Goal: Task Accomplishment & Management: Manage account settings

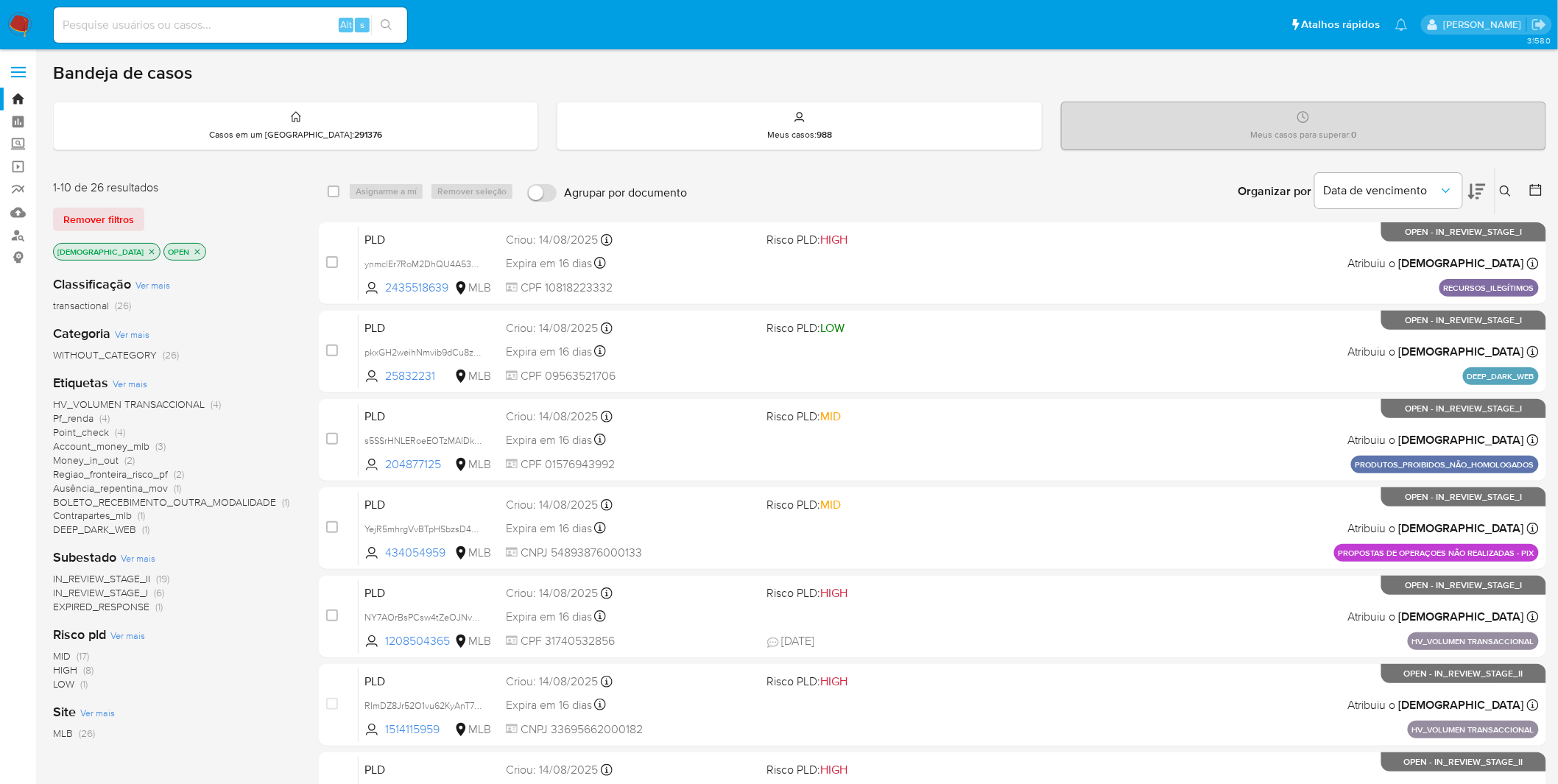
click at [105, 515] on span "EXPIRED_RESPONSE" at bounding box center [101, 607] width 97 height 15
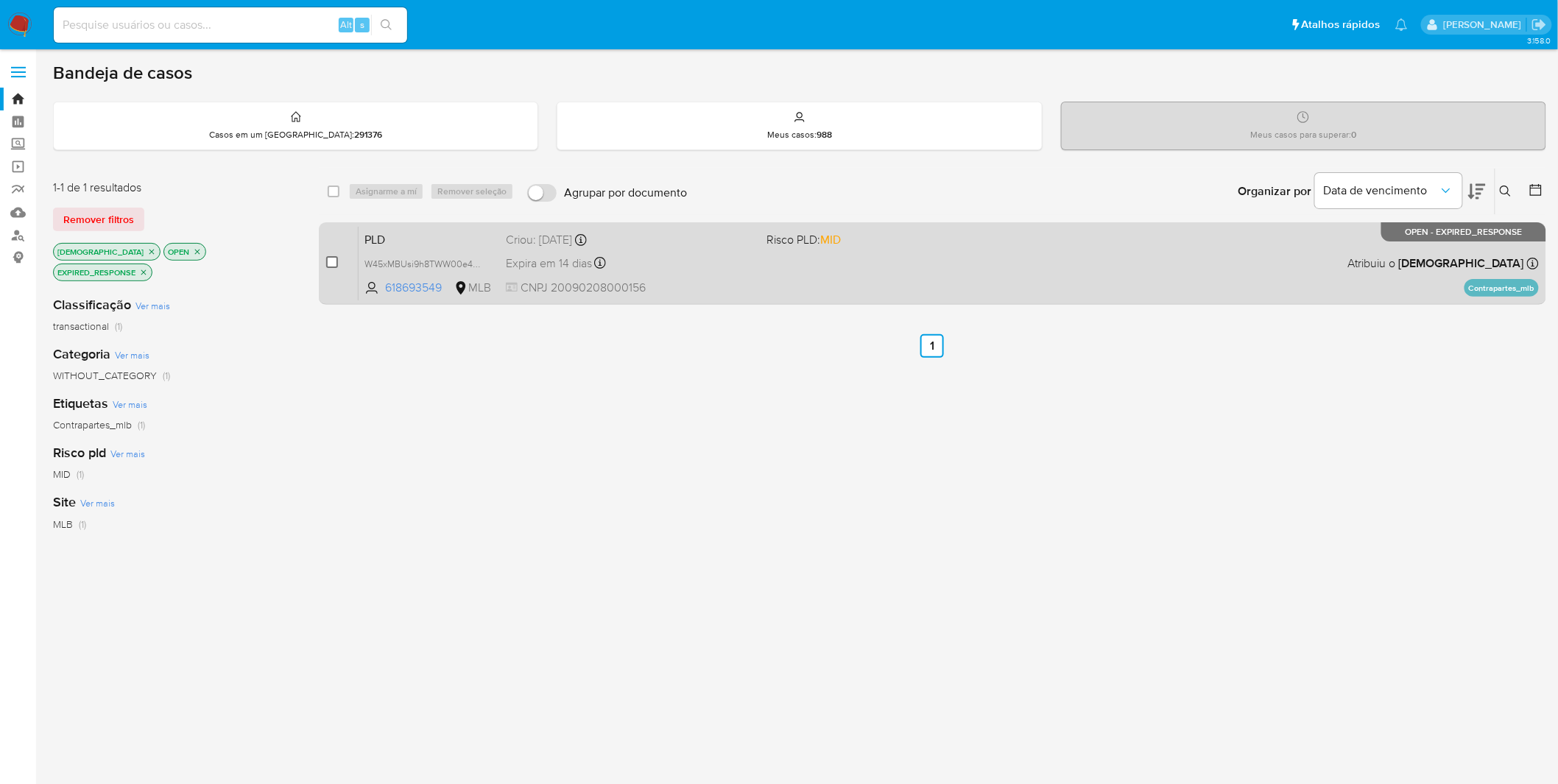
click at [330, 262] on input "checkbox" at bounding box center [332, 262] width 12 height 12
checkbox input "true"
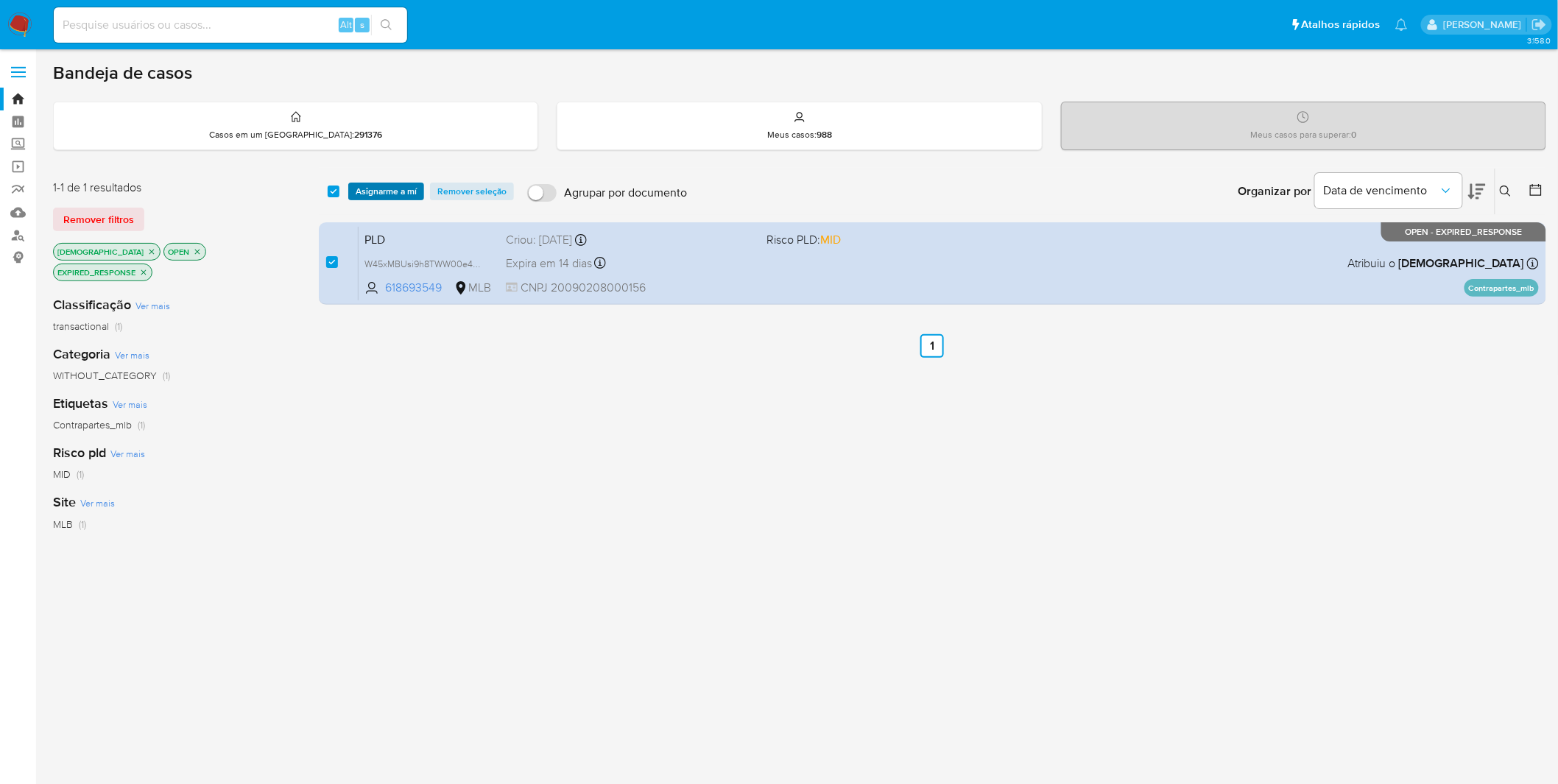
click at [393, 184] on span "Asignarme a mí" at bounding box center [386, 191] width 61 height 15
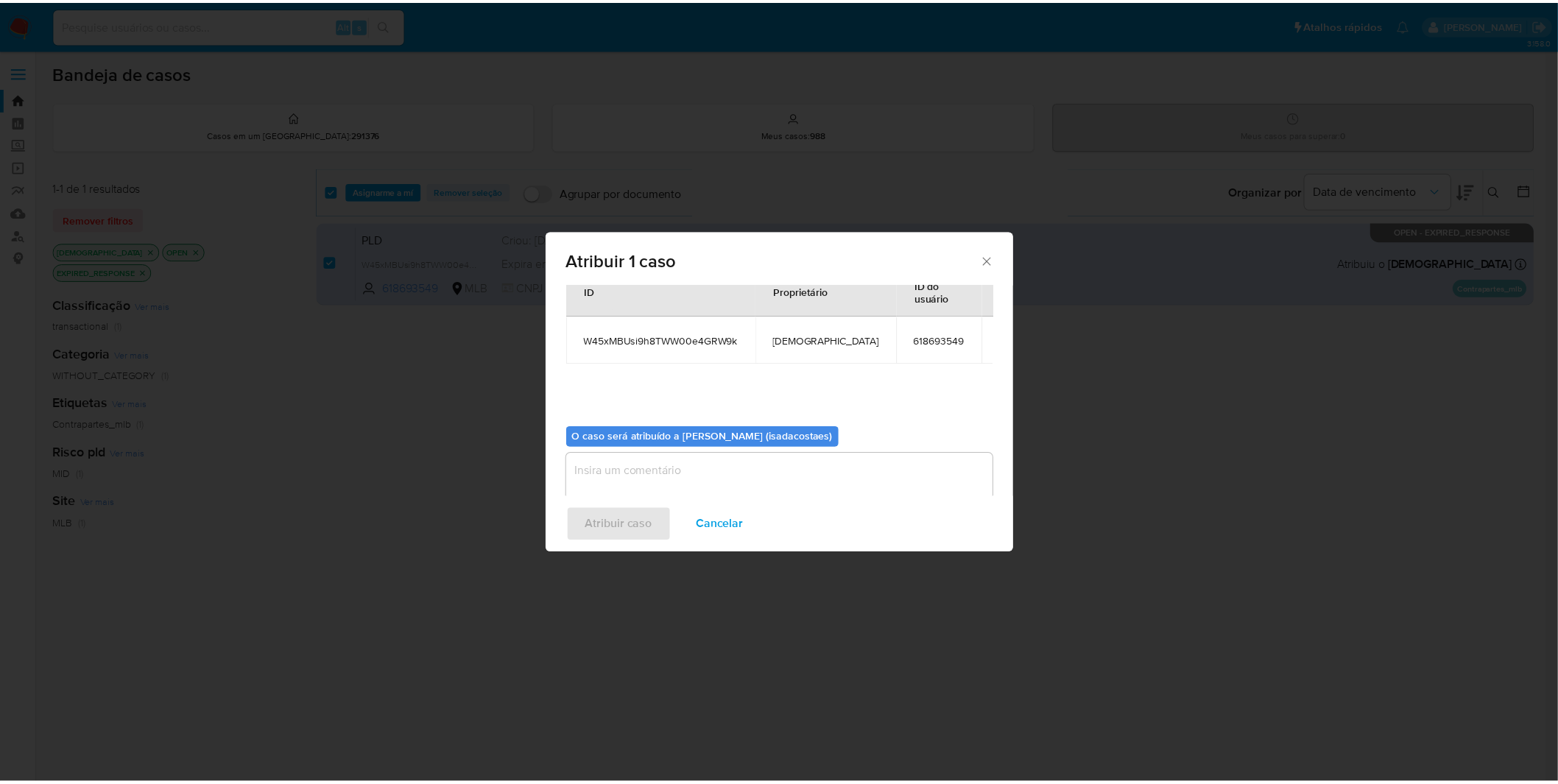
scroll to position [88, 0]
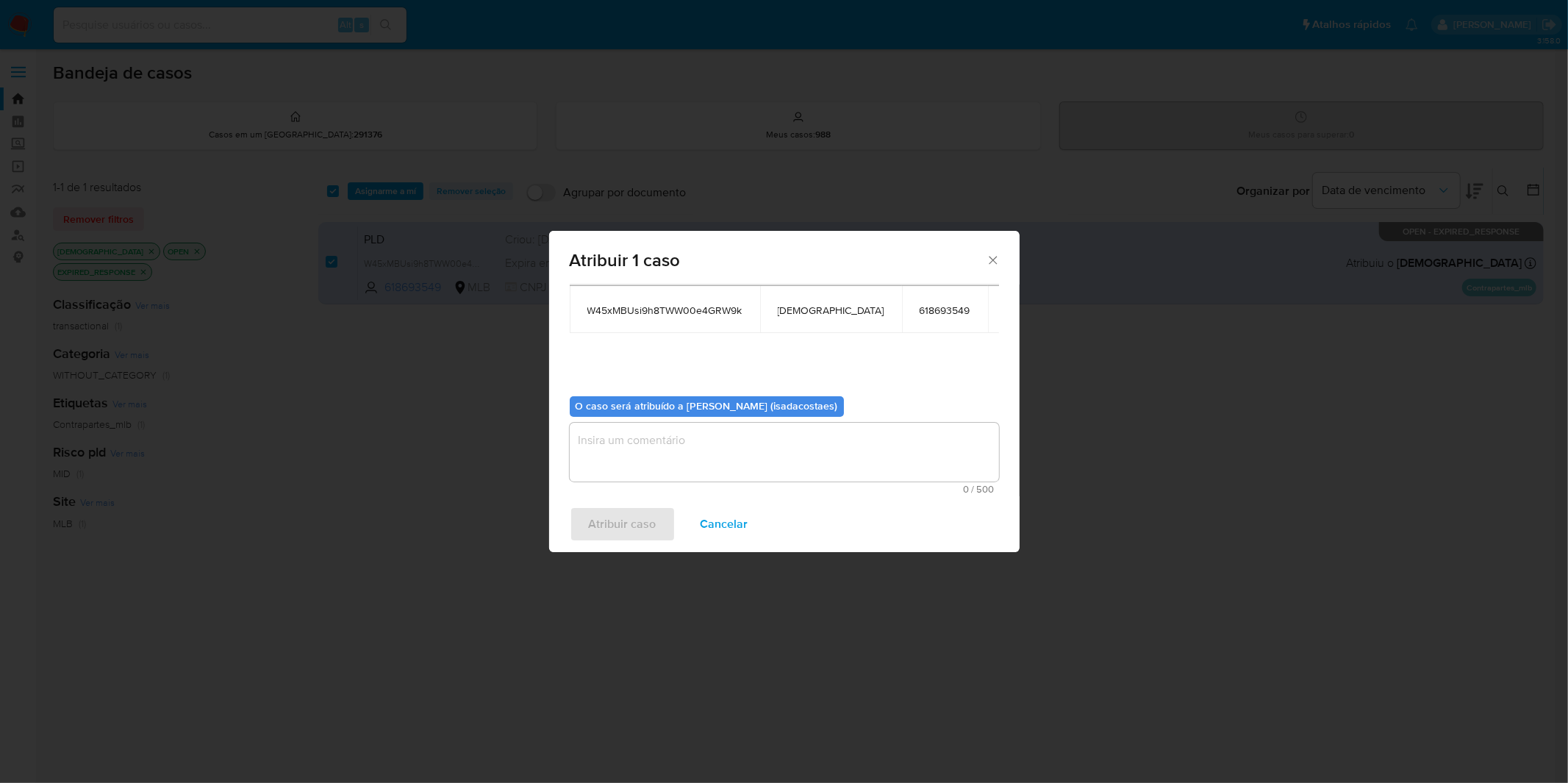
click at [642, 466] on textarea "assign-modal" at bounding box center [784, 452] width 430 height 59
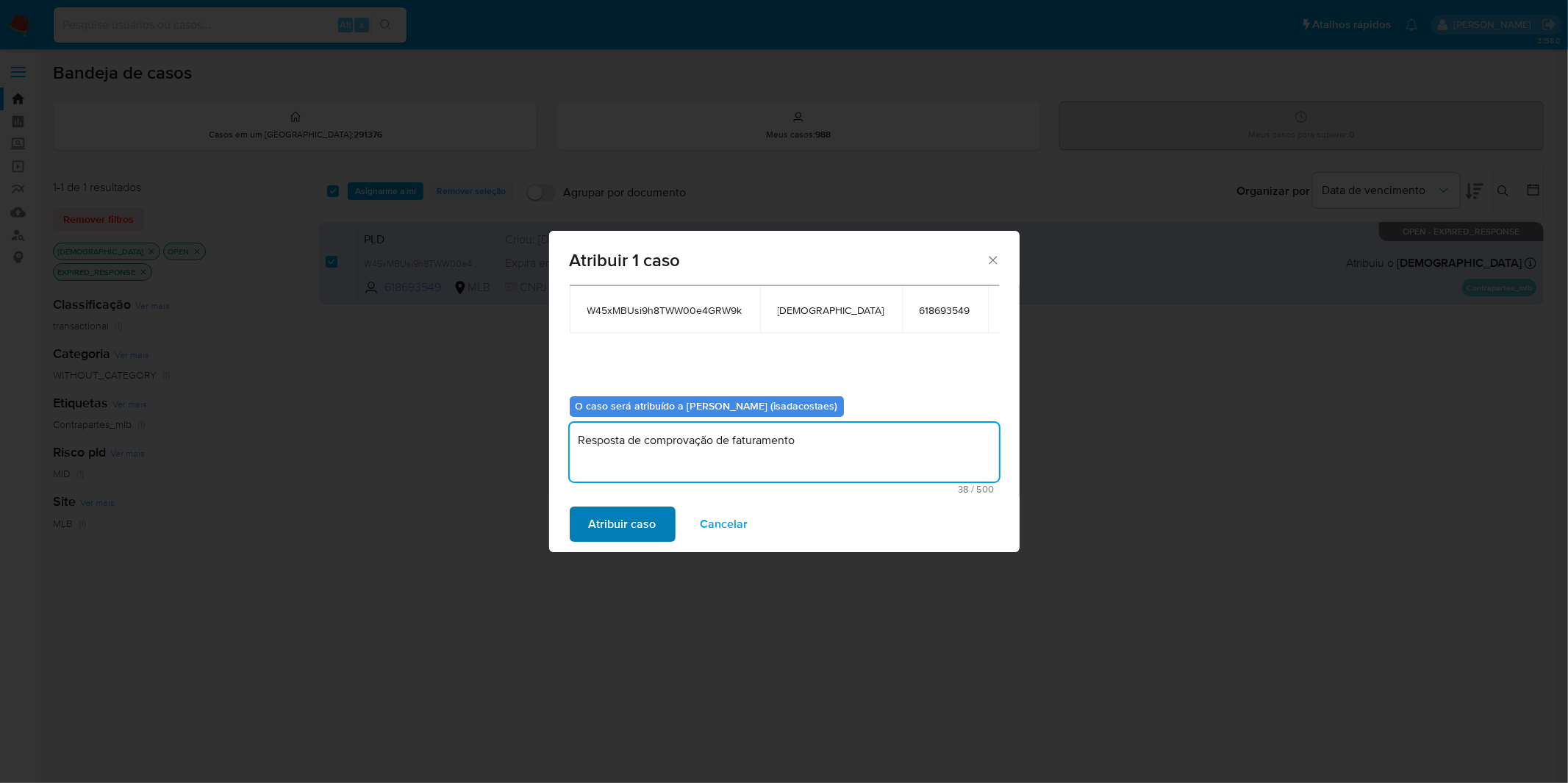
type textarea "Resposta de comprovação de faturamento"
click at [633, 512] on span "Atribuir caso" at bounding box center [622, 524] width 67 height 33
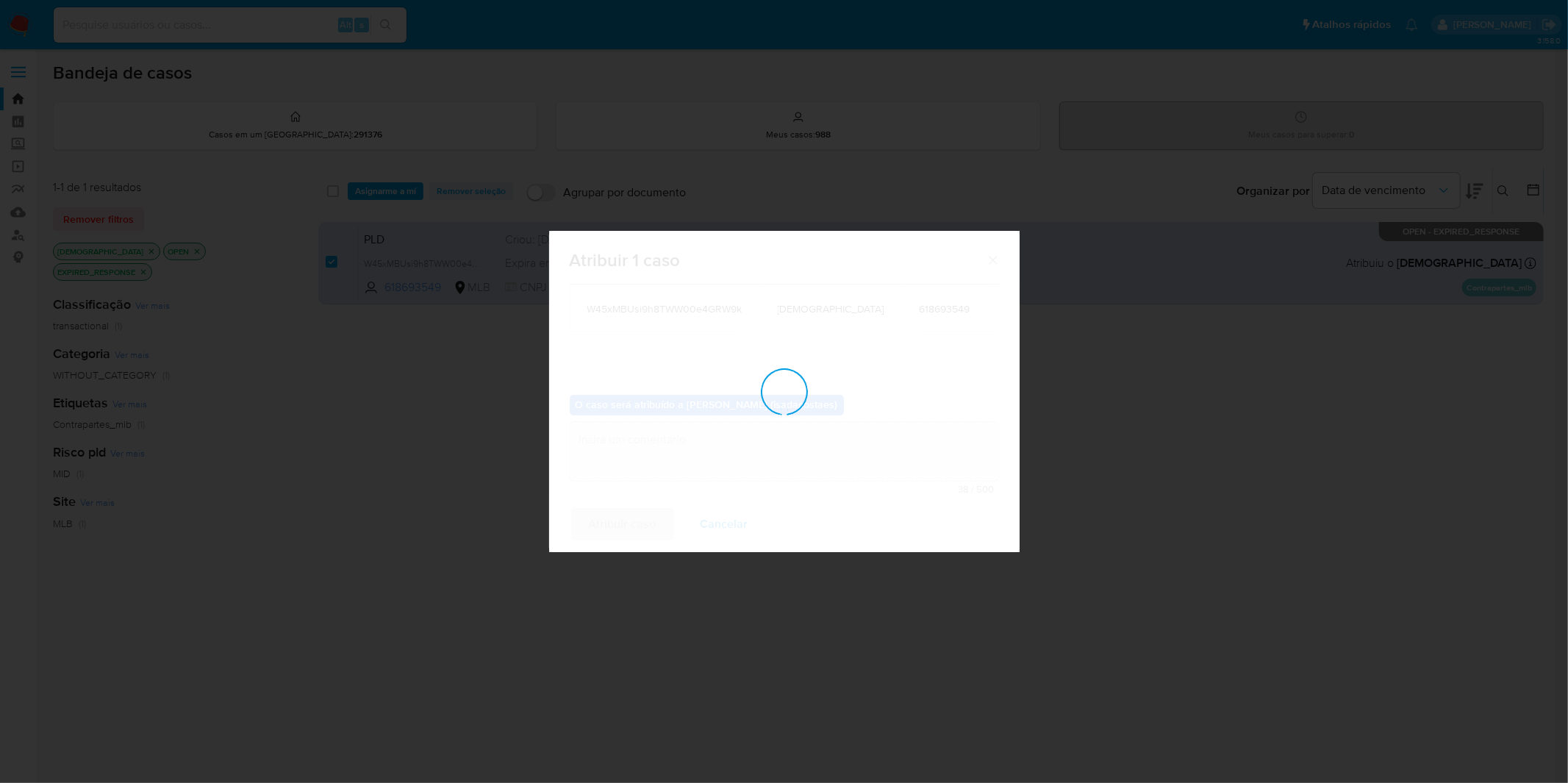
checkbox input "false"
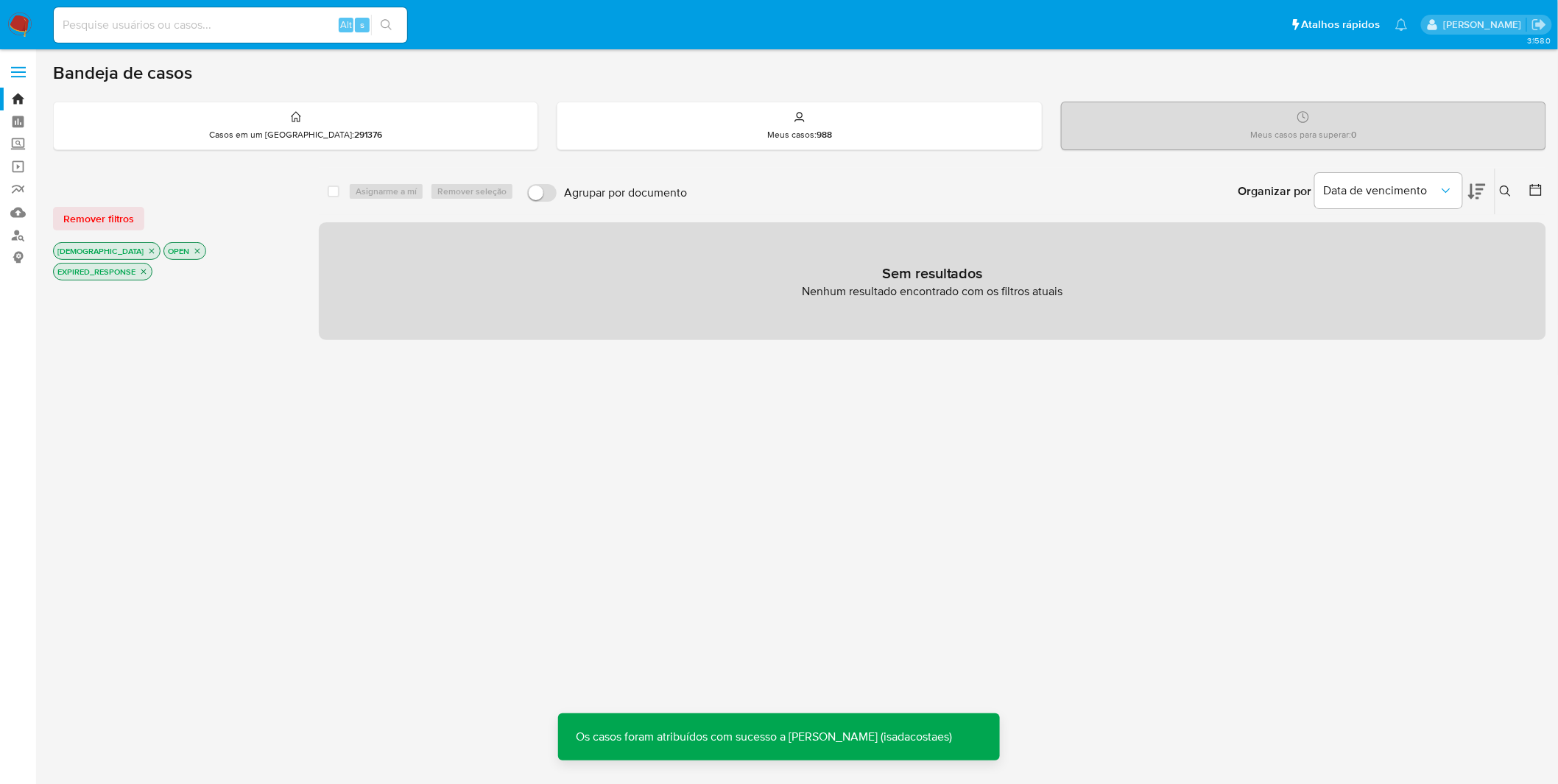
click at [33, 39] on nav "Pausado Ver notificaciones Alt s Atalhos rápidos Presiona las siguientes teclas…" at bounding box center [779, 25] width 1558 height 49
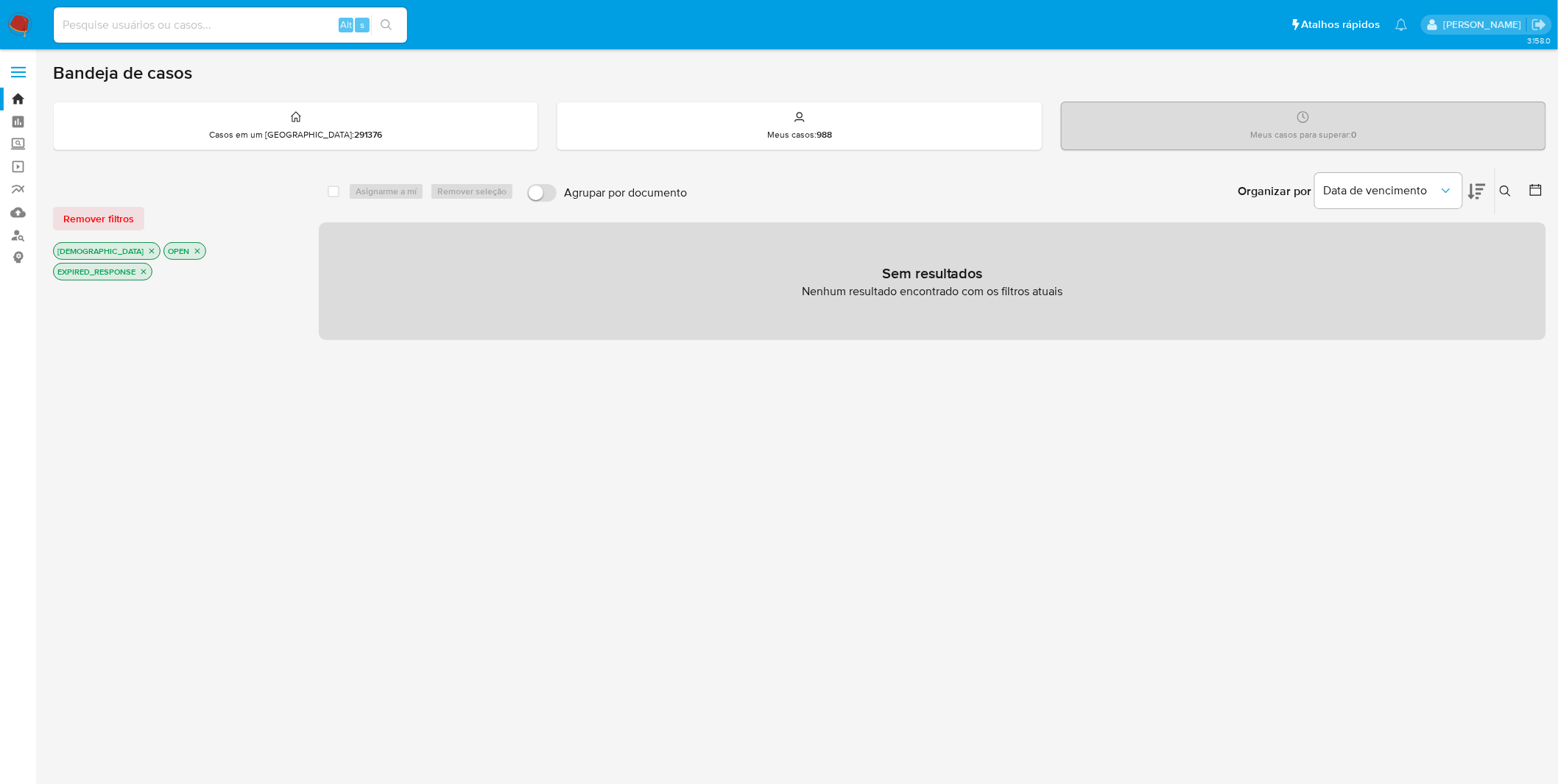
click at [30, 29] on img at bounding box center [19, 25] width 25 height 25
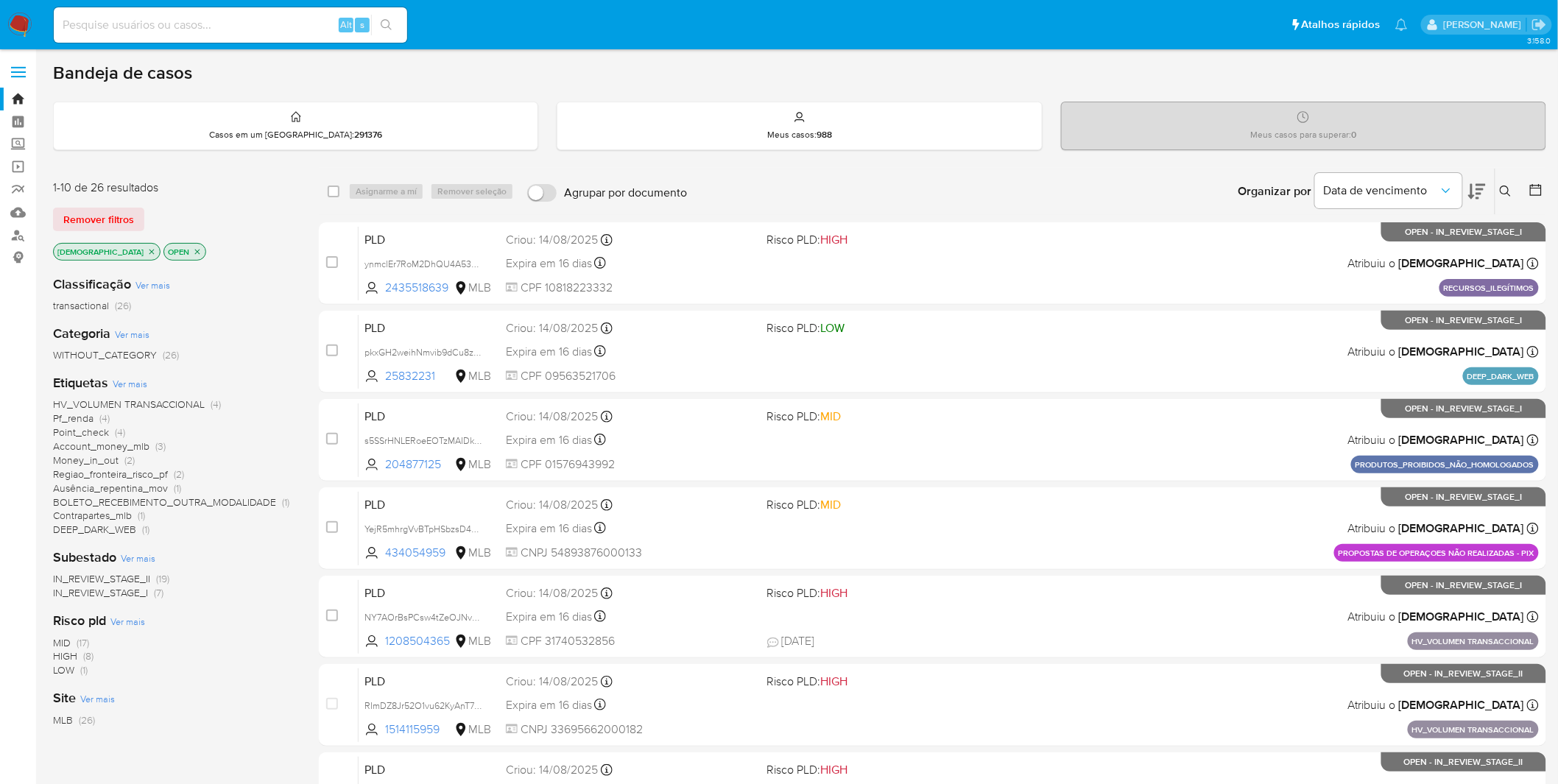
click at [128, 386] on span "Ver mais" at bounding box center [130, 384] width 35 height 14
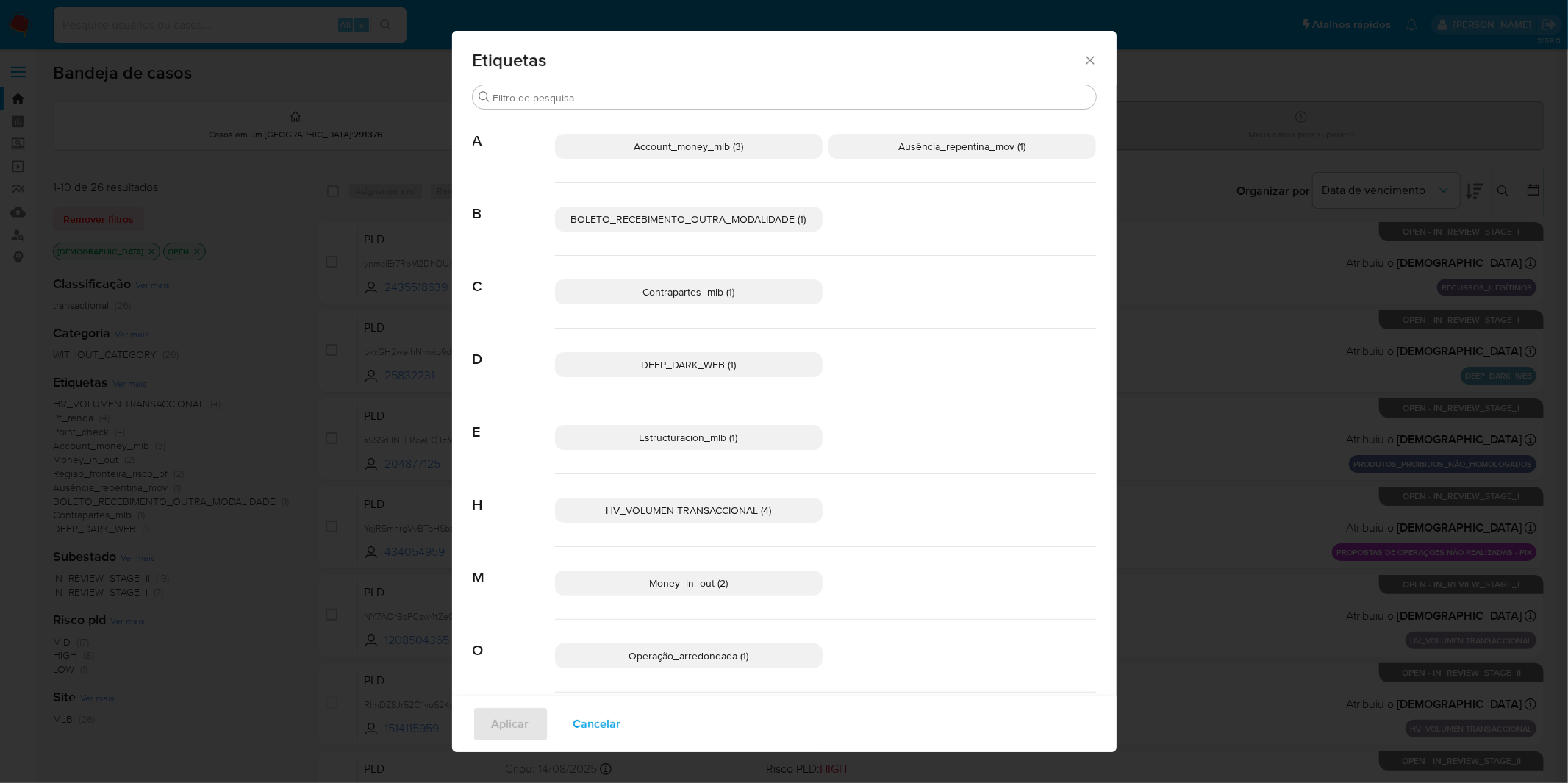
click at [694, 444] on span "Estructuracion_mlb (1)" at bounding box center [689, 438] width 98 height 15
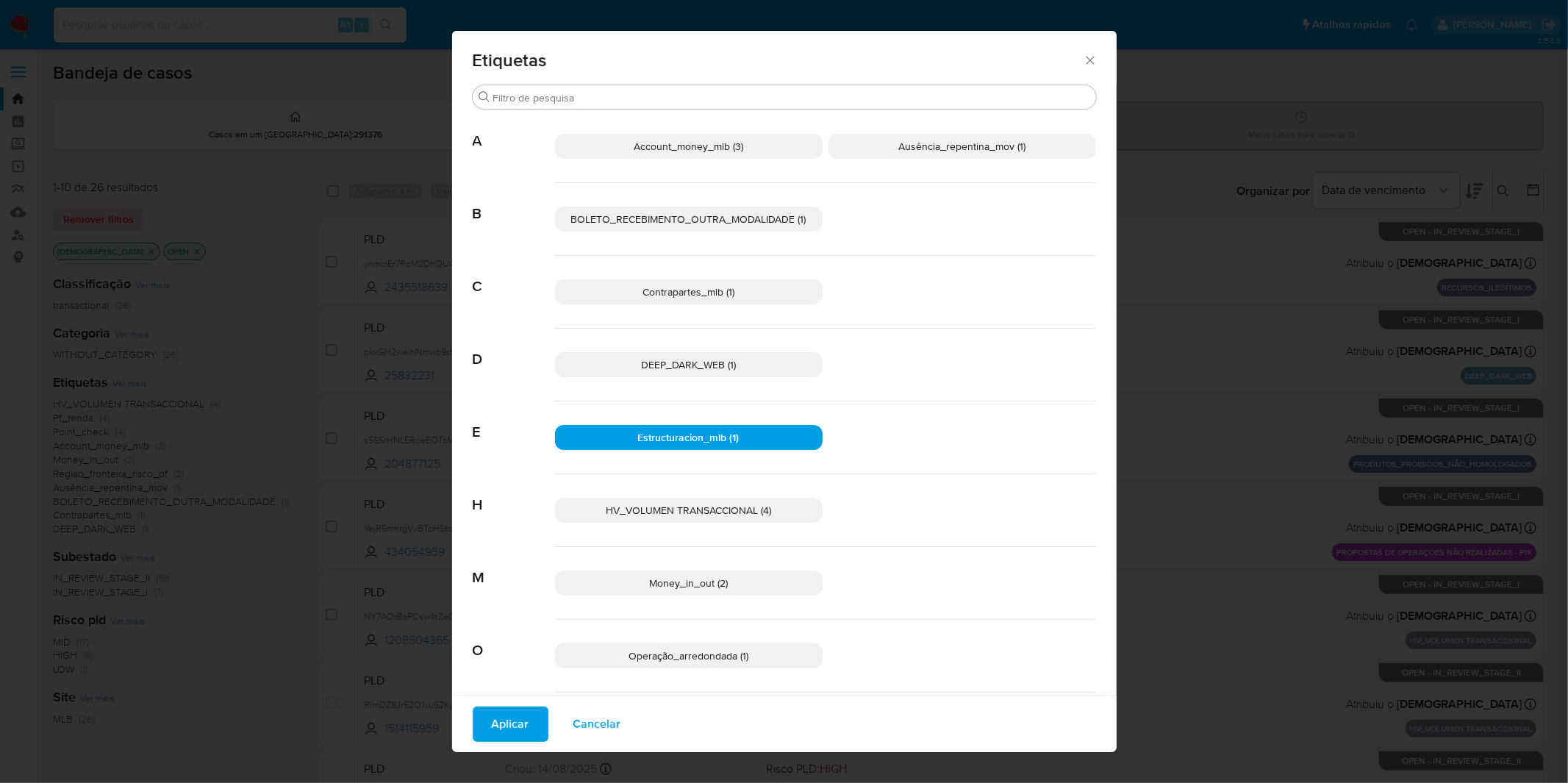
click at [491, 718] on span "Aplicar" at bounding box center [510, 725] width 37 height 33
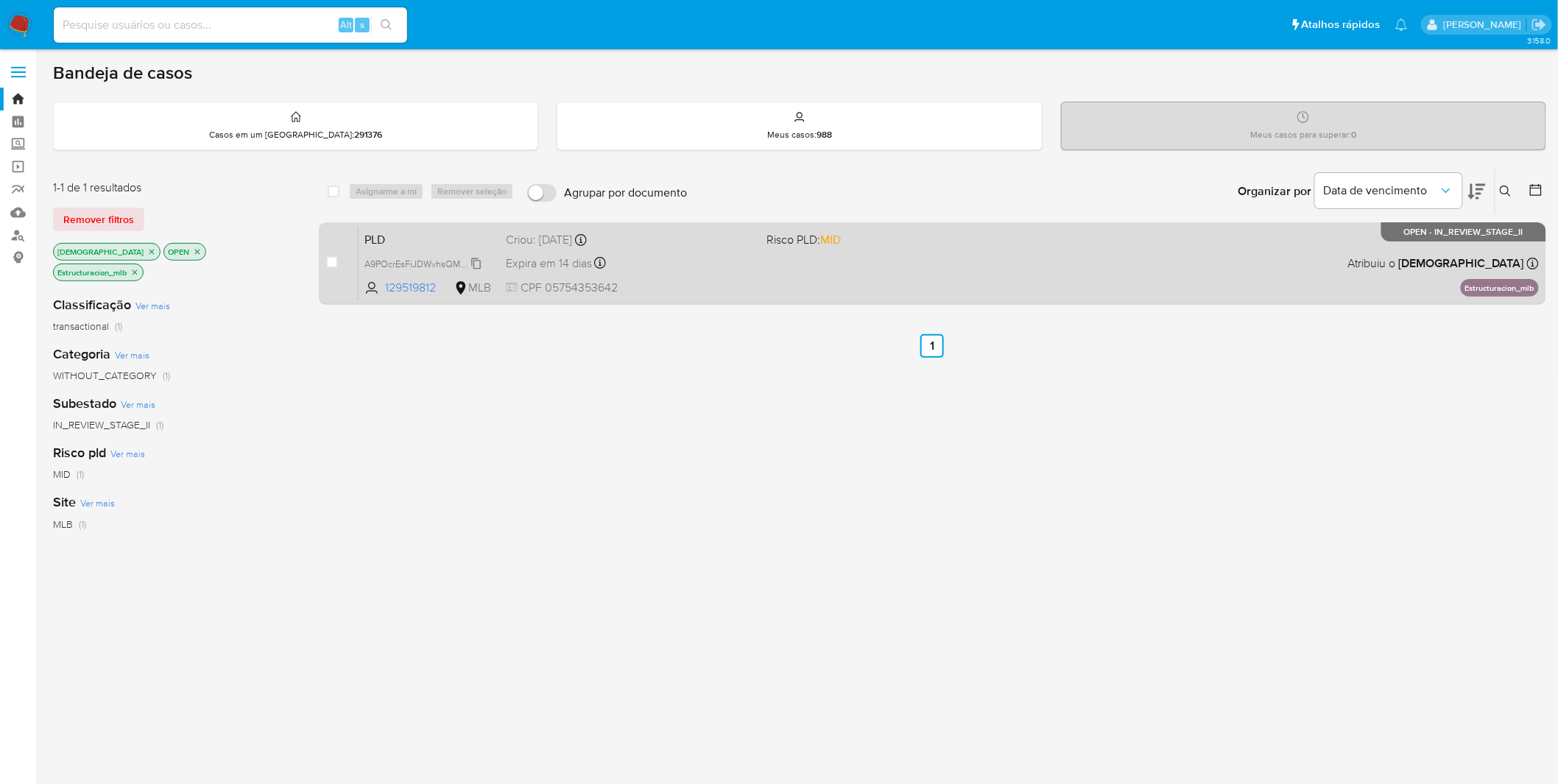
click at [451, 268] on span "A9POcrEsFiJDWvhsQMwloFQ9" at bounding box center [428, 263] width 128 height 16
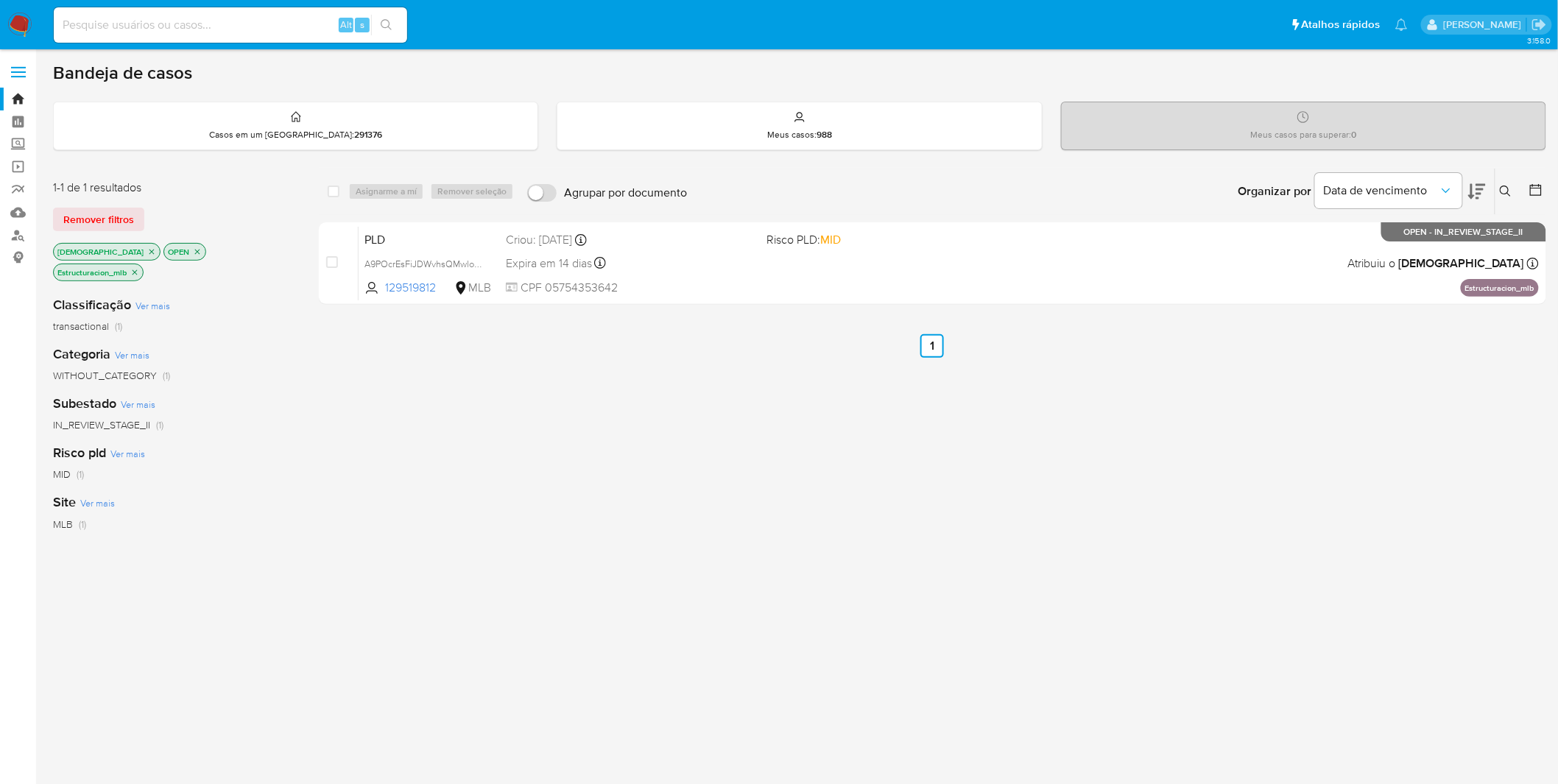
click at [702, 488] on div "select-all-cases-checkbox Asignarme a mí Remover seleção Agrupar por documento …" at bounding box center [933, 511] width 1228 height 687
click at [25, 15] on img at bounding box center [19, 25] width 25 height 25
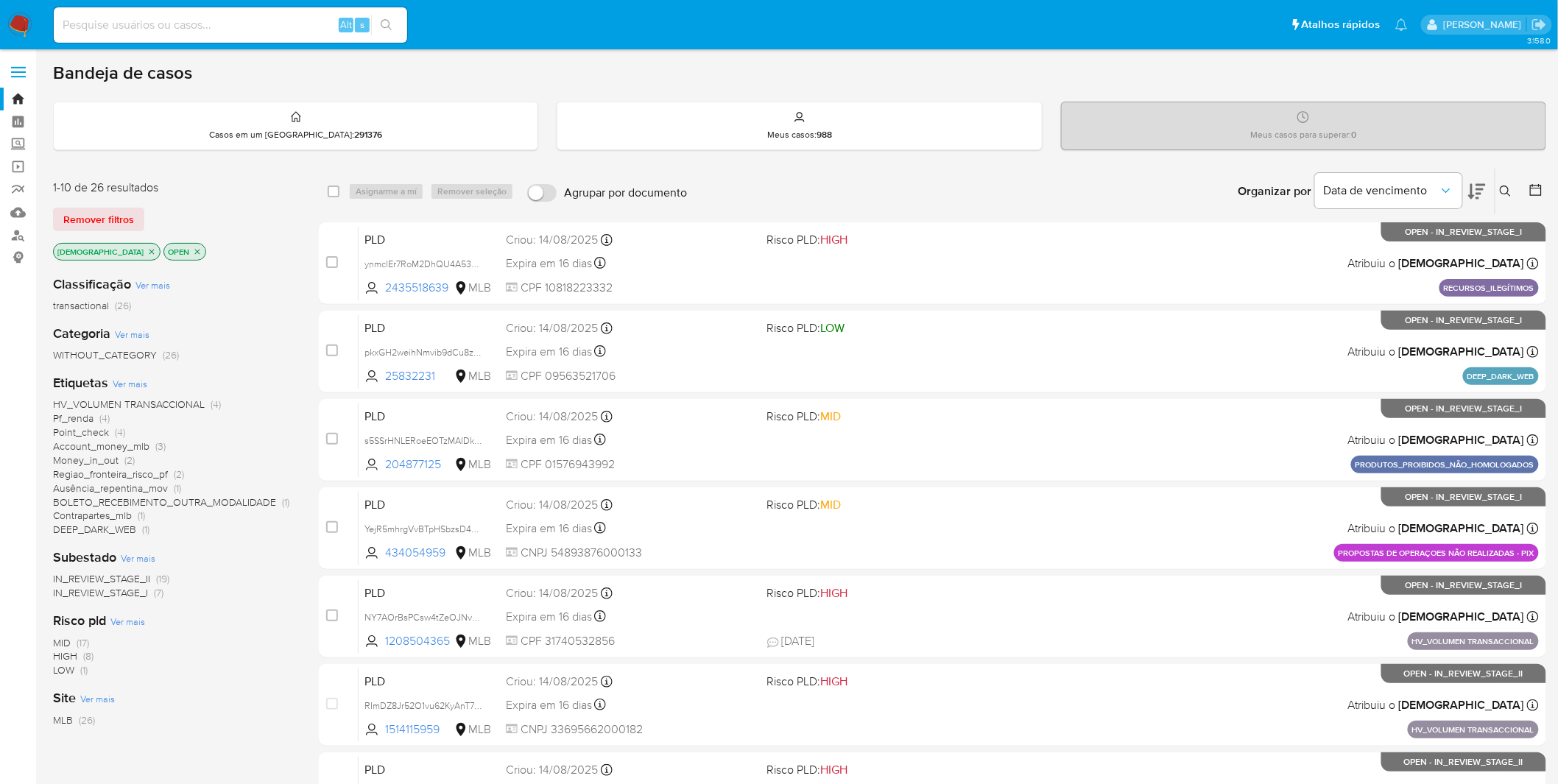
click at [166, 25] on input at bounding box center [231, 25] width 354 height 19
paste input "A9POcrEsFiJDWvhsQMwloFQ9"
type input "A9POcrEsFiJDWvhsQMwloFQ9"
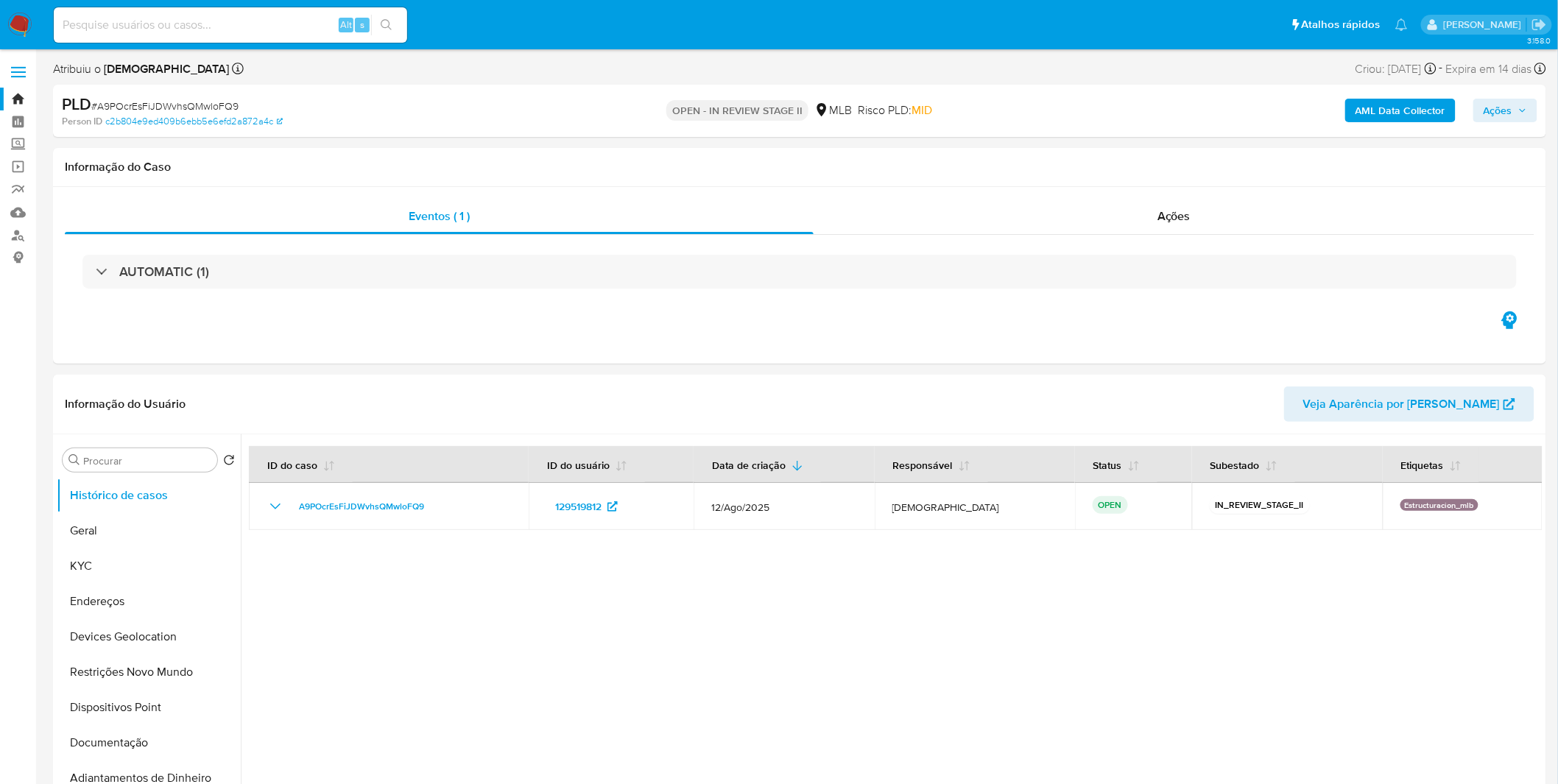
select select "10"
click at [120, 557] on button "KYC" at bounding box center [142, 566] width 172 height 36
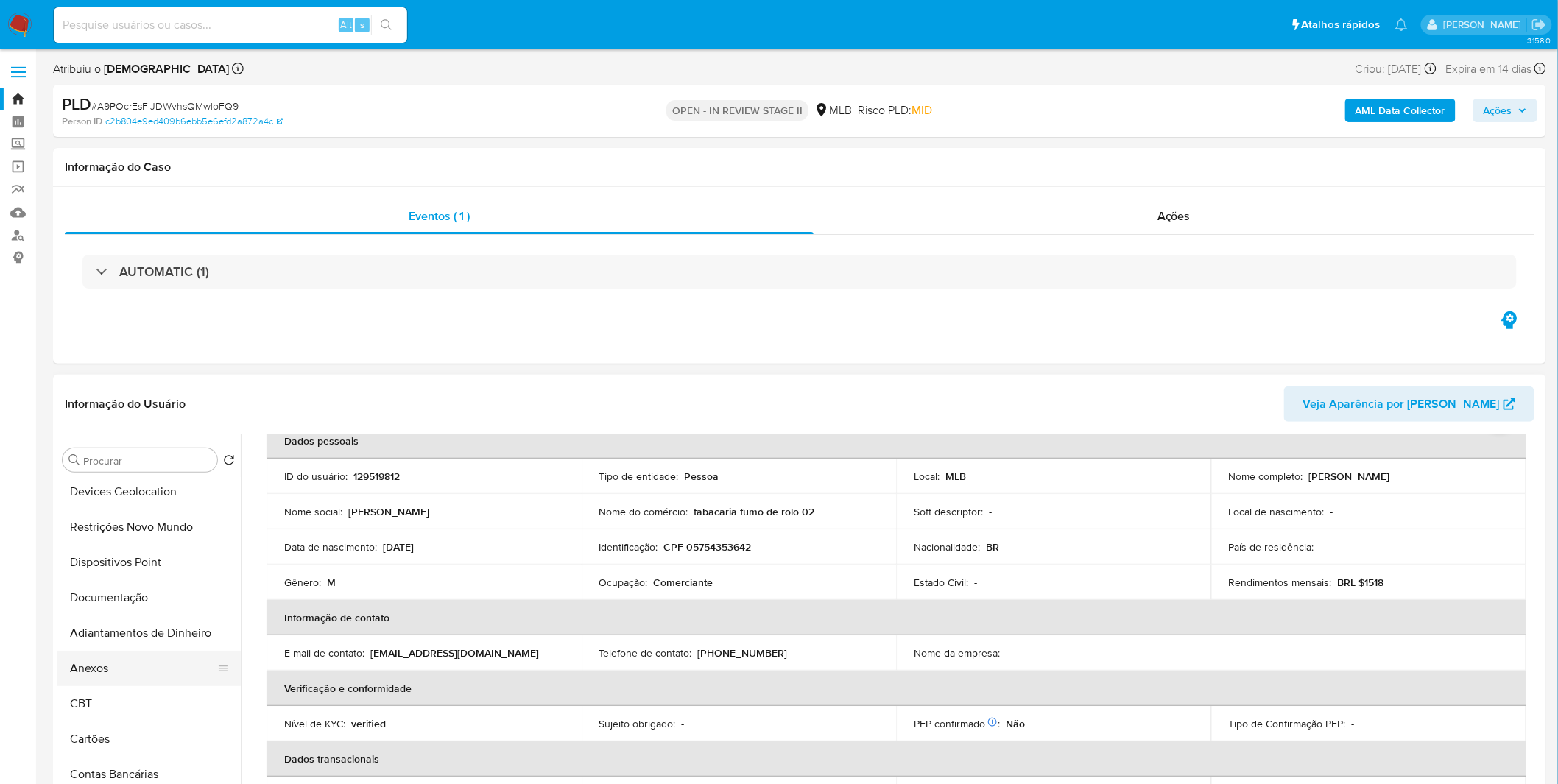
scroll to position [163, 0]
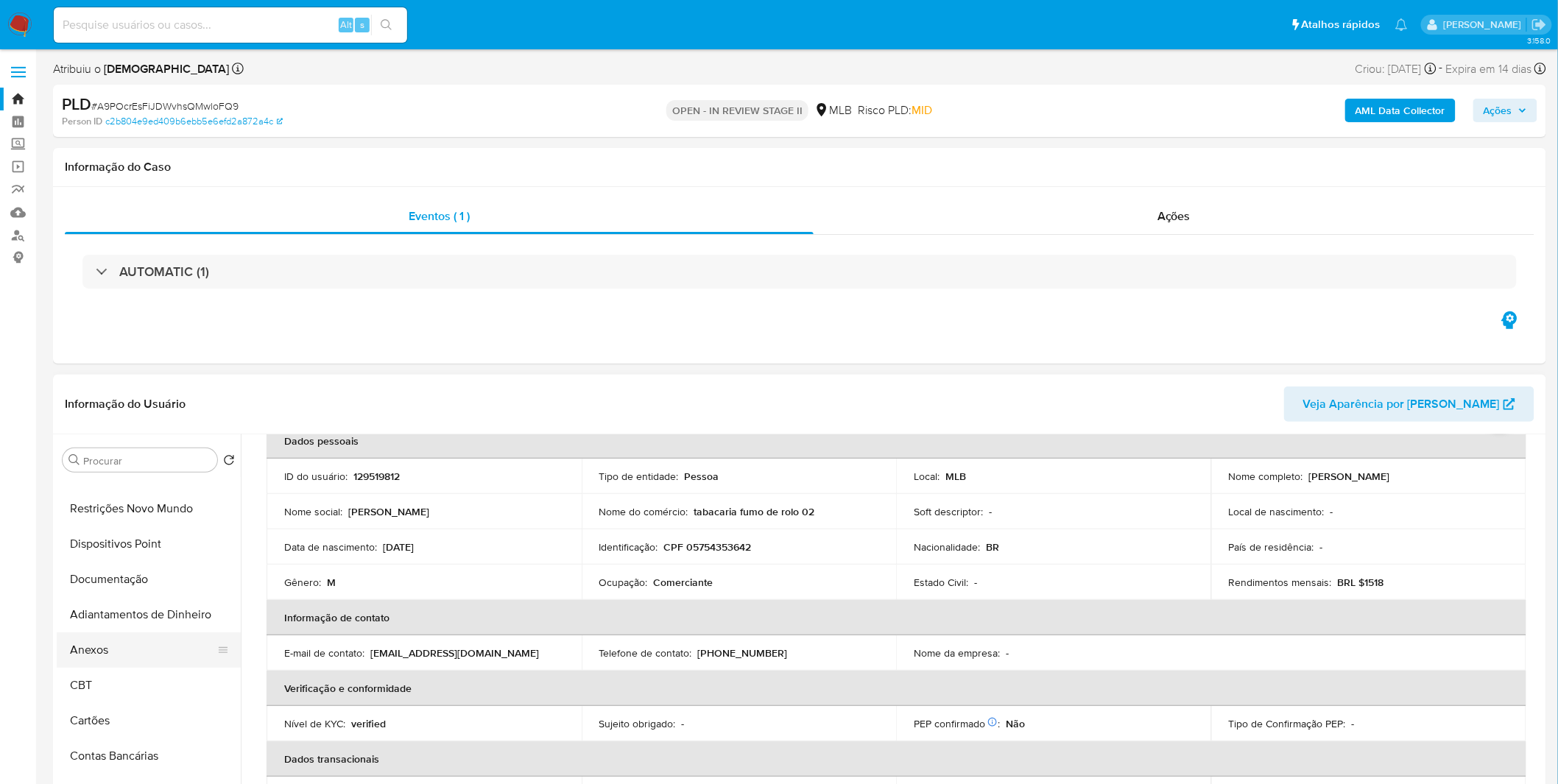
click at [120, 645] on button "Anexos" at bounding box center [142, 650] width 172 height 36
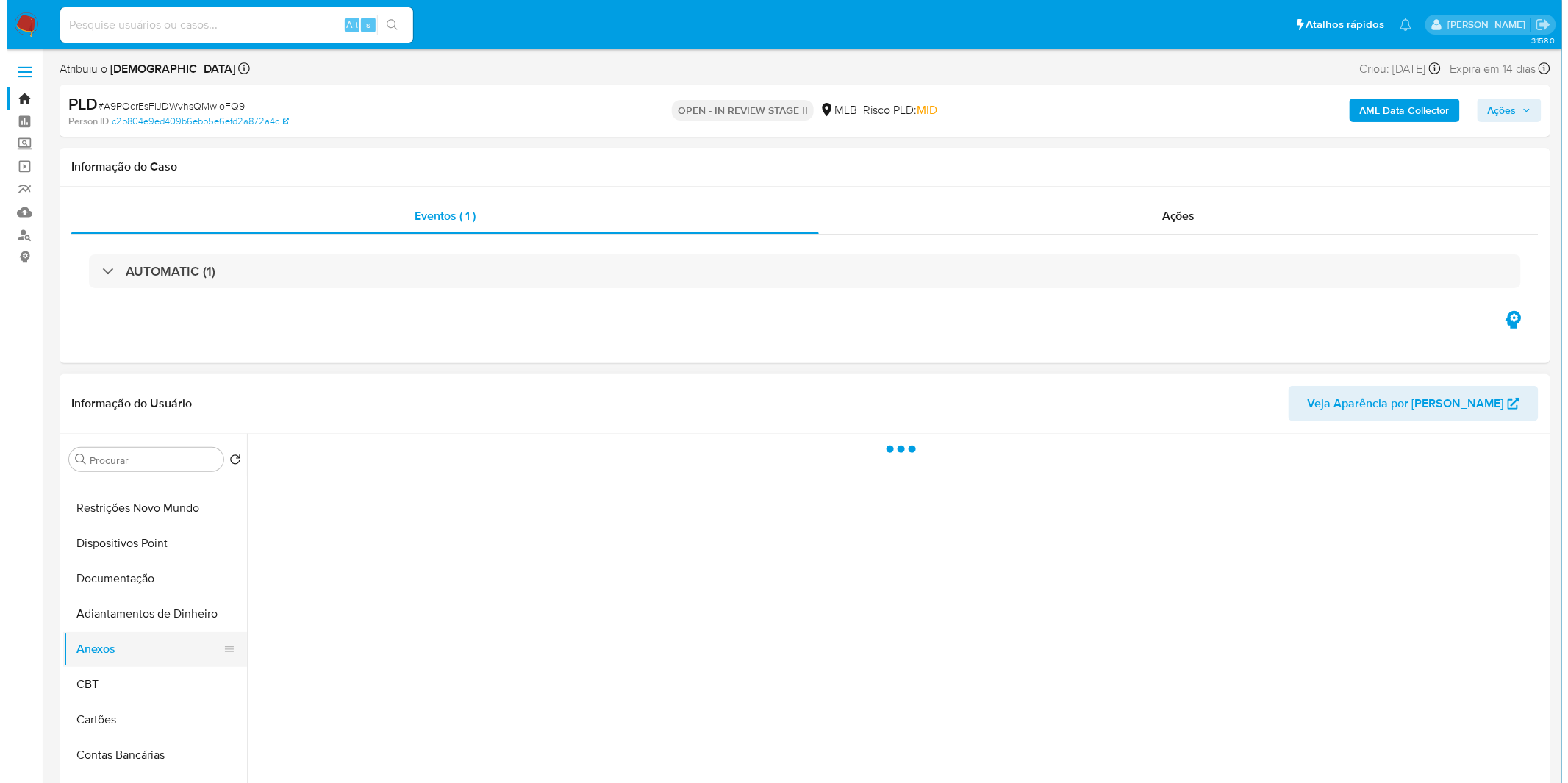
scroll to position [0, 0]
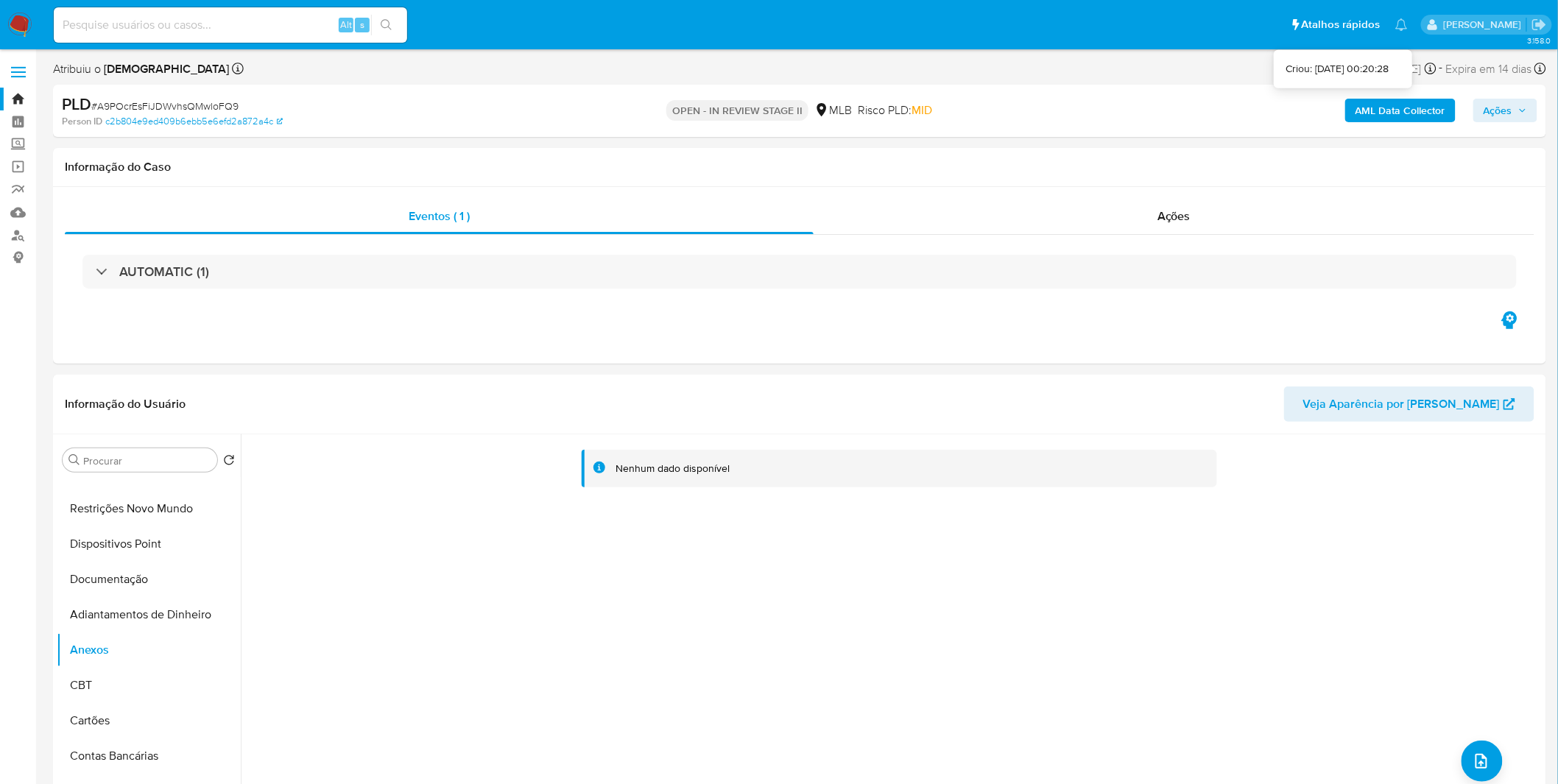
click at [1416, 111] on b "AML Data Collector" at bounding box center [1400, 110] width 90 height 24
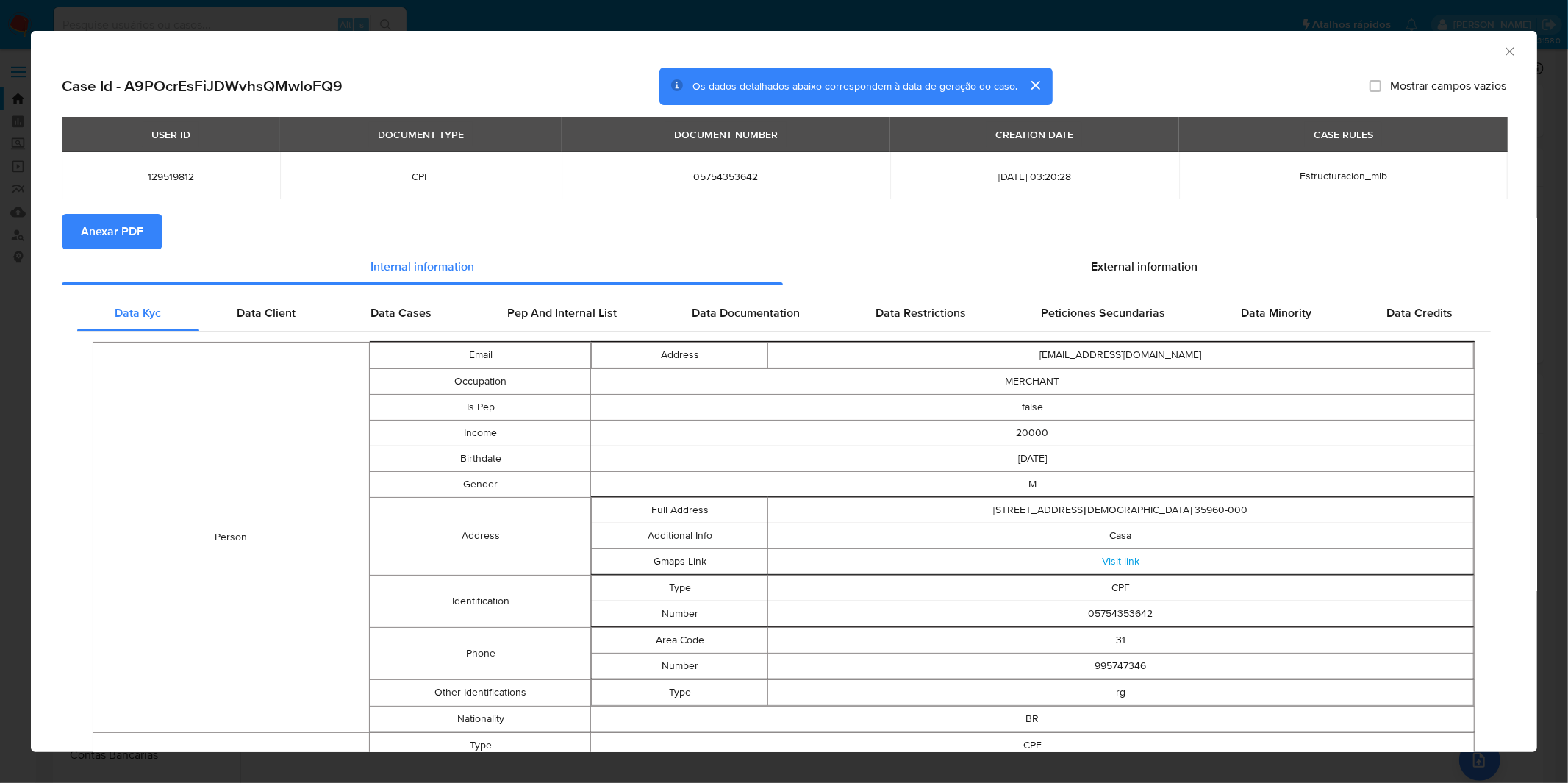
click at [150, 229] on button "Anexar PDF" at bounding box center [112, 231] width 101 height 36
click at [557, 17] on div "AML Data Collector Case Id - A9POcrEsFiJDWvhsQMwloFQ9 Os dados detalhados abaix…" at bounding box center [784, 392] width 1568 height 783
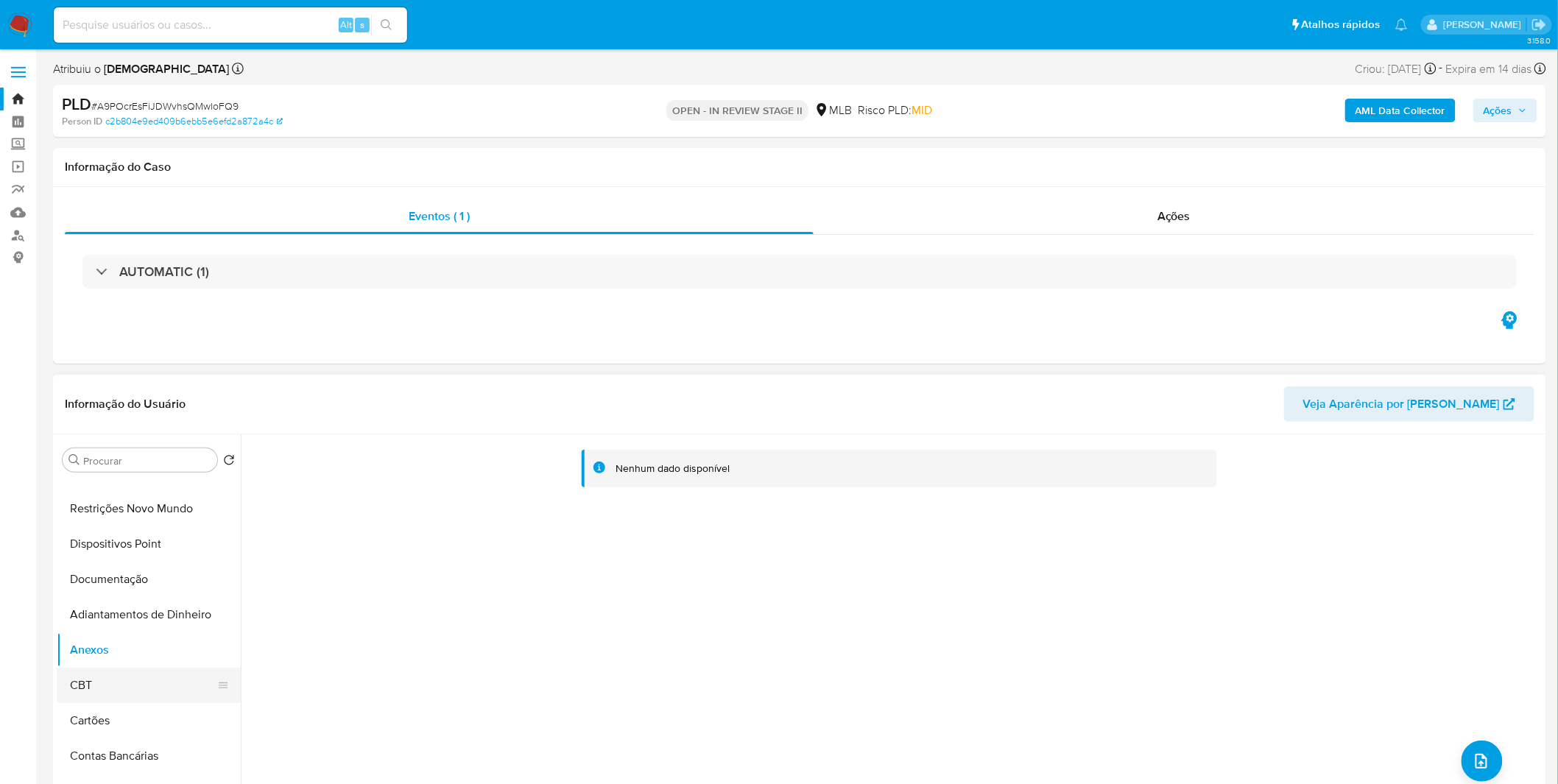
click at [134, 684] on button "CBT" at bounding box center [142, 686] width 172 height 36
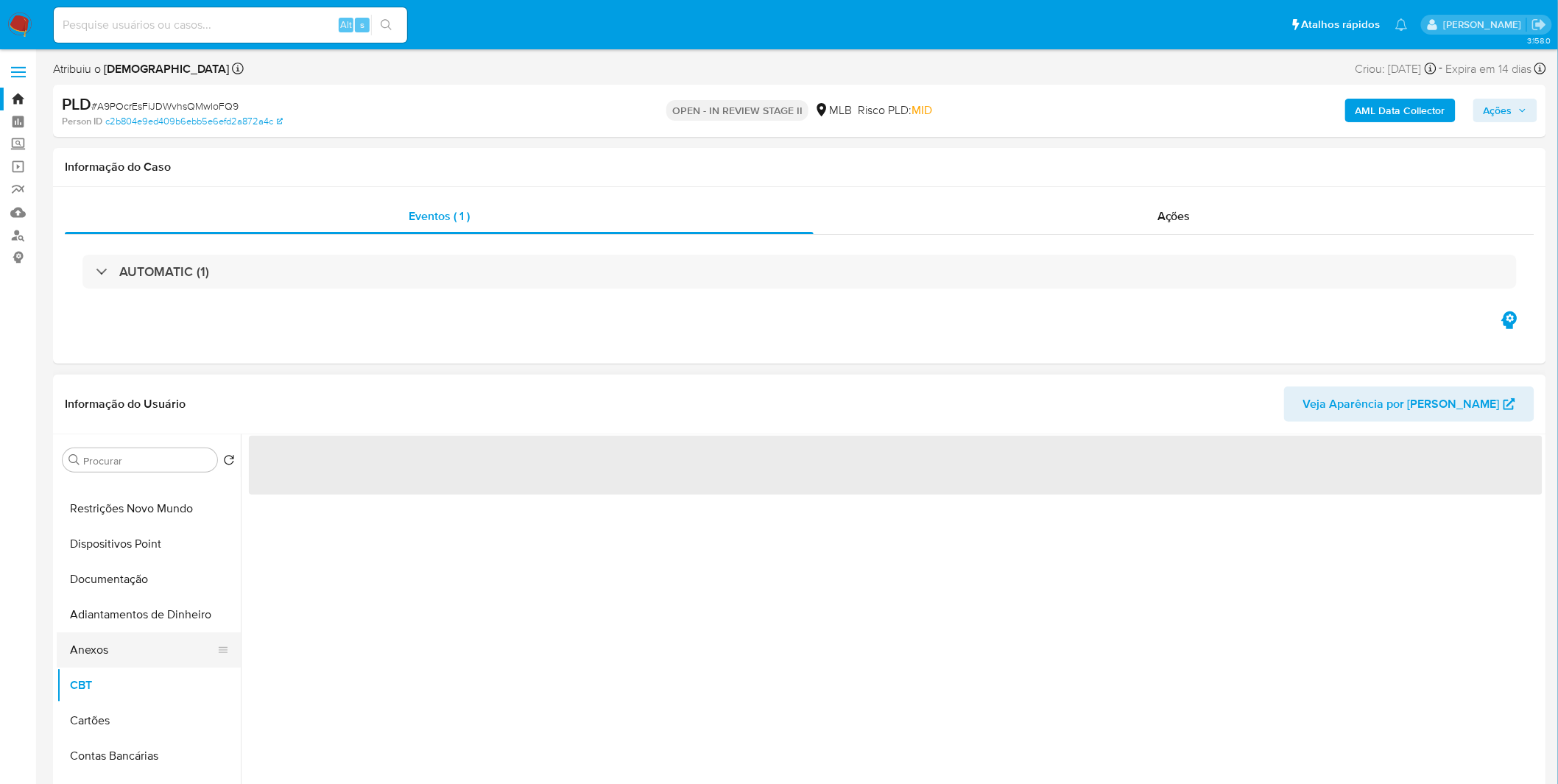
click at [135, 646] on button "Anexos" at bounding box center [142, 650] width 172 height 36
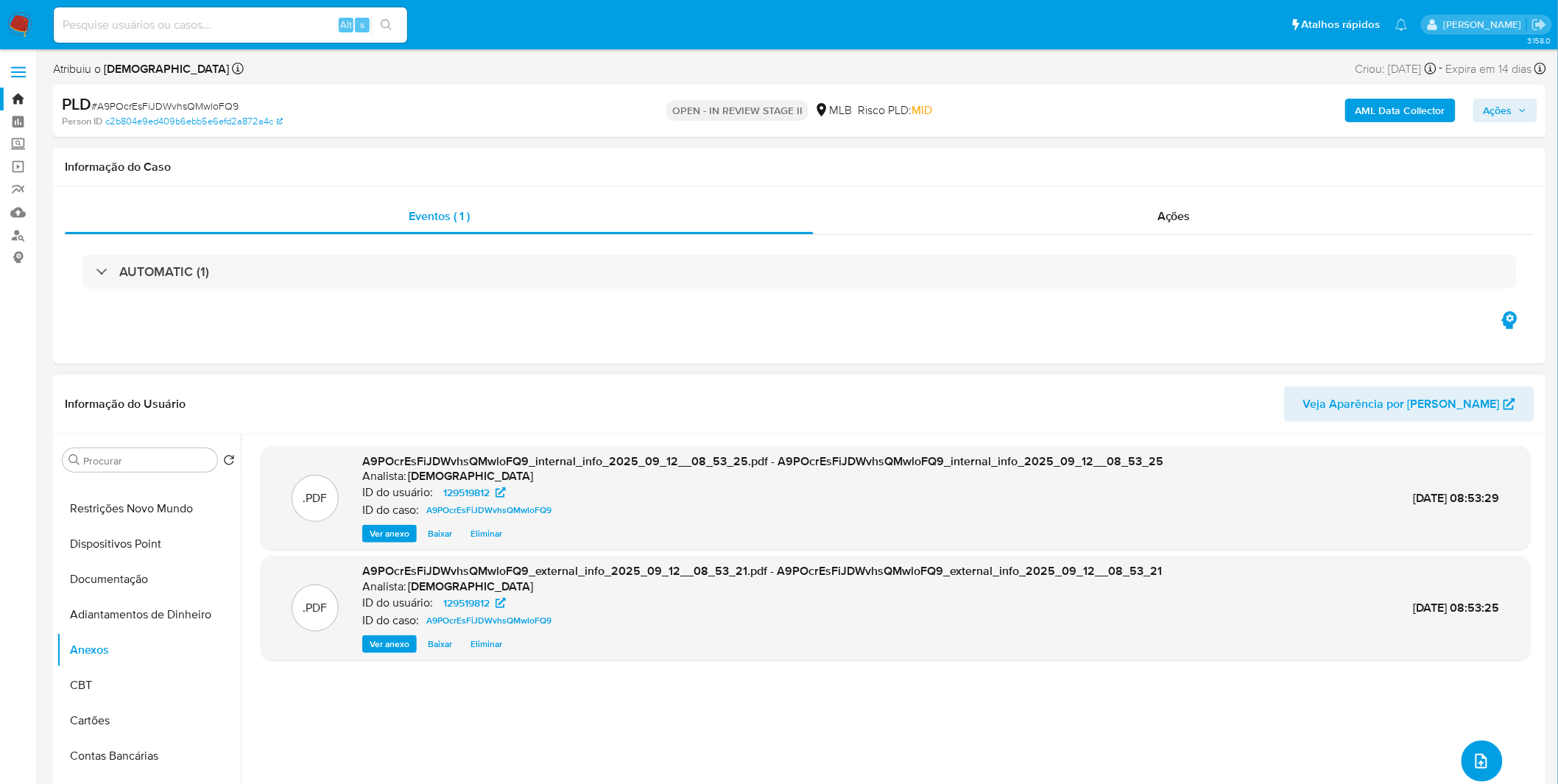
click at [1464, 758] on button "upload-file" at bounding box center [1481, 761] width 41 height 41
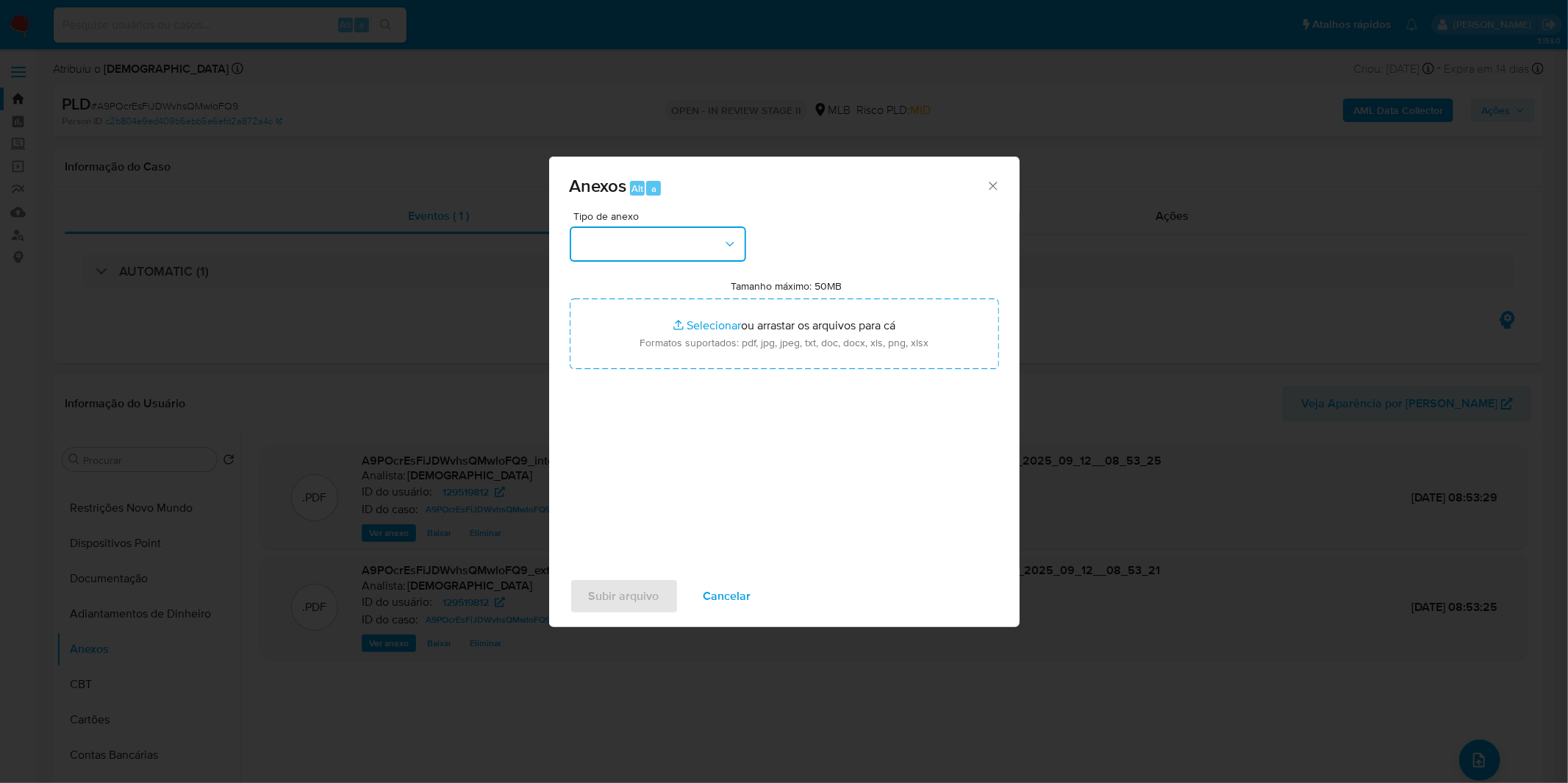
click at [671, 239] on button "button" at bounding box center [658, 244] width 177 height 36
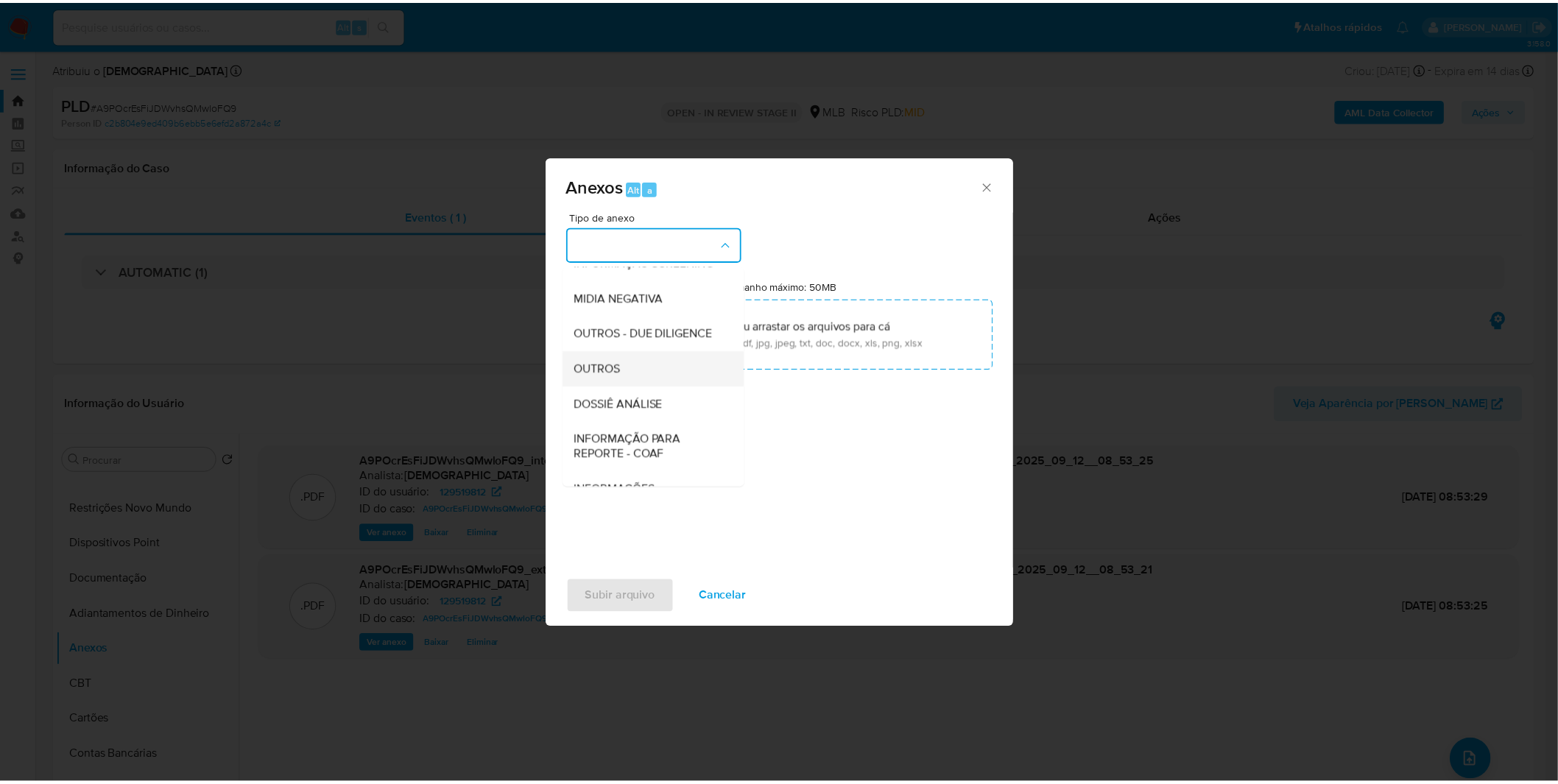
scroll to position [163, 0]
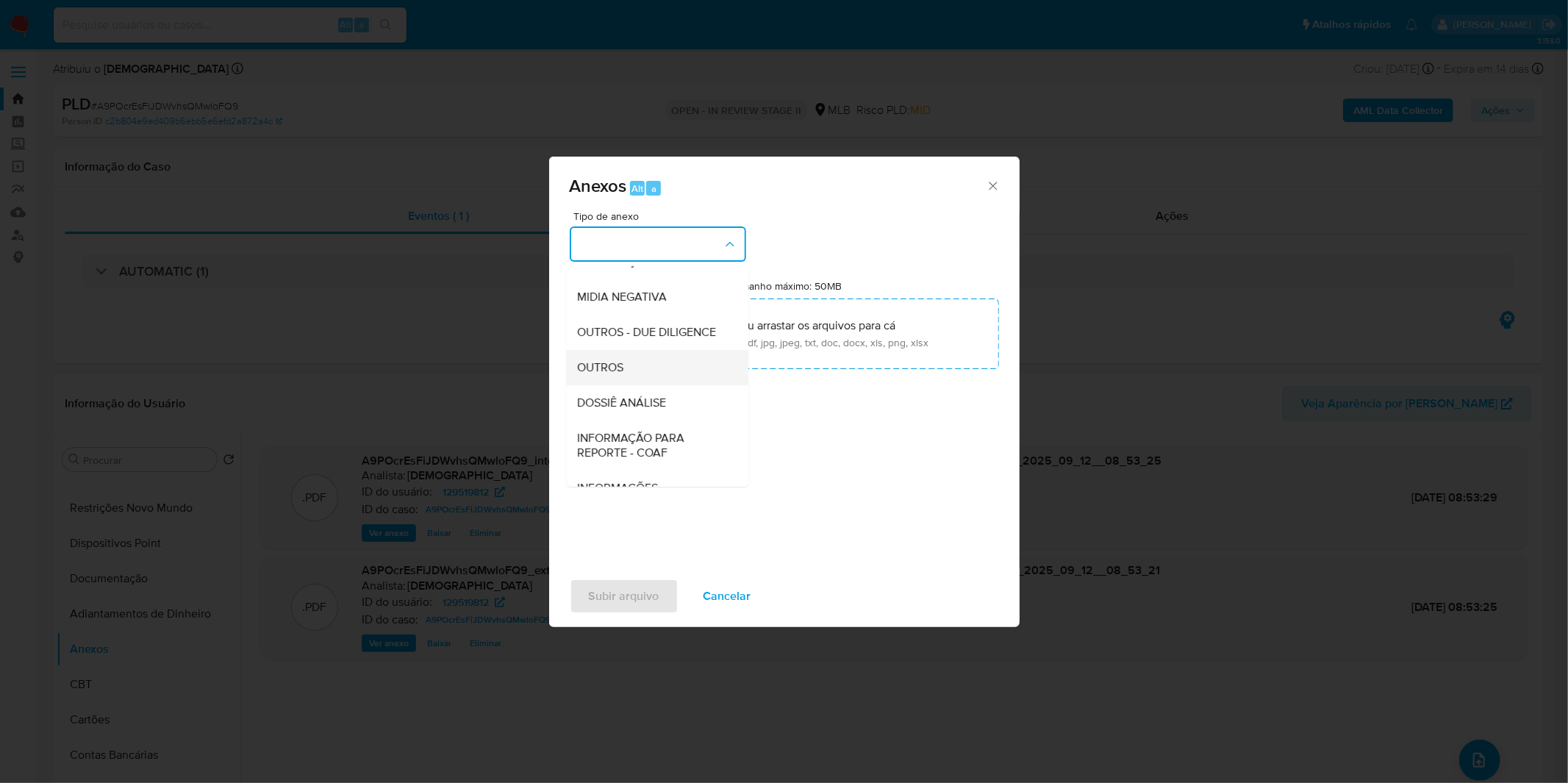
click at [663, 385] on div "OUTROS" at bounding box center [652, 367] width 150 height 36
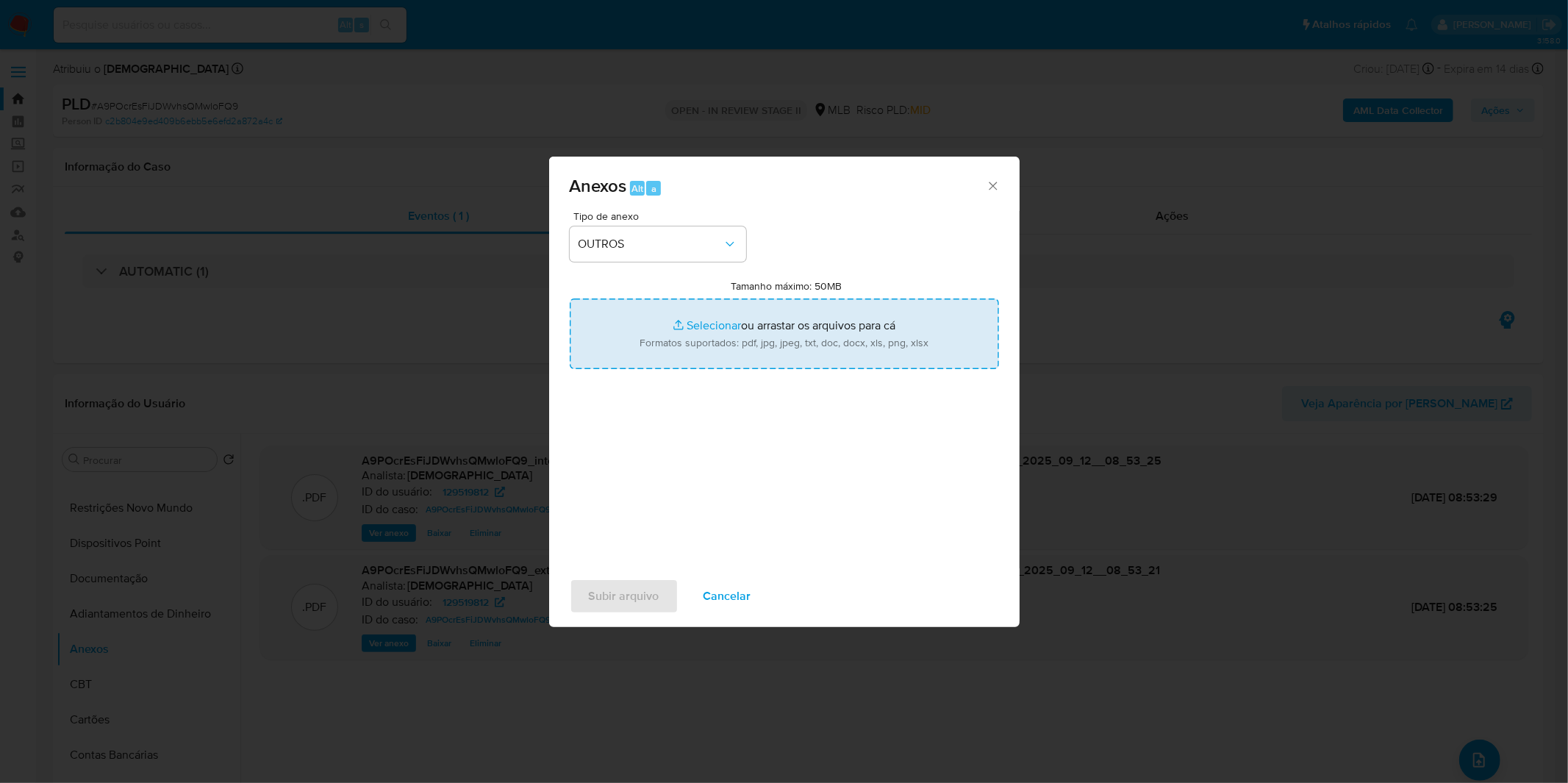
click at [709, 343] on input "Tamanho máximo: 50MB Selecionar arquivos" at bounding box center [784, 334] width 430 height 71
type input "C:\fakepath\Mulan 129519812_2025_09_08_12_02_24.xlsx"
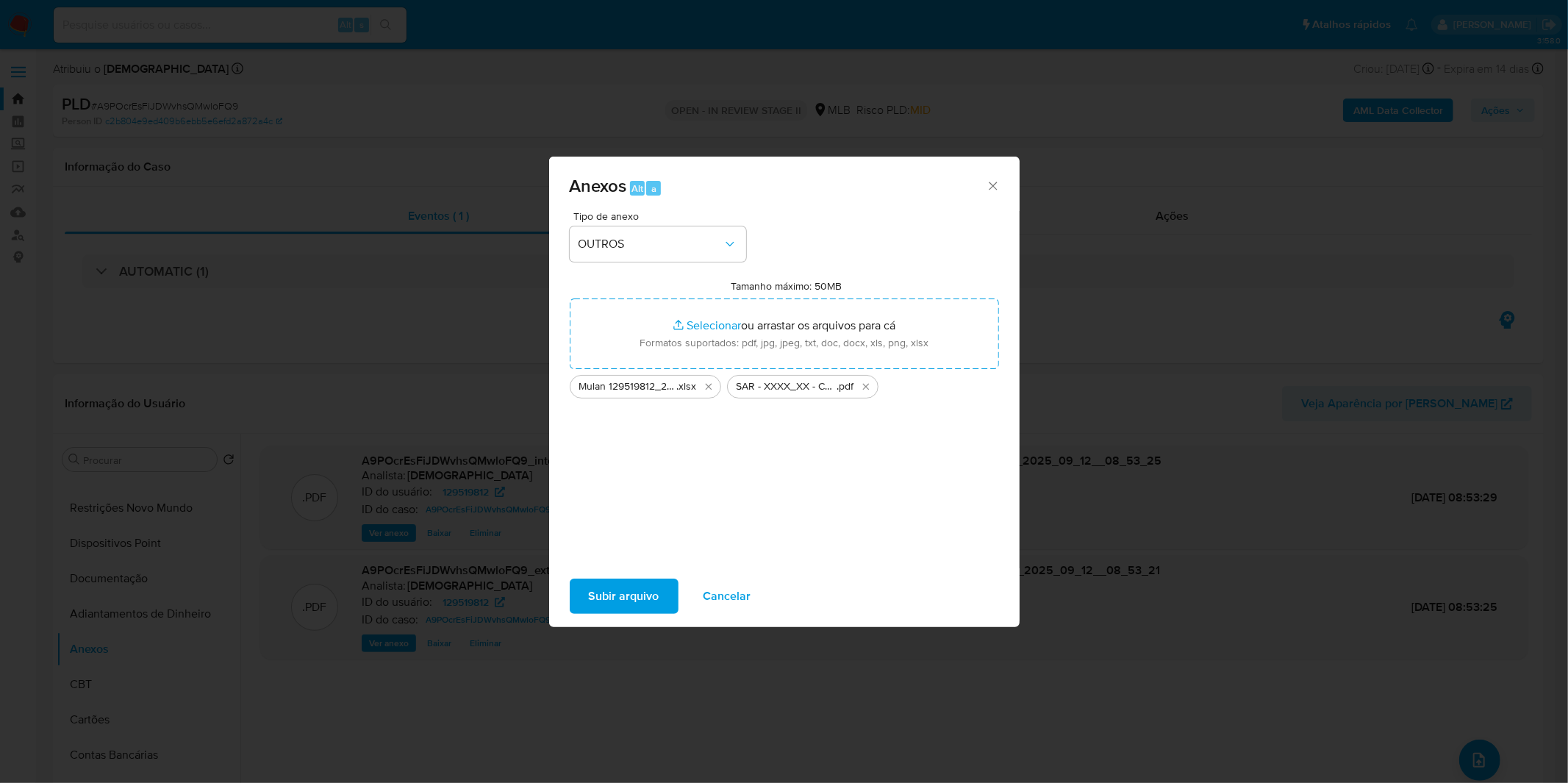
click at [622, 602] on span "Subir arquivo" at bounding box center [624, 596] width 71 height 33
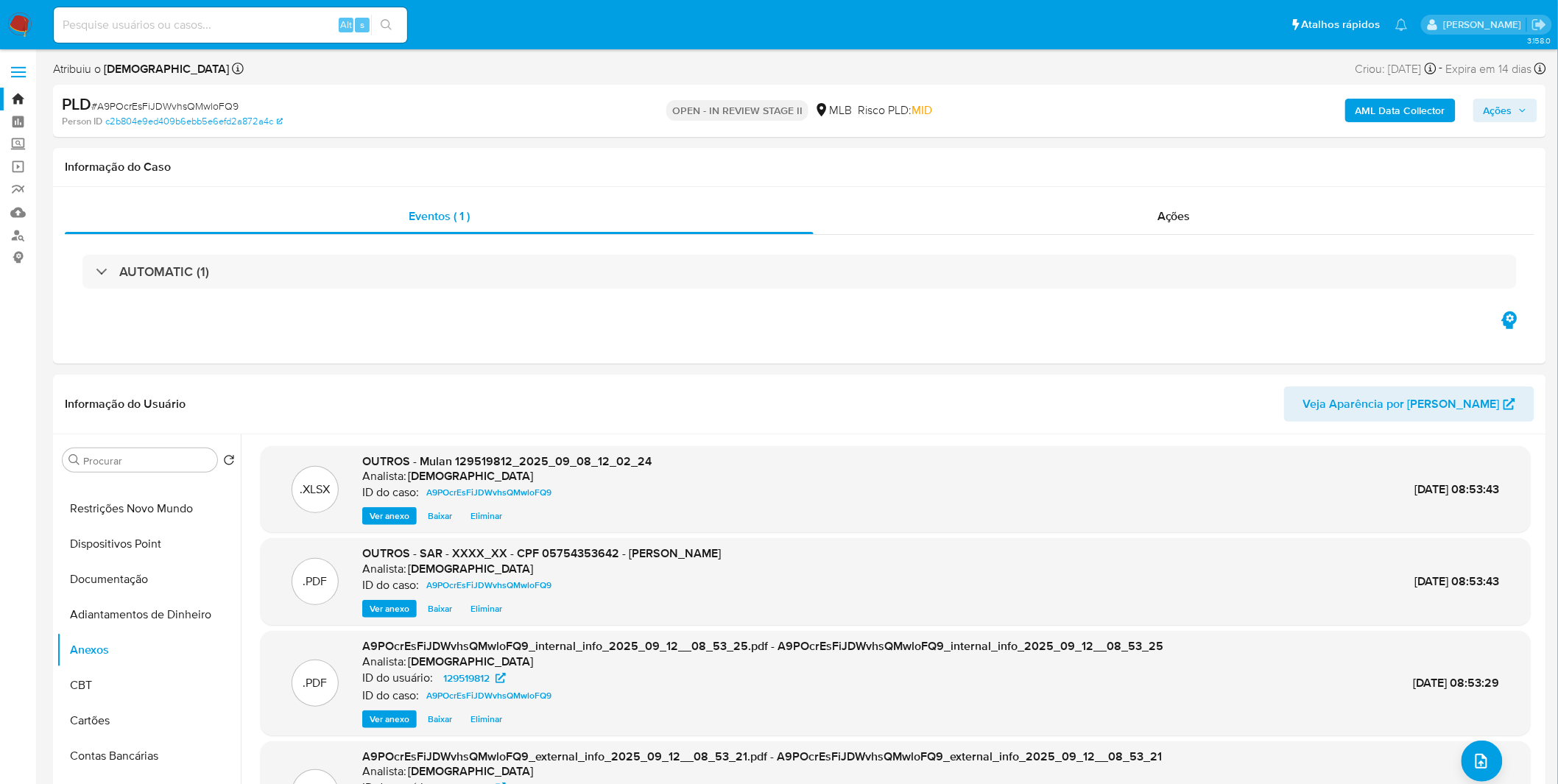
click at [1522, 107] on icon "button" at bounding box center [1523, 110] width 9 height 9
click at [1070, 153] on span "Resolução do caso" at bounding box center [1078, 157] width 99 height 17
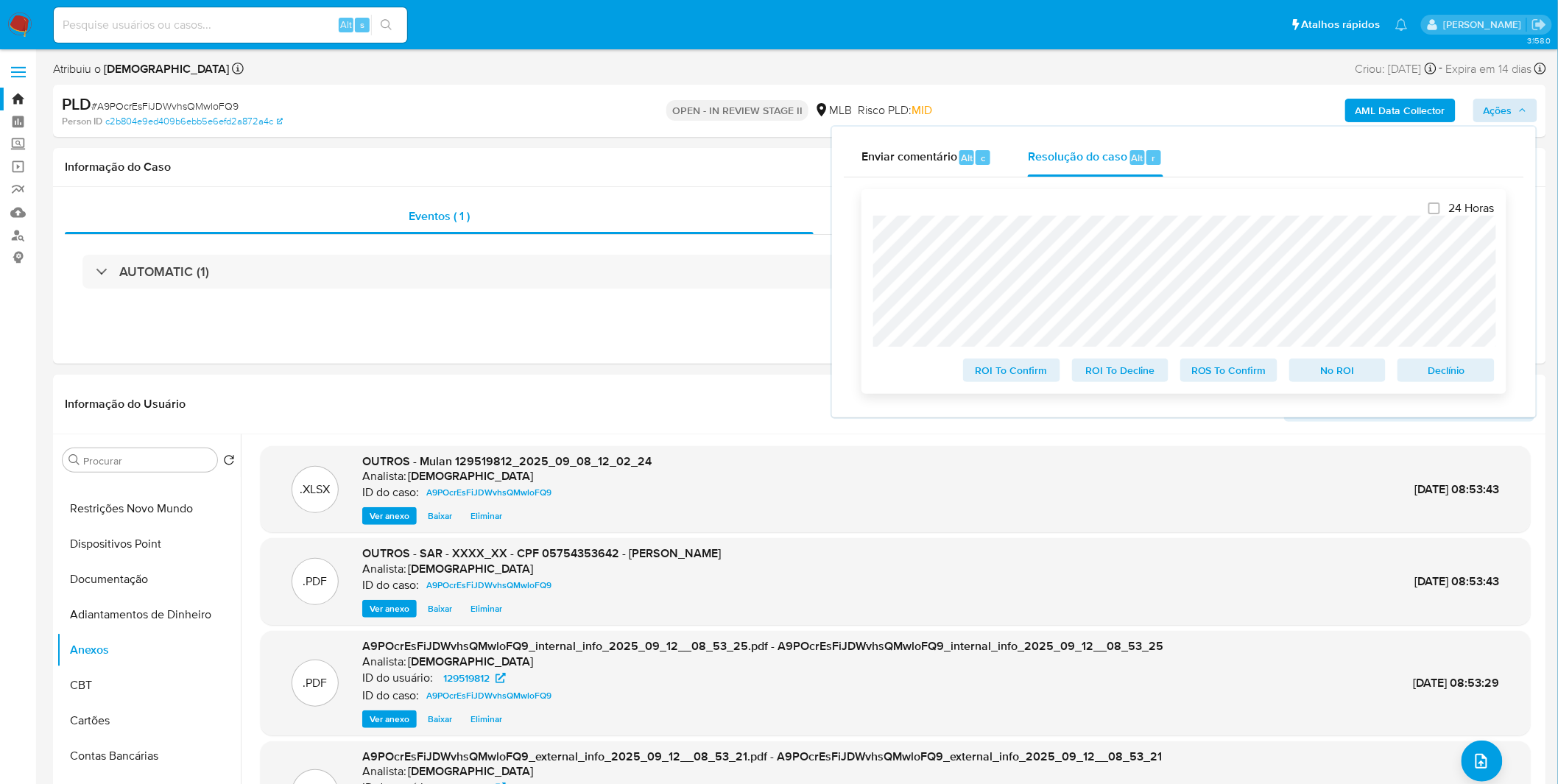
click at [1256, 374] on span "ROS To Confirm" at bounding box center [1229, 370] width 77 height 21
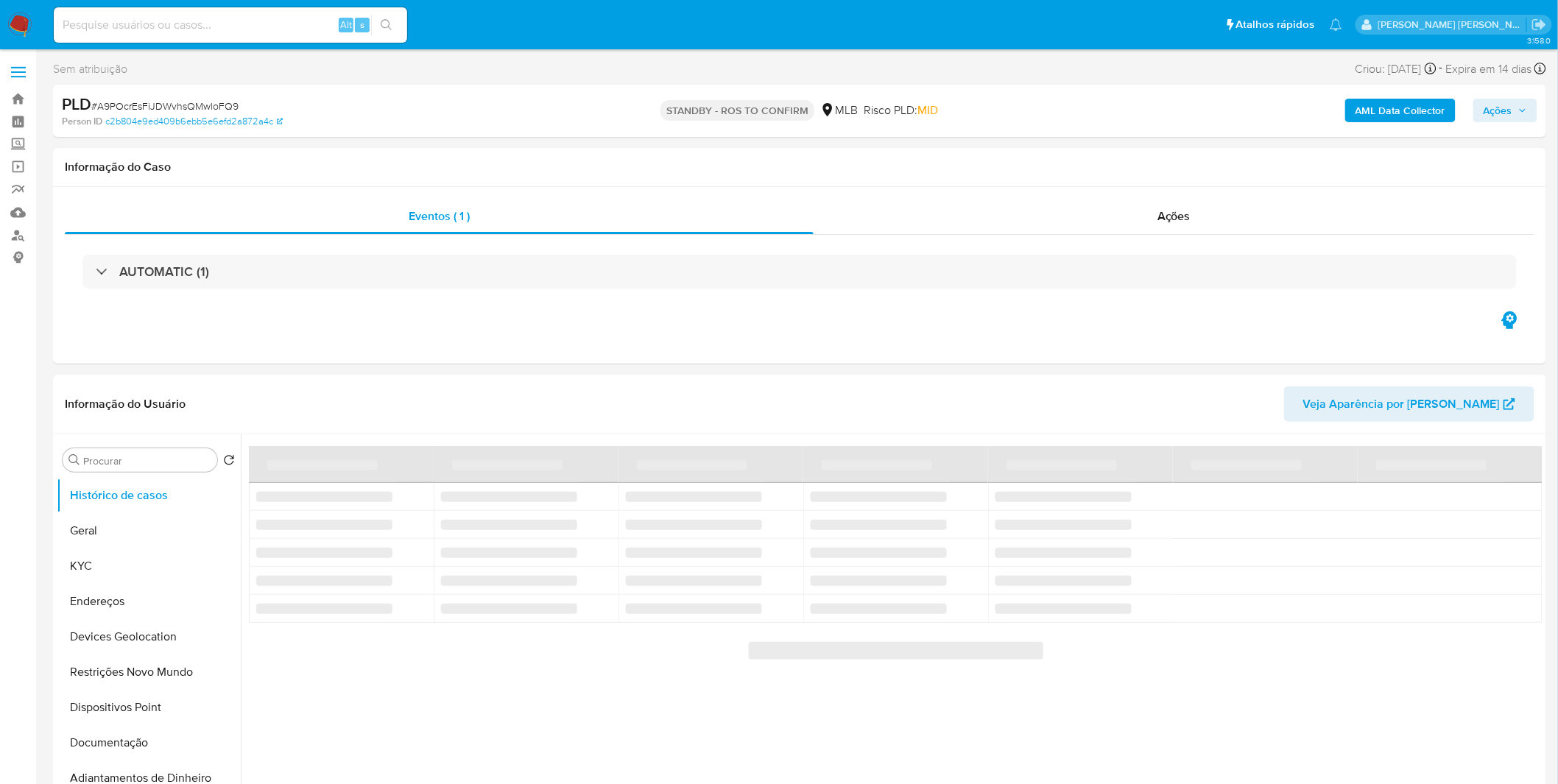
select select "10"
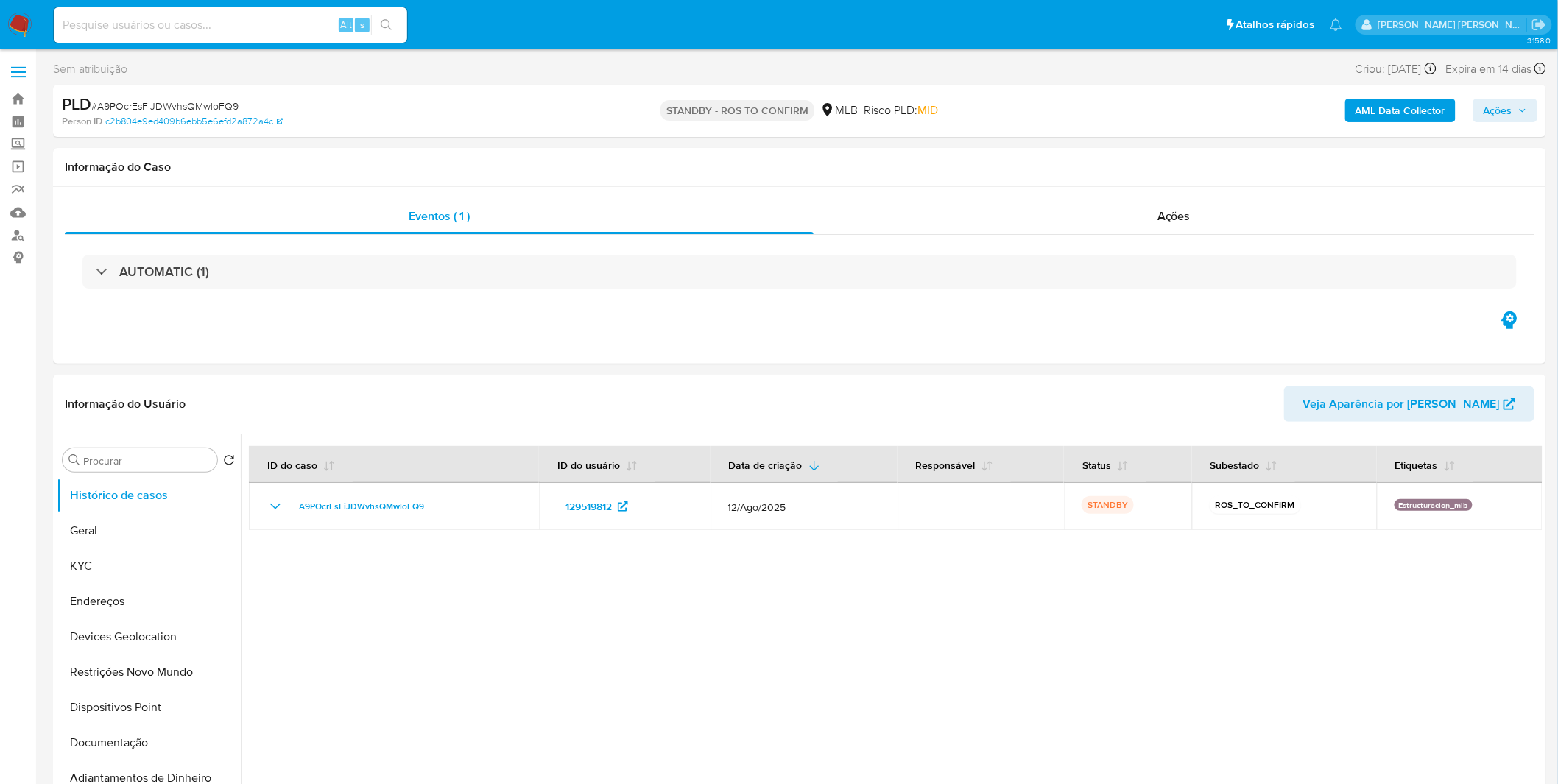
click at [22, 24] on img at bounding box center [19, 25] width 25 height 25
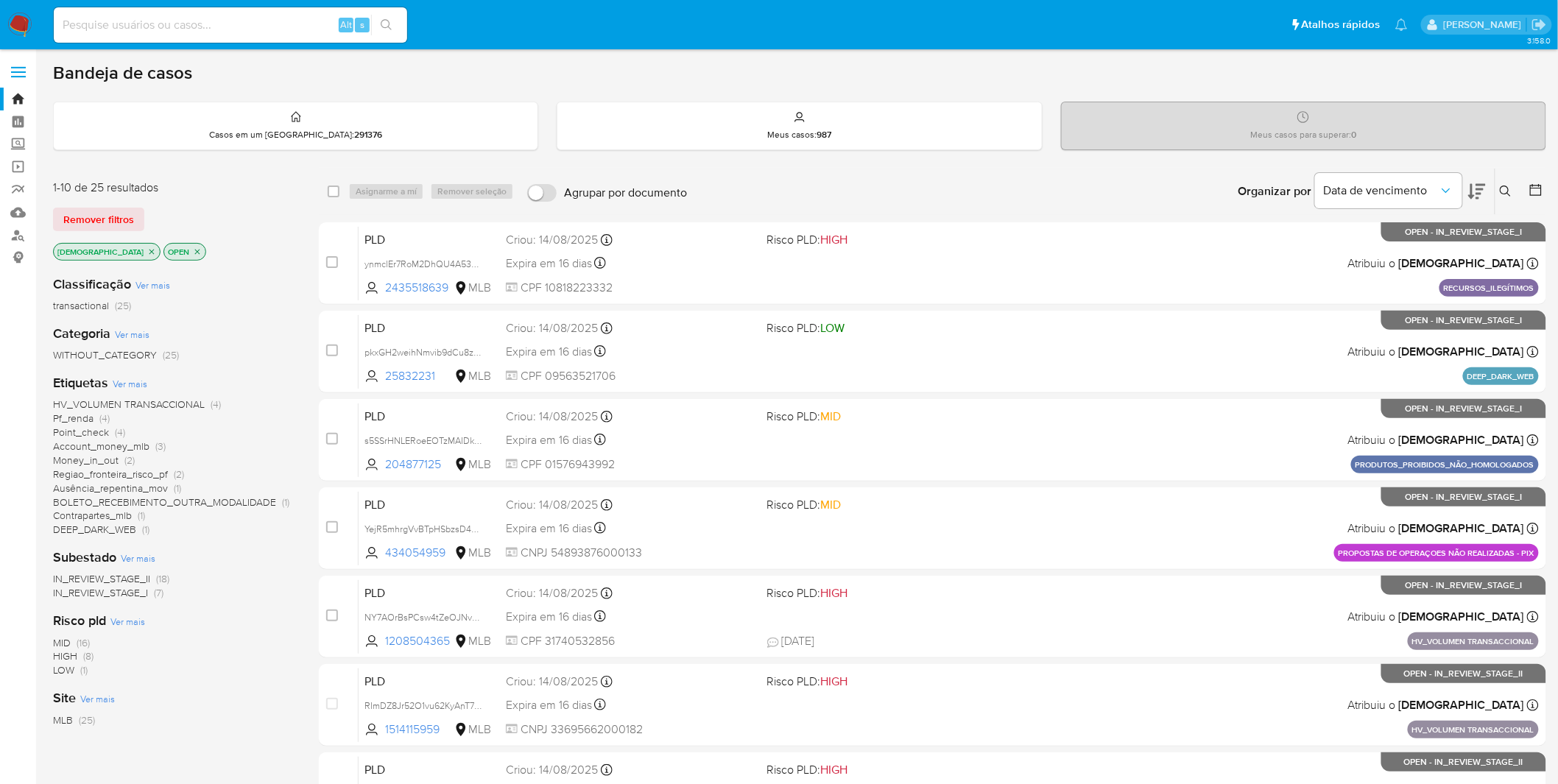
click at [178, 35] on div "Alt s" at bounding box center [231, 25] width 354 height 36
click at [182, 23] on input at bounding box center [231, 25] width 354 height 19
paste input "W45xMBUsi9h8TWW00e4GRW9k"
type input "W45xMBUsi9h8TWW00e4GRW9k"
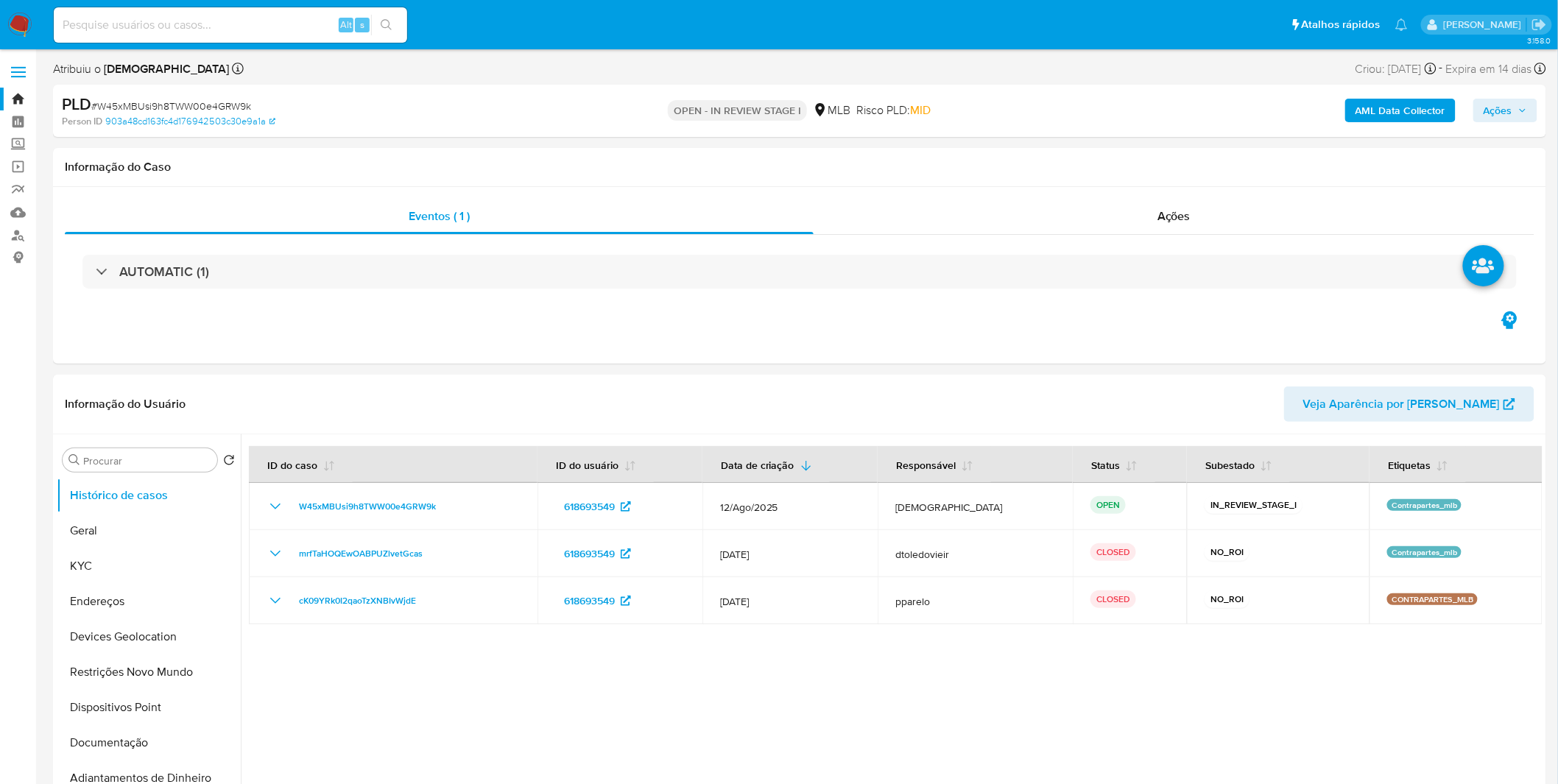
select select "10"
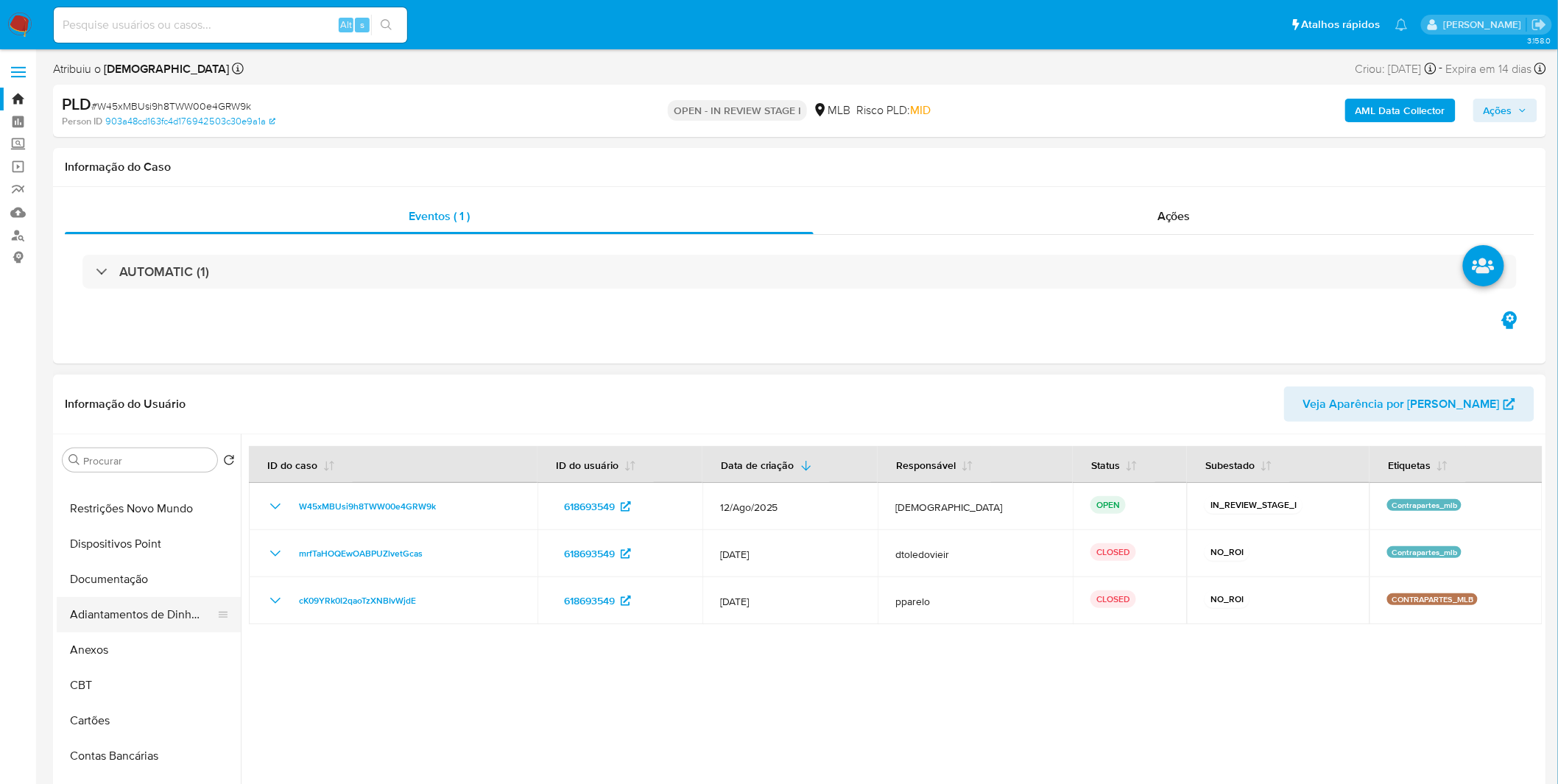
scroll to position [163, 0]
click at [113, 646] on button "Anexos" at bounding box center [142, 651] width 172 height 36
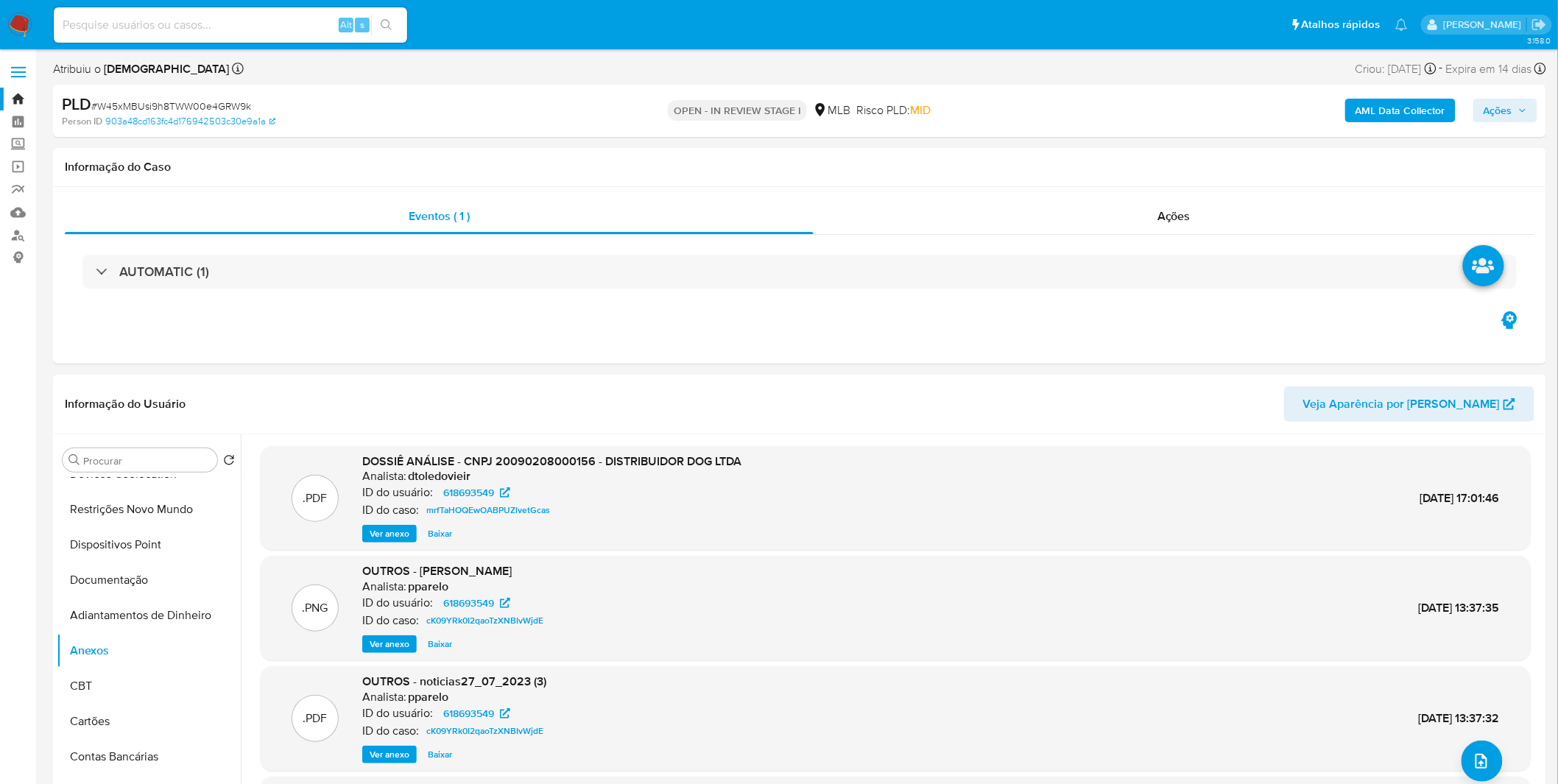
click at [1407, 106] on b "AML Data Collector" at bounding box center [1400, 110] width 90 height 24
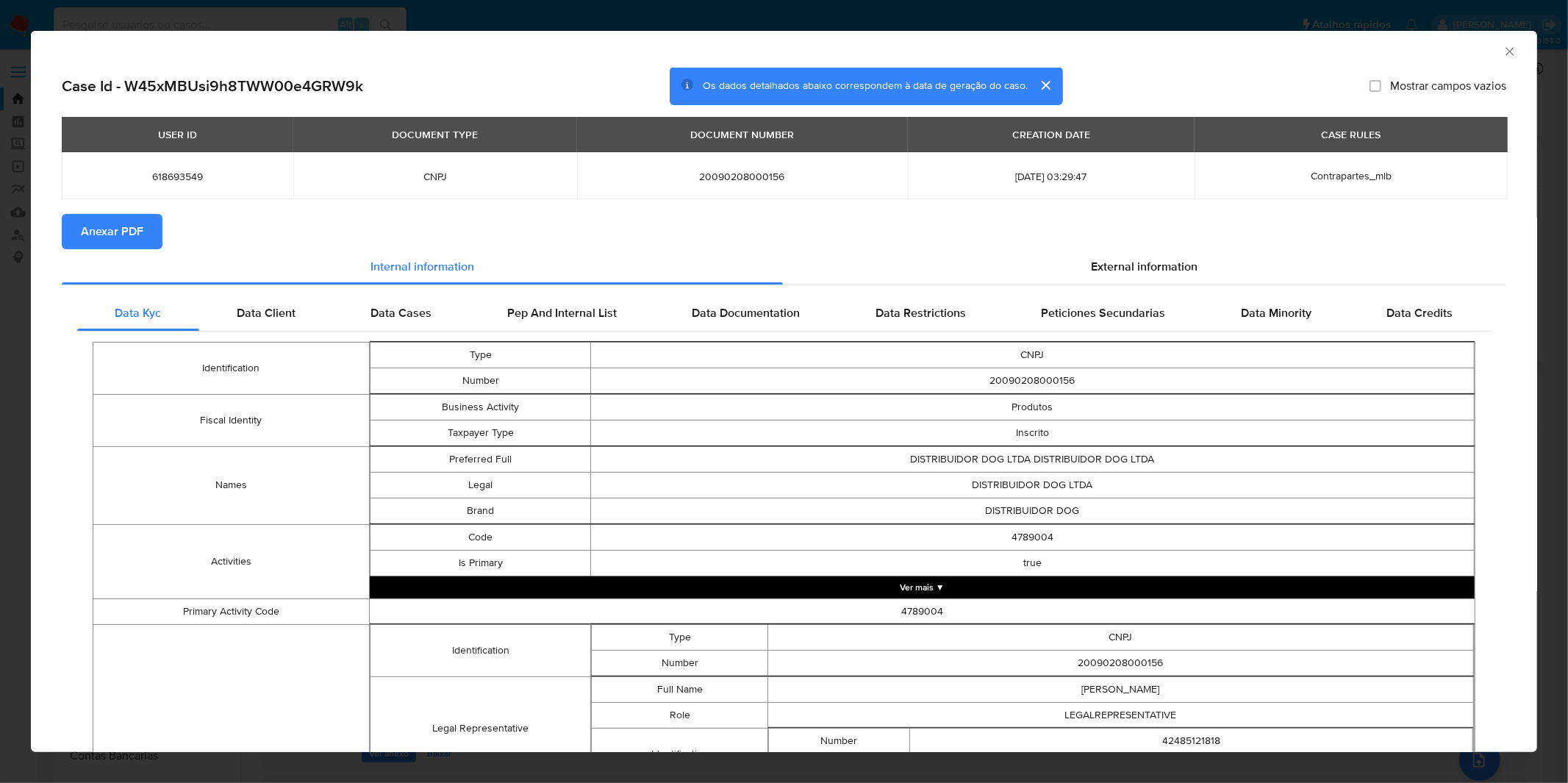
click at [86, 240] on span "Anexar PDF" at bounding box center [112, 232] width 63 height 33
click at [495, 31] on div "AML Data Collector" at bounding box center [784, 49] width 1506 height 36
click at [499, 12] on div "AML Data Collector Case Id - W45xMBUsi9h8TWW00e4GRW9k Os dados detalhados abaix…" at bounding box center [784, 392] width 1568 height 783
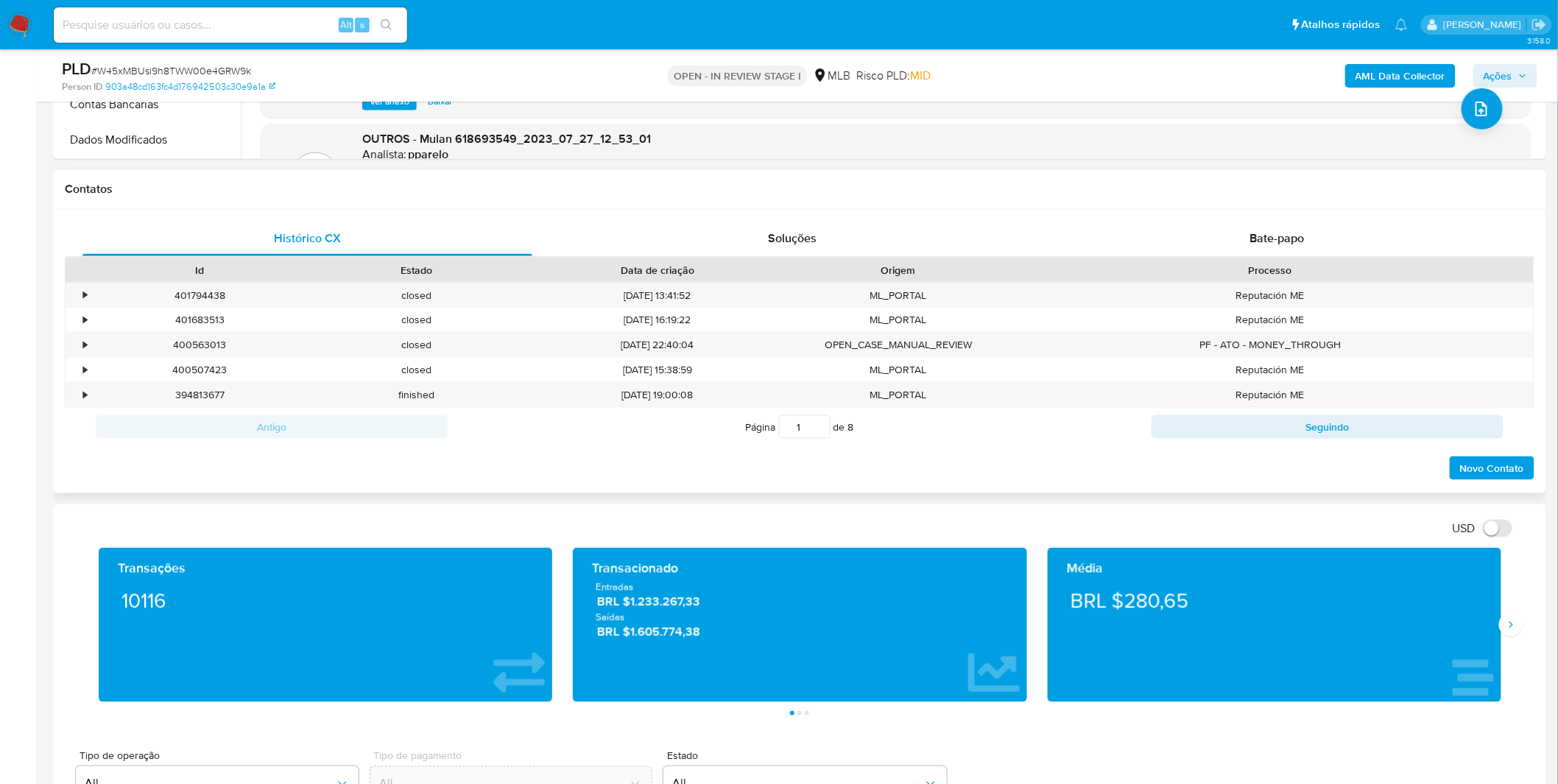
scroll to position [490, 0]
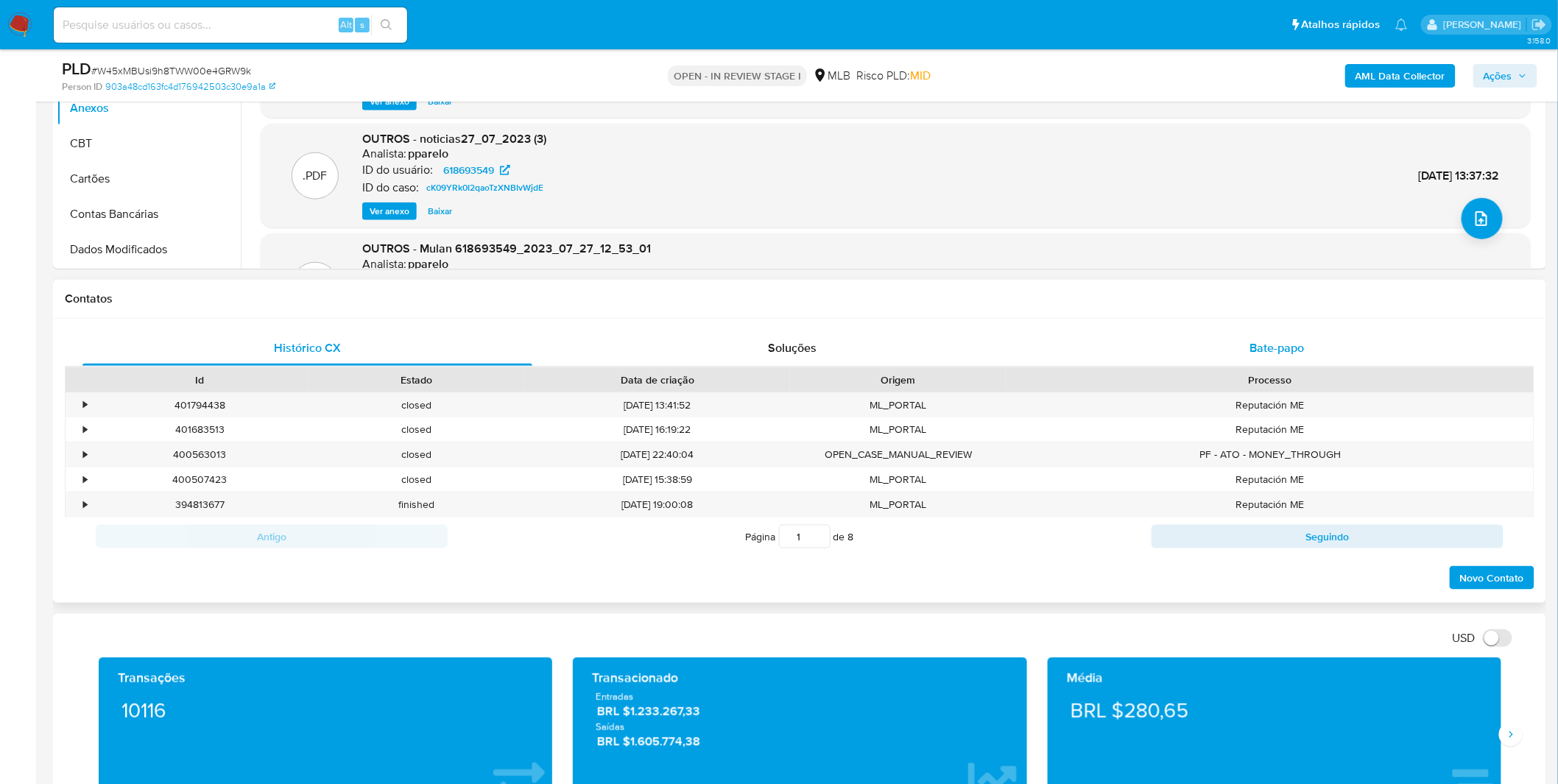
click at [1130, 365] on div "Histórico CX Soluções Bate-papo Id Estado Data de criação Origem Processo • 401…" at bounding box center [800, 461] width 1470 height 261
click at [1138, 351] on div "Bate-papo" at bounding box center [1277, 348] width 450 height 36
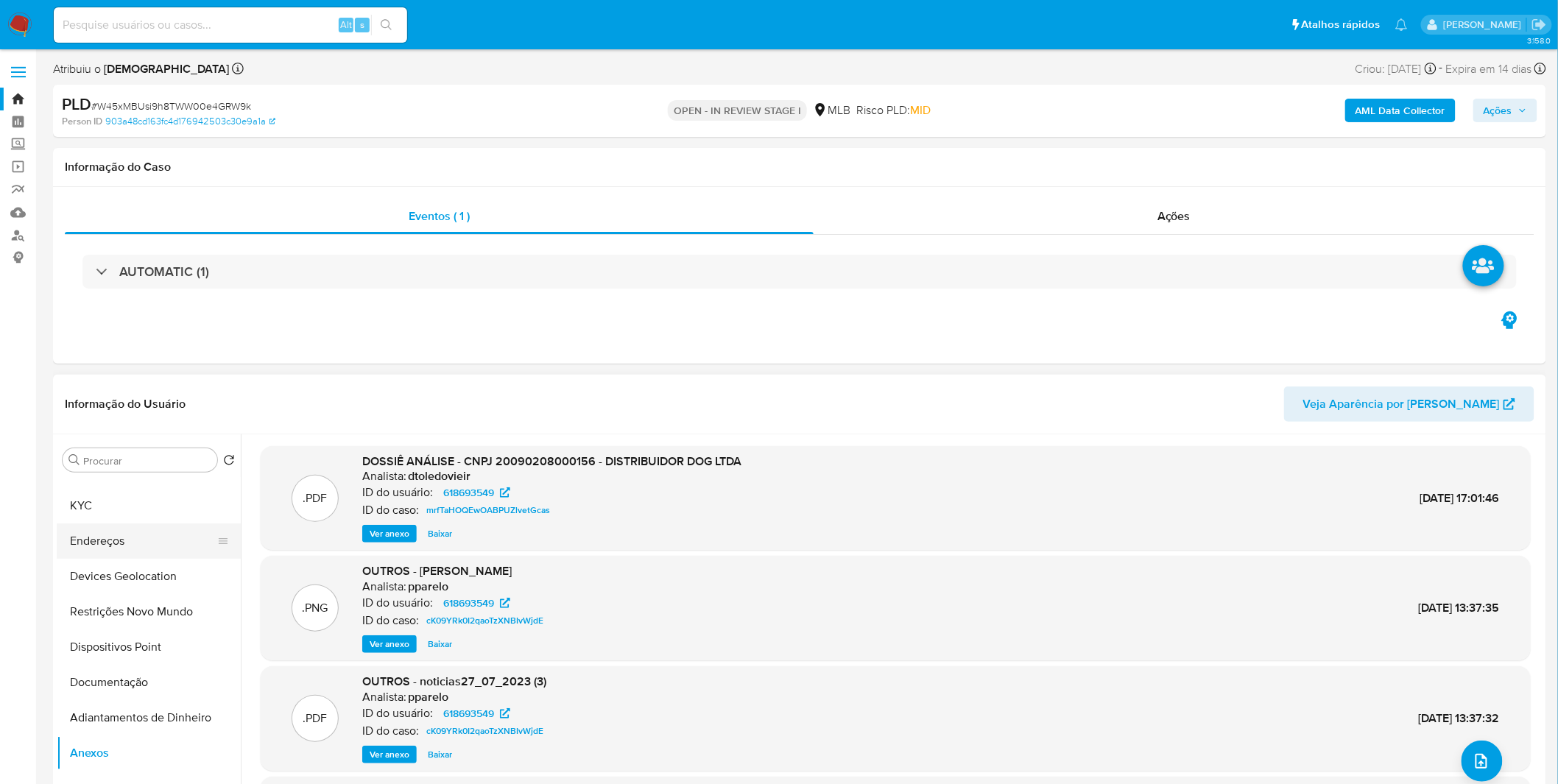
scroll to position [0, 0]
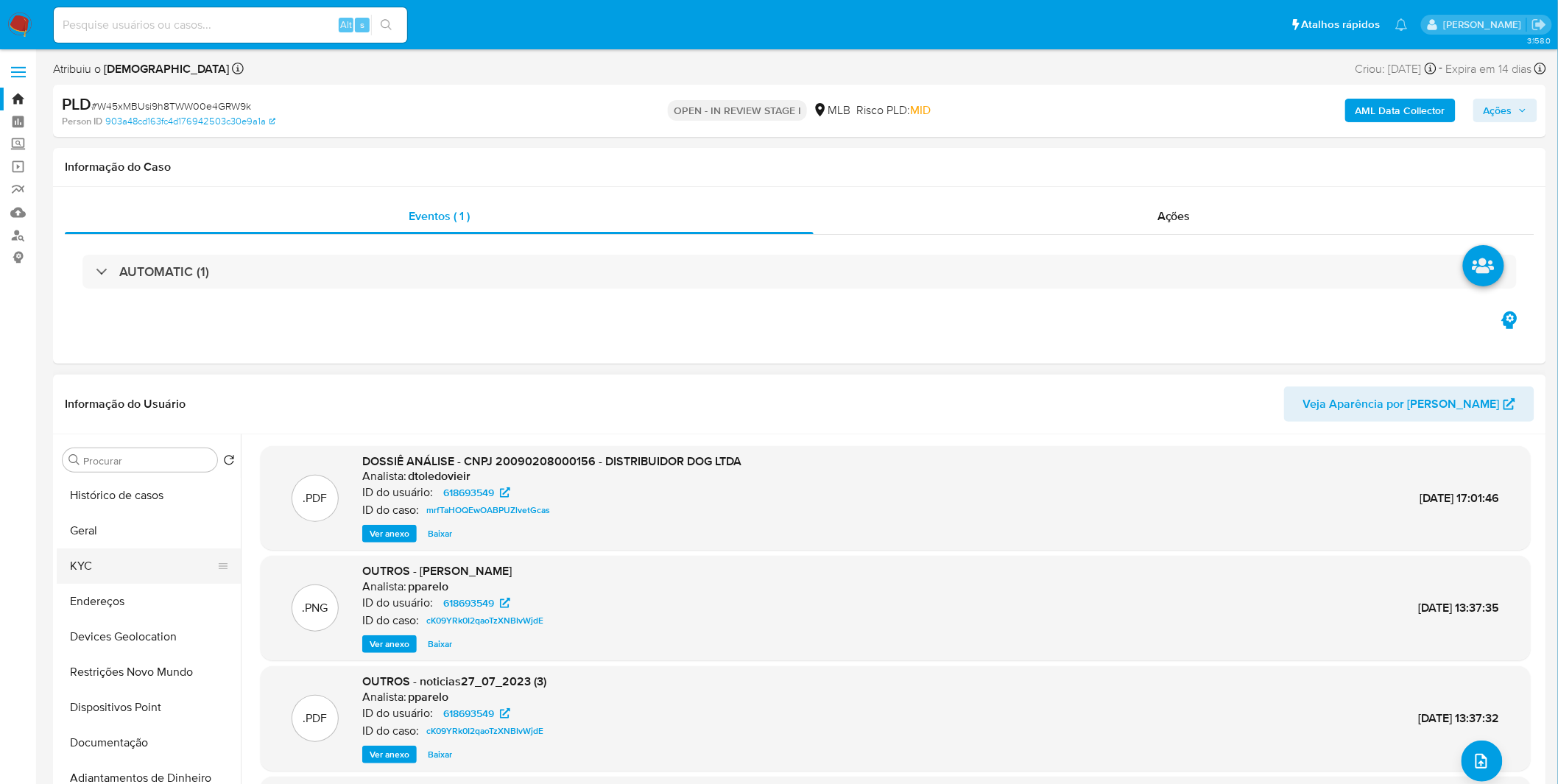
click button "KYC"
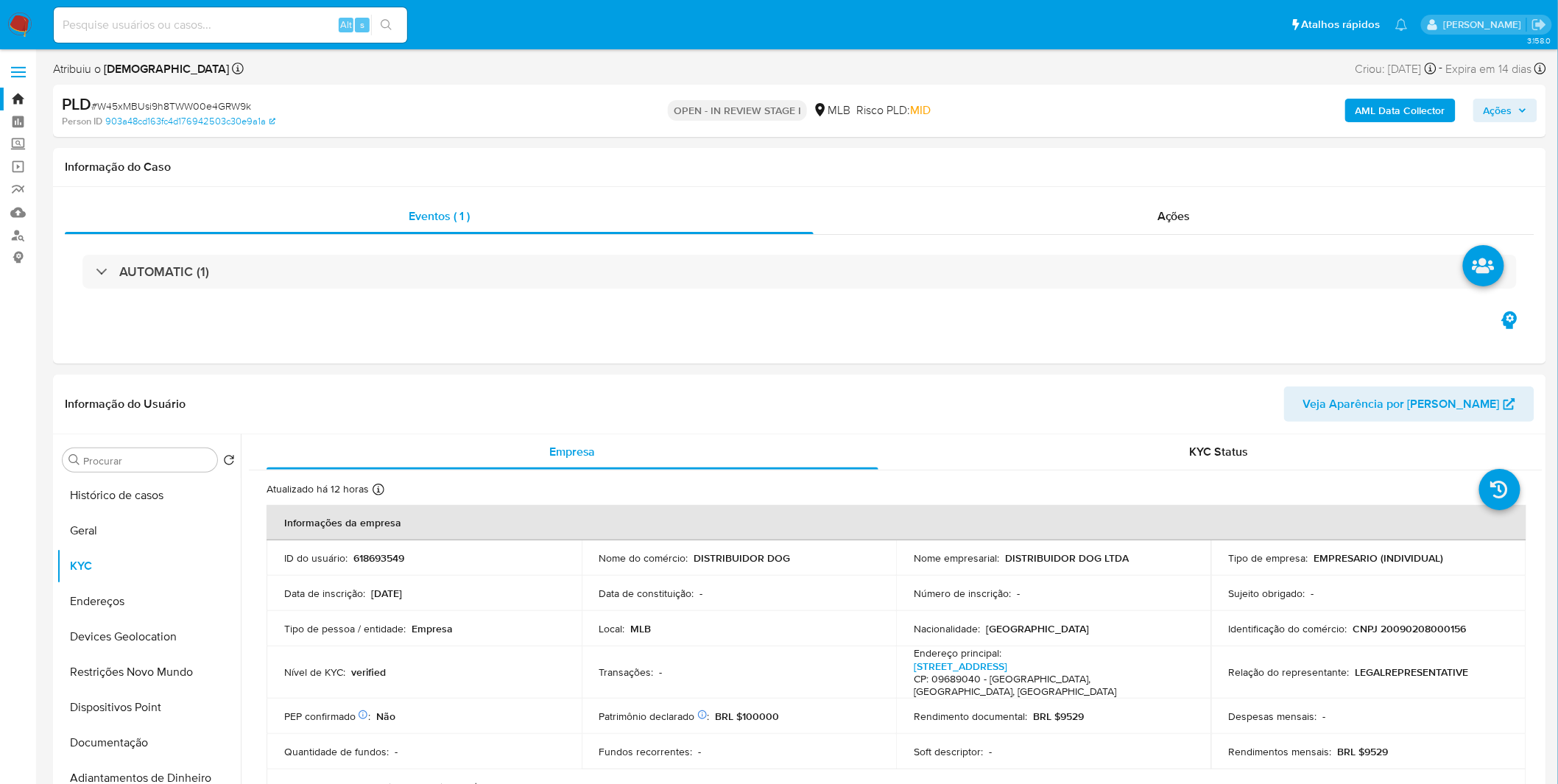
click span "# W45xMBUsi9h8TWW00e4GRW9k"
copy span "W45xMBUsi9h8TWW00e4GRW9k"
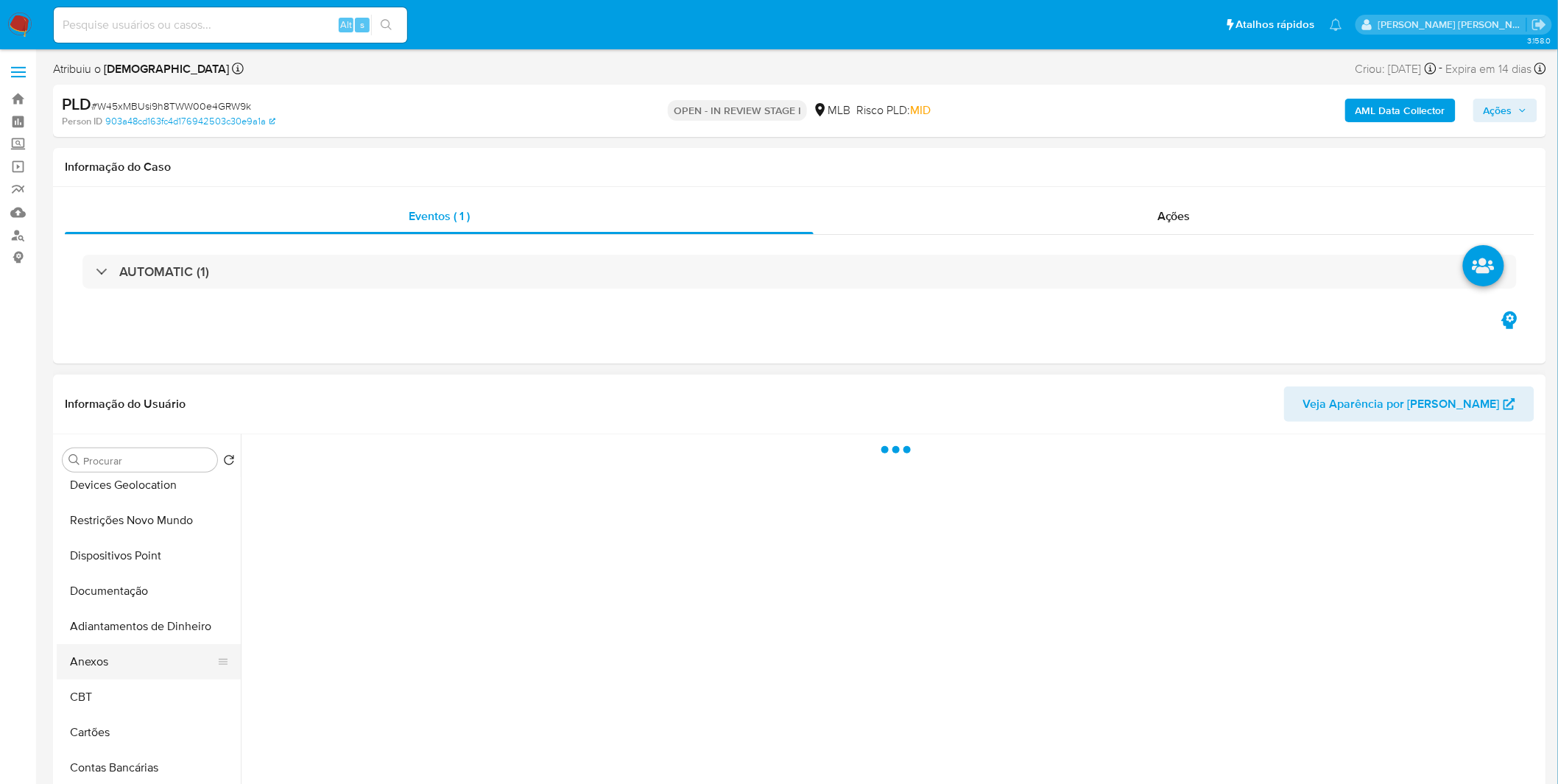
scroll to position [163, 0]
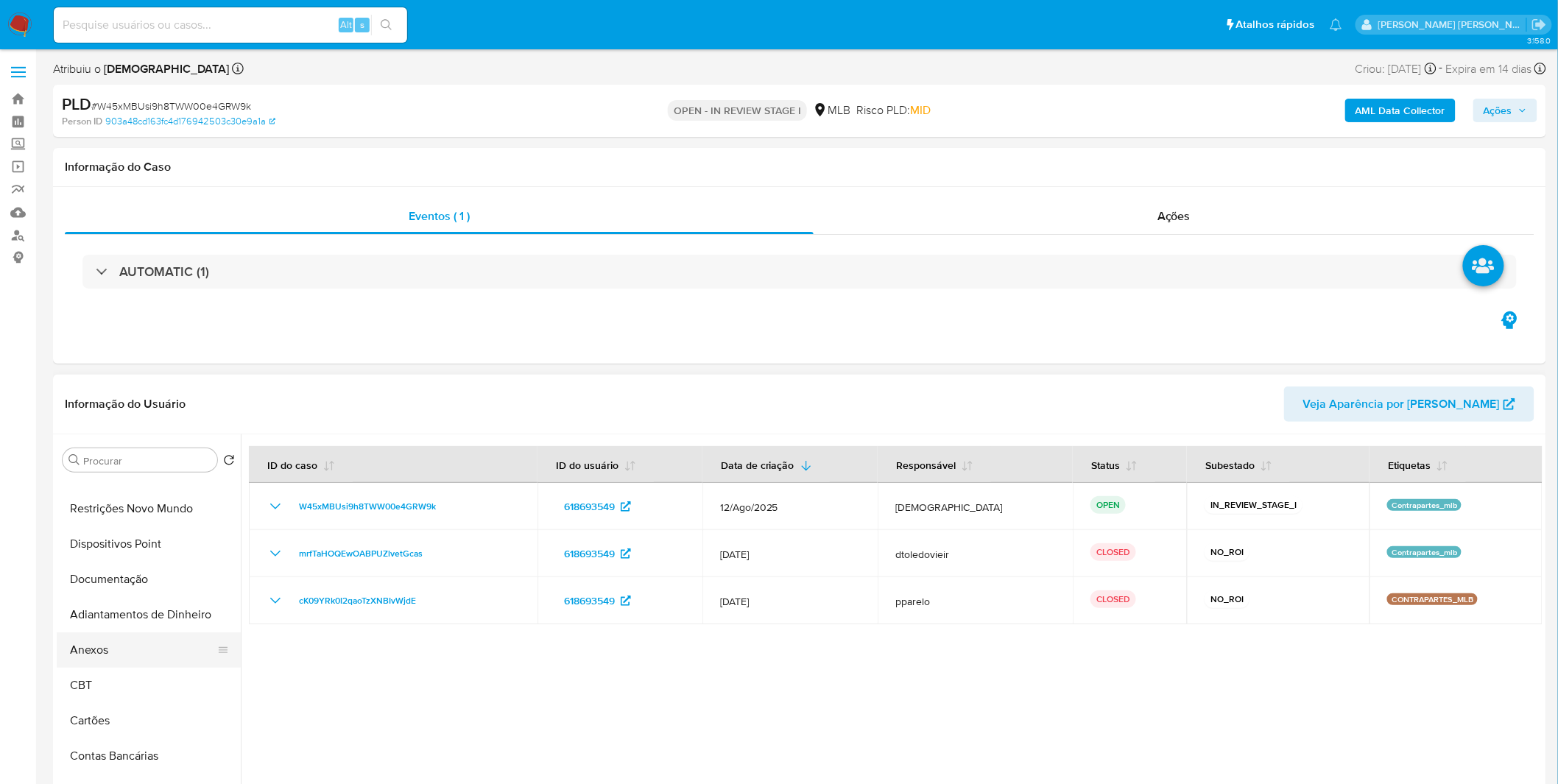
click at [137, 652] on button "Anexos" at bounding box center [142, 650] width 172 height 36
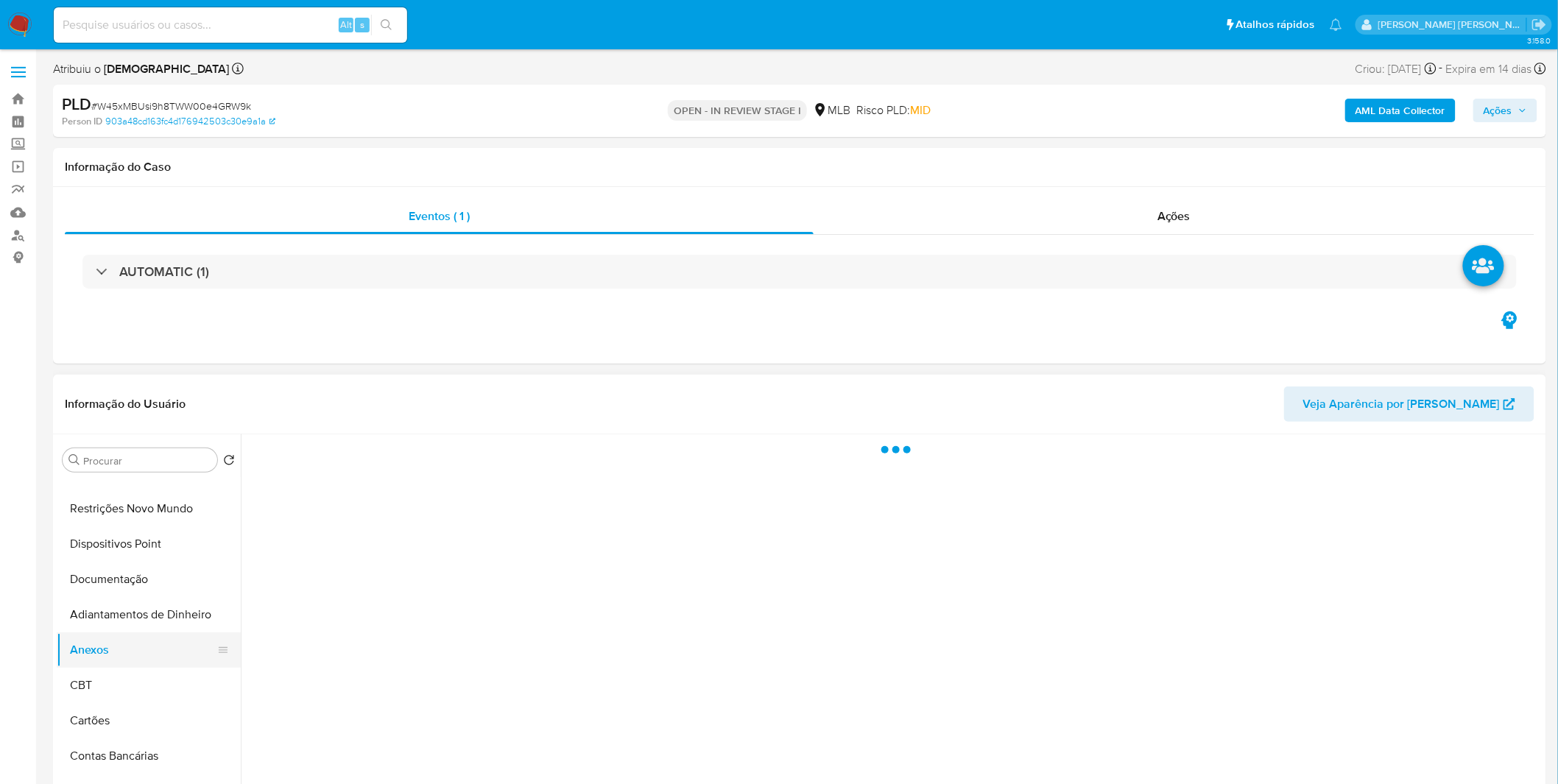
select select "10"
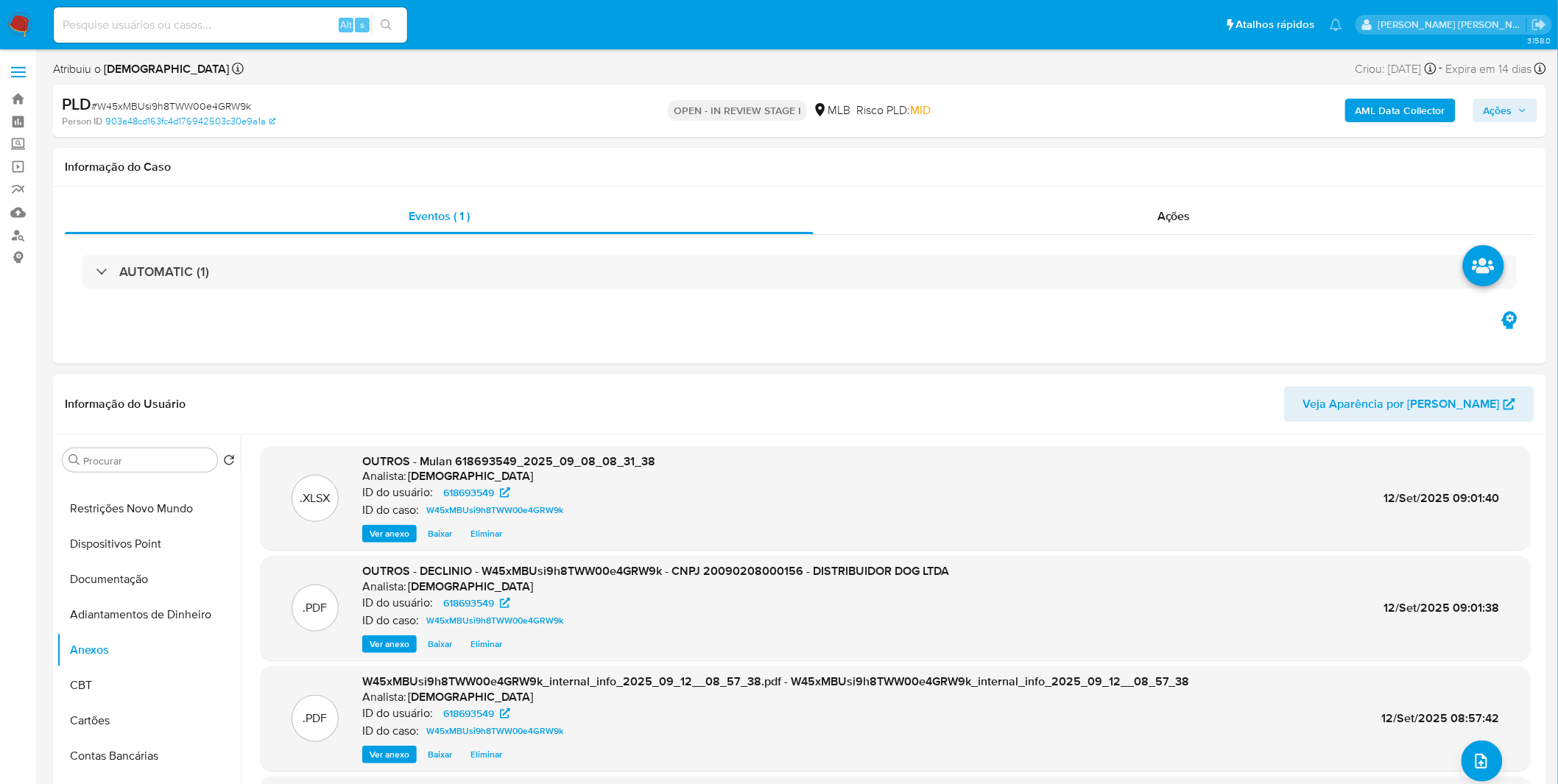
click at [1488, 118] on span "Ações" at bounding box center [1499, 110] width 29 height 24
click at [1129, 170] on div "Resolução do caso Alt r" at bounding box center [1096, 158] width 135 height 38
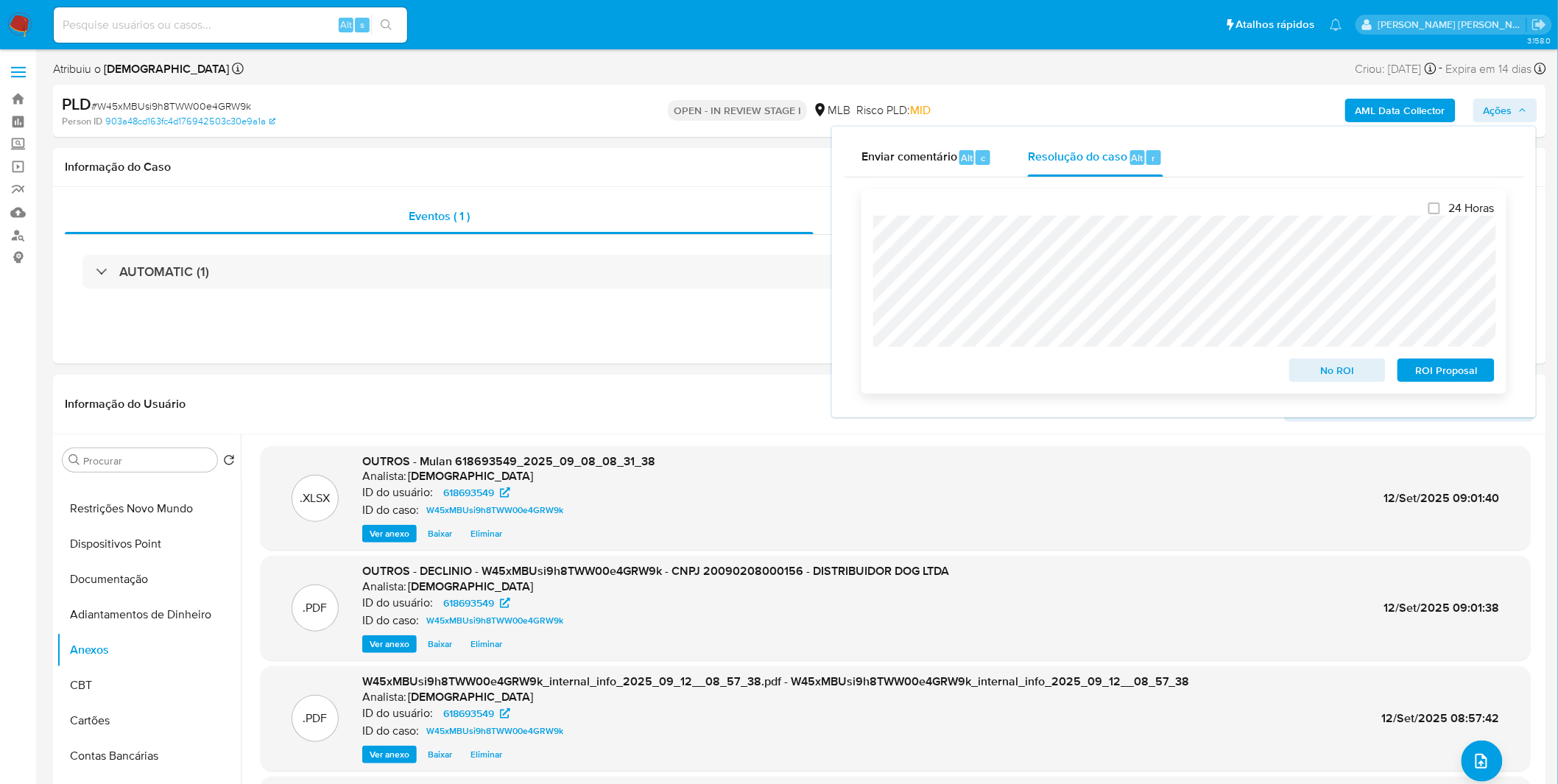
click at [1300, 370] on span "No ROI" at bounding box center [1338, 370] width 77 height 21
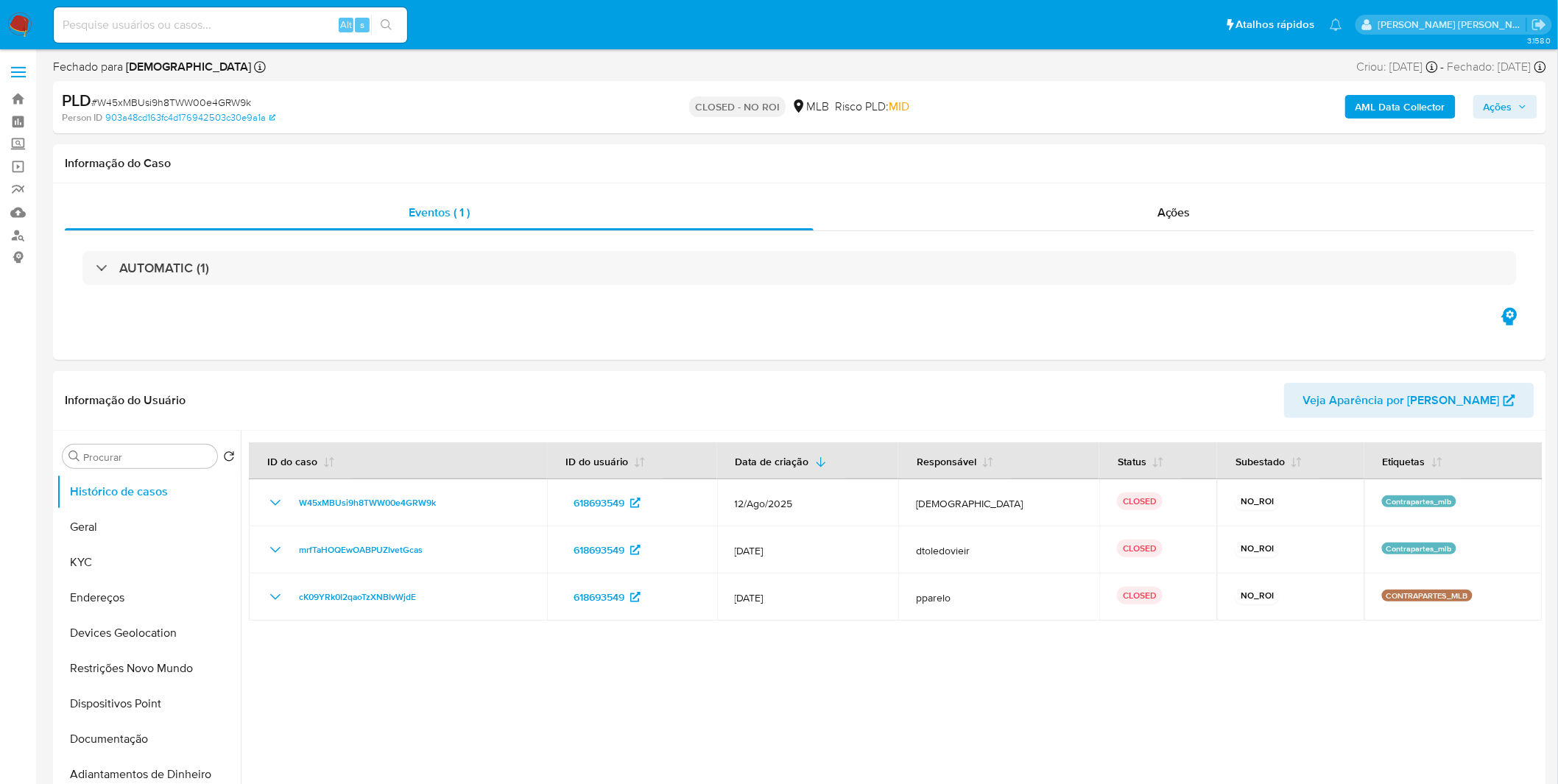
select select "10"
click at [24, 22] on img at bounding box center [19, 25] width 25 height 25
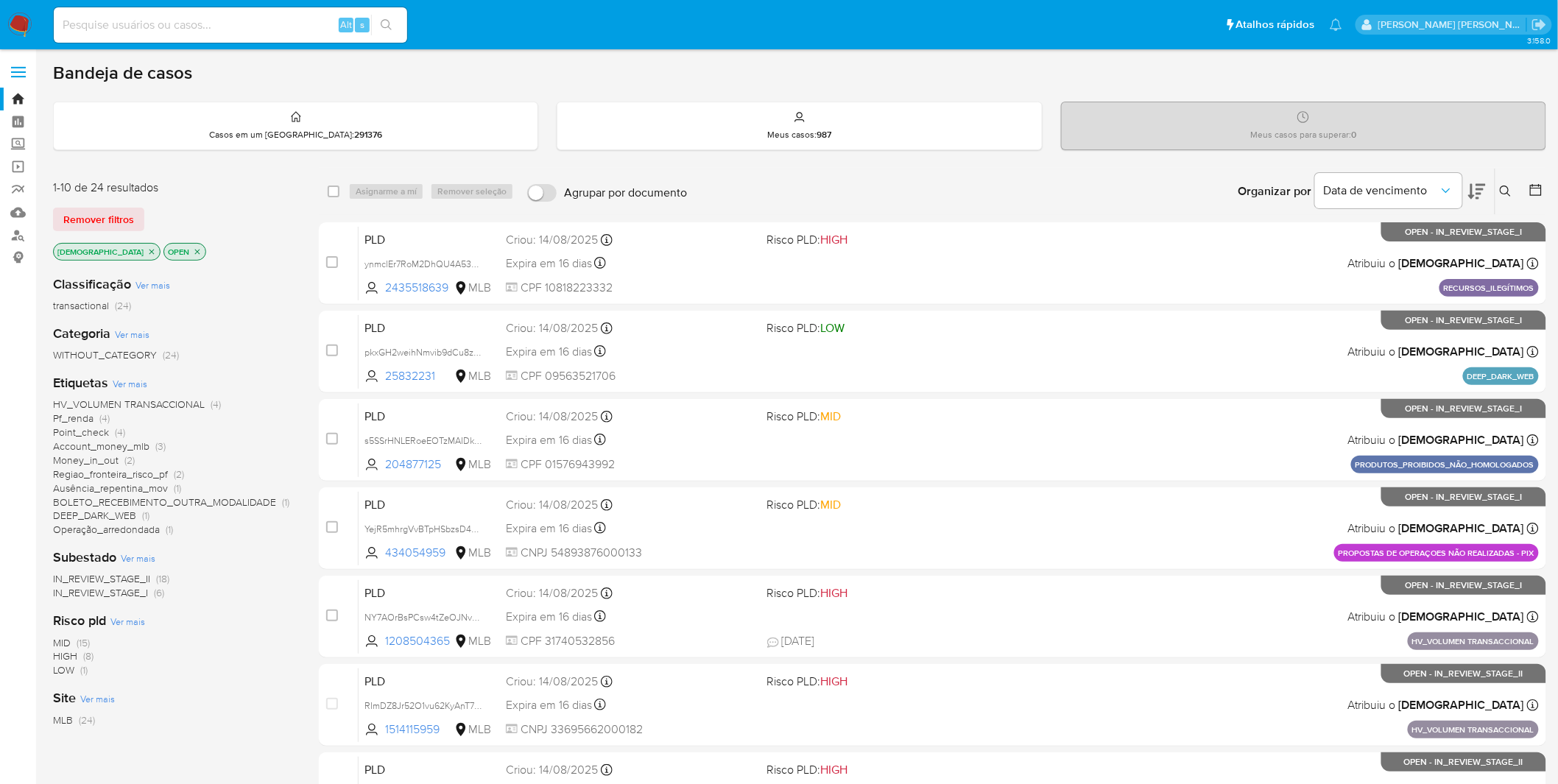
click at [136, 385] on span "Ver mais" at bounding box center [130, 384] width 35 height 14
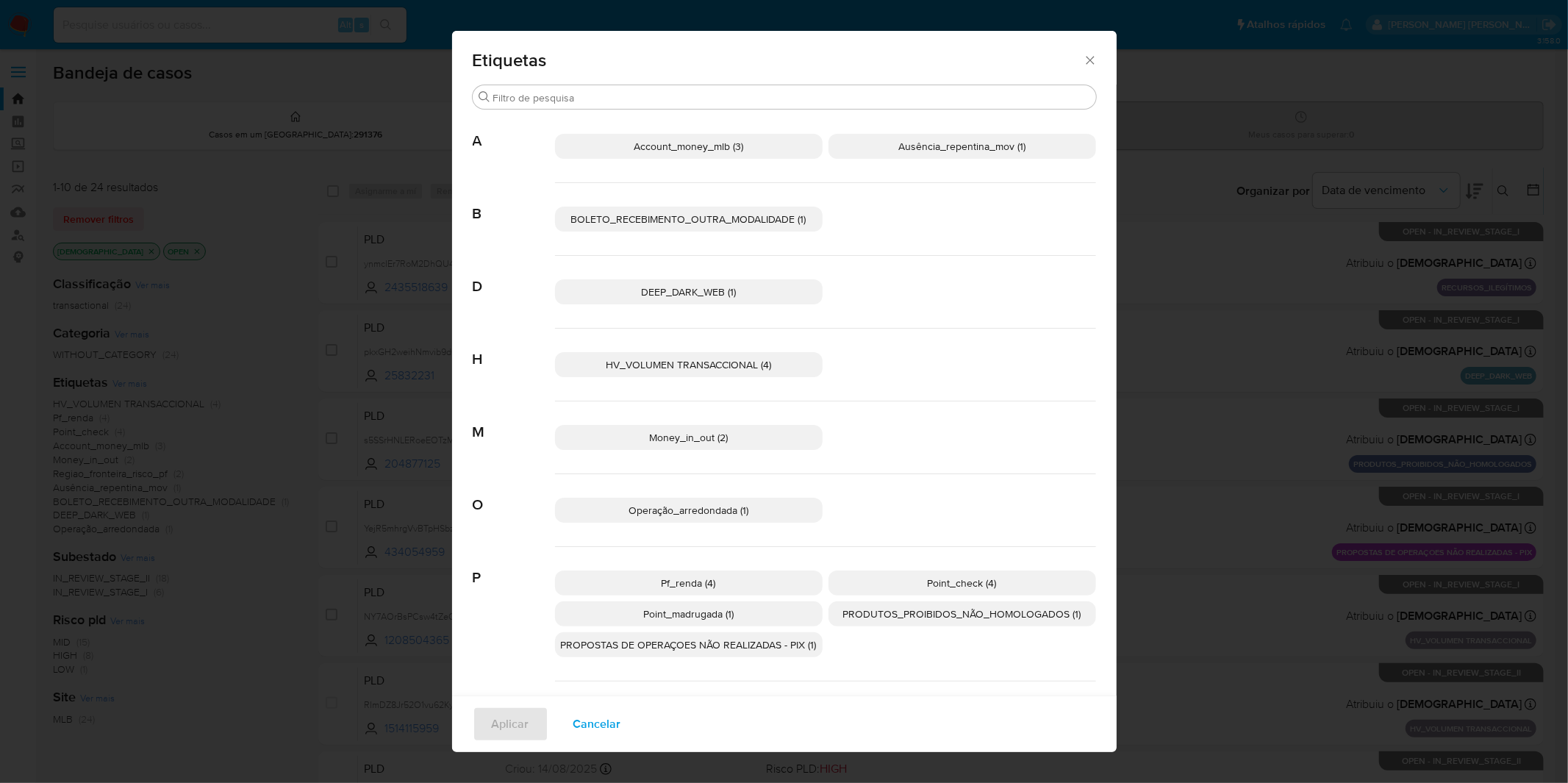
drag, startPoint x: 640, startPoint y: 431, endPoint x: 643, endPoint y: 414, distance: 17.3
click at [640, 431] on p "Money_in_out (2)" at bounding box center [689, 437] width 268 height 25
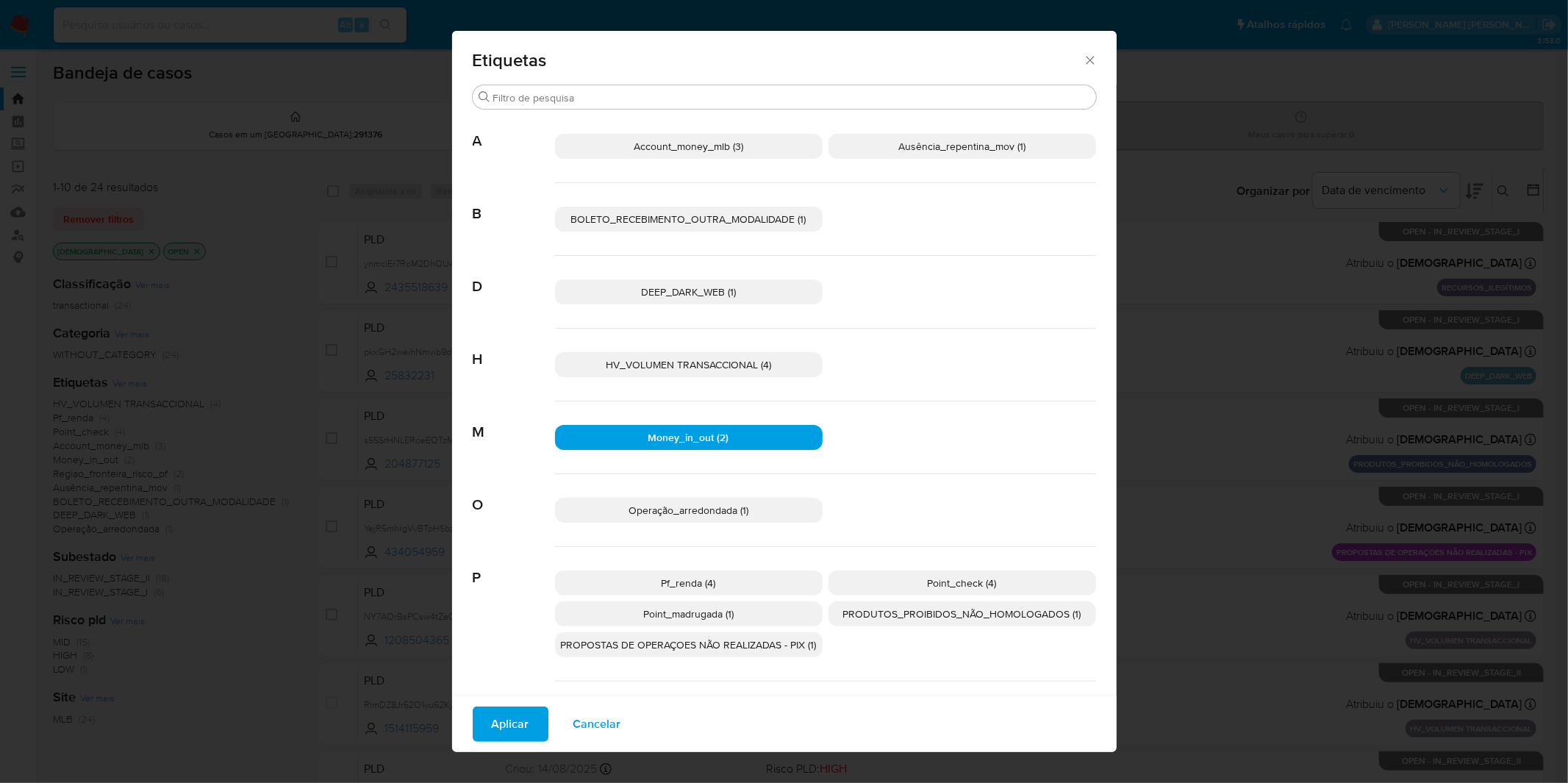
click at [695, 156] on p "Account_money_mlb (3)" at bounding box center [689, 146] width 268 height 25
click at [484, 717] on button "Aplicar" at bounding box center [510, 724] width 76 height 36
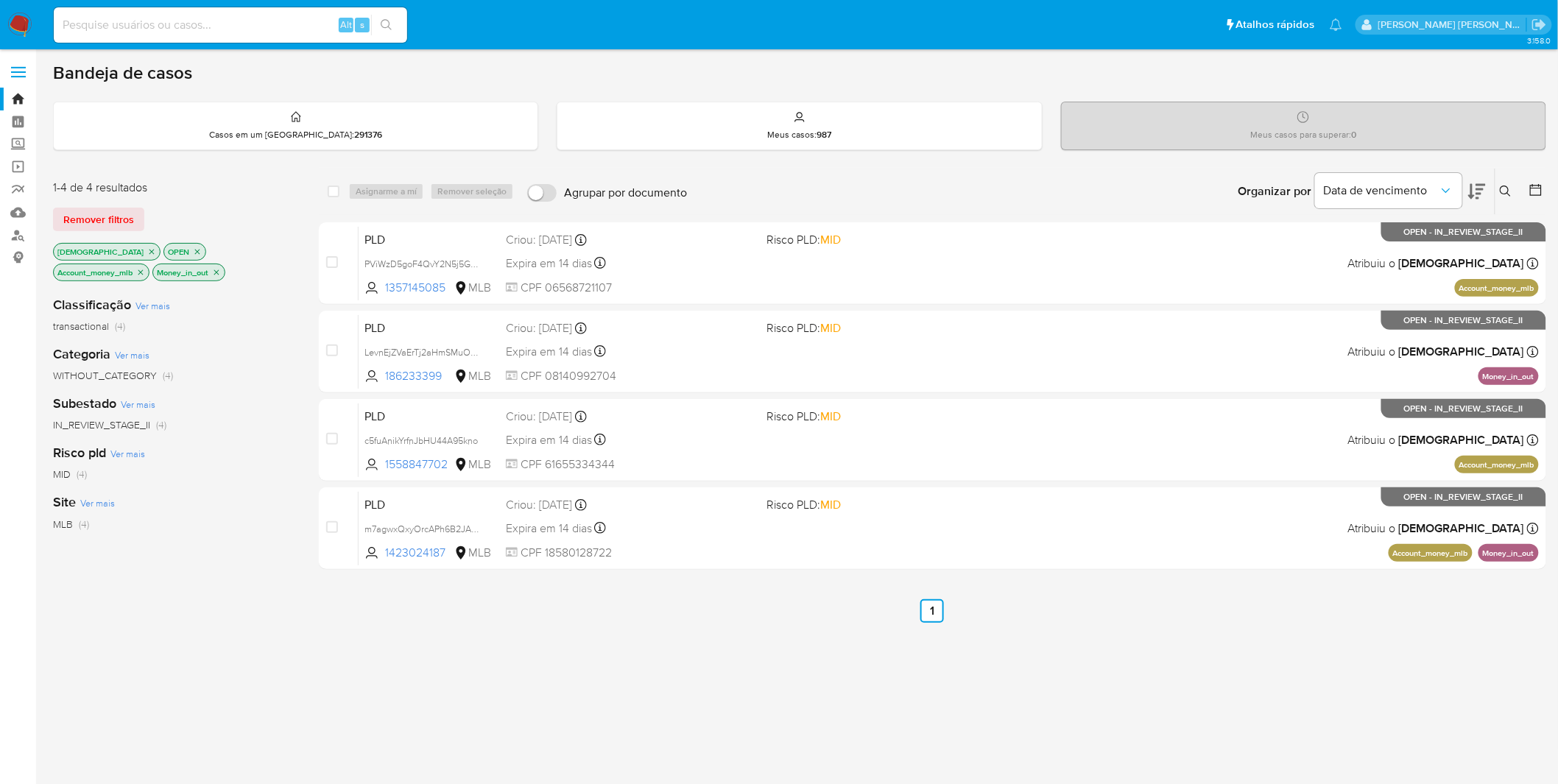
click at [150, 263] on div "Account_money_mlb" at bounding box center [101, 272] width 97 height 17
click at [149, 264] on p "Account_money_mlb" at bounding box center [101, 273] width 95 height 16
click at [144, 270] on icon "close-filter" at bounding box center [141, 273] width 5 height 5
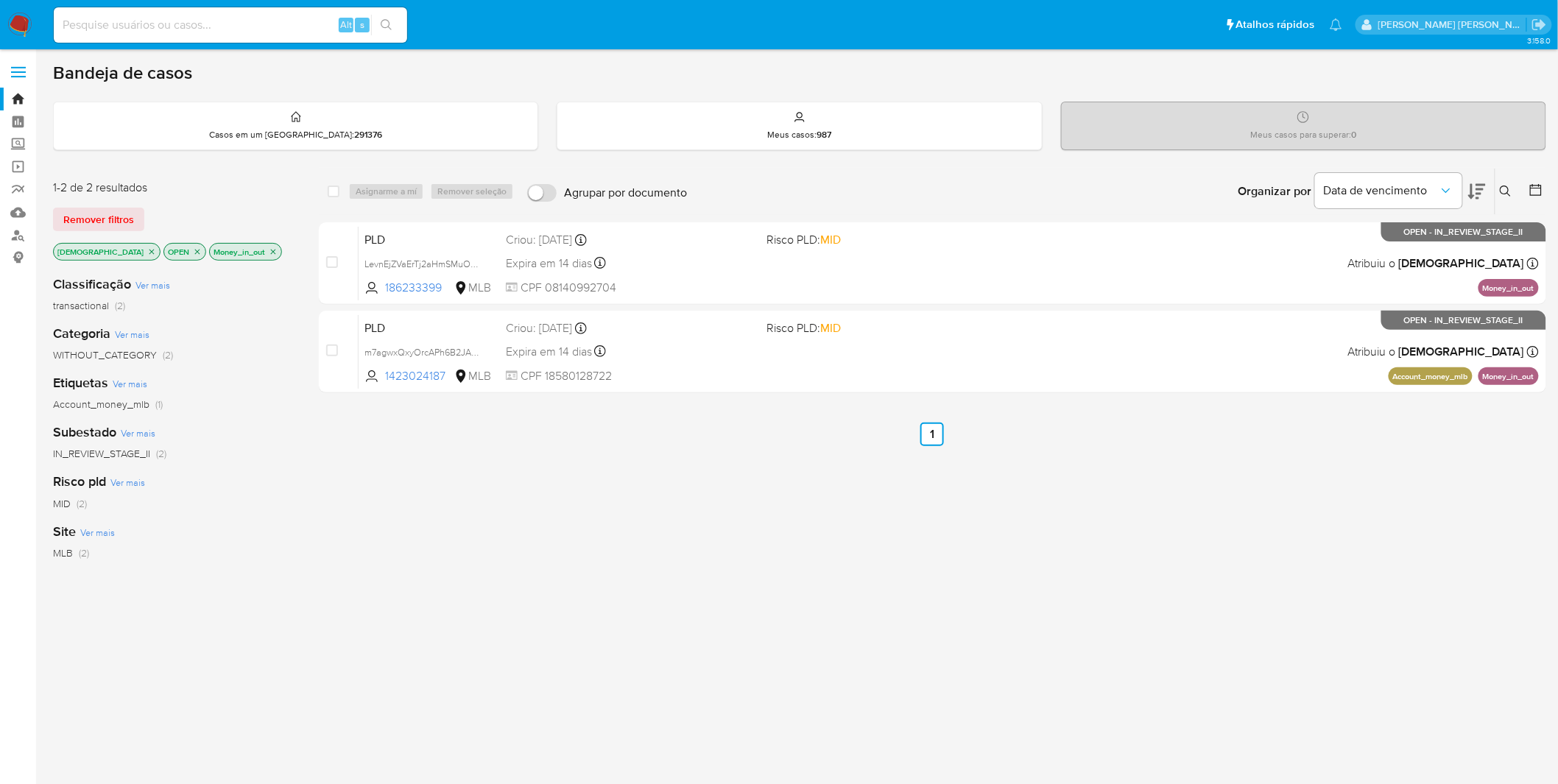
click at [269, 251] on icon "close-filter" at bounding box center [273, 252] width 9 height 9
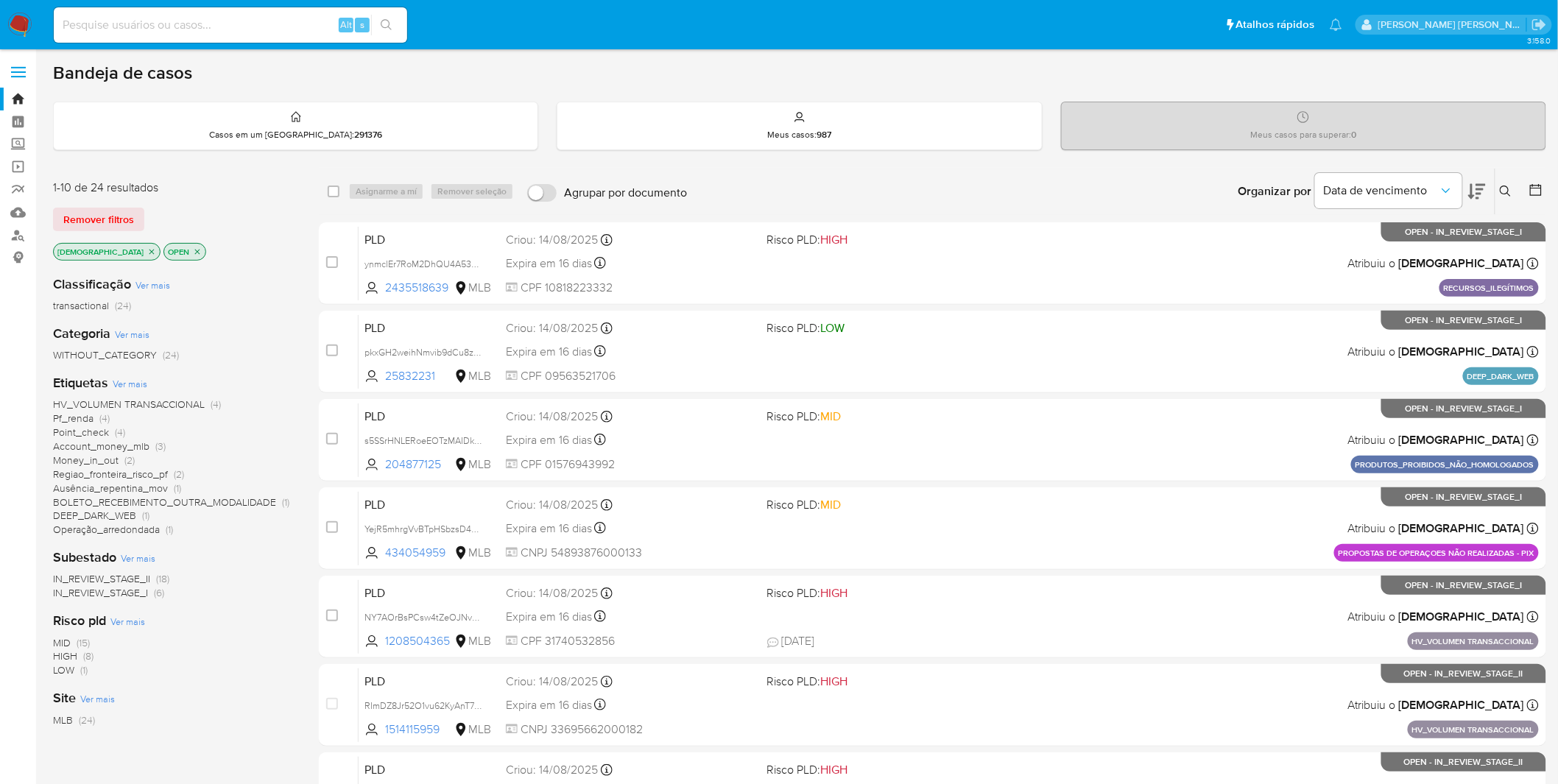
click at [127, 377] on span "Ver mais" at bounding box center [130, 384] width 35 height 14
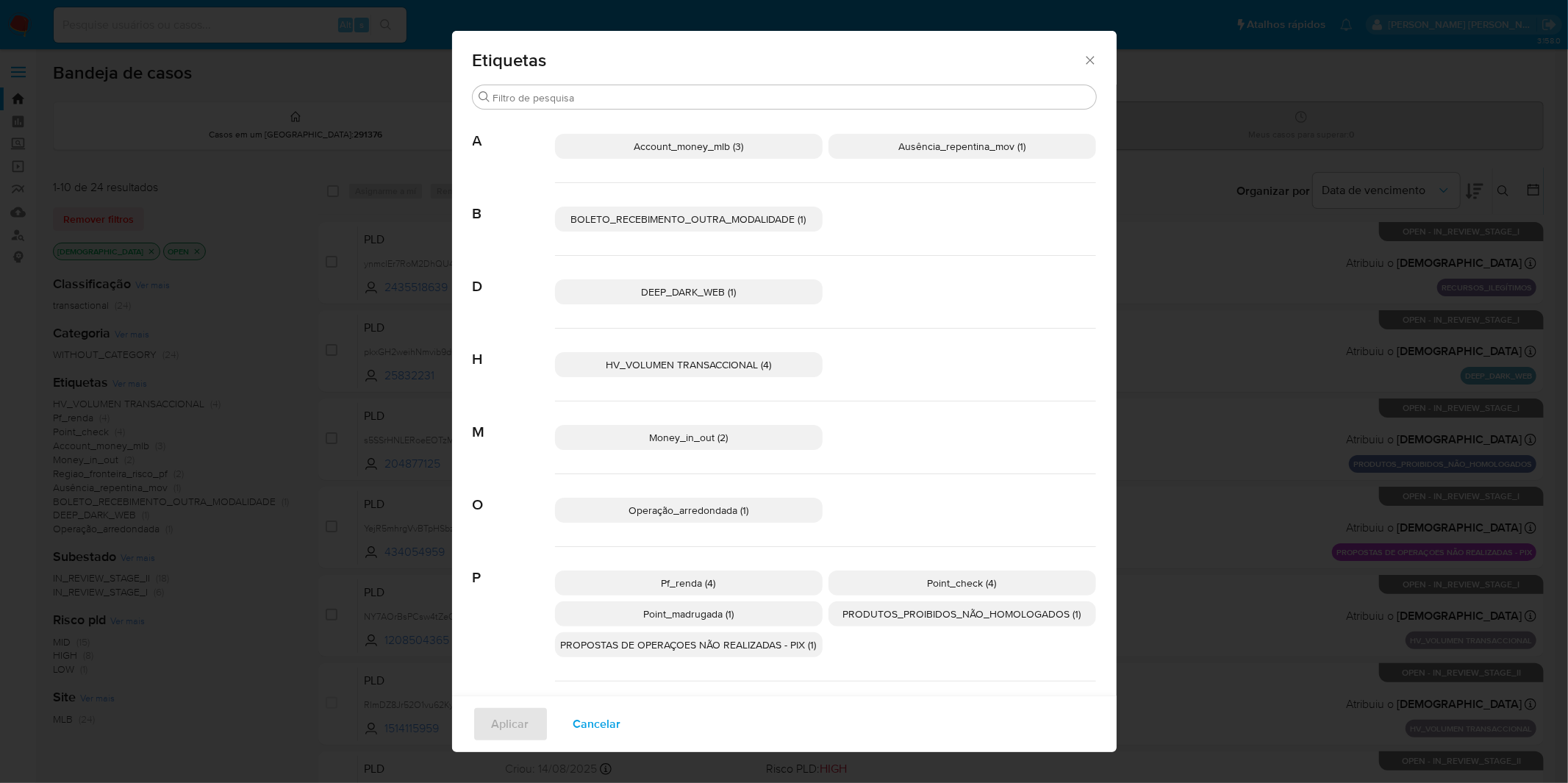
click at [1068, 52] on span "Etiquetas" at bounding box center [777, 60] width 611 height 17
click at [1084, 60] on icon "Fechar" at bounding box center [1090, 60] width 15 height 15
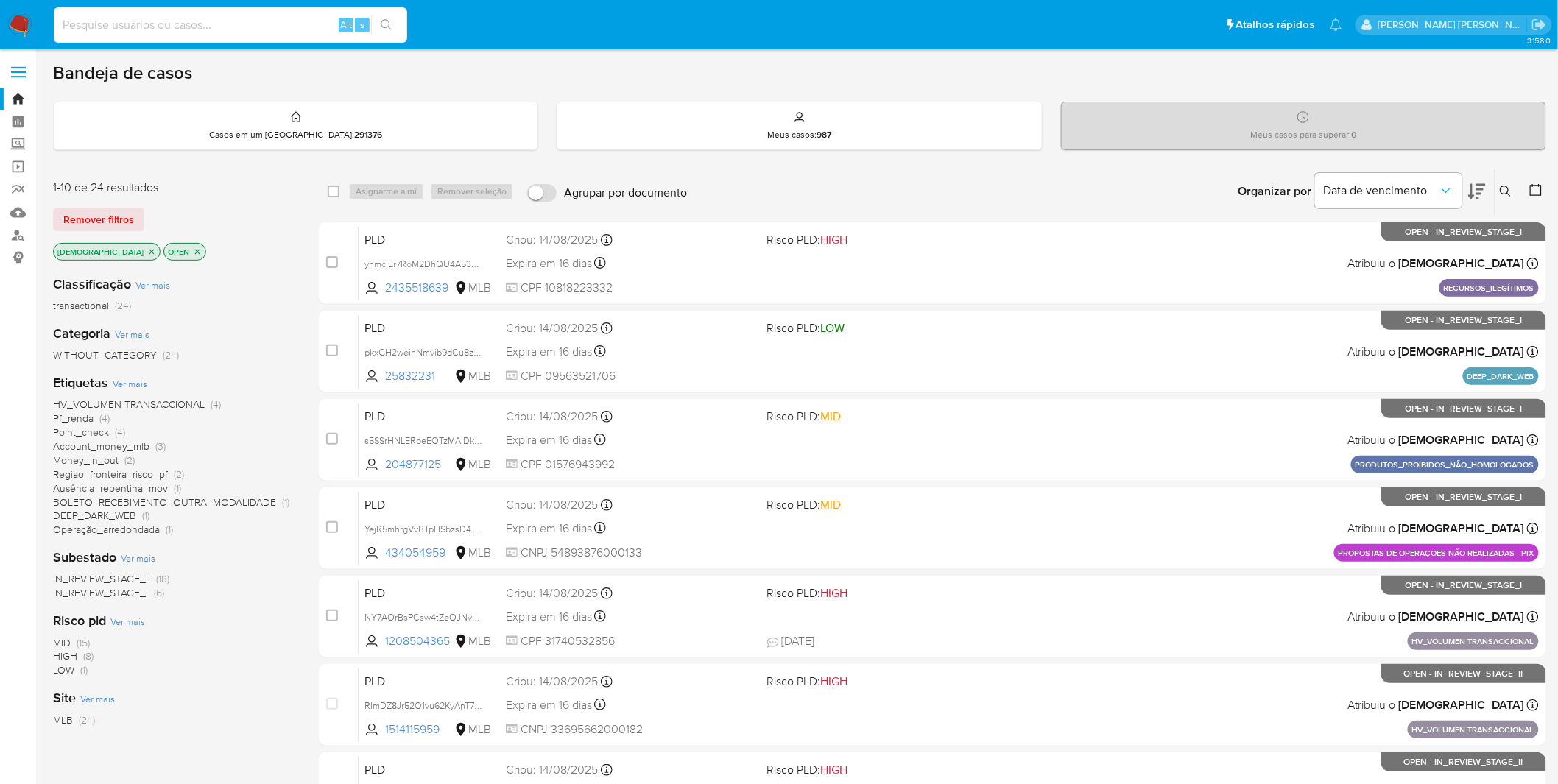
click at [258, 32] on input at bounding box center [231, 25] width 354 height 19
paste input "5OUxaJExhZpEYzOKyY4zBfrR"
type input "5OUxaJExhZpEYzOKyY4zBfrR"
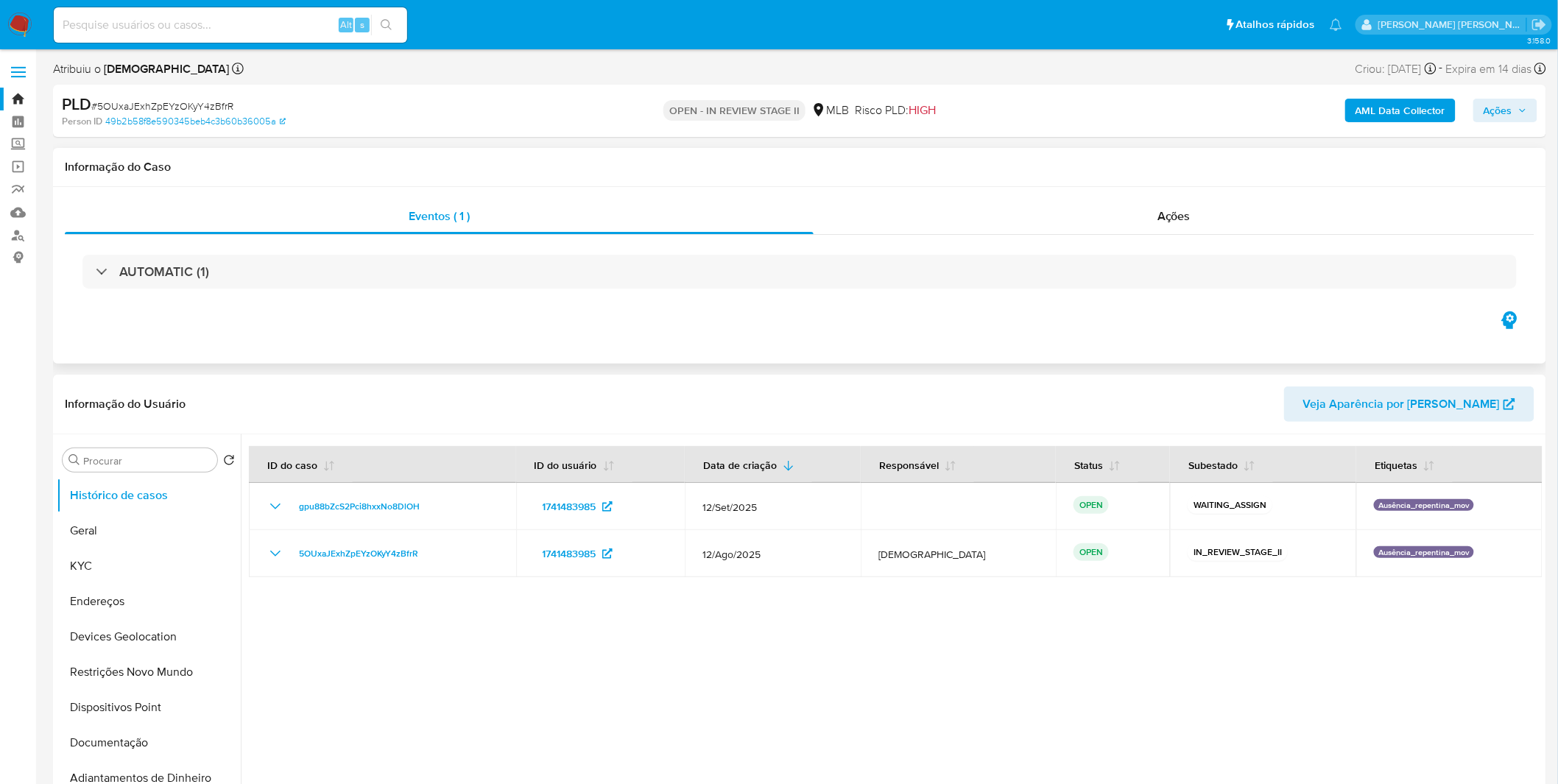
select select "10"
click at [205, 17] on input at bounding box center [231, 25] width 354 height 19
paste input "ZvgnxwtilQaohdGWP1OE8Zj9"
type input "ZvgnxwtilQaohdGWP1OE8Zj9"
select select "10"
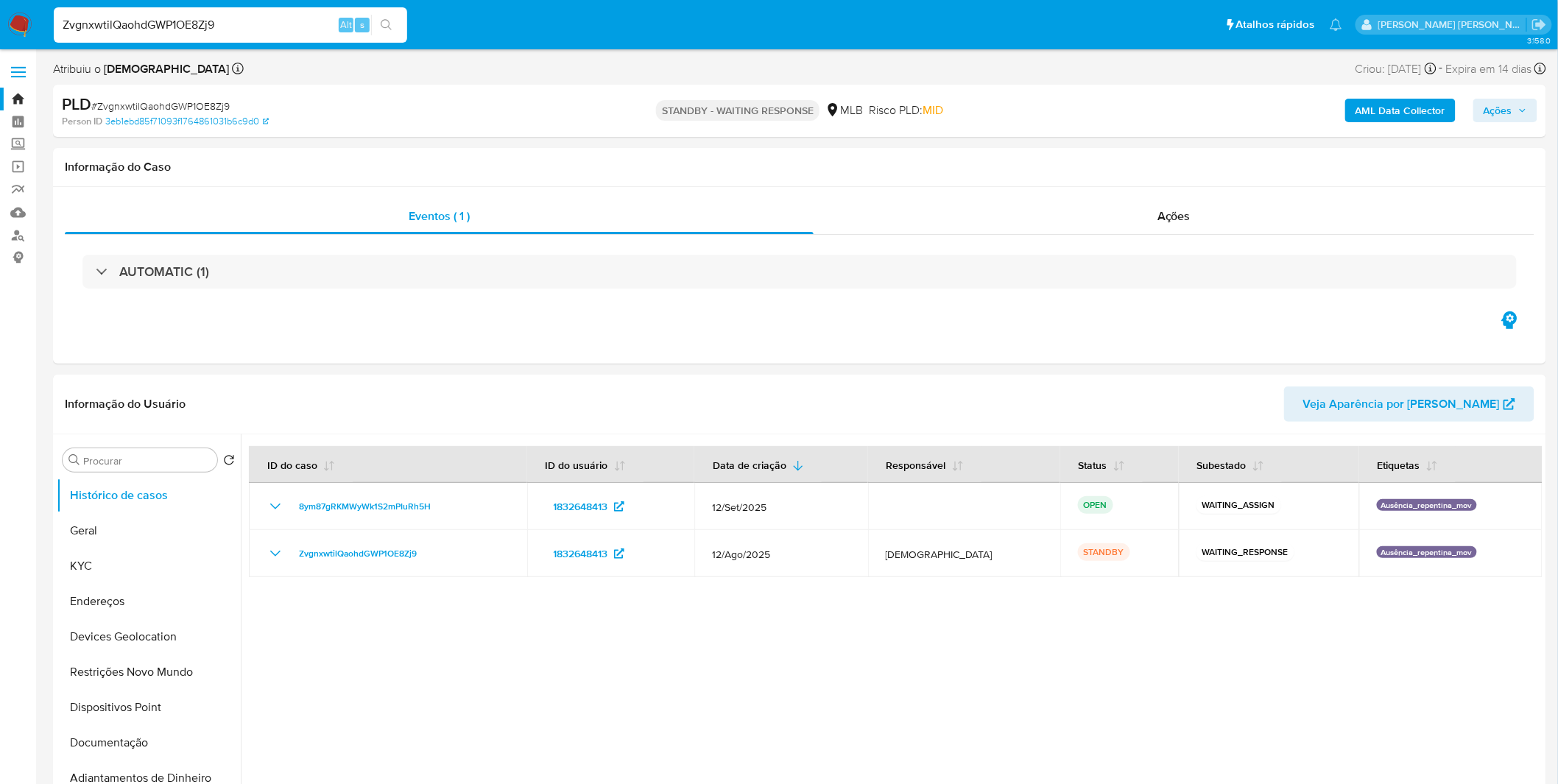
click at [25, 20] on img at bounding box center [19, 25] width 25 height 25
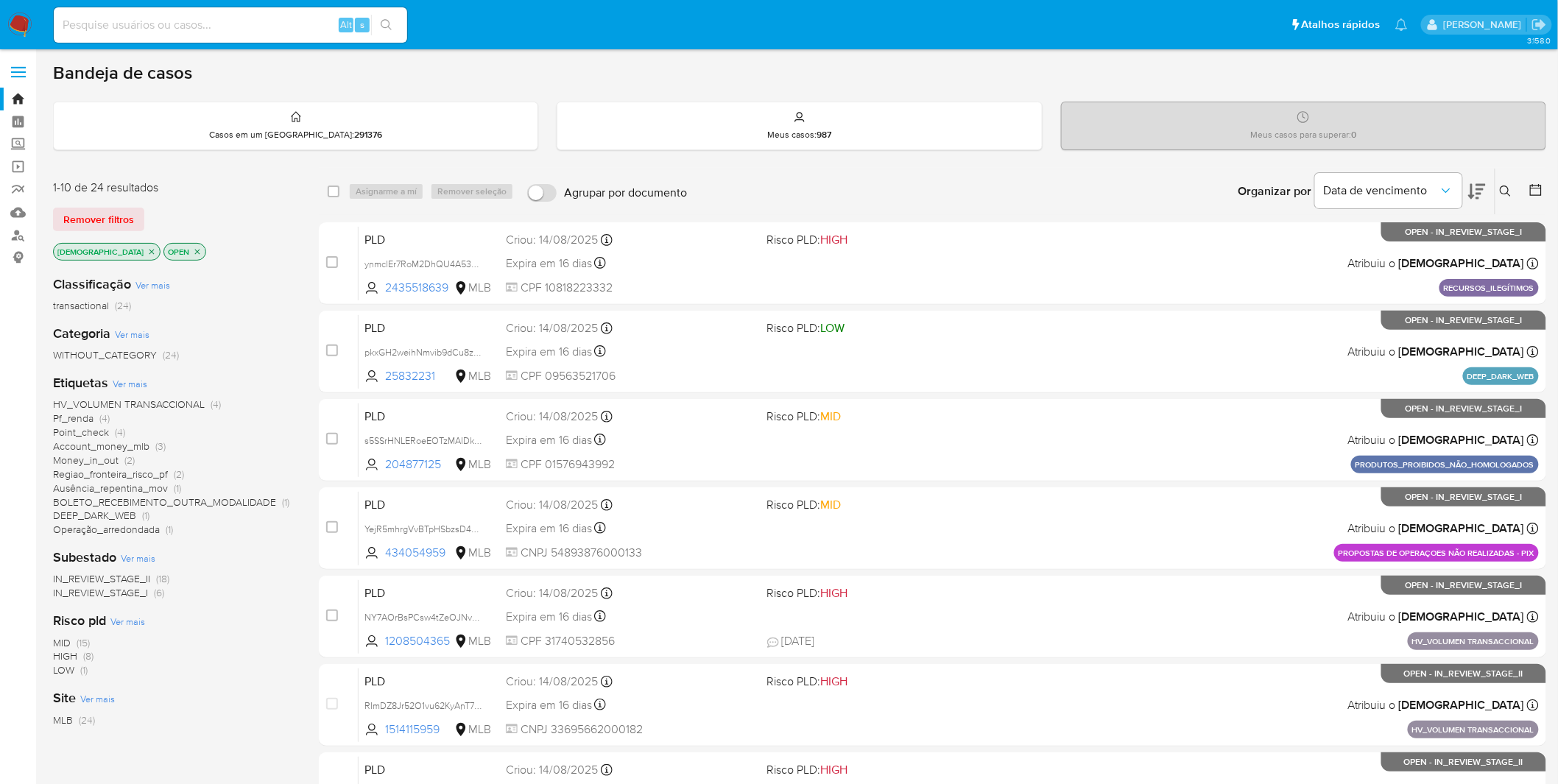
click at [148, 248] on icon "close-filter" at bounding box center [152, 252] width 9 height 9
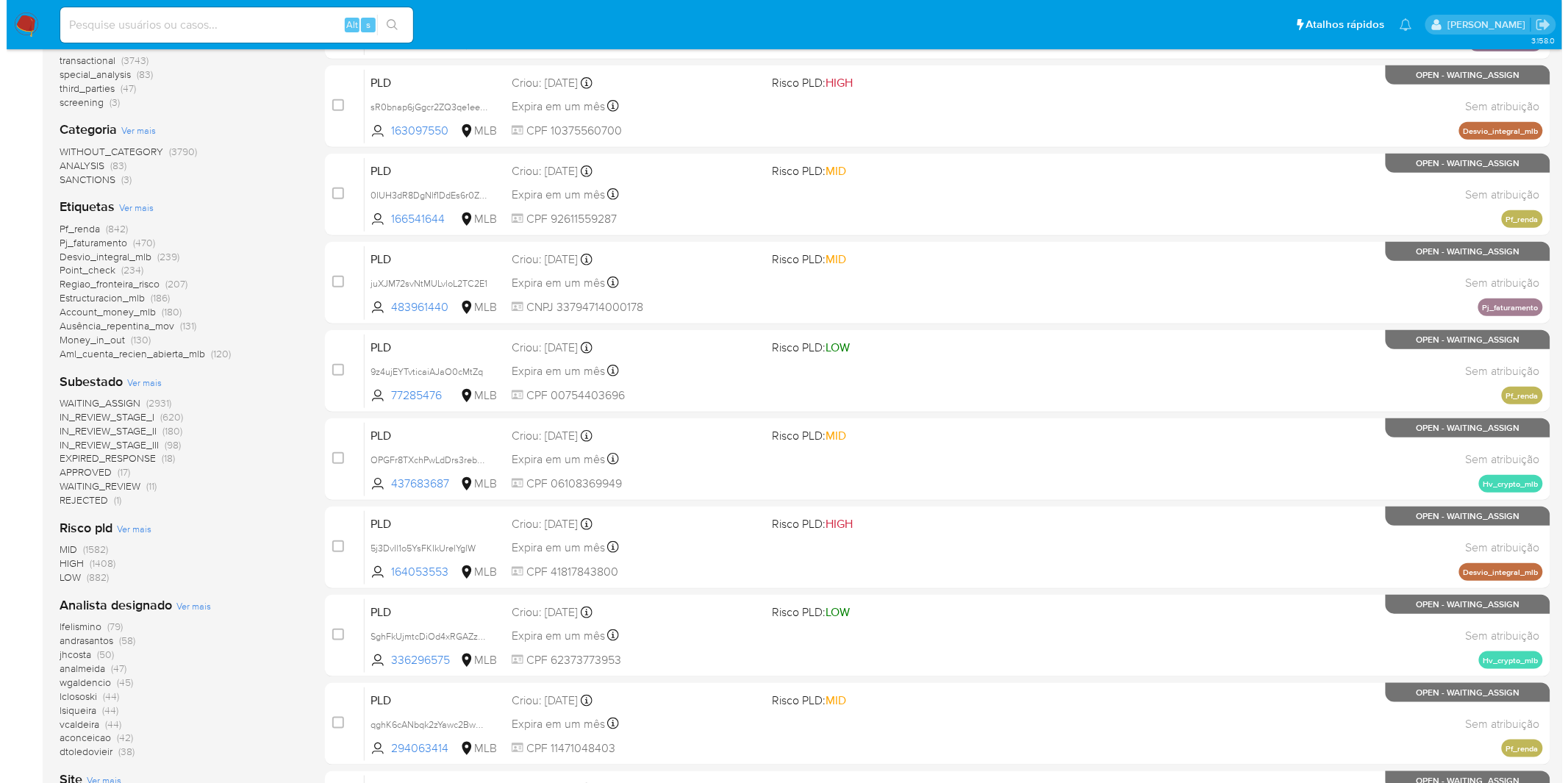
scroll to position [327, 0]
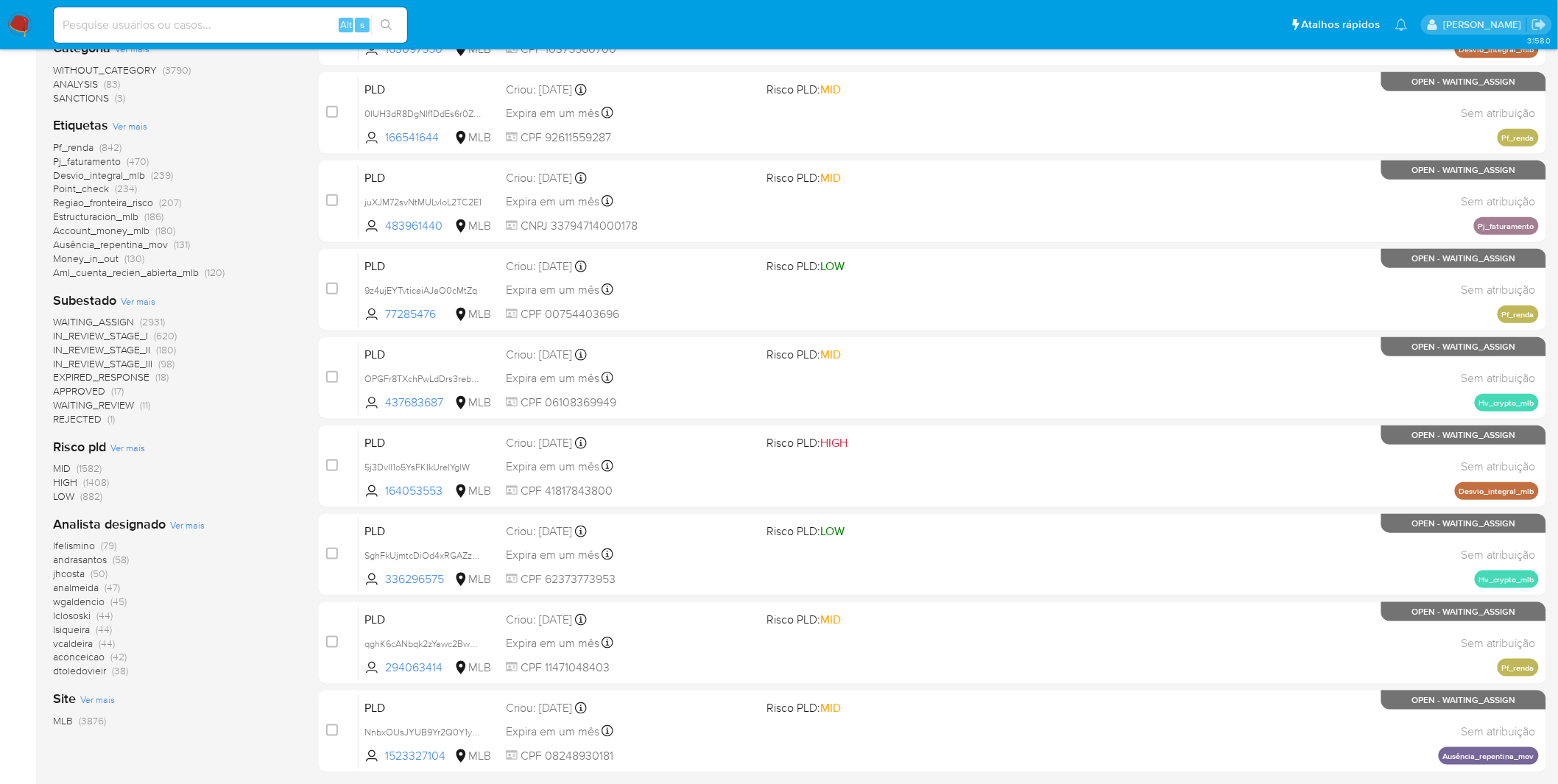
click at [186, 527] on span "Ver mais" at bounding box center [188, 525] width 35 height 14
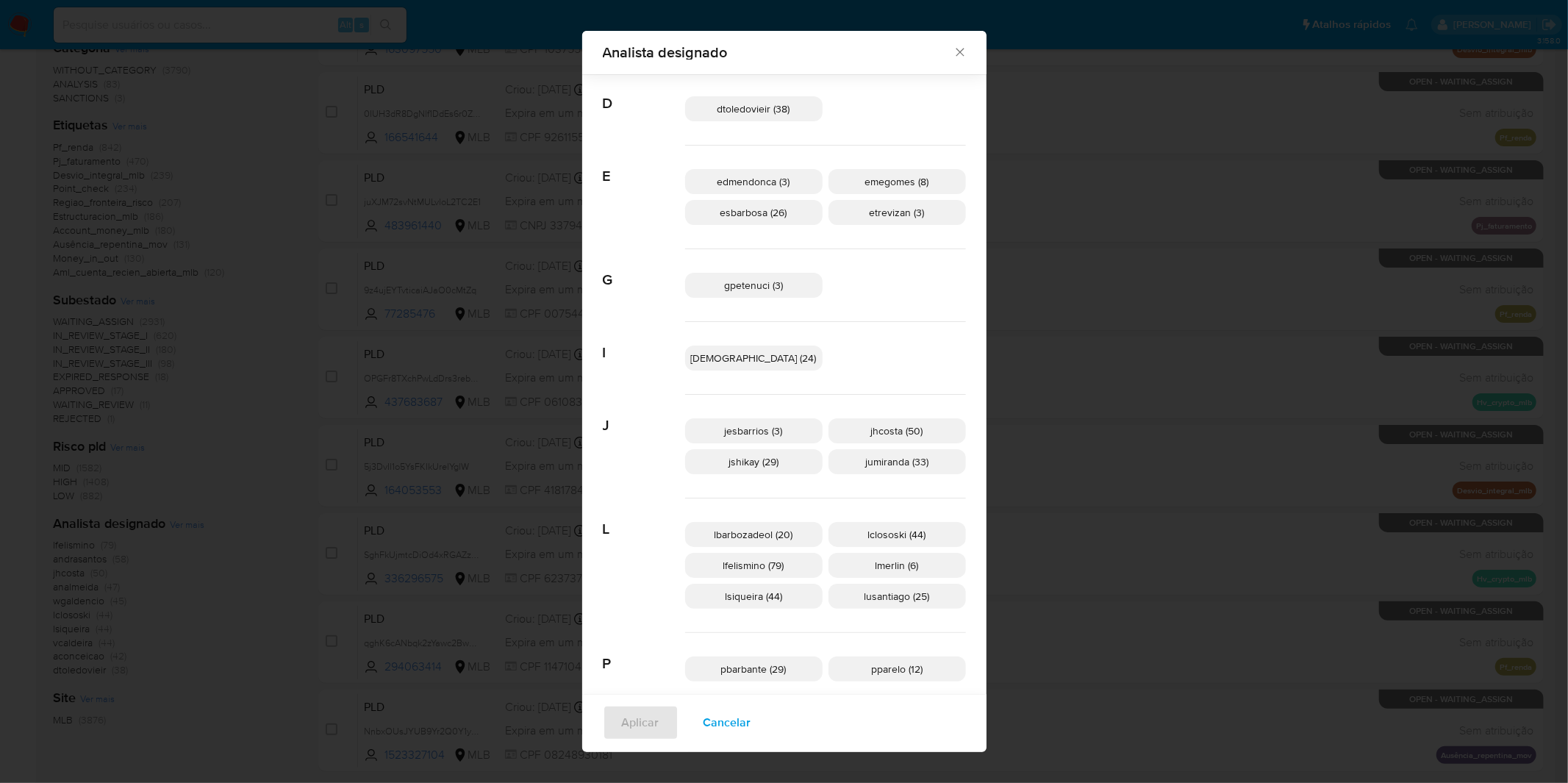
scroll to position [222, 0]
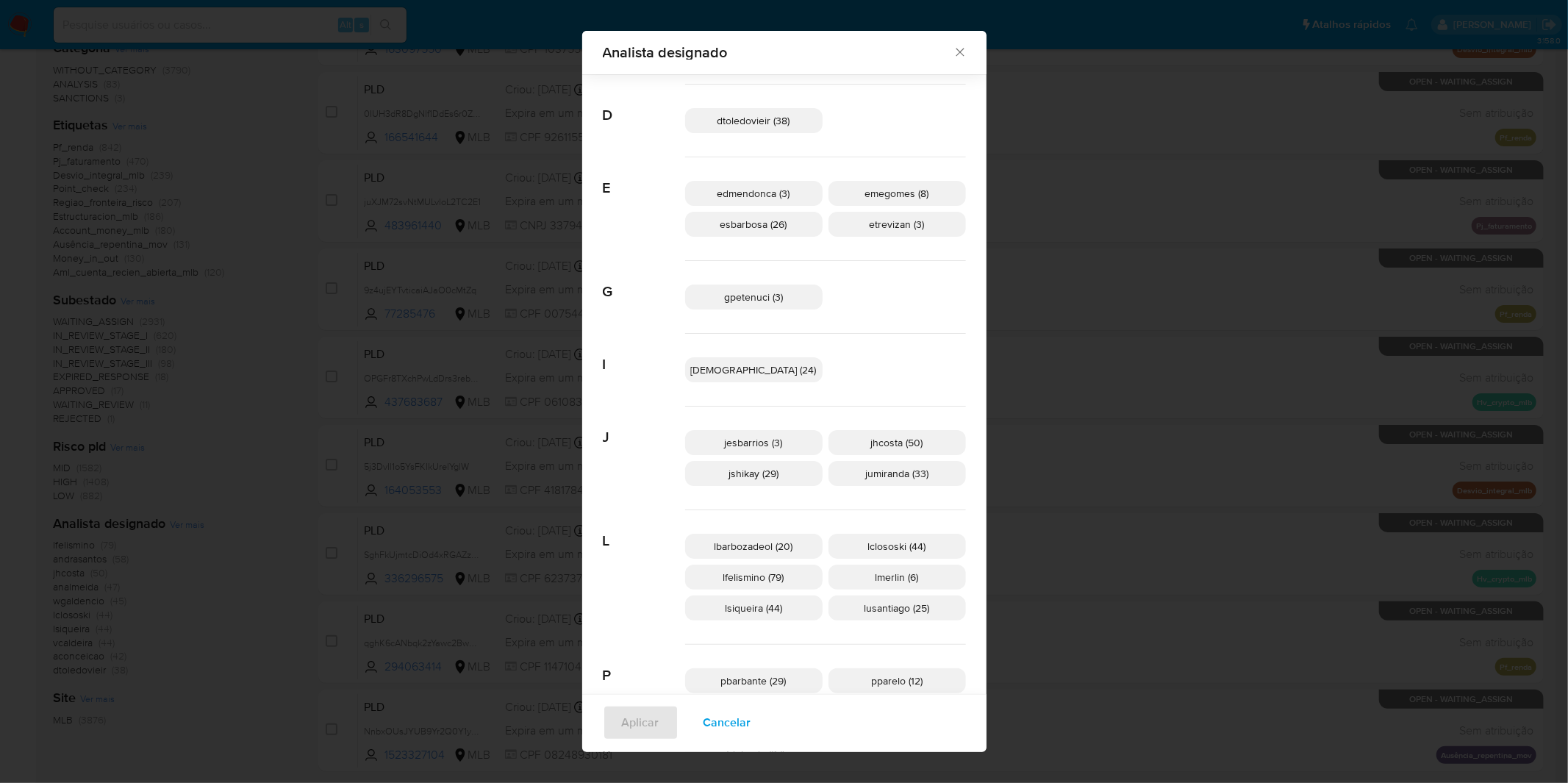
click at [724, 721] on span "Cancelar" at bounding box center [727, 723] width 48 height 33
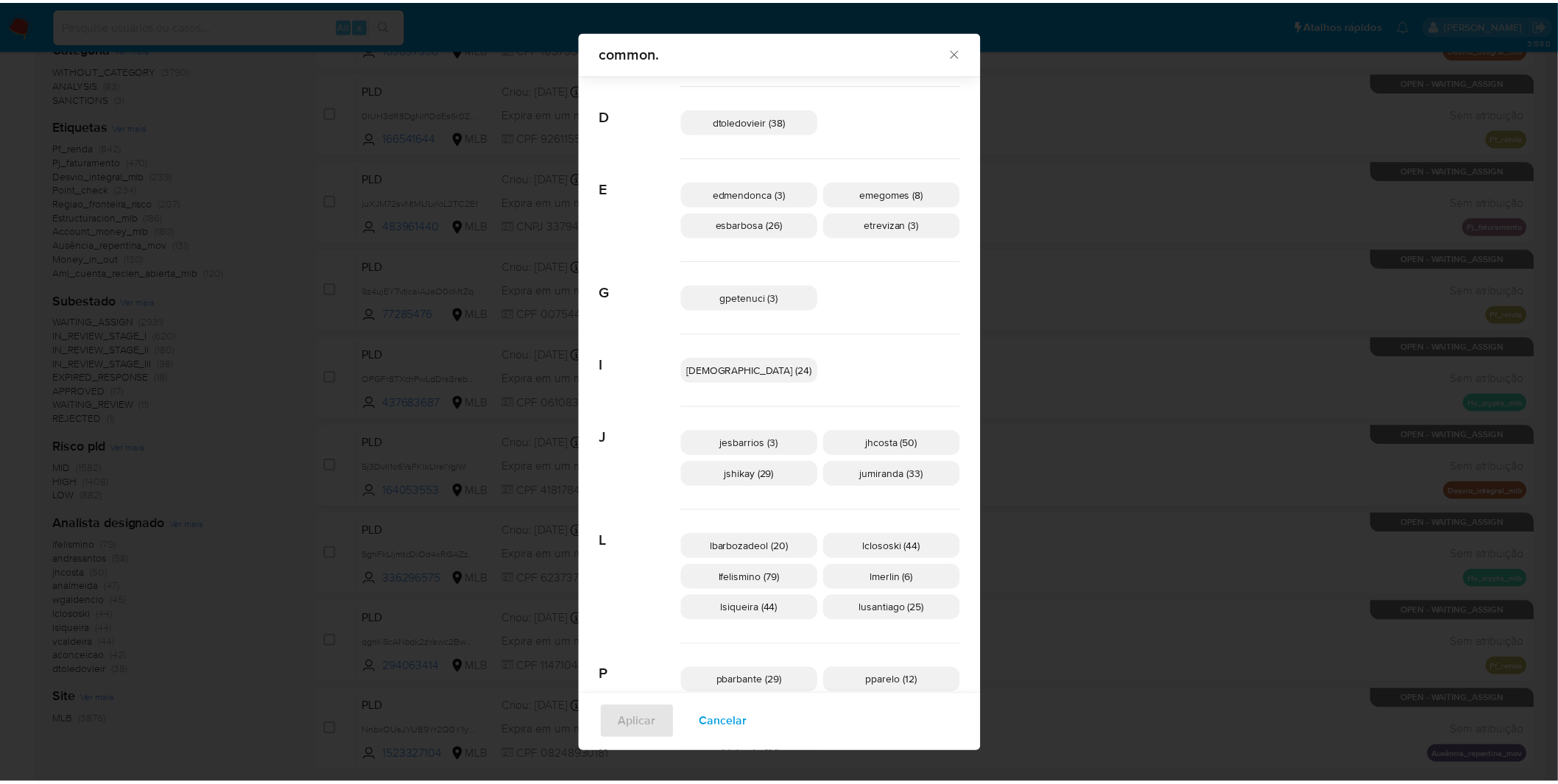
scroll to position [0, 0]
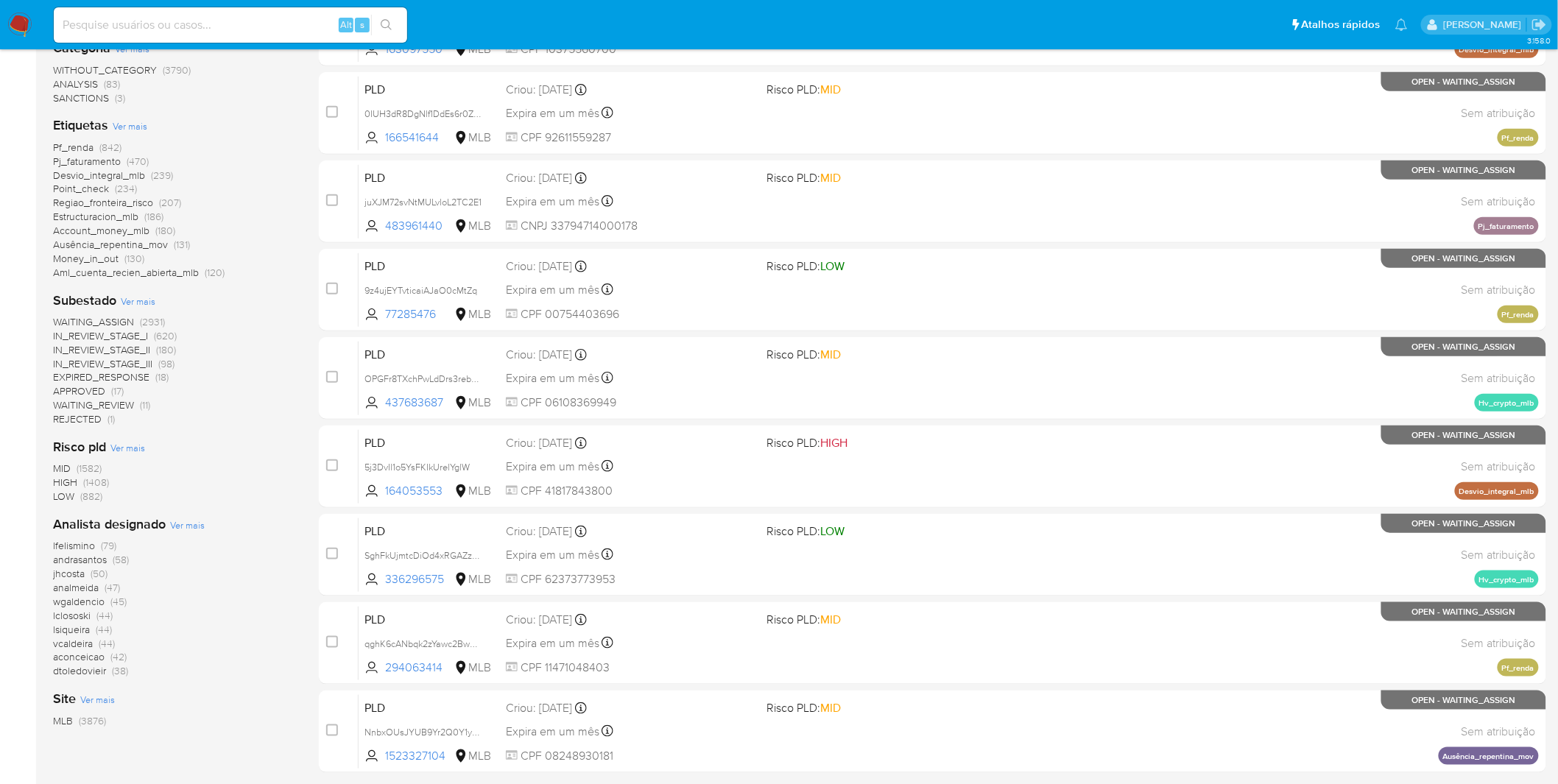
click at [29, 25] on img at bounding box center [19, 25] width 25 height 25
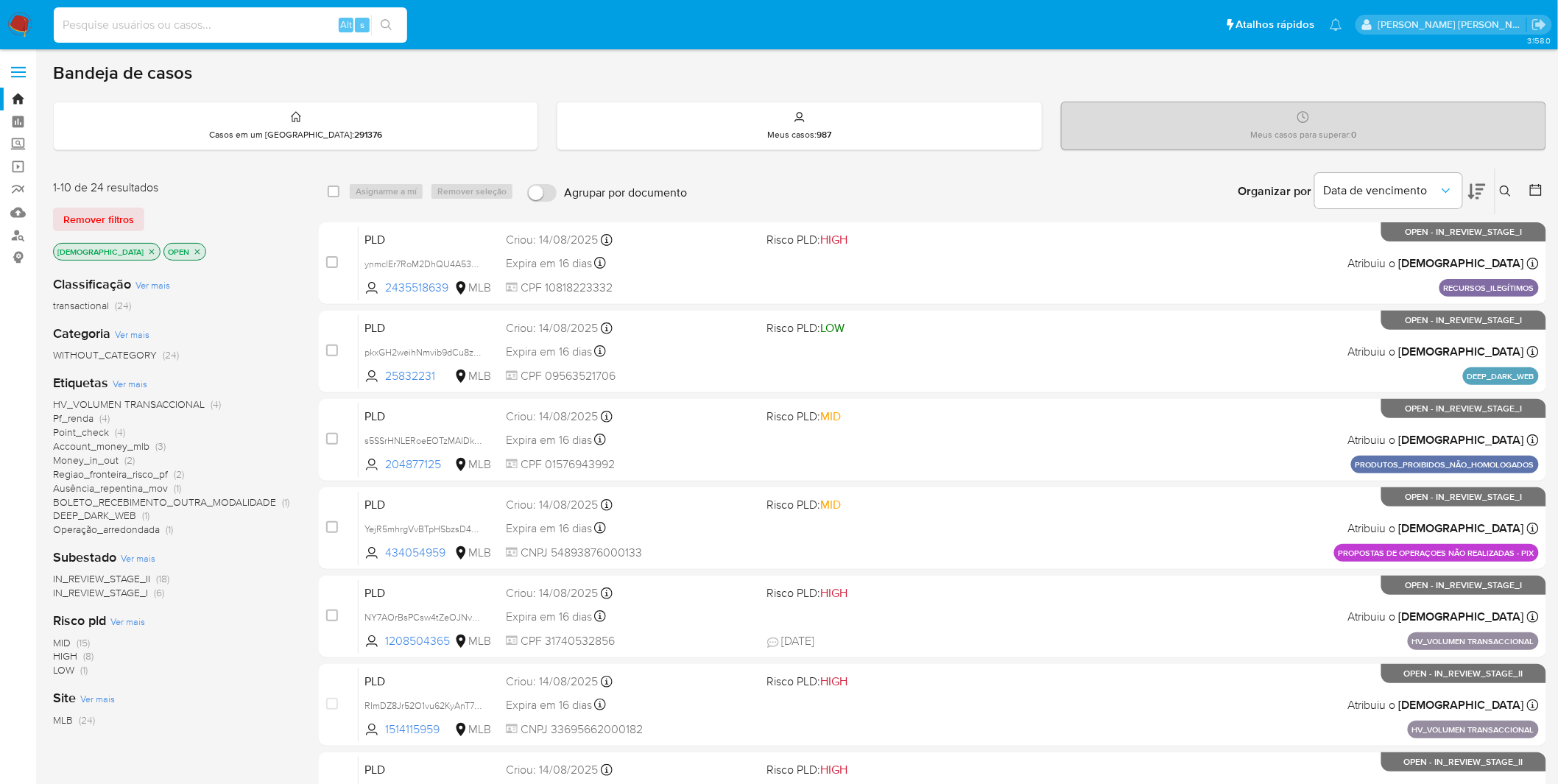
click at [258, 26] on input at bounding box center [231, 25] width 354 height 19
paste input "u2f5y7R8cA9ta7ulPUSKDQN9"
type input "u2f5y7R8cA9ta7ulPUSKDQN9"
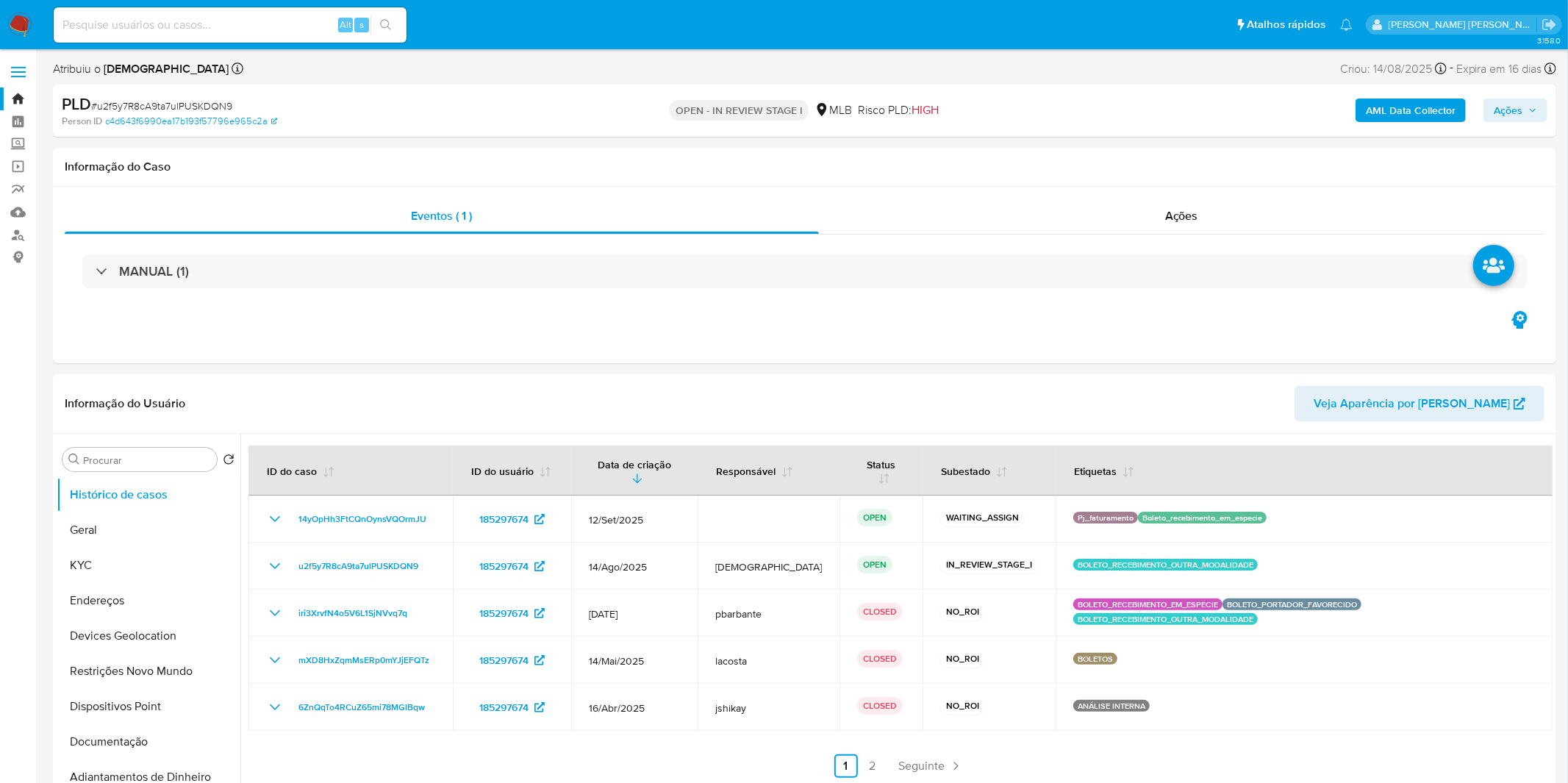
select select "10"
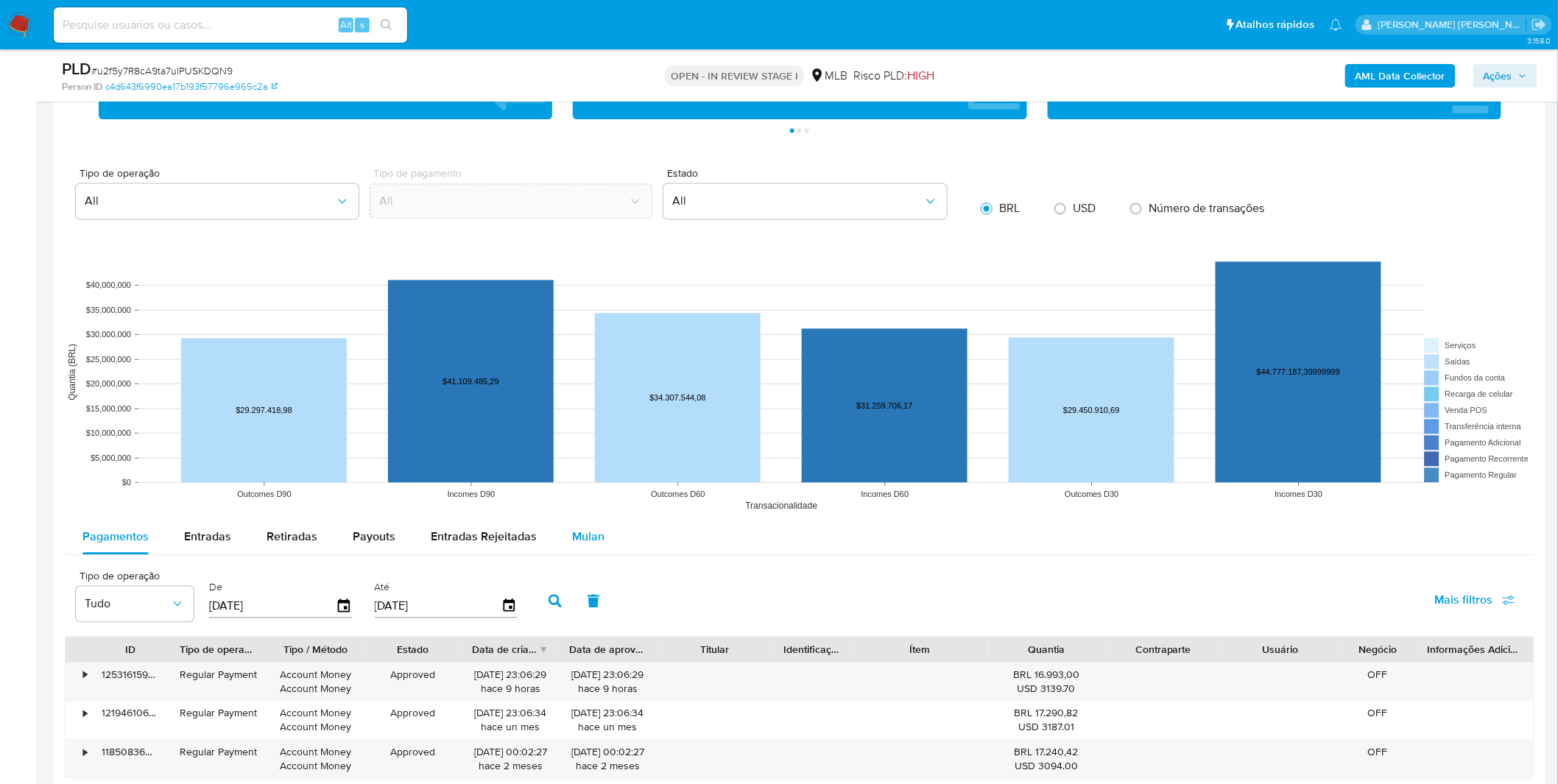
scroll to position [1227, 0]
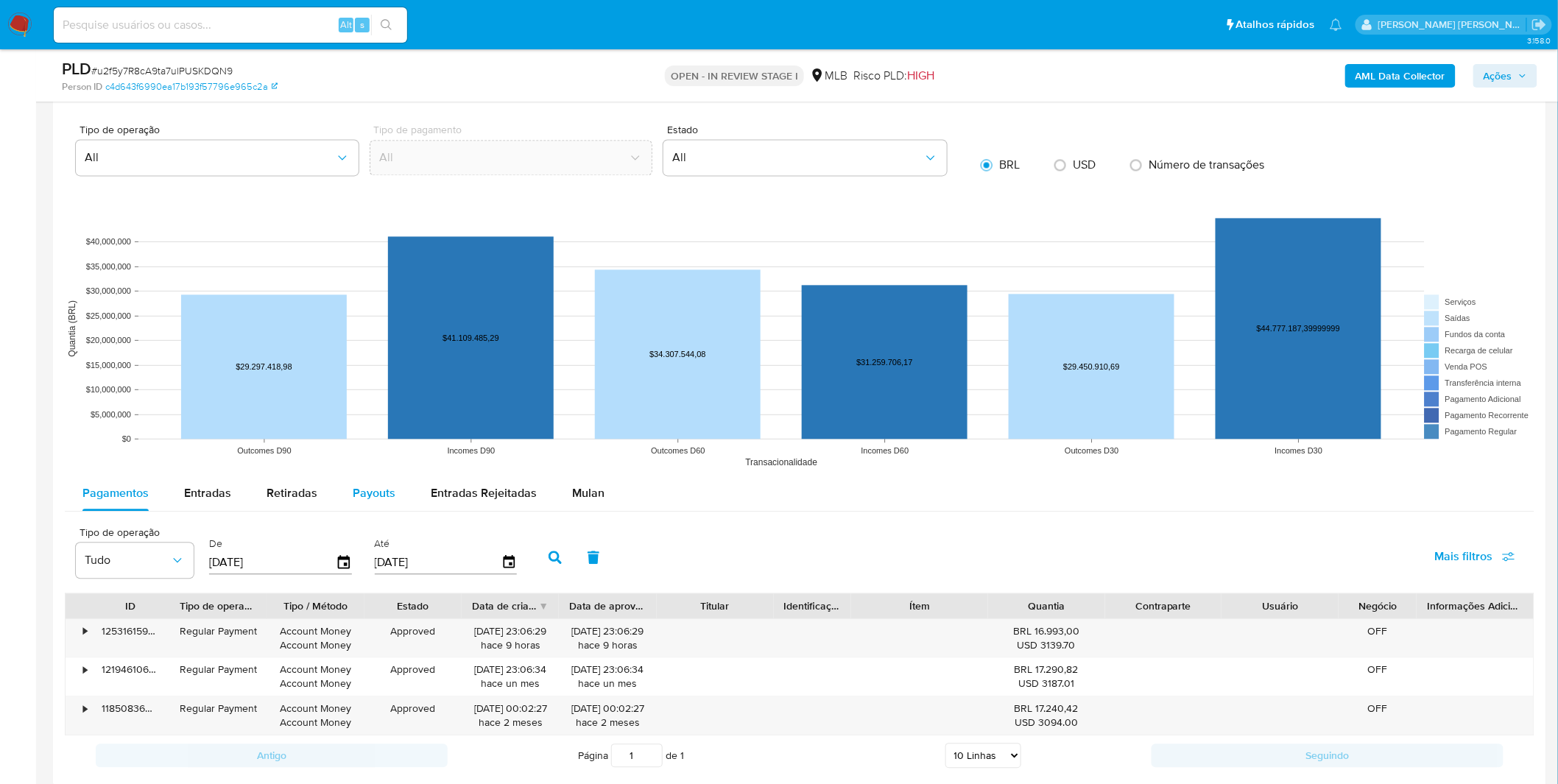
click at [353, 503] on div "Payouts" at bounding box center [374, 493] width 43 height 36
select select "10"
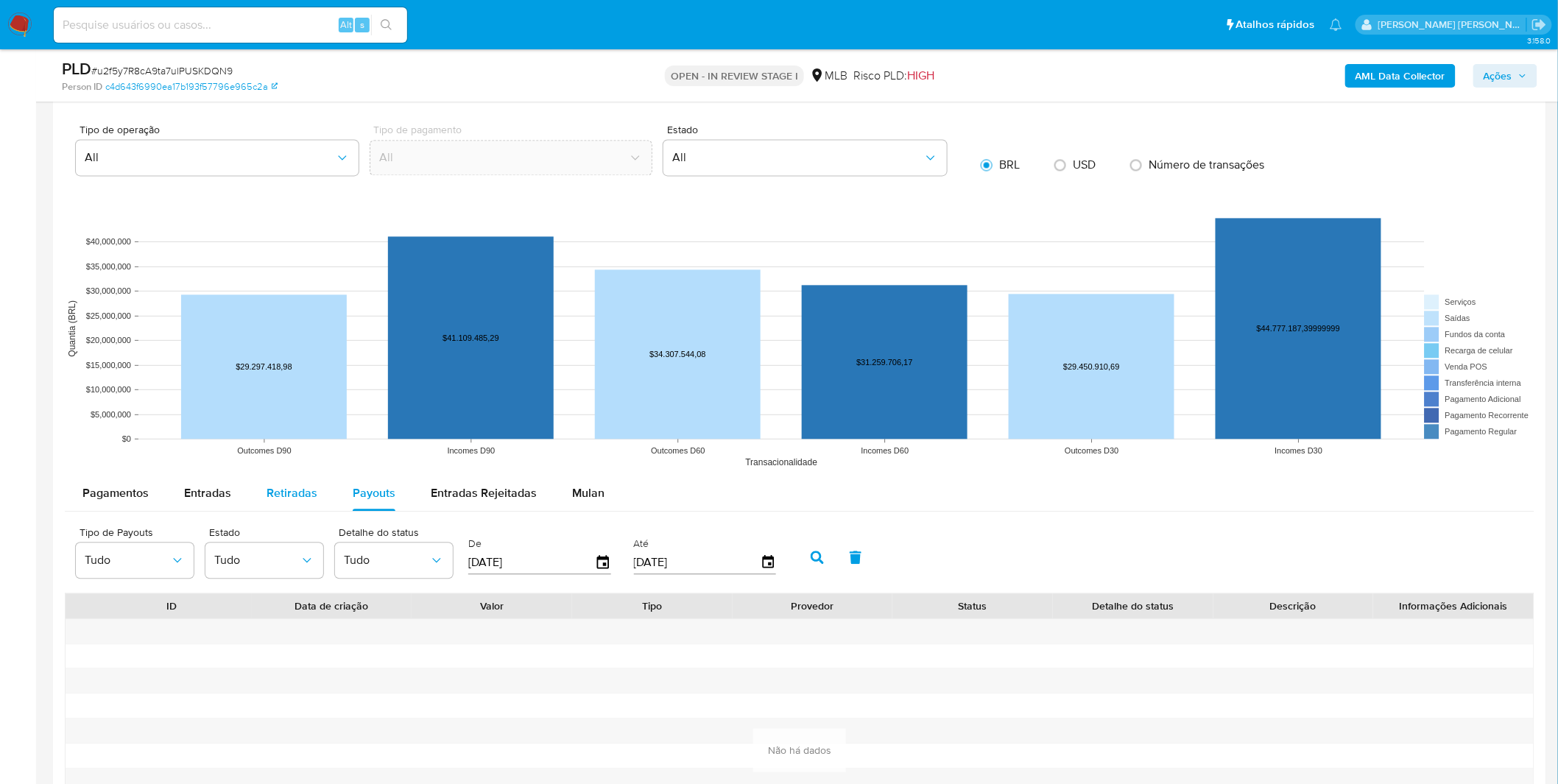
click at [288, 491] on span "Retiradas" at bounding box center [292, 493] width 51 height 17
select select "10"
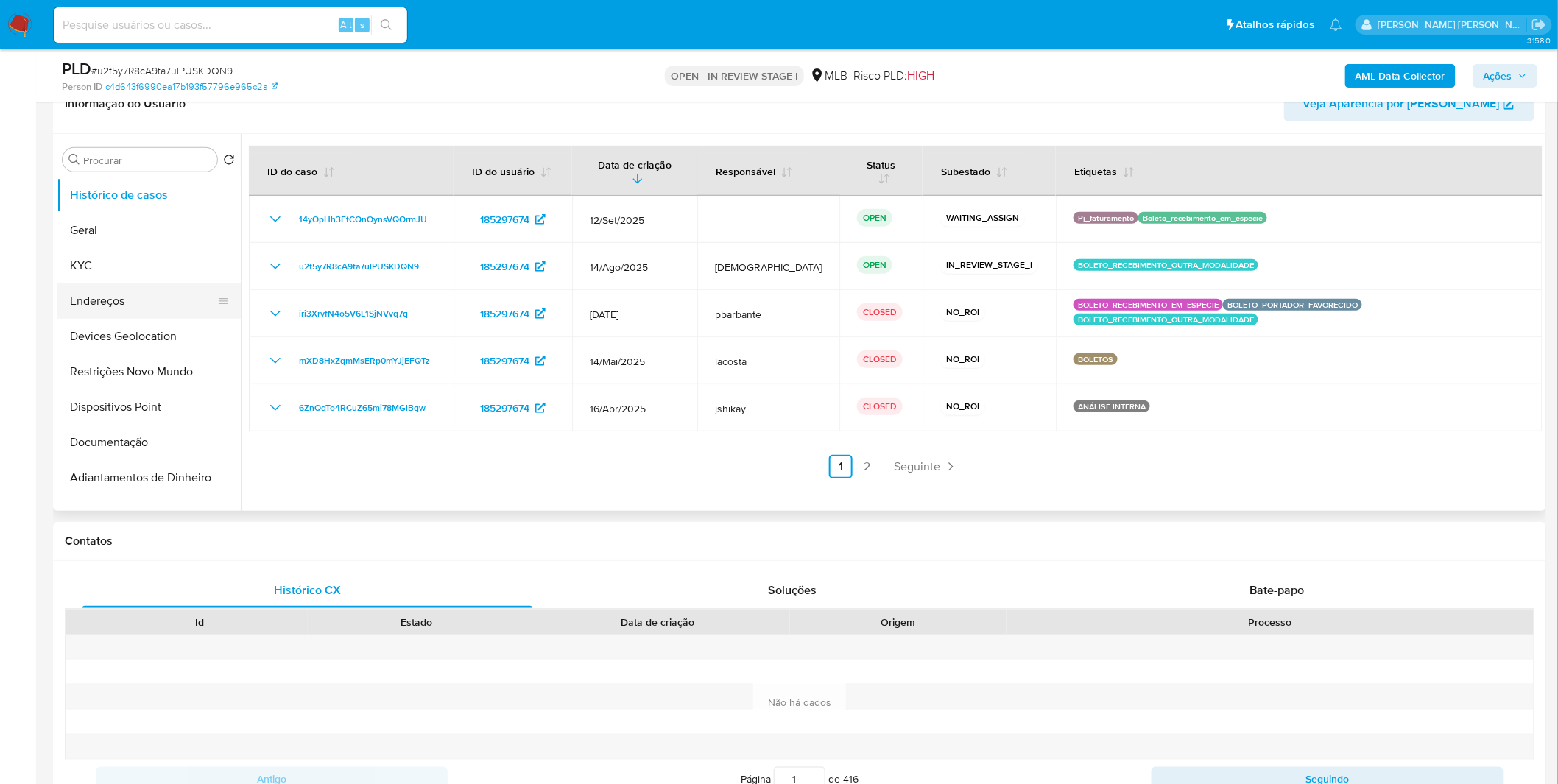
scroll to position [82, 0]
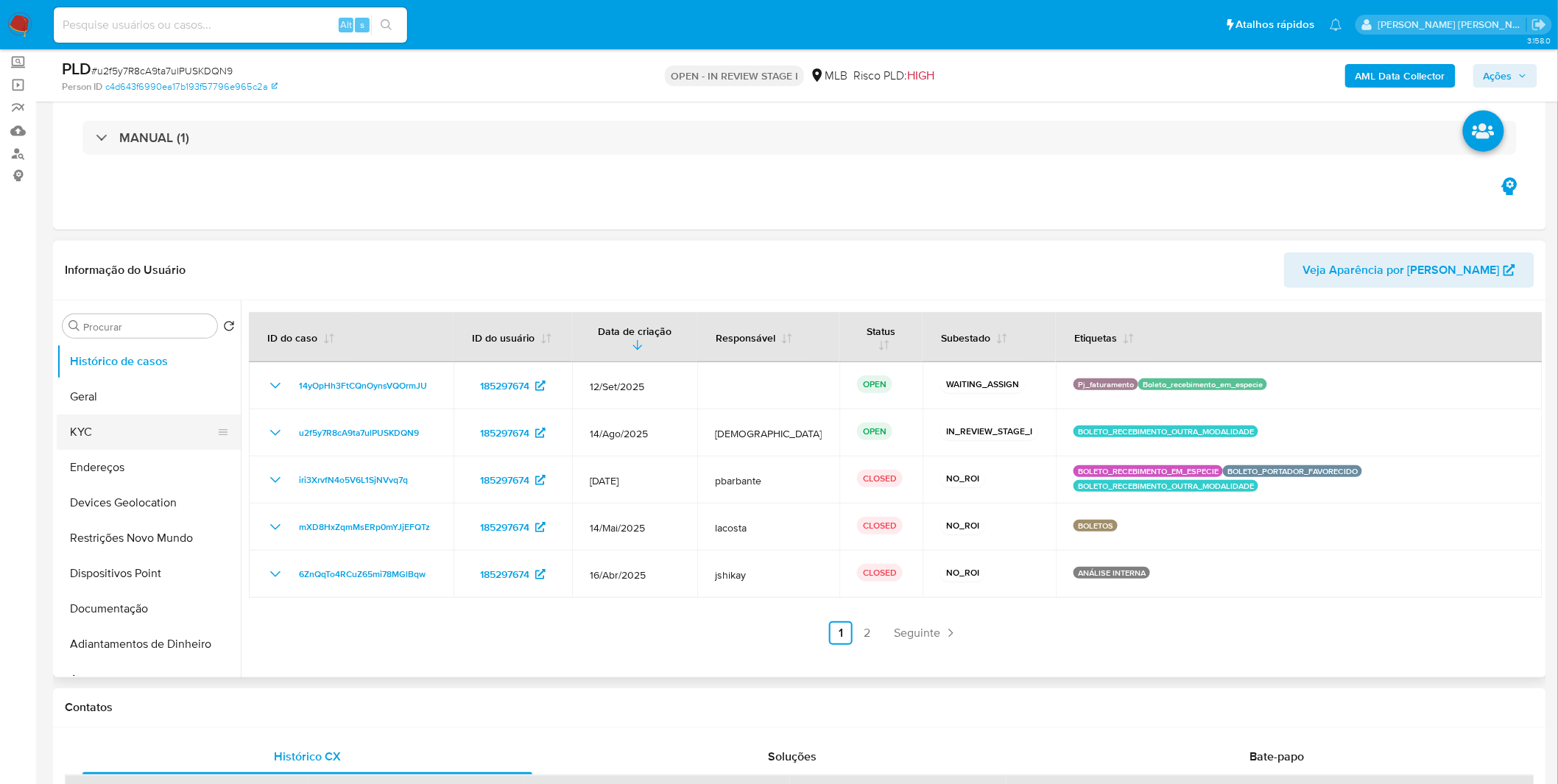
click at [129, 436] on button "KYC" at bounding box center [142, 432] width 172 height 36
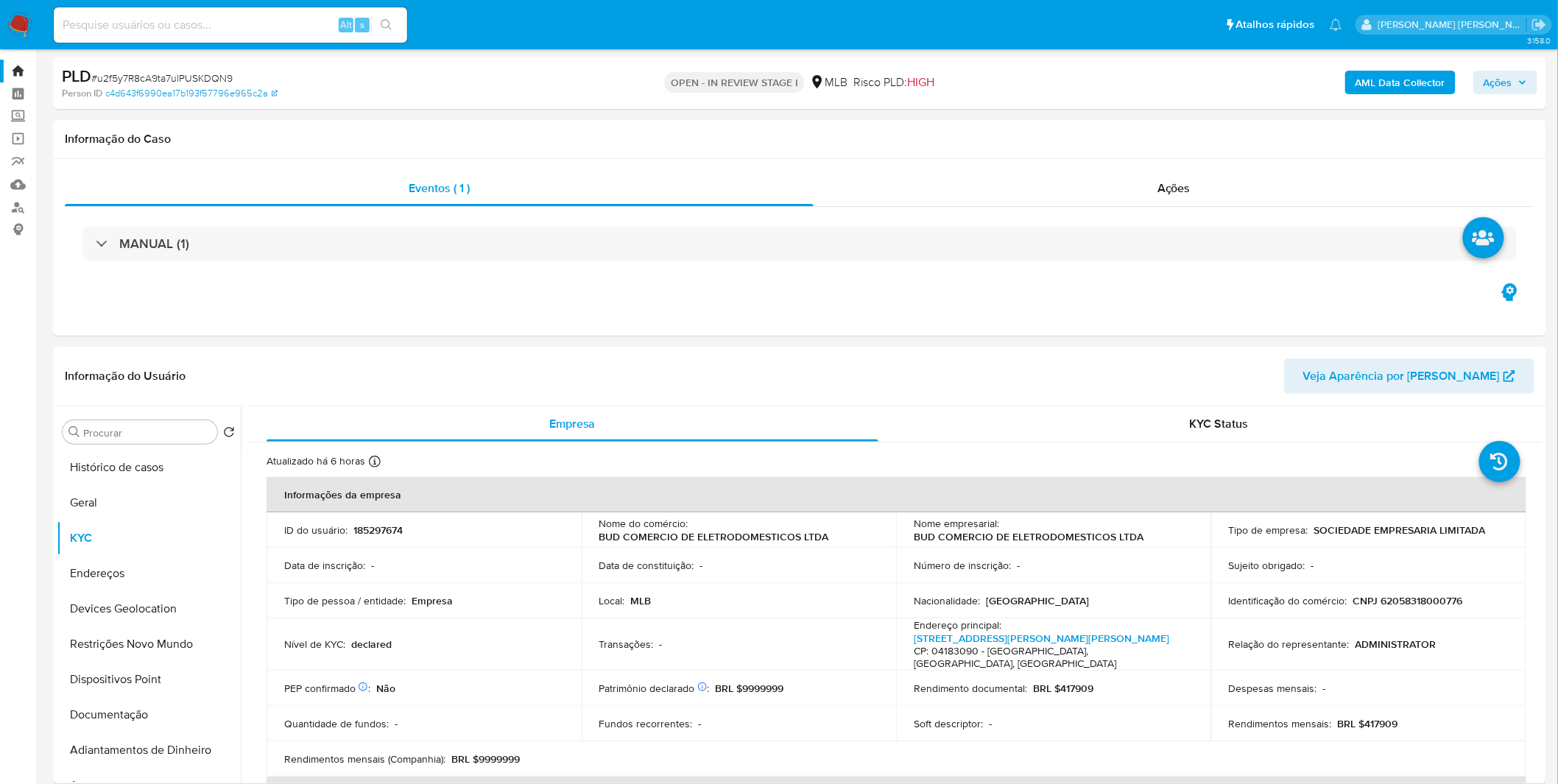
scroll to position [0, 0]
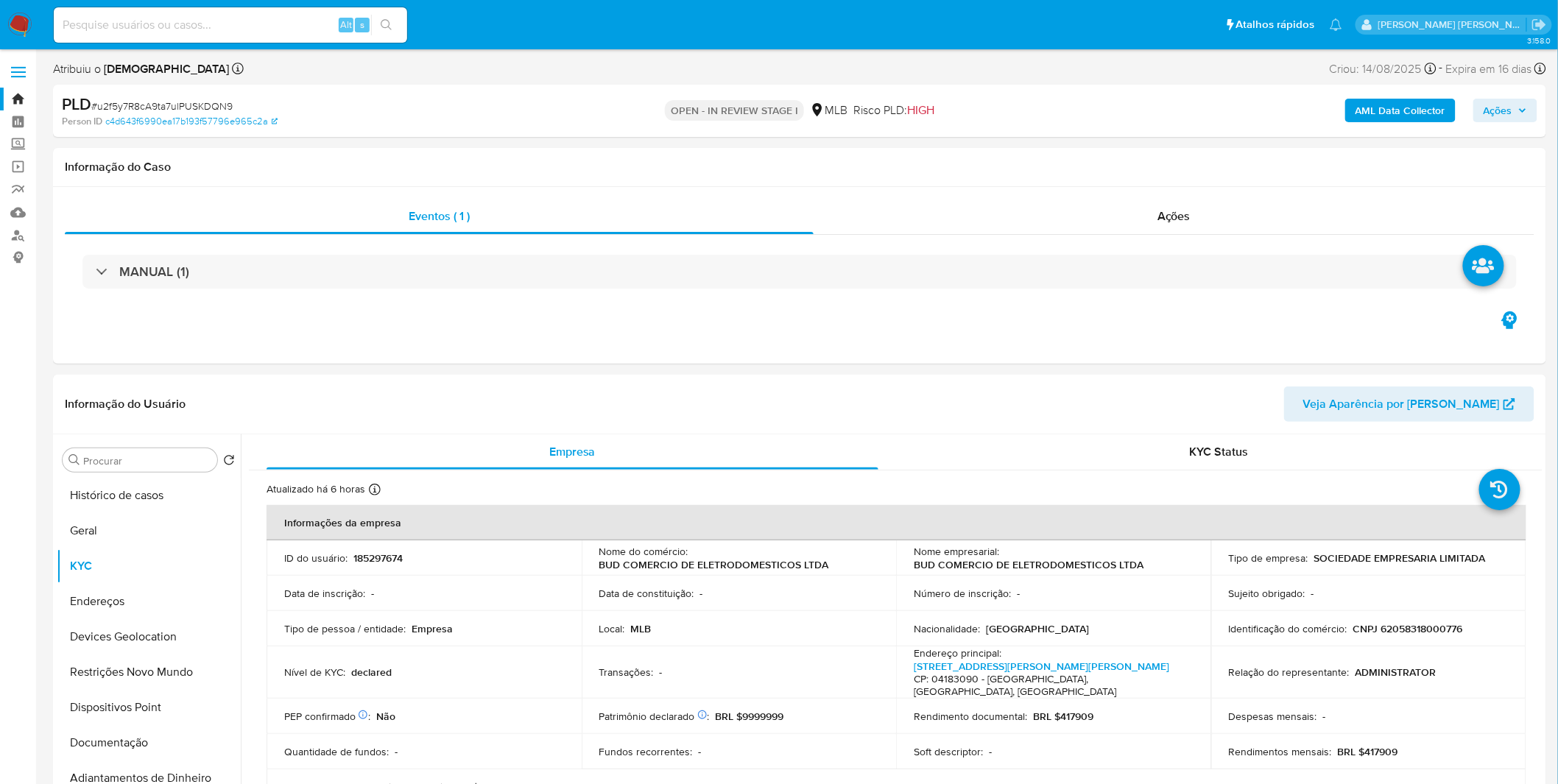
click at [211, 32] on input at bounding box center [231, 25] width 354 height 19
paste input "YejR5mhrgVvBTpHSbzsD4BOY"
type input "YejR5mhrgVvBTpHSbzsD4BOY"
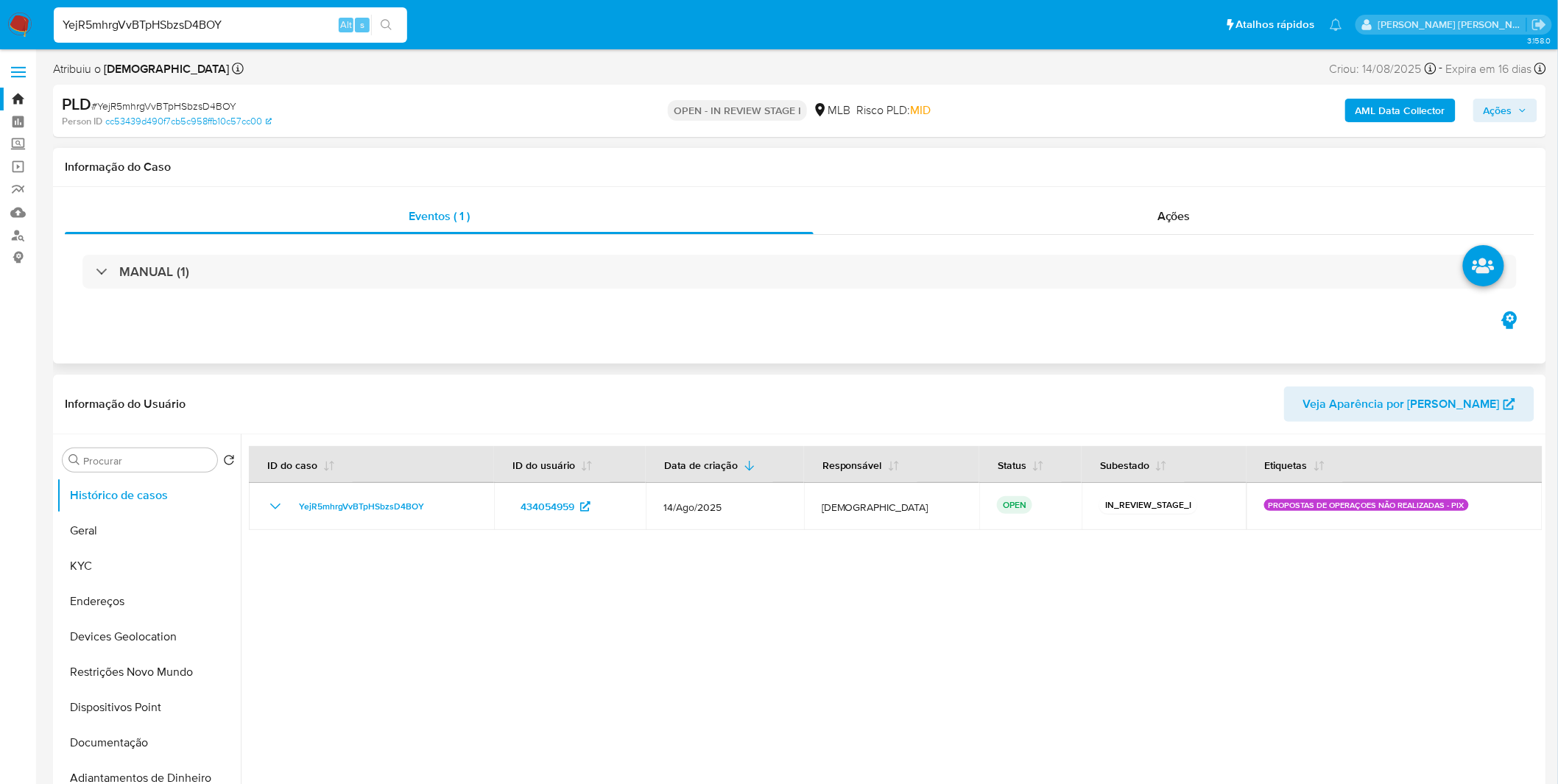
select select "10"
click at [129, 604] on button "Endereços" at bounding box center [142, 602] width 172 height 36
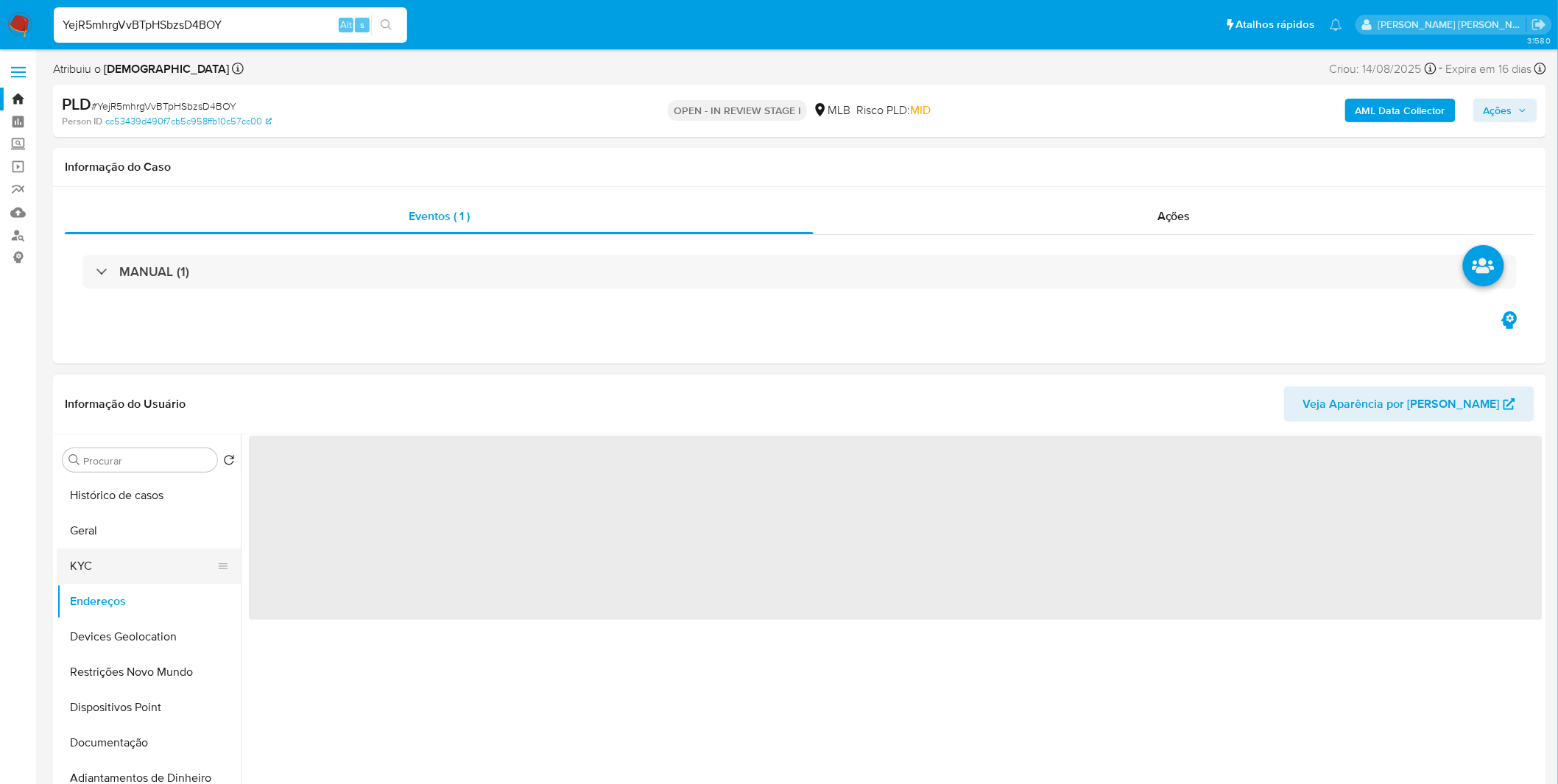
click at [140, 560] on button "KYC" at bounding box center [142, 566] width 172 height 36
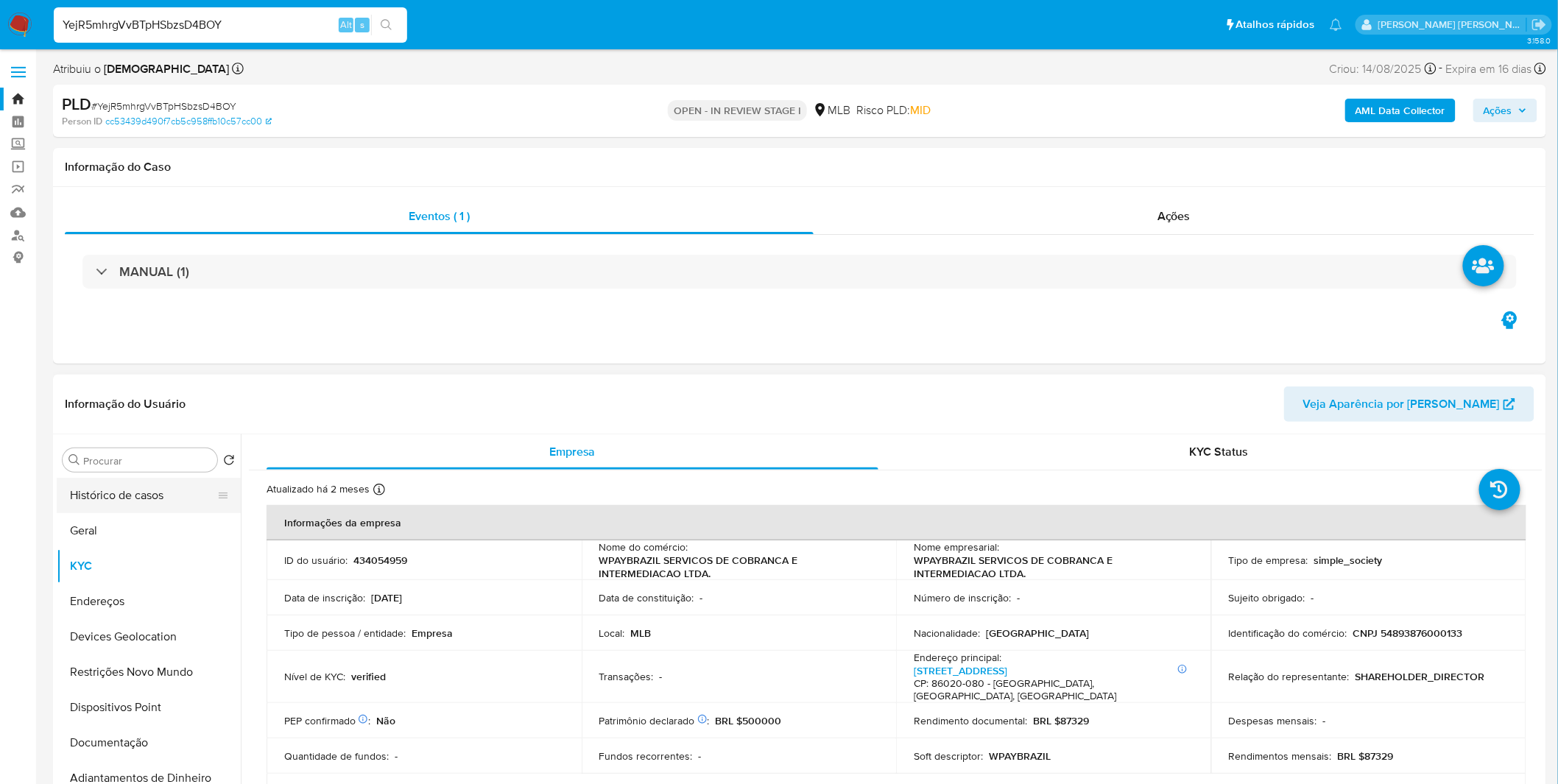
drag, startPoint x: 92, startPoint y: 462, endPoint x: 87, endPoint y: 498, distance: 36.3
click at [92, 462] on input "Procurar" at bounding box center [147, 460] width 129 height 14
click at [90, 501] on button "Histórico de casos" at bounding box center [142, 495] width 172 height 36
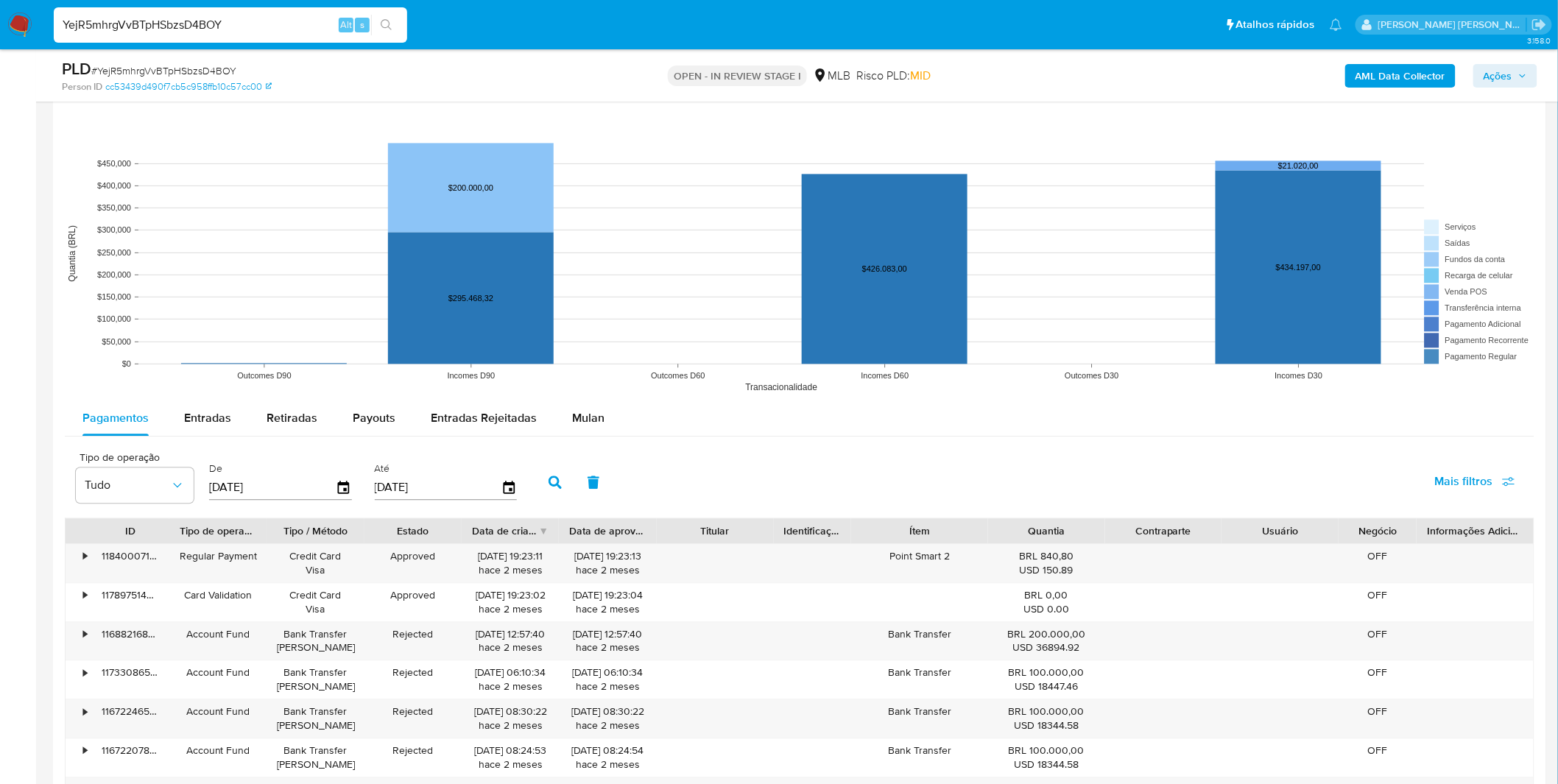
scroll to position [1390, 0]
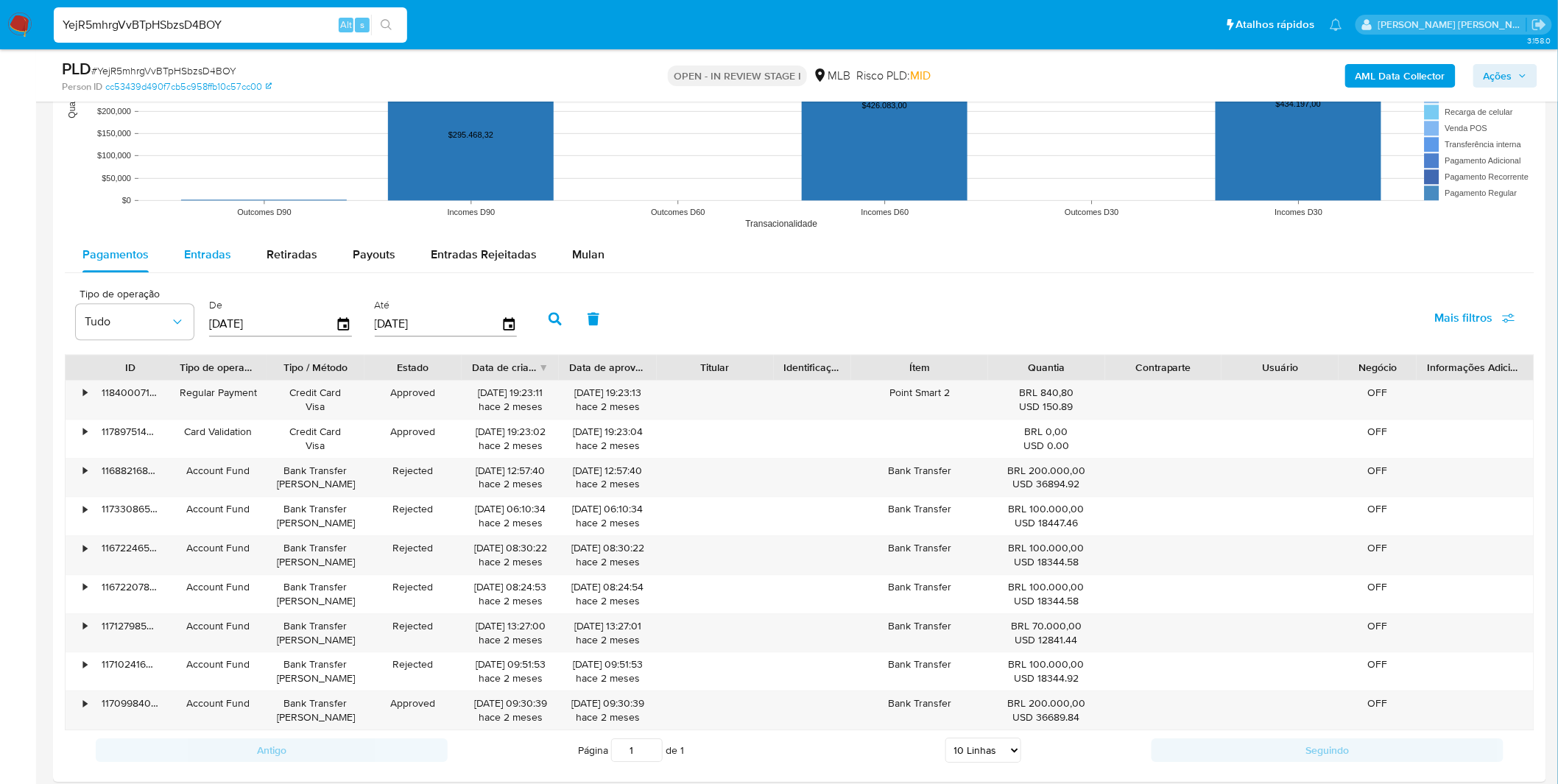
click at [212, 259] on span "Entradas" at bounding box center [208, 254] width 47 height 17
select select "10"
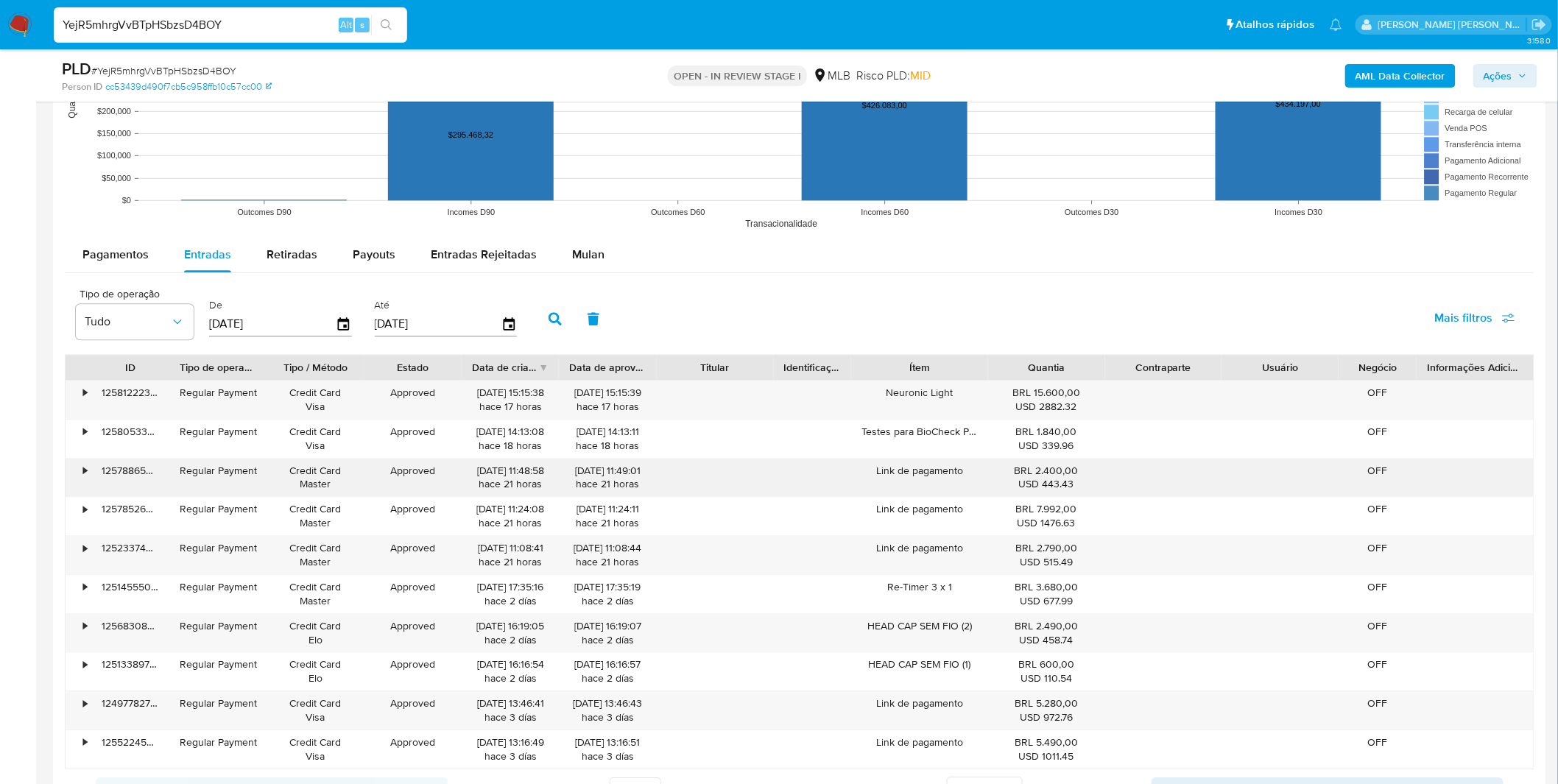
click at [886, 473] on div "Link de pagamento" at bounding box center [920, 478] width 136 height 38
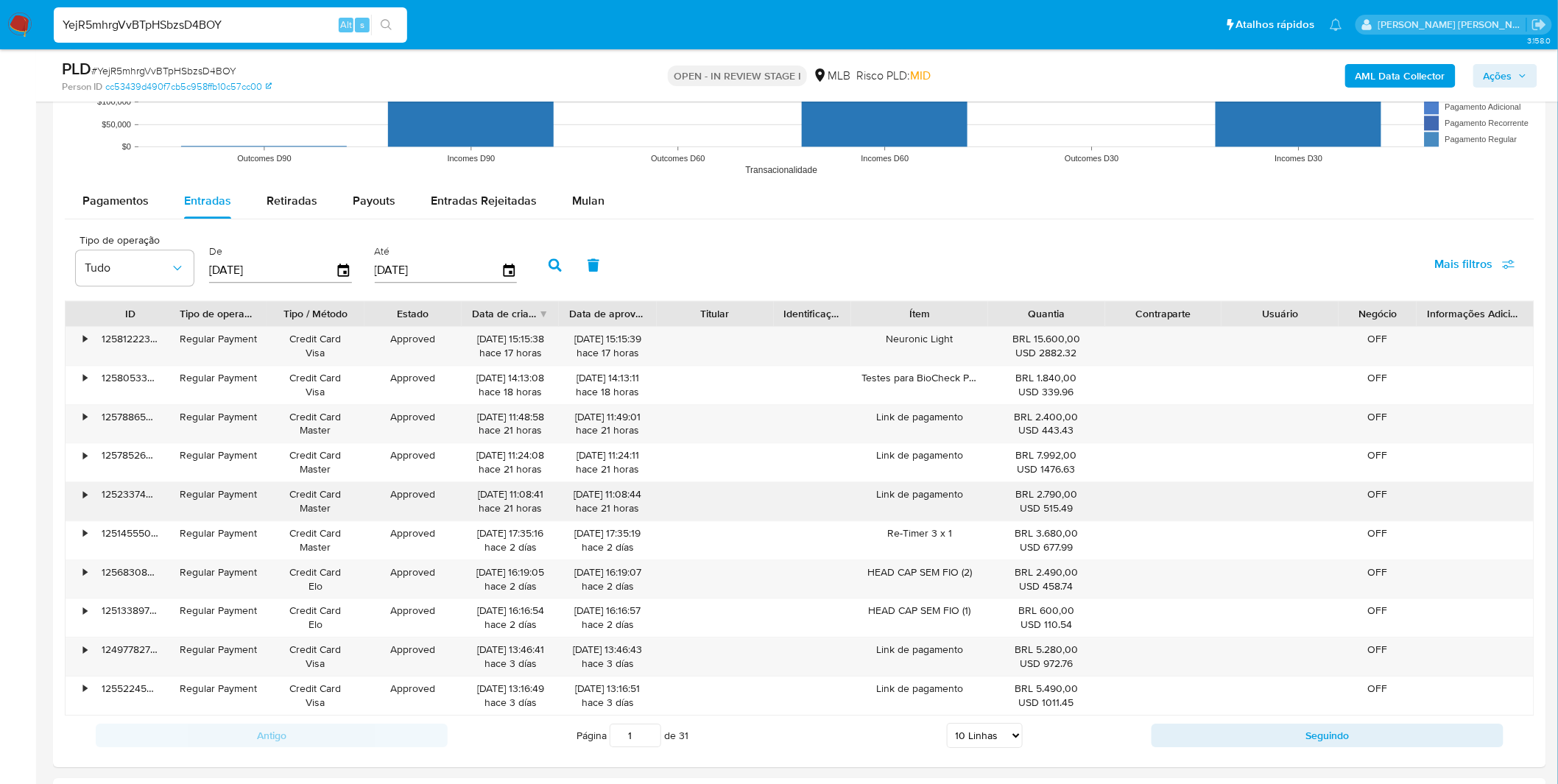
scroll to position [1473, 0]
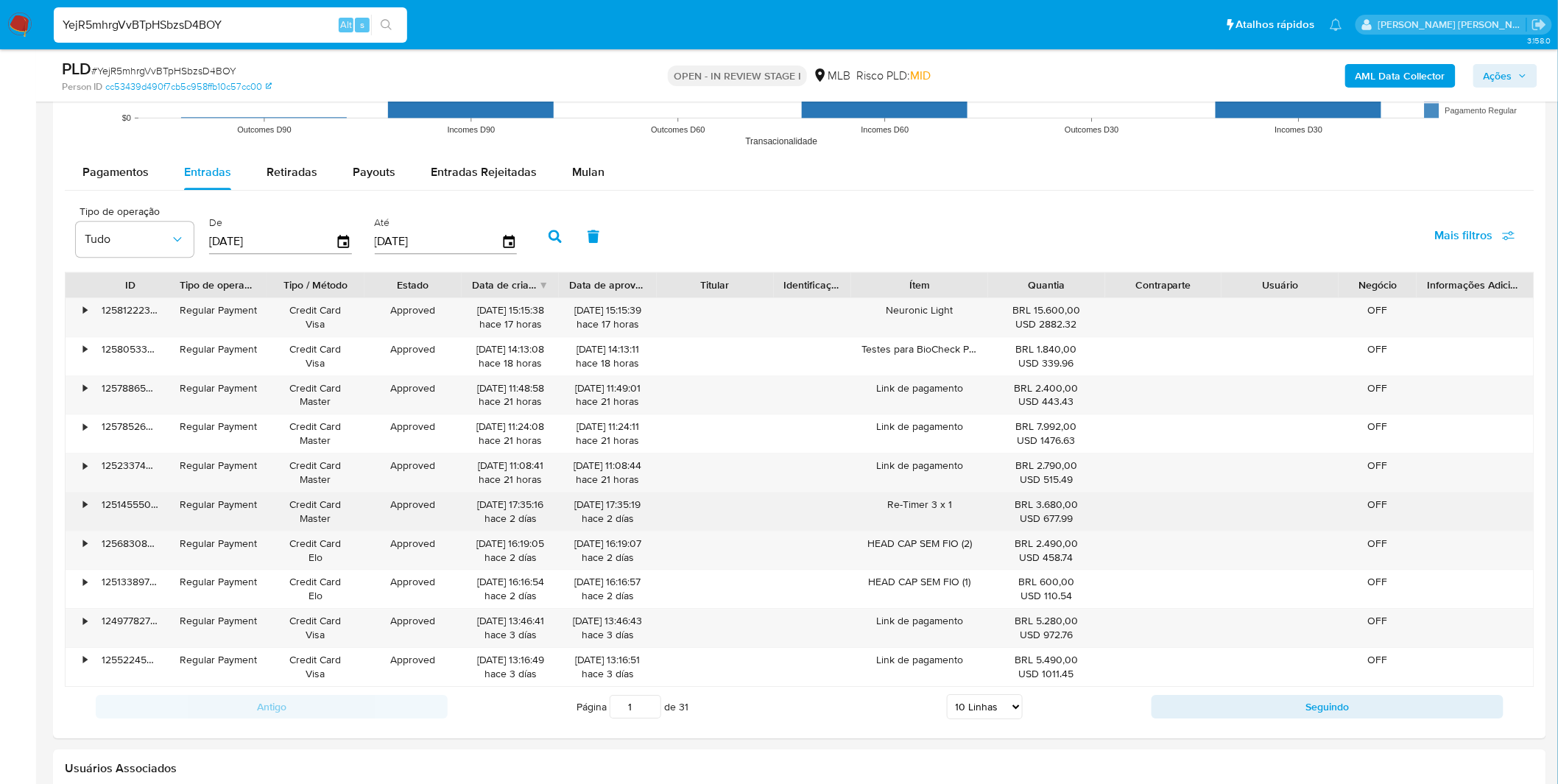
drag, startPoint x: 943, startPoint y: 511, endPoint x: 917, endPoint y: 506, distance: 26.5
click at [917, 506] on div "Re-Timer 3 x 1" at bounding box center [920, 511] width 136 height 38
click at [915, 505] on div "Re-Timer 3 x 1" at bounding box center [920, 511] width 136 height 38
click at [85, 511] on div "•" at bounding box center [85, 504] width 4 height 14
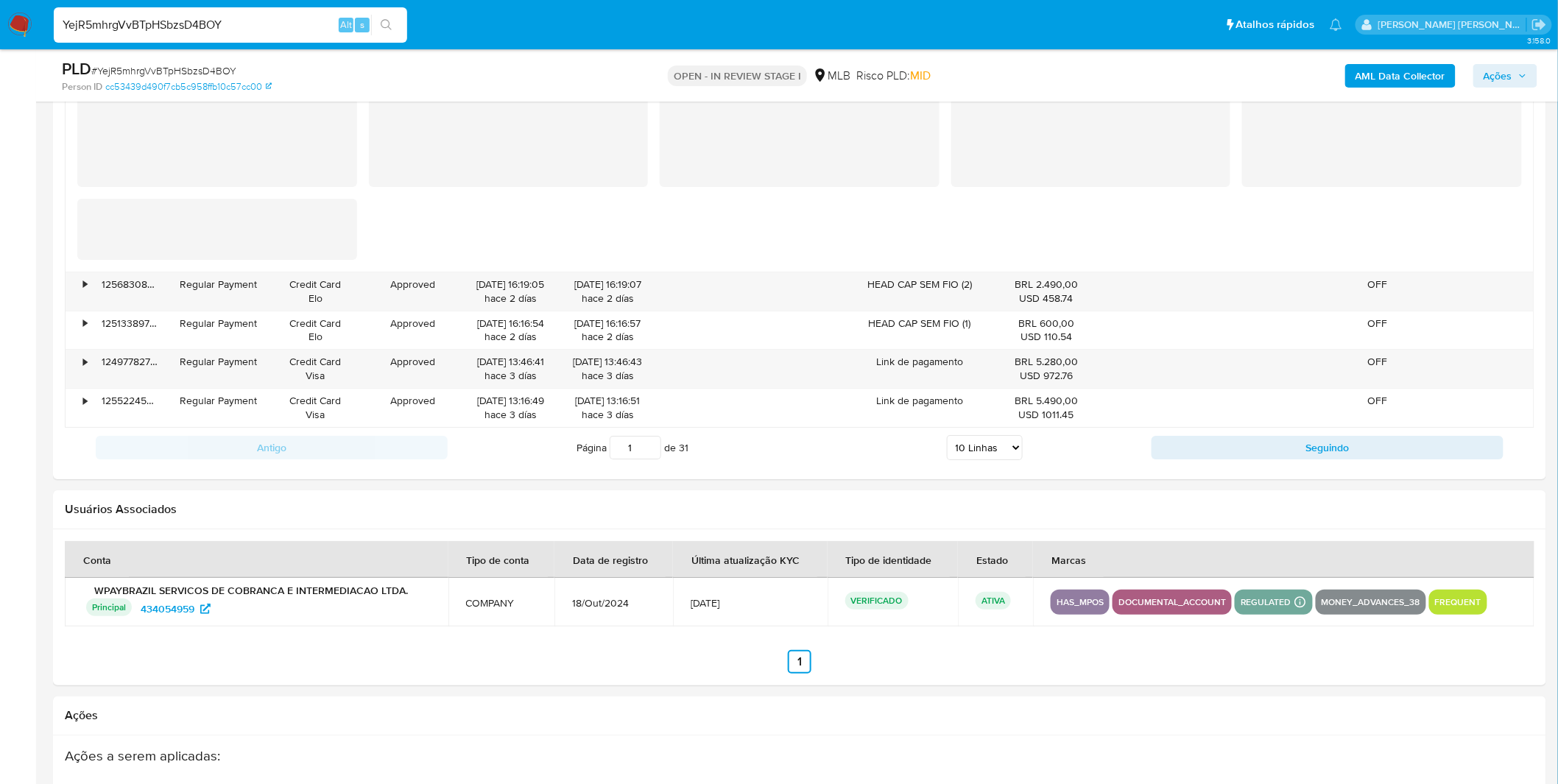
scroll to position [2045, 0]
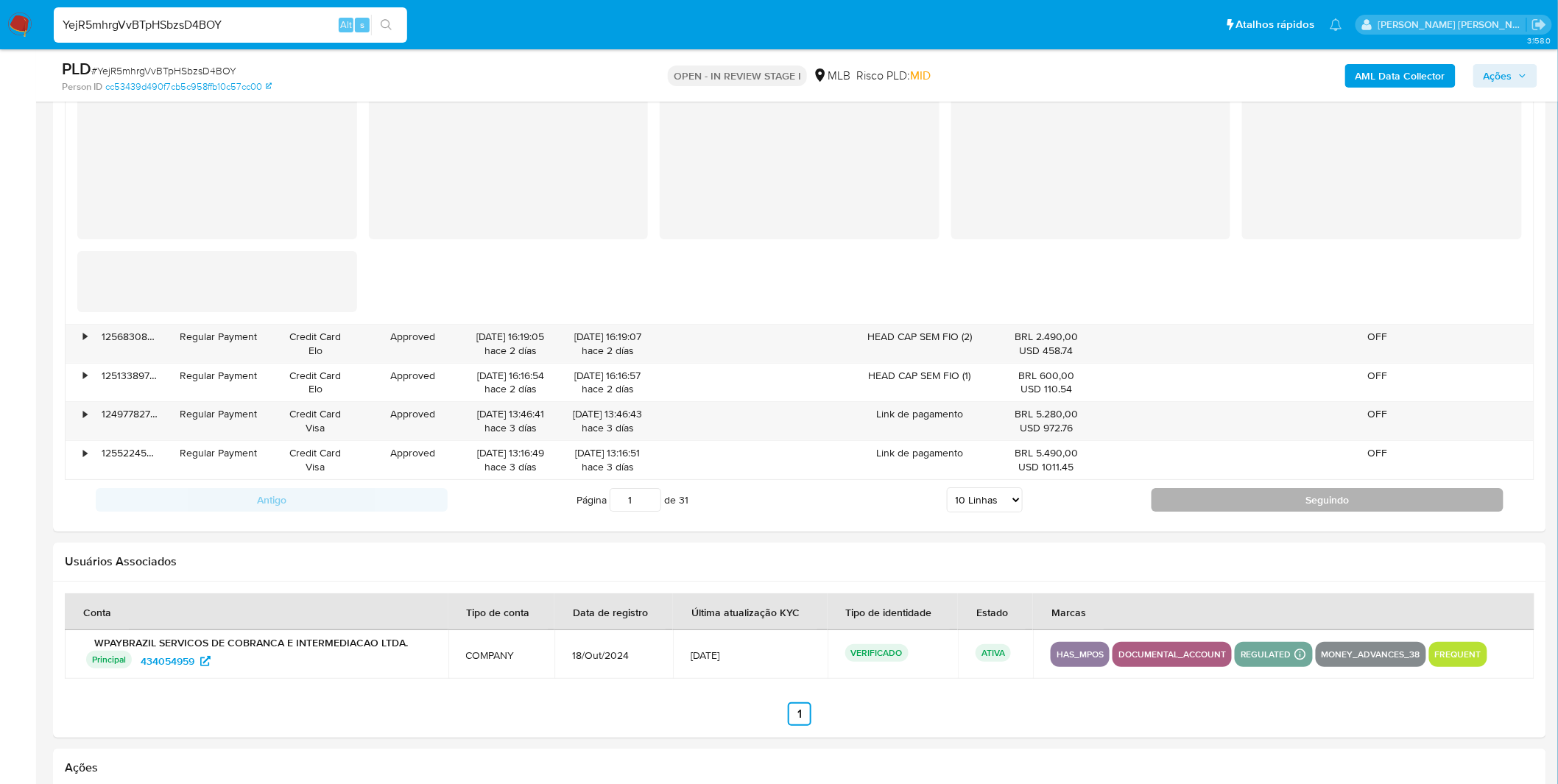
click at [1225, 511] on button "Seguindo" at bounding box center [1327, 500] width 352 height 24
type input "2"
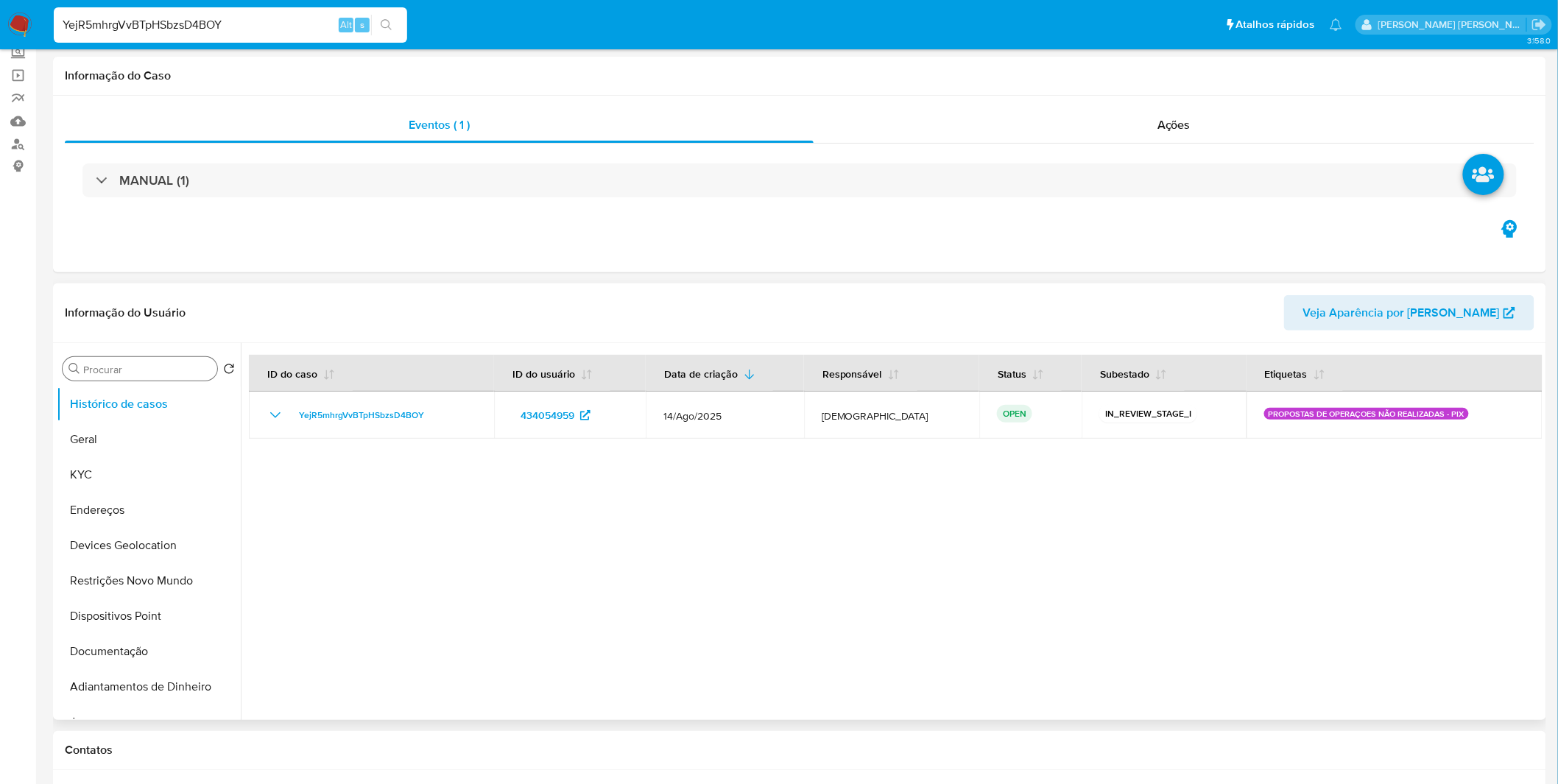
scroll to position [0, 0]
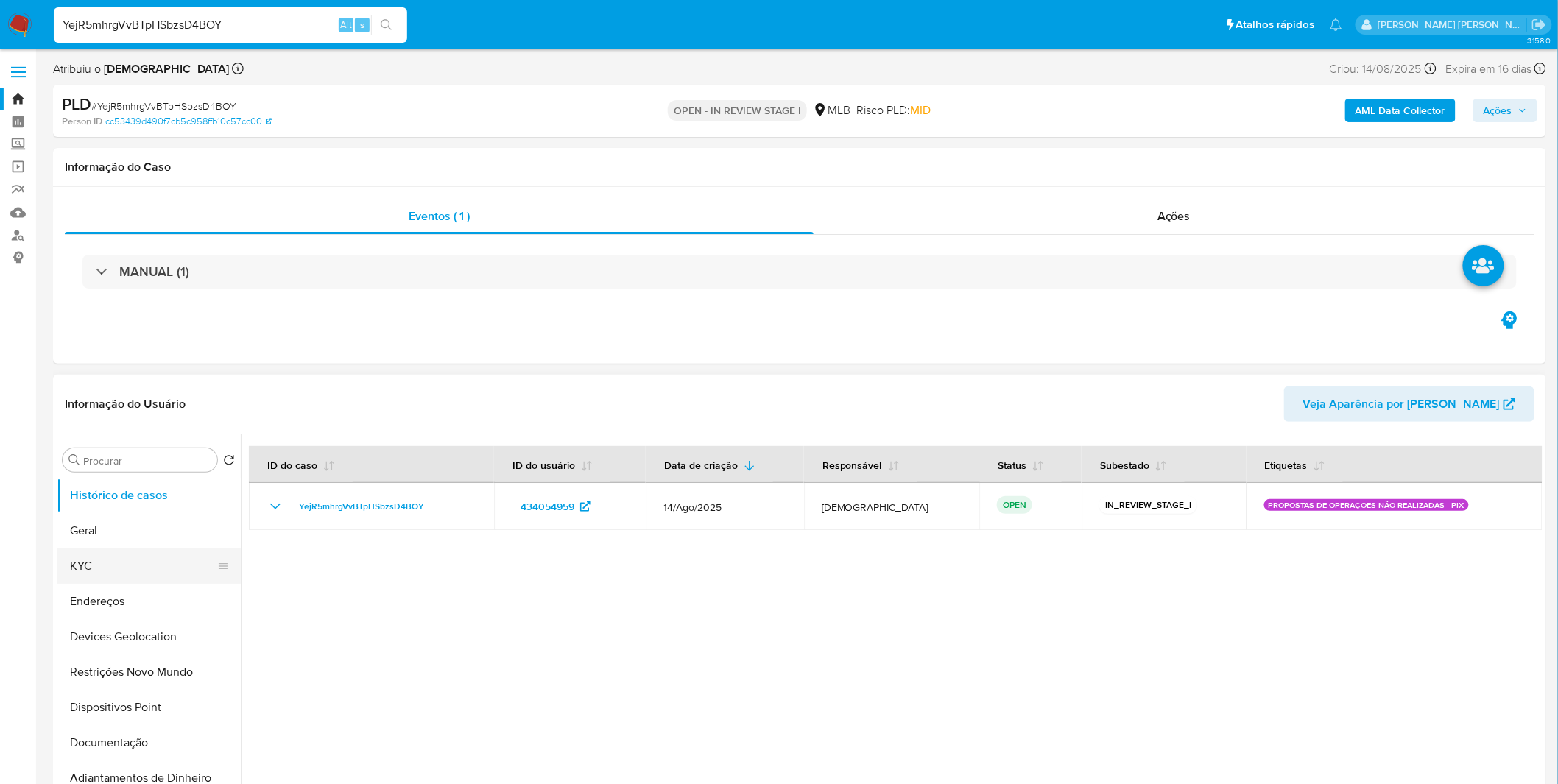
click at [136, 577] on button "KYC" at bounding box center [142, 566] width 172 height 36
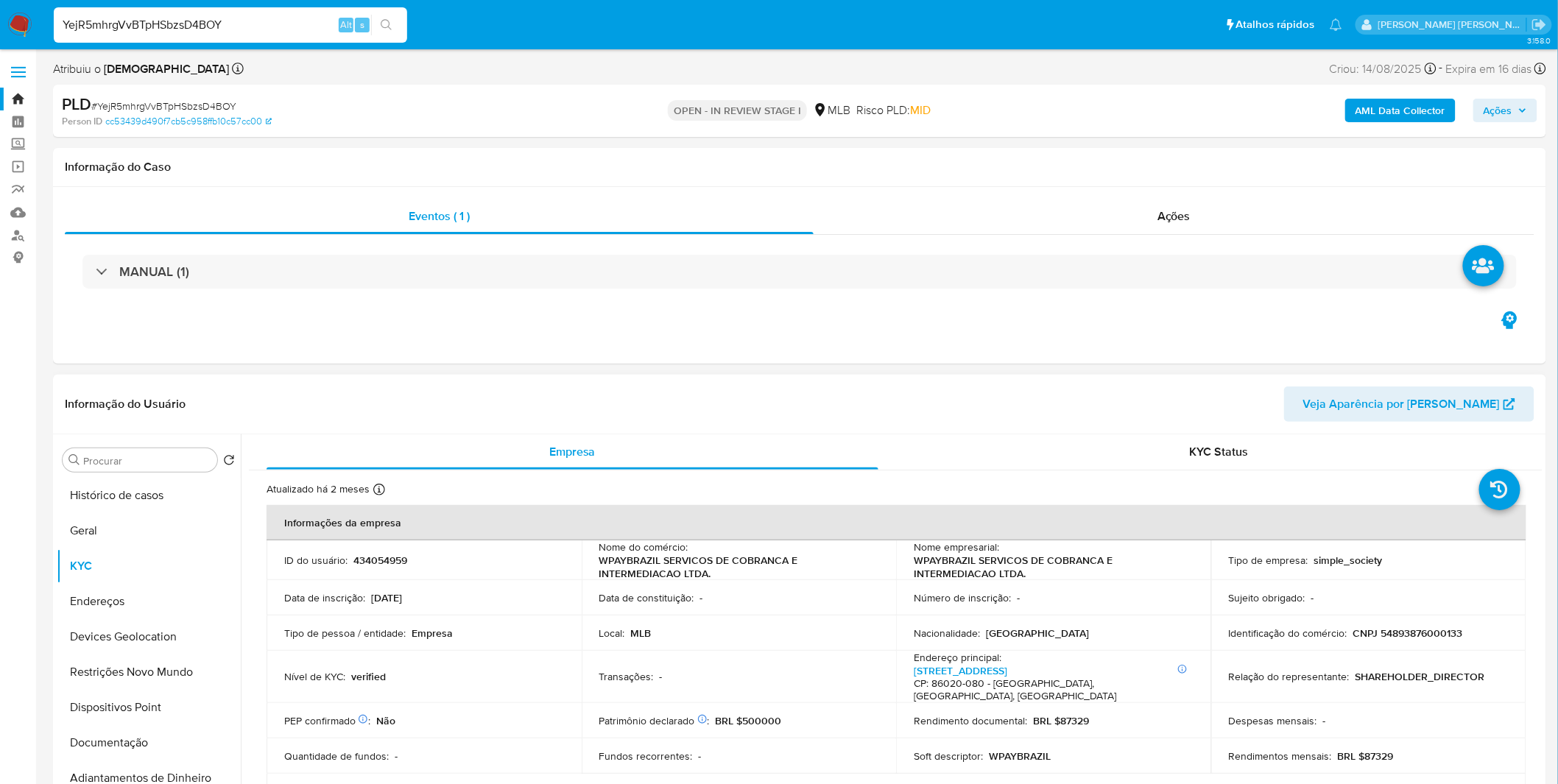
scroll to position [82, 0]
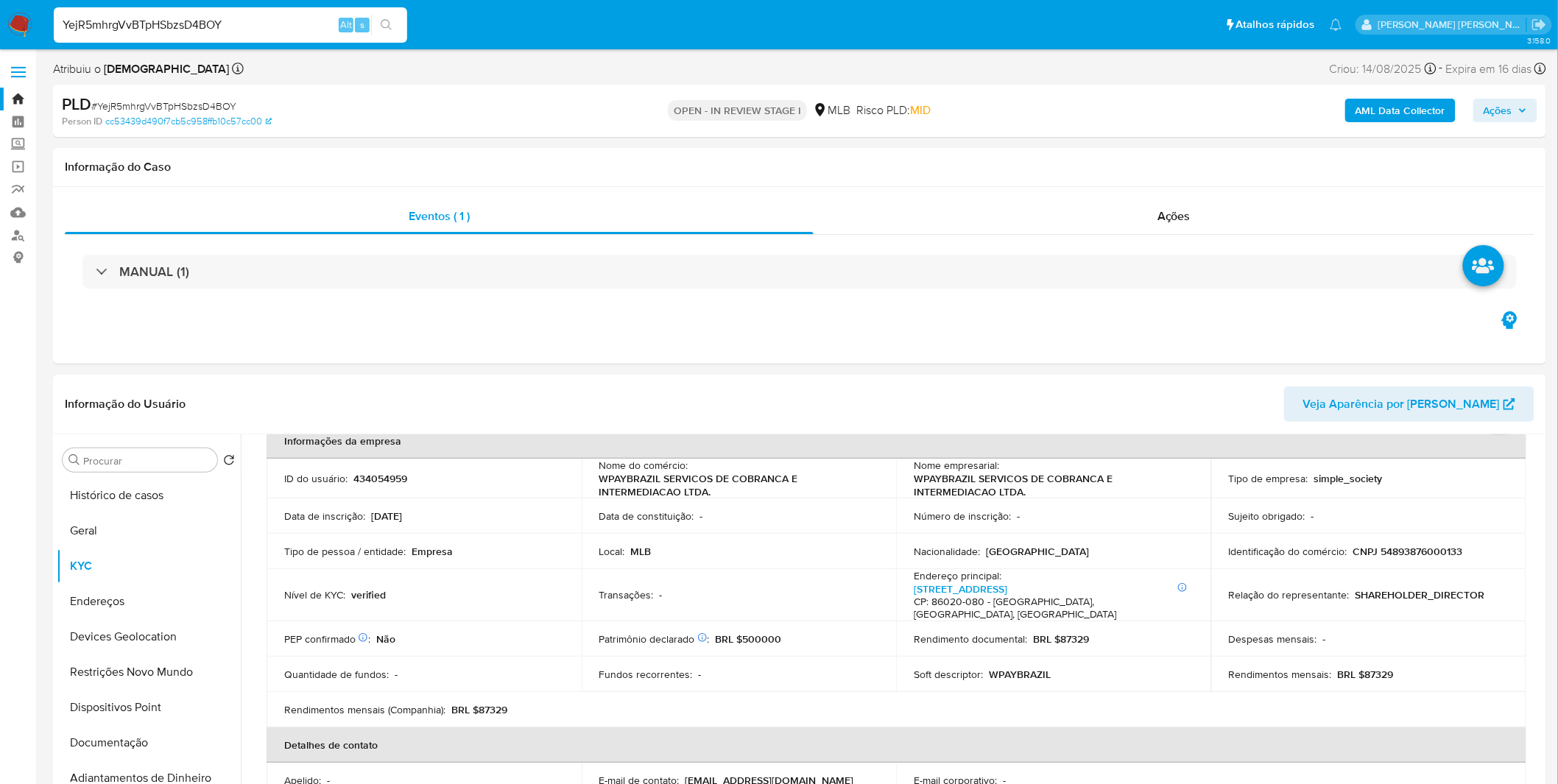
click at [222, 21] on input "YejR5mhrgVvBTpHSbzsD4BOY" at bounding box center [231, 25] width 354 height 19
paste input "s5SSrHNLERoeEOTzMAIDkdQP"
type input "s5SSrHNLERoeEOTzMAIDkdQP"
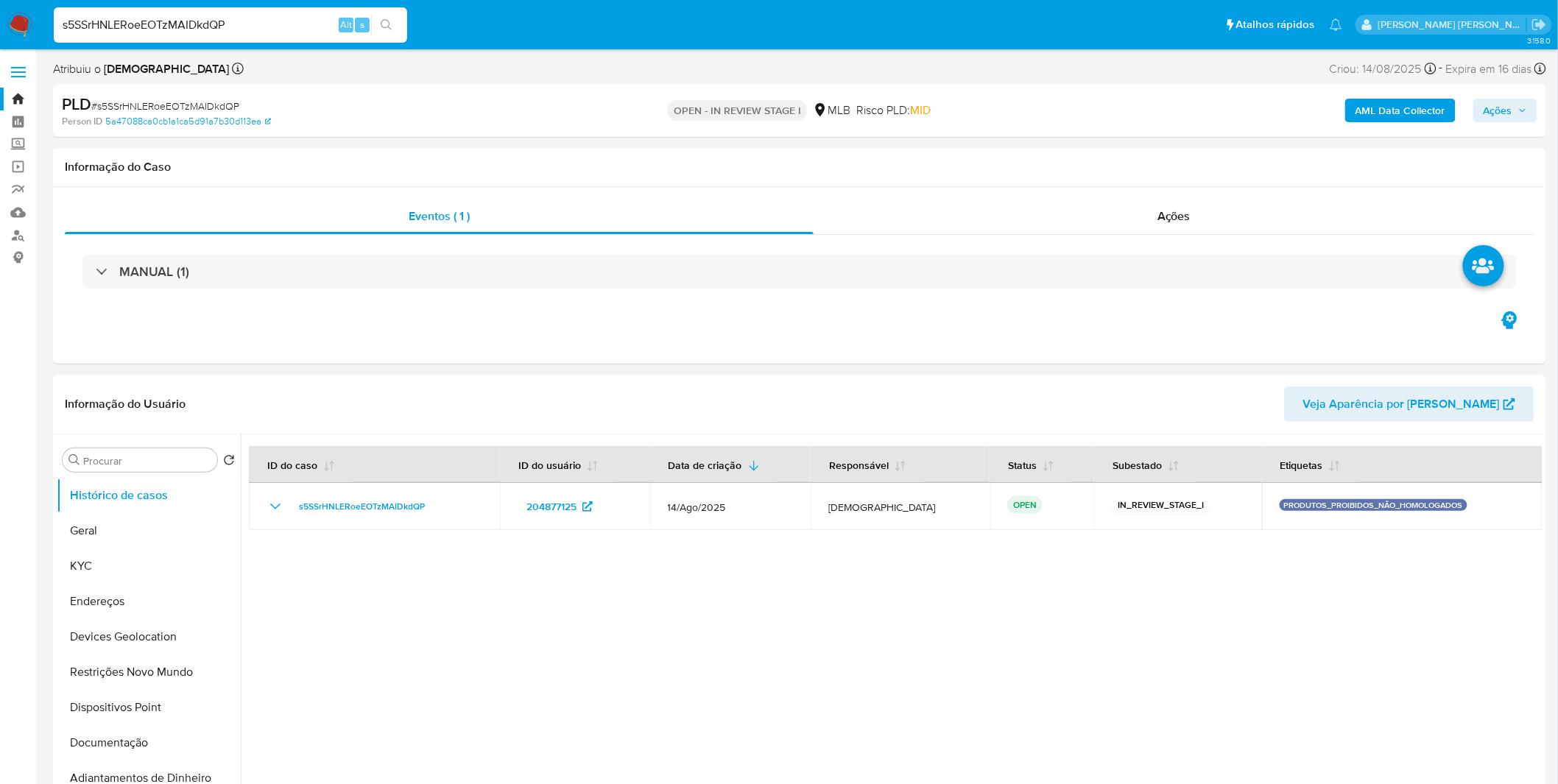
select select "10"
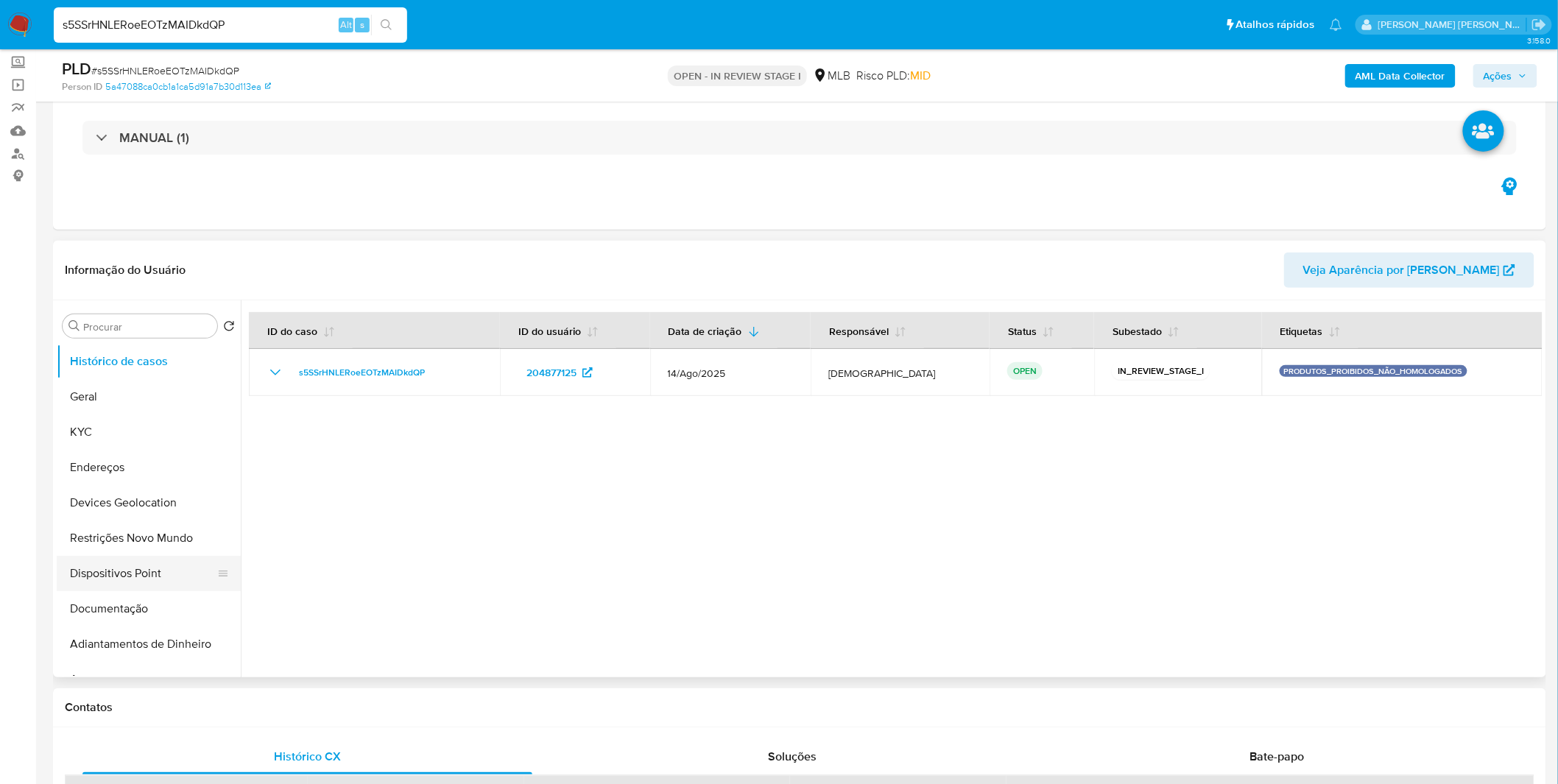
click at [151, 557] on button "Dispositivos Point" at bounding box center [142, 573] width 172 height 36
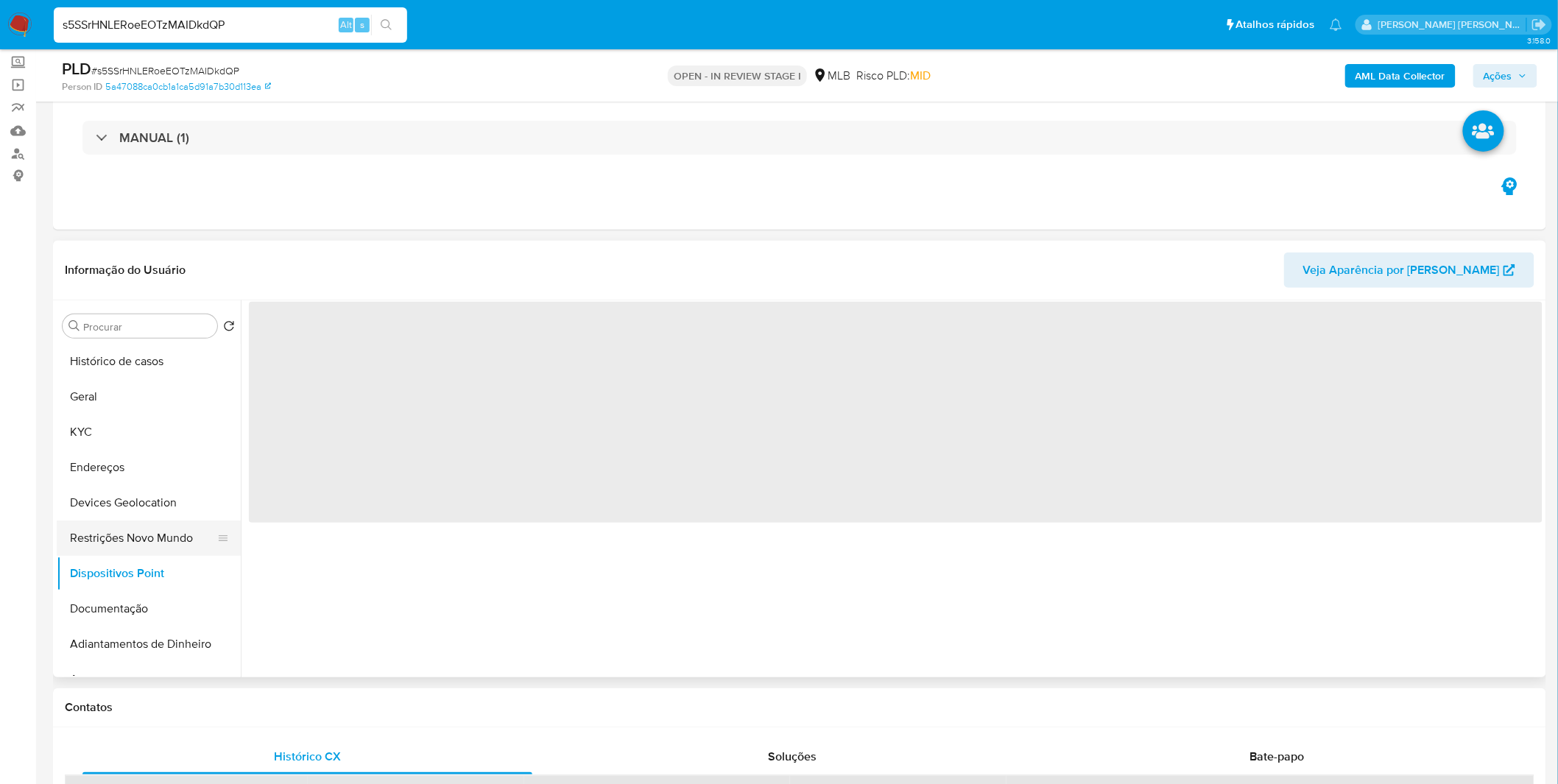
click at [157, 542] on button "Restrições Novo Mundo" at bounding box center [142, 538] width 172 height 36
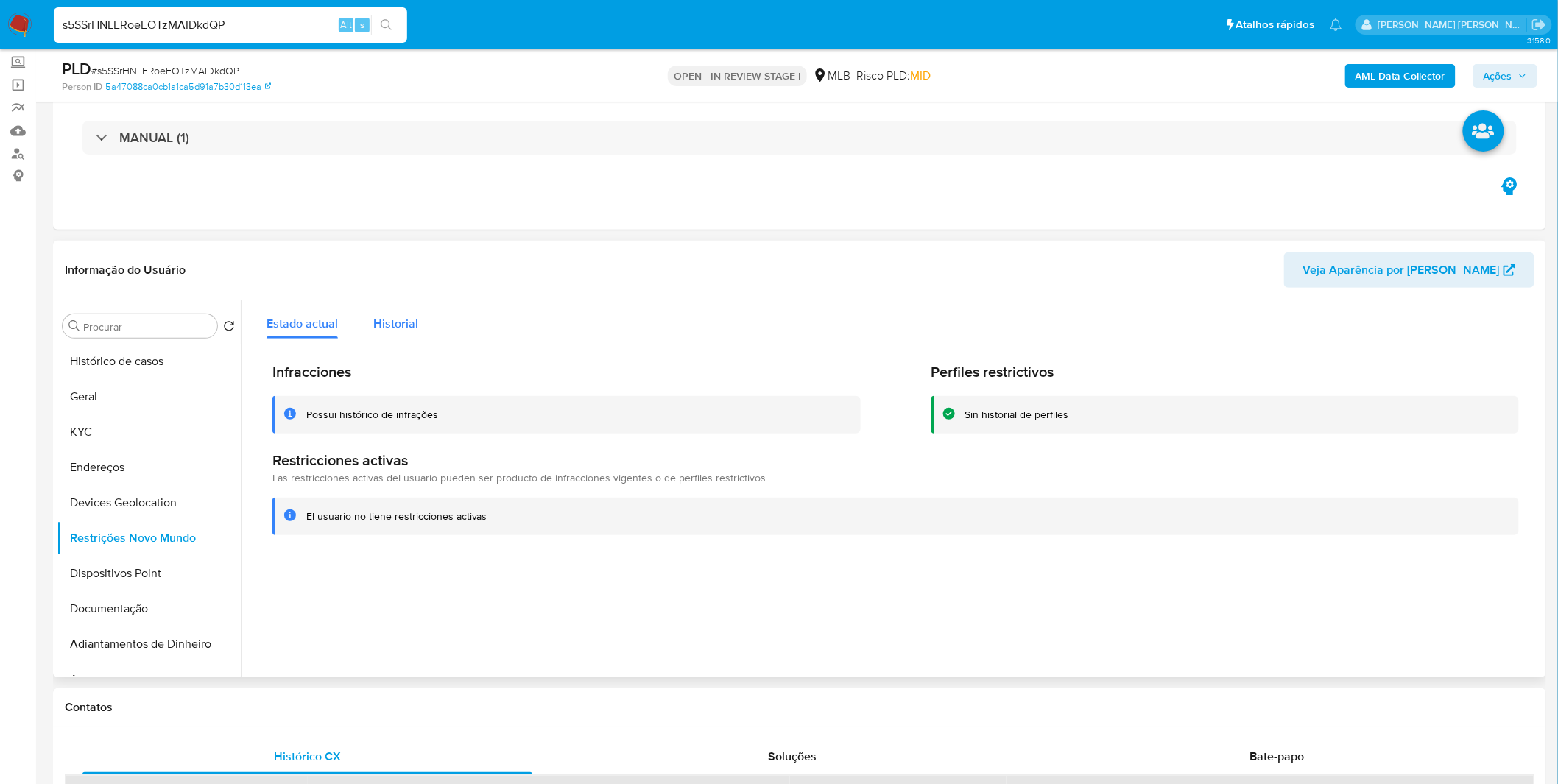
click at [412, 318] on span "Historial" at bounding box center [396, 324] width 45 height 17
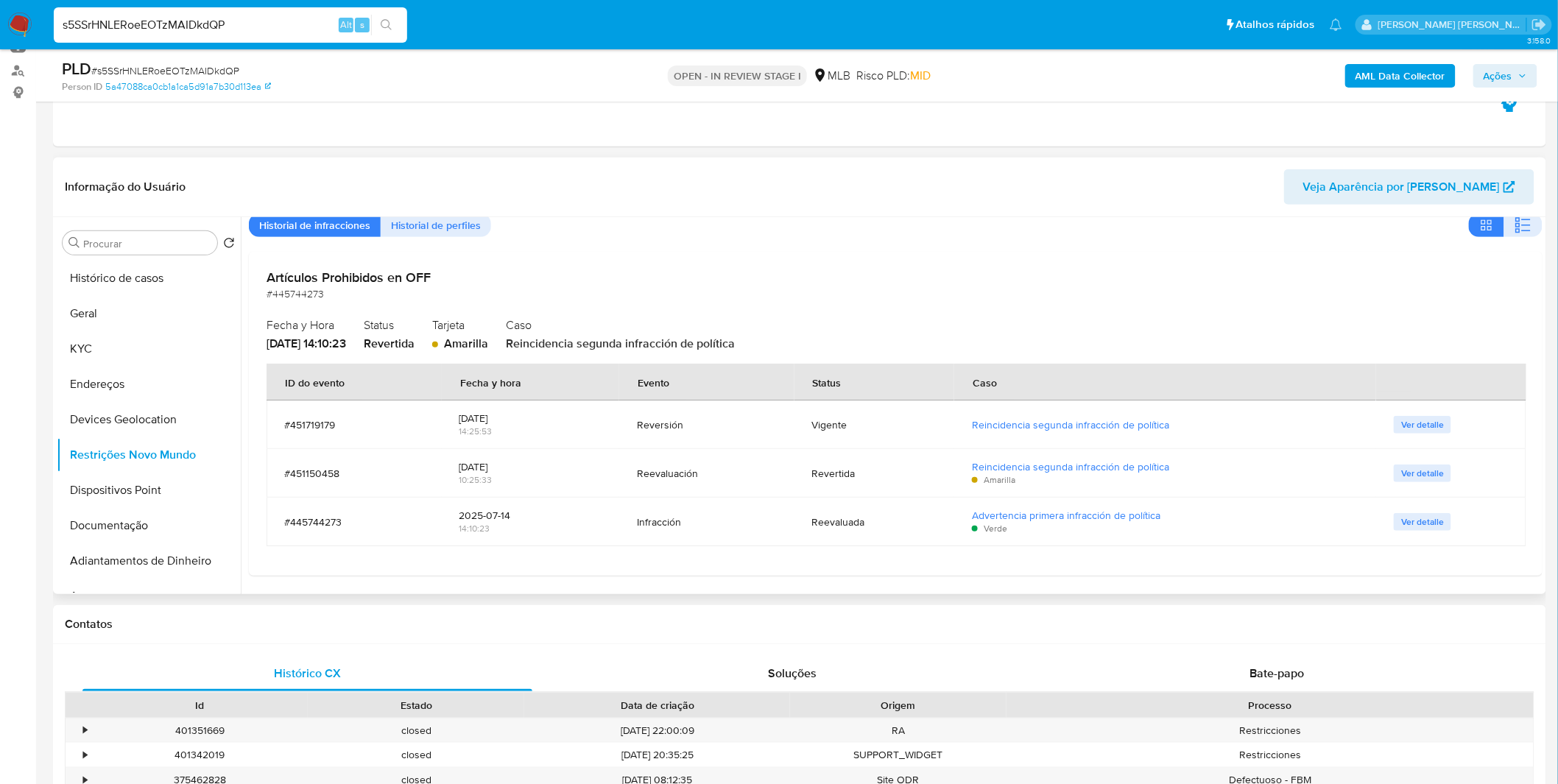
scroll to position [163, 0]
click at [1423, 424] on span "Ver detalle" at bounding box center [1422, 427] width 43 height 15
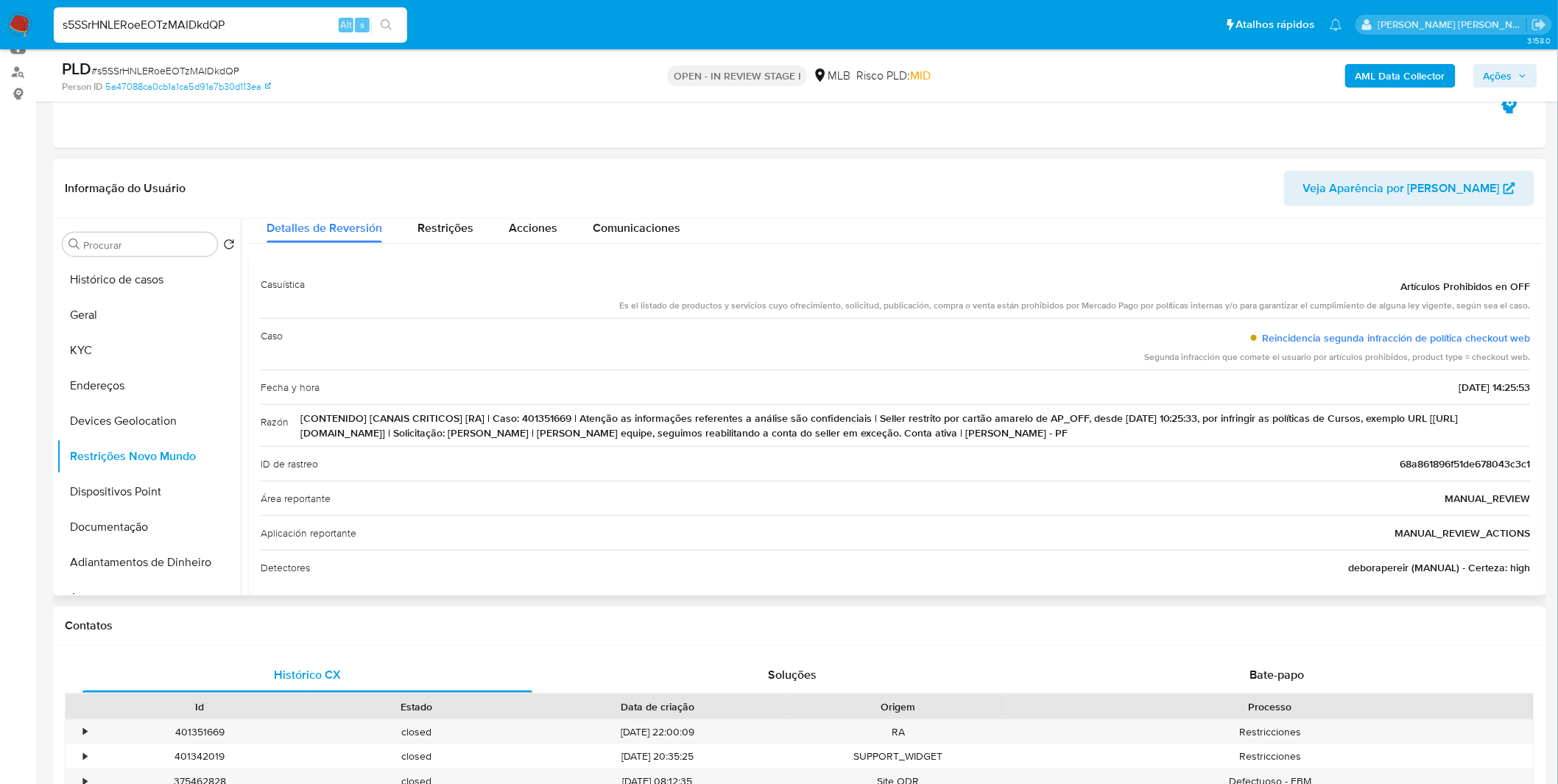
scroll to position [57, 0]
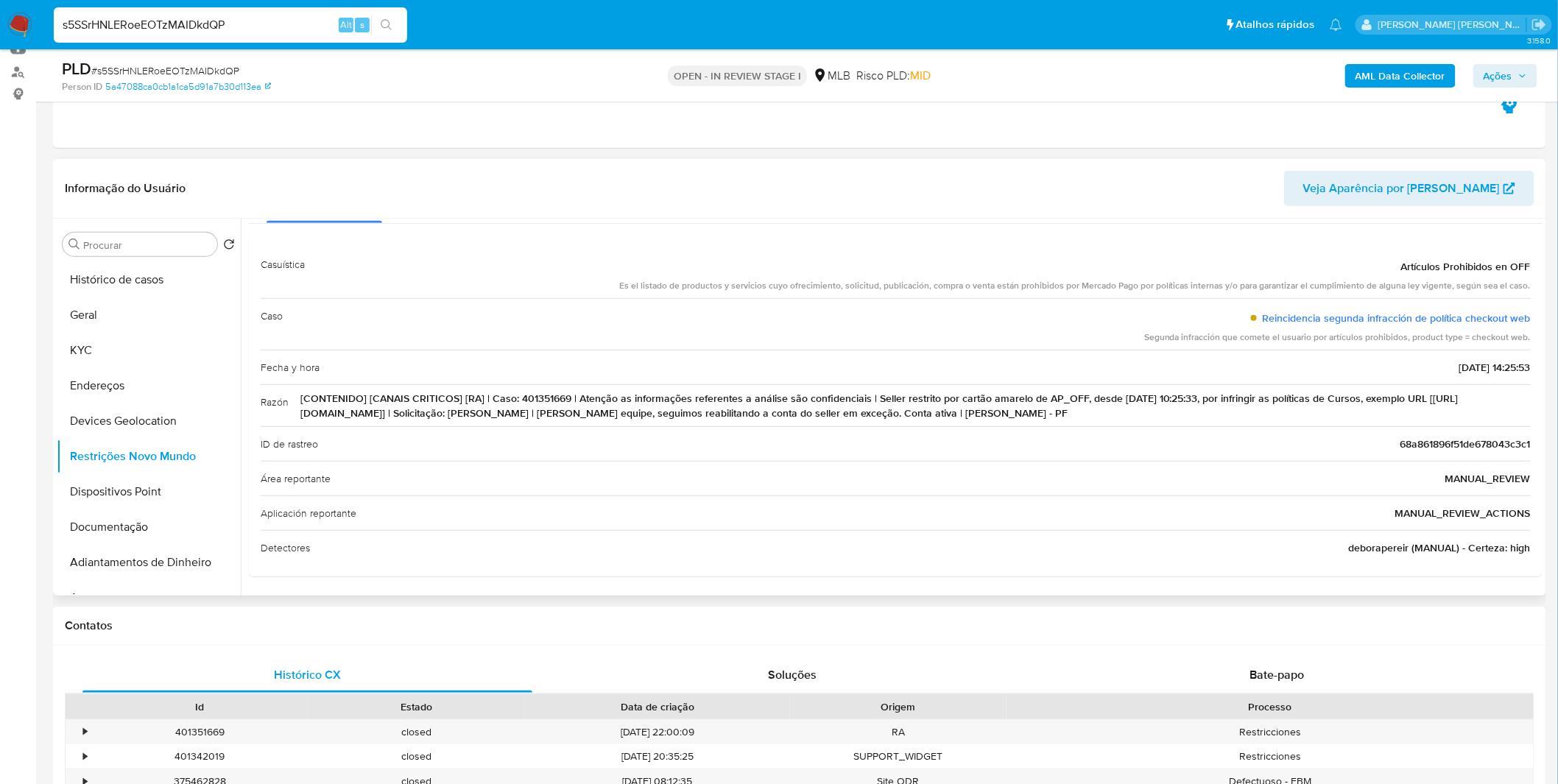
drag, startPoint x: 598, startPoint y: 390, endPoint x: 894, endPoint y: 403, distance: 296.3
click at [894, 403] on span "[CONTENIDO] [CANAIS CRITICOS] [RA] | Caso: 401351669 | Atenção as informações r…" at bounding box center [916, 406] width 1231 height 29
drag, startPoint x: 570, startPoint y: 413, endPoint x: 1058, endPoint y: 409, distance: 488.0
click at [1058, 409] on span "[CONTENIDO] [CANAIS CRITICOS] [RA] | Caso: 401351669 | Atenção as informações r…" at bounding box center [916, 406] width 1231 height 29
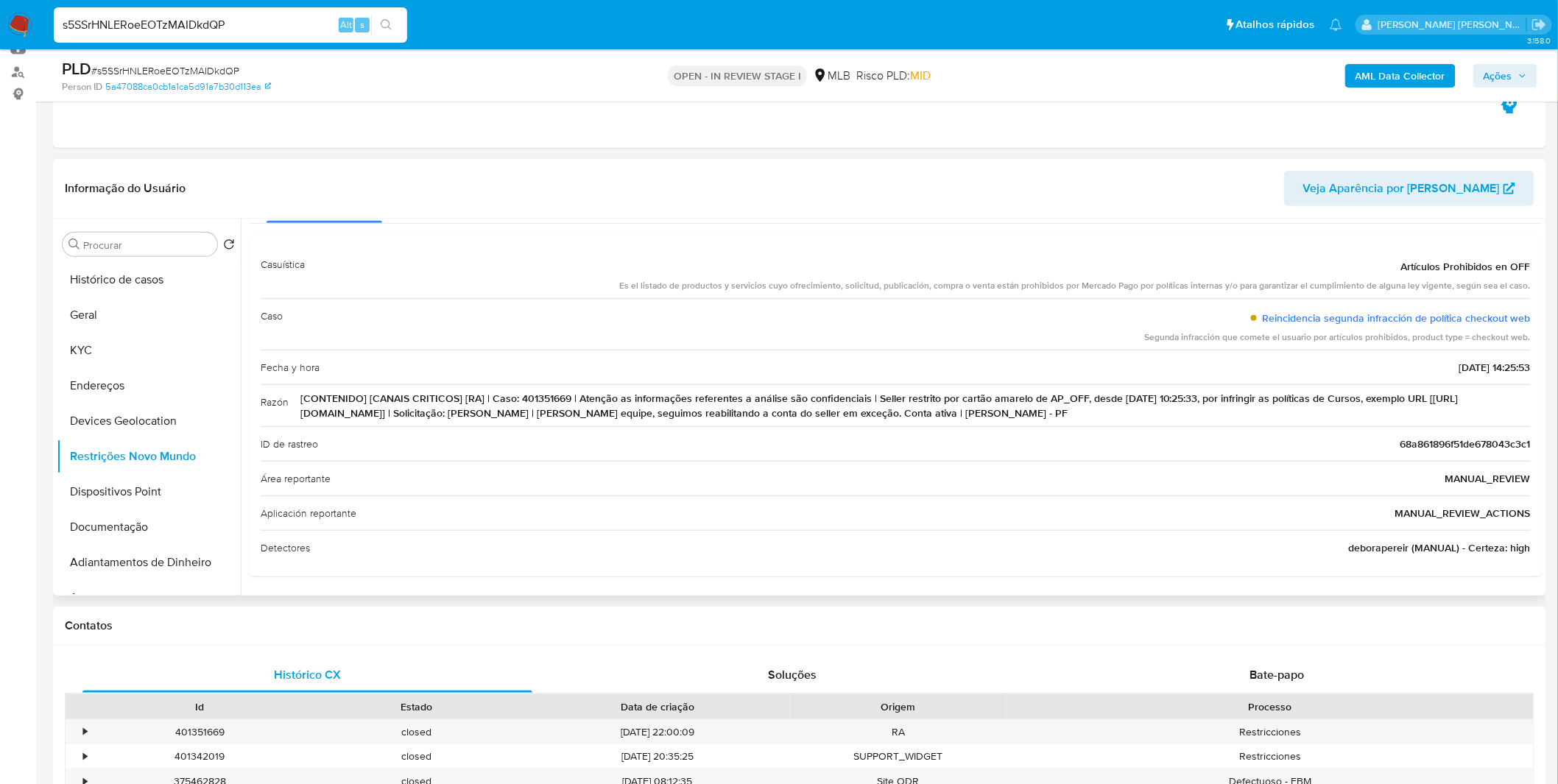
click at [1058, 409] on span "[CONTENIDO] [CANAIS CRITICOS] [RA] | Caso: 401351669 | Atenção as informações r…" at bounding box center [916, 406] width 1231 height 29
drag, startPoint x: 1068, startPoint y: 407, endPoint x: 987, endPoint y: 403, distance: 81.1
click at [987, 403] on span "[CONTENIDO] [CANAIS CRITICOS] [RA] | Caso: 401351669 | Atenção as informações r…" at bounding box center [916, 406] width 1231 height 29
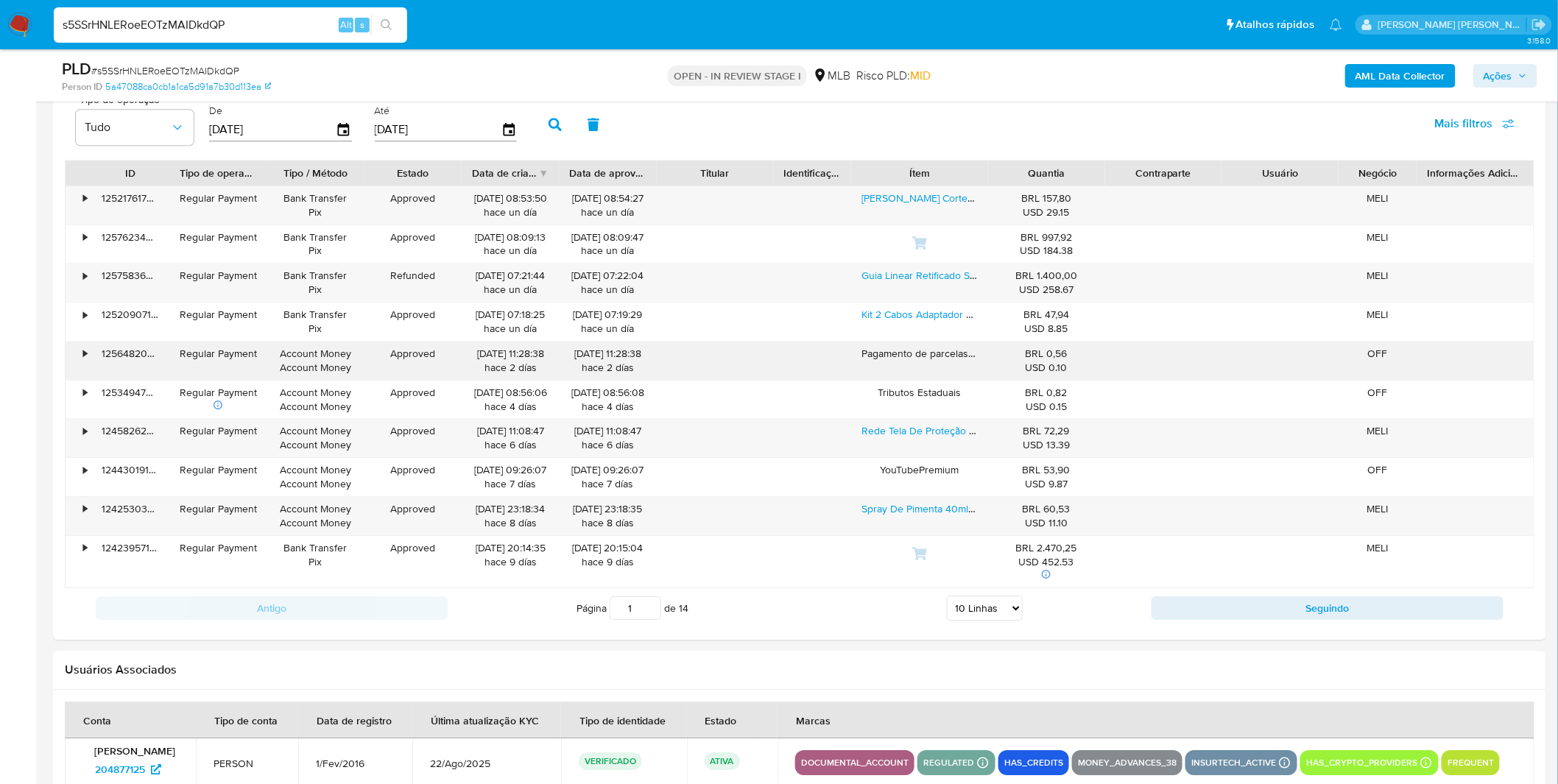
scroll to position [1636, 0]
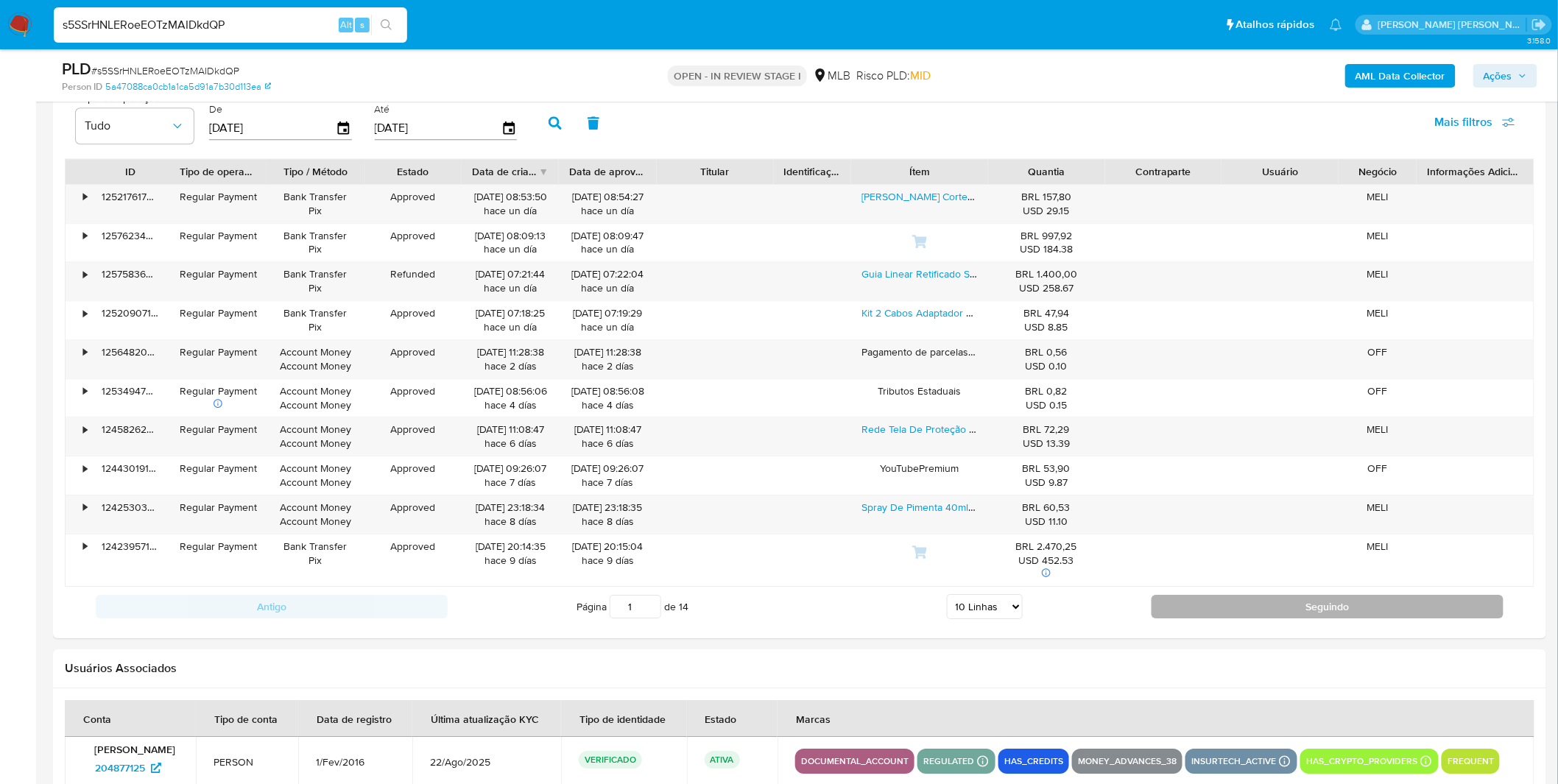
click at [1235, 614] on button "Seguindo" at bounding box center [1327, 607] width 352 height 24
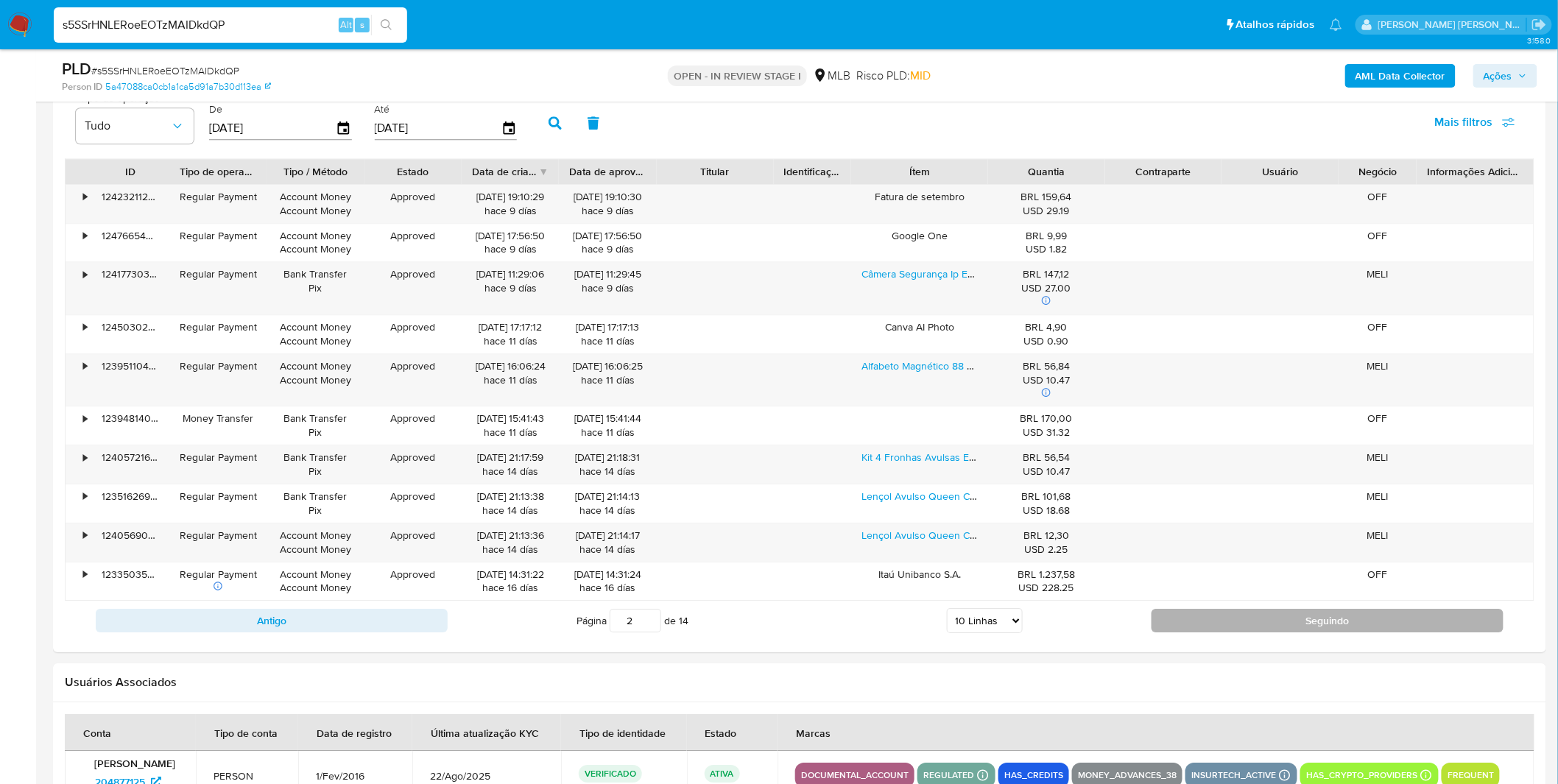
click at [1238, 627] on button "Seguindo" at bounding box center [1327, 621] width 352 height 24
type input "3"
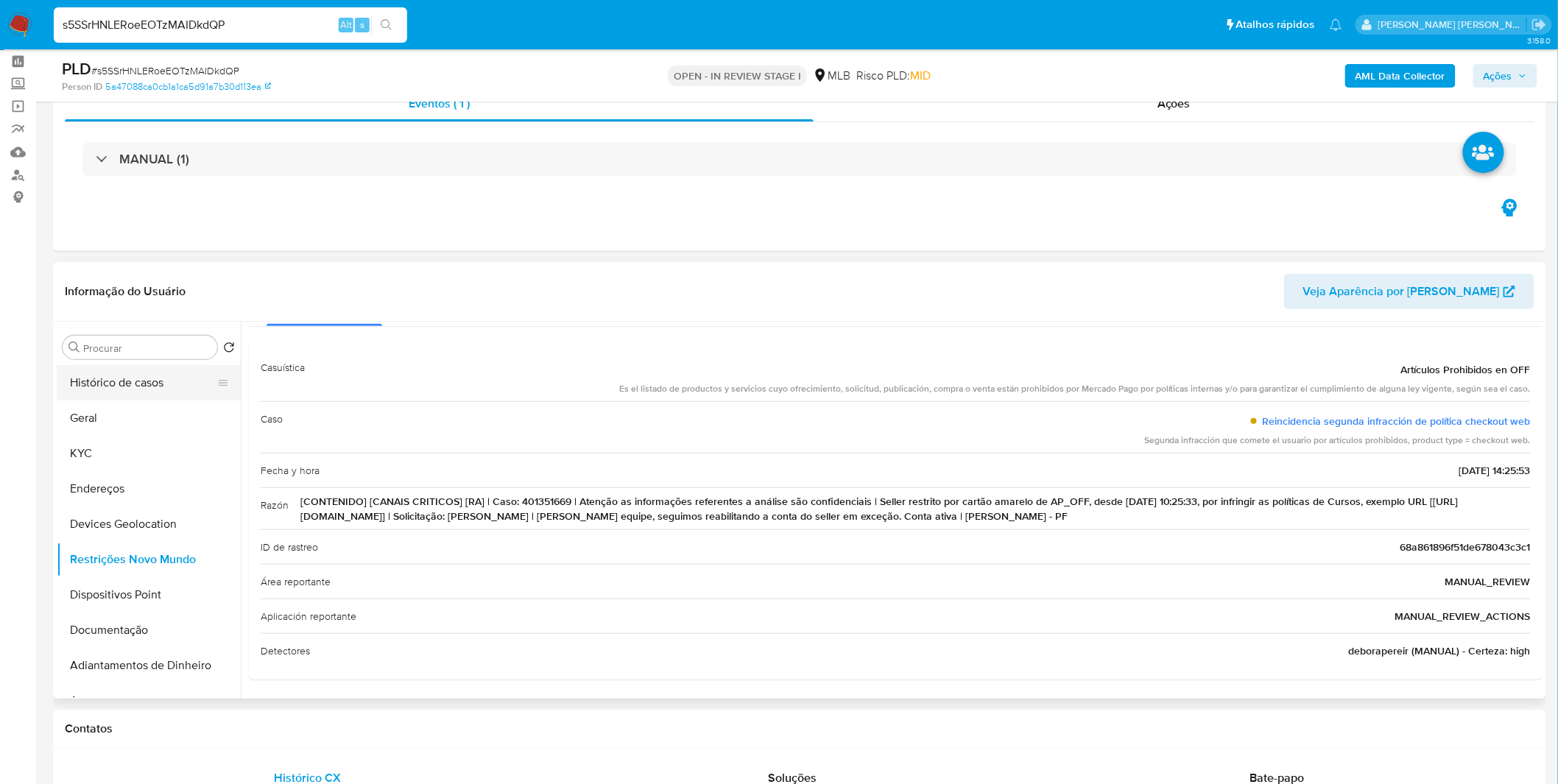
scroll to position [0, 0]
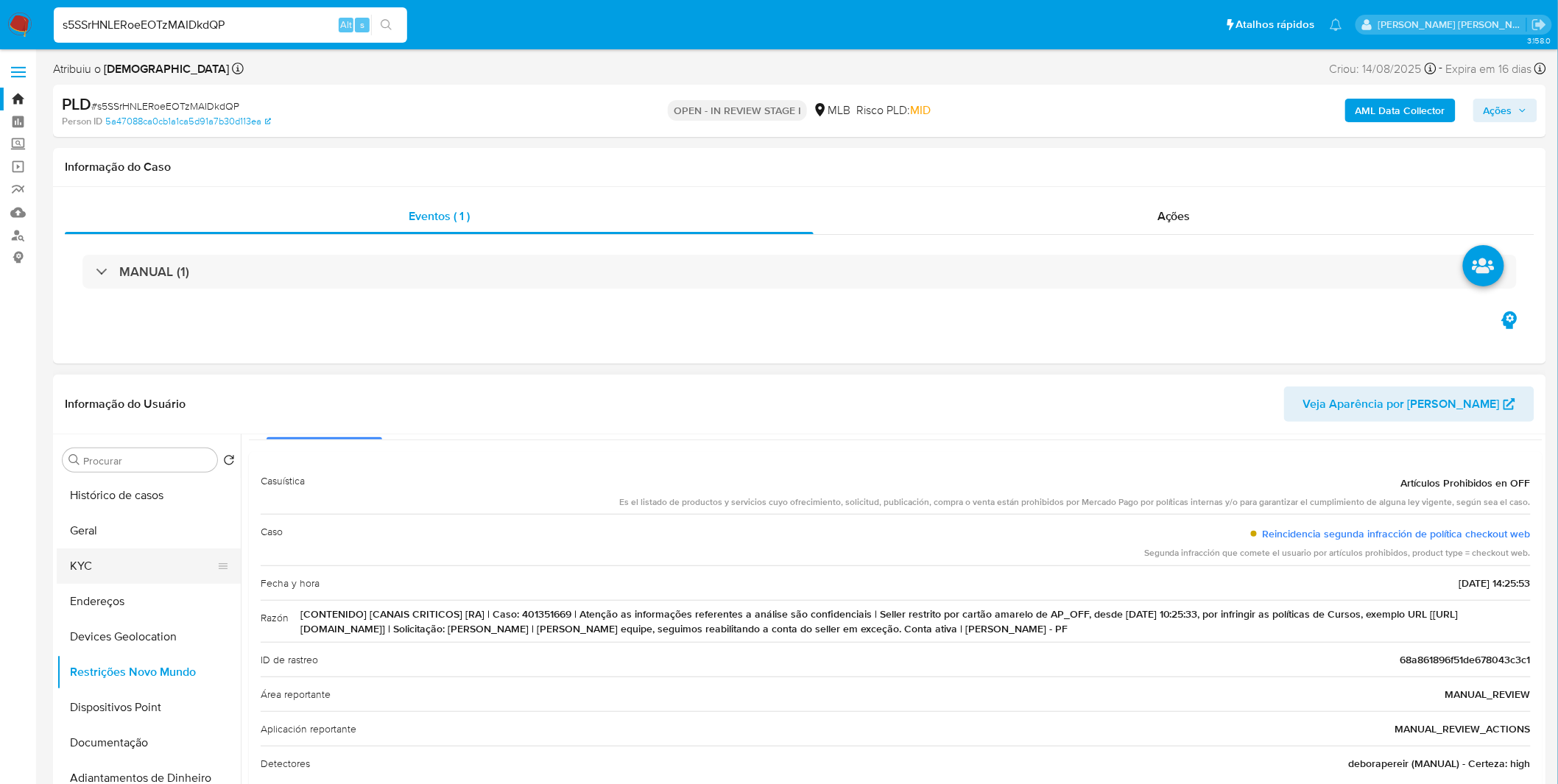
click at [127, 562] on button "KYC" at bounding box center [142, 566] width 172 height 36
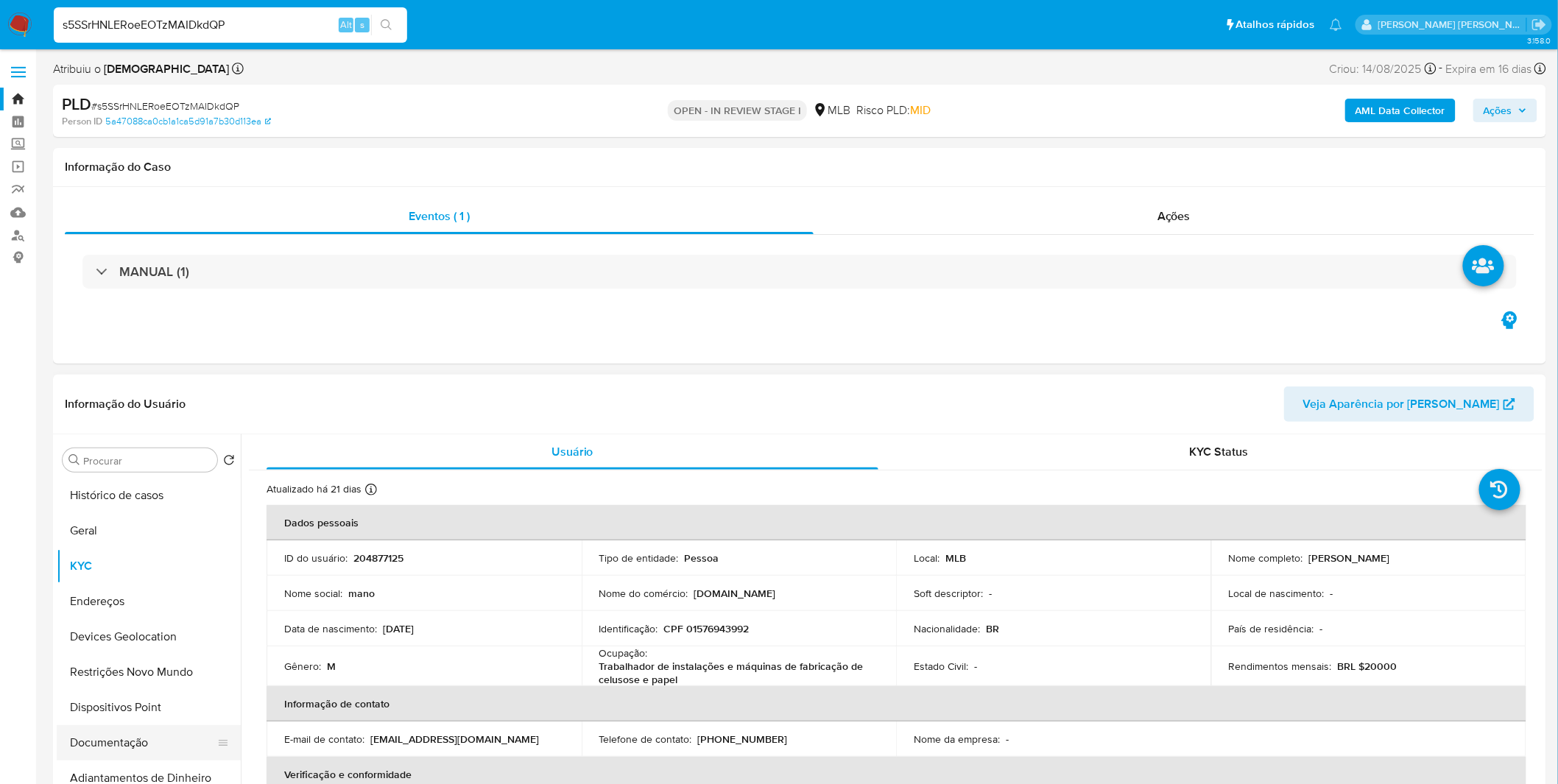
click at [106, 747] on button "Documentação" at bounding box center [142, 743] width 172 height 36
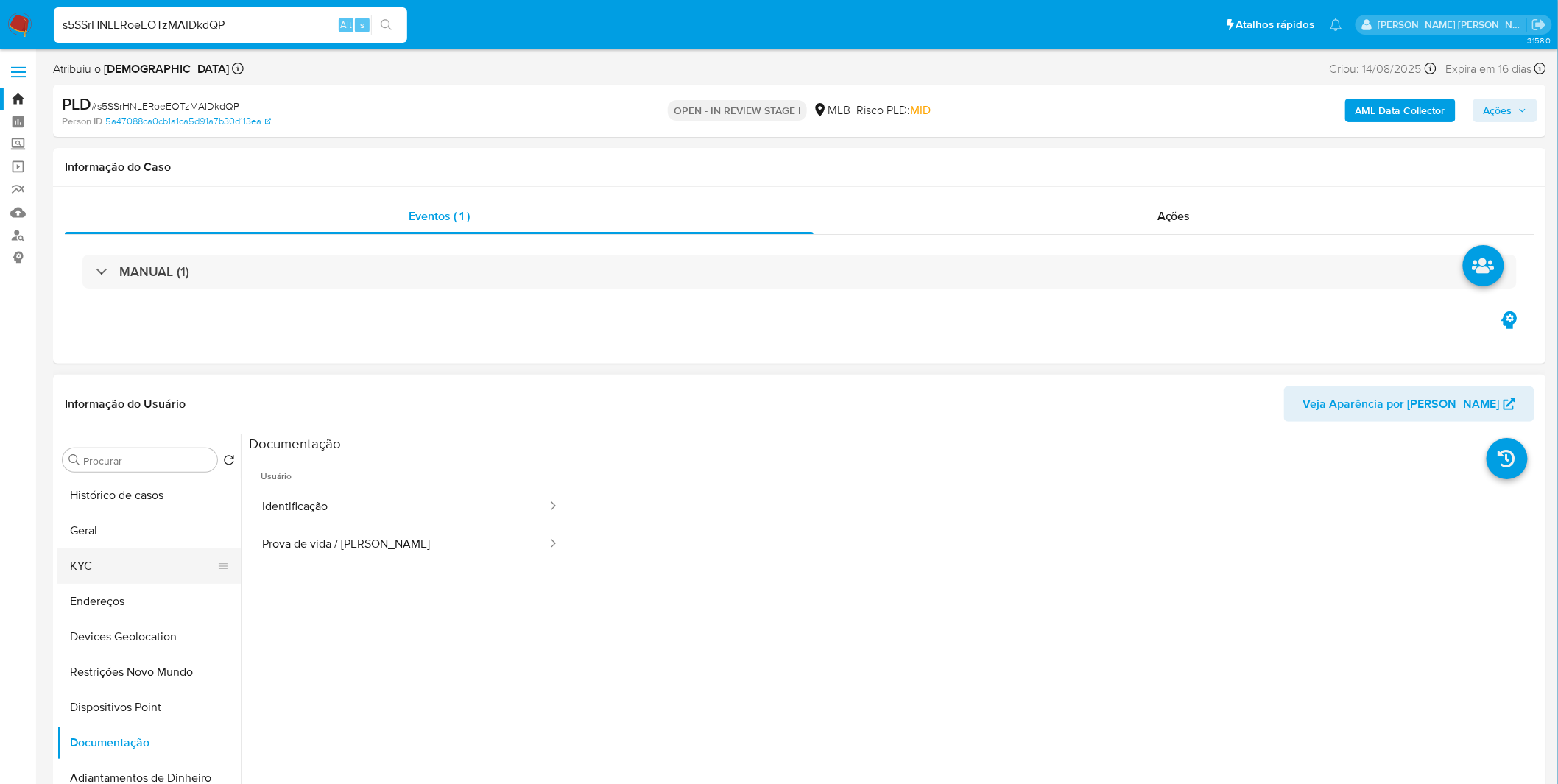
click at [192, 563] on button "KYC" at bounding box center [142, 566] width 172 height 36
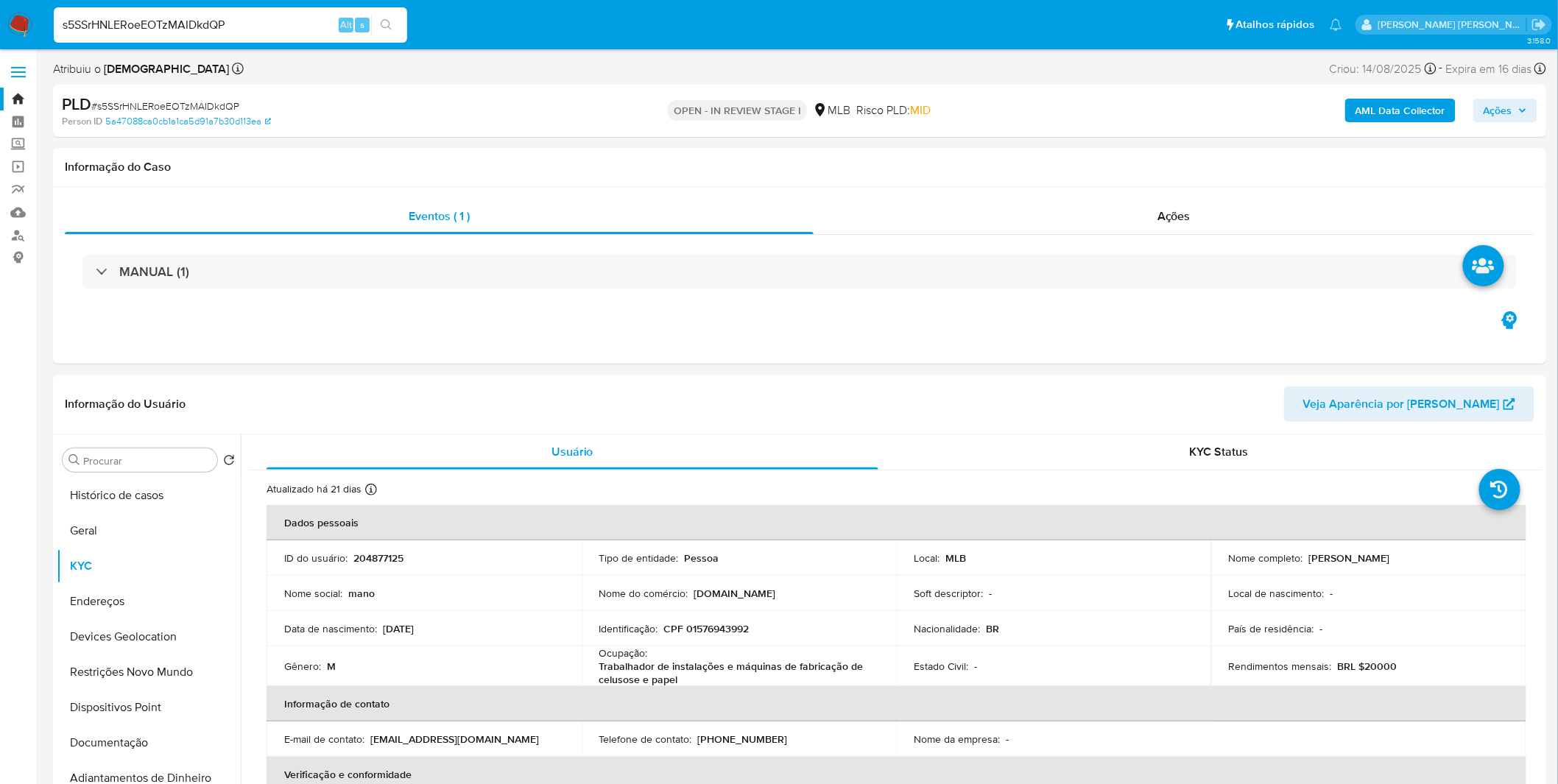
click at [235, 25] on input "s5SSrHNLERoeEOTzMAIDkdQP" at bounding box center [231, 25] width 354 height 19
paste input "pkxGH2weihNmvib9dCu8zXJE"
type input "pkxGH2weihNmvib9dCu8zXJE"
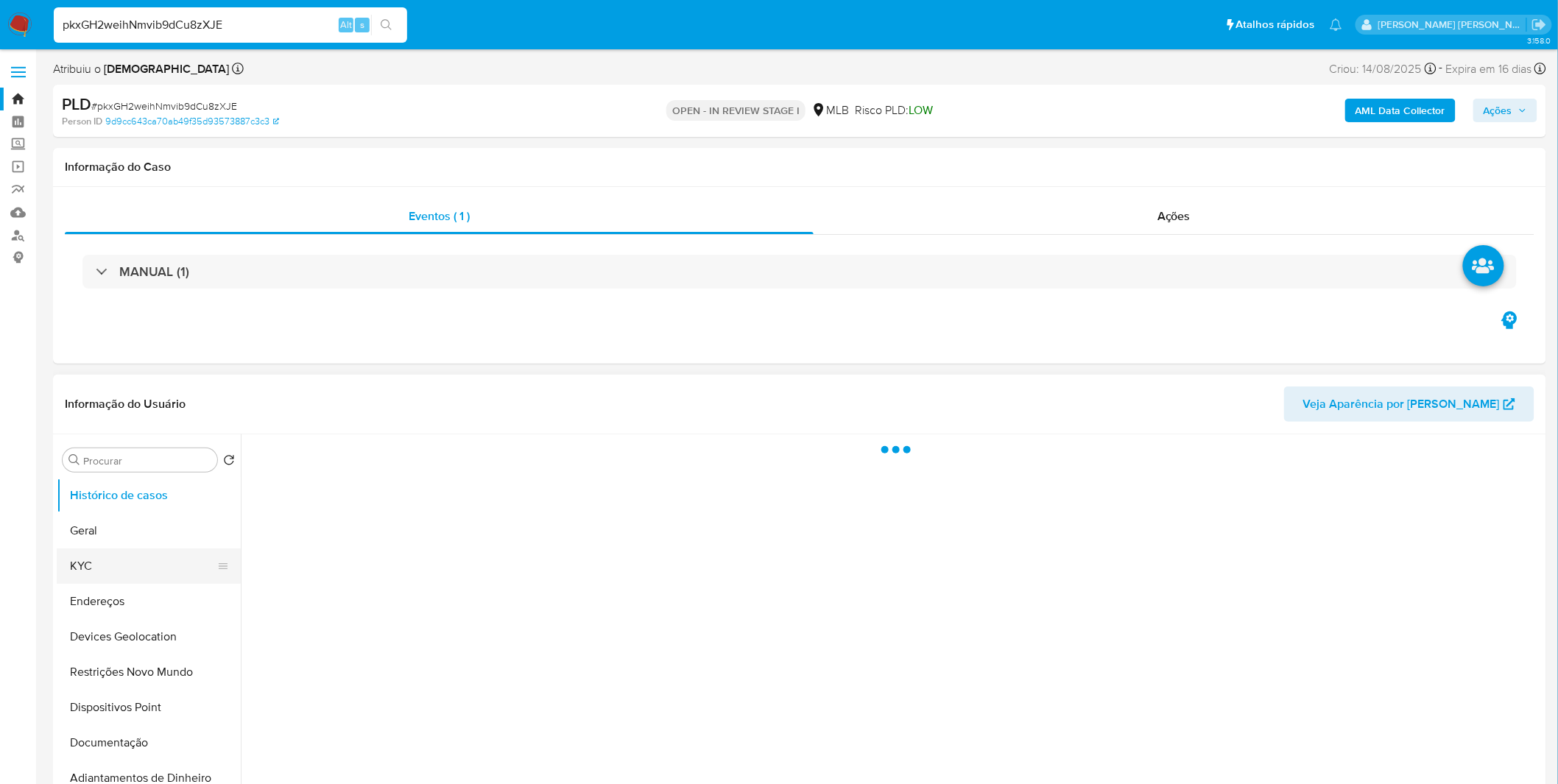
click at [160, 573] on button "KYC" at bounding box center [142, 566] width 172 height 36
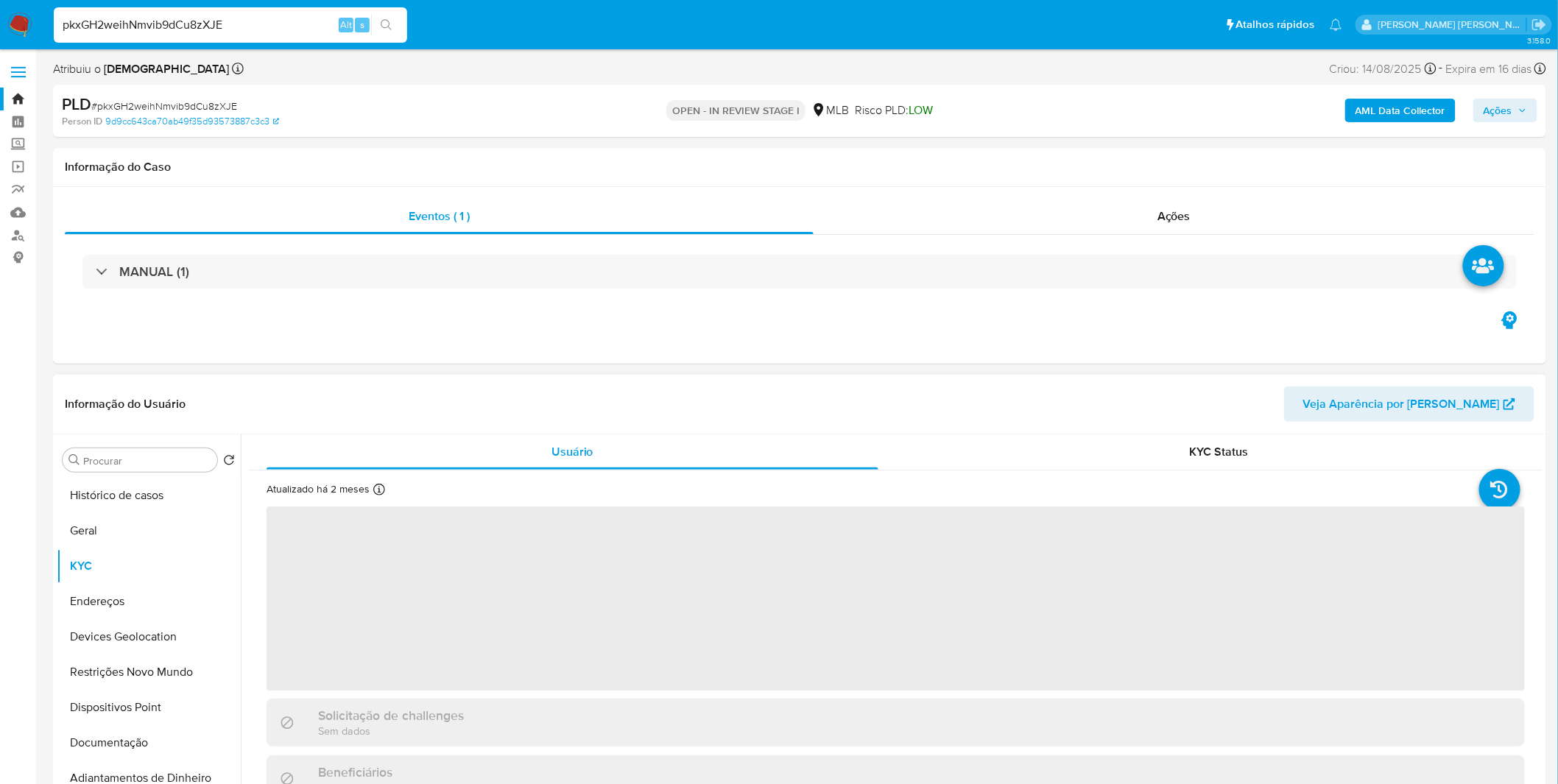
select select "10"
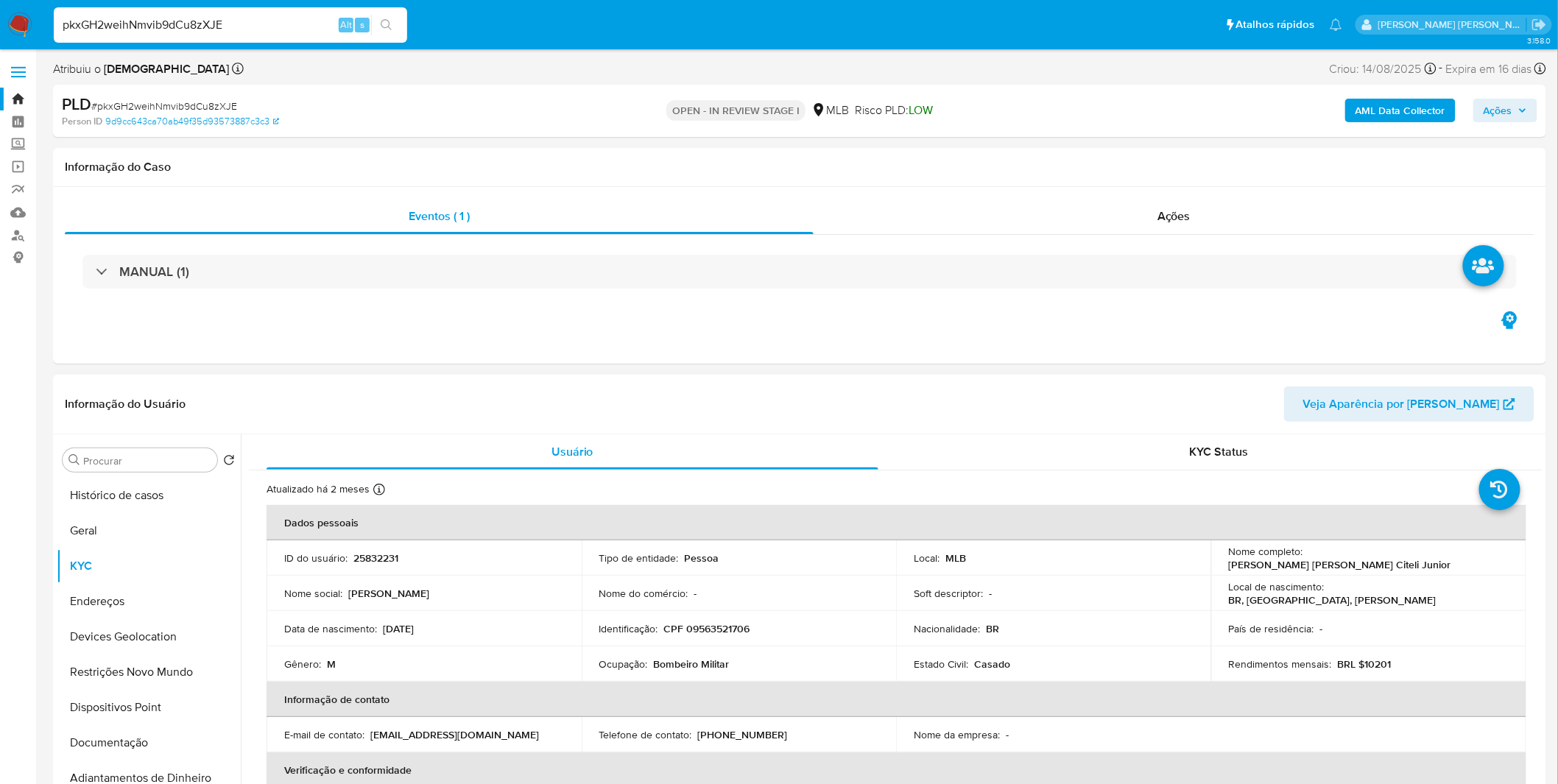
click at [195, 24] on input "pkxGH2weihNmvib9dCu8zXJE" at bounding box center [231, 25] width 354 height 19
paste input "ynmclEr7RoM2DhQU4A53CSJc"
type input "ynmclEr7RoM2DhQU4A53CSJc"
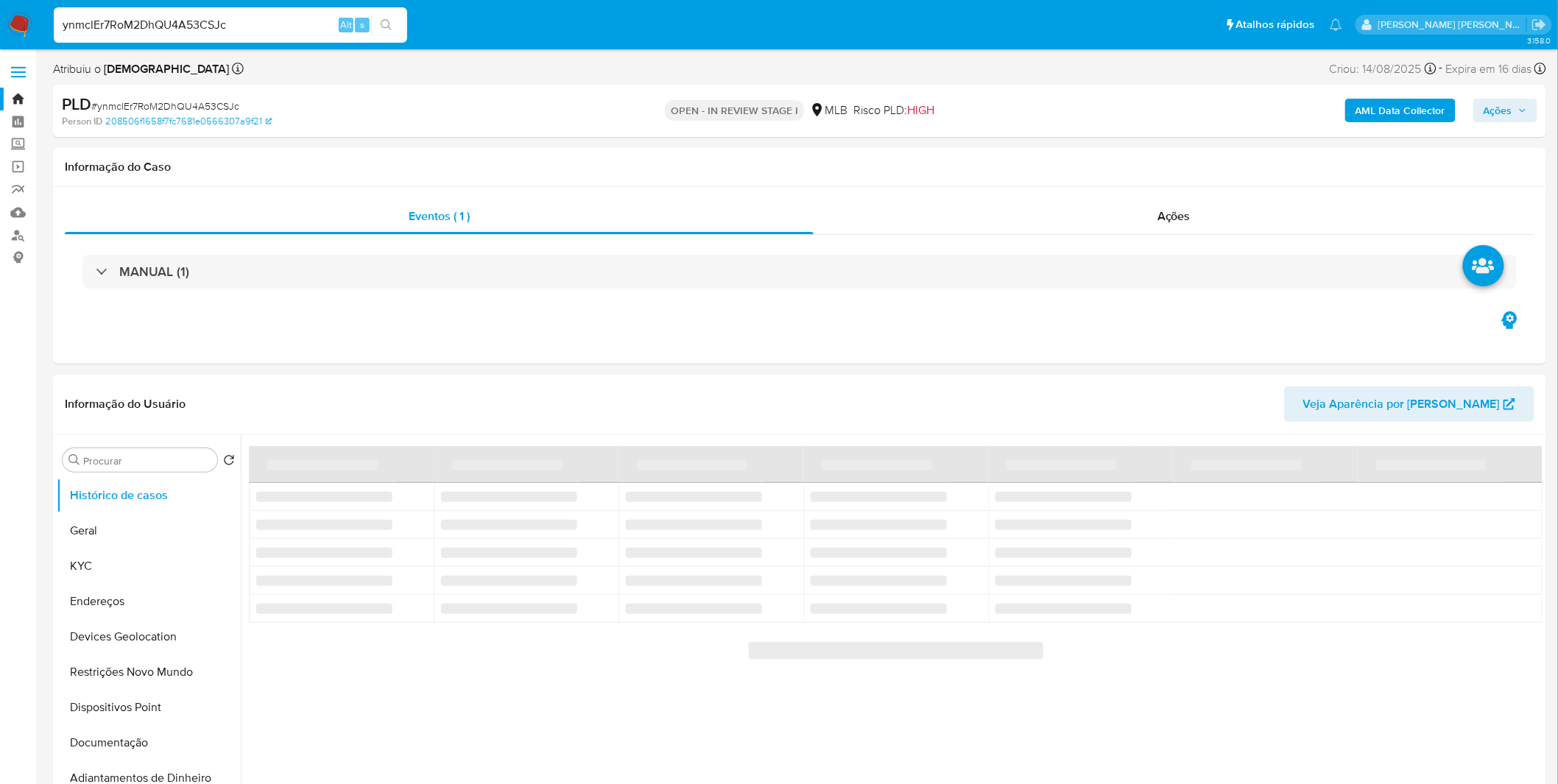
select select "10"
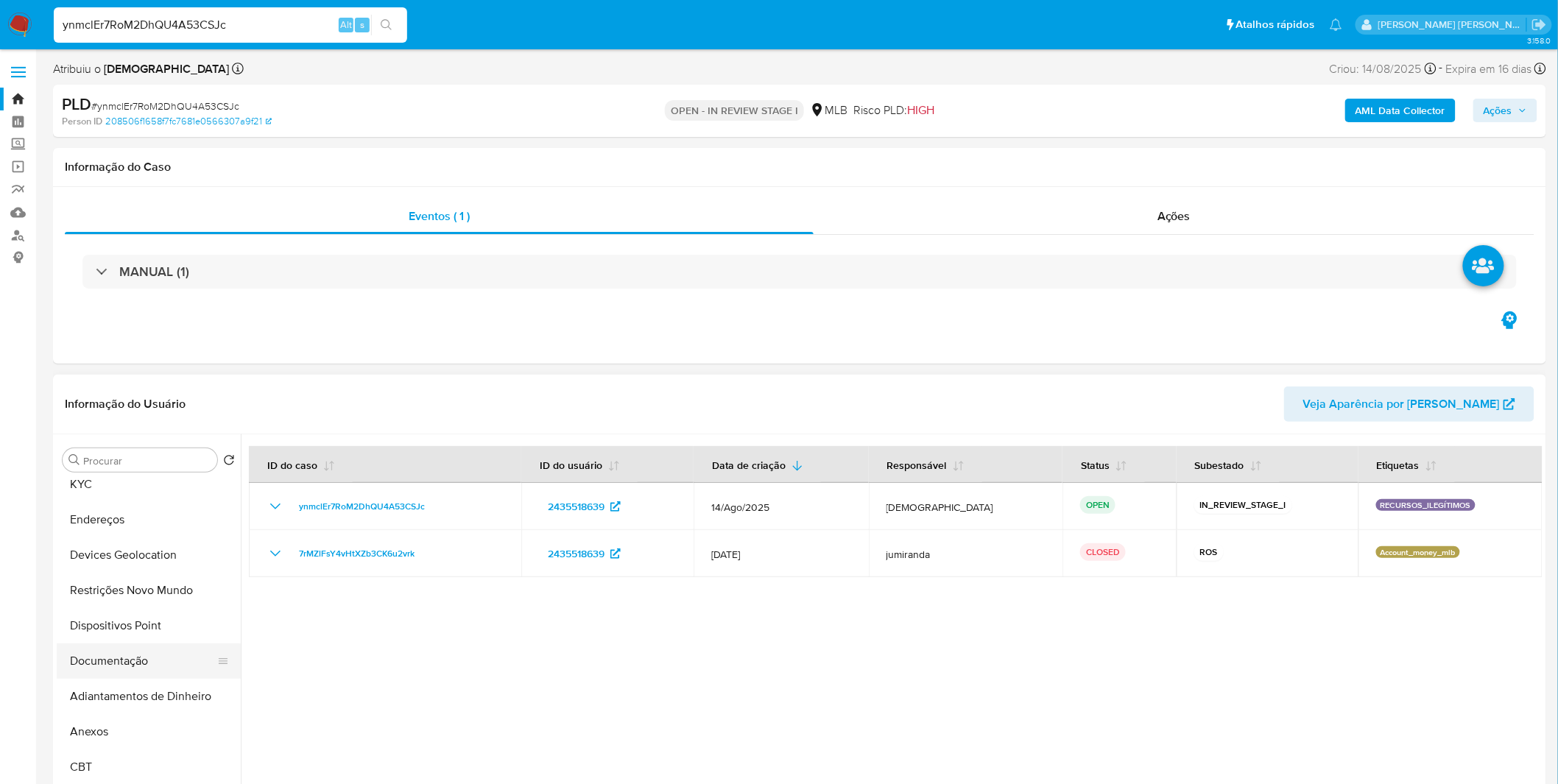
scroll to position [163, 0]
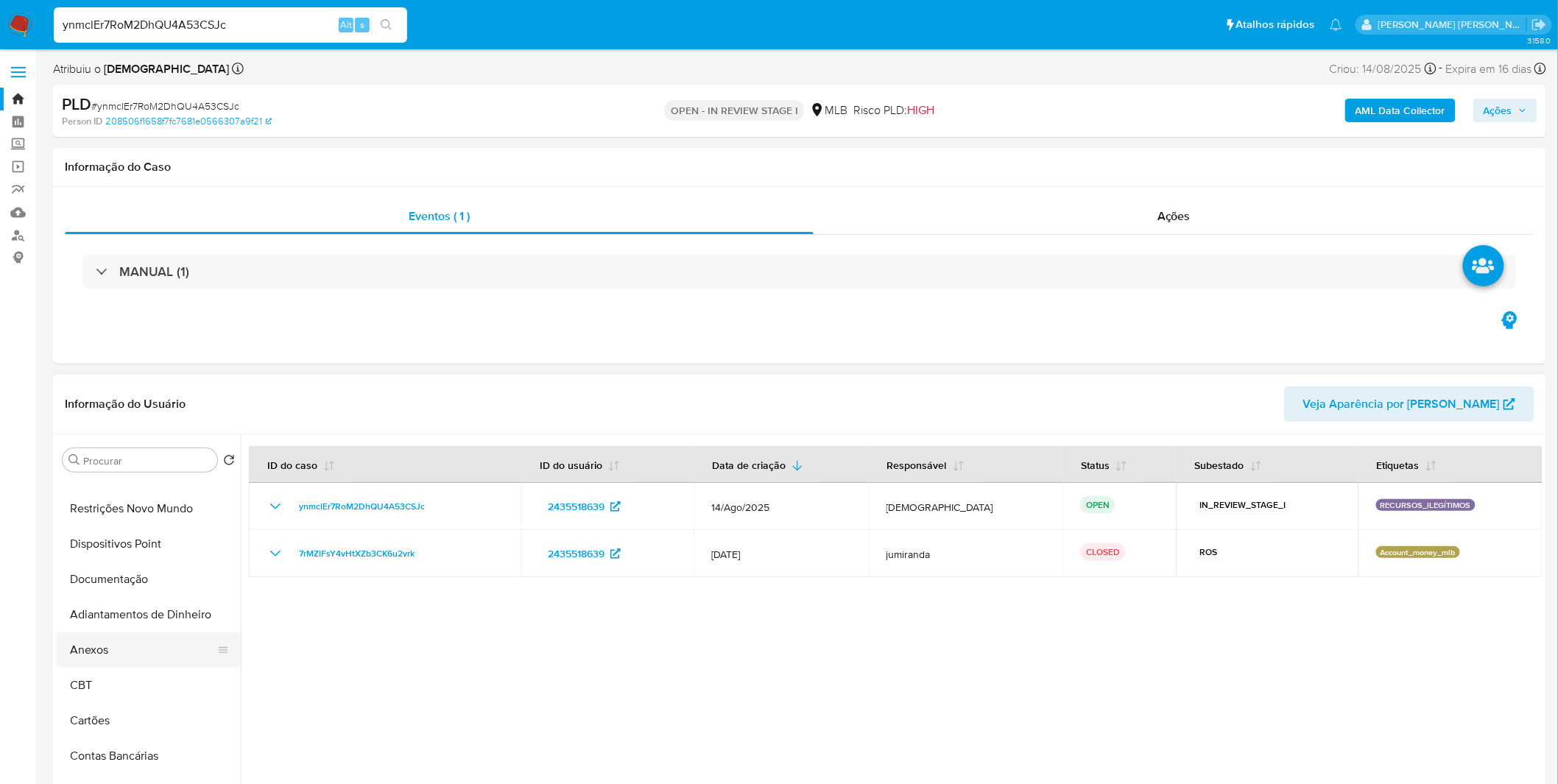
click at [145, 661] on button "Anexos" at bounding box center [142, 650] width 172 height 36
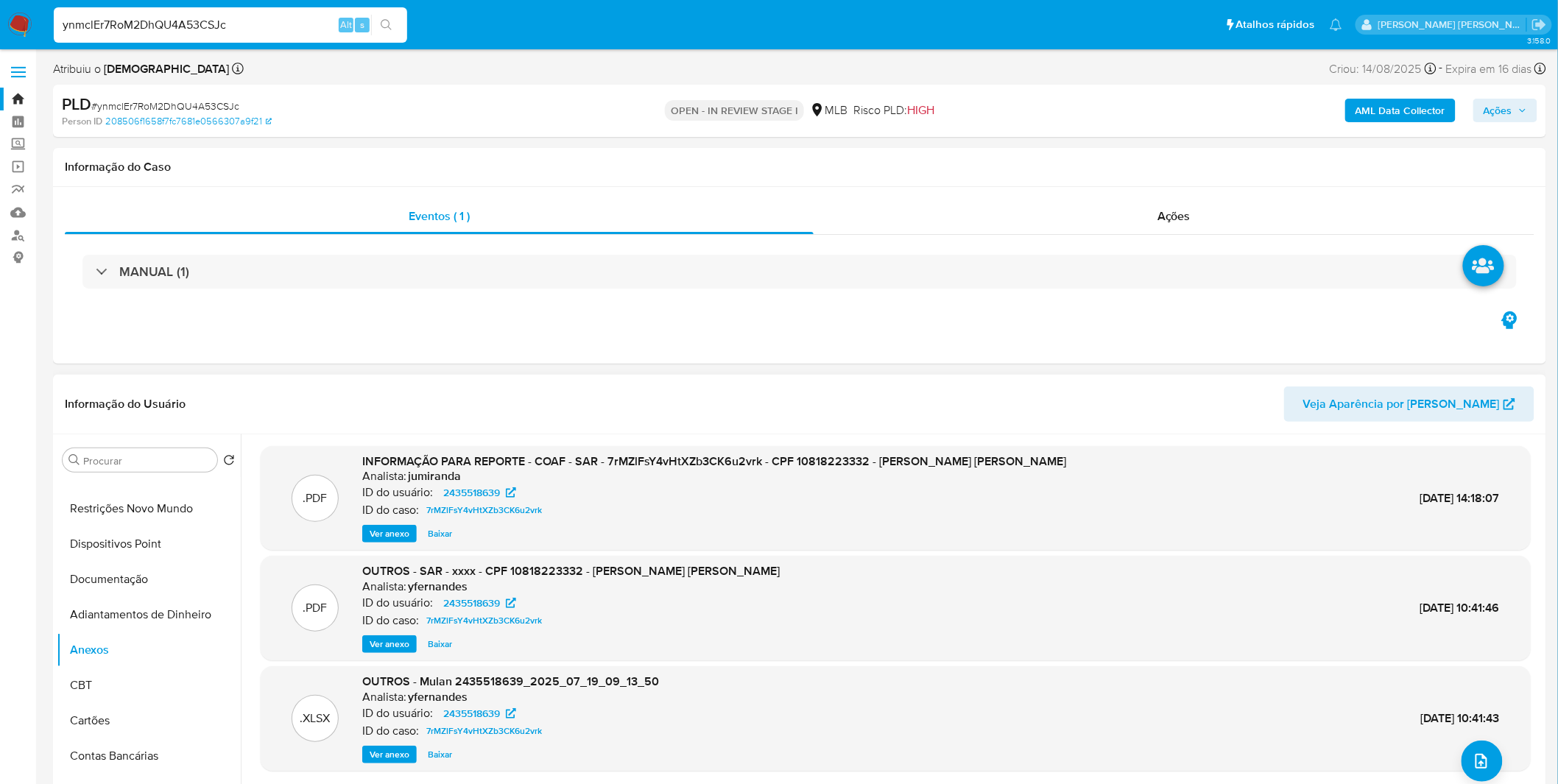
click at [386, 528] on span "Ver anexo" at bounding box center [389, 534] width 40 height 15
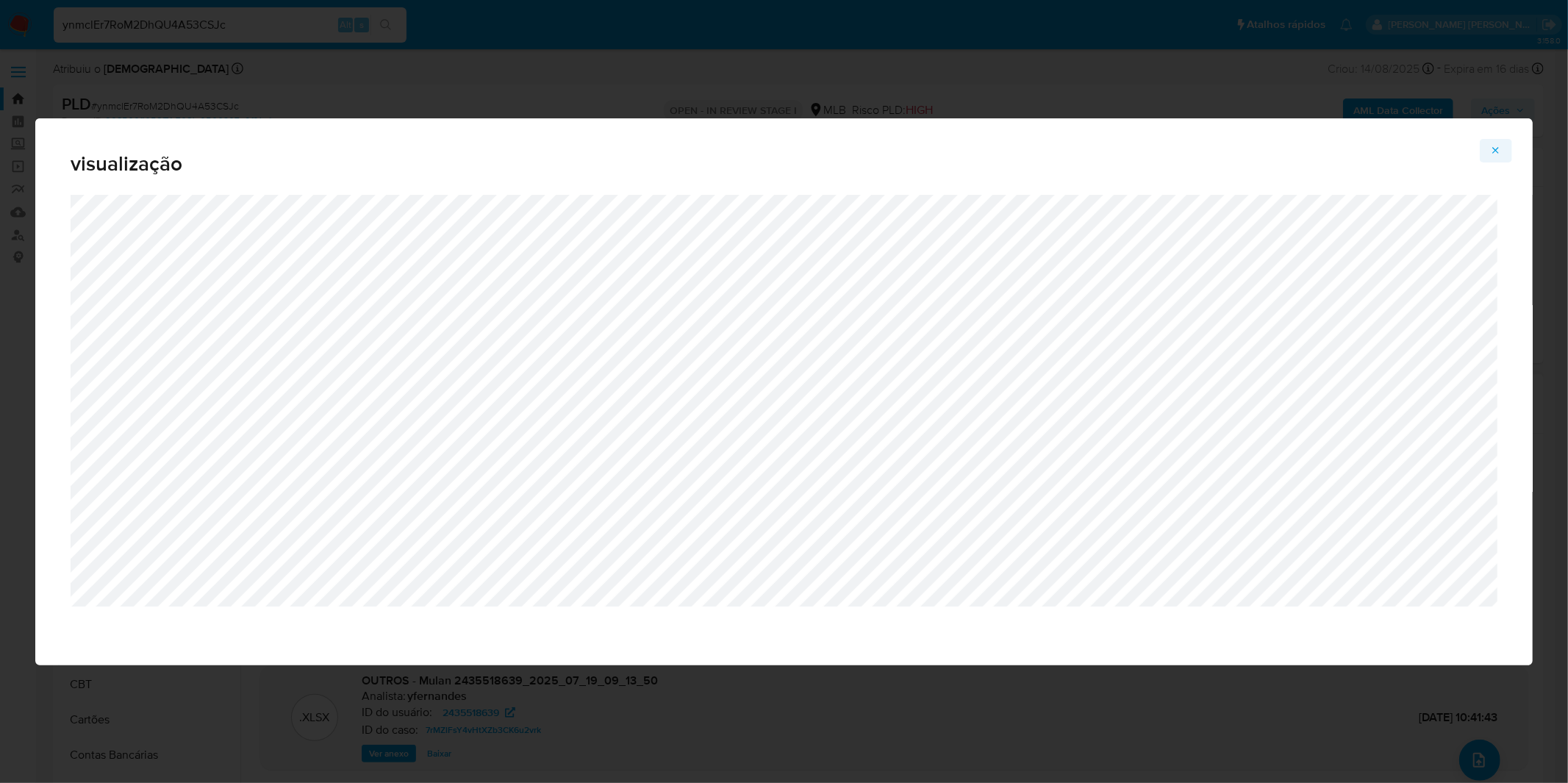
click at [1501, 144] on span "Attachment preview" at bounding box center [1495, 150] width 12 height 21
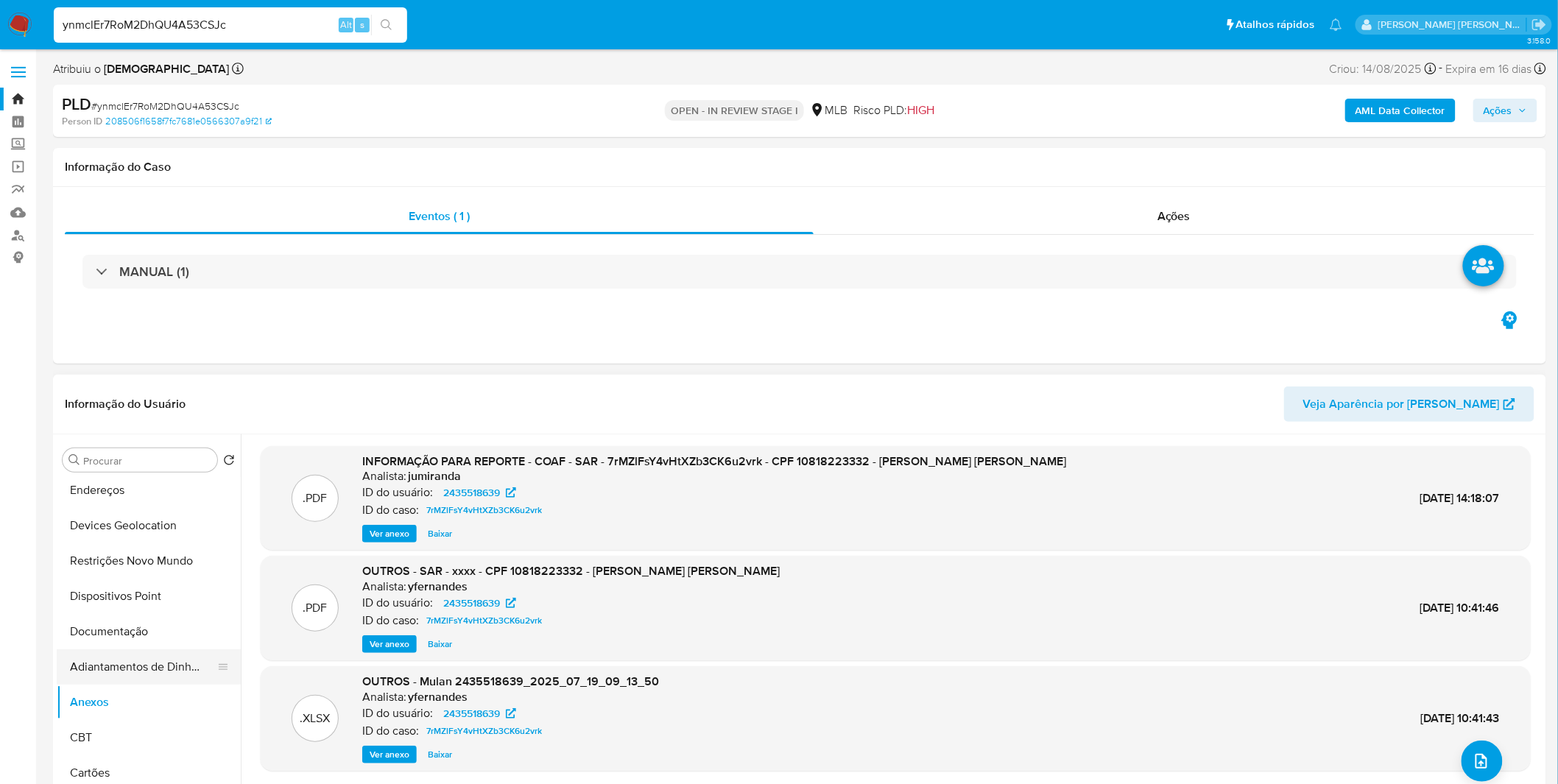
scroll to position [82, 0]
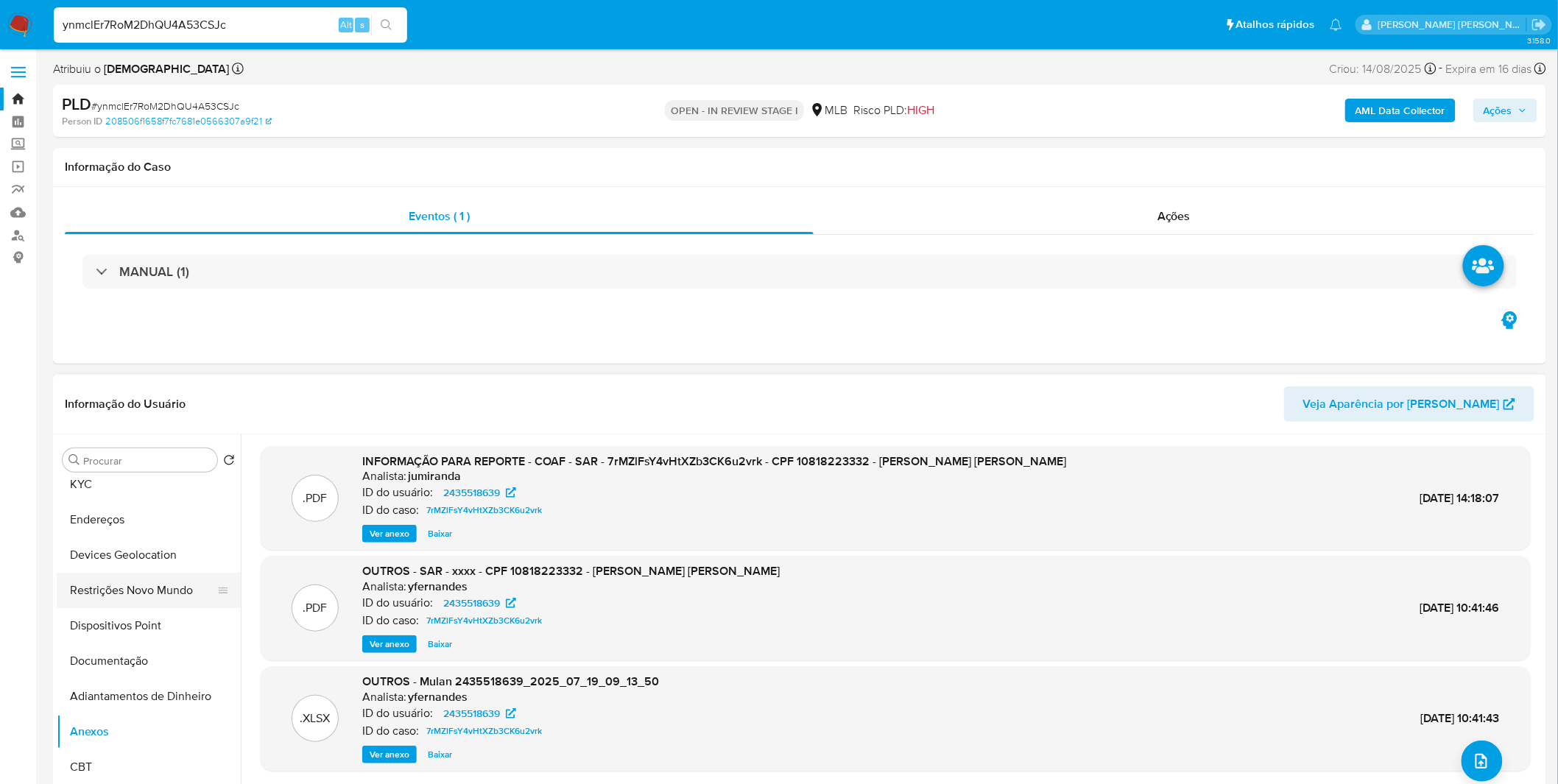
click at [148, 593] on button "Restrições Novo Mundo" at bounding box center [142, 590] width 172 height 36
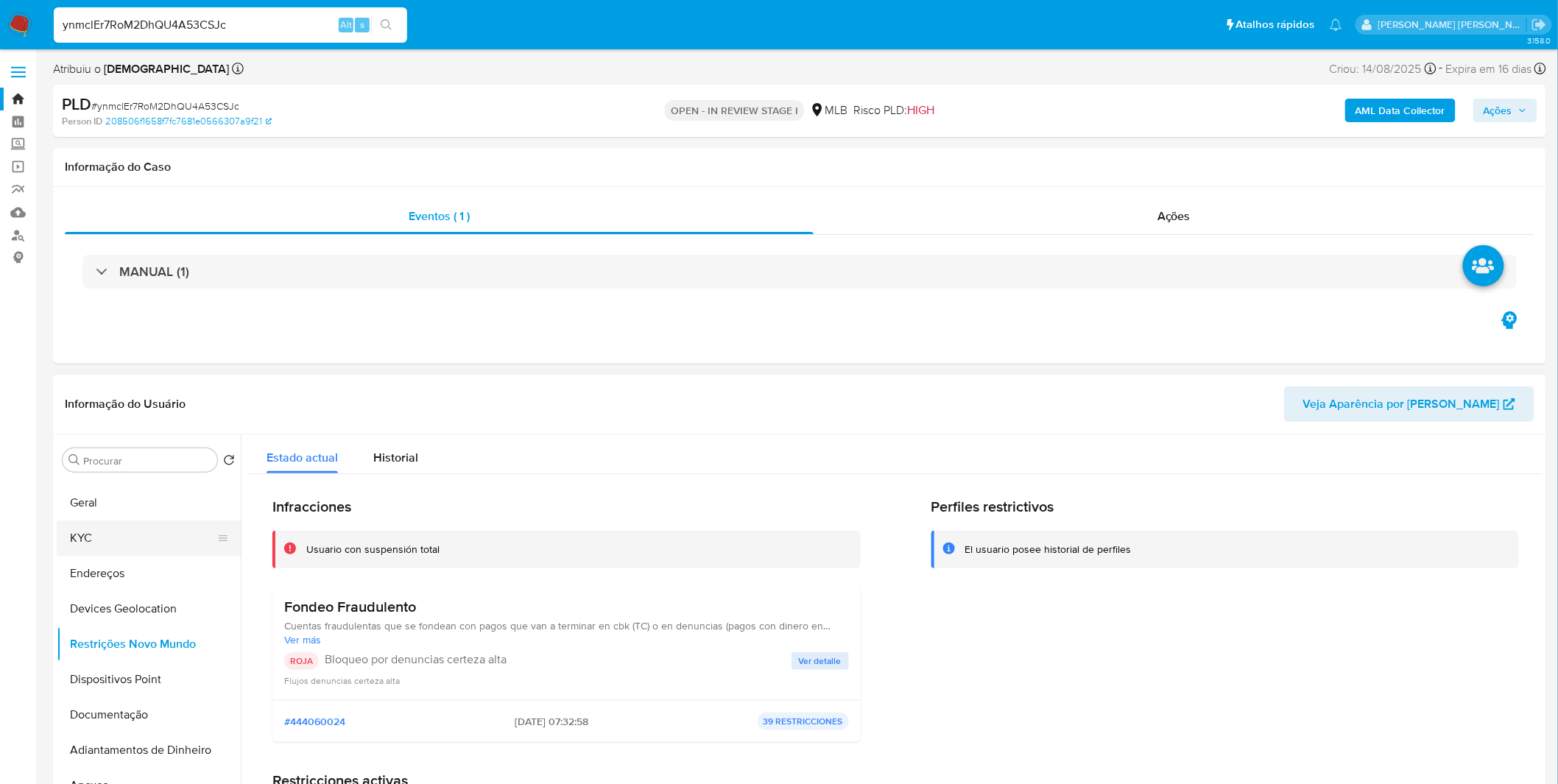
scroll to position [0, 0]
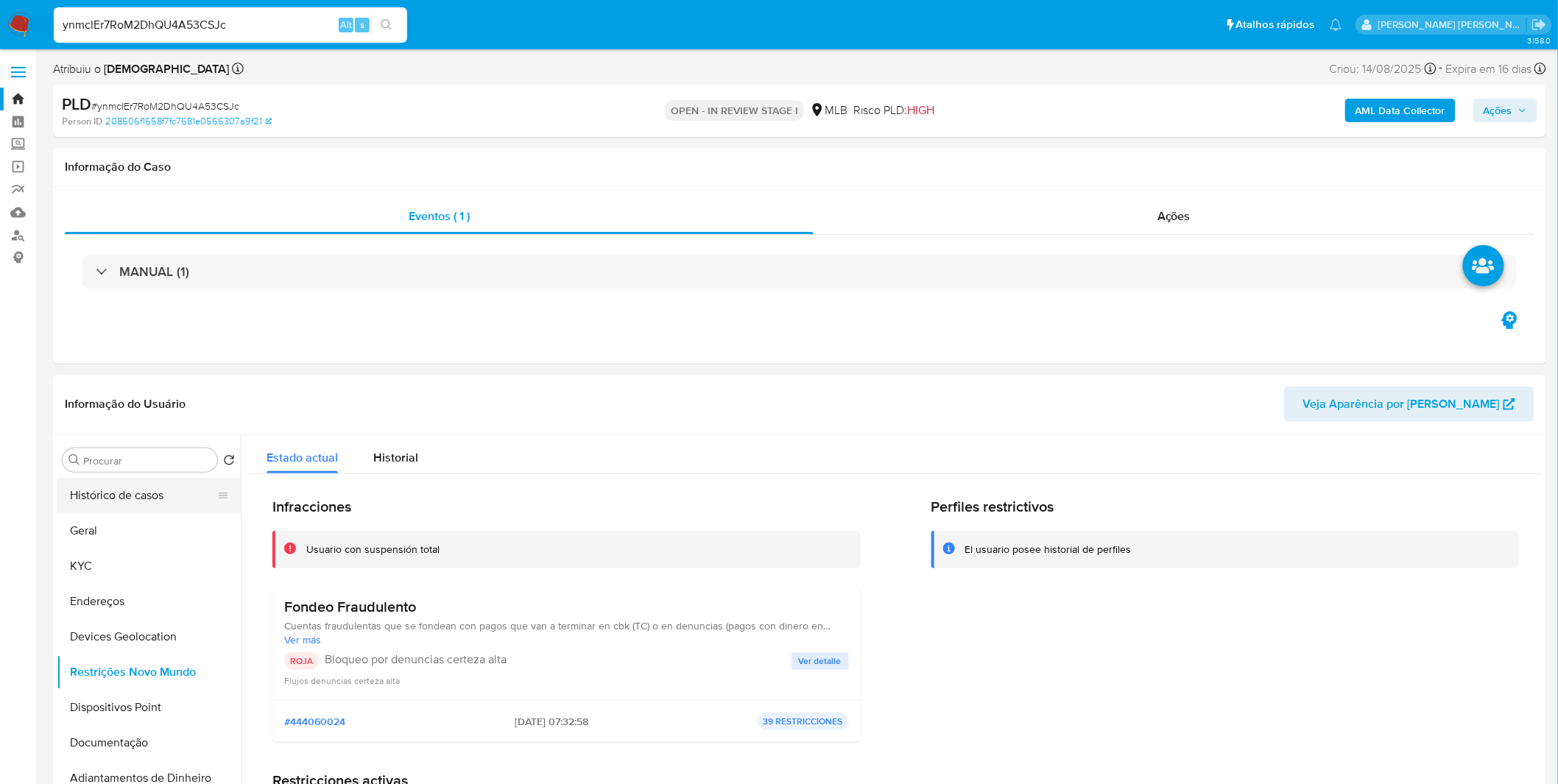
click at [141, 502] on button "Histórico de casos" at bounding box center [142, 495] width 172 height 36
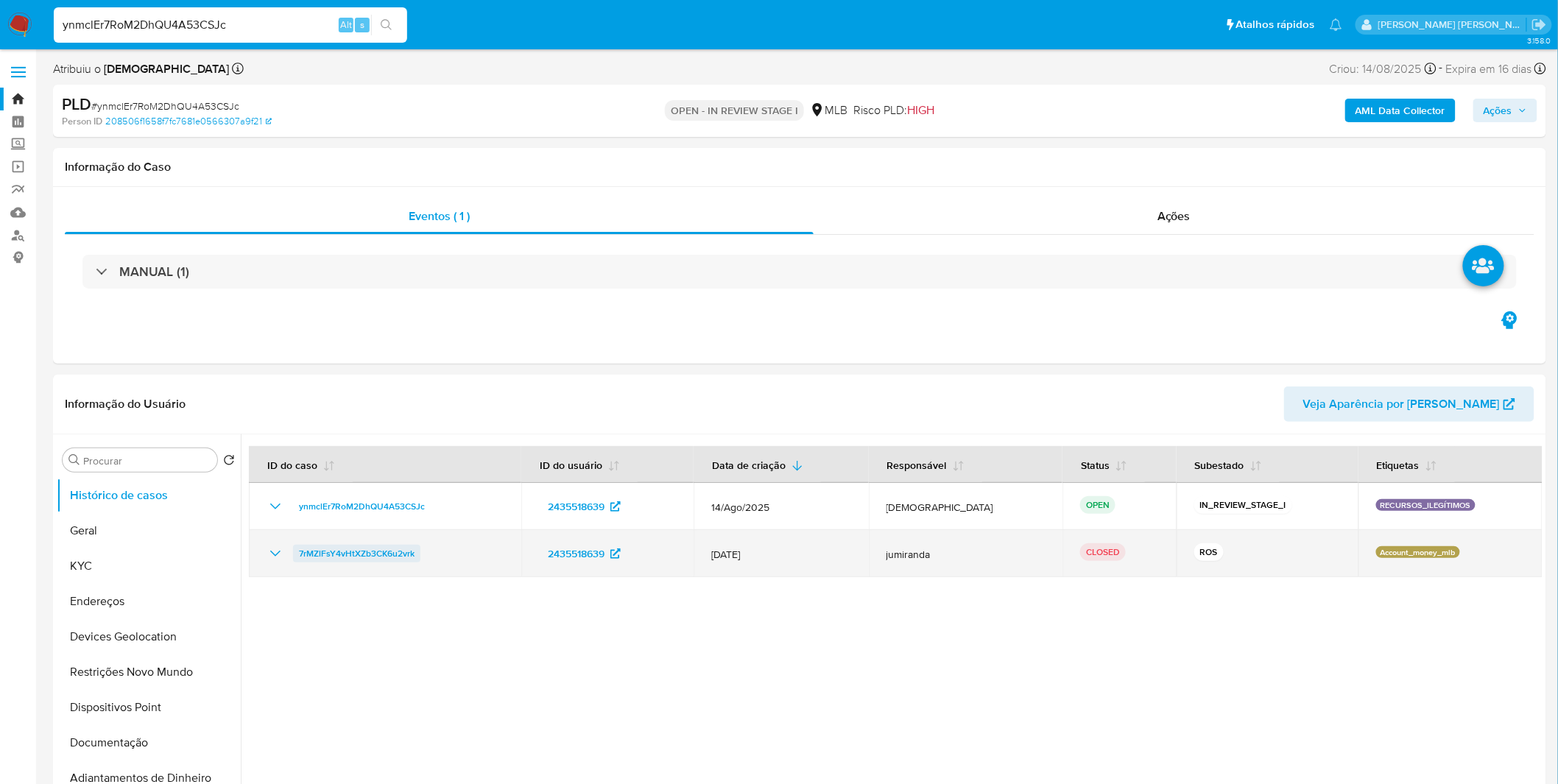
drag, startPoint x: 439, startPoint y: 556, endPoint x: 297, endPoint y: 558, distance: 142.0
click at [297, 558] on div "7rMZlFsY4vHtXZb3CK6u2vrk" at bounding box center [385, 553] width 237 height 17
click at [278, 547] on icon "Mostrar/Ocultar" at bounding box center [274, 553] width 17 height 17
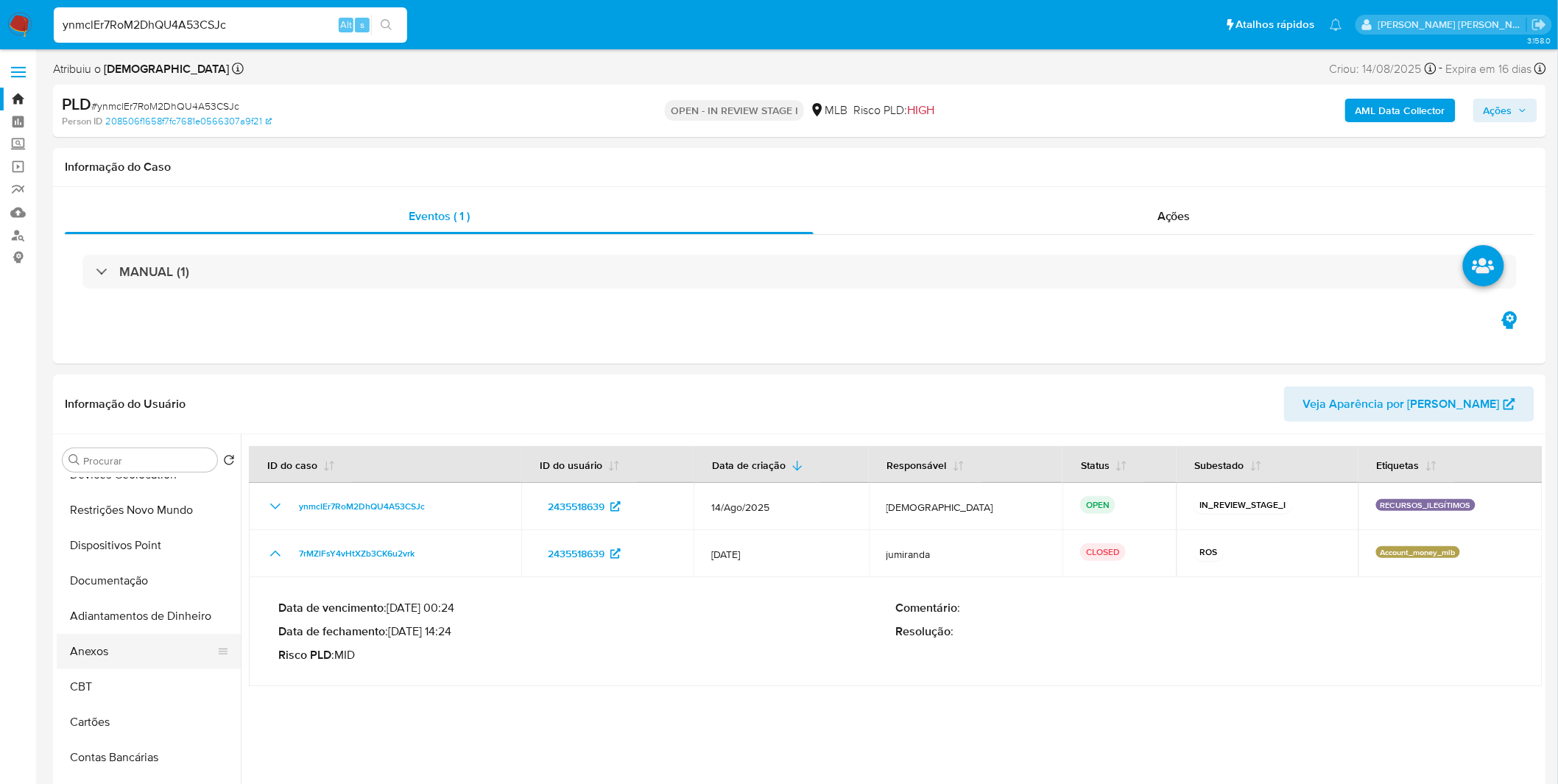
scroll to position [163, 0]
click at [141, 650] on button "Anexos" at bounding box center [142, 650] width 172 height 36
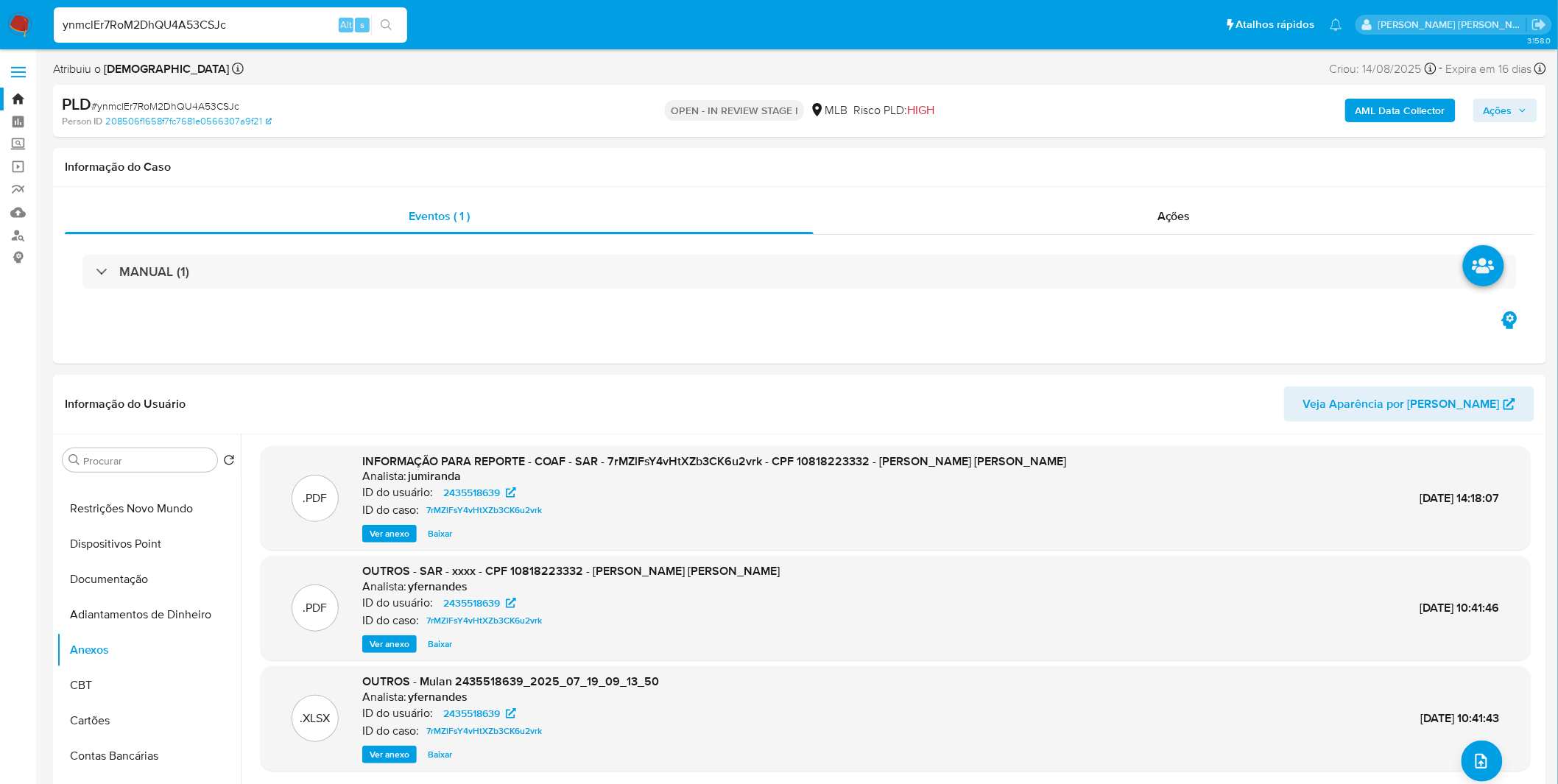
click at [397, 533] on span "Ver anexo" at bounding box center [389, 534] width 40 height 15
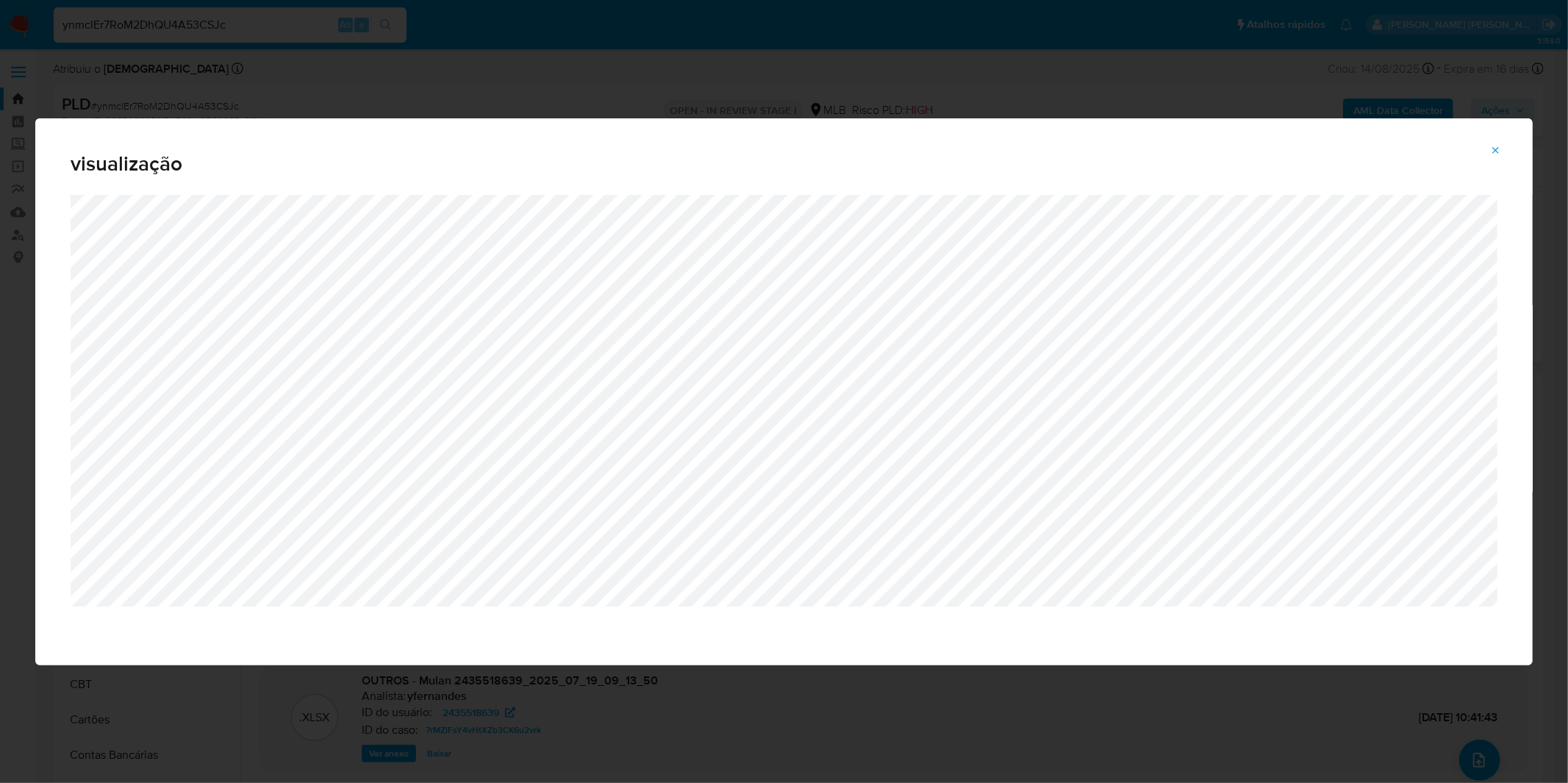
click at [1494, 153] on icon "Attachment preview" at bounding box center [1495, 150] width 12 height 12
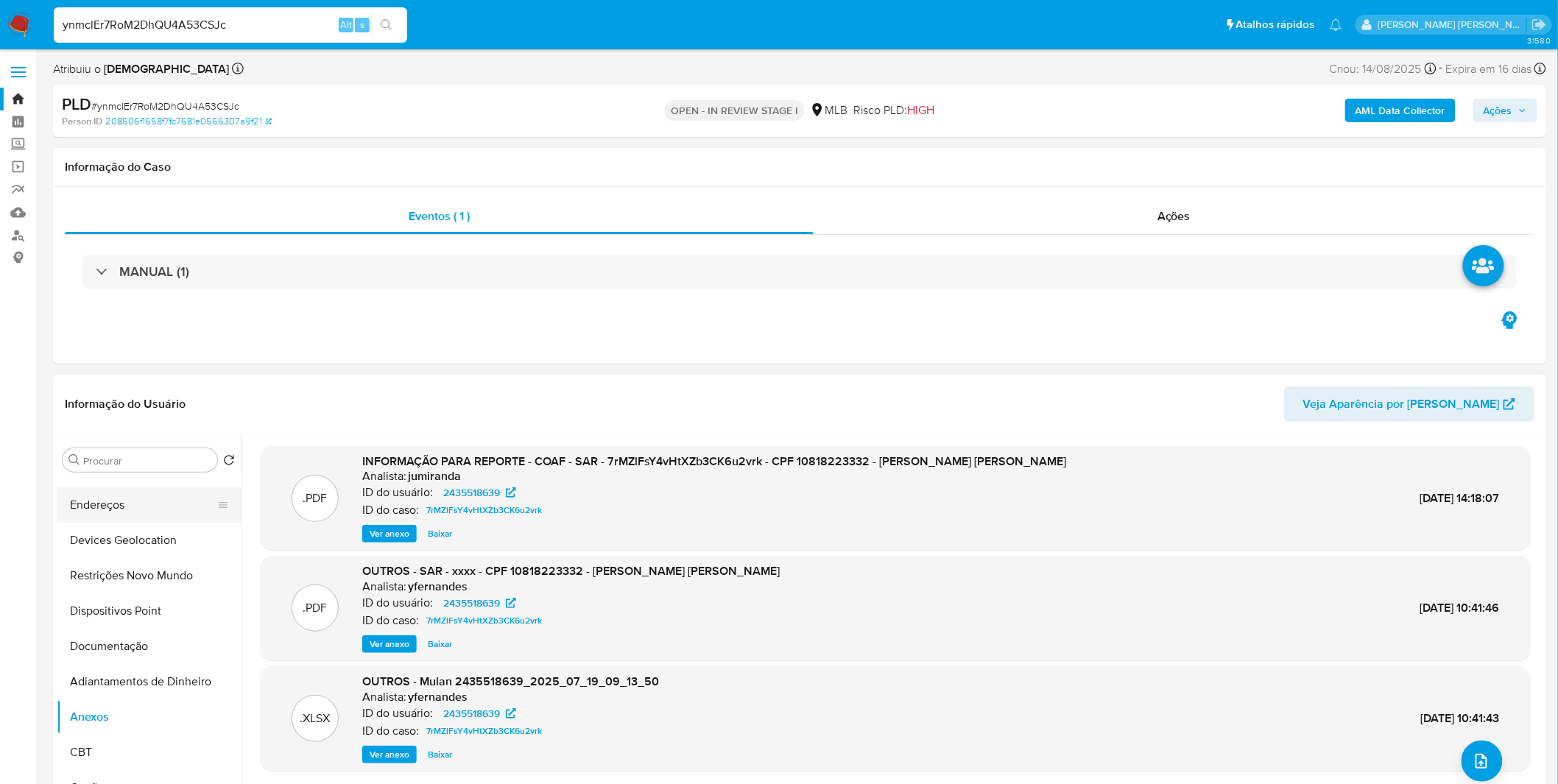
scroll to position [0, 0]
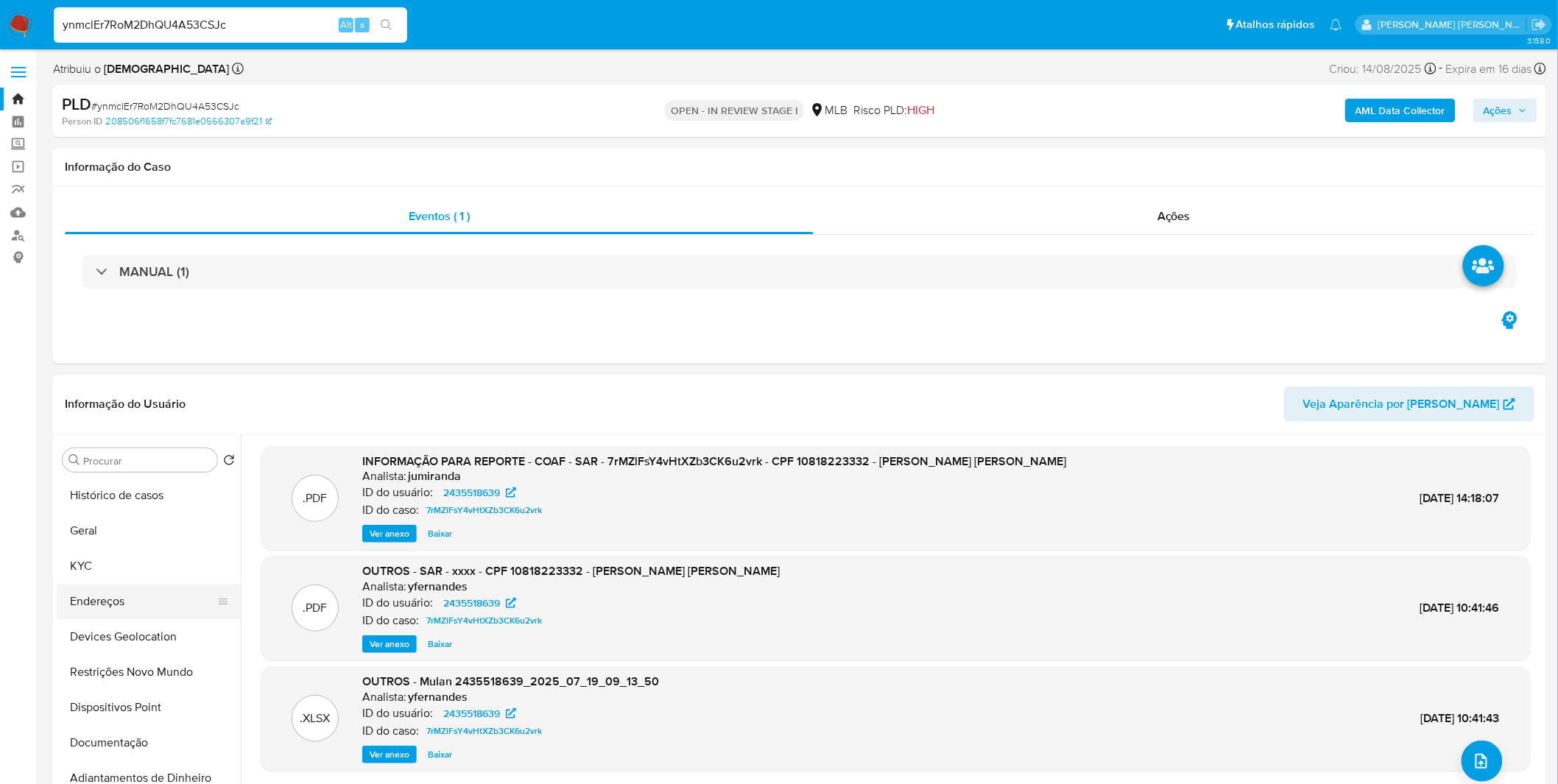
click at [152, 584] on button "Endereços" at bounding box center [142, 602] width 172 height 36
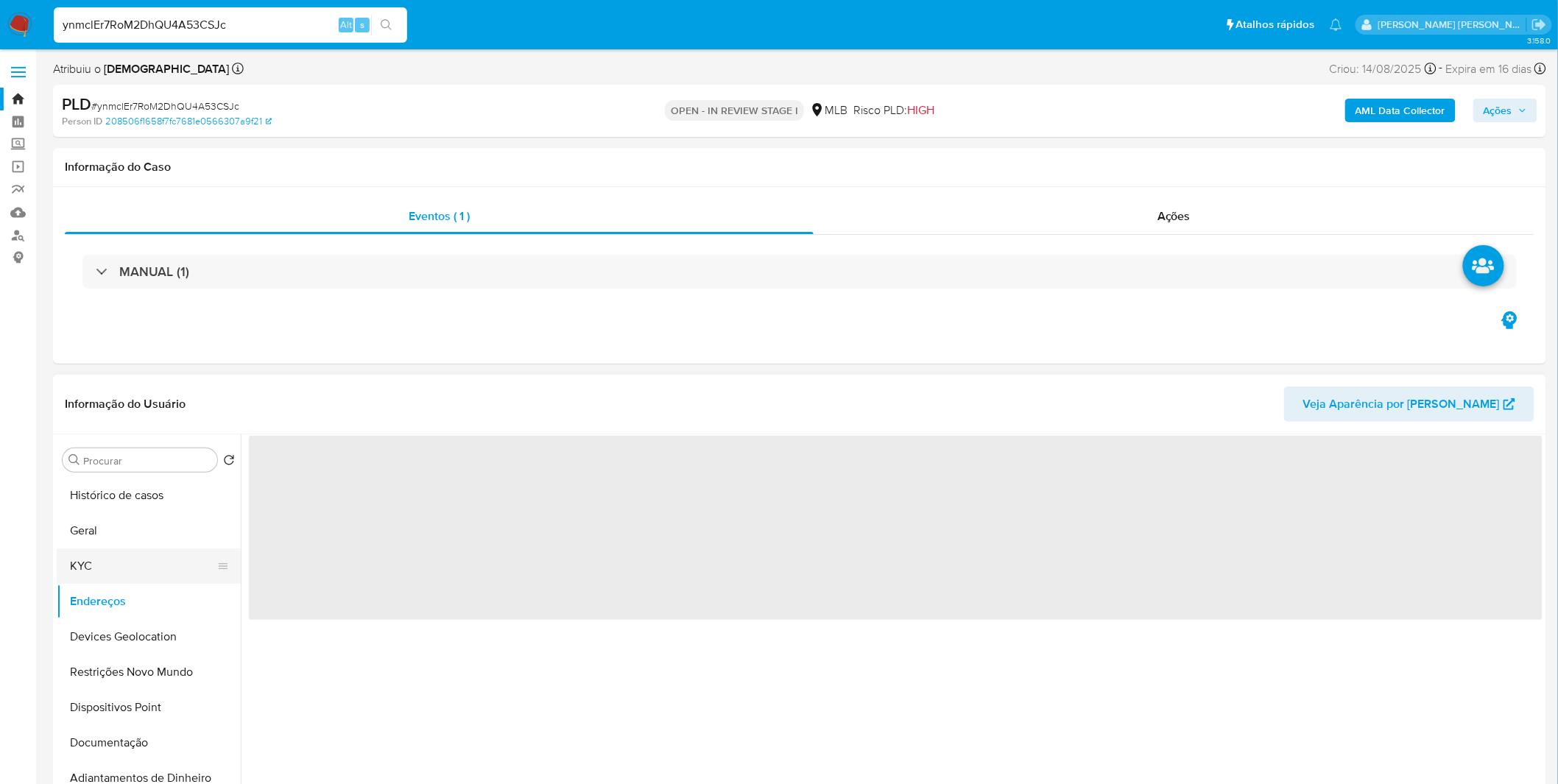
click at [144, 570] on button "KYC" at bounding box center [142, 566] width 172 height 36
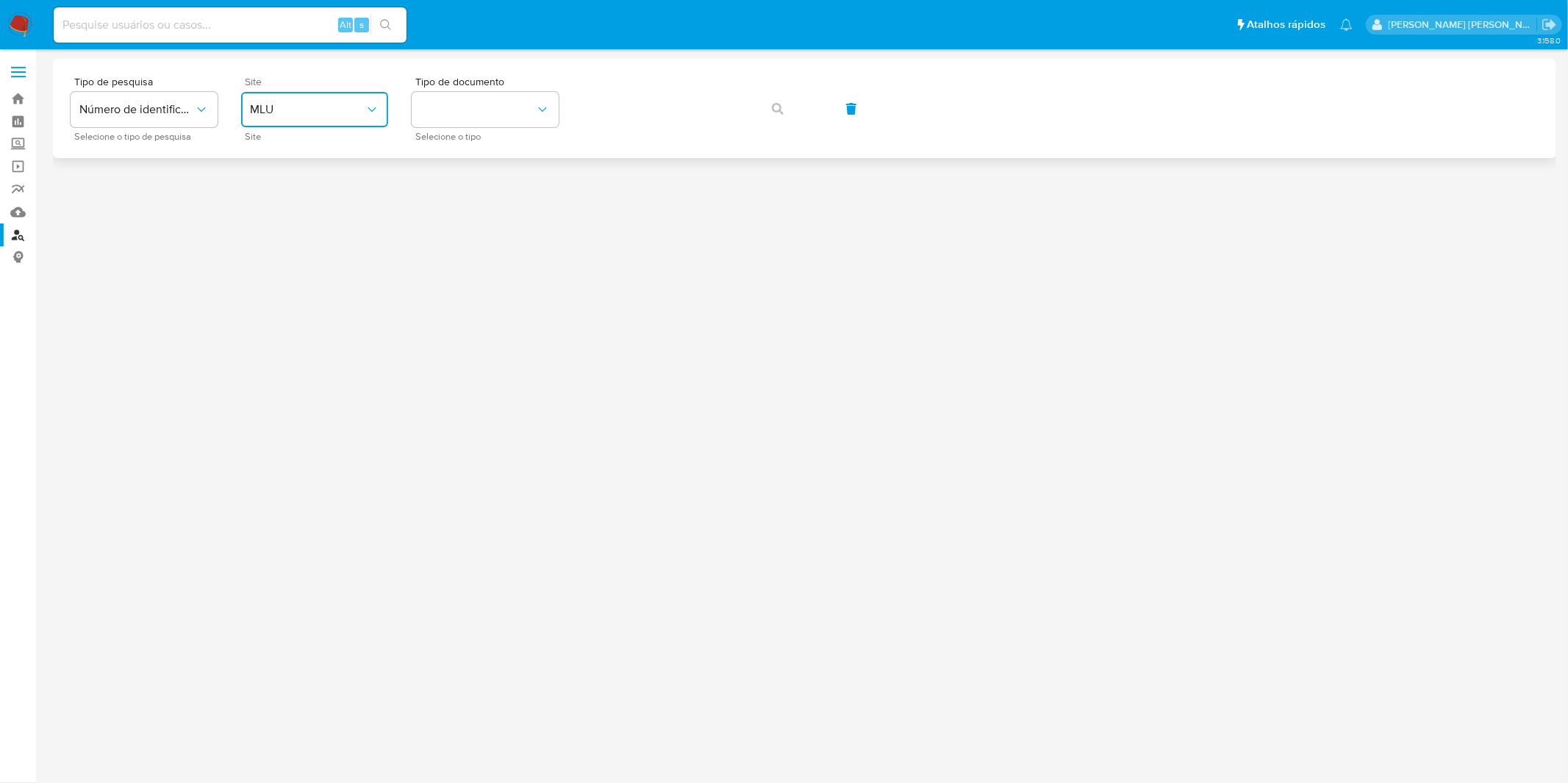
click at [361, 119] on button "MLU" at bounding box center [315, 109] width 147 height 36
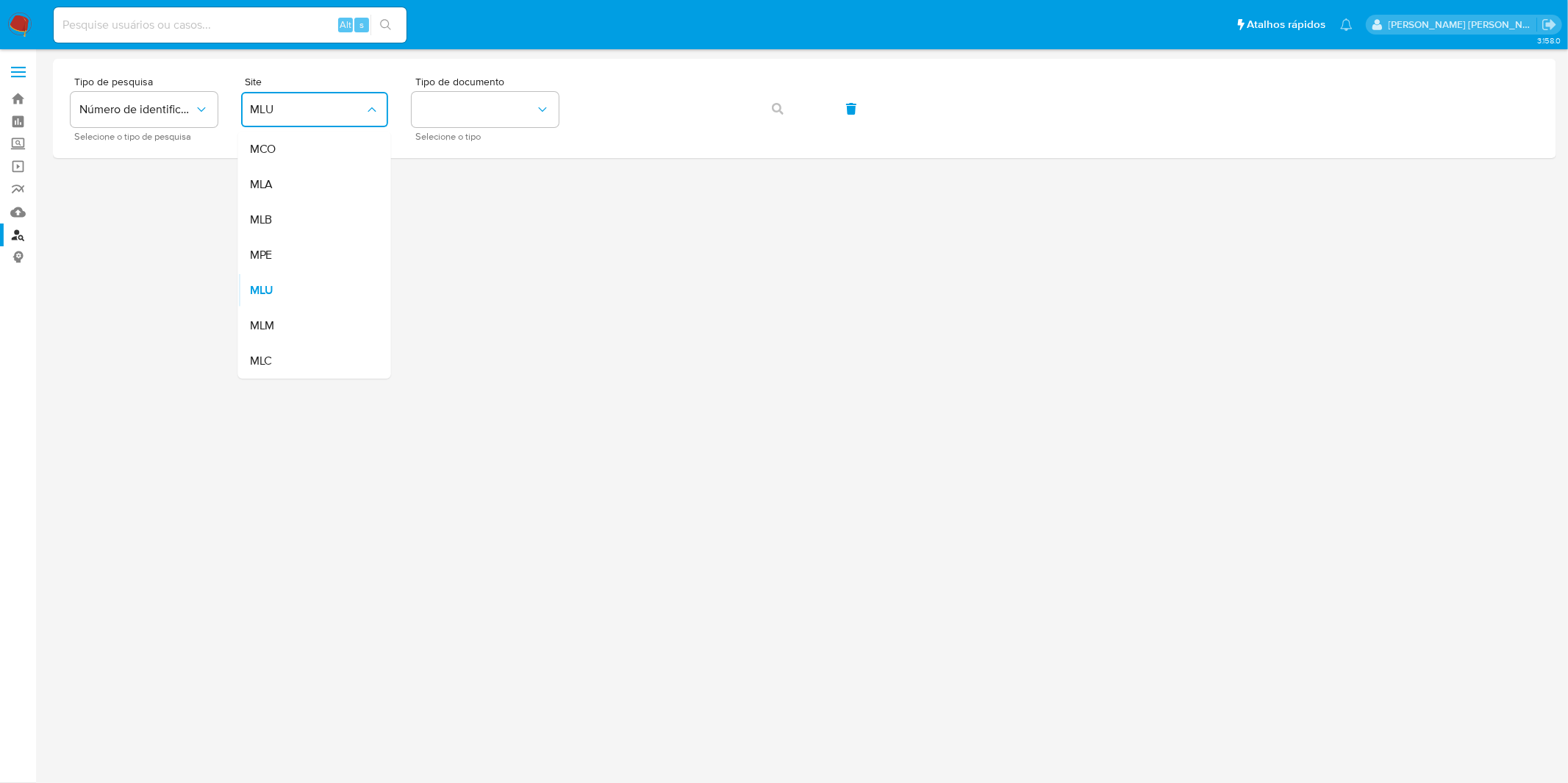
click at [342, 208] on div "MLB" at bounding box center [310, 219] width 120 height 36
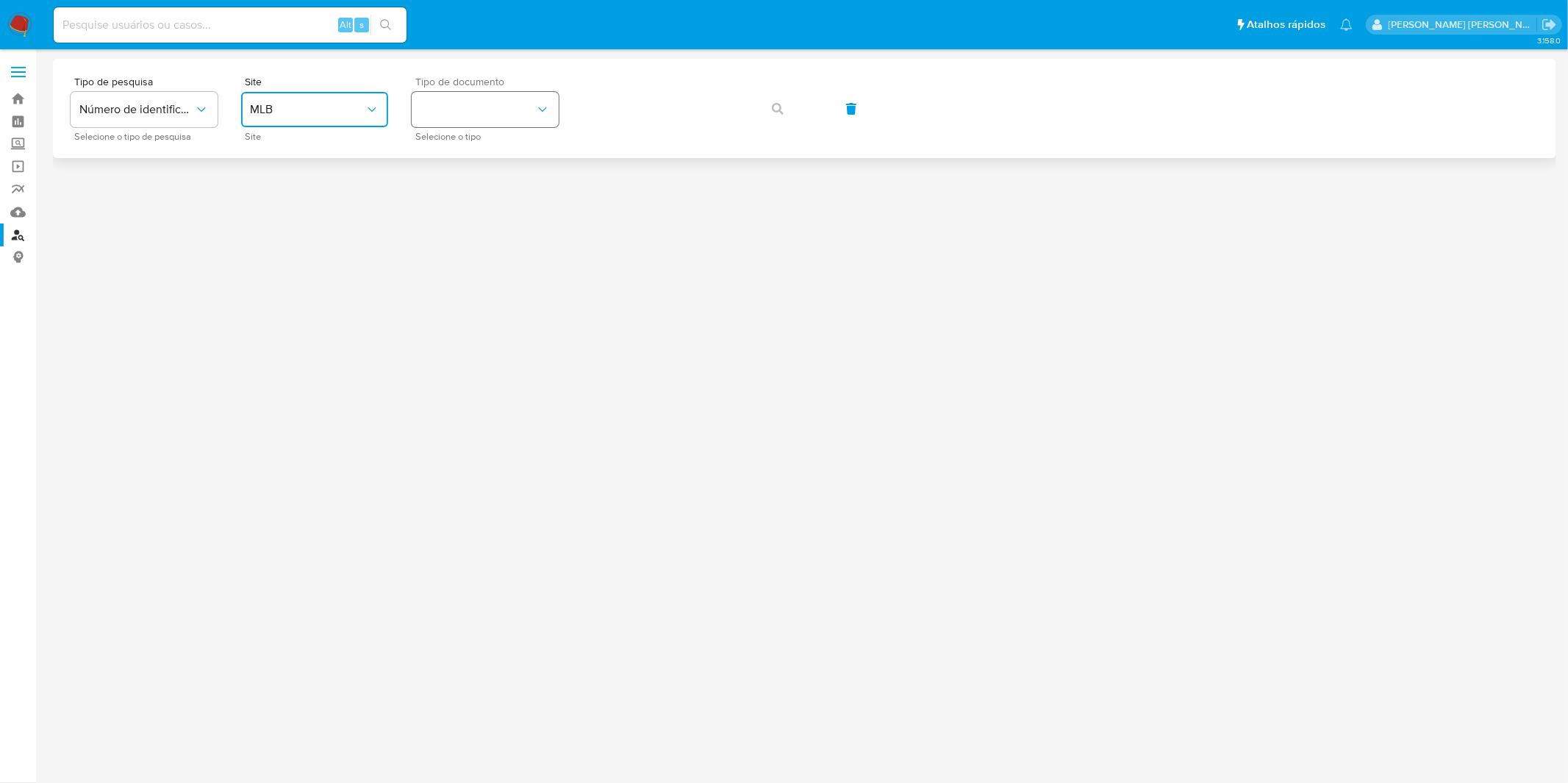
click at [450, 126] on button "identificationType" at bounding box center [485, 109] width 147 height 36
click at [453, 202] on div "CPF CPF" at bounding box center [481, 207] width 120 height 50
click at [760, 103] on button "button" at bounding box center [777, 108] width 50 height 36
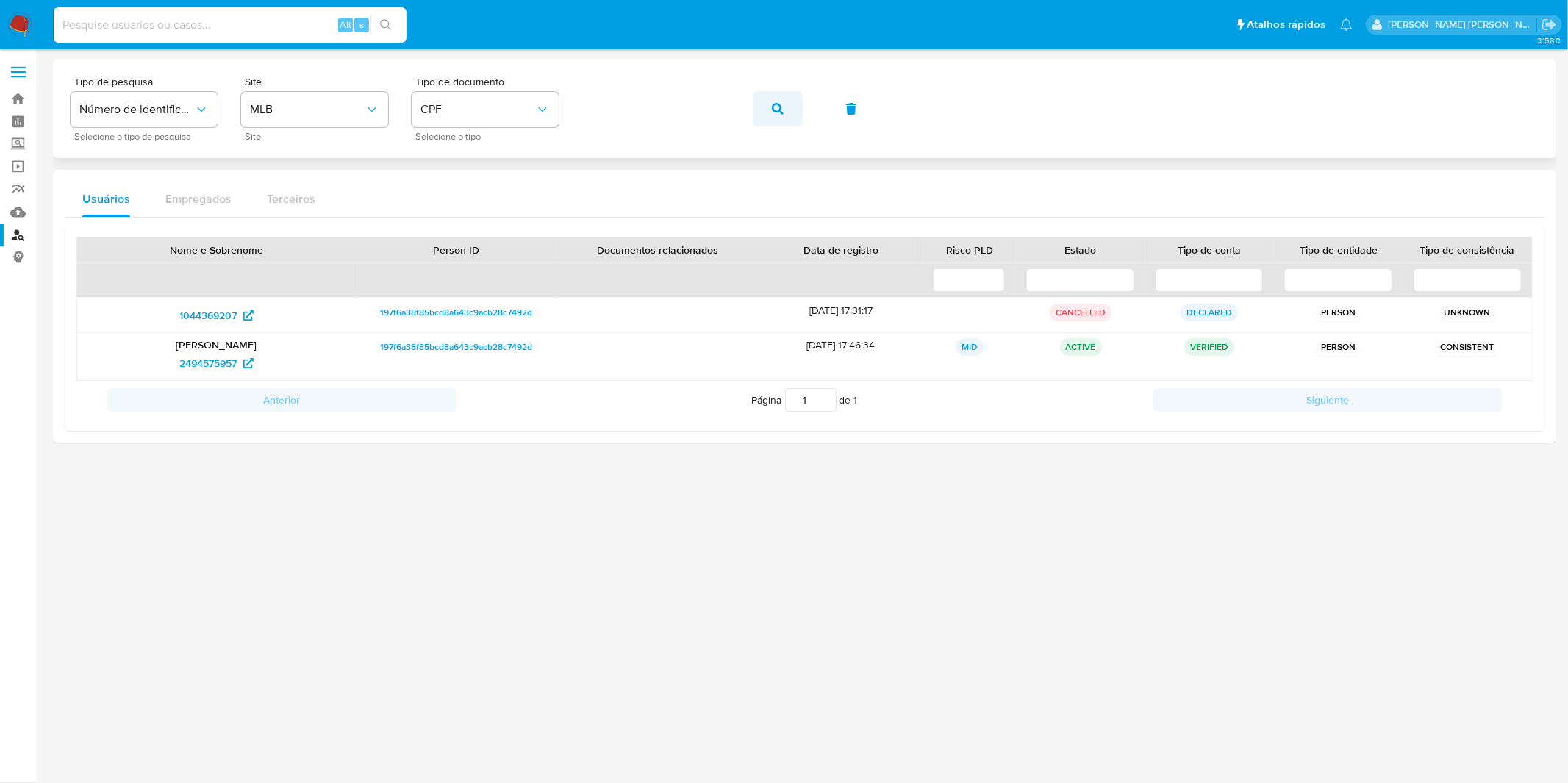
click at [780, 110] on icon "button" at bounding box center [777, 108] width 12 height 12
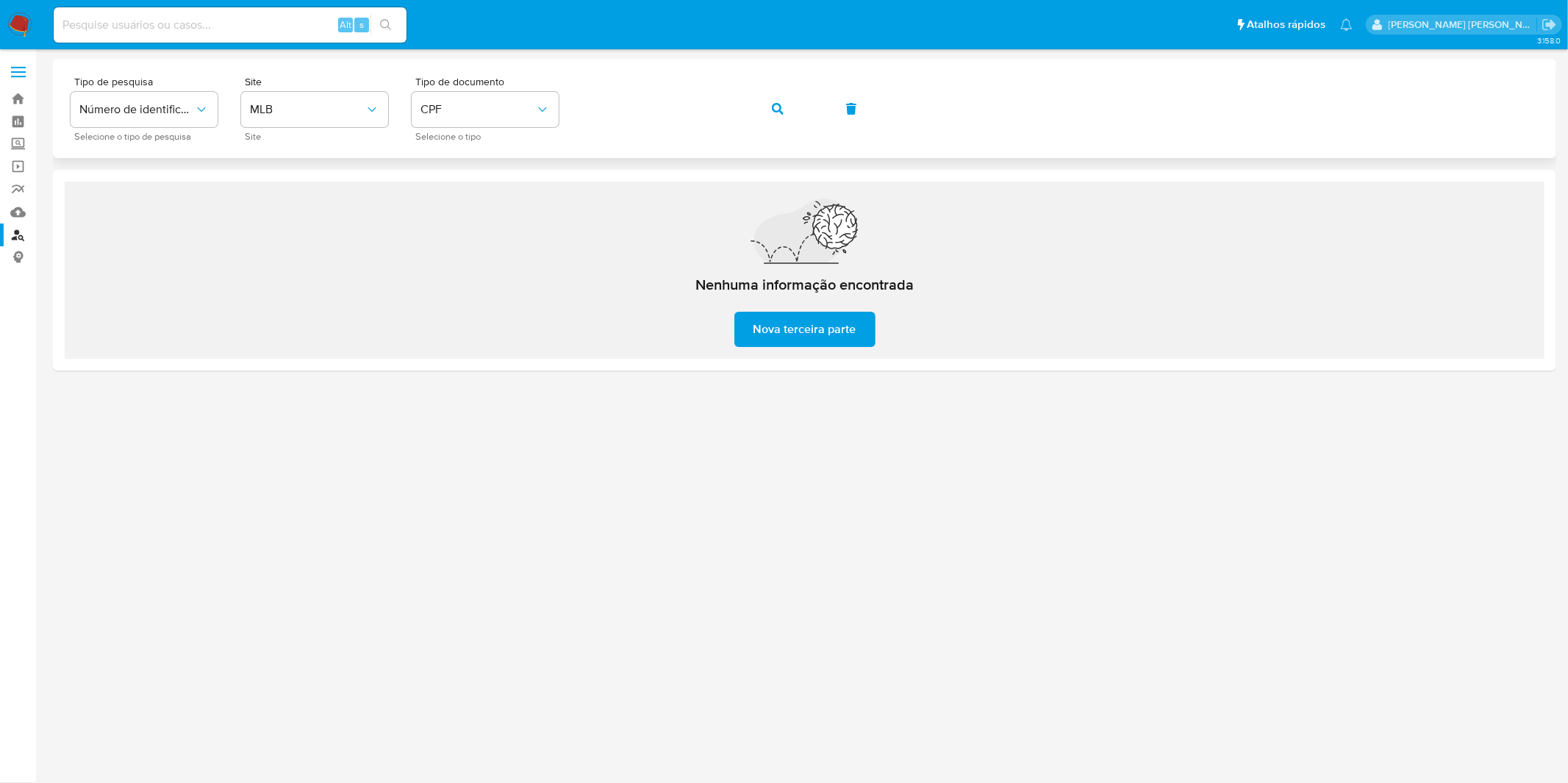
click at [812, 113] on div "Tipo de pesquisa Número de identificação Selecione o tipo de pesquisa Site MLB …" at bounding box center [804, 108] width 1468 height 64
click at [795, 110] on button "button" at bounding box center [777, 108] width 50 height 36
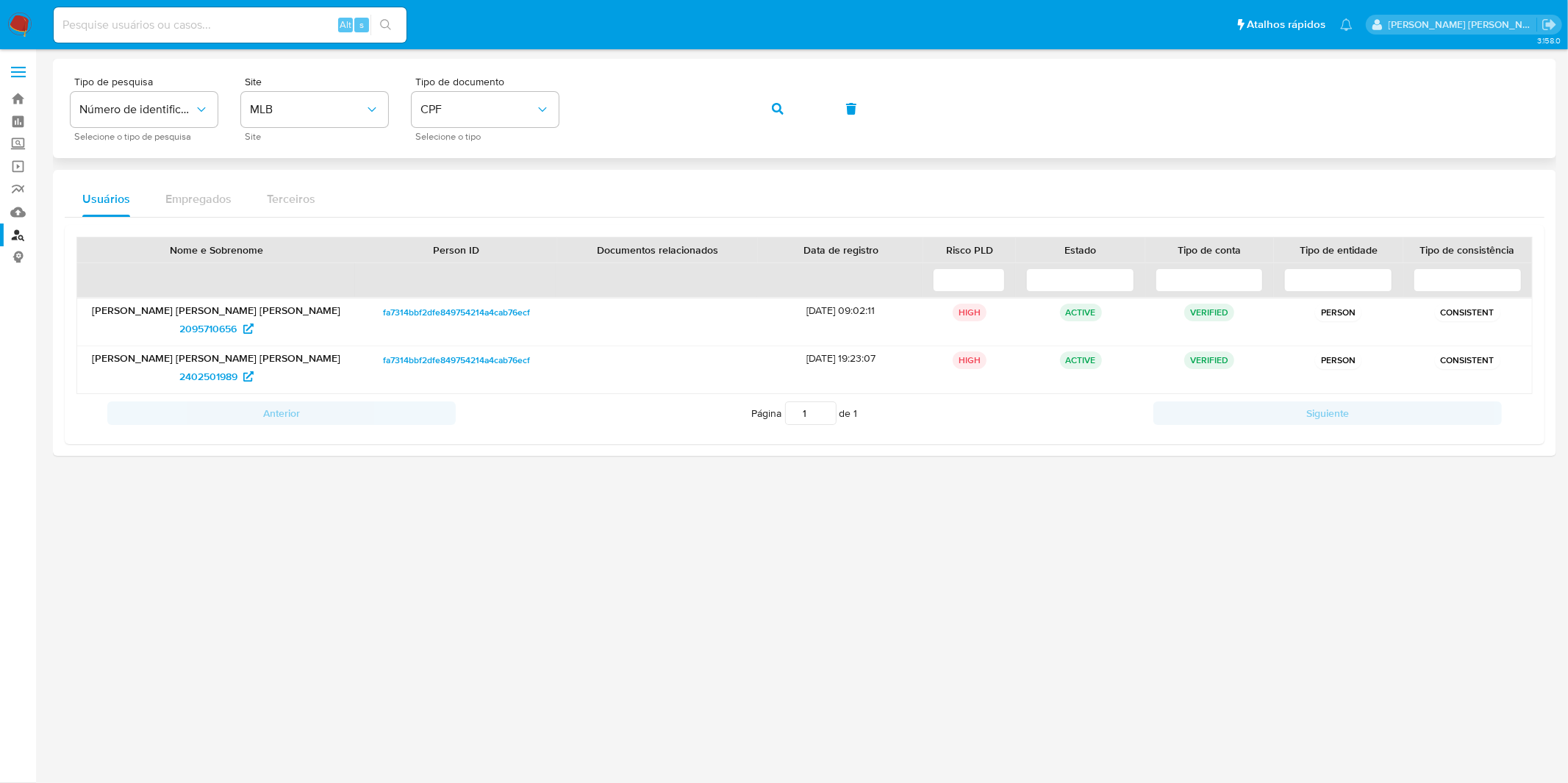
click at [773, 120] on span "button" at bounding box center [777, 109] width 12 height 33
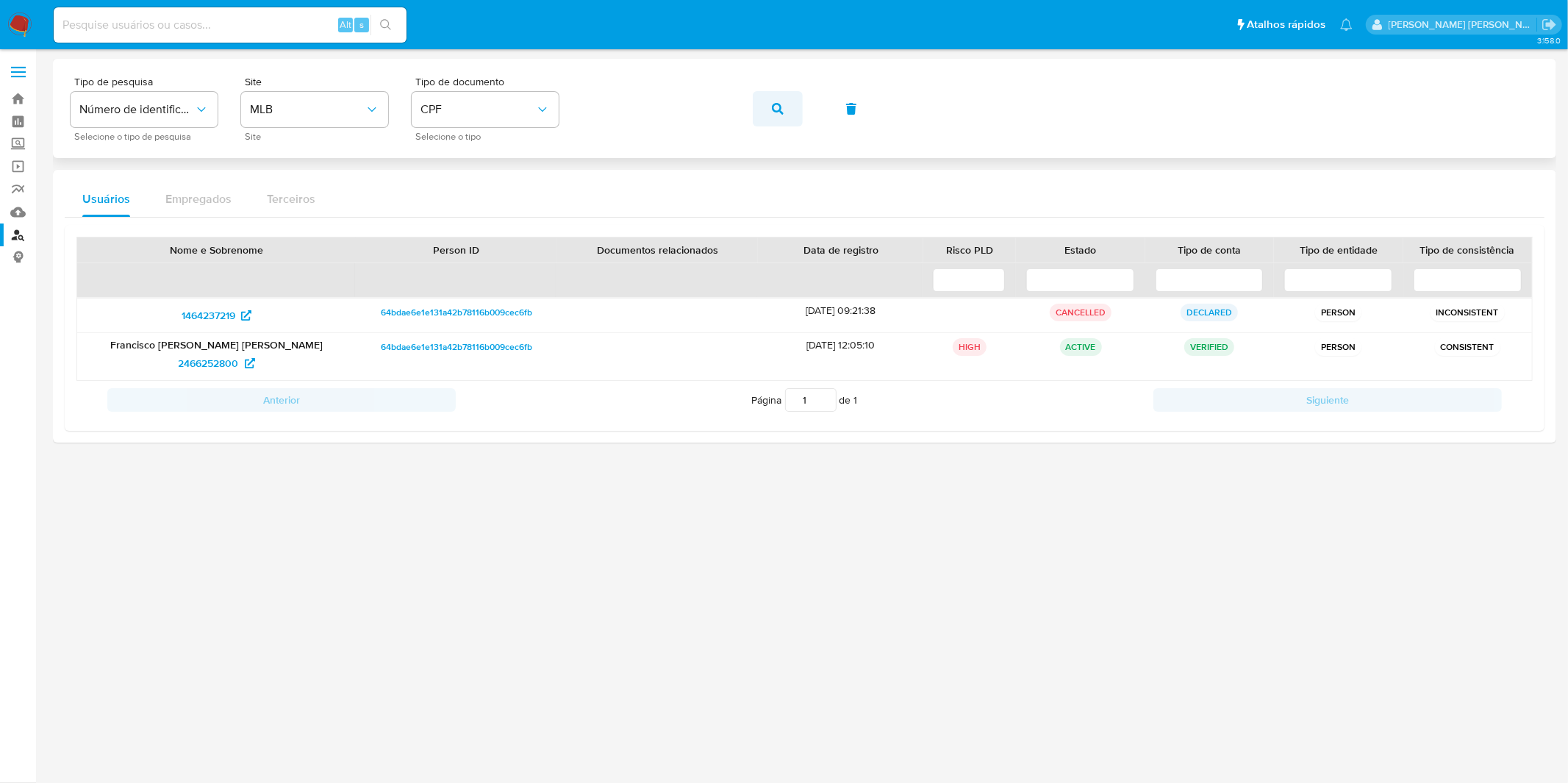
click at [785, 112] on button "button" at bounding box center [777, 108] width 50 height 36
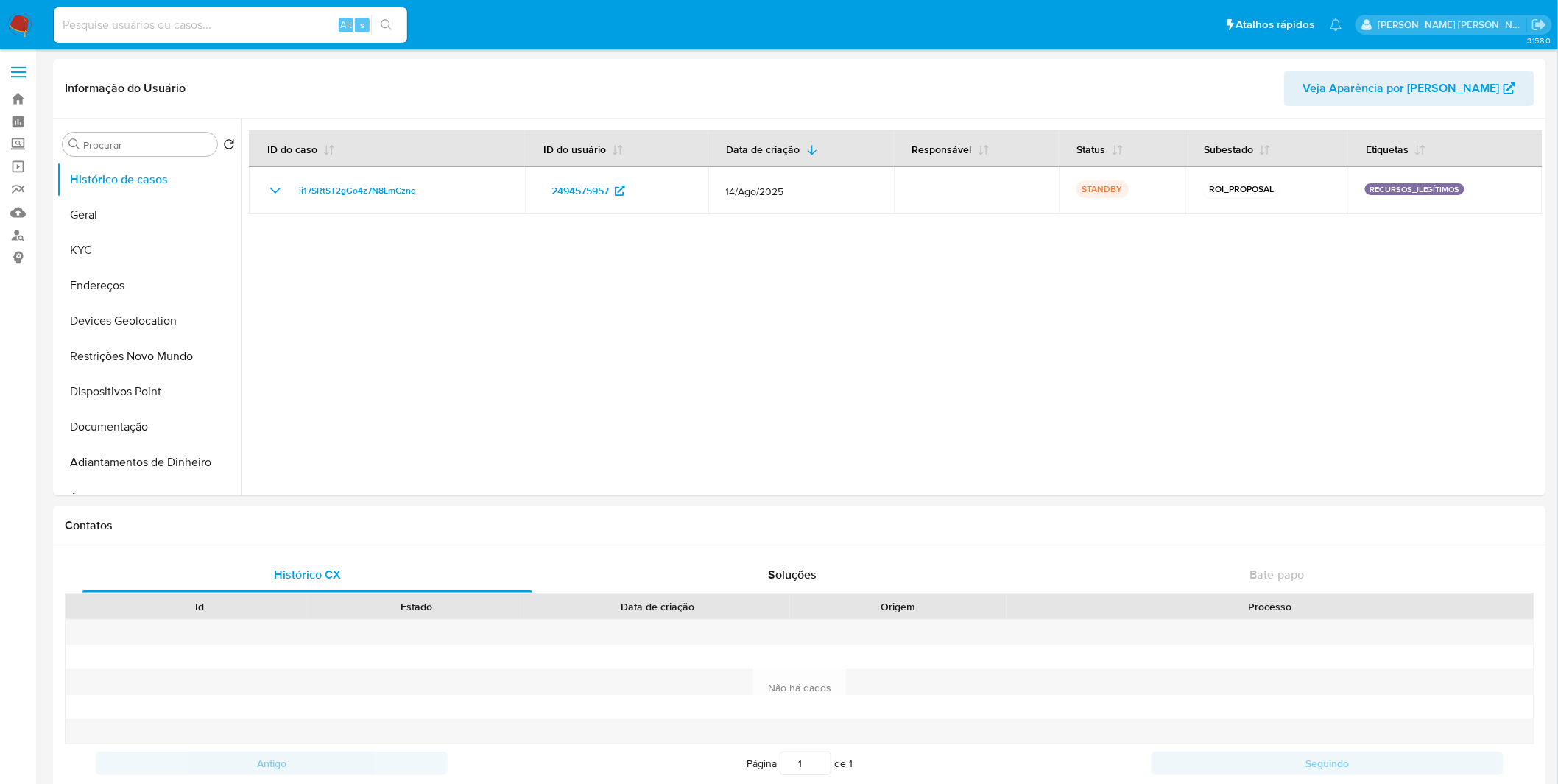
select select "10"
click at [126, 253] on button "KYC" at bounding box center [142, 250] width 172 height 36
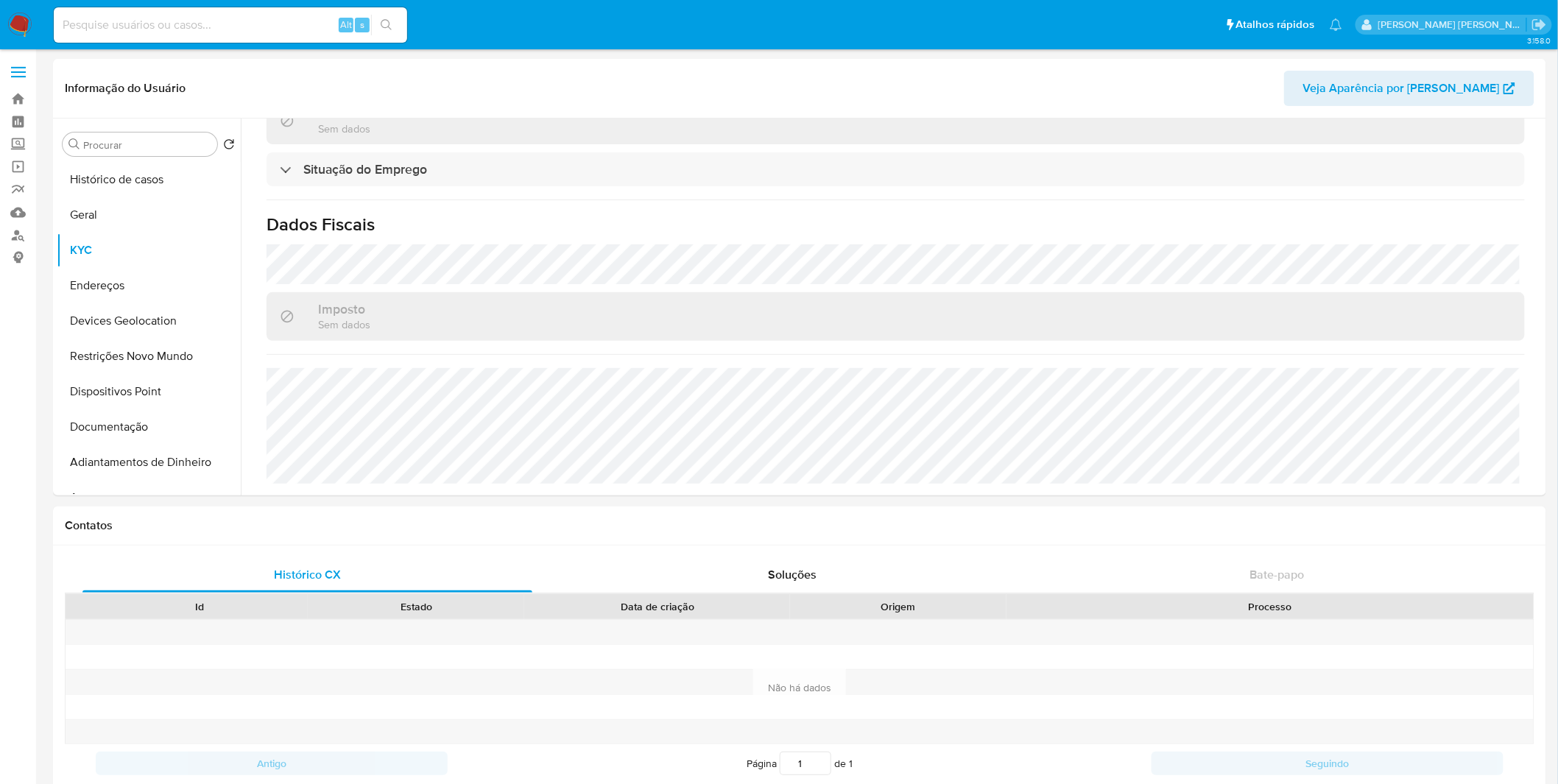
scroll to position [627, 0]
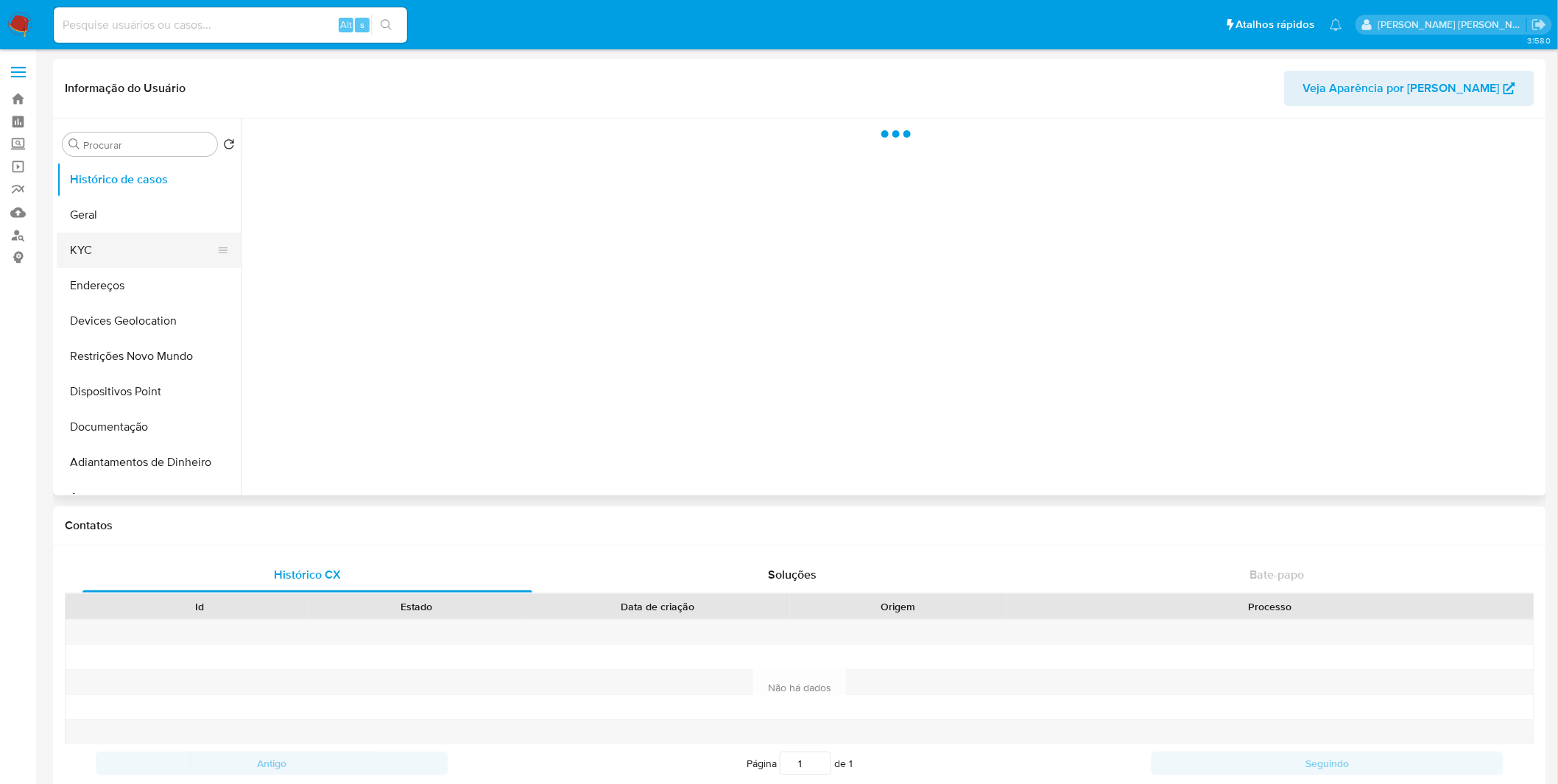
click at [129, 247] on button "KYC" at bounding box center [142, 250] width 172 height 36
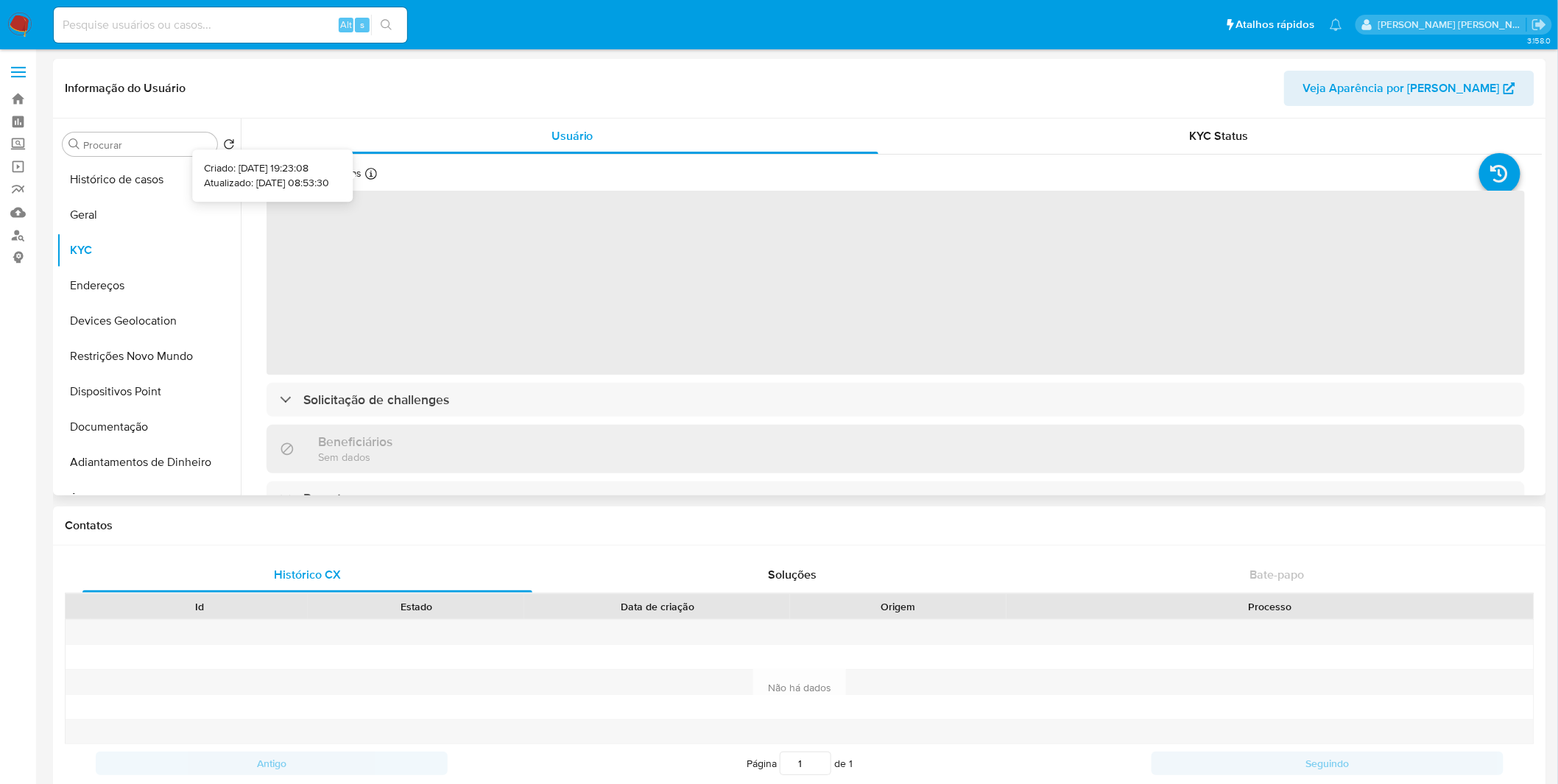
select select "10"
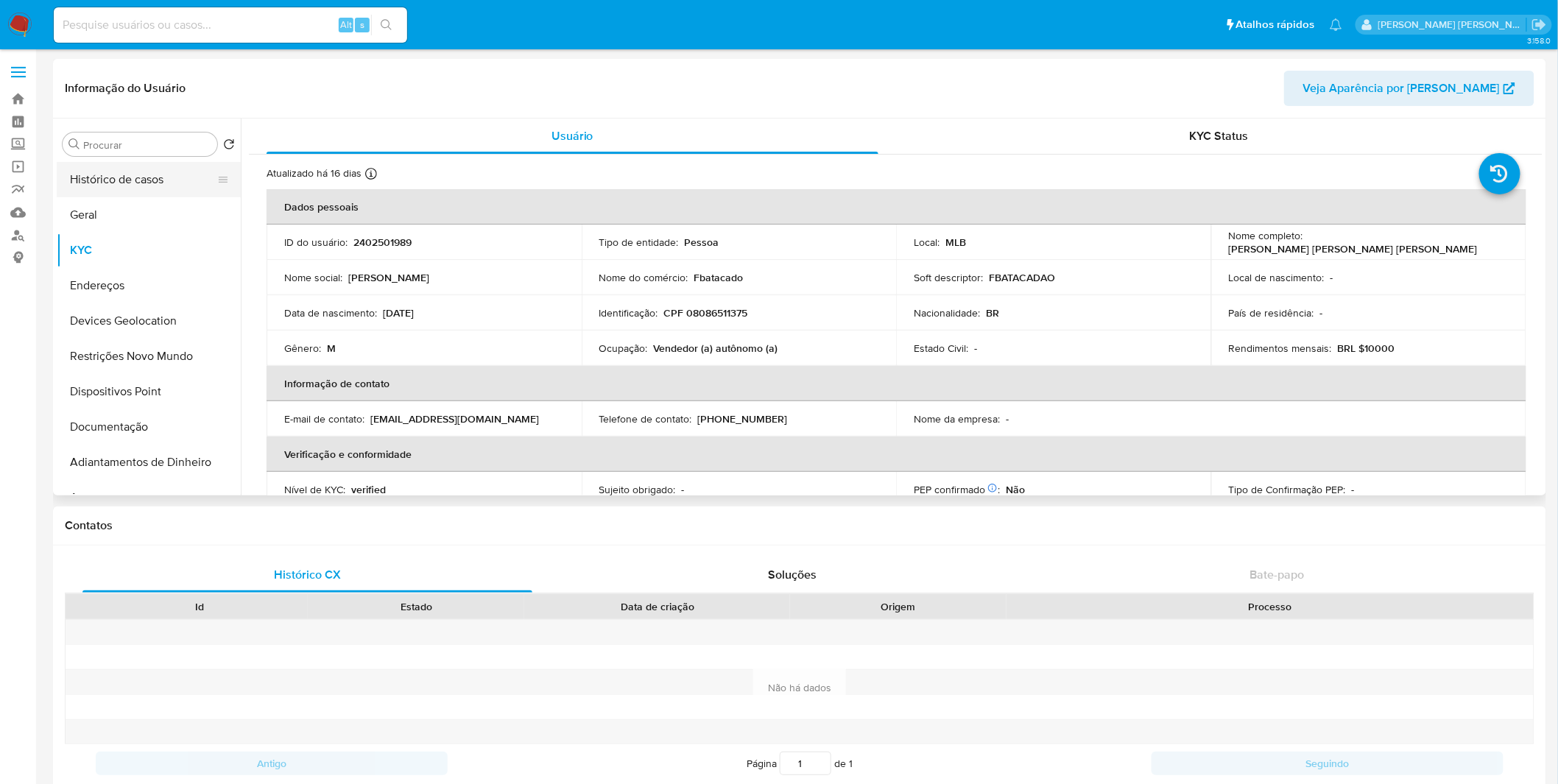
click at [162, 192] on button "Histórico de casos" at bounding box center [142, 180] width 172 height 36
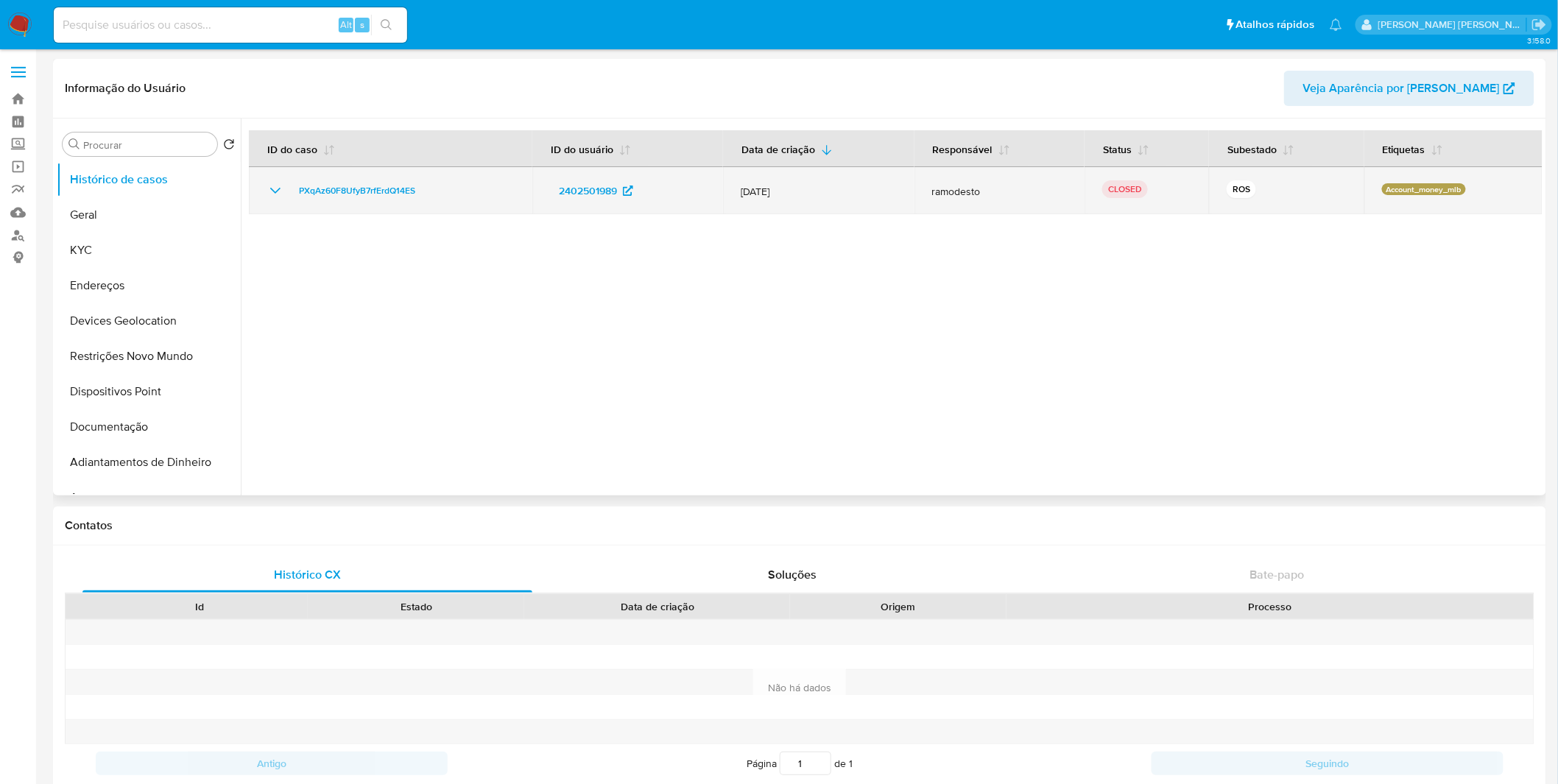
click at [273, 182] on icon "Mostrar/Ocultar" at bounding box center [274, 191] width 17 height 17
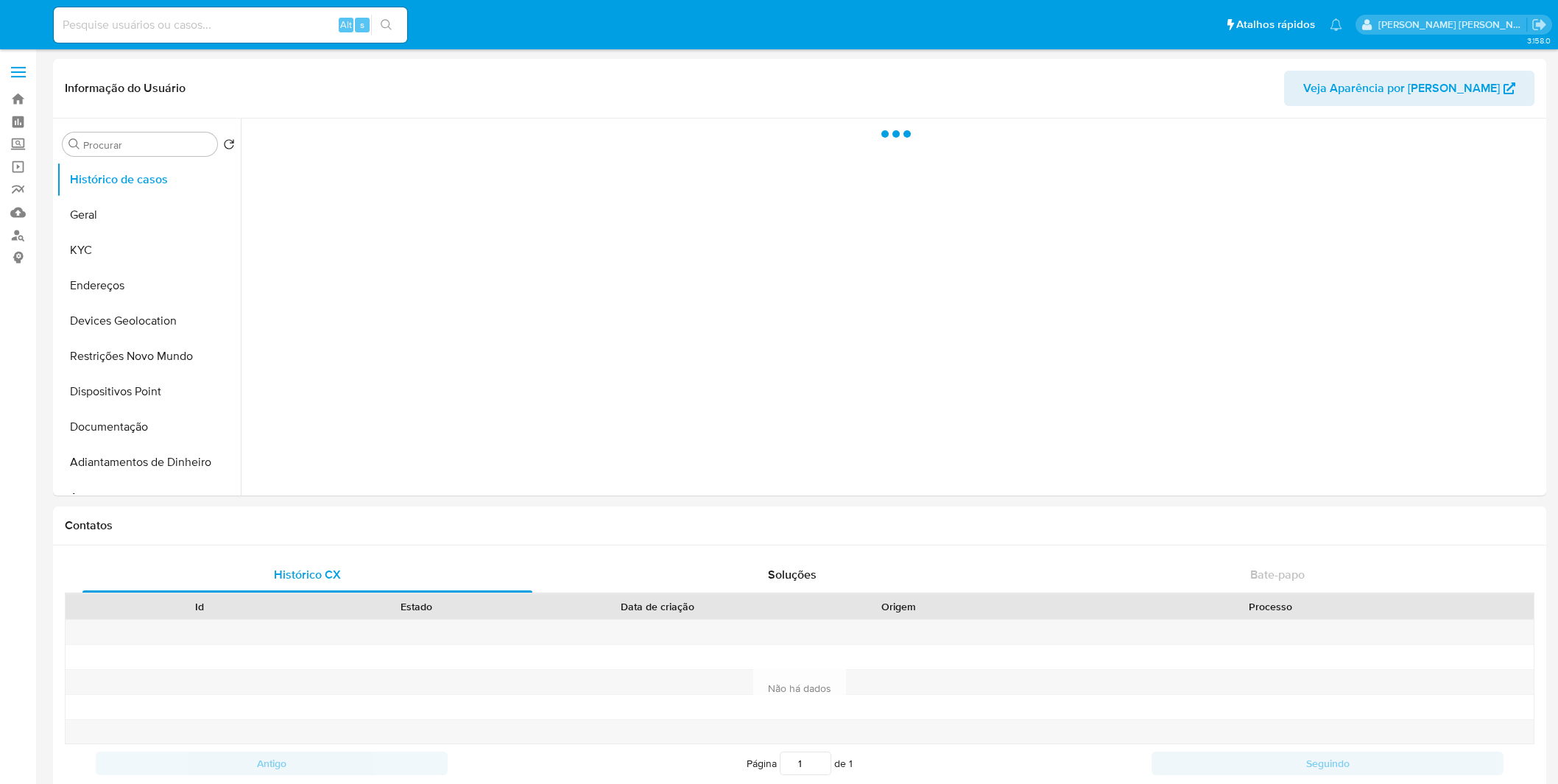
select select "10"
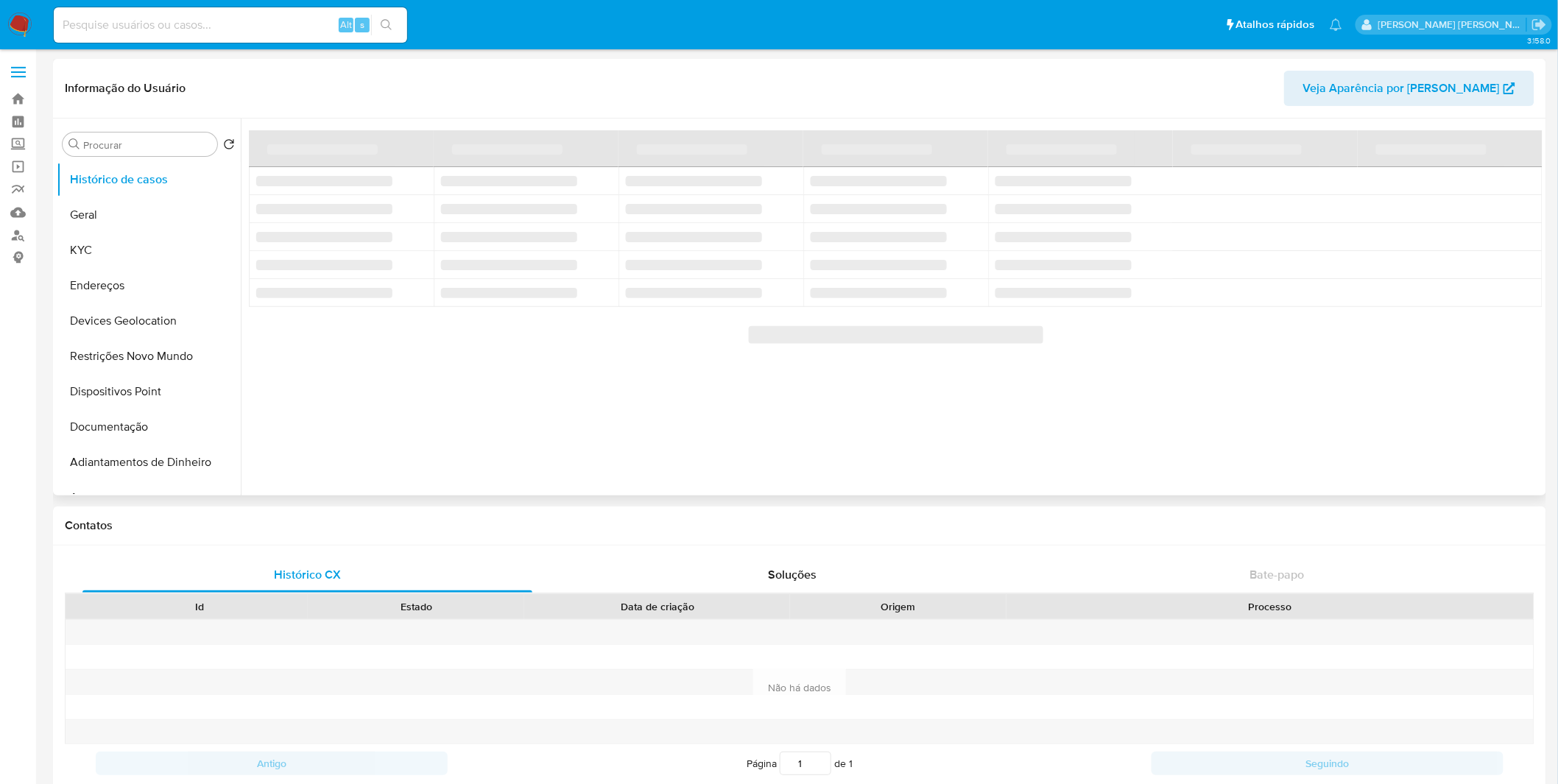
select select "10"
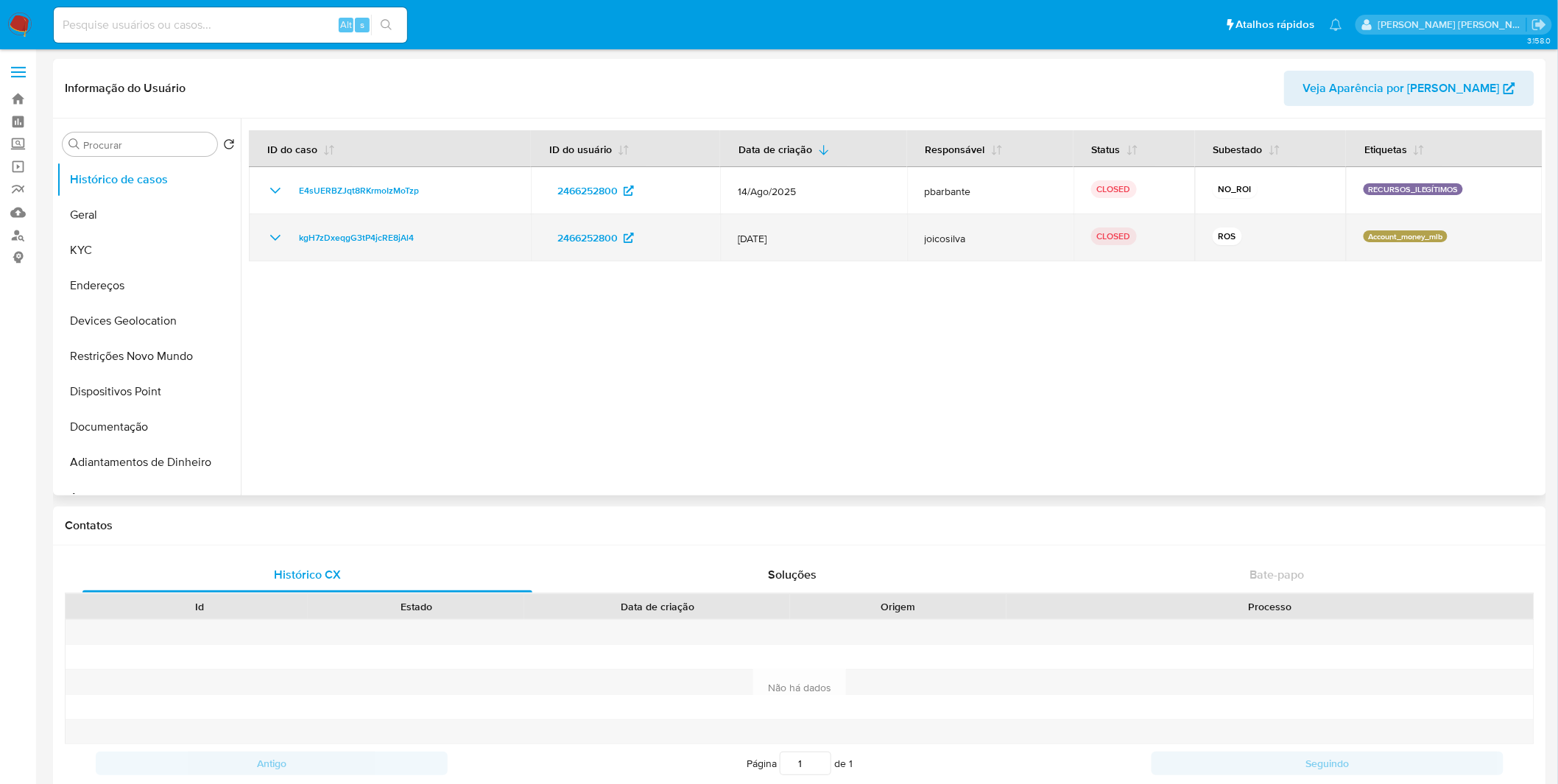
click at [274, 249] on td "kgH7zDxeqgG3tP4jcRE8jAl4" at bounding box center [389, 238] width 282 height 47
click at [273, 232] on icon "Mostrar/Ocultar" at bounding box center [274, 237] width 17 height 17
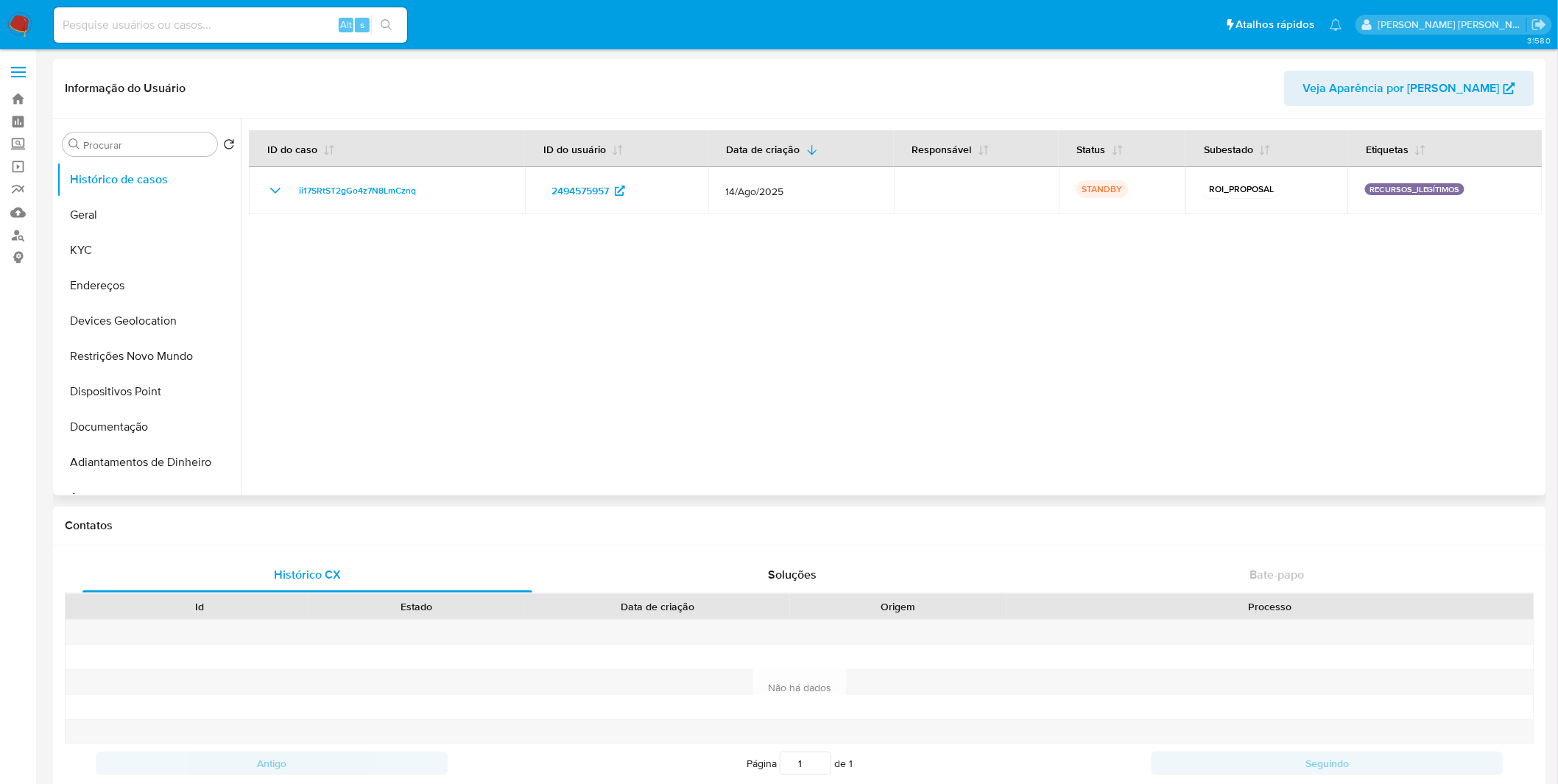
select select "10"
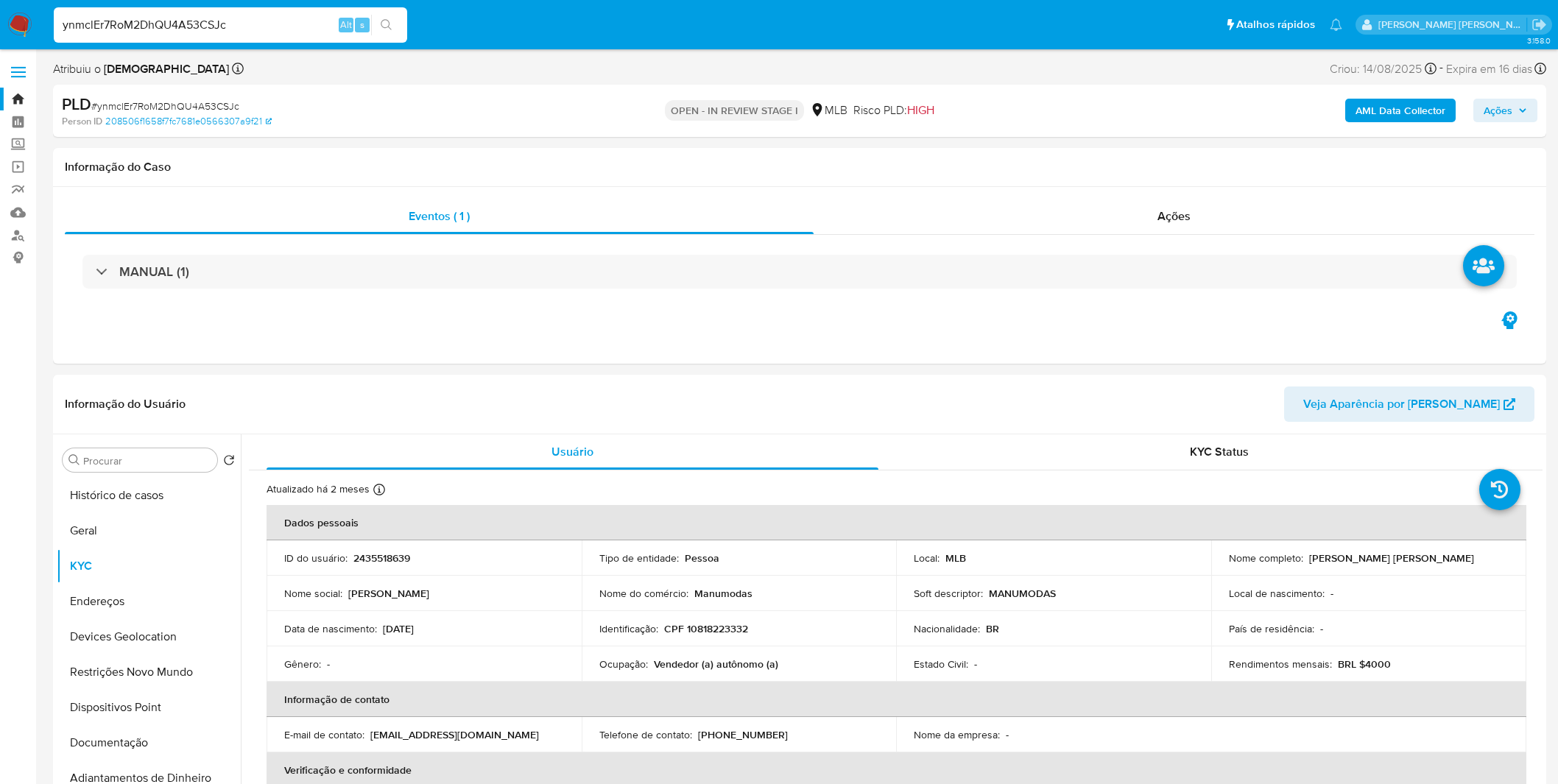
select select "10"
click at [31, 19] on img at bounding box center [19, 25] width 25 height 25
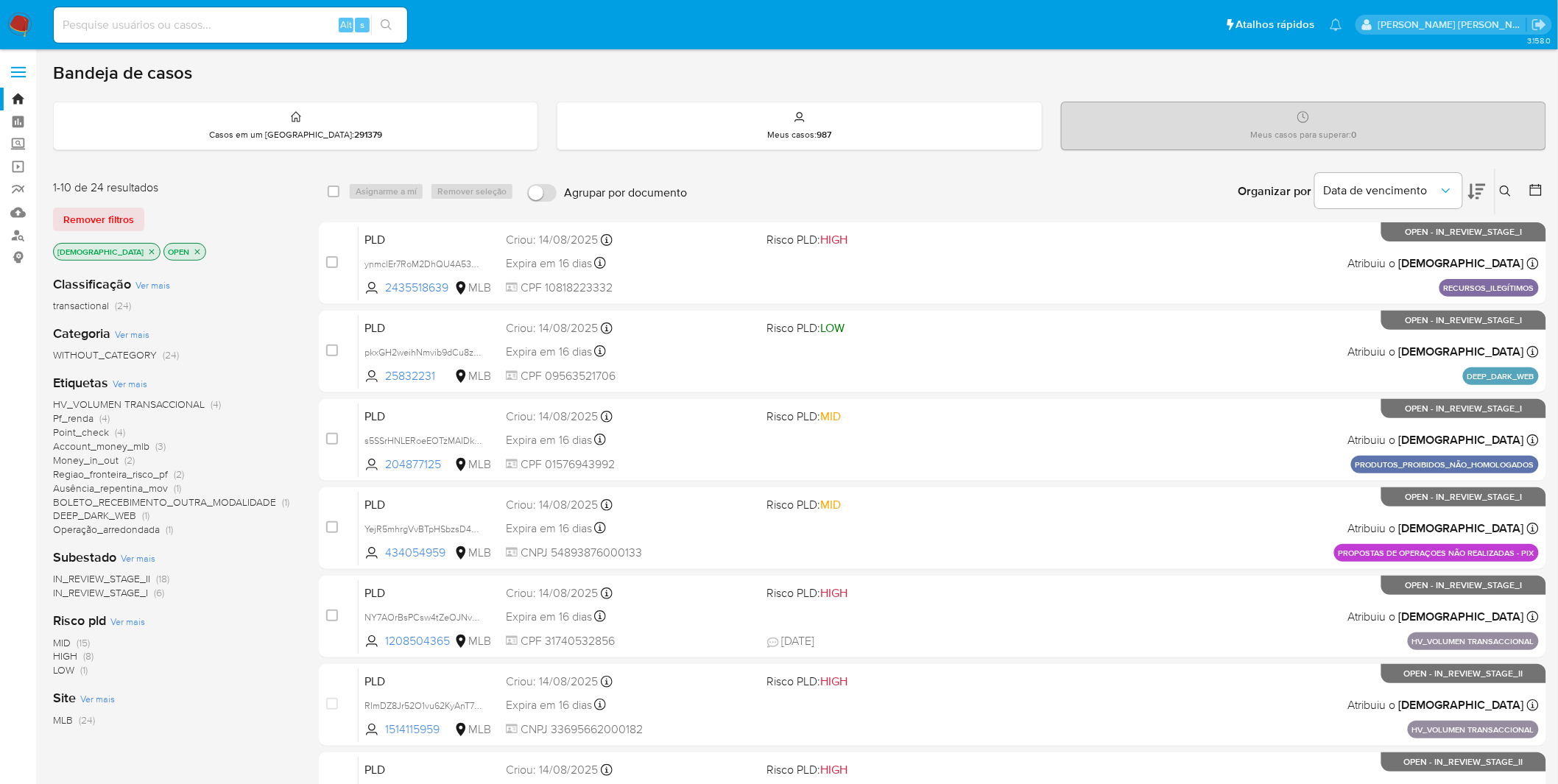
click at [143, 476] on span "Regiao_fronteira_risco_pf" at bounding box center [110, 474] width 115 height 15
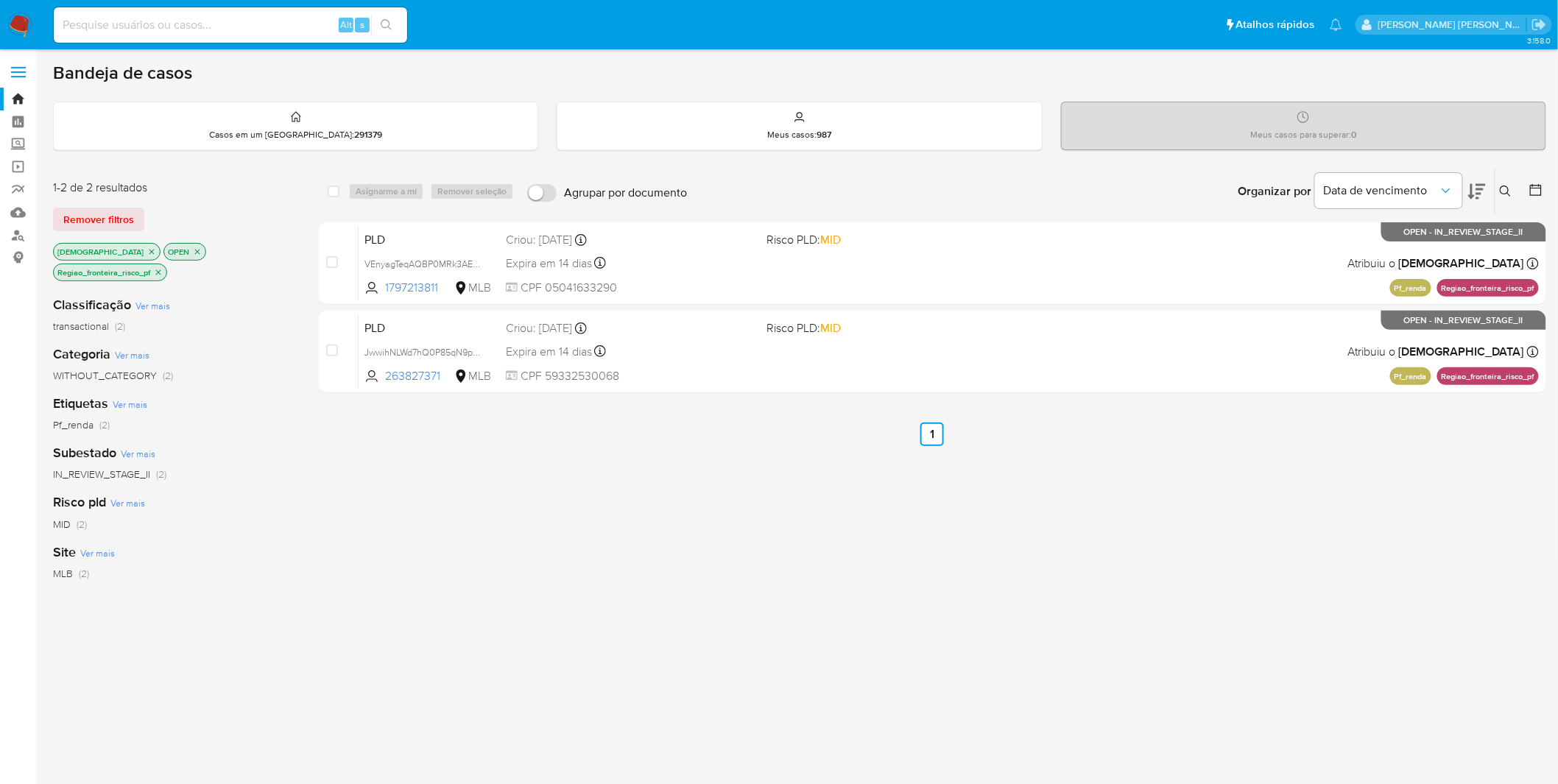
click at [225, 21] on input at bounding box center [231, 25] width 354 height 19
paste input "JwwihNLWd7hQ0P85qN9pg1bU"
type input "JwwihNLWd7hQ0P85qN9pg1bU"
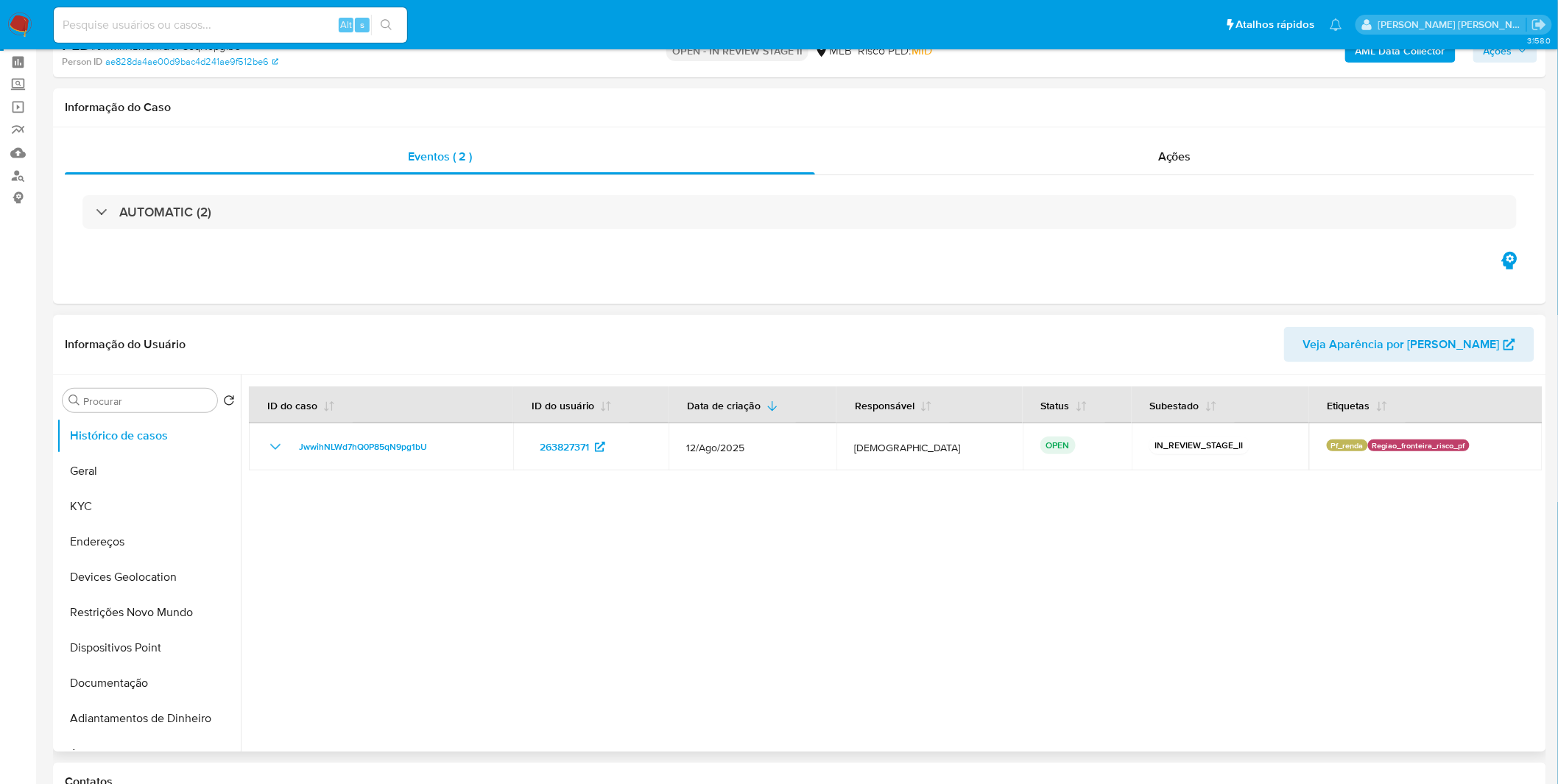
select select "10"
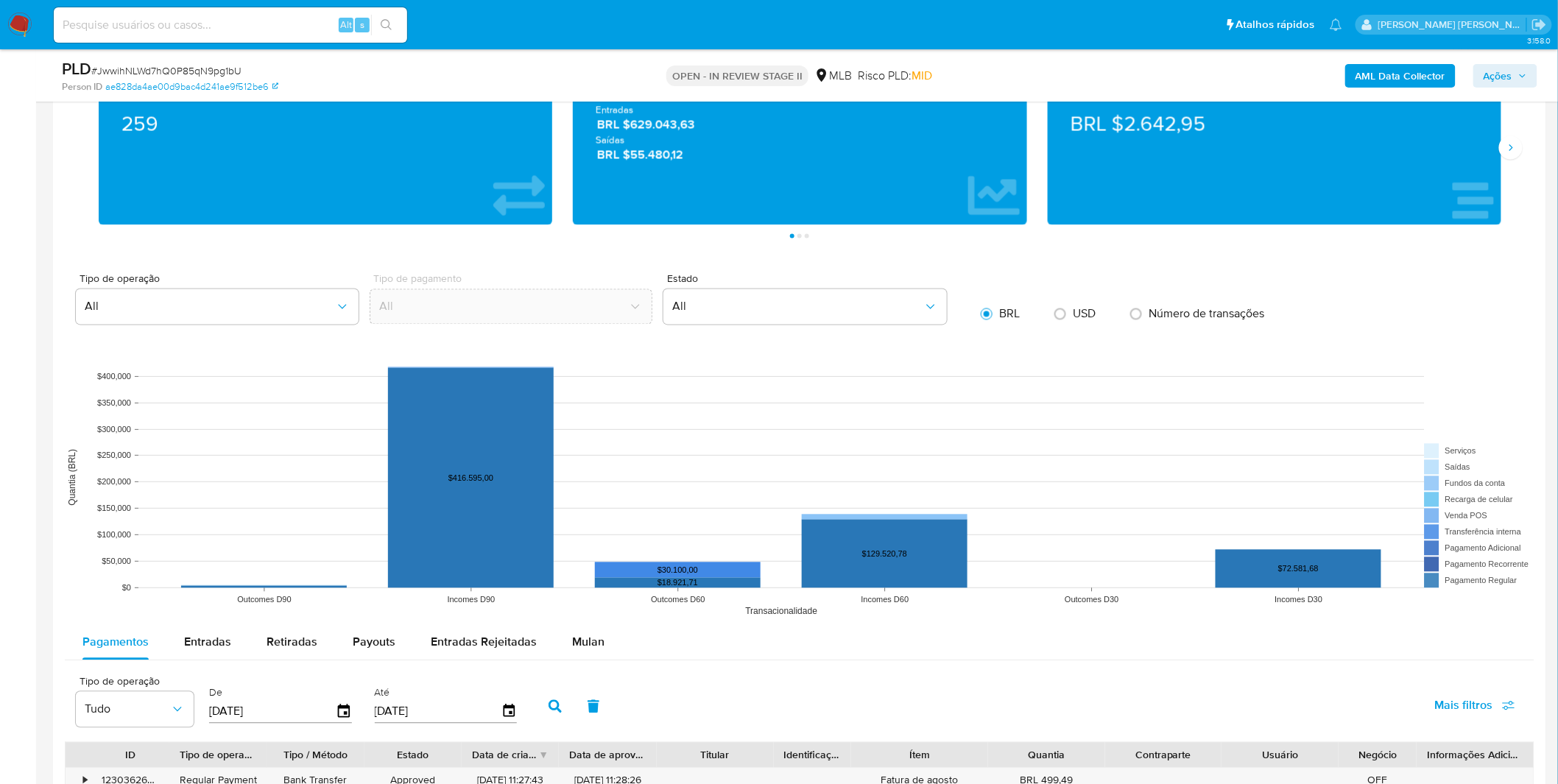
scroll to position [1227, 0]
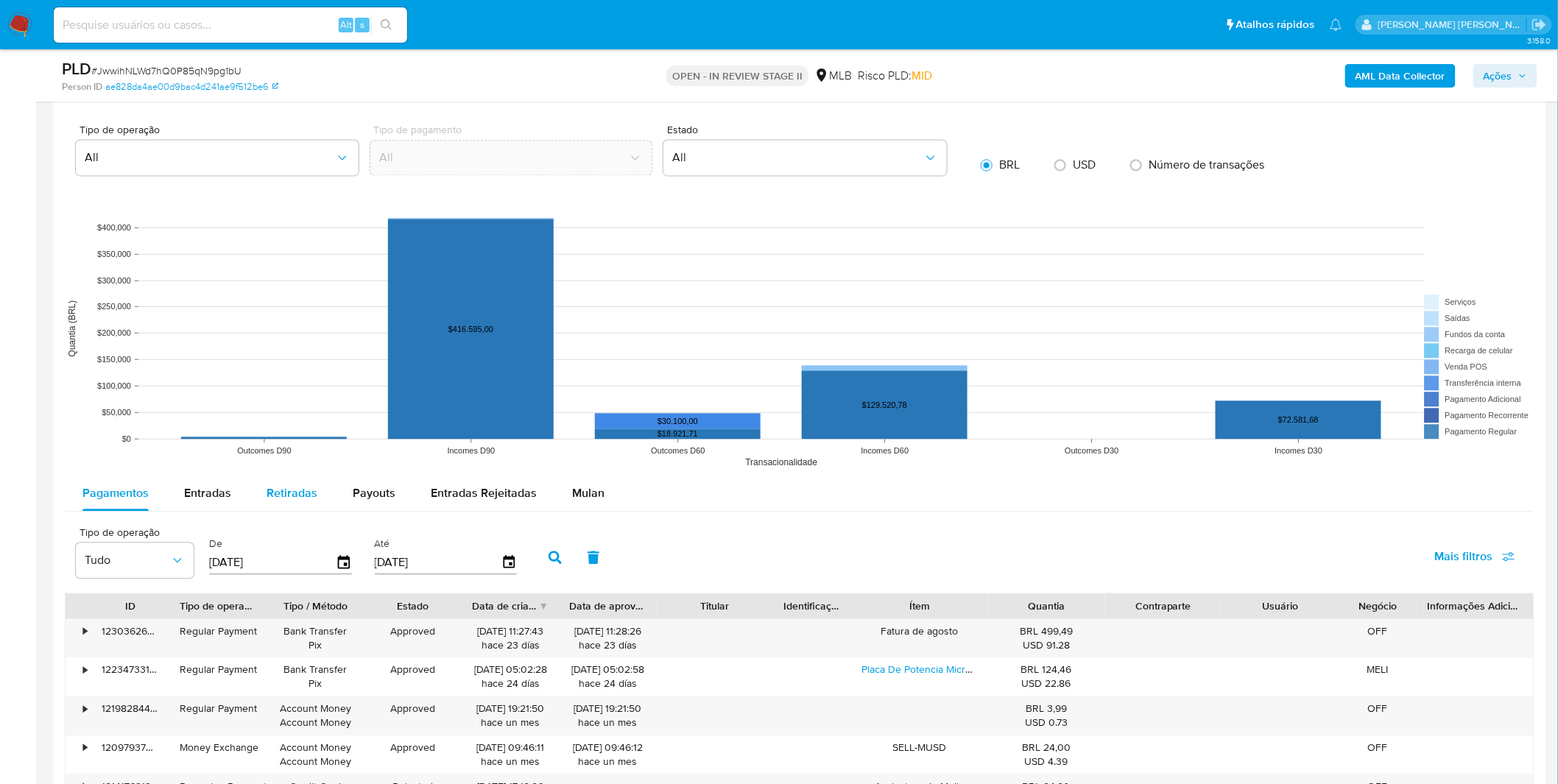
click at [260, 504] on button "Retiradas" at bounding box center [292, 493] width 87 height 36
select select "10"
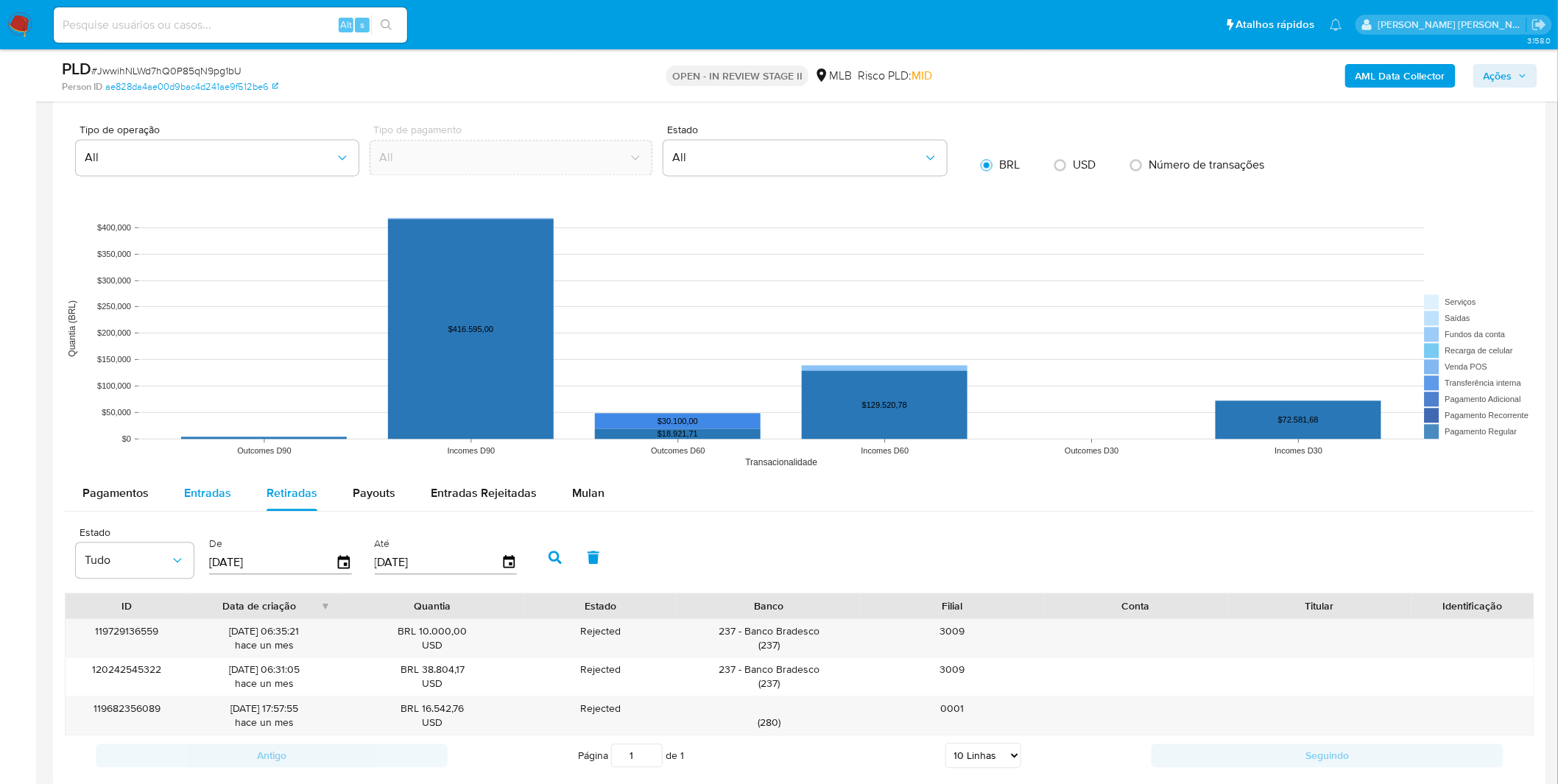
drag, startPoint x: 209, startPoint y: 503, endPoint x: 231, endPoint y: 504, distance: 22.0
click at [209, 503] on div "Entradas" at bounding box center [208, 493] width 47 height 36
select select "10"
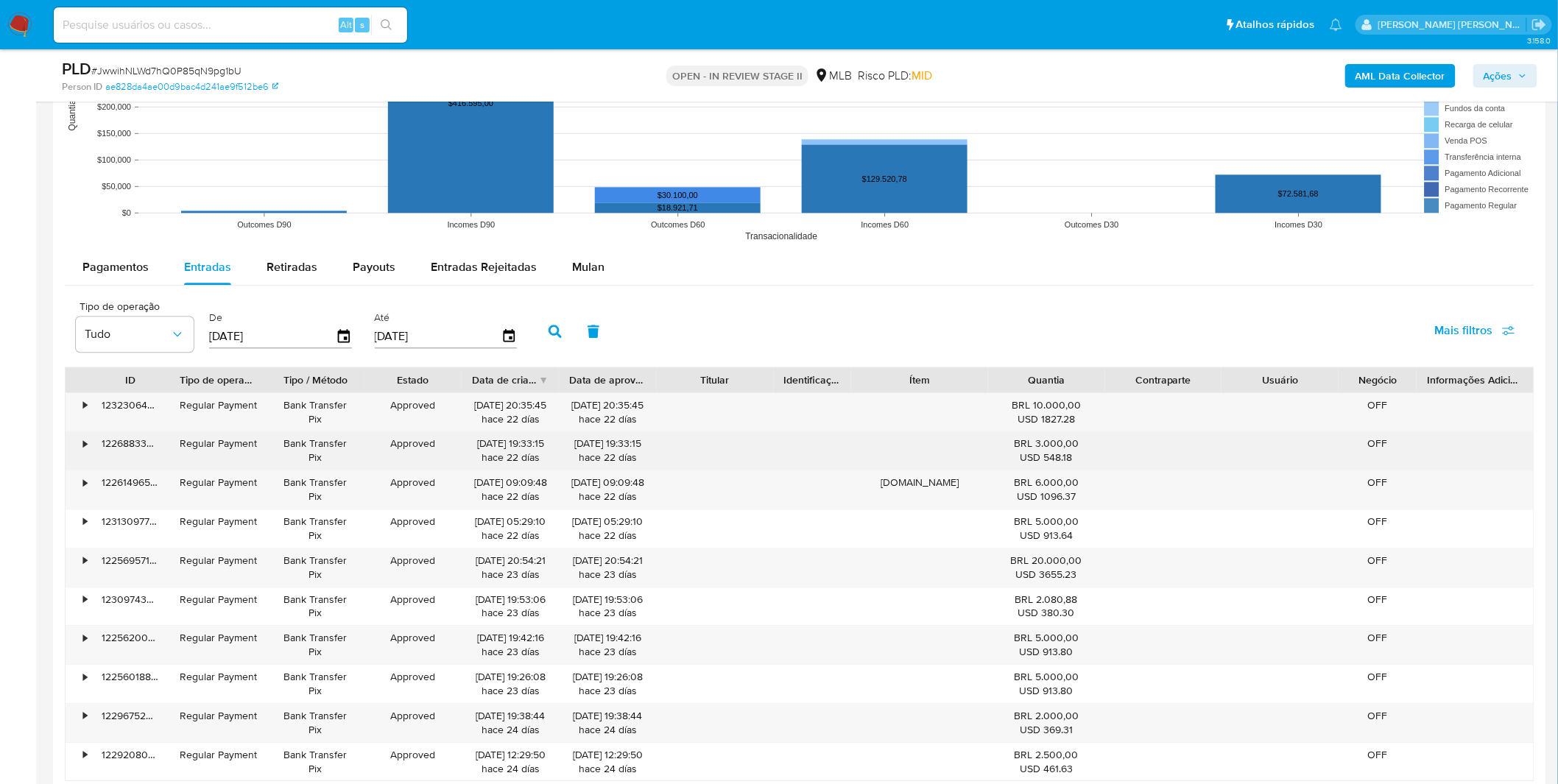
scroll to position [1473, 0]
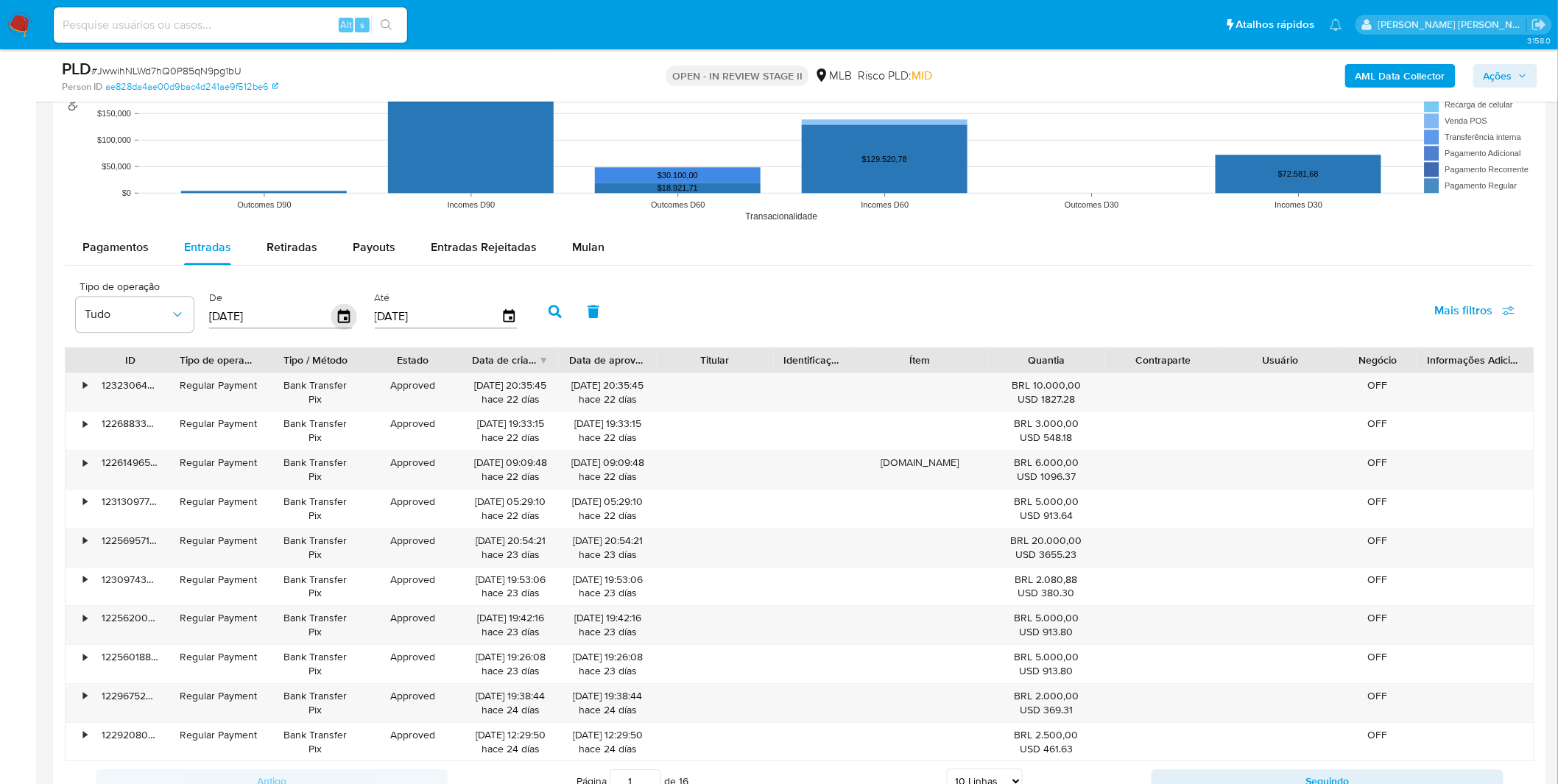
click at [335, 321] on icon "button" at bounding box center [344, 317] width 26 height 26
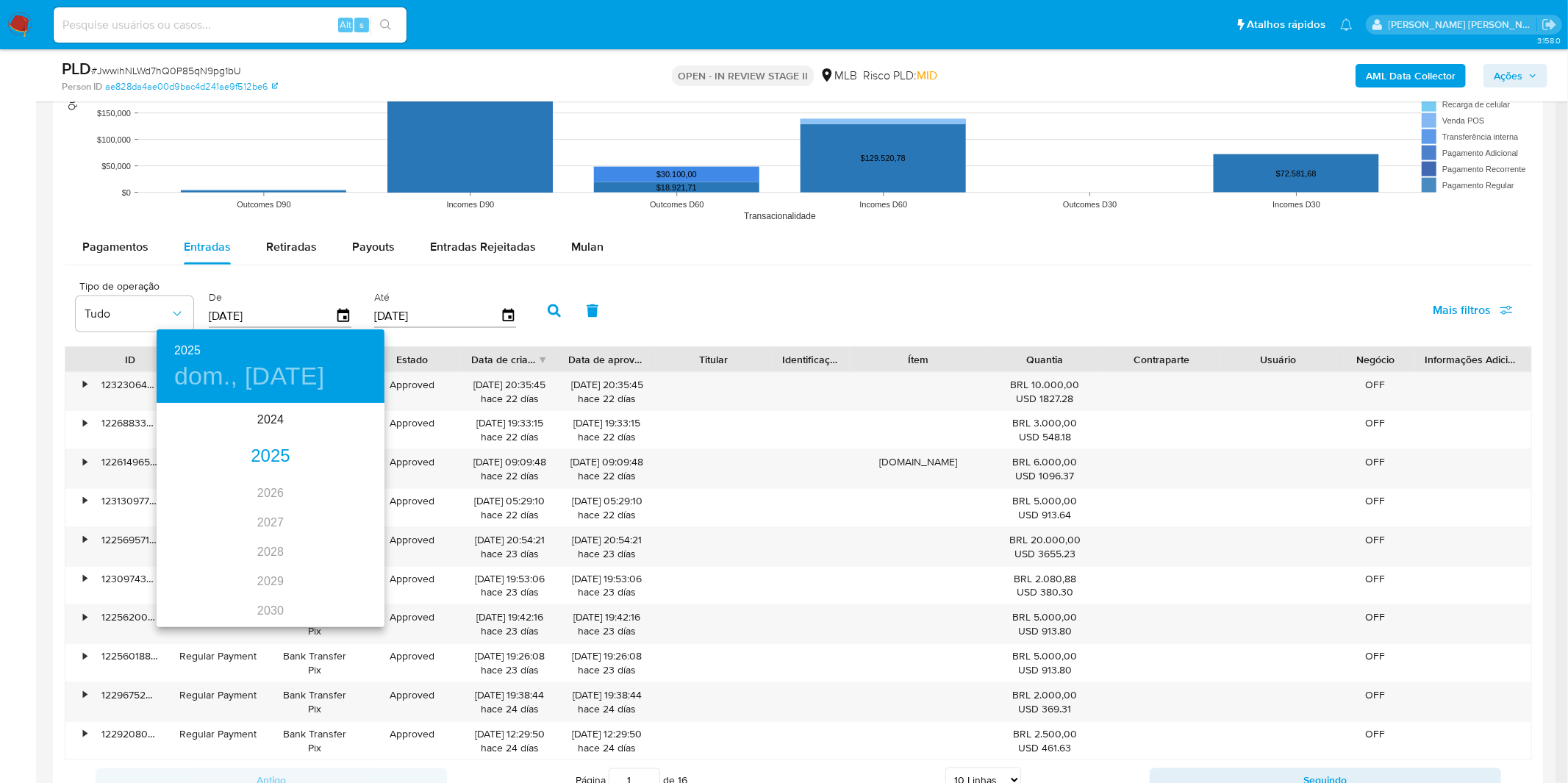
click at [259, 446] on div "2025" at bounding box center [270, 456] width 228 height 29
click at [202, 438] on div "ene." at bounding box center [194, 432] width 76 height 56
click at [237, 476] on span "1" at bounding box center [240, 481] width 26 height 15
type input "01/01/2025"
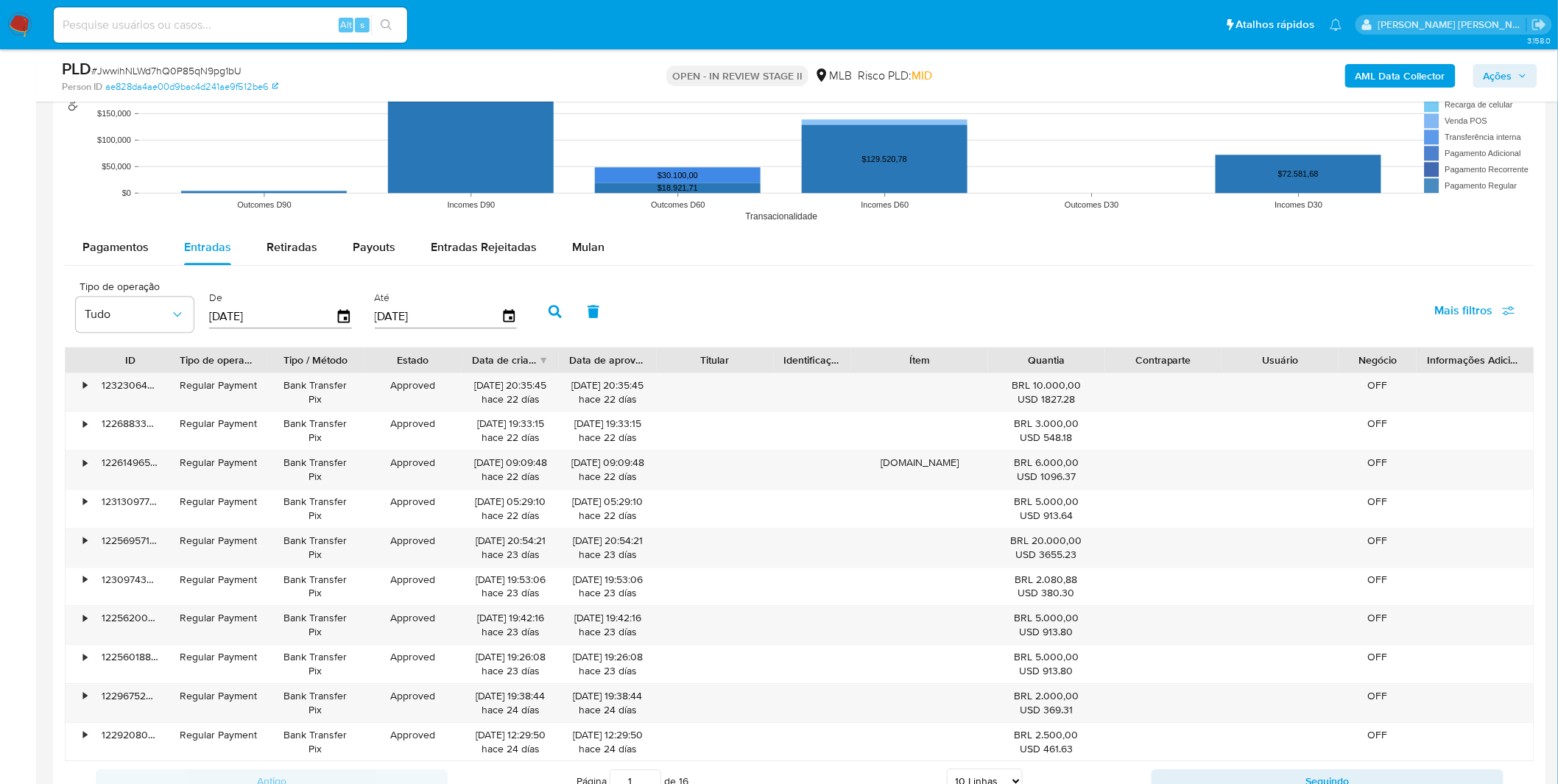
click at [553, 308] on icon "button" at bounding box center [555, 311] width 14 height 14
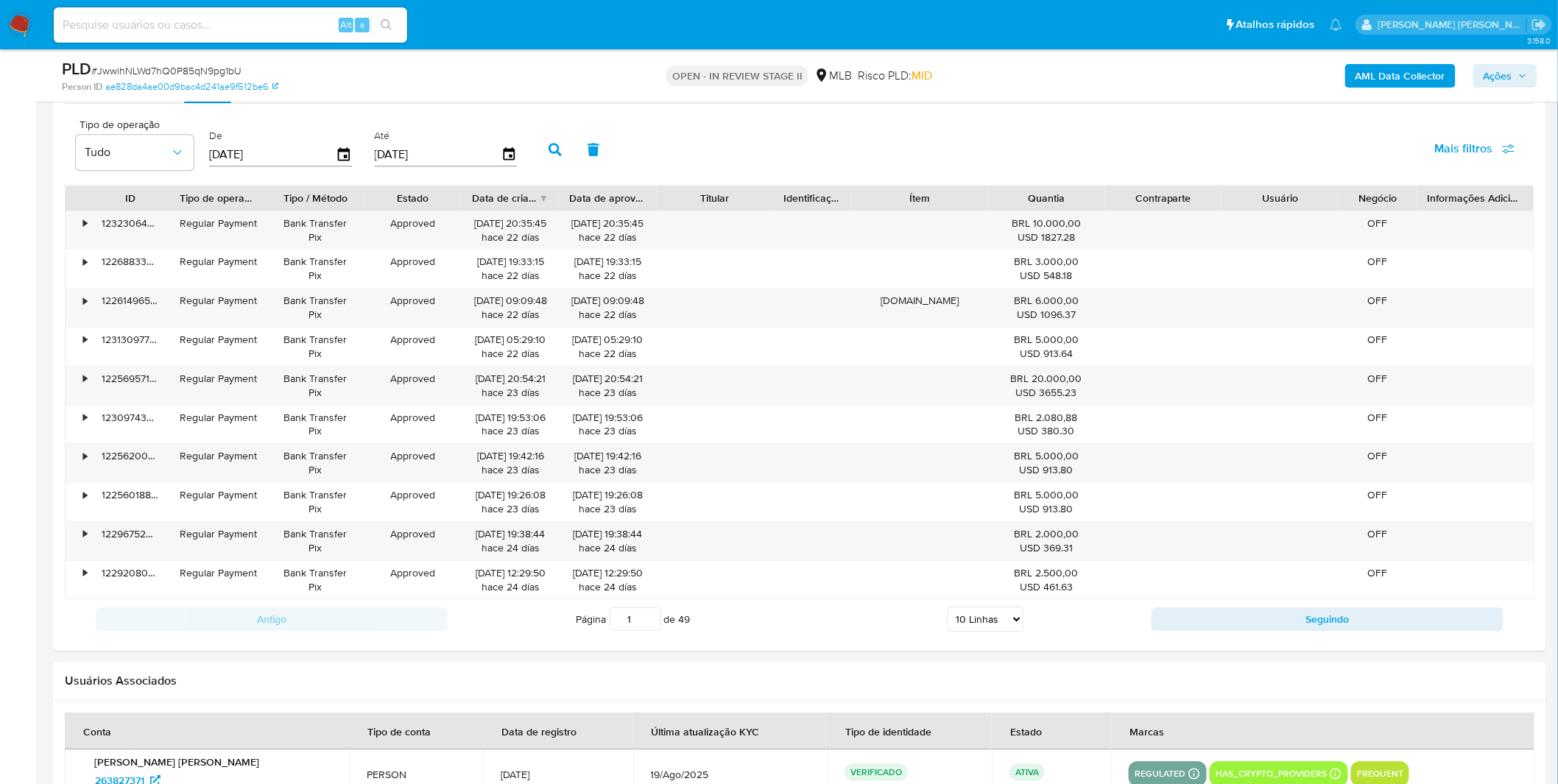
scroll to position [1963, 0]
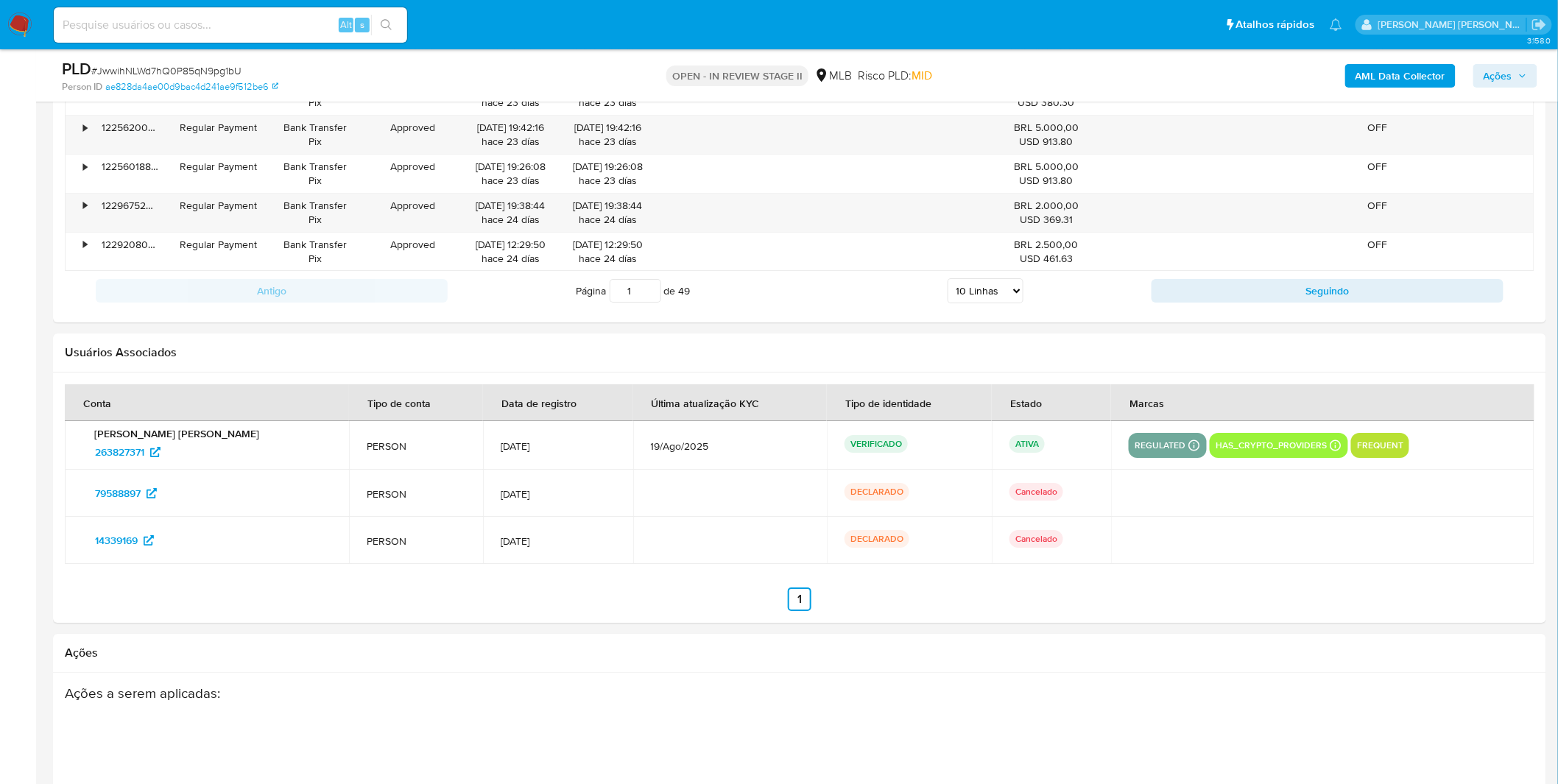
click at [998, 295] on select "5 Linhas 10 Linhas 20 Linhas 25 Linhas 50 Linhas 100 Linhas" at bounding box center [985, 290] width 76 height 25
click at [1009, 438] on p "ATIVA" at bounding box center [1027, 443] width 36 height 17
click at [999, 304] on select "5 Linhas 10 Linhas 20 Linhas 25 Linhas 50 Linhas 100 Linhas" at bounding box center [985, 290] width 76 height 25
select select "100"
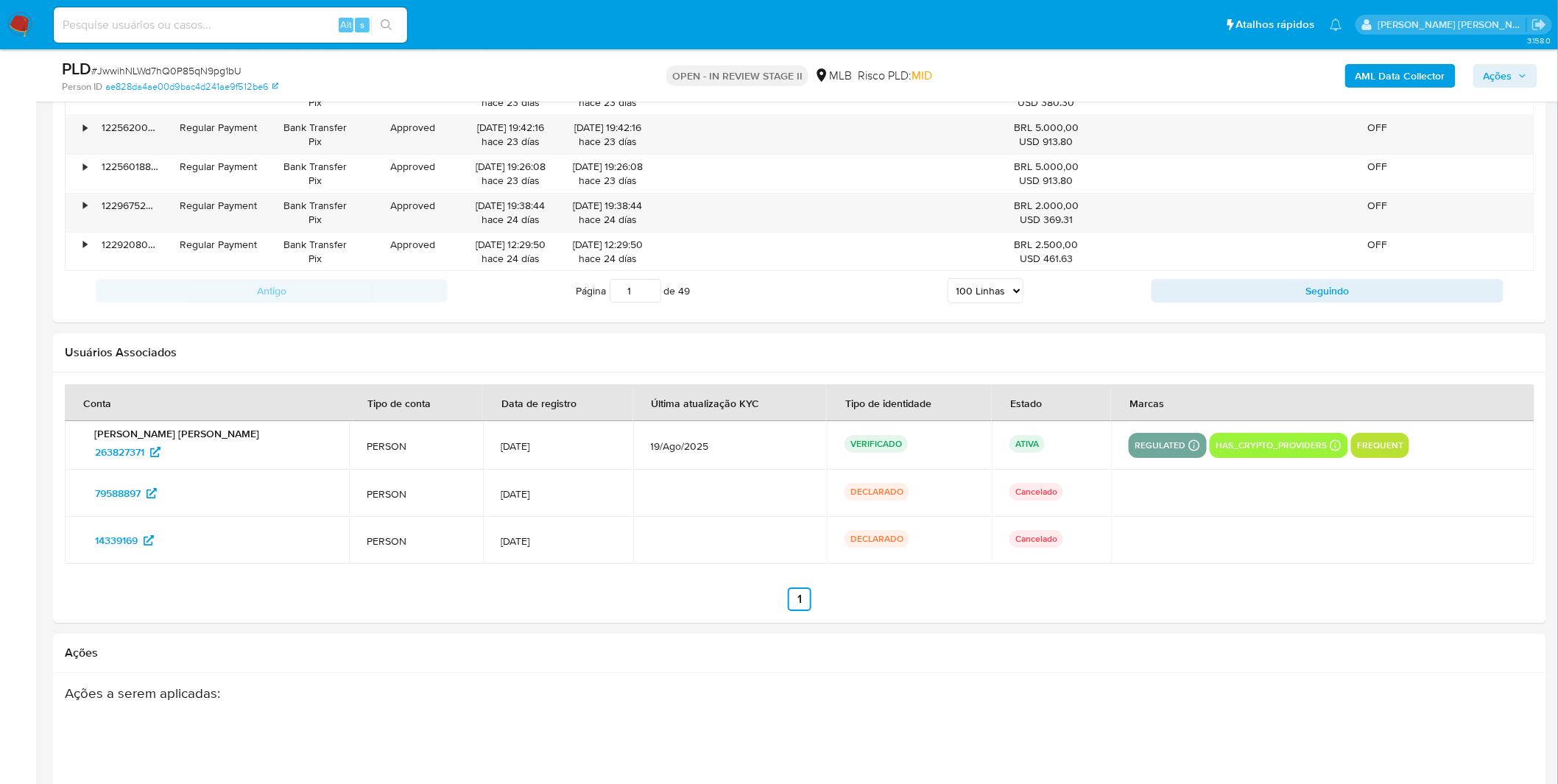
click at [948, 282] on select "5 Linhas 10 Linhas 20 Linhas 25 Linhas 50 Linhas 100 Linhas" at bounding box center [985, 290] width 76 height 25
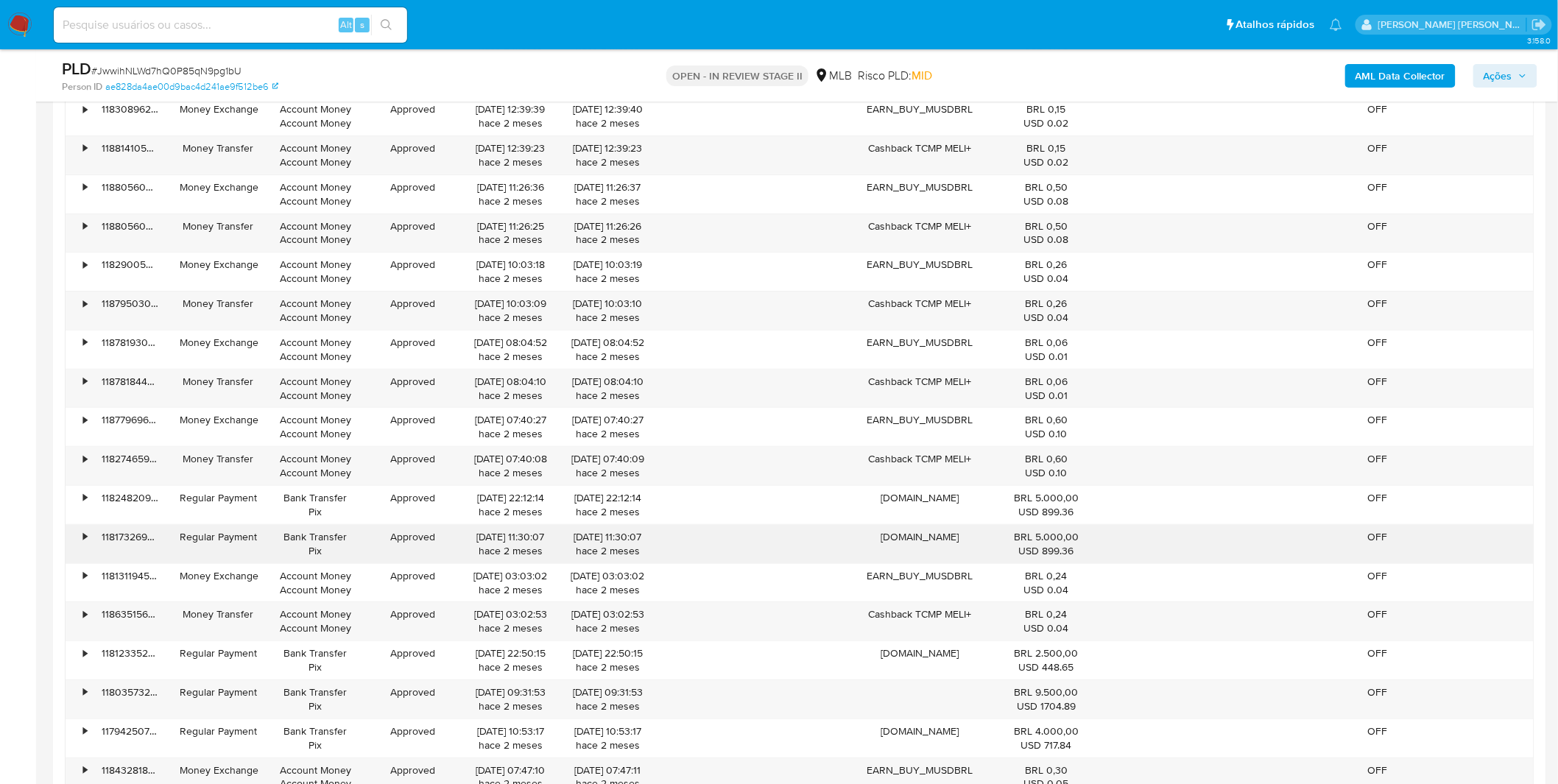
scroll to position [5236, 0]
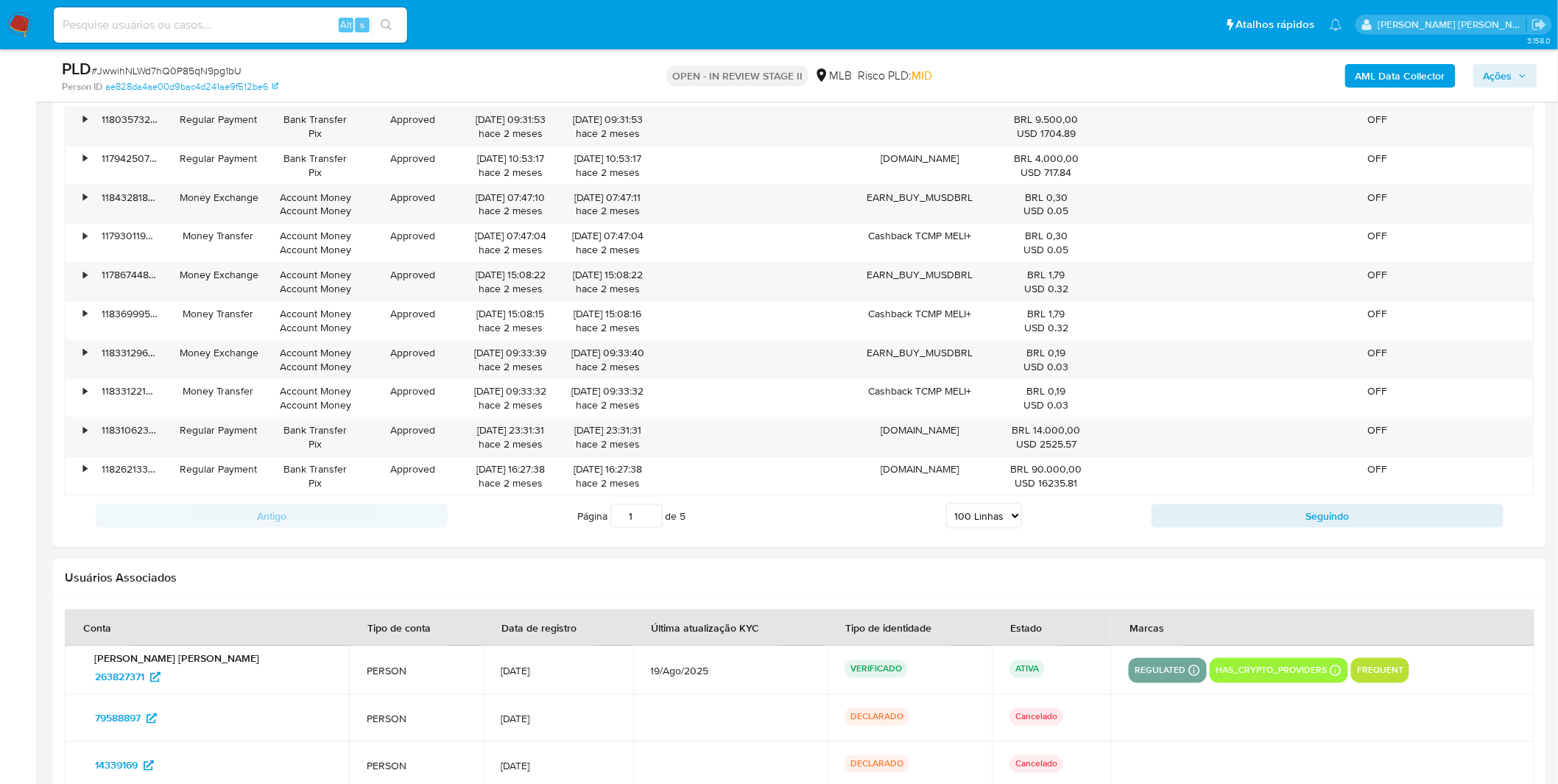
click at [1291, 536] on div "Antigo Página 1 de 5 5 Linhas 10 Linhas 20 Linhas 25 Linhas 50 Linhas 100 Linha…" at bounding box center [800, 516] width 1470 height 40
click at [1286, 528] on button "Seguindo" at bounding box center [1327, 516] width 352 height 24
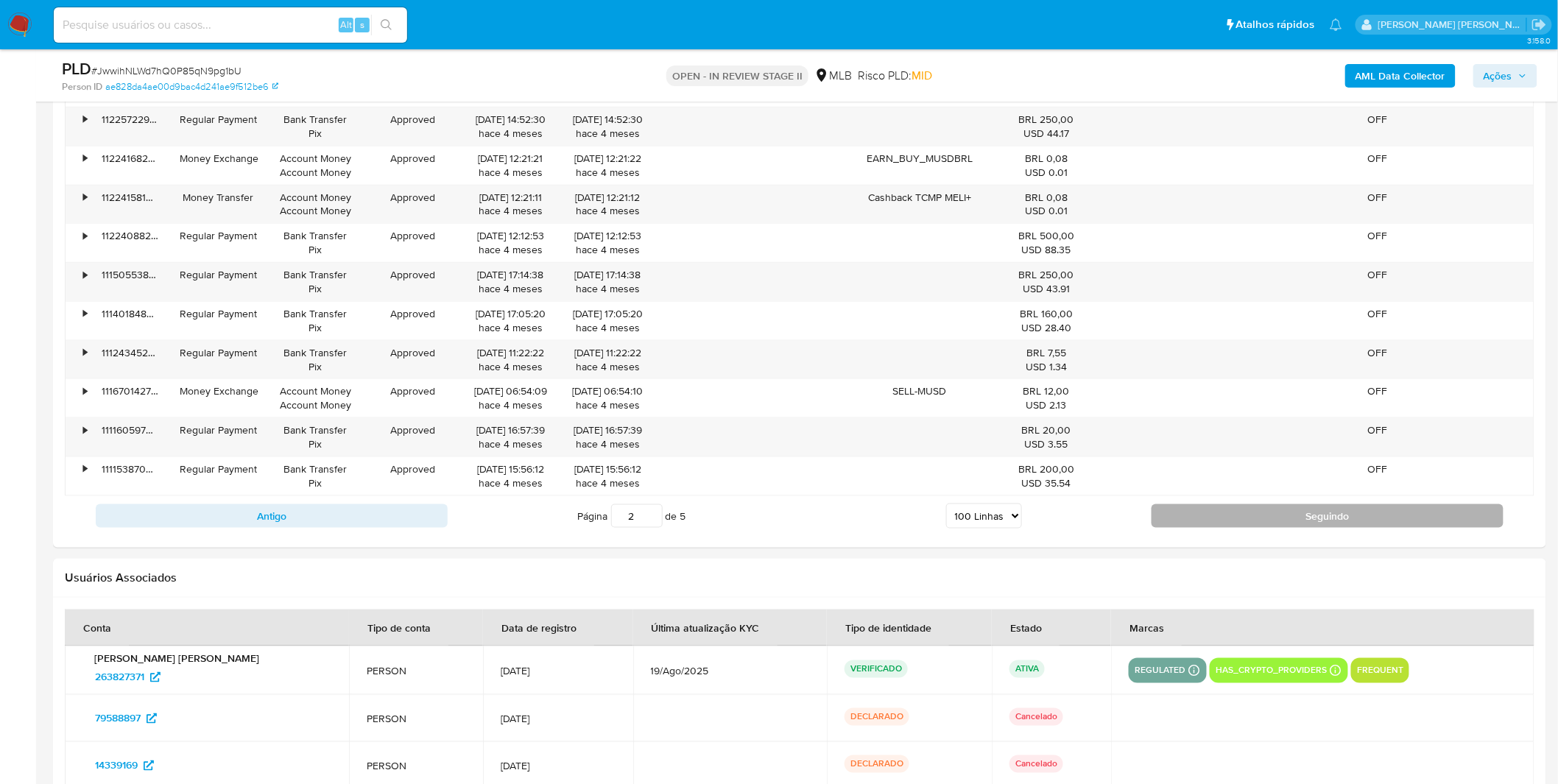
click at [1264, 528] on button "Seguindo" at bounding box center [1327, 516] width 352 height 24
type input "3"
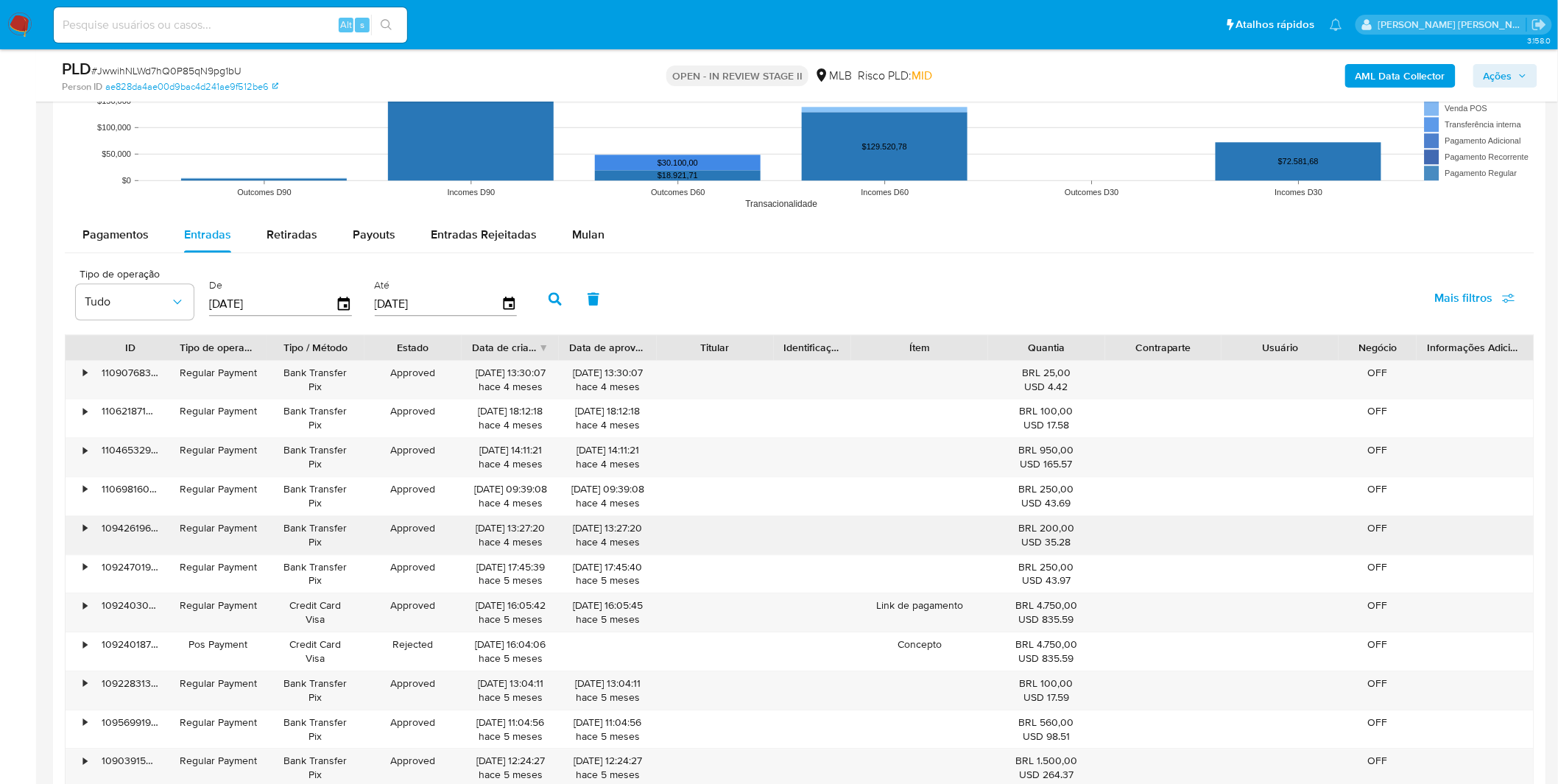
scroll to position [1503, 0]
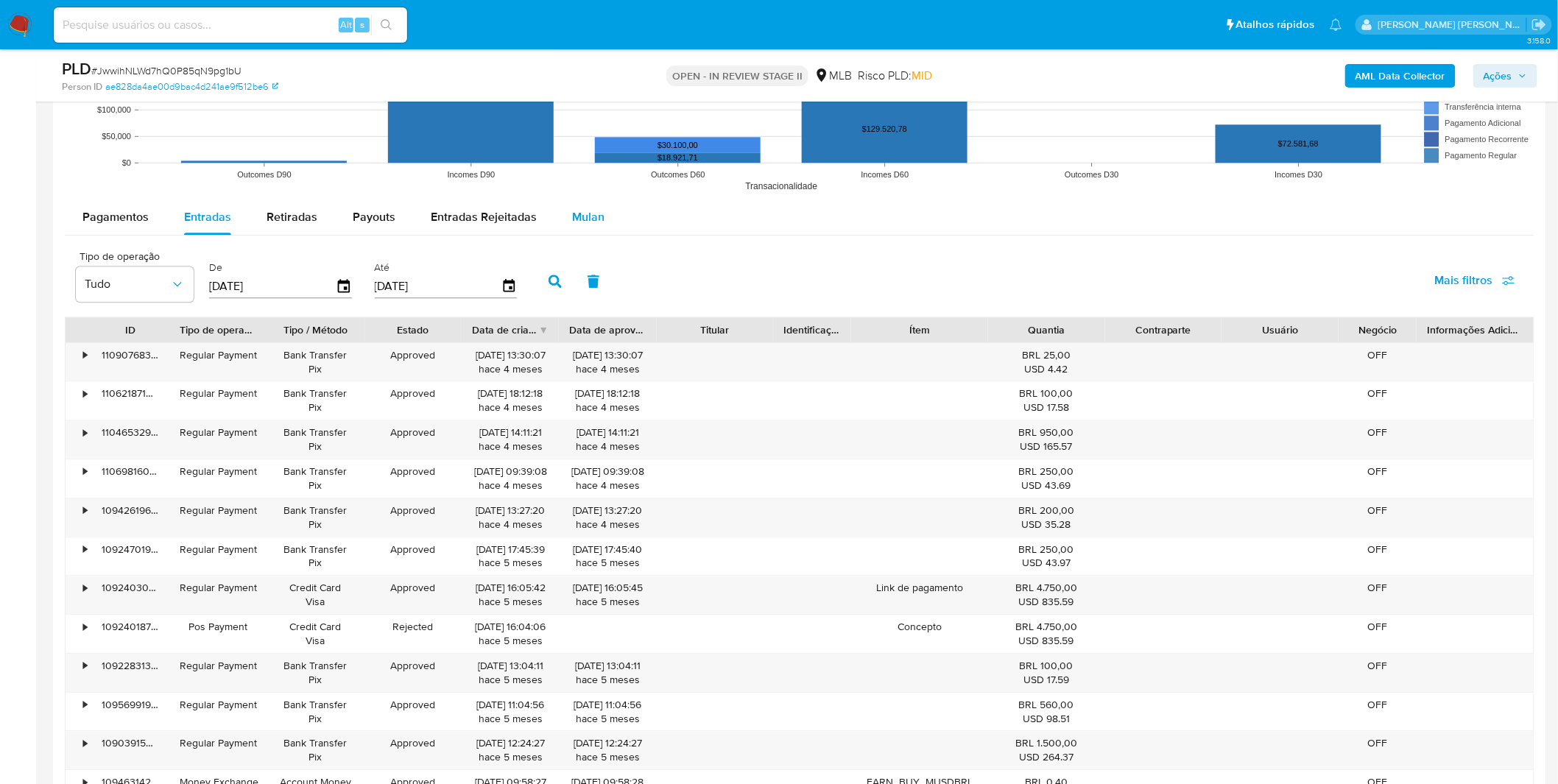
click at [585, 232] on div "Mulan" at bounding box center [589, 217] width 33 height 36
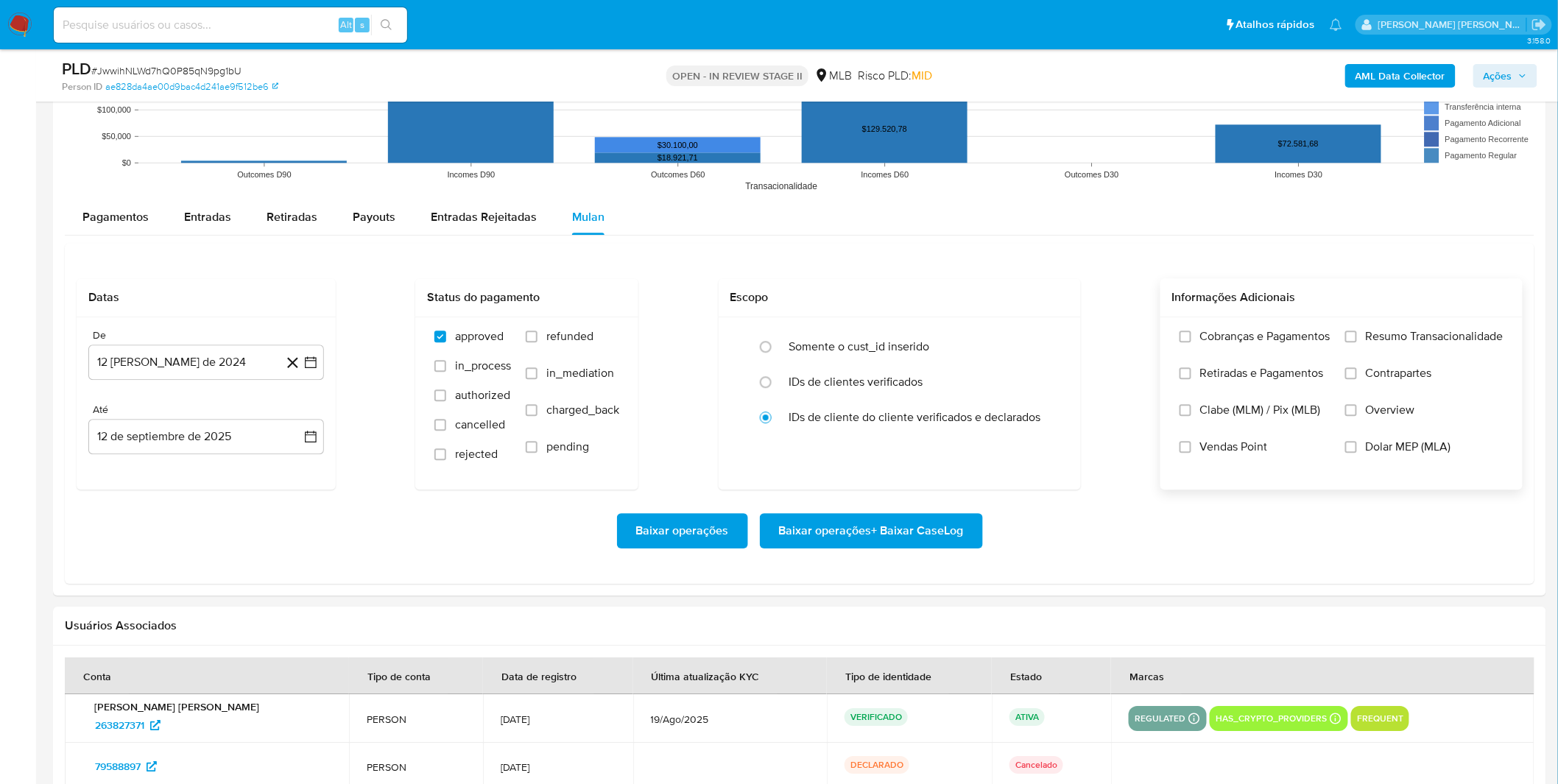
click at [1233, 350] on label "Cobranças e Pagamentos" at bounding box center [1255, 347] width 151 height 36
click at [1192, 343] on input "Cobranças e Pagamentos" at bounding box center [1185, 336] width 12 height 12
click at [1228, 368] on span "Retiradas e Pagamentos" at bounding box center [1263, 373] width 124 height 15
click at [1192, 368] on input "Retiradas e Pagamentos" at bounding box center [1185, 373] width 12 height 12
click at [1383, 337] on span "Resumo Transacionalidade" at bounding box center [1434, 336] width 138 height 15
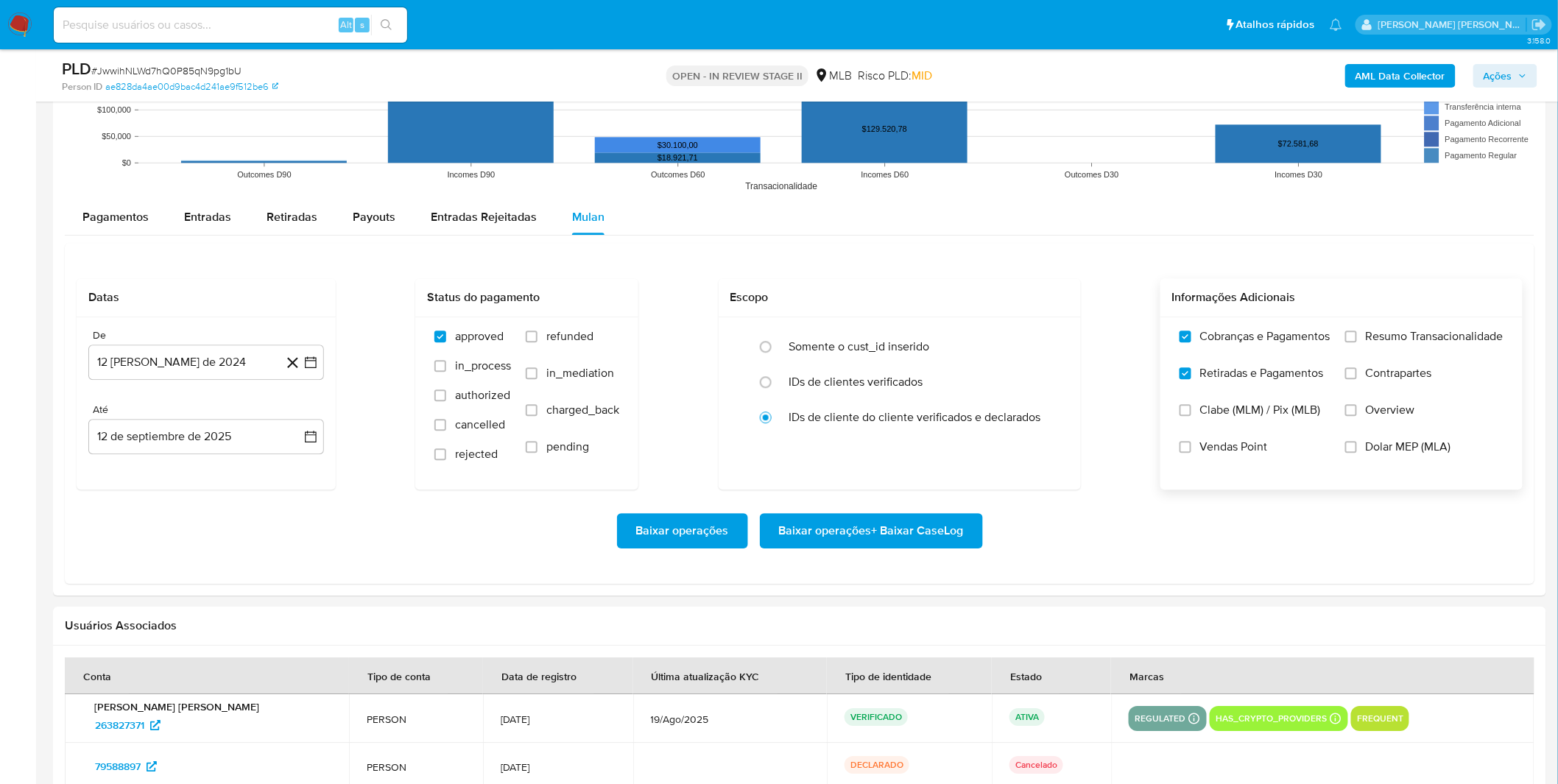
click at [1357, 337] on input "Resumo Transacionalidade" at bounding box center [1351, 336] width 12 height 12
click at [1372, 384] on label "Contrapartes" at bounding box center [1425, 384] width 159 height 36
click at [1357, 379] on input "Contrapartes" at bounding box center [1351, 373] width 12 height 12
click at [243, 377] on button "12 [PERSON_NAME] de 2024" at bounding box center [206, 362] width 235 height 36
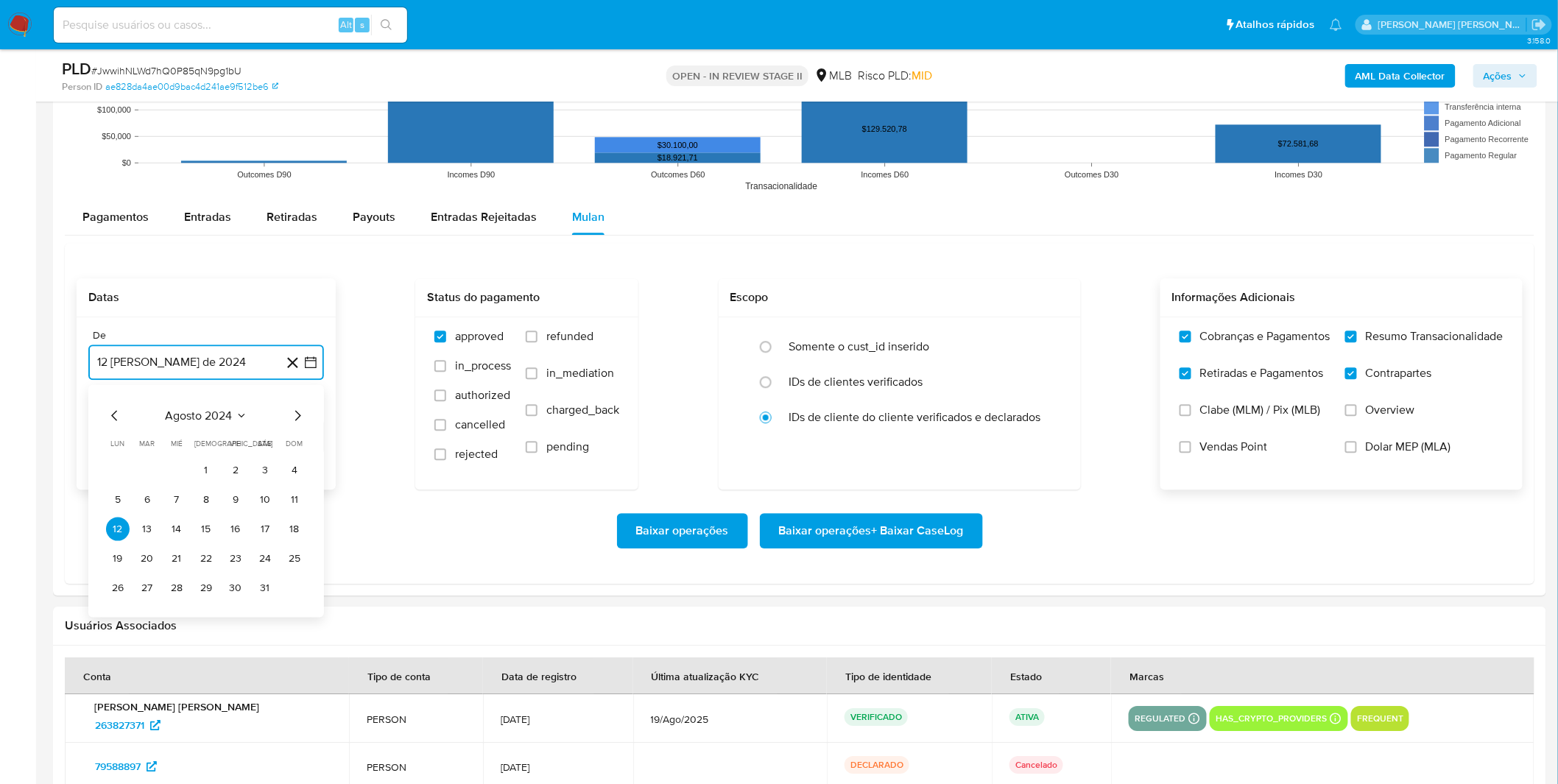
click at [226, 421] on span "agosto 2024" at bounding box center [200, 415] width 67 height 15
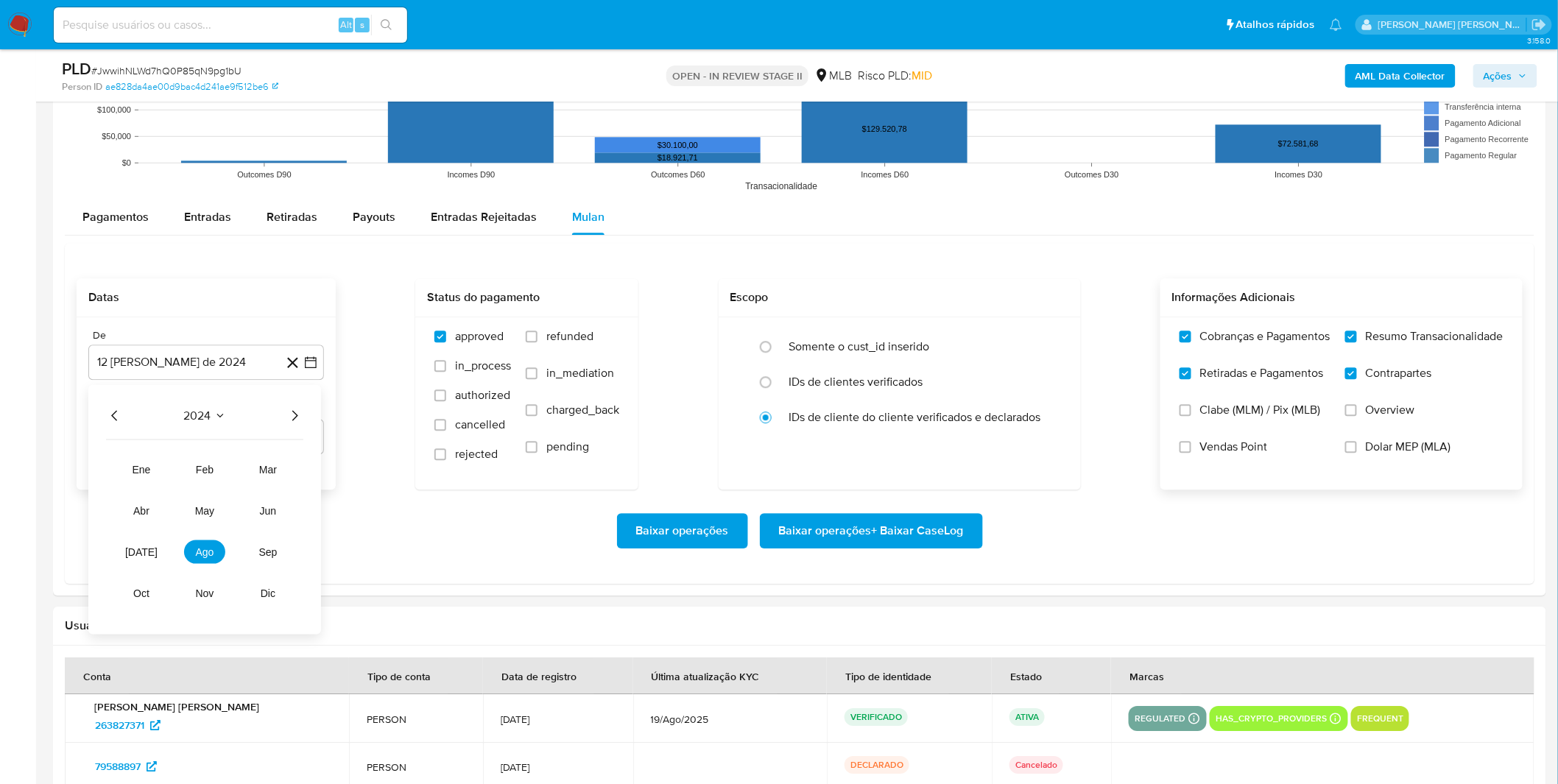
click at [293, 423] on icon "Año siguiente" at bounding box center [294, 415] width 17 height 17
click at [262, 515] on span "jun" at bounding box center [268, 510] width 17 height 12
click at [287, 471] on button "1" at bounding box center [294, 469] width 24 height 24
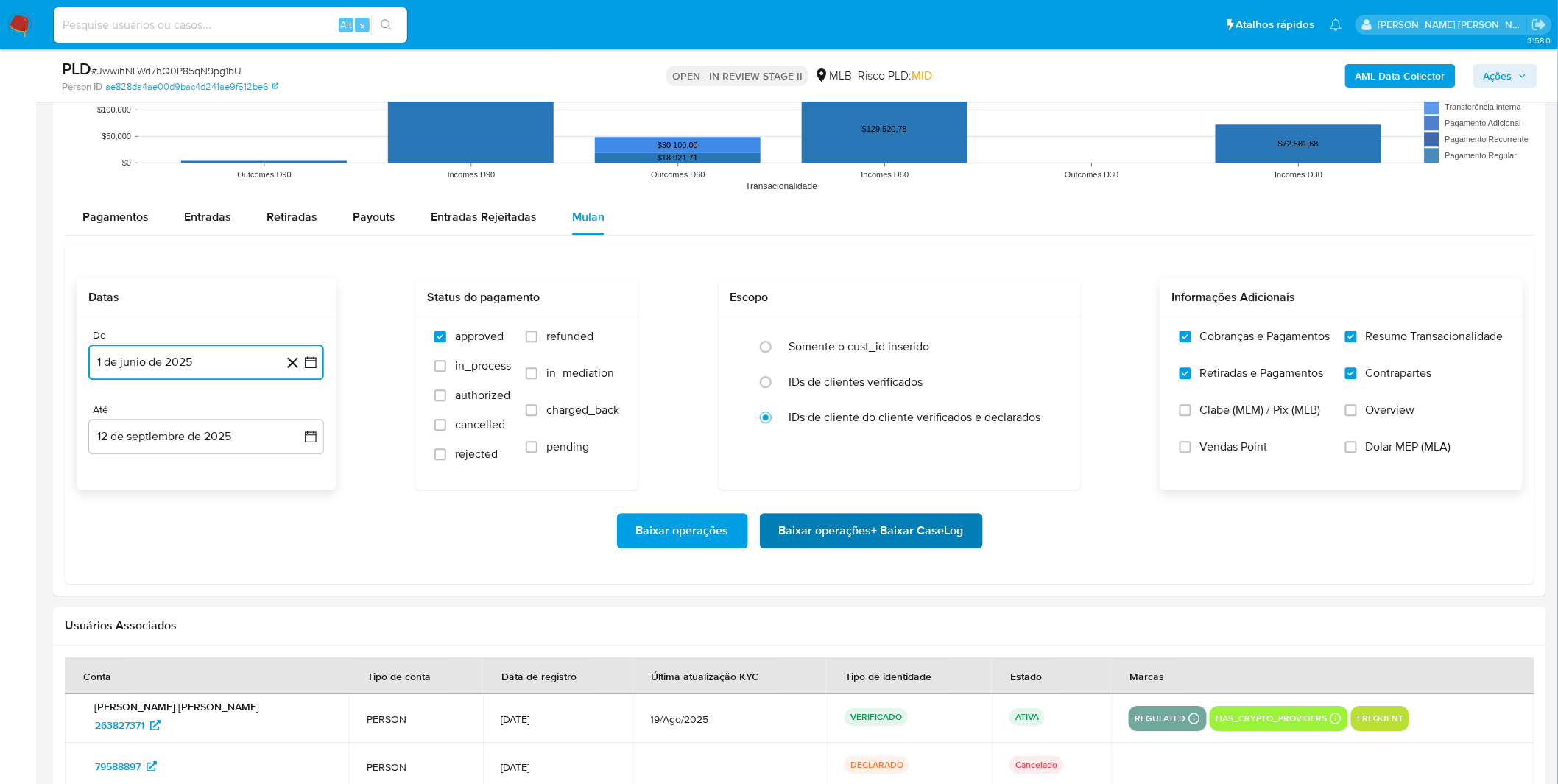
click at [852, 536] on span "Baixar operações + Baixar CaseLog" at bounding box center [872, 531] width 185 height 33
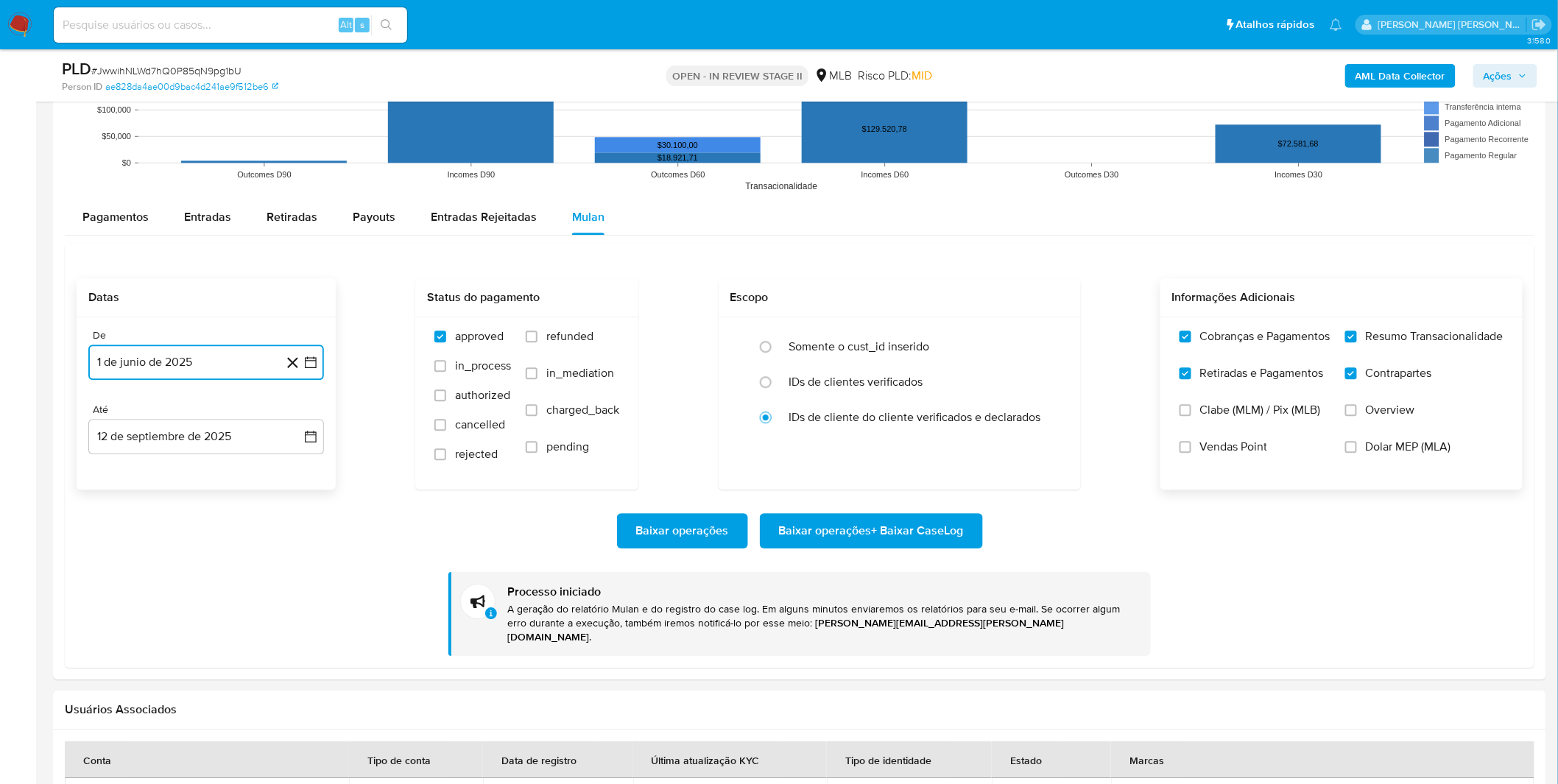
click at [228, 373] on button "1 de junio de 2025" at bounding box center [206, 362] width 235 height 36
click at [122, 414] on icon "Mes anterior" at bounding box center [114, 415] width 17 height 17
click at [201, 468] on button "1" at bounding box center [206, 469] width 24 height 24
click at [948, 538] on span "Baixar operações + Baixar CaseLog" at bounding box center [872, 531] width 185 height 33
click at [181, 361] on button "1 de mayo de 2025" at bounding box center [206, 362] width 235 height 36
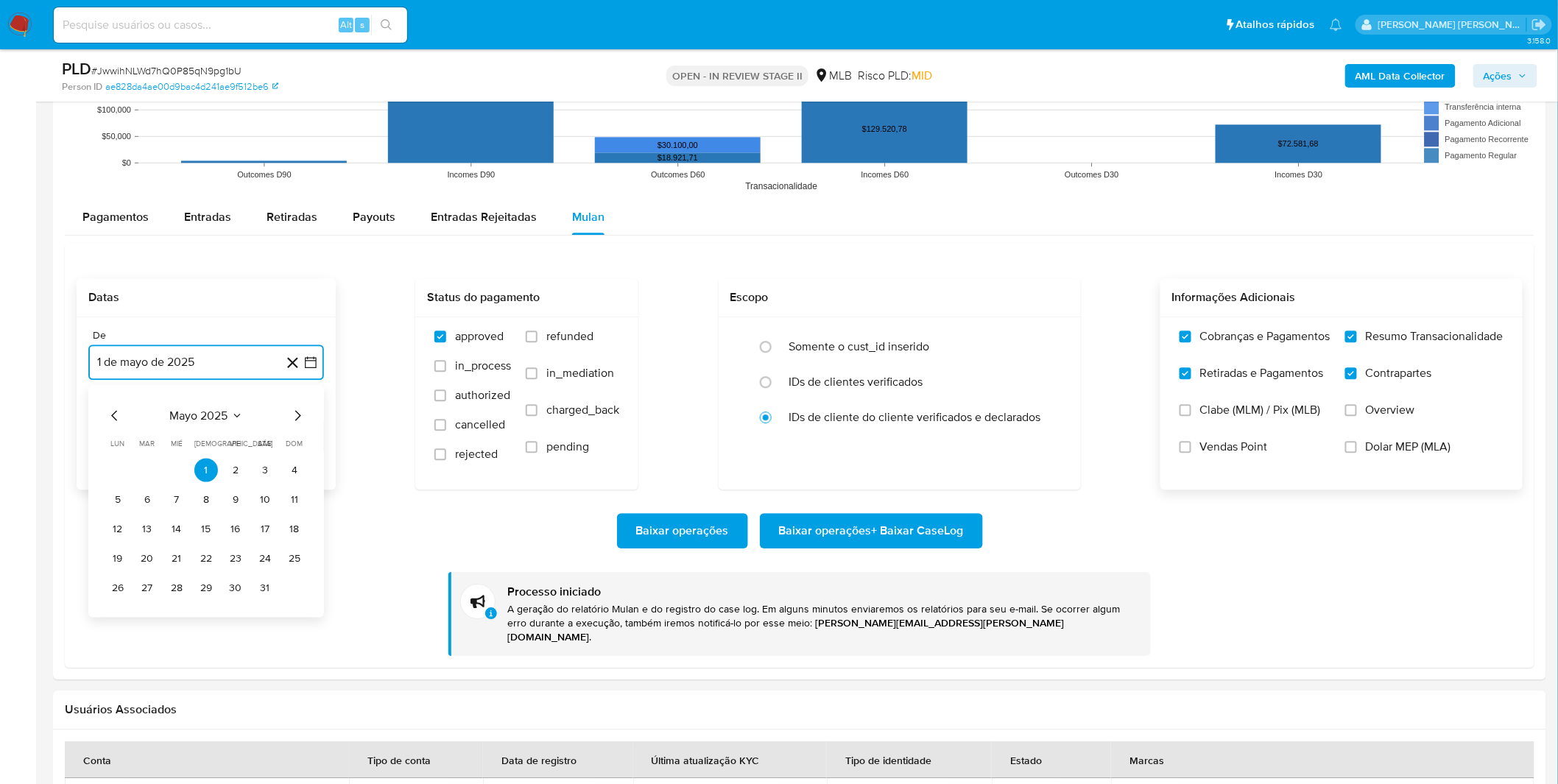
click at [110, 418] on icon "Mes anterior" at bounding box center [114, 415] width 17 height 17
click at [115, 415] on icon "Mes anterior" at bounding box center [114, 415] width 17 height 17
click at [308, 418] on div "febrero 2025 febrero 2025 lun lunes mar martes mié miércoles jue jueves vie vie…" at bounding box center [206, 500] width 235 height 232
click at [301, 416] on icon "Mes siguiente" at bounding box center [297, 415] width 17 height 17
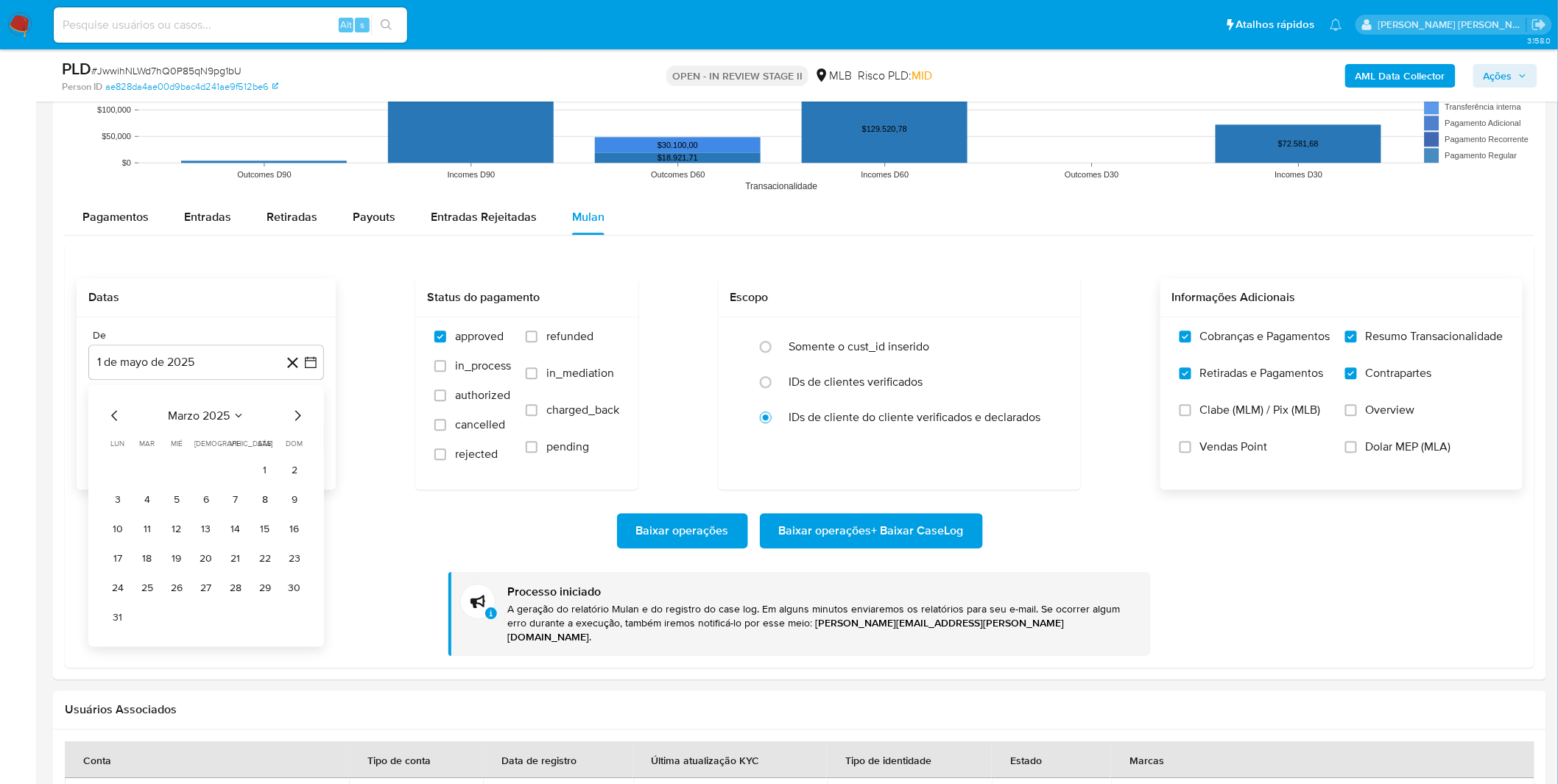
click at [297, 417] on icon "Mes siguiente" at bounding box center [297, 415] width 17 height 17
click at [157, 471] on button "1" at bounding box center [148, 469] width 24 height 24
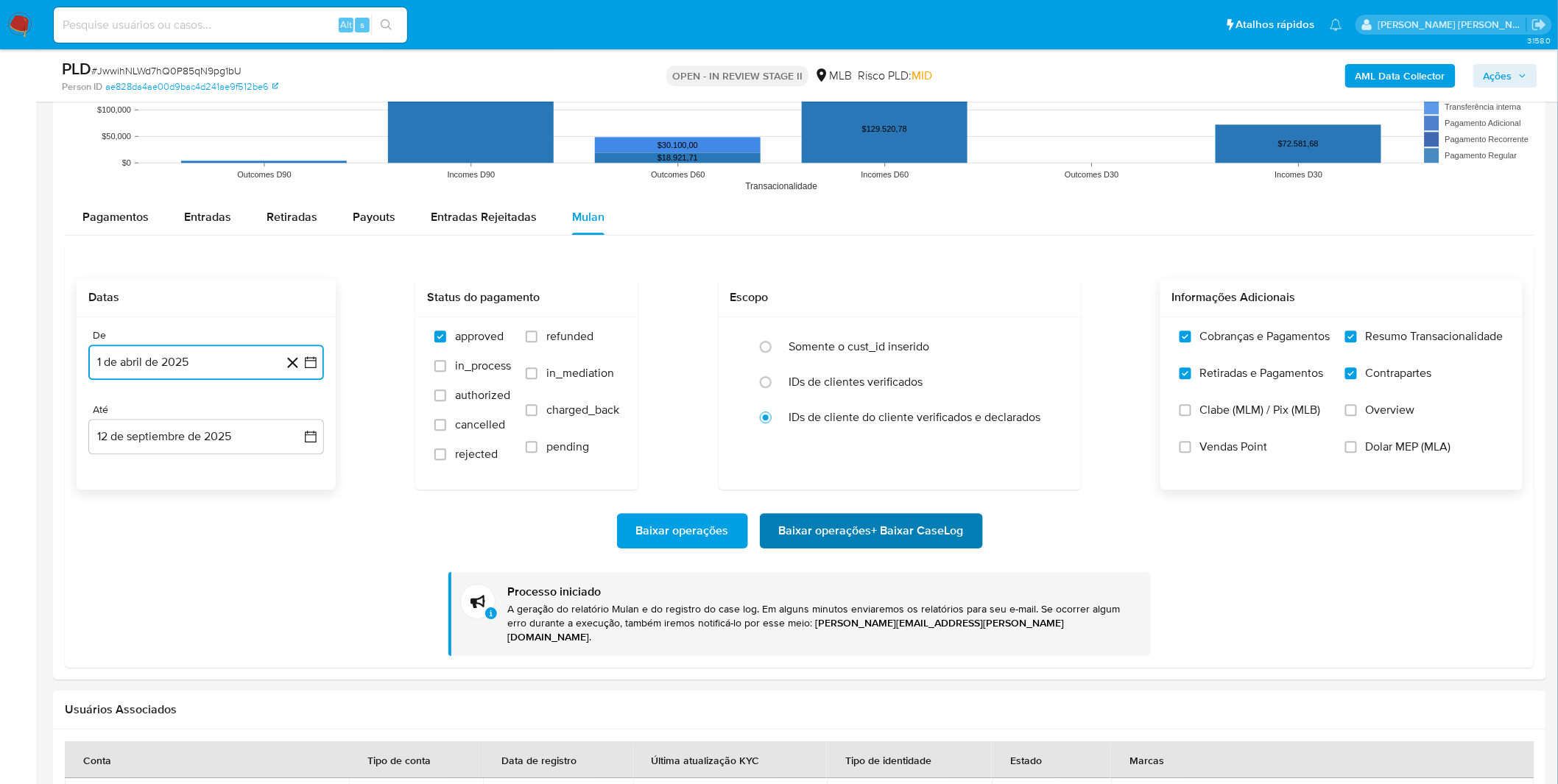
click at [879, 535] on span "Baixar operações + Baixar CaseLog" at bounding box center [872, 531] width 185 height 33
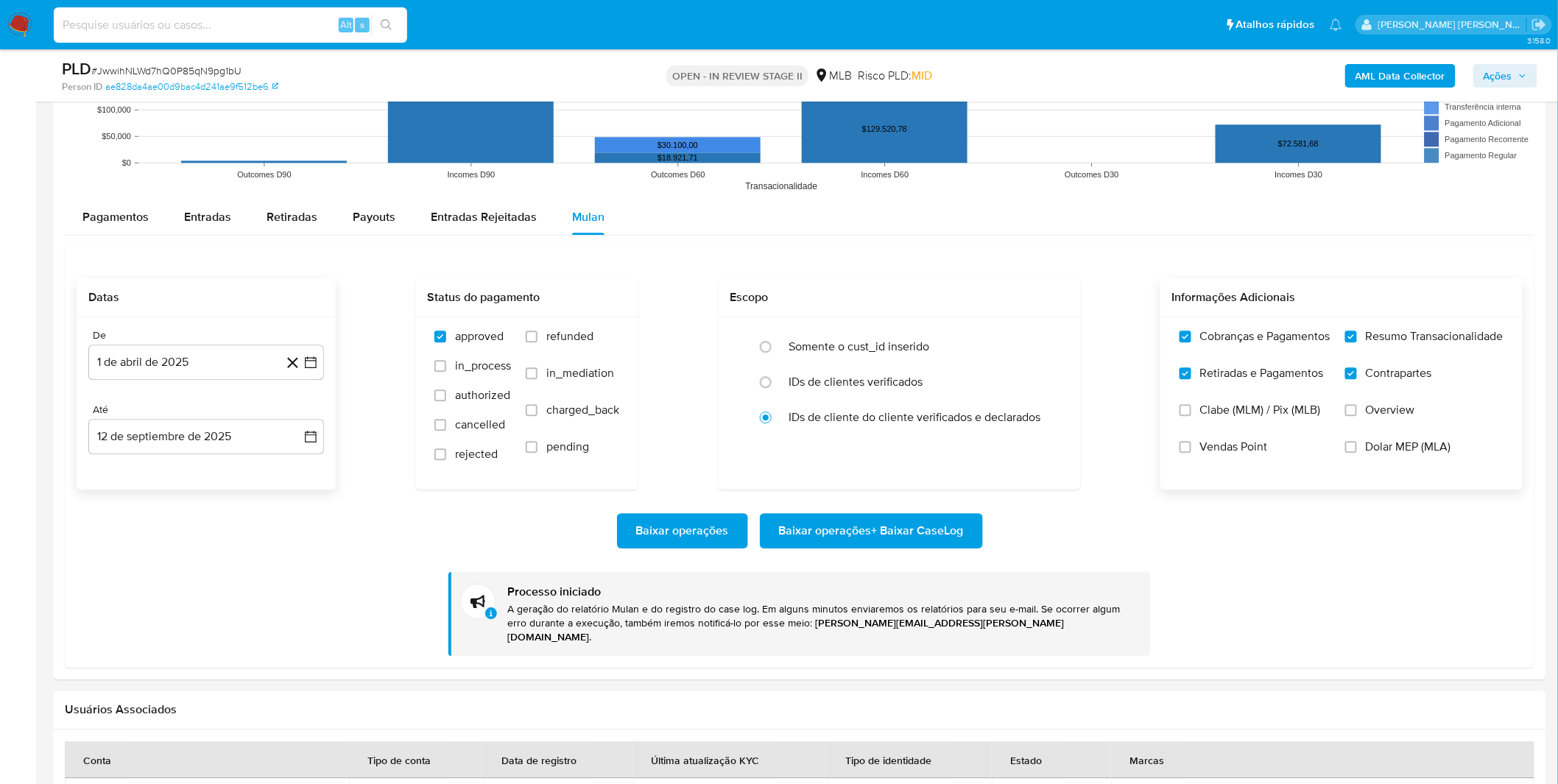
click at [197, 28] on input at bounding box center [231, 25] width 354 height 19
paste input "Jn4DQdjunw5bx8LFFt4RUTju"
type input "Jn4DQdjunw5bx8LFFt4RUTju"
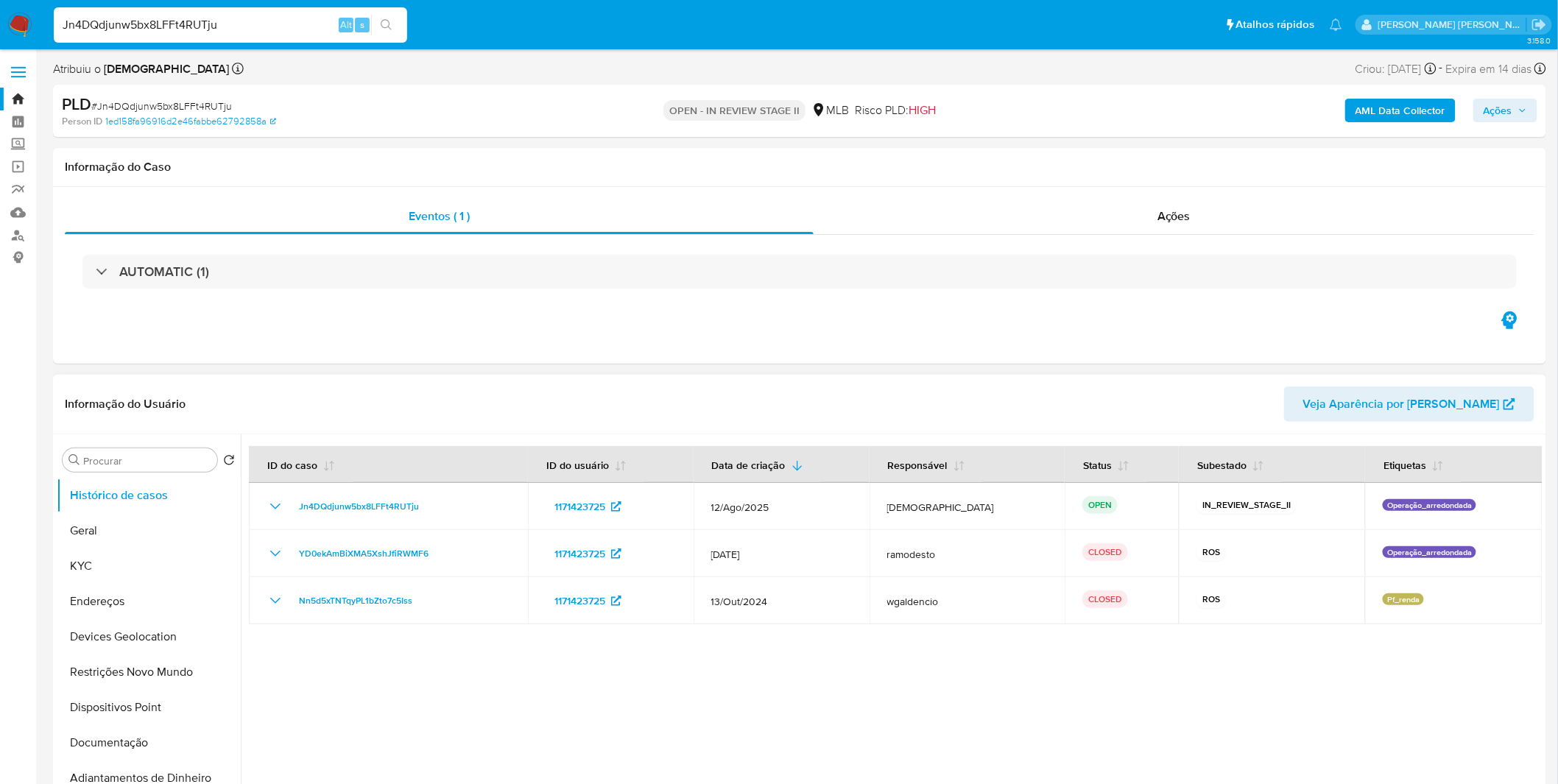
select select "10"
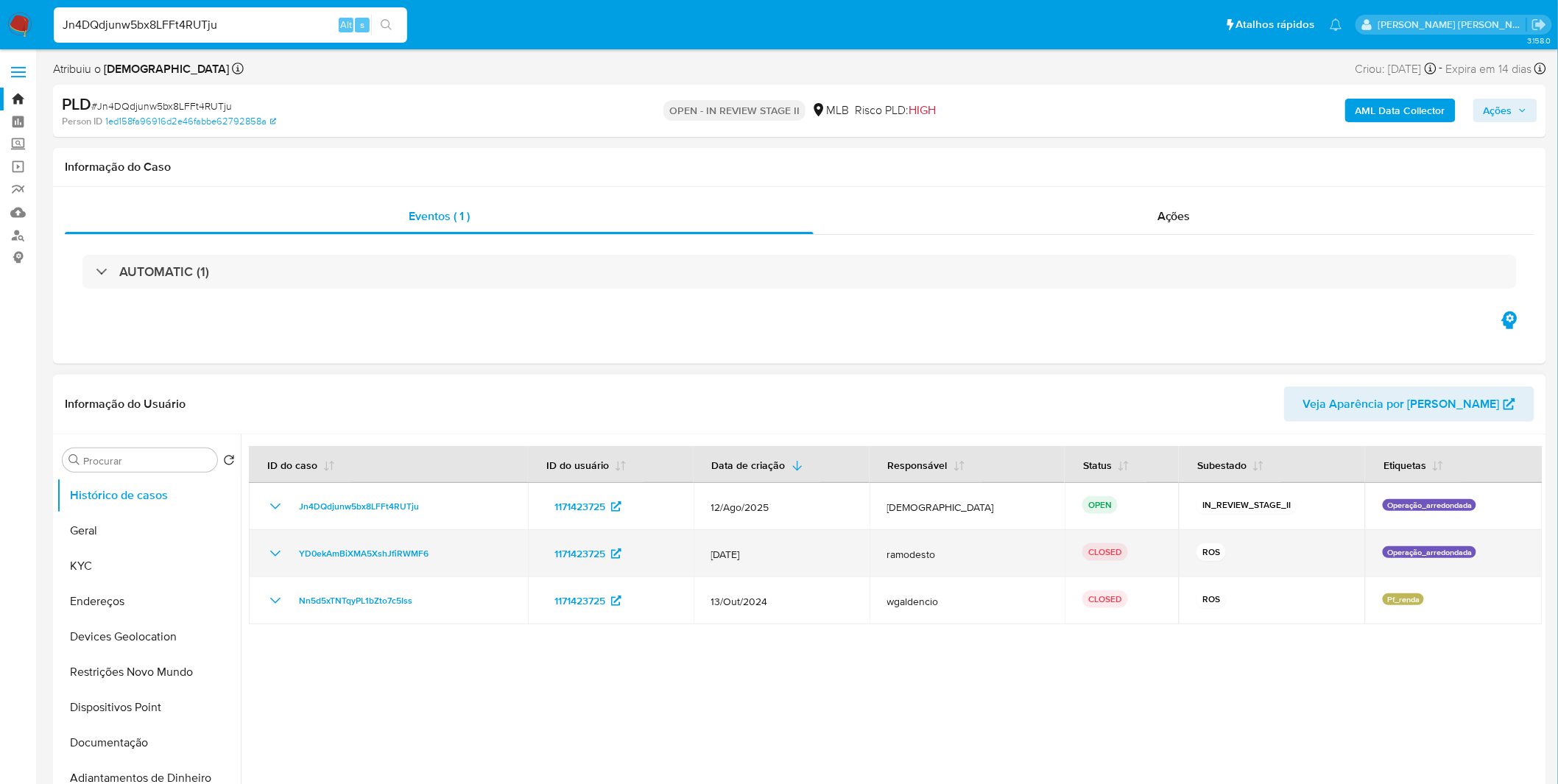
click at [271, 550] on icon "Mostrar/Ocultar" at bounding box center [274, 553] width 17 height 17
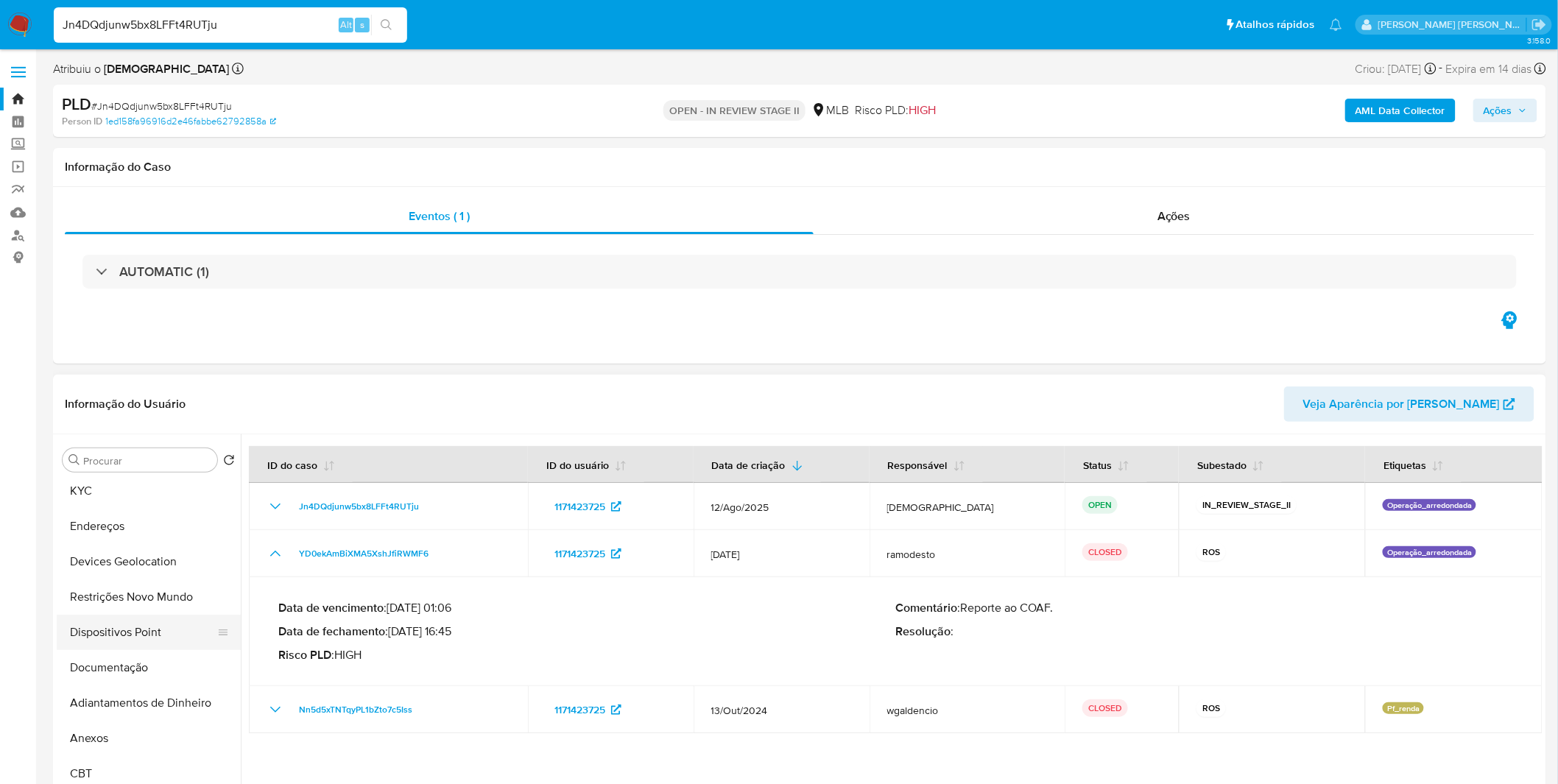
scroll to position [163, 0]
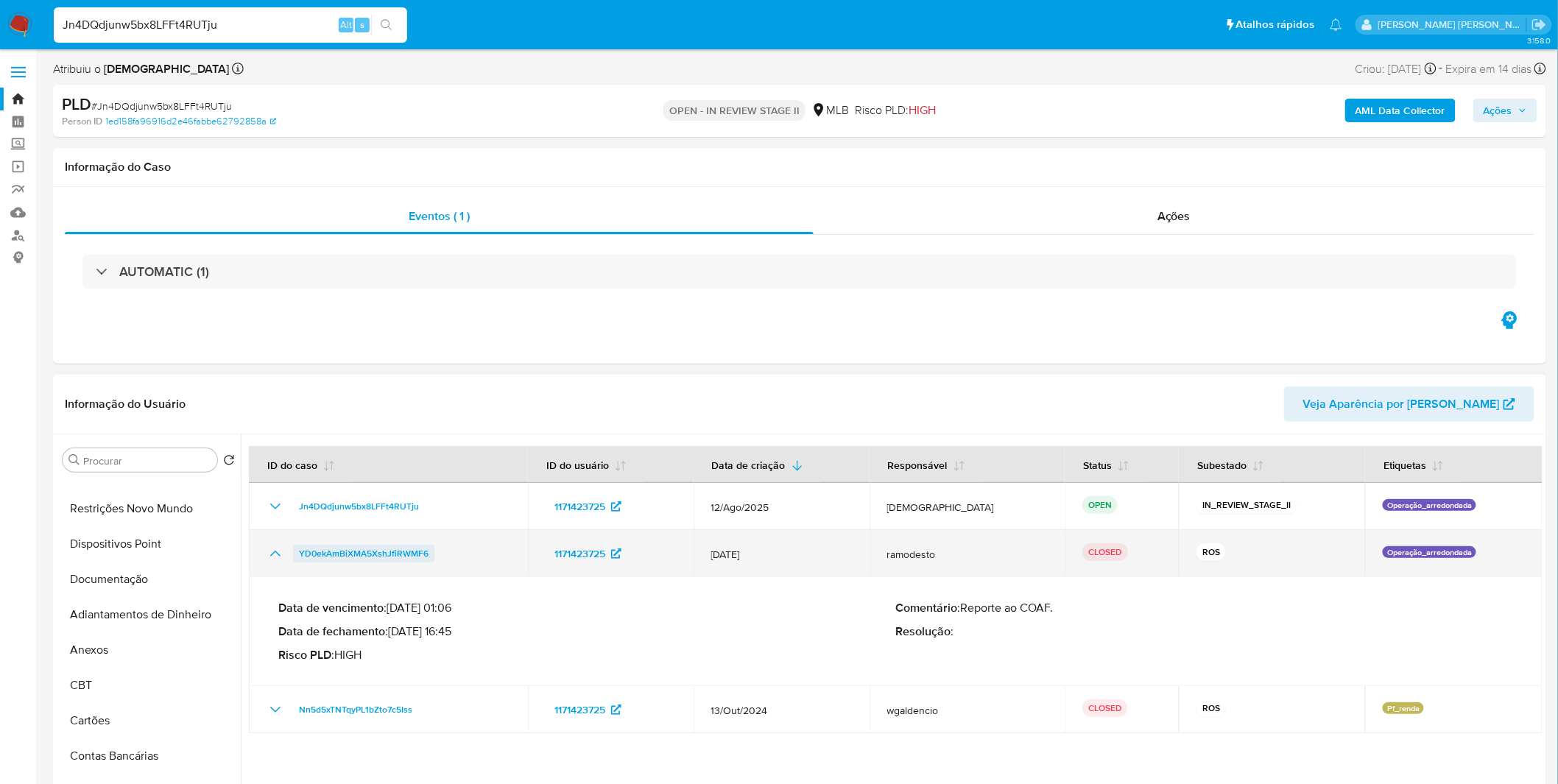
drag, startPoint x: 447, startPoint y: 550, endPoint x: 293, endPoint y: 554, distance: 154.1
click at [293, 554] on div "YD0ekAmBiXMA5XshJfiRWMF6" at bounding box center [387, 553] width 243 height 17
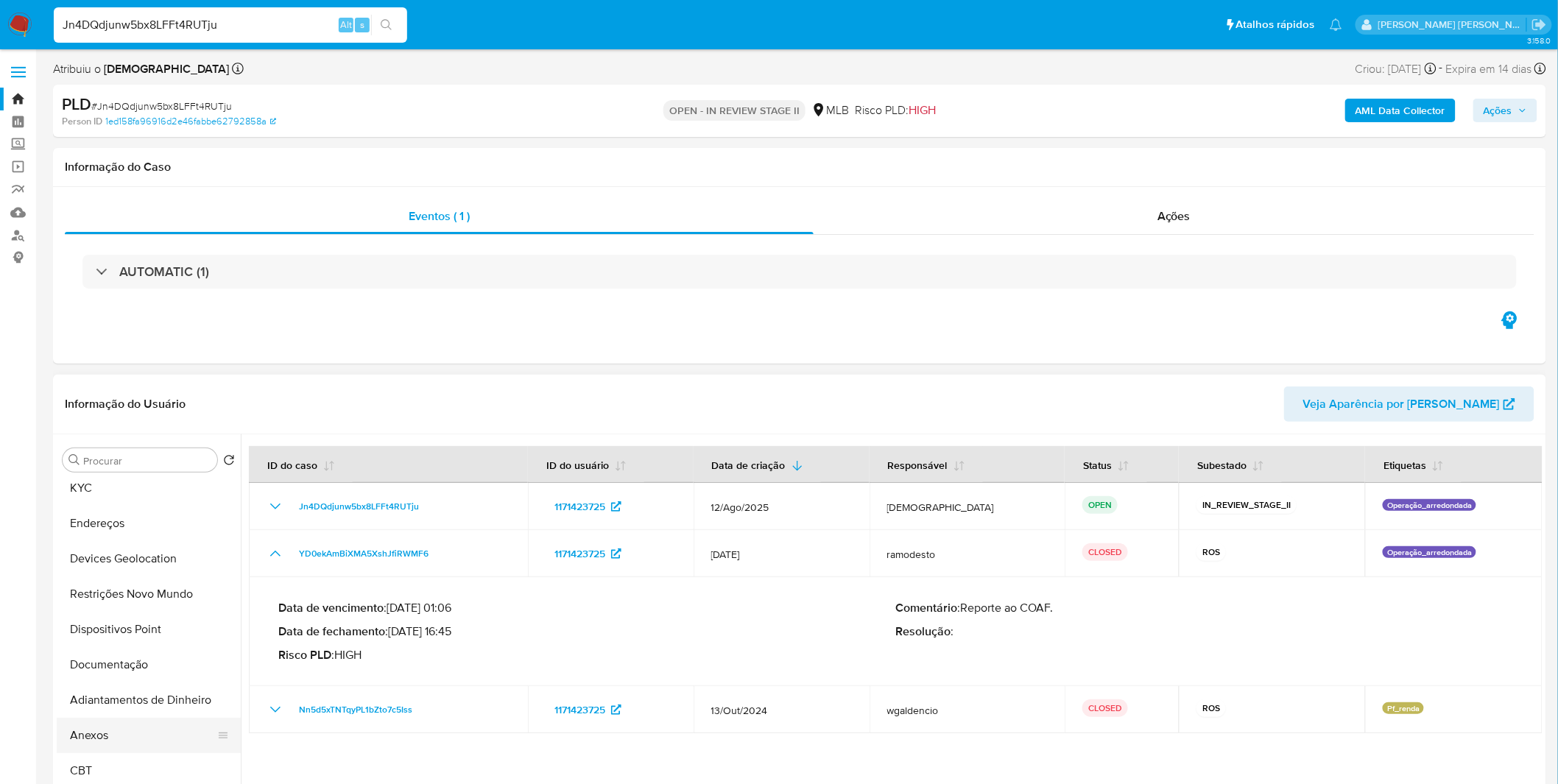
scroll to position [0, 0]
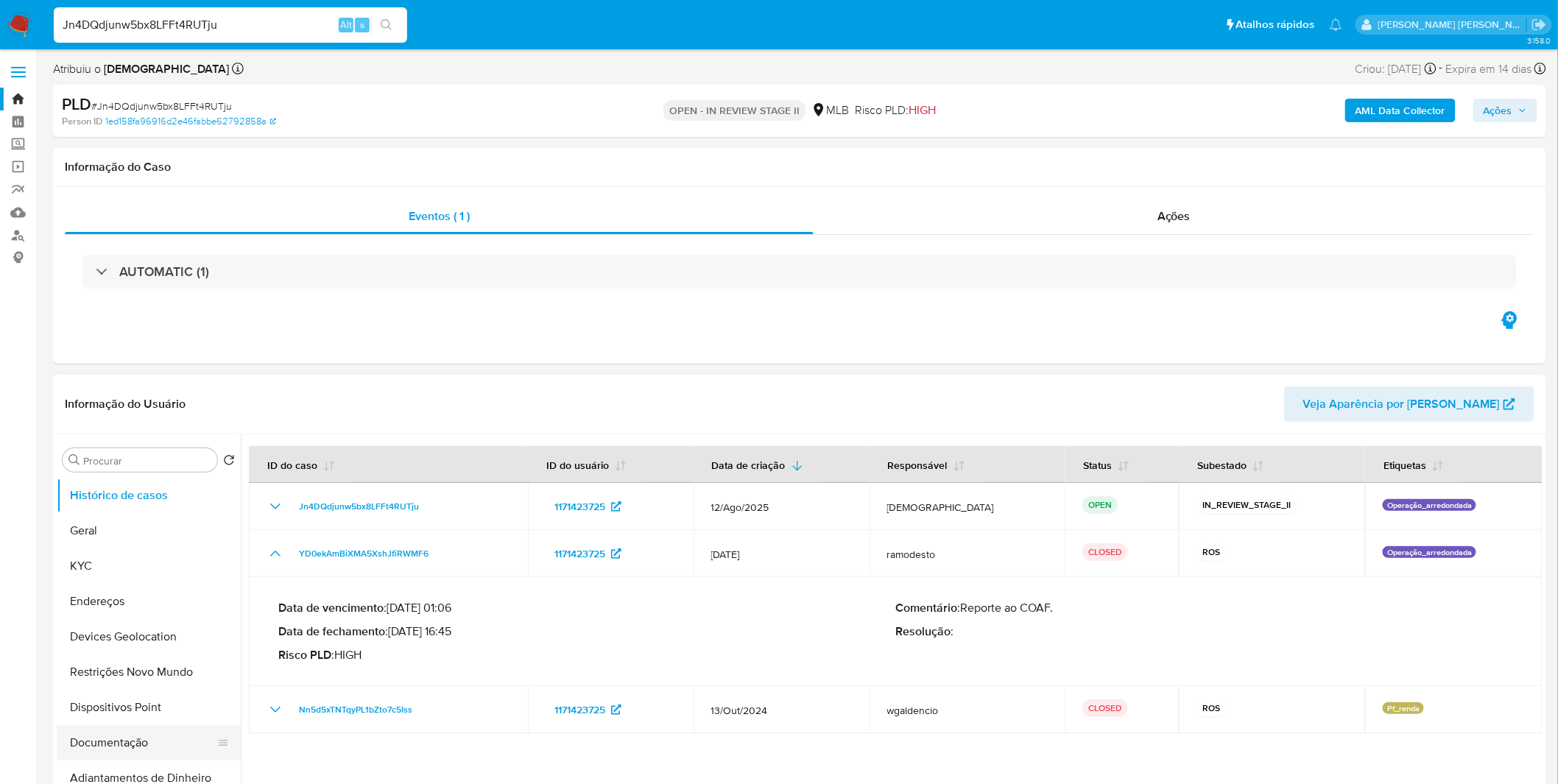
click at [129, 738] on button "Documentação" at bounding box center [142, 743] width 172 height 36
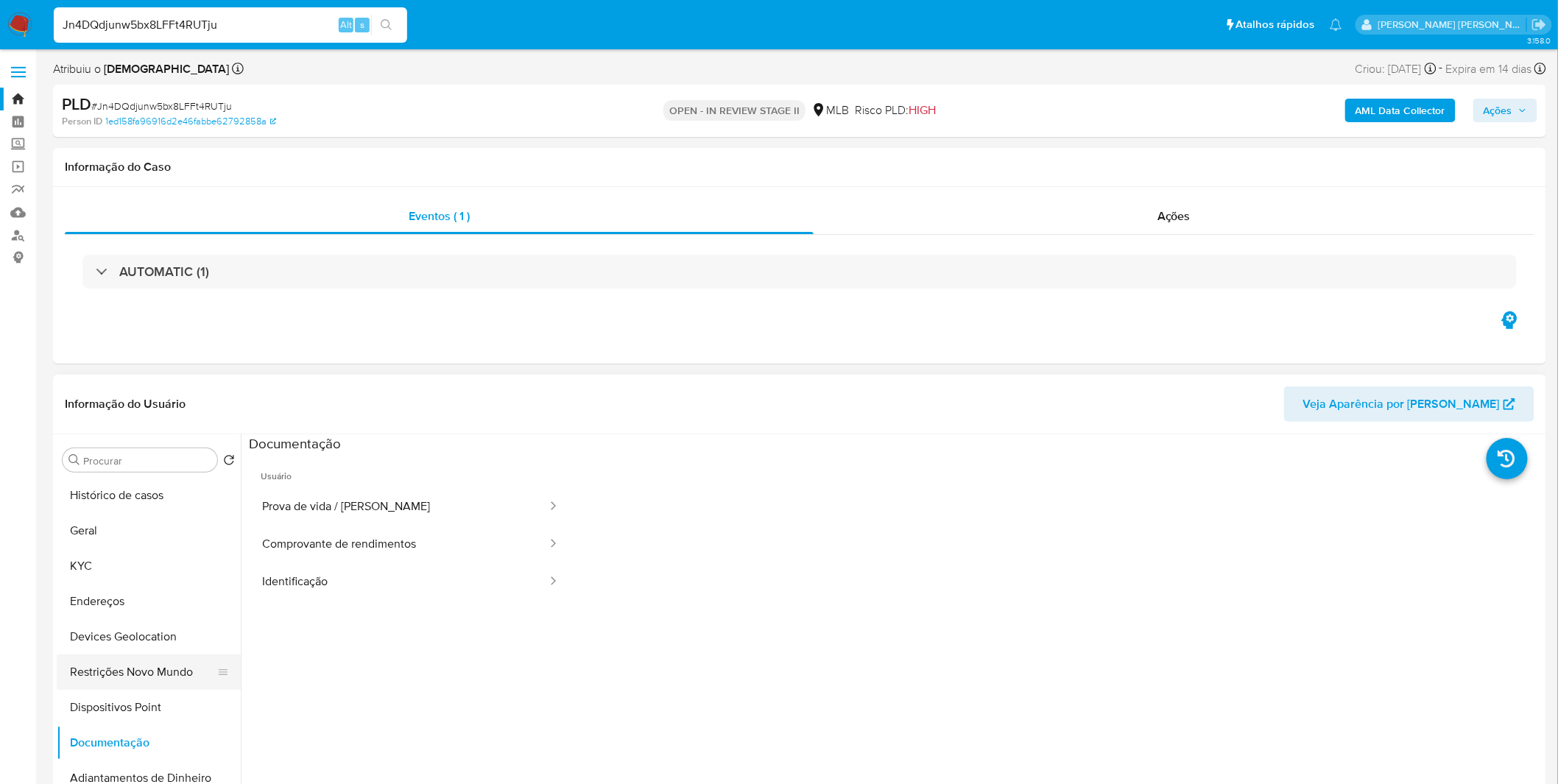
click at [149, 674] on button "Restrições Novo Mundo" at bounding box center [142, 672] width 172 height 36
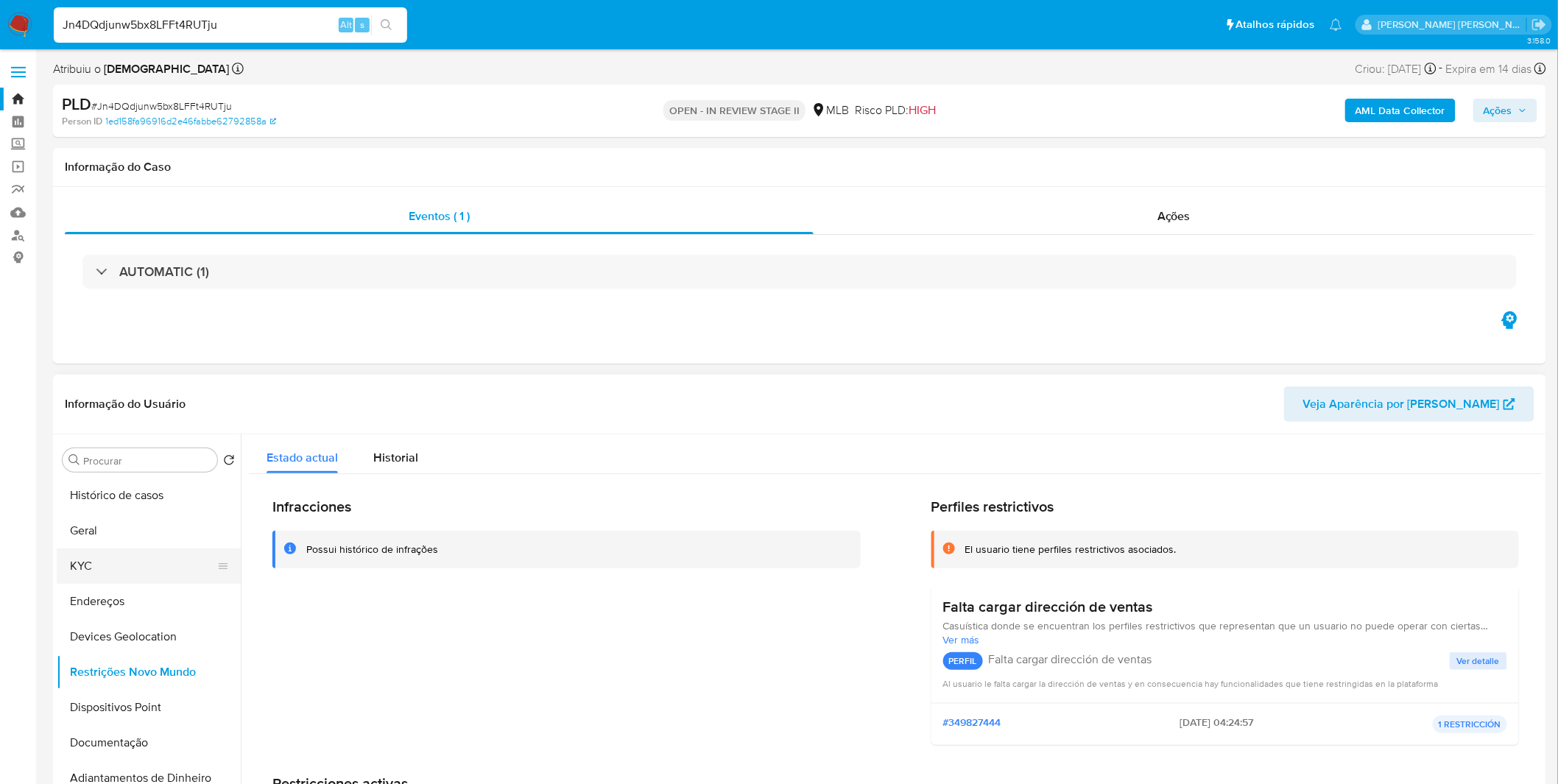
click at [149, 555] on button "KYC" at bounding box center [142, 566] width 172 height 36
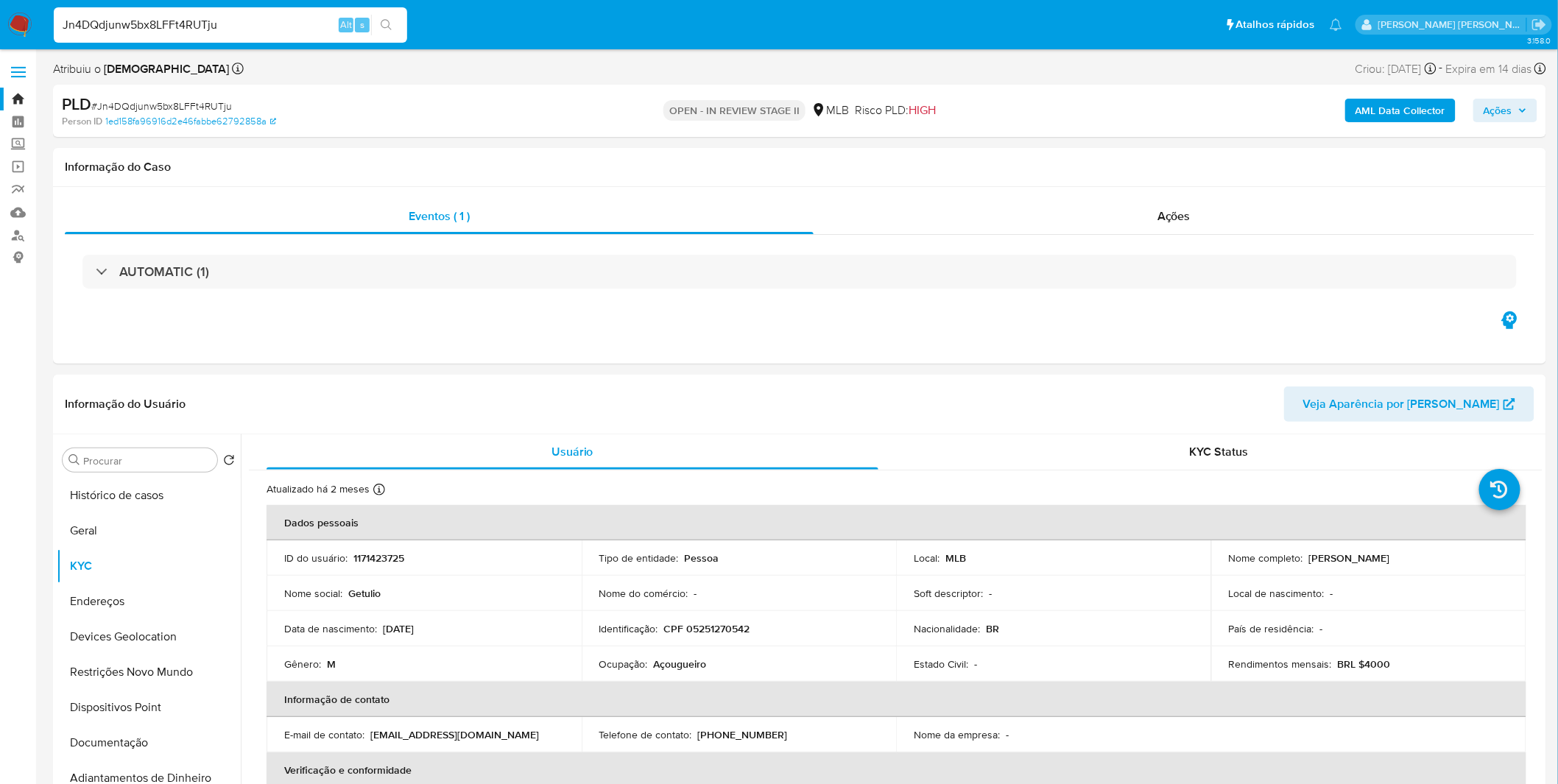
click at [19, 17] on img at bounding box center [19, 25] width 25 height 25
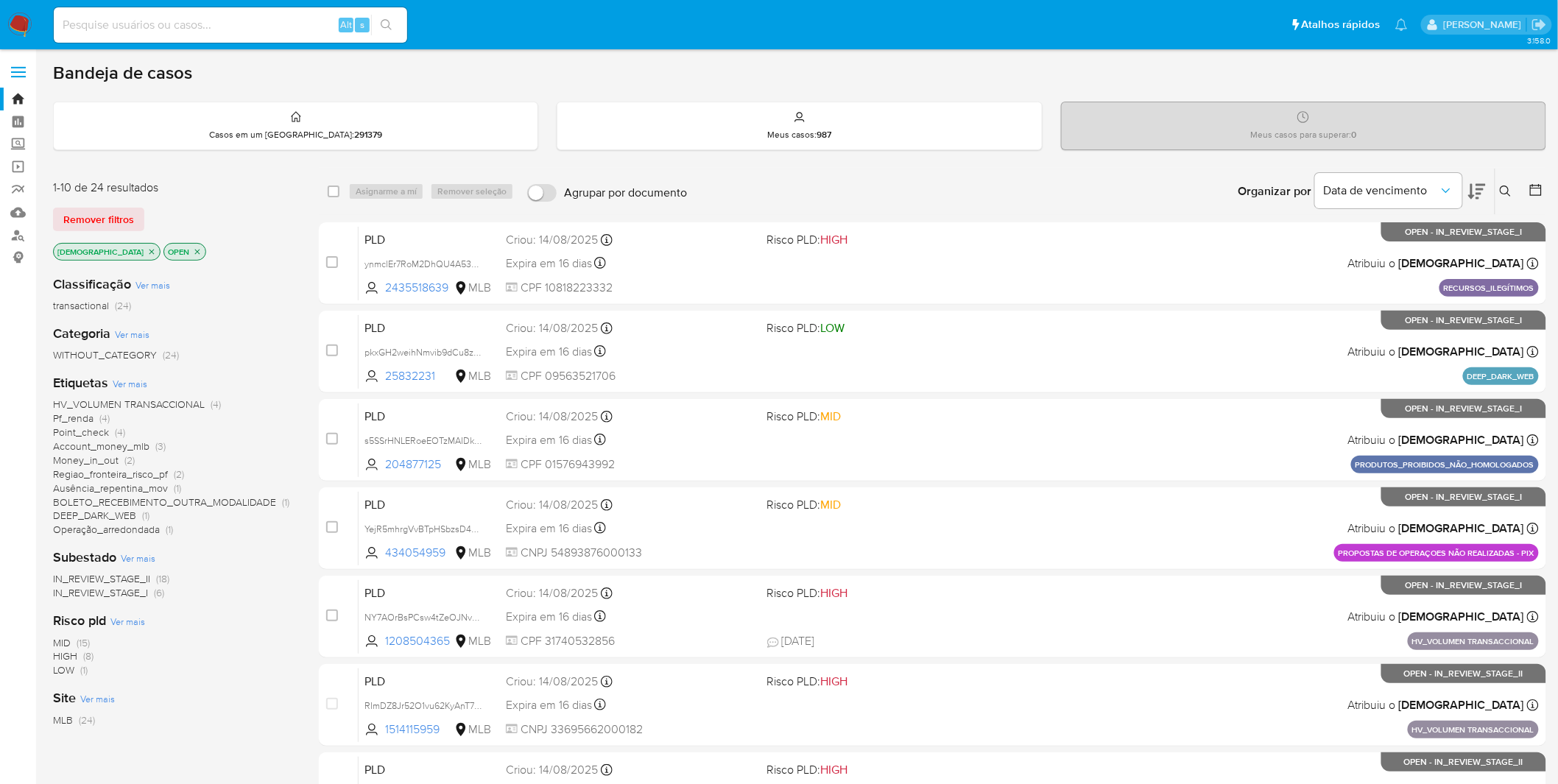
click at [148, 251] on icon "close-filter" at bounding box center [152, 252] width 9 height 9
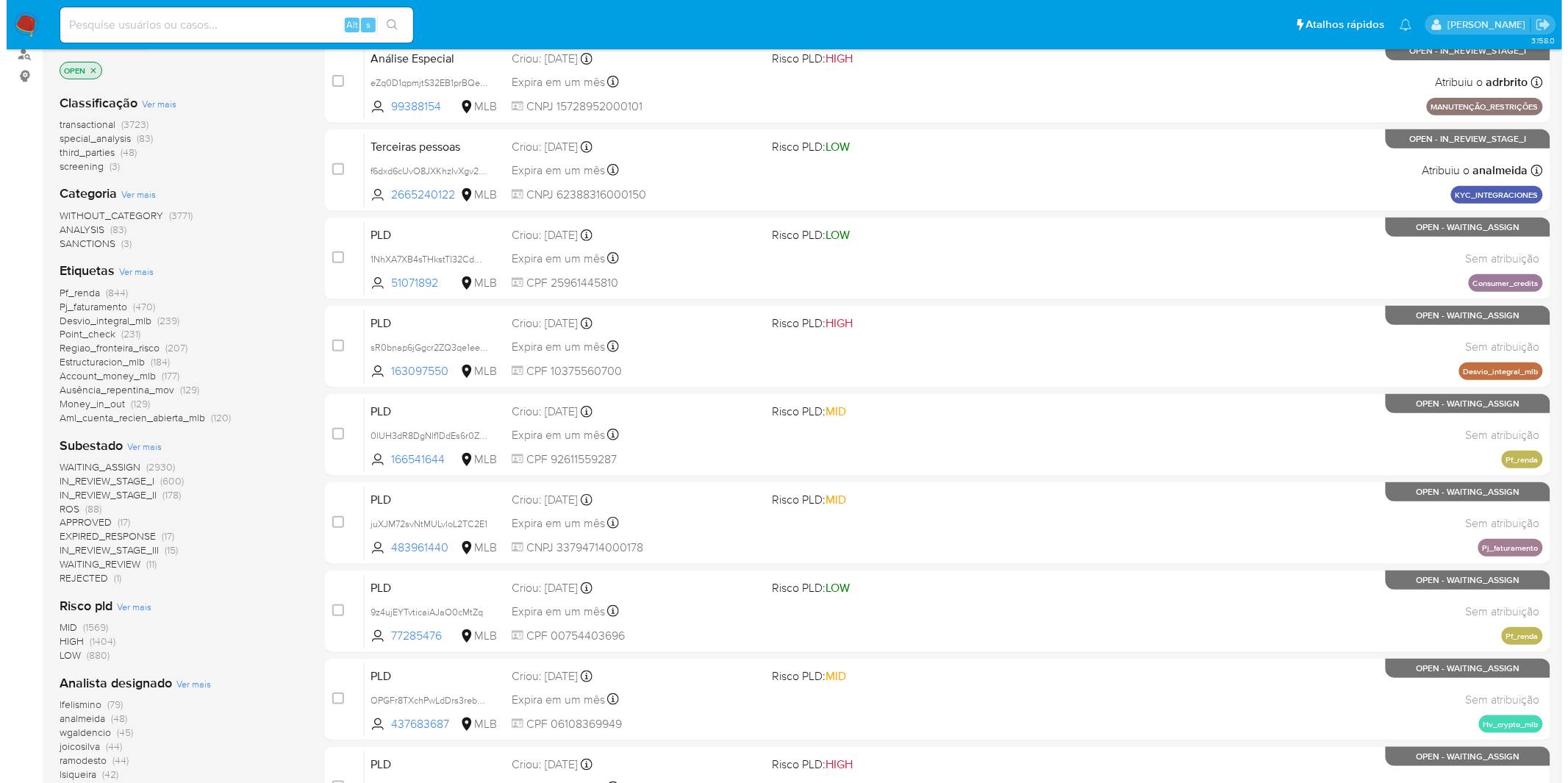
scroll to position [408, 0]
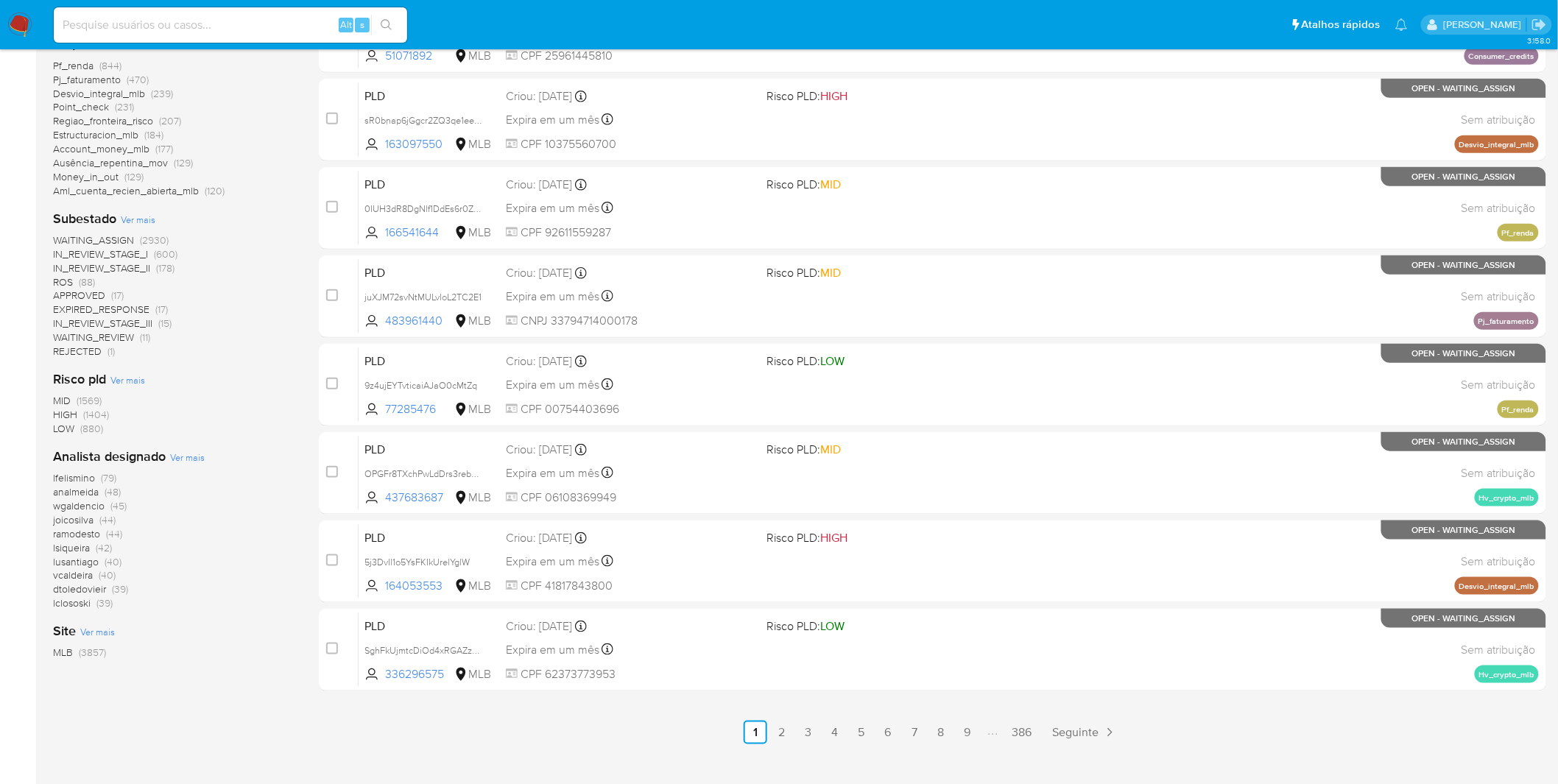
click at [208, 453] on div "Analista designado Ver mais lfelismino (79) analmeida (48) wgaldencio (45) joic…" at bounding box center [174, 529] width 242 height 163
click at [193, 454] on span "Ver mais" at bounding box center [188, 457] width 35 height 14
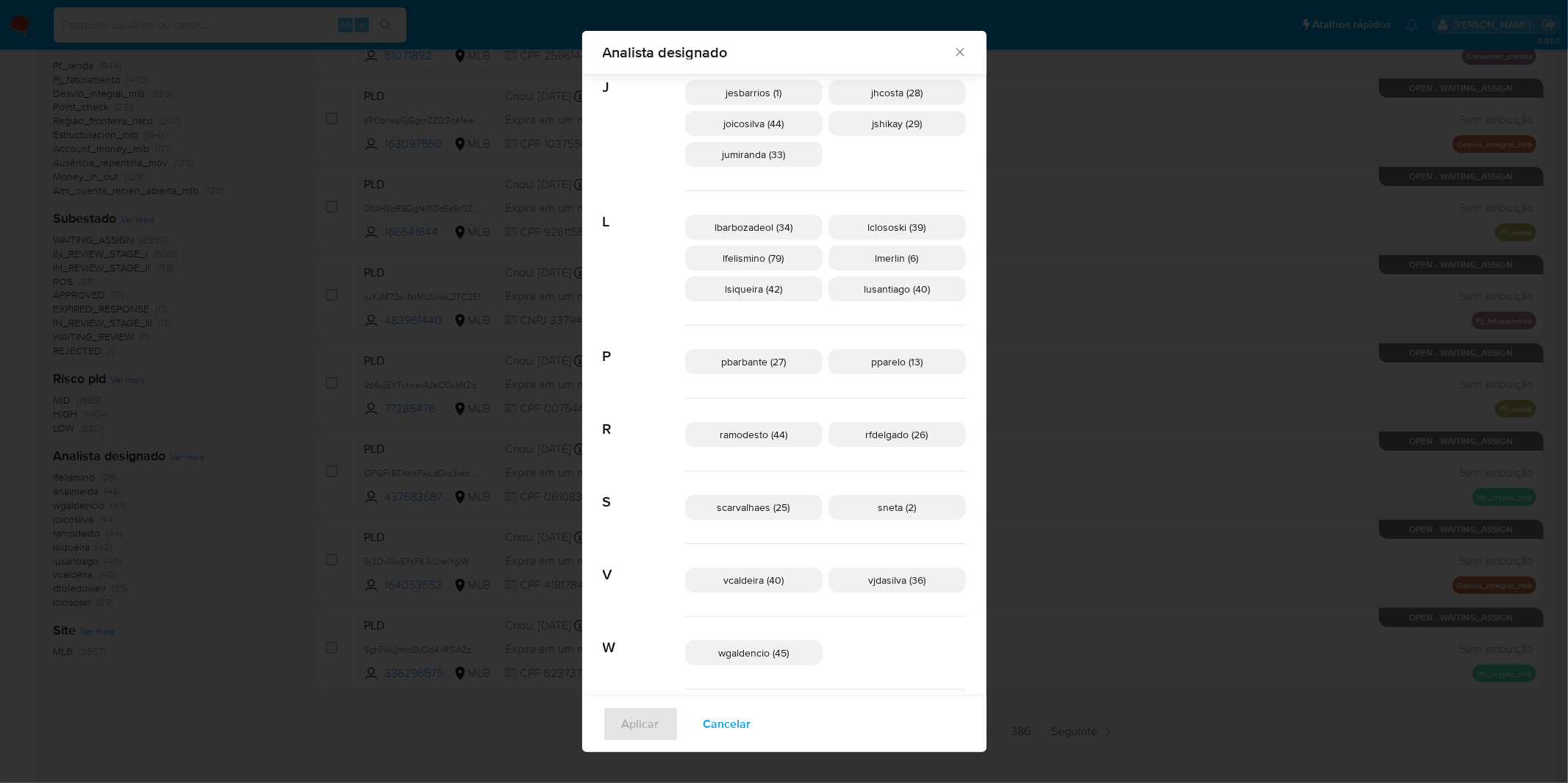
scroll to position [648, 0]
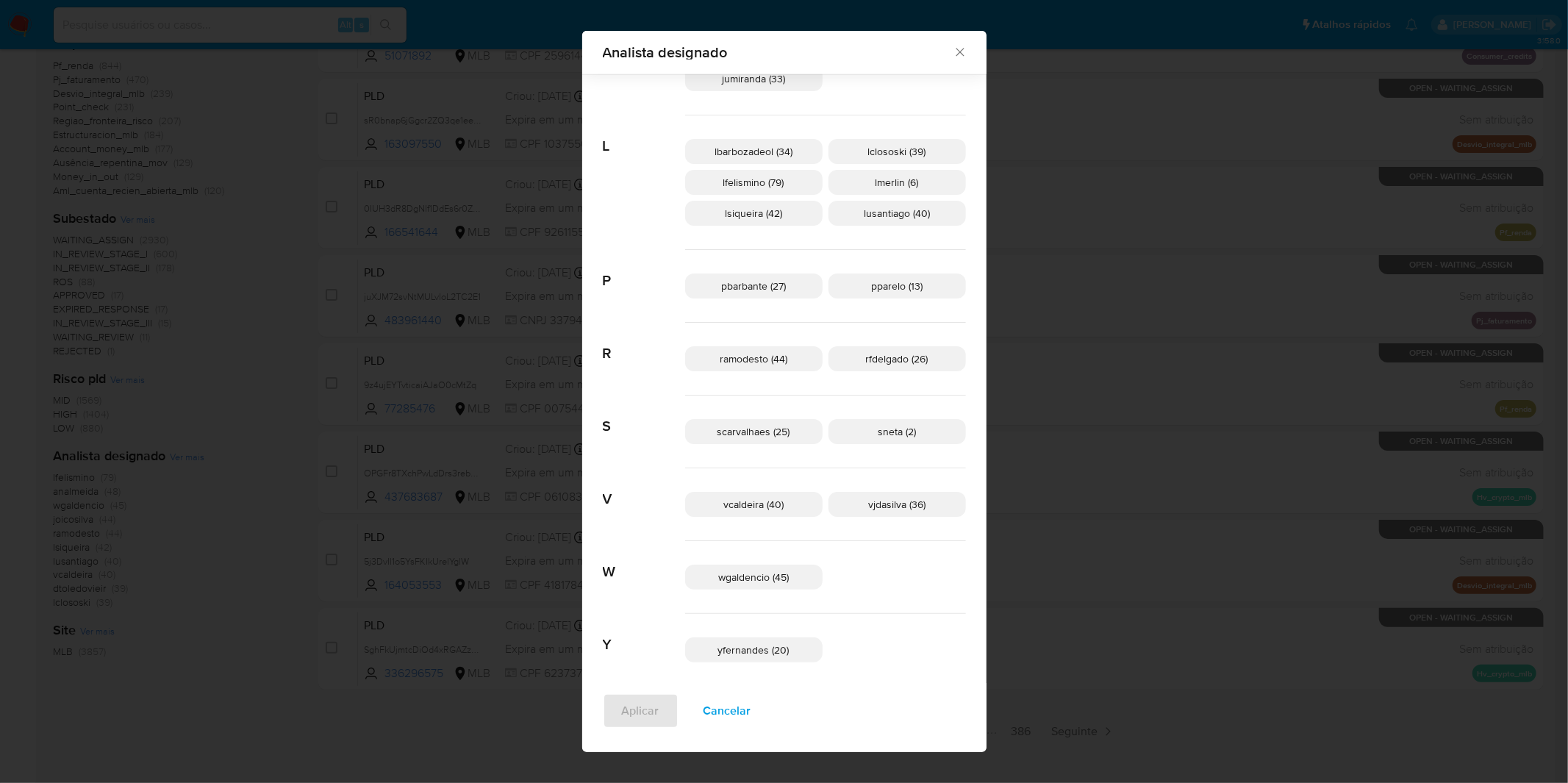
click at [747, 649] on span "yfernandes (20)" at bounding box center [754, 650] width 71 height 15
click at [649, 707] on span "Aplicar" at bounding box center [640, 711] width 37 height 33
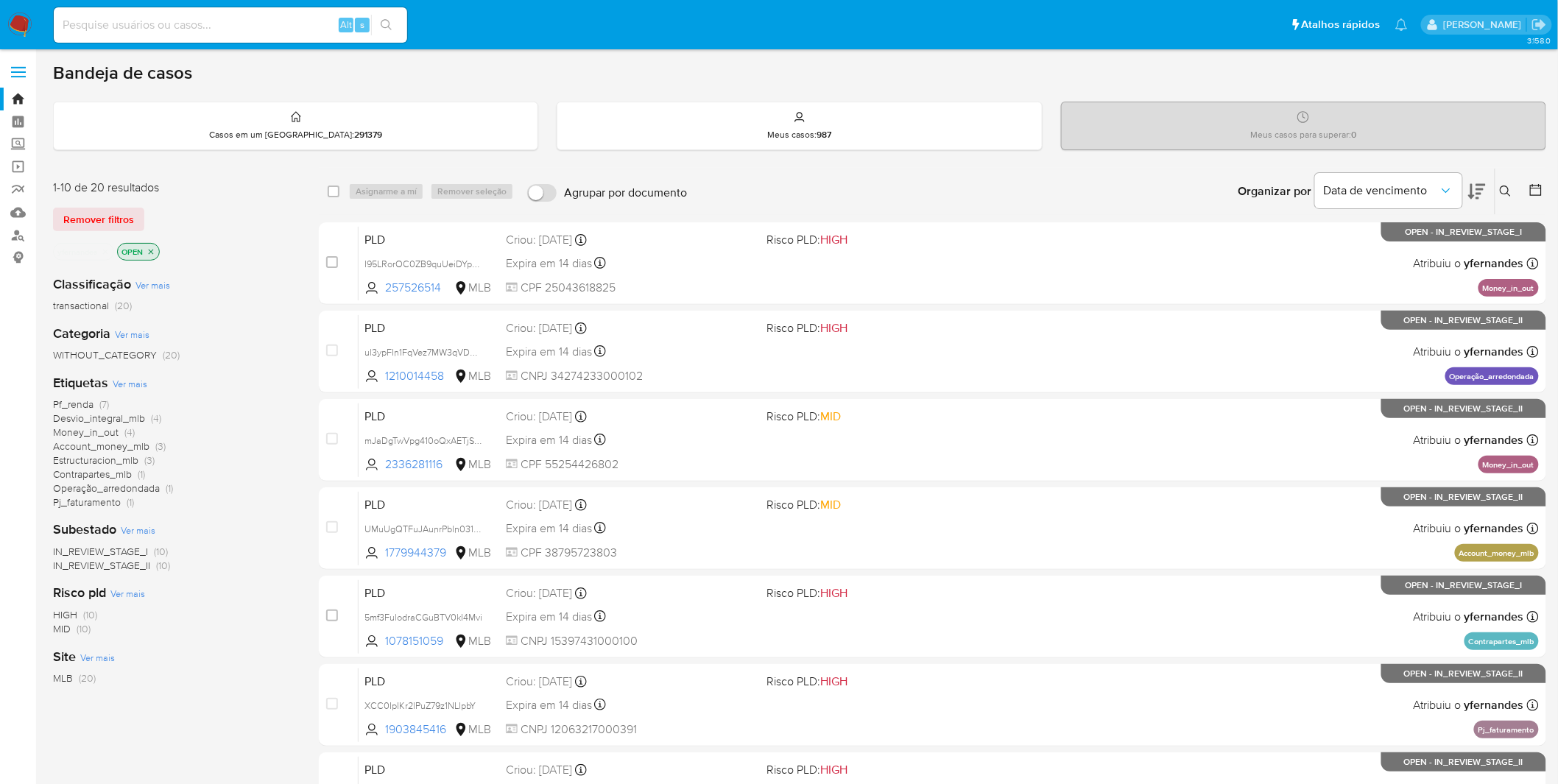
click at [36, 25] on nav "Pausado Ver notificaciones Alt s Atalhos rápidos Presiona las siguientes teclas…" at bounding box center [779, 25] width 1558 height 49
click at [24, 23] on img at bounding box center [19, 25] width 25 height 25
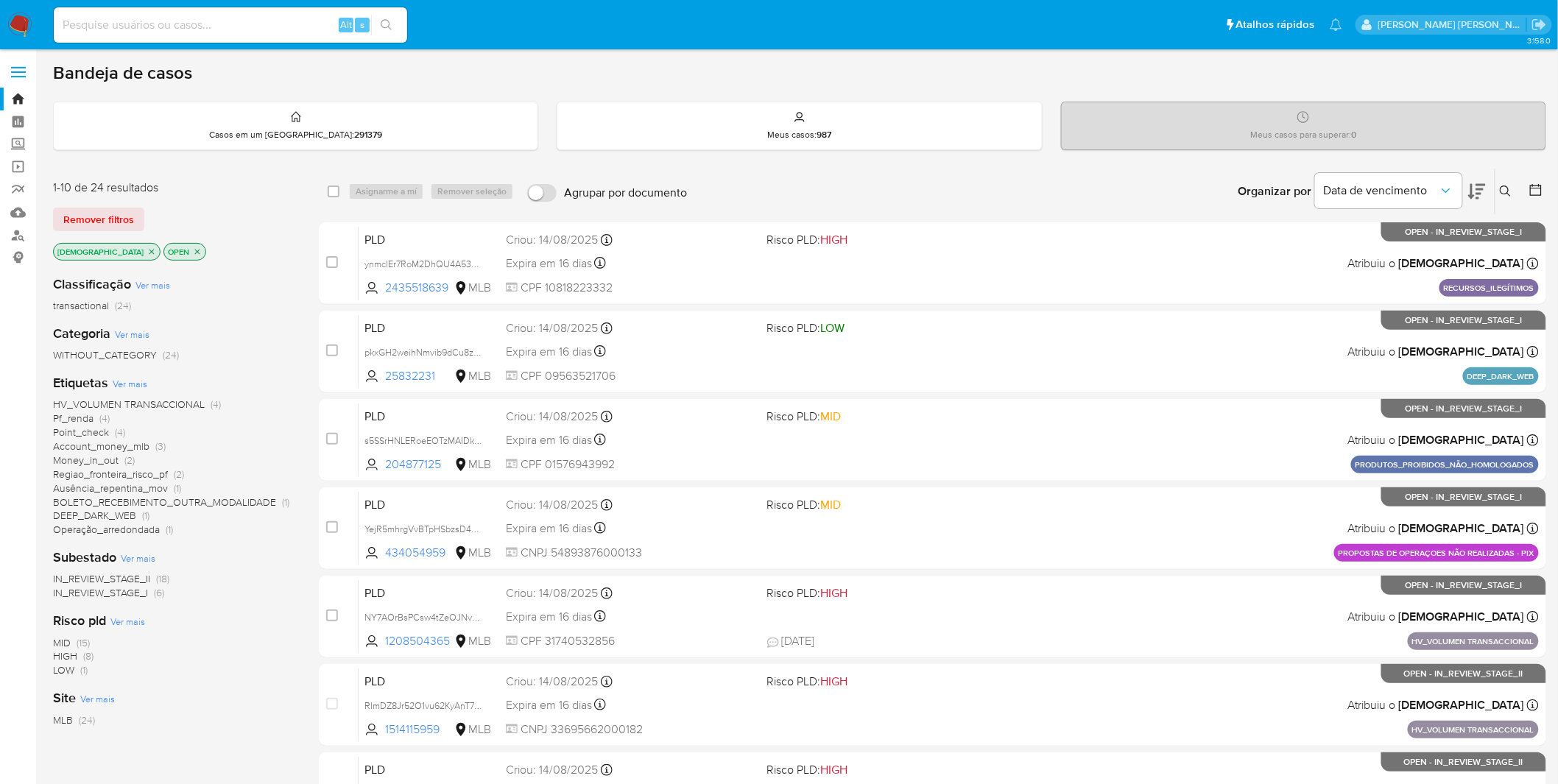
click at [238, 37] on div "Alt s" at bounding box center [231, 25] width 354 height 36
click at [238, 34] on div "Alt s" at bounding box center [231, 25] width 354 height 36
drag, startPoint x: 238, startPoint y: 34, endPoint x: 238, endPoint y: 26, distance: 8.0
click at [238, 33] on div "Alt s" at bounding box center [231, 25] width 354 height 36
click at [238, 25] on input at bounding box center [231, 25] width 354 height 19
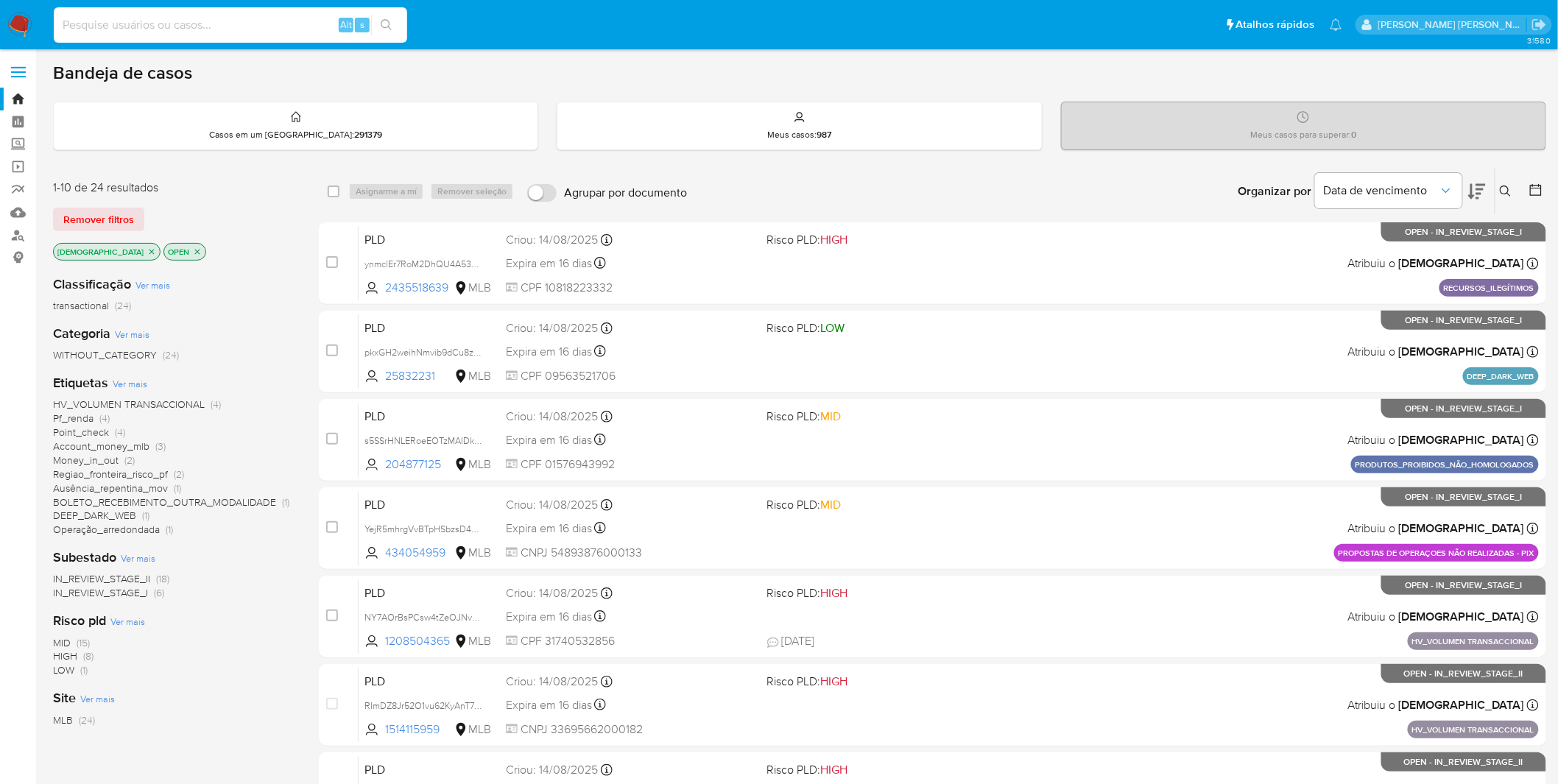
paste input "VEnyagTeqAQBP0MRk3AEWVm1"
type input "VEnyagTeqAQBP0MRk3AEWVm1"
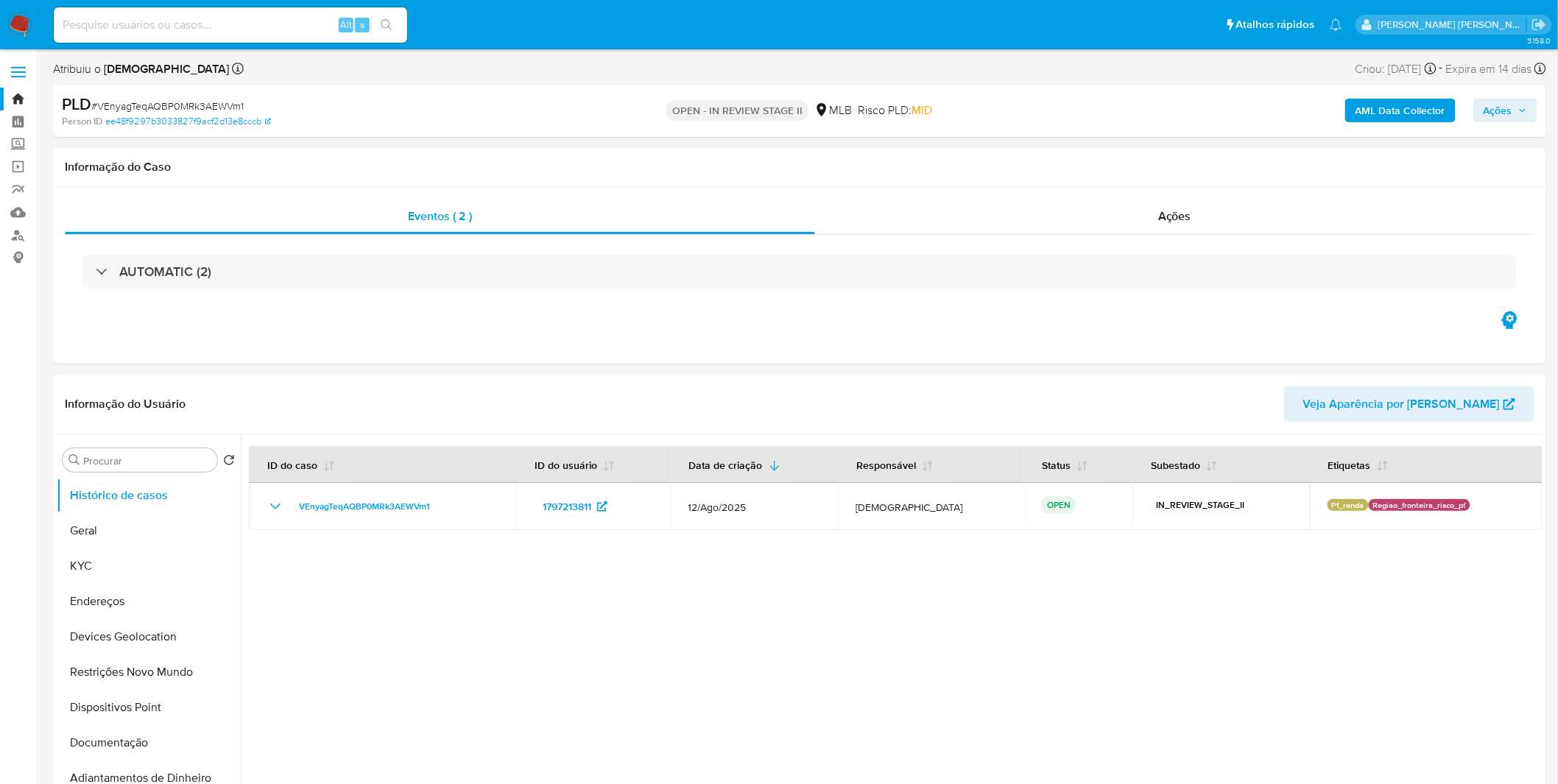
select select "10"
click at [167, 576] on button "KYC" at bounding box center [142, 566] width 172 height 36
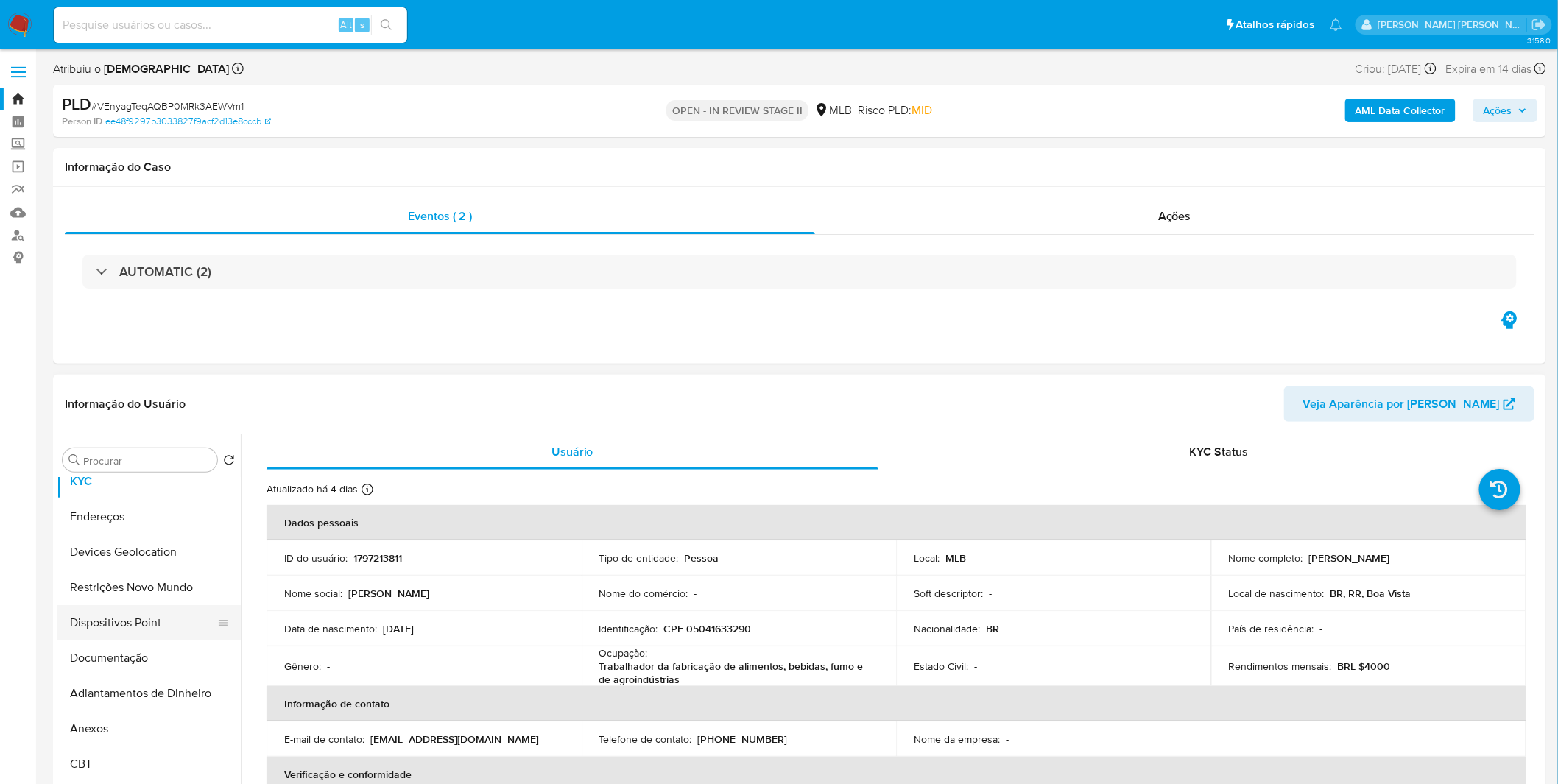
scroll to position [245, 0]
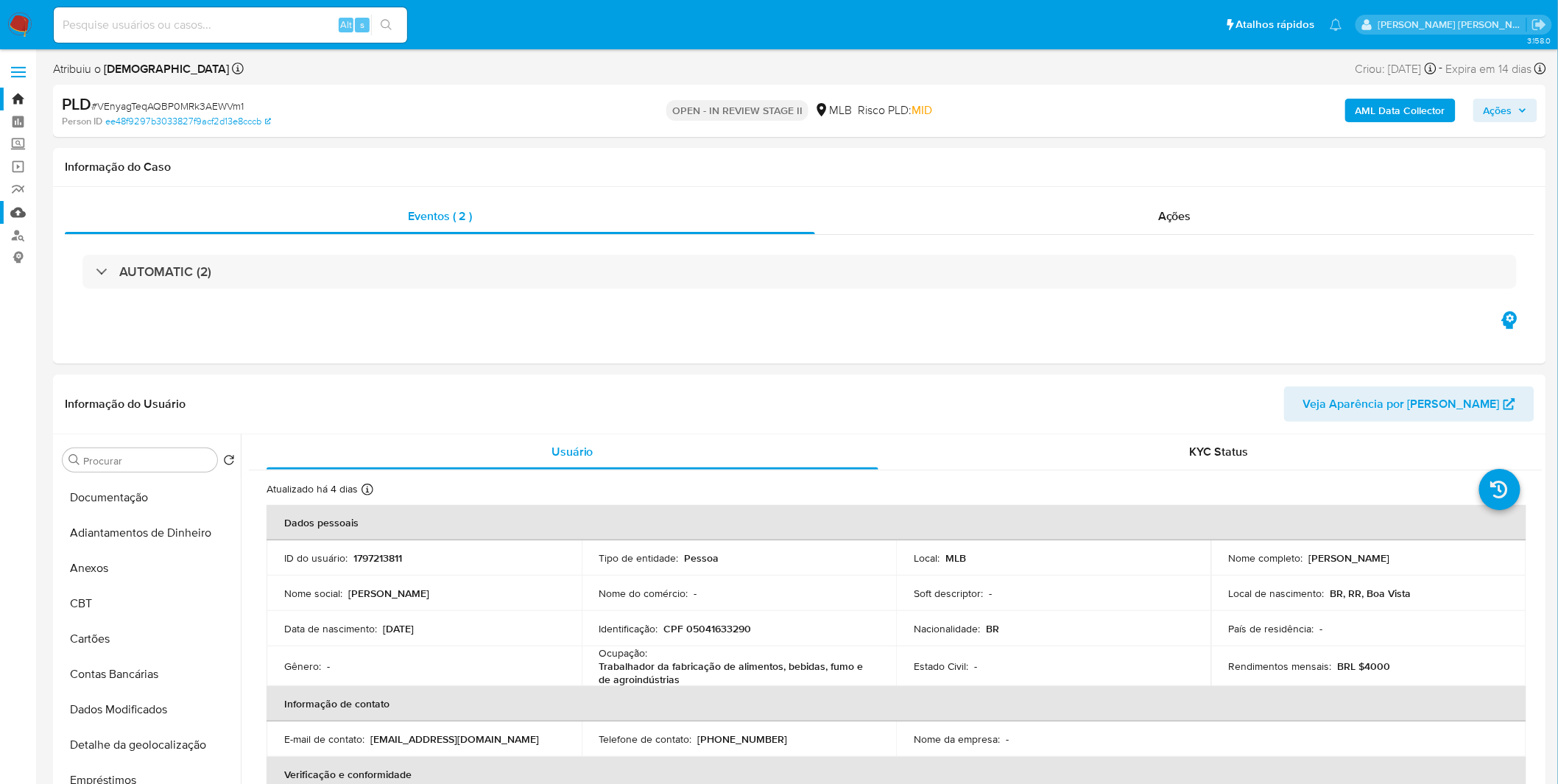
click at [23, 216] on link "Mulan" at bounding box center [88, 212] width 175 height 23
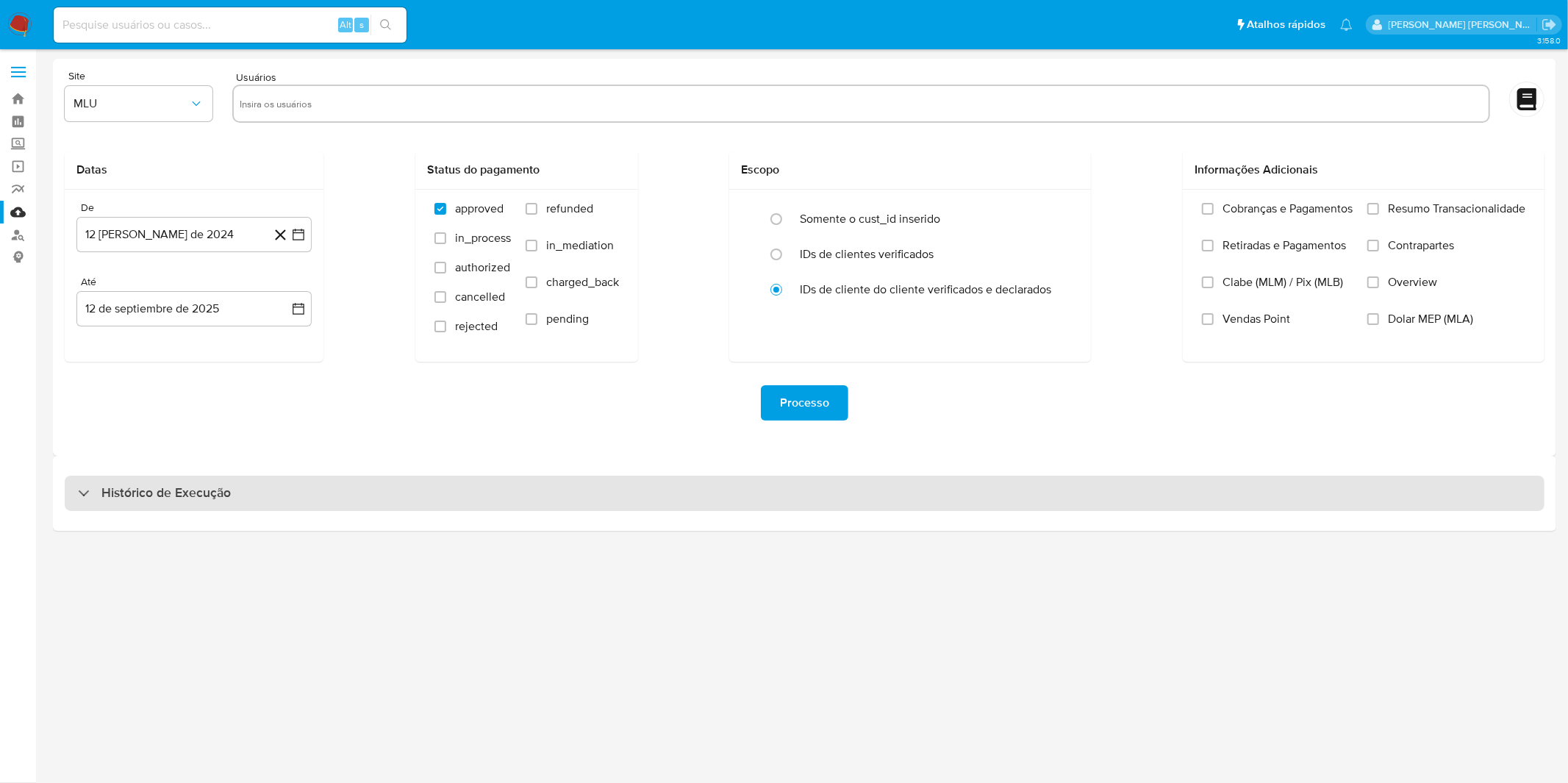
click at [495, 499] on div "Histórico de Execução" at bounding box center [804, 493] width 1480 height 36
select select "10"
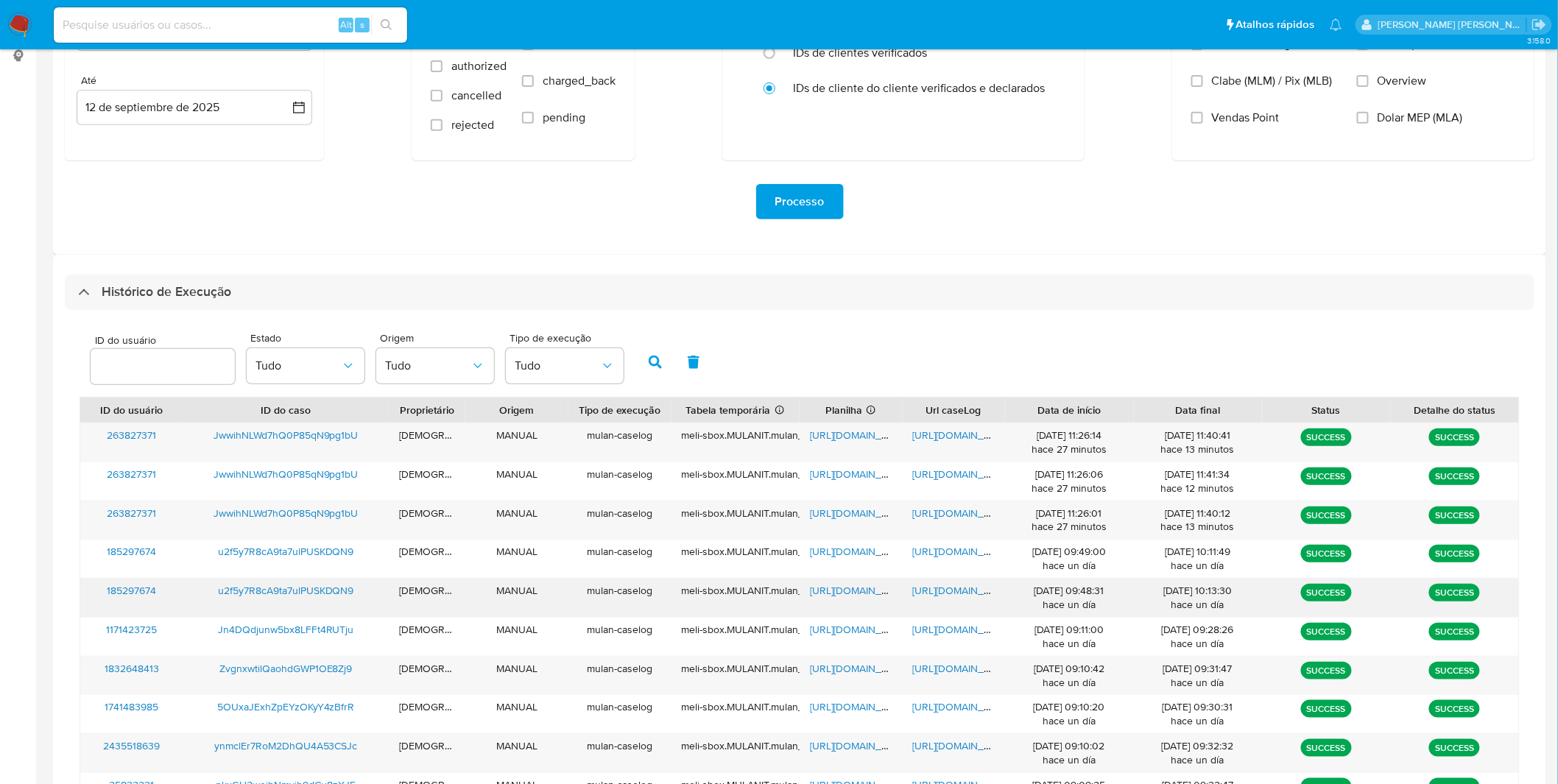
scroll to position [245, 0]
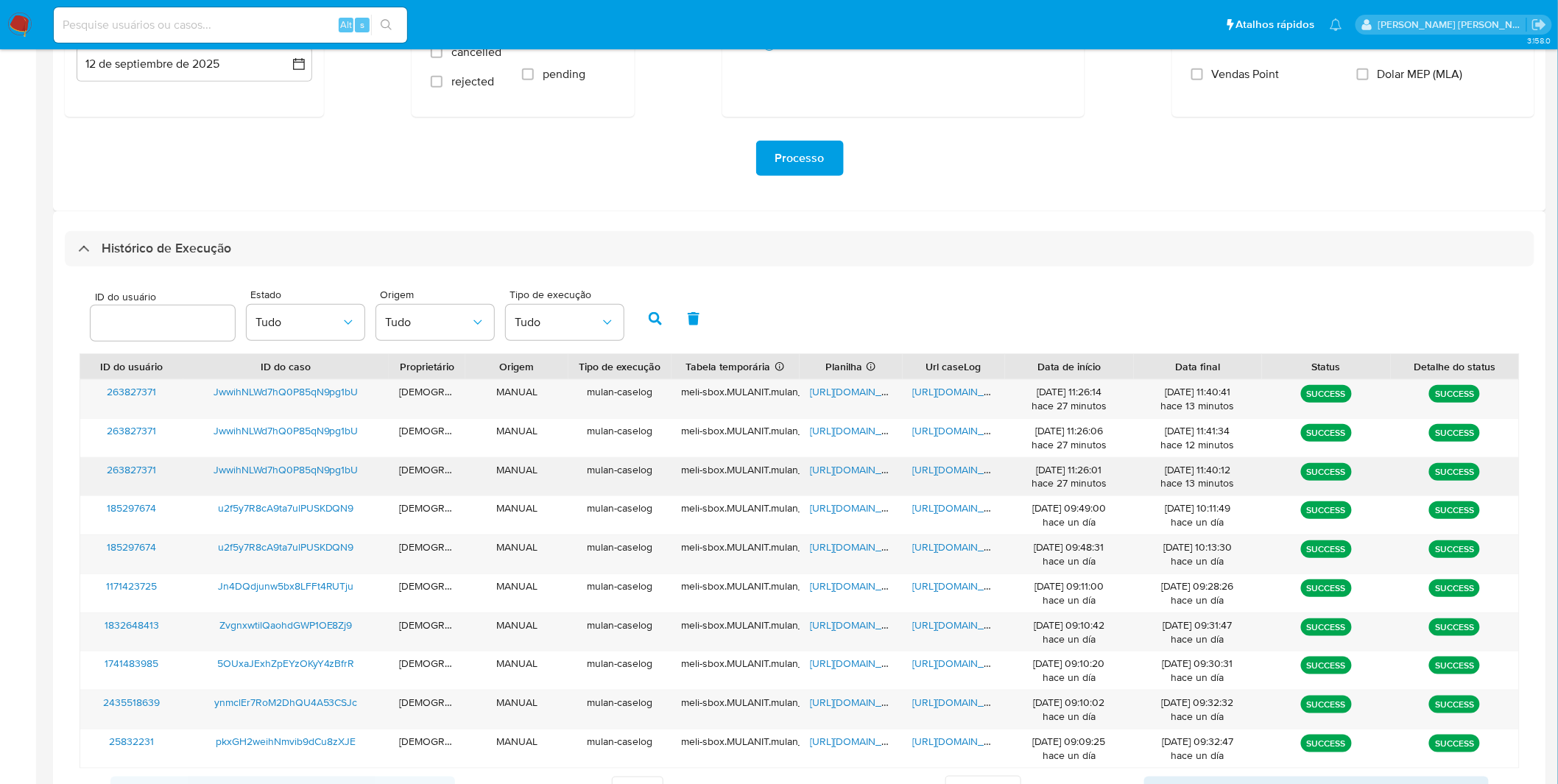
click at [971, 476] on span "[URL][DOMAIN_NAME]" at bounding box center [964, 469] width 101 height 15
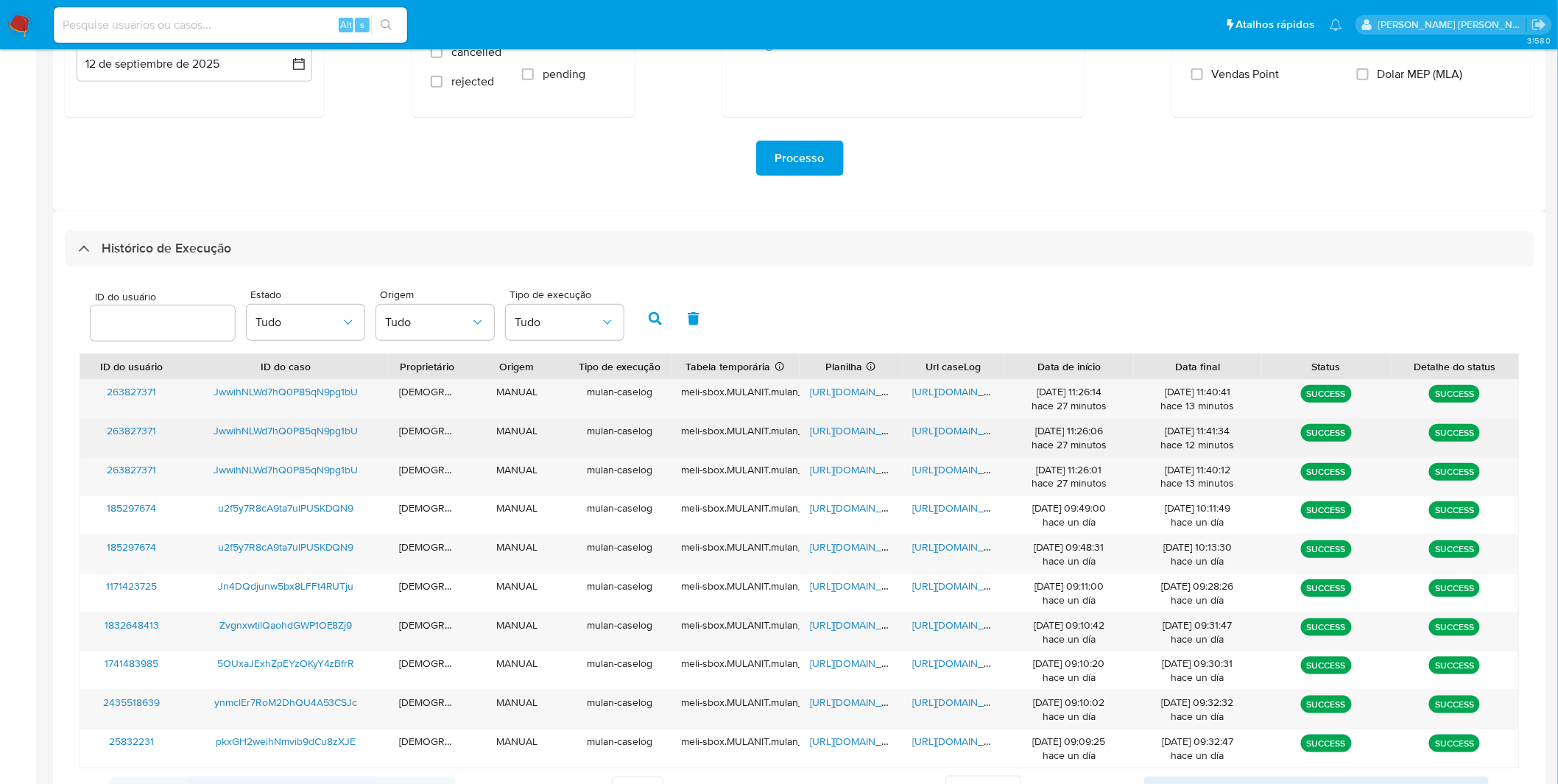
click at [932, 423] on span "[URL][DOMAIN_NAME]" at bounding box center [964, 430] width 101 height 15
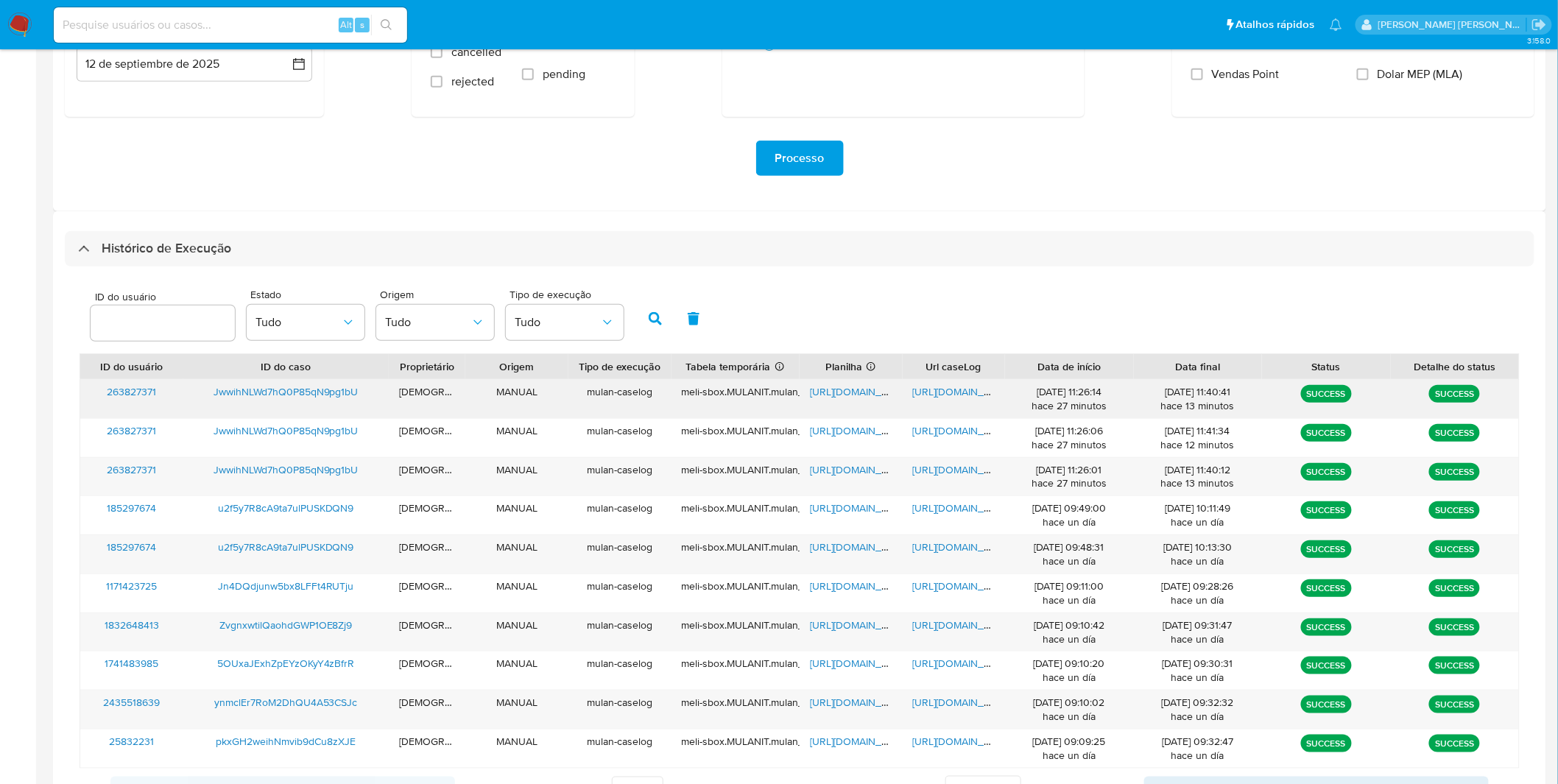
click at [946, 386] on span "[URL][DOMAIN_NAME]" at bounding box center [964, 392] width 101 height 15
click at [859, 466] on span "[URL][DOMAIN_NAME]" at bounding box center [861, 469] width 101 height 15
click at [952, 472] on span "[URL][DOMAIN_NAME]" at bounding box center [964, 469] width 101 height 15
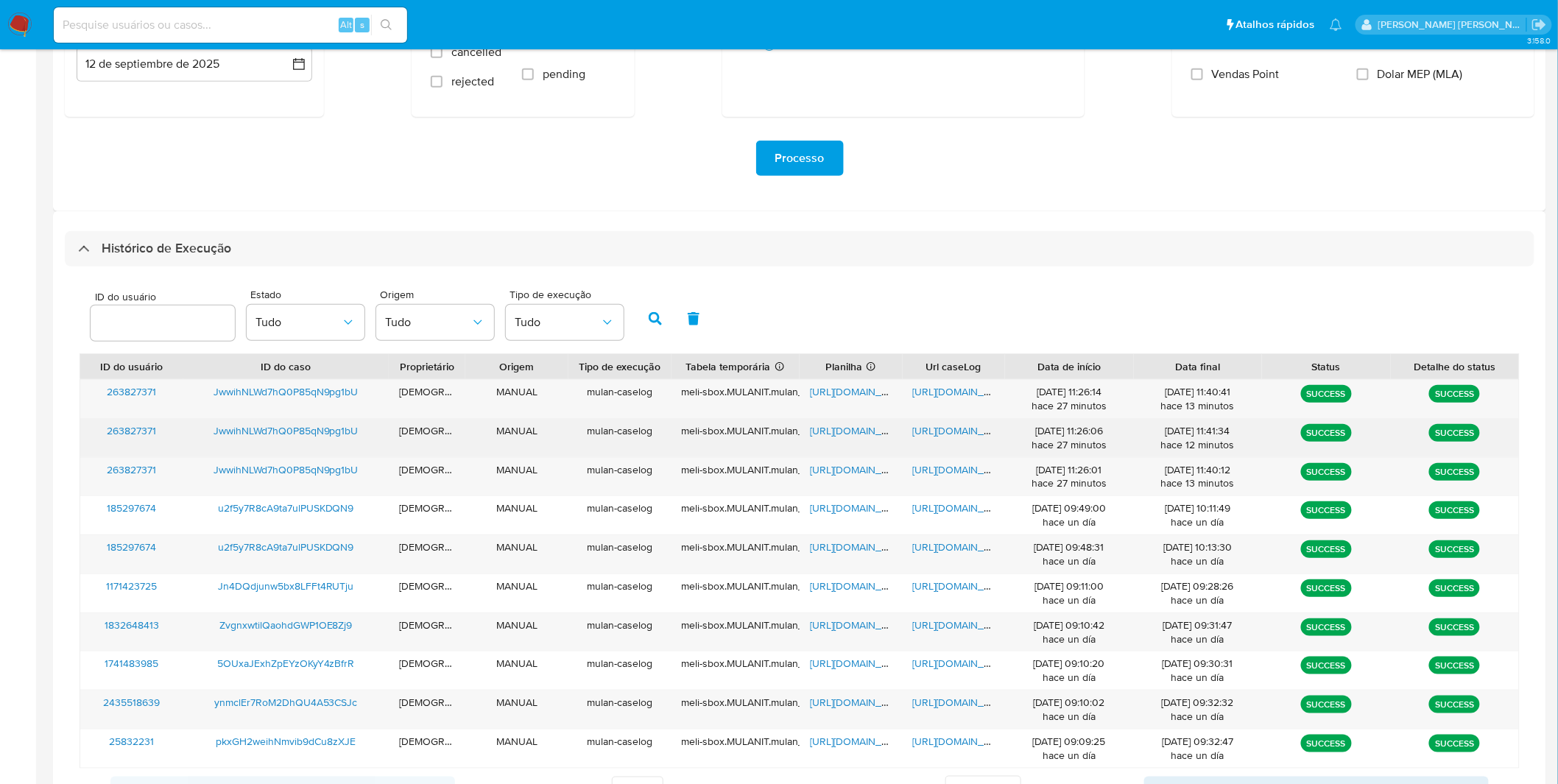
click at [965, 438] on span "[URL][DOMAIN_NAME]" at bounding box center [964, 430] width 101 height 15
click at [828, 431] on span "[URL][DOMAIN_NAME]" at bounding box center [861, 430] width 101 height 15
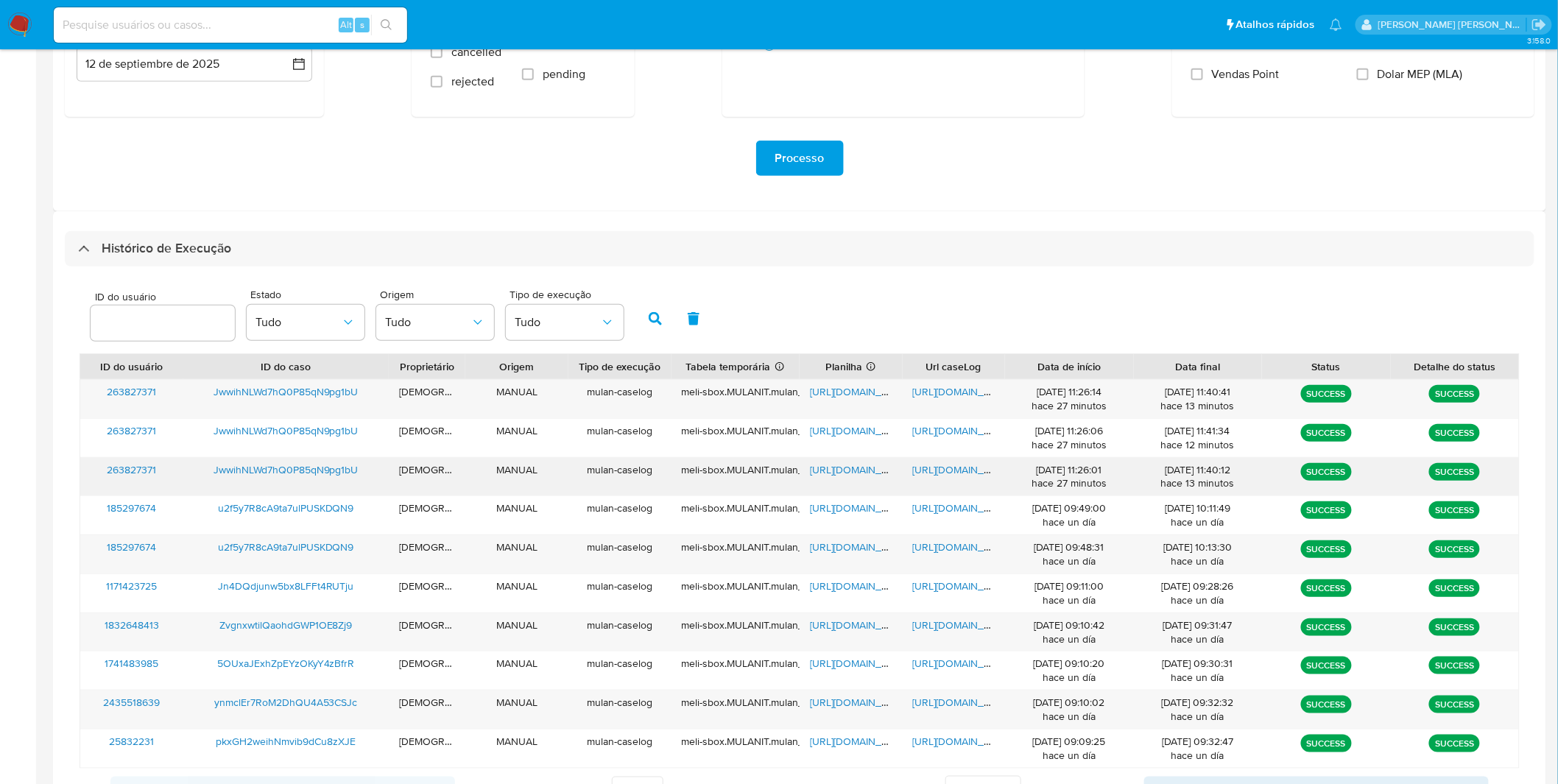
click at [937, 468] on span "[URL][DOMAIN_NAME]" at bounding box center [964, 469] width 101 height 15
click at [925, 388] on span "[URL][DOMAIN_NAME]" at bounding box center [964, 392] width 101 height 15
click at [833, 387] on span "[URL][DOMAIN_NAME]" at bounding box center [861, 392] width 101 height 15
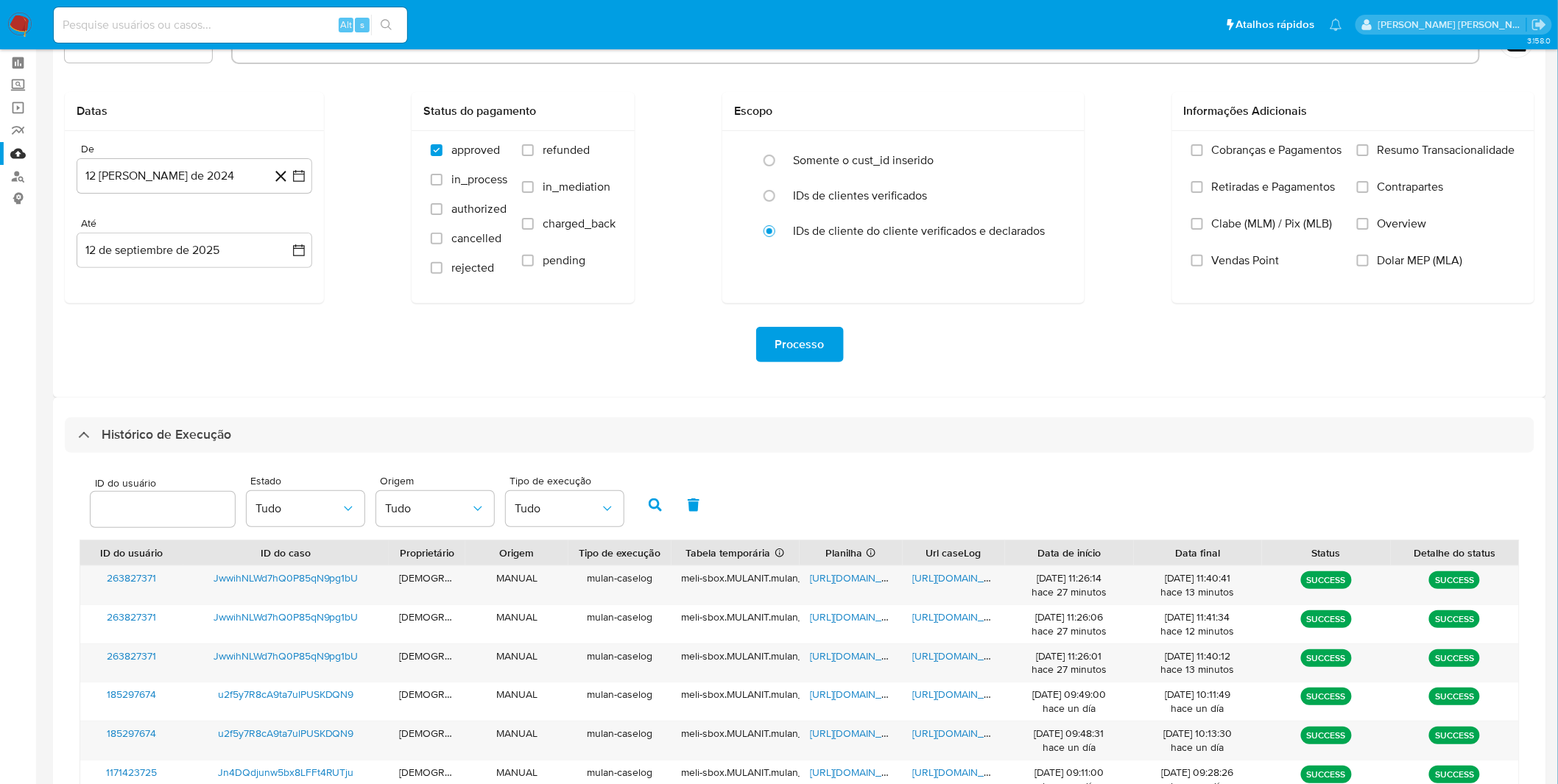
scroll to position [0, 0]
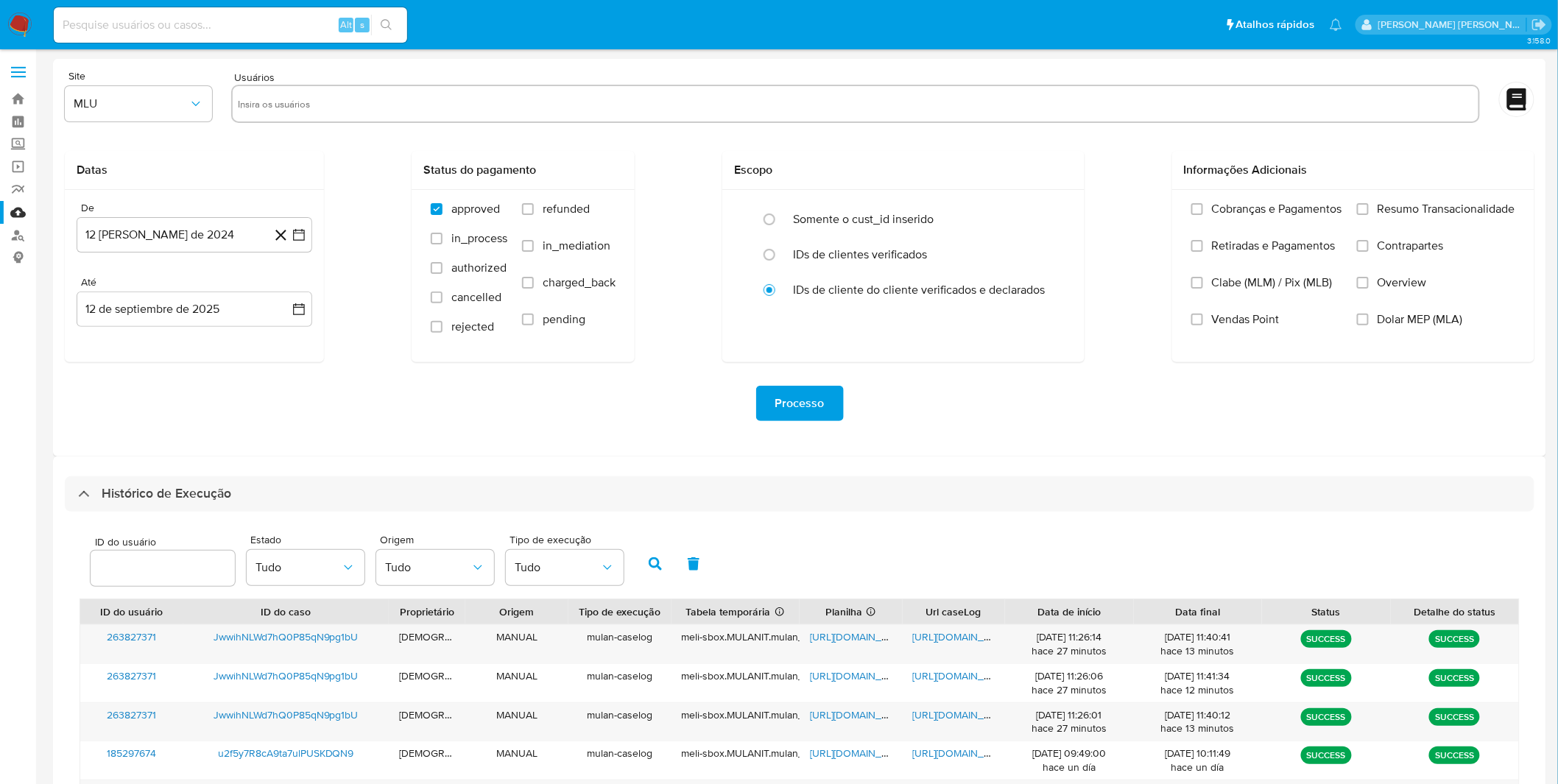
click at [23, 25] on img at bounding box center [19, 25] width 25 height 25
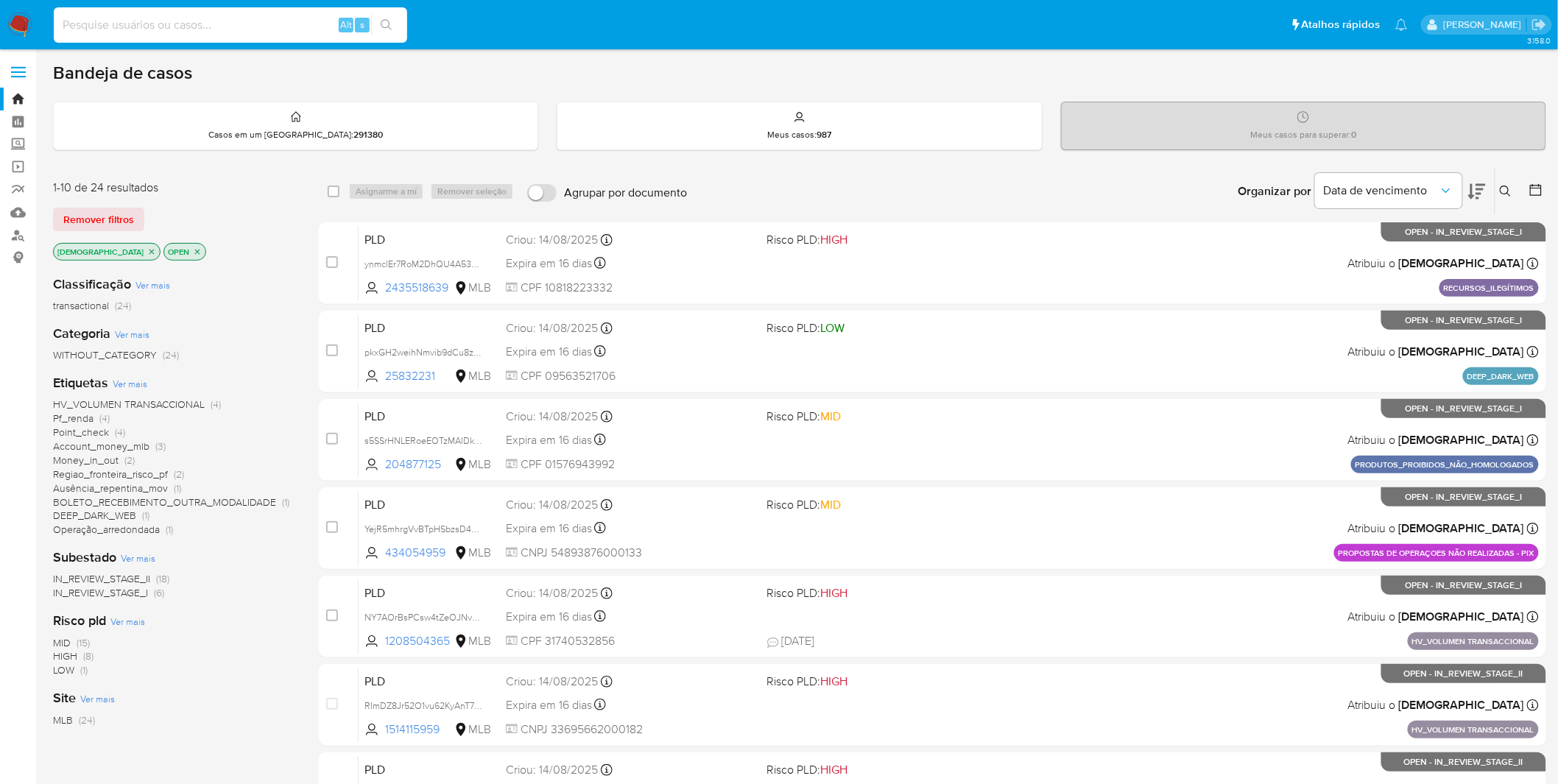
click at [172, 15] on input at bounding box center [231, 25] width 354 height 19
paste input "5OUxaJExhZpEYzOKyY4zBfrR"
type input "5OUxaJExhZpEYzOKyY4zBfrR"
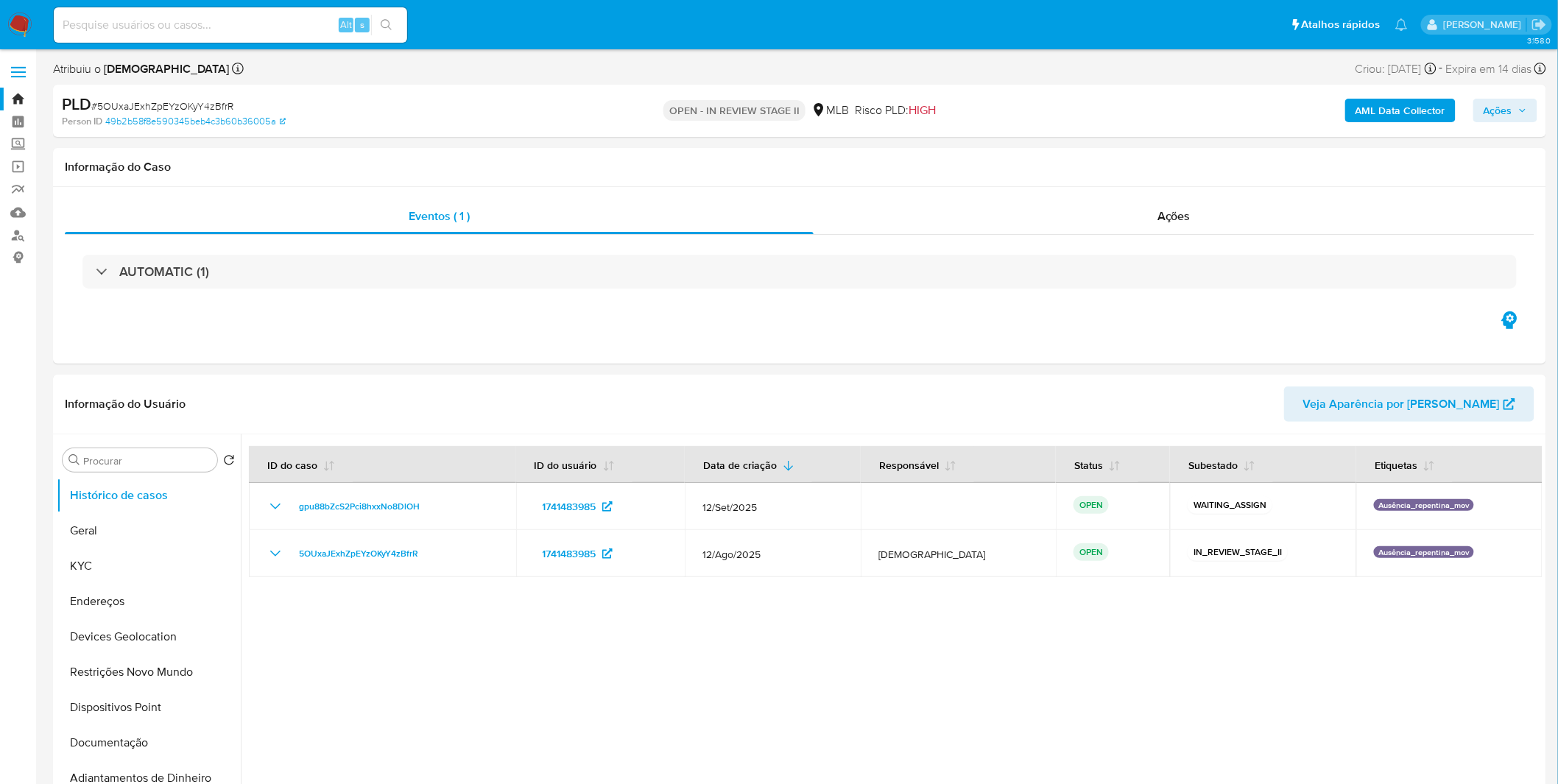
select select "10"
click at [583, 623] on div at bounding box center [892, 624] width 1302 height 377
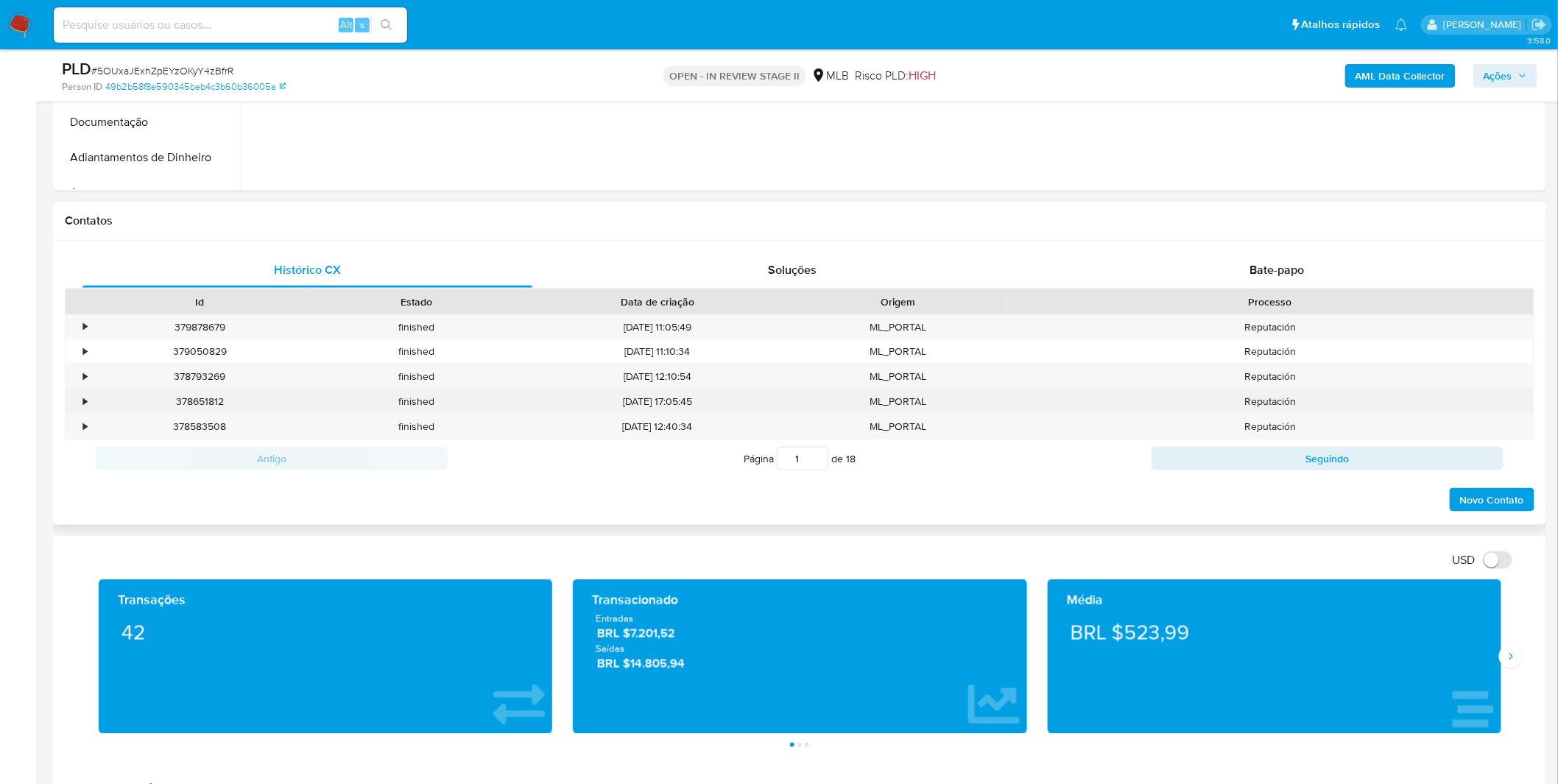
scroll to position [573, 0]
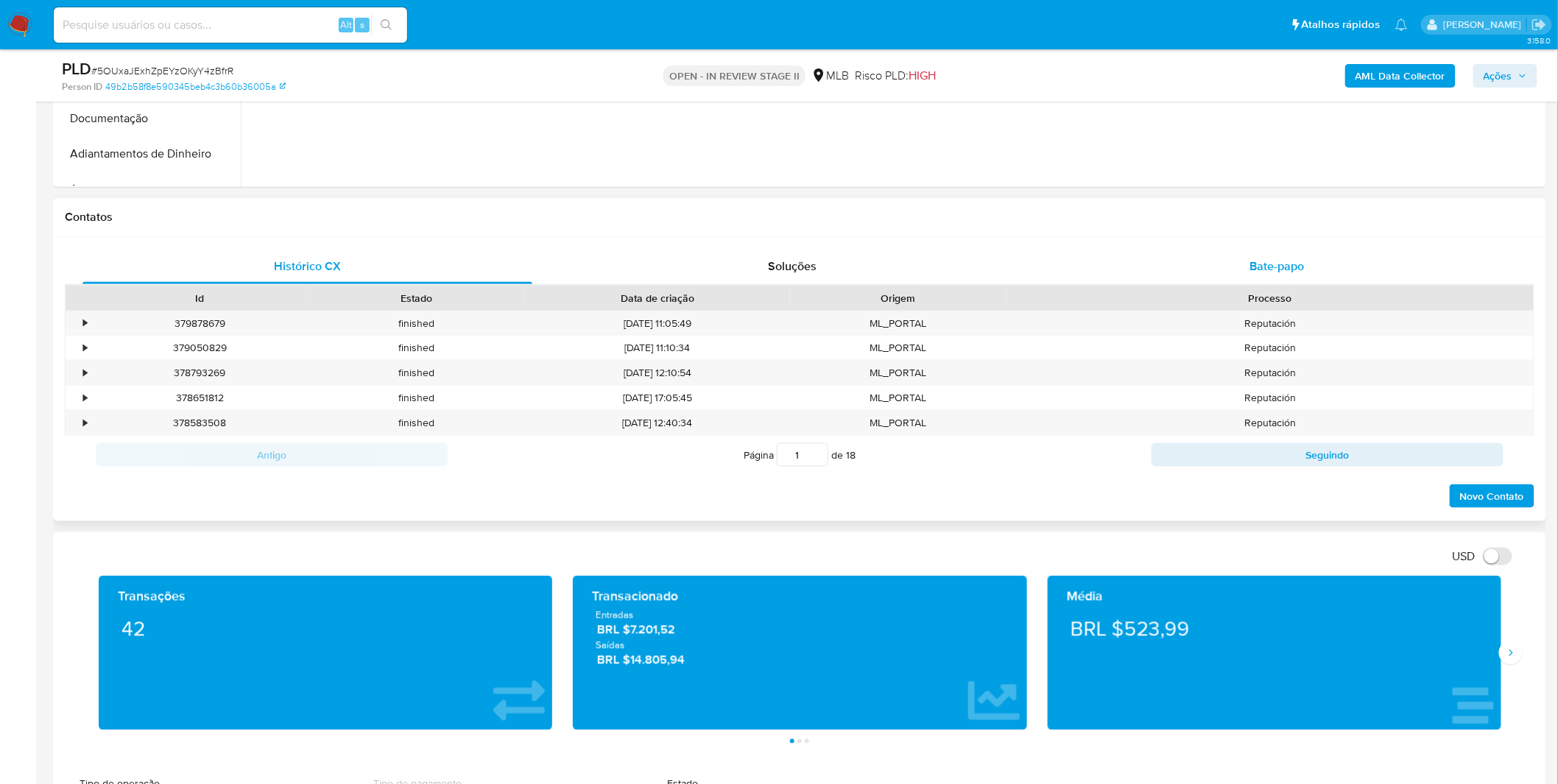
click at [1174, 275] on div "Bate-papo" at bounding box center [1277, 266] width 450 height 36
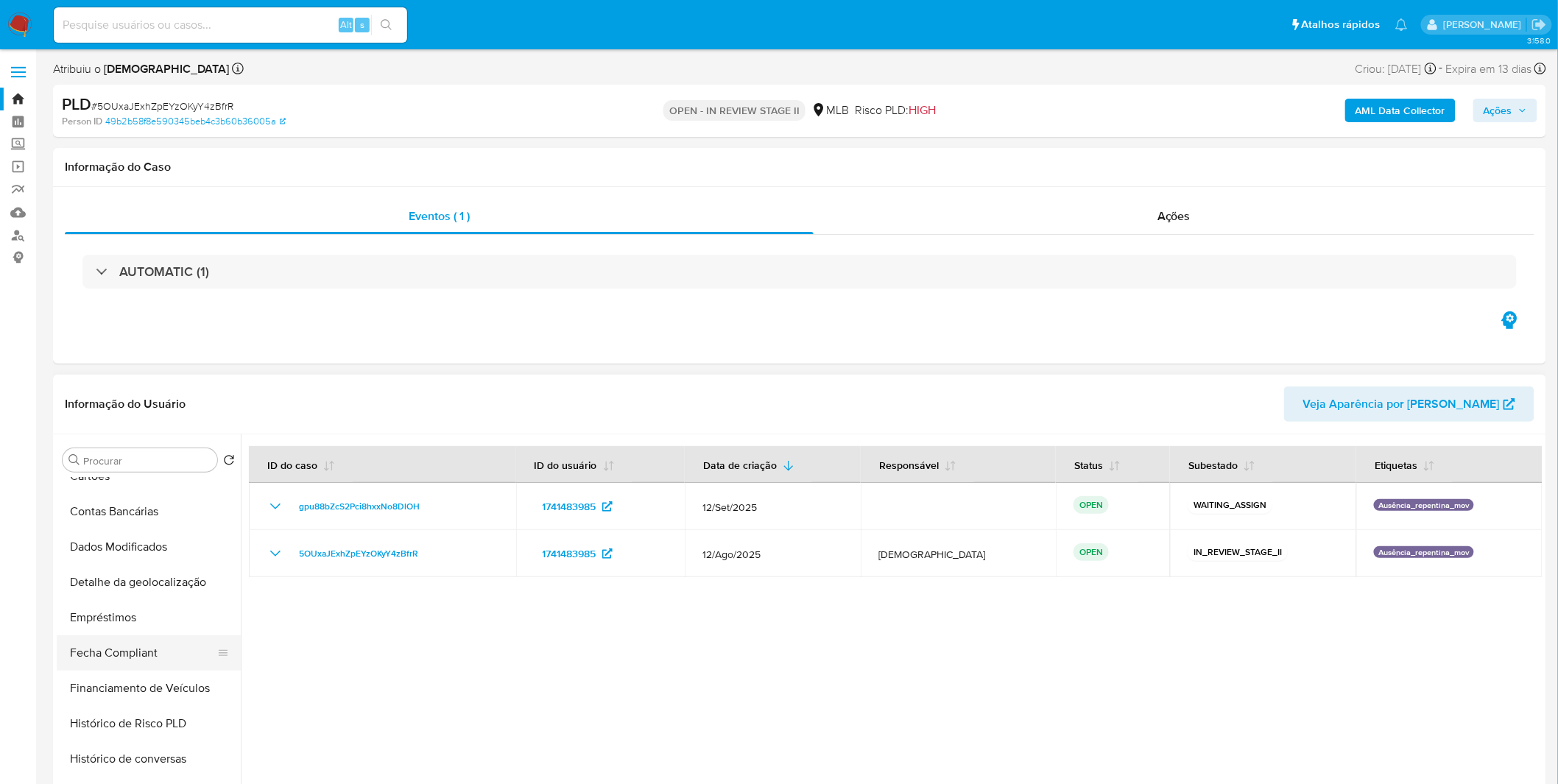
scroll to position [653, 0]
click at [131, 626] on button "Items" at bounding box center [142, 620] width 172 height 36
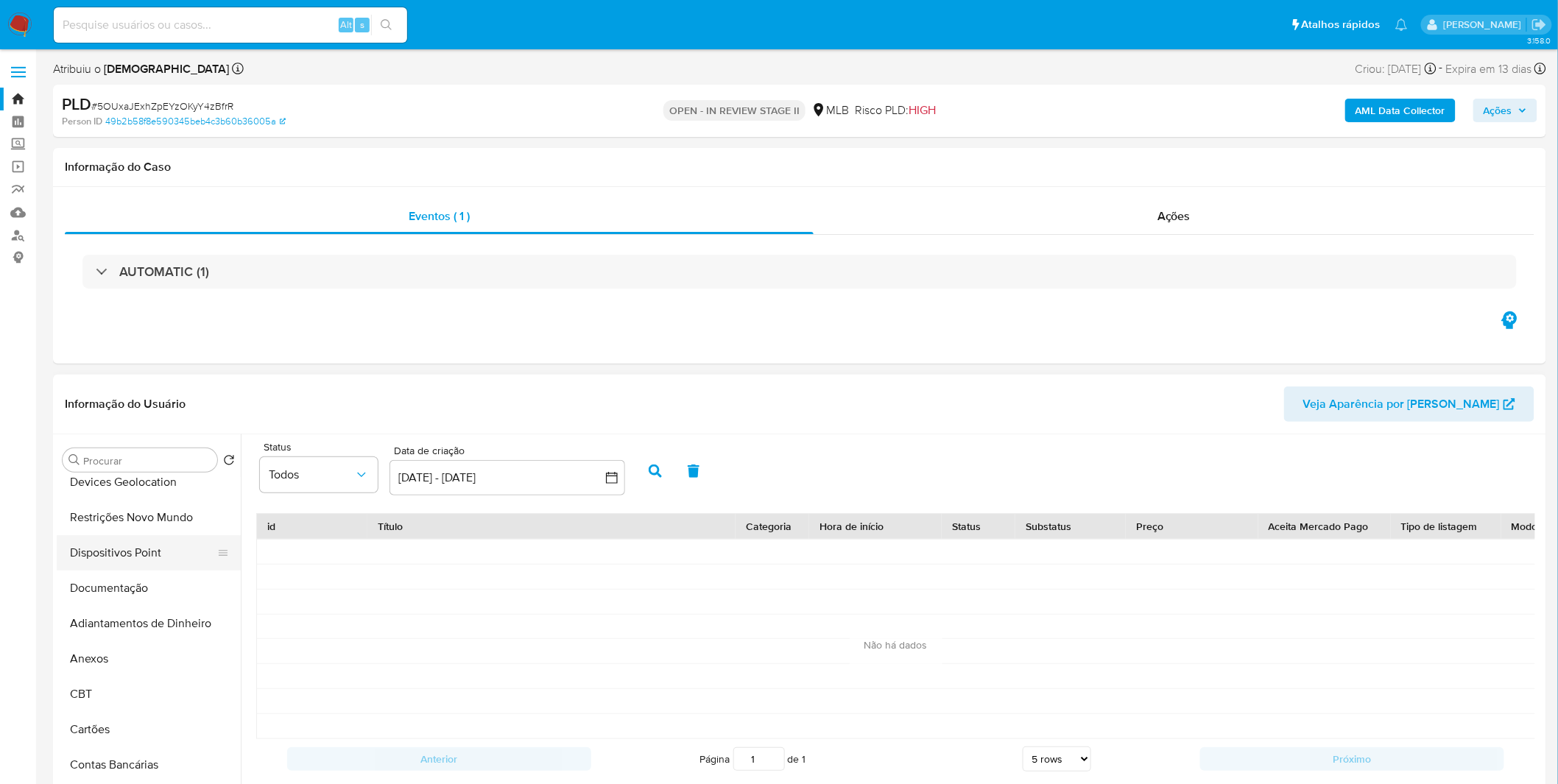
scroll to position [120, 0]
click at [166, 547] on button "Restrições Novo Mundo" at bounding box center [142, 552] width 172 height 36
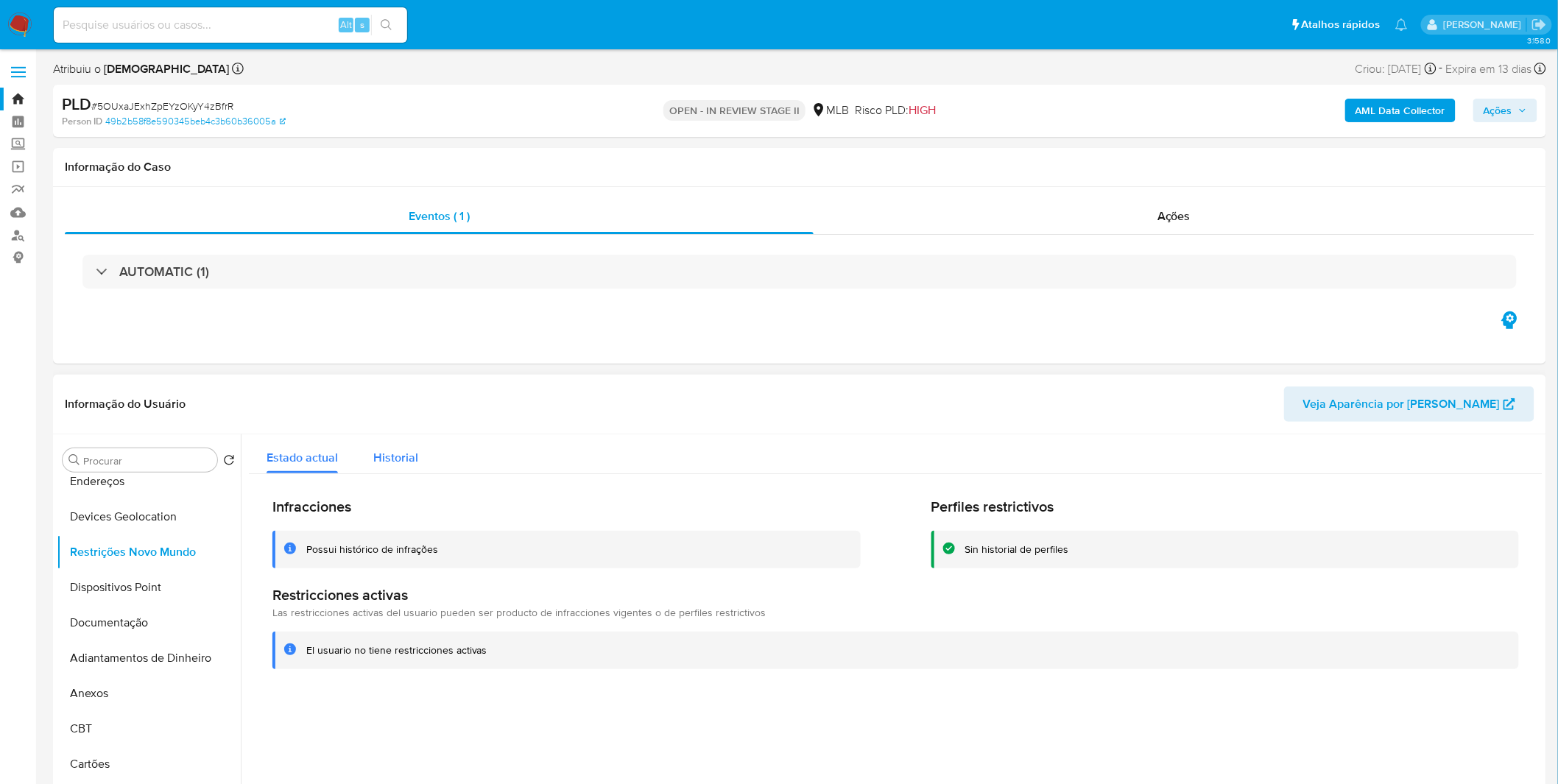
click at [408, 455] on span "Historial" at bounding box center [396, 458] width 45 height 17
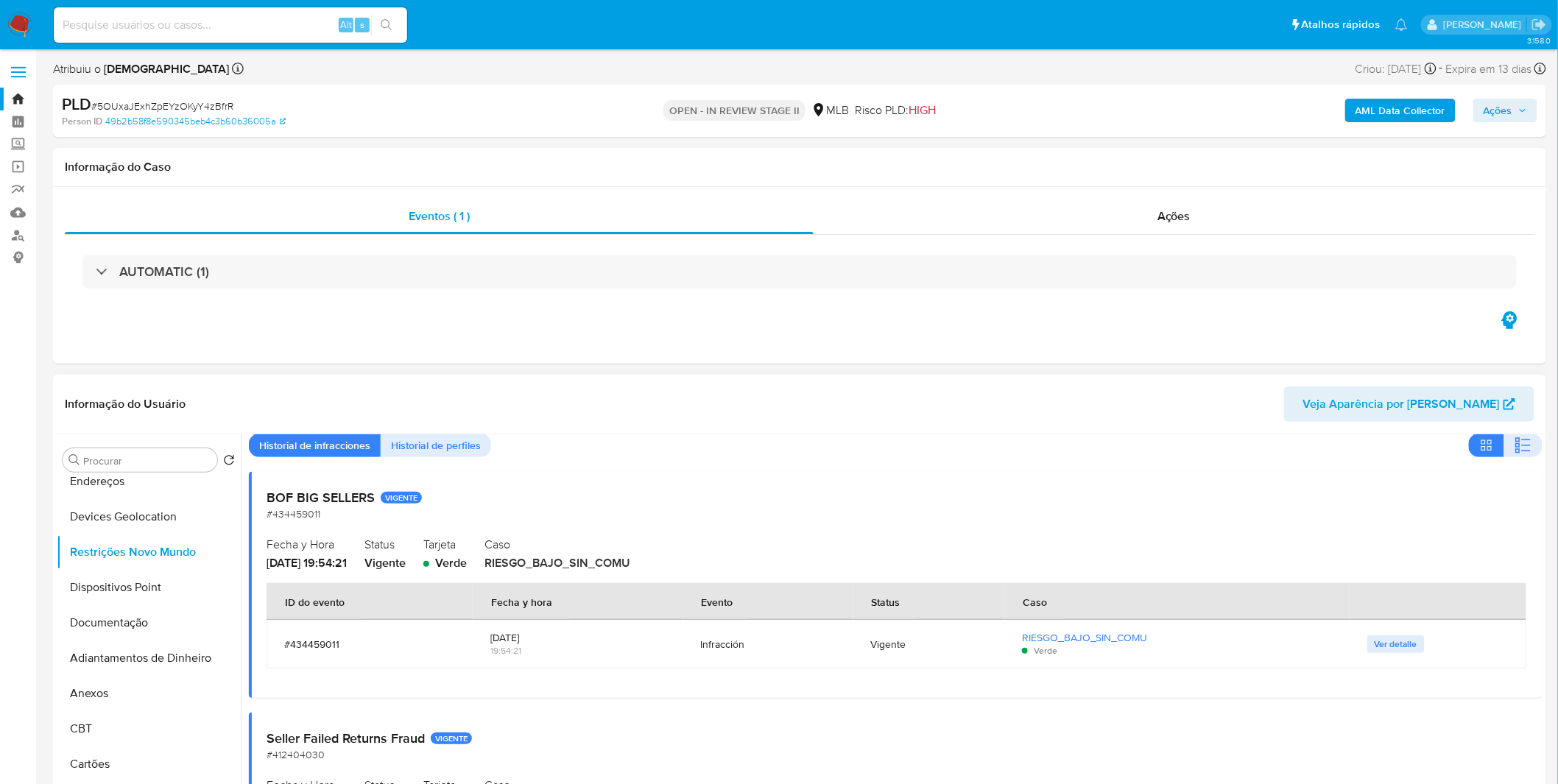
scroll to position [82, 0]
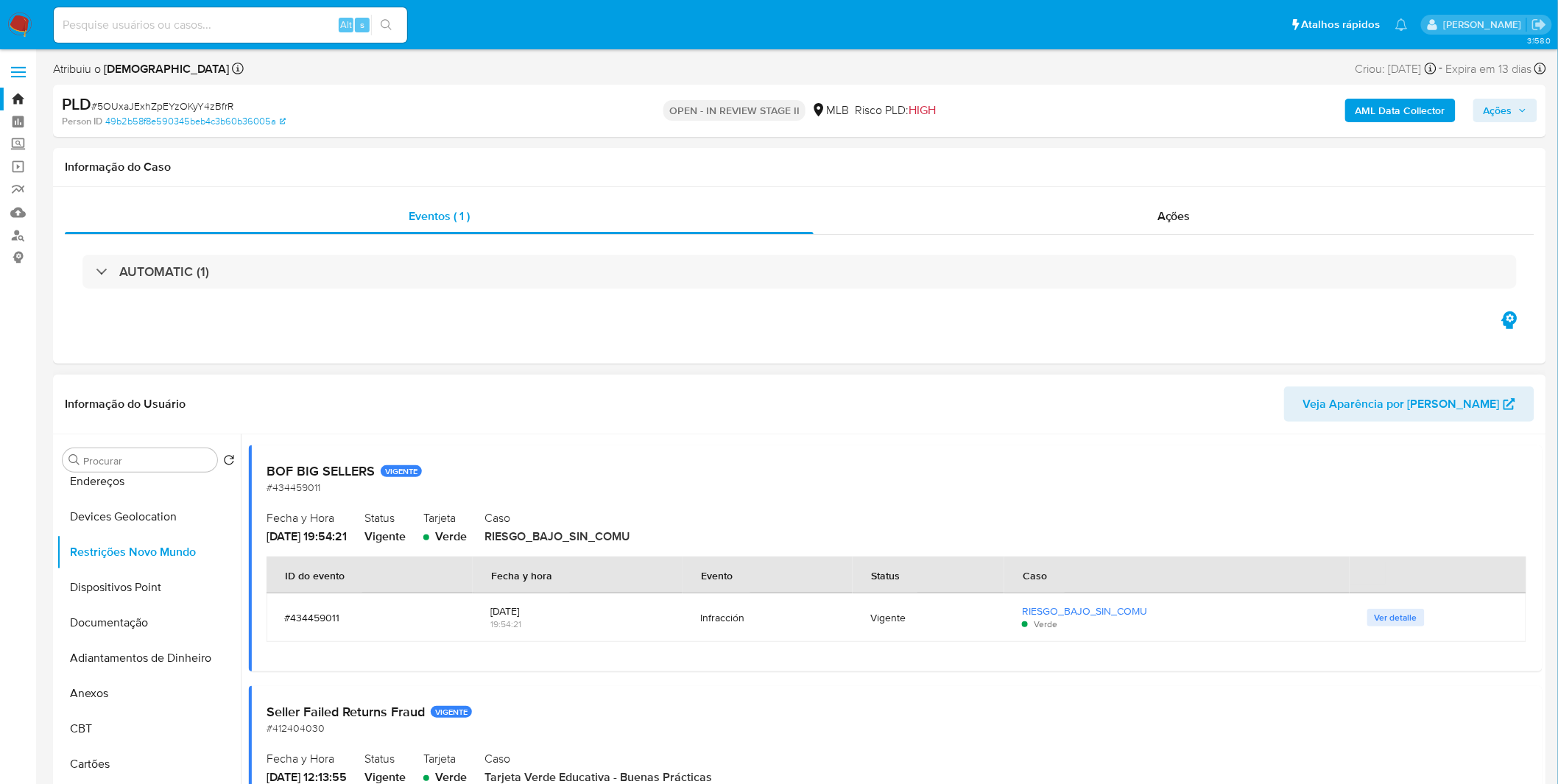
drag, startPoint x: 304, startPoint y: 538, endPoint x: 336, endPoint y: 543, distance: 32.4
click at [336, 543] on span "[DATE] 19:54:21" at bounding box center [306, 536] width 80 height 17
click at [335, 543] on span "[DATE] 19:54:21" at bounding box center [306, 536] width 80 height 17
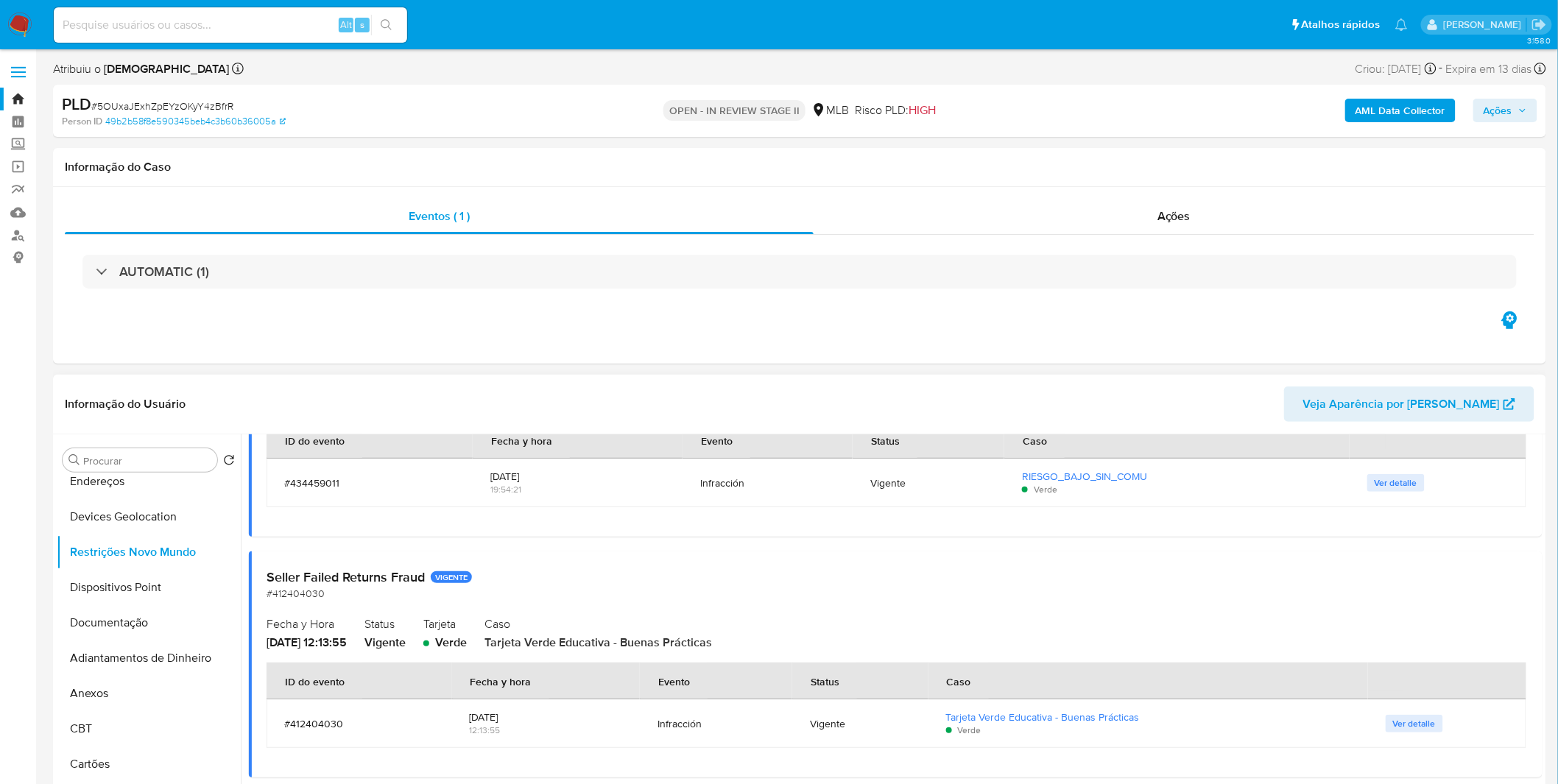
scroll to position [245, 0]
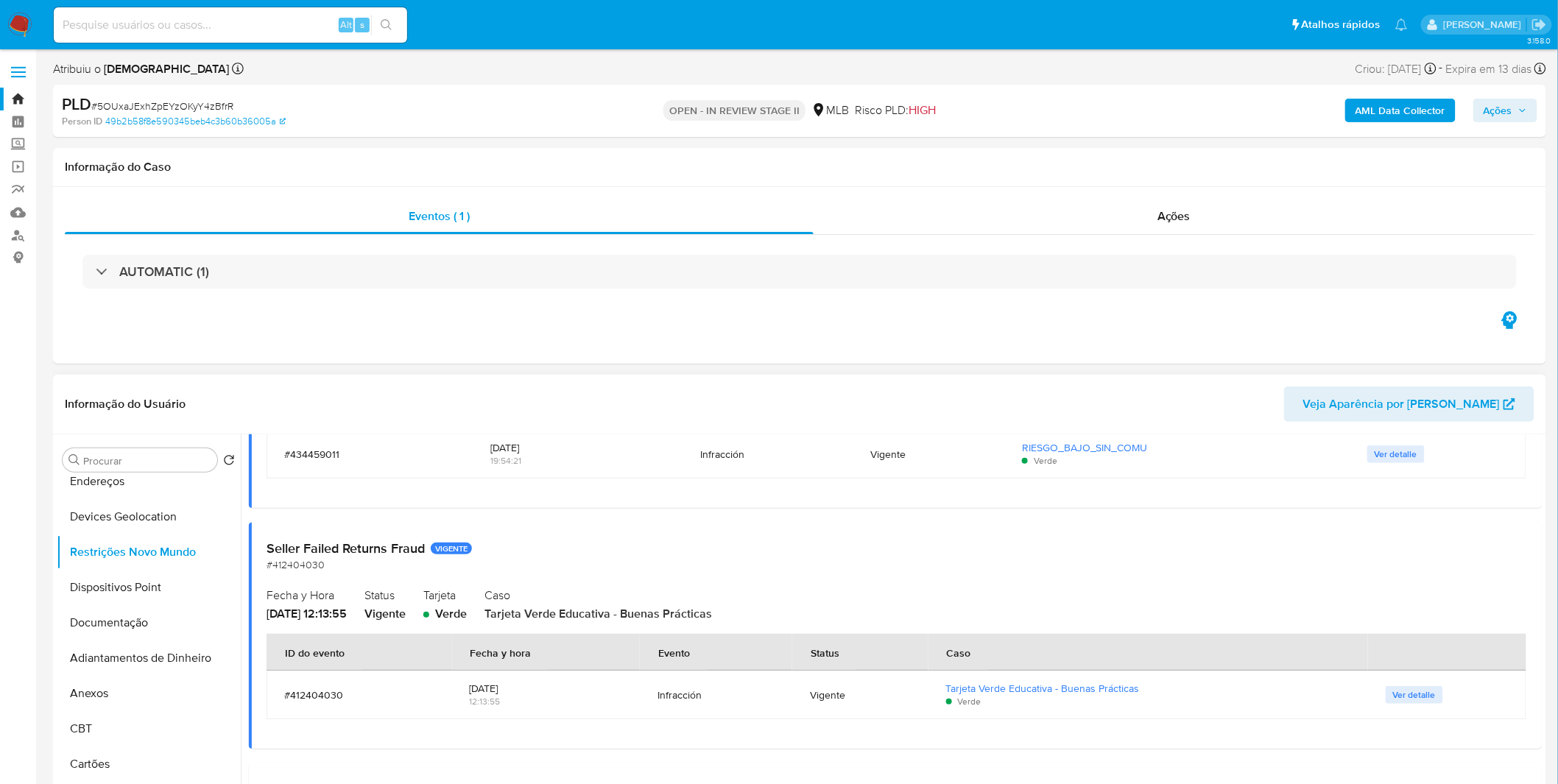
drag, startPoint x: 291, startPoint y: 609, endPoint x: 323, endPoint y: 615, distance: 32.6
click at [323, 615] on span "[DATE] 12:13:55" at bounding box center [306, 614] width 80 height 17
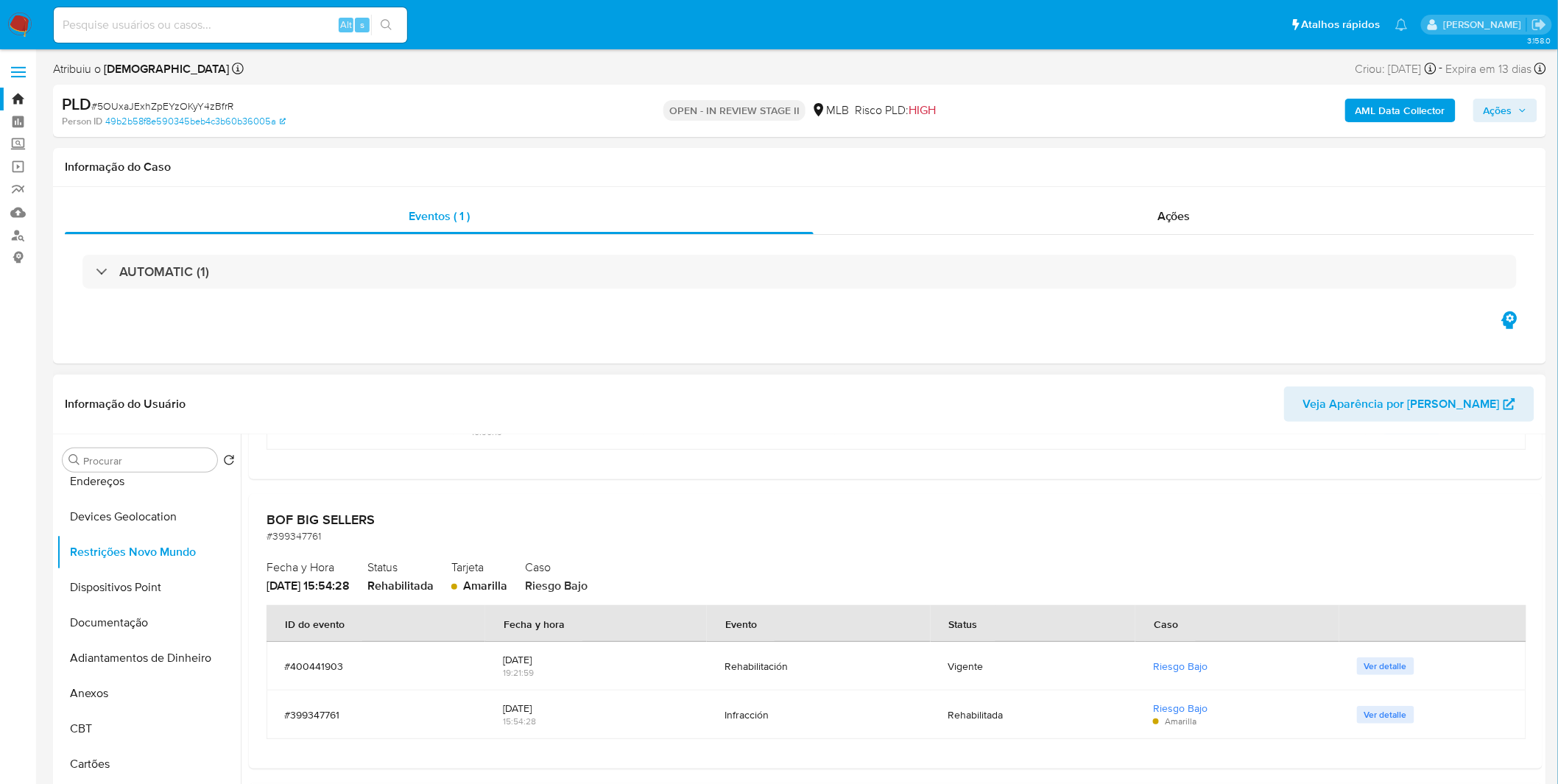
scroll to position [818, 0]
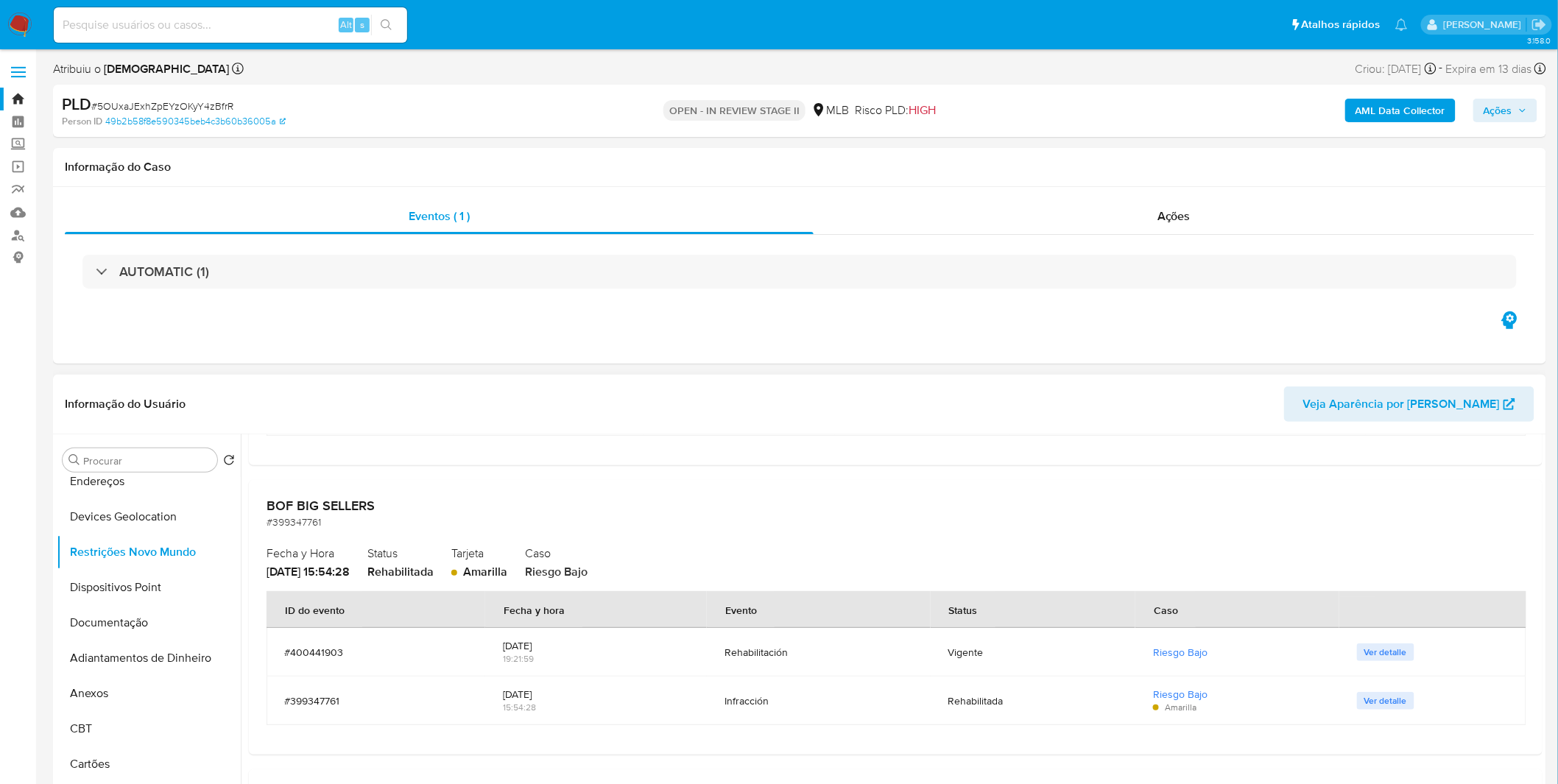
click at [593, 686] on div "2025-01-03 15:54:28" at bounding box center [596, 700] width 186 height 48
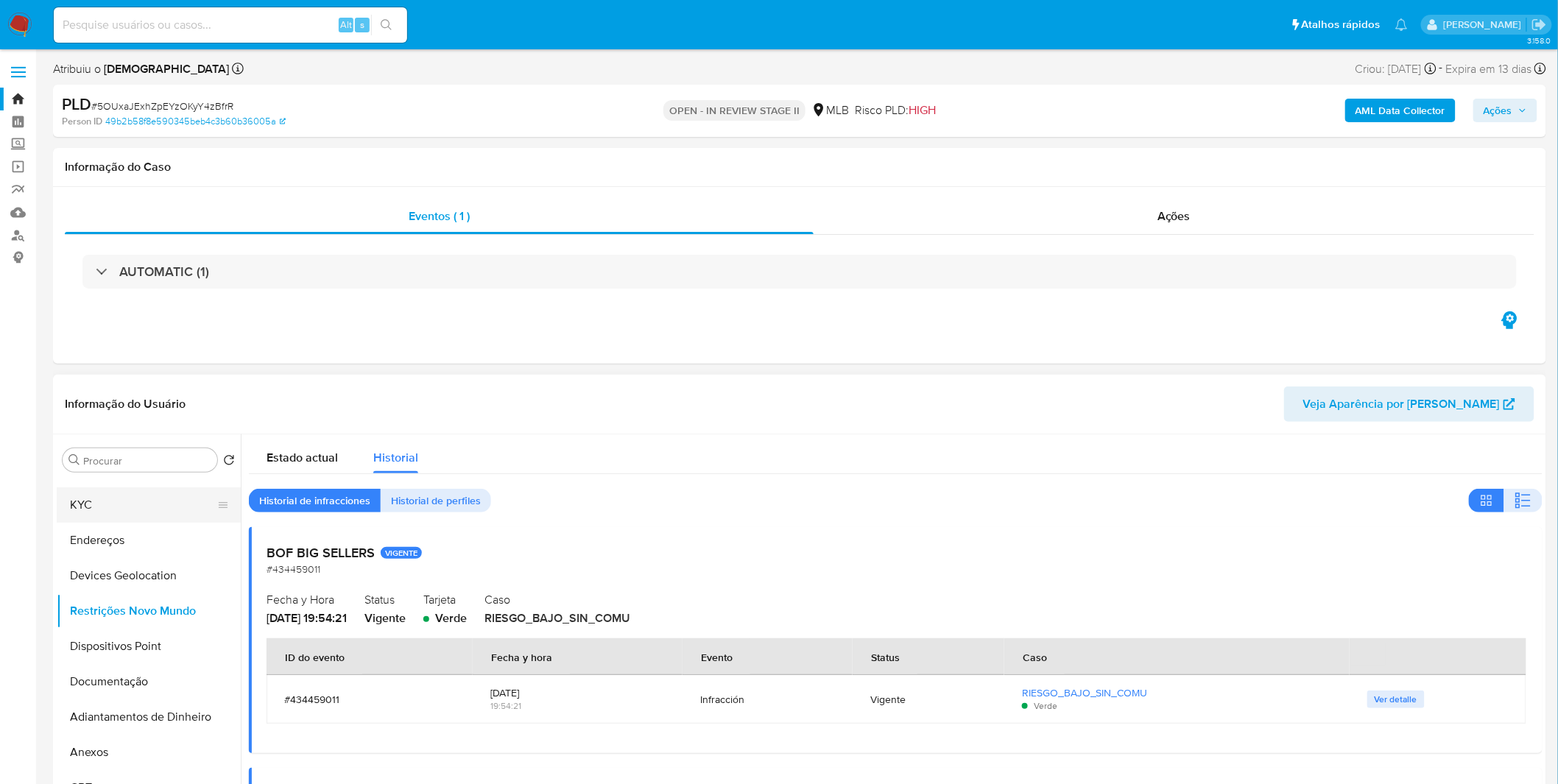
scroll to position [0, 0]
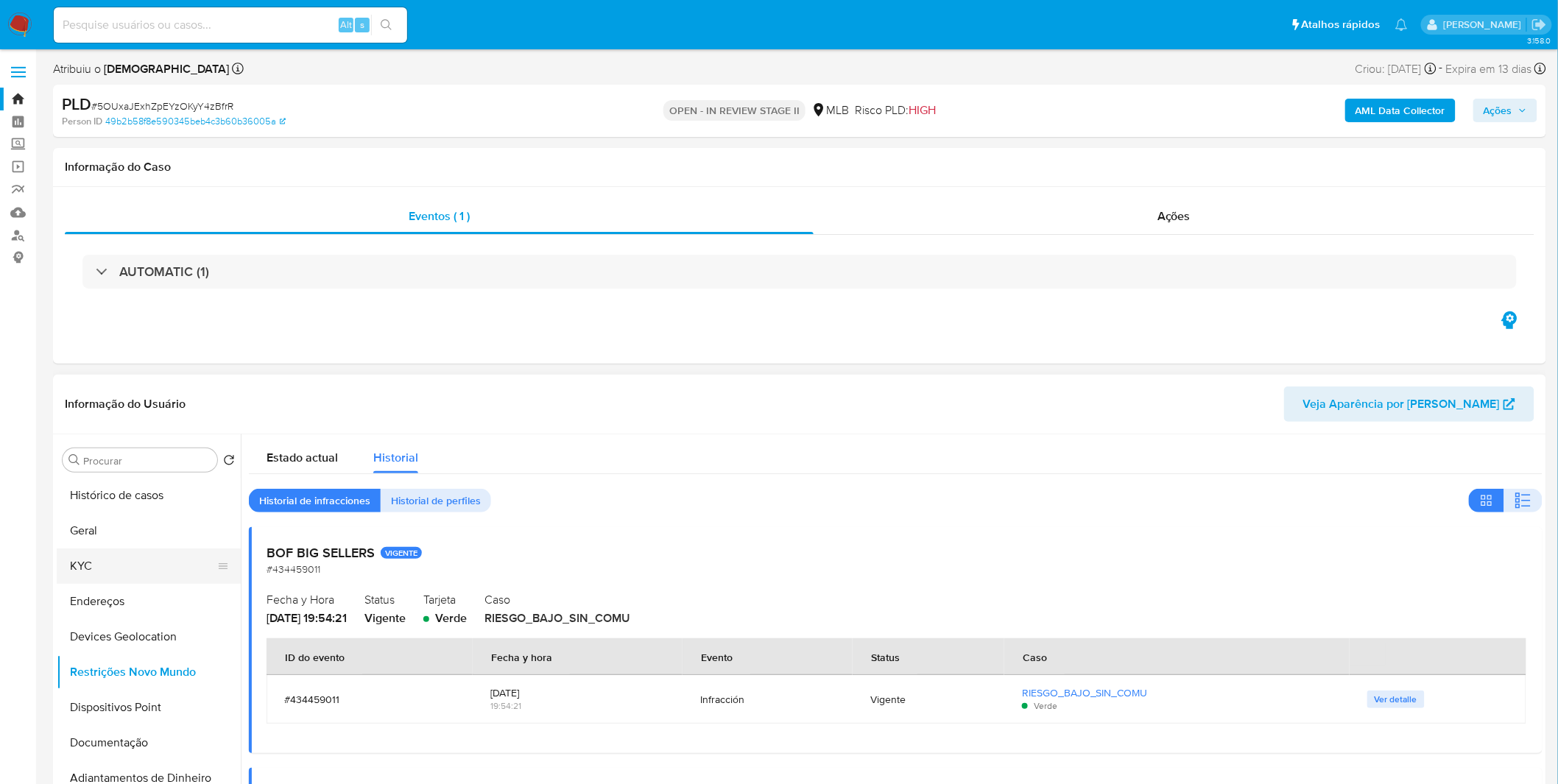
click at [139, 565] on button "KYC" at bounding box center [142, 566] width 172 height 36
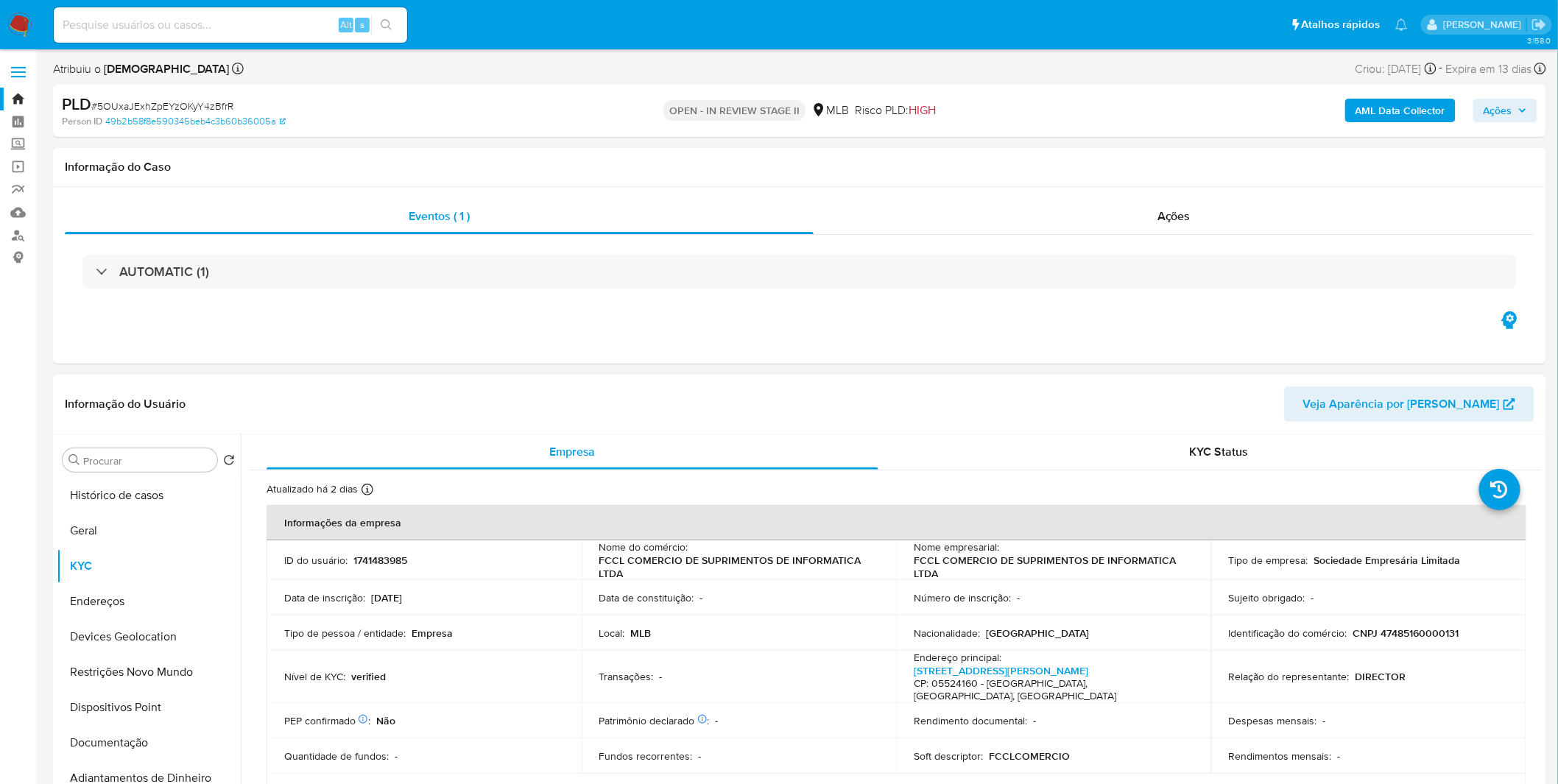
click at [535, 615] on td "Tipo de pessoa / entidade : Empresa" at bounding box center [424, 633] width 315 height 36
click at [173, 28] on input at bounding box center [231, 25] width 354 height 19
paste input "ZvgnxwtilQaohdGWP1OE8Zj9"
type input "ZvgnxwtilQaohdGWP1OE8Zj9"
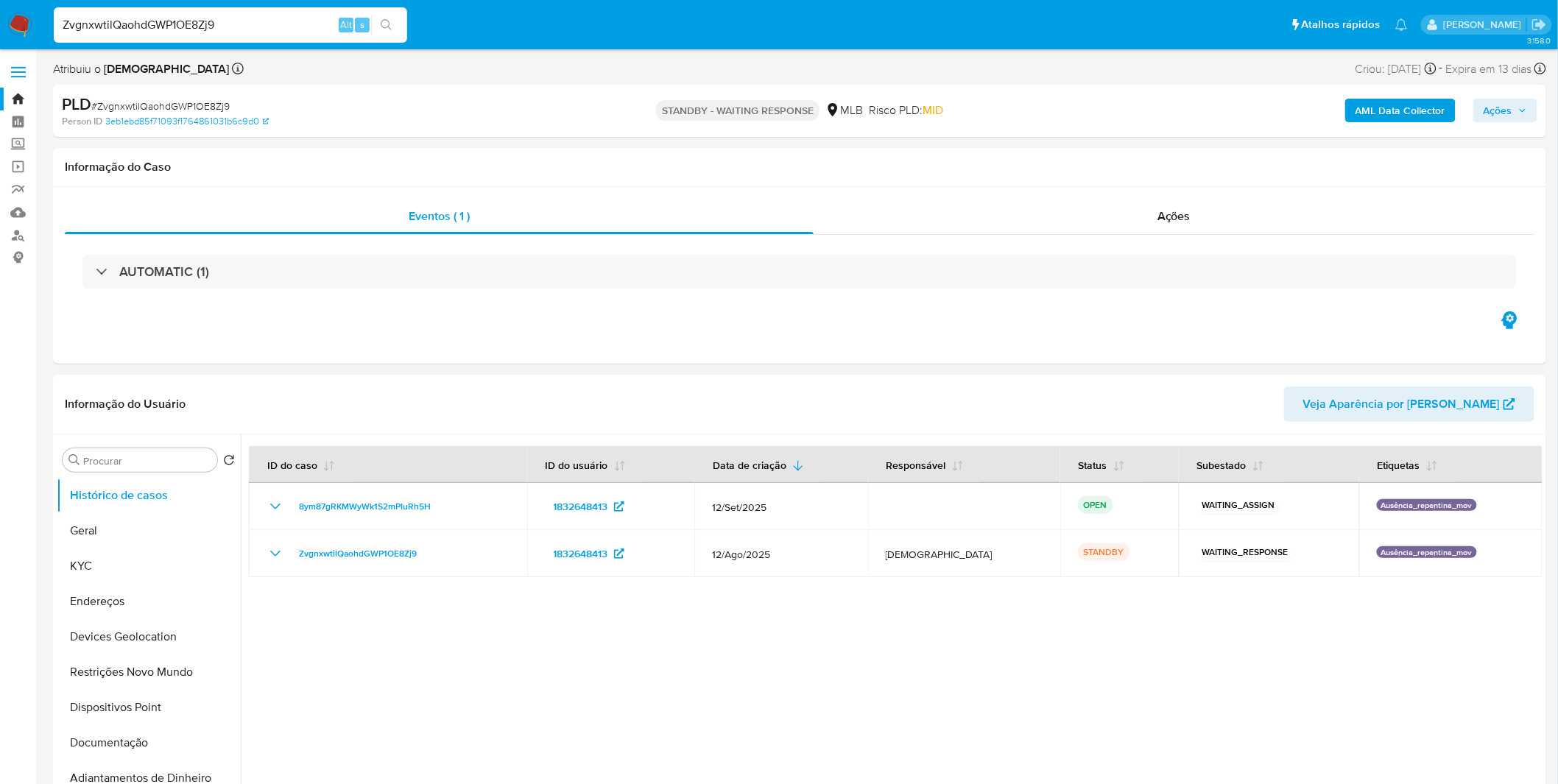
select select "10"
click at [186, 563] on button "KYC" at bounding box center [142, 566] width 172 height 36
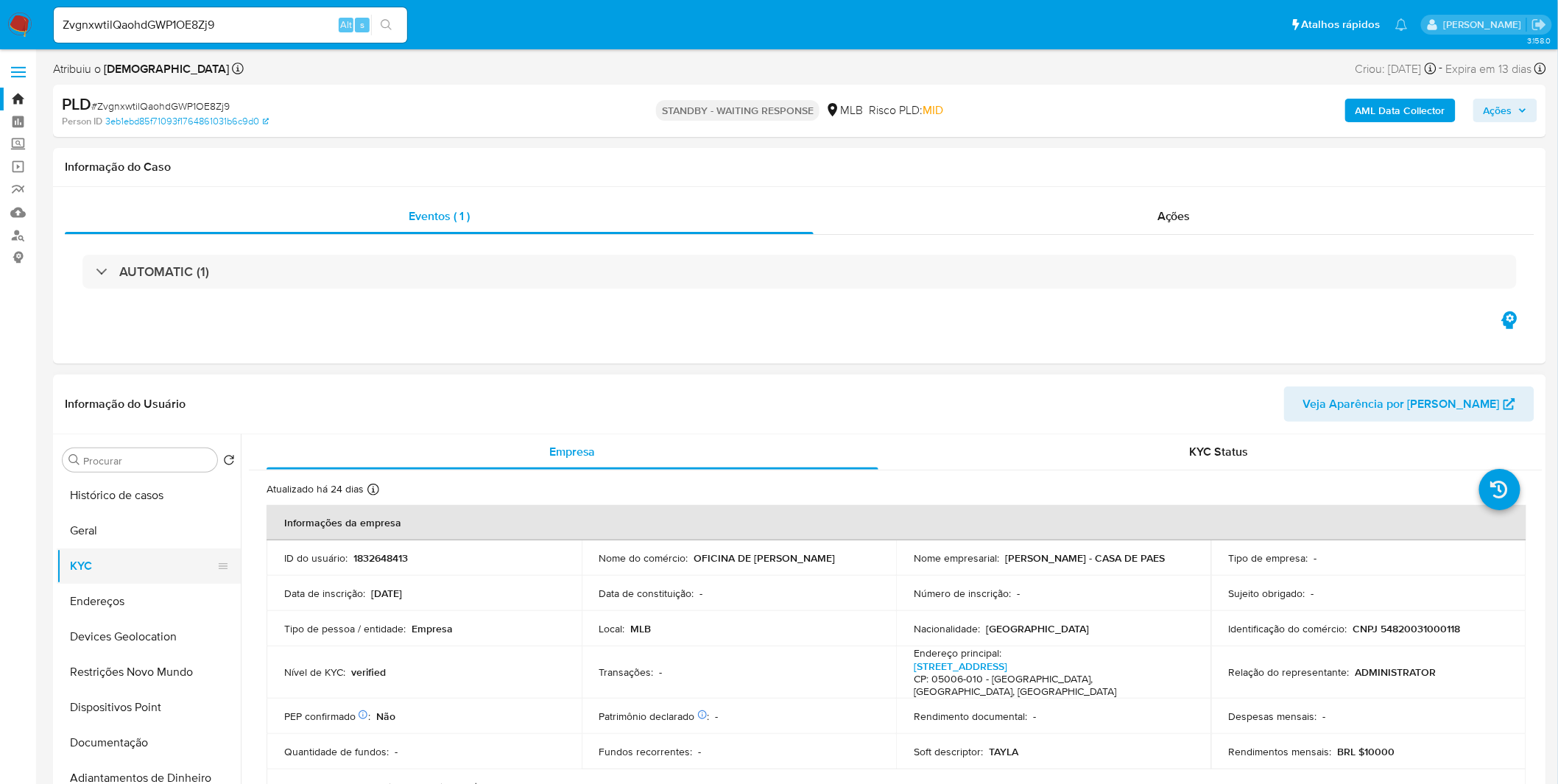
click at [155, 558] on button "KYC" at bounding box center [142, 566] width 172 height 36
click at [18, 17] on img at bounding box center [19, 25] width 25 height 25
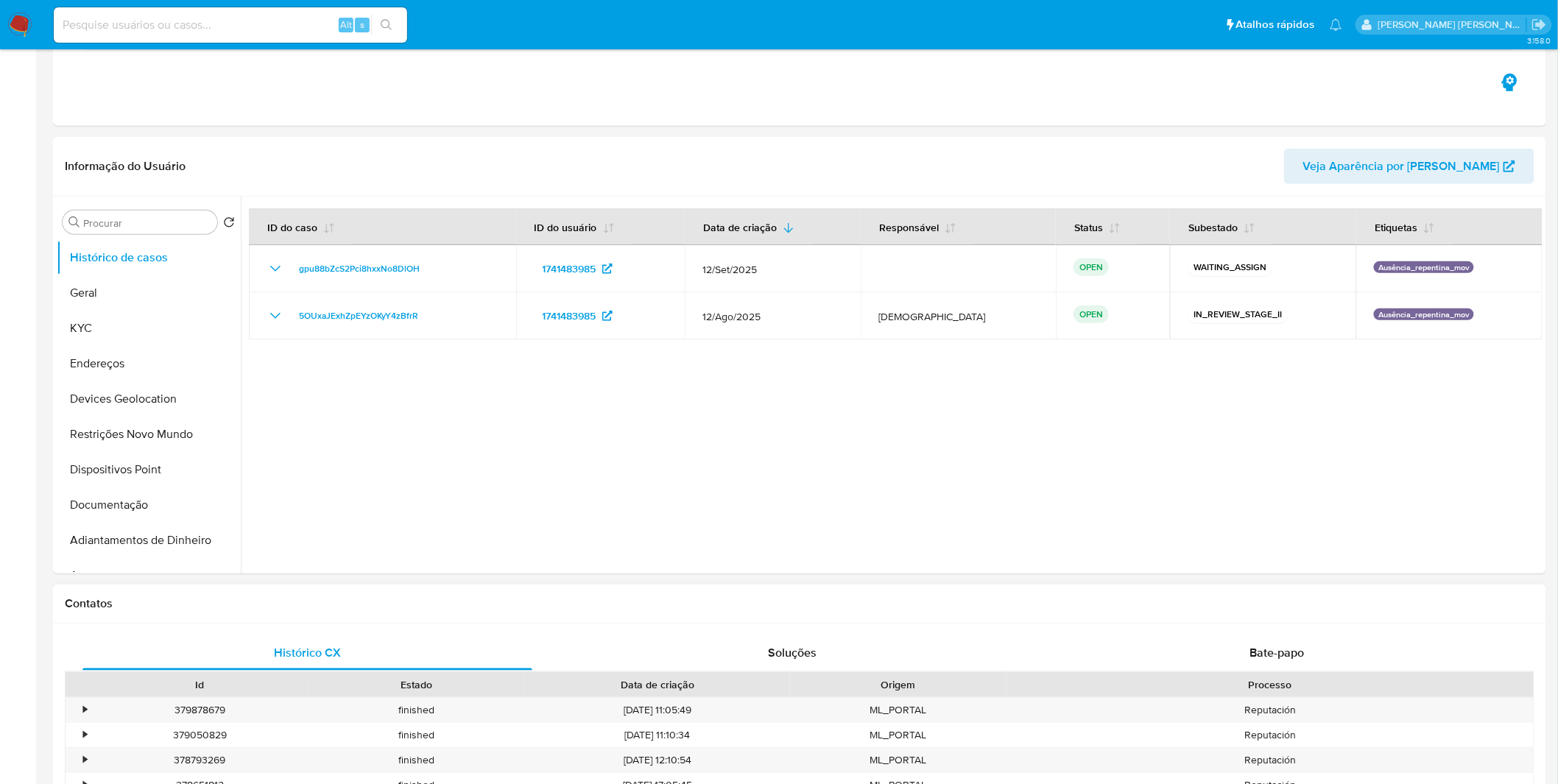
select select "10"
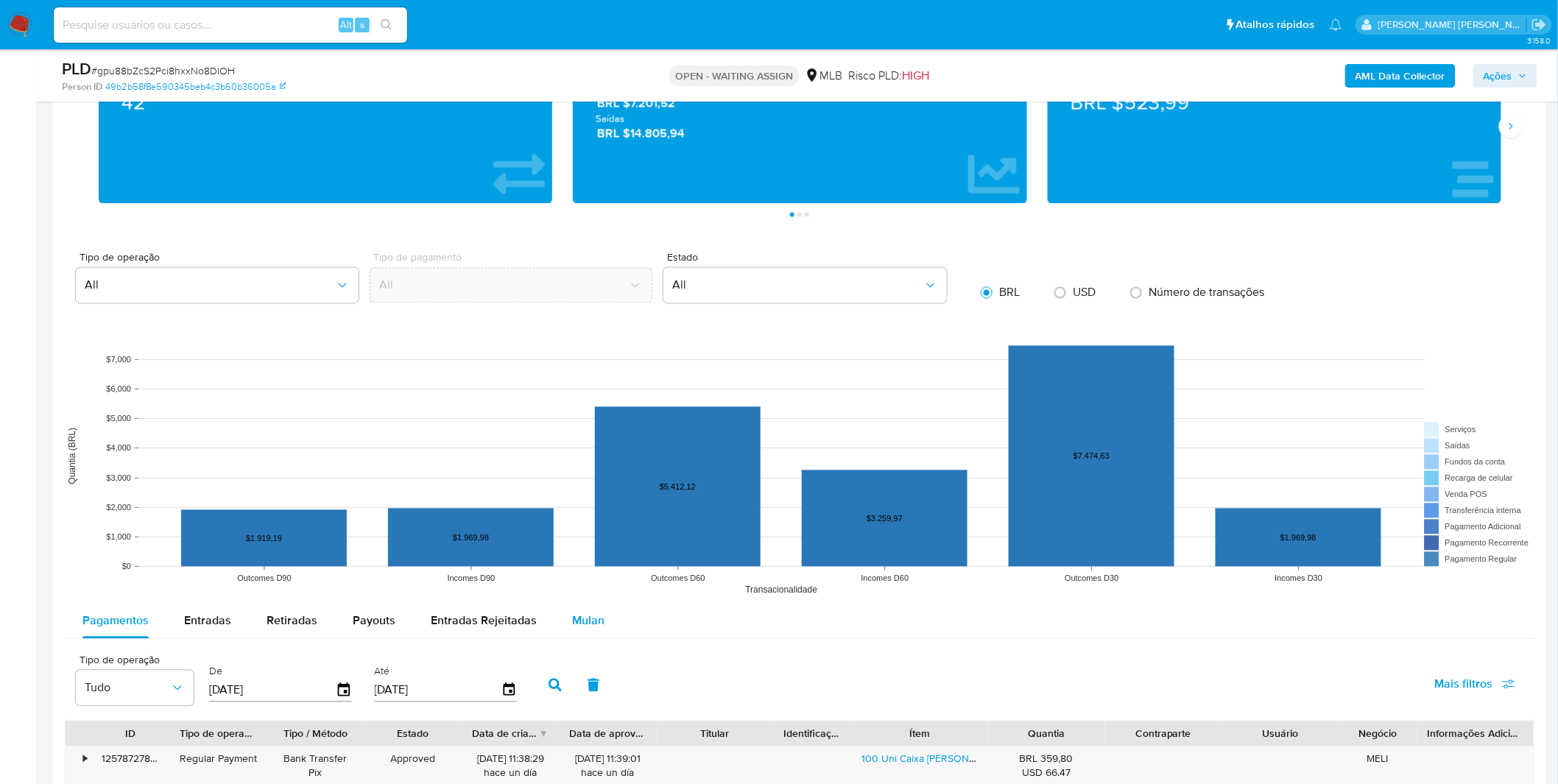
click at [589, 620] on span "Mulan" at bounding box center [589, 621] width 33 height 17
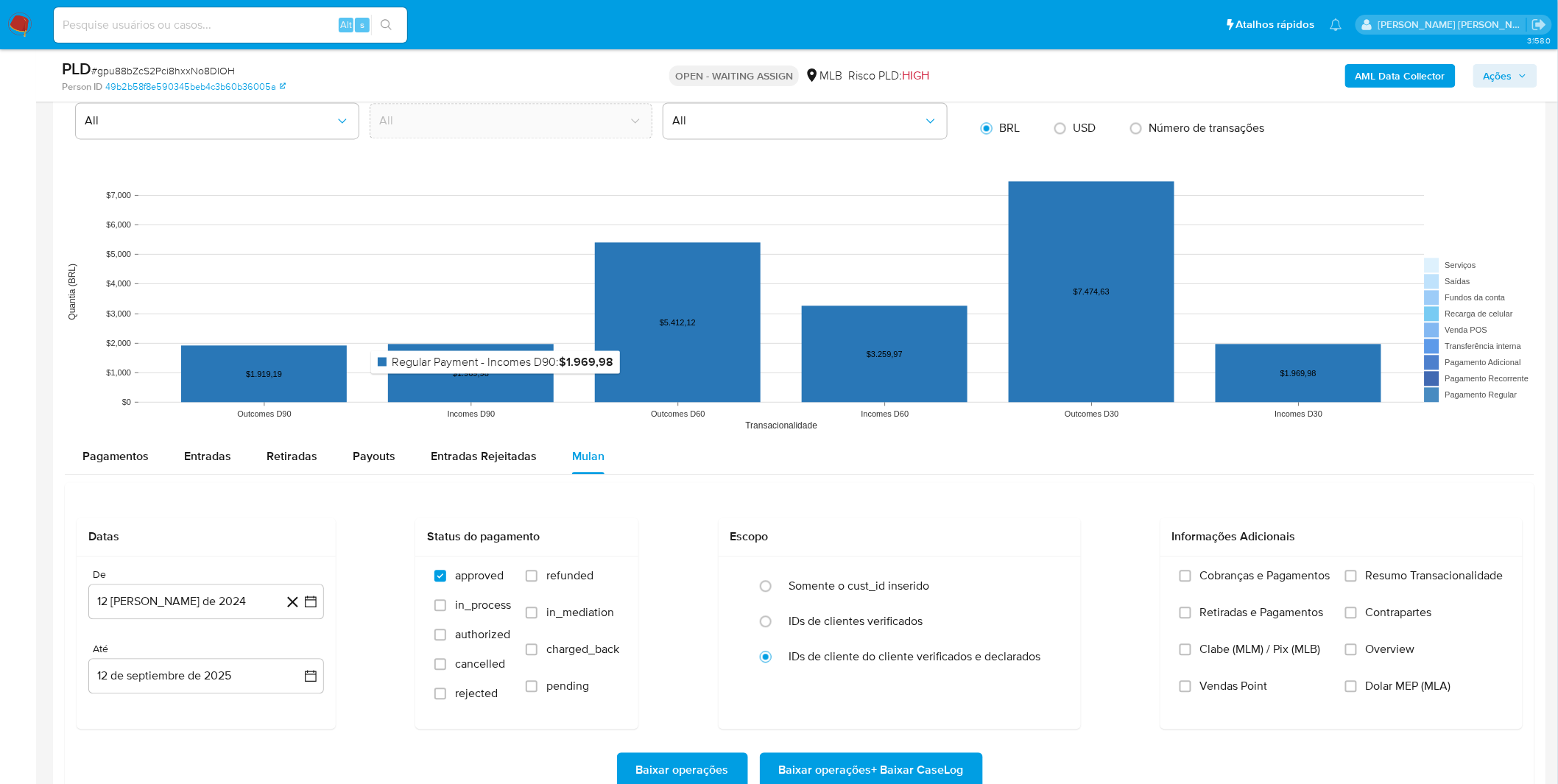
scroll to position [1227, 0]
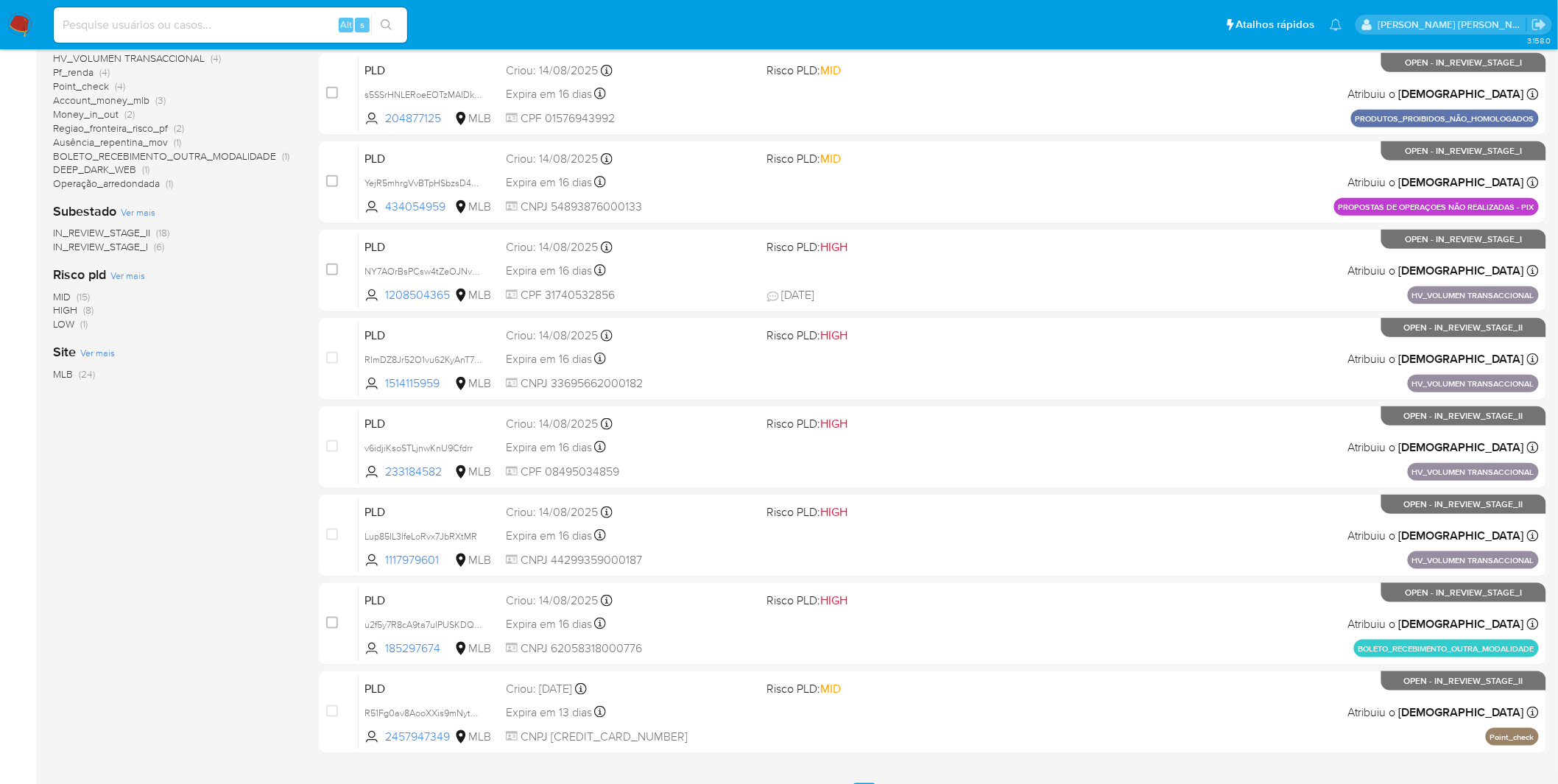
scroll to position [408, 0]
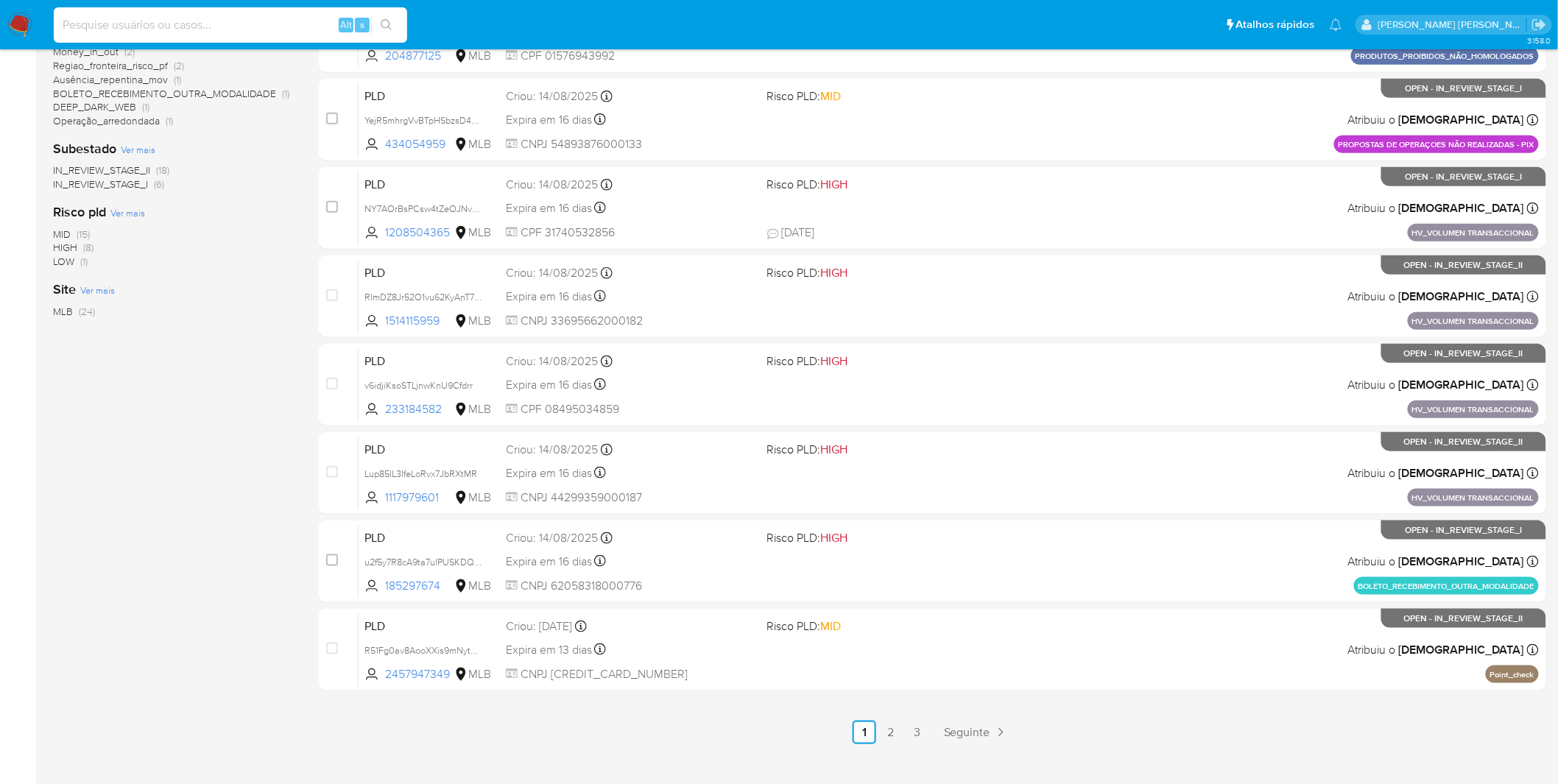
click at [203, 17] on input at bounding box center [231, 25] width 354 height 19
paste input "u2f5y7R8cA9ta7ulPUSKDQN9"
type input "u2f5y7R8cA9ta7ulPUSKDQN9"
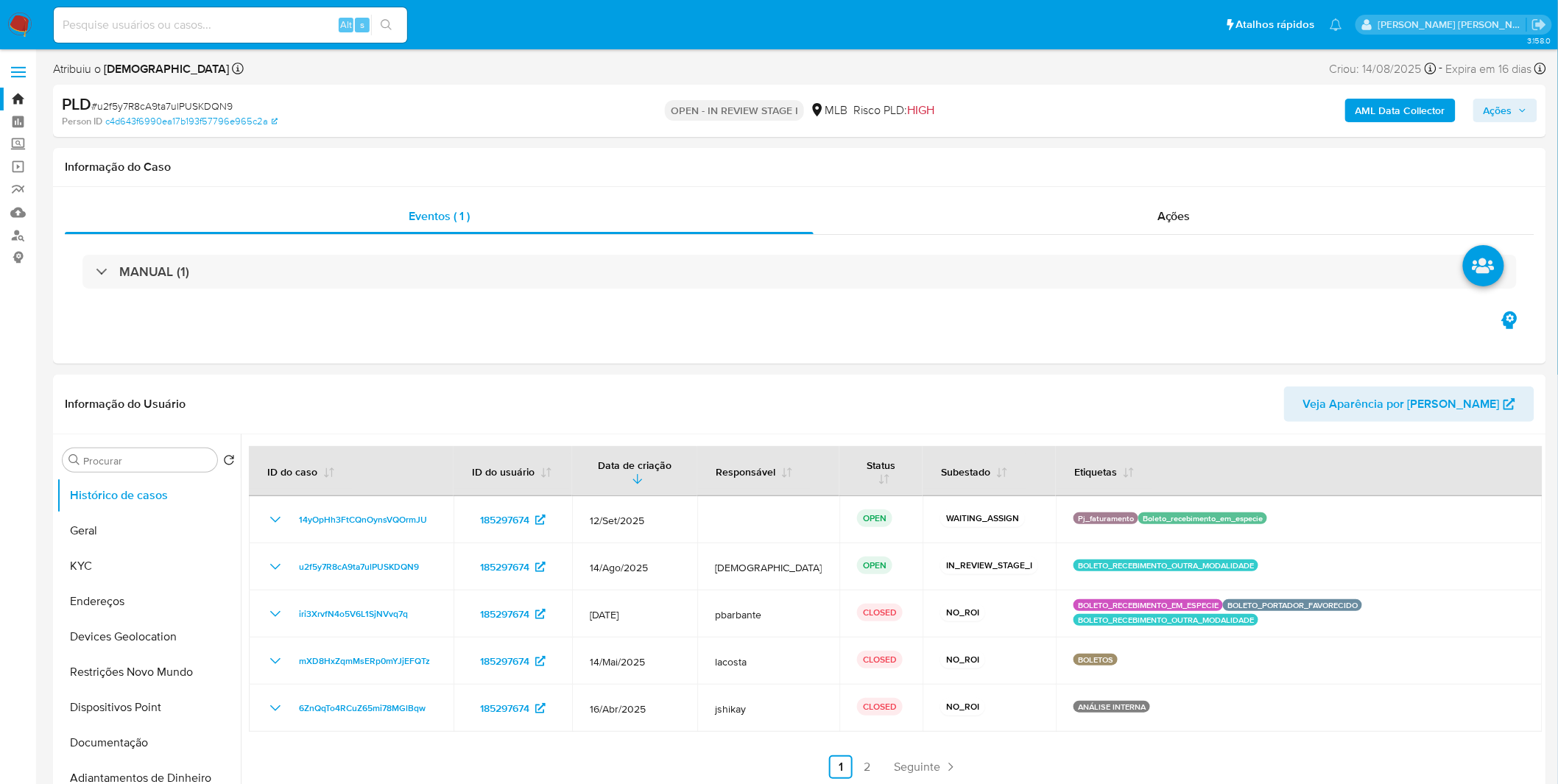
select select "10"
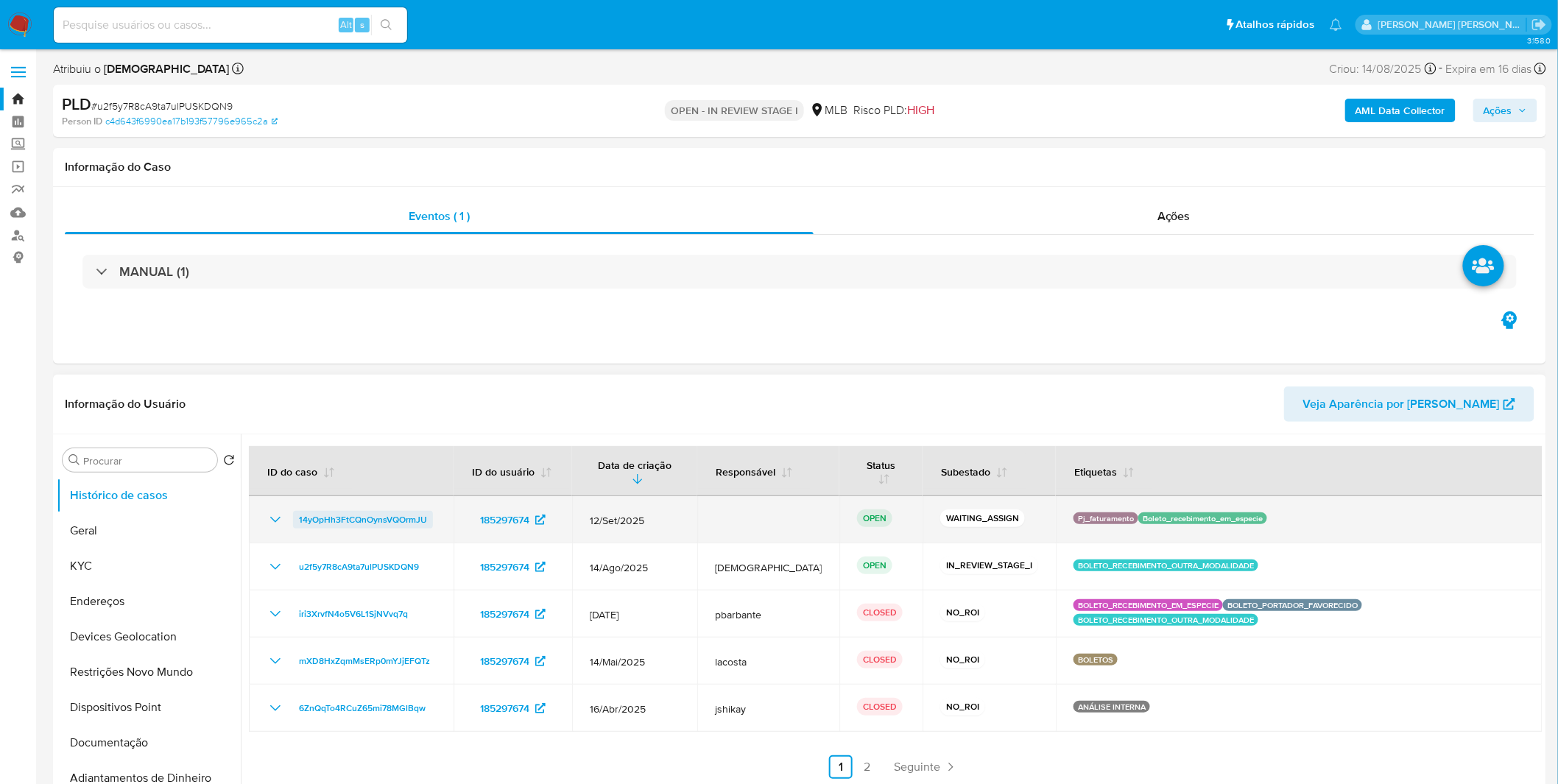
drag, startPoint x: 439, startPoint y: 526, endPoint x: 299, endPoint y: 524, distance: 140.0
click at [298, 525] on td "14yOpHh3FtCQnOynsVQOrmJU" at bounding box center [351, 520] width 205 height 47
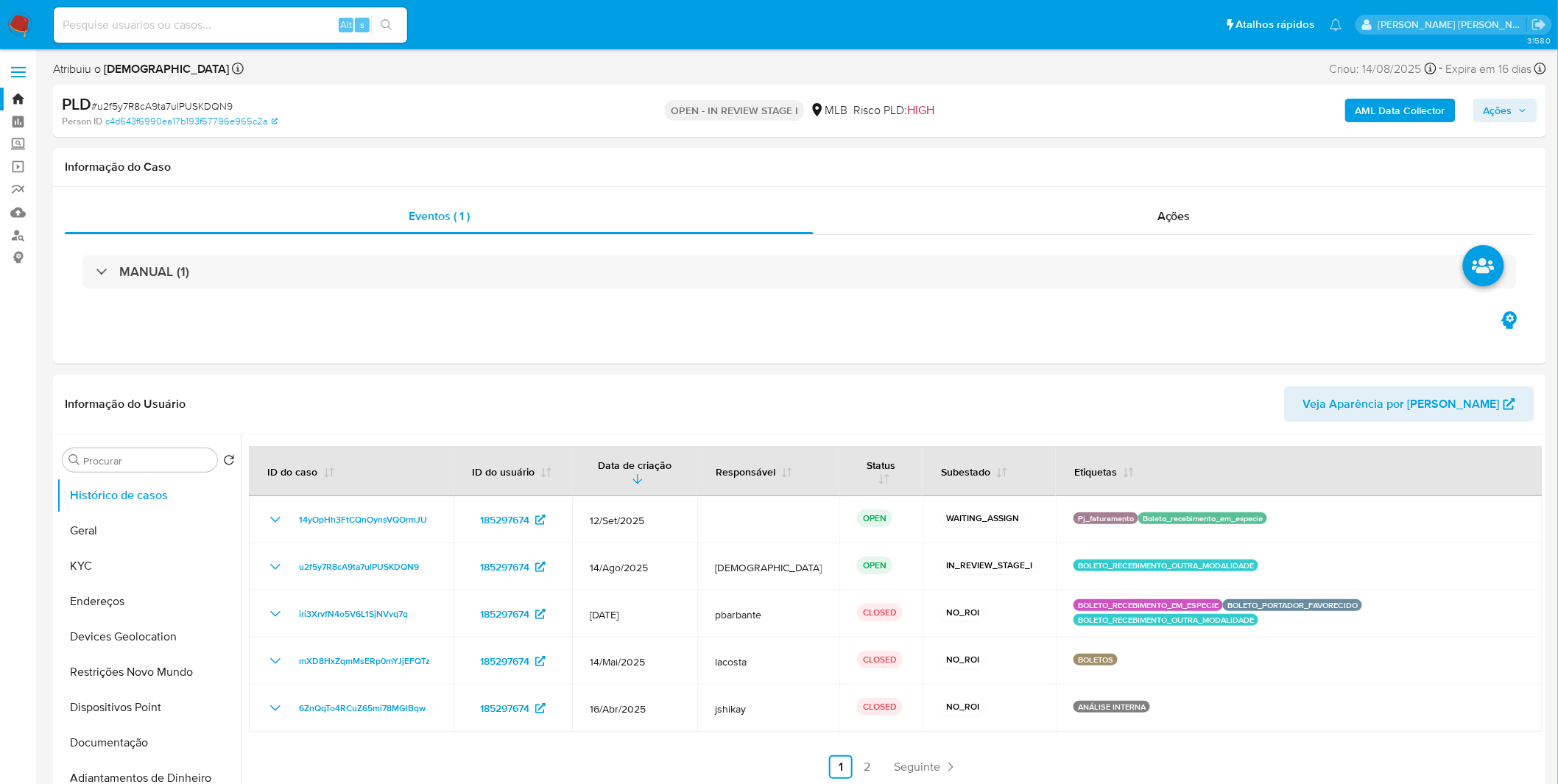
click at [219, 27] on input at bounding box center [231, 25] width 354 height 19
paste input "u2f5y7R8cA9ta7ulPUSKDQN9"
type input "u2f5y7R8cA9ta7ulPUSKDQN9"
click at [1407, 96] on div "AML Data Collector Ações" at bounding box center [1294, 111] width 489 height 35
click at [1404, 105] on b "AML Data Collector" at bounding box center [1400, 110] width 90 height 24
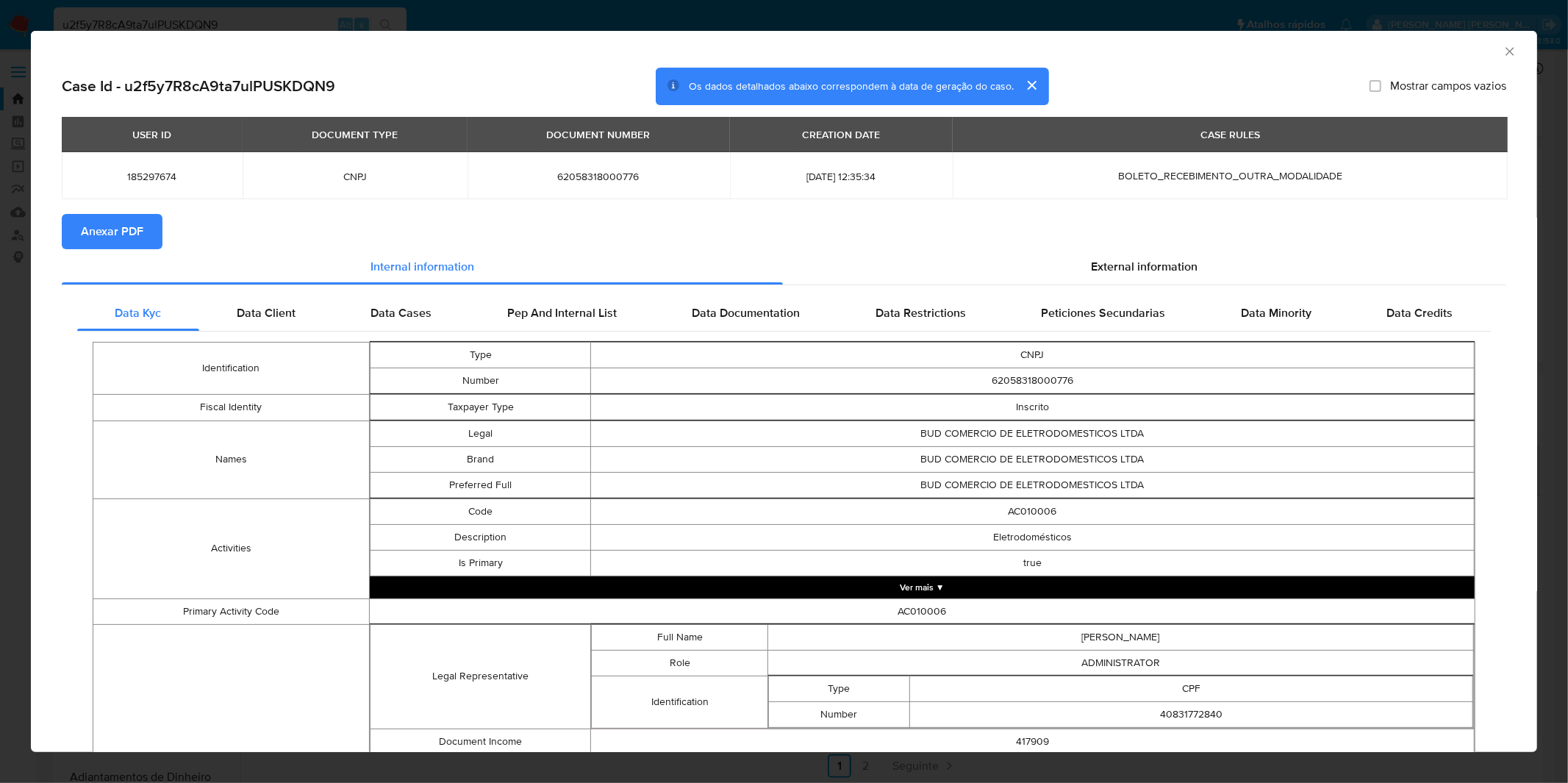
click at [98, 235] on span "Anexar PDF" at bounding box center [112, 232] width 63 height 33
click at [683, 5] on div "AML Data Collector Case Id - u2f5y7R8cA9ta7ulPUSKDQN9 Os dados detalhados abaix…" at bounding box center [784, 392] width 1568 height 783
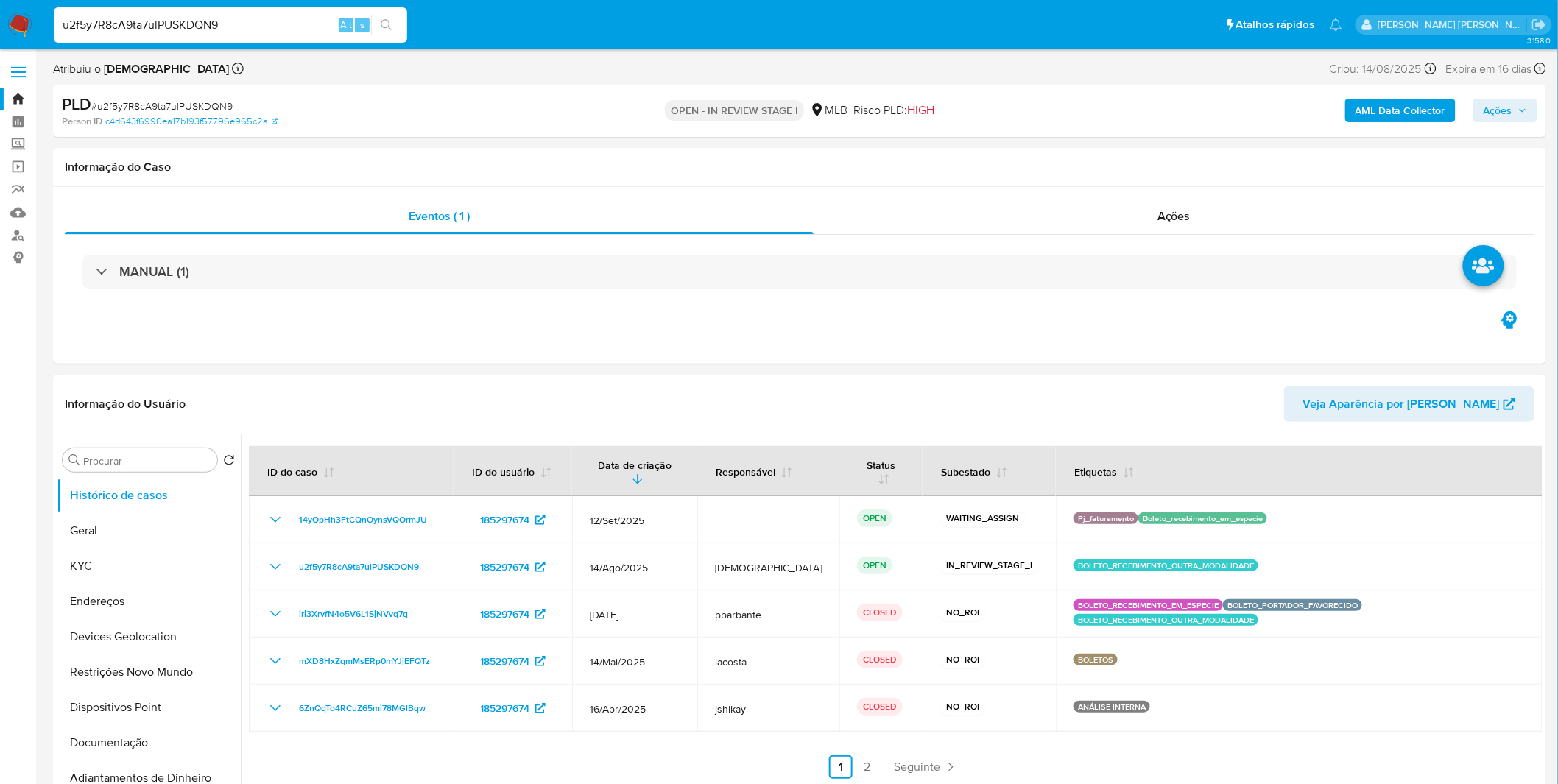
click at [168, 108] on span "# u2f5y7R8cA9ta7ulPUSKDQN9" at bounding box center [161, 106] width 141 height 15
copy span "u2f5y7R8cA9ta7ulPUSKDQN9"
click at [1503, 113] on span "Ações" at bounding box center [1499, 110] width 29 height 24
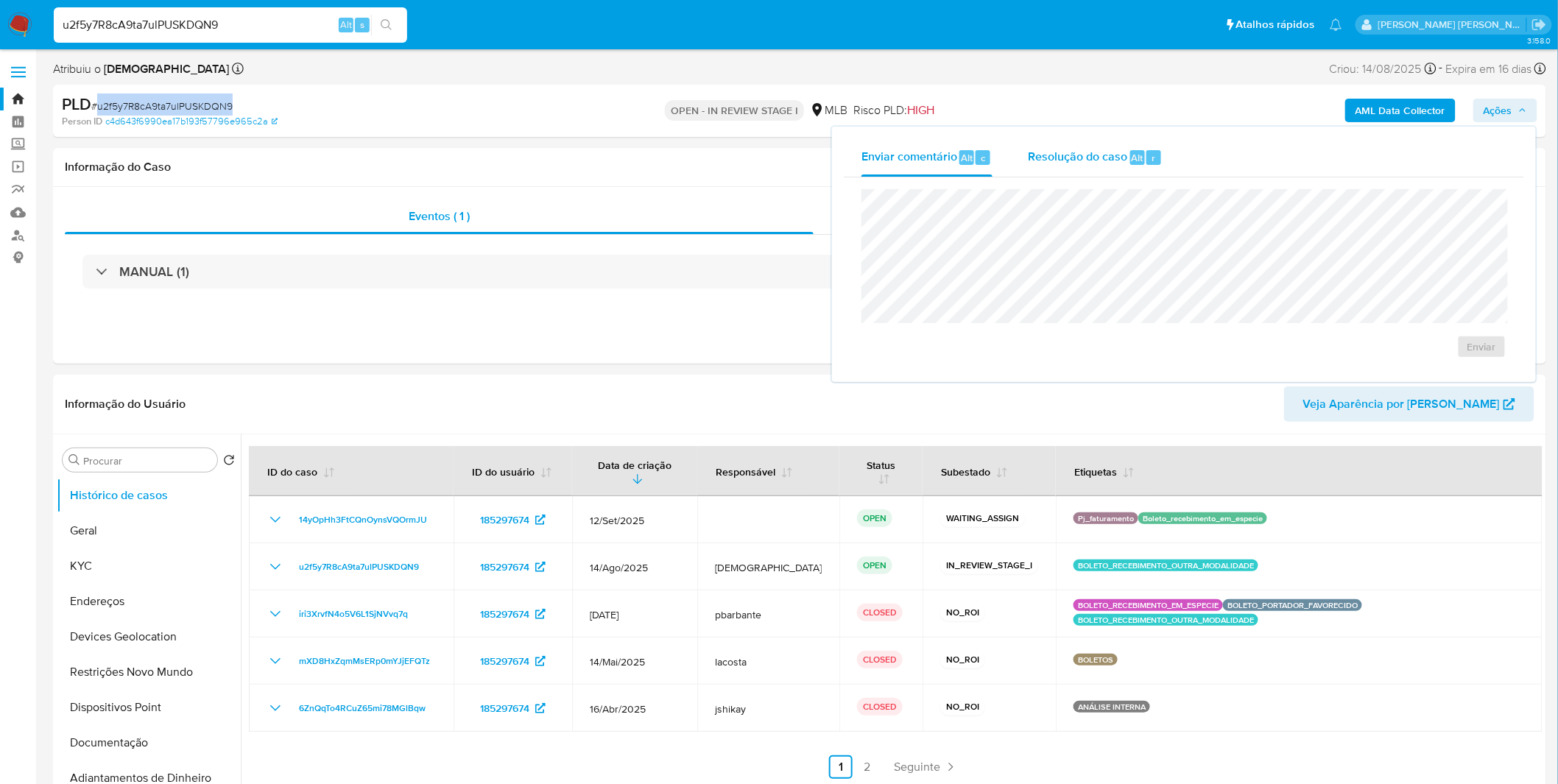
click at [1075, 150] on span "Resolução do caso" at bounding box center [1078, 157] width 99 height 17
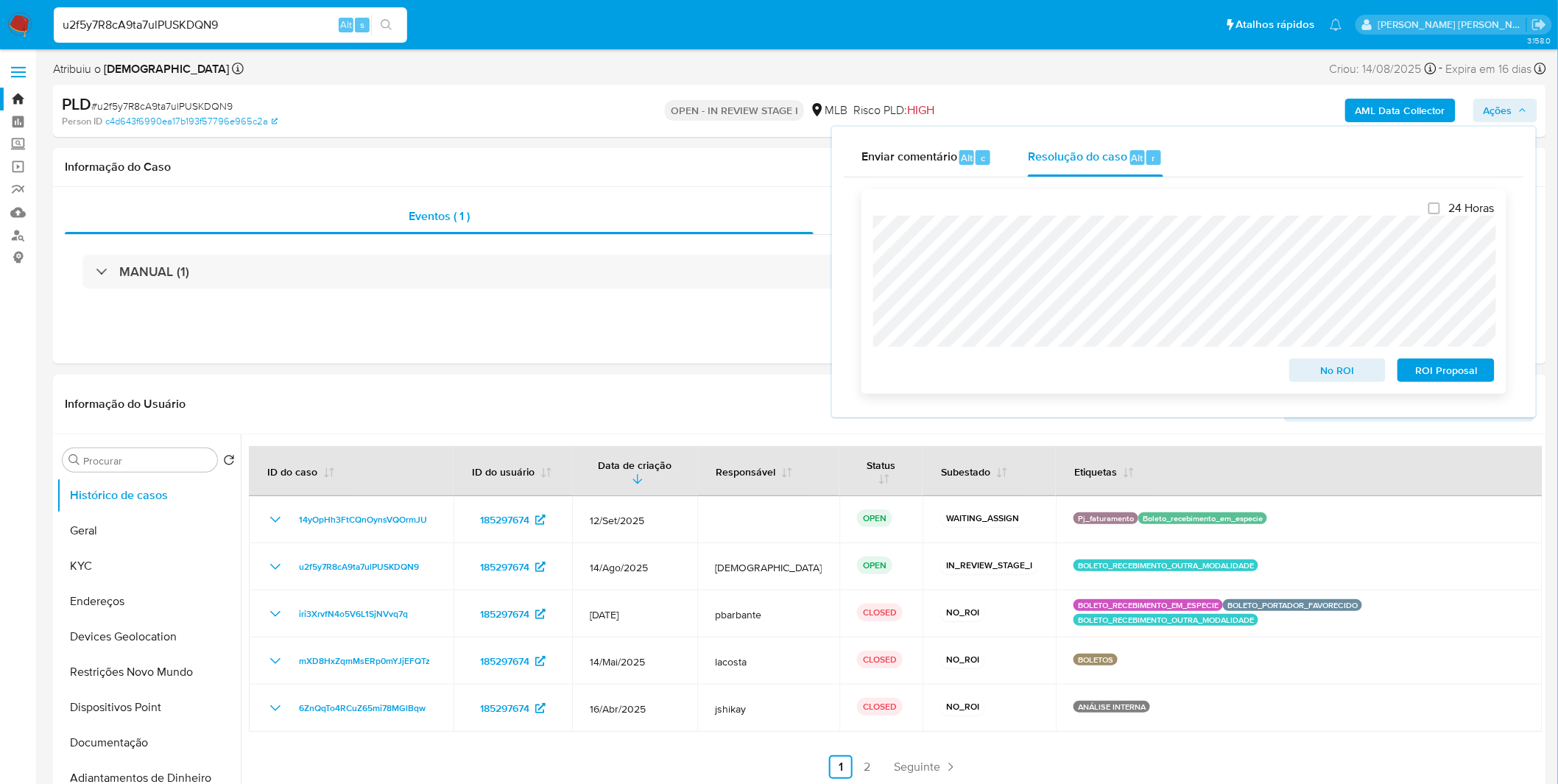
click at [1327, 377] on span "No ROI" at bounding box center [1338, 370] width 77 height 21
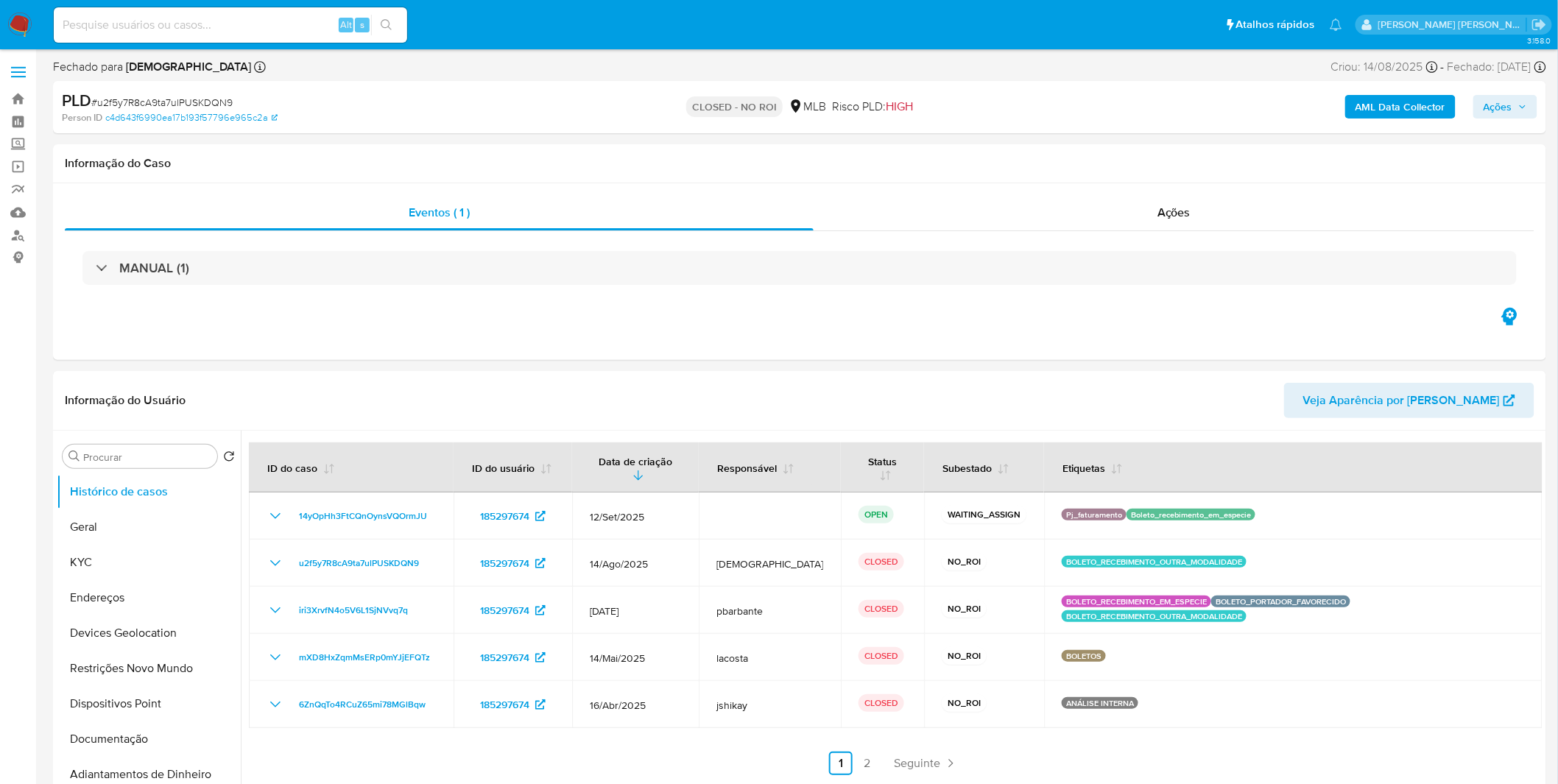
select select "10"
click at [21, 21] on img at bounding box center [19, 25] width 25 height 25
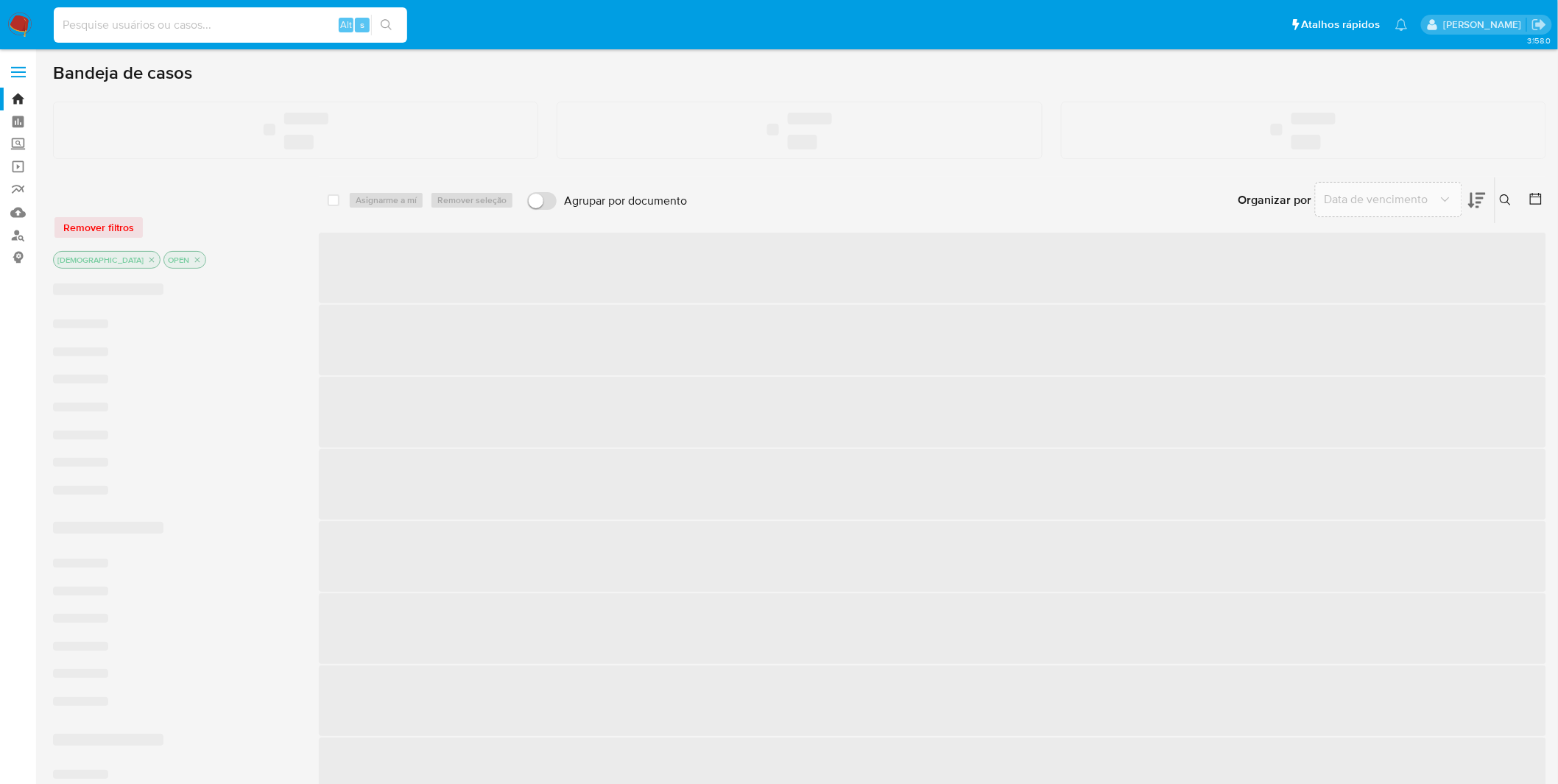
click at [181, 22] on input at bounding box center [231, 25] width 354 height 19
paste input "YejR5mhrgVvBTpHSbzsD4BOY"
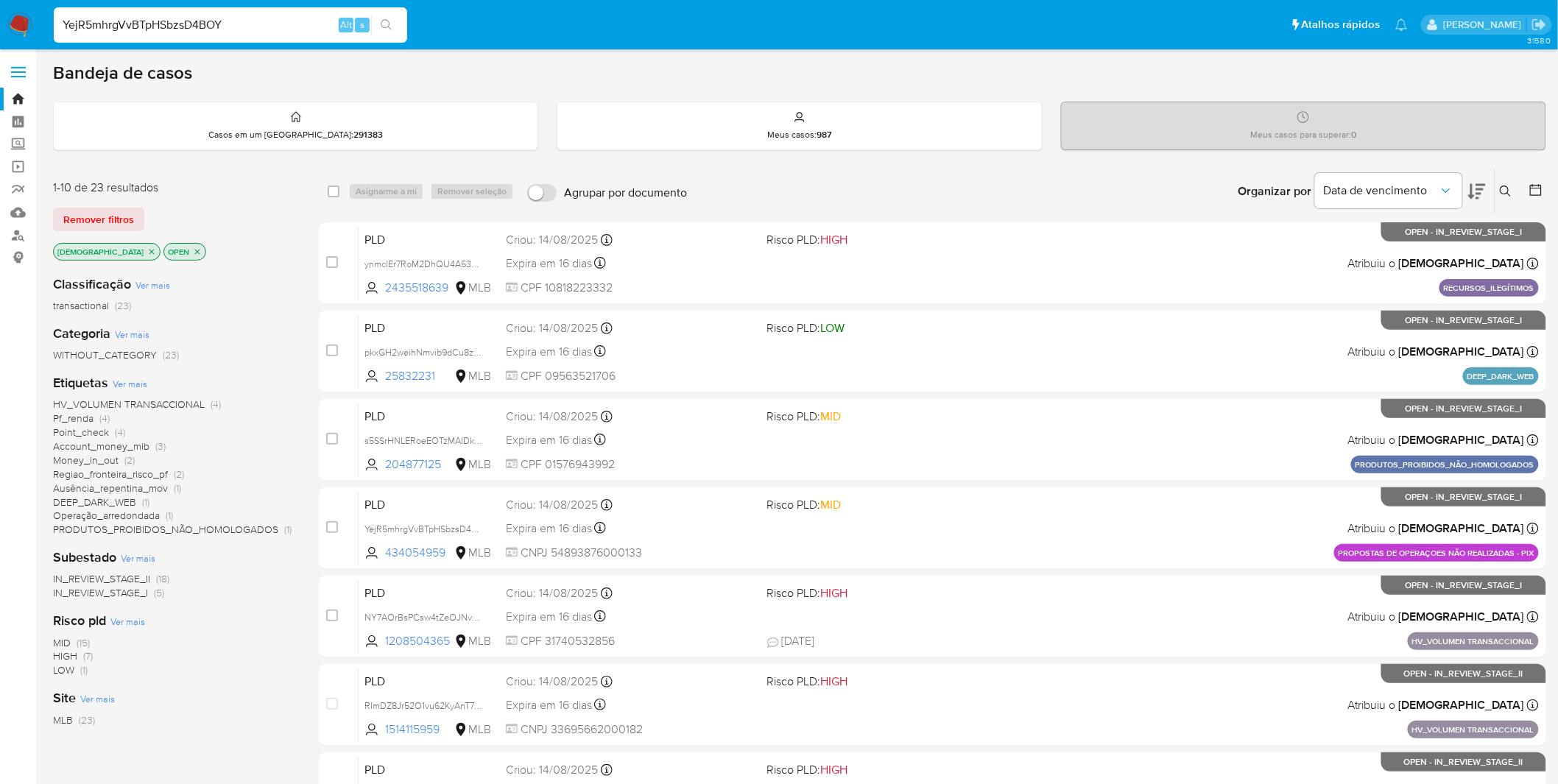
type input "YejR5mhrgVvBTpHSbzsD4BOY"
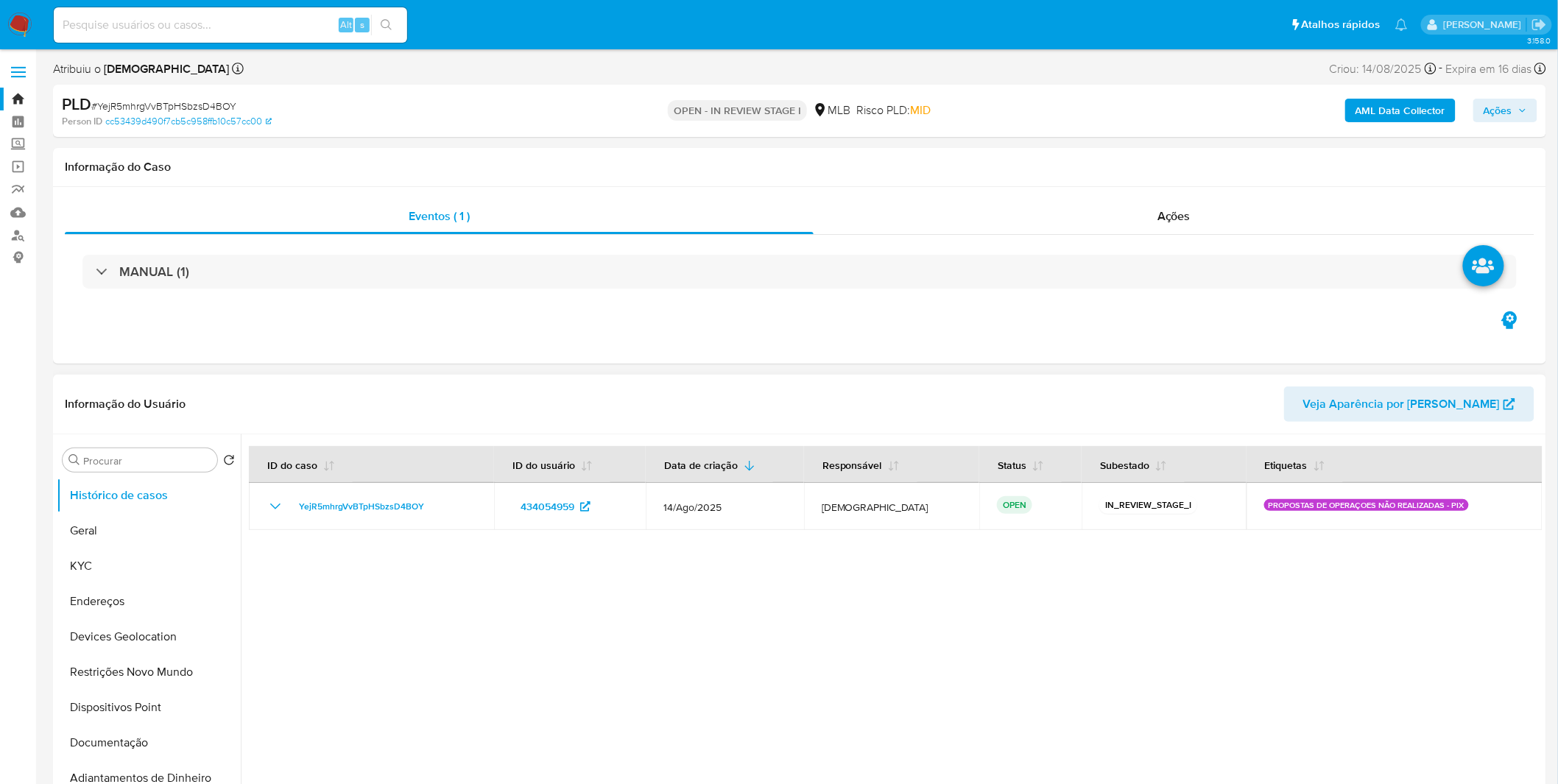
select select "10"
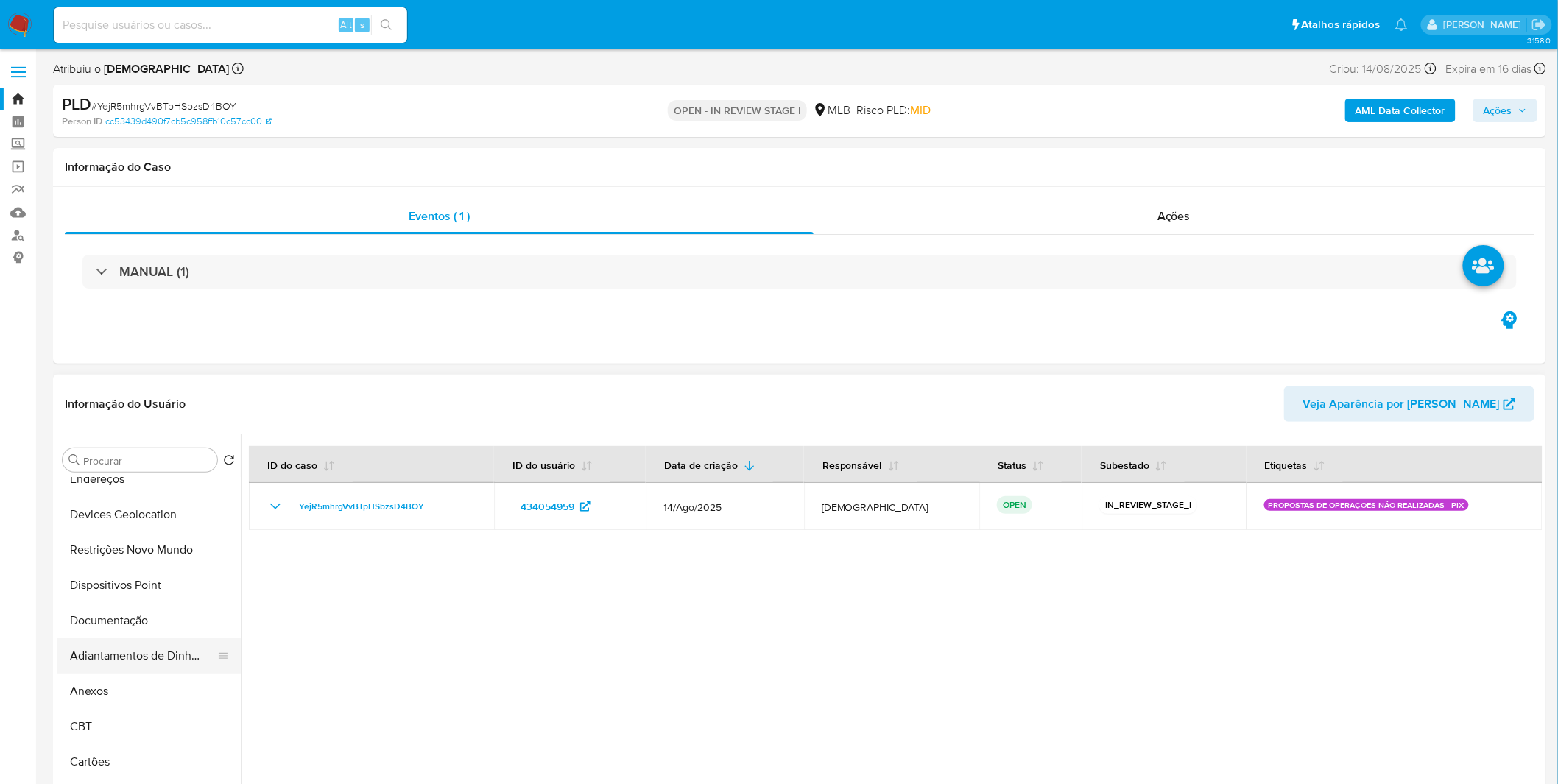
scroll to position [163, 0]
click at [109, 645] on button "Anexos" at bounding box center [142, 650] width 172 height 36
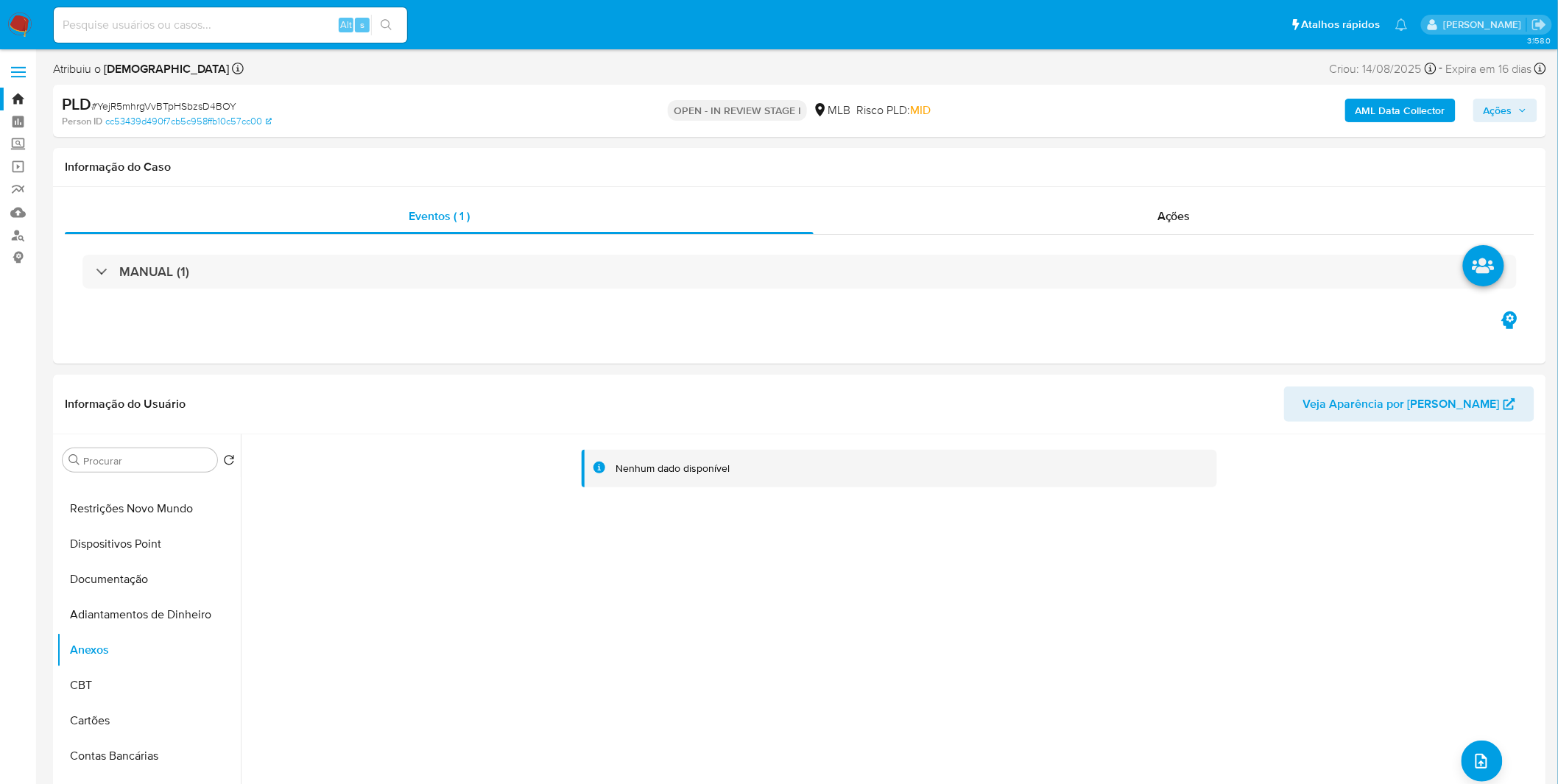
click at [1361, 117] on b "AML Data Collector" at bounding box center [1400, 110] width 90 height 24
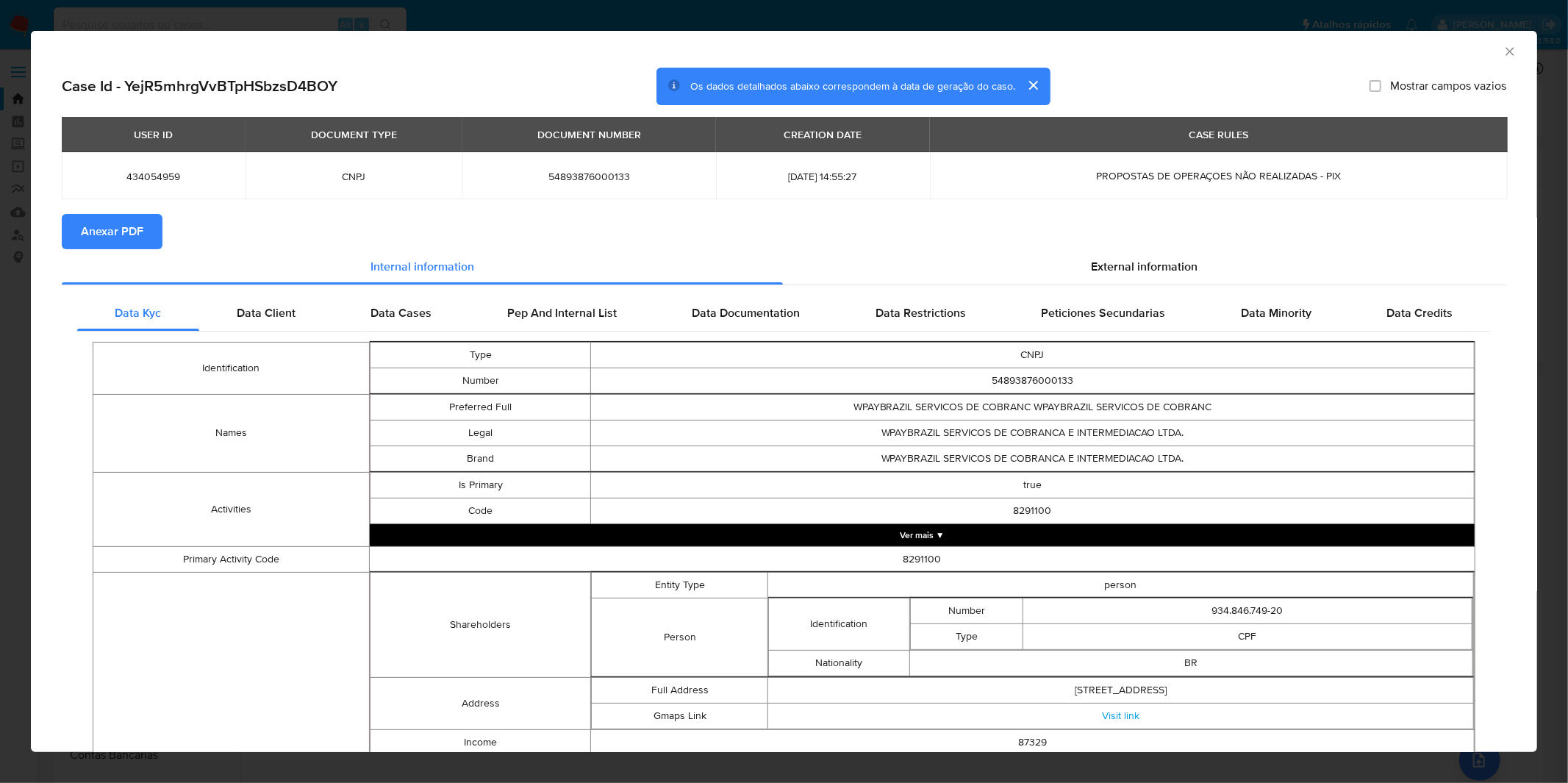
click at [82, 223] on span "Anexar PDF" at bounding box center [112, 232] width 63 height 33
click at [588, 31] on div "AML Data Collector" at bounding box center [784, 49] width 1506 height 36
click at [584, 7] on div "AML Data Collector Case Id - YejR5mhrgVvBTpHSbzsD4BOY Os dados detalhados abaix…" at bounding box center [784, 392] width 1568 height 783
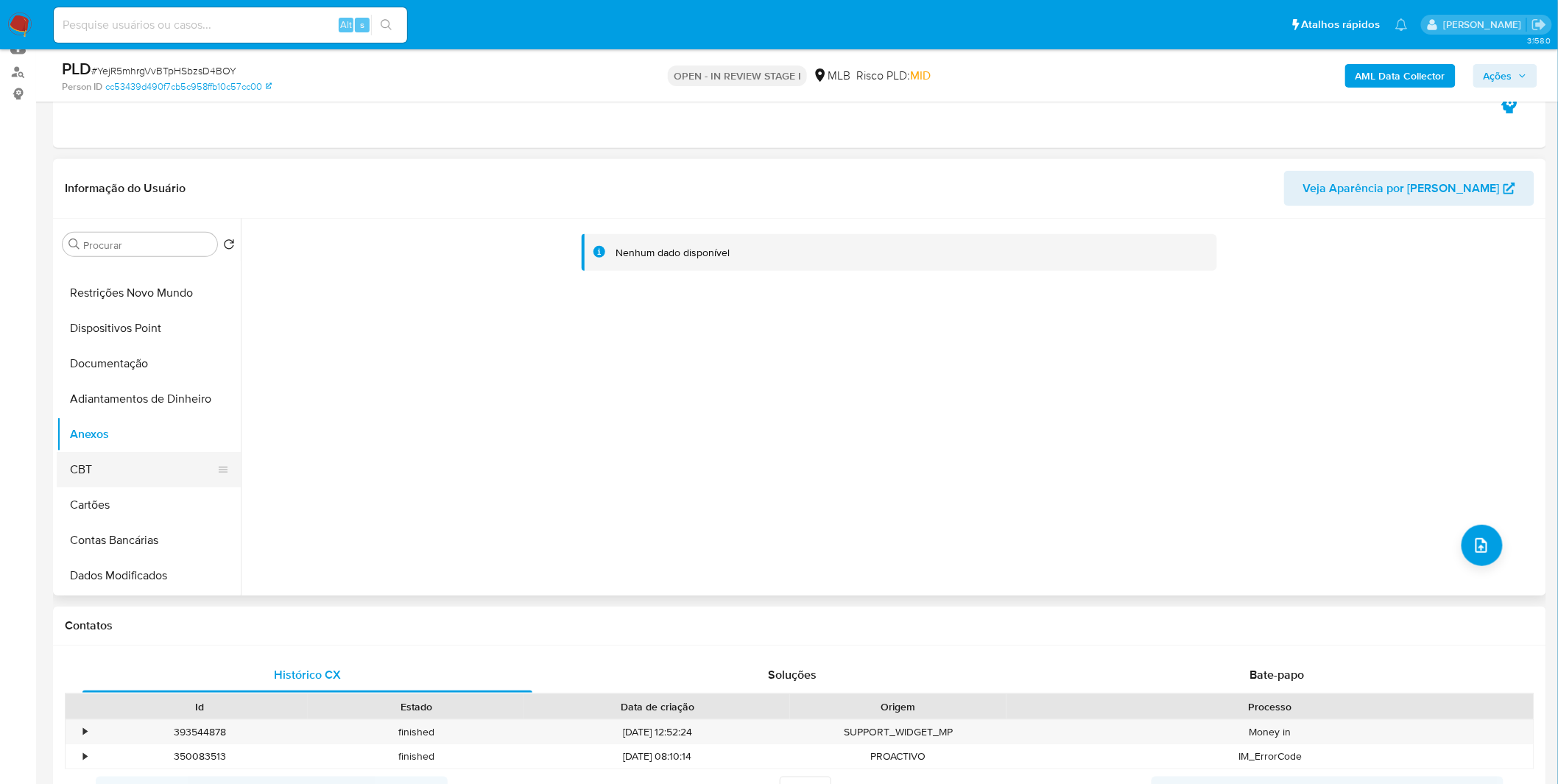
click at [133, 477] on button "CBT" at bounding box center [142, 469] width 172 height 36
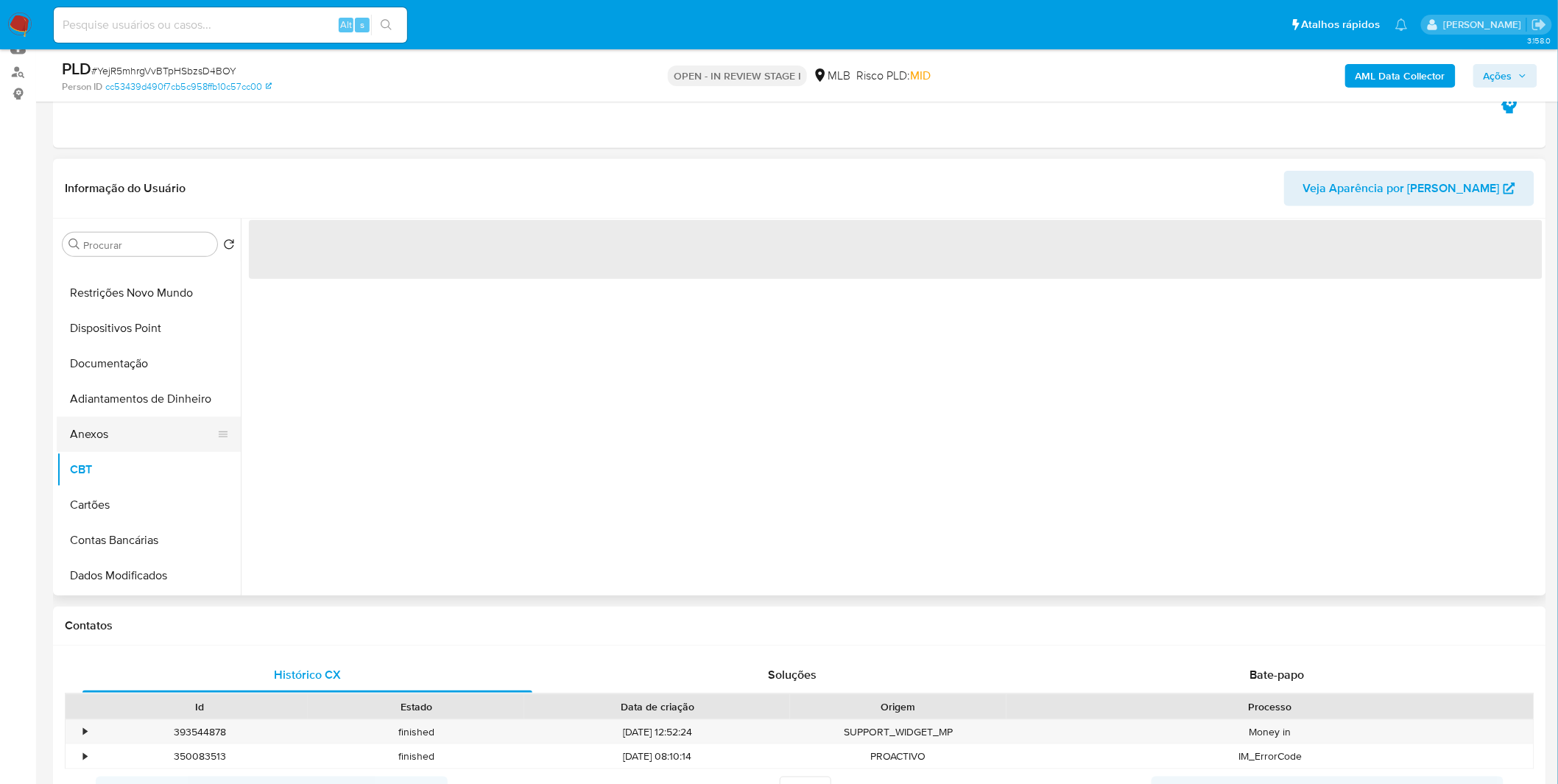
click at [139, 446] on button "Anexos" at bounding box center [142, 434] width 172 height 36
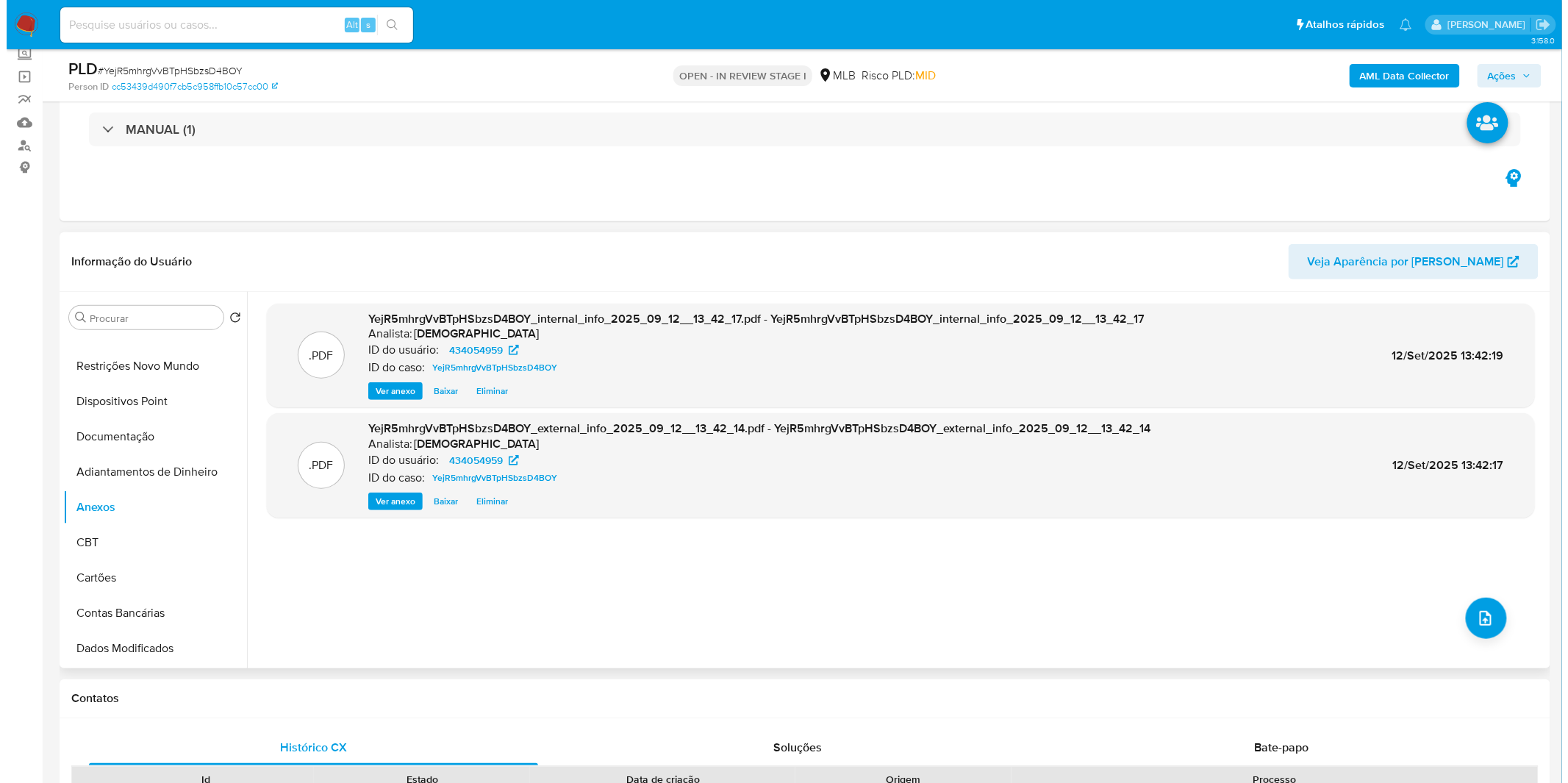
scroll to position [0, 0]
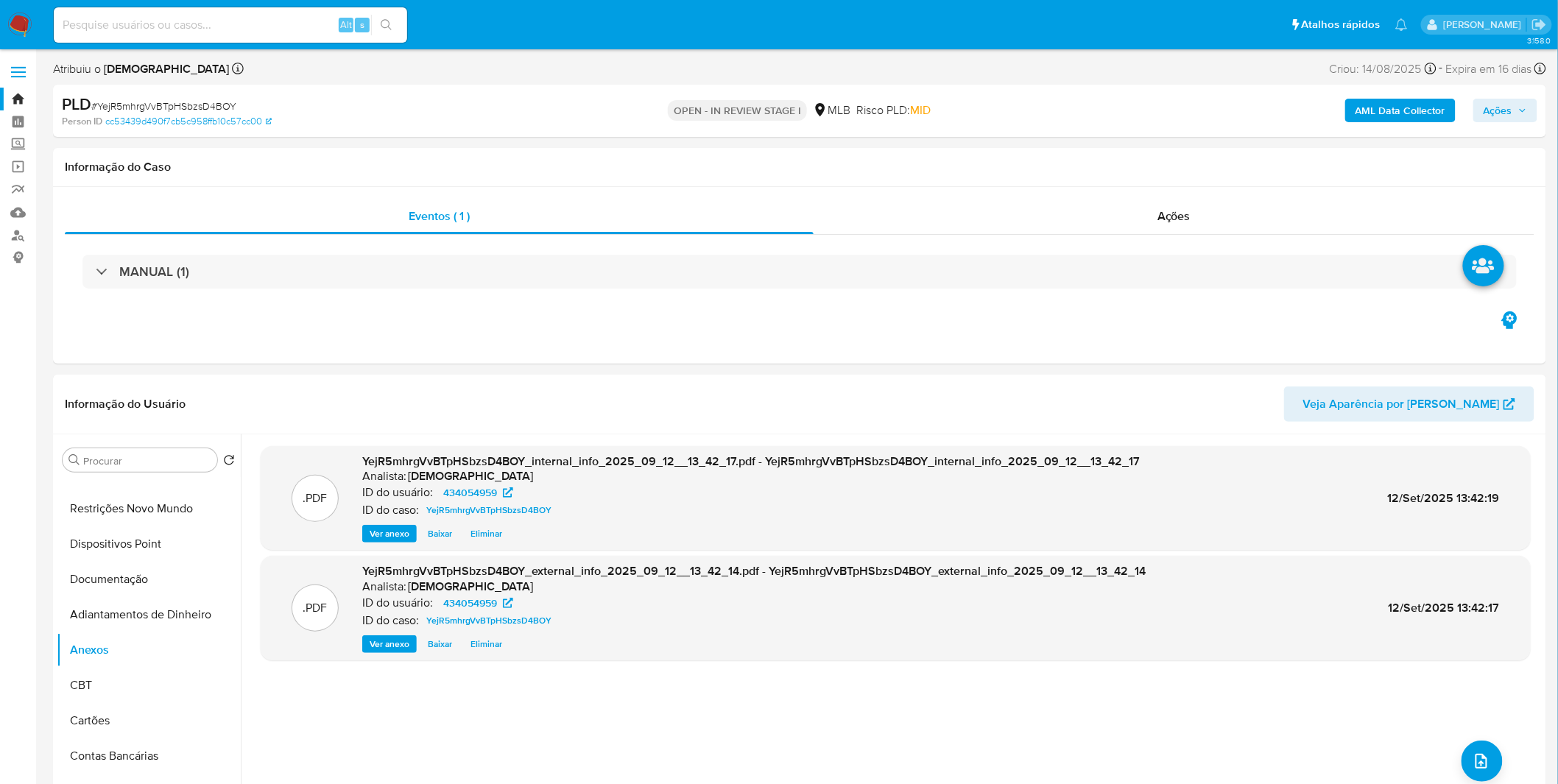
click at [1517, 111] on span "Ações" at bounding box center [1506, 110] width 44 height 21
click at [1089, 149] on span "Resolução do caso" at bounding box center [1078, 157] width 99 height 17
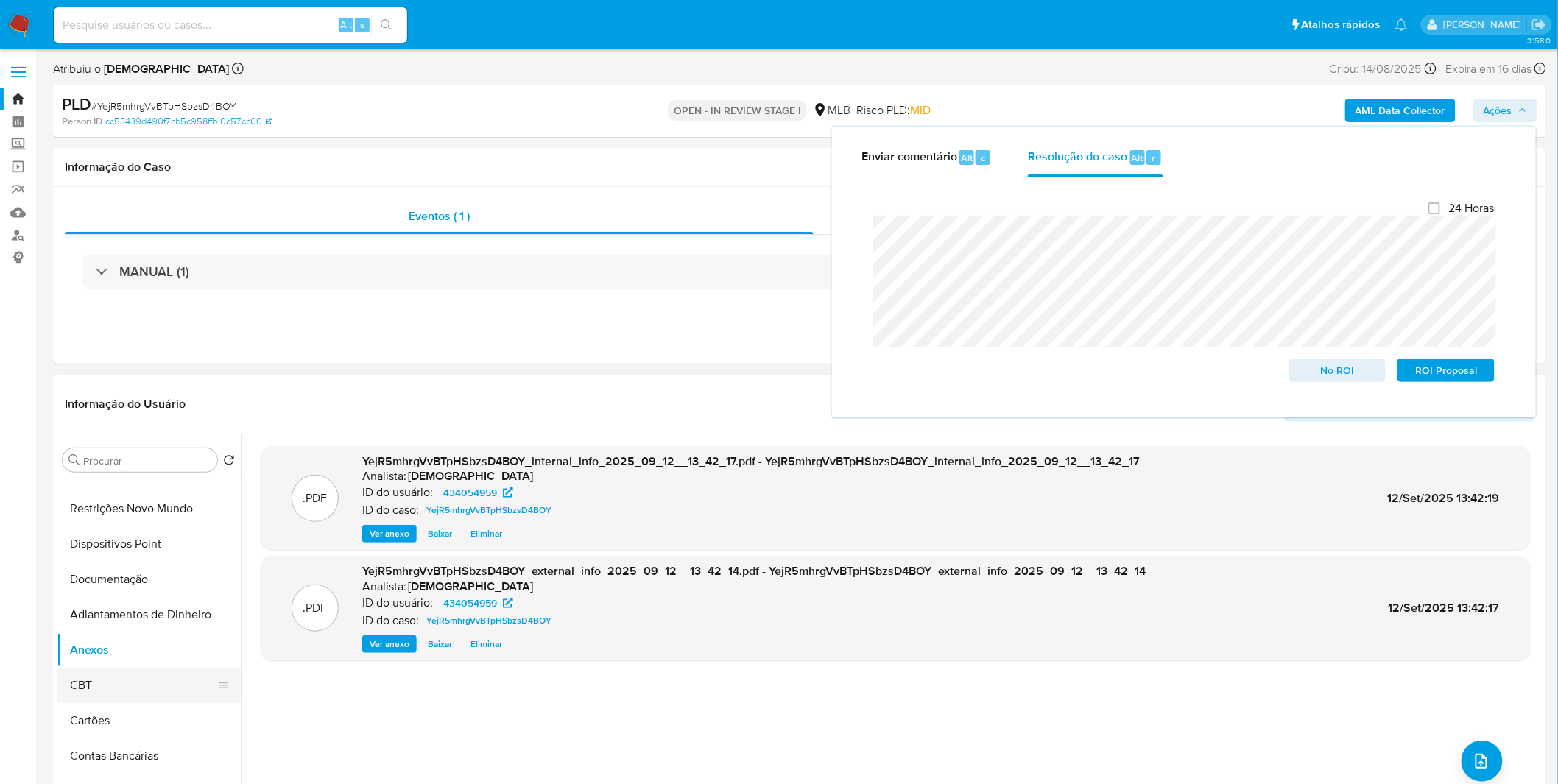
click at [113, 677] on button "CBT" at bounding box center [142, 686] width 172 height 36
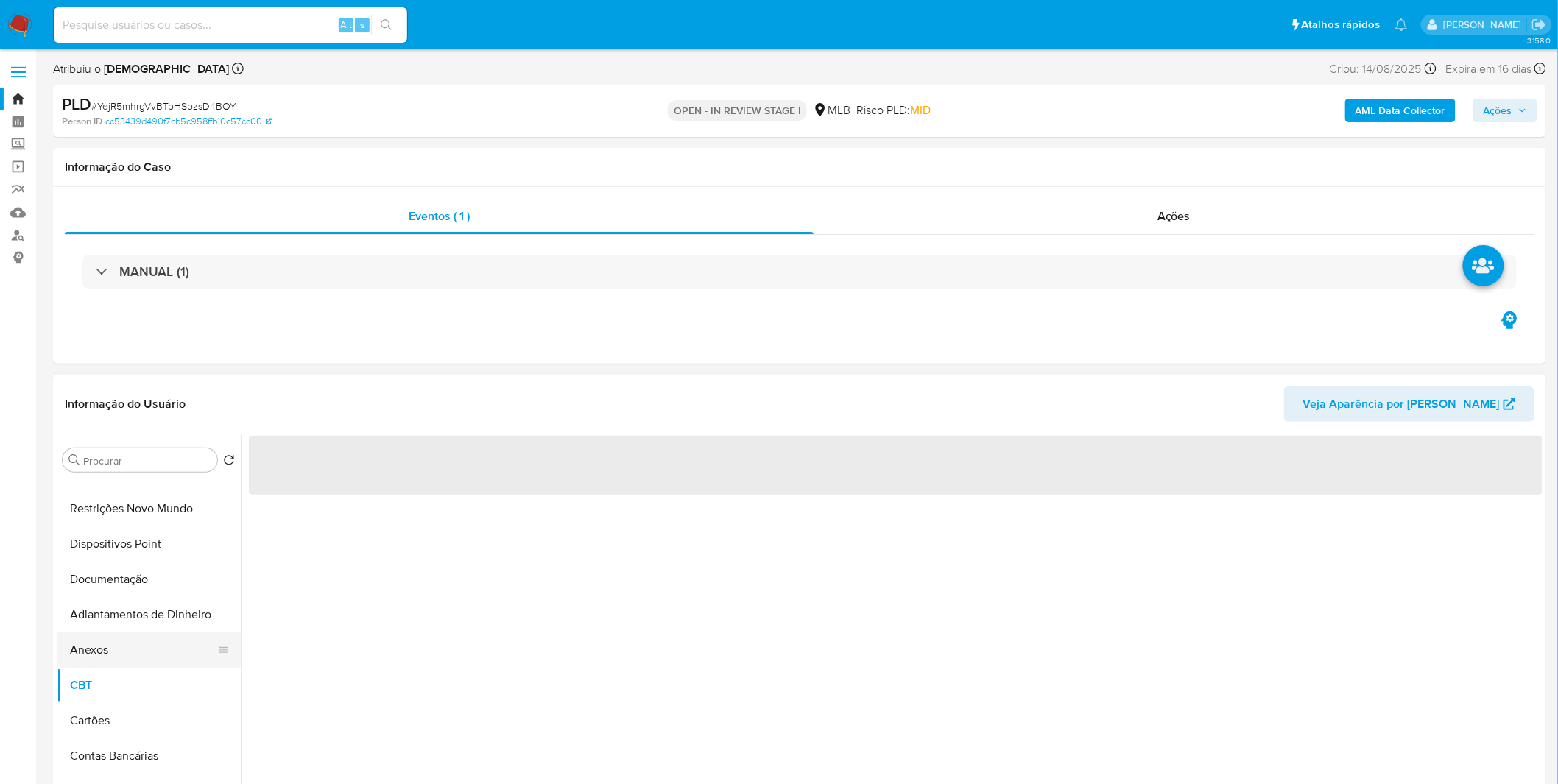
click at [118, 653] on button "Anexos" at bounding box center [142, 650] width 172 height 36
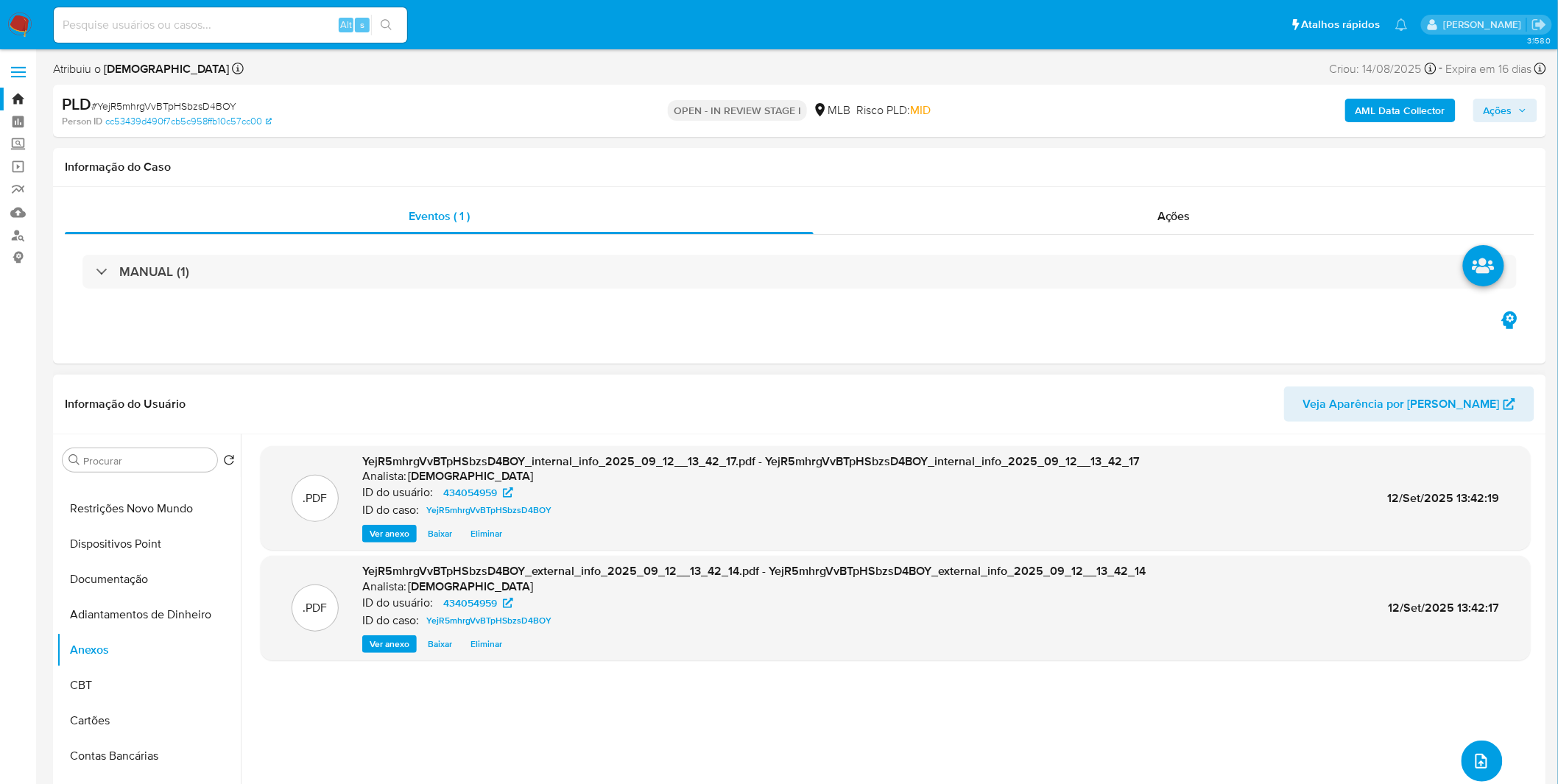
click at [1461, 752] on button "upload-file" at bounding box center [1481, 761] width 41 height 41
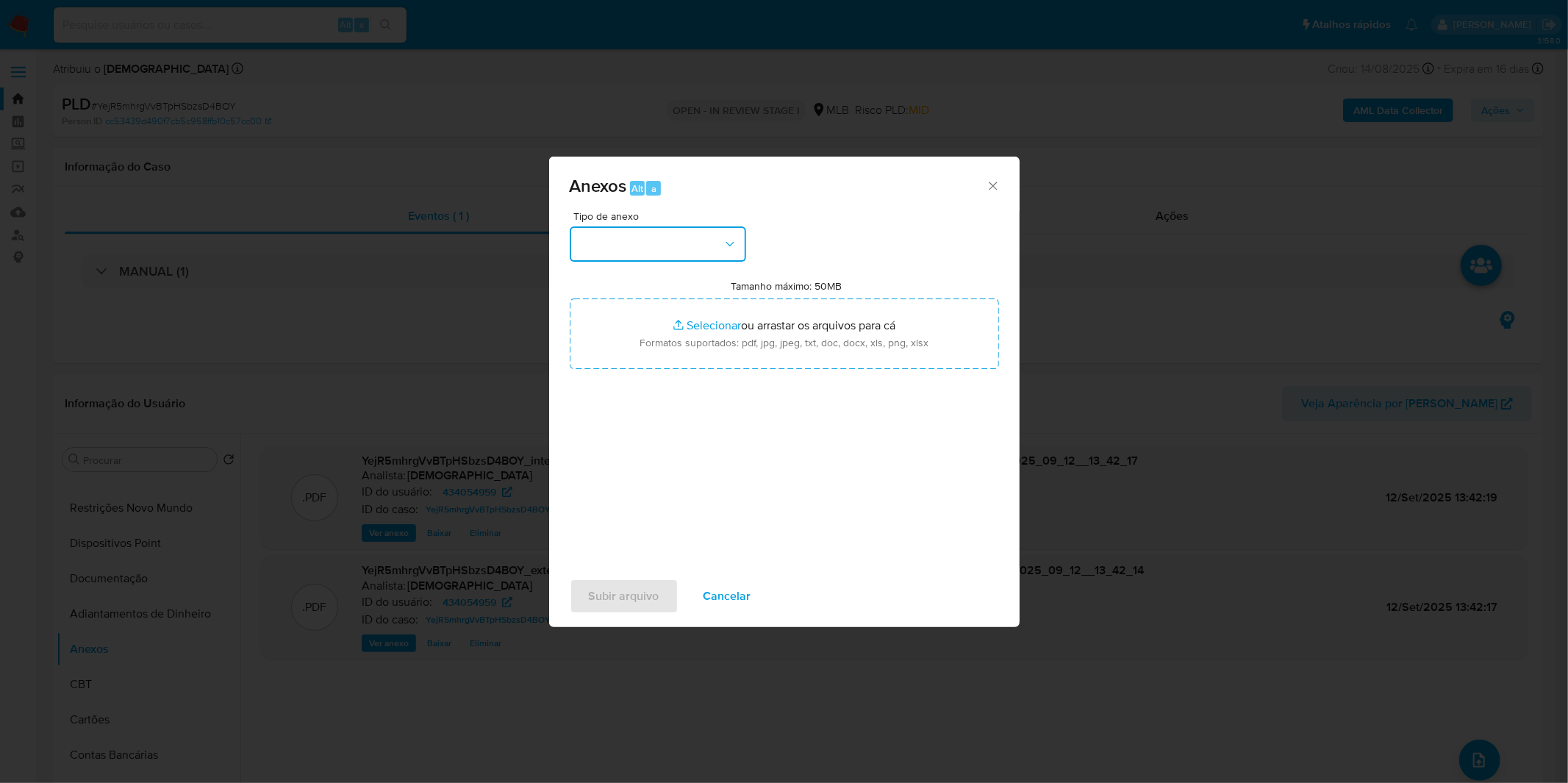
click at [704, 254] on button "button" at bounding box center [658, 244] width 177 height 36
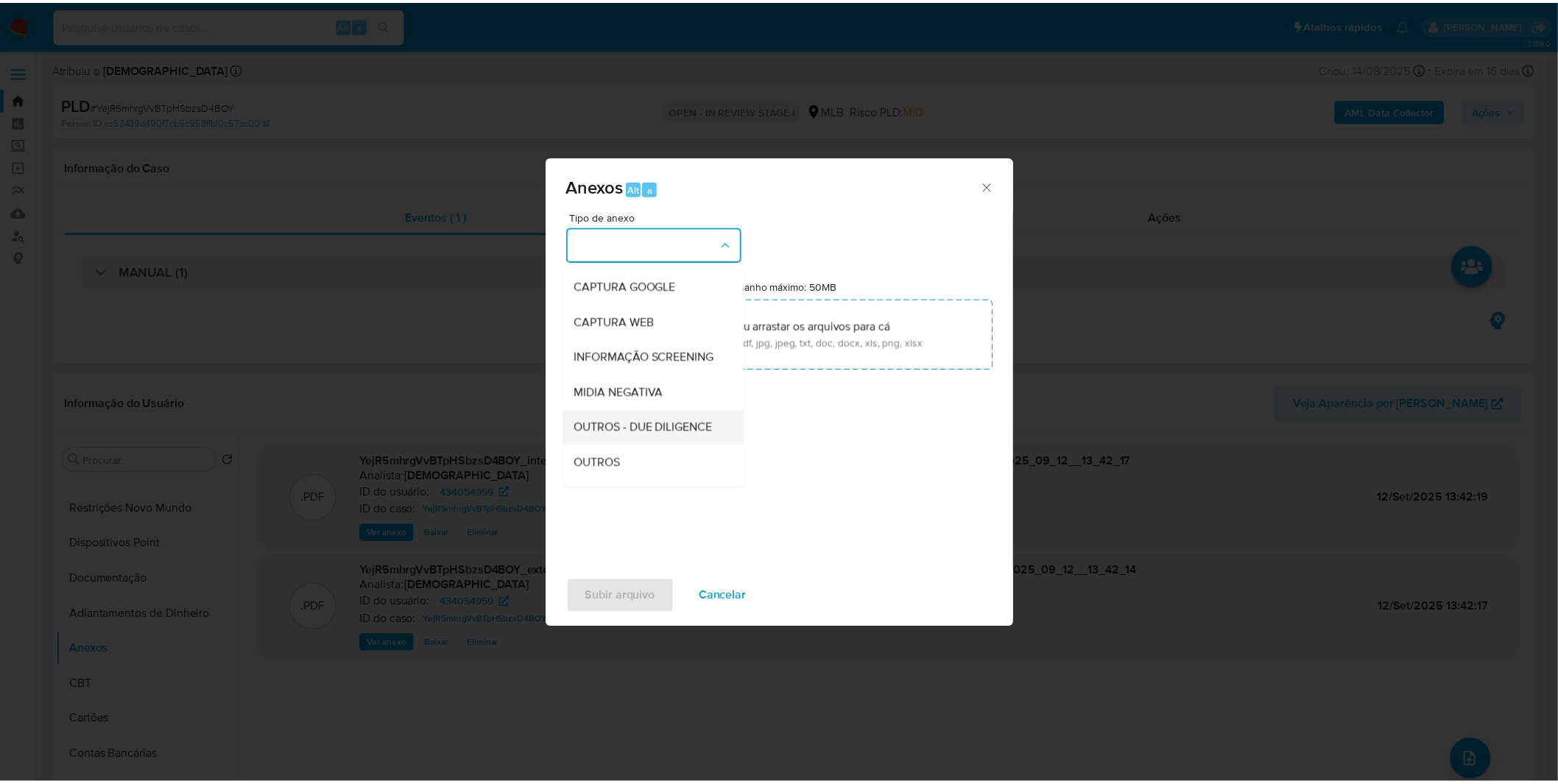
scroll to position [163, 0]
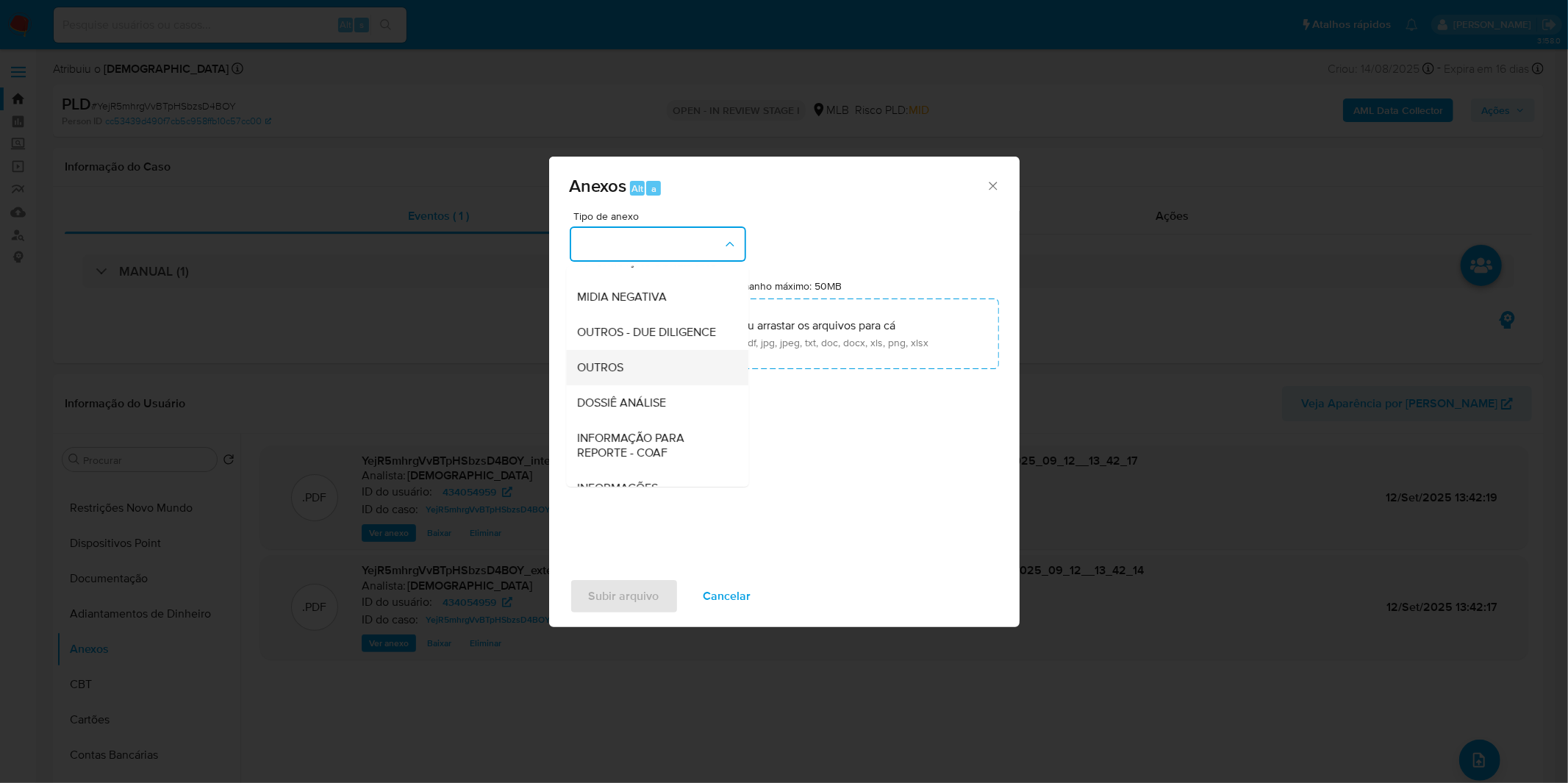
click at [644, 385] on div "OUTROS" at bounding box center [652, 367] width 150 height 36
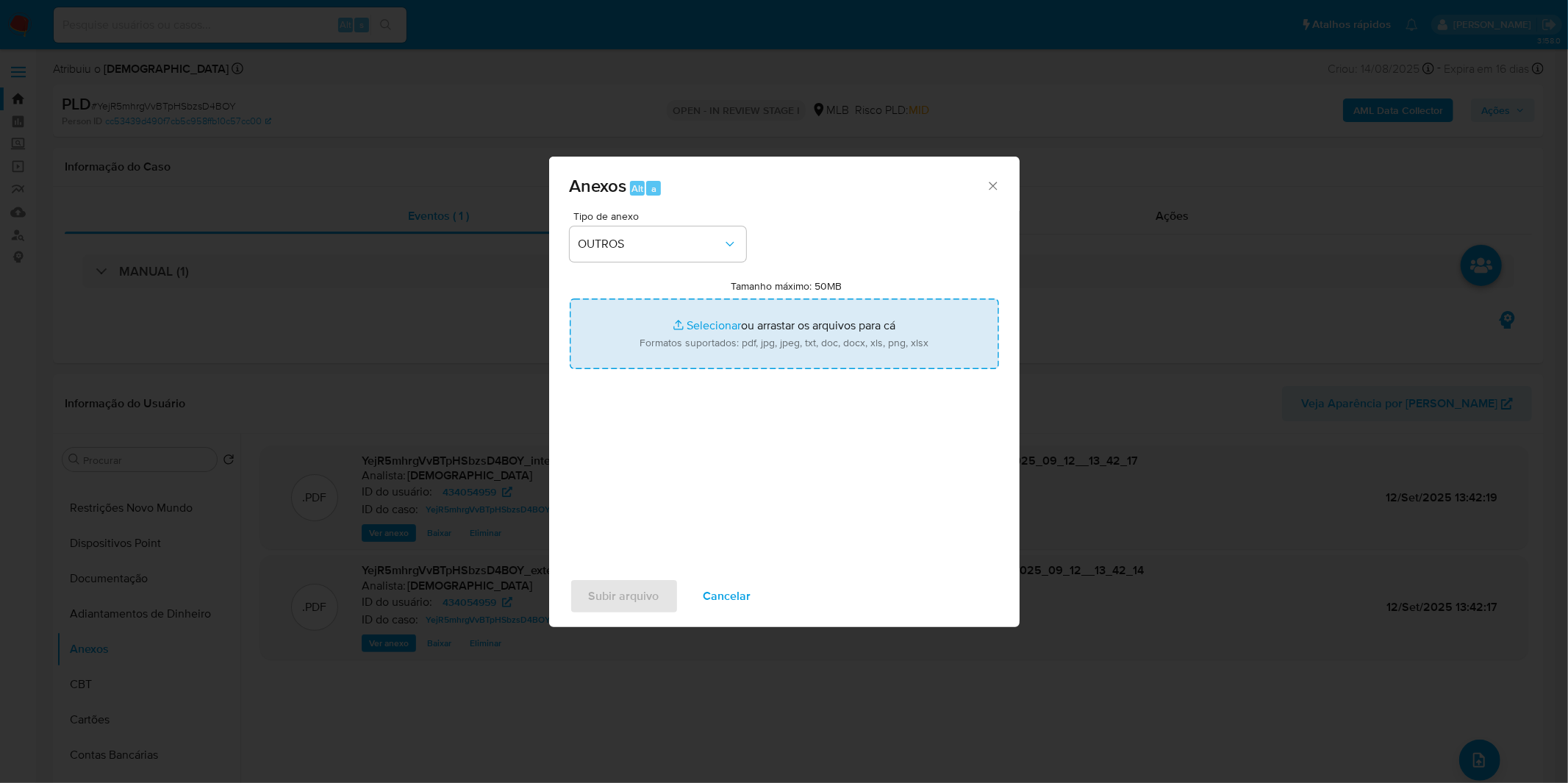
click at [660, 339] on input "Tamanho máximo: 50MB Selecionar arquivos" at bounding box center [784, 334] width 430 height 71
type input "C:\fakepath\Mulan 434054959_2025_09_11_08_41_37.xlsx"
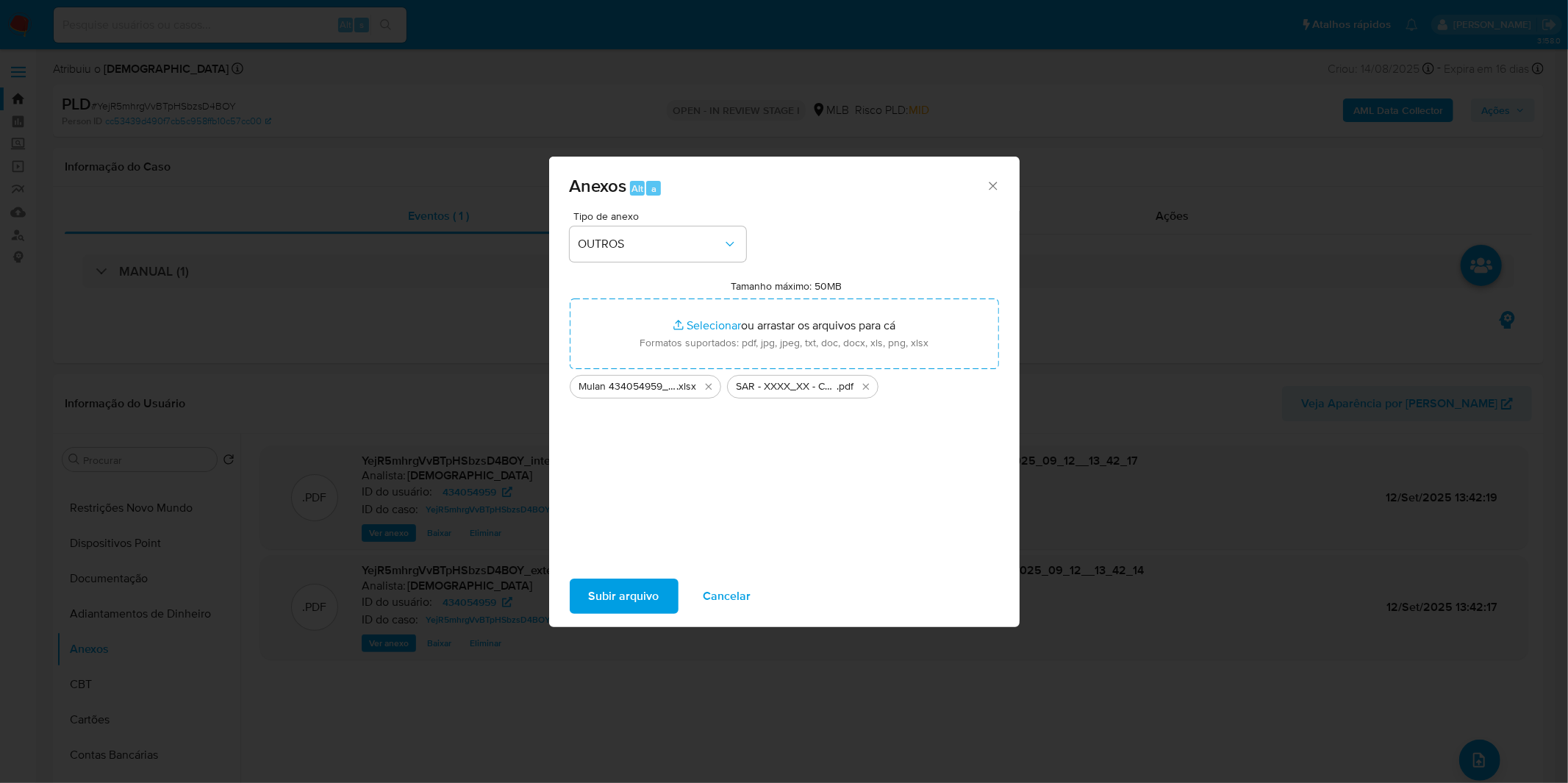
click at [715, 595] on span "Cancelar" at bounding box center [727, 596] width 48 height 33
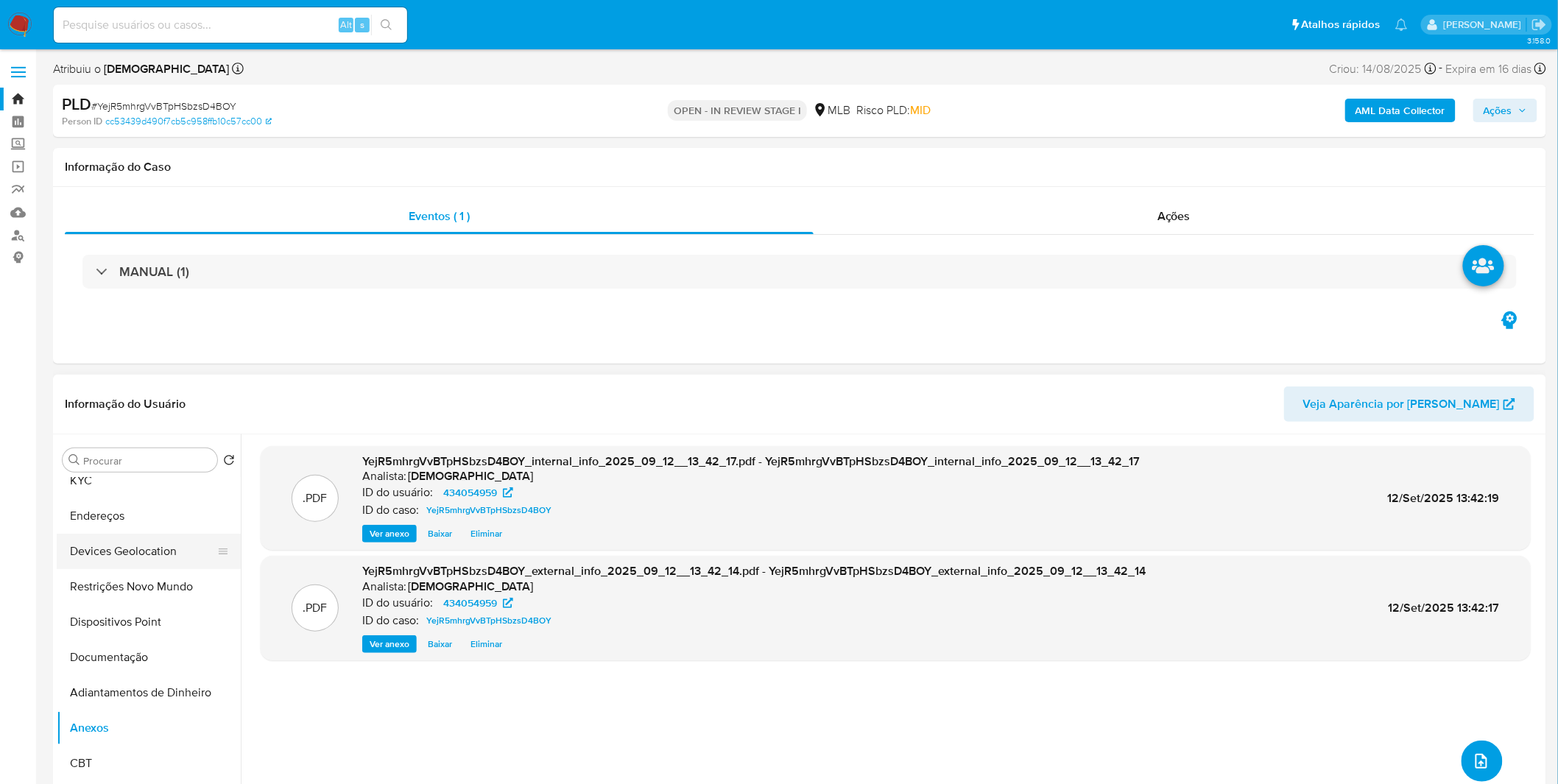
scroll to position [0, 0]
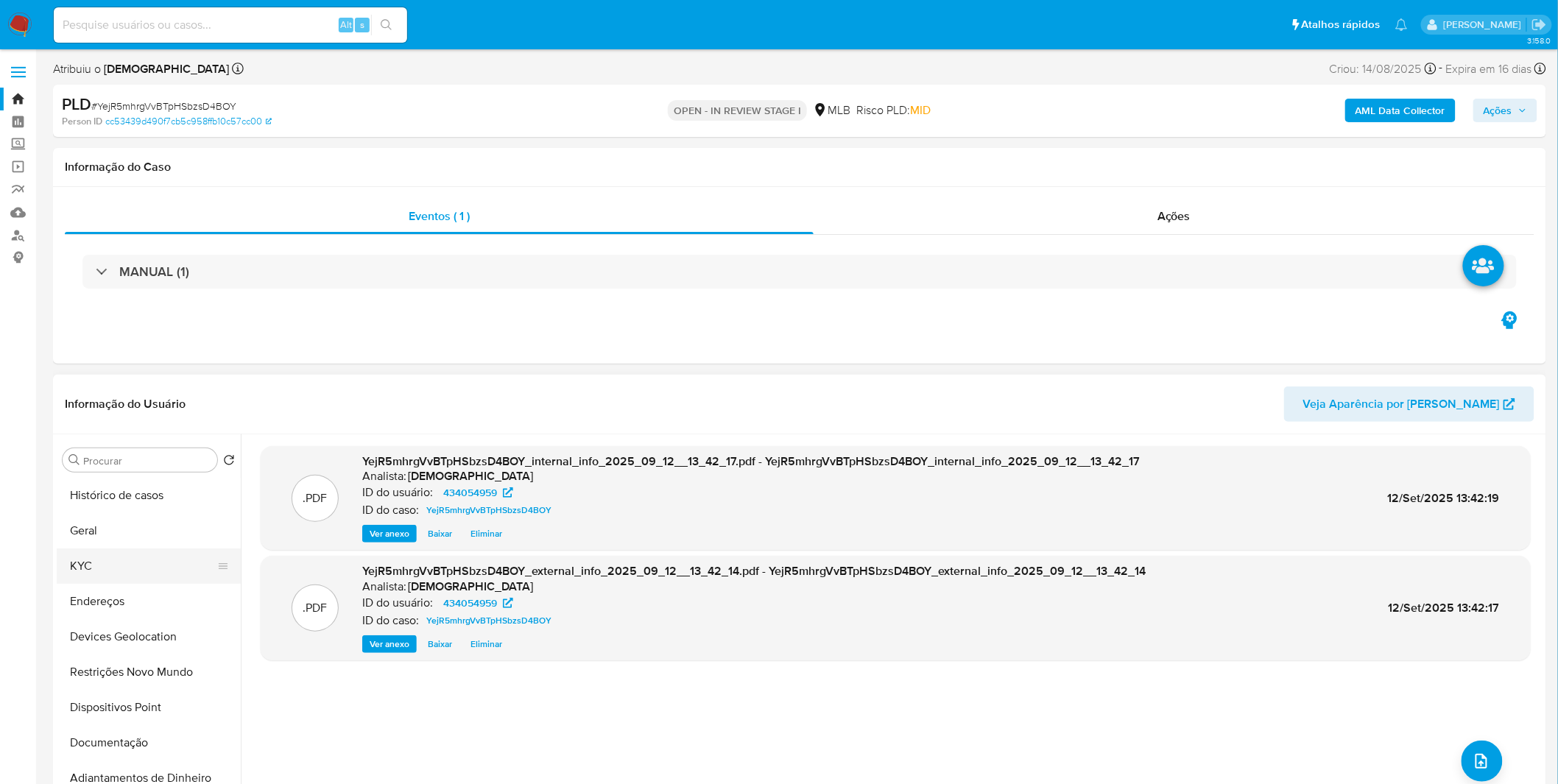
click at [118, 576] on button "KYC" at bounding box center [142, 566] width 172 height 36
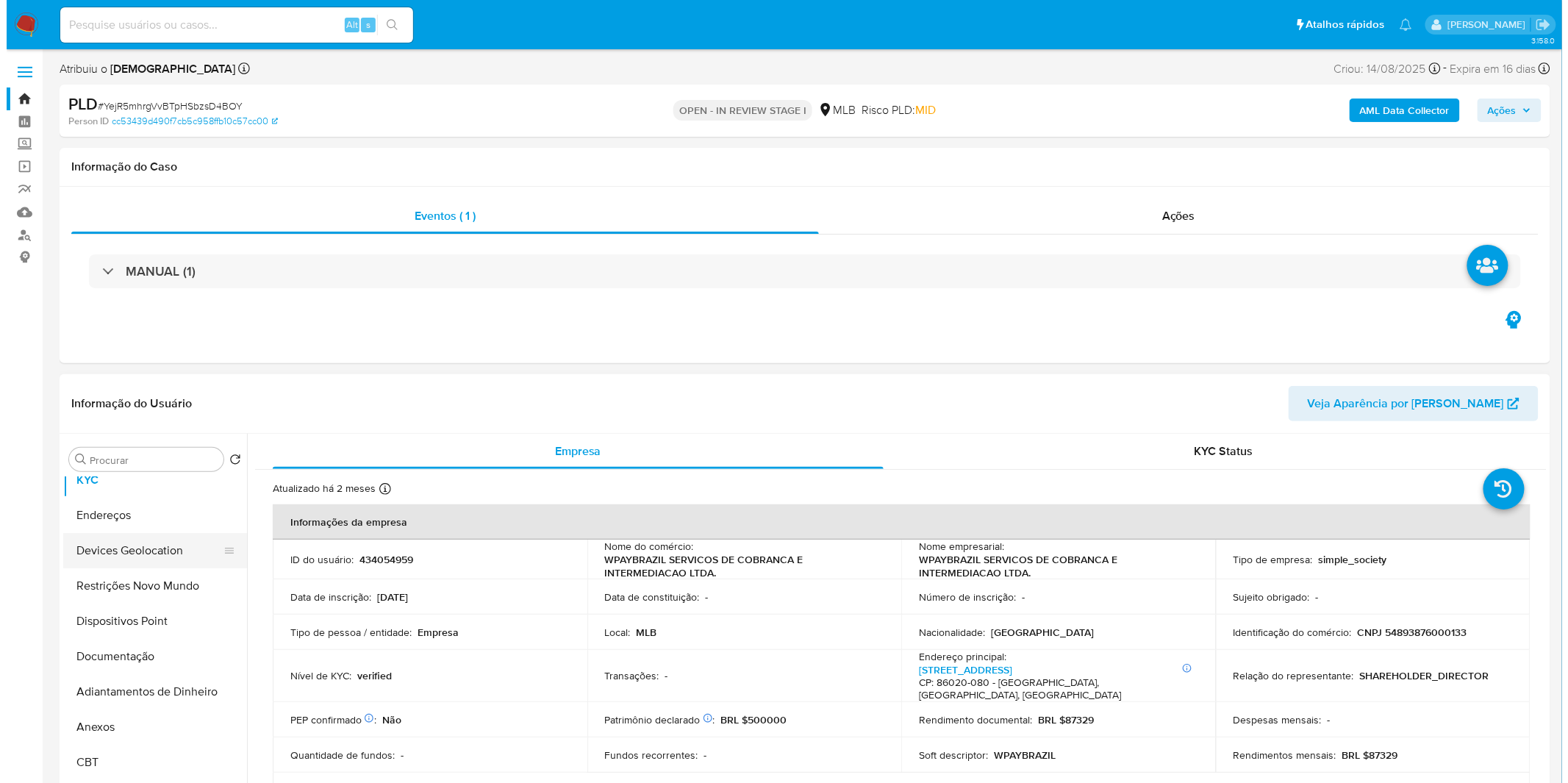
scroll to position [163, 0]
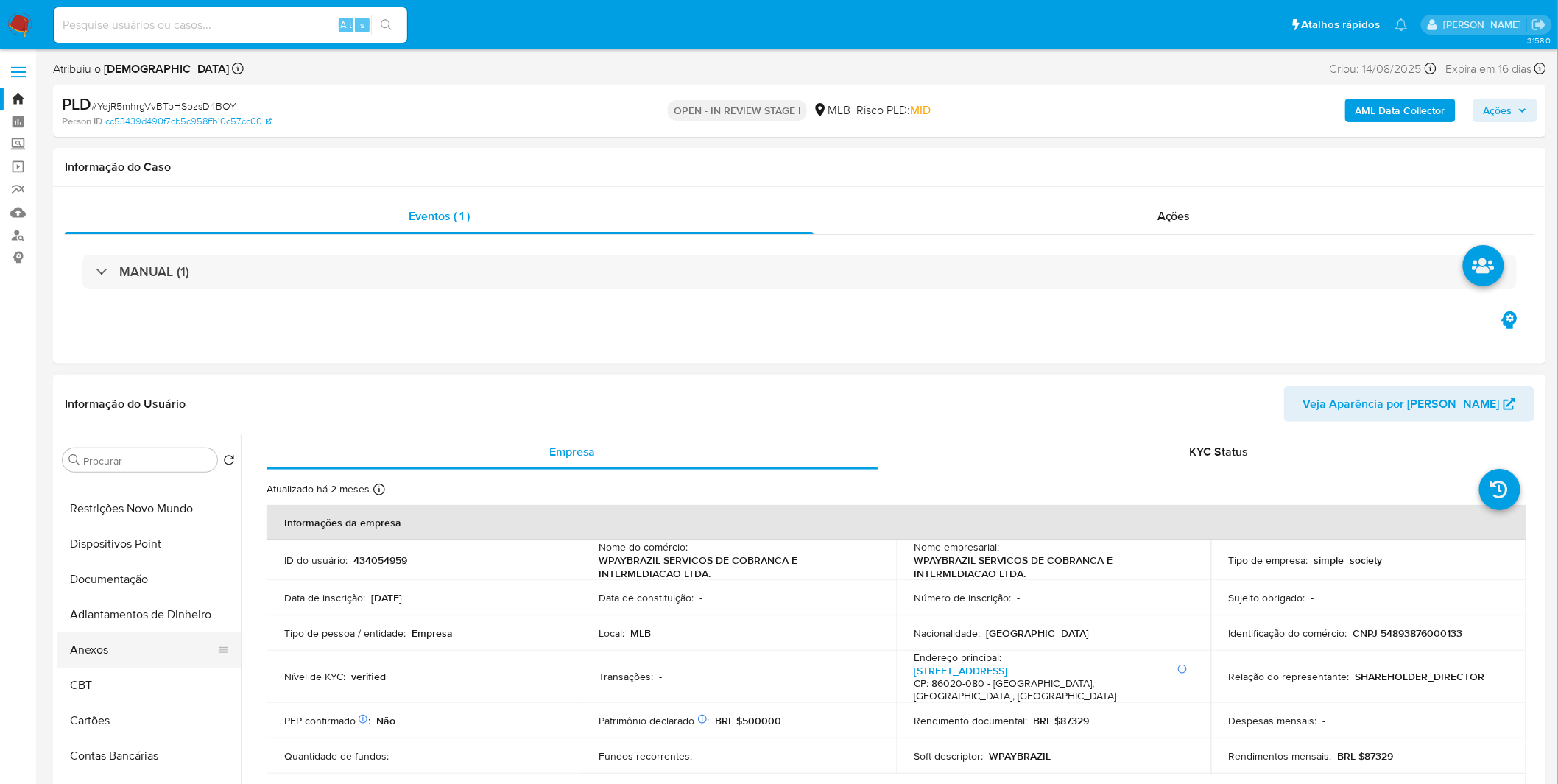
click at [116, 645] on button "Anexos" at bounding box center [142, 650] width 172 height 36
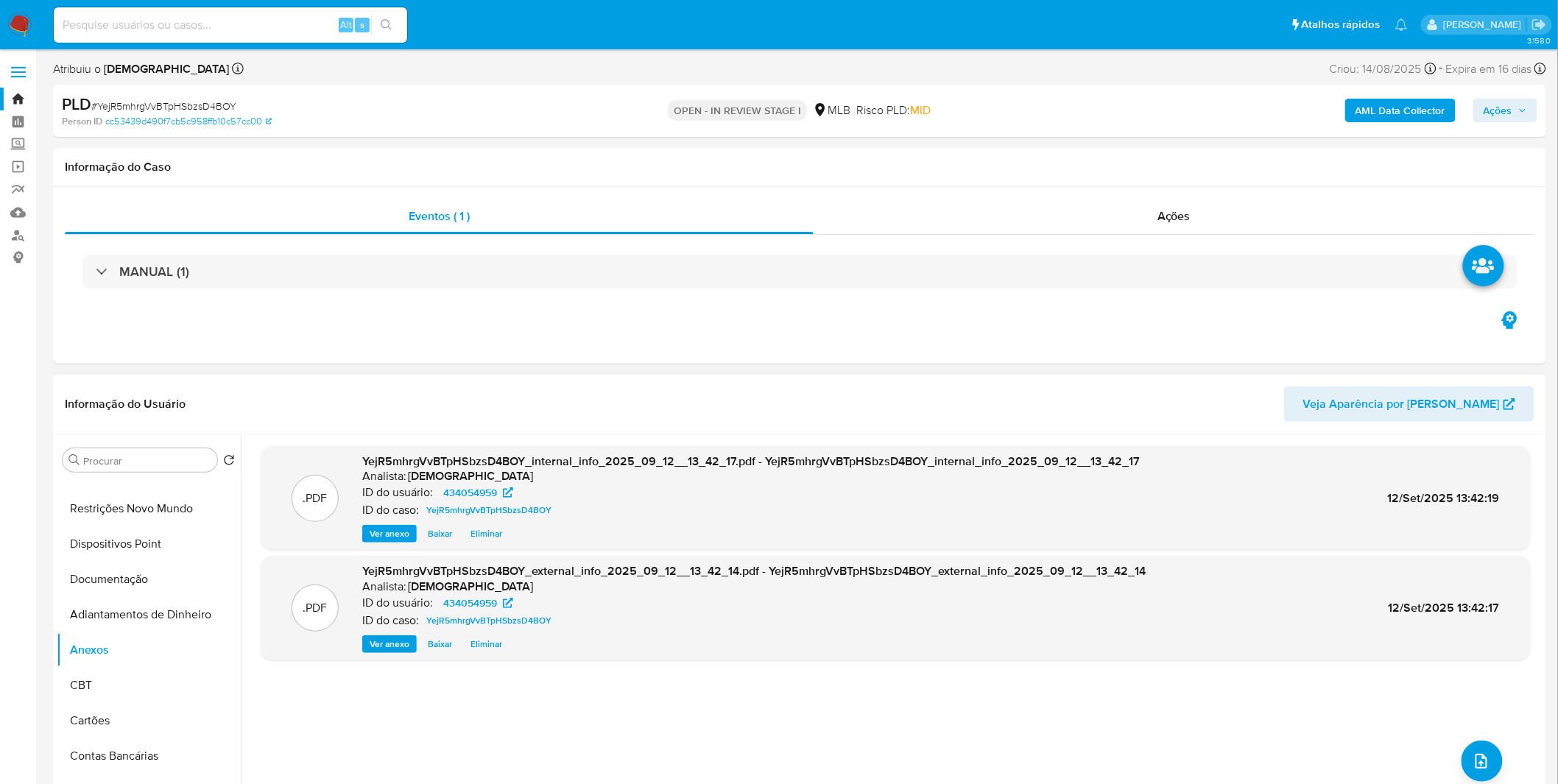
click at [1455, 748] on div ".PDF YejR5mhrgVvBTpHSbzsD4BOY_internal_info_2025_09_12__13_42_17.pdf - YejR5mhr…" at bounding box center [895, 624] width 1270 height 354
click at [1464, 748] on button "upload-file" at bounding box center [1481, 761] width 41 height 41
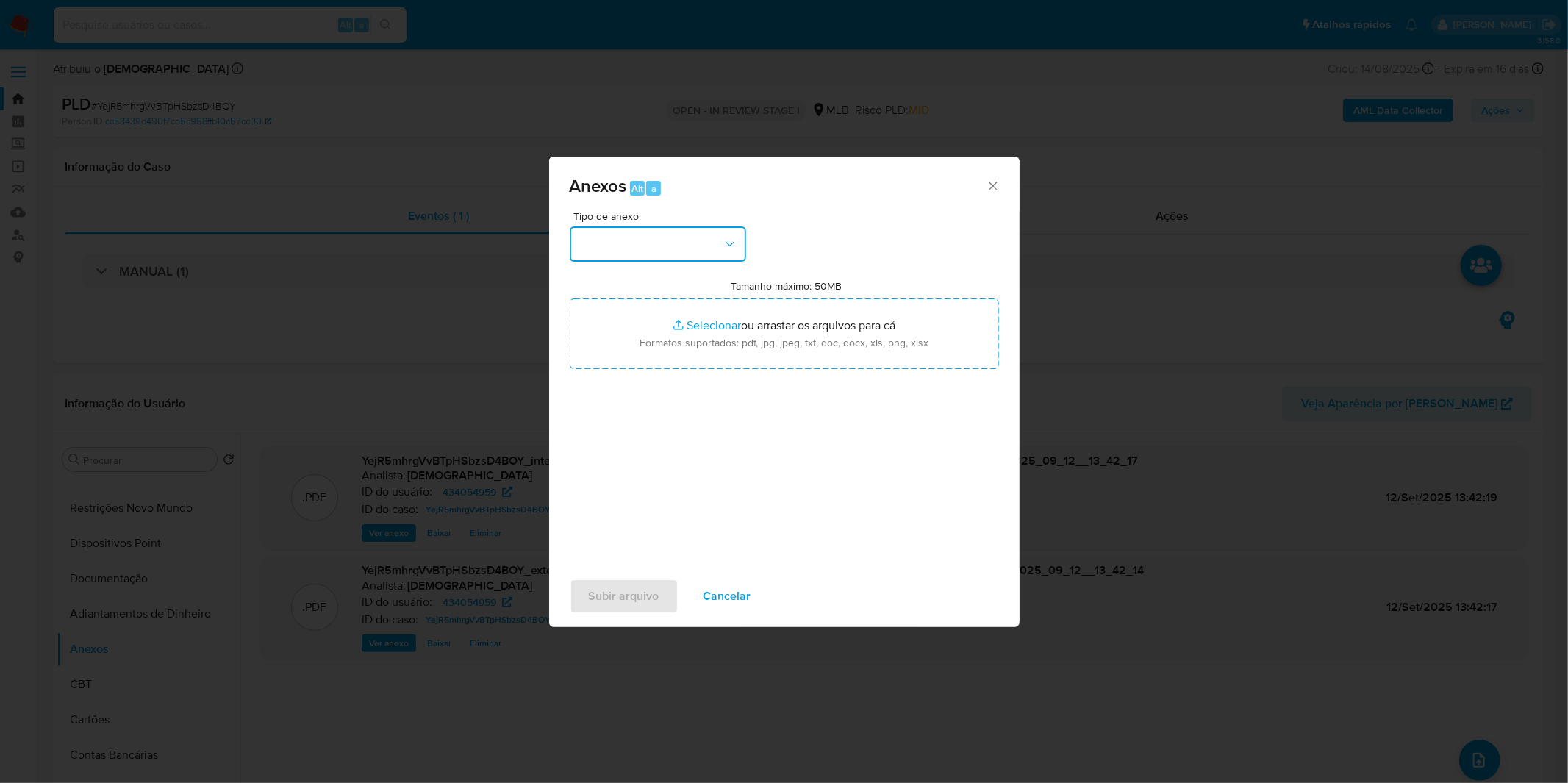
click at [706, 254] on button "button" at bounding box center [658, 244] width 177 height 36
click at [655, 350] on div "OUTROS - DUE DILIGENCE" at bounding box center [652, 332] width 150 height 36
drag, startPoint x: 681, startPoint y: 243, endPoint x: 683, endPoint y: 258, distance: 15.1
click at [683, 241] on span "OUTROS - DUE DILIGENCE" at bounding box center [651, 244] width 144 height 15
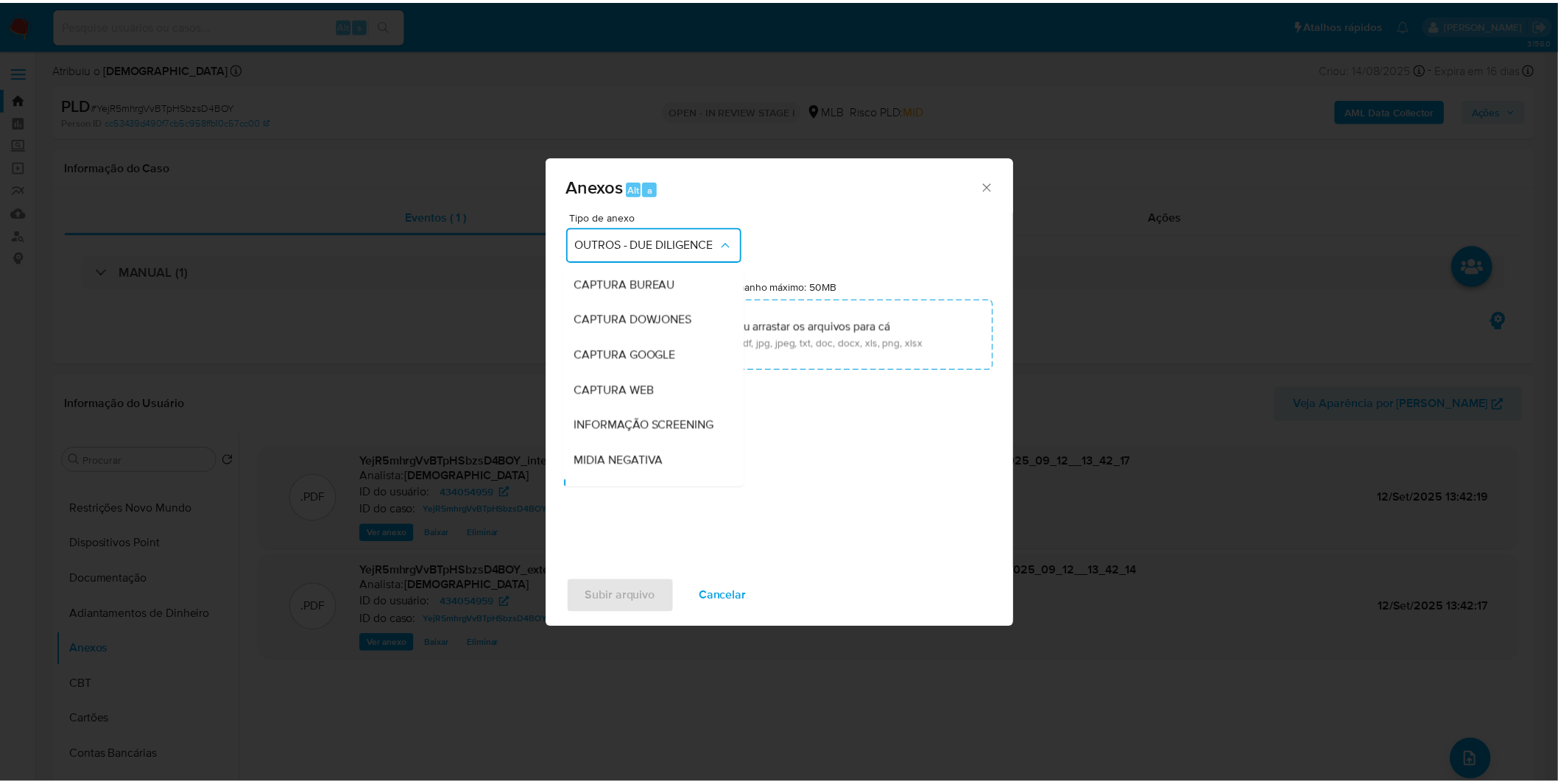
scroll to position [141, 0]
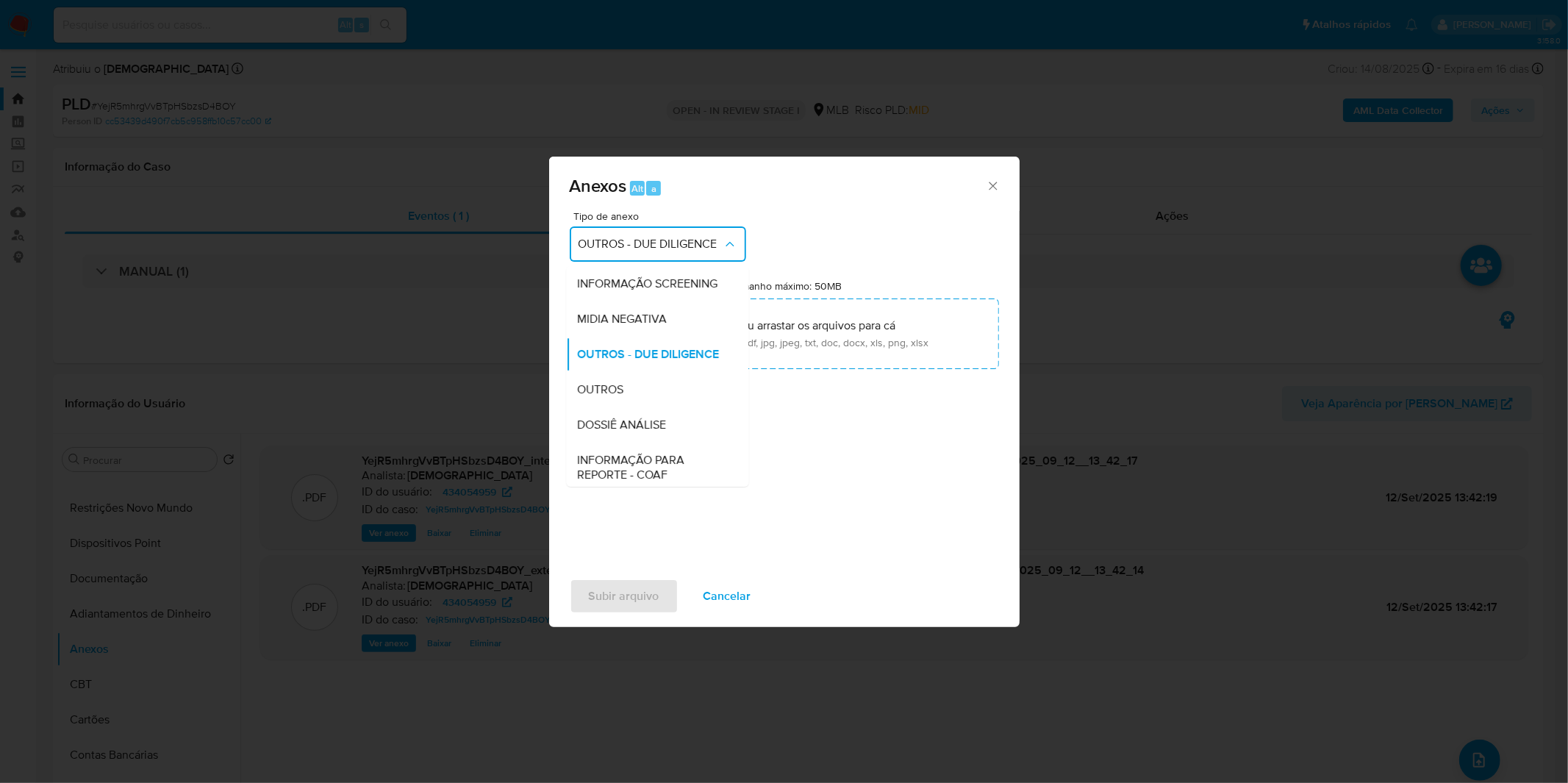
click at [640, 407] on div "OUTROS" at bounding box center [652, 390] width 150 height 36
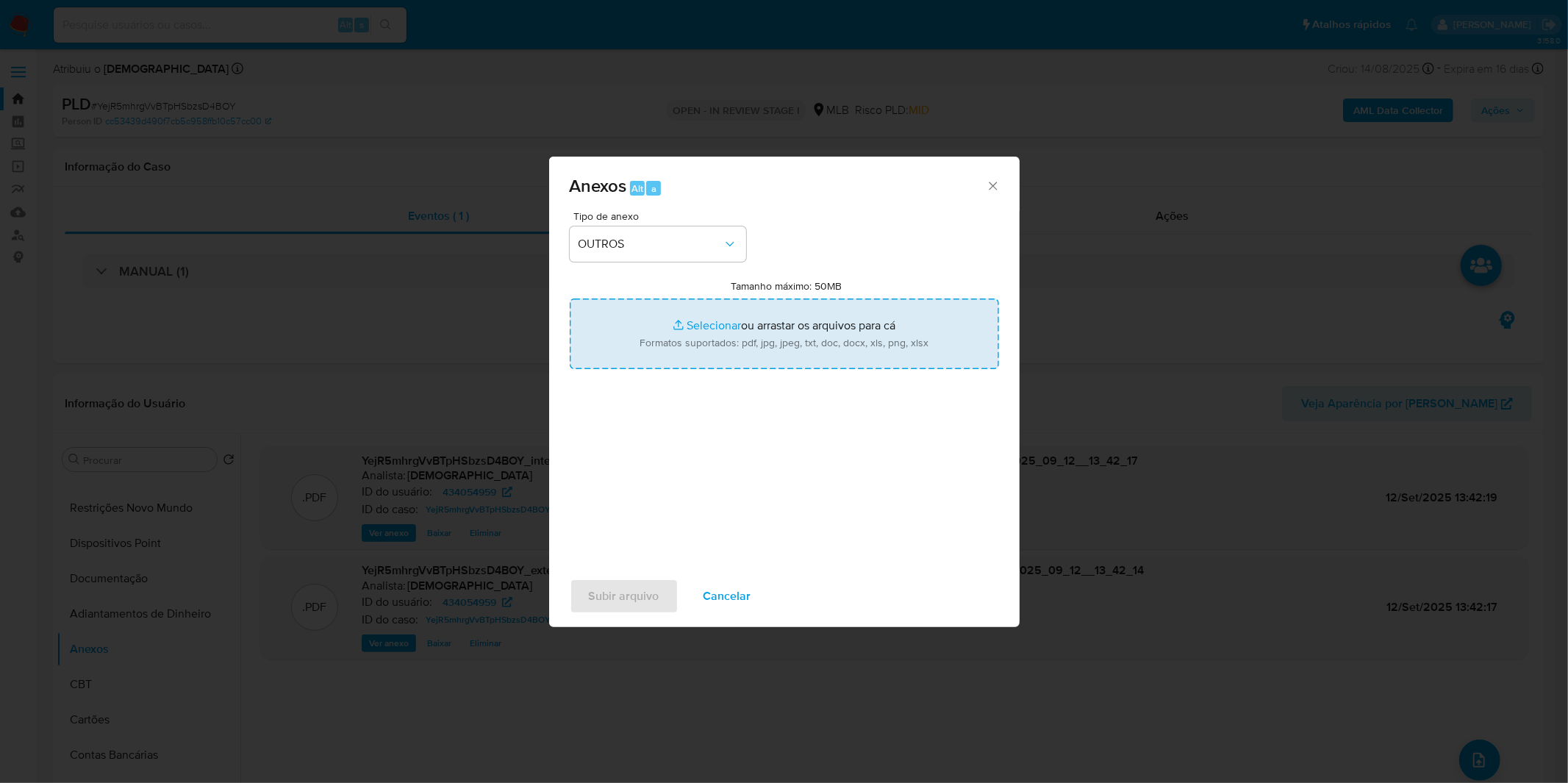
click at [675, 351] on input "Tamanho máximo: 50MB Selecionar arquivos" at bounding box center [784, 334] width 430 height 71
type input "C:\fakepath\Mulan 434054959_2025_09_11_08_41_37.xlsx"
click at [619, 599] on span "Subir arquivo" at bounding box center [624, 596] width 71 height 33
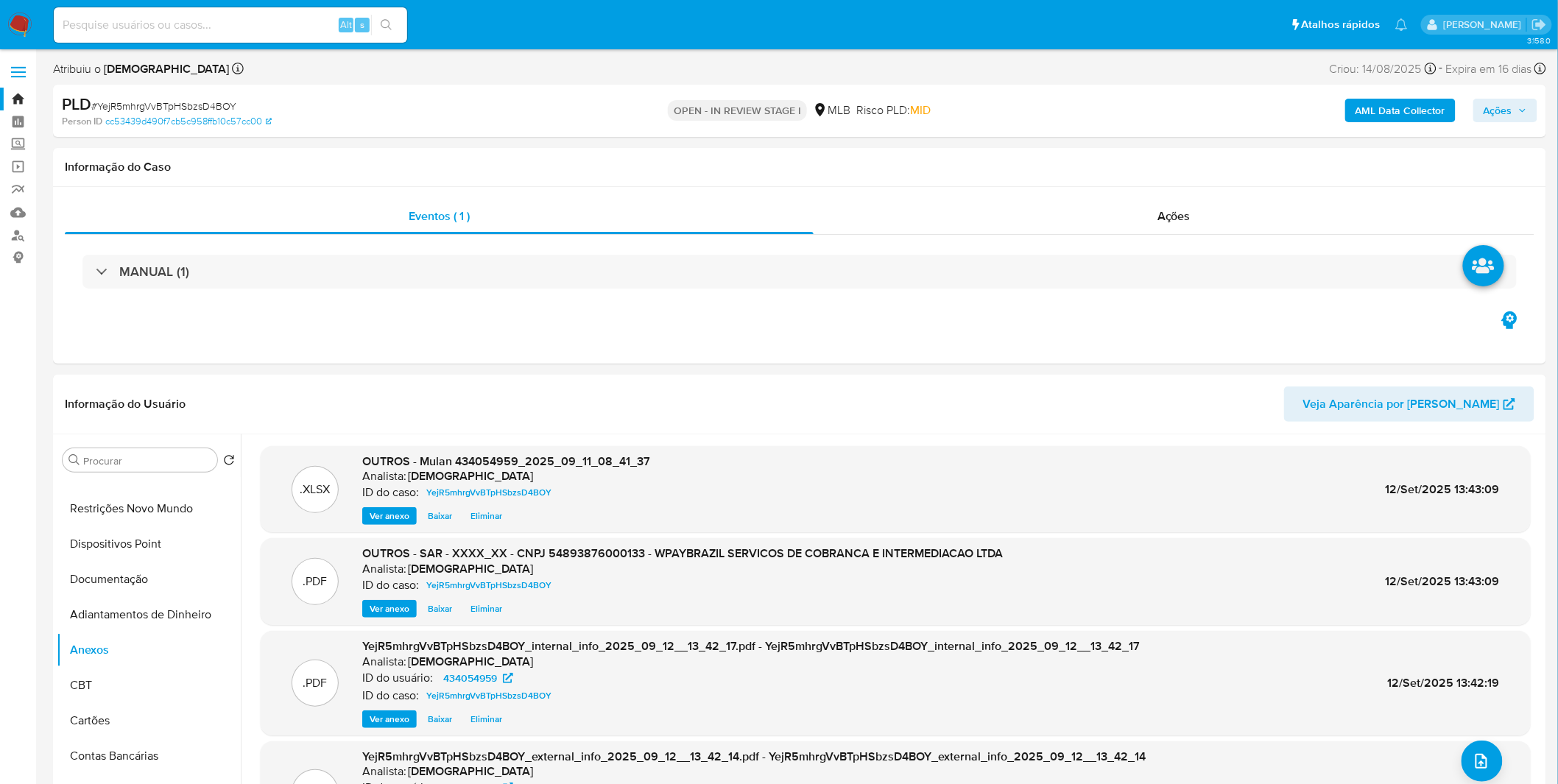
click at [1486, 101] on span "Ações" at bounding box center [1499, 110] width 29 height 24
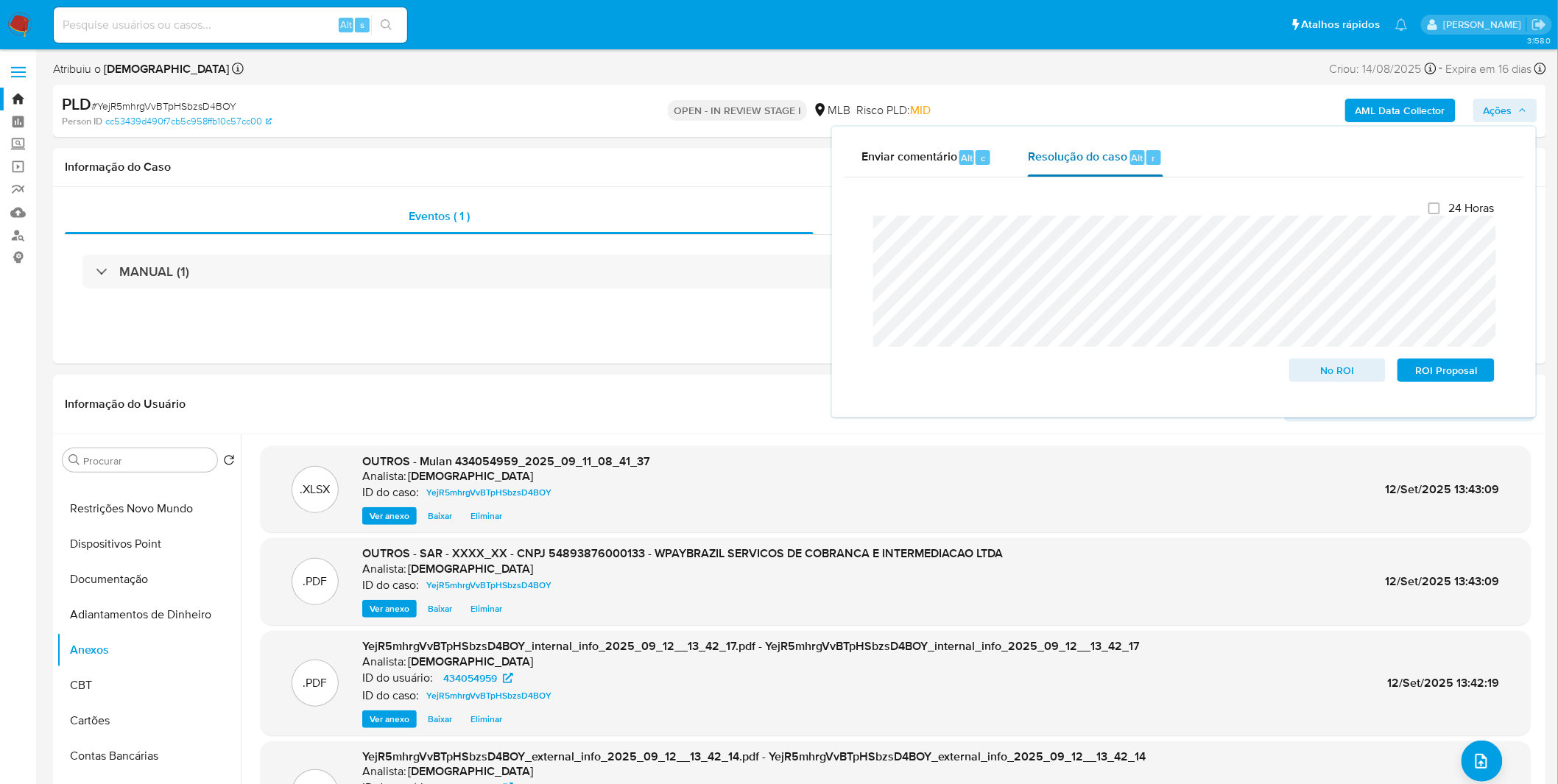
click at [1040, 158] on span "Resolução do caso" at bounding box center [1078, 157] width 99 height 17
click at [1460, 371] on span "ROI Proposal" at bounding box center [1446, 370] width 77 height 21
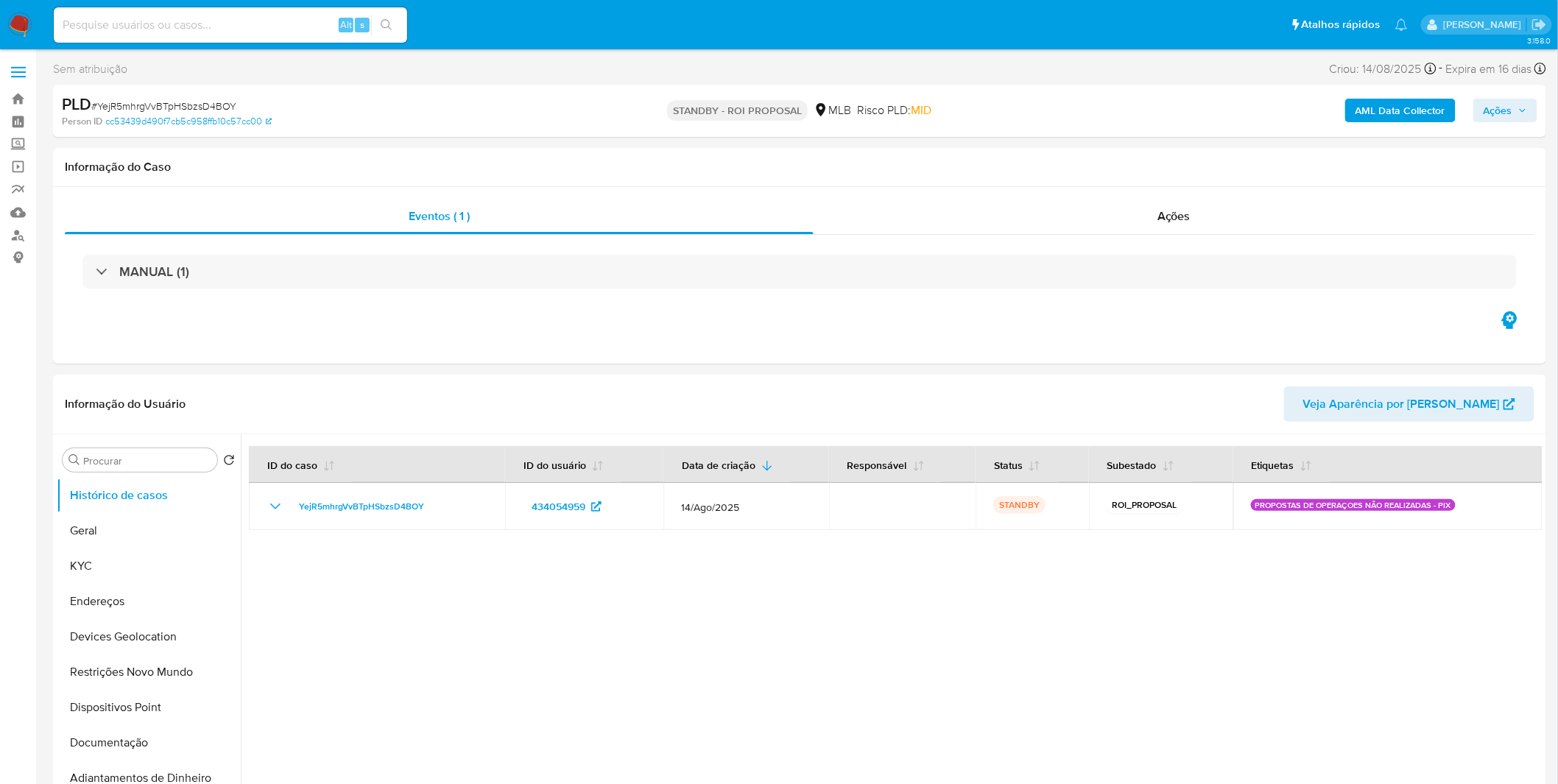
select select "10"
click at [159, 26] on input at bounding box center [231, 25] width 354 height 19
paste input "s5SSrHNLERoeEOTzMAIDkdQP"
type input "s5SSrHNLERoeEOTzMAIDkdQP"
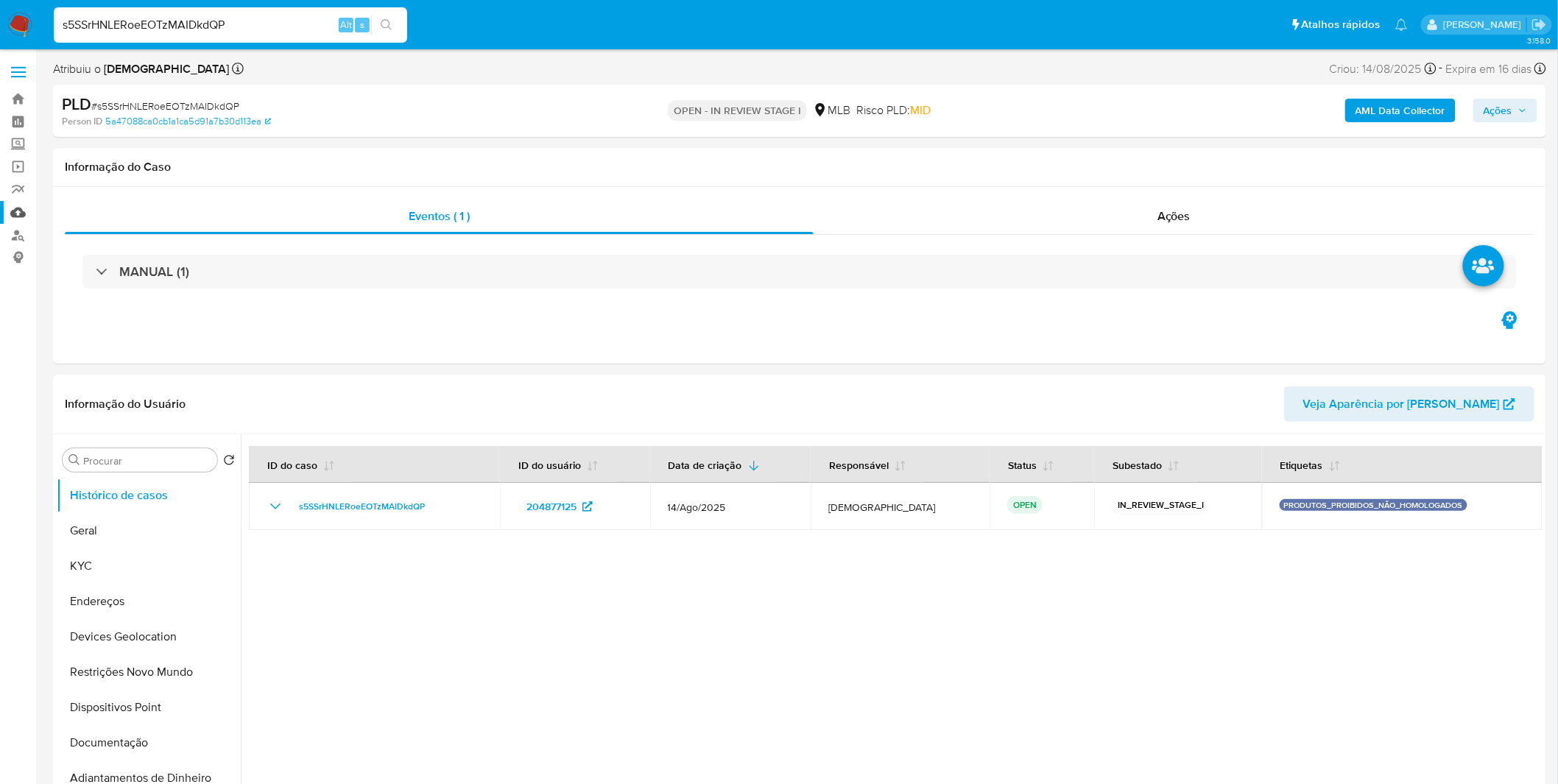
select select "10"
drag, startPoint x: 234, startPoint y: 37, endPoint x: 243, endPoint y: 28, distance: 12.7
click at [240, 33] on div "s5SSrHNLERoeEOTzMAIDkdQP Alt s" at bounding box center [231, 25] width 354 height 36
click at [243, 27] on input "s5SSrHNLERoeEOTzMAIDkdQP" at bounding box center [231, 25] width 354 height 19
paste input "pkxGH2weihNmvib9dCu8zXJE"
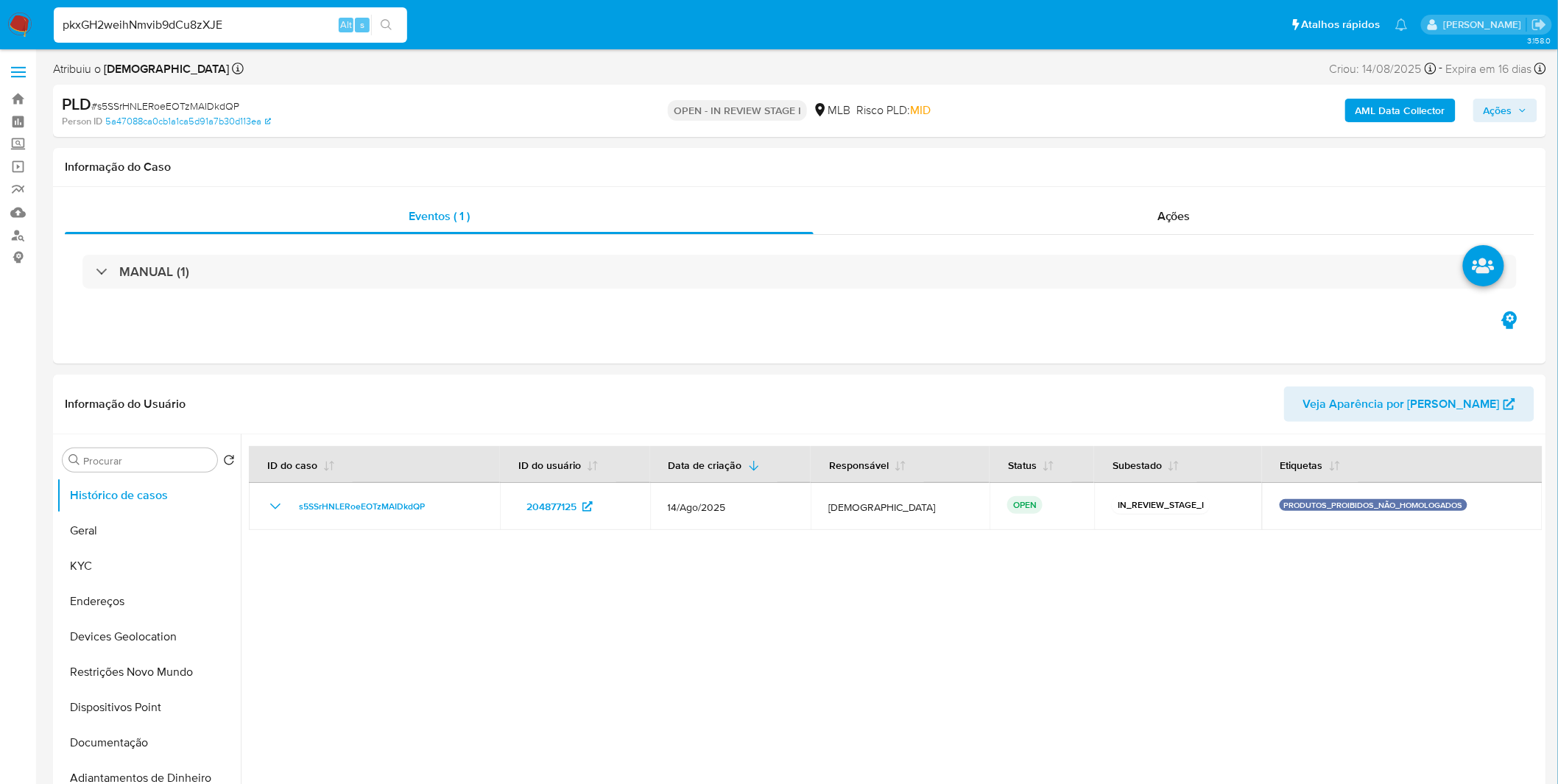
type input "pkxGH2weihNmvib9dCu8zXJE"
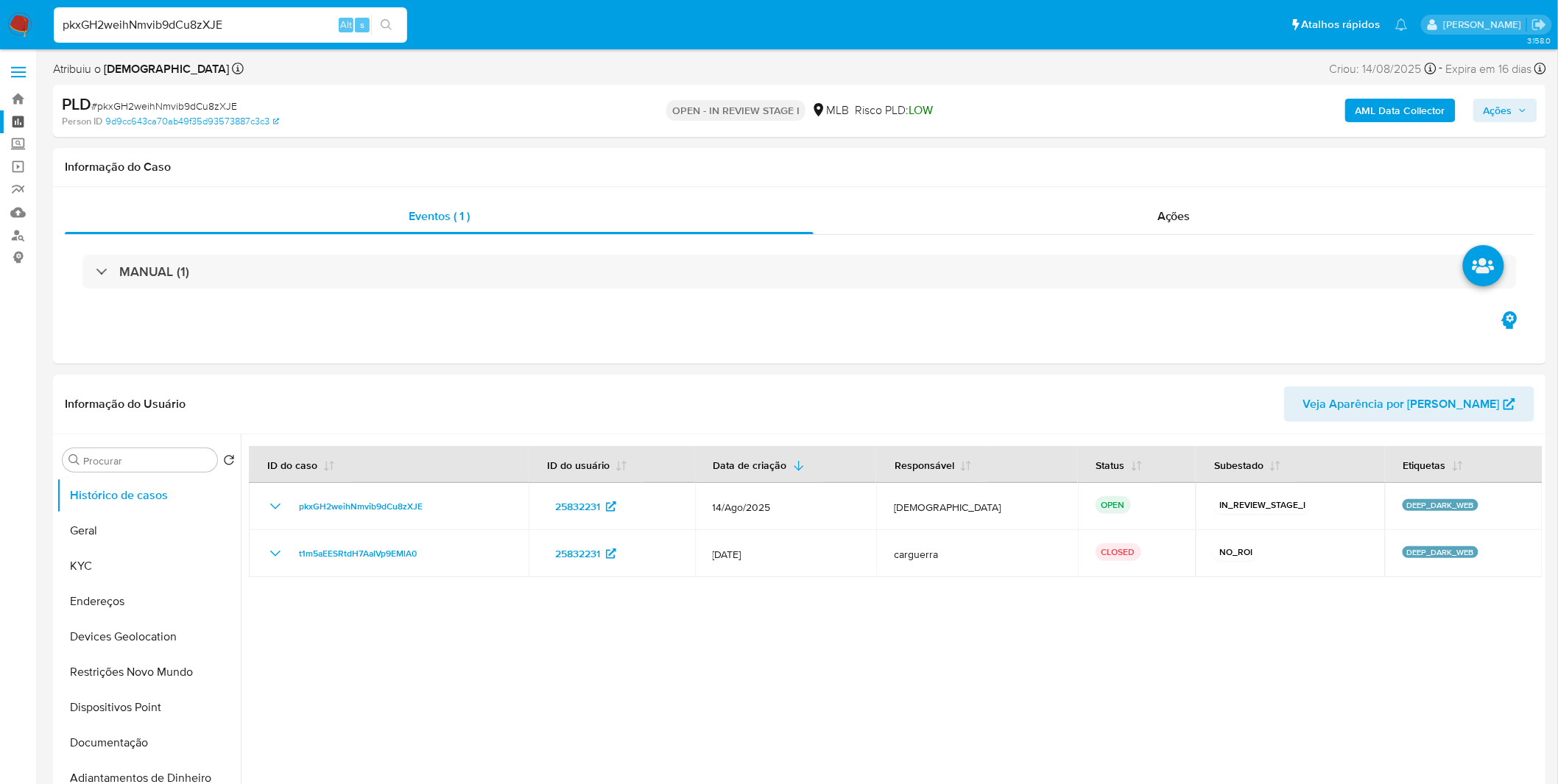
select select "10"
click at [289, 36] on div "pkxGH2weihNmvib9dCu8zXJE Alt s" at bounding box center [231, 25] width 354 height 36
click at [294, 18] on input "pkxGH2weihNmvib9dCu8zXJE" at bounding box center [231, 25] width 354 height 19
paste input "ynmclEr7RoM2DhQU4A53CSJc"
type input "ynmclEr7RoM2DhQU4A53CSJc"
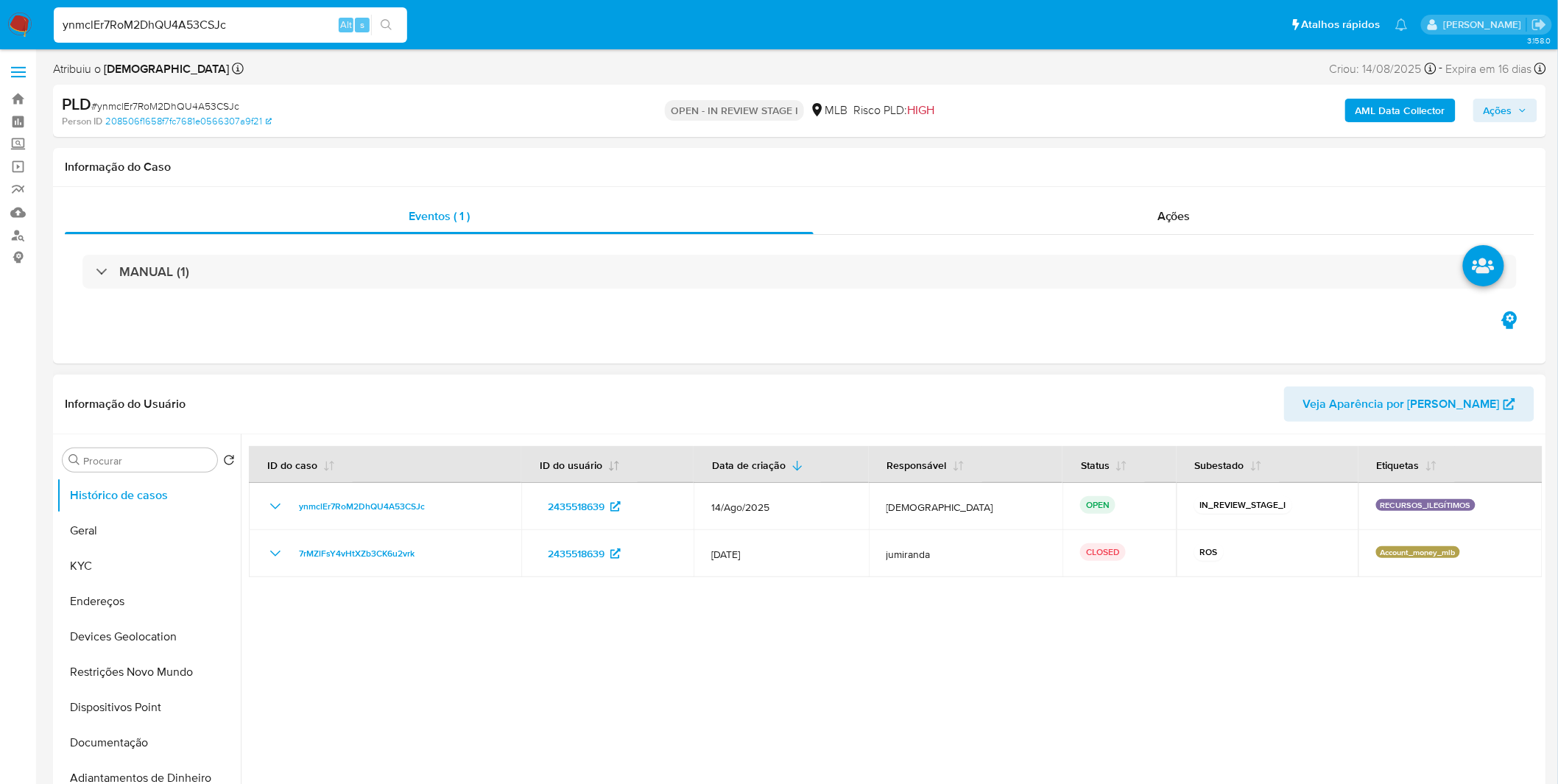
select select "10"
click at [271, 33] on input "ynmclEr7RoM2DhQU4A53CSJc" at bounding box center [231, 25] width 354 height 19
paste input "Jn4DQdjunw5bx8LFFt4RUTju"
type input "Jn4DQdjunw5bx8LFFt4RUTju"
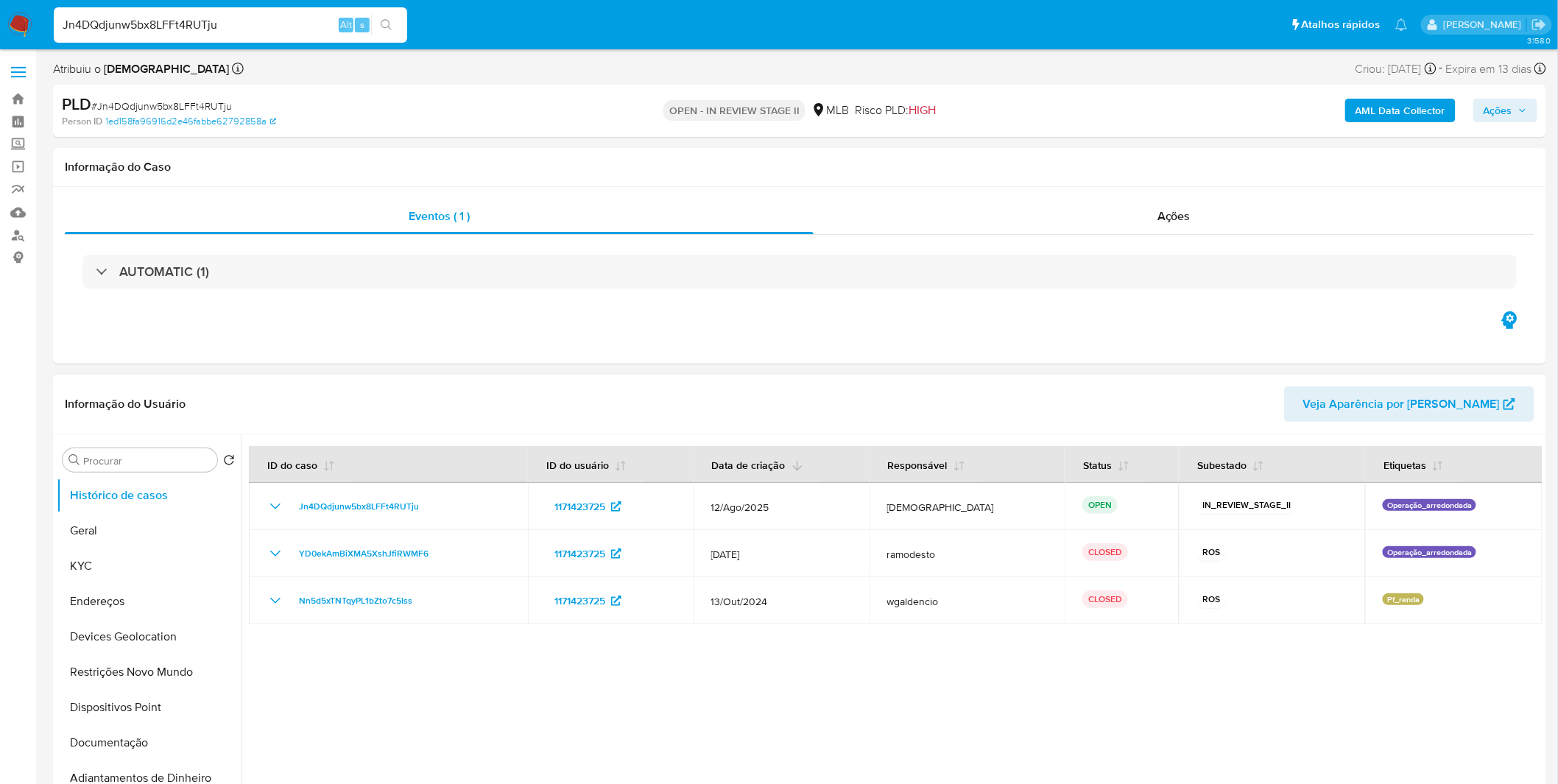
select select "10"
click at [278, 20] on input "Jn4DQdjunw5bx8LFFt4RUTju" at bounding box center [231, 25] width 354 height 19
paste input "VEnyagTeqAQBP0MRk3AEWVm1"
type input "VEnyagTeqAQBP0MRk3AEWVm1"
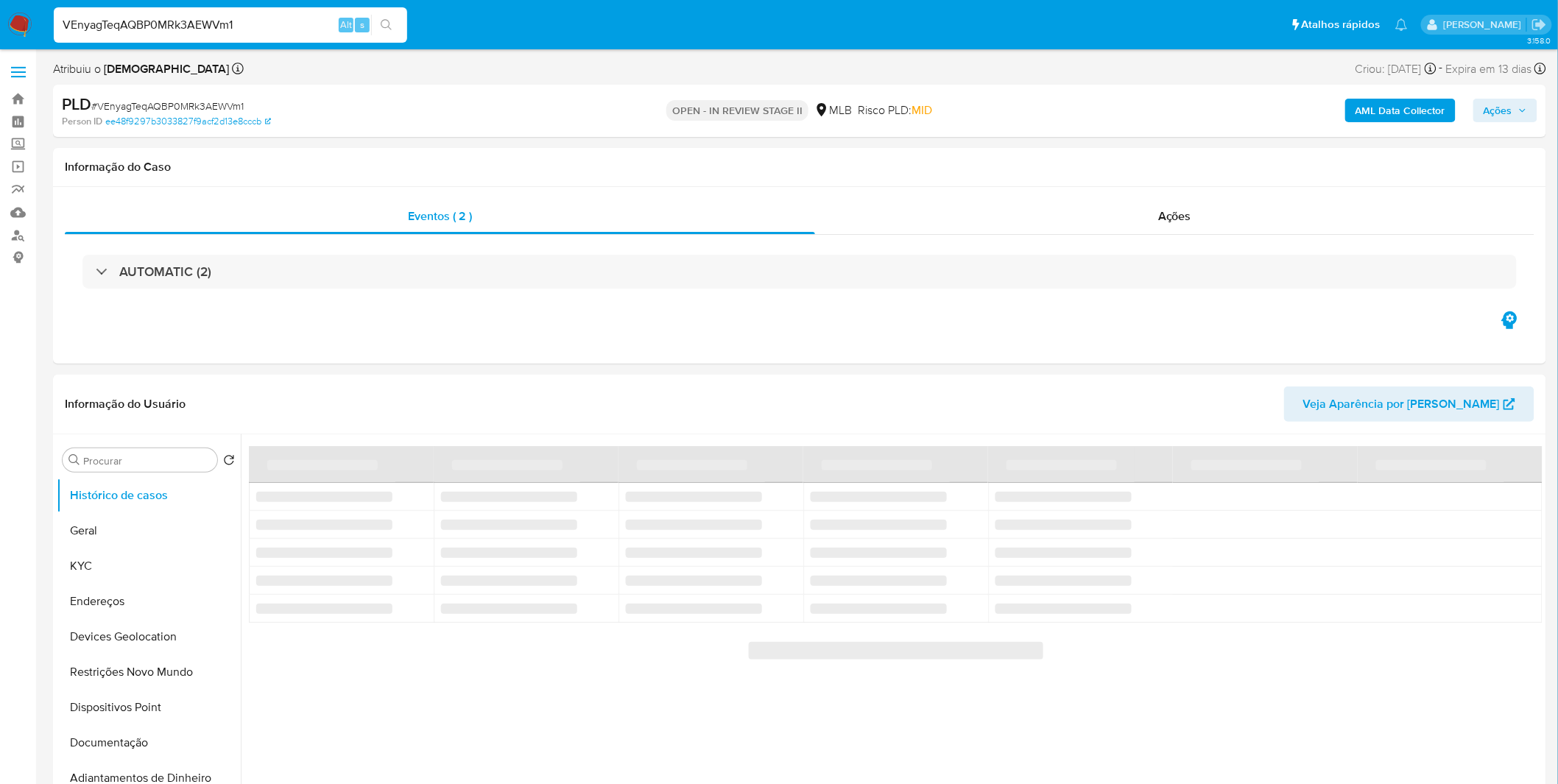
select select "10"
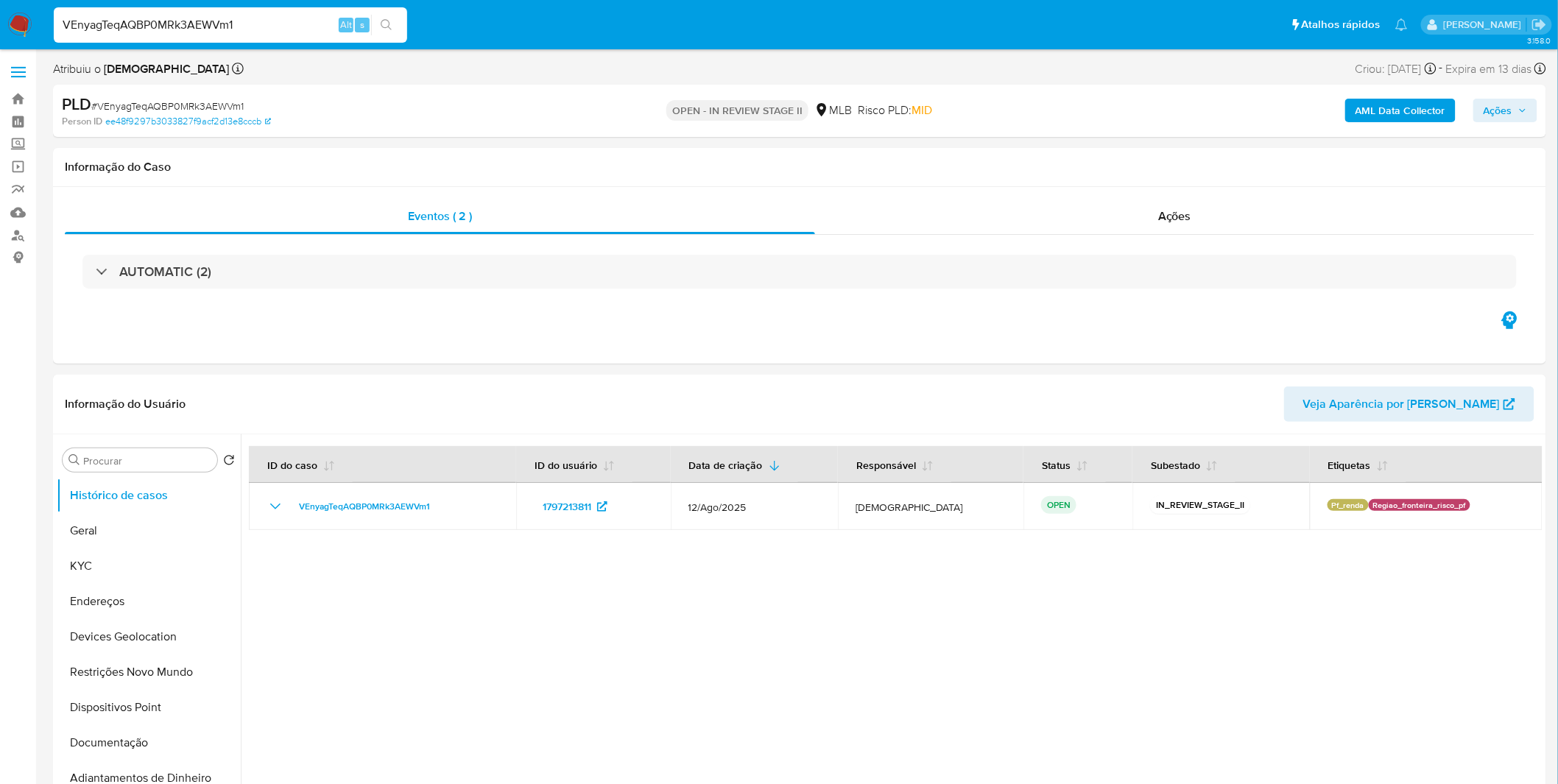
click at [206, 32] on input "VEnyagTeqAQBP0MRk3AEWVm1" at bounding box center [231, 25] width 354 height 19
paste input "JwwihNLWd7hQ0P85qN9pg1bU"
type input "JwwihNLWd7hQ0P85qN9pg1bU"
select select "10"
click at [166, 24] on input "JwwihNLWd7hQ0P85qN9pg1bU" at bounding box center [231, 25] width 354 height 19
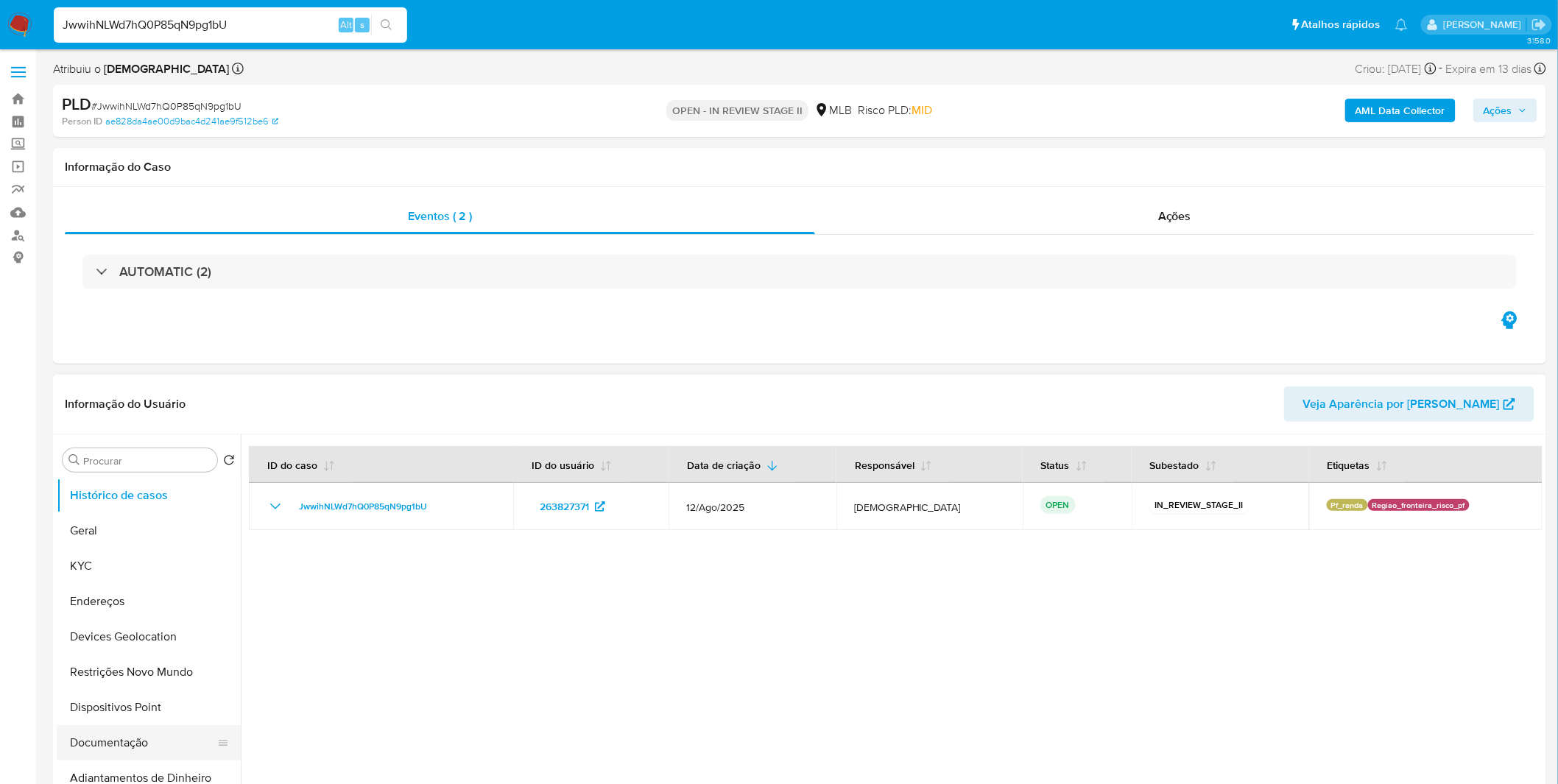
click at [114, 749] on button "Documentação" at bounding box center [142, 743] width 172 height 36
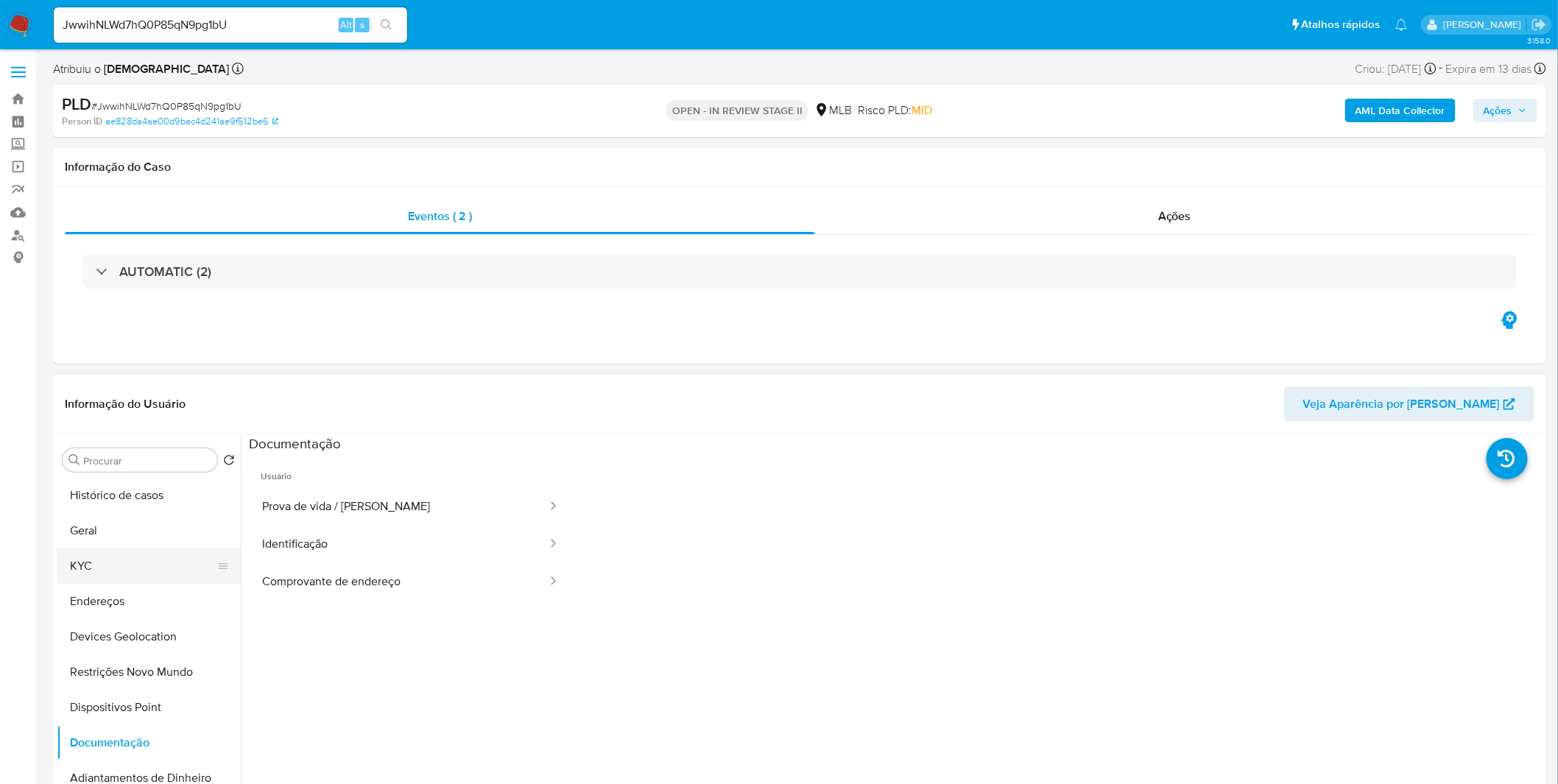
click at [136, 549] on button "KYC" at bounding box center [142, 566] width 172 height 36
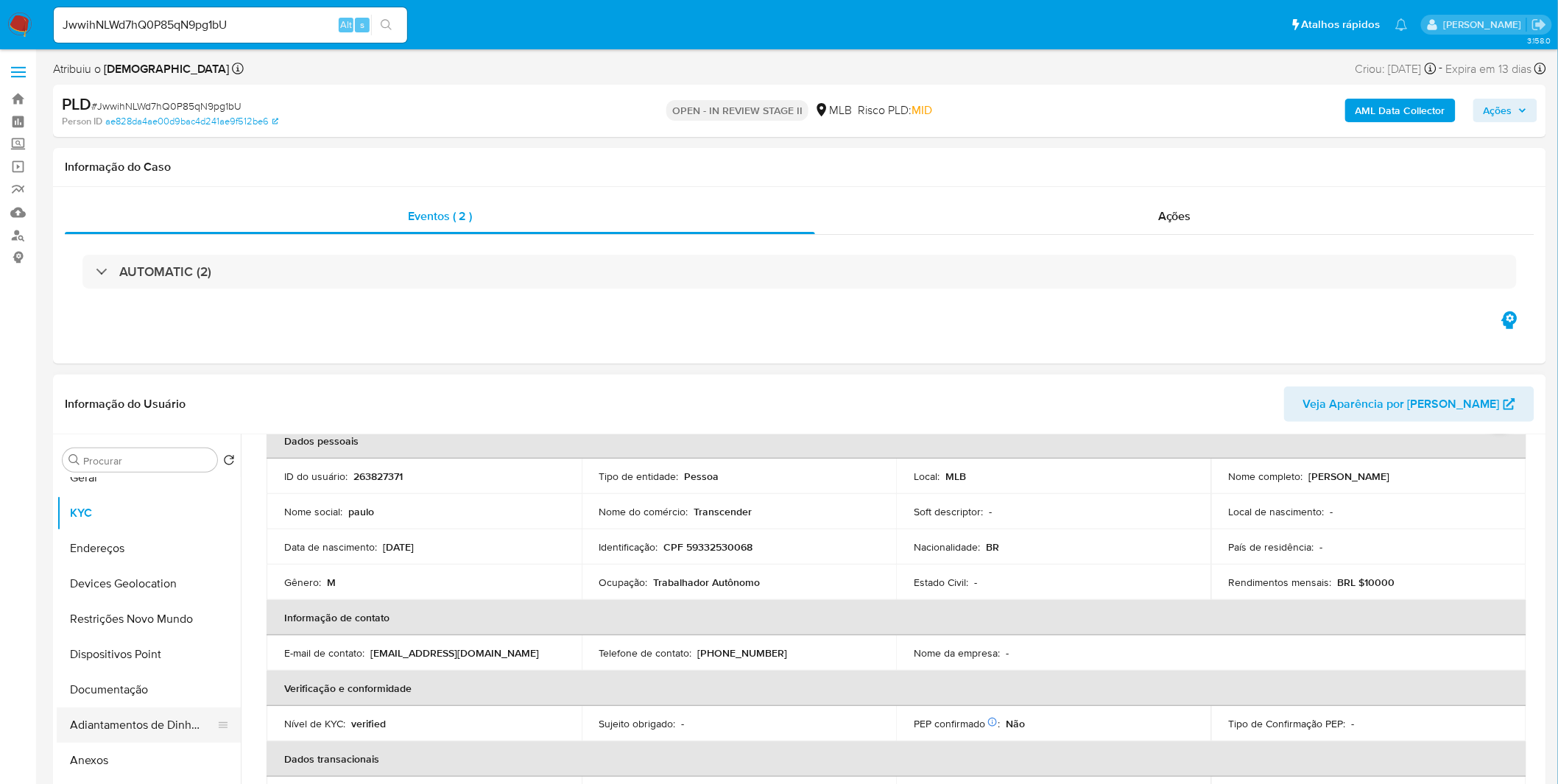
scroll to position [82, 0]
click at [138, 729] on button "Anexos" at bounding box center [142, 732] width 172 height 36
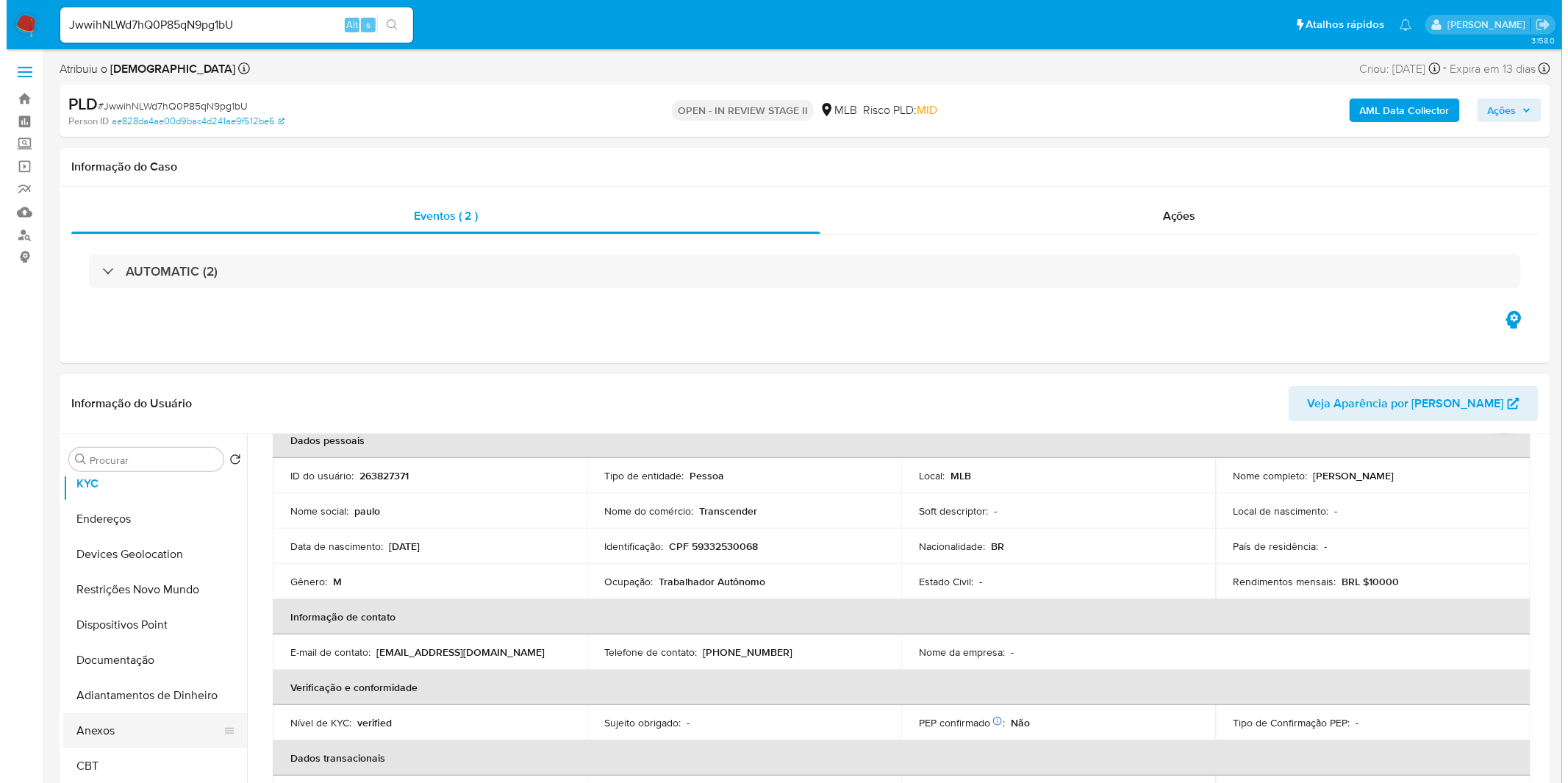
scroll to position [0, 0]
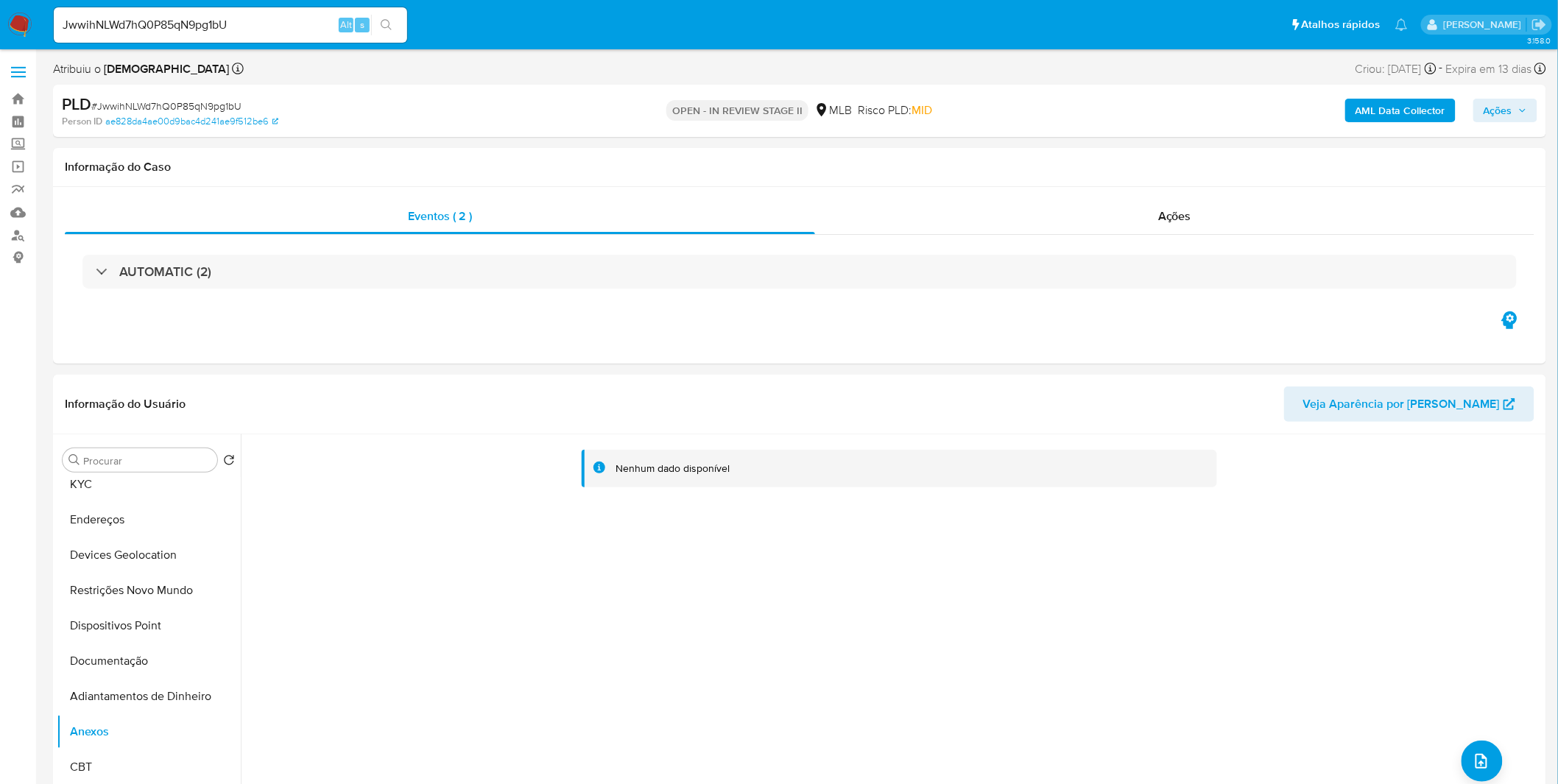
click at [1393, 125] on div "AML Data Collector Ações" at bounding box center [1294, 111] width 489 height 35
click at [1397, 118] on b "AML Data Collector" at bounding box center [1400, 110] width 90 height 24
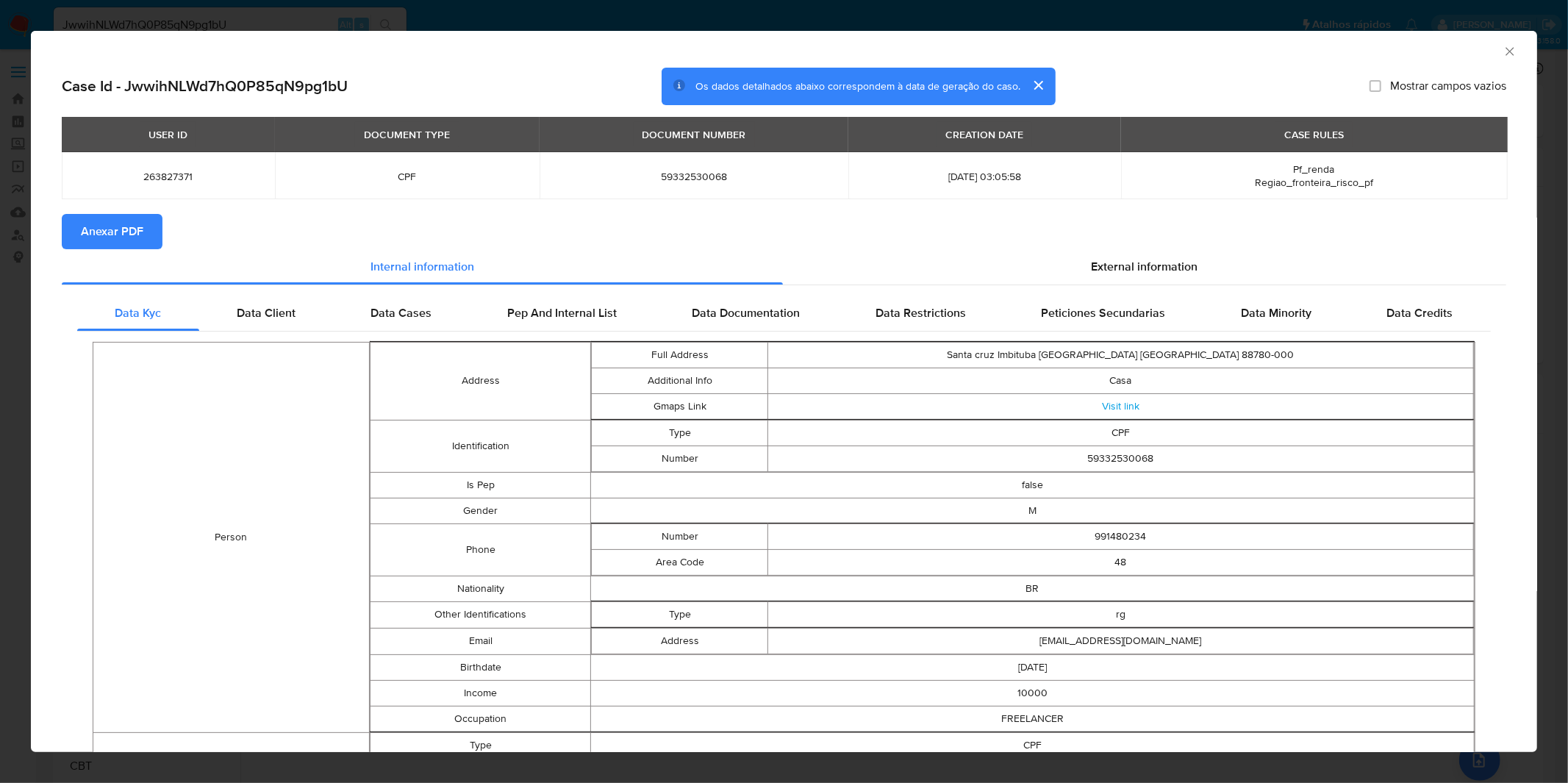
click at [149, 233] on button "Anexar PDF" at bounding box center [112, 231] width 101 height 36
click at [726, 5] on div "AML Data Collector Case Id - JwwihNLWd7hQ0P85qN9pg1bU Os dados detalhados abaix…" at bounding box center [784, 392] width 1568 height 783
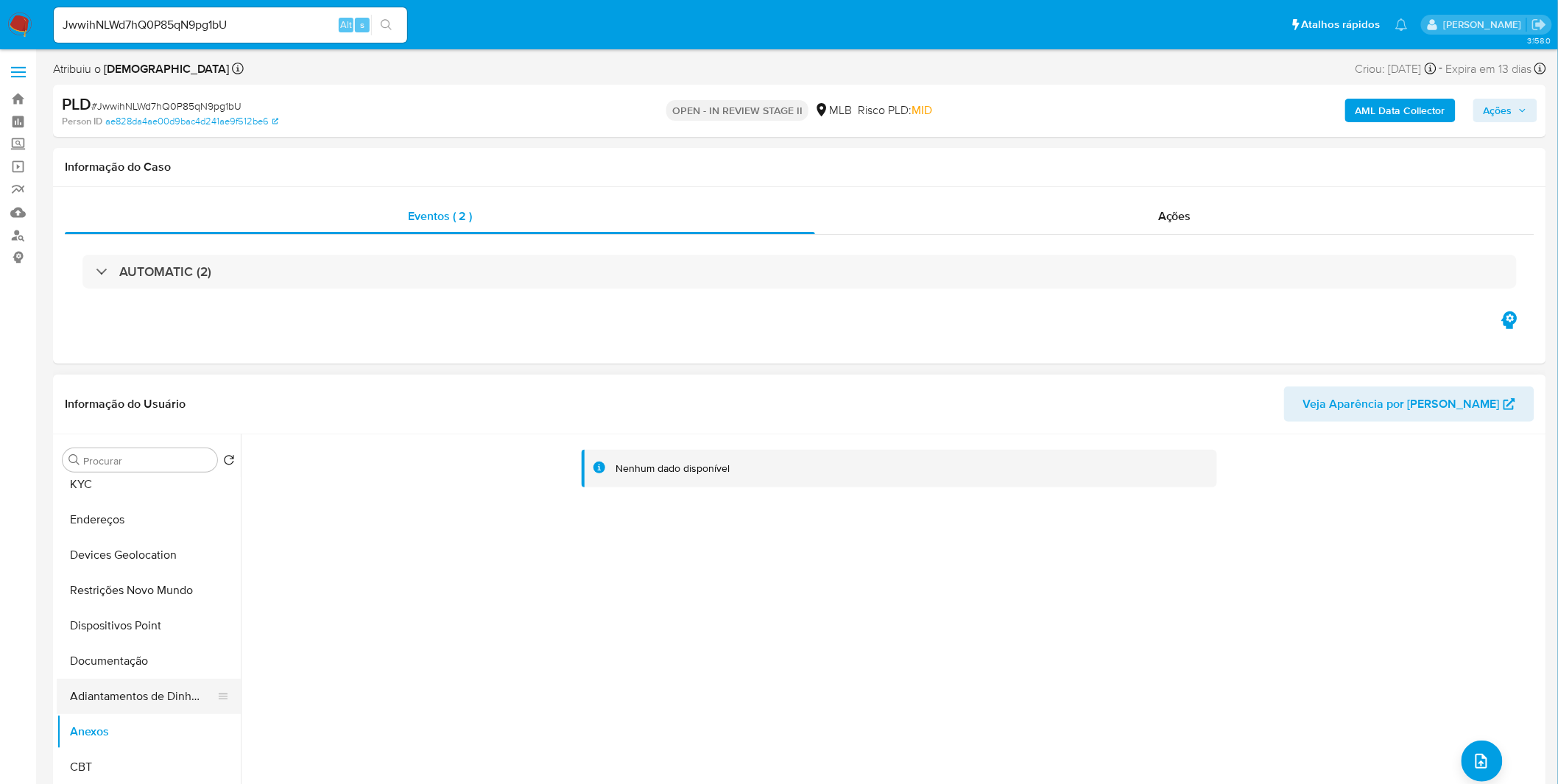
click at [138, 693] on button "Adiantamentos de Dinheiro" at bounding box center [142, 696] width 172 height 36
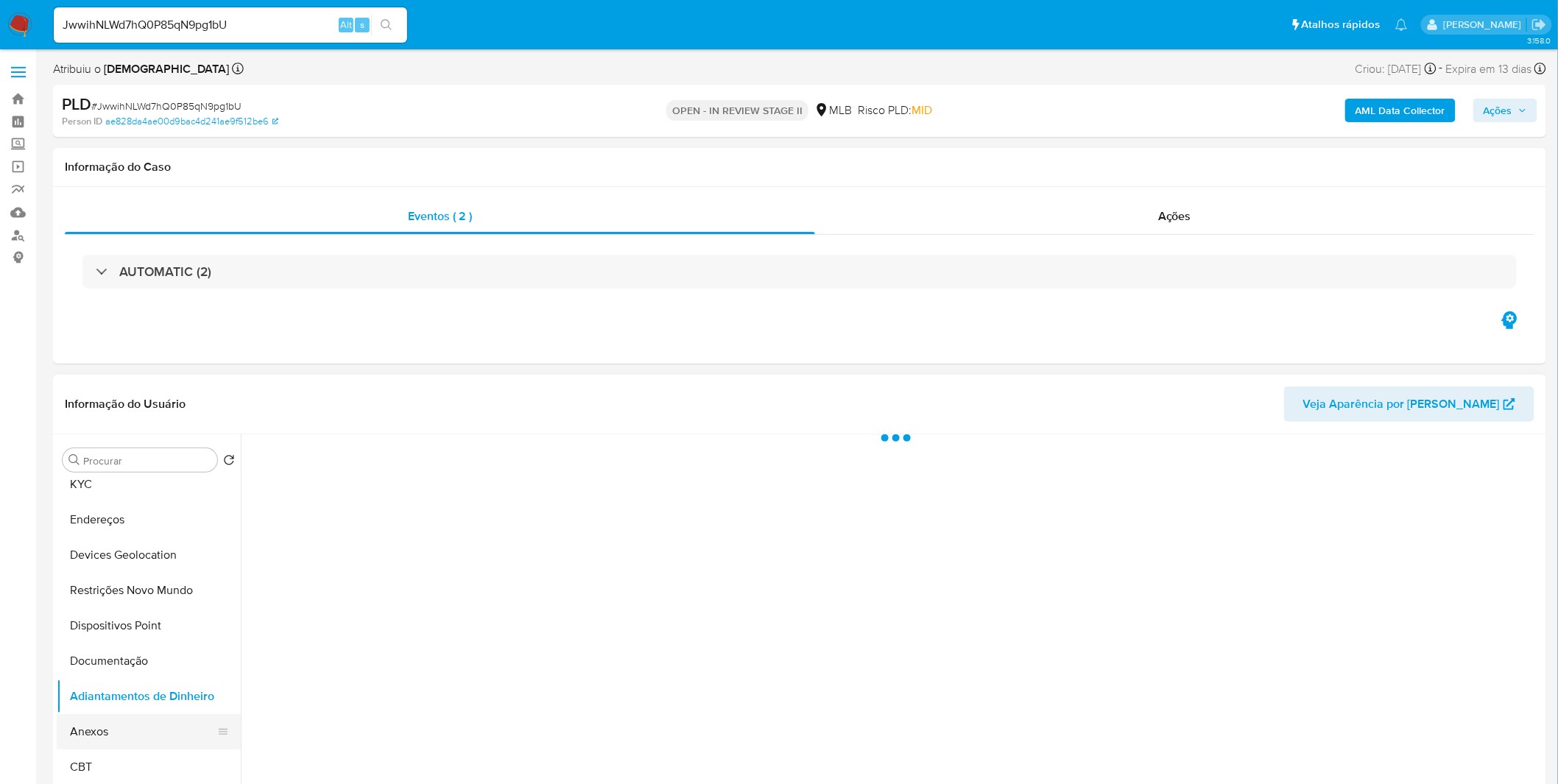
click at [129, 723] on button "Anexos" at bounding box center [142, 732] width 172 height 36
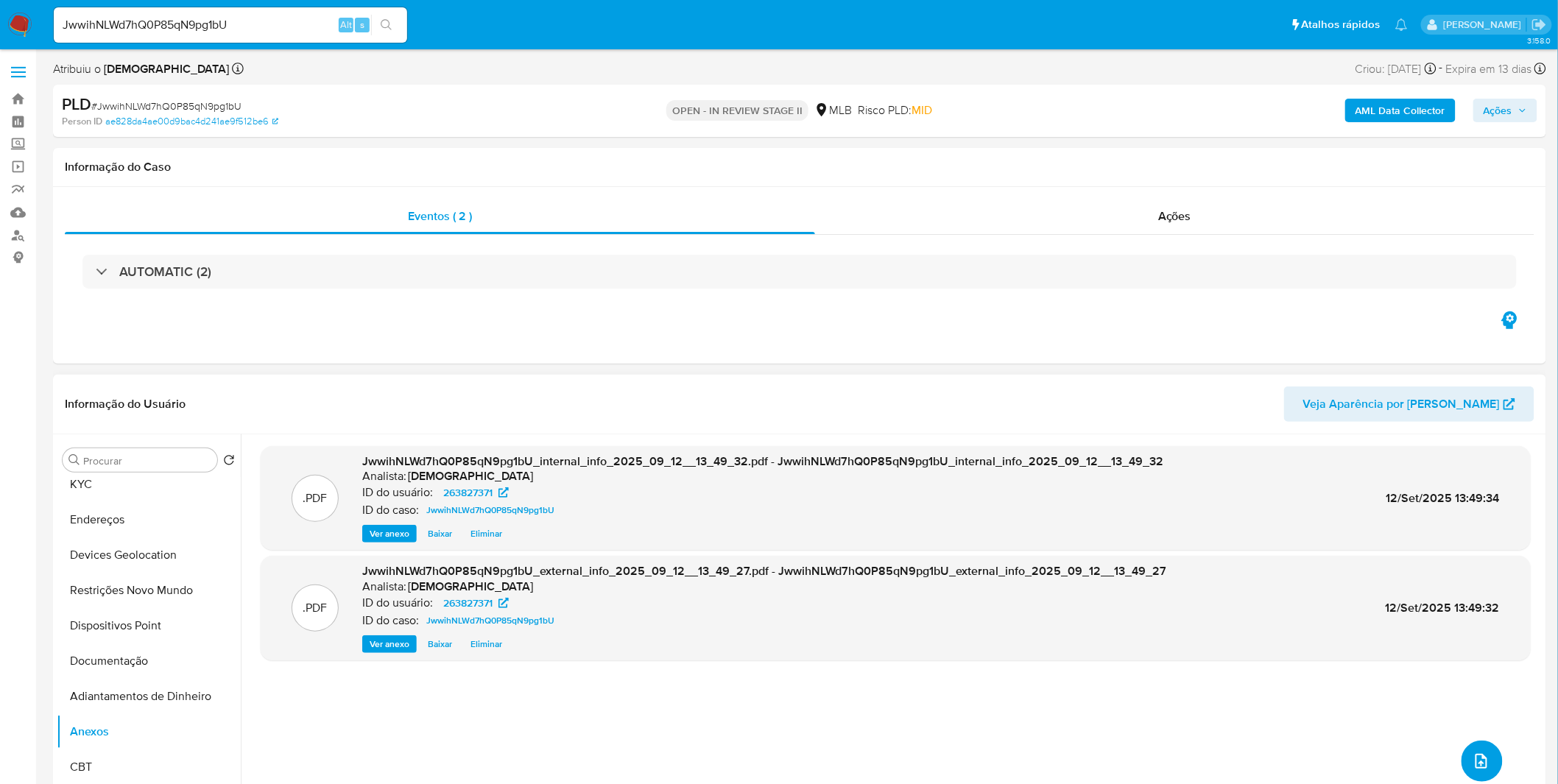
click at [1469, 759] on button "upload-file" at bounding box center [1481, 761] width 41 height 41
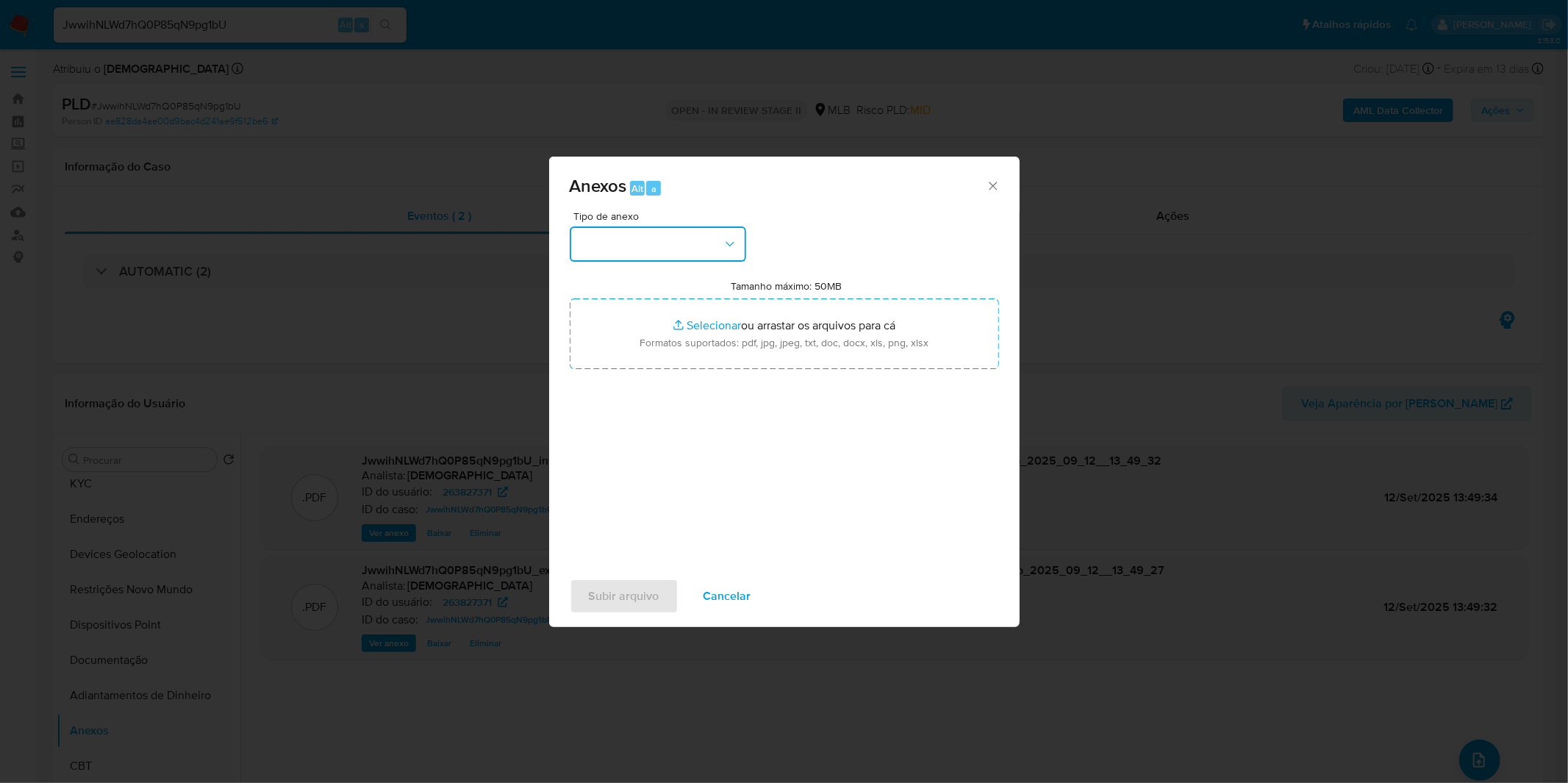
click at [647, 236] on button "button" at bounding box center [658, 244] width 177 height 36
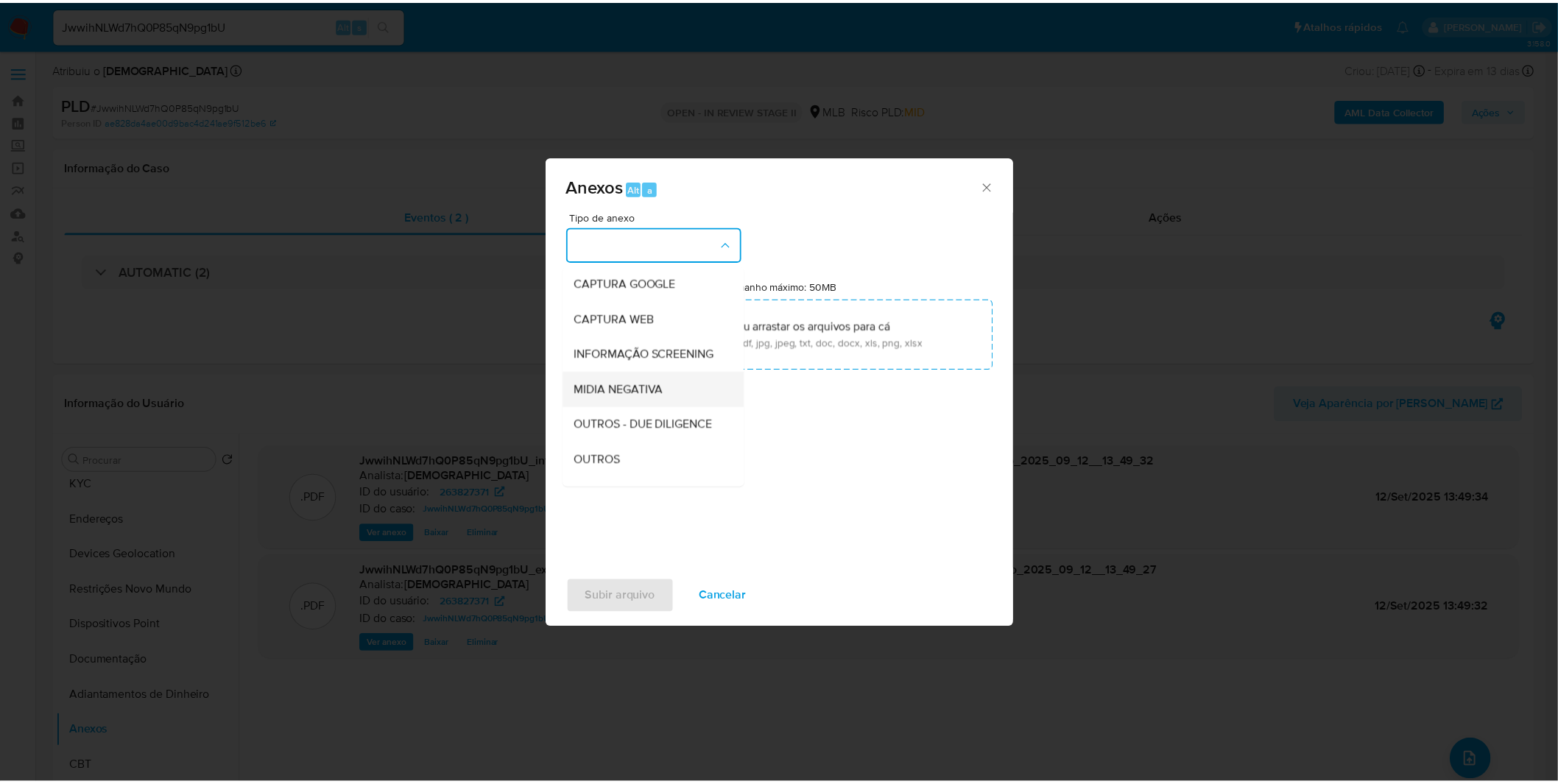
scroll to position [82, 0]
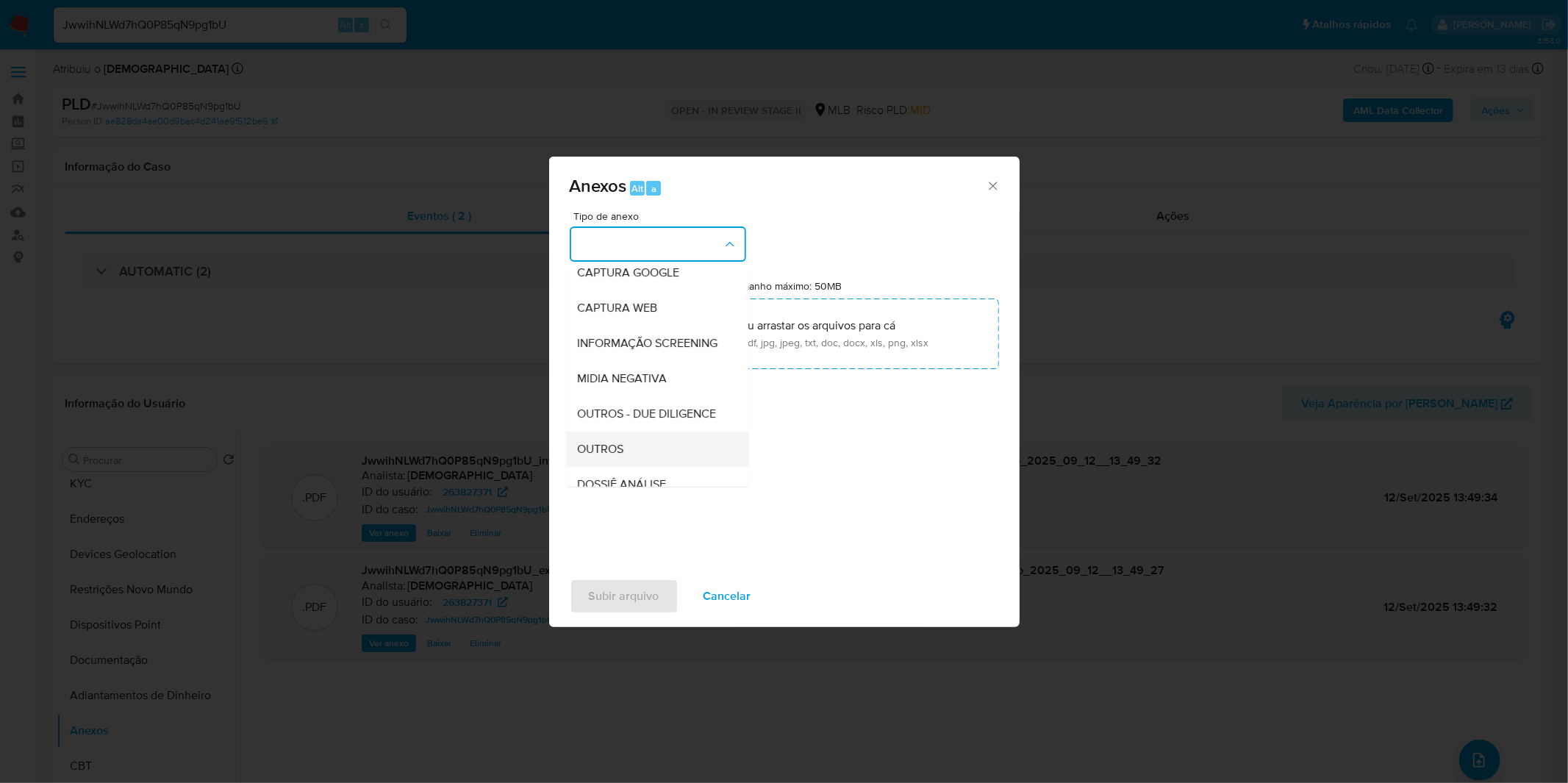
click at [632, 467] on div "OUTROS" at bounding box center [652, 449] width 150 height 36
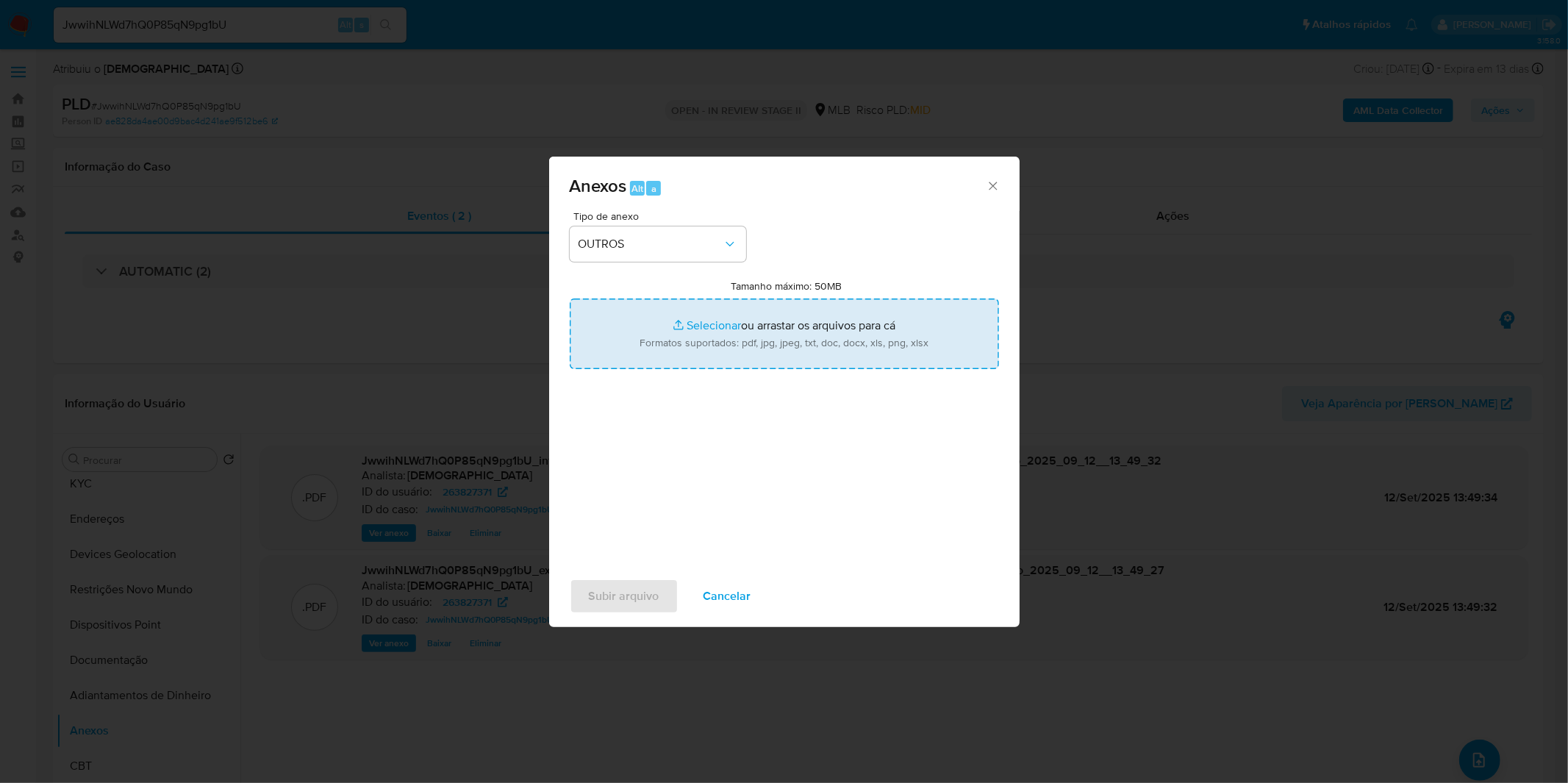
click at [681, 346] on input "Tamanho máximo: 50MB Selecionar arquivos" at bounding box center [784, 334] width 430 height 71
type input "C:\fakepath\Mulan 263827371_2025_09_08_08_55_10.xlsx"
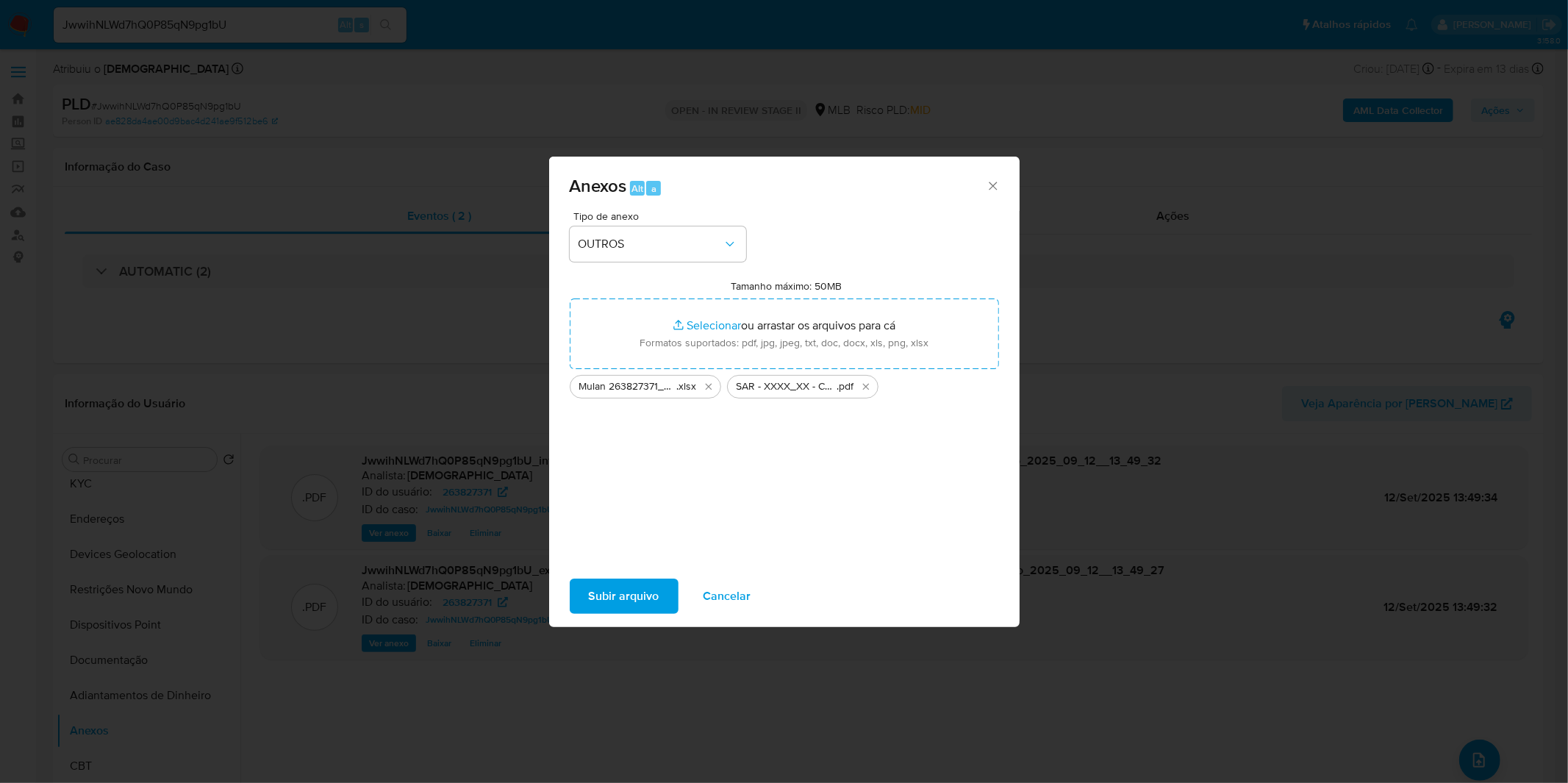
click at [630, 588] on span "Subir arquivo" at bounding box center [624, 596] width 71 height 33
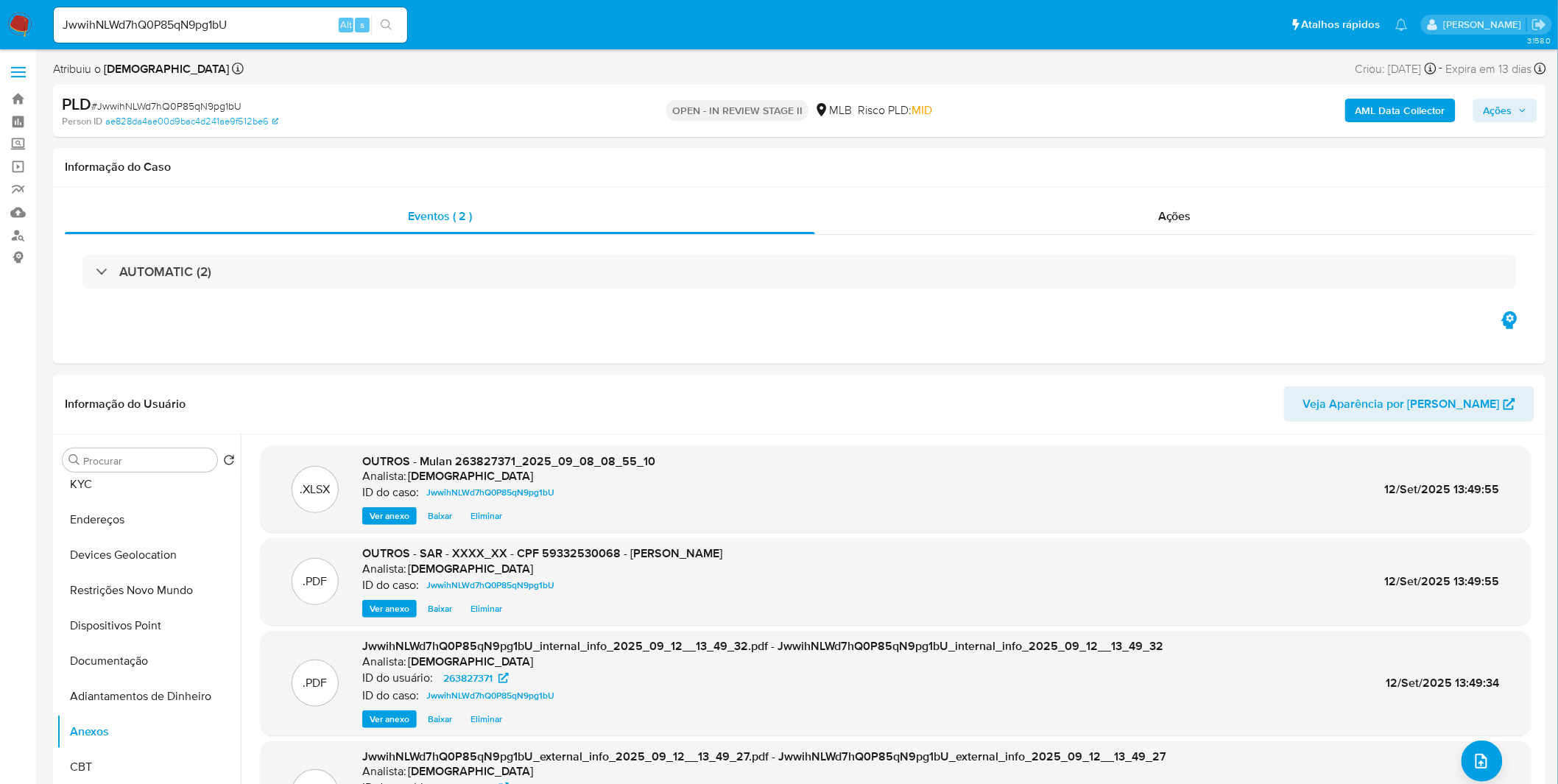
click at [1485, 115] on span "Ações" at bounding box center [1499, 110] width 29 height 24
click at [1070, 170] on div "Resolução do caso Alt r" at bounding box center [1096, 158] width 135 height 38
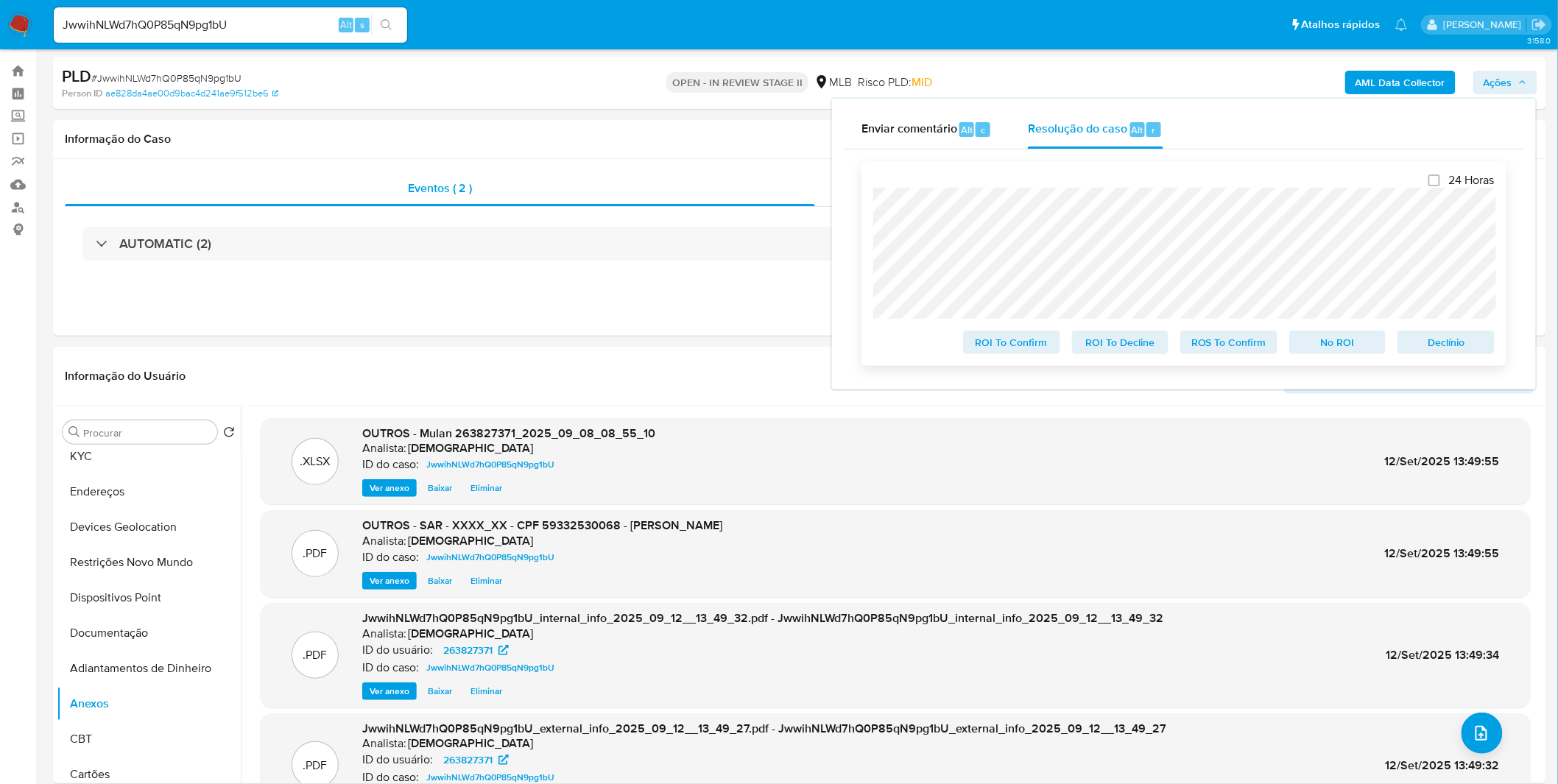
scroll to position [0, 0]
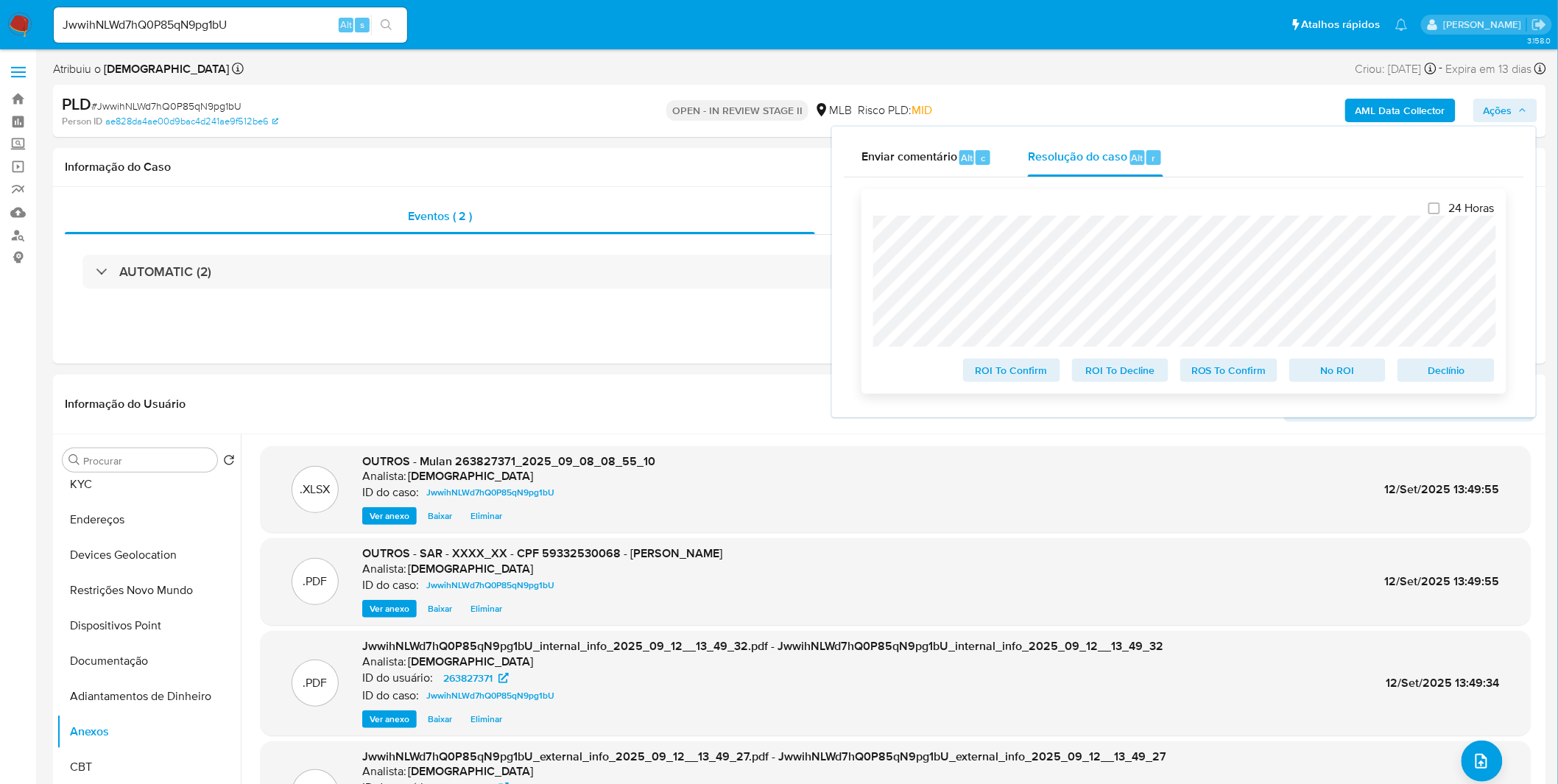
click at [1205, 377] on span "ROS To Confirm" at bounding box center [1229, 370] width 77 height 21
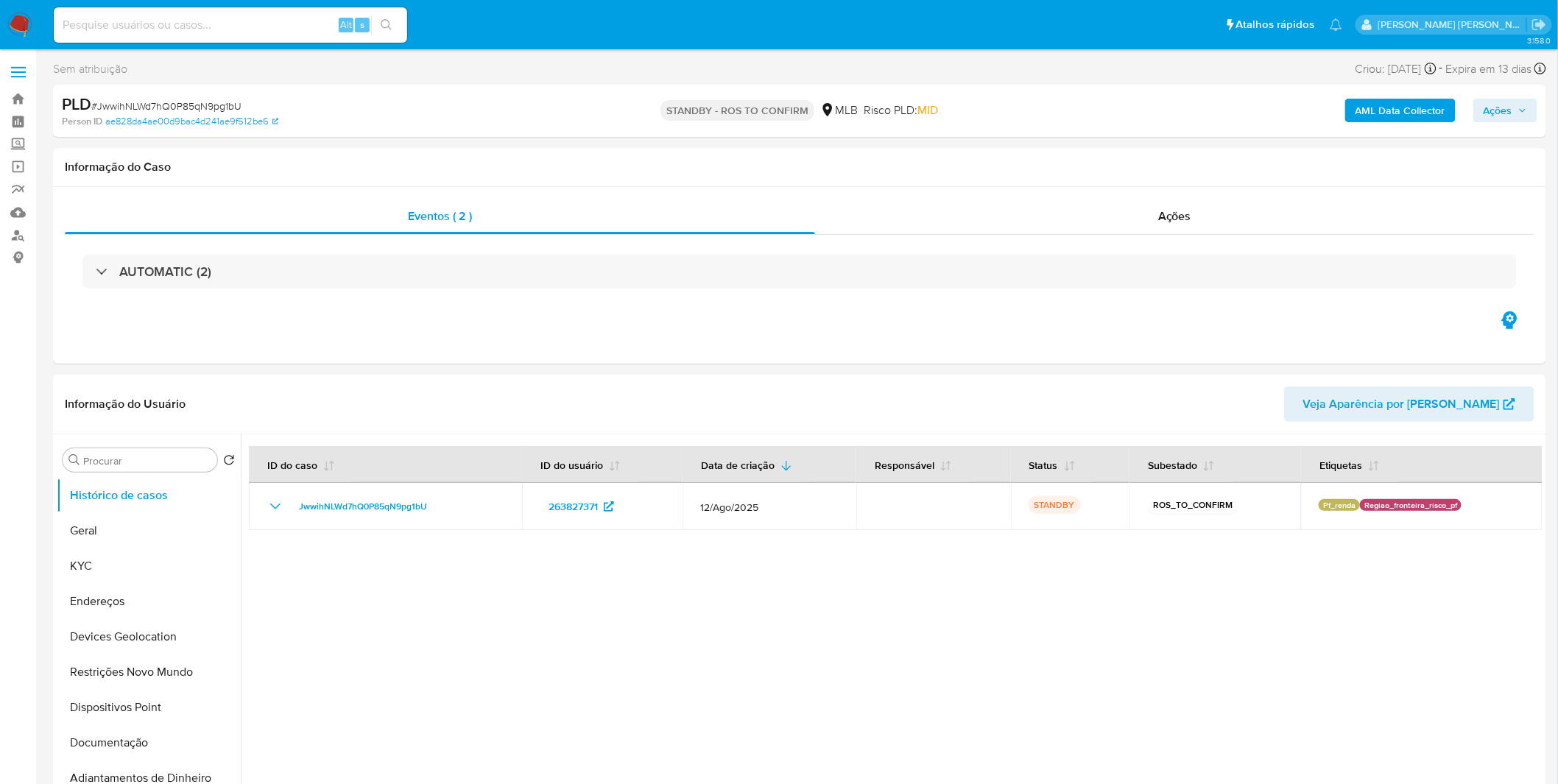
select select "10"
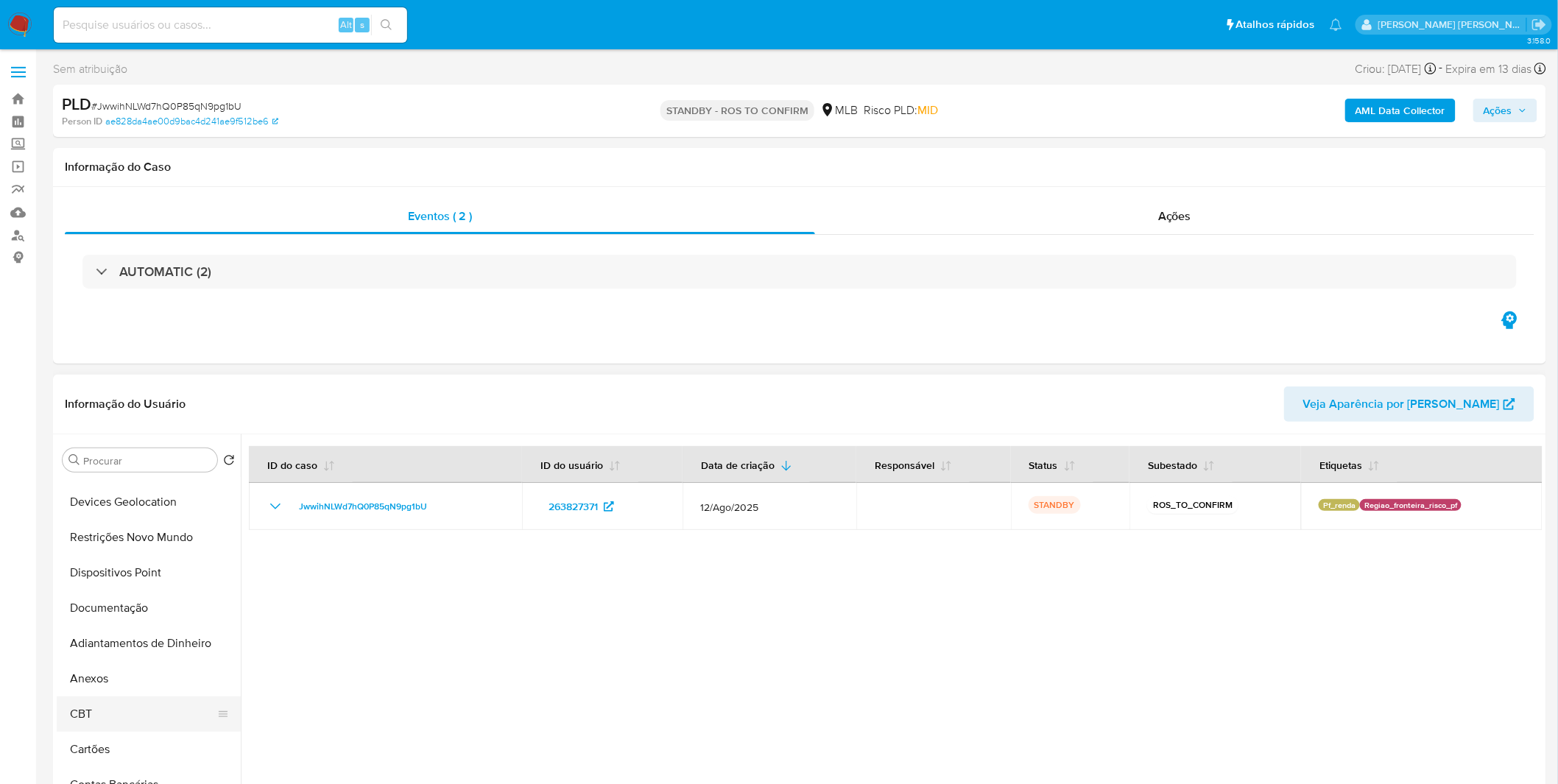
scroll to position [163, 0]
click at [26, 24] on img at bounding box center [19, 25] width 25 height 25
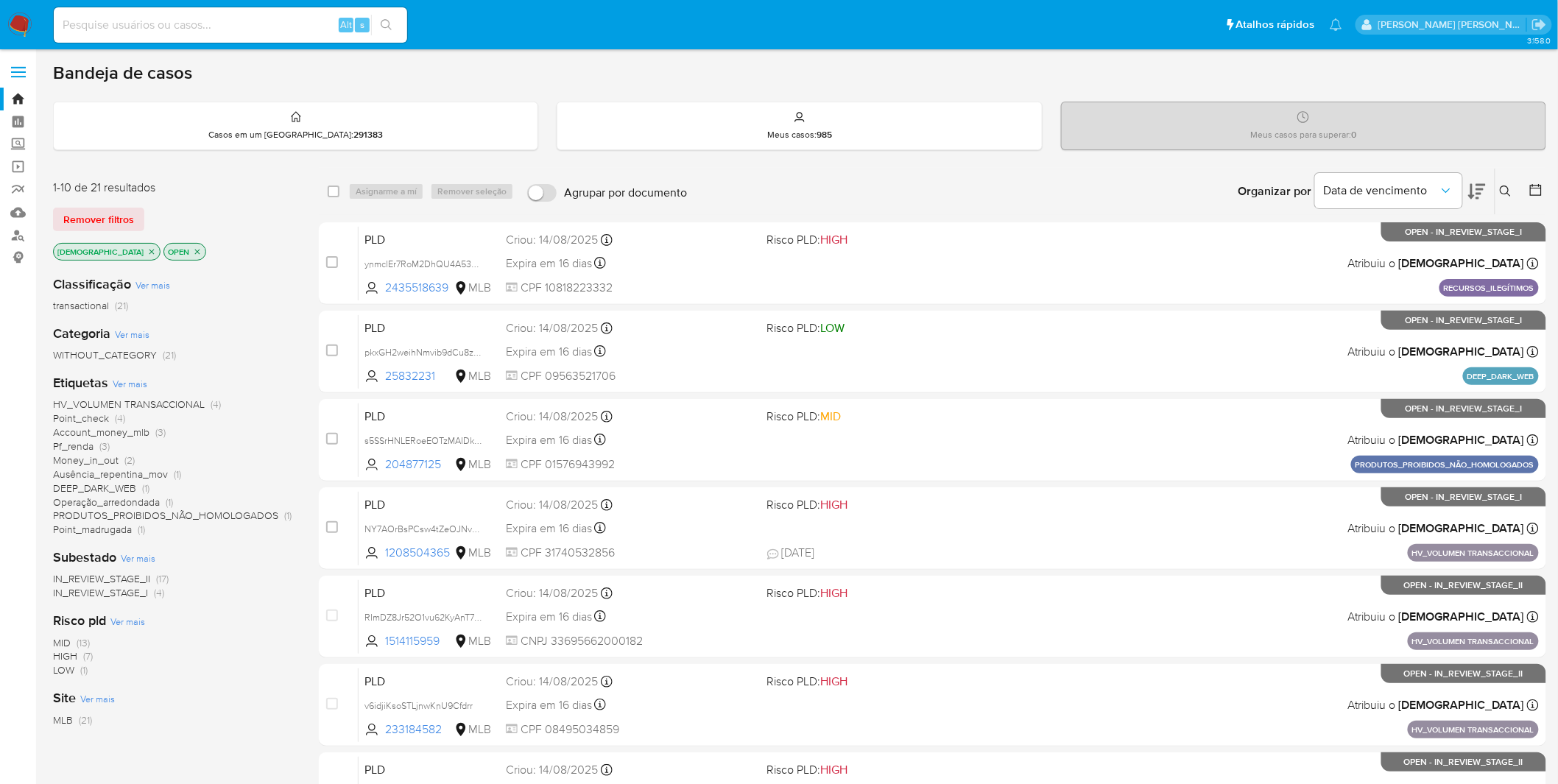
click at [170, 29] on input at bounding box center [231, 25] width 354 height 19
paste input "VEnyagTeqAQBP0MRk3AEWVm1"
type input "VEnyagTeqAQBP0MRk3AEWVm1"
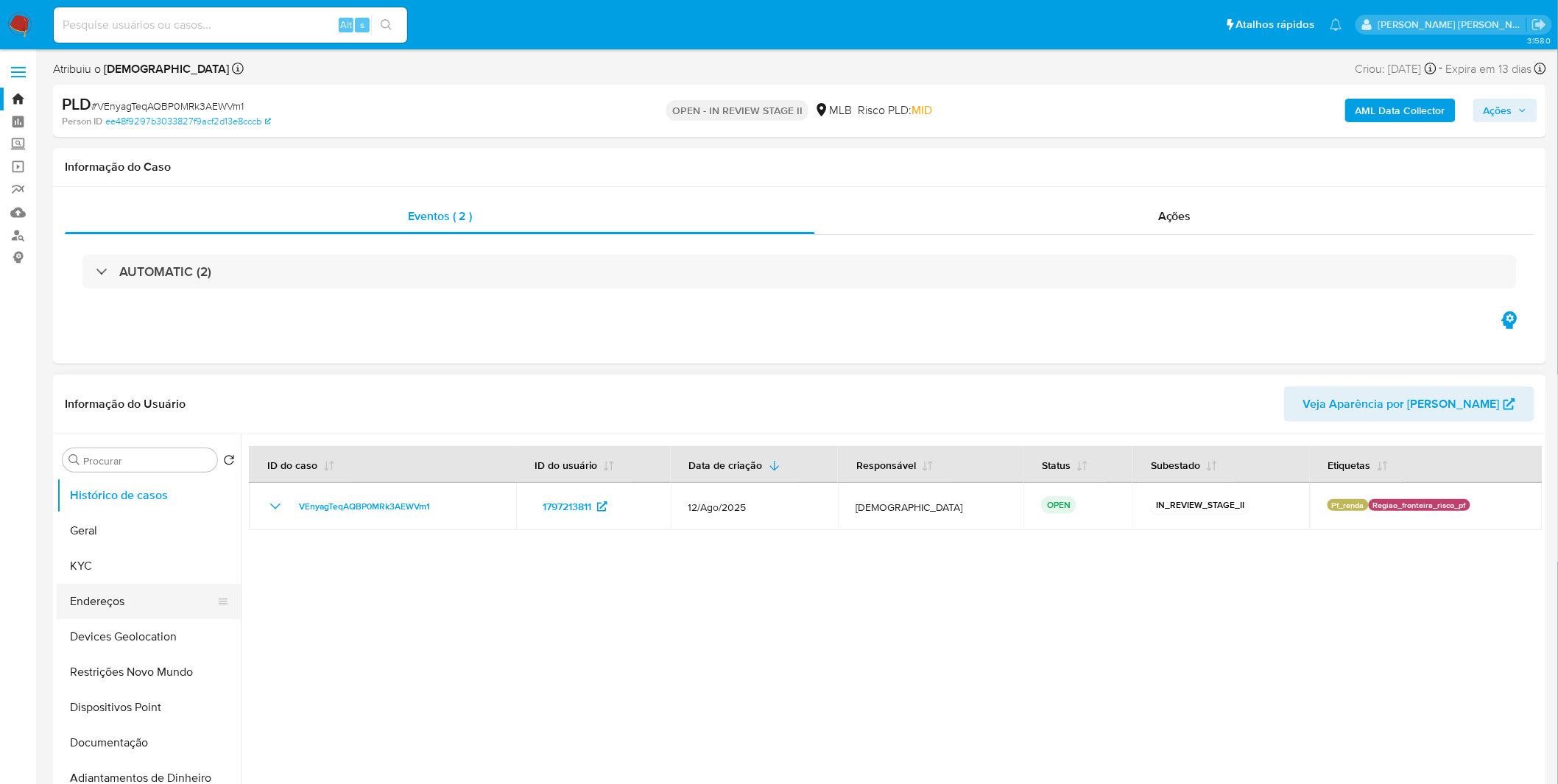
select select "10"
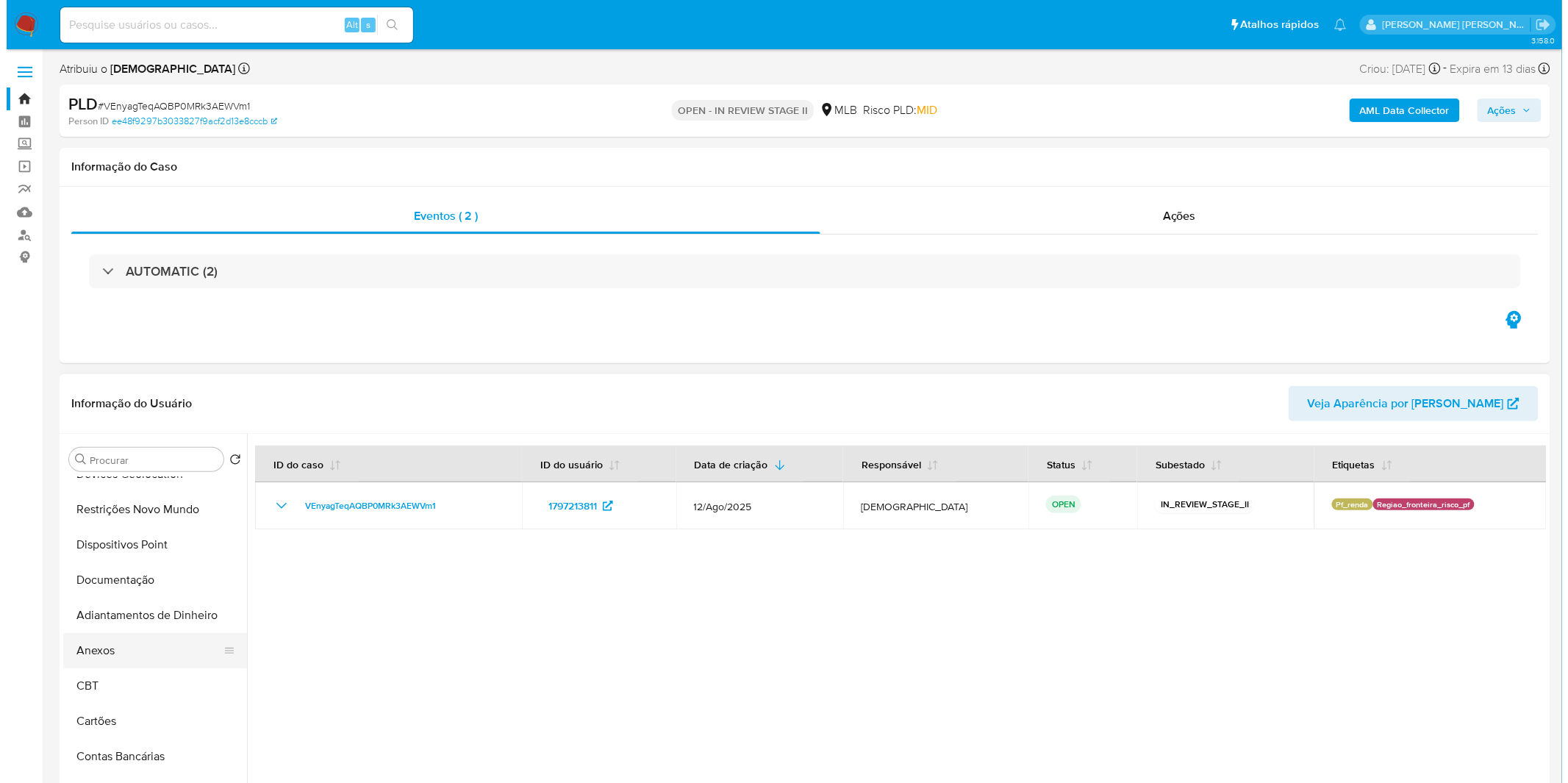
scroll to position [163, 0]
click at [151, 655] on button "Anexos" at bounding box center [142, 649] width 172 height 36
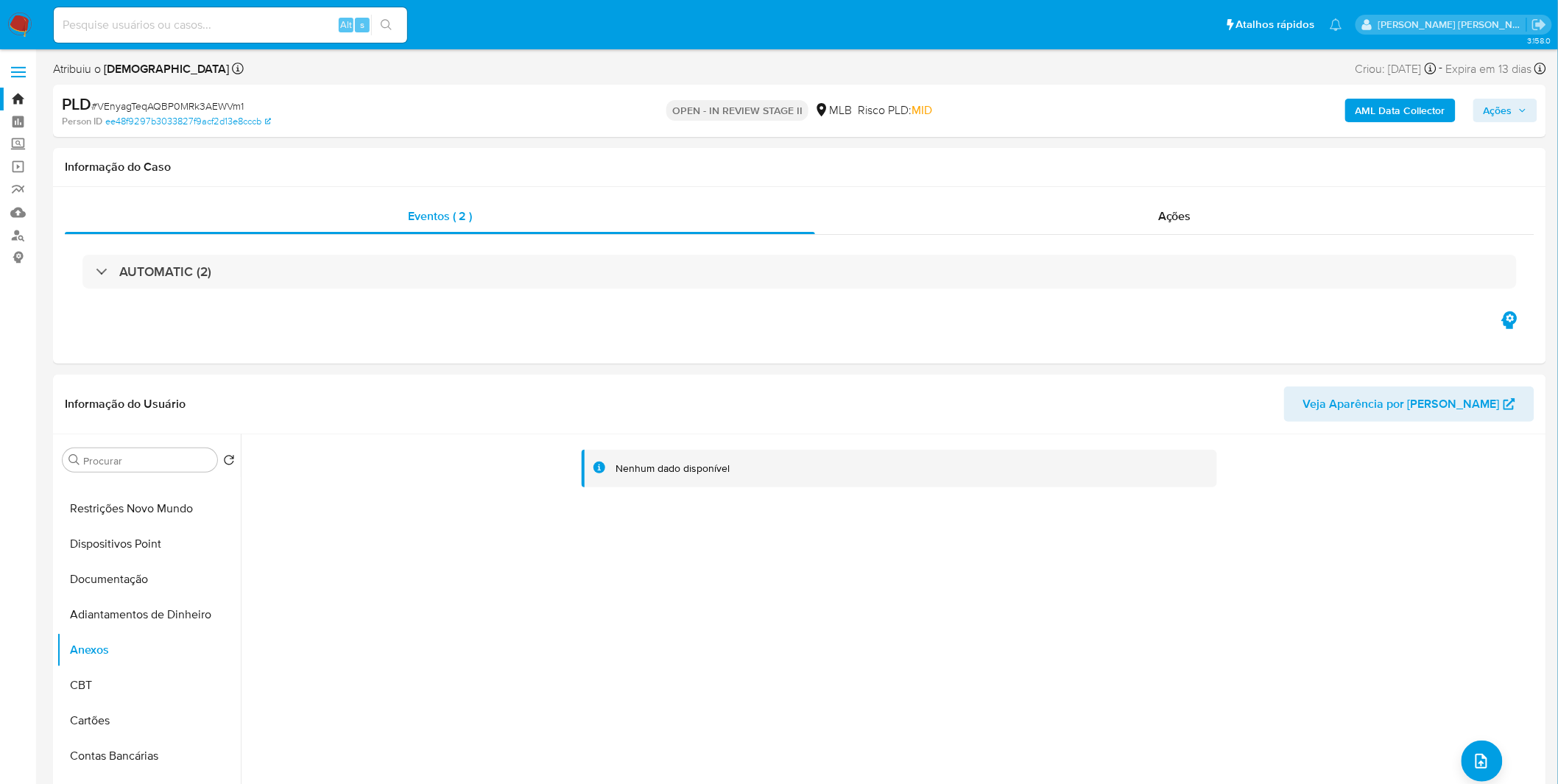
click at [1397, 110] on b "AML Data Collector" at bounding box center [1400, 110] width 90 height 24
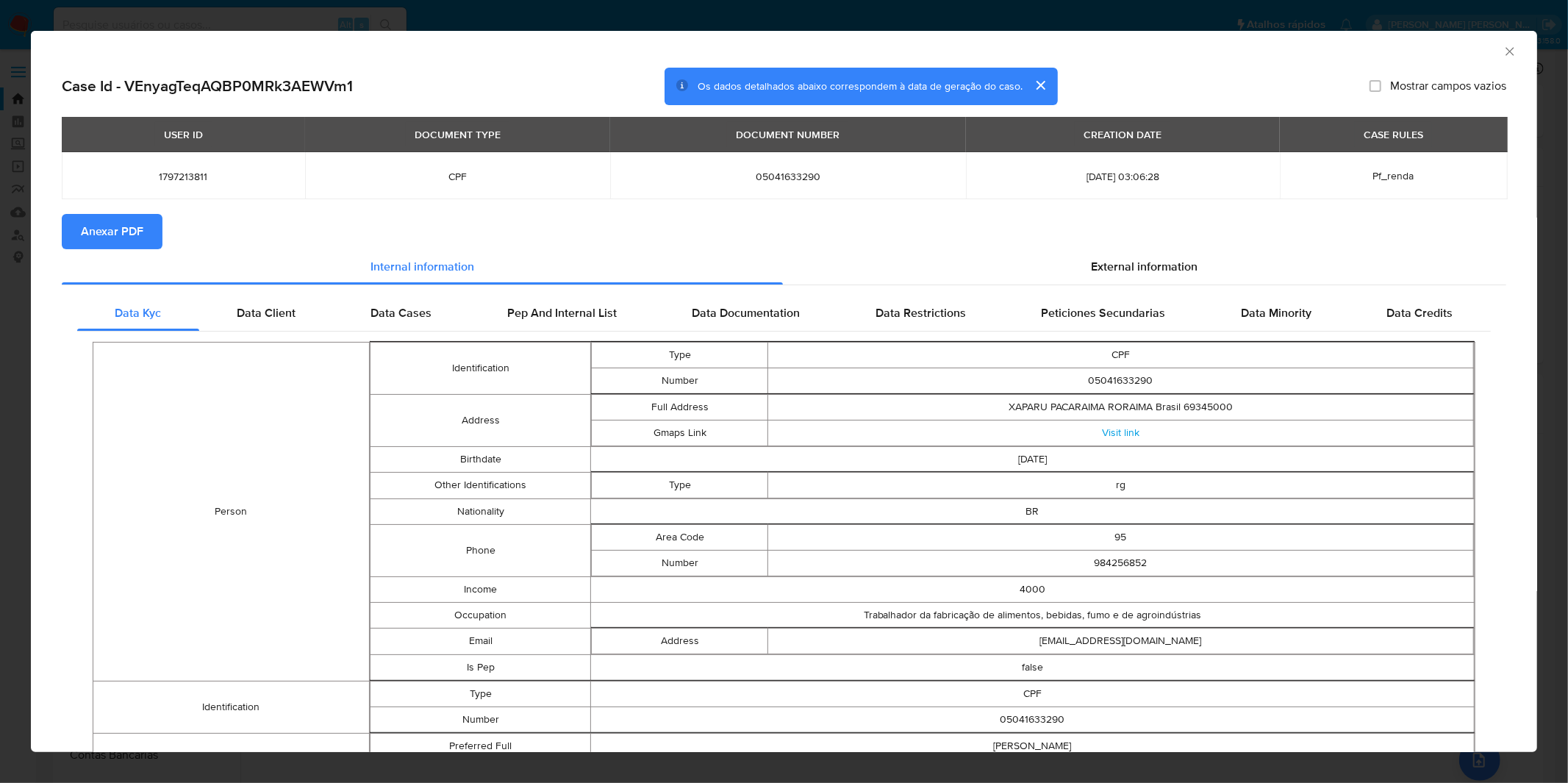
click at [126, 224] on span "Anexar PDF" at bounding box center [112, 232] width 63 height 33
click at [655, 5] on div "AML Data Collector Case Id - VEnyagTeqAQBP0MRk3AEWVm1 Os dados detalhados abaix…" at bounding box center [784, 392] width 1568 height 783
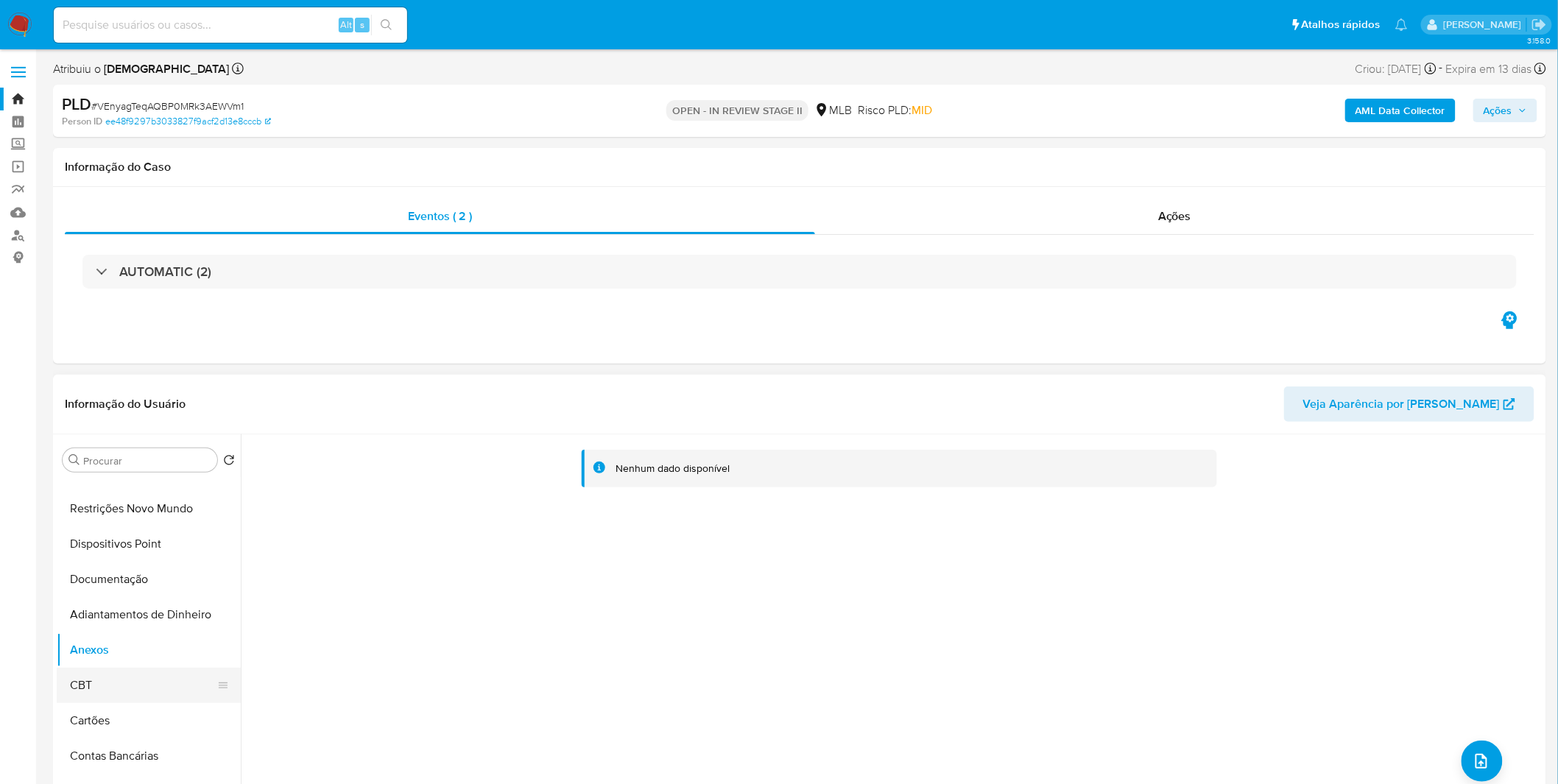
click button "CBT"
click button "Anexos"
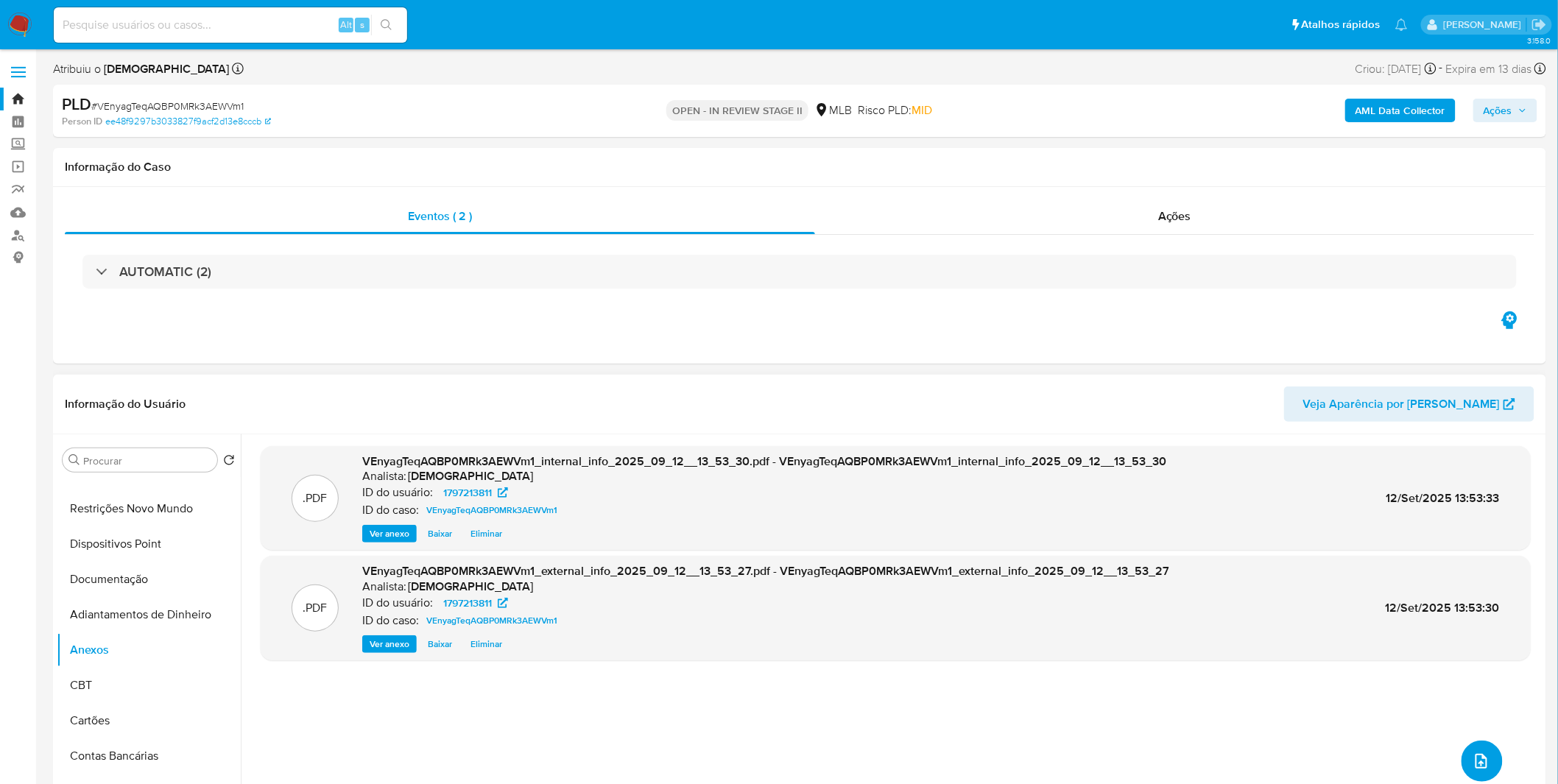
click button "upload-file"
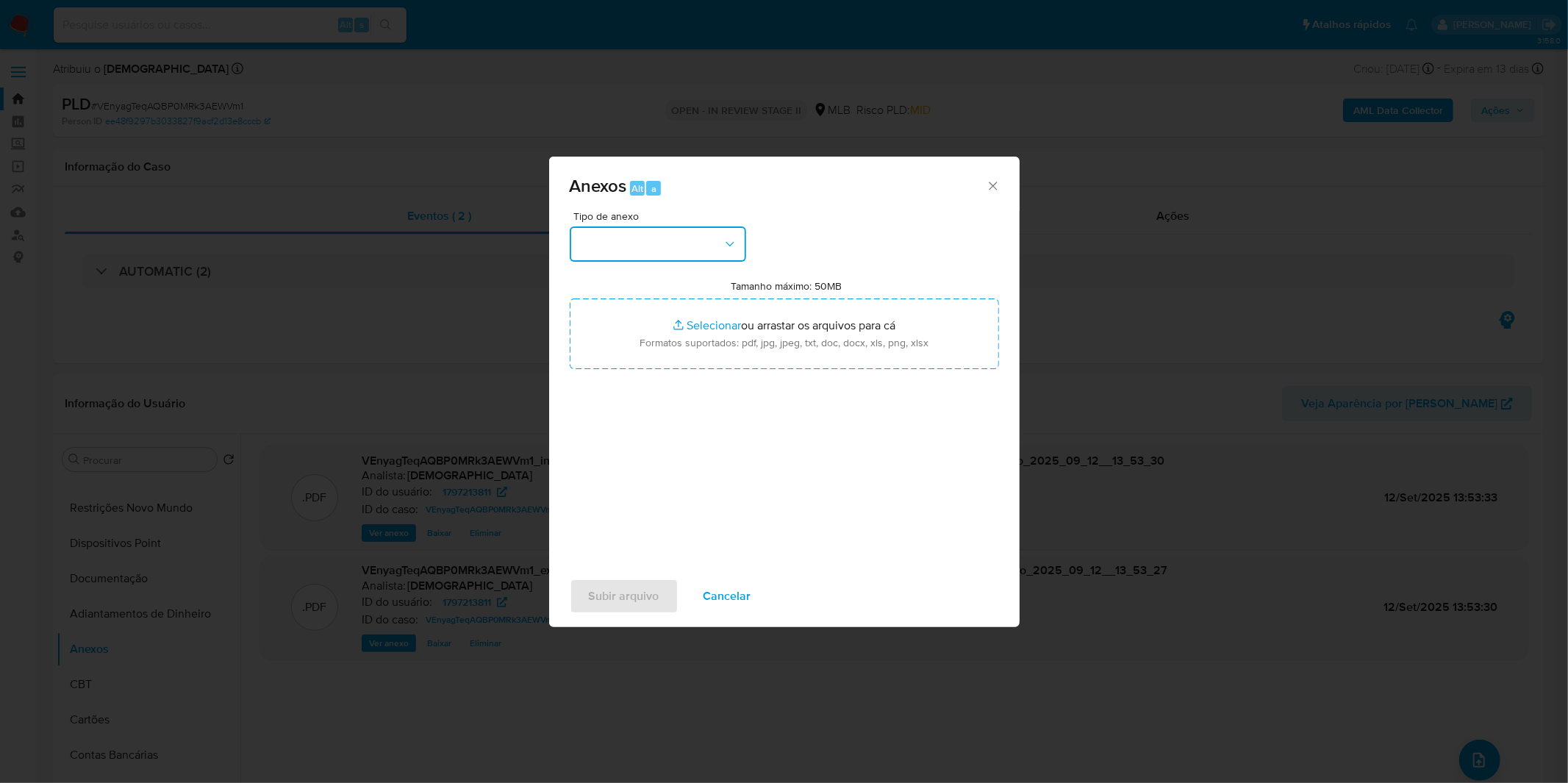
click button "button"
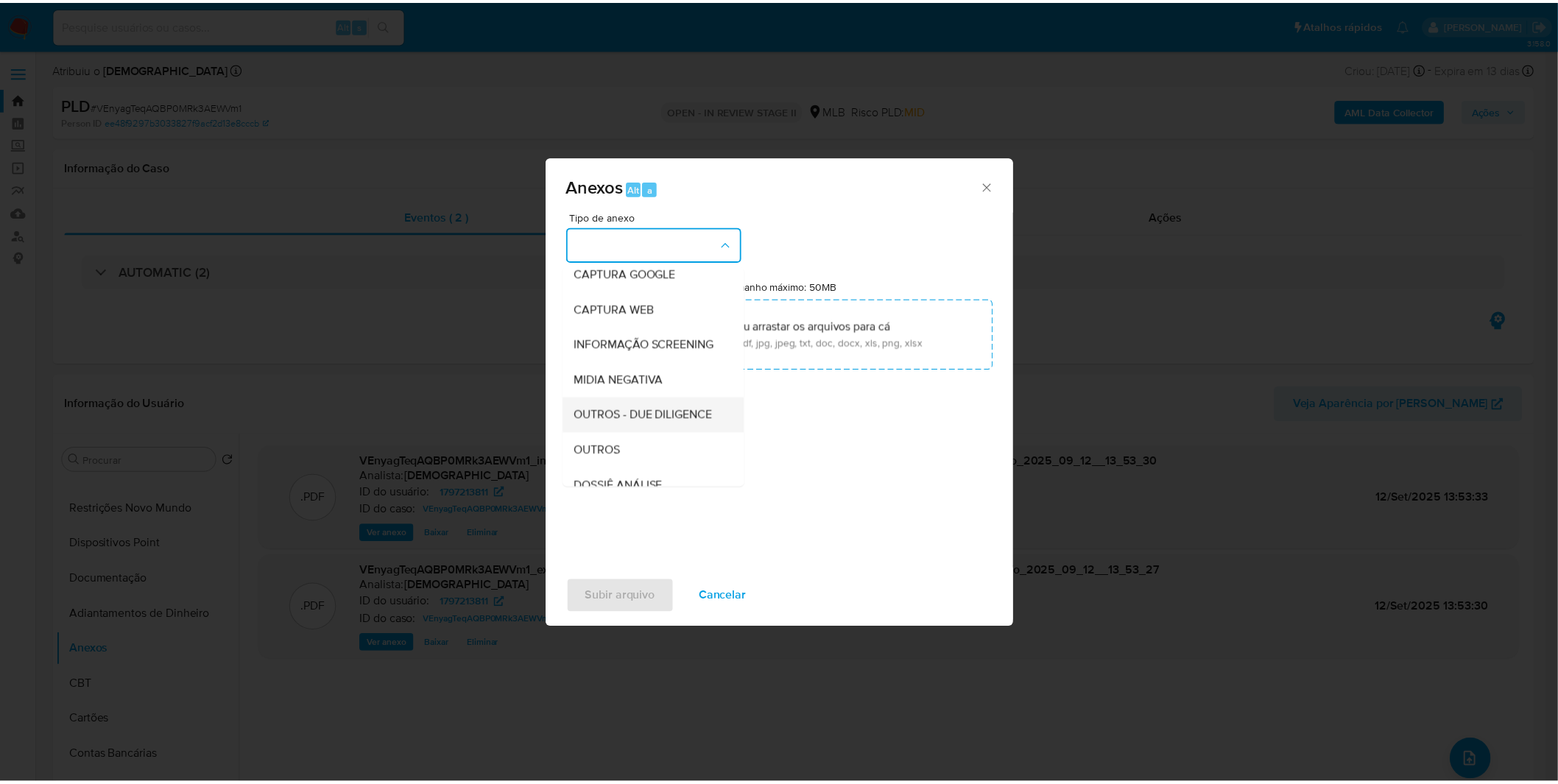
scroll to position [82, 0]
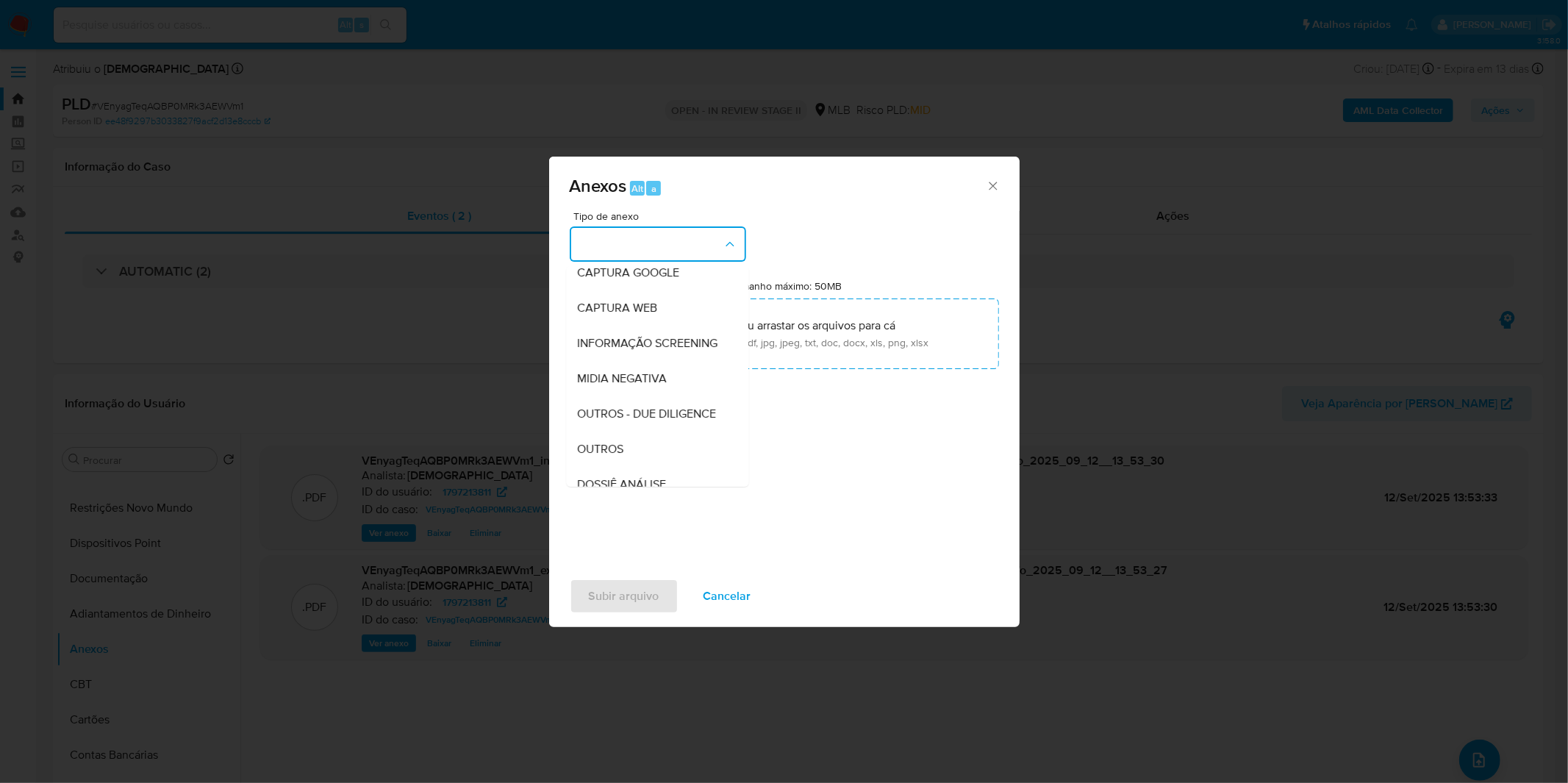
drag, startPoint x: 638, startPoint y: 474, endPoint x: 687, endPoint y: 412, distance: 79.0
click div "OUTROS"
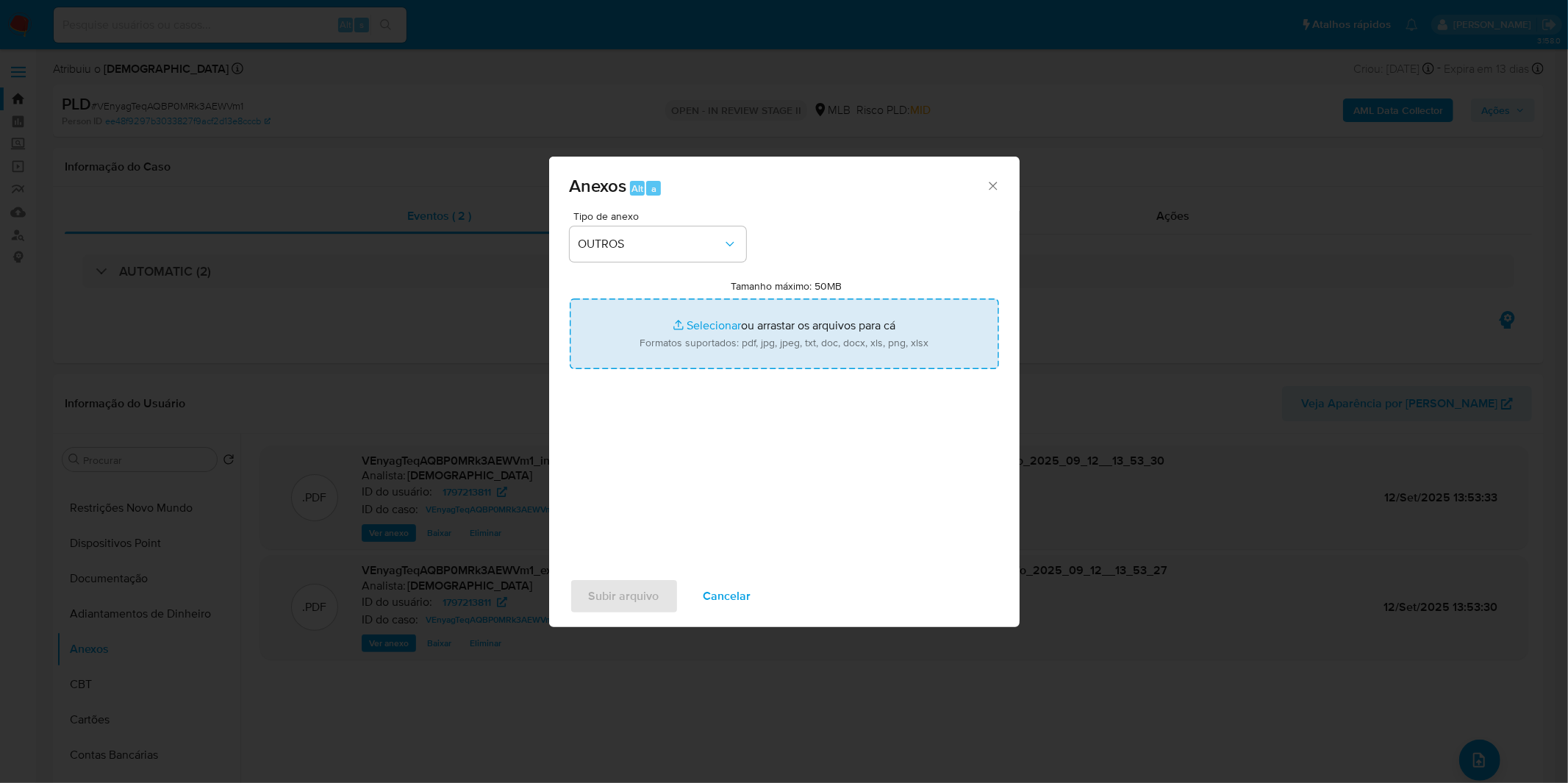
click input "Tamanho máximo: 50MB Selecionar arquivos"
type input "C:\fakepath\Mulan 1797213811_2025_09_08_10_26_37.xlsx"
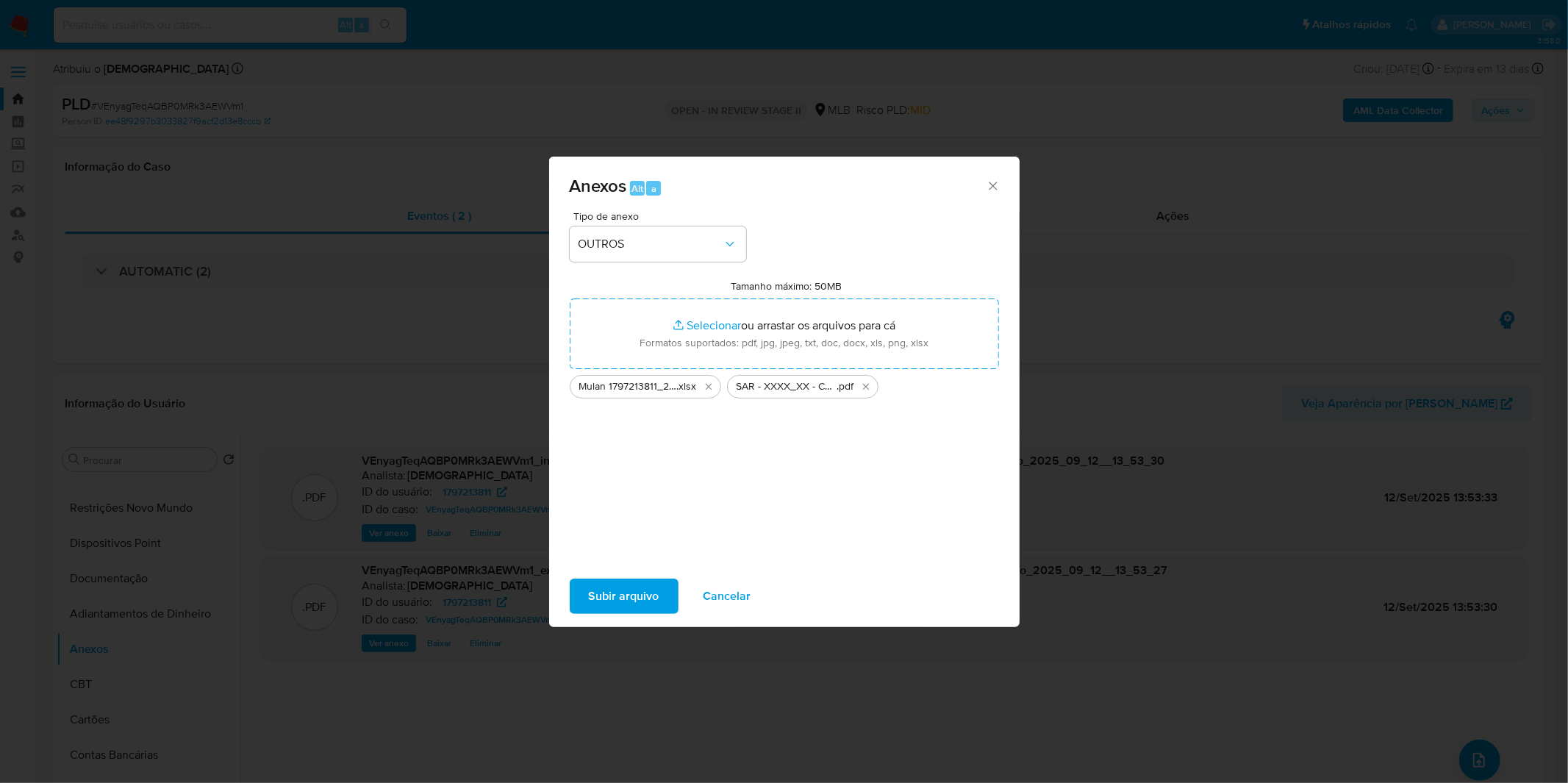
click span "Cancelar"
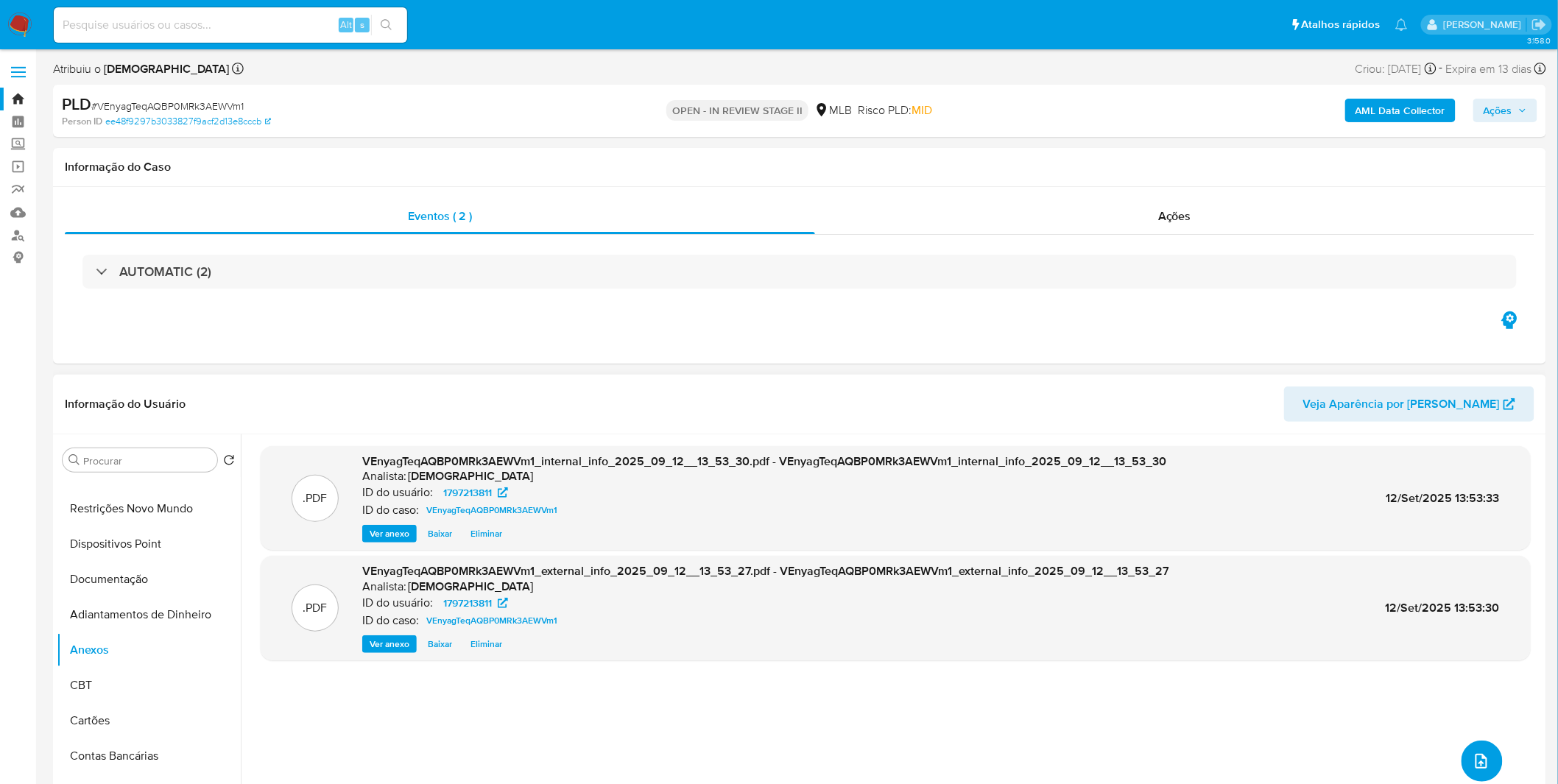
scroll to position [0, 0]
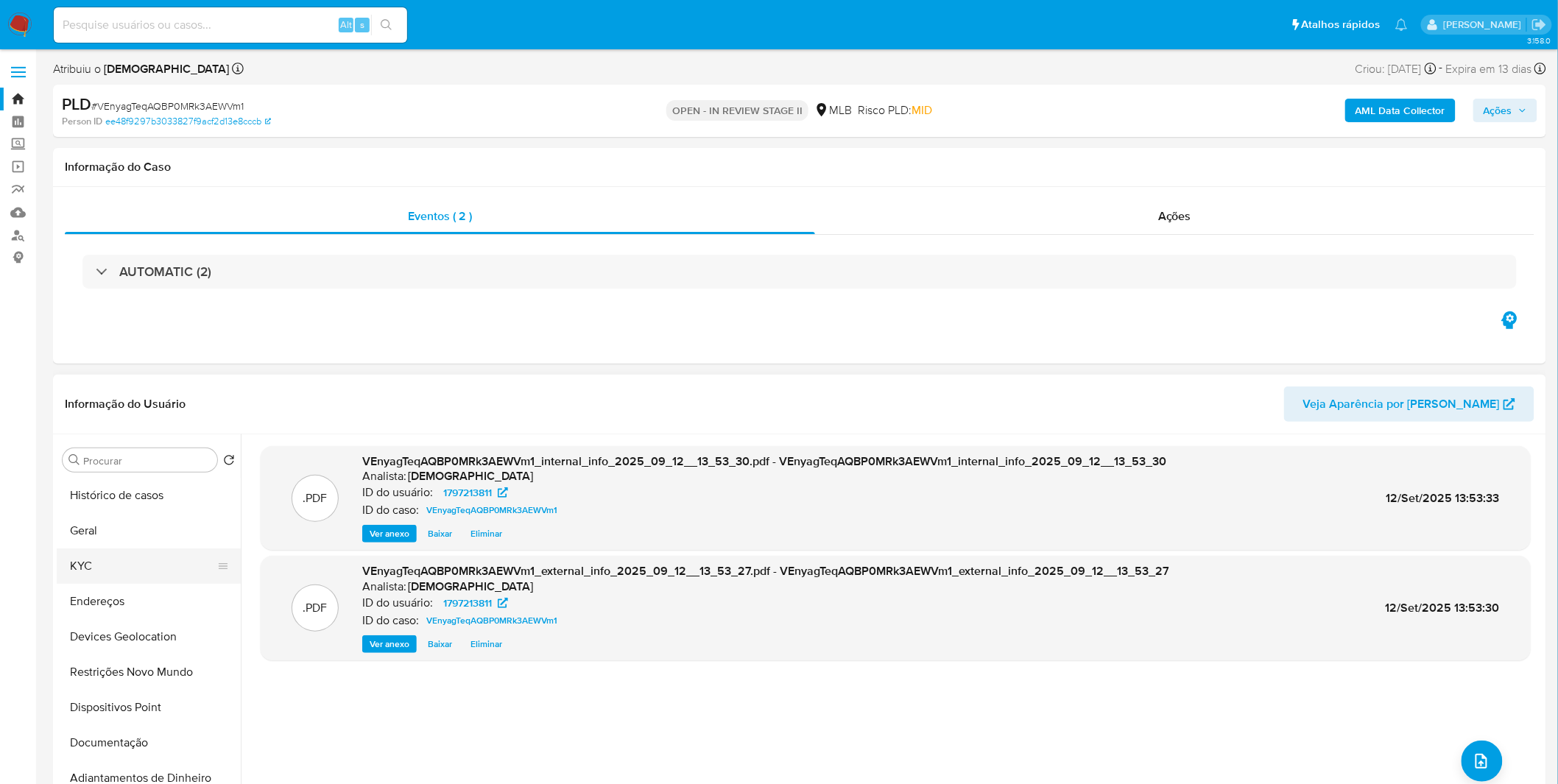
click button "KYC"
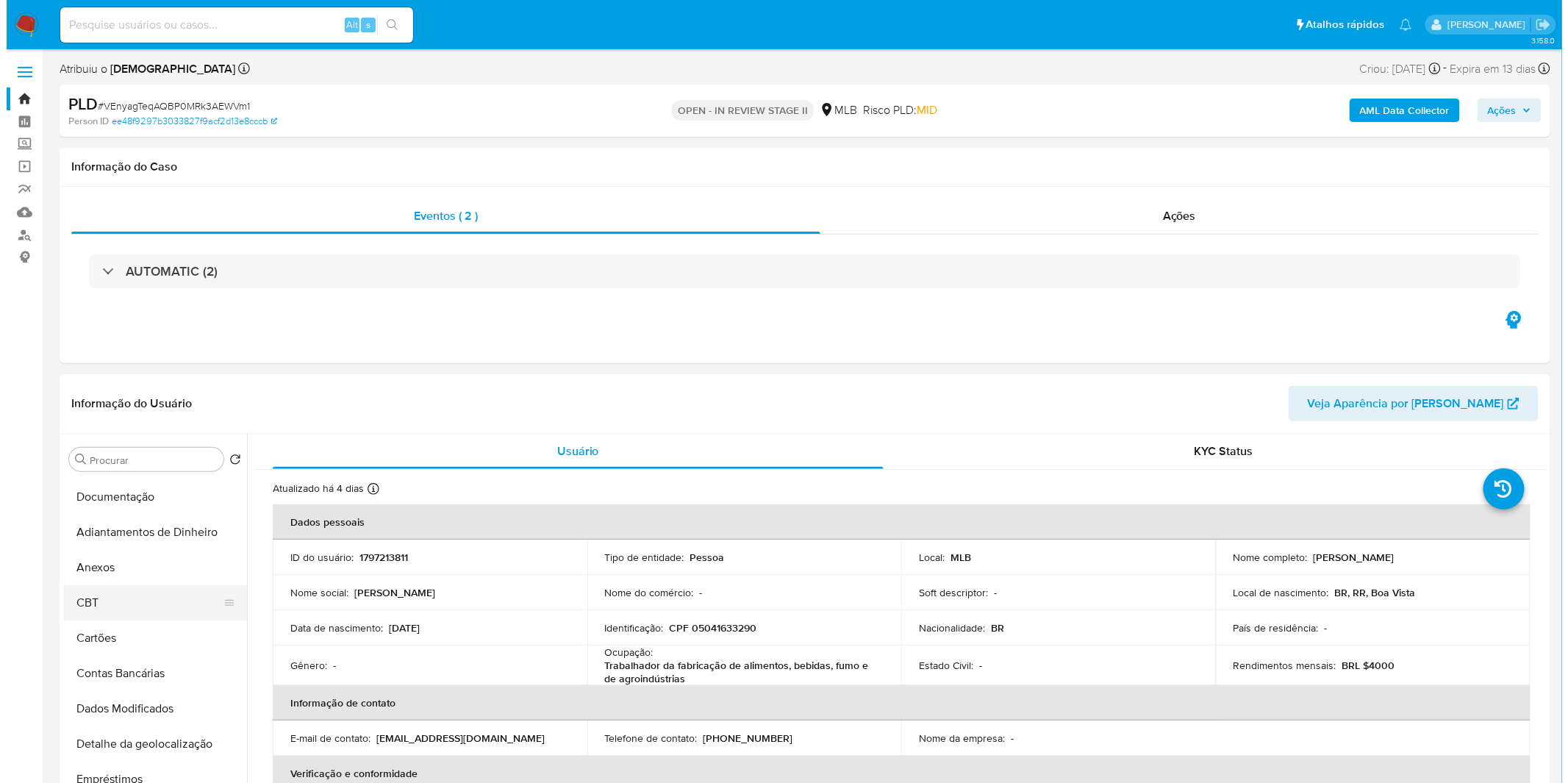
scroll to position [244, 0]
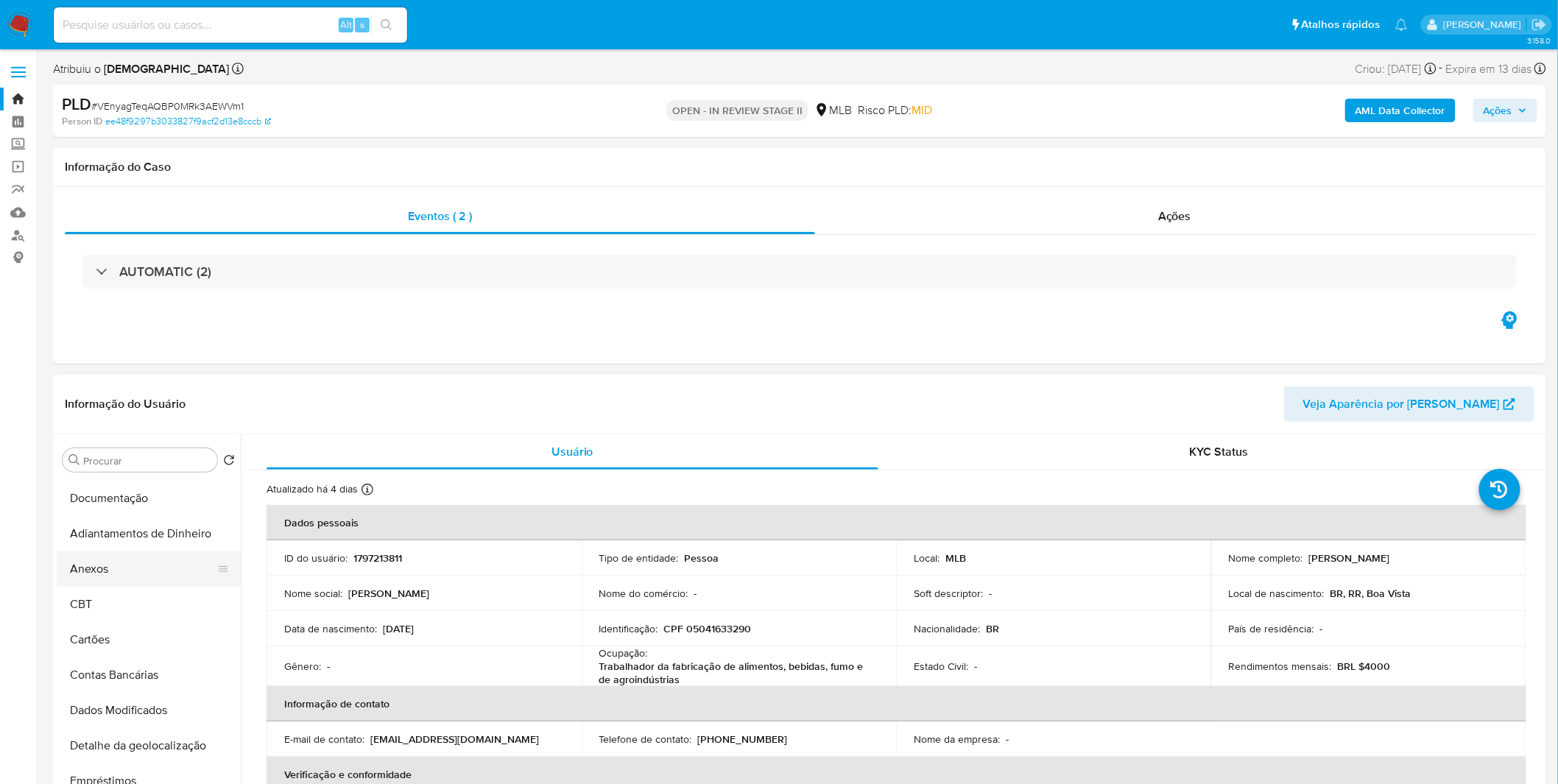
click button "Anexos"
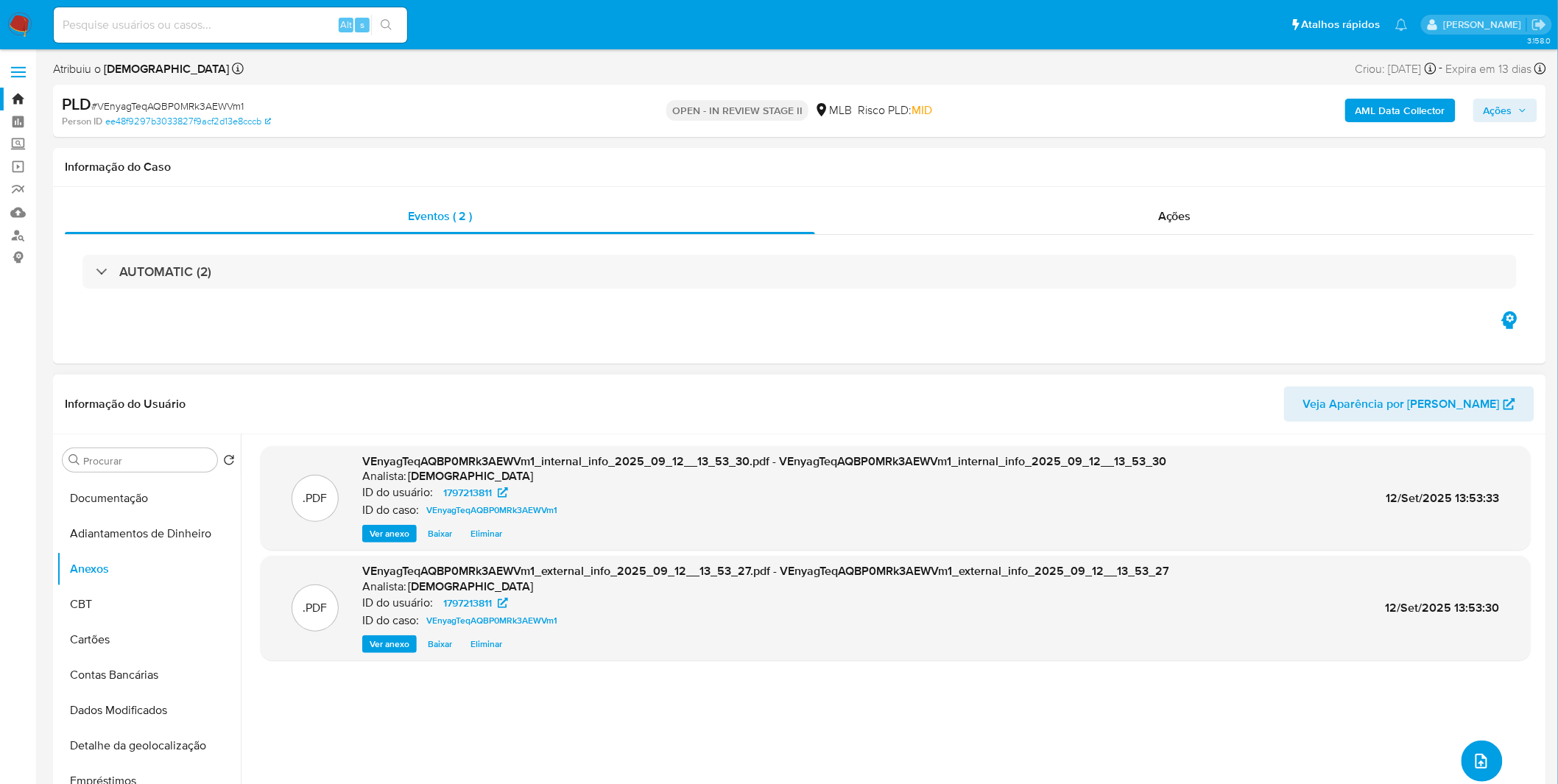
click icon "upload-file"
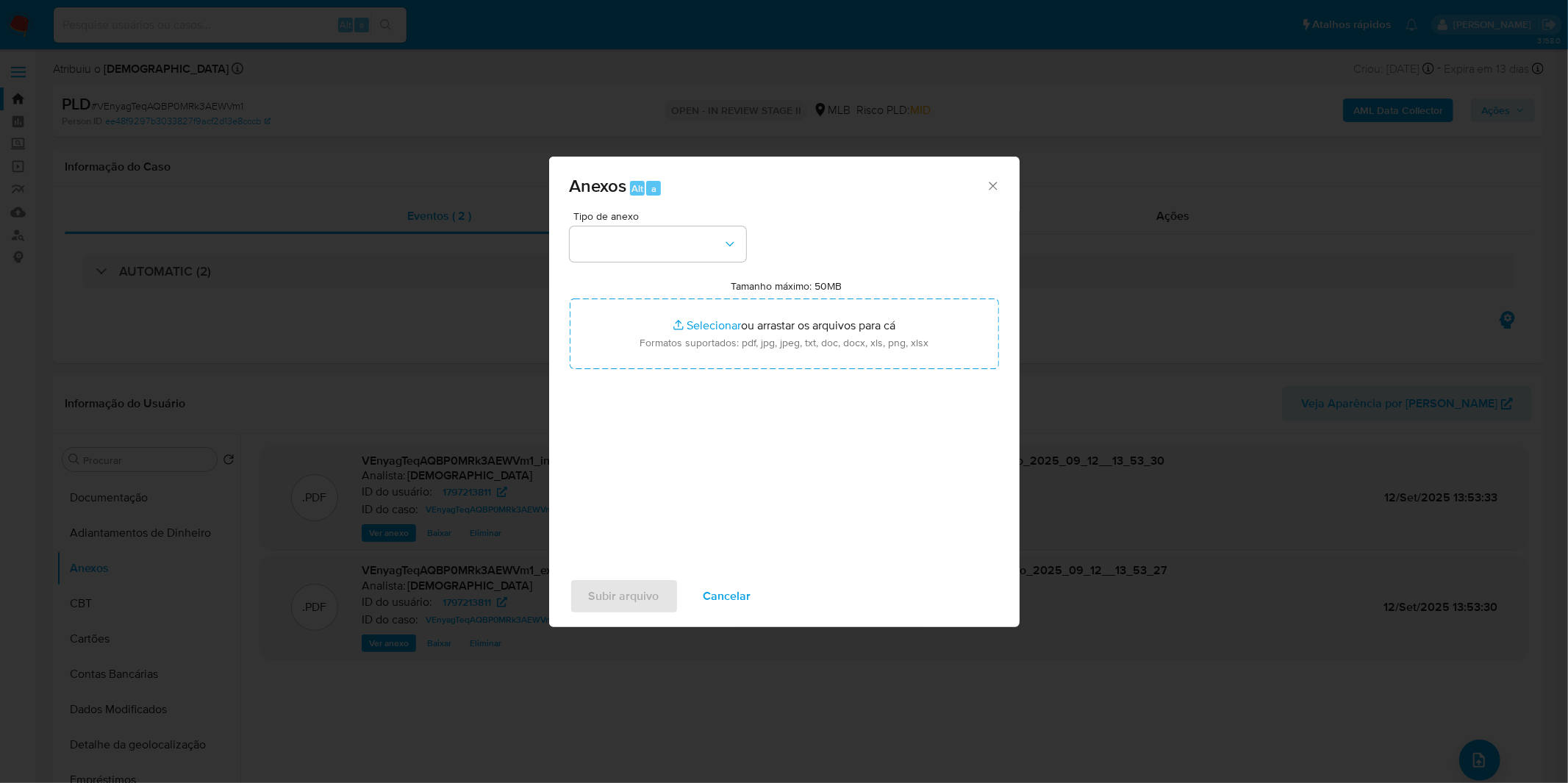
click div "Tipo de anexo Tamanho máximo: 50MB Selecionar arquivos Selecionar ou arrastar o…"
click button "button"
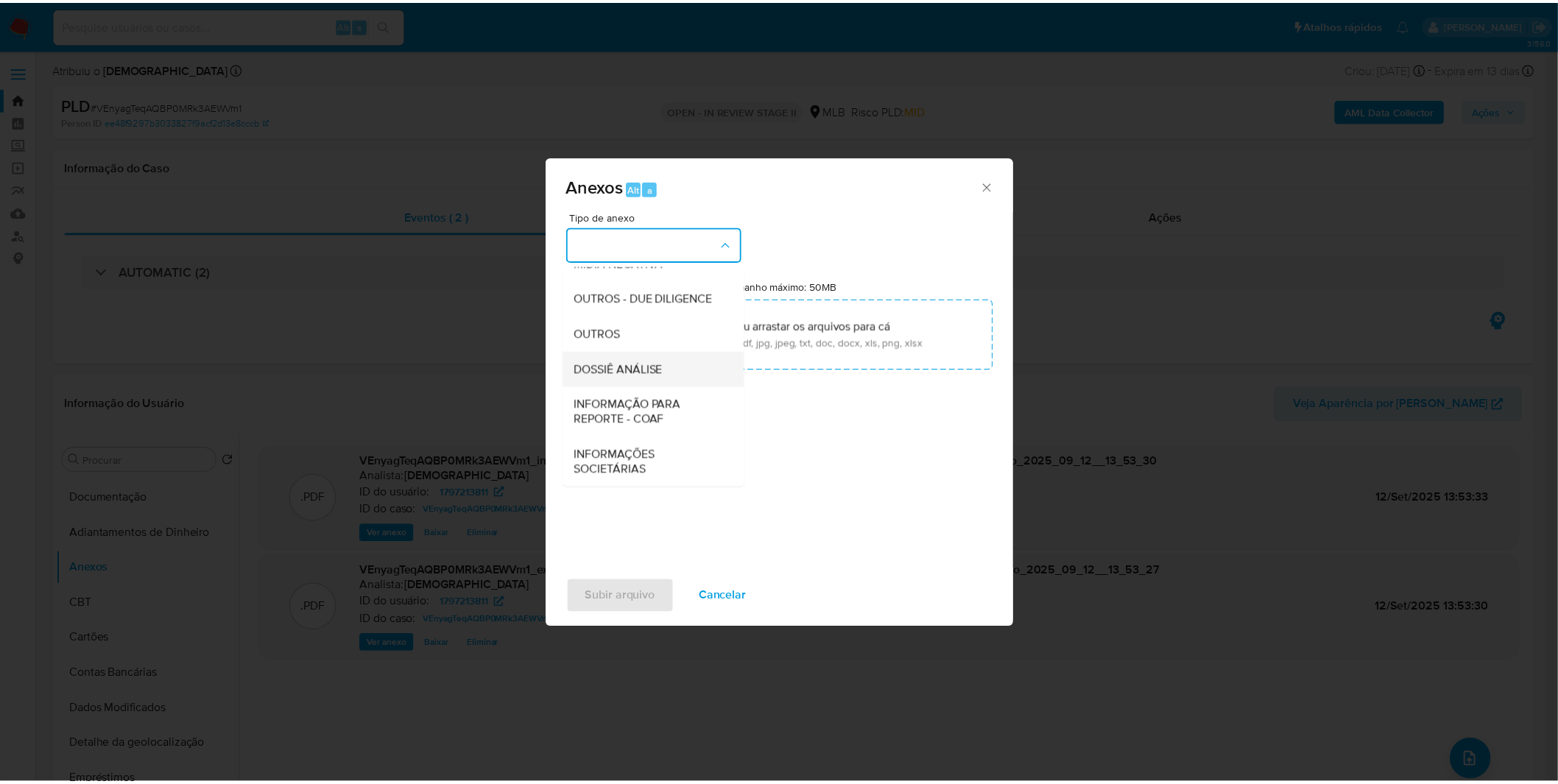
scroll to position [226, 0]
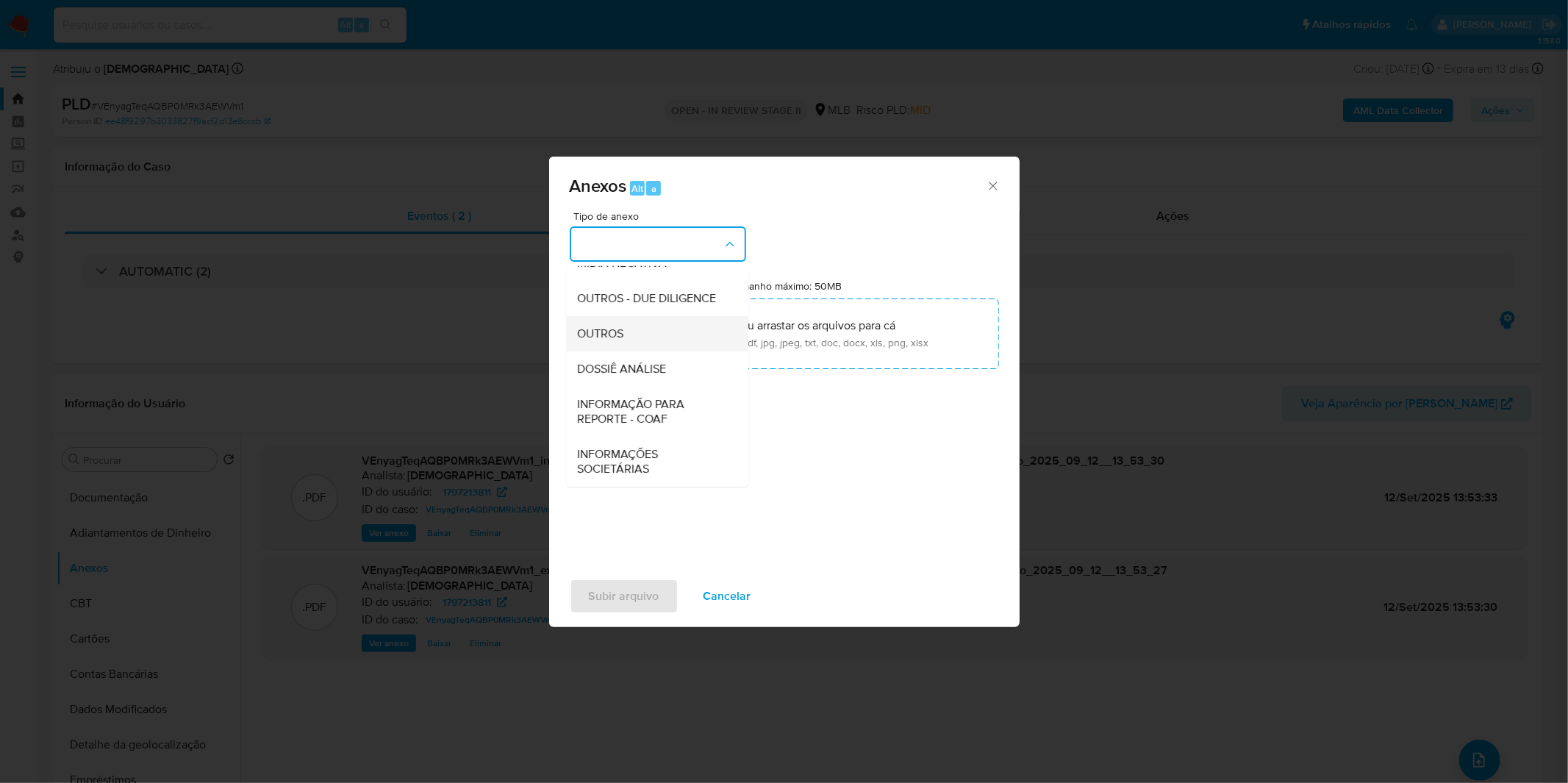
click div "OUTROS"
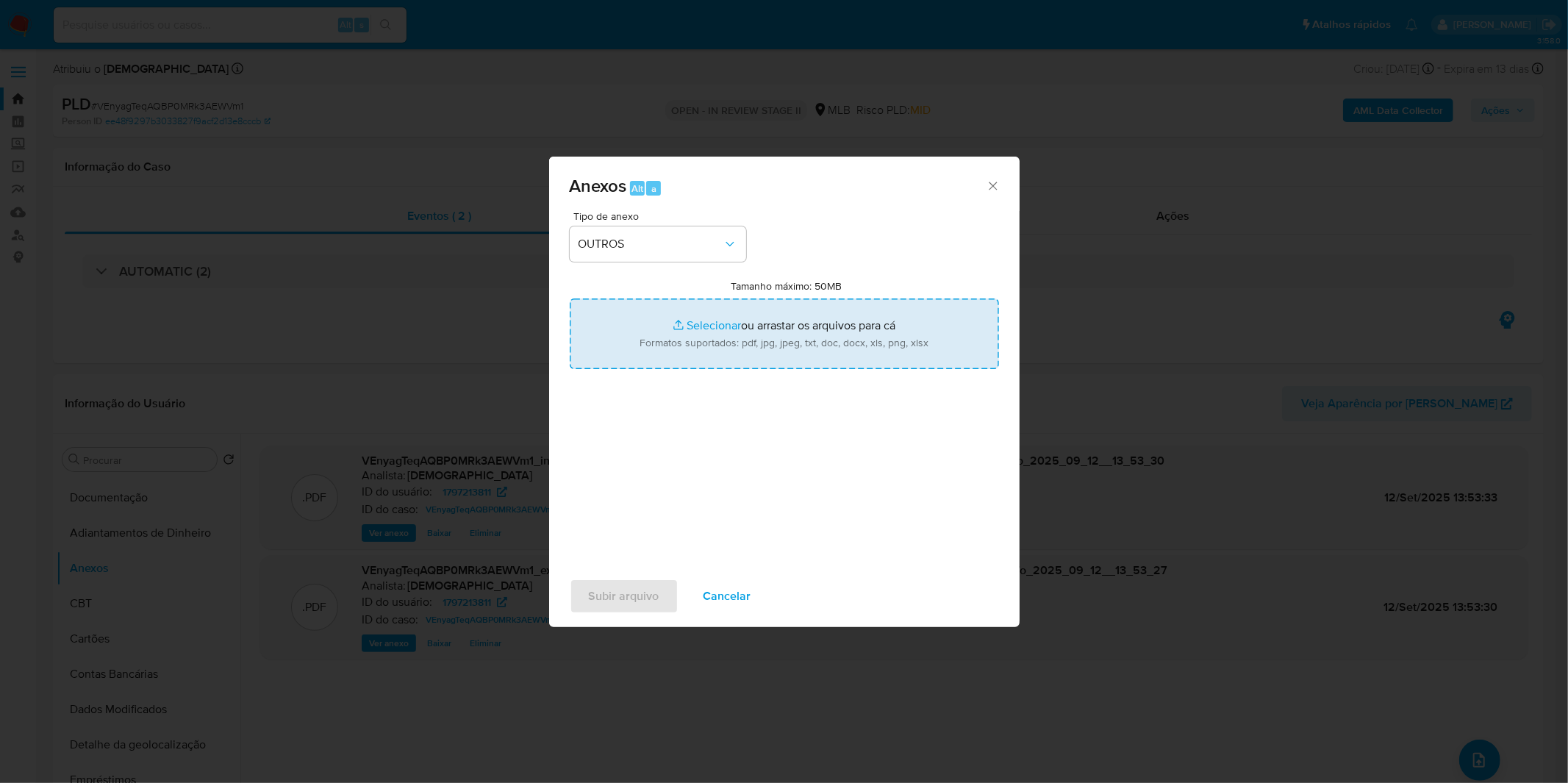
click input "Tamanho máximo: 50MB Selecionar arquivos"
type input "C:\fakepath\Mulan 1797213811_2025_09_08_10_26_37.xlsx"
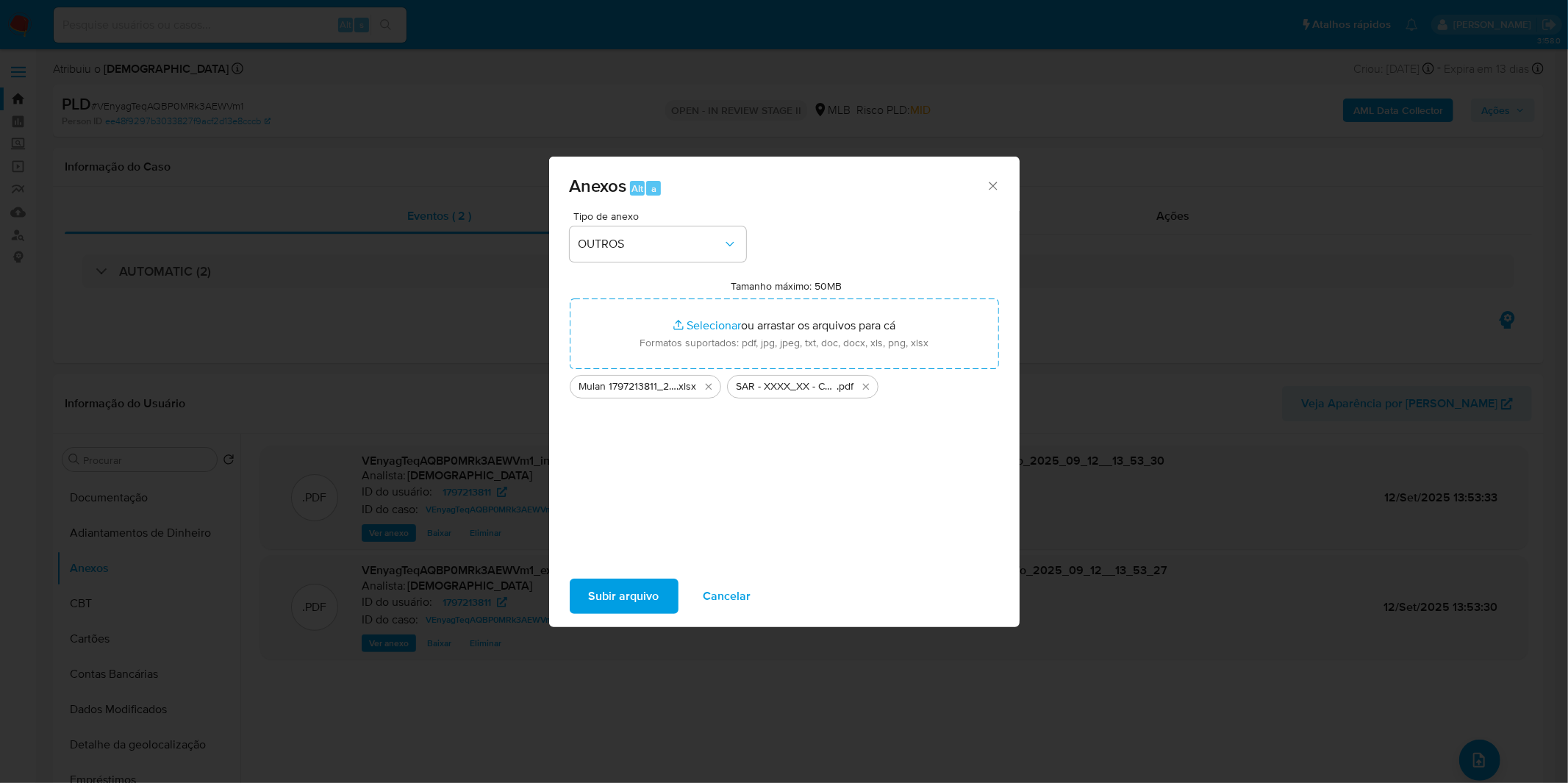
click span "Subir arquivo"
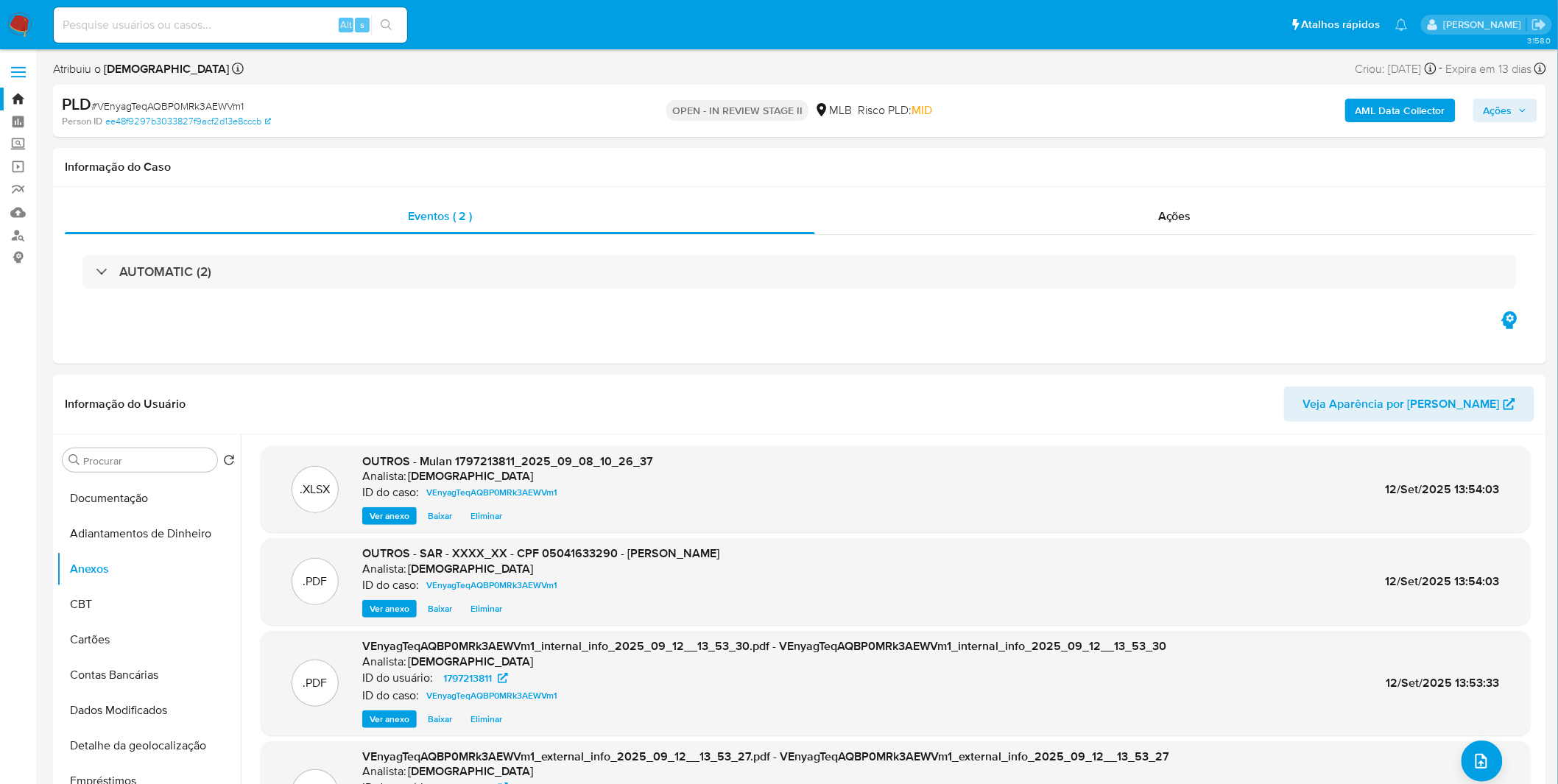
click icon "button"
click span "Resolução do caso"
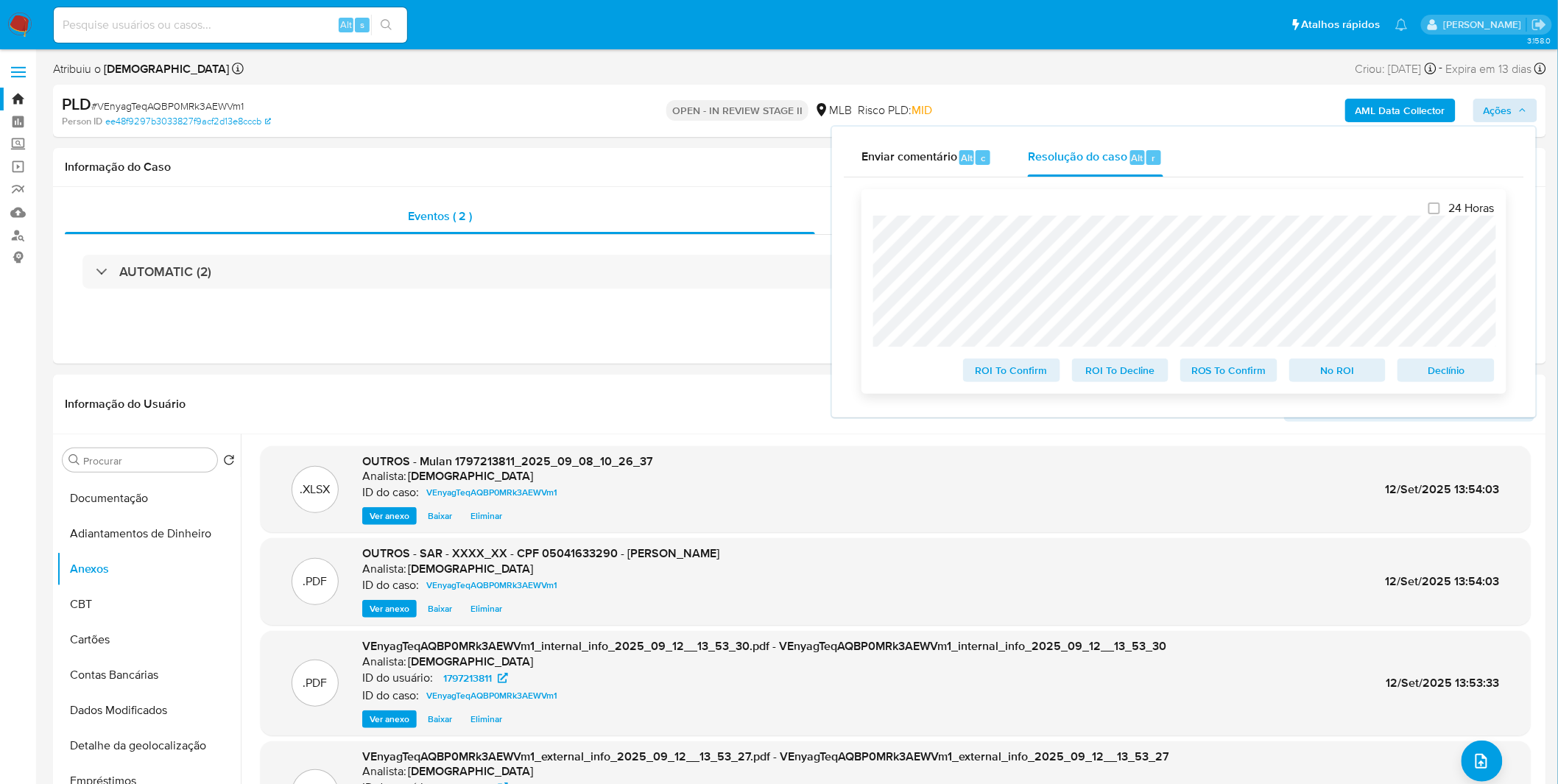
click span "ROS To Confirm"
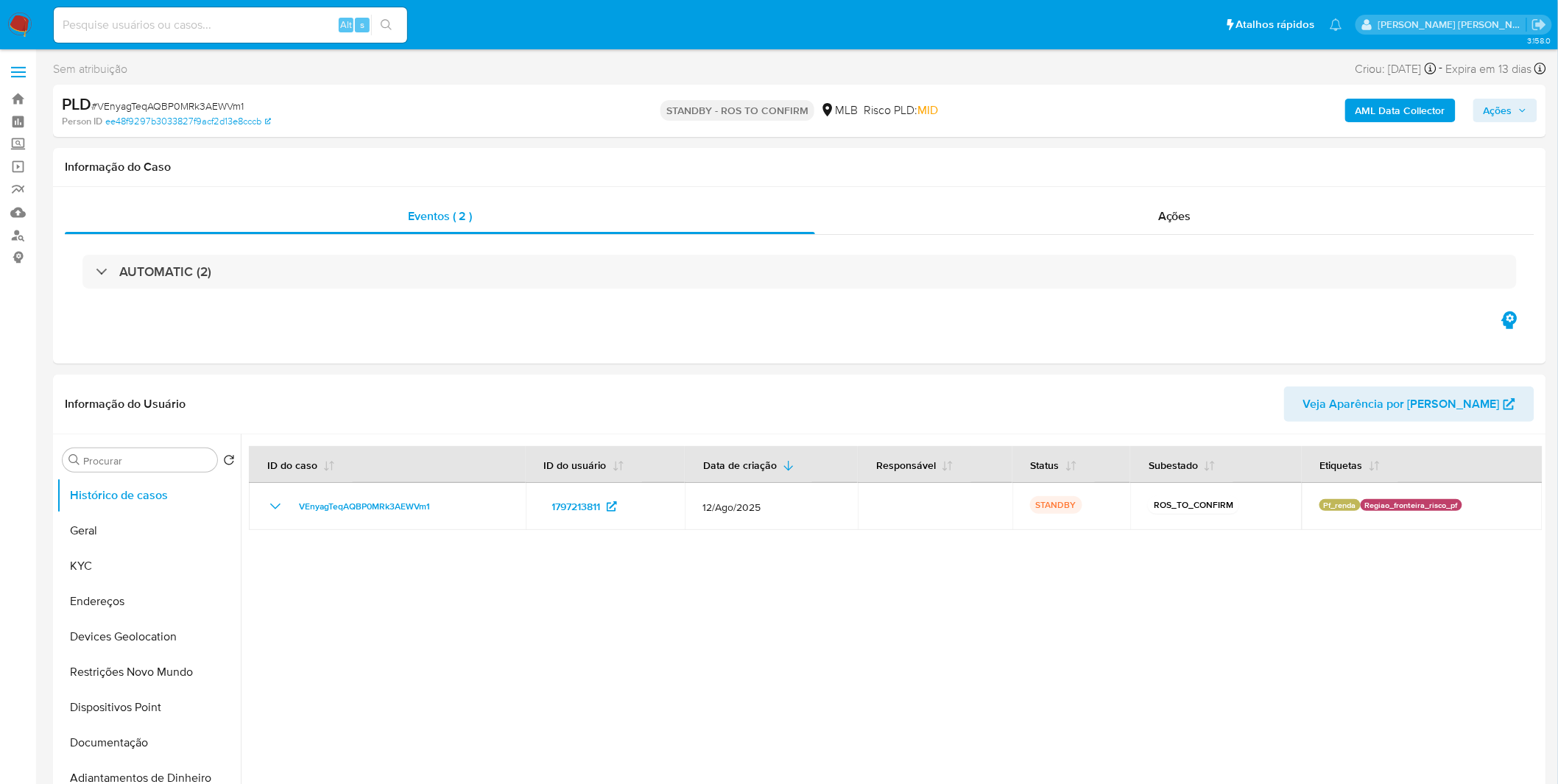
select select "10"
click at [21, 25] on img at bounding box center [19, 25] width 25 height 25
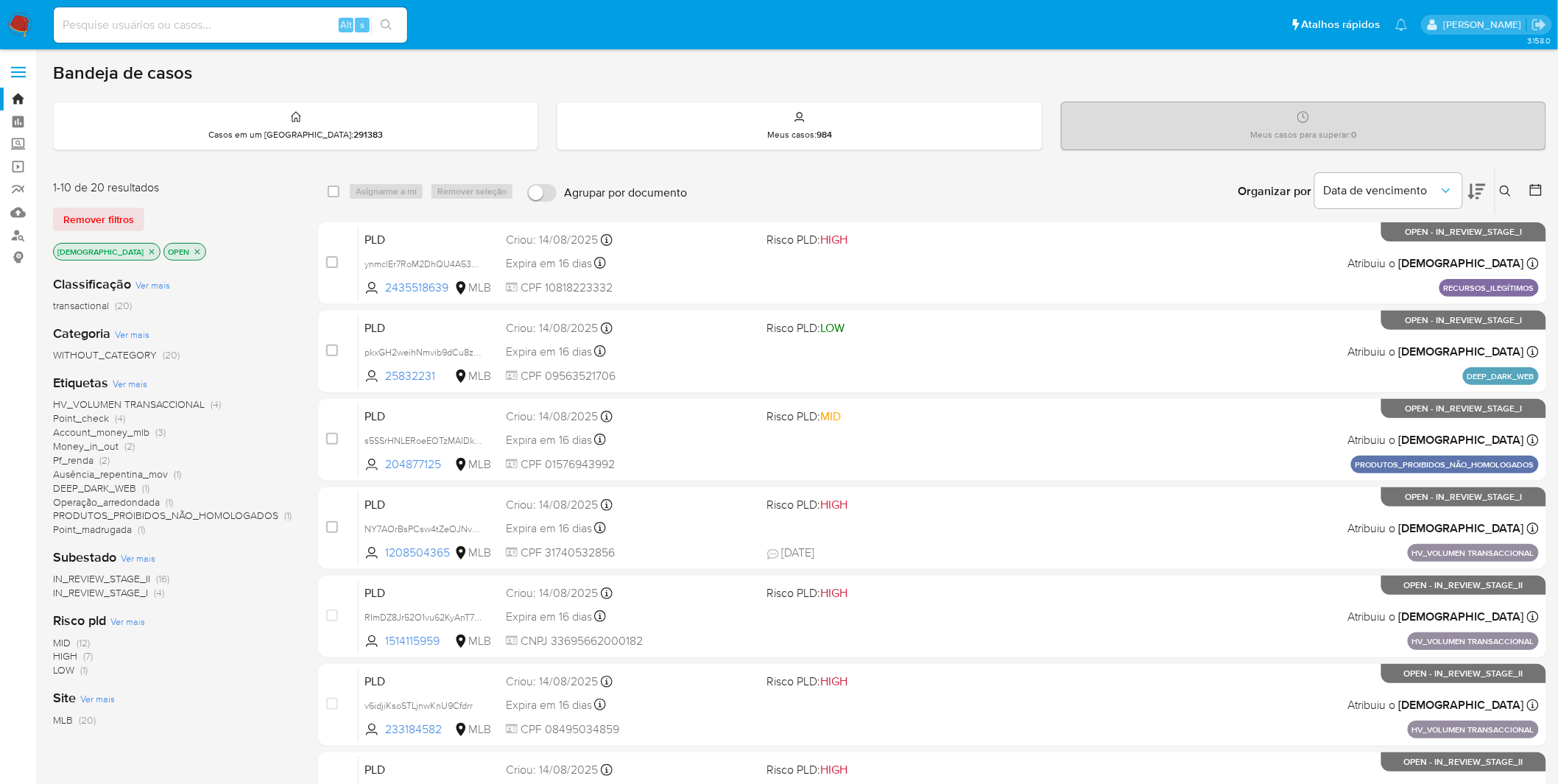
scroll to position [82, 0]
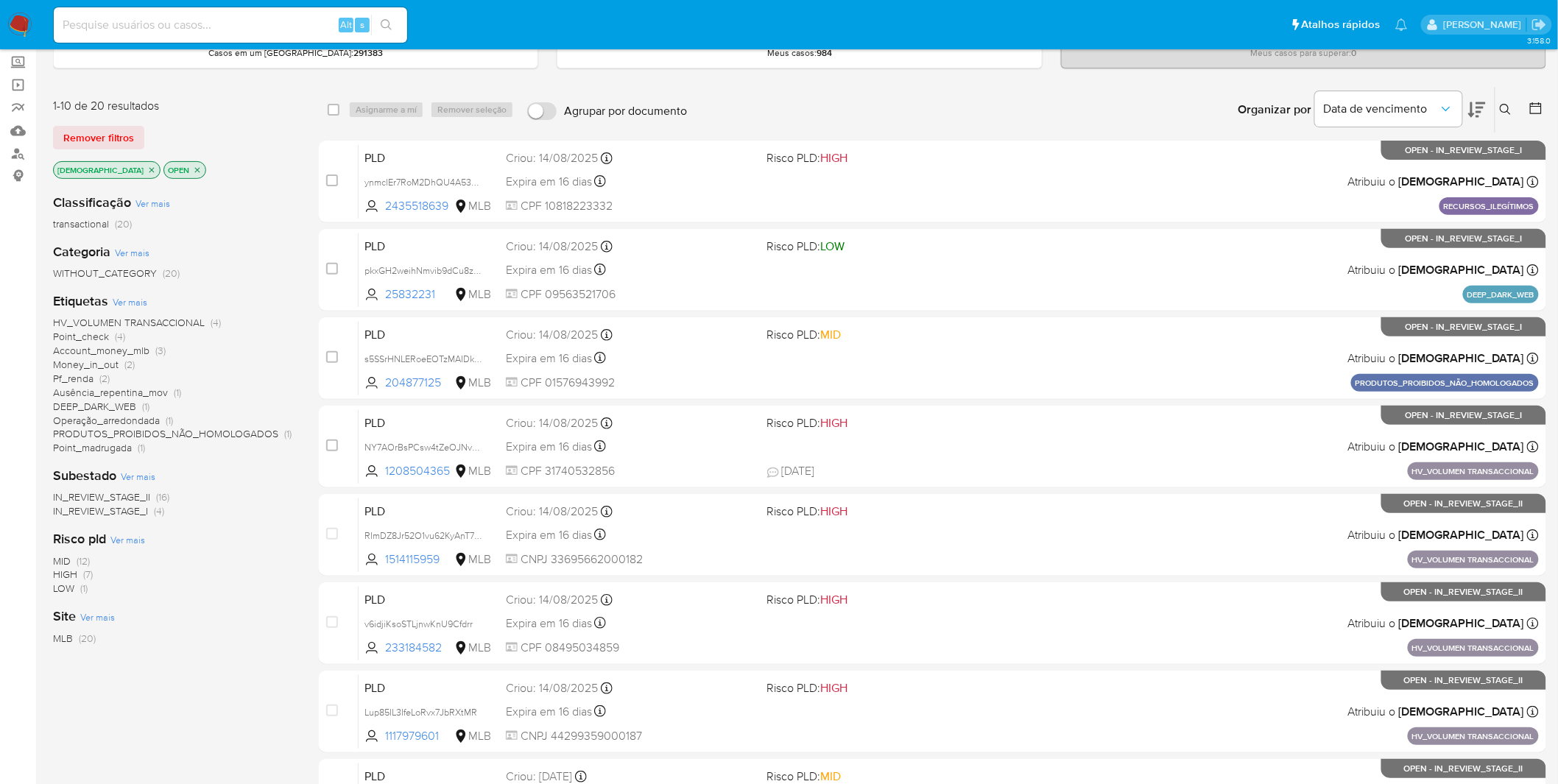
click at [103, 440] on span "Point_madrugada" at bounding box center [92, 448] width 78 height 15
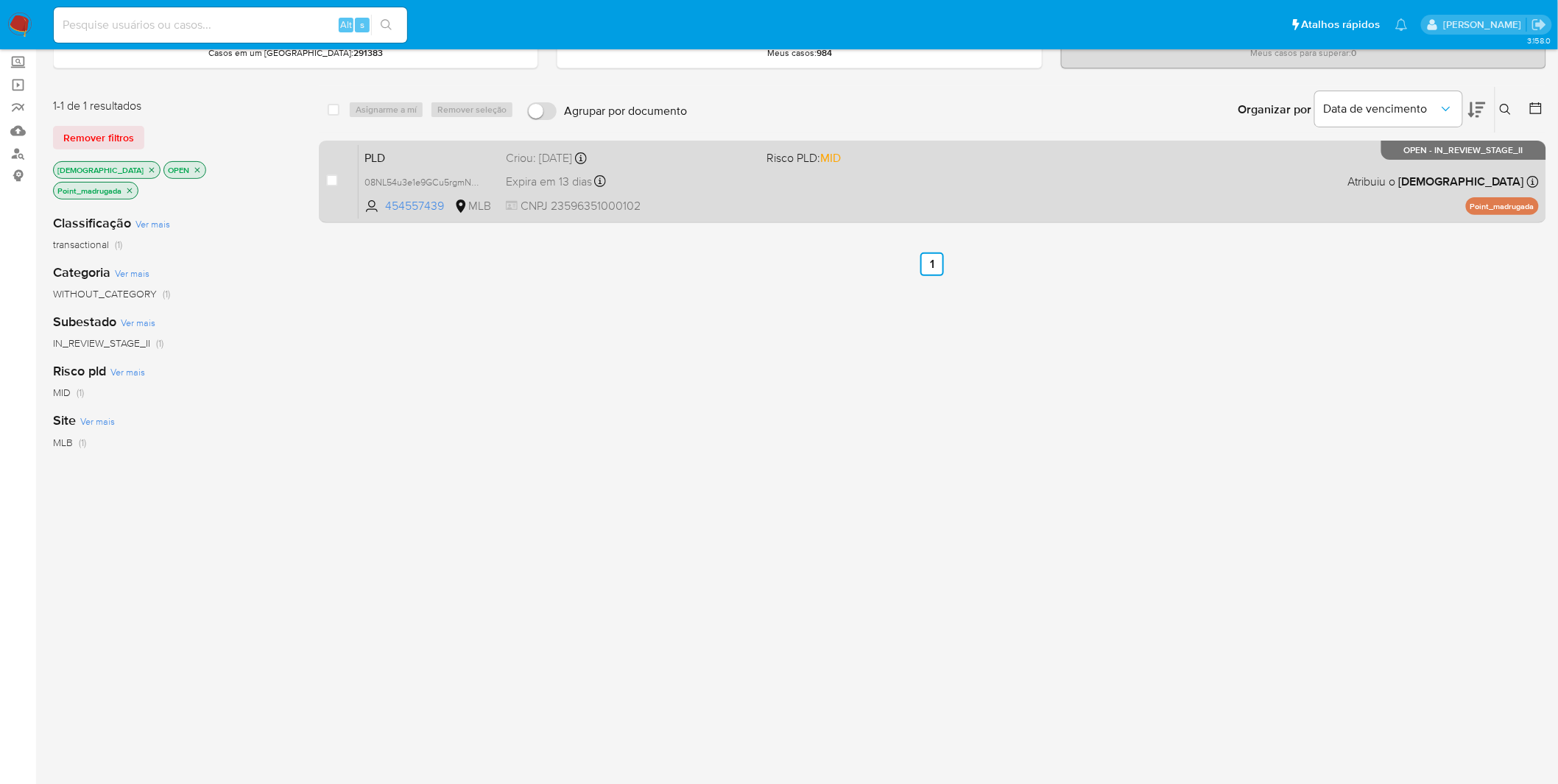
click at [684, 212] on span "CNPJ 23596351000102" at bounding box center [631, 206] width 250 height 16
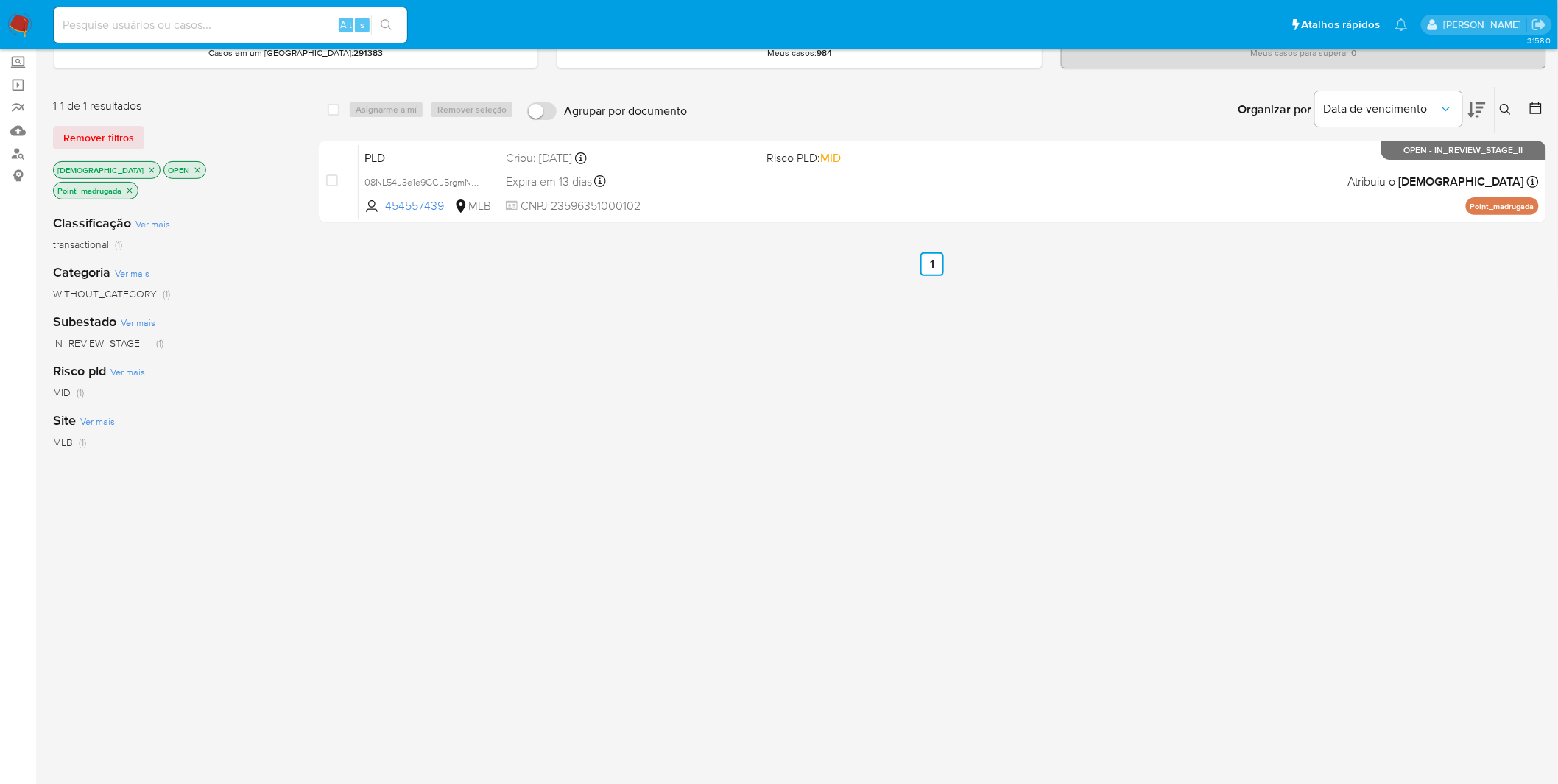
click at [134, 186] on icon "close-filter" at bounding box center [129, 191] width 9 height 9
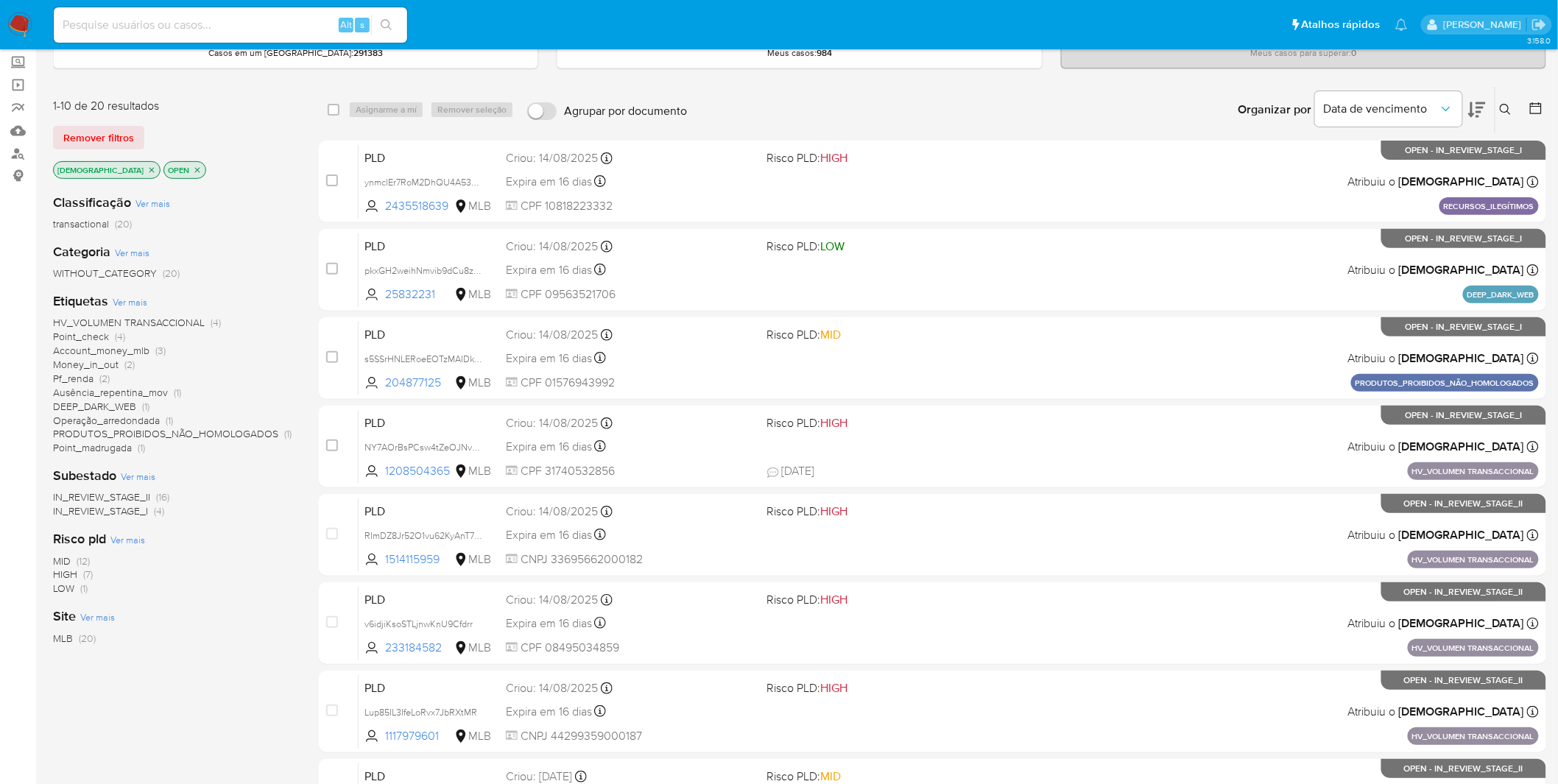
click at [142, 304] on span "Ver mais" at bounding box center [130, 302] width 35 height 14
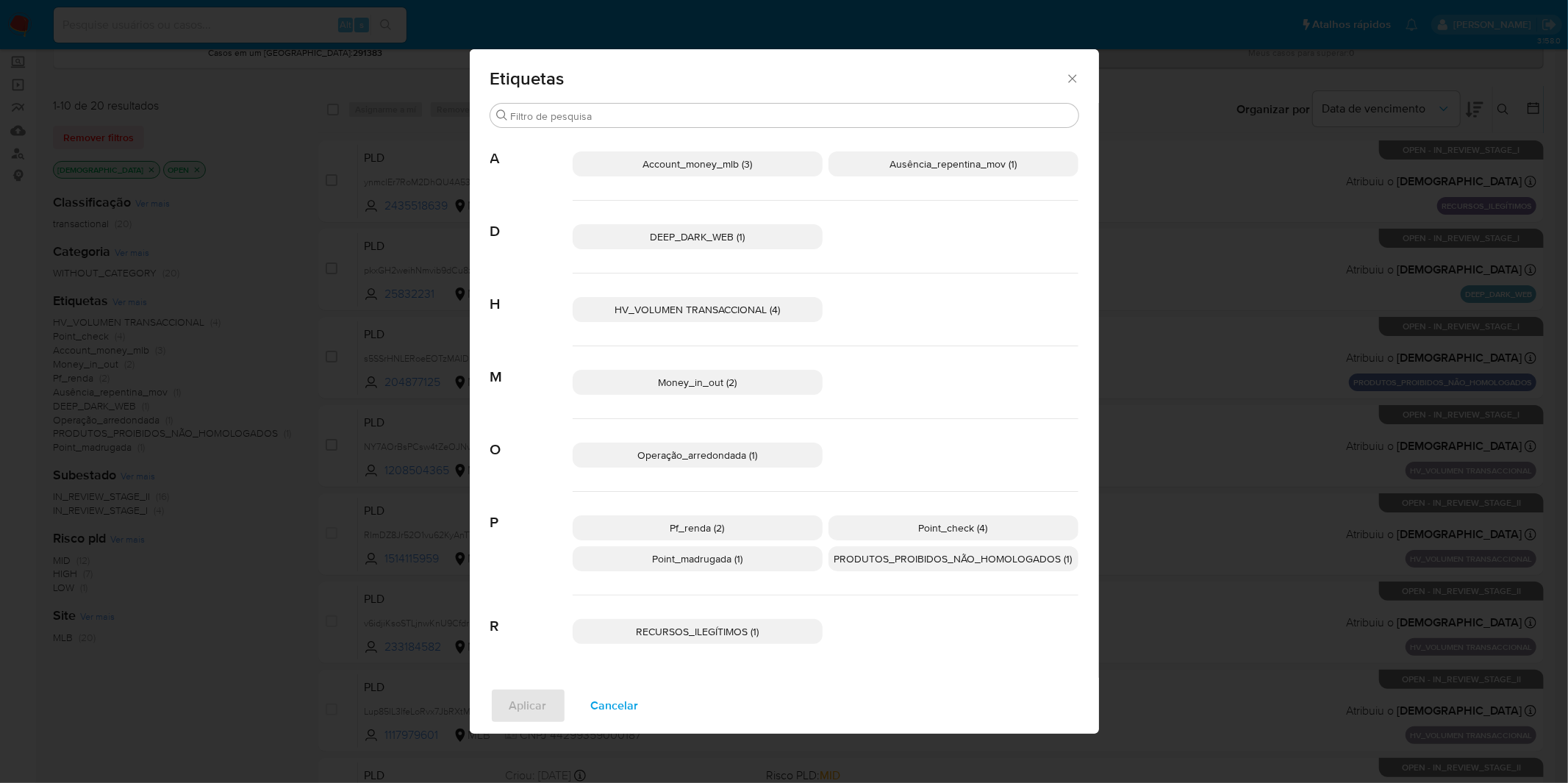
click at [858, 534] on p "Point_check (4)" at bounding box center [953, 527] width 250 height 25
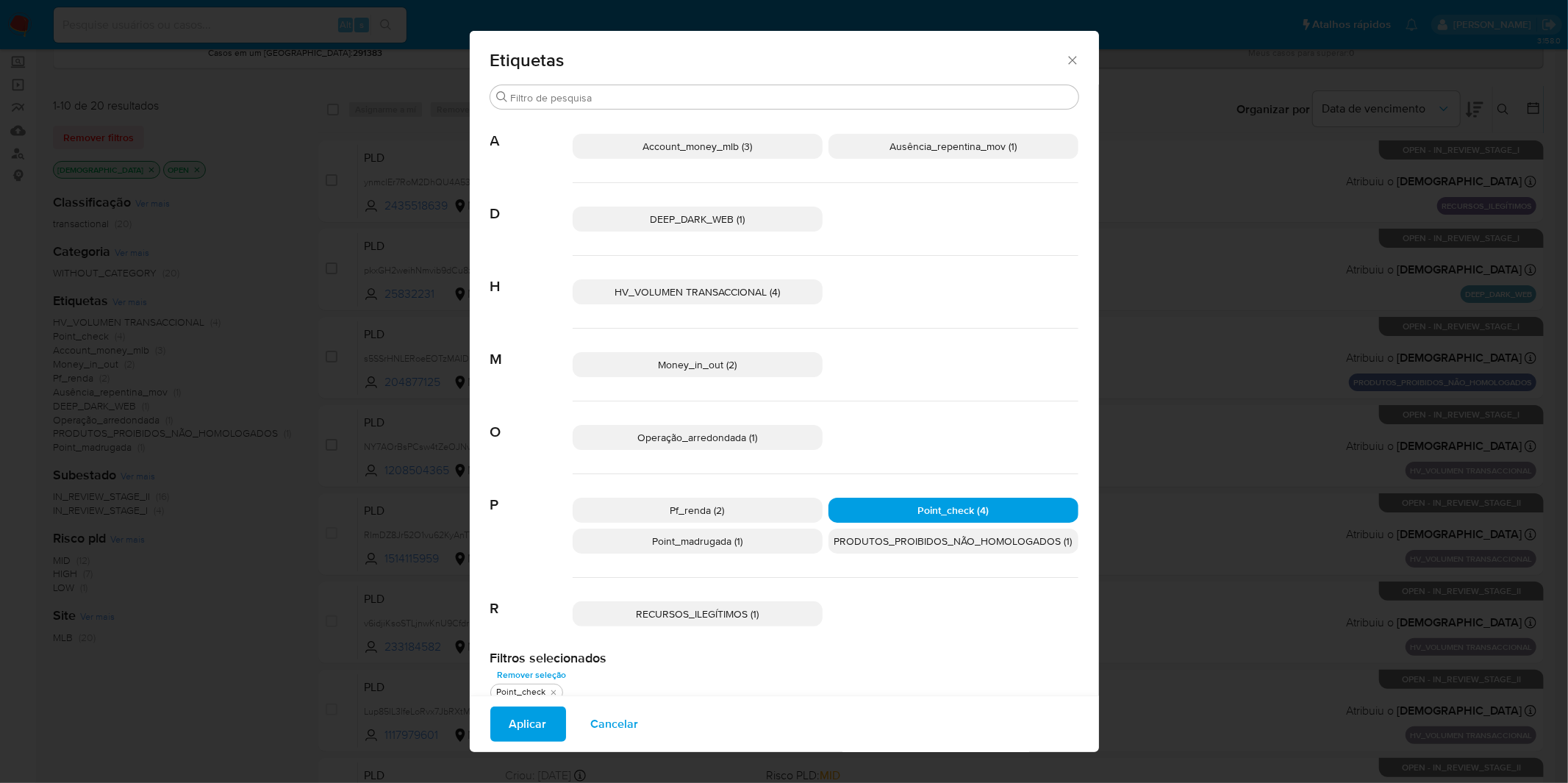
click at [610, 718] on span "Cancelar" at bounding box center [614, 725] width 48 height 33
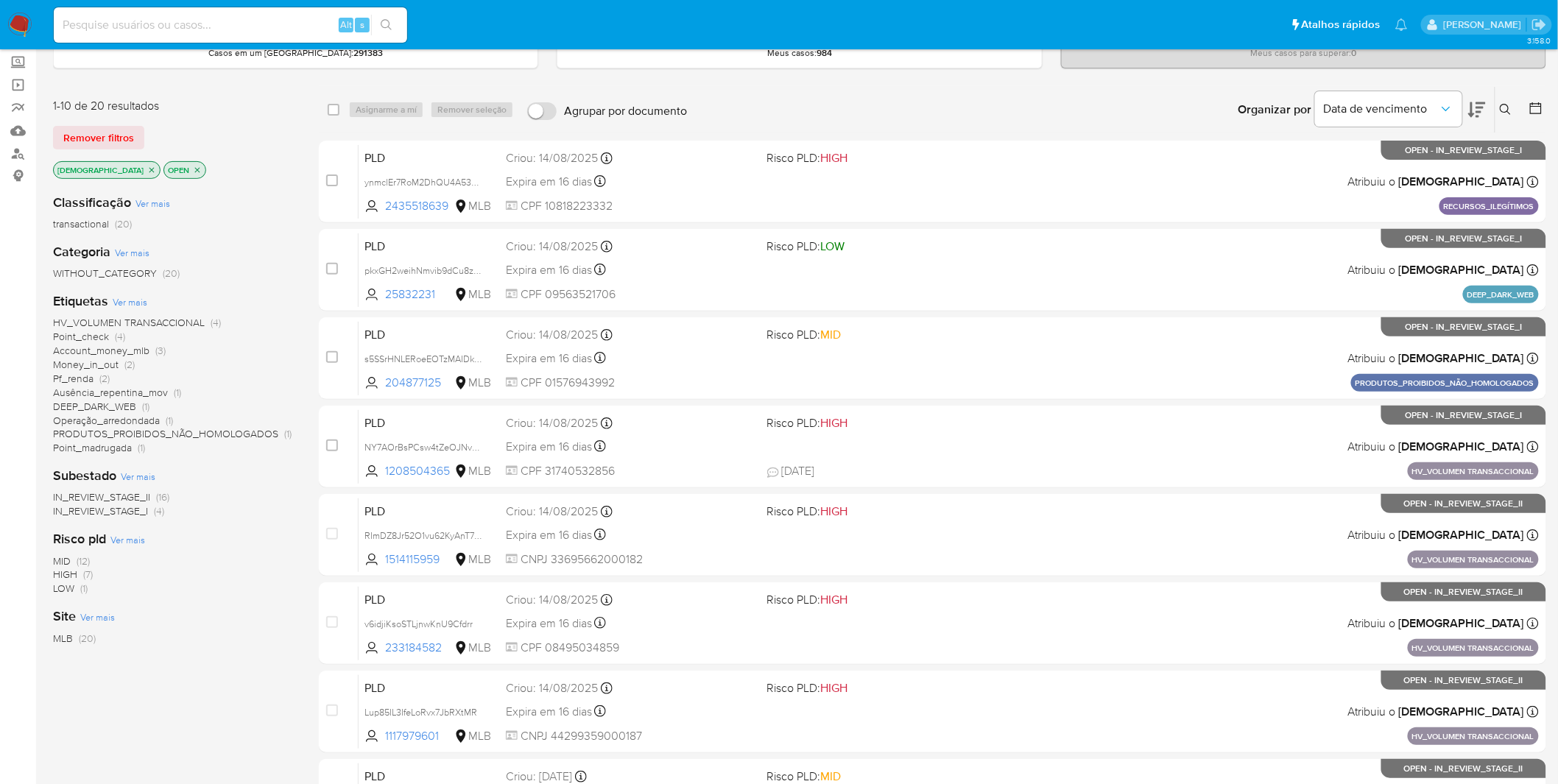
click at [26, 20] on img at bounding box center [19, 25] width 25 height 25
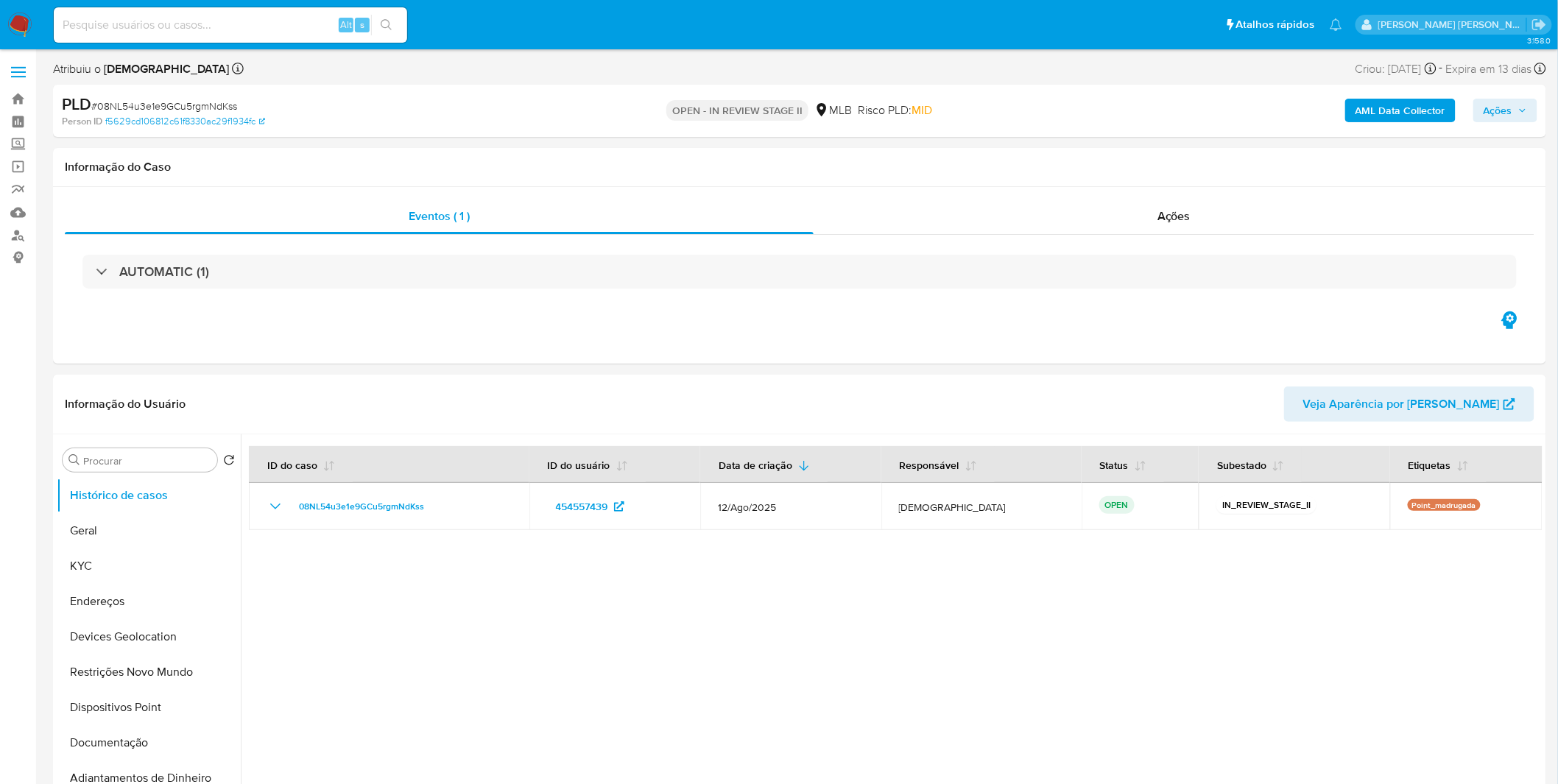
select select "10"
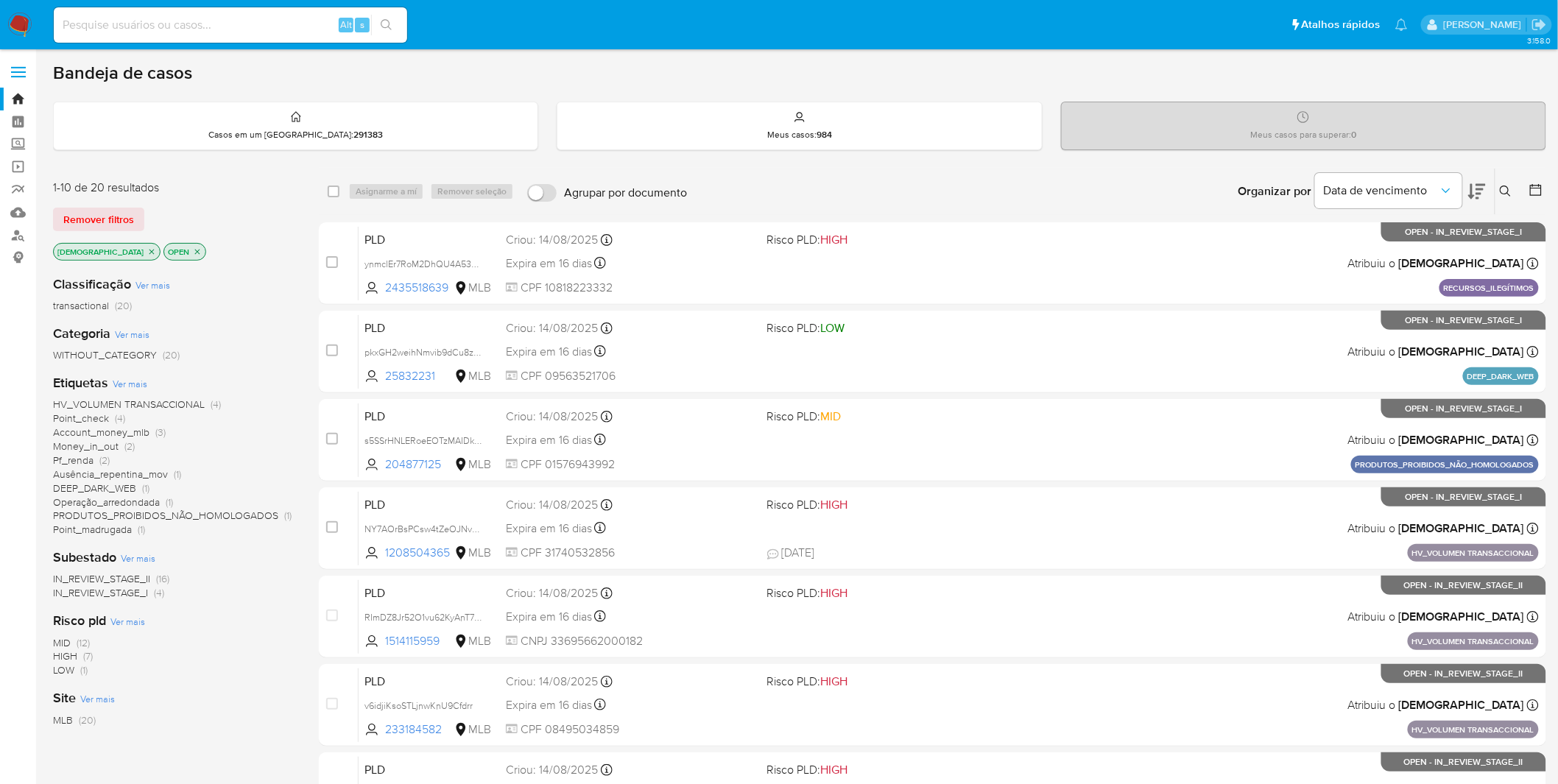
click at [143, 381] on span "Ver mais" at bounding box center [130, 384] width 35 height 14
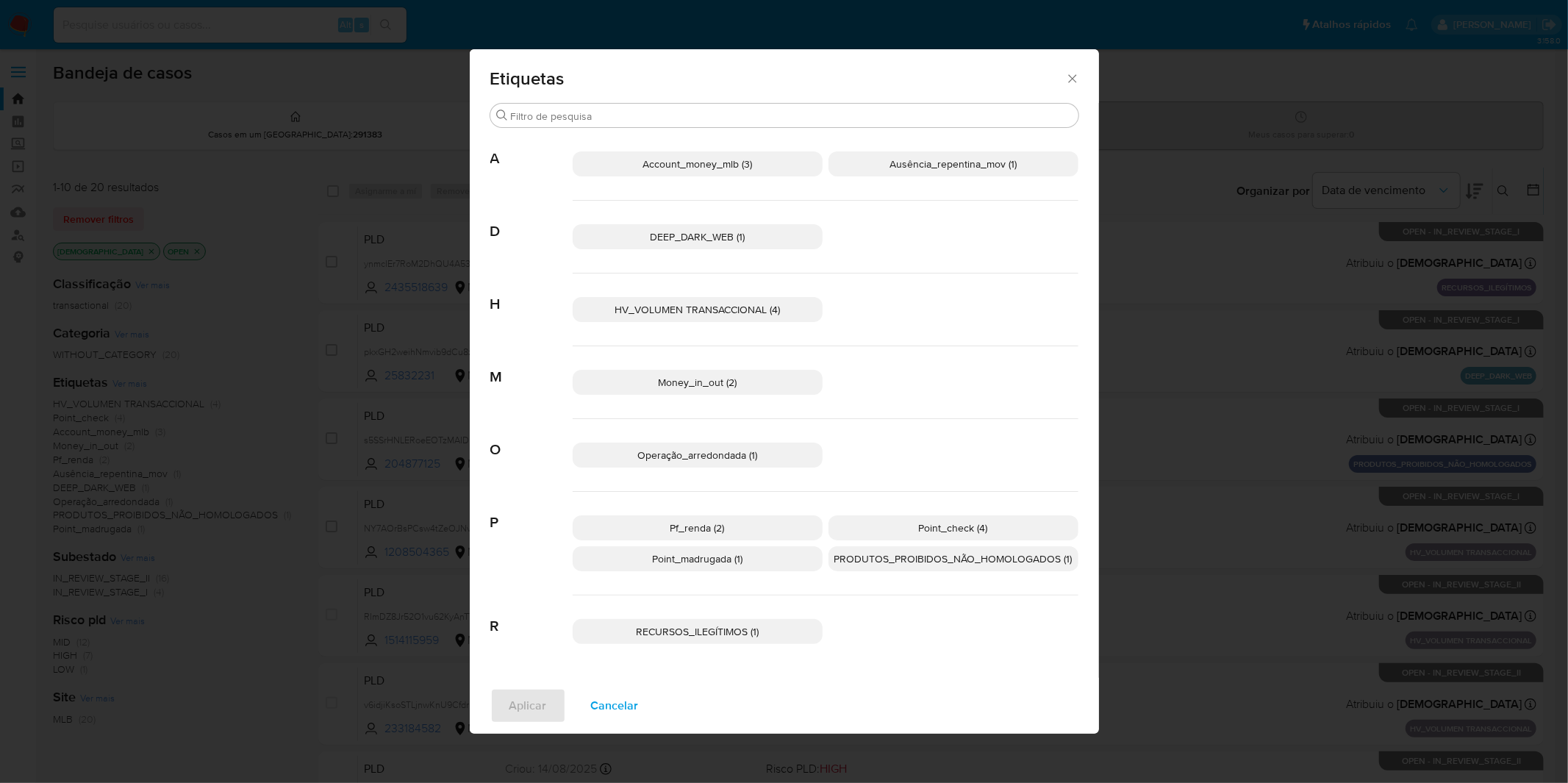
click at [673, 540] on p "Pf_renda (2)" at bounding box center [697, 527] width 250 height 25
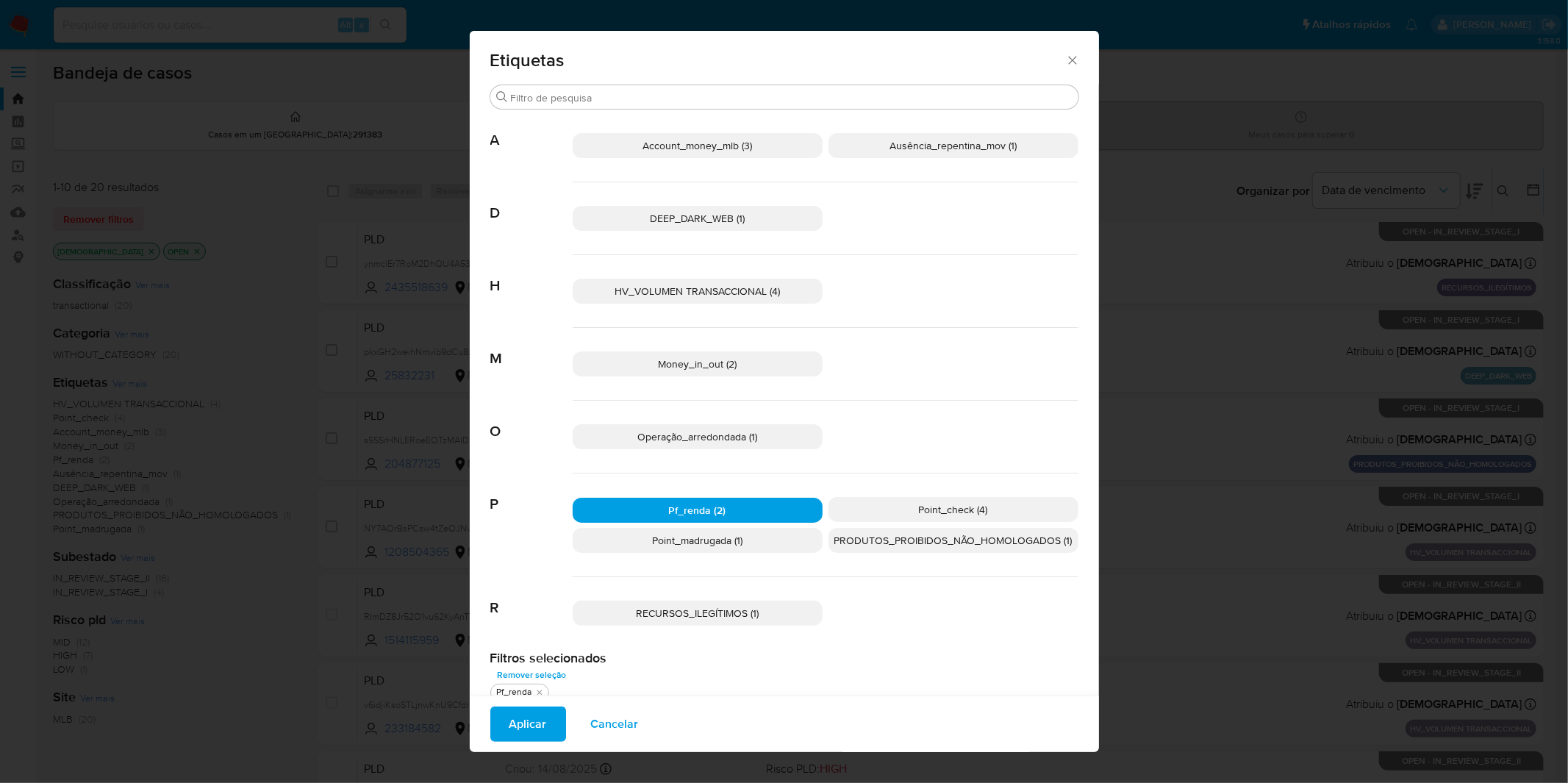
click at [544, 722] on button "Aplicar" at bounding box center [528, 724] width 76 height 36
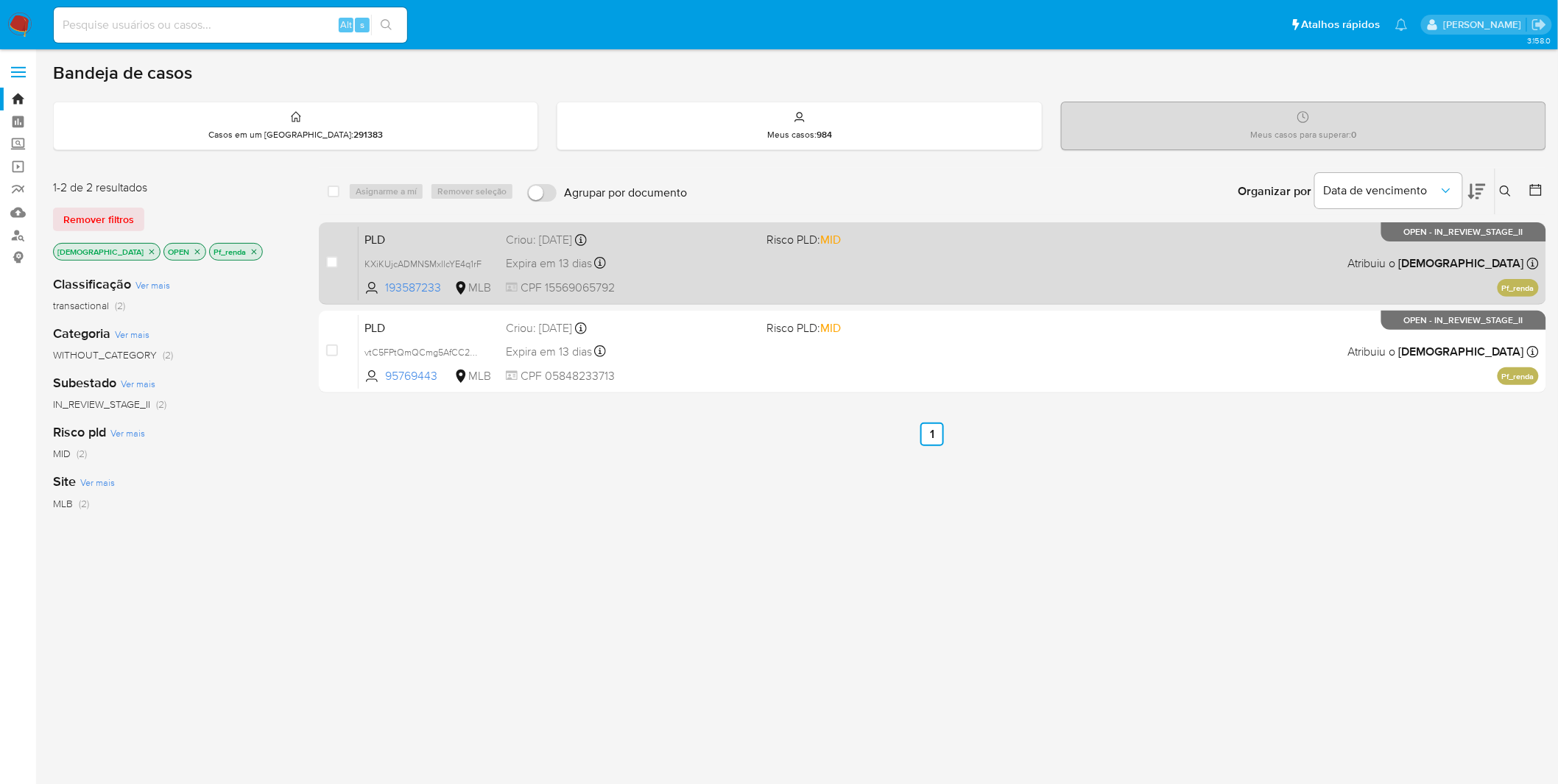
click at [711, 289] on span "CPF 15569065792" at bounding box center [631, 288] width 250 height 16
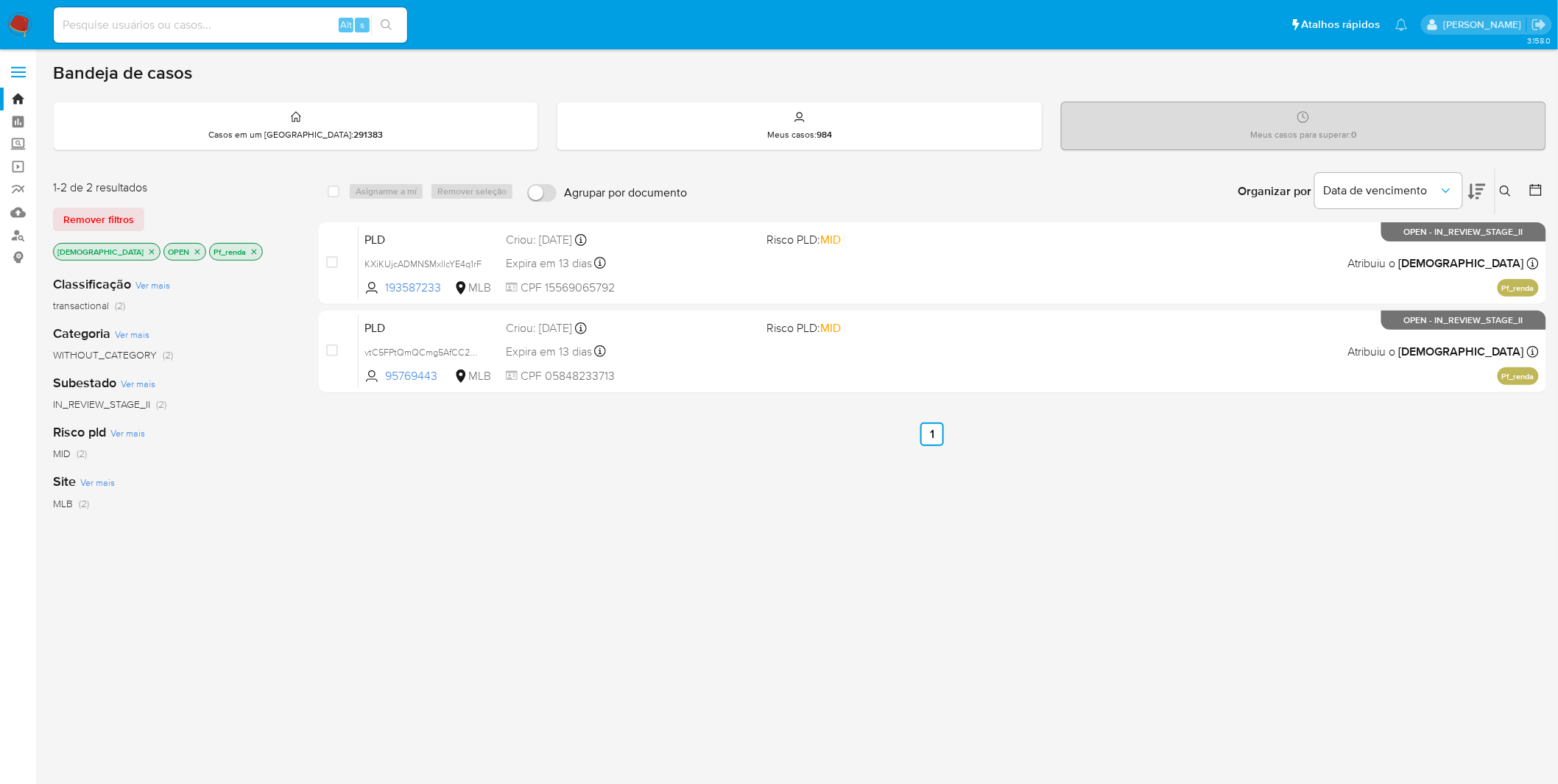
click at [26, 25] on img at bounding box center [19, 25] width 25 height 25
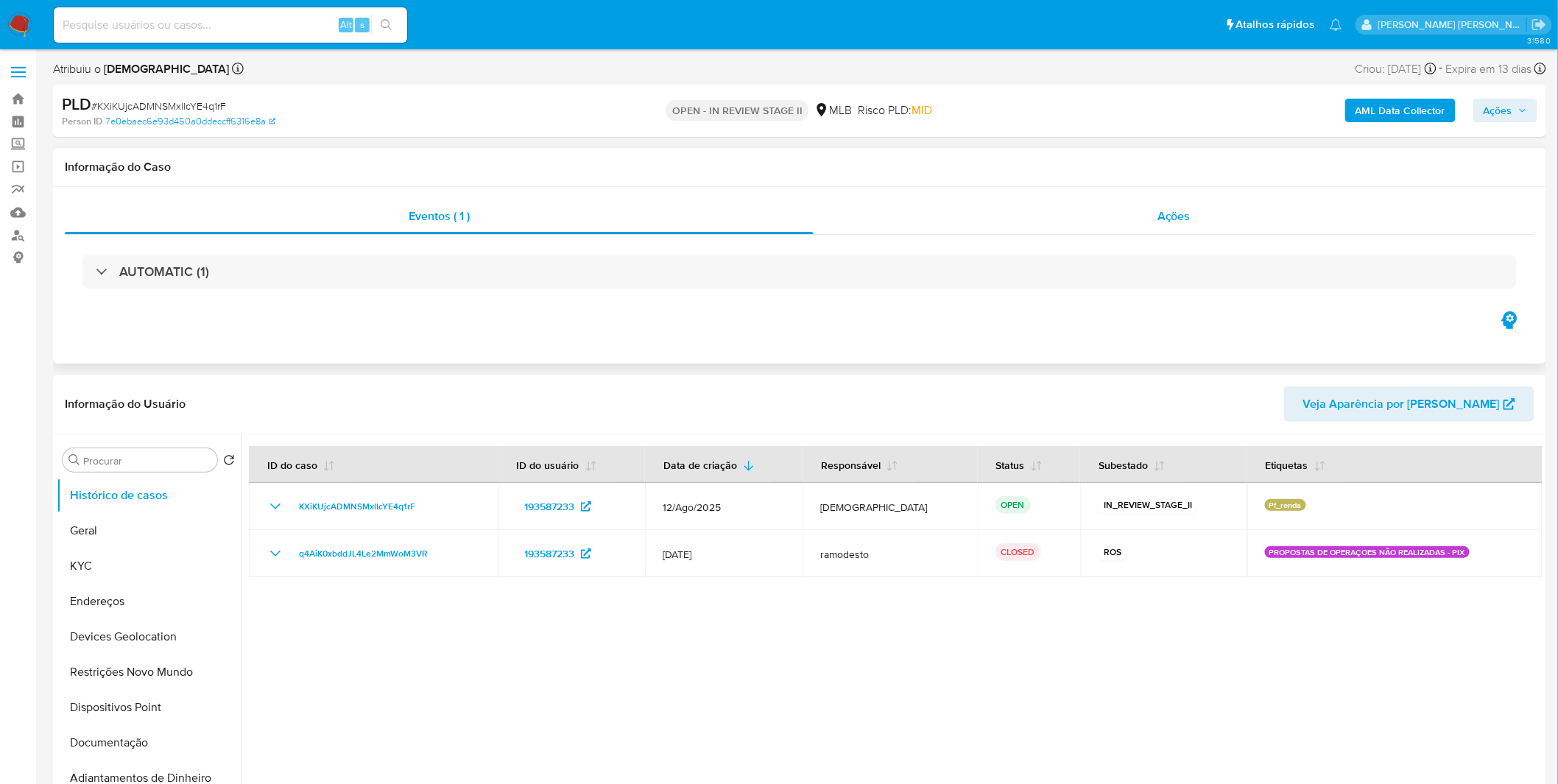
click at [899, 205] on div "Ações" at bounding box center [1174, 216] width 721 height 36
select select "10"
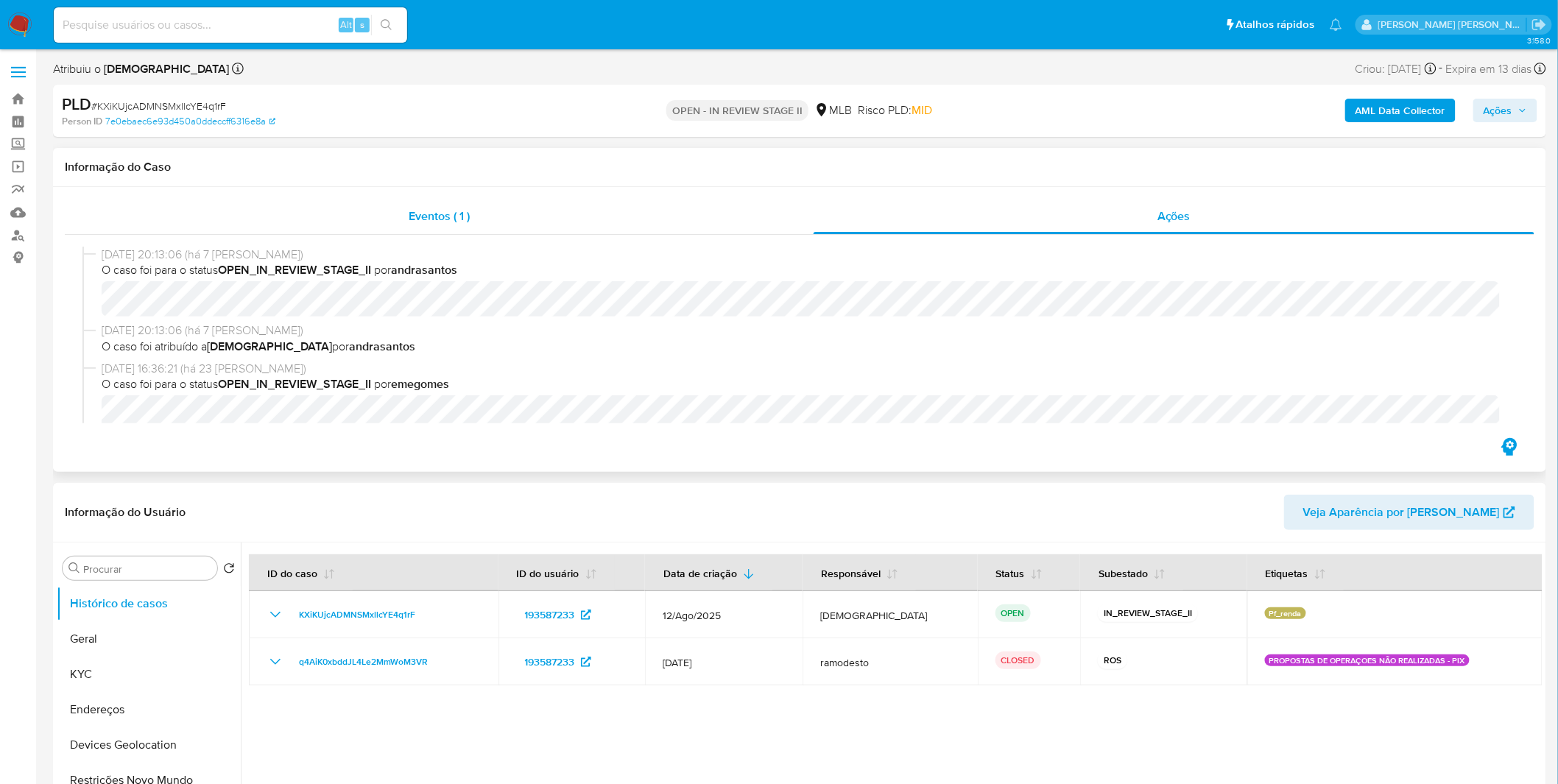
click at [496, 228] on div "Eventos ( 1 )" at bounding box center [439, 216] width 748 height 36
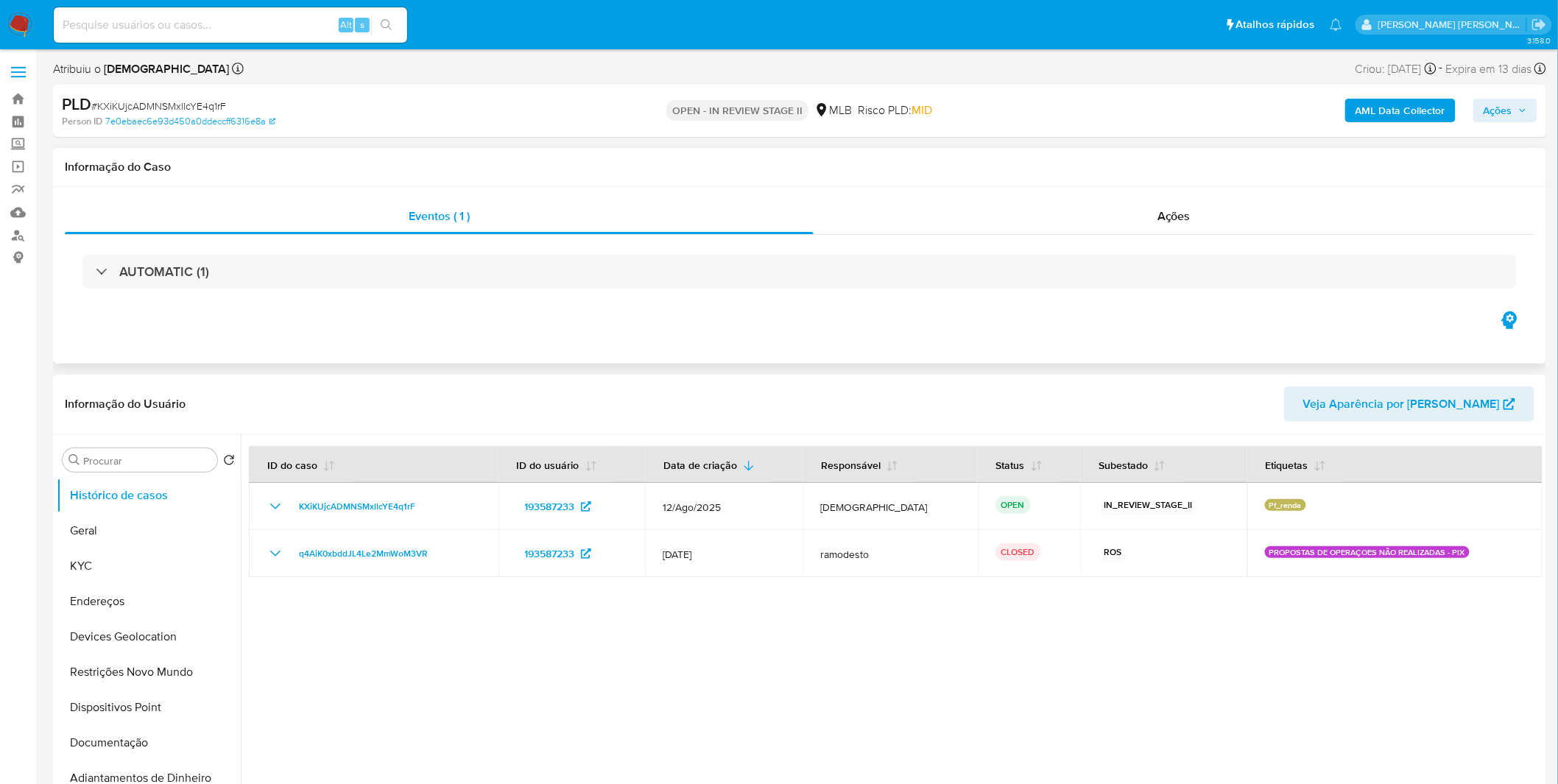
click at [960, 240] on div "AUTOMATIC (1)" at bounding box center [800, 272] width 1470 height 74
click at [960, 229] on div "Ações" at bounding box center [1174, 216] width 721 height 36
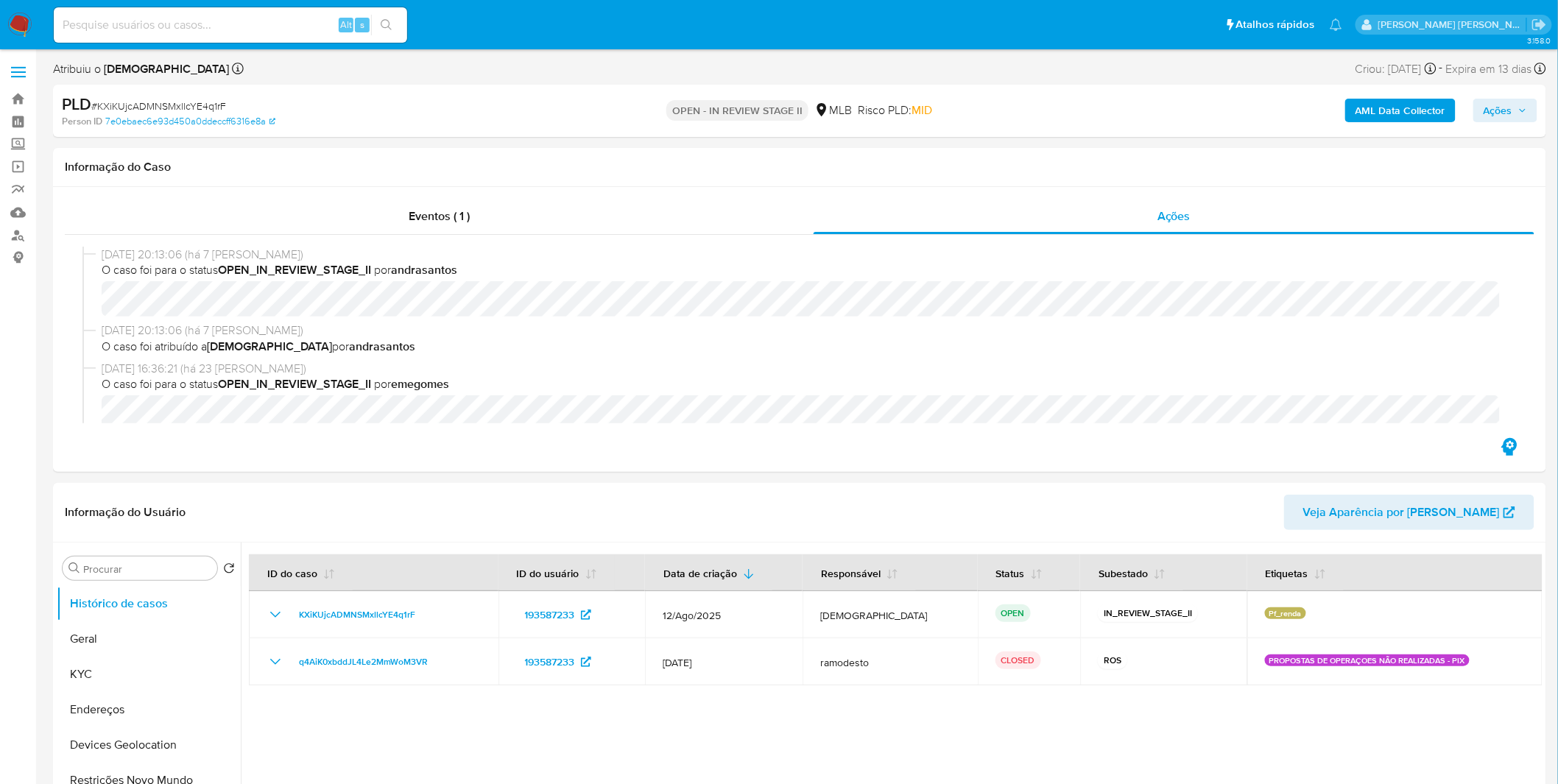
click at [213, 108] on span "# KXiKUjcADMNSMxllcYE4q1rF" at bounding box center [159, 106] width 135 height 15
copy span "KXiKUjcADMNSMxllcYE4q1rF"
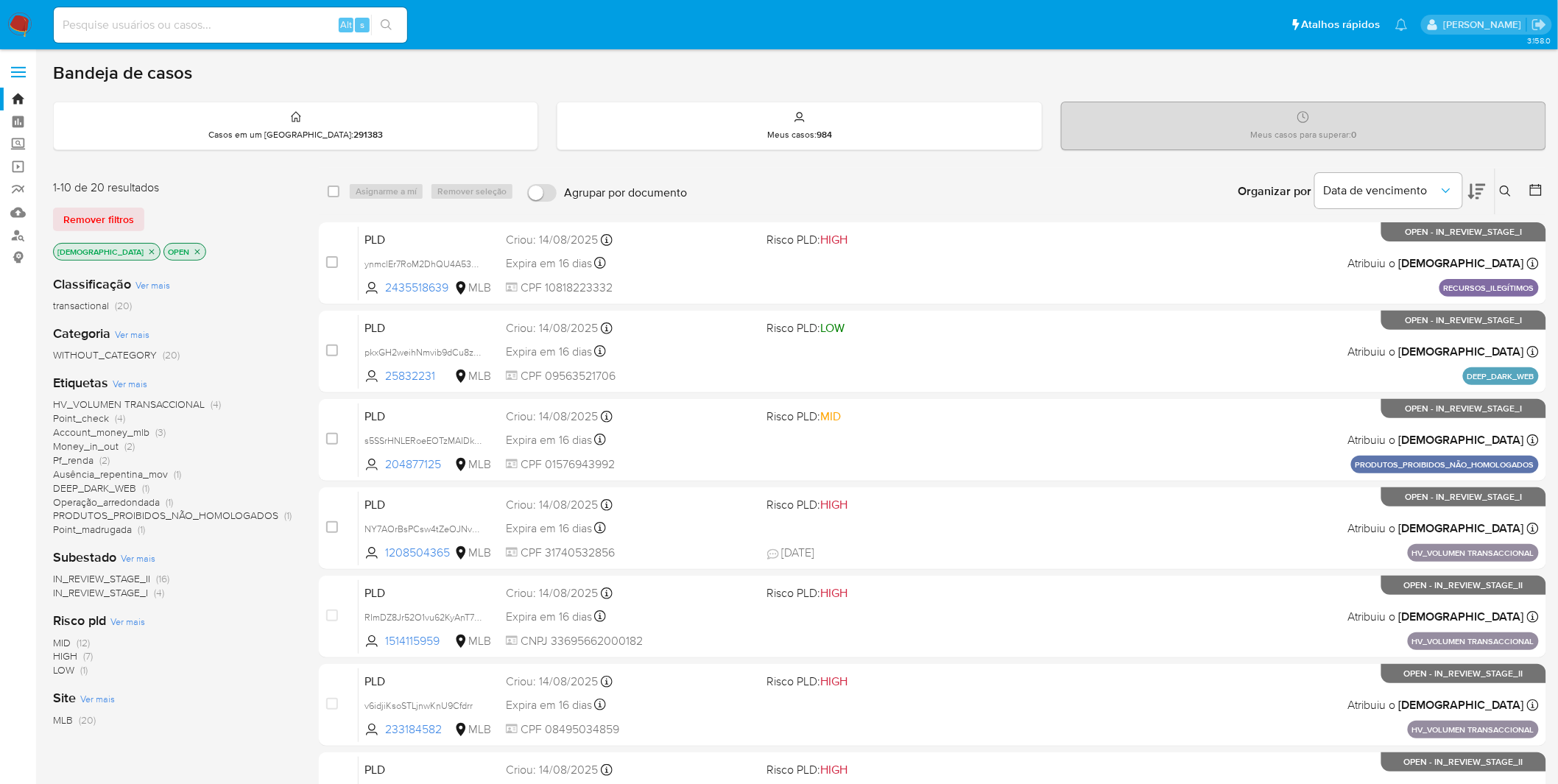
click at [82, 459] on span "Pf_renda" at bounding box center [73, 460] width 40 height 15
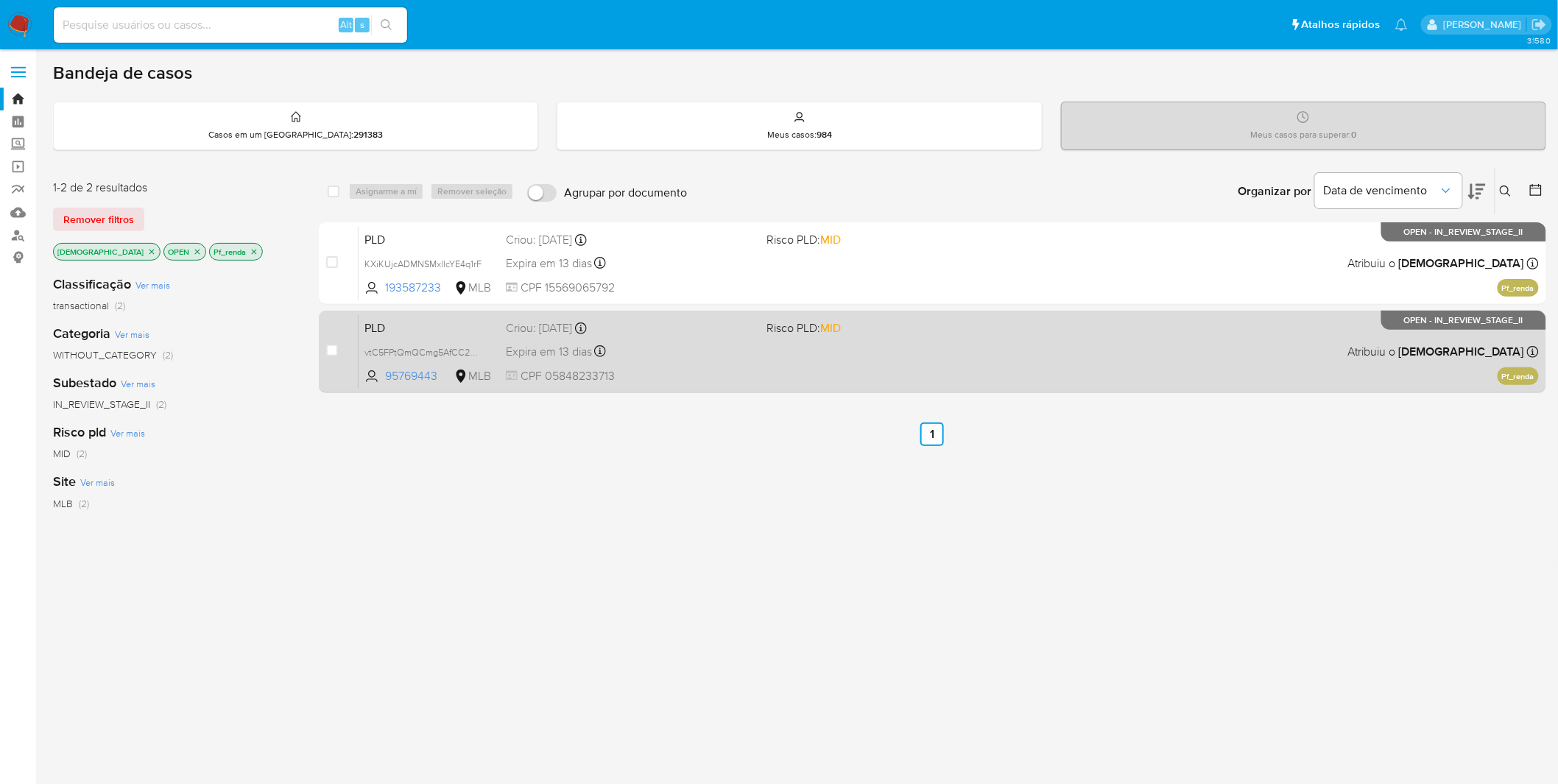
click at [712, 355] on div "Expira em 13 dias Expira em [DATE] 00:18:34" at bounding box center [631, 352] width 250 height 20
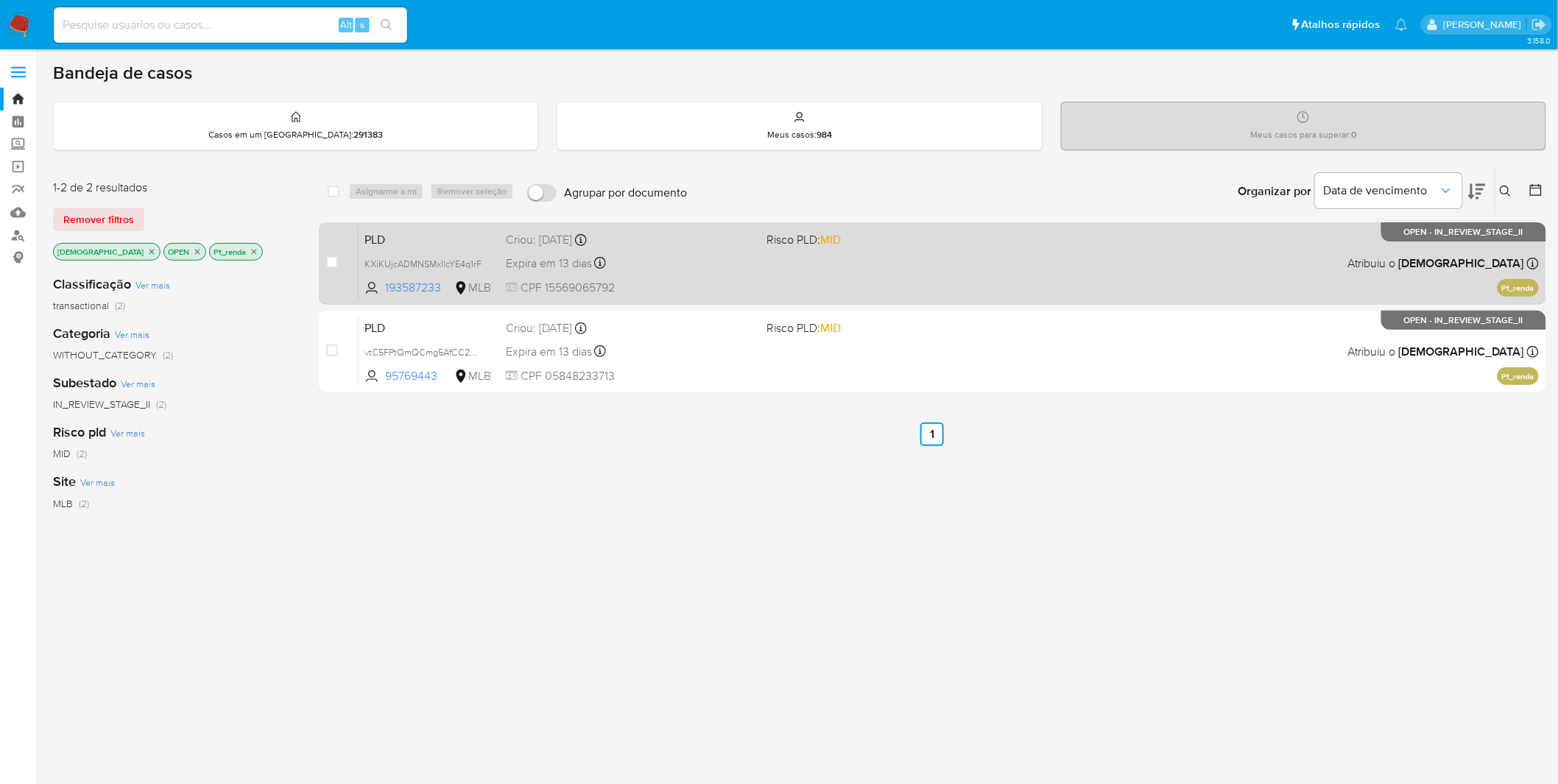
click at [710, 275] on div "PLD KXiKUjcADMNSMxllcYE4q1rF 193587233 MLB Risco PLD: MID Criou: [DATE] Criou: …" at bounding box center [948, 263] width 1181 height 75
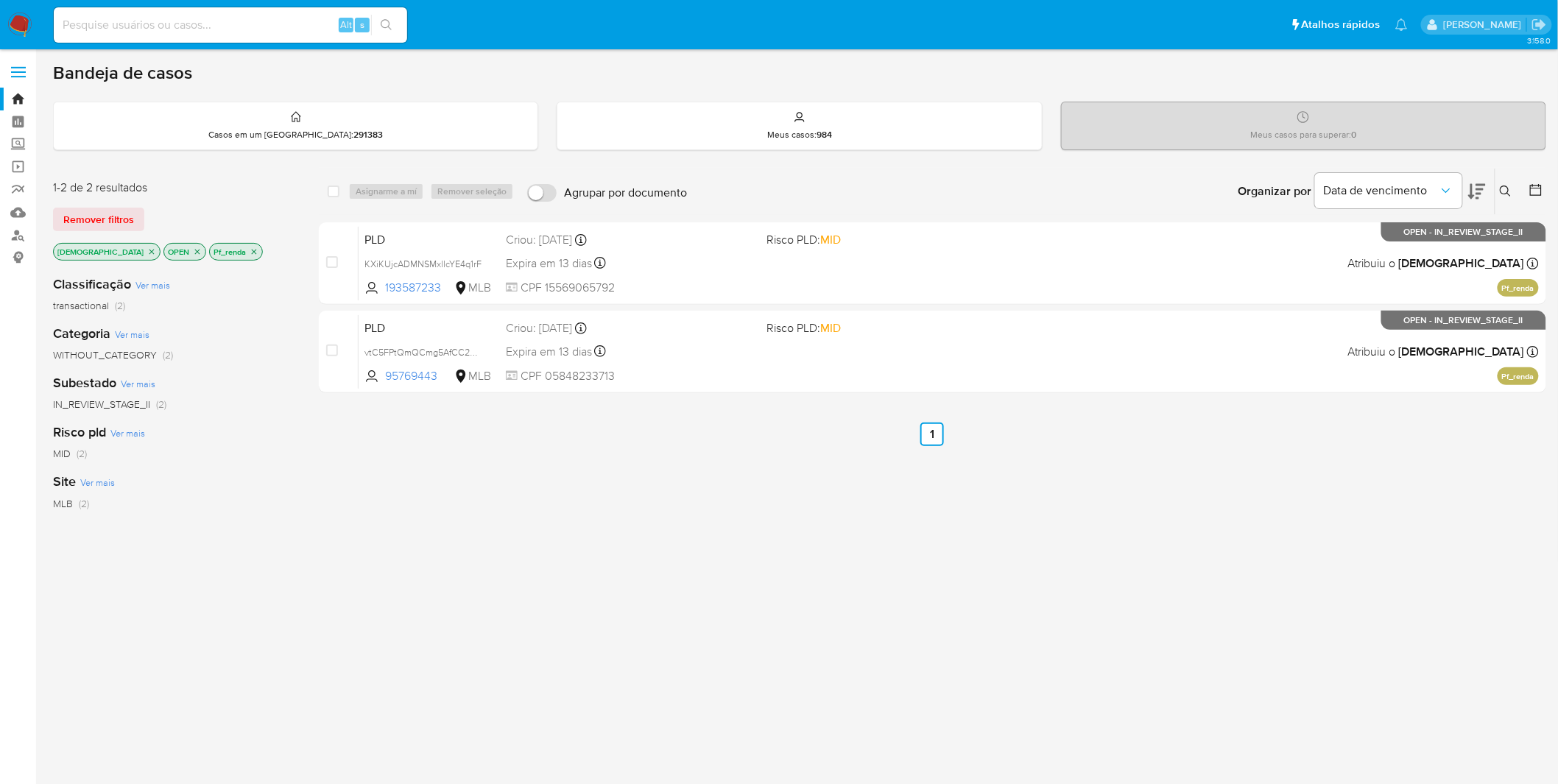
click at [250, 251] on icon "close-filter" at bounding box center [254, 252] width 9 height 9
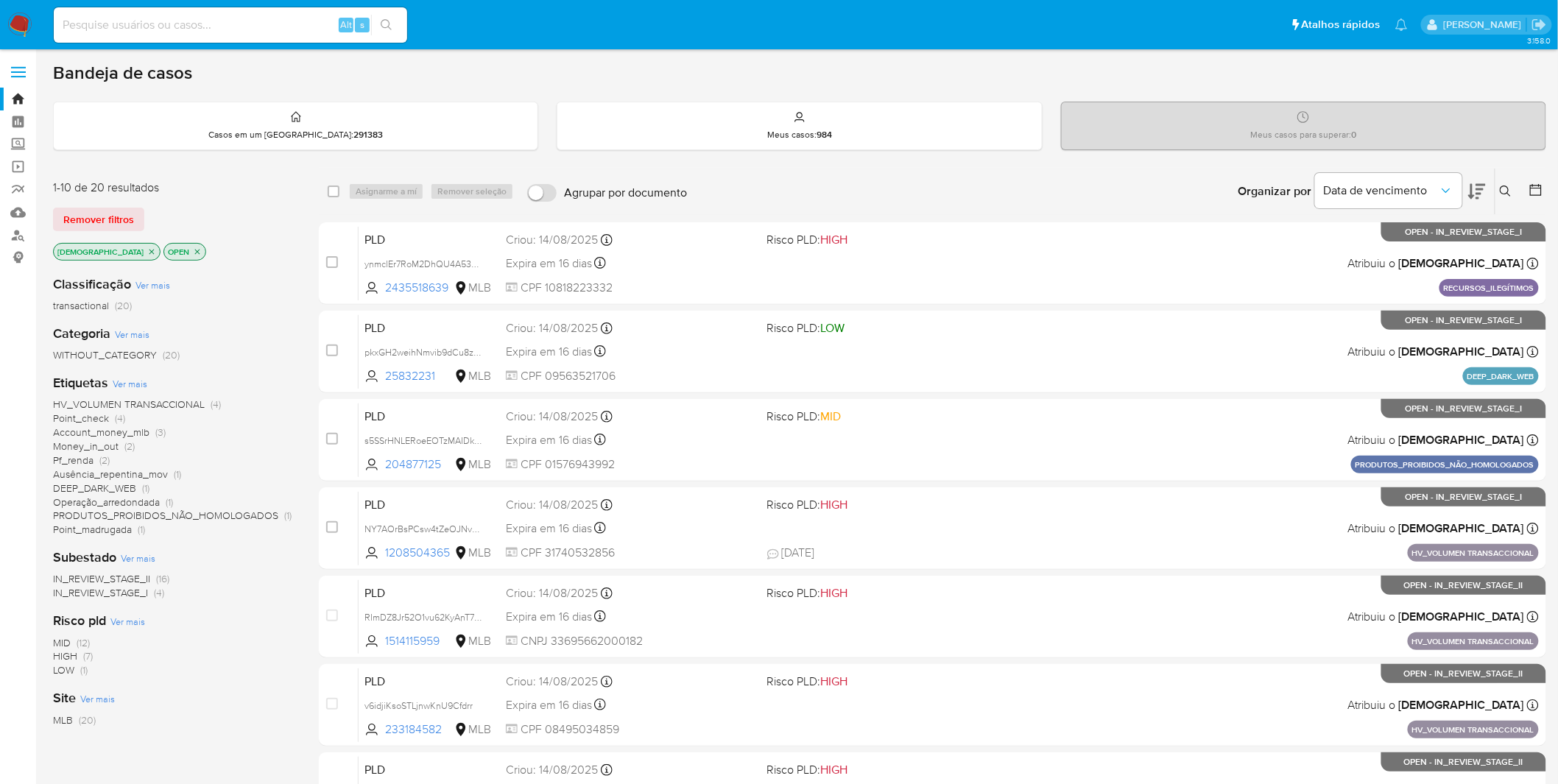
click at [82, 415] on span "Point_check" at bounding box center [80, 418] width 56 height 15
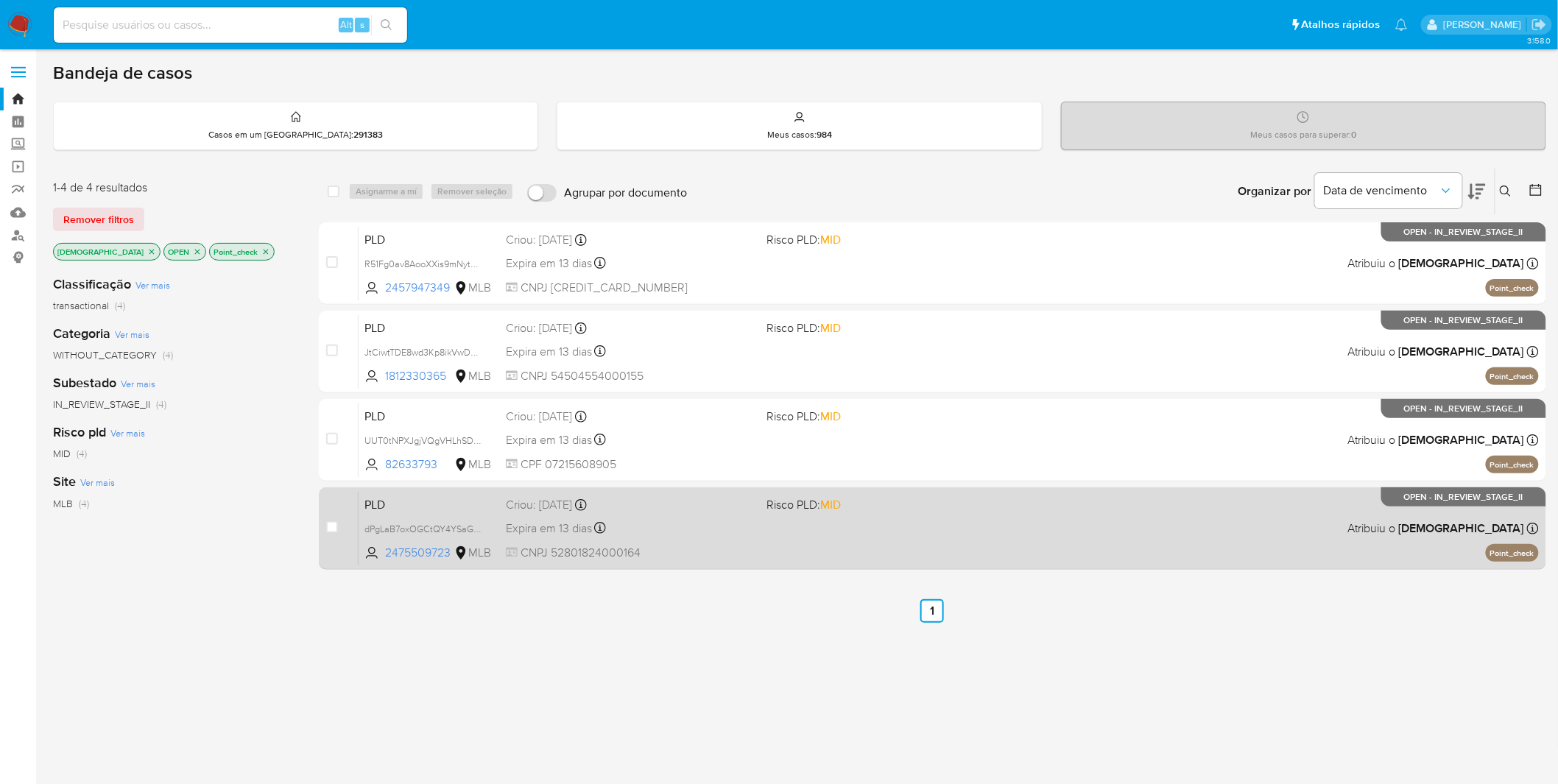
click at [779, 524] on div "PLD dPgLaB7oxOGCtQY4YSaGa3HD 2475509723 MLB Risco PLD: MID Criou: [DATE] Criou:…" at bounding box center [948, 529] width 1181 height 75
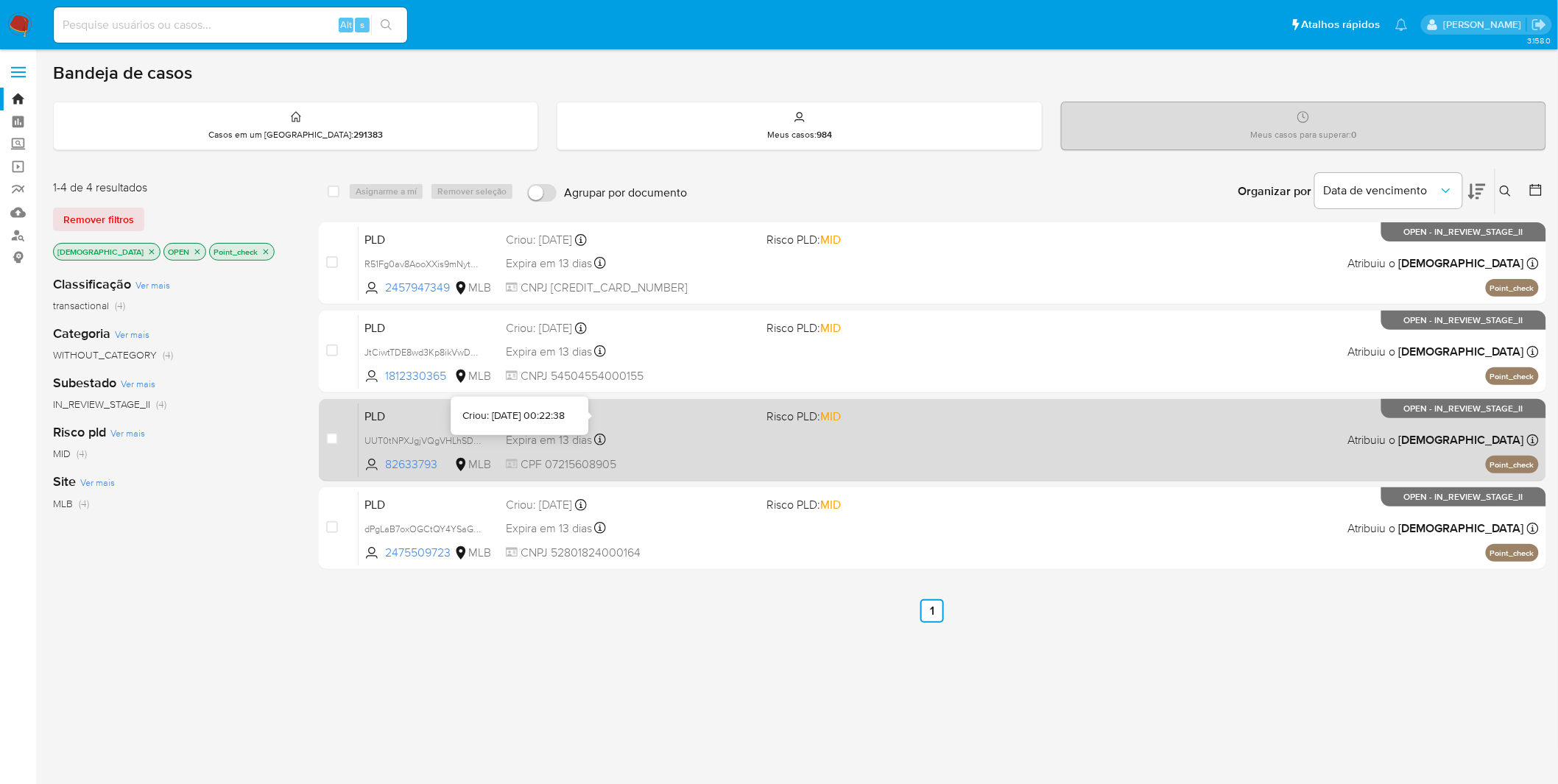
click at [623, 408] on div "Criou: [DATE] Criou: [DATE] 00:22:38" at bounding box center [631, 417] width 250 height 16
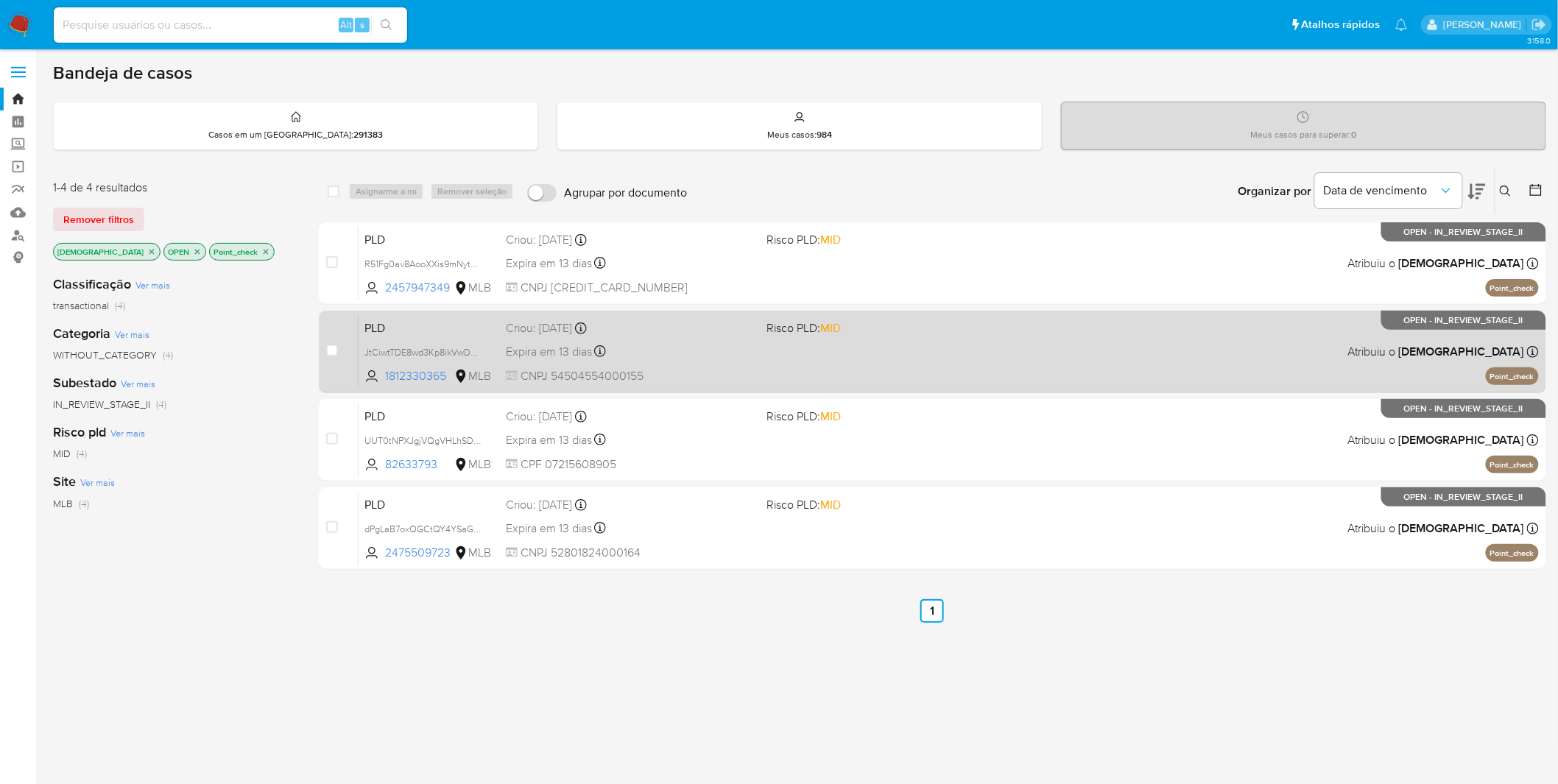
click at [668, 372] on span "CNPJ 54504554000155" at bounding box center [631, 377] width 250 height 16
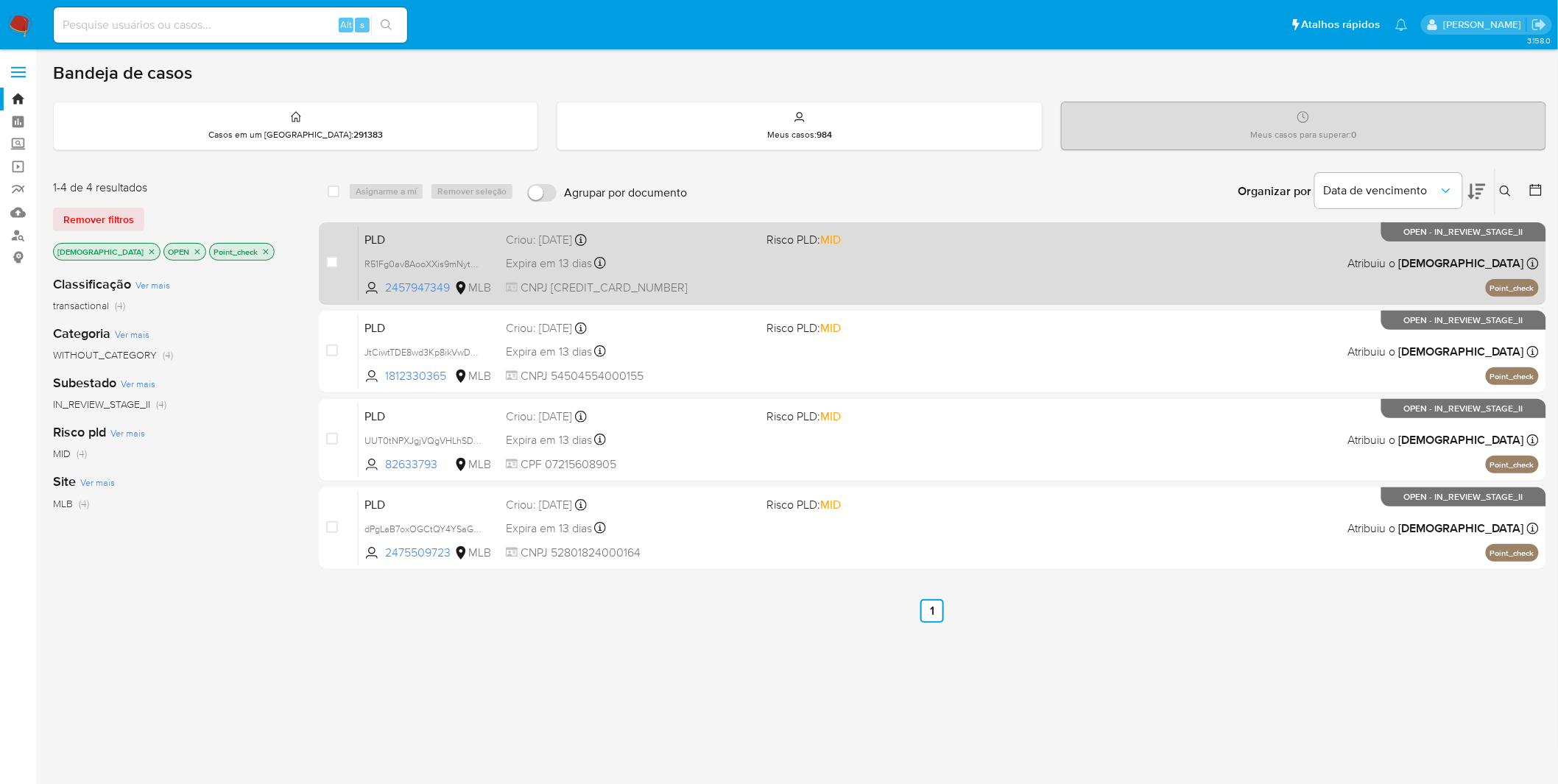
click at [759, 278] on div "PLD R51Fg0av8AooXXis9mNytDQ5 2457947349 MLB Risco PLD: MID Criou: [DATE] Criou:…" at bounding box center [948, 263] width 1181 height 75
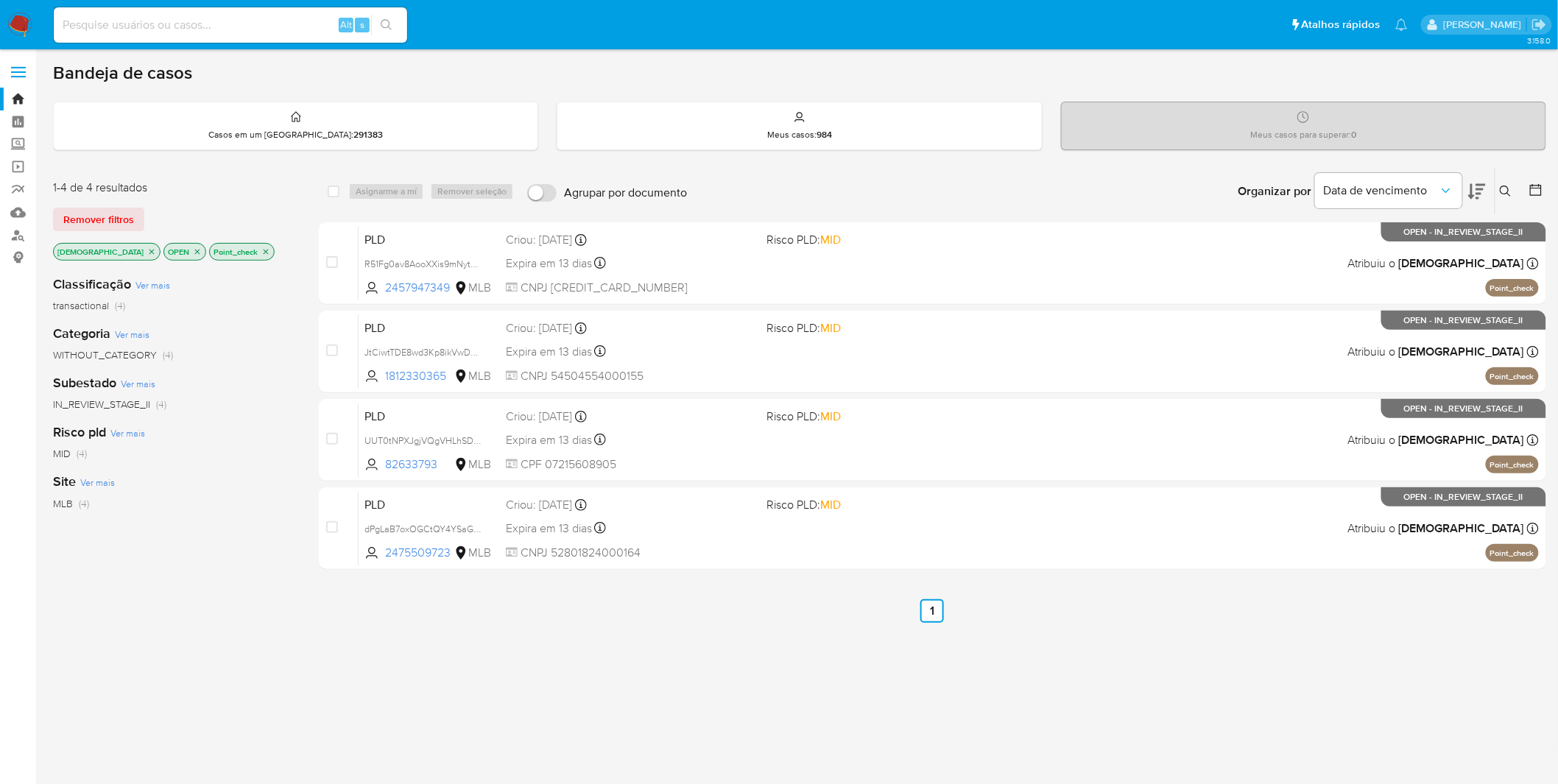
click at [262, 251] on icon "close-filter" at bounding box center [266, 252] width 9 height 9
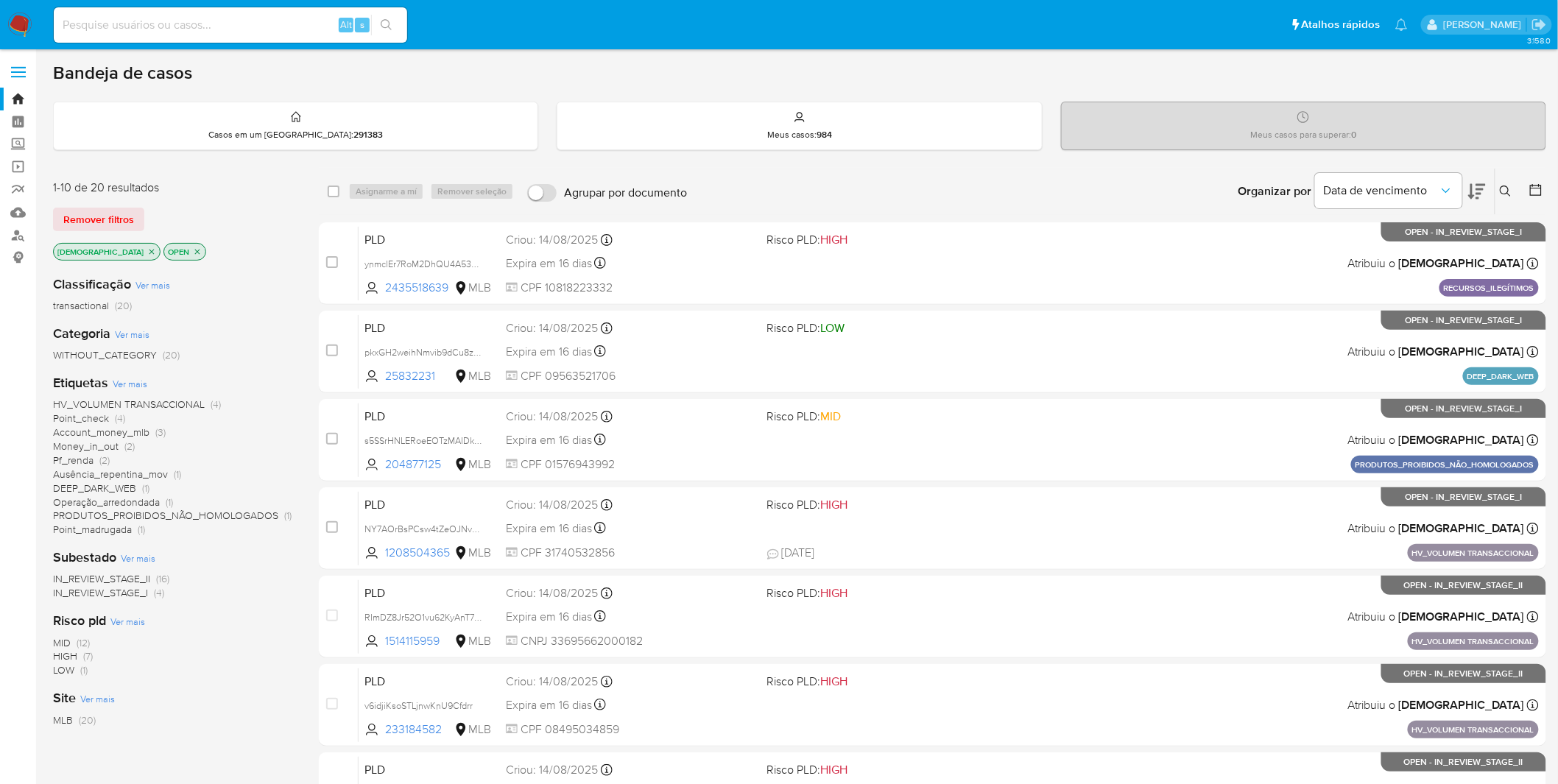
click at [103, 432] on span "Account_money_mlb" at bounding box center [101, 432] width 97 height 15
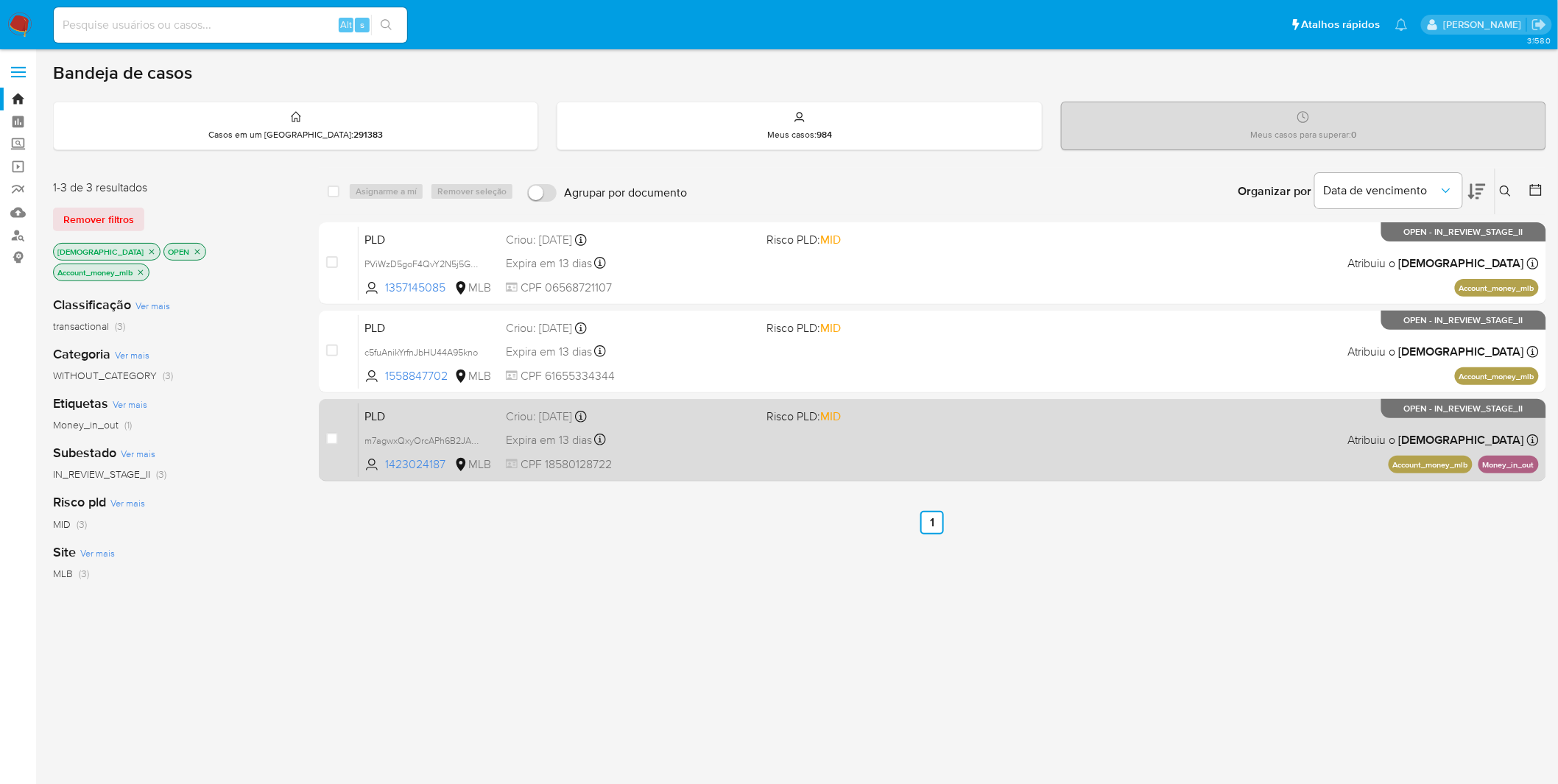
click at [757, 450] on div "PLD m7agwxQxyOrcAPh6B2JASkJl 1423024187 MLB Risco PLD: MID Criou: [DATE] Criou:…" at bounding box center [948, 440] width 1181 height 75
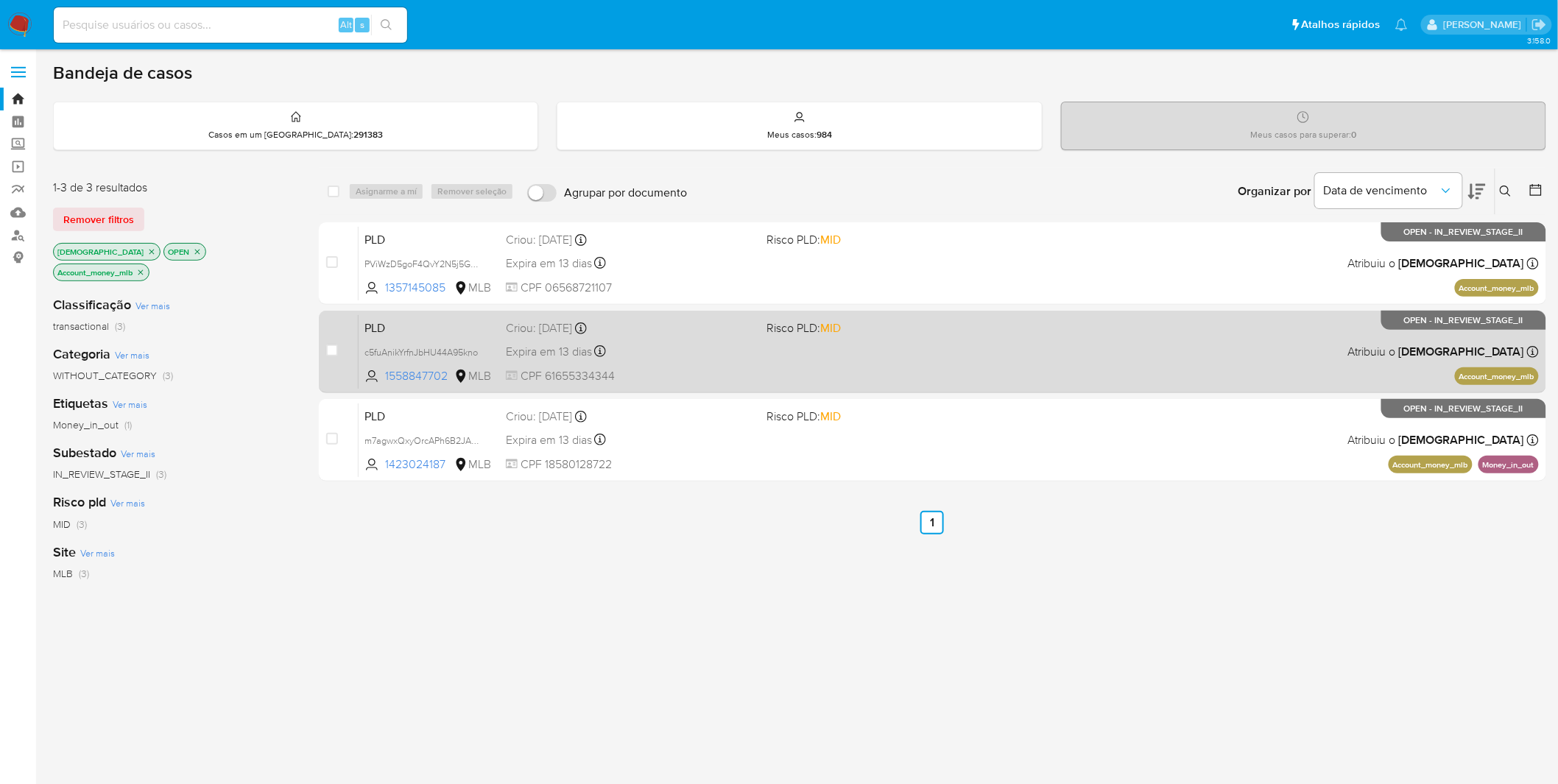
click at [685, 330] on div "Criou: [DATE] Criou: [DATE] 00:15:57" at bounding box center [631, 328] width 250 height 16
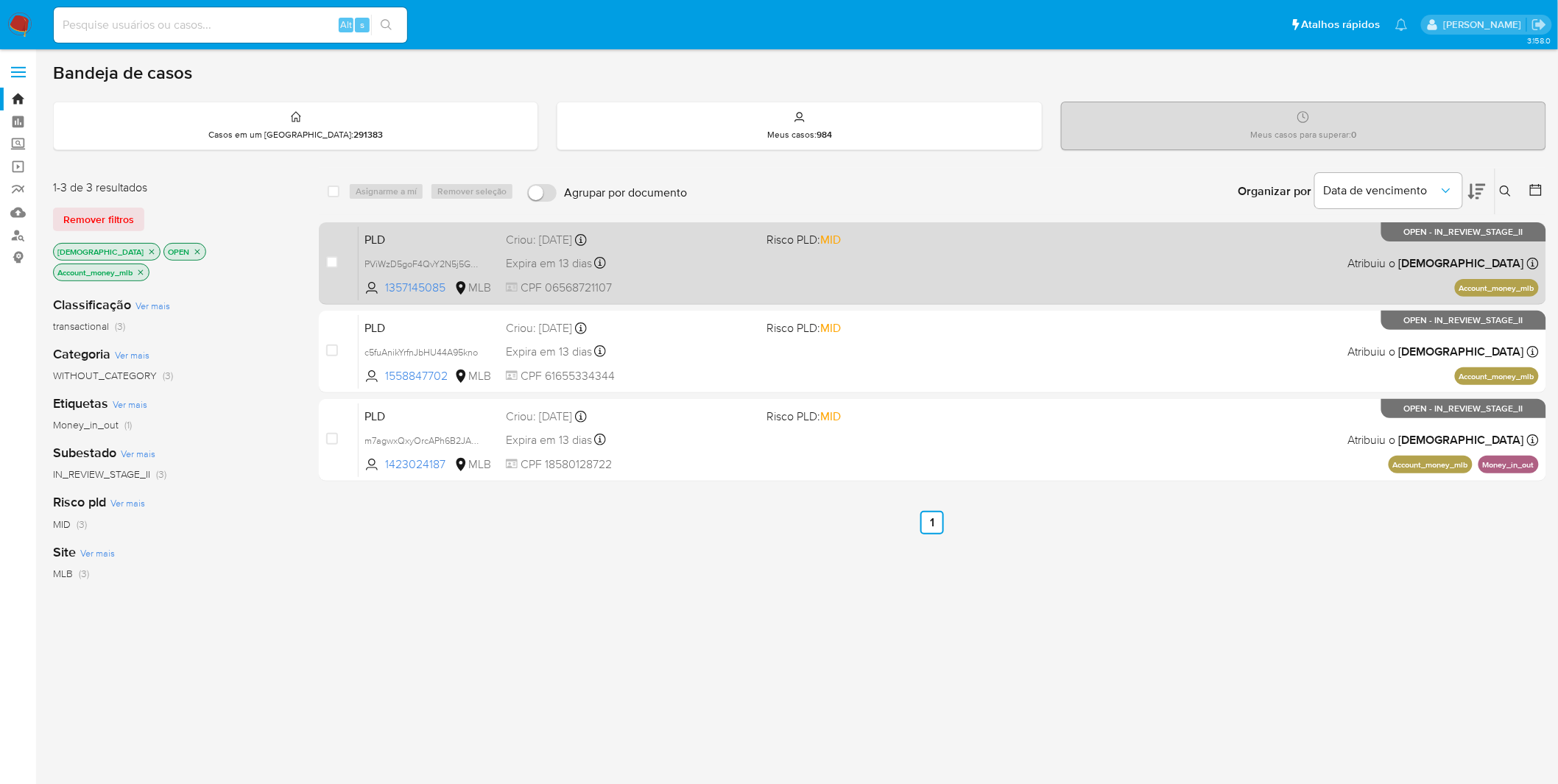
click at [666, 262] on div "Expira em 13 dias Expira em [DATE] 00:21:12" at bounding box center [631, 263] width 250 height 20
click at [741, 270] on div "Expira em 13 dias Expira em [DATE] 00:21:12" at bounding box center [631, 263] width 250 height 20
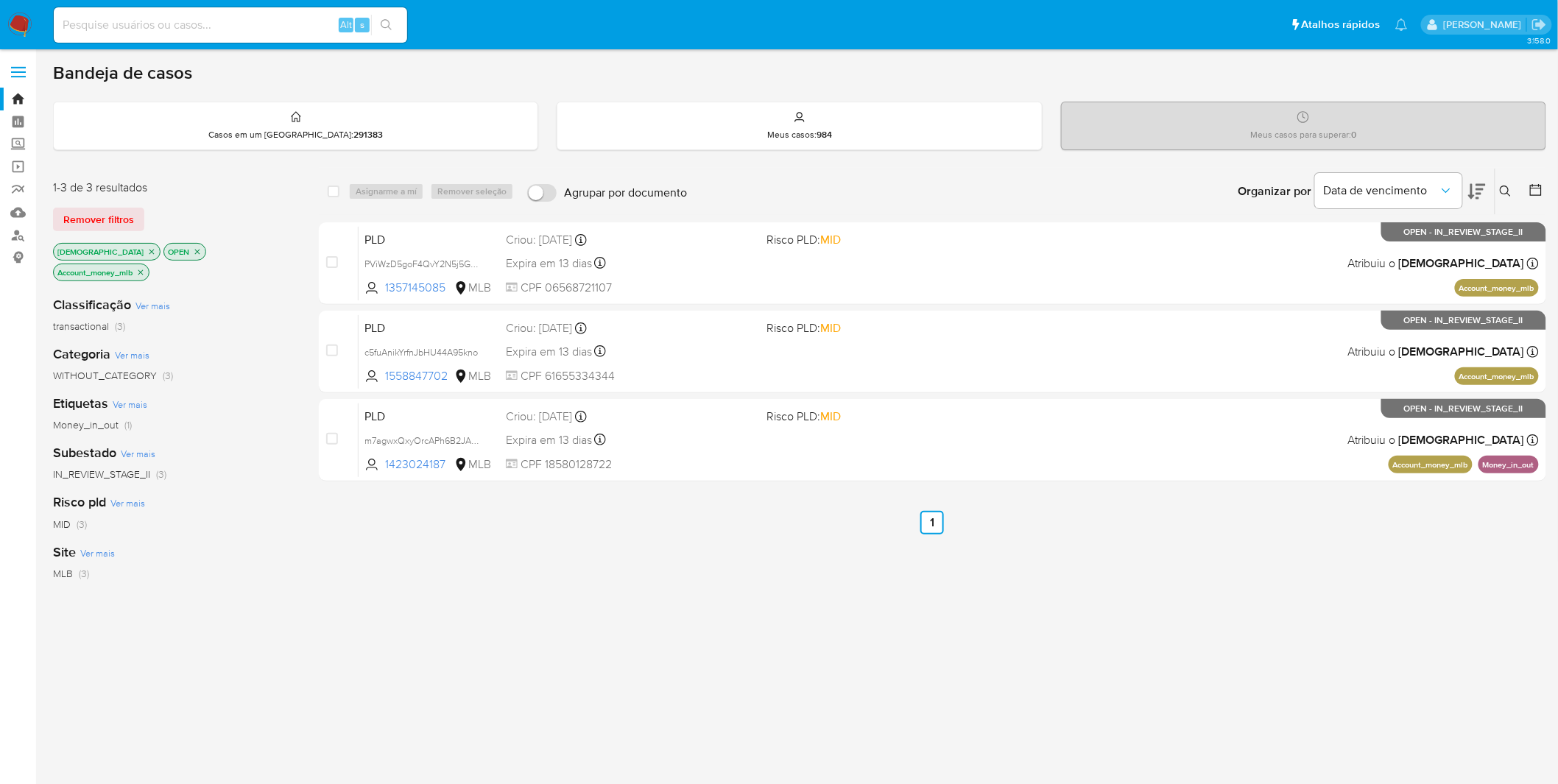
click at [145, 268] on icon "close-filter" at bounding box center [140, 273] width 9 height 9
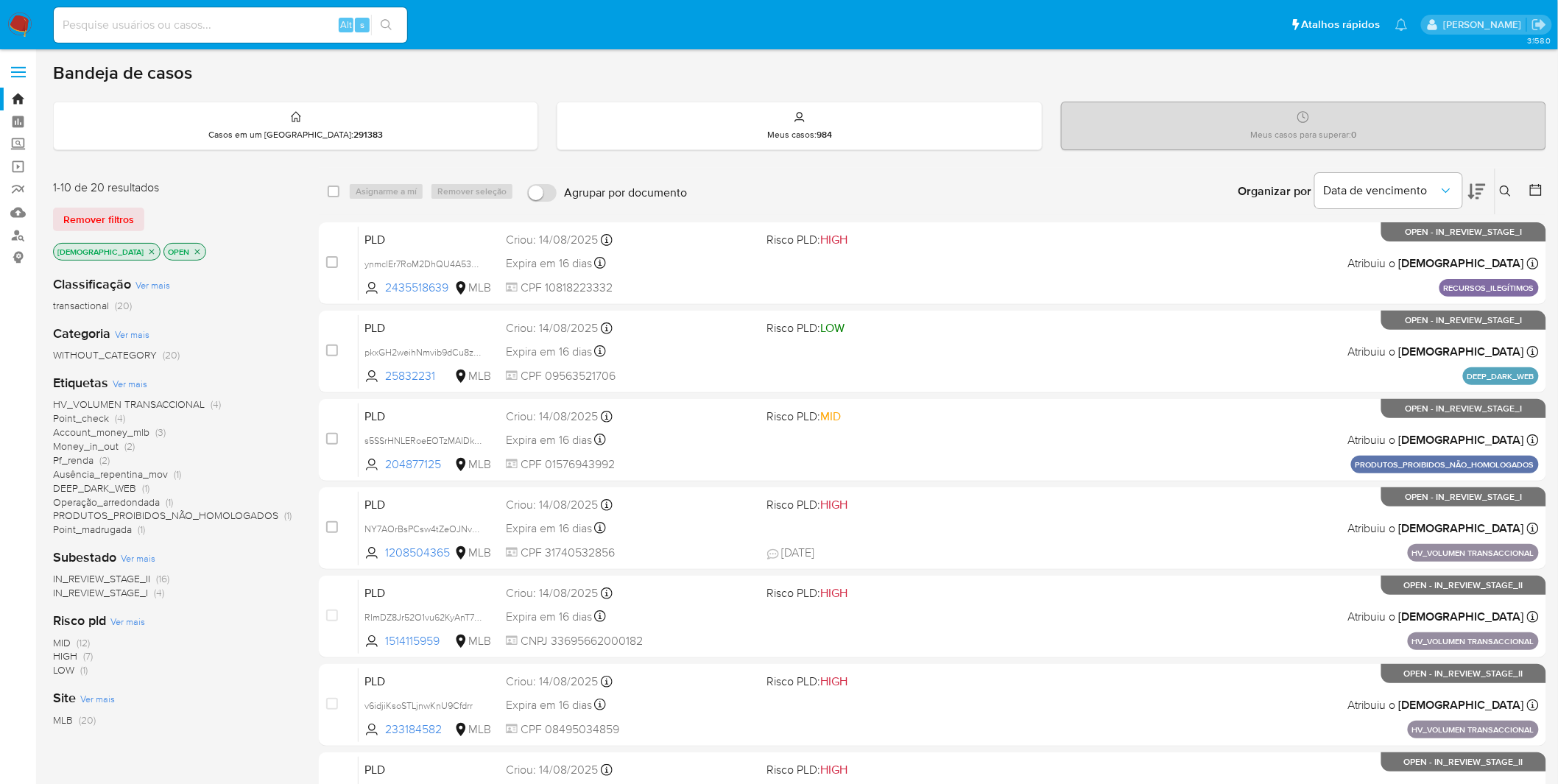
click at [111, 446] on span "Money_in_out" at bounding box center [86, 446] width 66 height 15
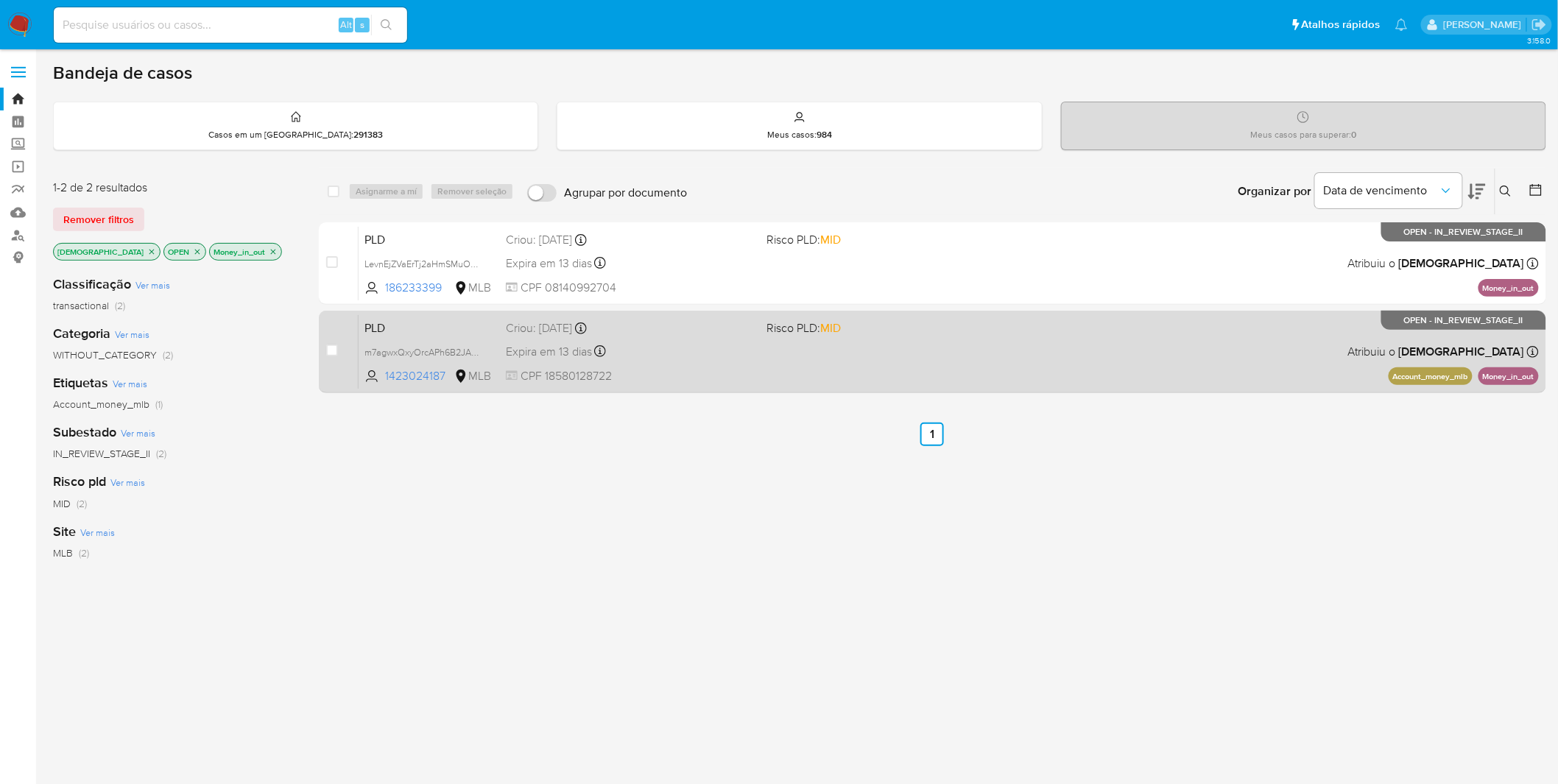
click at [747, 350] on div "Expira em 13 dias Expira em [DATE] 00:14:31" at bounding box center [631, 352] width 250 height 20
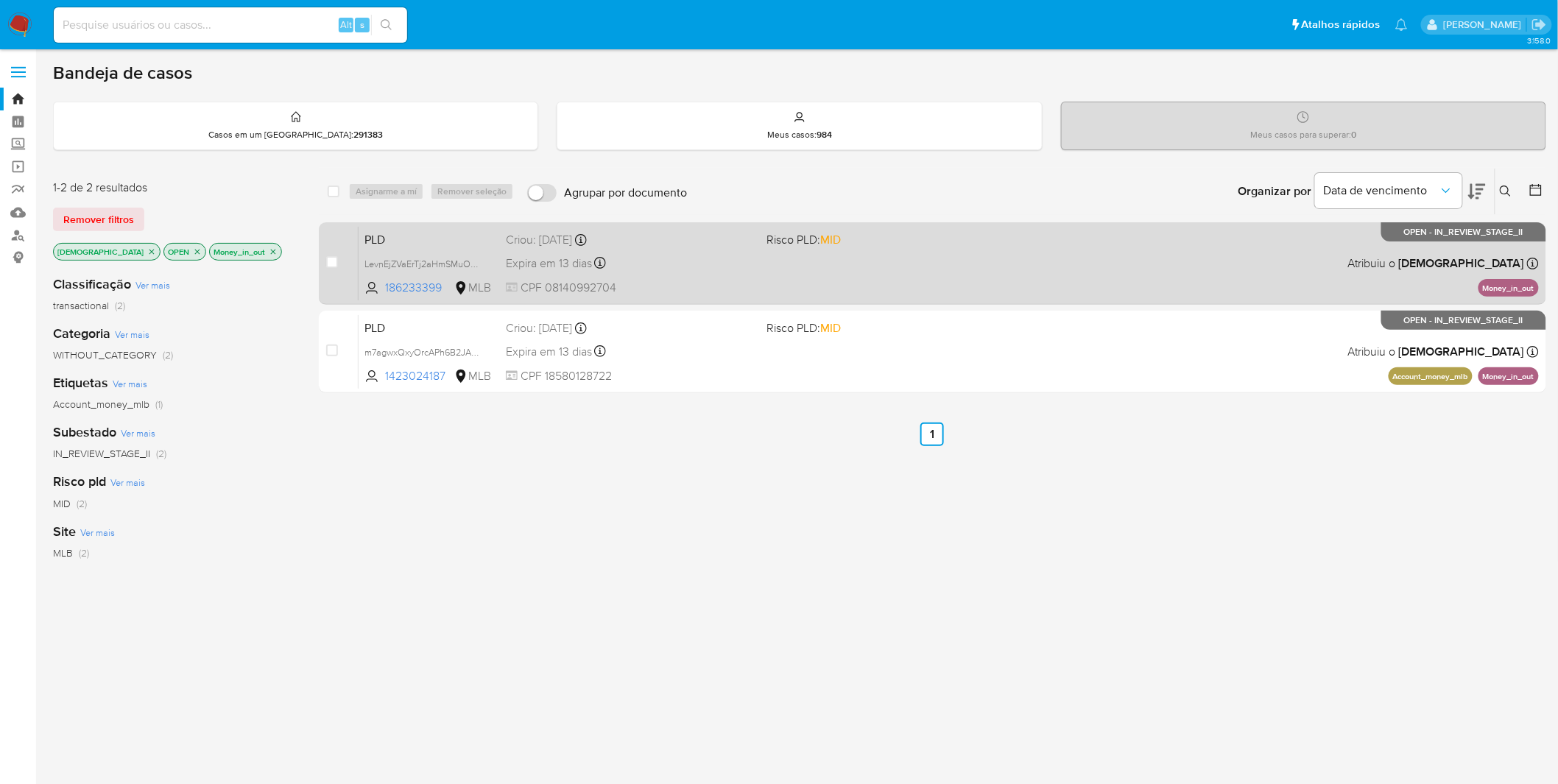
click at [666, 241] on div "Criou: [DATE] Criou: [DATE] 00:18:54" at bounding box center [631, 240] width 250 height 16
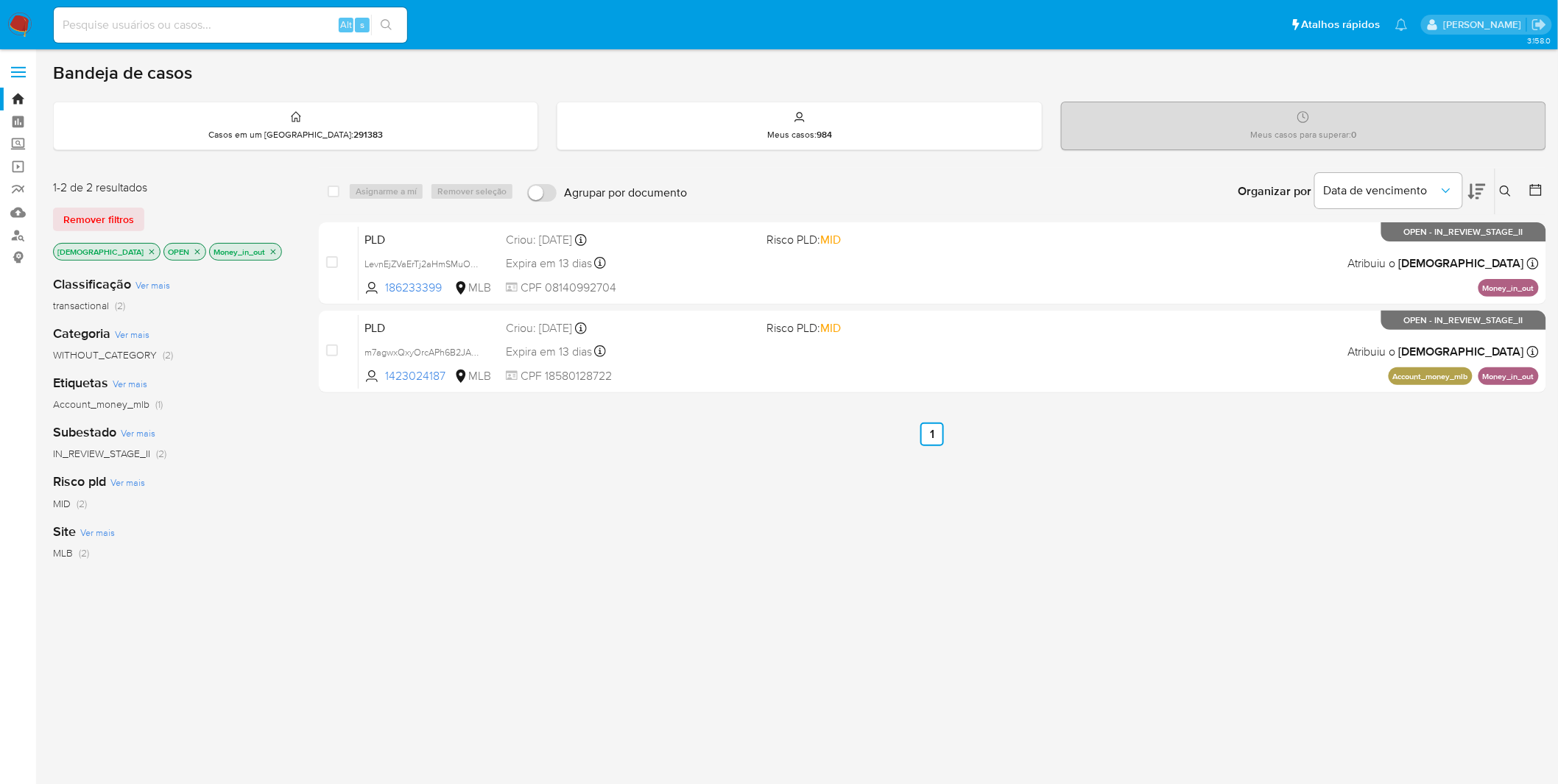
click at [269, 249] on icon "close-filter" at bounding box center [273, 252] width 9 height 9
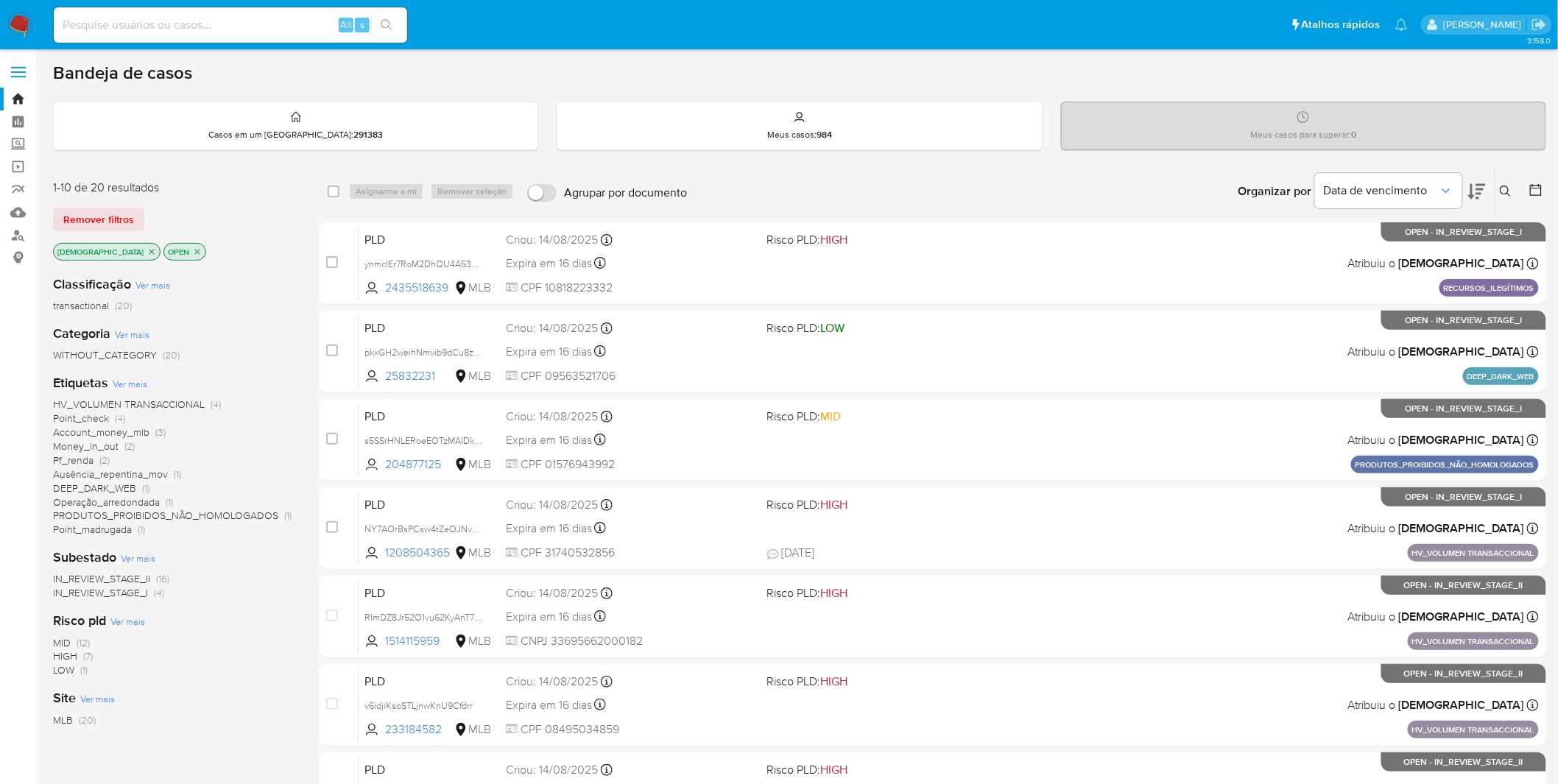
click at [86, 473] on span "Ausência_repentina_mov" at bounding box center [110, 474] width 115 height 15
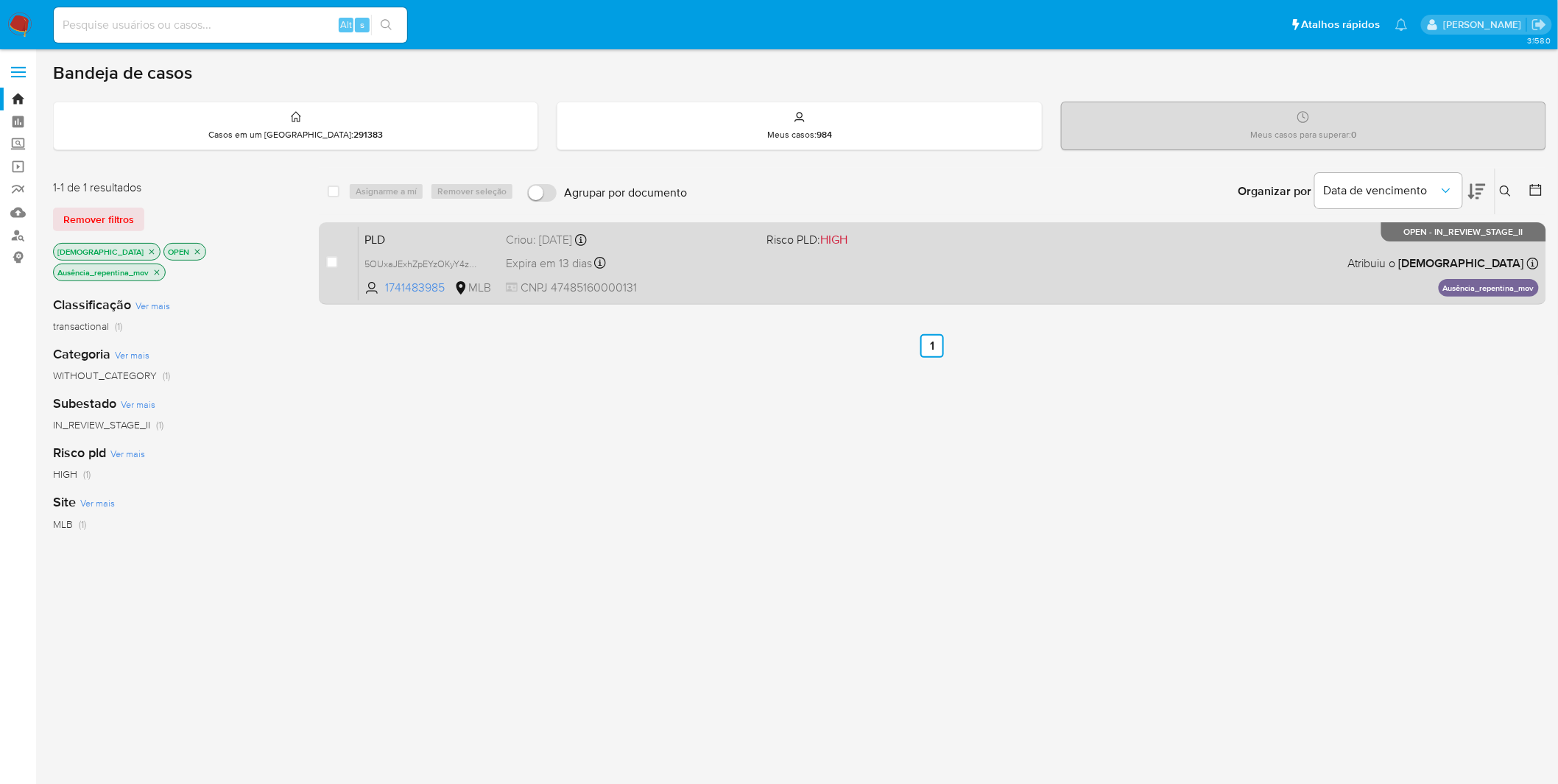
click at [723, 260] on div "Expira em 13 dias Expira em 26/09/2025 00:23:31" at bounding box center [631, 263] width 250 height 20
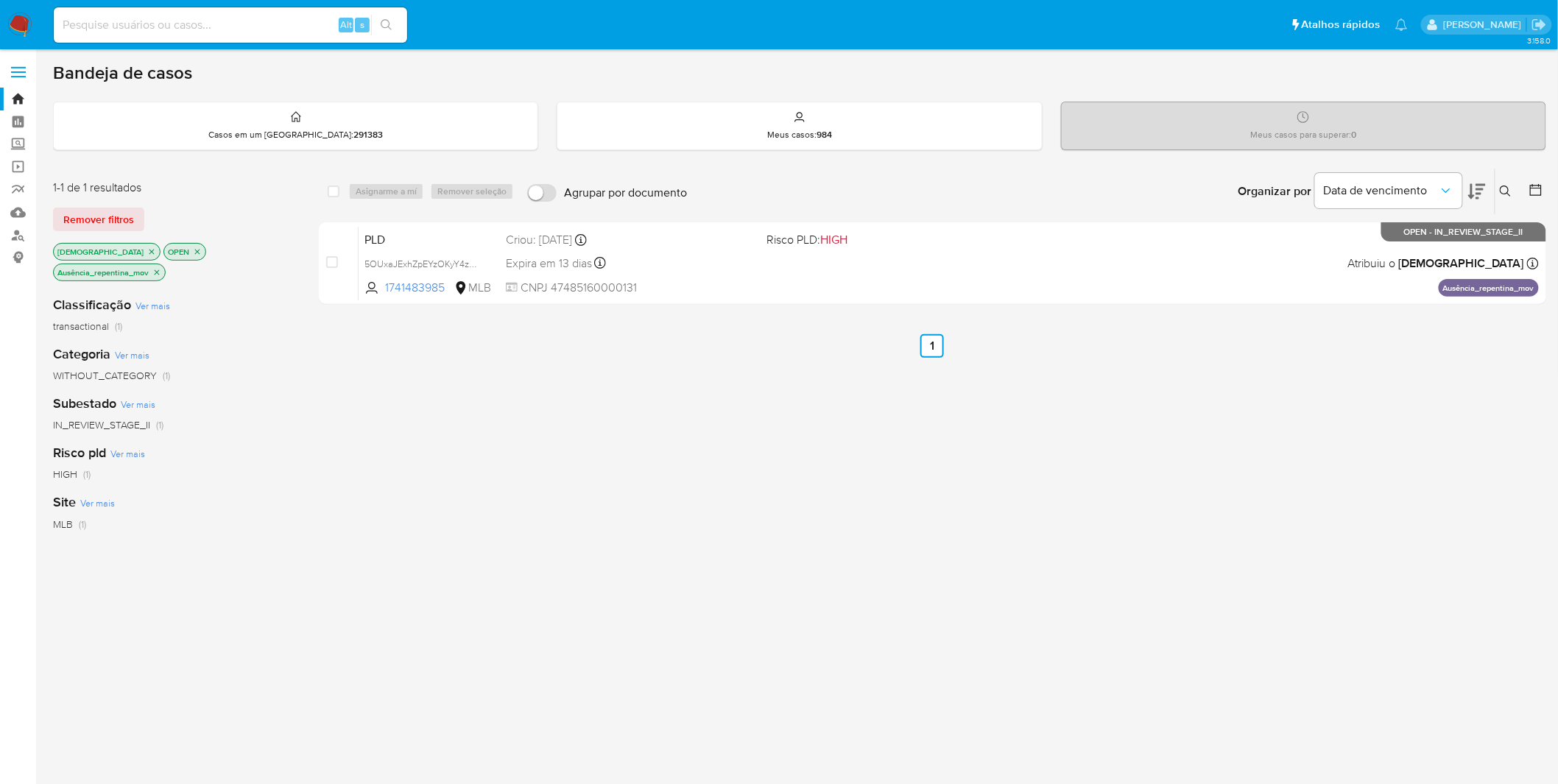
click at [273, 240] on div "1-1 de 1 resultados Remover filtros isadacostaes OPEN Ausência_repentina_mov" at bounding box center [170, 232] width 235 height 105
click at [165, 264] on p "Ausência_repentina_mov" at bounding box center [109, 273] width 111 height 16
click at [161, 268] on icon "close-filter" at bounding box center [157, 273] width 9 height 9
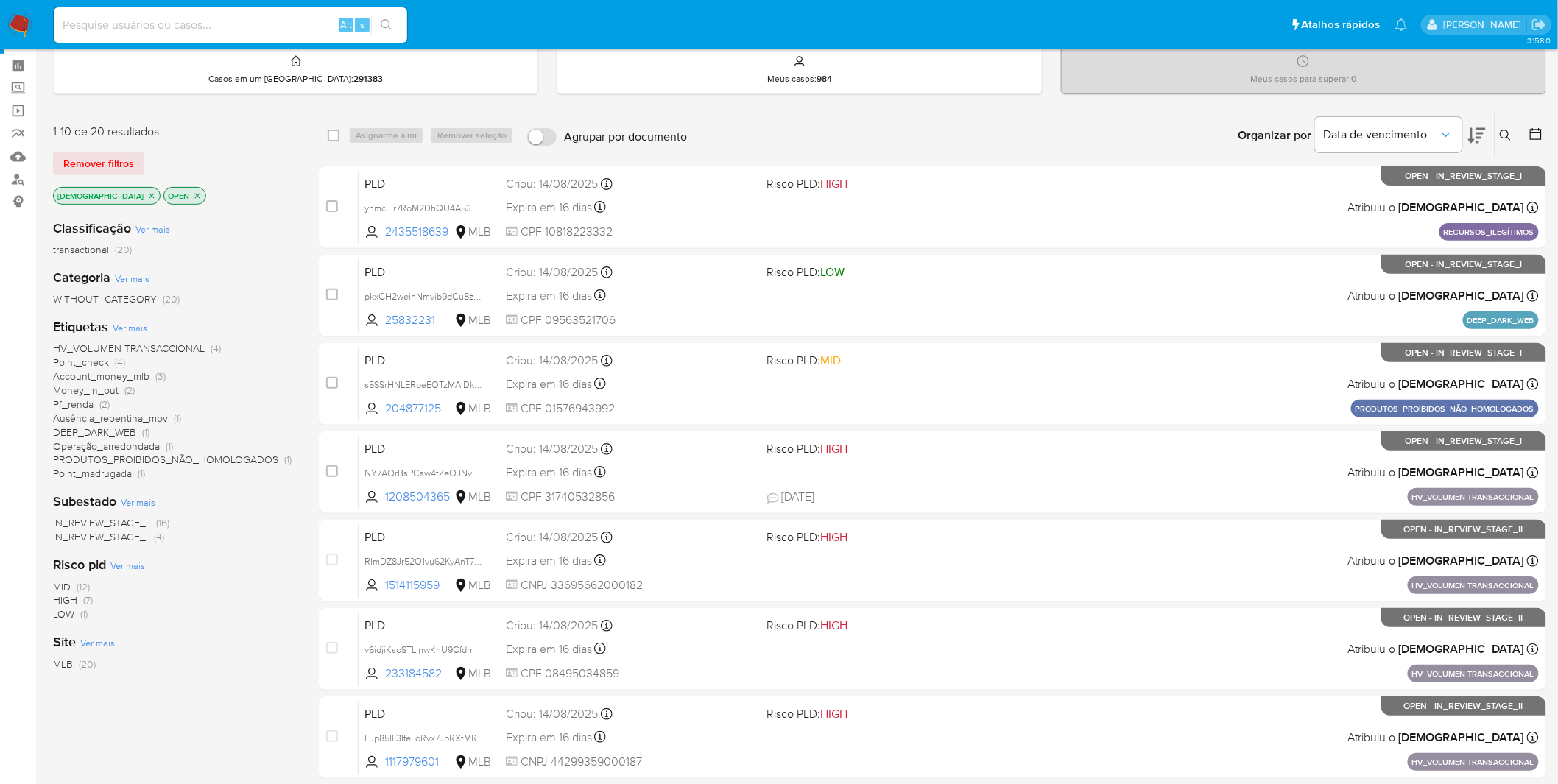
scroll to position [82, 0]
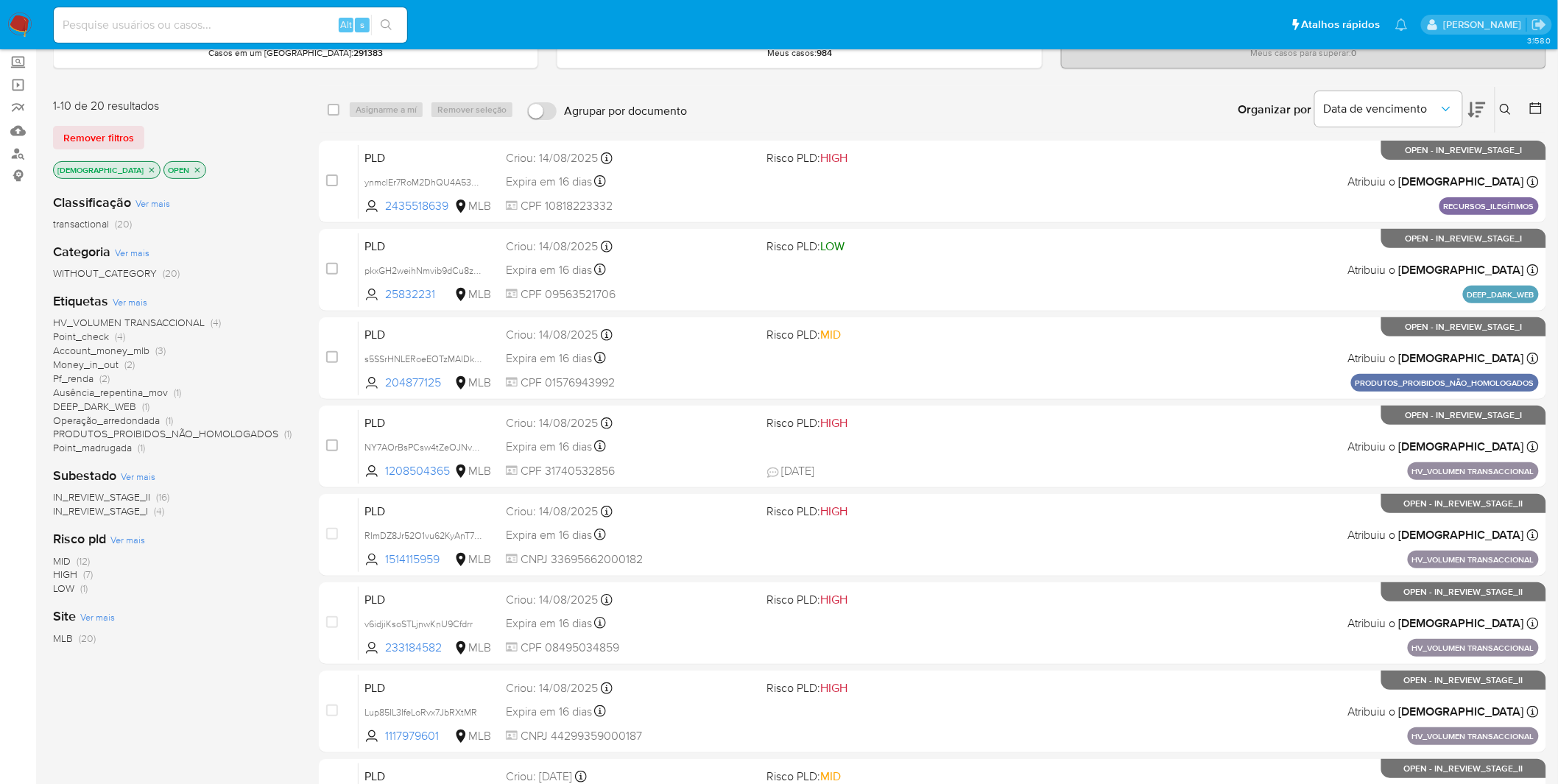
click at [119, 419] on span "Operação_arredondada" at bounding box center [106, 420] width 107 height 15
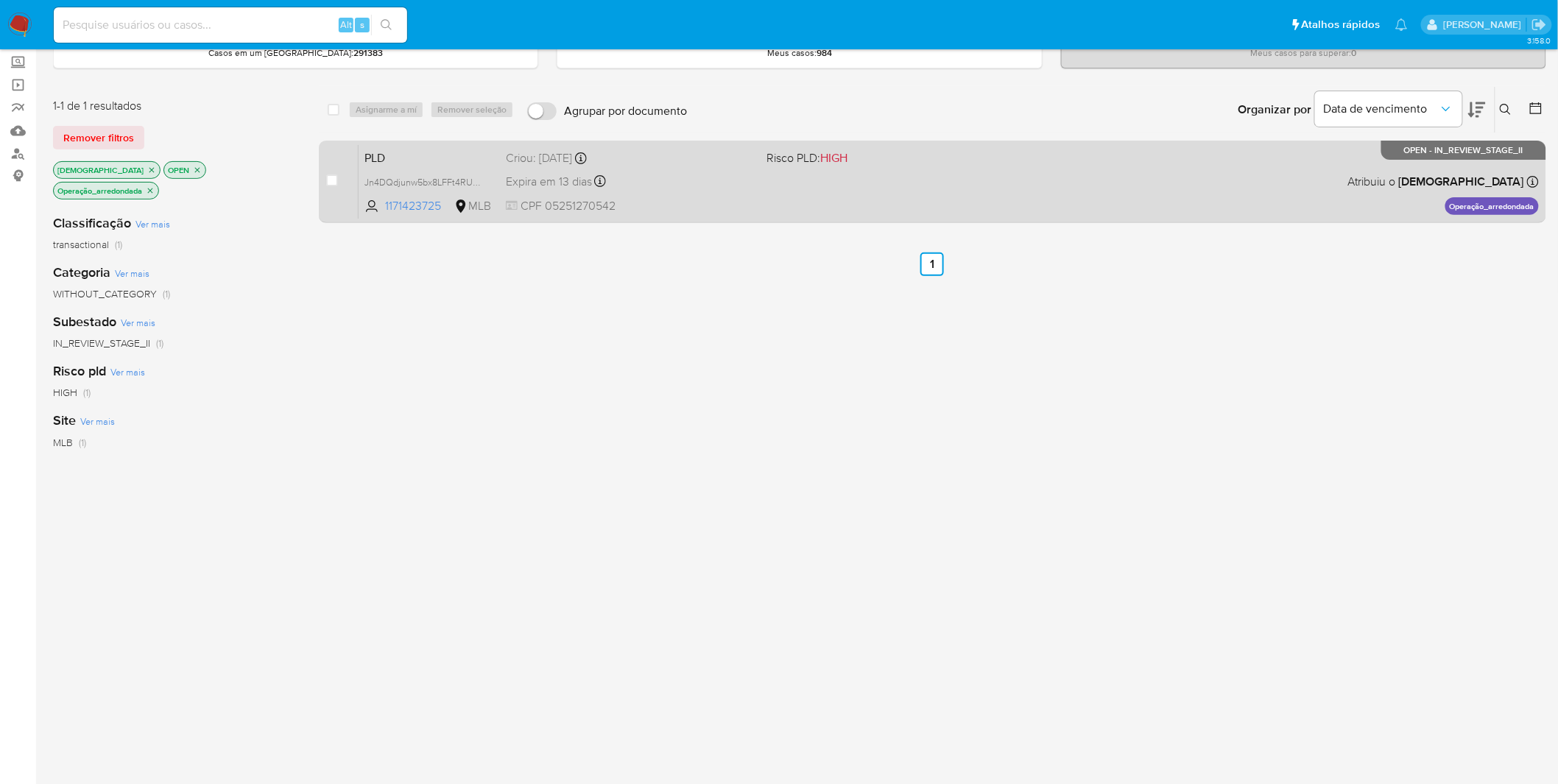
click at [727, 173] on div "Expira em 13 dias Expira em 26/09/2025 00:22:16" at bounding box center [631, 181] width 250 height 20
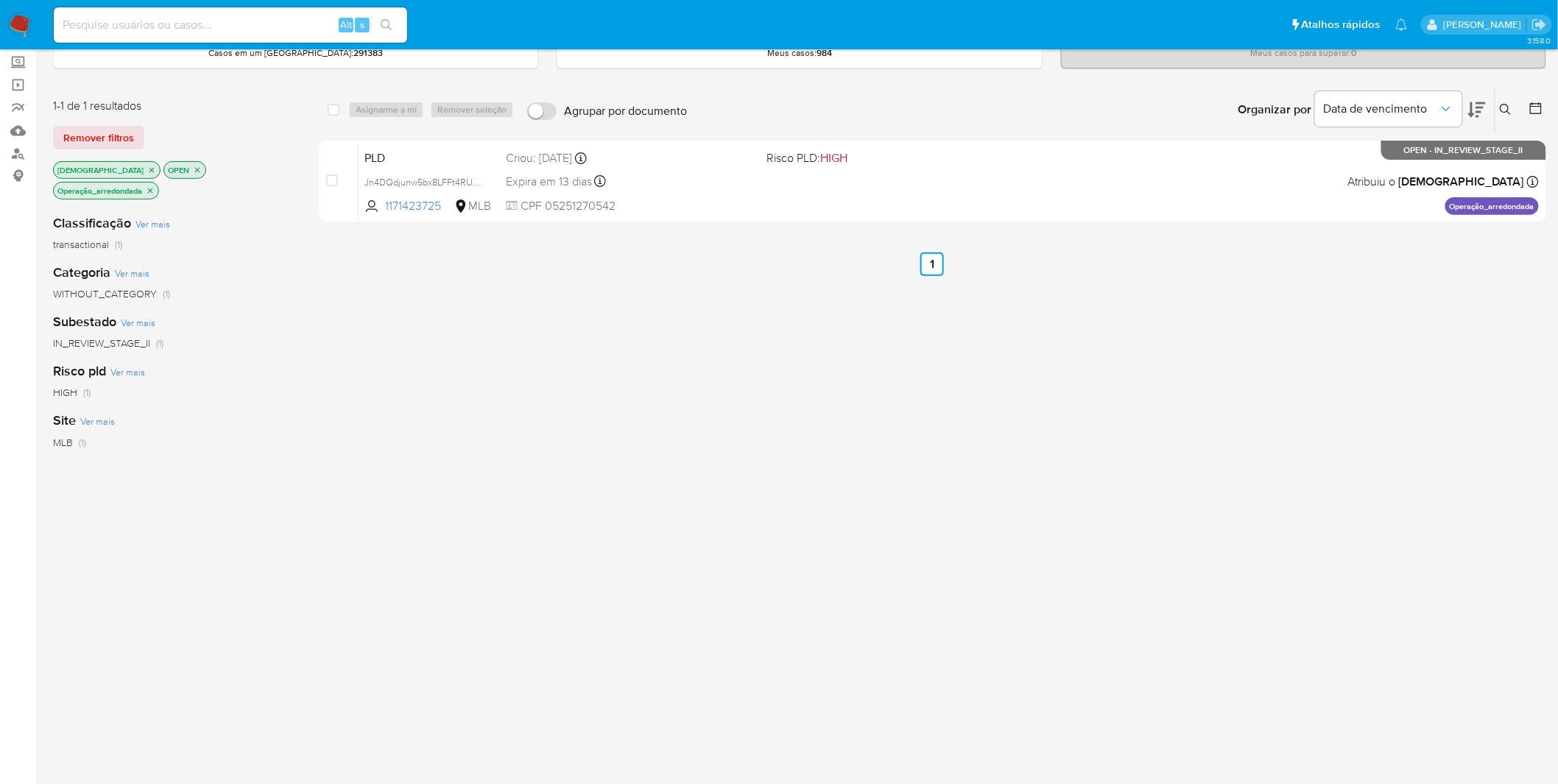
click at [155, 186] on icon "close-filter" at bounding box center [150, 191] width 9 height 9
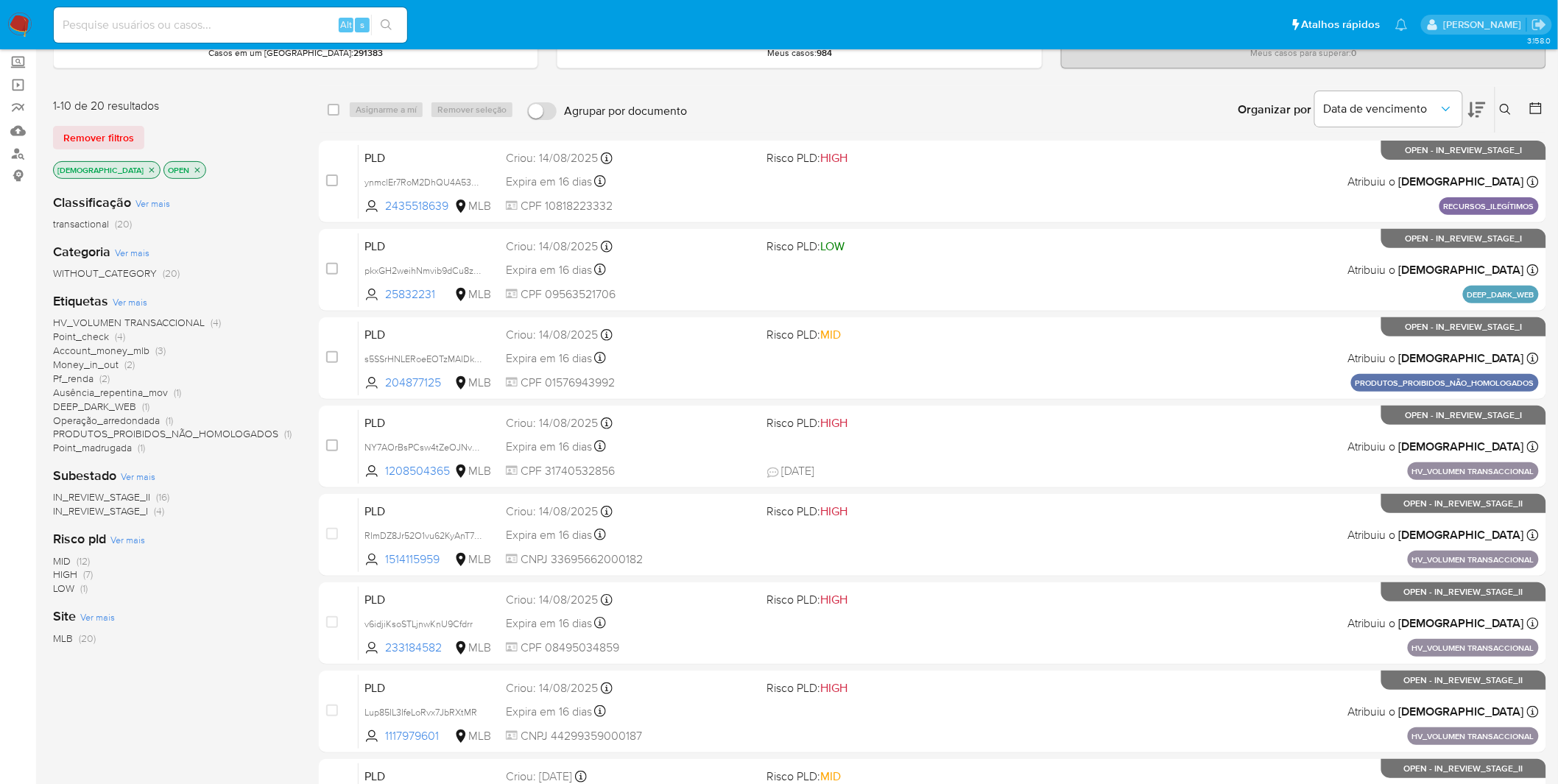
click at [144, 248] on span "Ver mais" at bounding box center [132, 253] width 35 height 14
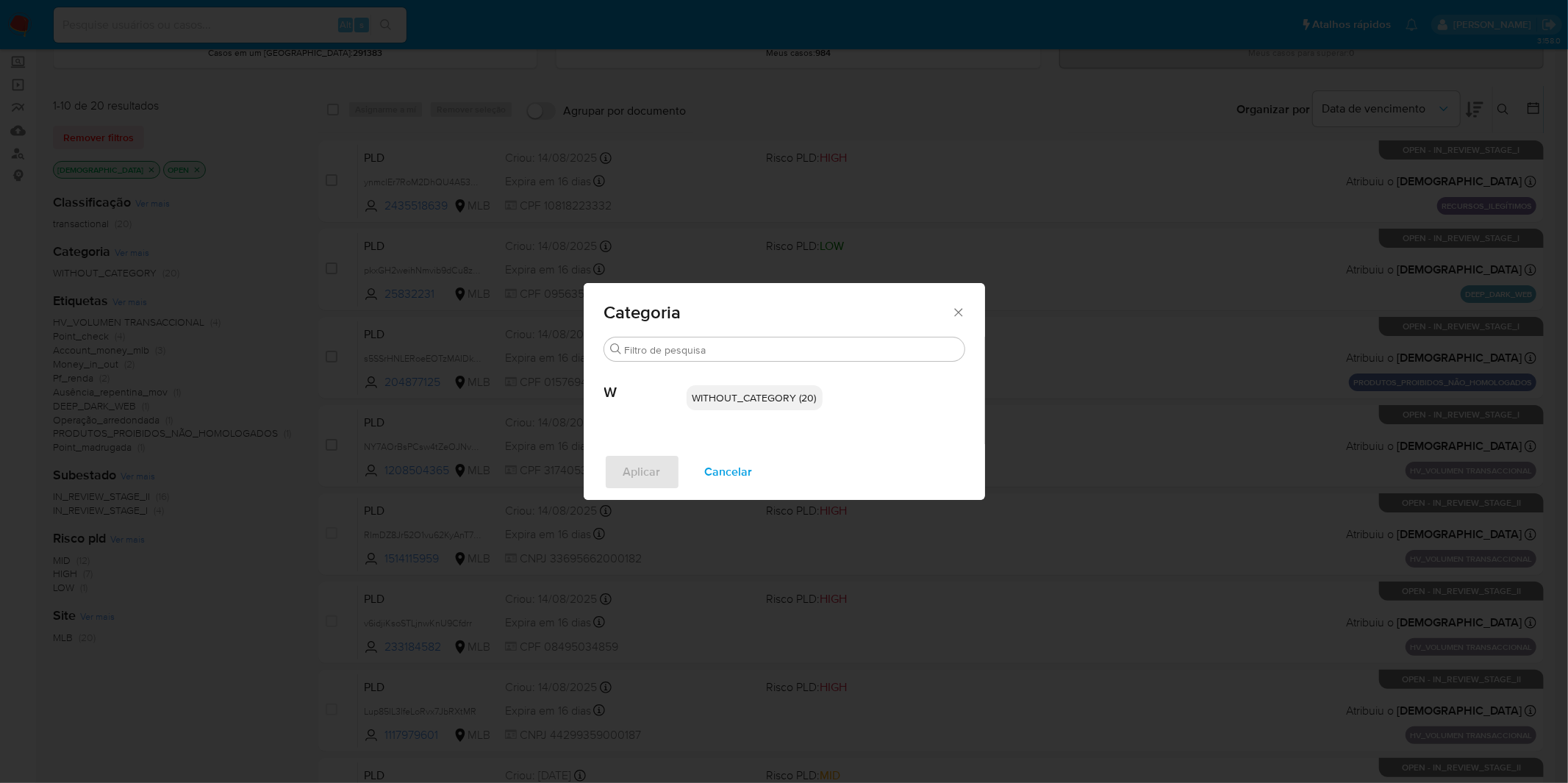
click at [152, 297] on div "Categoria Procurar W WITHOUT_CATEGORY (20) Aplicar Cancelar" at bounding box center [784, 392] width 1568 height 783
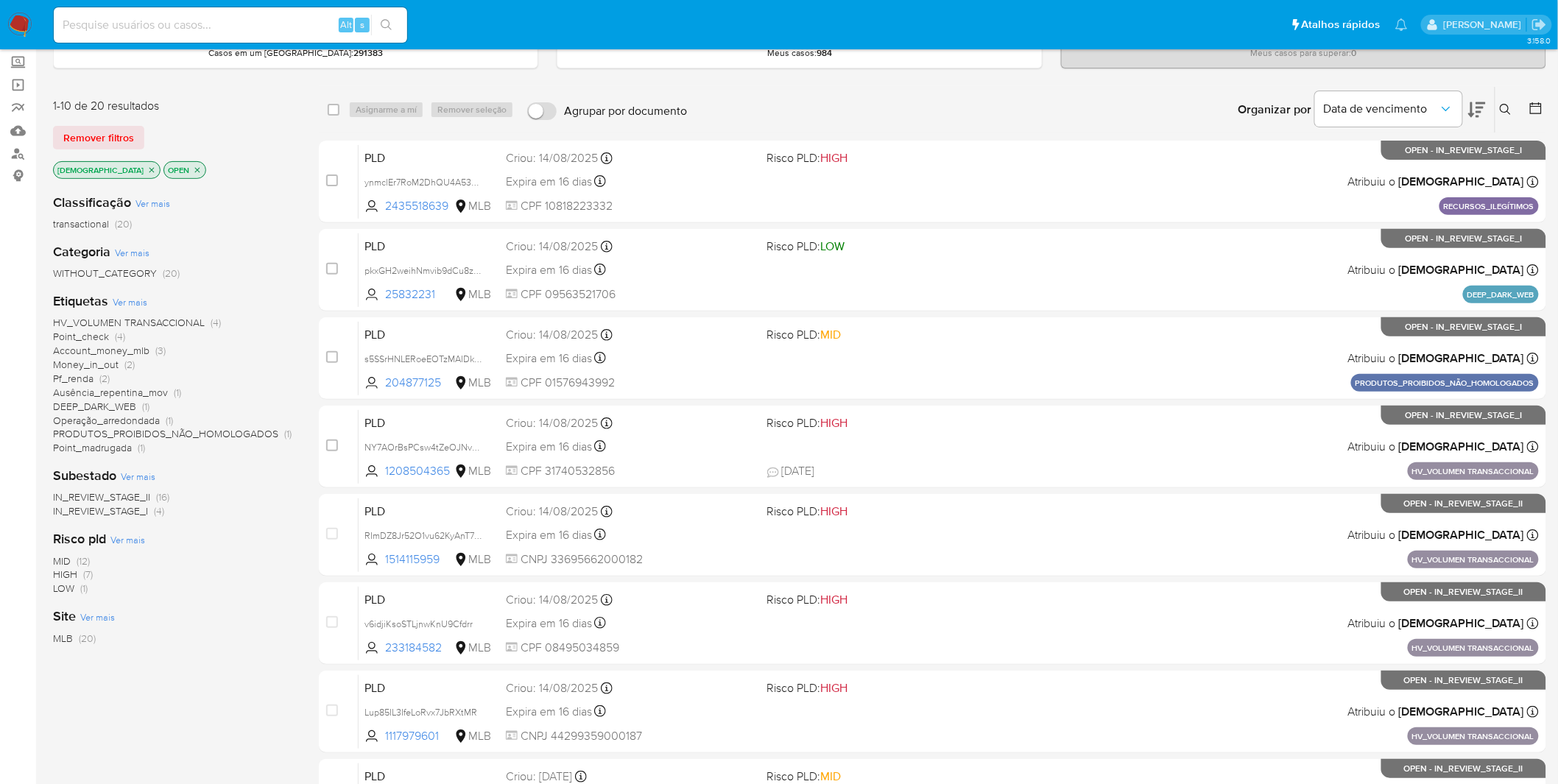
click at [135, 297] on span "Ver mais" at bounding box center [130, 302] width 35 height 14
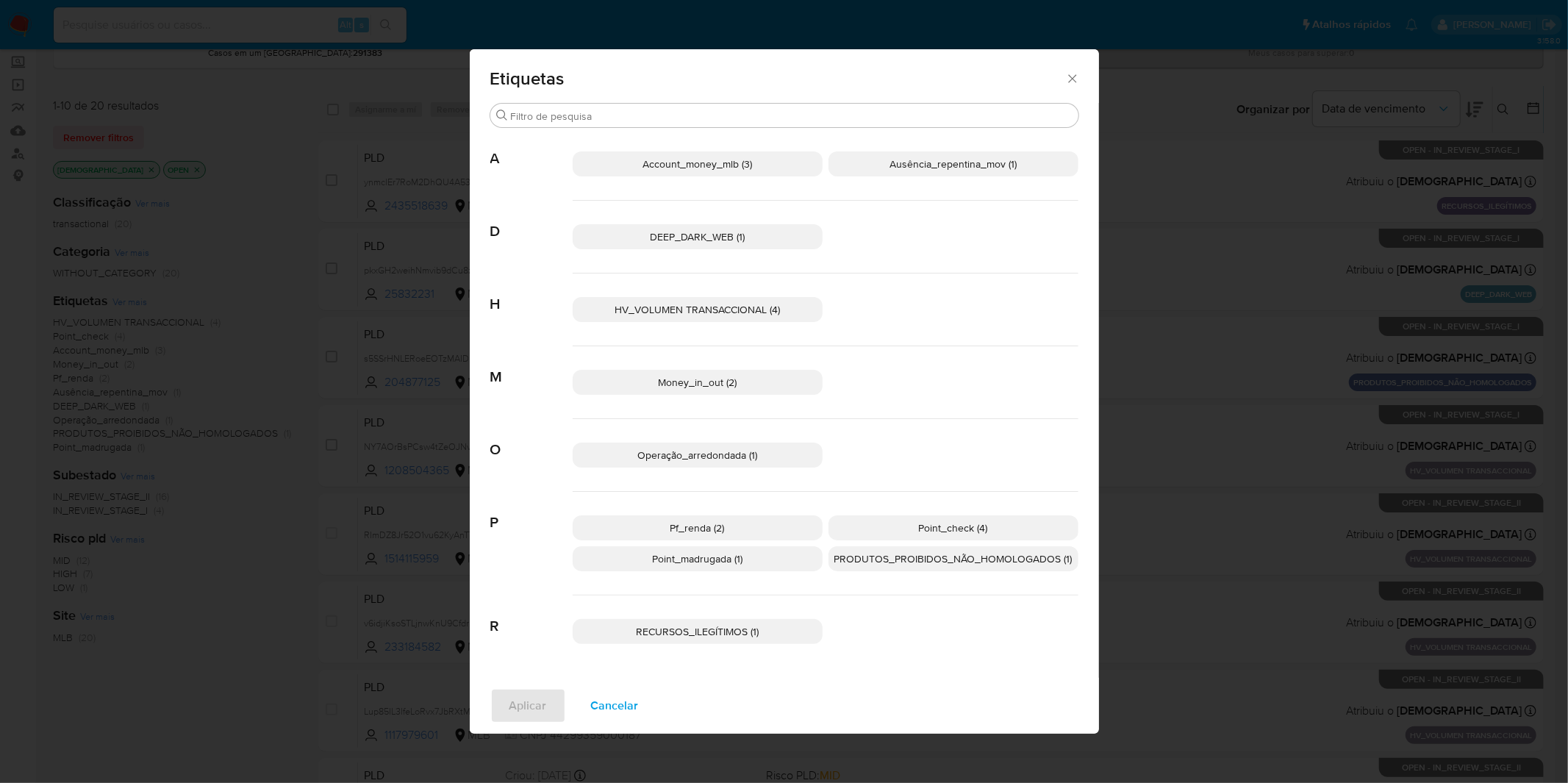
click at [632, 714] on span "Cancelar" at bounding box center [614, 707] width 48 height 33
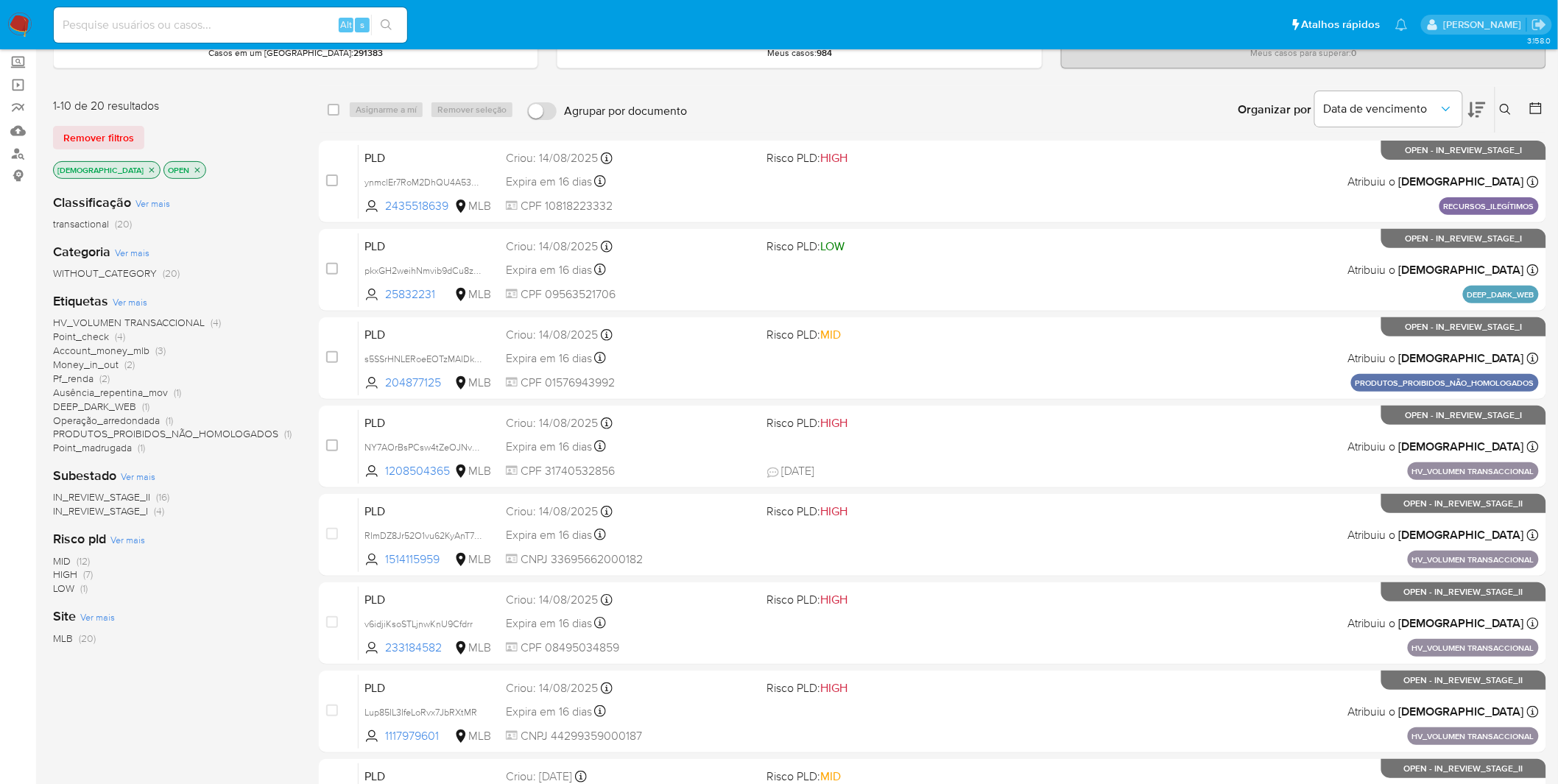
click at [263, 25] on input at bounding box center [231, 25] width 354 height 19
paste input "ZvgnxwtilQaohdGWP1OE8Zj9"
type input "ZvgnxwtilQaohdGWP1OE8Zj9"
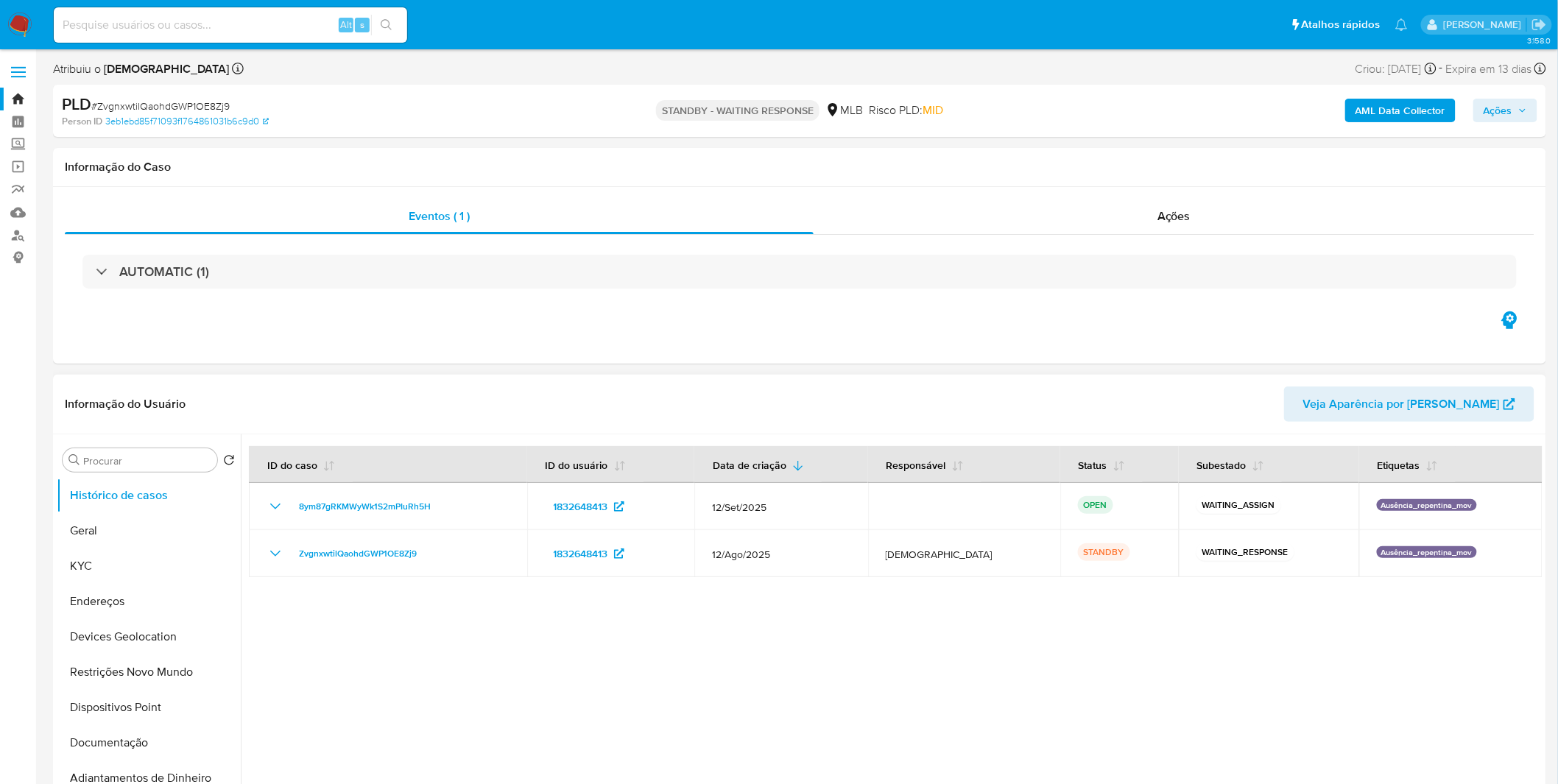
select select "10"
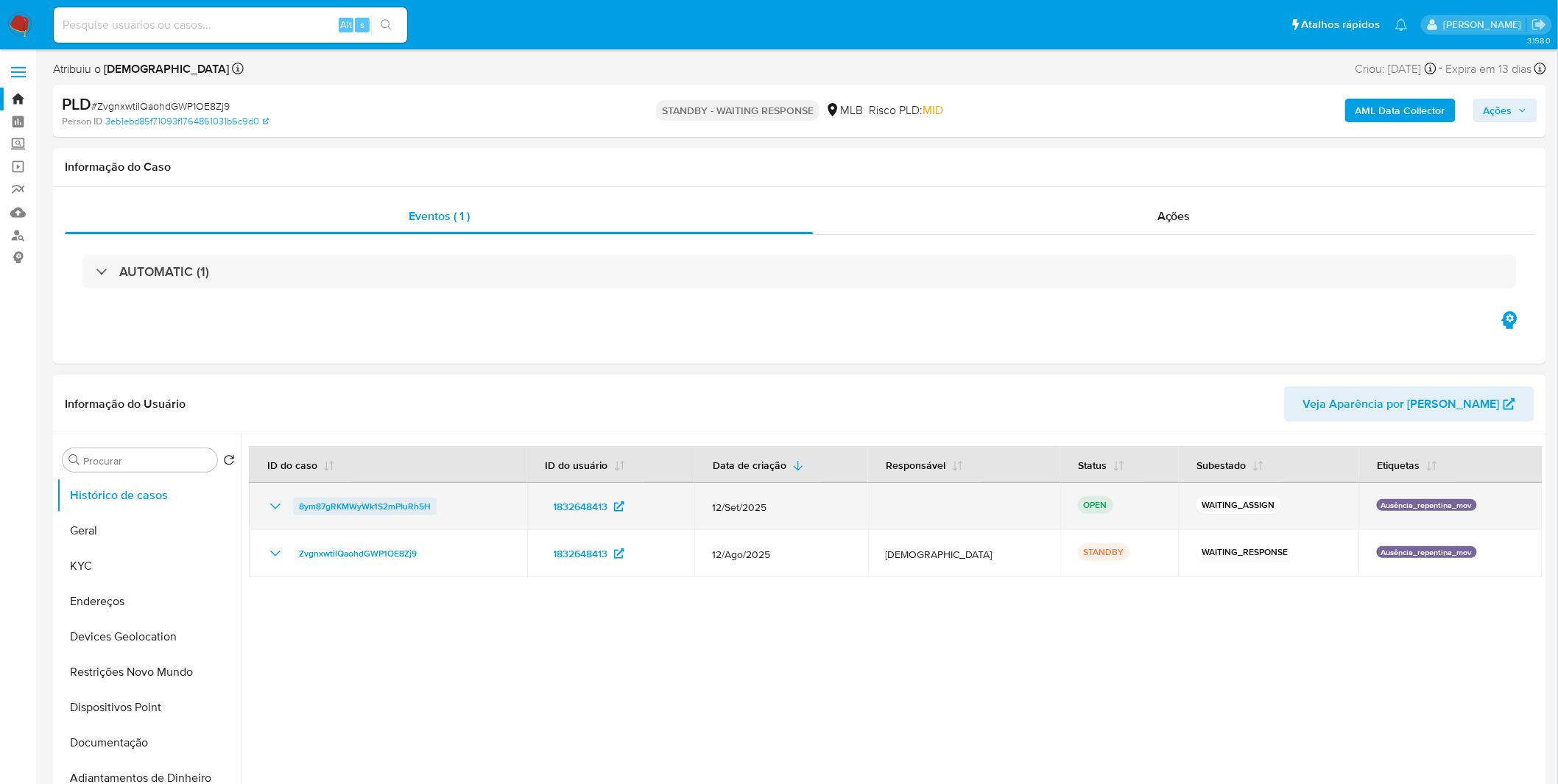
drag, startPoint x: 453, startPoint y: 511, endPoint x: 300, endPoint y: 508, distance: 153.0
click at [300, 509] on div "8ym87gRKMWyWk1S2mPIuRh5H" at bounding box center [387, 506] width 243 height 17
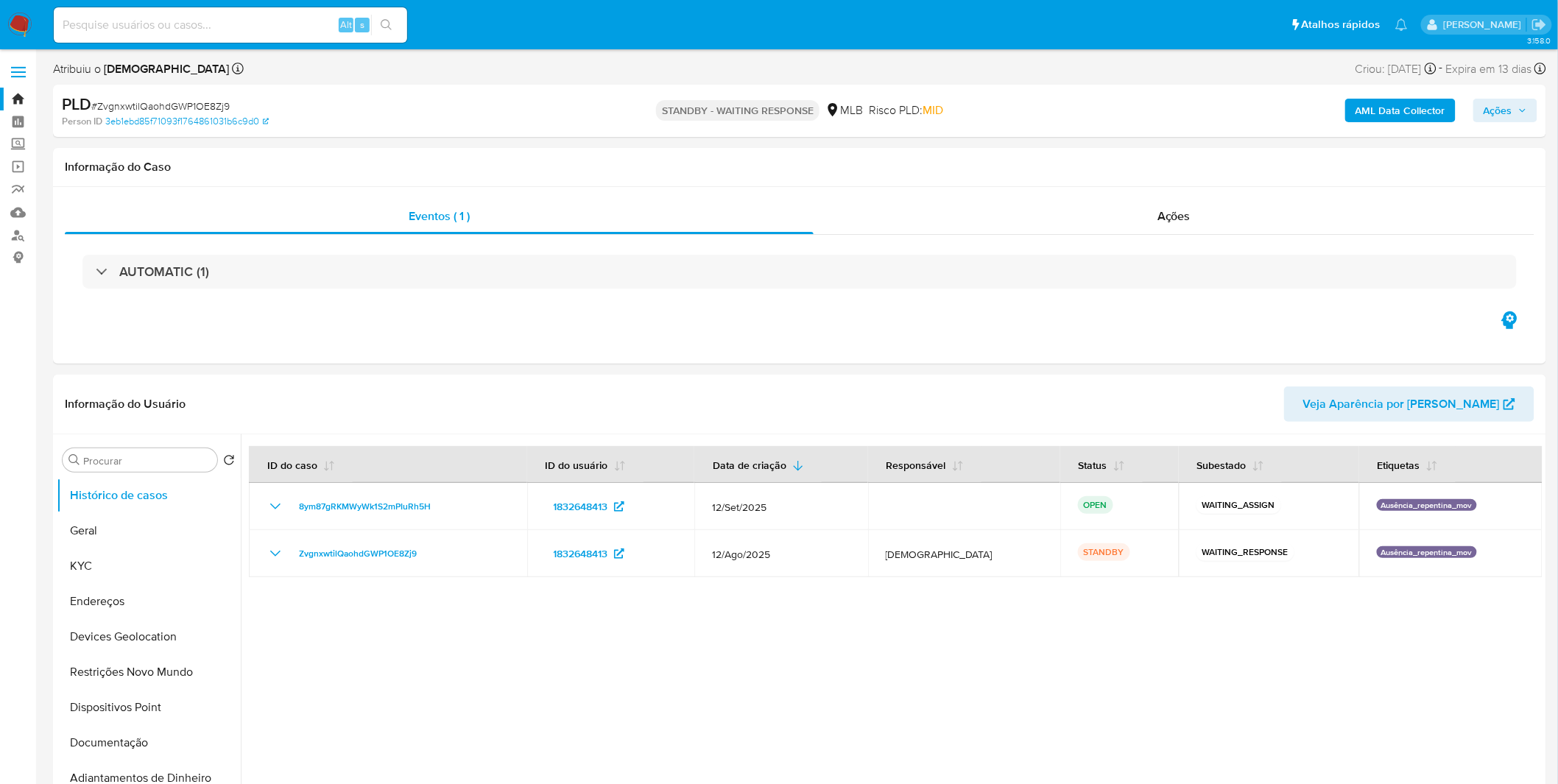
click at [230, 29] on input at bounding box center [231, 25] width 354 height 19
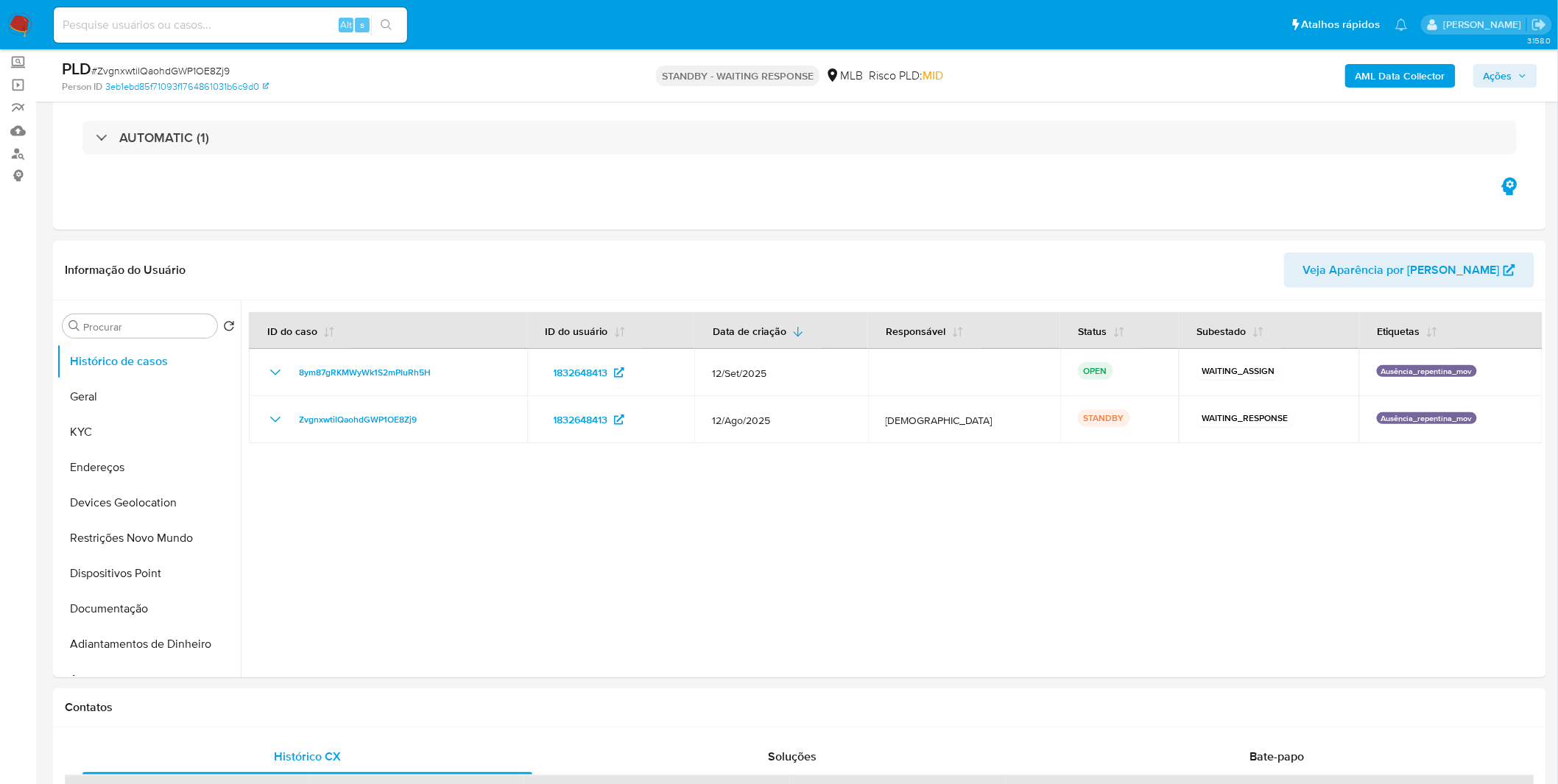
click at [29, 20] on img at bounding box center [19, 25] width 25 height 25
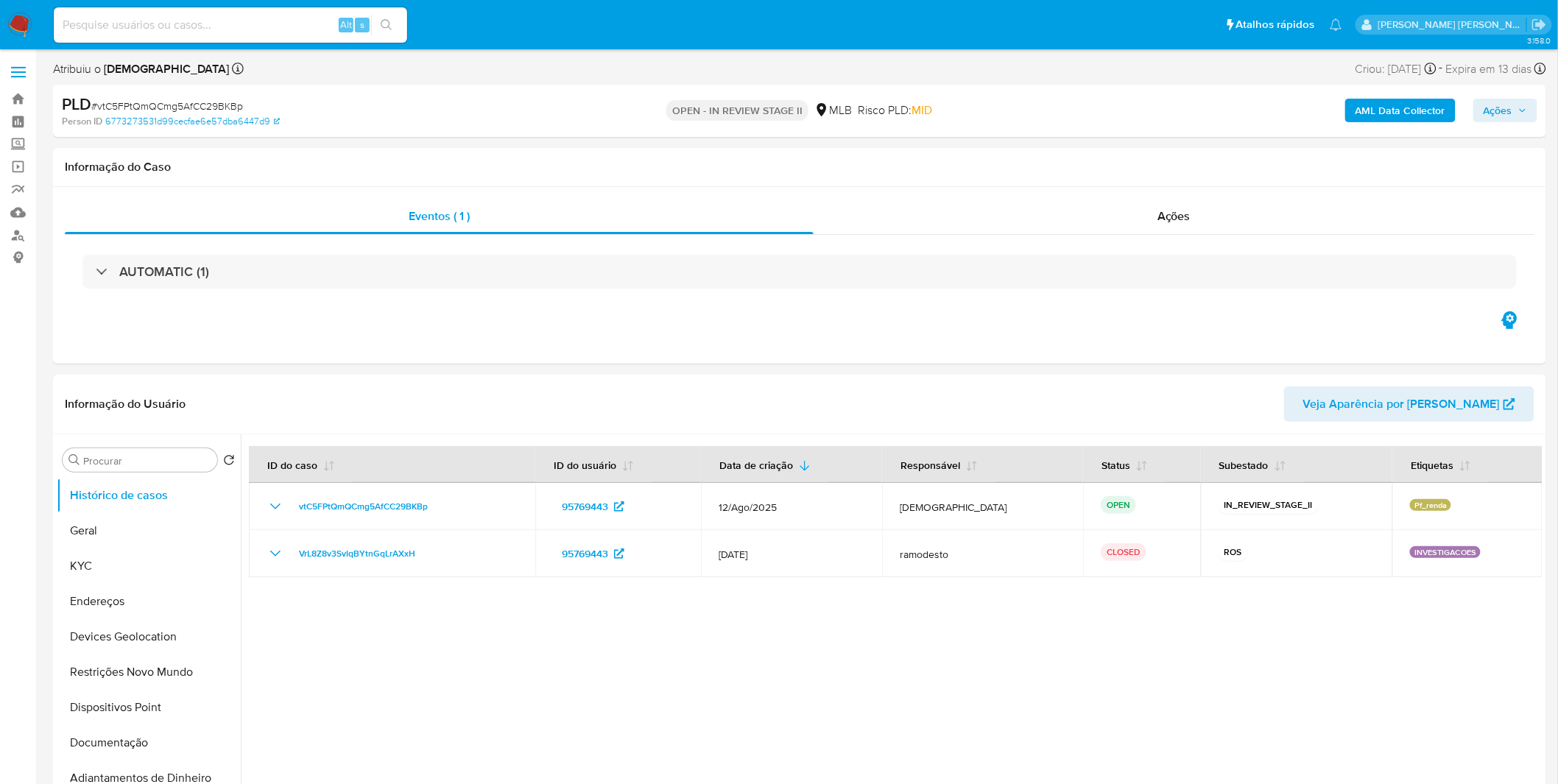
select select "10"
click at [201, 105] on span "# vtC5FPtQmQCmg5AfCC29BKBp" at bounding box center [167, 106] width 151 height 15
copy span "vtC5FPtQmQCmg5AfCC29BKBp"
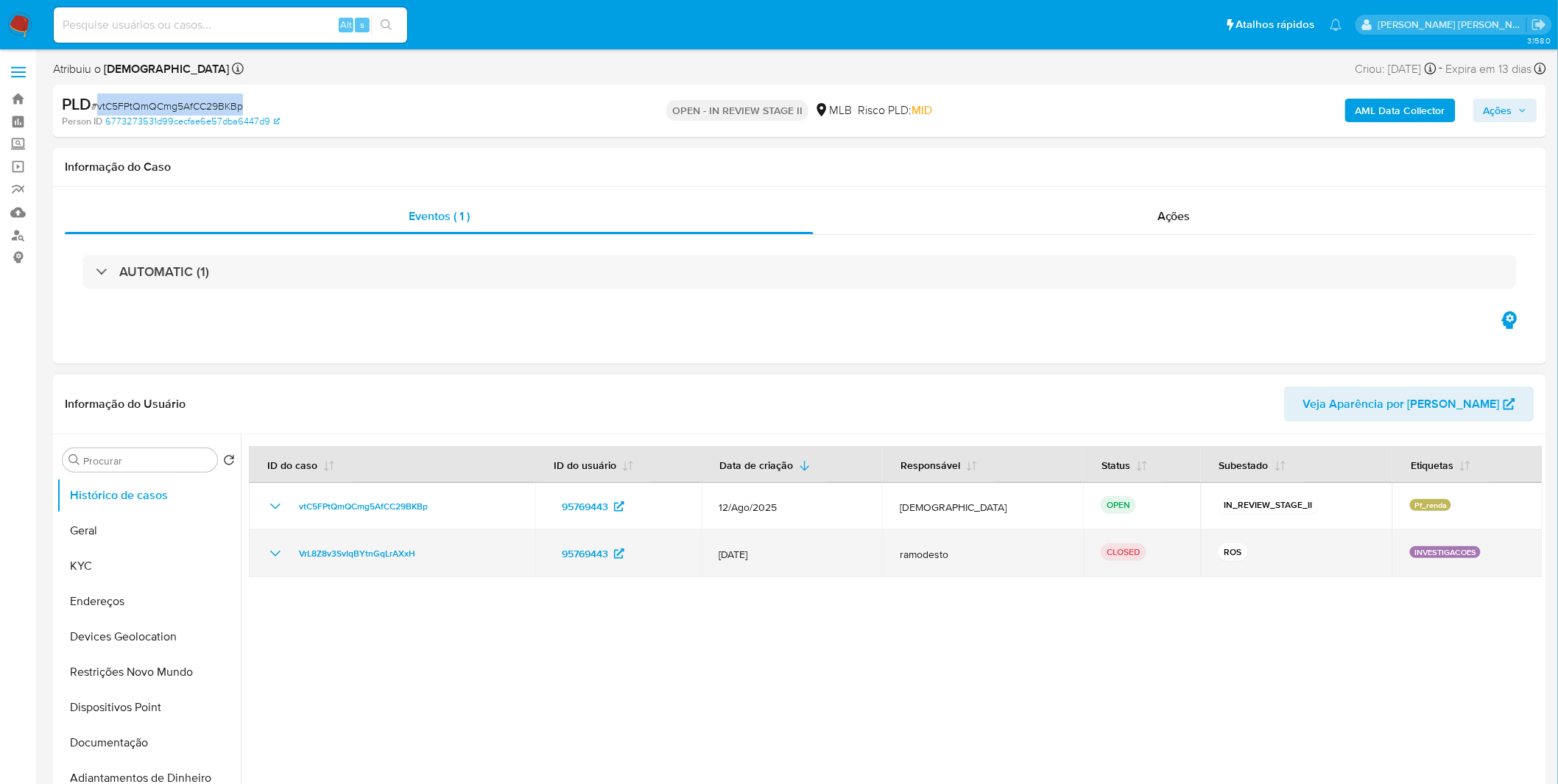
click at [274, 553] on icon "Mostrar/Ocultar" at bounding box center [274, 553] width 17 height 17
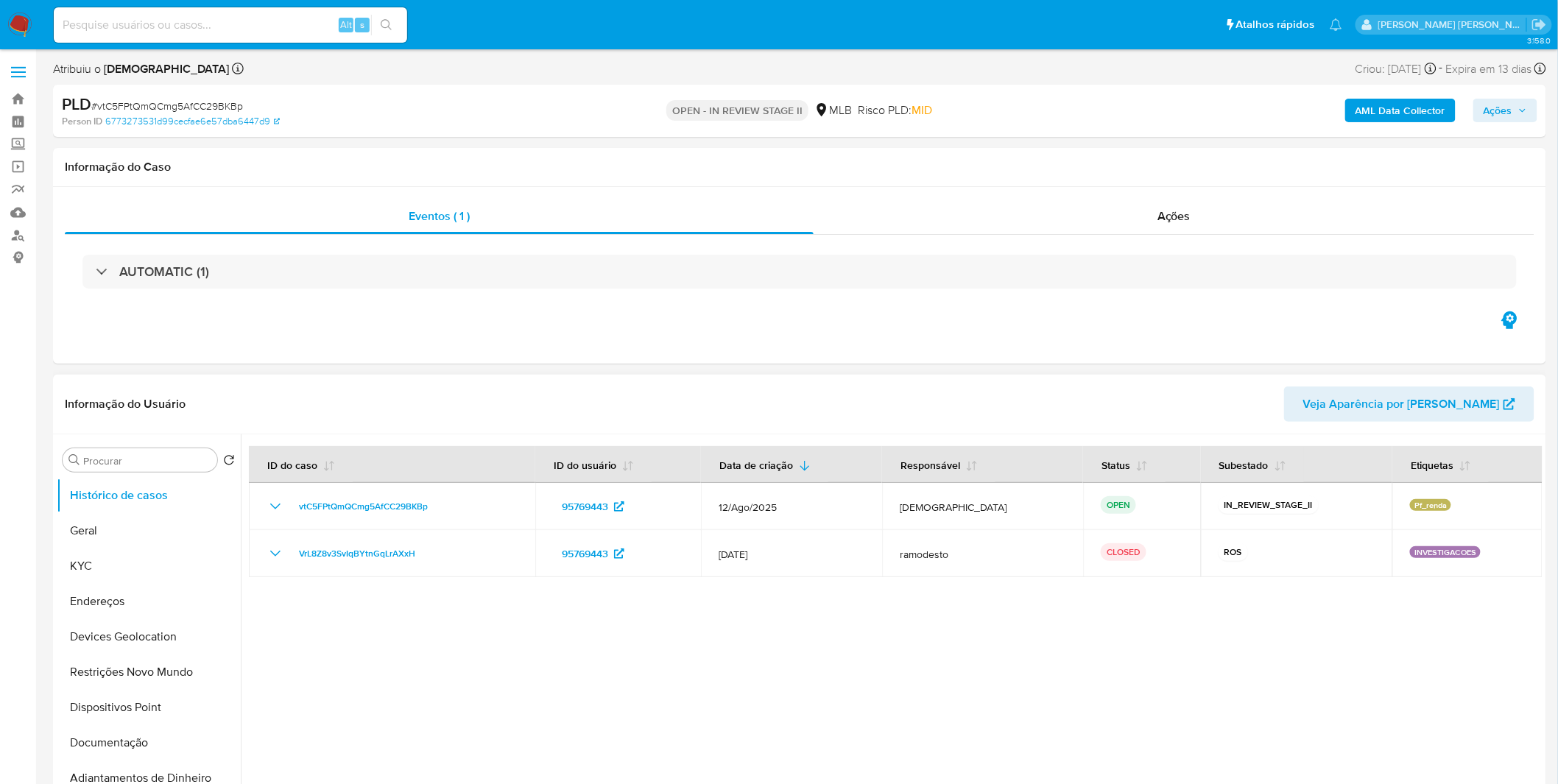
click at [401, 600] on div at bounding box center [892, 624] width 1302 height 377
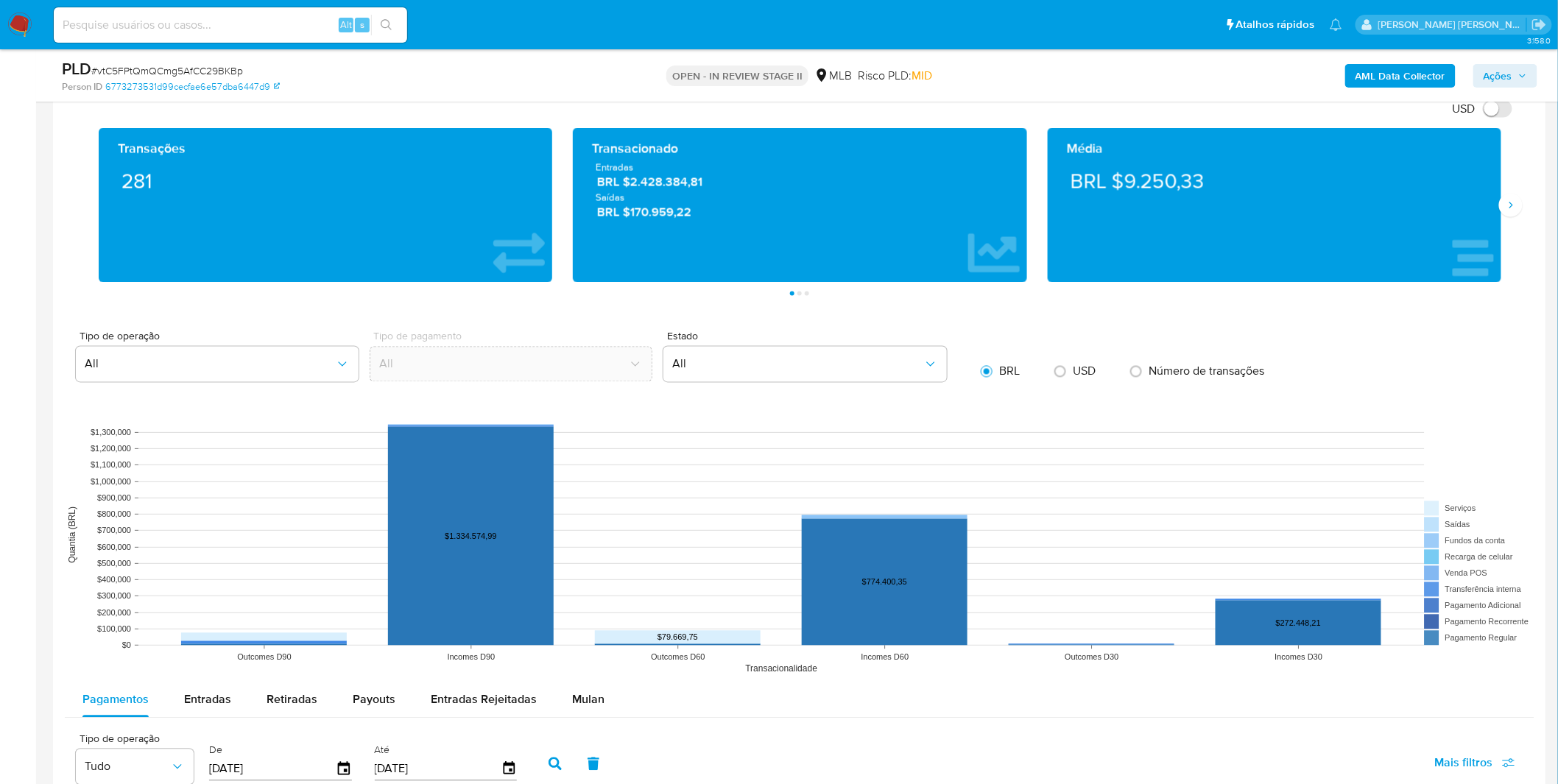
scroll to position [1227, 0]
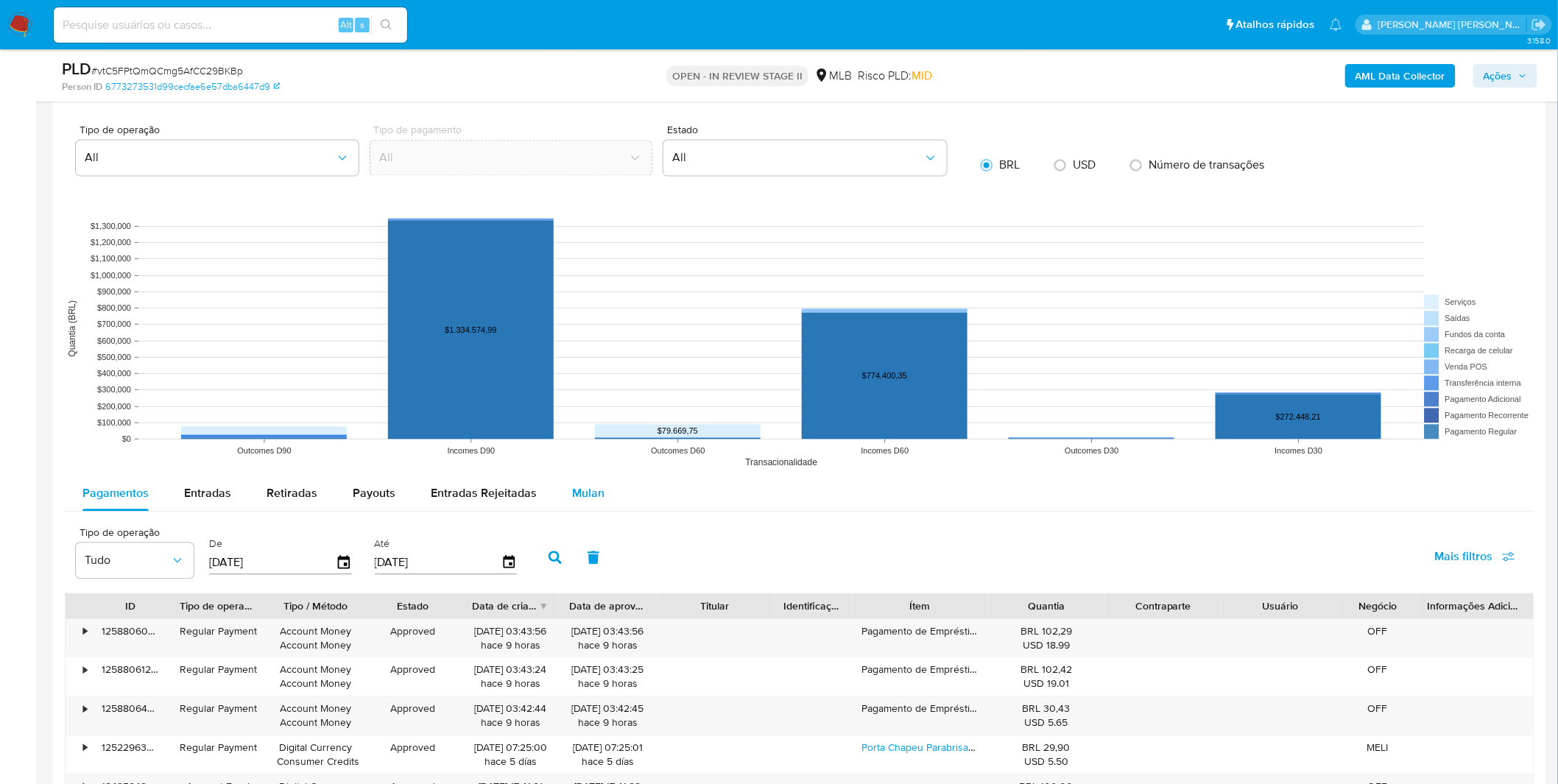
click at [598, 494] on span "Mulan" at bounding box center [589, 493] width 33 height 17
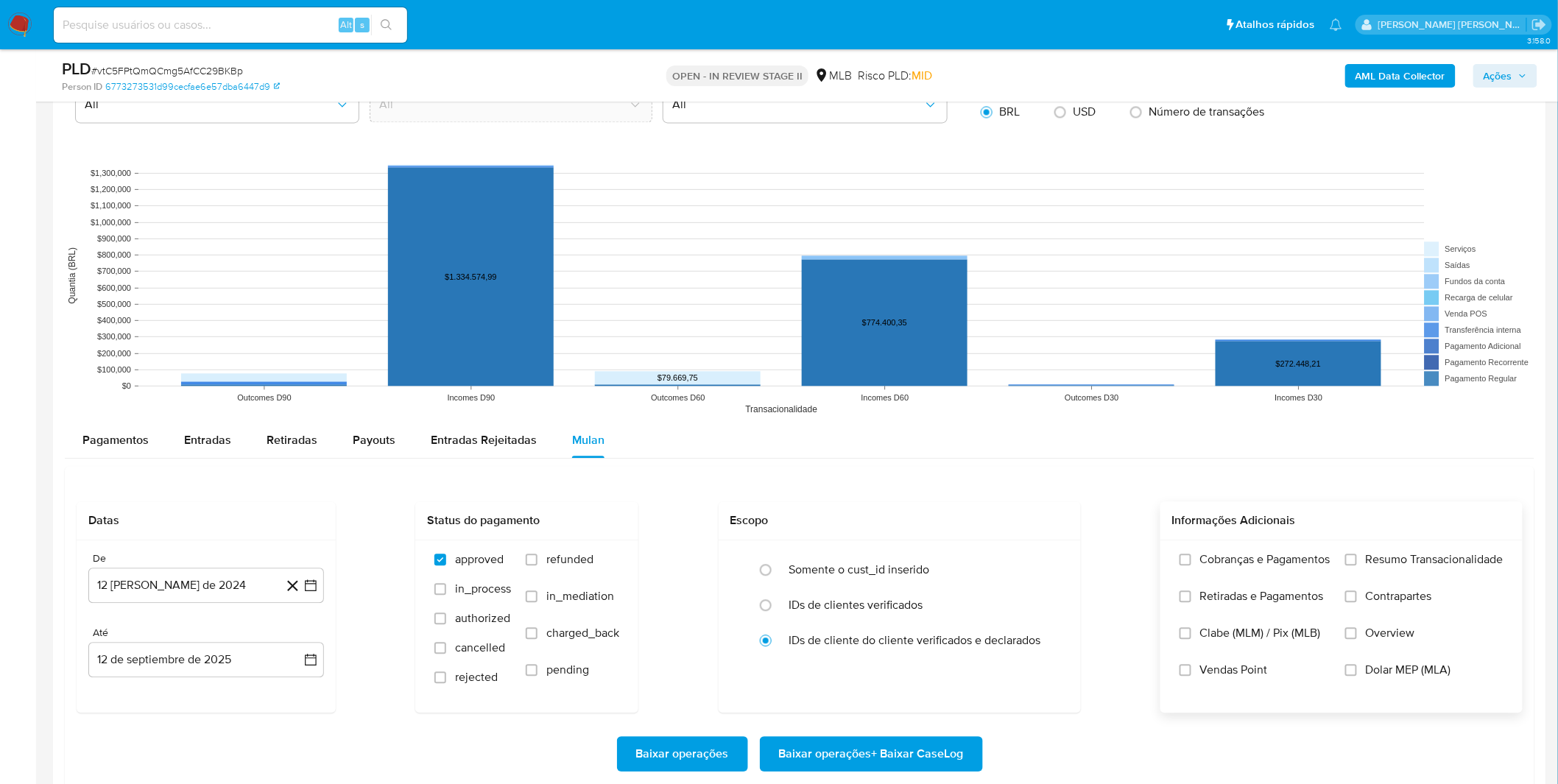
scroll to position [1308, 0]
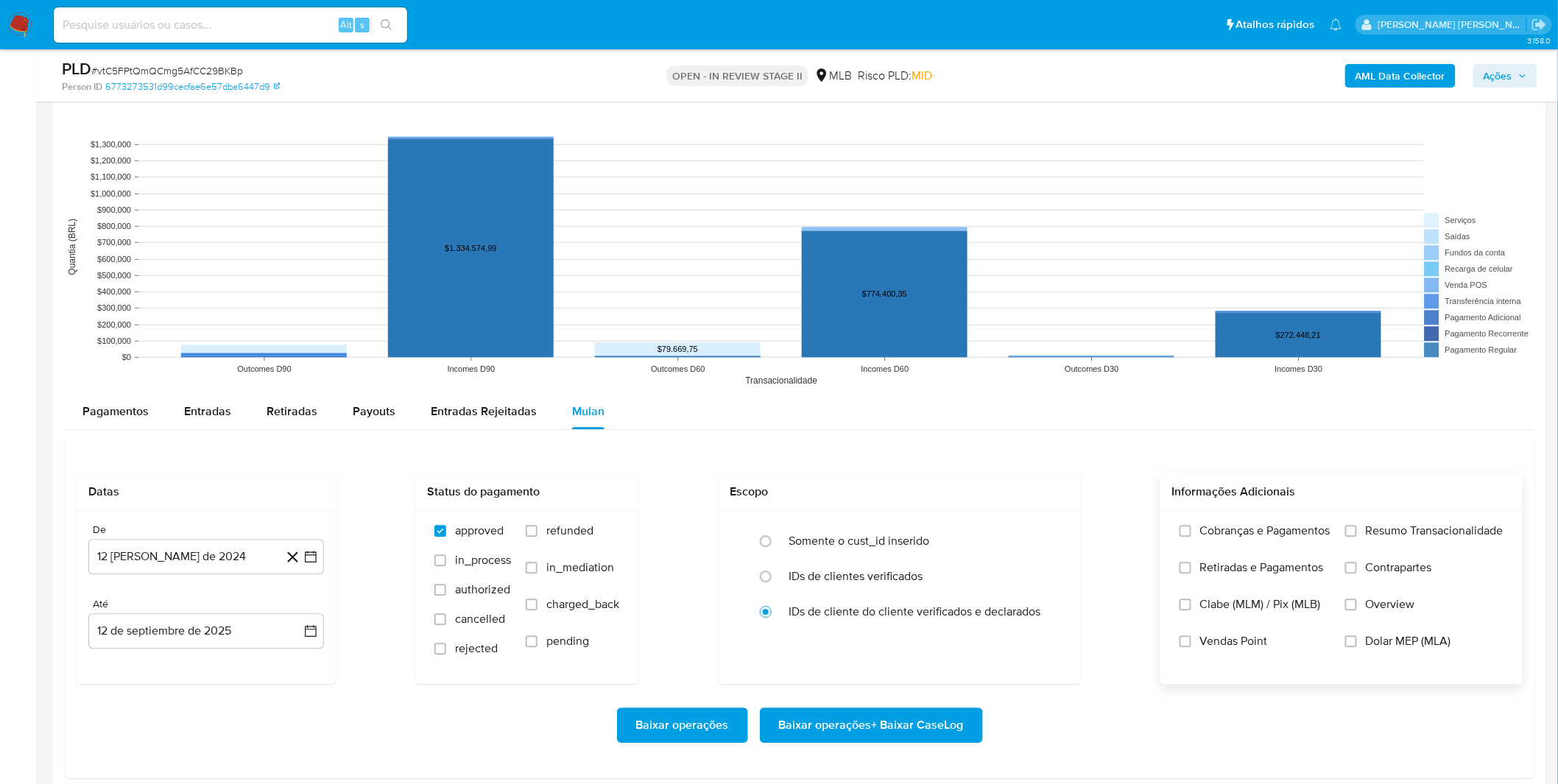
click at [1262, 545] on label "Cobranças e Pagamentos" at bounding box center [1255, 542] width 151 height 36
click at [1192, 537] on input "Cobranças e Pagamentos" at bounding box center [1185, 531] width 12 height 12
click at [1260, 568] on span "Retiradas e Pagamentos" at bounding box center [1263, 568] width 124 height 15
click at [1192, 568] on input "Retiradas e Pagamentos" at bounding box center [1185, 567] width 12 height 12
click at [1407, 547] on label "Resumo Transacionalidade" at bounding box center [1425, 542] width 159 height 36
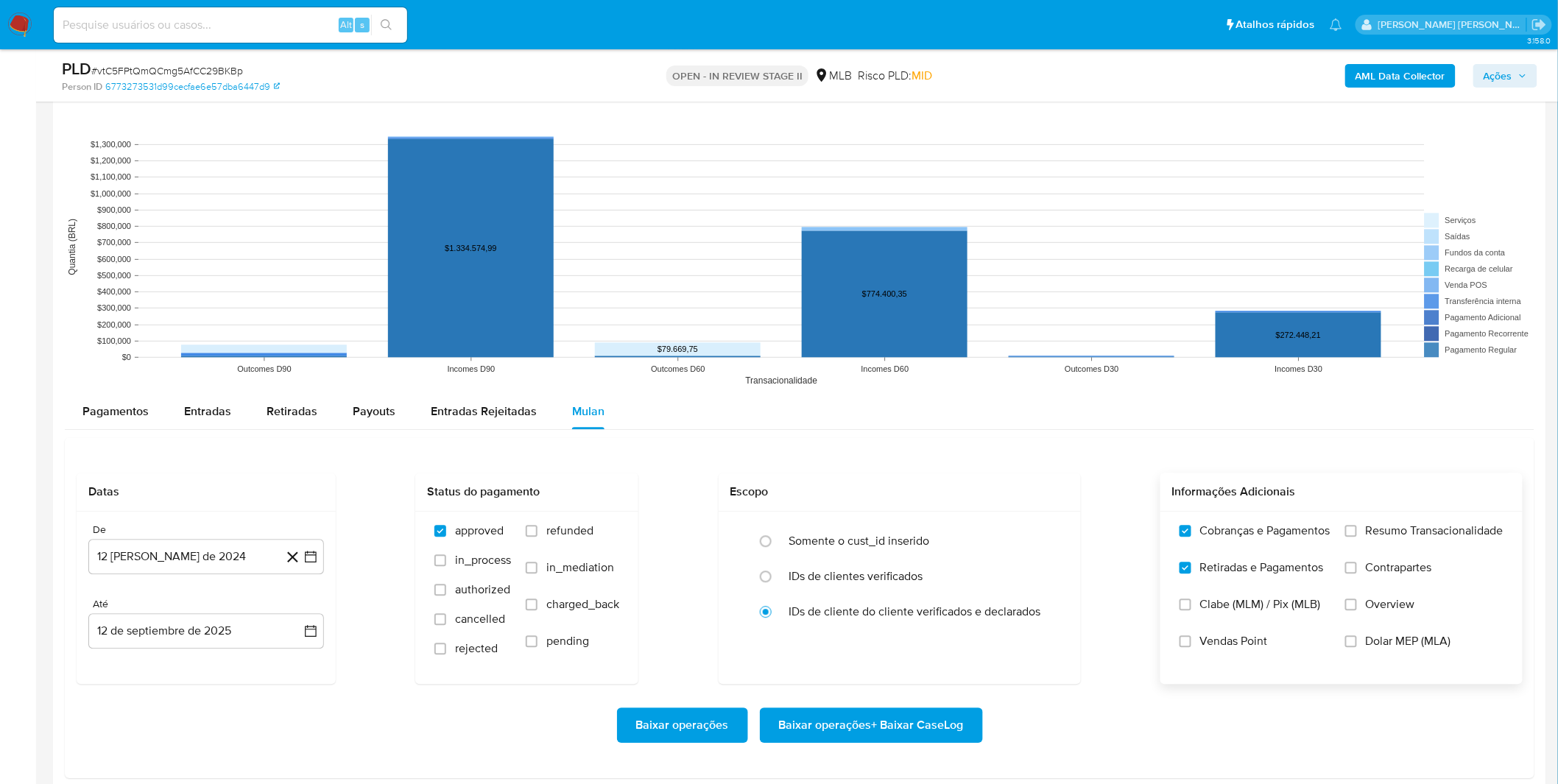
click at [1357, 537] on input "Resumo Transacionalidade" at bounding box center [1351, 531] width 12 height 12
click at [164, 560] on button "12 [PERSON_NAME] de 2024" at bounding box center [206, 556] width 235 height 36
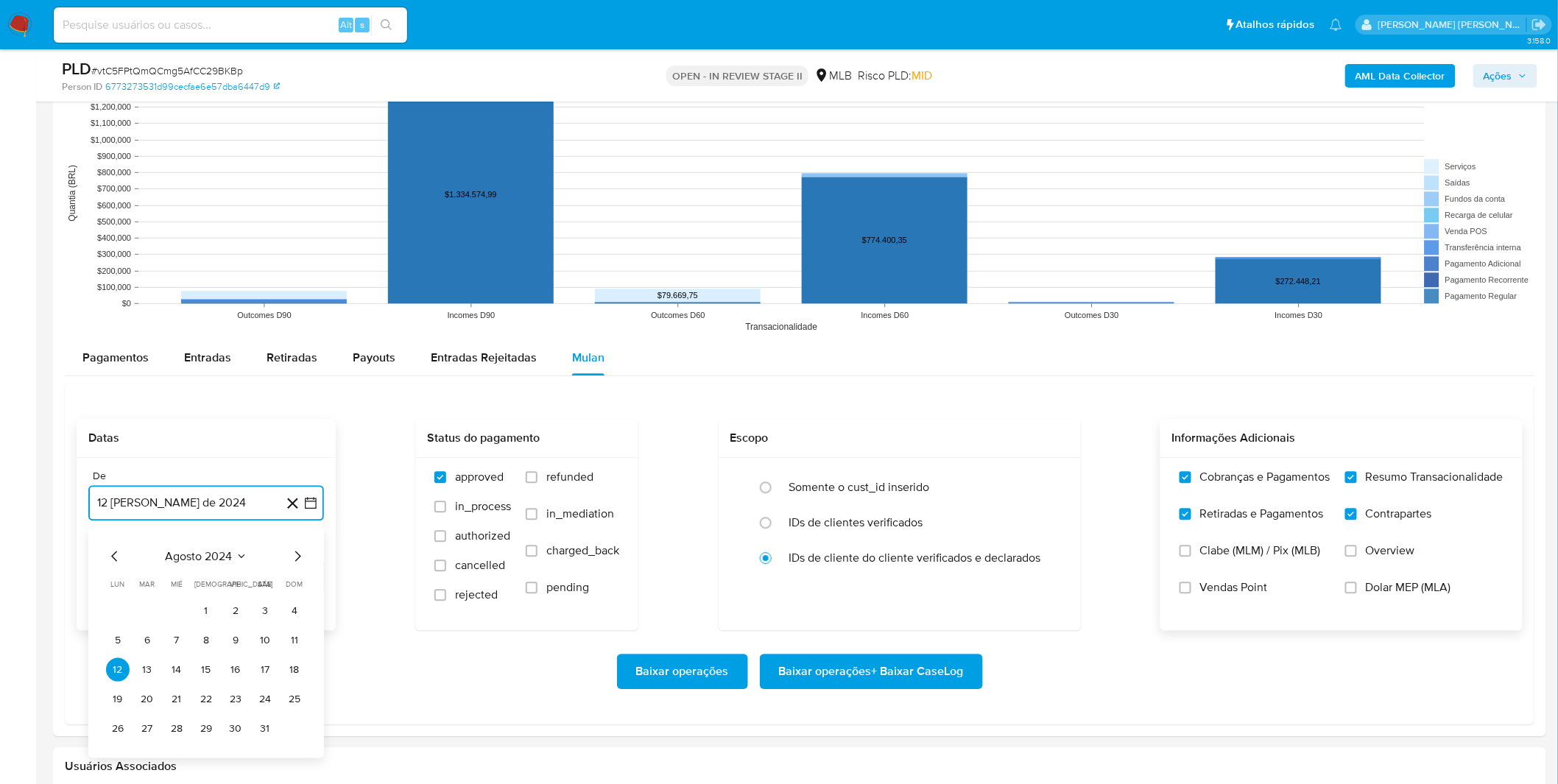
scroll to position [1390, 0]
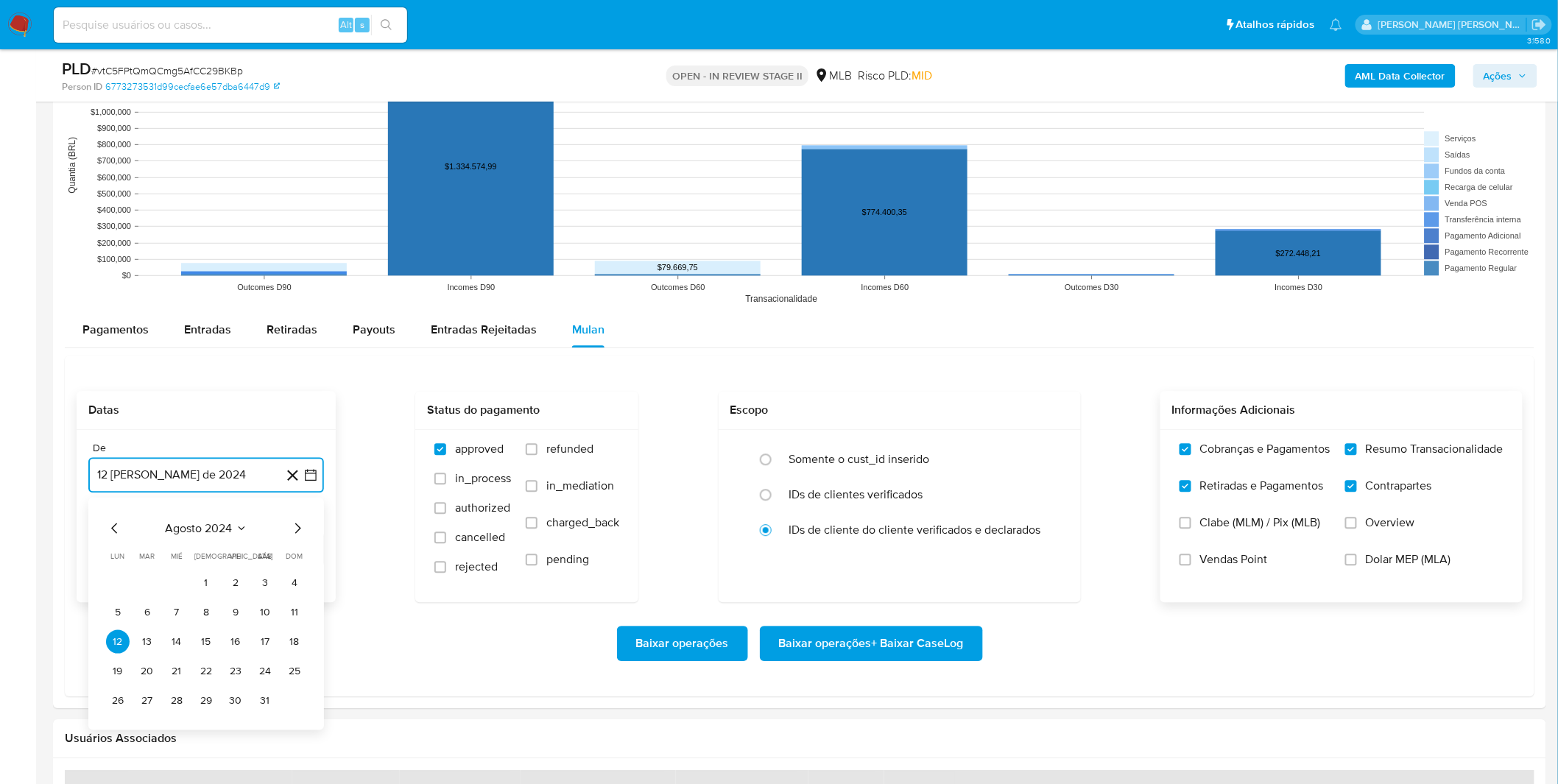
click at [195, 532] on span "agosto 2024" at bounding box center [200, 528] width 67 height 15
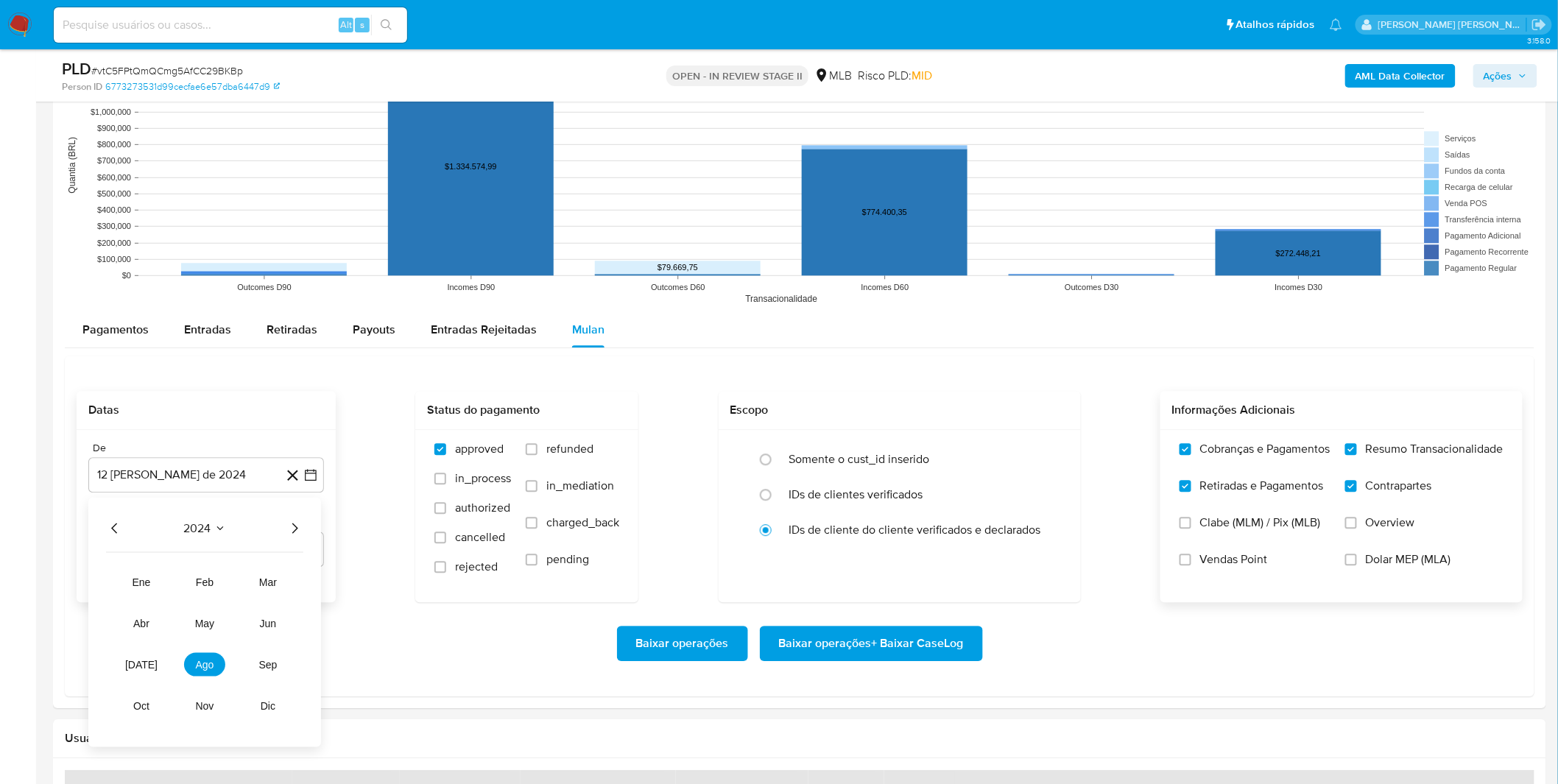
click at [304, 535] on div "2024 2024 ene feb mar abr may jun [DATE] ago sep oct nov dic" at bounding box center [204, 622] width 232 height 250
click at [285, 528] on icon "Año siguiente" at bounding box center [294, 527] width 17 height 17
click at [135, 665] on span "[DATE]" at bounding box center [141, 664] width 33 height 12
click at [144, 579] on button "1" at bounding box center [148, 583] width 24 height 24
click at [230, 627] on div "Baixar operações Baixar operações + Baixar CaseLog" at bounding box center [800, 644] width 1446 height 36
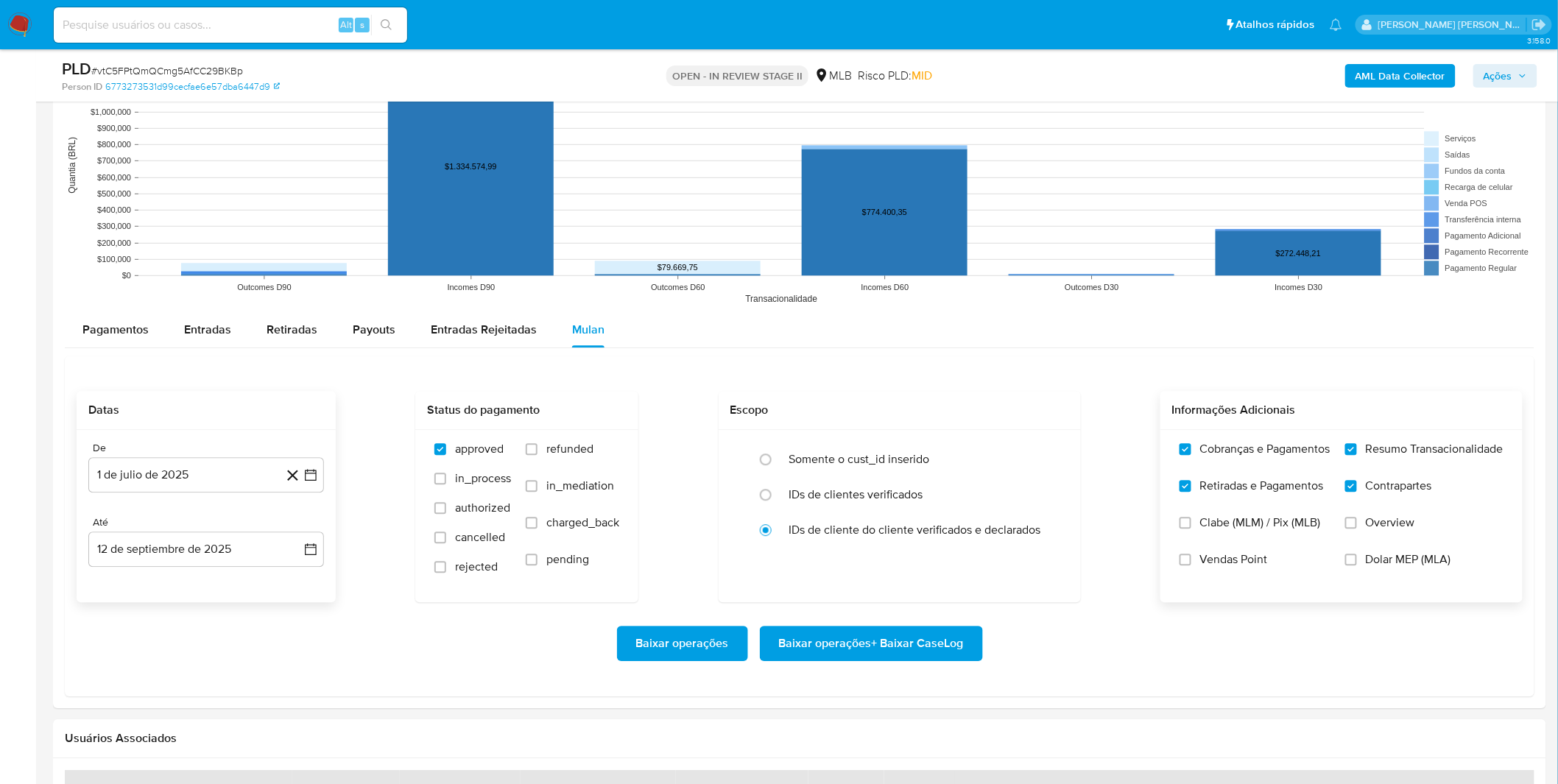
click at [900, 637] on span "Baixar operações + Baixar CaseLog" at bounding box center [872, 644] width 185 height 33
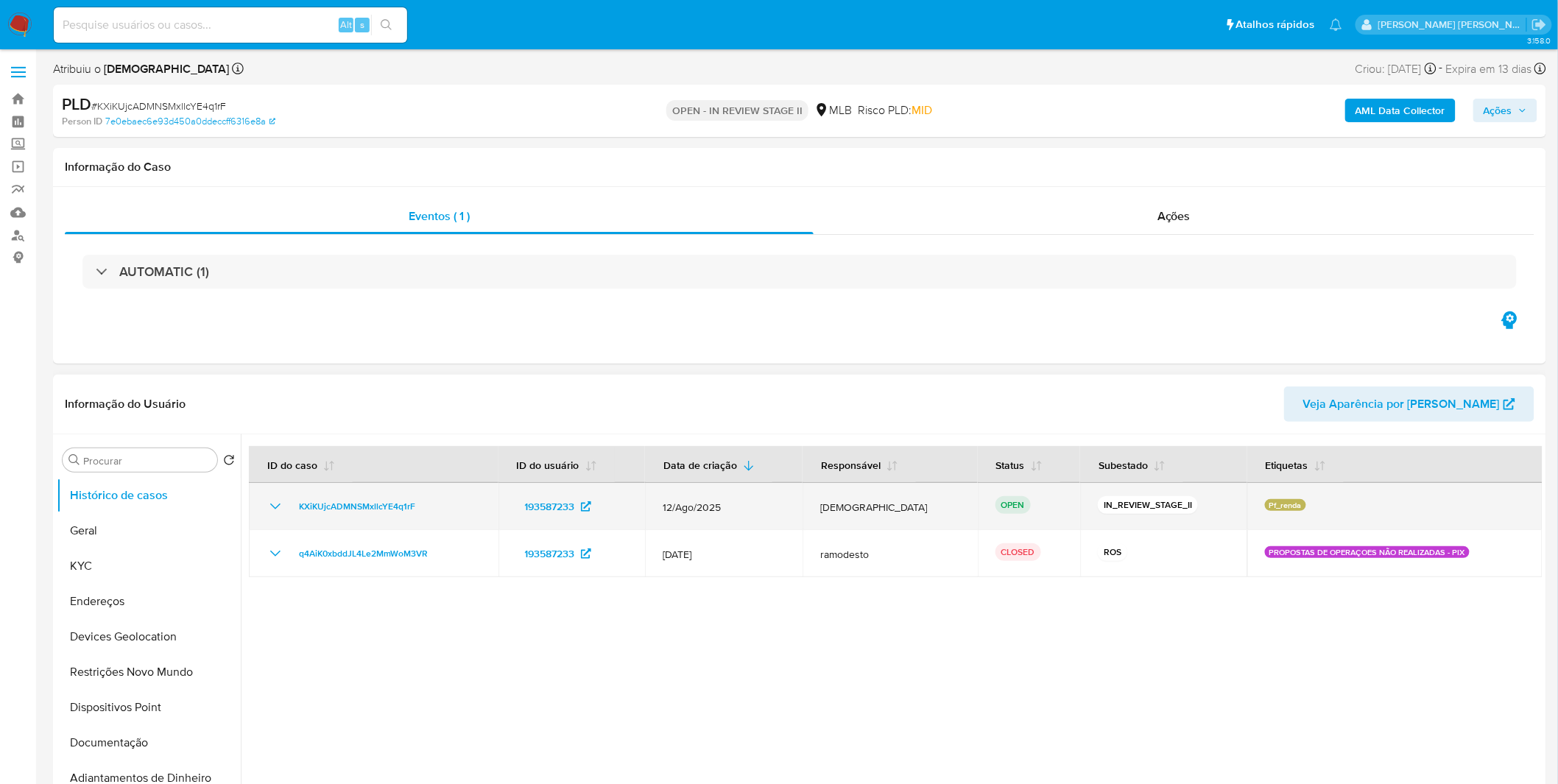
select select "10"
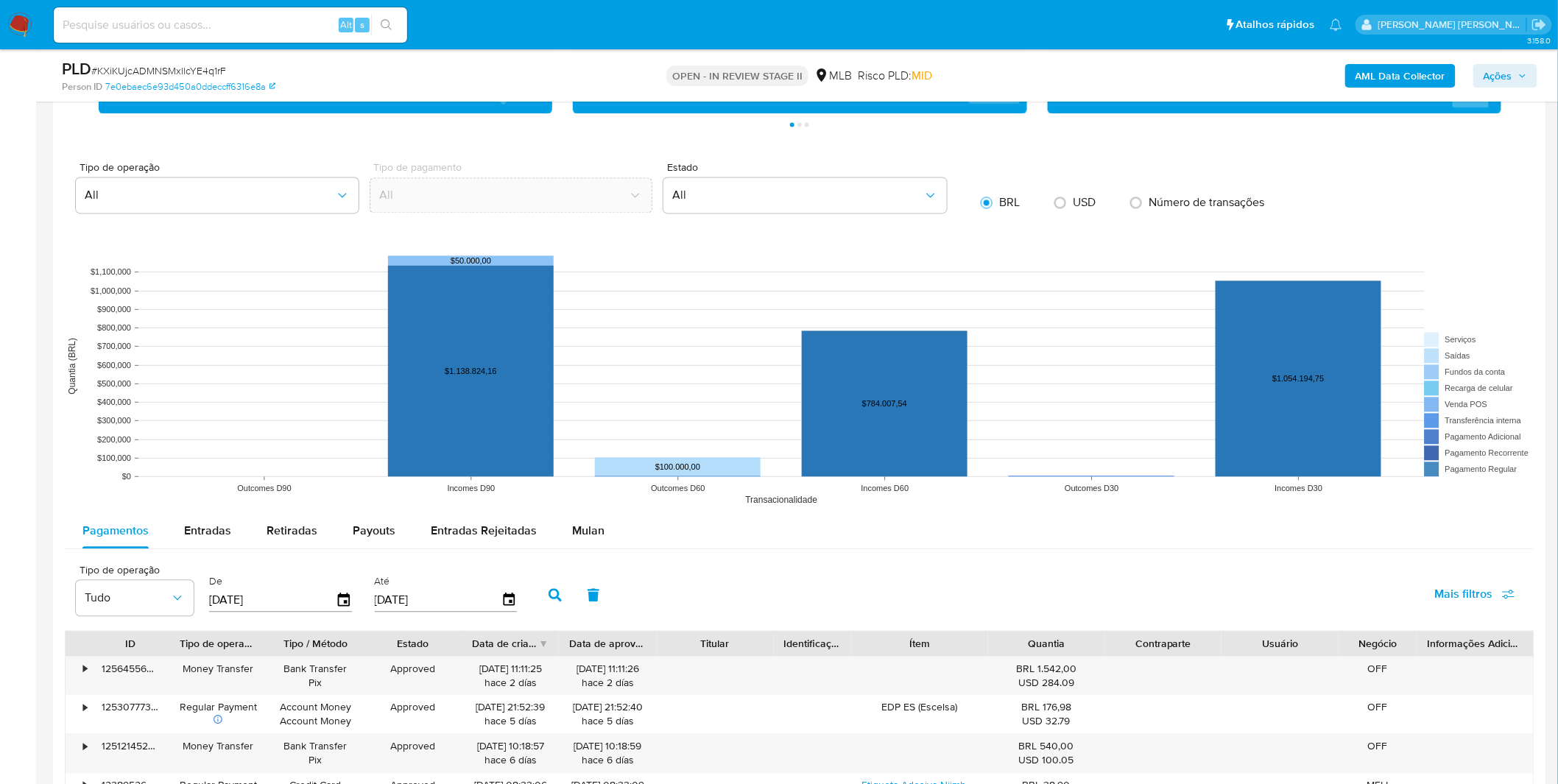
scroll to position [1227, 0]
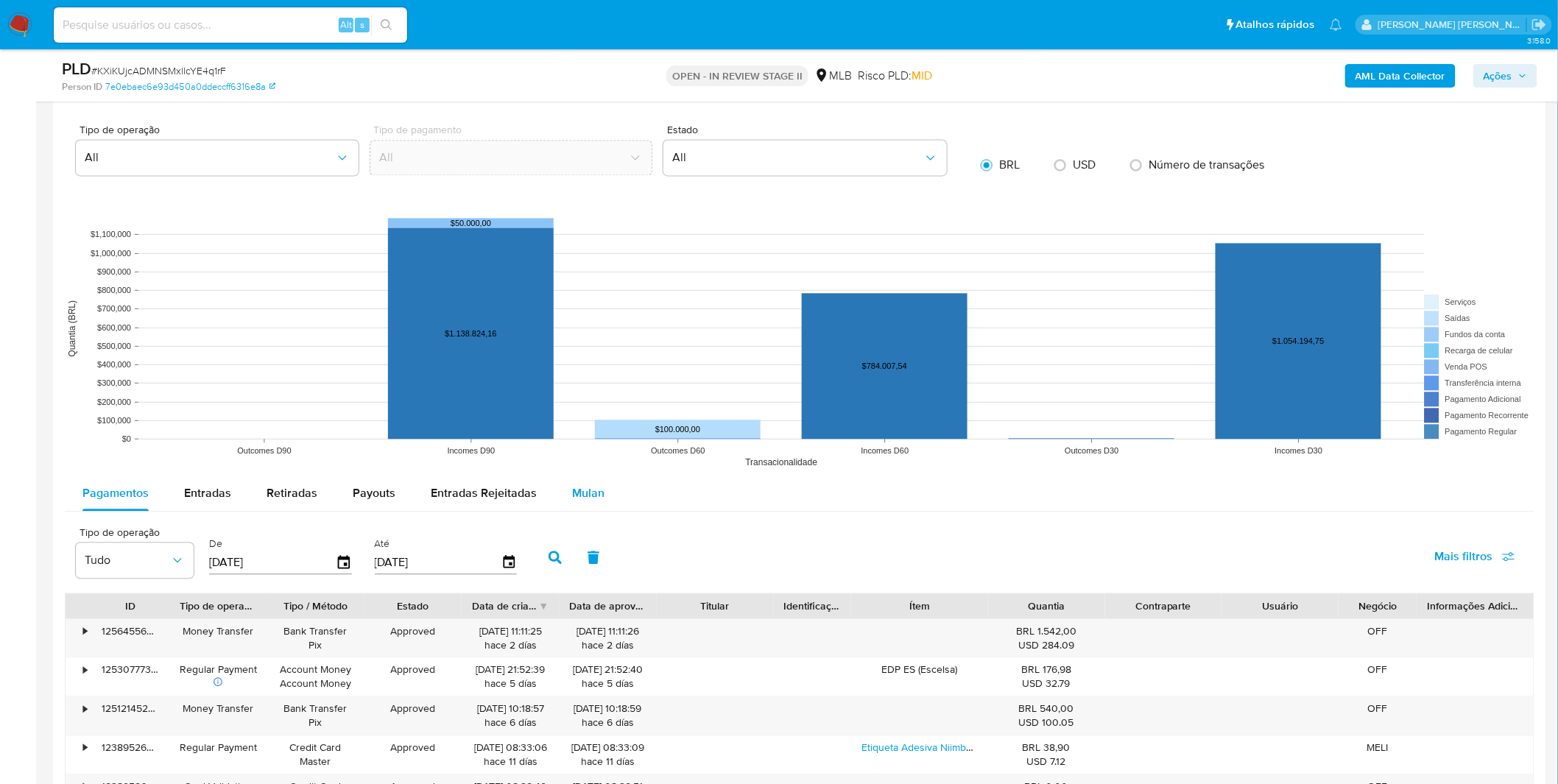
click at [584, 488] on span "Mulan" at bounding box center [589, 493] width 33 height 17
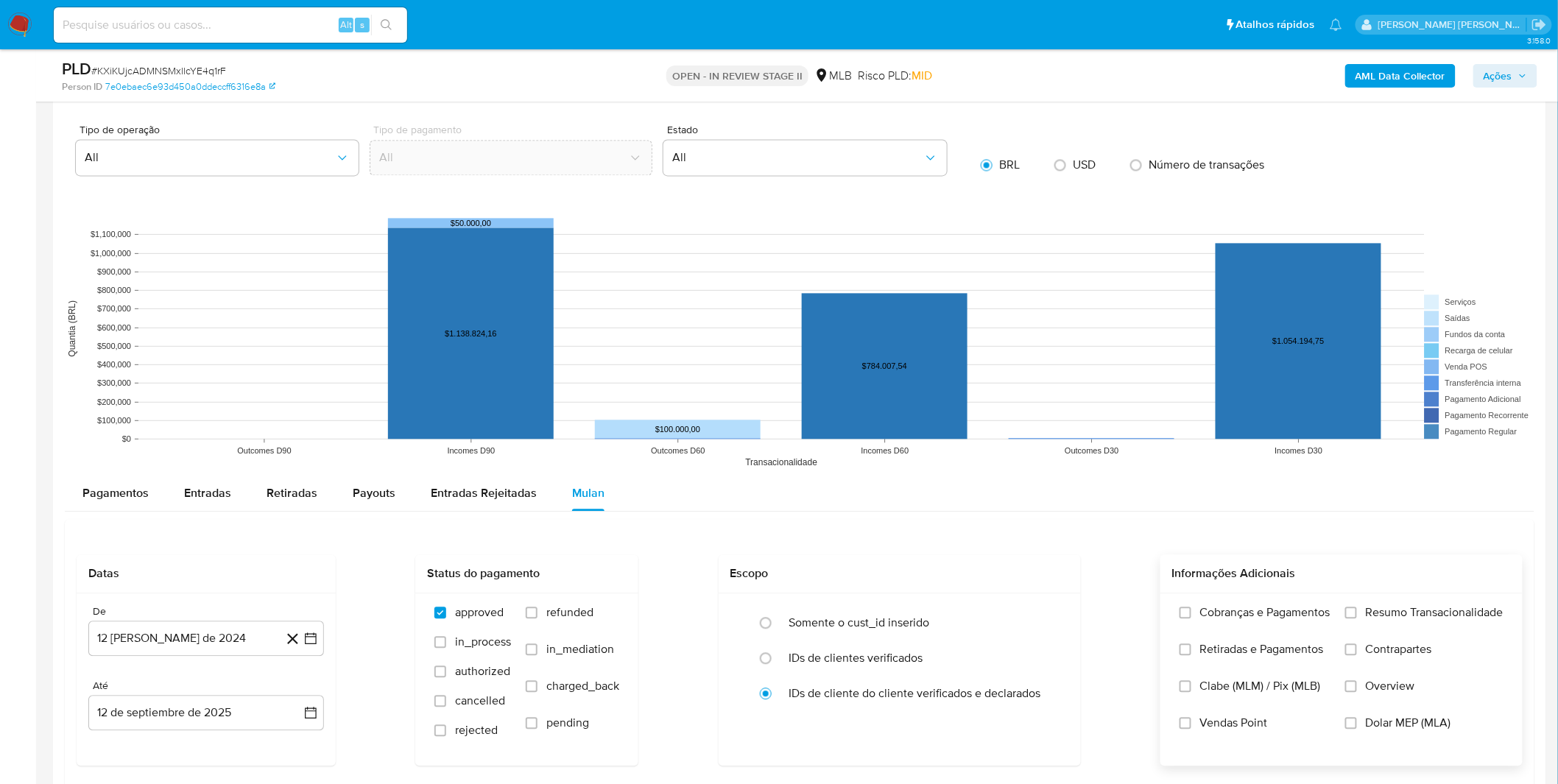
click at [1256, 624] on label "Cobranças e Pagamentos" at bounding box center [1255, 624] width 151 height 36
click at [1261, 657] on span "Retiradas e Pagamentos" at bounding box center [1263, 649] width 124 height 15
click at [1192, 655] on input "Retiradas e Pagamentos" at bounding box center [1185, 649] width 12 height 12
click at [1277, 631] on label "Cobranças e Pagamentos" at bounding box center [1255, 624] width 151 height 36
click at [1192, 619] on input "Cobranças e Pagamentos" at bounding box center [1185, 613] width 12 height 12
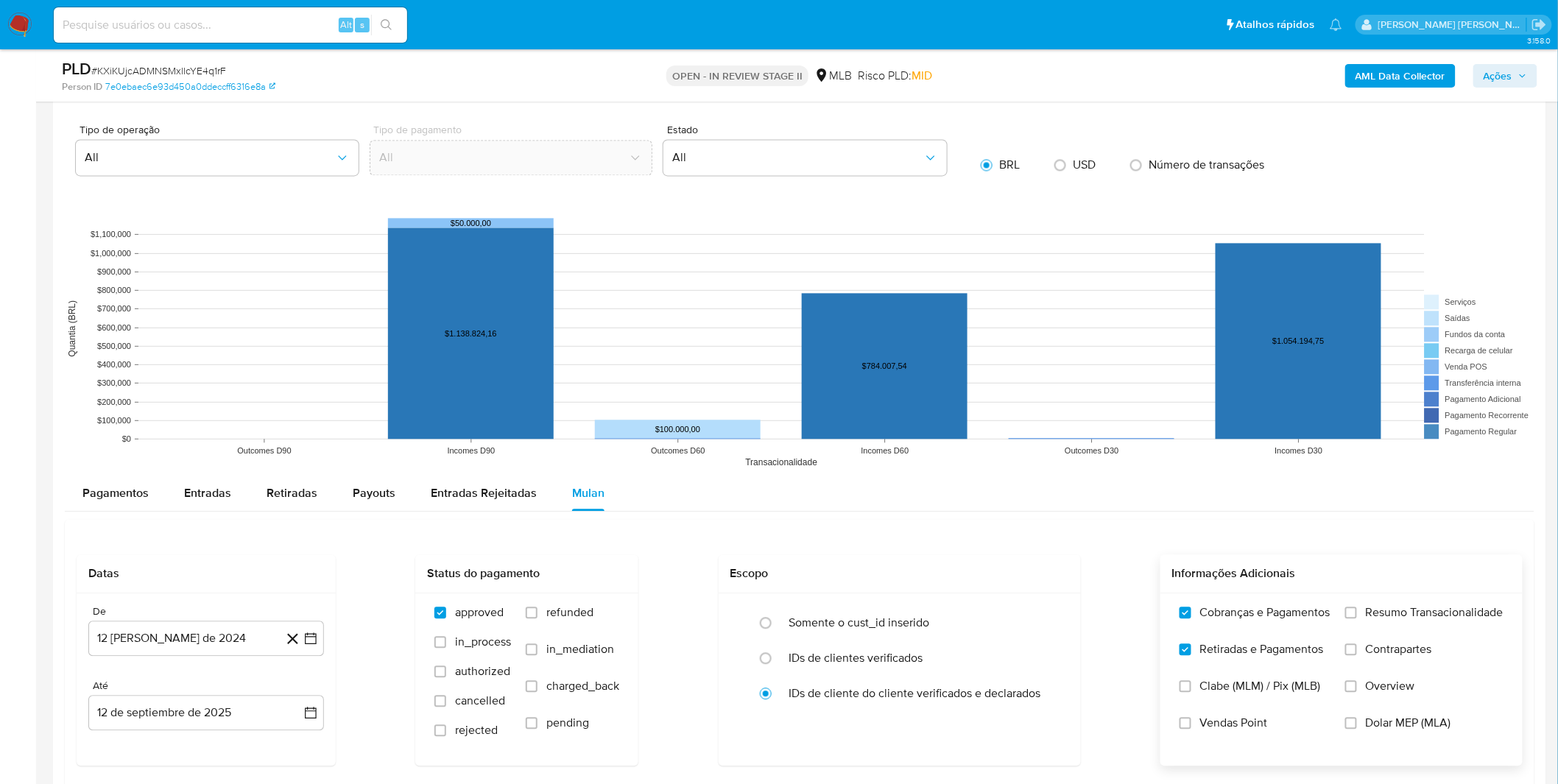
click at [1385, 635] on label "Resumo Transacionalidade" at bounding box center [1425, 624] width 159 height 36
click at [1357, 619] on input "Resumo Transacionalidade" at bounding box center [1351, 613] width 12 height 12
click at [1386, 654] on span "Contrapartes" at bounding box center [1398, 649] width 67 height 15
click at [1357, 654] on input "Contrapartes" at bounding box center [1351, 649] width 12 height 12
click at [216, 636] on button "12 de agosto de 2024" at bounding box center [206, 638] width 235 height 36
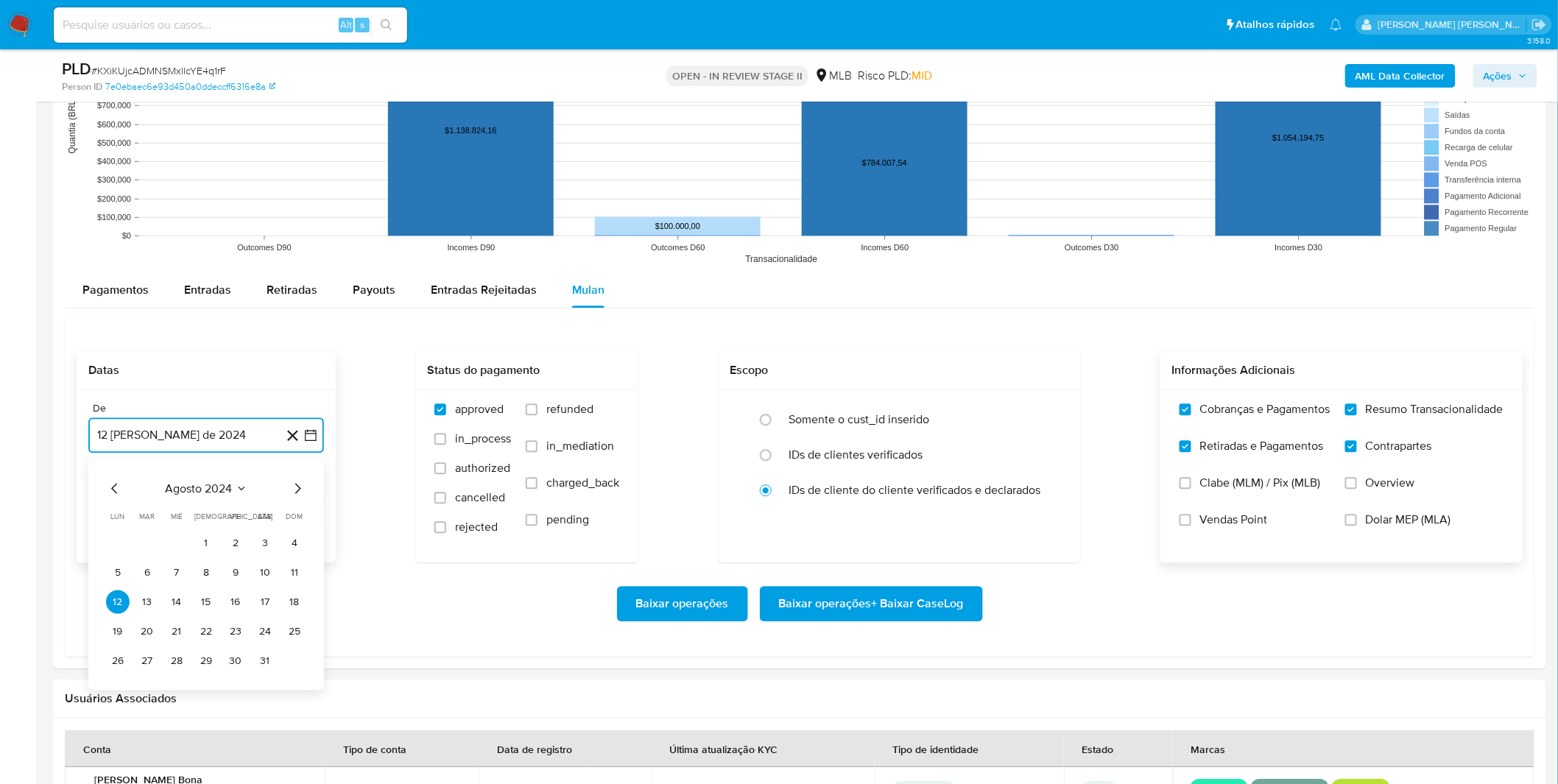
scroll to position [1554, 0]
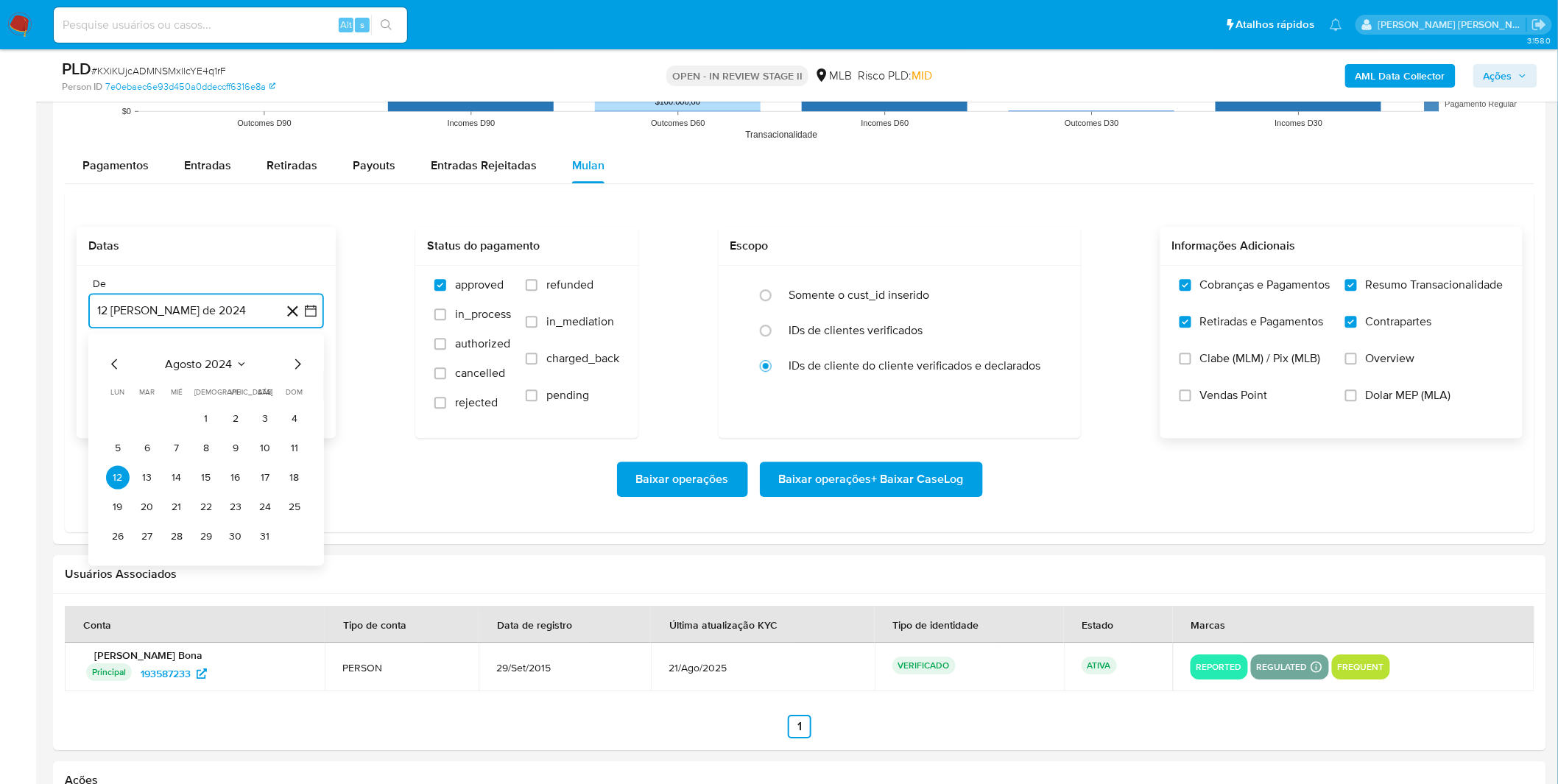
click at [204, 366] on span "agosto 2024" at bounding box center [200, 364] width 67 height 15
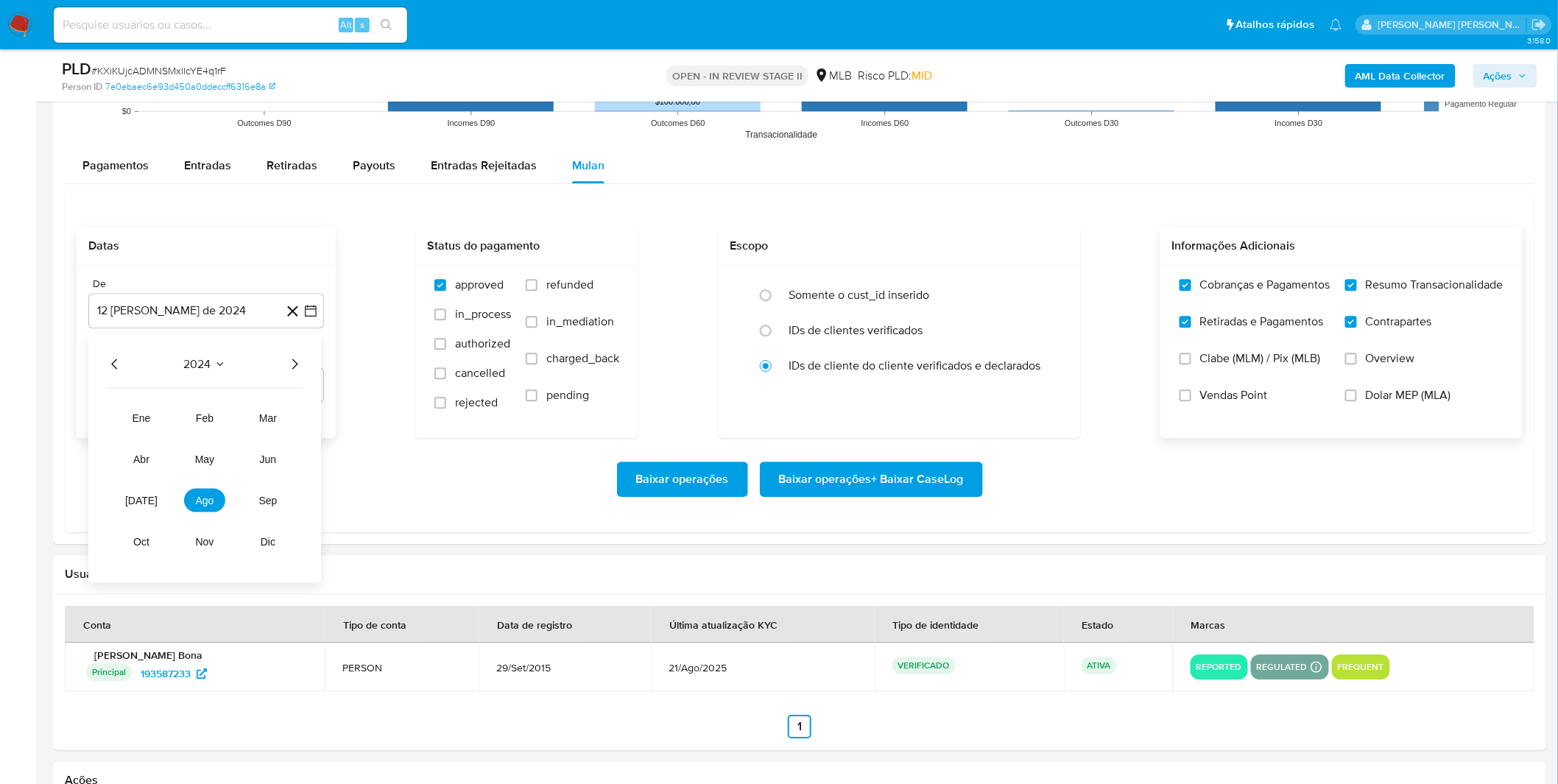
click at [289, 373] on icon "Año siguiente" at bounding box center [294, 363] width 17 height 17
click at [148, 496] on span "jul" at bounding box center [141, 500] width 33 height 12
click at [148, 427] on button "1" at bounding box center [148, 418] width 24 height 24
drag, startPoint x: 185, startPoint y: 458, endPoint x: 251, endPoint y: 459, distance: 66.0
click at [186, 458] on div "Baixar operações Baixar operações + Baixar CaseLog" at bounding box center [800, 480] width 1446 height 82
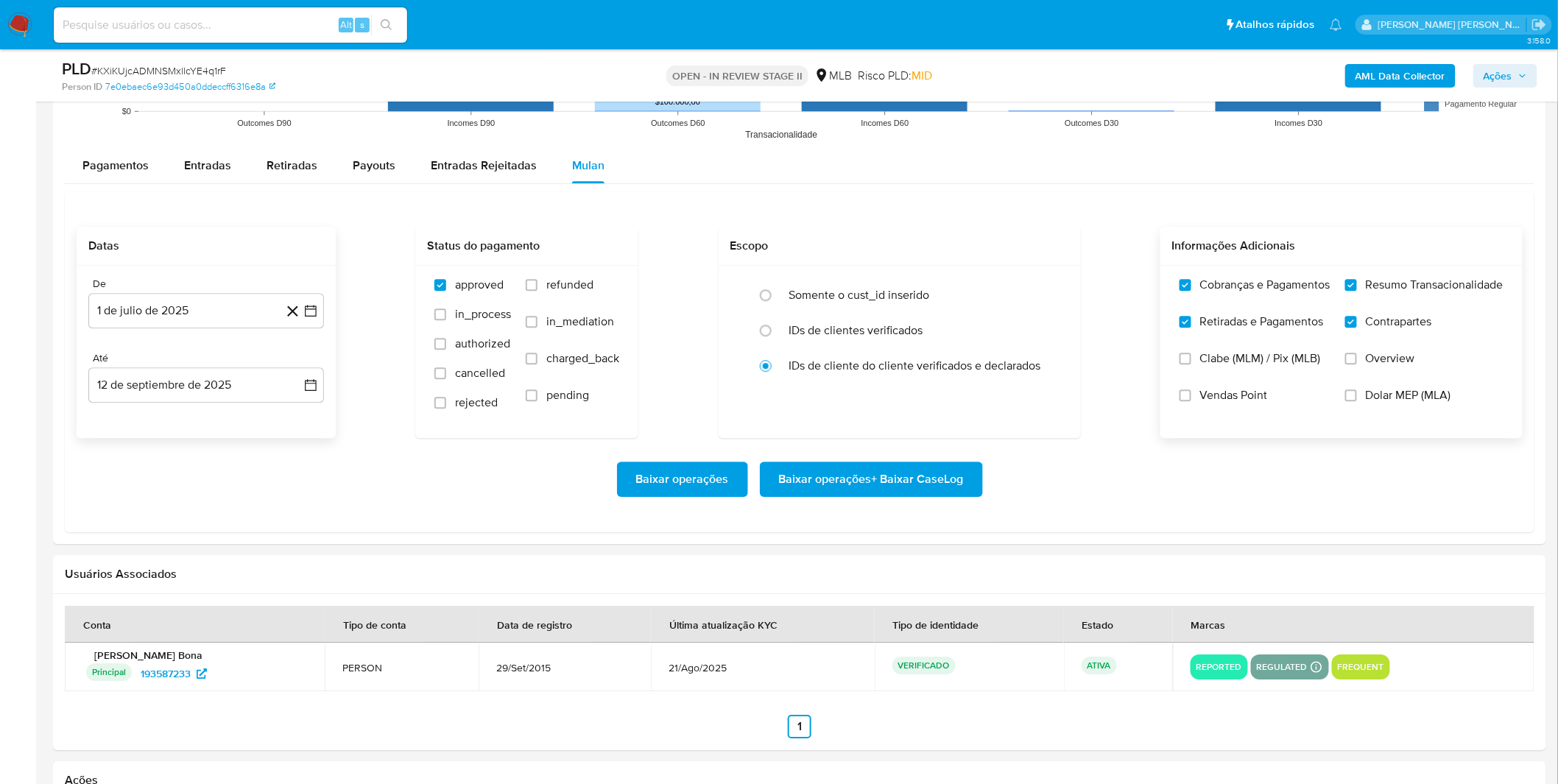
click at [904, 484] on span "Baixar operações + Baixar CaseLog" at bounding box center [872, 480] width 185 height 33
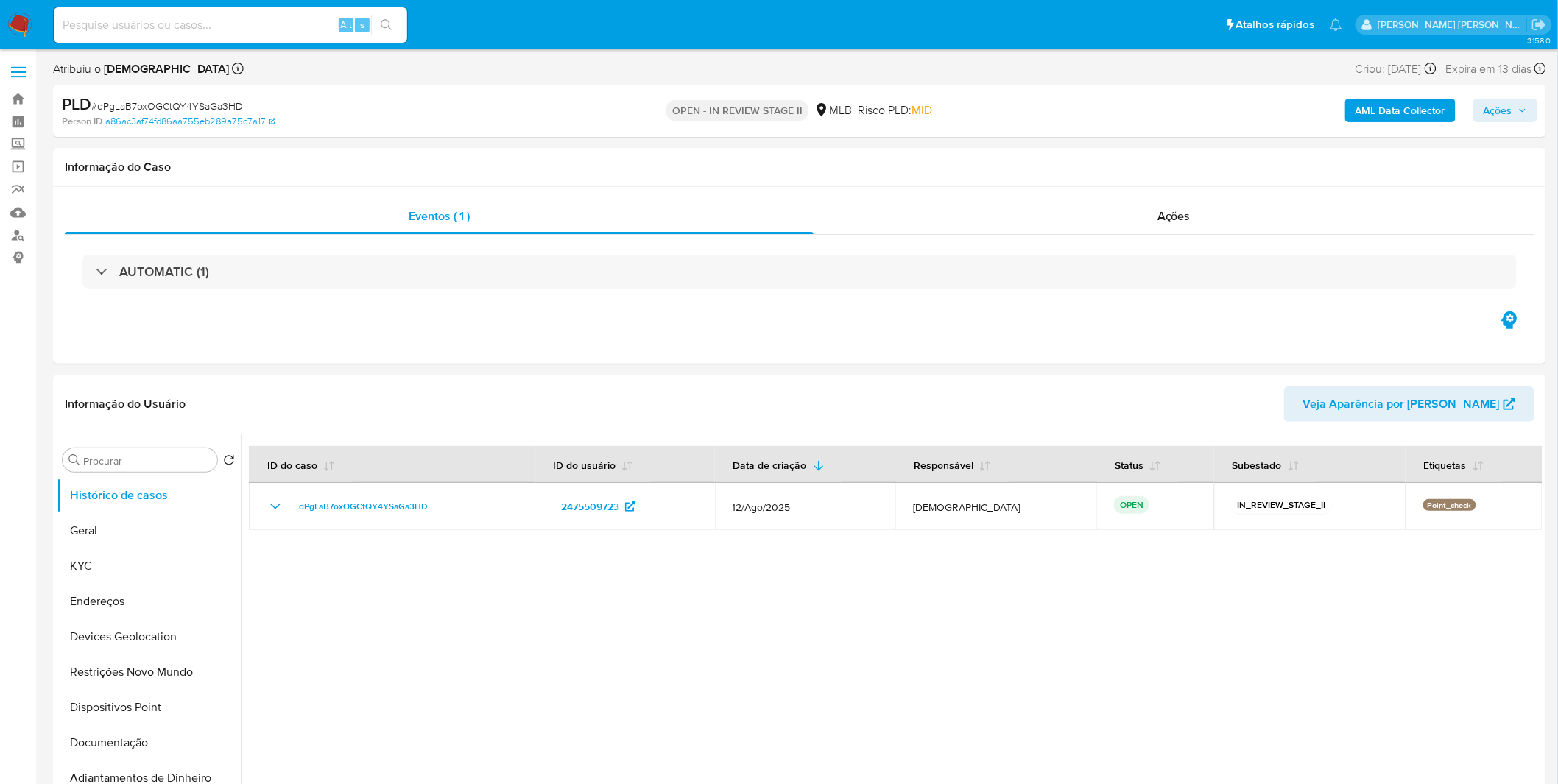
select select "10"
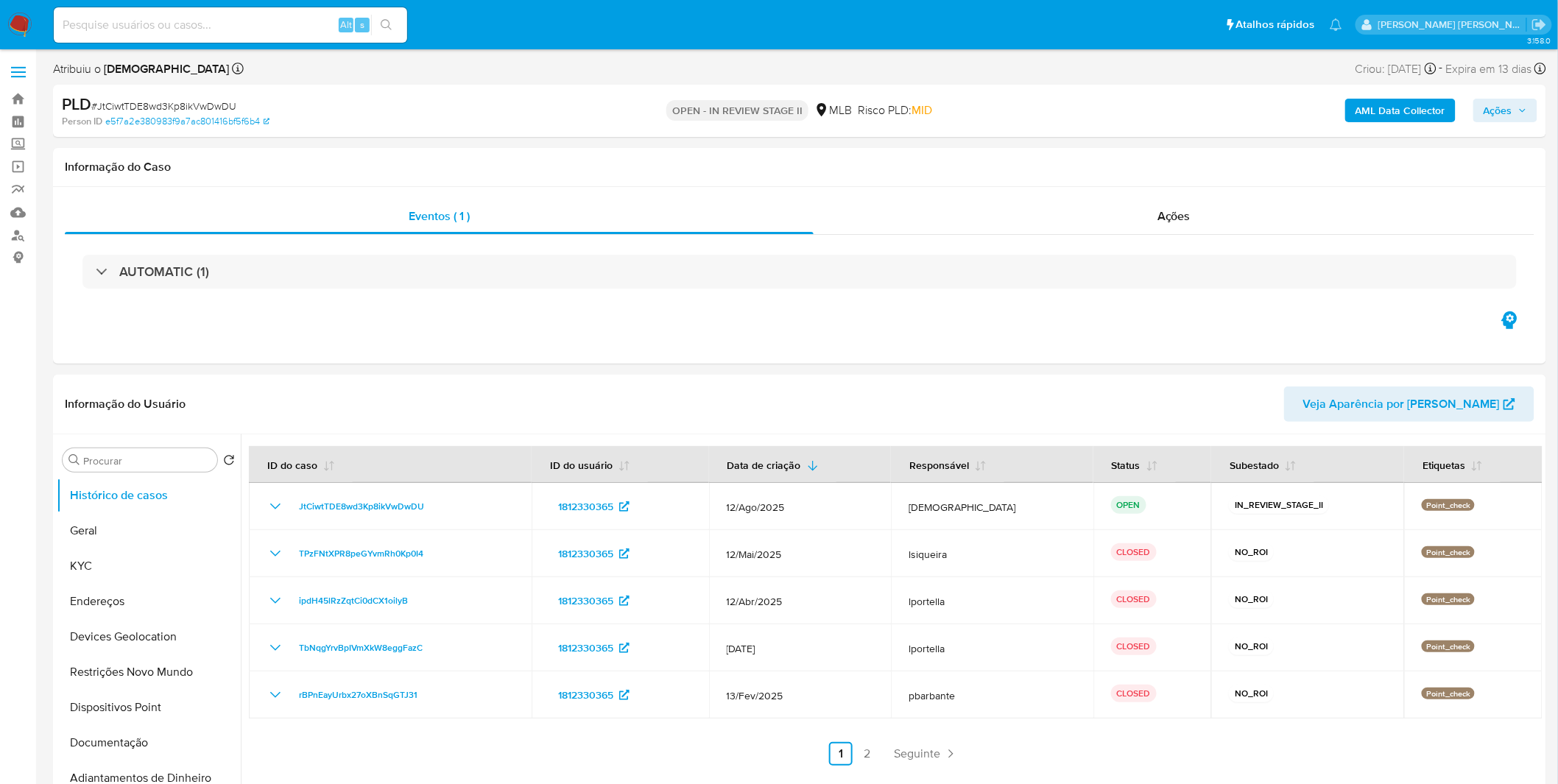
select select "10"
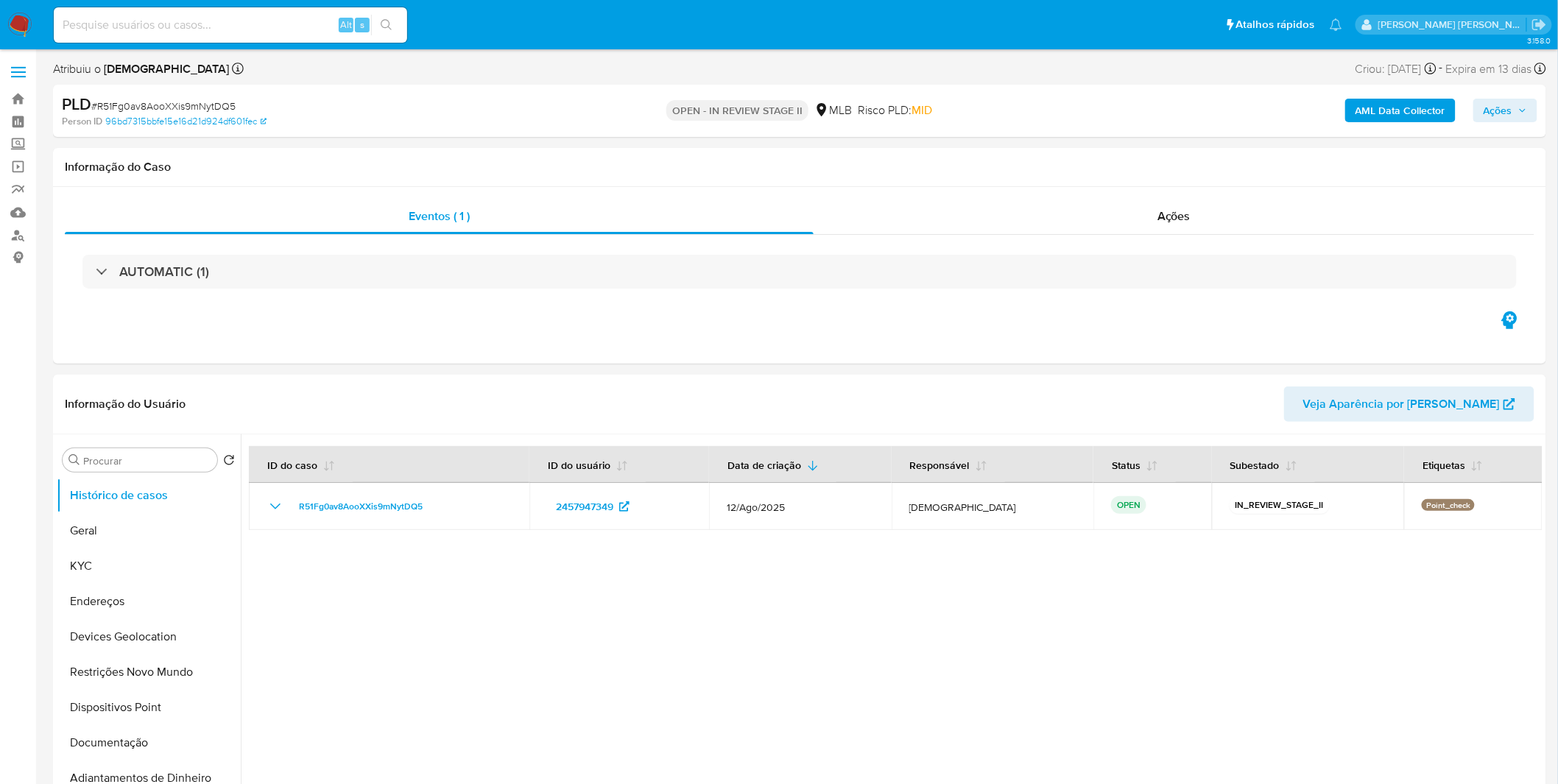
select select "10"
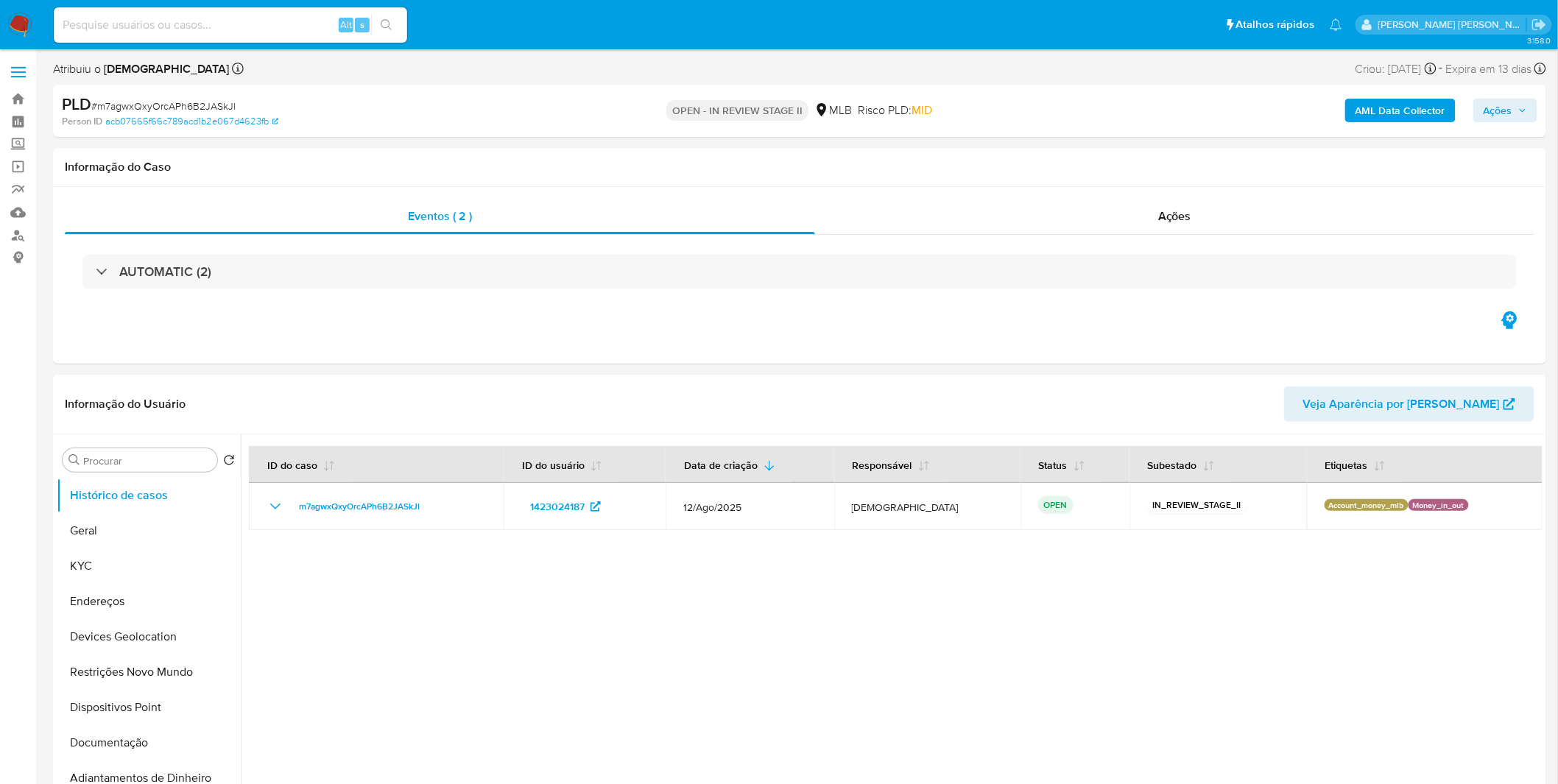
select select "10"
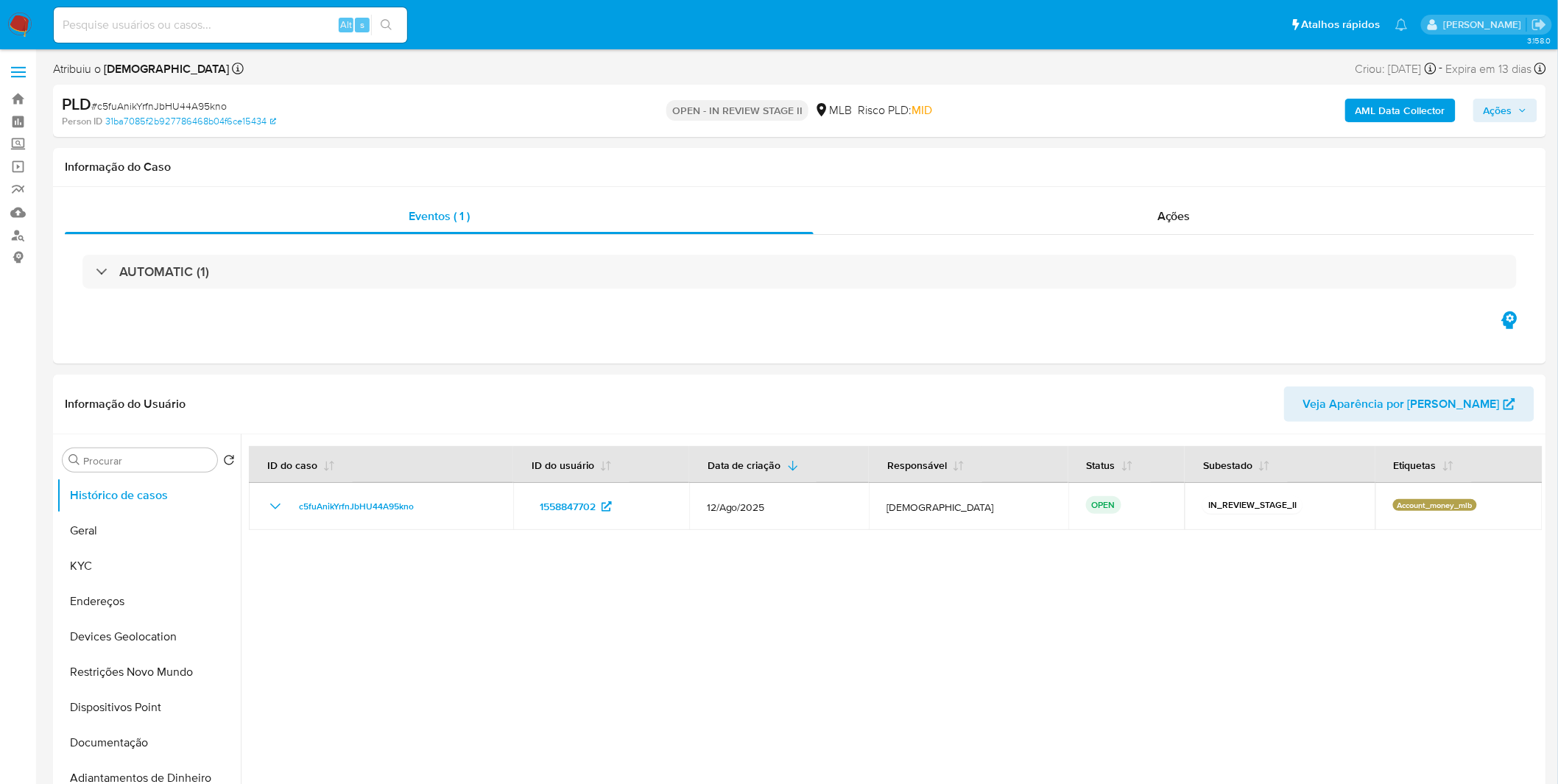
select select "10"
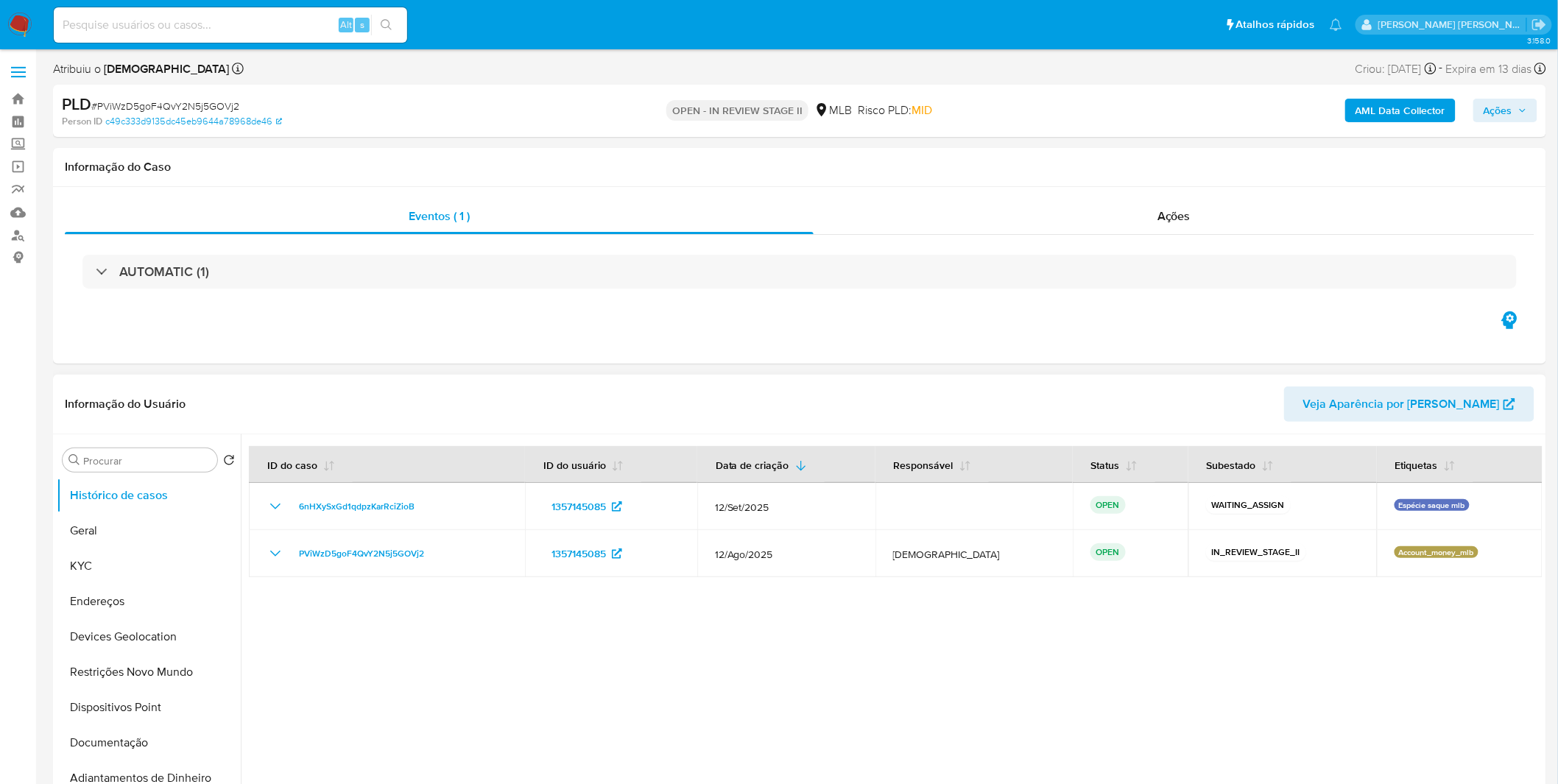
select select "10"
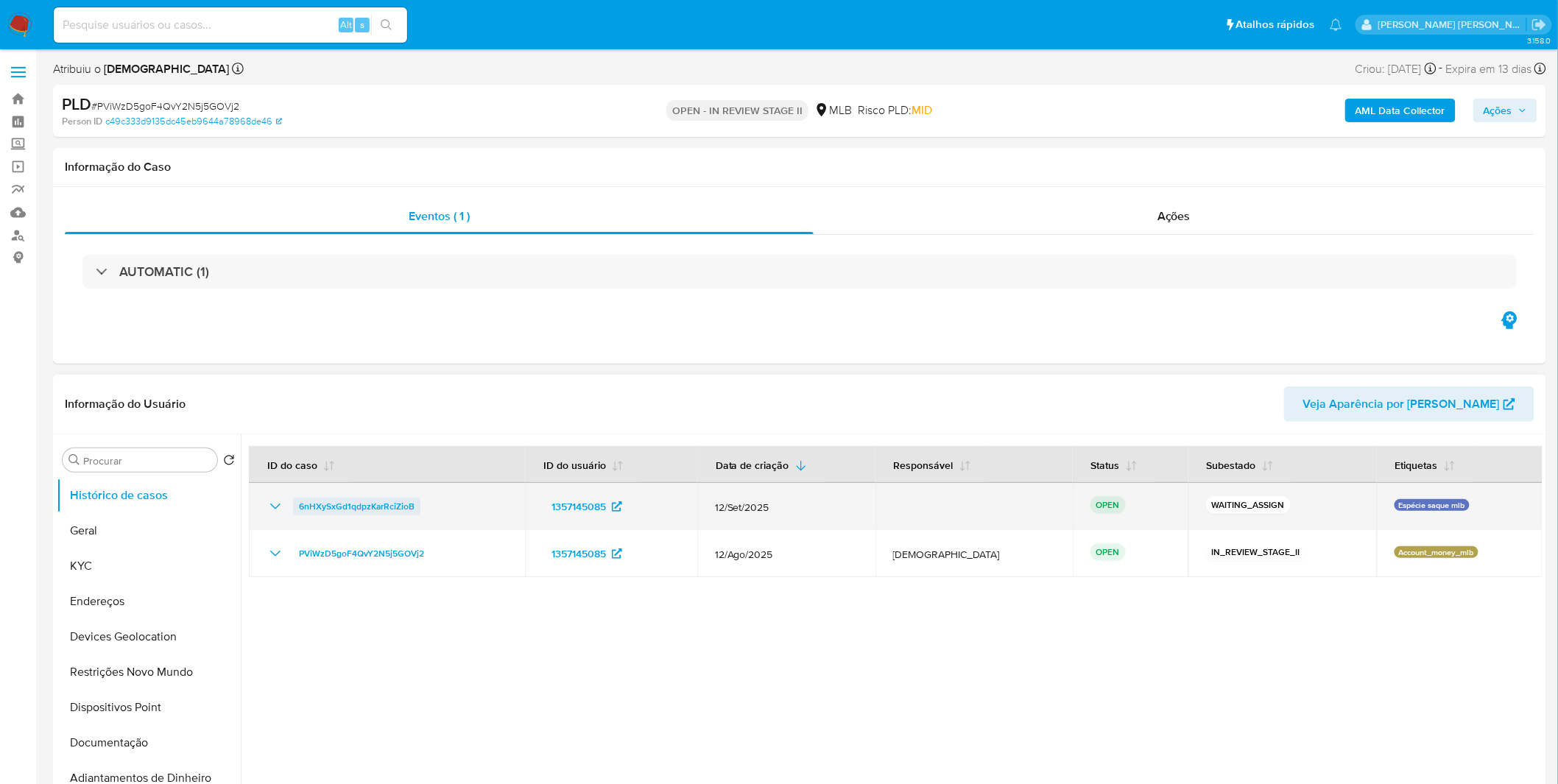
drag, startPoint x: 445, startPoint y: 502, endPoint x: 297, endPoint y: 510, distance: 148.2
click at [297, 510] on div "6nHXySxGd1qdpzKarRciZioB" at bounding box center [387, 506] width 241 height 17
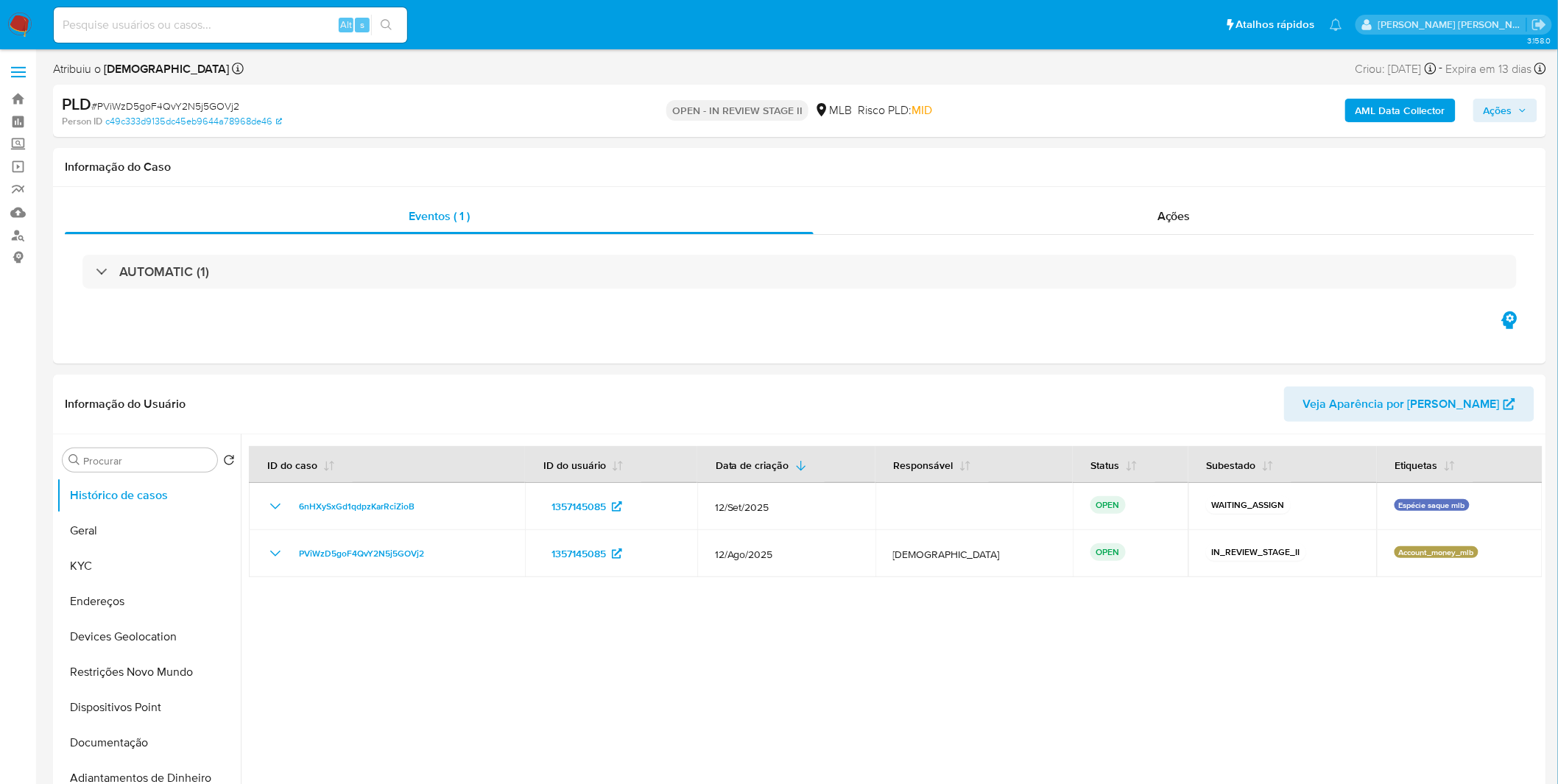
click at [201, 26] on input at bounding box center [231, 25] width 354 height 19
paste input "14yOpHh3FtCQnOynsVQOrmJU"
type input "14yOpHh3FtCQnOynsVQOrmJU"
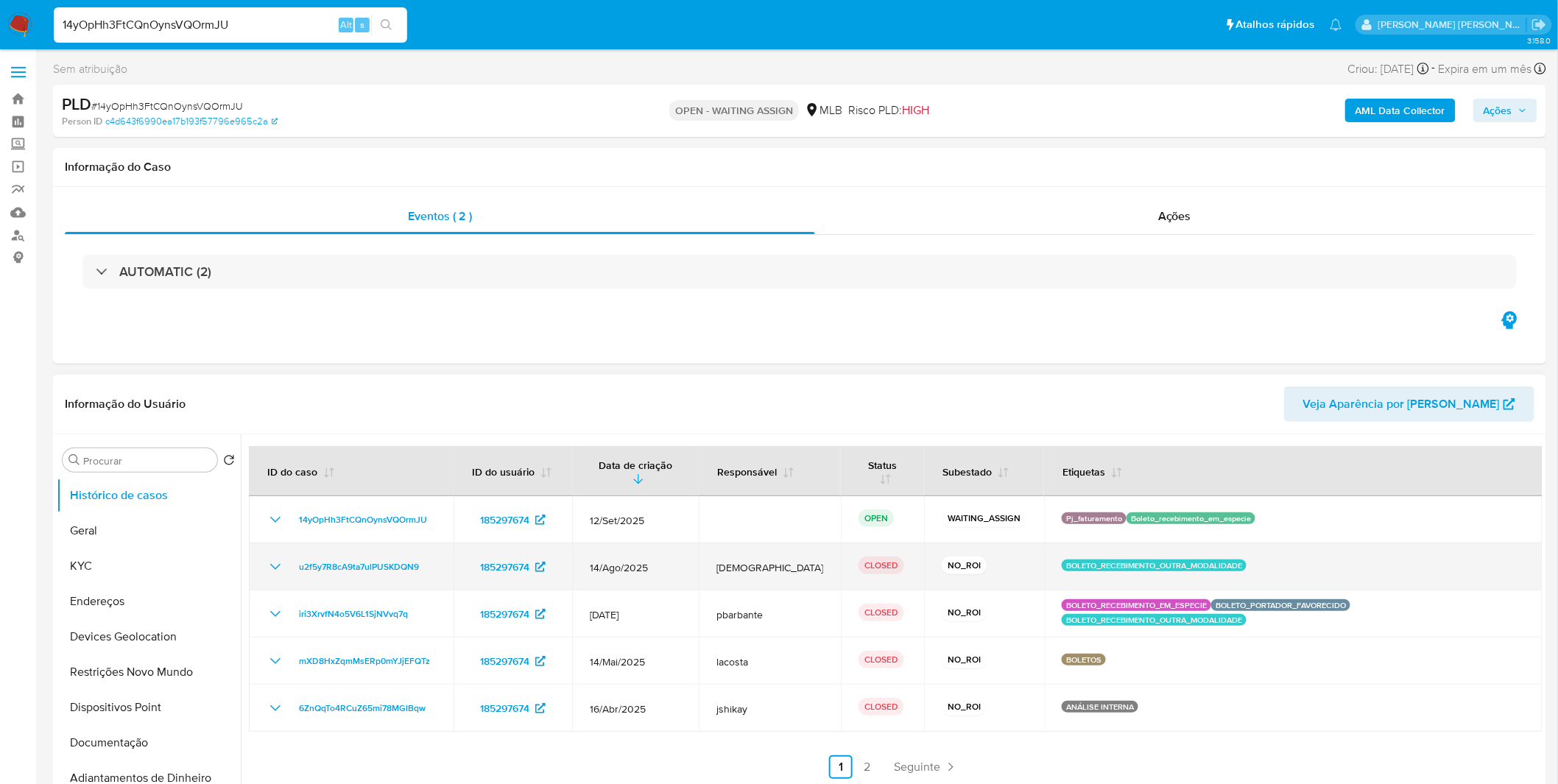
select select "10"
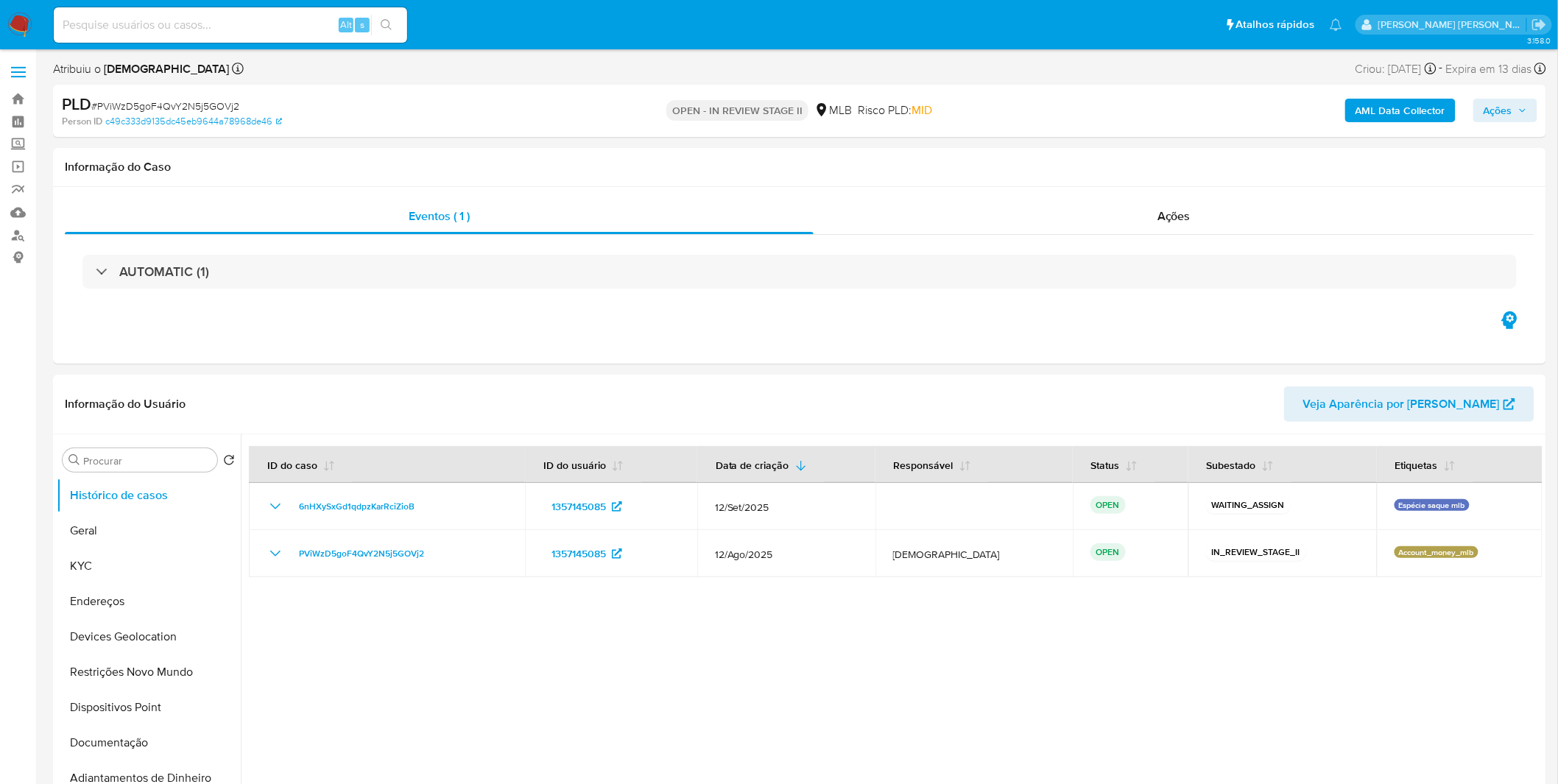
select select "10"
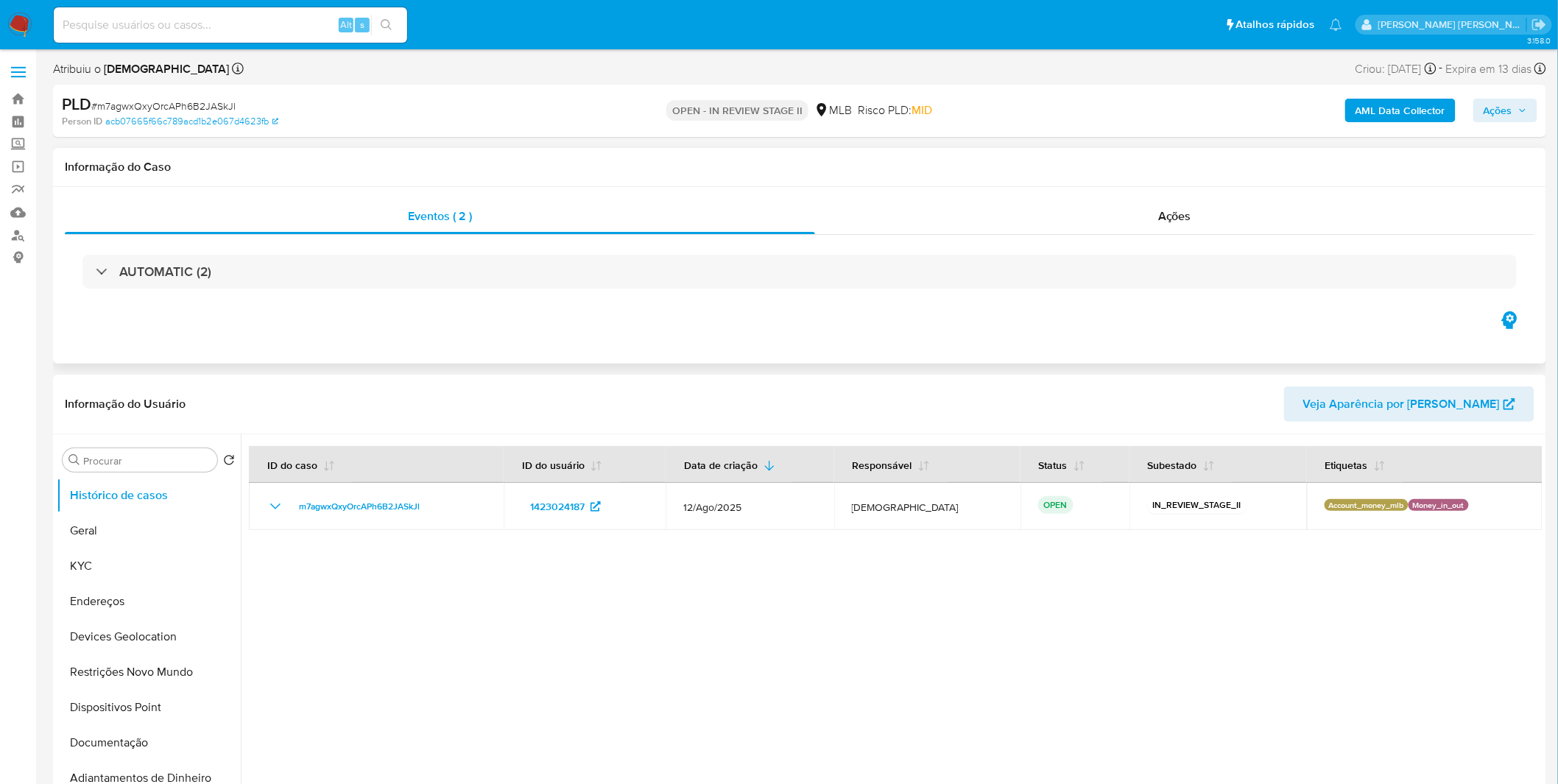
select select "10"
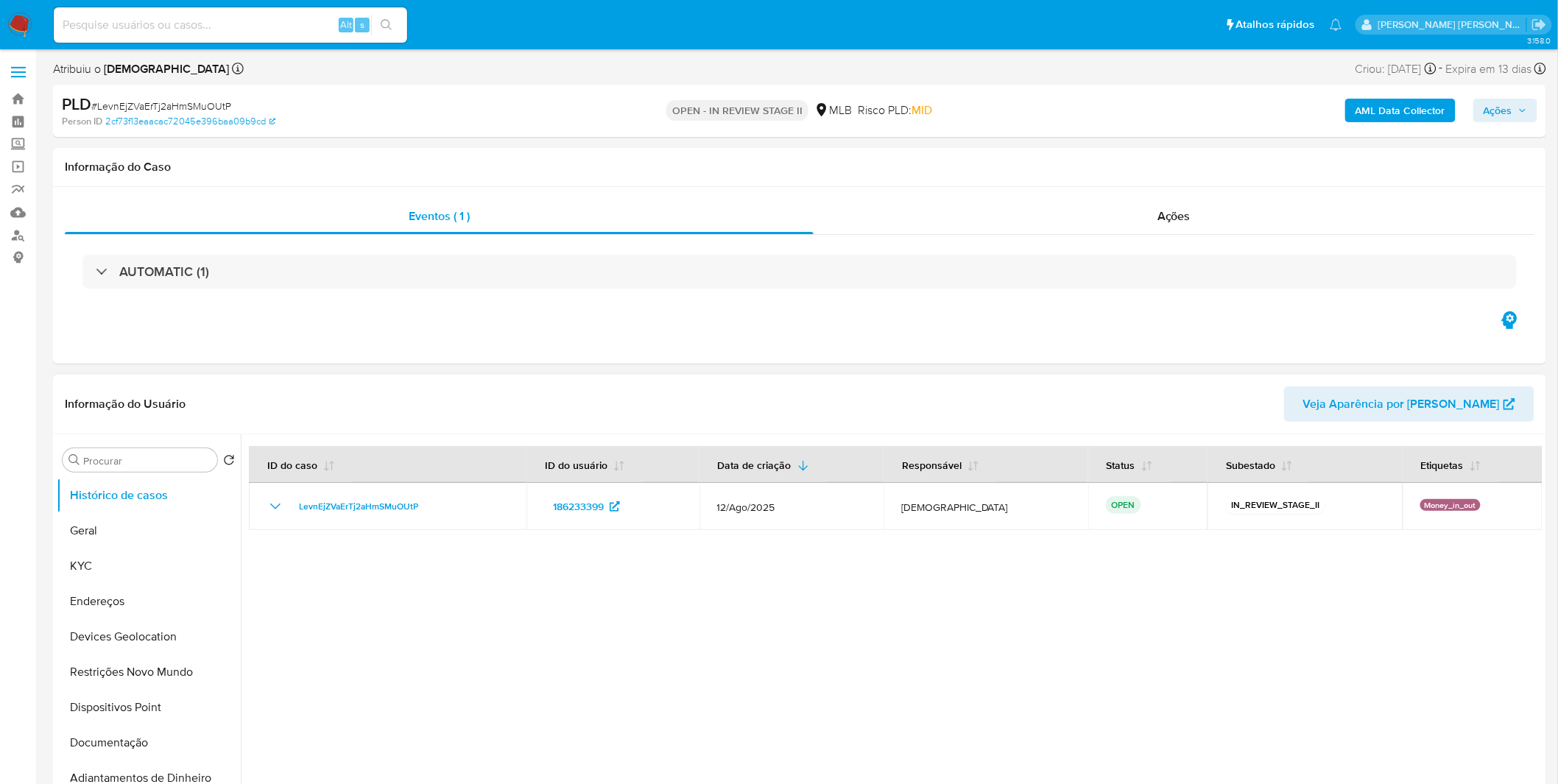
select select "10"
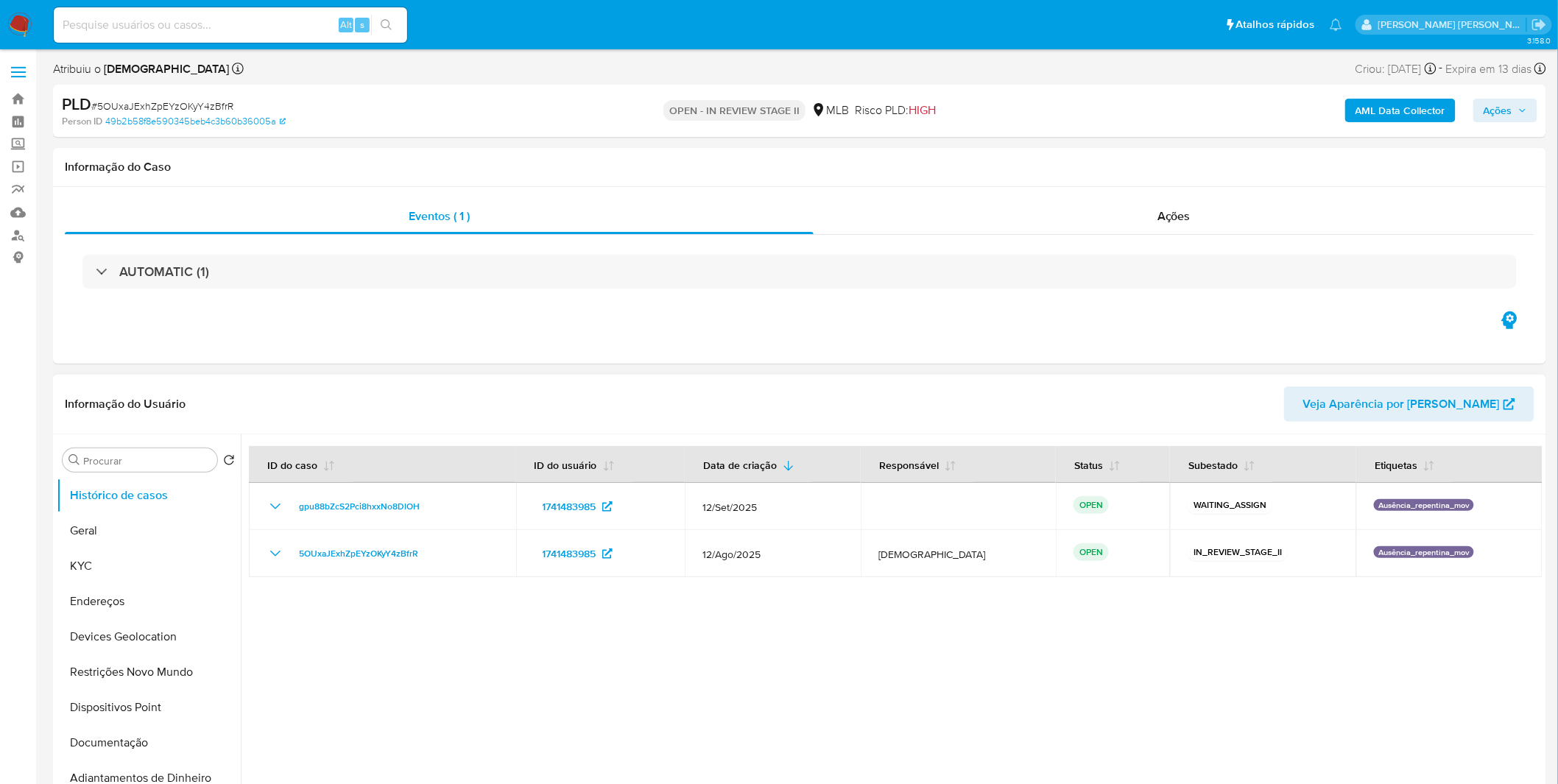
select select "10"
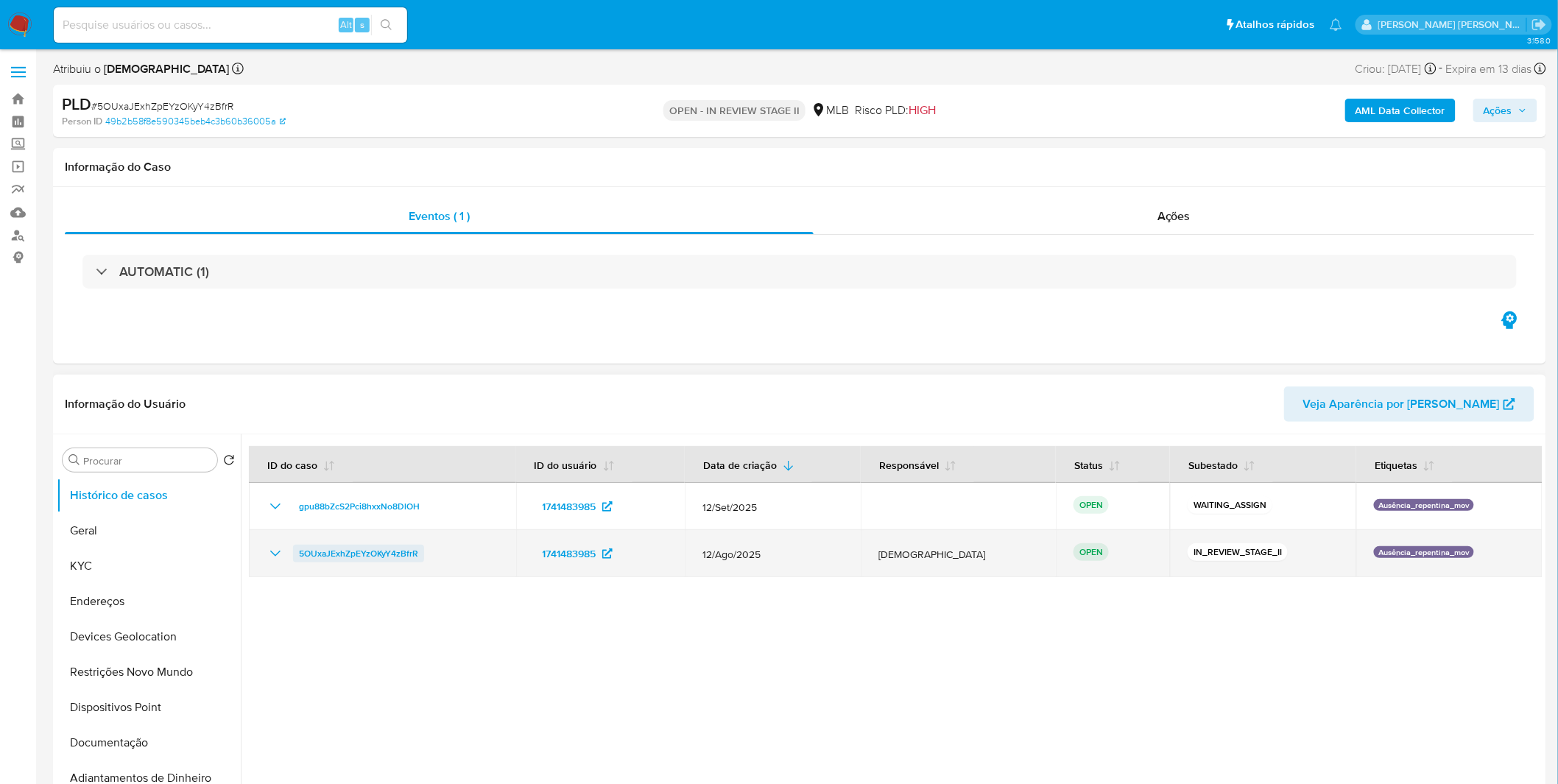
drag, startPoint x: 443, startPoint y: 553, endPoint x: 294, endPoint y: 557, distance: 149.1
click at [295, 557] on div "5OUxaJExhZpEYzOKyY4zBfrR" at bounding box center [382, 553] width 232 height 17
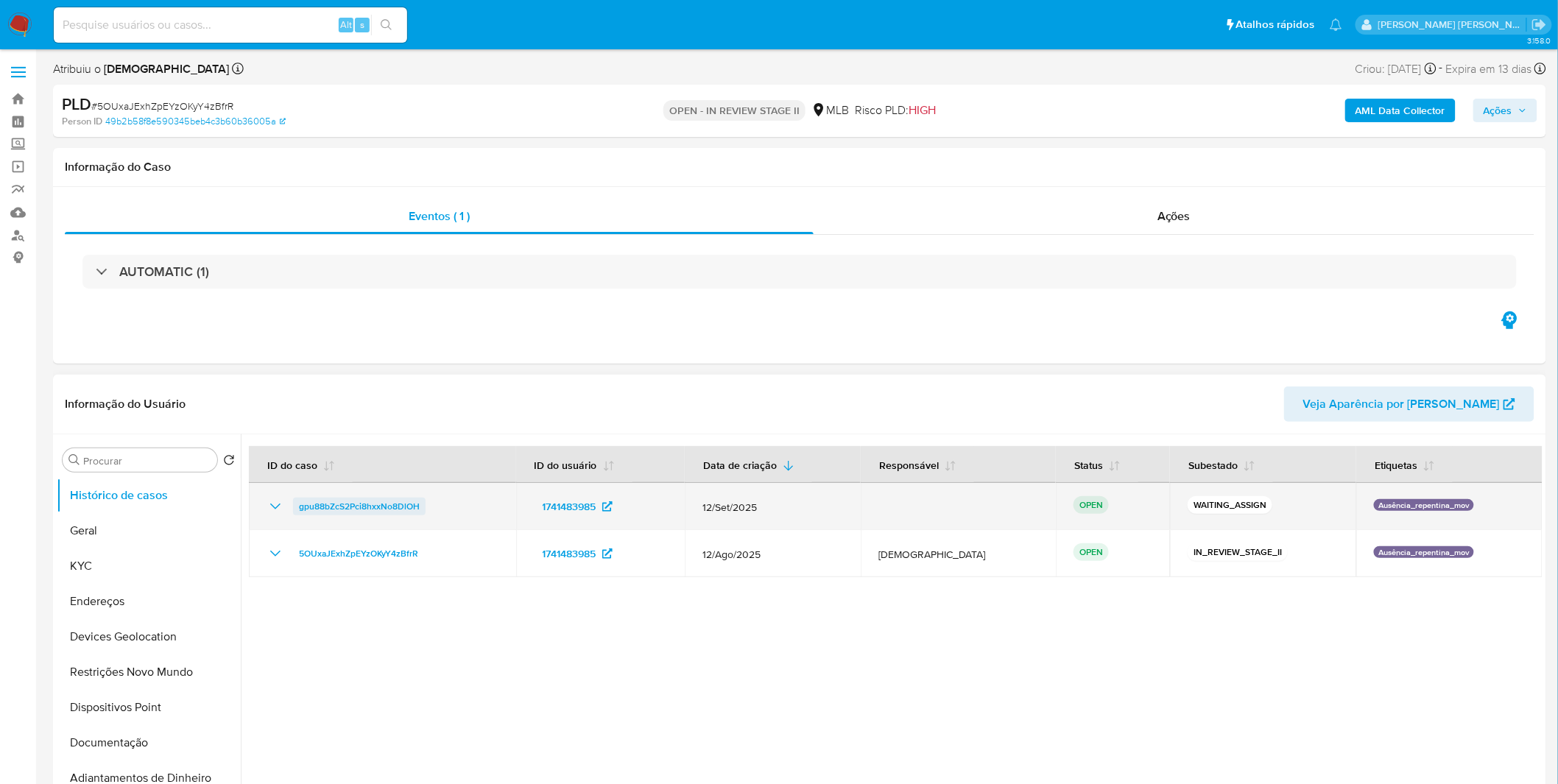
drag, startPoint x: 466, startPoint y: 507, endPoint x: 293, endPoint y: 511, distance: 173.0
click at [293, 511] on div "gpu88bZcS2Pci8hxxNo8DlOH" at bounding box center [382, 506] width 232 height 17
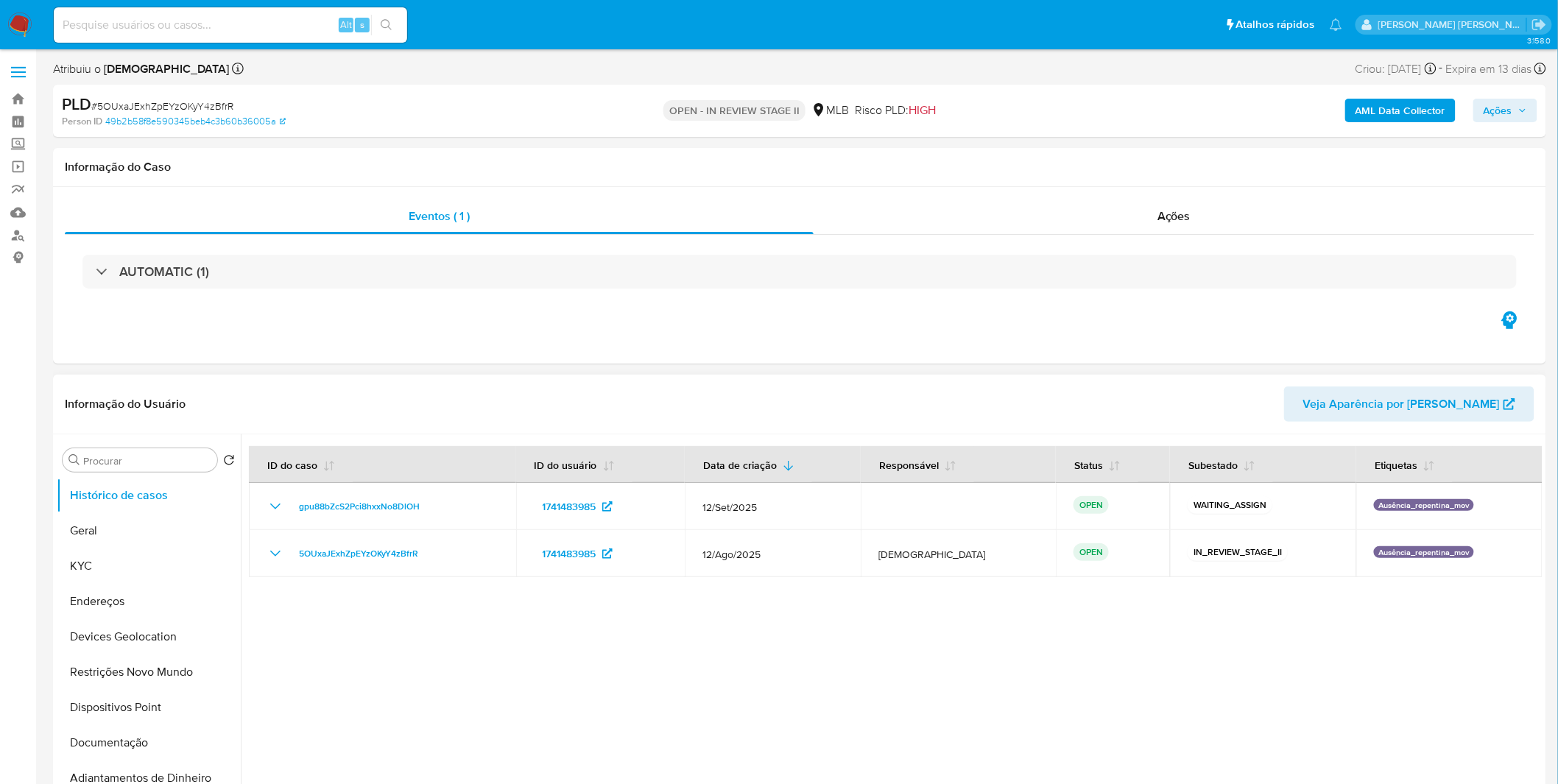
click at [446, 621] on div at bounding box center [892, 624] width 1302 height 377
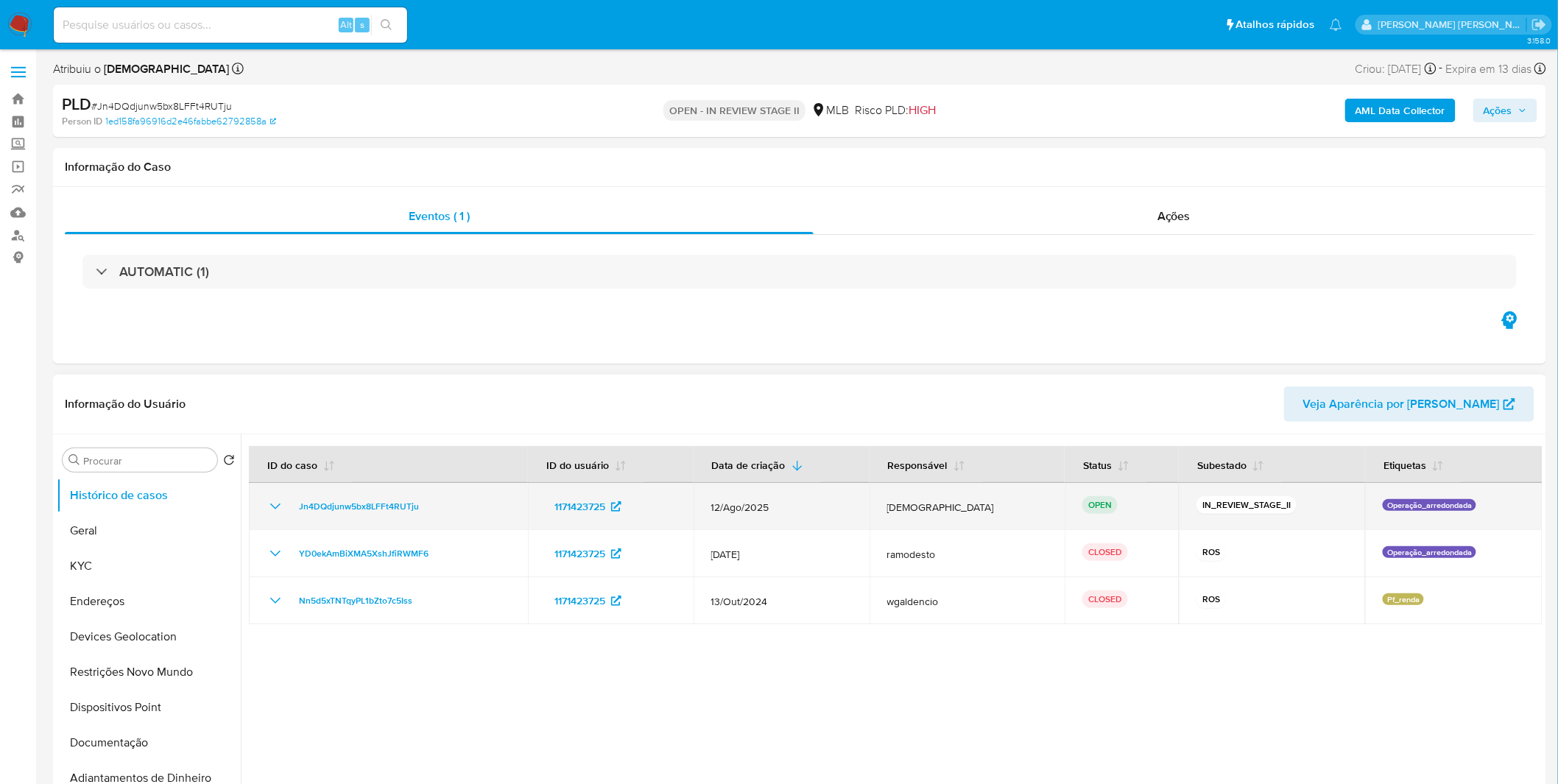
select select "10"
drag, startPoint x: 451, startPoint y: 511, endPoint x: 297, endPoint y: 504, distance: 154.2
click at [297, 504] on div "Jn4DQdjunw5bx8LFFt4RUTju" at bounding box center [387, 506] width 243 height 17
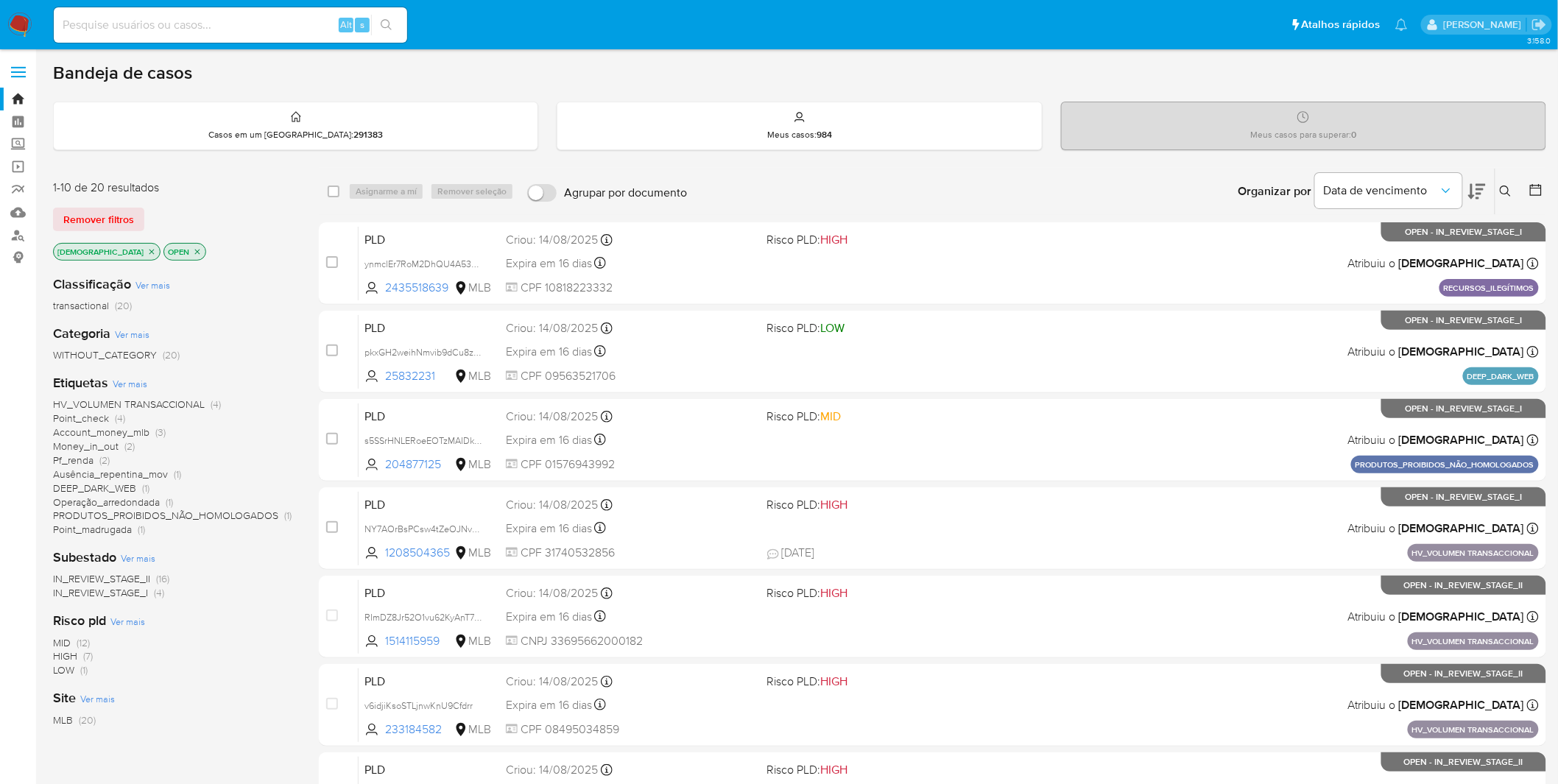
click at [143, 383] on span "Ver mais" at bounding box center [130, 384] width 35 height 14
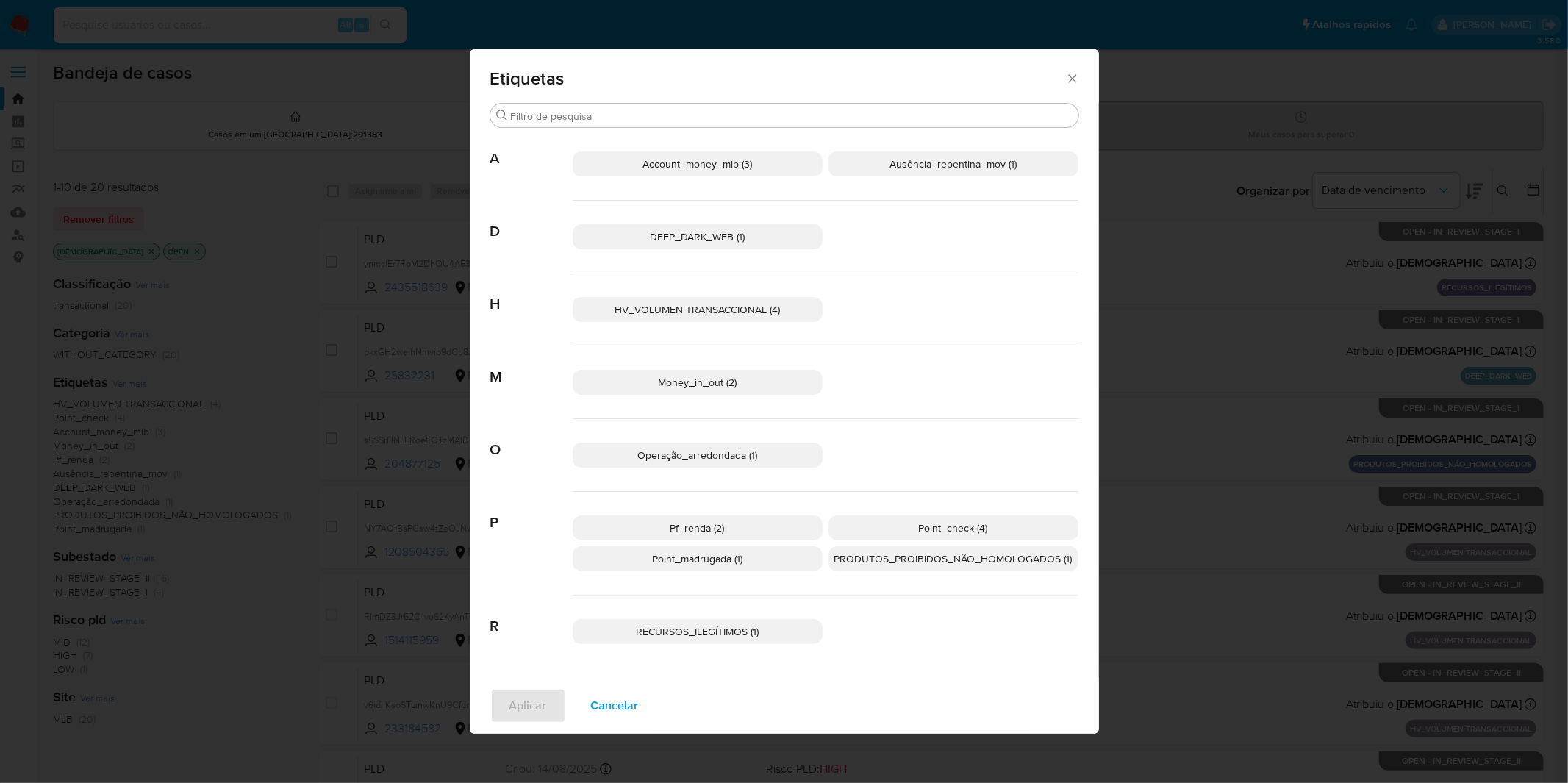
click at [625, 707] on span "Cancelar" at bounding box center [614, 707] width 48 height 33
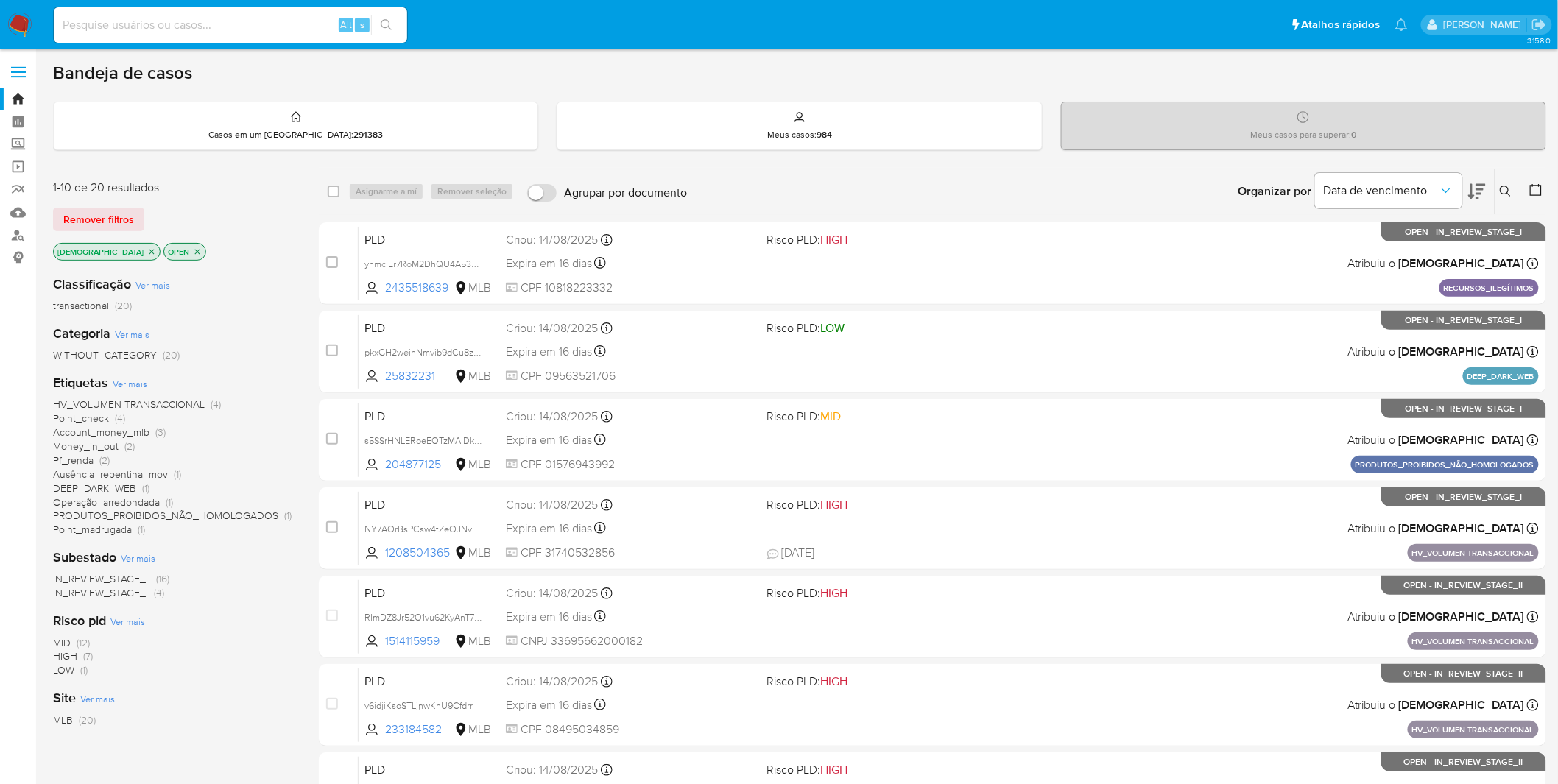
click at [17, 26] on img at bounding box center [19, 25] width 25 height 25
click at [170, 17] on input at bounding box center [231, 25] width 354 height 19
paste input "s5SSrHNLERoeEOTzMAIDkdQP"
type input "s5SSrHNLERoeEOTzMAIDkdQP"
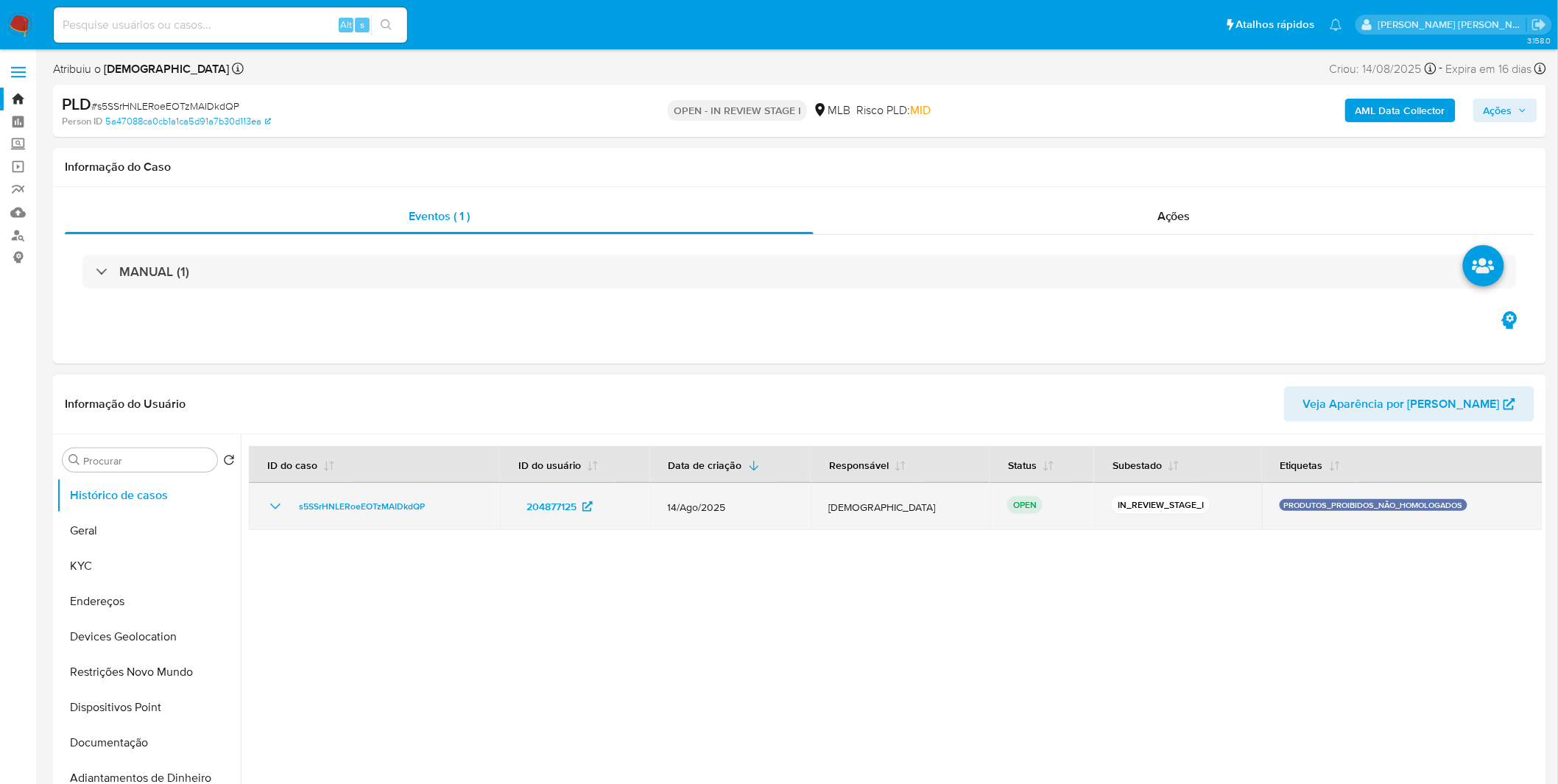
select select "10"
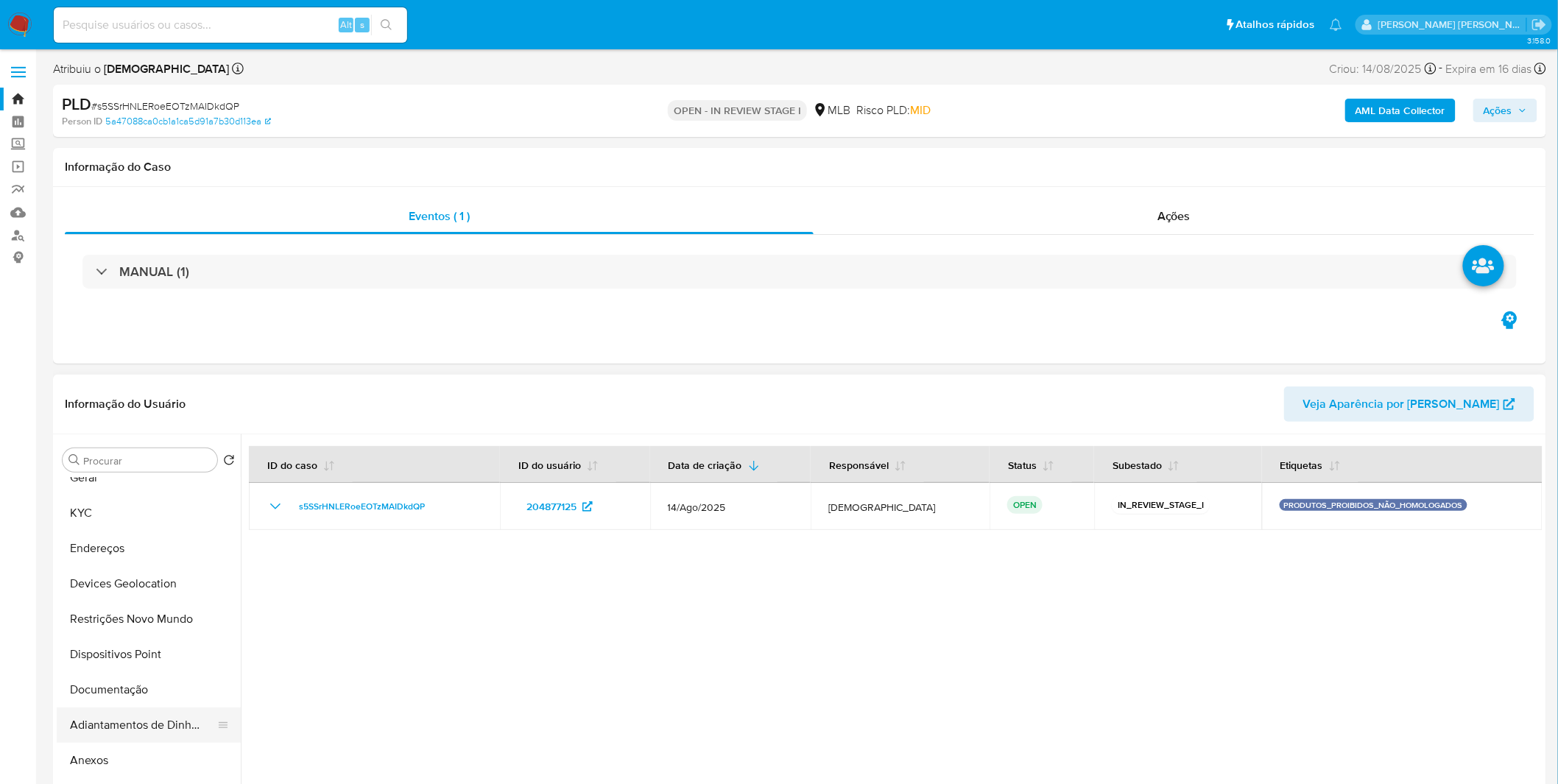
scroll to position [82, 0]
click at [149, 733] on button "Anexos" at bounding box center [142, 732] width 172 height 36
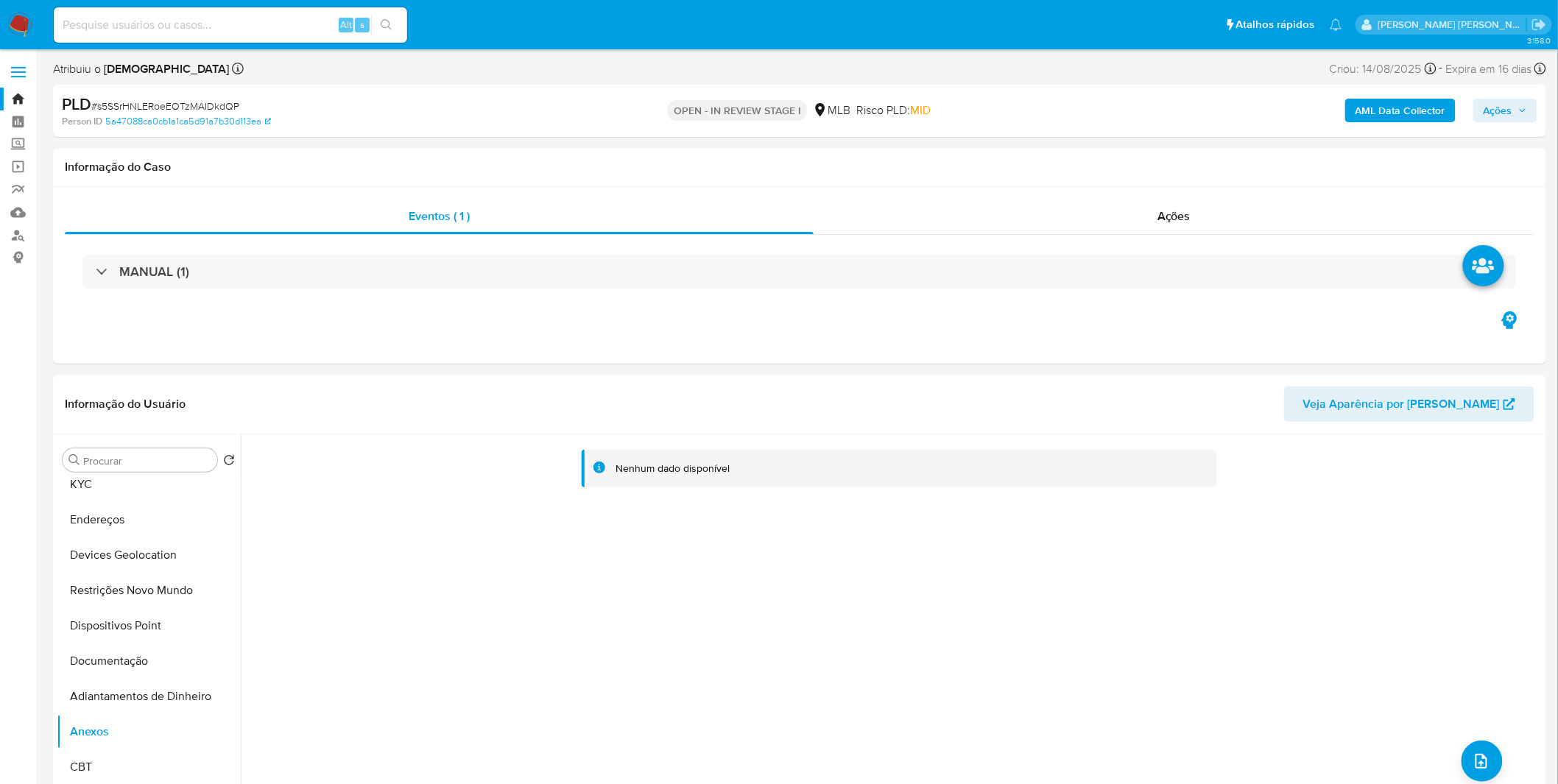
click at [1404, 112] on b "AML Data Collector" at bounding box center [1400, 110] width 90 height 24
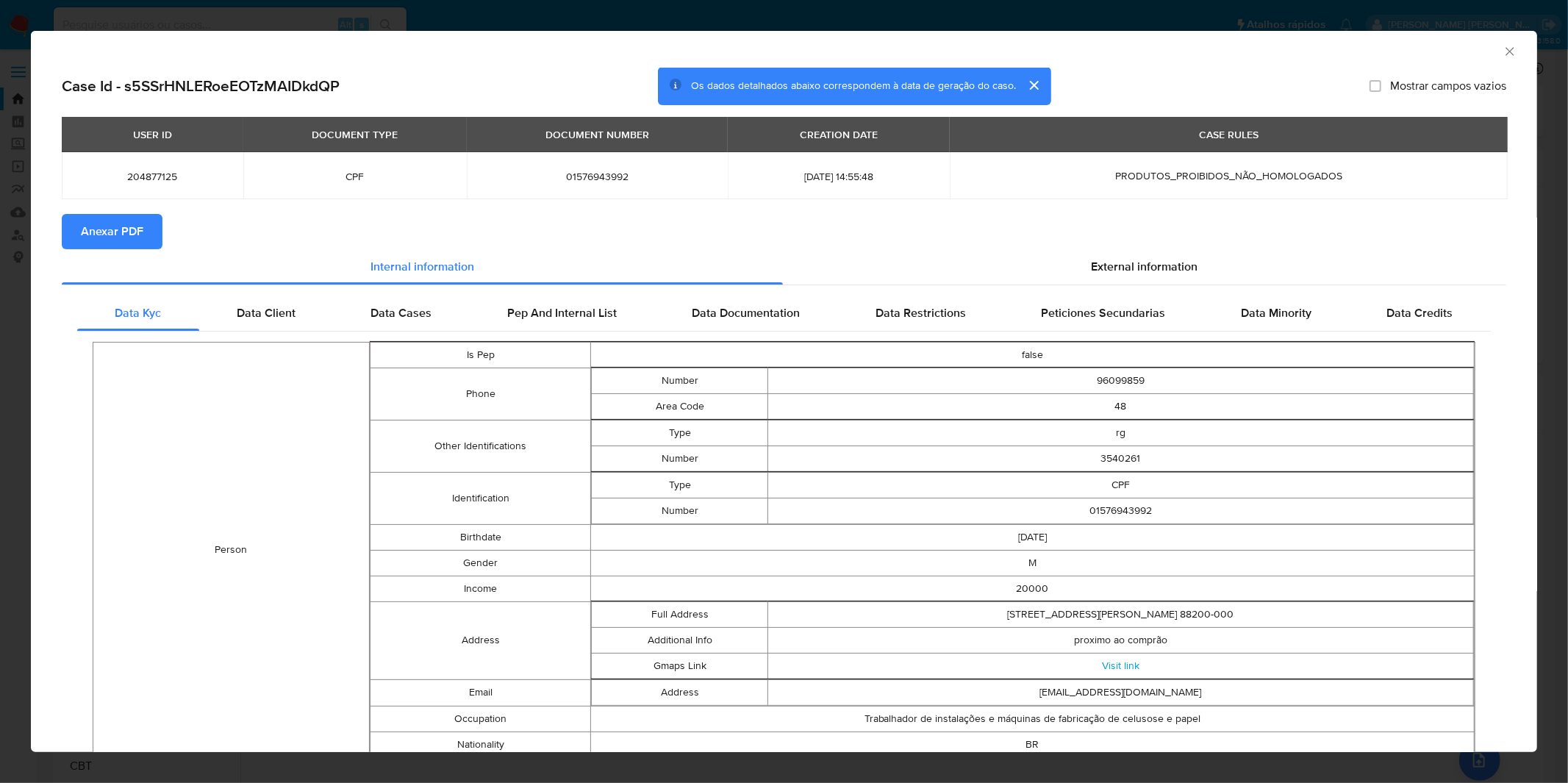
click at [142, 232] on button "Anexar PDF" at bounding box center [112, 231] width 101 height 36
click at [497, 28] on div "AML Data Collector Case Id - s5SSrHNLERoeEOTzMAIDkdQP Os dados detalhados abaix…" at bounding box center [784, 392] width 1568 height 783
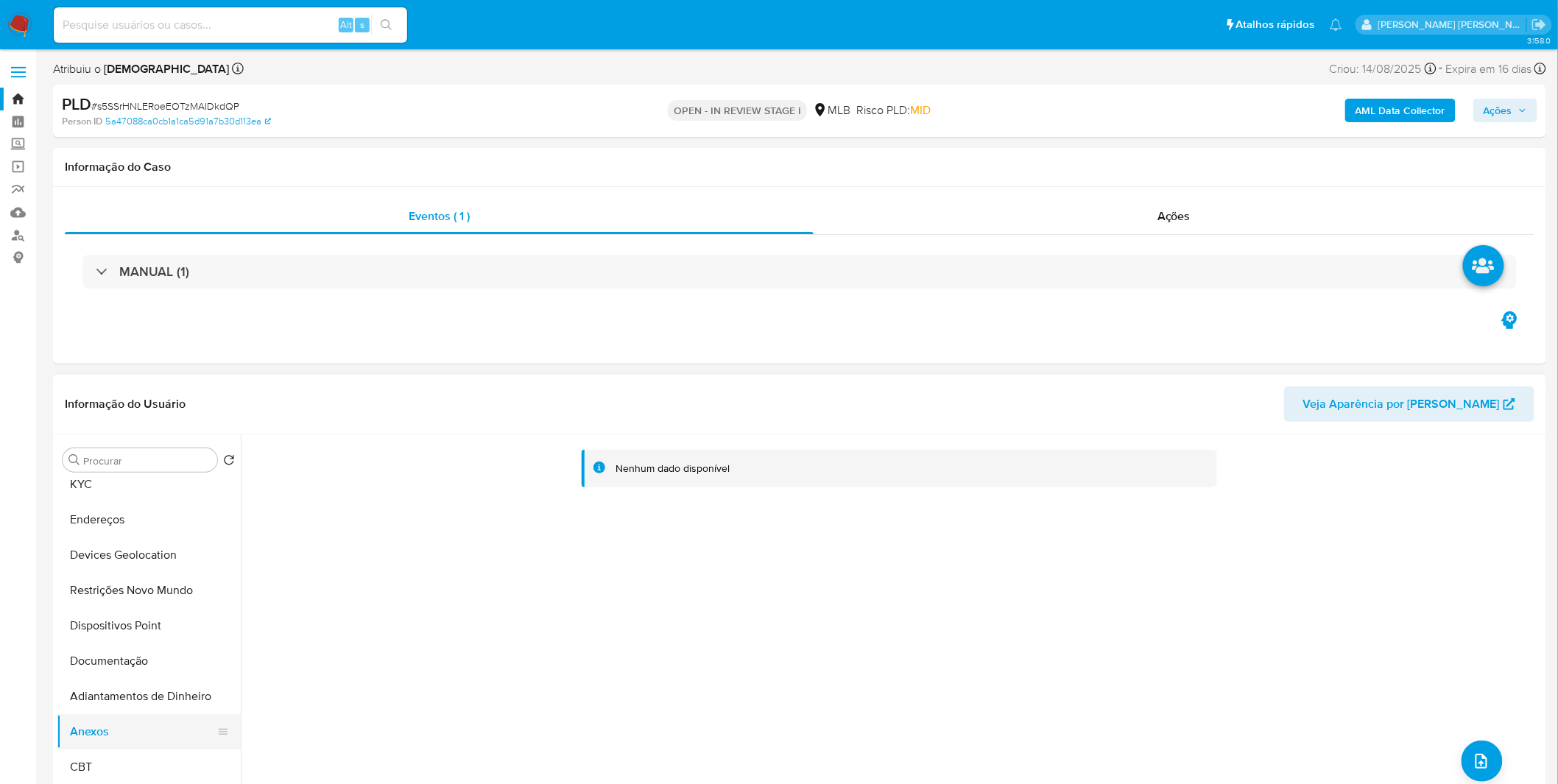
click at [163, 731] on button "Anexos" at bounding box center [142, 732] width 172 height 36
click at [158, 699] on button "Adiantamentos de Dinheiro" at bounding box center [142, 696] width 172 height 36
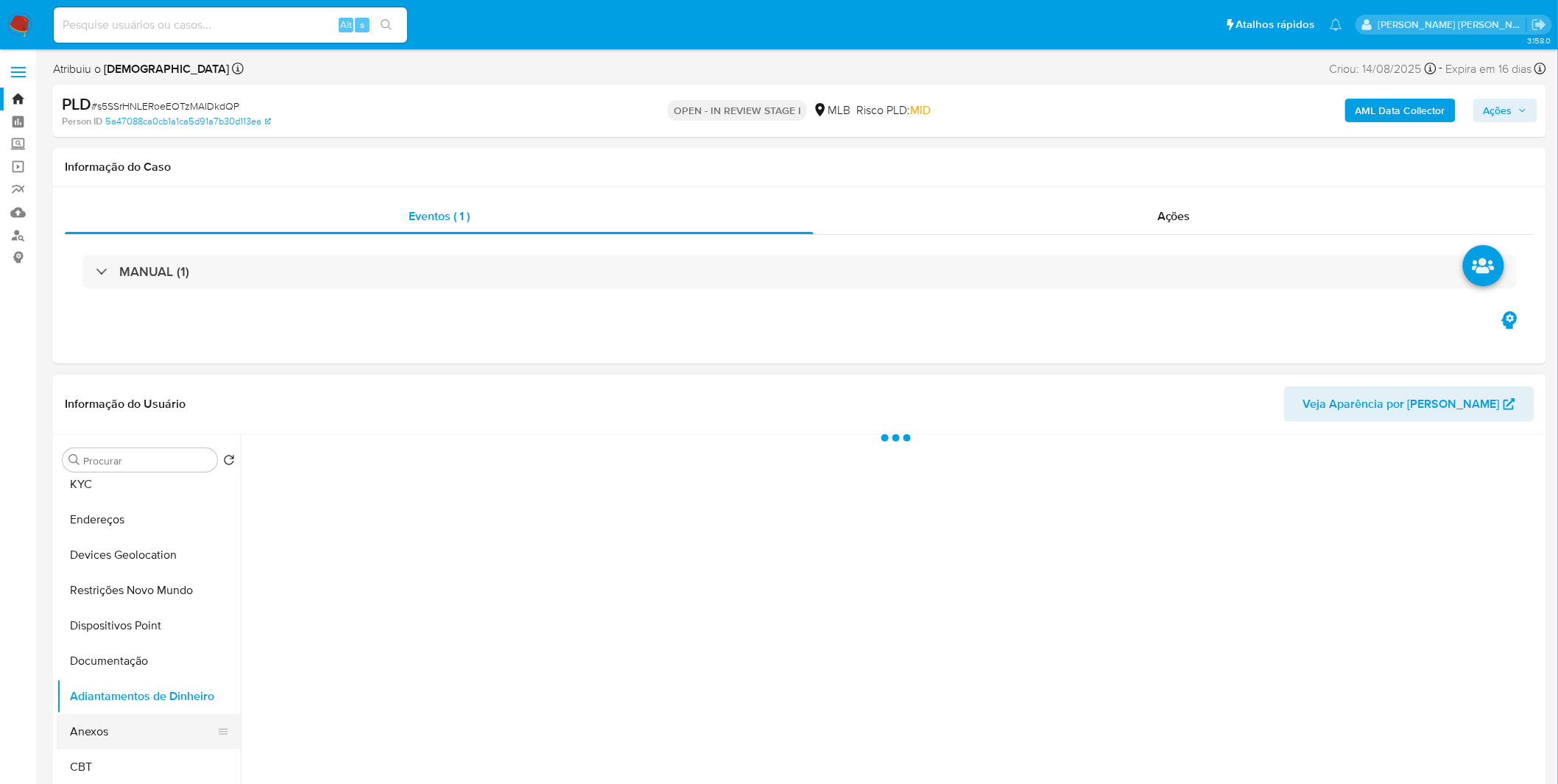
click at [151, 733] on button "Anexos" at bounding box center [142, 732] width 172 height 36
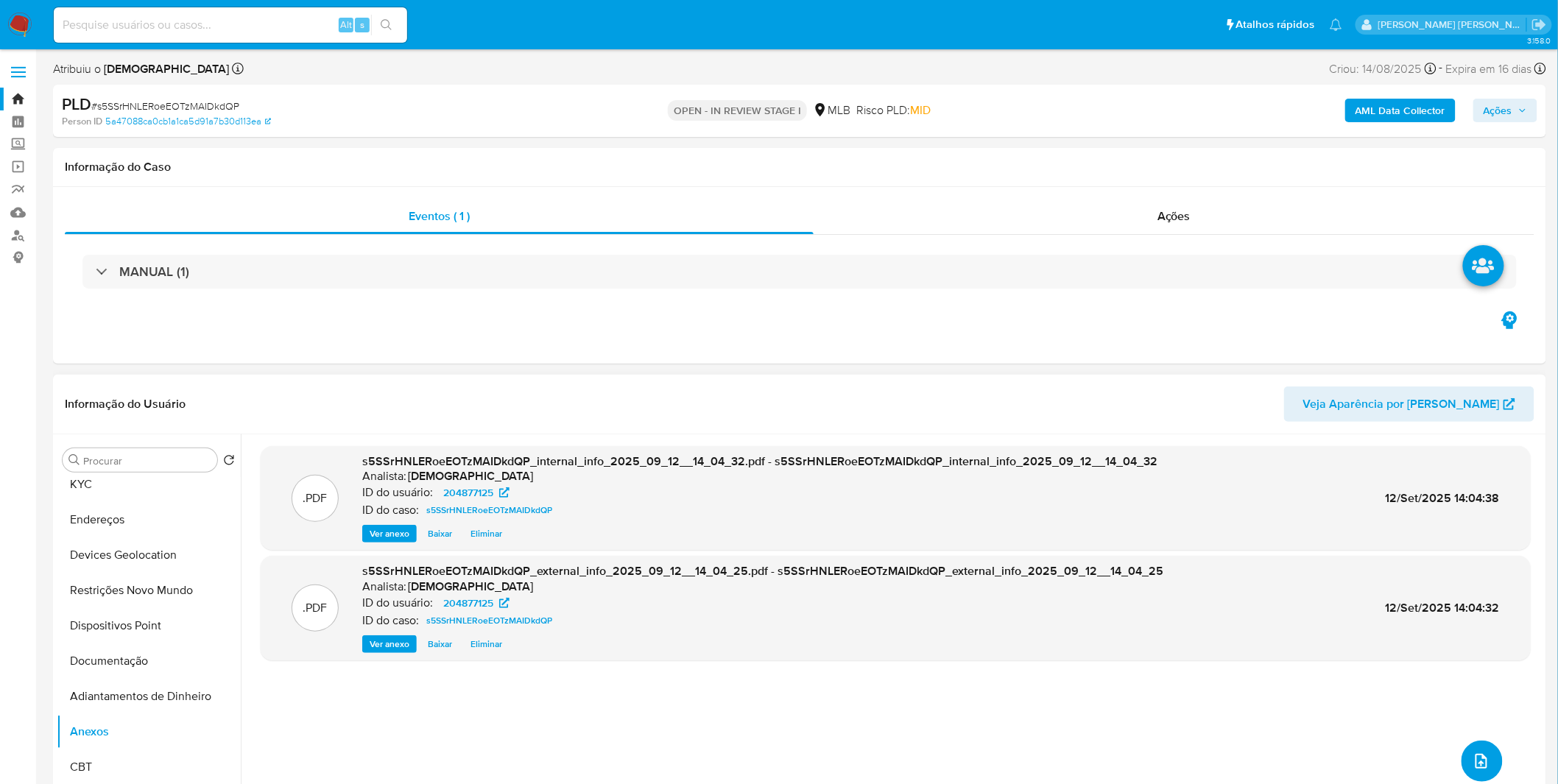
click at [1477, 757] on icon "upload-file" at bounding box center [1481, 761] width 17 height 17
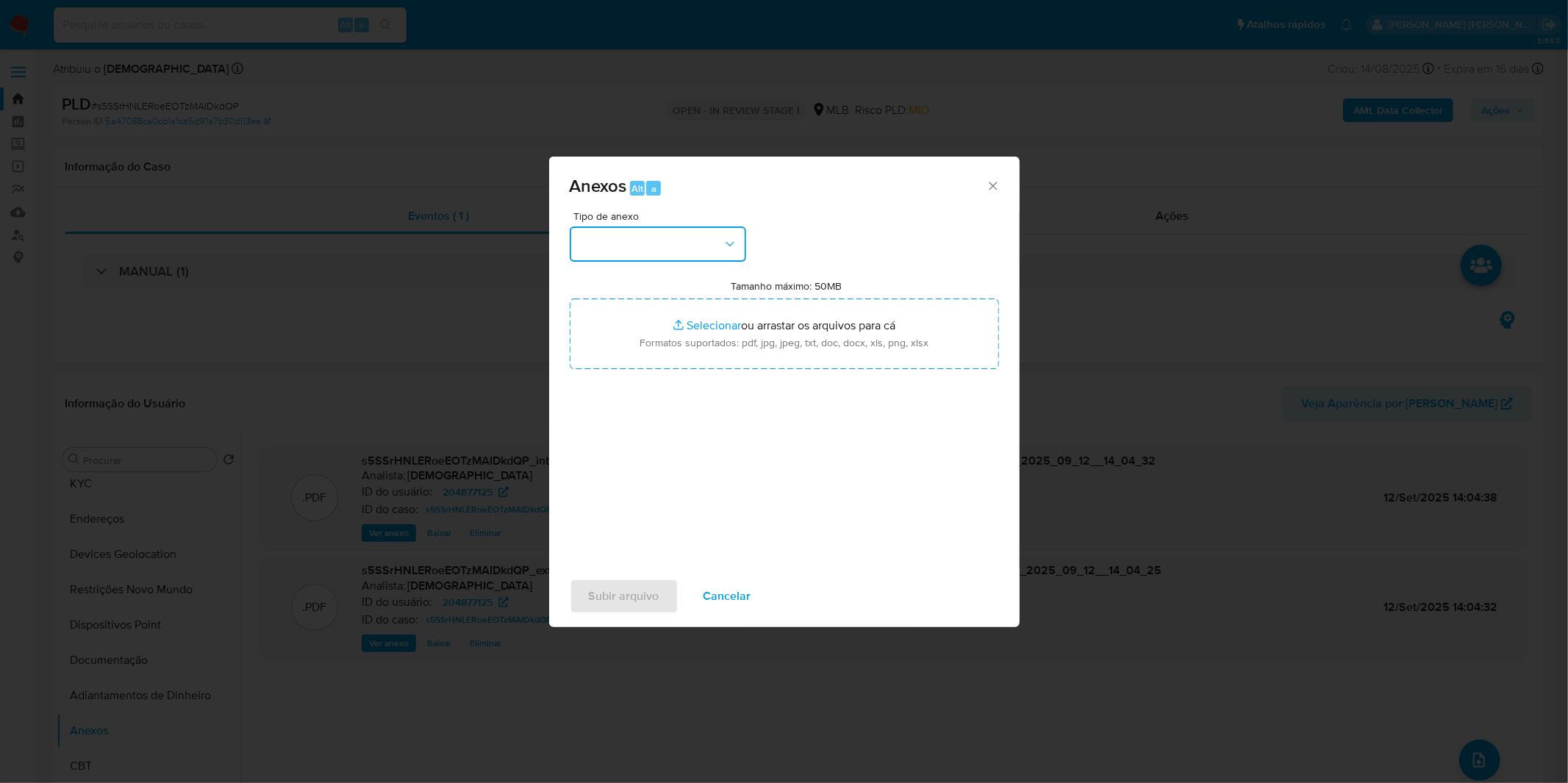
click at [704, 250] on button "button" at bounding box center [658, 244] width 177 height 36
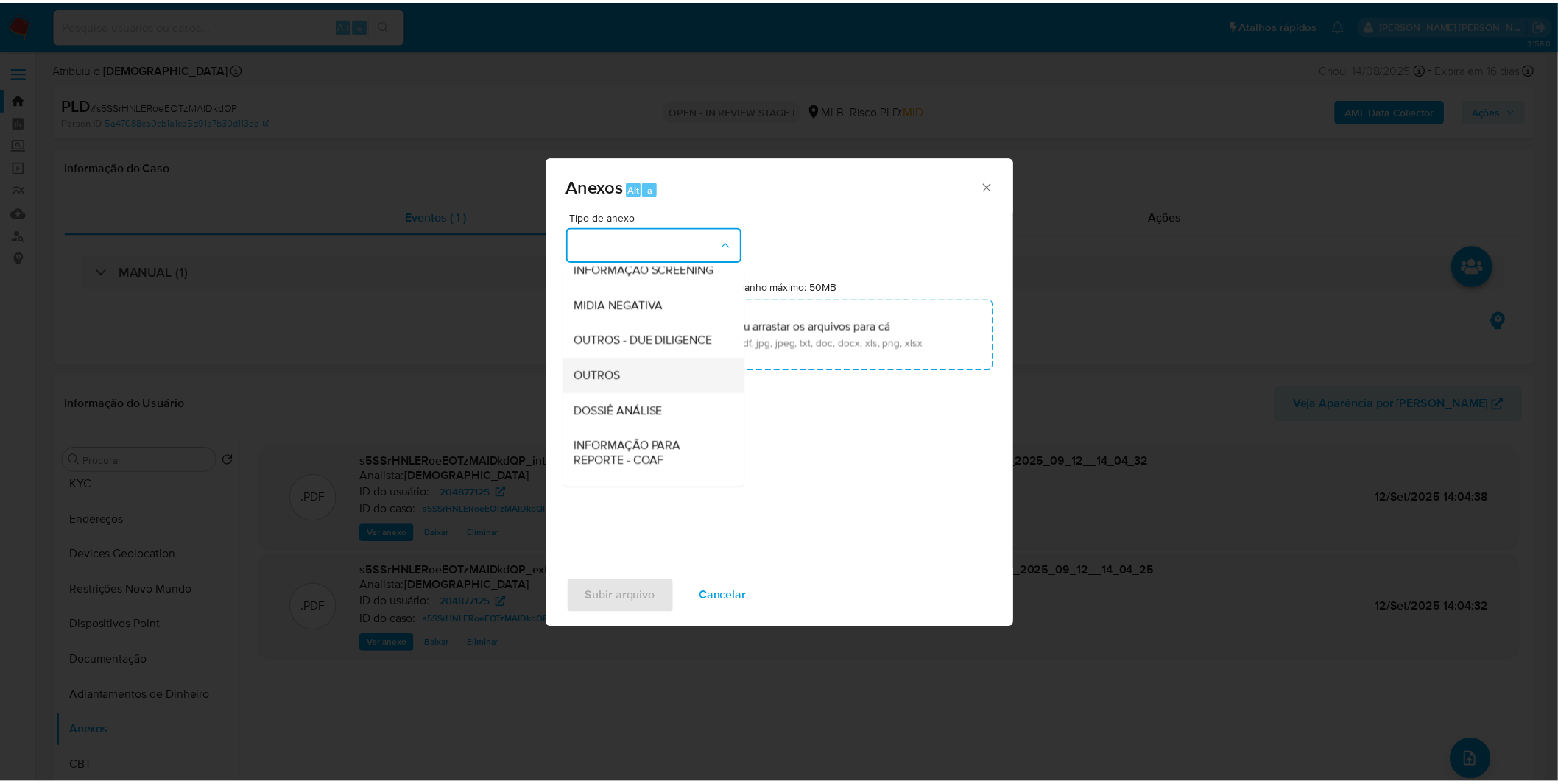
scroll to position [163, 0]
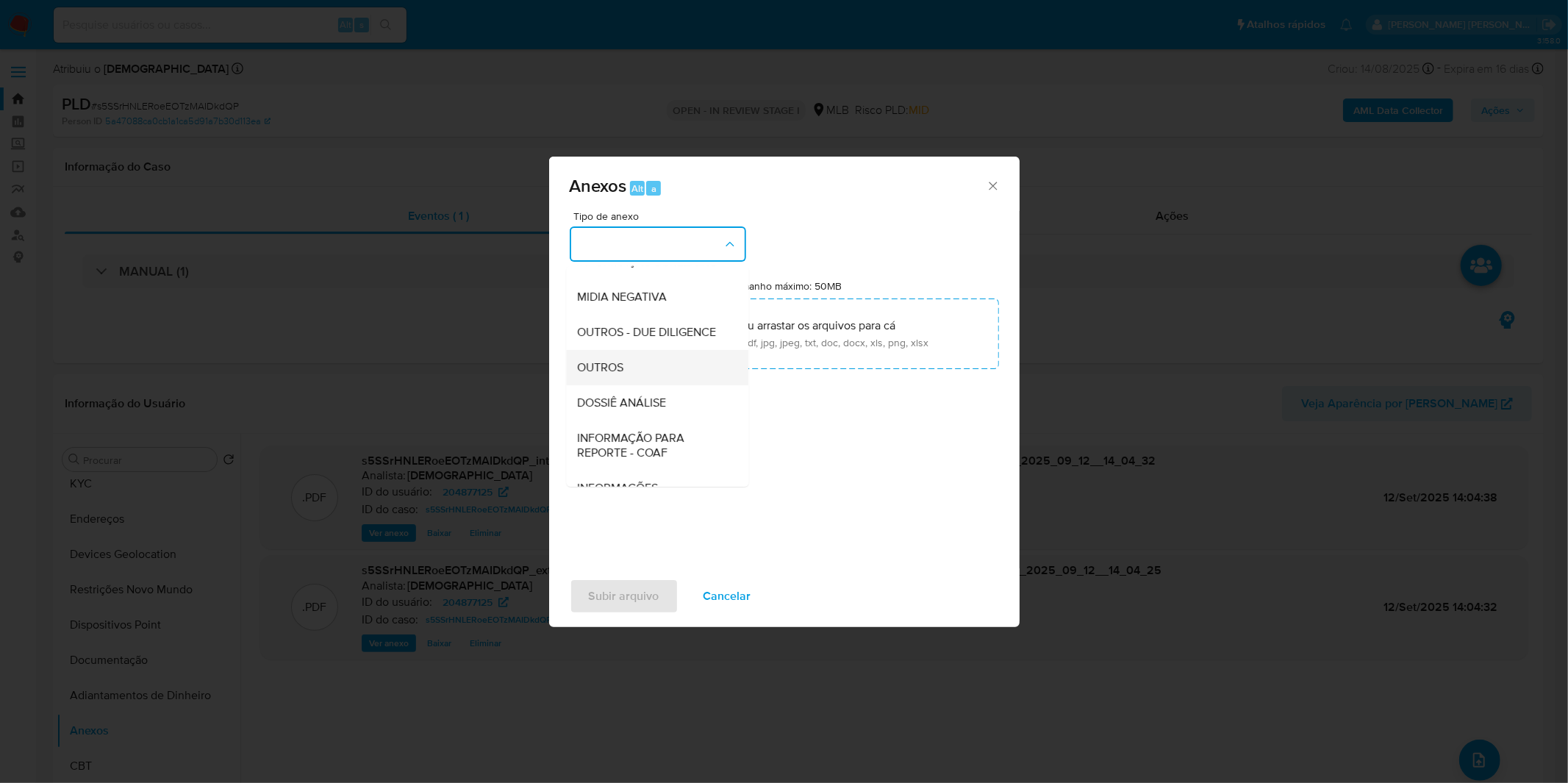
click at [629, 385] on div "OUTROS" at bounding box center [652, 367] width 150 height 36
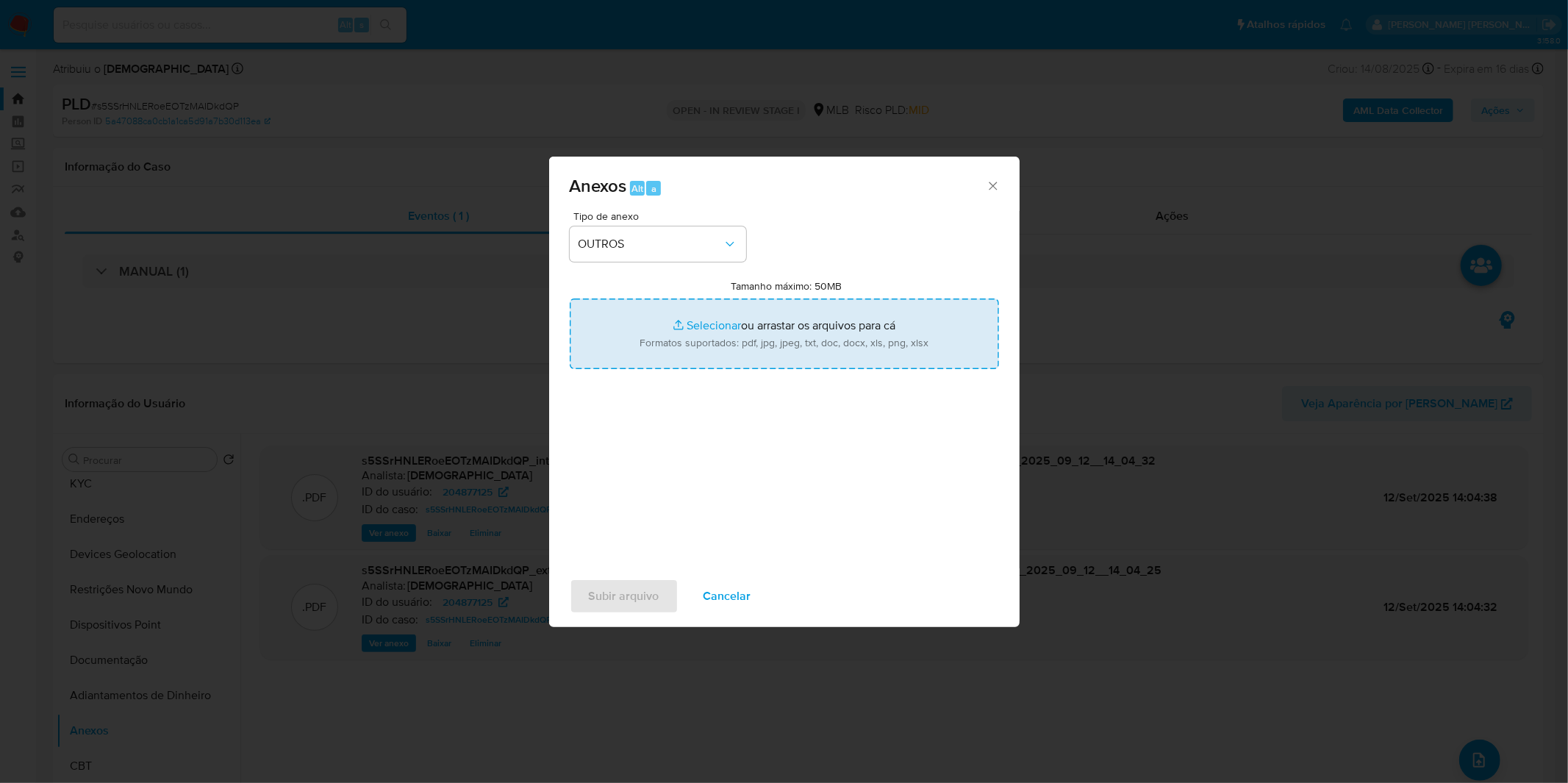
click at [703, 336] on input "Tamanho máximo: 50MB Selecionar arquivos" at bounding box center [784, 334] width 430 height 71
click at [644, 335] on input "Tamanho máximo: 50MB Selecionar arquivos" at bounding box center [784, 334] width 430 height 71
type input "C:\fakepath\DECLINIO - s5SSrHNLERoeEOTzMAIDkdQP - CPF 01576943992 - JOSIAS WEBE…"
click at [622, 595] on span "Subir arquivo" at bounding box center [624, 596] width 71 height 33
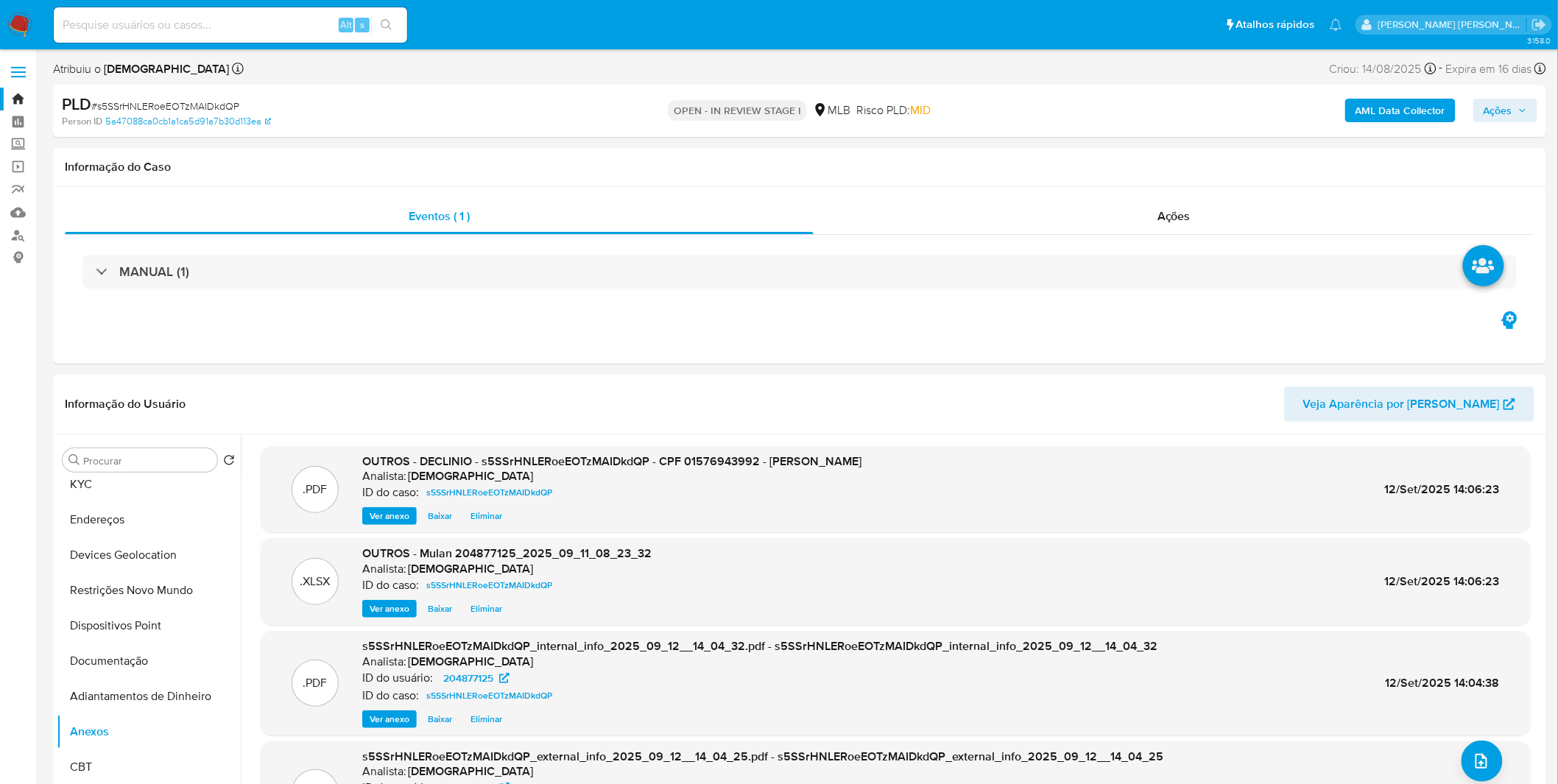
click at [1500, 101] on span "Ações" at bounding box center [1499, 110] width 29 height 24
click at [1101, 178] on div "Enviar" at bounding box center [1184, 274] width 680 height 193
click at [1095, 170] on div "Resolução do caso Alt r" at bounding box center [1096, 158] width 135 height 38
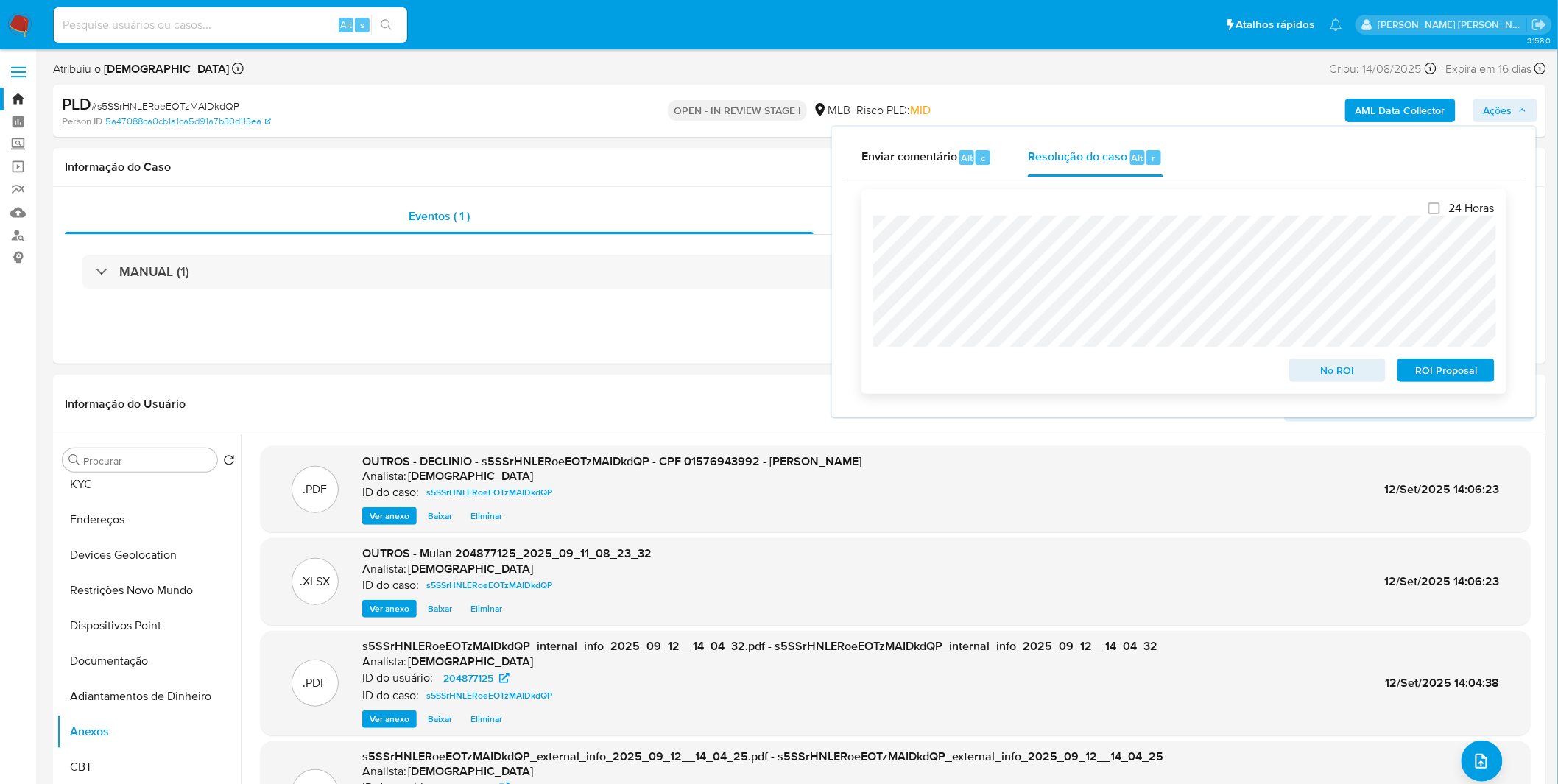
click at [1329, 366] on span "No ROI" at bounding box center [1338, 370] width 77 height 21
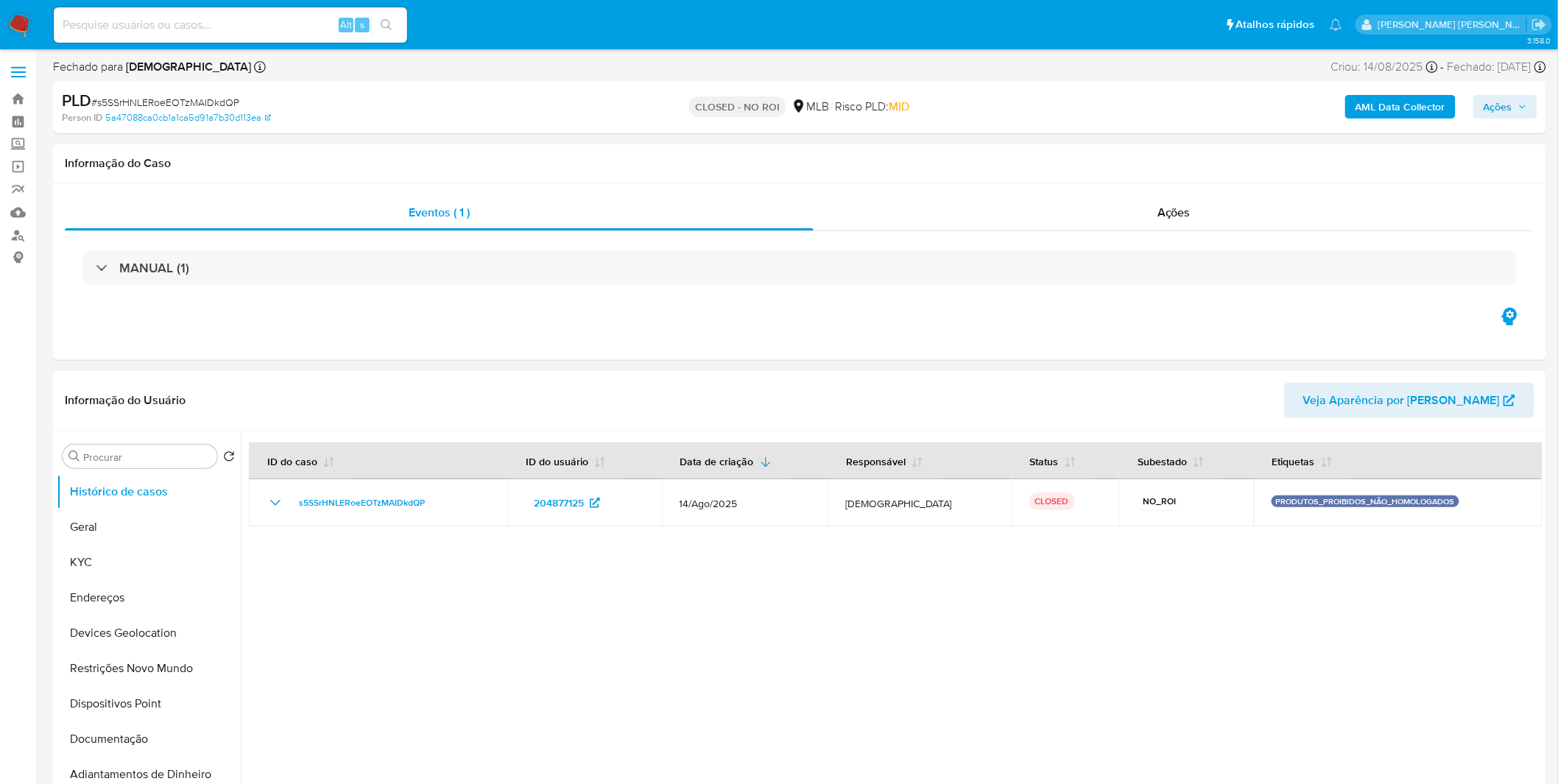
select select "10"
click at [20, 20] on img at bounding box center [19, 25] width 25 height 25
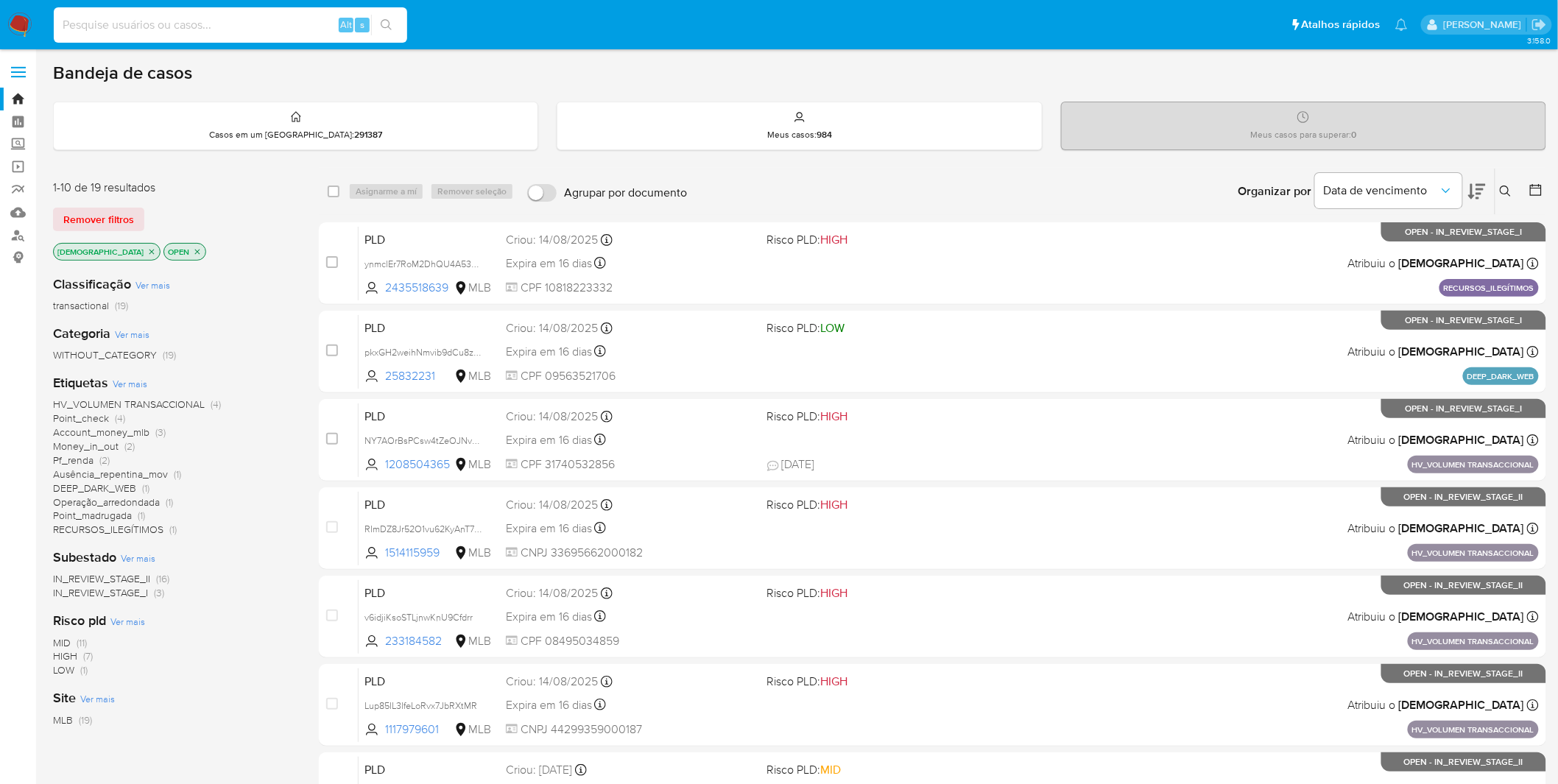
click at [192, 23] on input at bounding box center [231, 25] width 354 height 19
paste input "pkxGH2weihNmvib9dCu8zXJE"
type input "pkxGH2weihNmvib9dCu8zXJE"
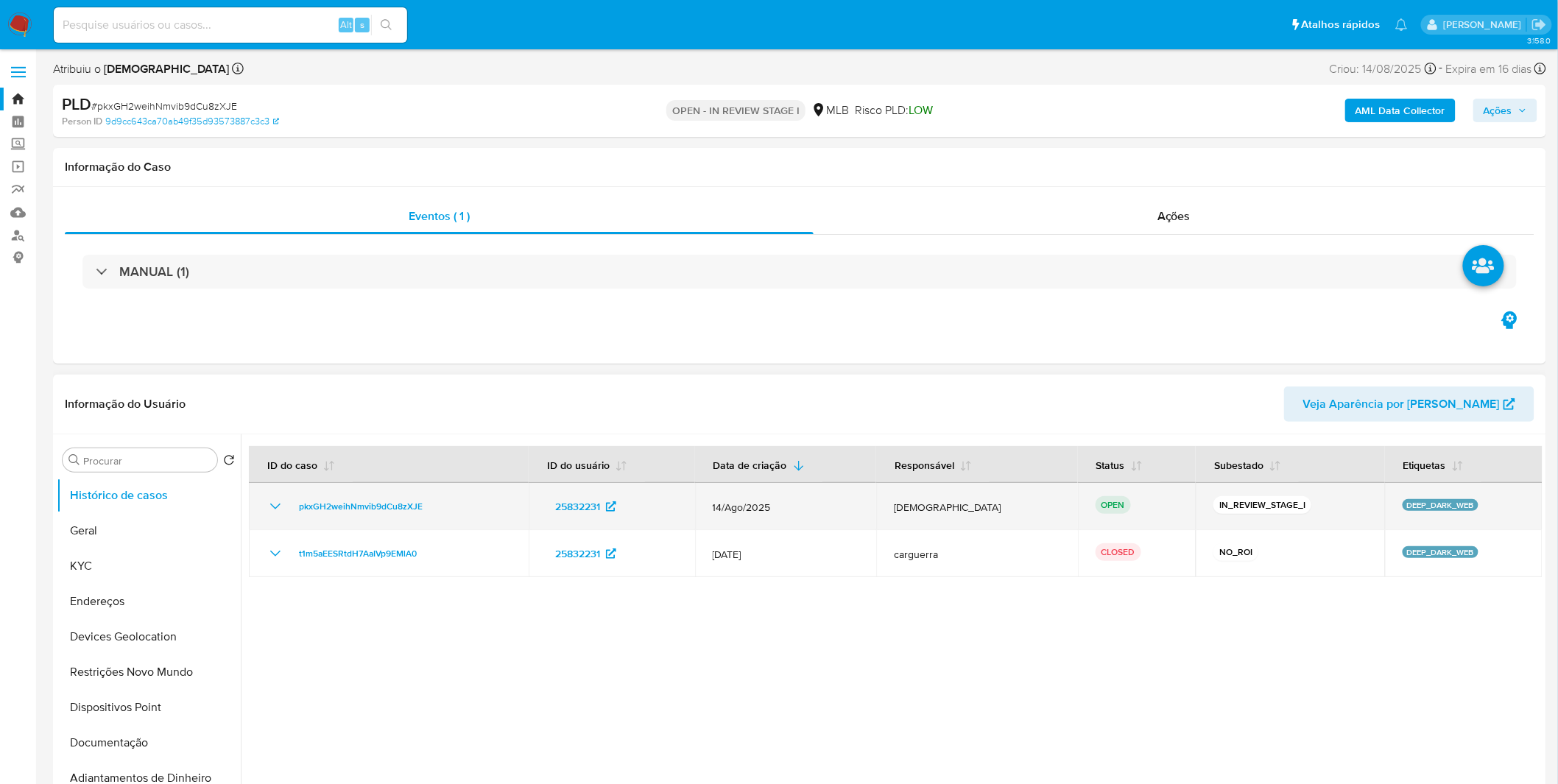
select select "10"
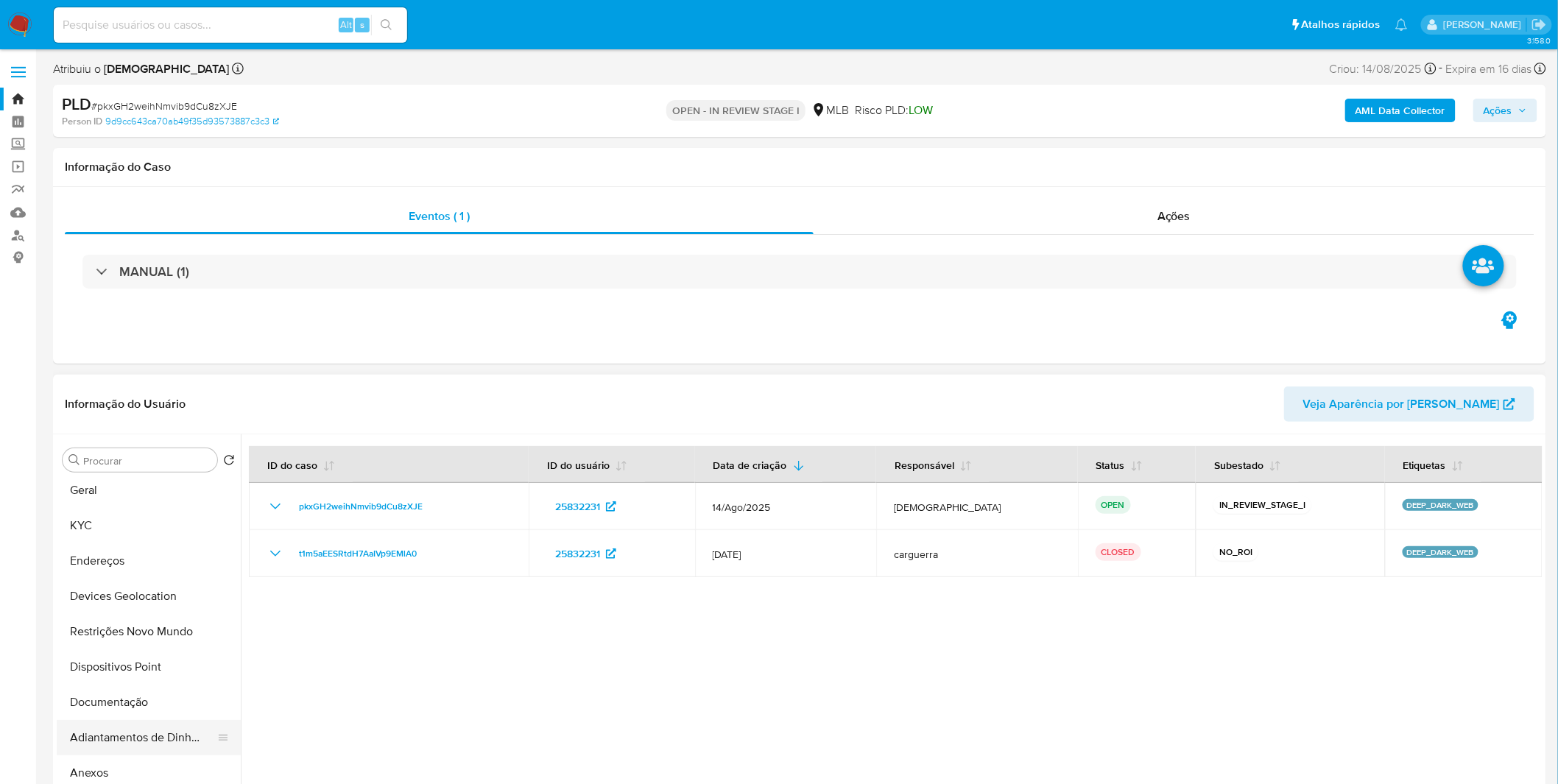
scroll to position [82, 0]
click at [122, 726] on button "Anexos" at bounding box center [142, 732] width 172 height 36
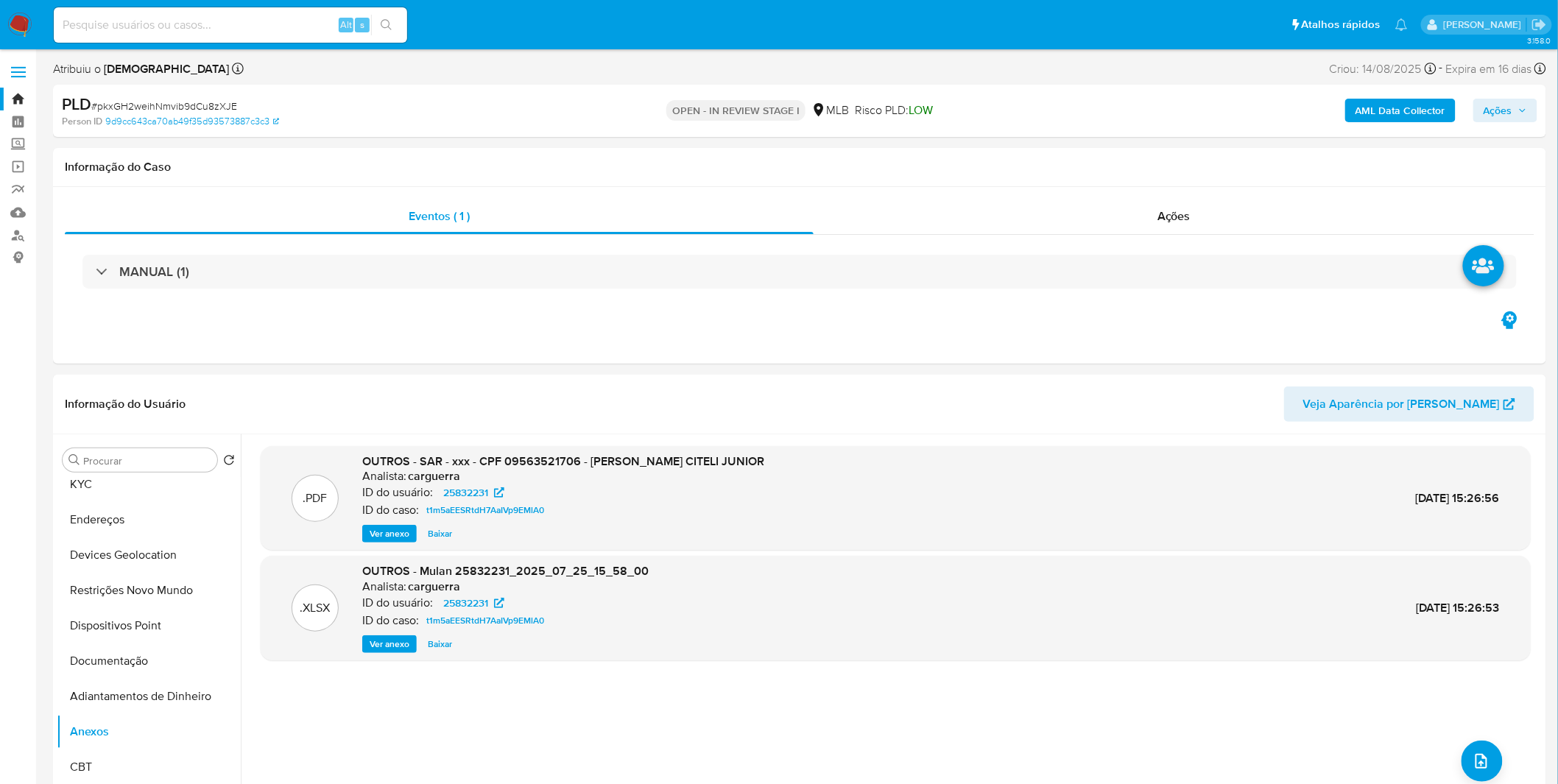
click at [1350, 109] on button "AML Data Collector" at bounding box center [1400, 110] width 110 height 24
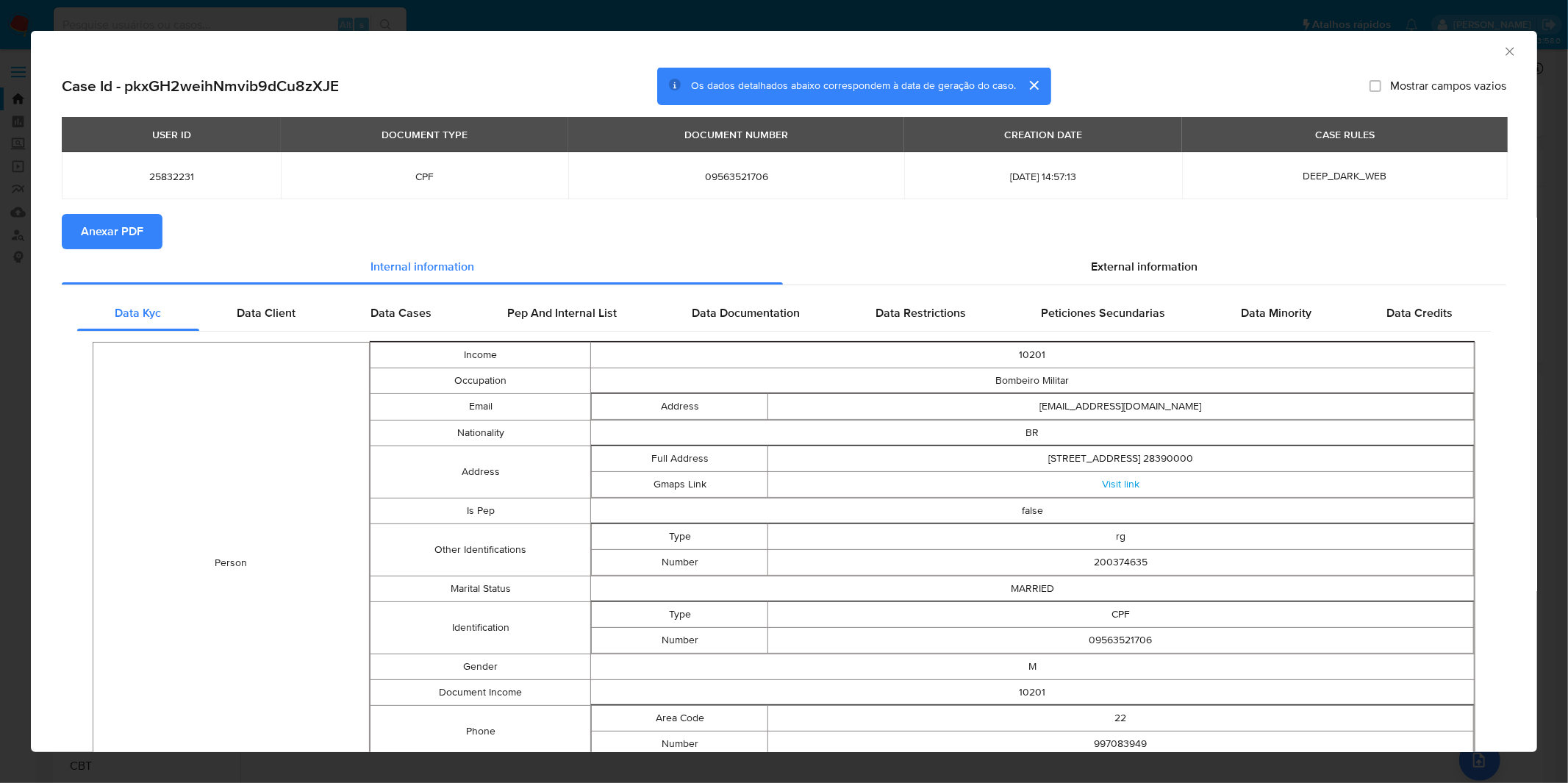
drag, startPoint x: 126, startPoint y: 230, endPoint x: 14, endPoint y: 292, distance: 128.0
click at [125, 230] on span "Anexar PDF" at bounding box center [112, 232] width 63 height 33
click at [613, 8] on div "AML Data Collector Case Id - pkxGH2weihNmvib9dCu8zXJE Os dados detalhados abaix…" at bounding box center [784, 392] width 1568 height 783
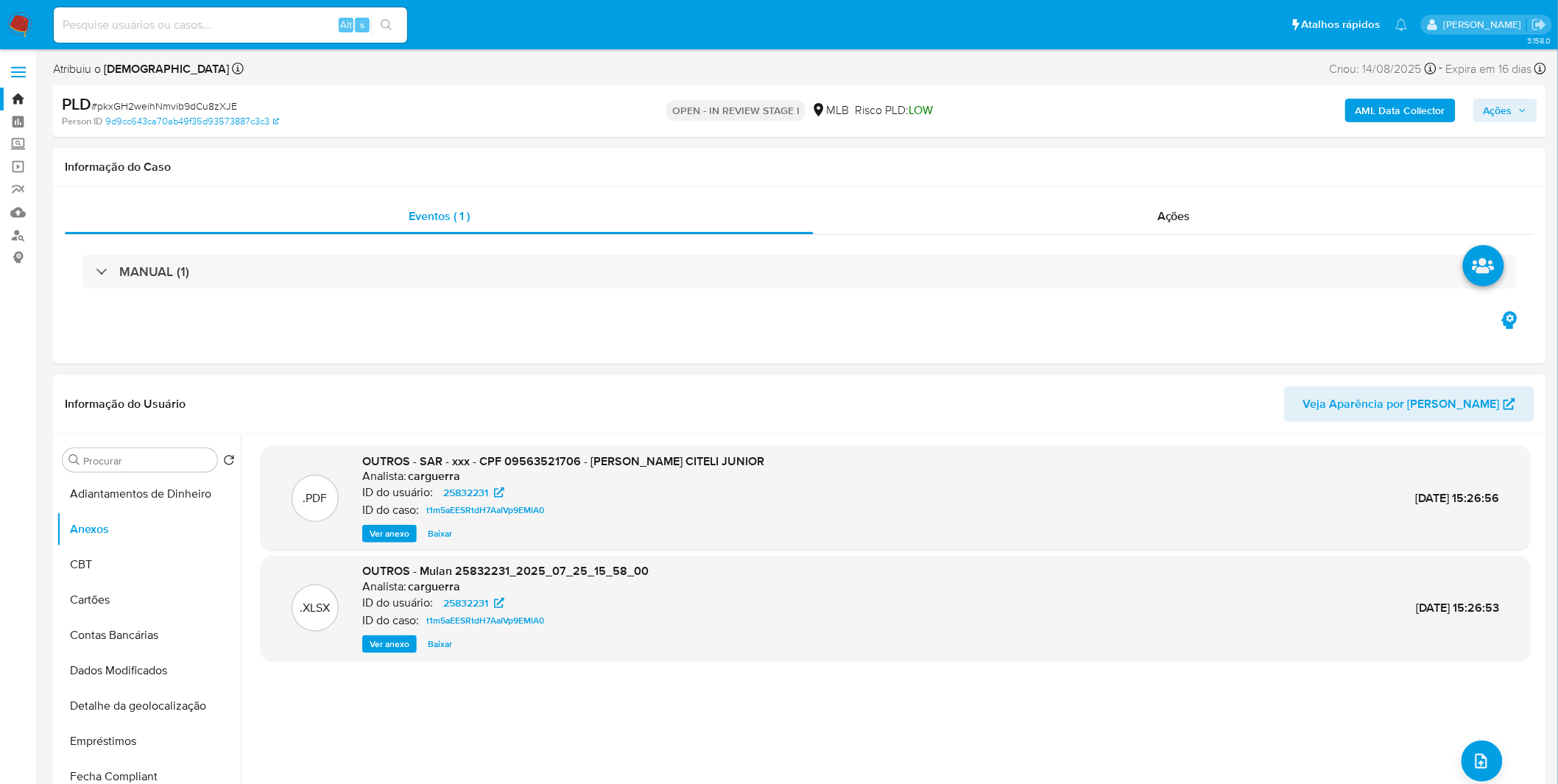
scroll to position [81, 0]
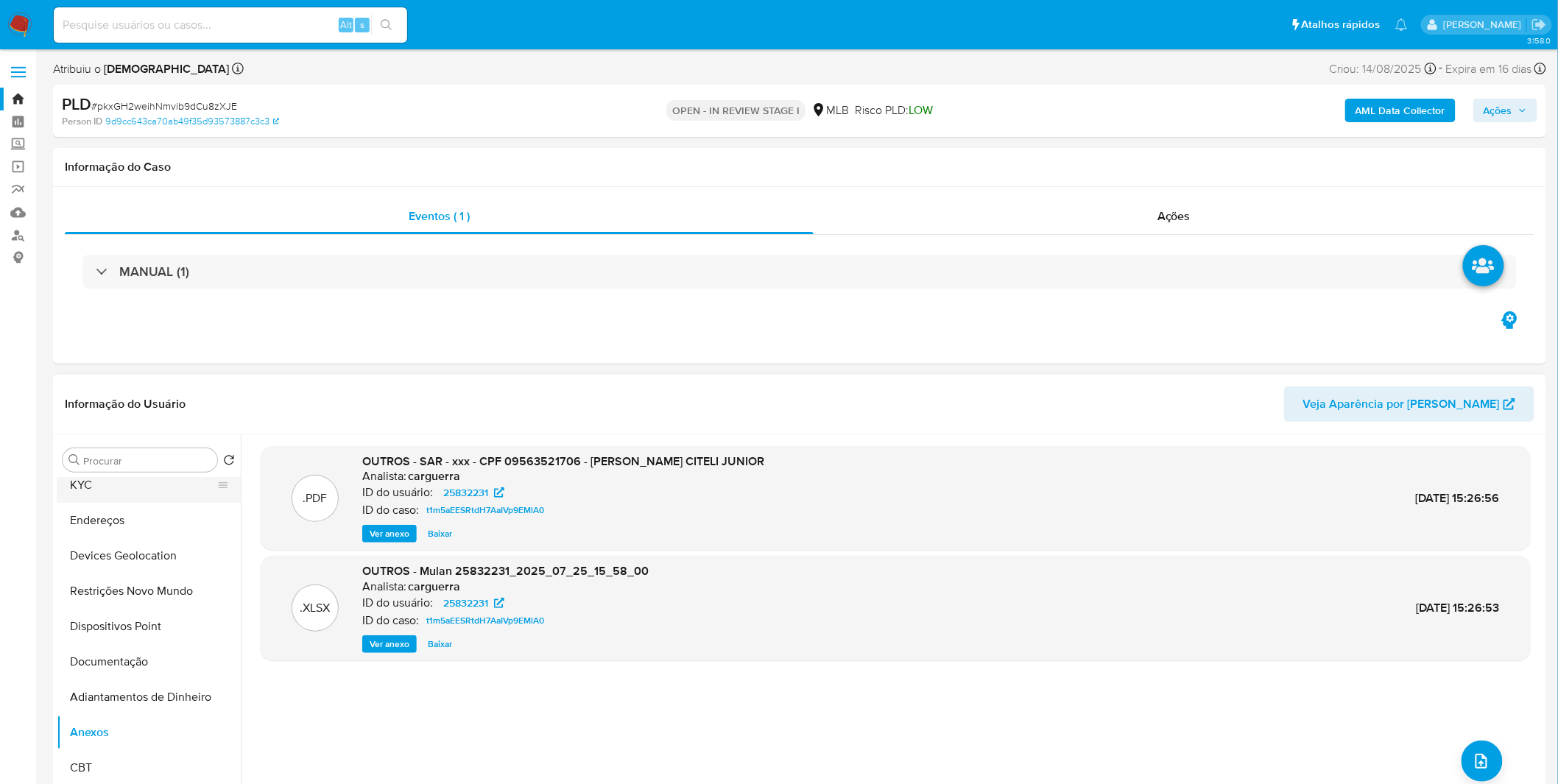
click at [120, 490] on button "KYC" at bounding box center [142, 485] width 172 height 36
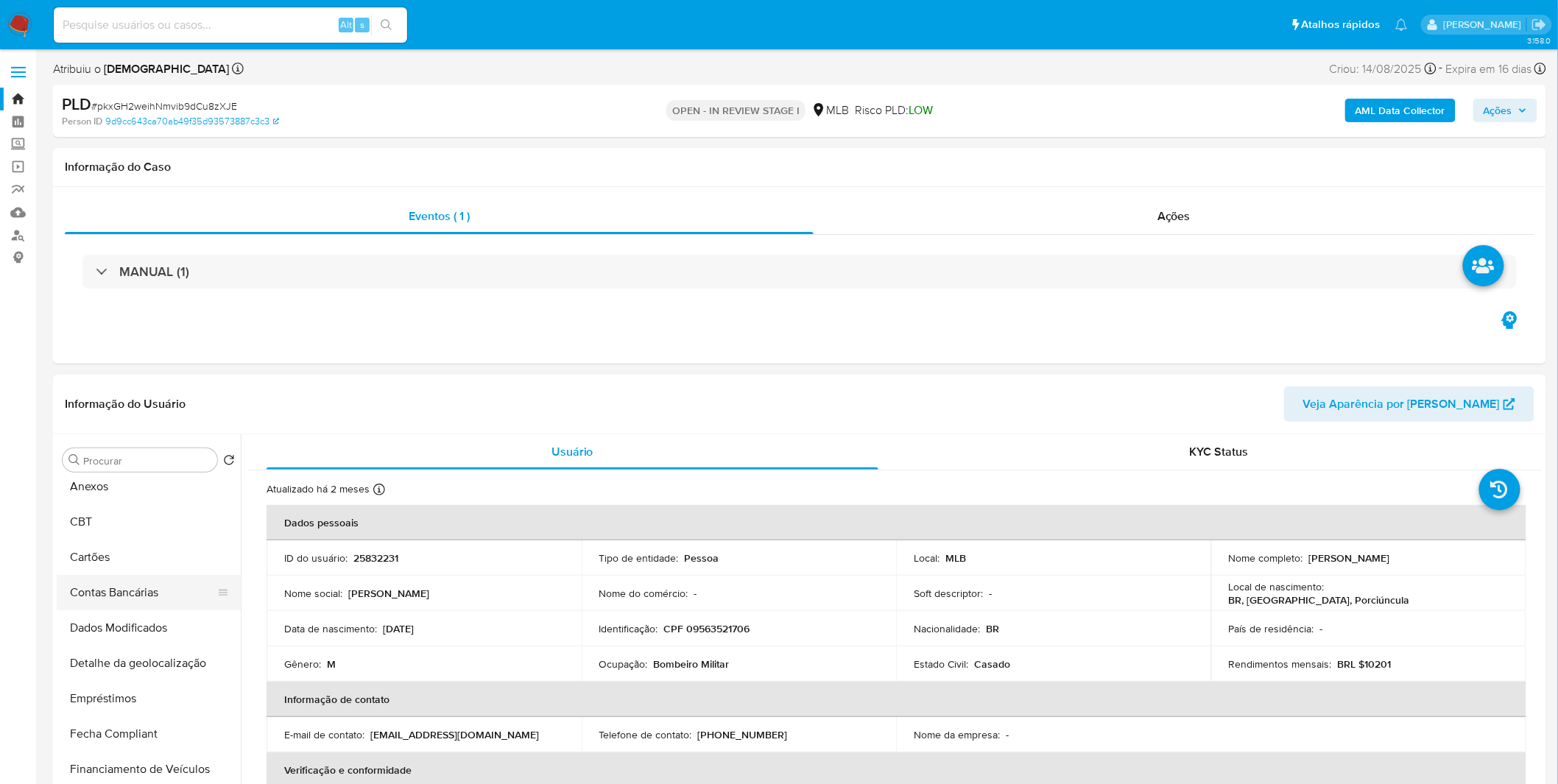
scroll to position [325, 0]
click at [126, 493] on button "Anexos" at bounding box center [142, 488] width 172 height 36
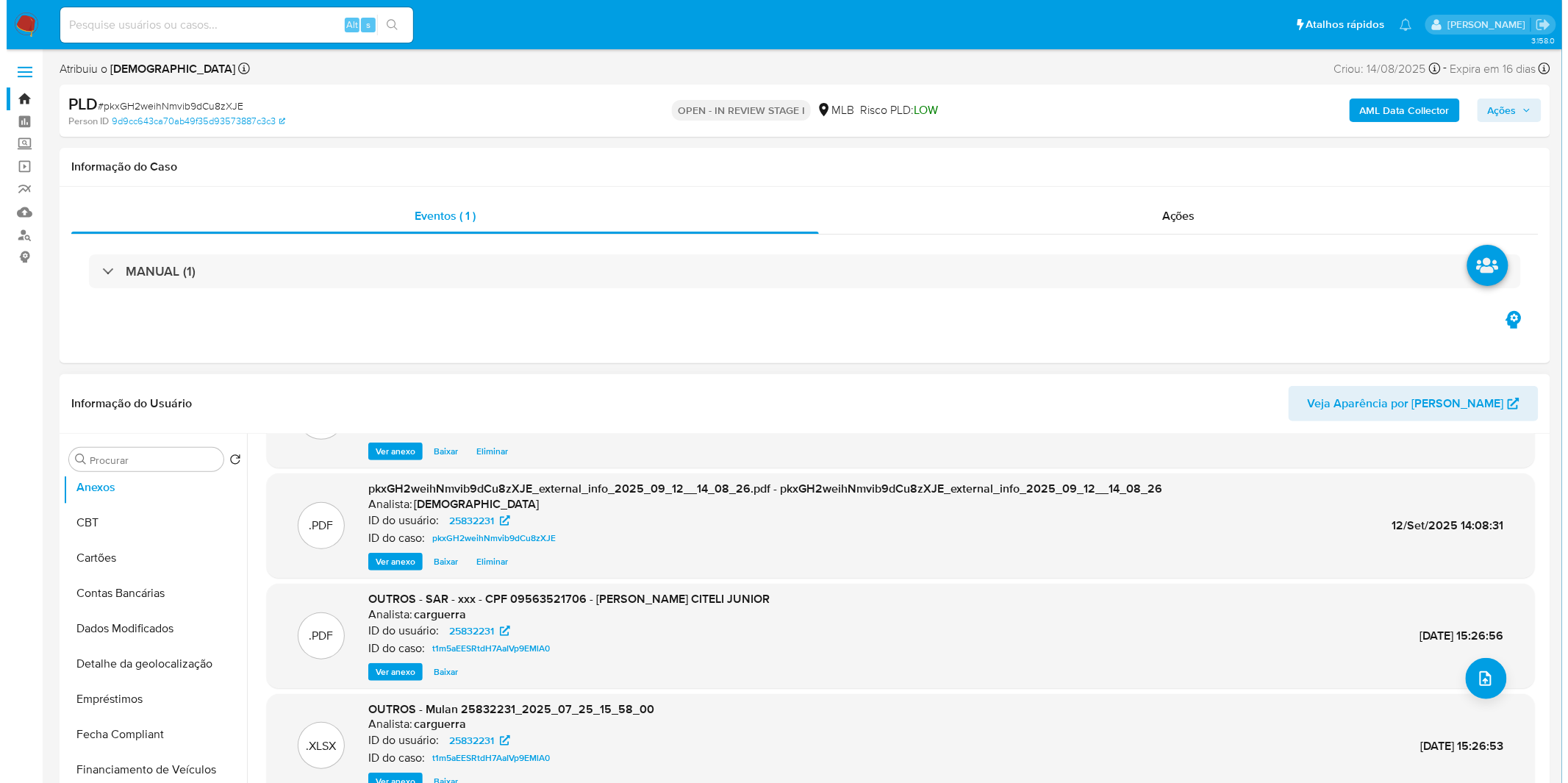
scroll to position [82, 0]
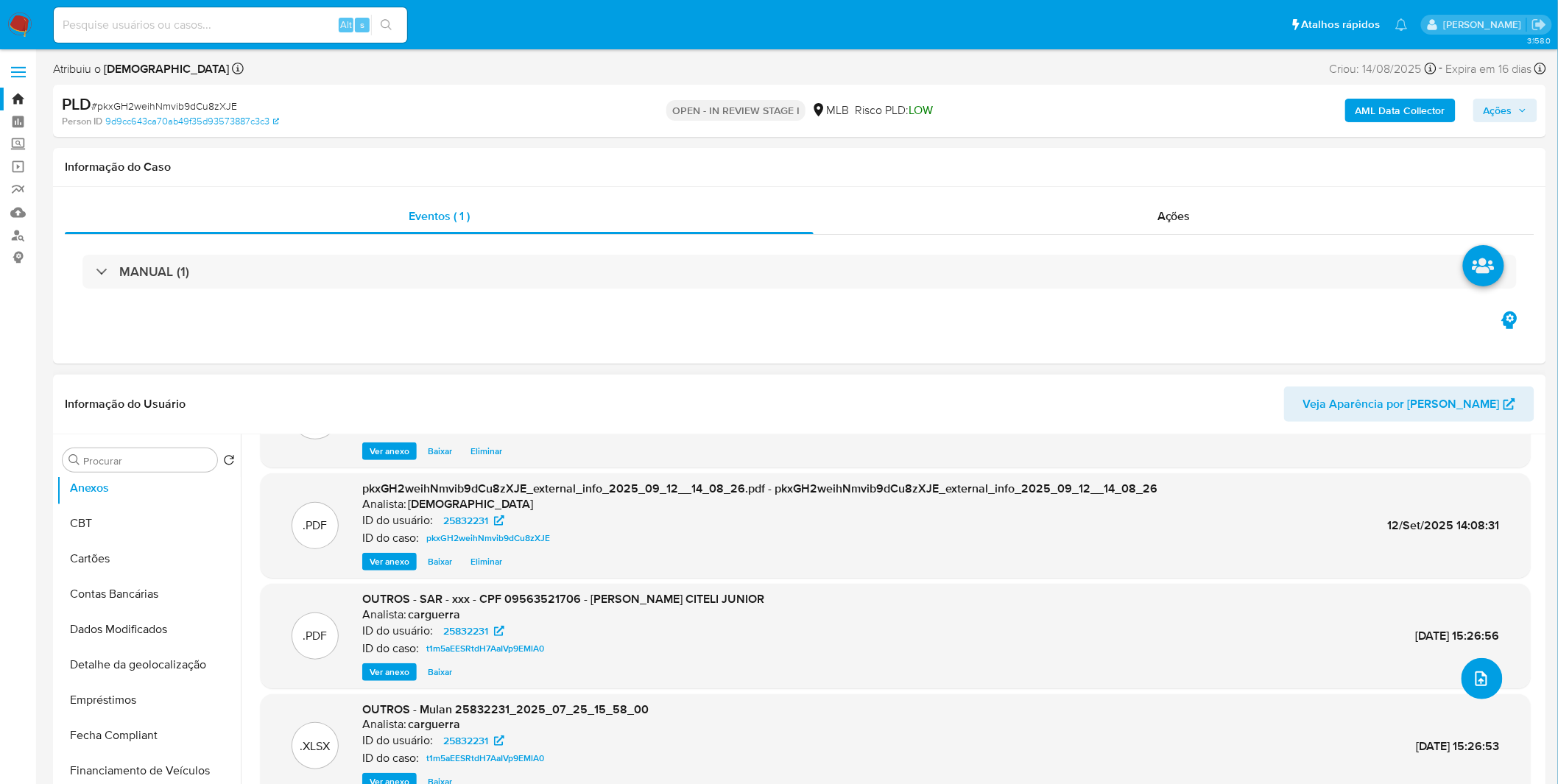
click at [1474, 681] on icon "upload-file" at bounding box center [1481, 678] width 17 height 17
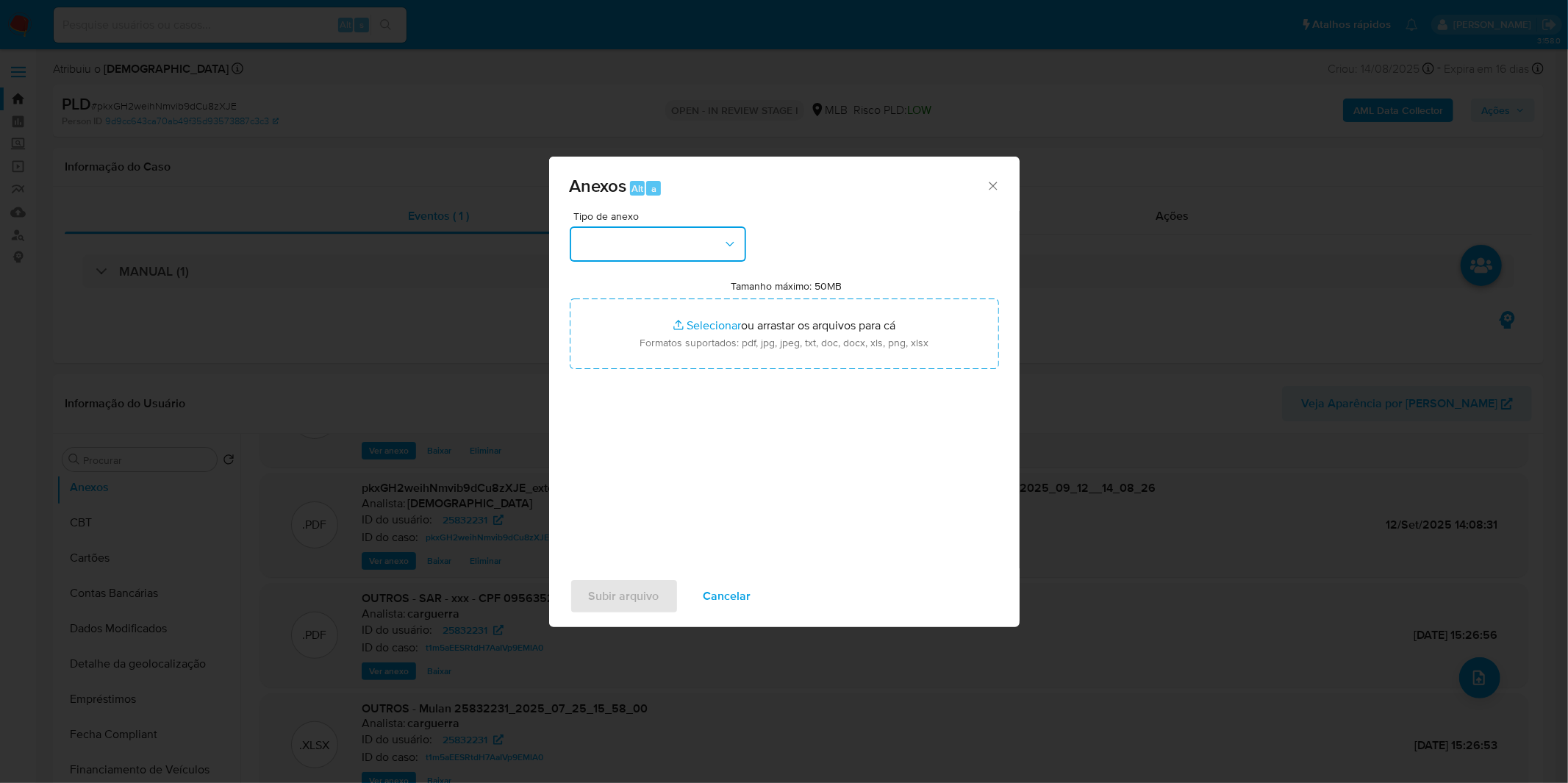
click at [709, 247] on button "button" at bounding box center [658, 244] width 177 height 36
click at [629, 385] on div "OUTROS" at bounding box center [652, 367] width 150 height 36
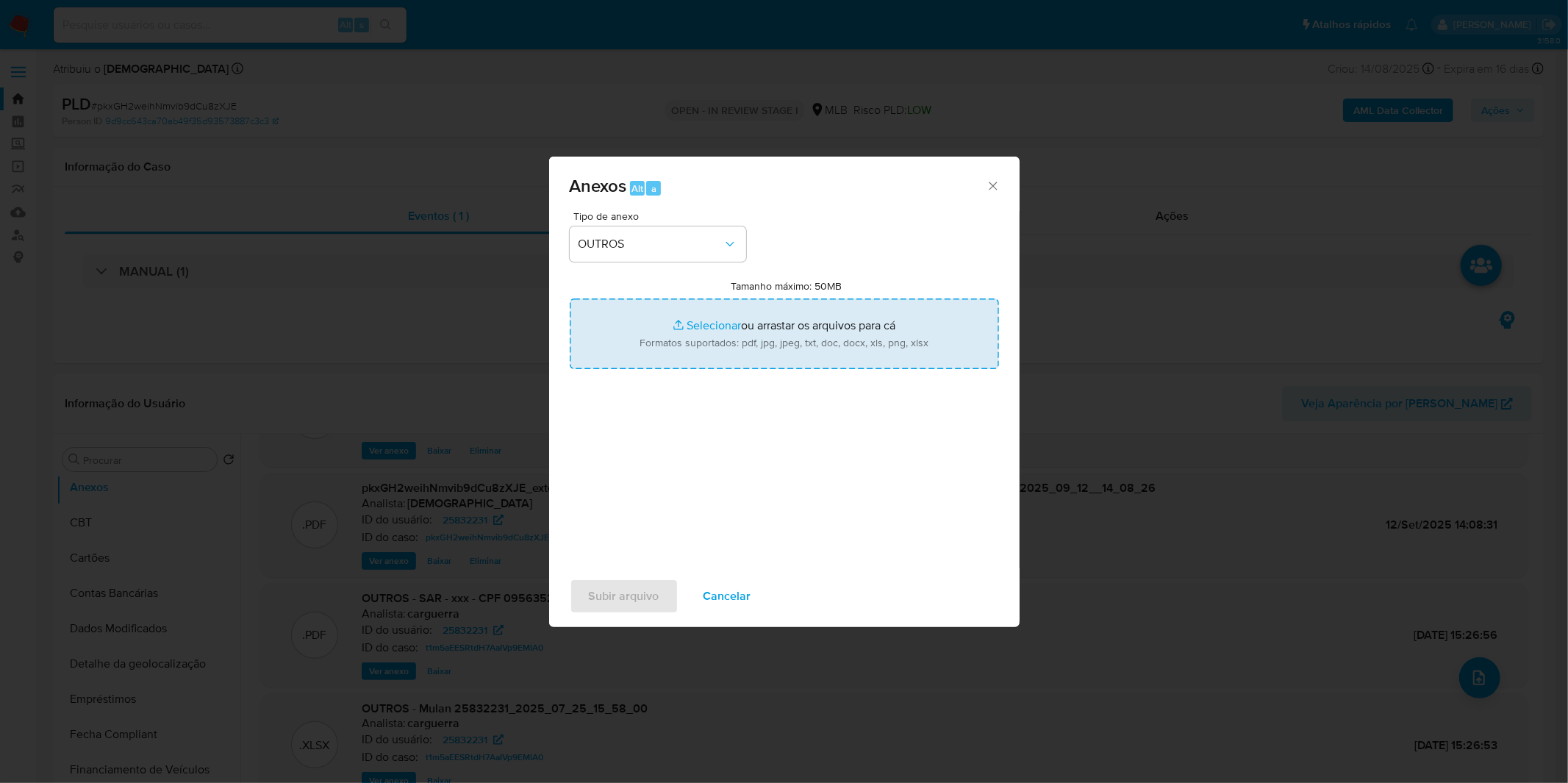
click at [662, 325] on input "Tamanho máximo: 50MB Selecionar arquivos" at bounding box center [784, 334] width 430 height 71
type input "C:\fakepath\DECLINIO - pkxGH2weihNmvib9dCu8zXJE - CPF 09563521706 - LUIZ CARLOS…"
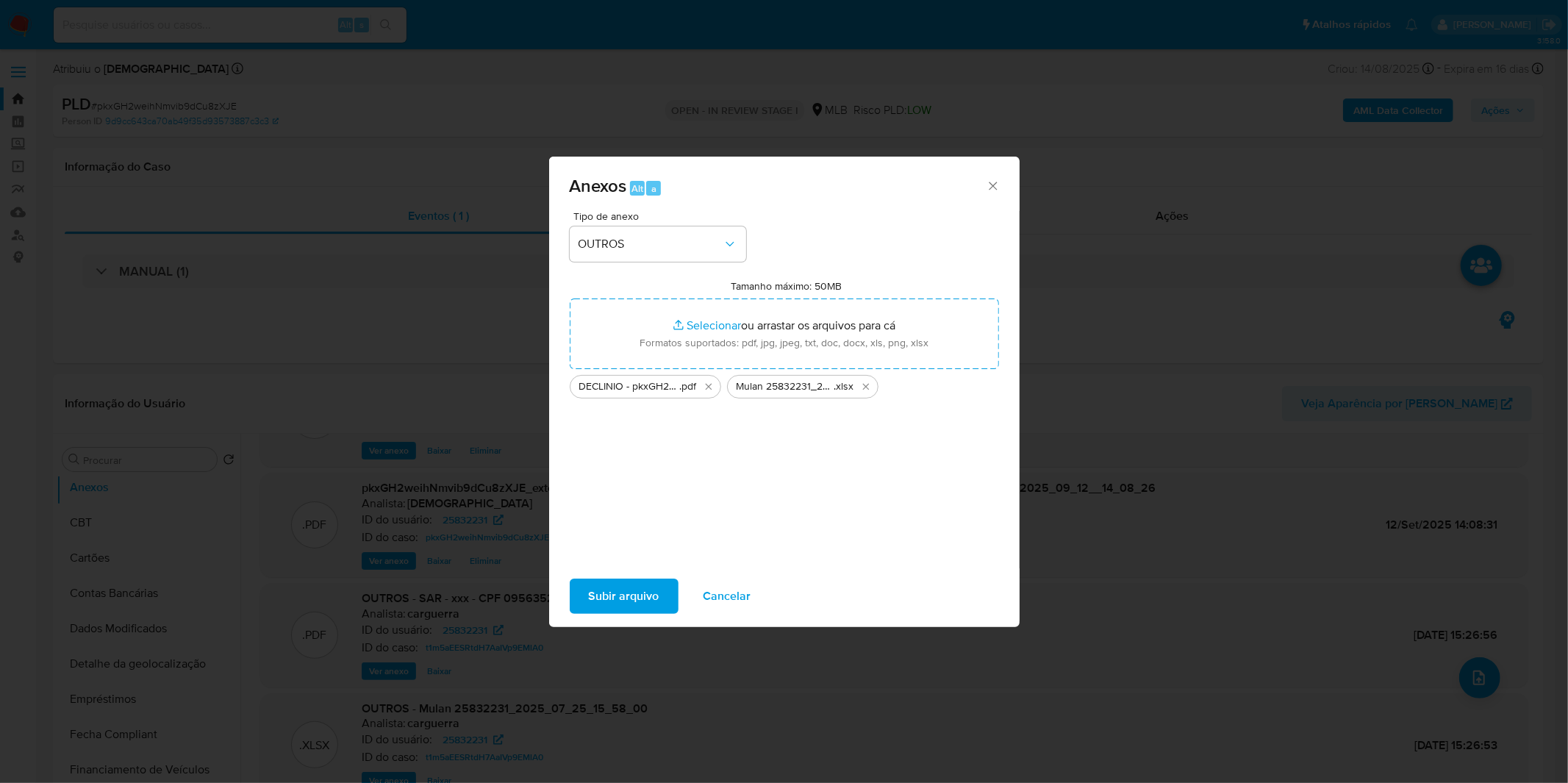
click at [621, 599] on span "Subir arquivo" at bounding box center [624, 596] width 71 height 33
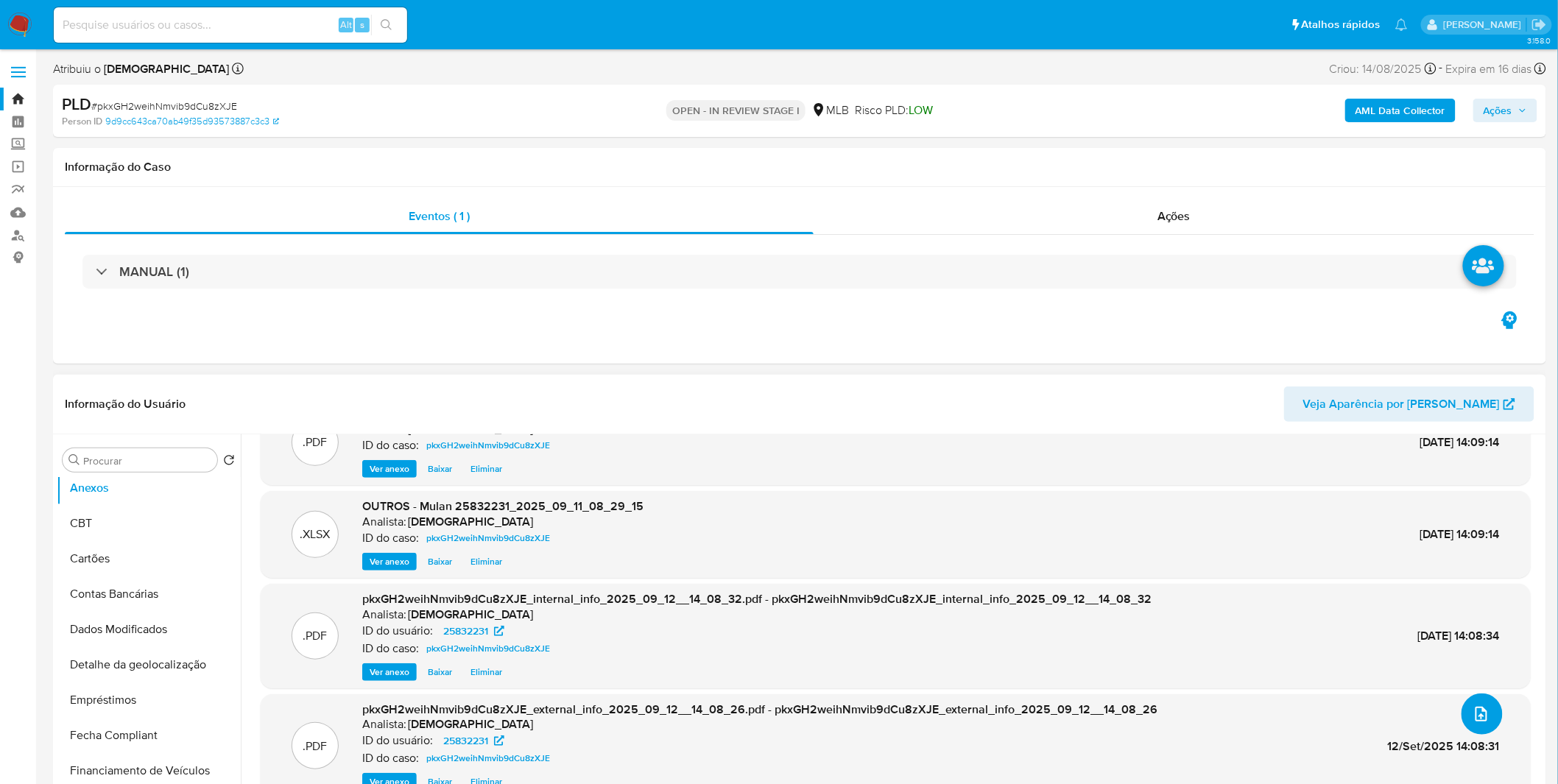
scroll to position [0, 0]
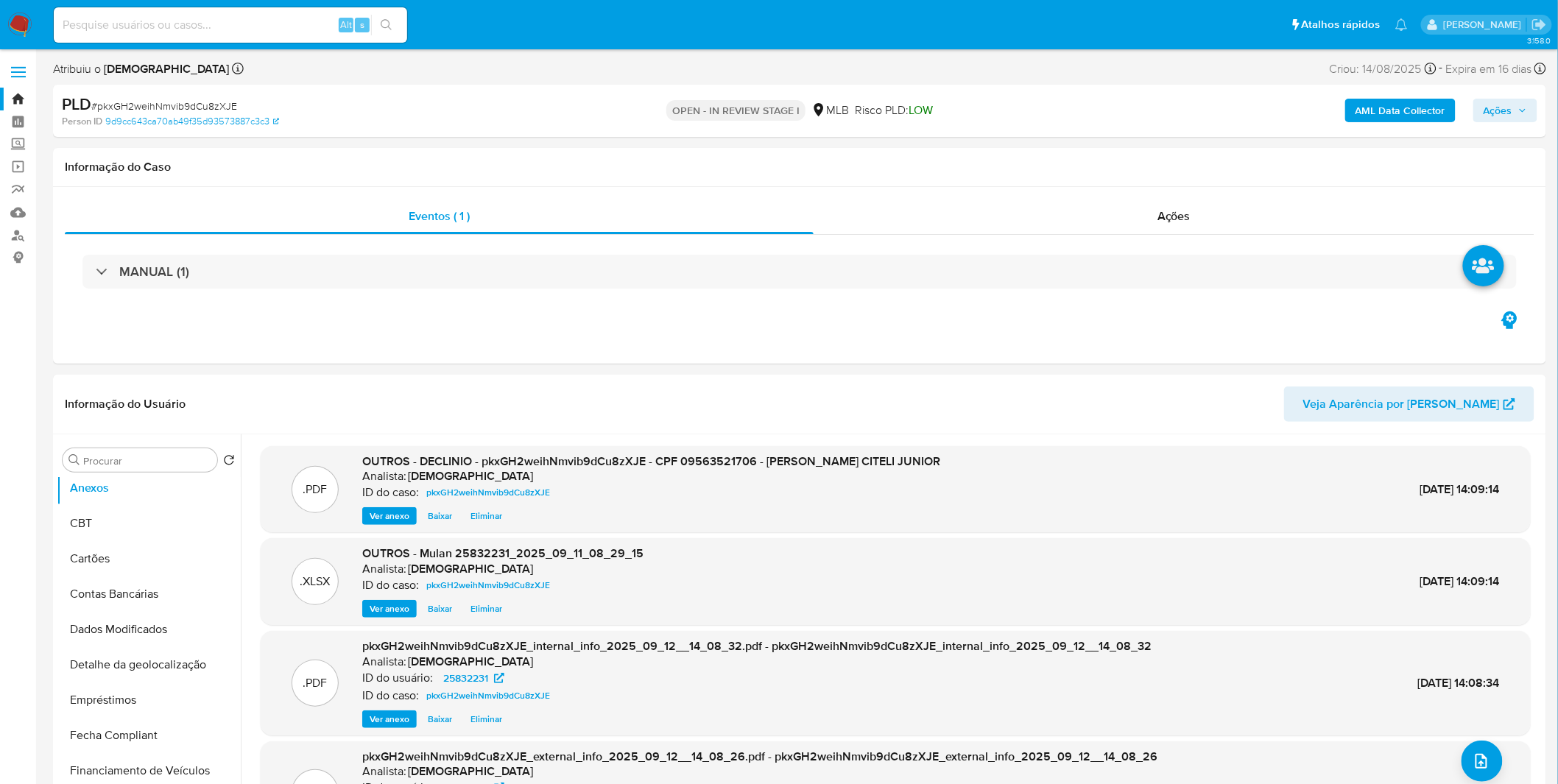
click at [1481, 113] on button "Ações" at bounding box center [1505, 110] width 64 height 24
click at [1063, 170] on div "Resolução do caso Alt r" at bounding box center [1096, 158] width 135 height 38
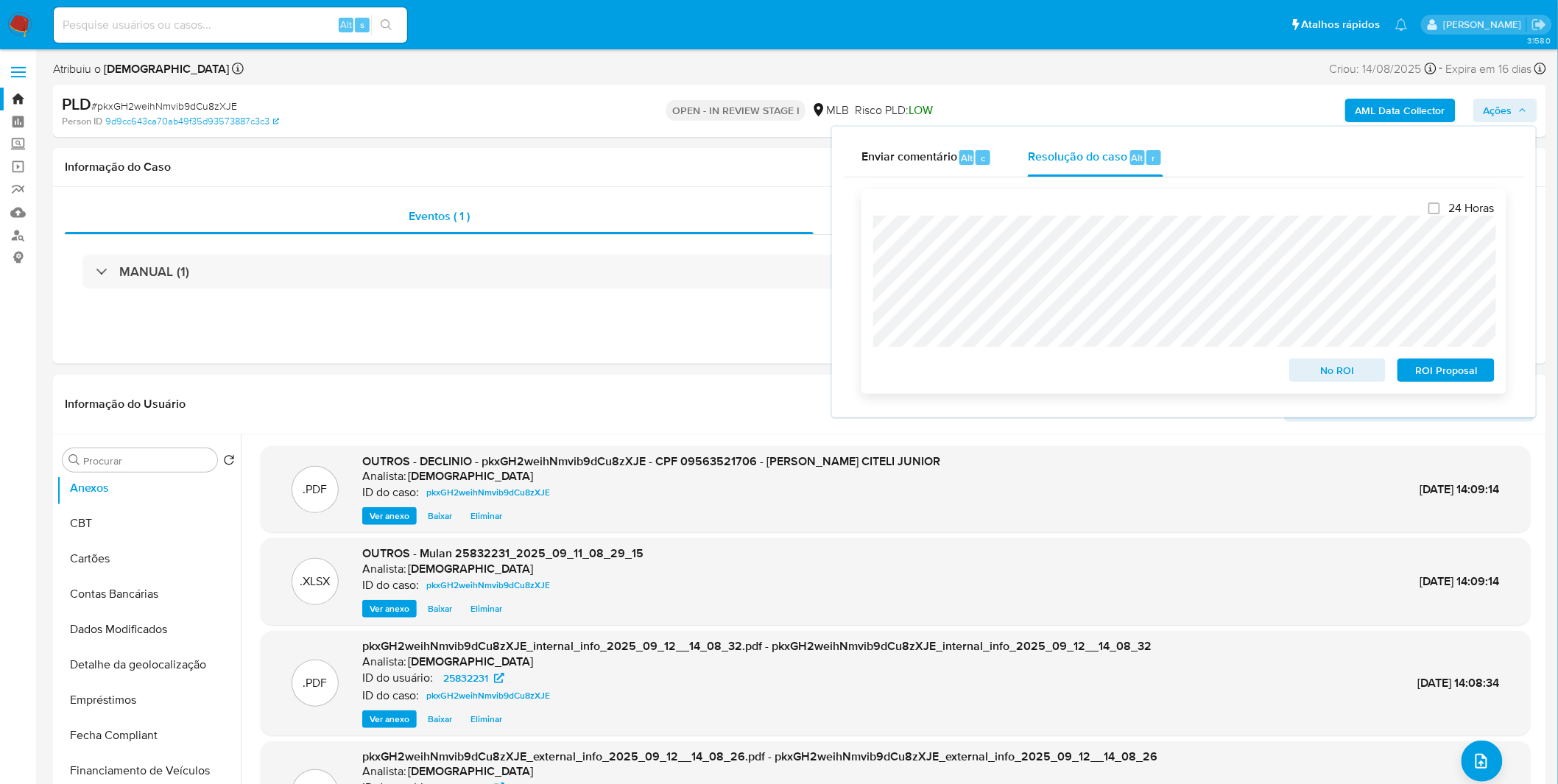
click at [1335, 377] on span "No ROI" at bounding box center [1338, 370] width 77 height 21
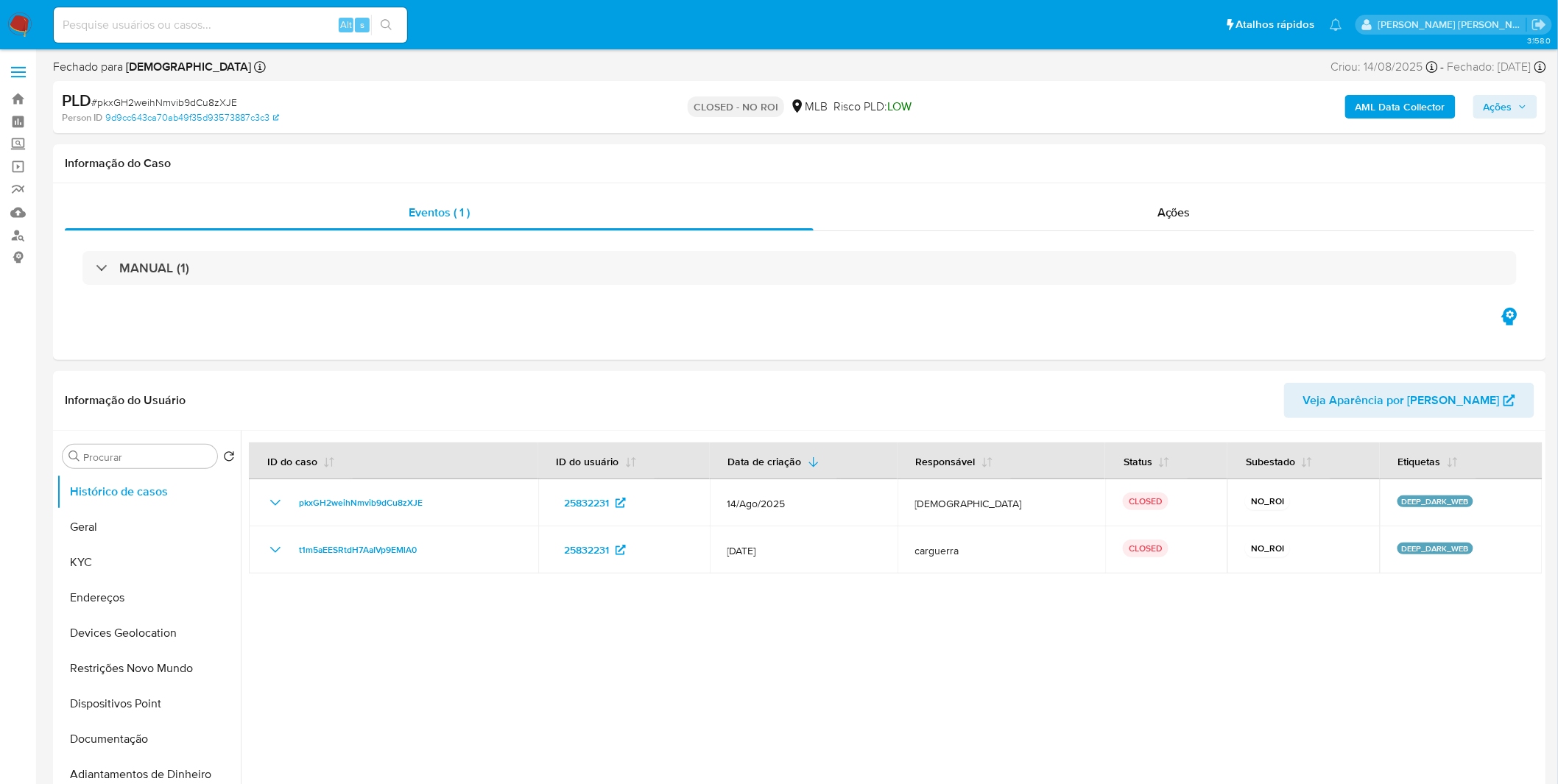
select select "10"
click at [31, 20] on img at bounding box center [19, 25] width 25 height 25
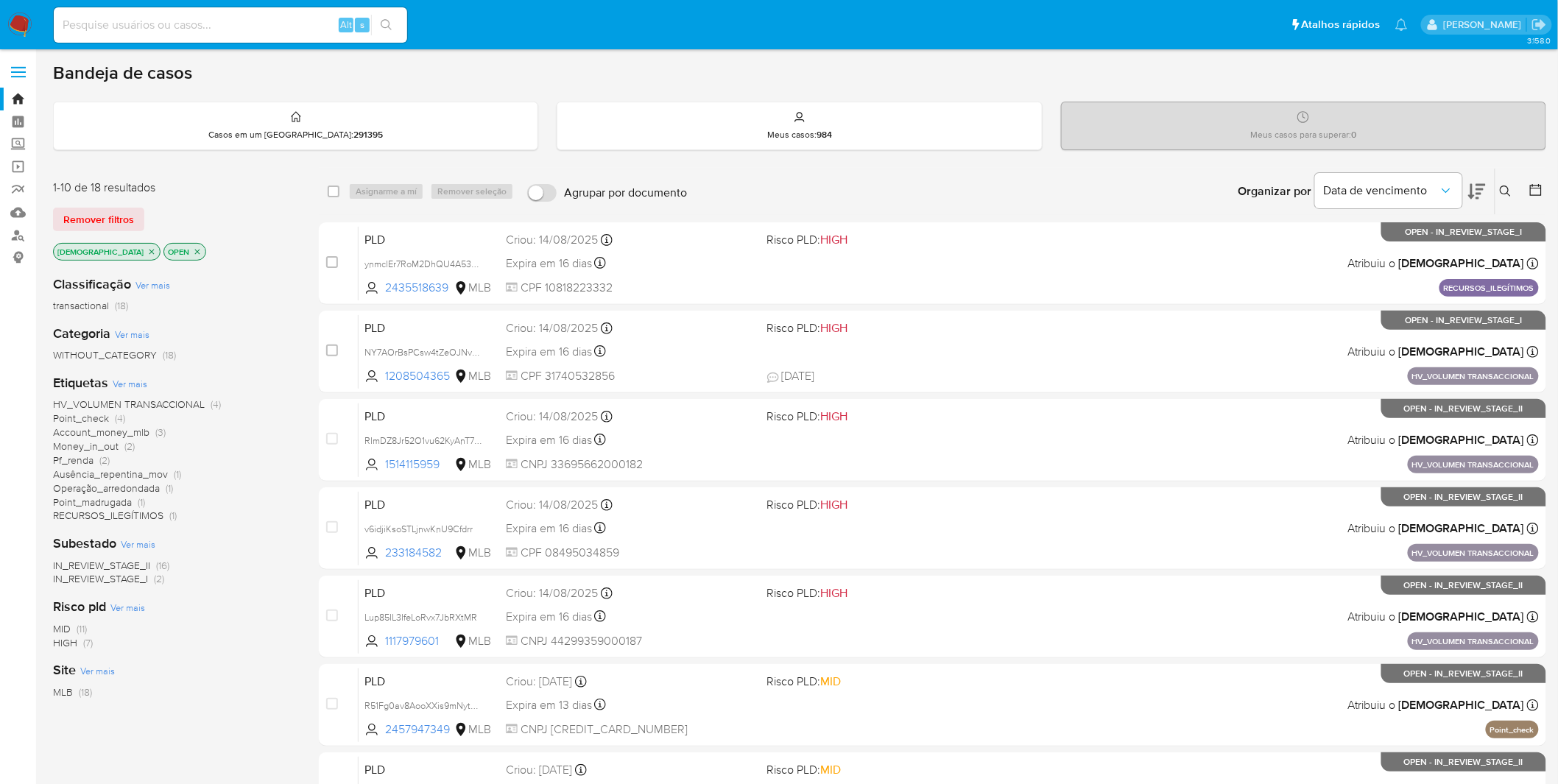
click at [247, 21] on input at bounding box center [231, 25] width 354 height 19
paste input "ynmclEr7RoM2DhQU4A53CSJc"
type input "ynmclEr7RoM2DhQU4A53CSJc"
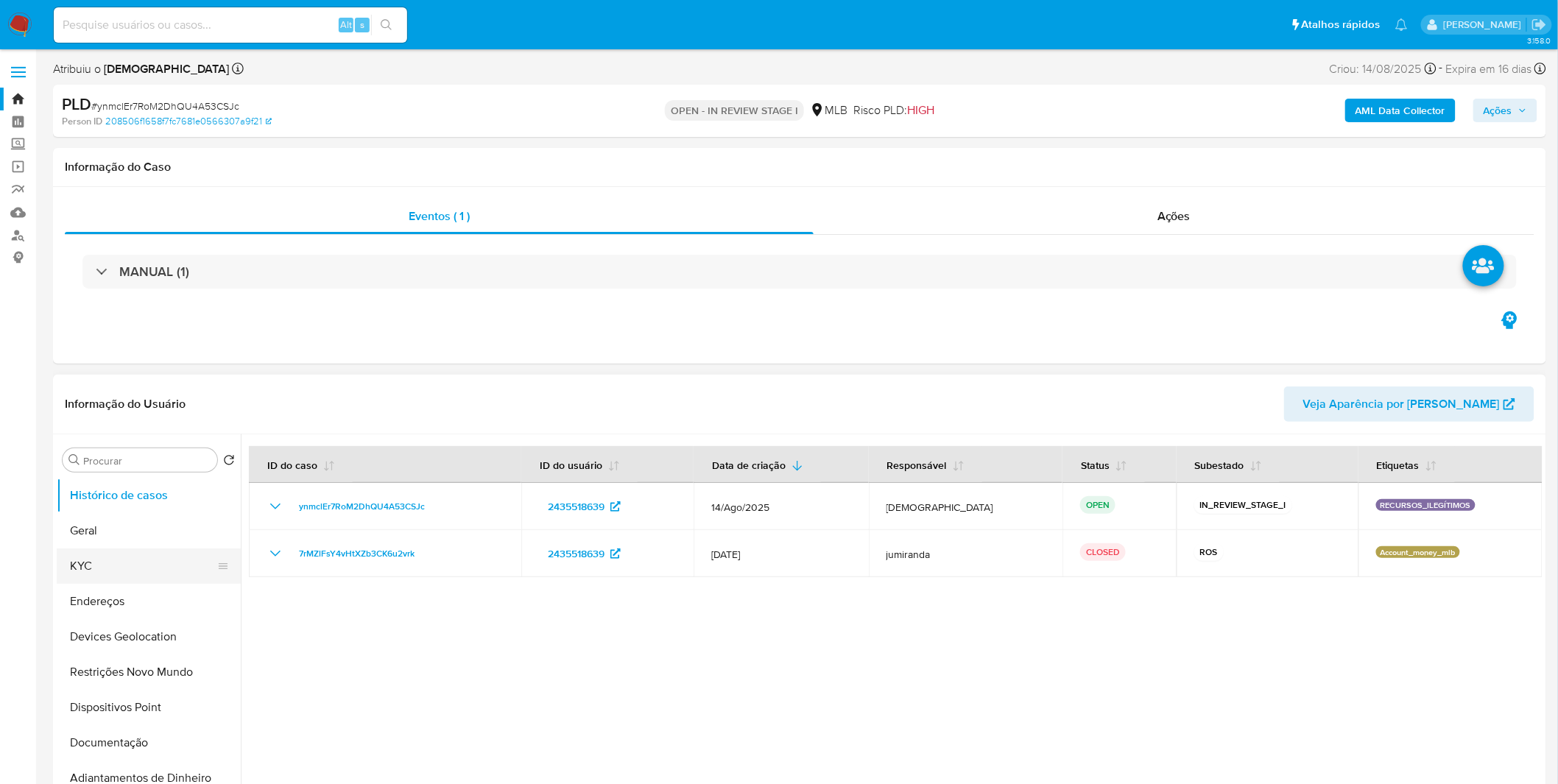
click at [152, 577] on button "KYC" at bounding box center [142, 566] width 172 height 36
select select "10"
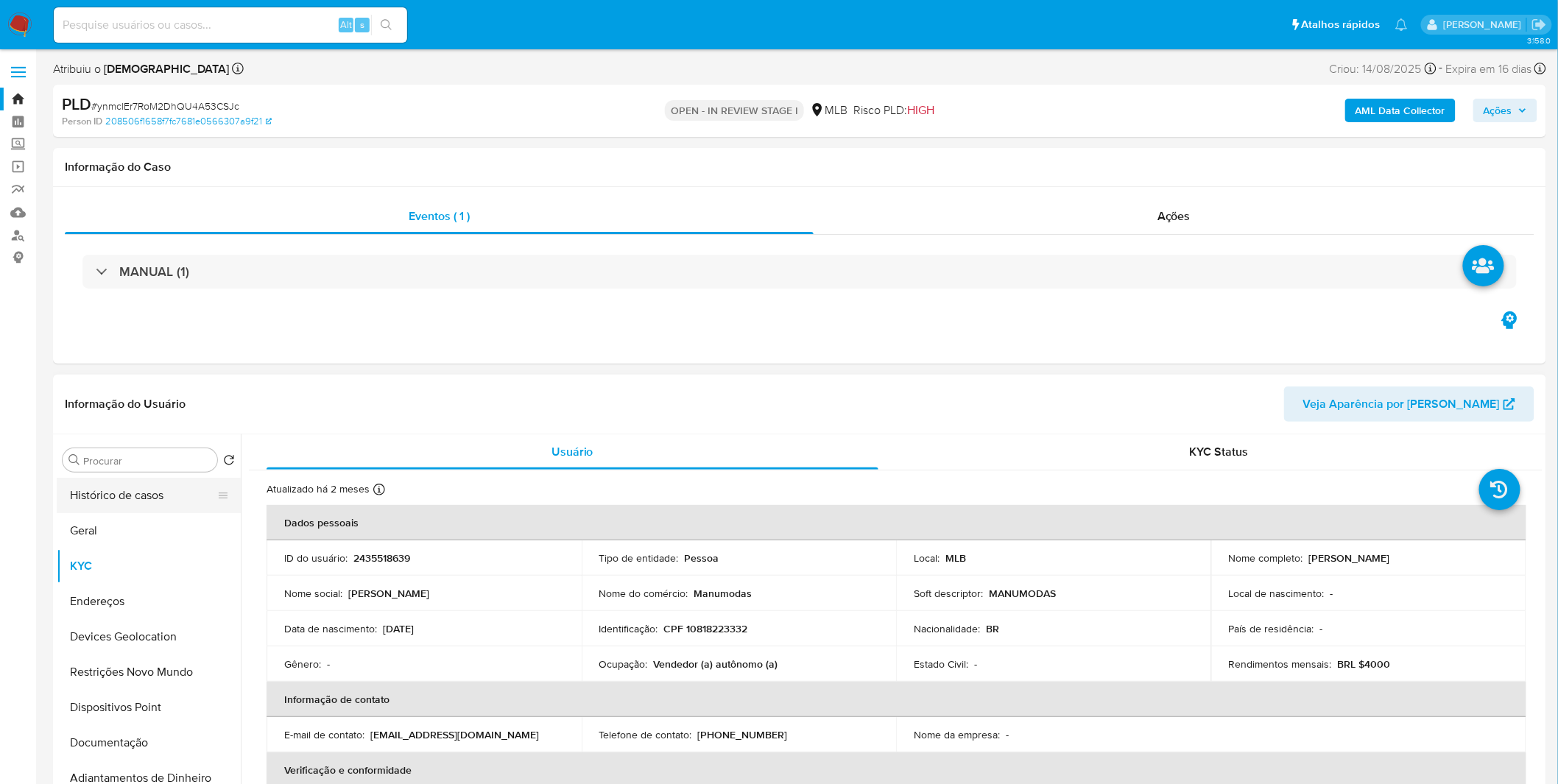
click at [167, 509] on button "Histórico de casos" at bounding box center [142, 495] width 172 height 36
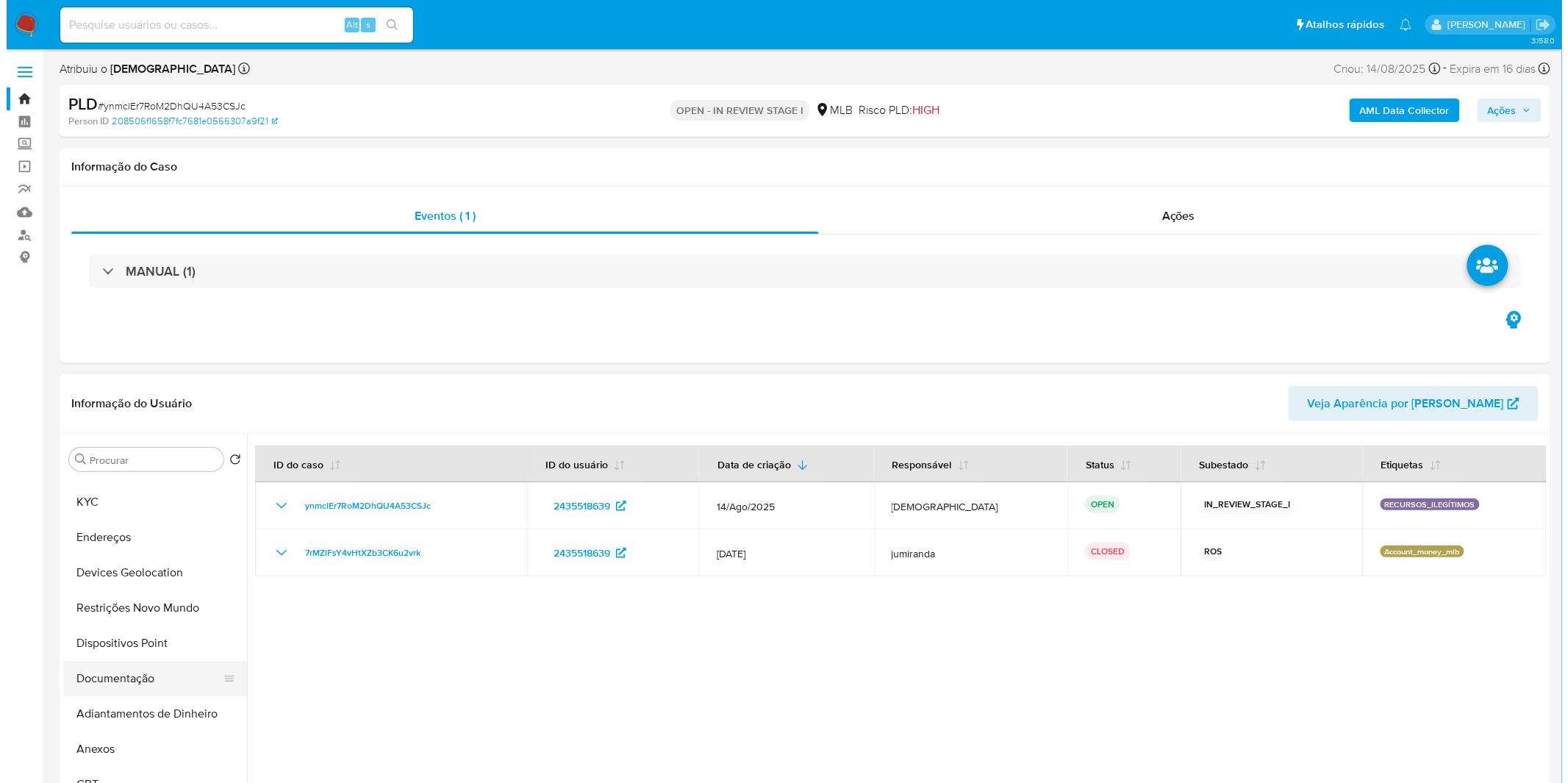
scroll to position [82, 0]
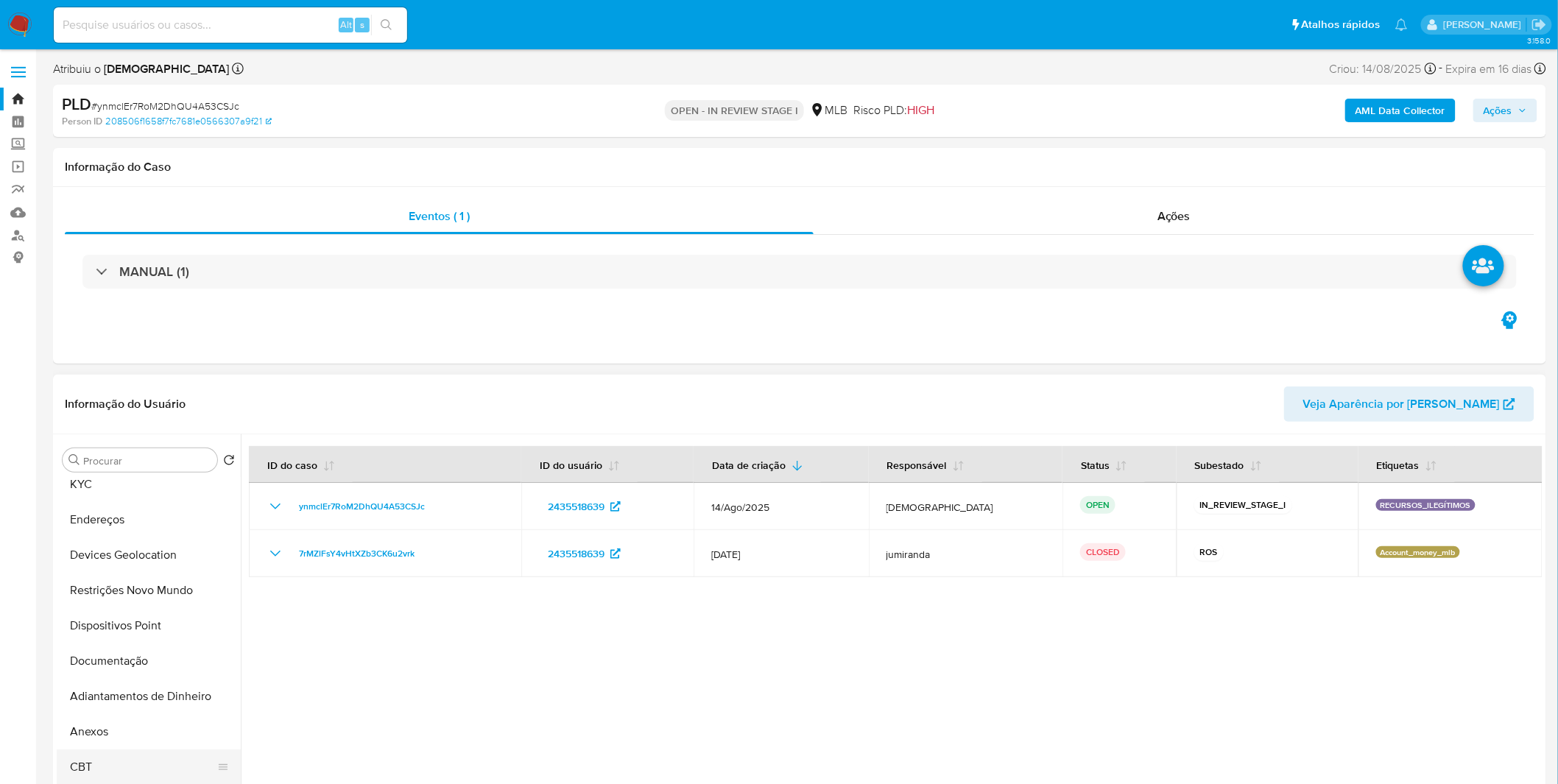
click at [133, 752] on button "CBT" at bounding box center [142, 767] width 172 height 36
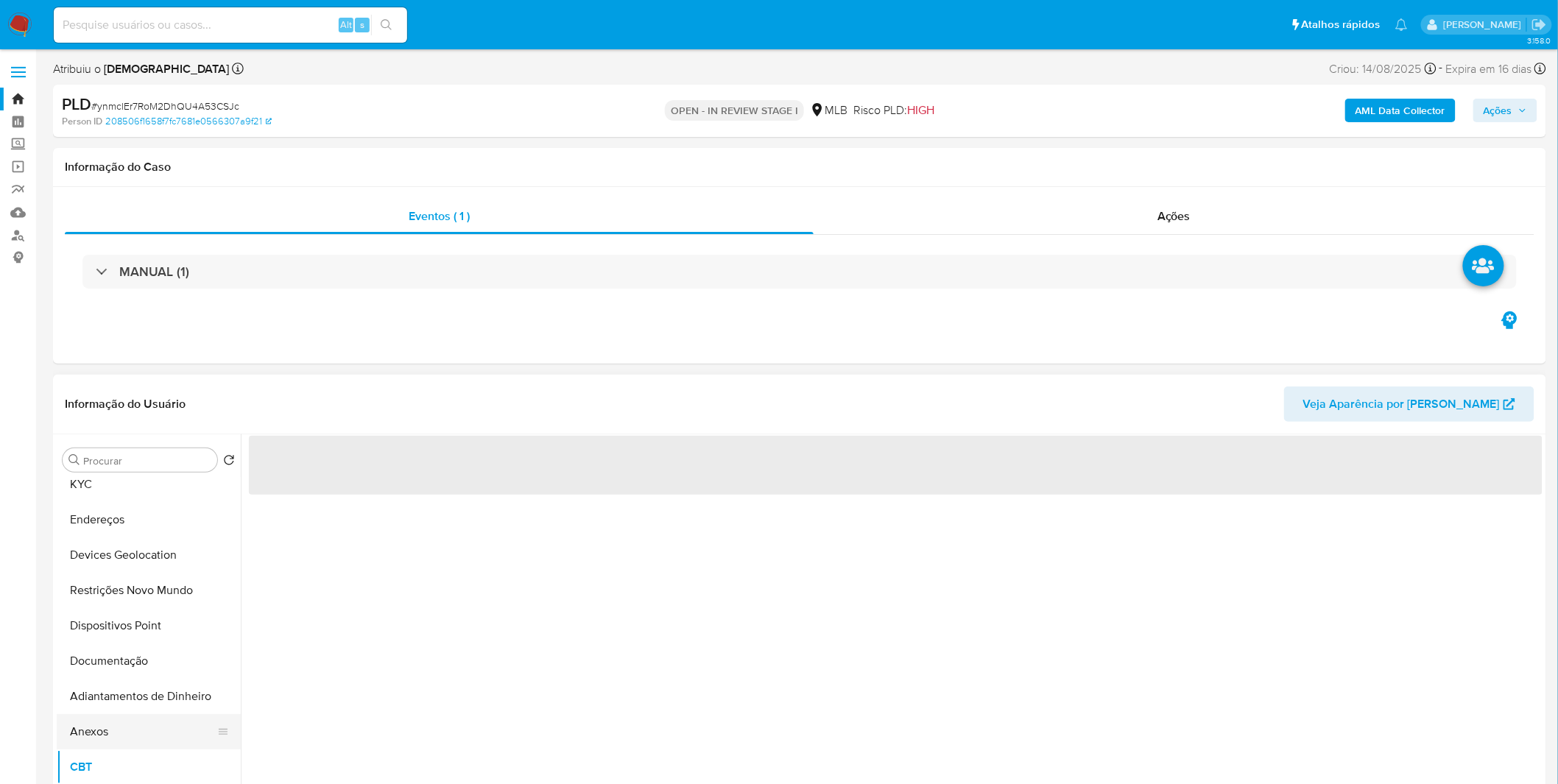
click at [133, 727] on button "Anexos" at bounding box center [142, 732] width 172 height 36
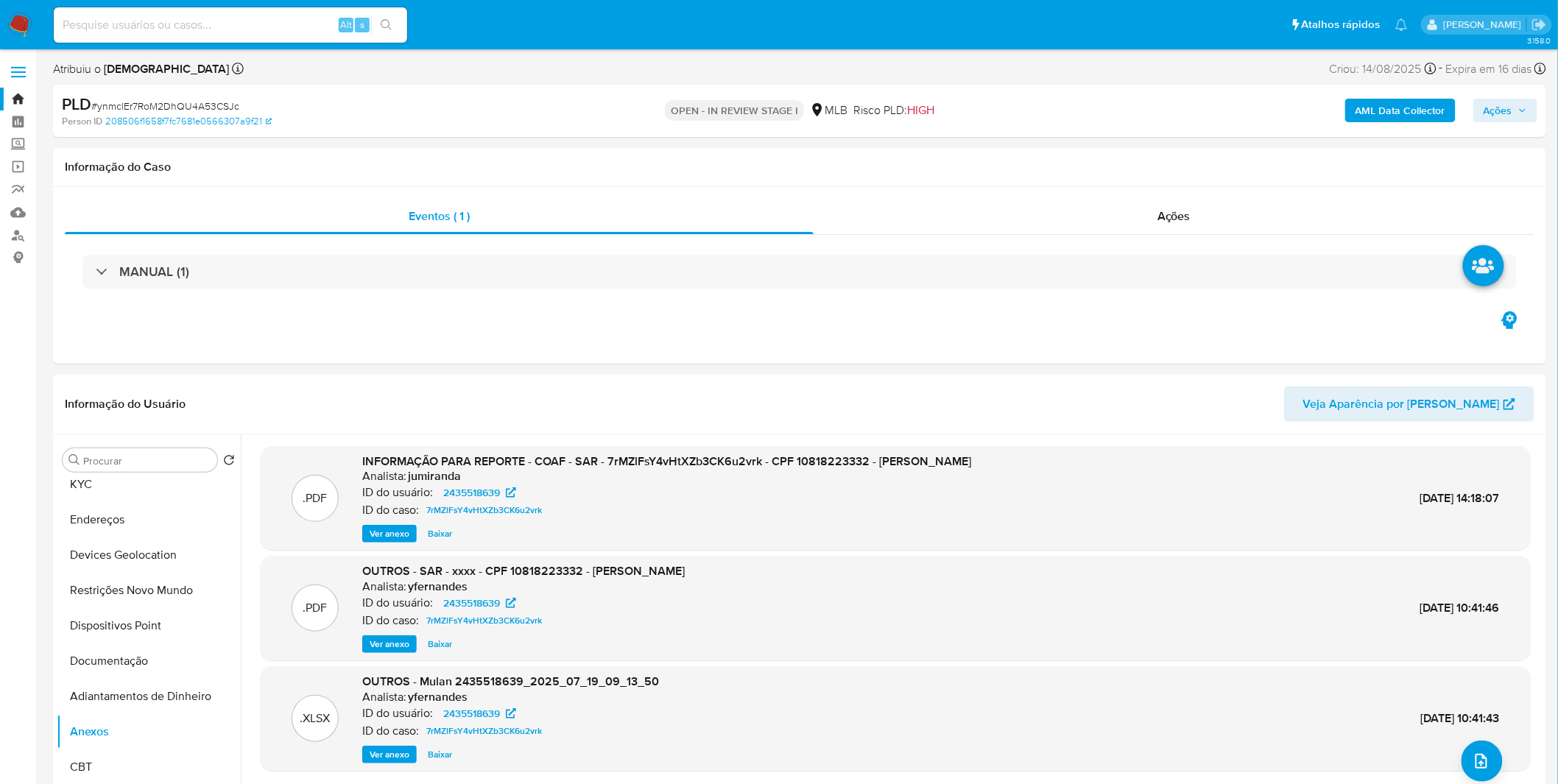
click at [1390, 109] on b "AML Data Collector" at bounding box center [1400, 110] width 90 height 24
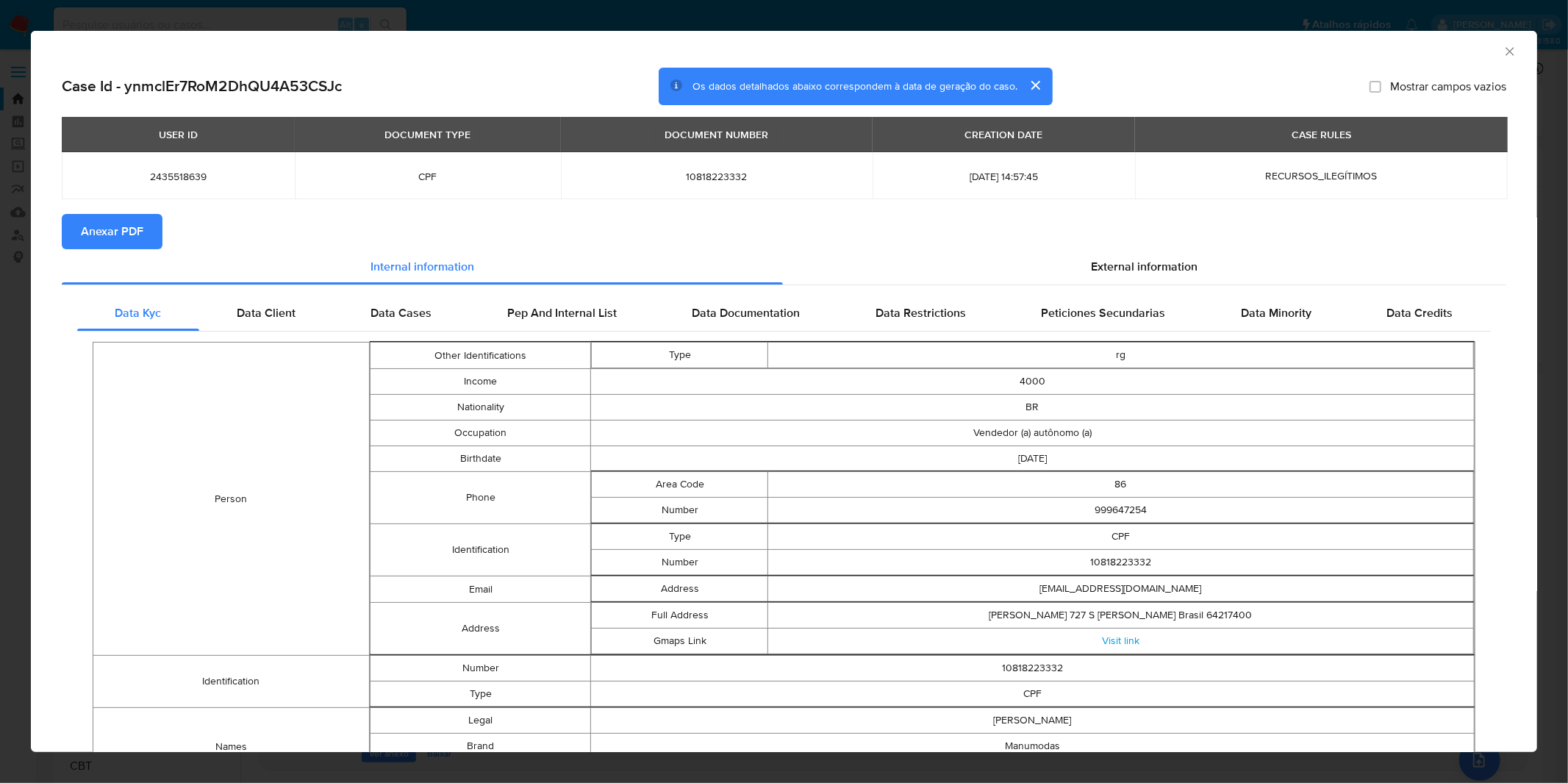
click at [119, 219] on span "Anexar PDF" at bounding box center [112, 232] width 63 height 33
click at [491, 19] on div "AML Data Collector Case Id - ynmclEr7RoM2DhQU4A53CSJc Os dados detalhados abaix…" at bounding box center [784, 392] width 1568 height 783
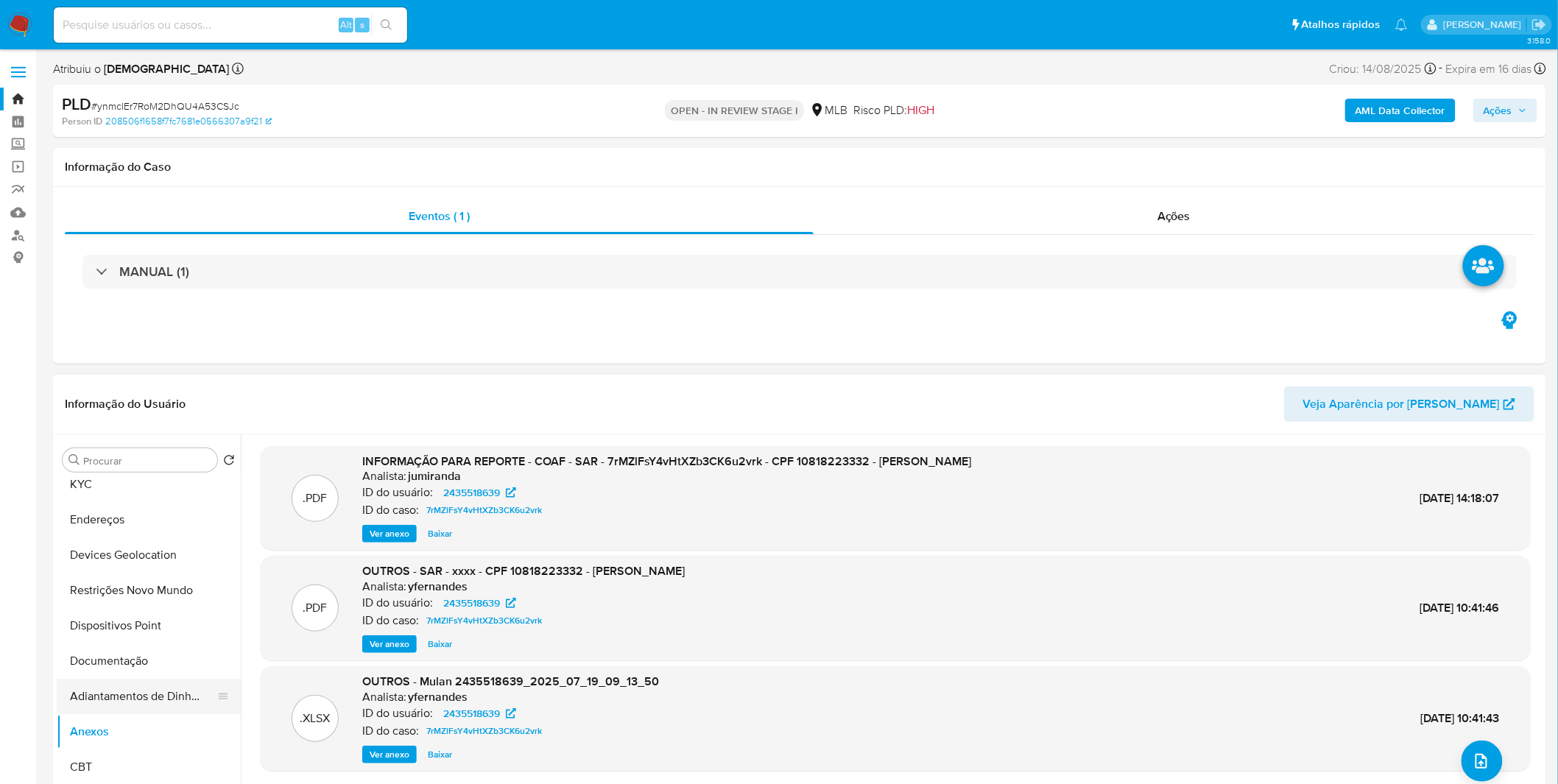
click at [130, 706] on button "Adiantamentos de Dinheiro" at bounding box center [142, 696] width 172 height 36
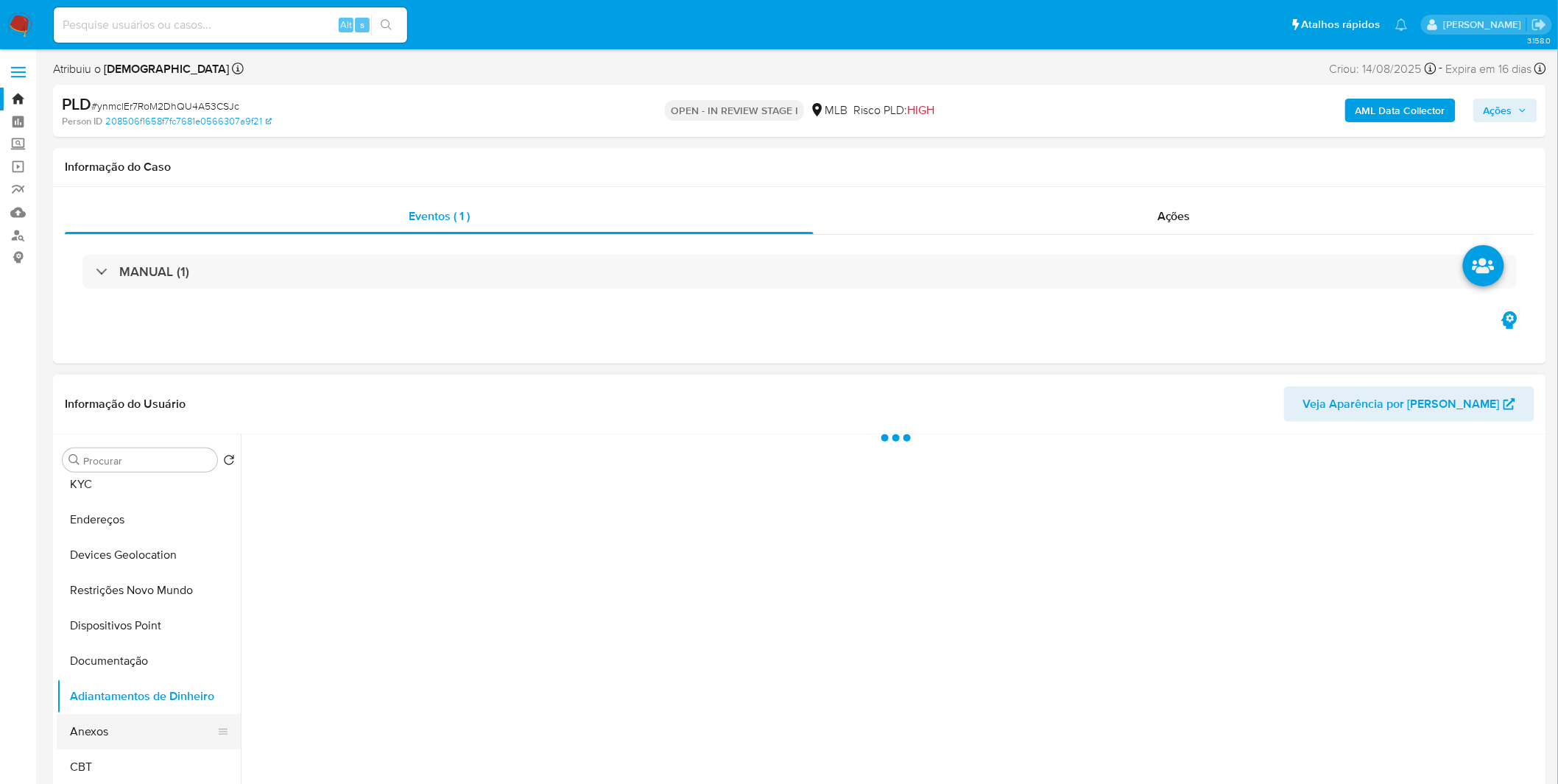
click at [124, 720] on button "Anexos" at bounding box center [142, 732] width 172 height 36
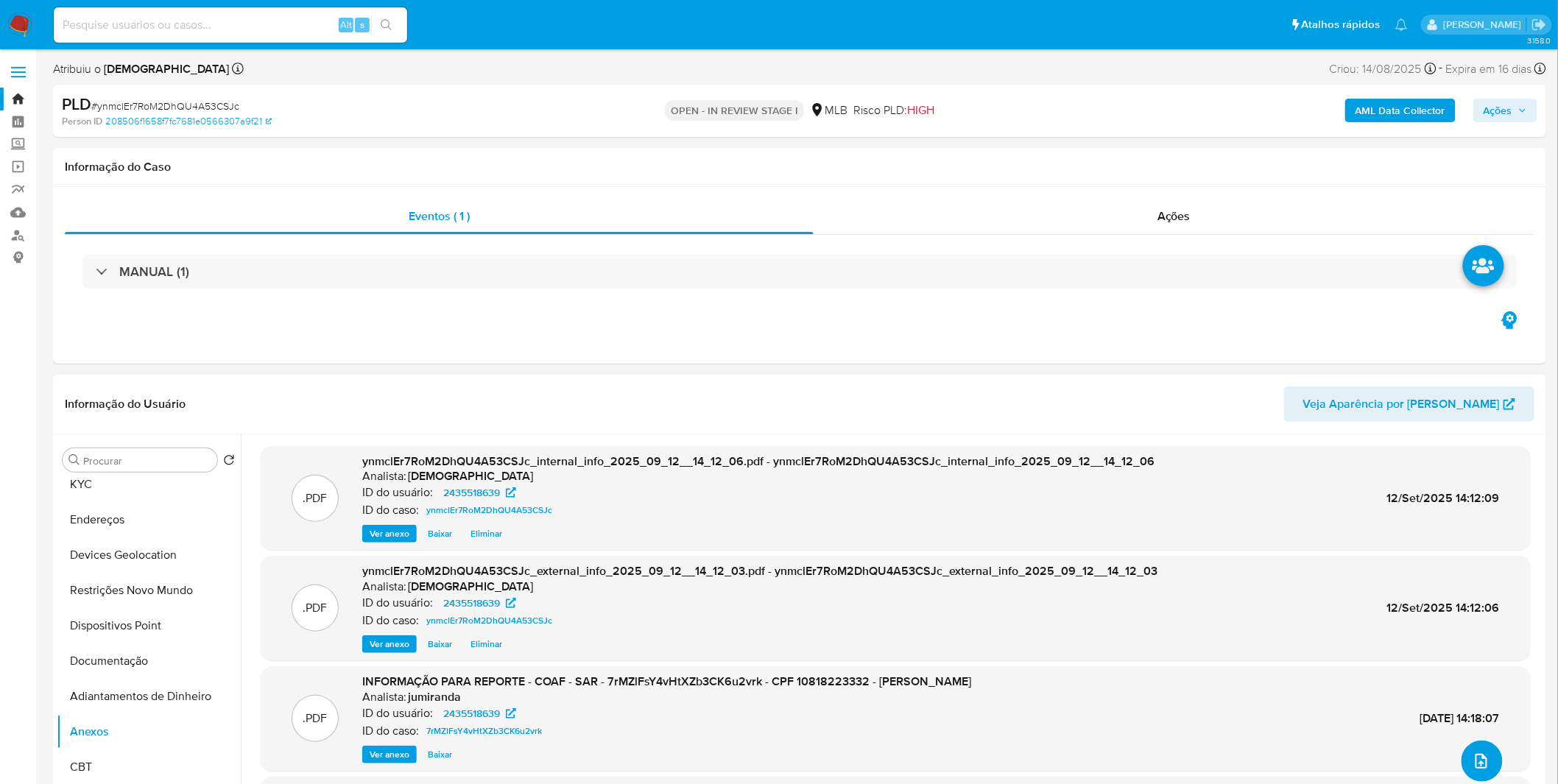
click at [1473, 760] on icon "upload-file" at bounding box center [1481, 761] width 17 height 17
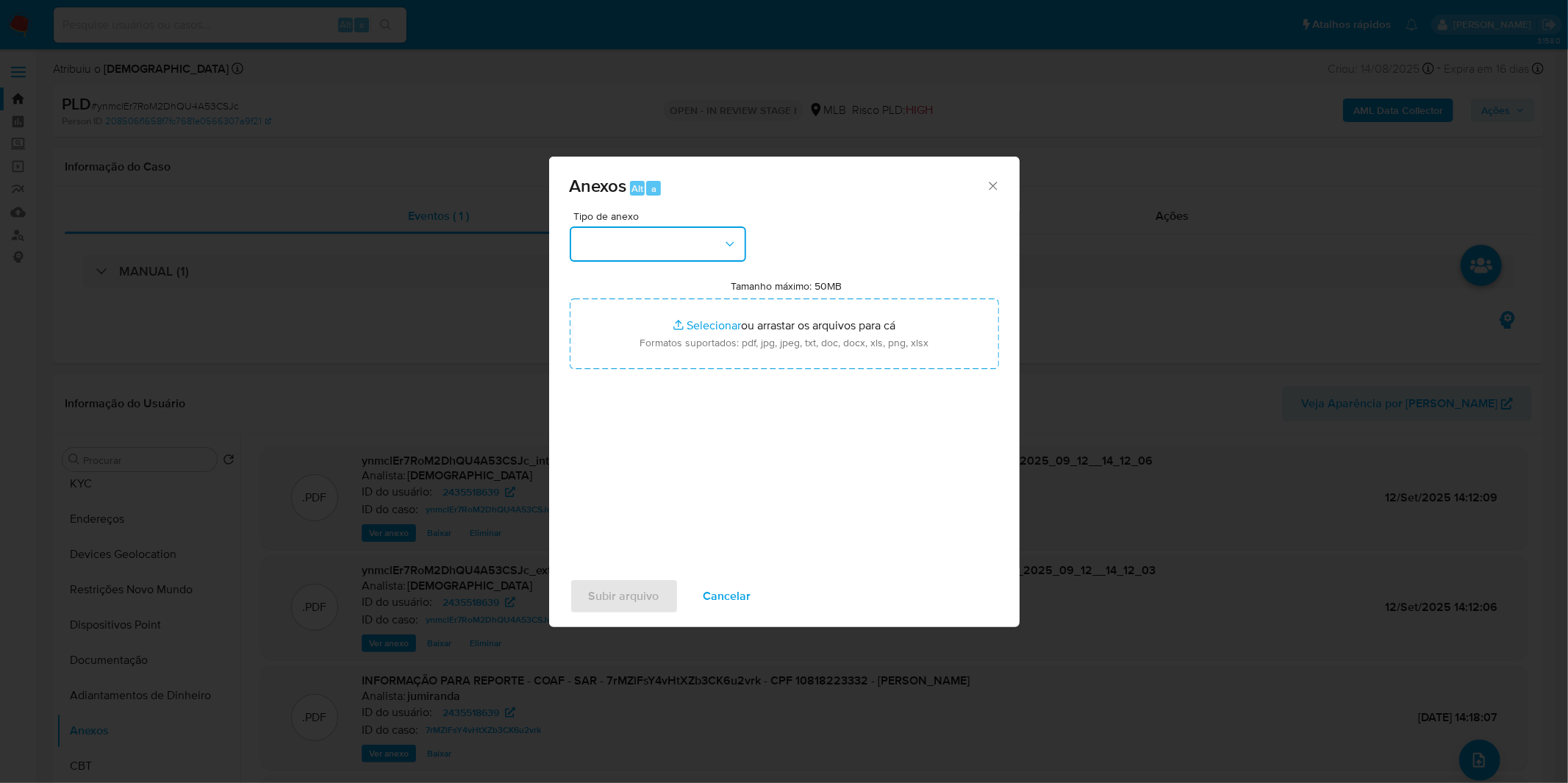
click at [663, 235] on button "button" at bounding box center [658, 244] width 177 height 36
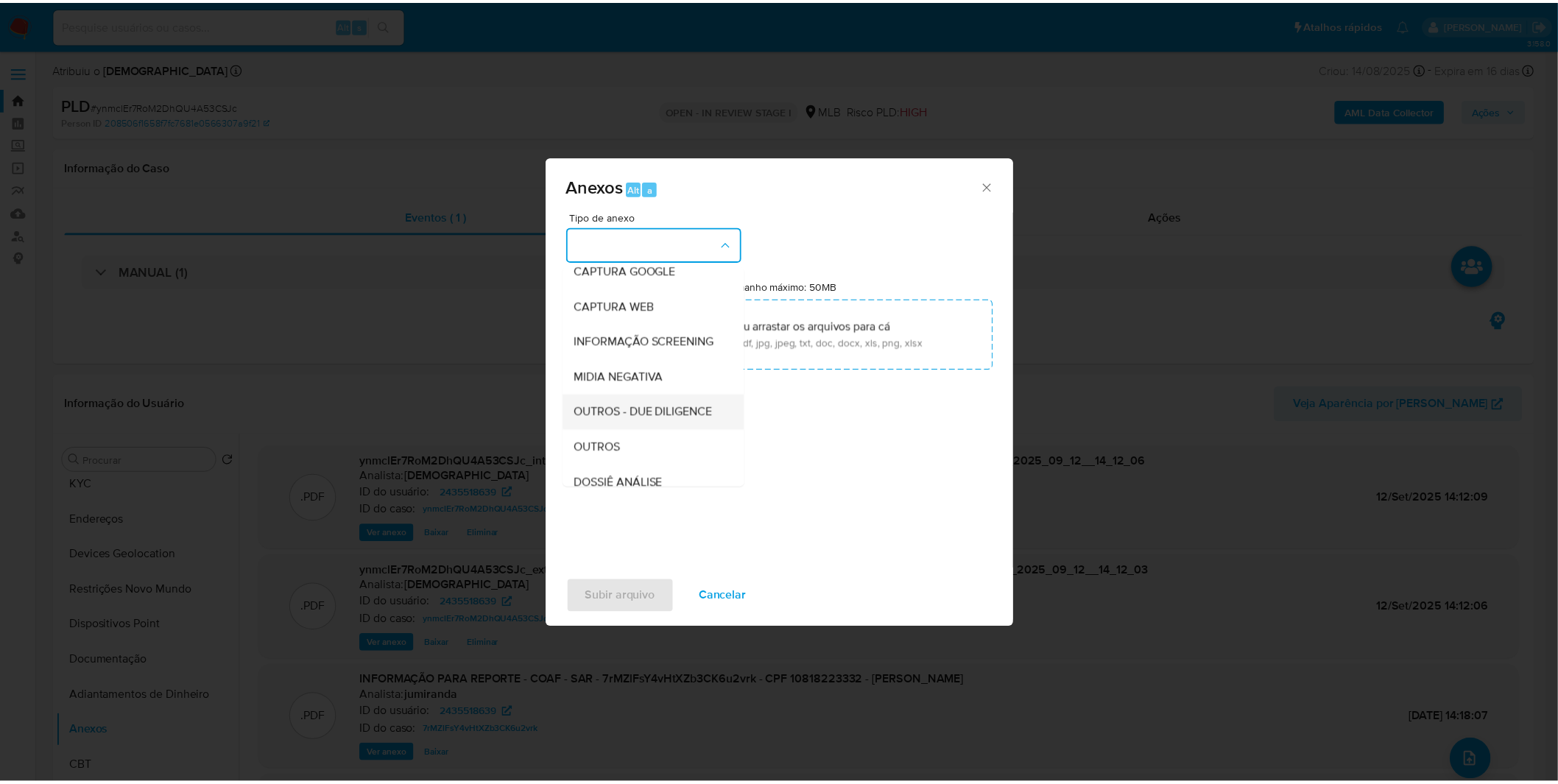
scroll to position [163, 0]
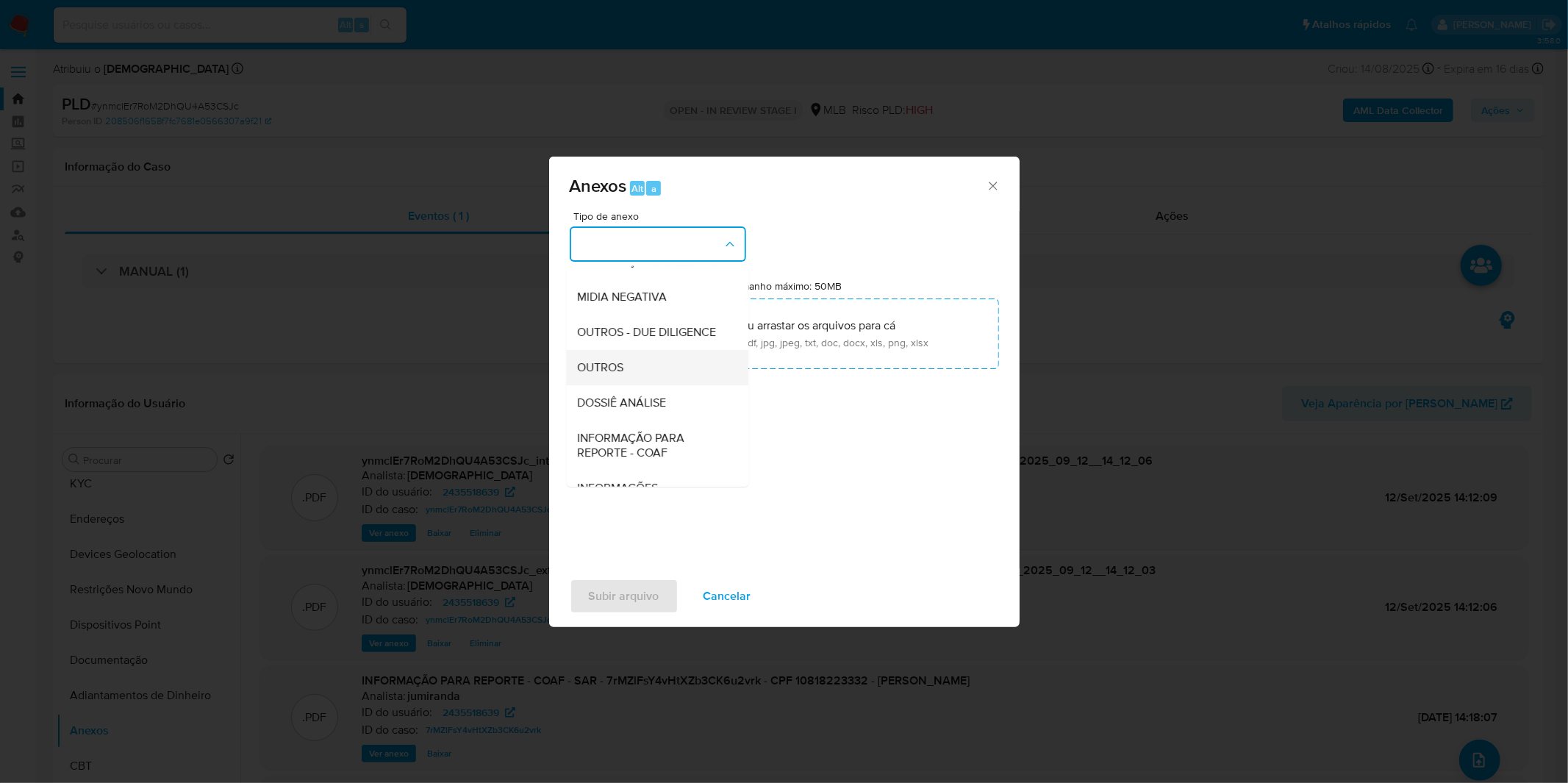
click at [652, 385] on div "OUTROS" at bounding box center [652, 367] width 150 height 36
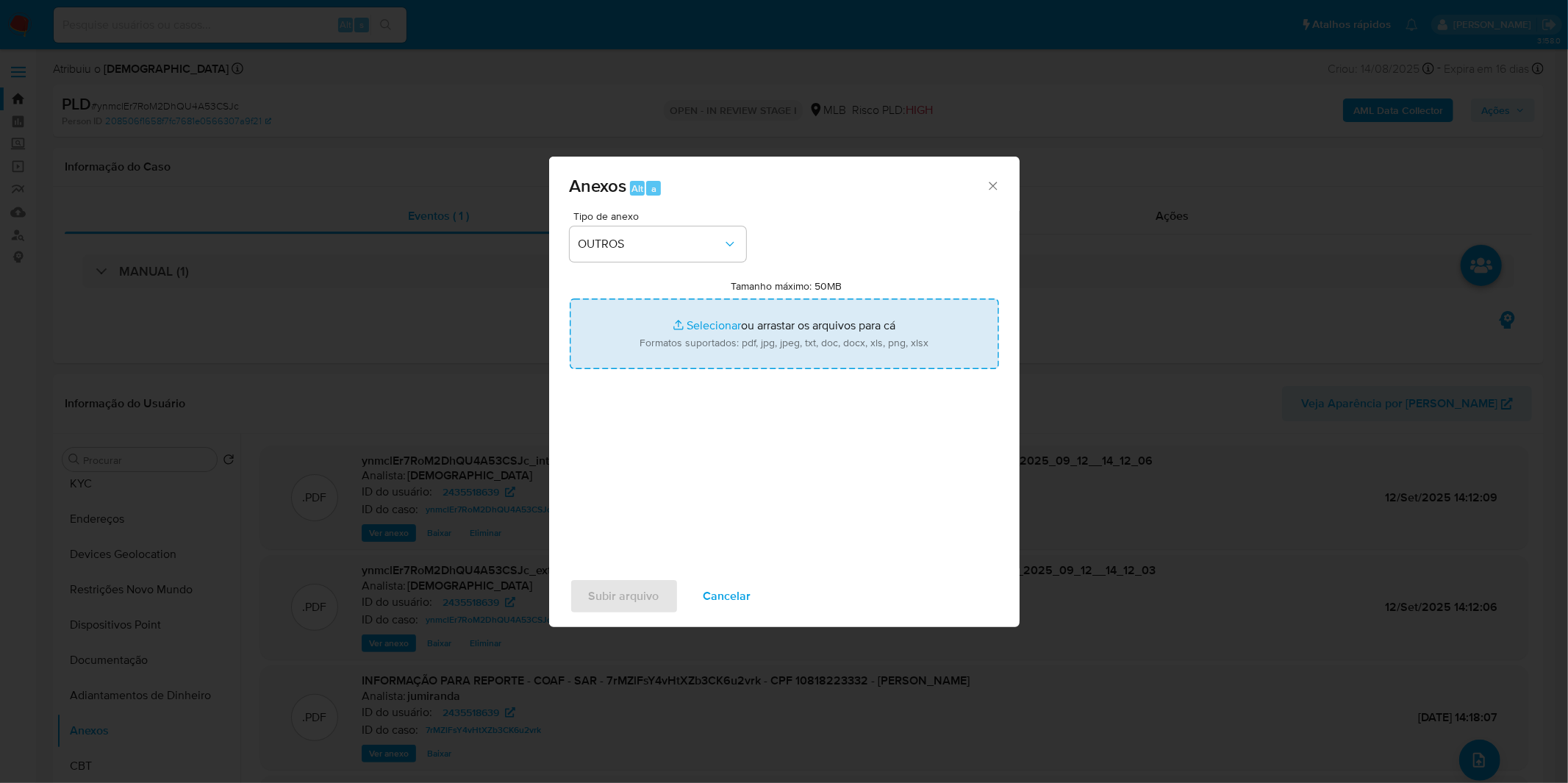
click at [679, 341] on input "Tamanho máximo: 50MB Selecionar arquivos" at bounding box center [784, 334] width 430 height 71
type input "C:\fakepath\DECLINIO - ynmclEr7RoM2DhQU4A53CSJc - CPF 10818223332 - EMANUELE DE…"
click at [641, 595] on span "Subir arquivo" at bounding box center [624, 596] width 71 height 33
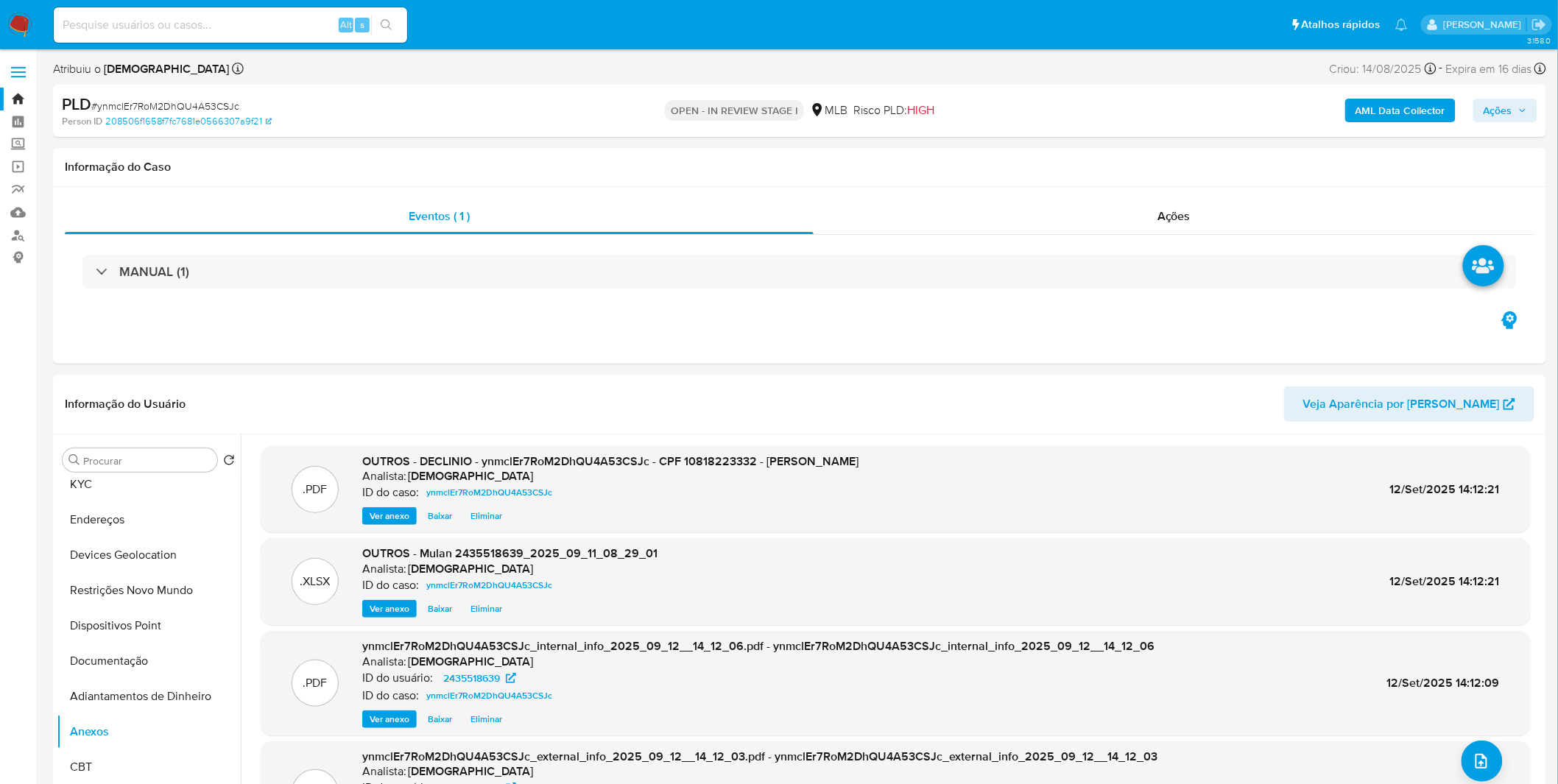
click at [1491, 113] on span "Ações" at bounding box center [1499, 110] width 29 height 24
click at [1115, 165] on div "Resolução do caso Alt r" at bounding box center [1096, 158] width 135 height 38
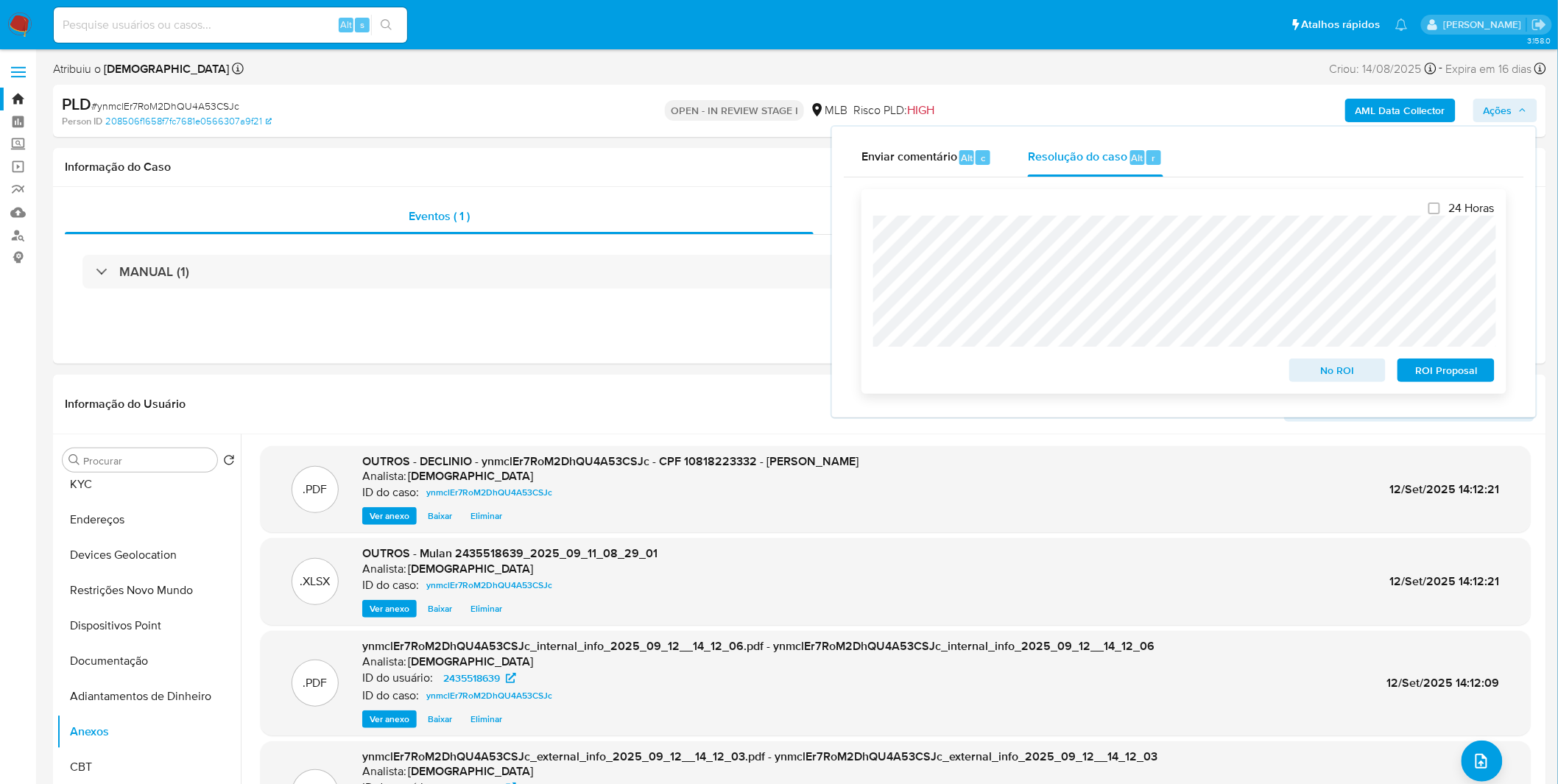
click at [1339, 377] on span "No ROI" at bounding box center [1338, 370] width 77 height 21
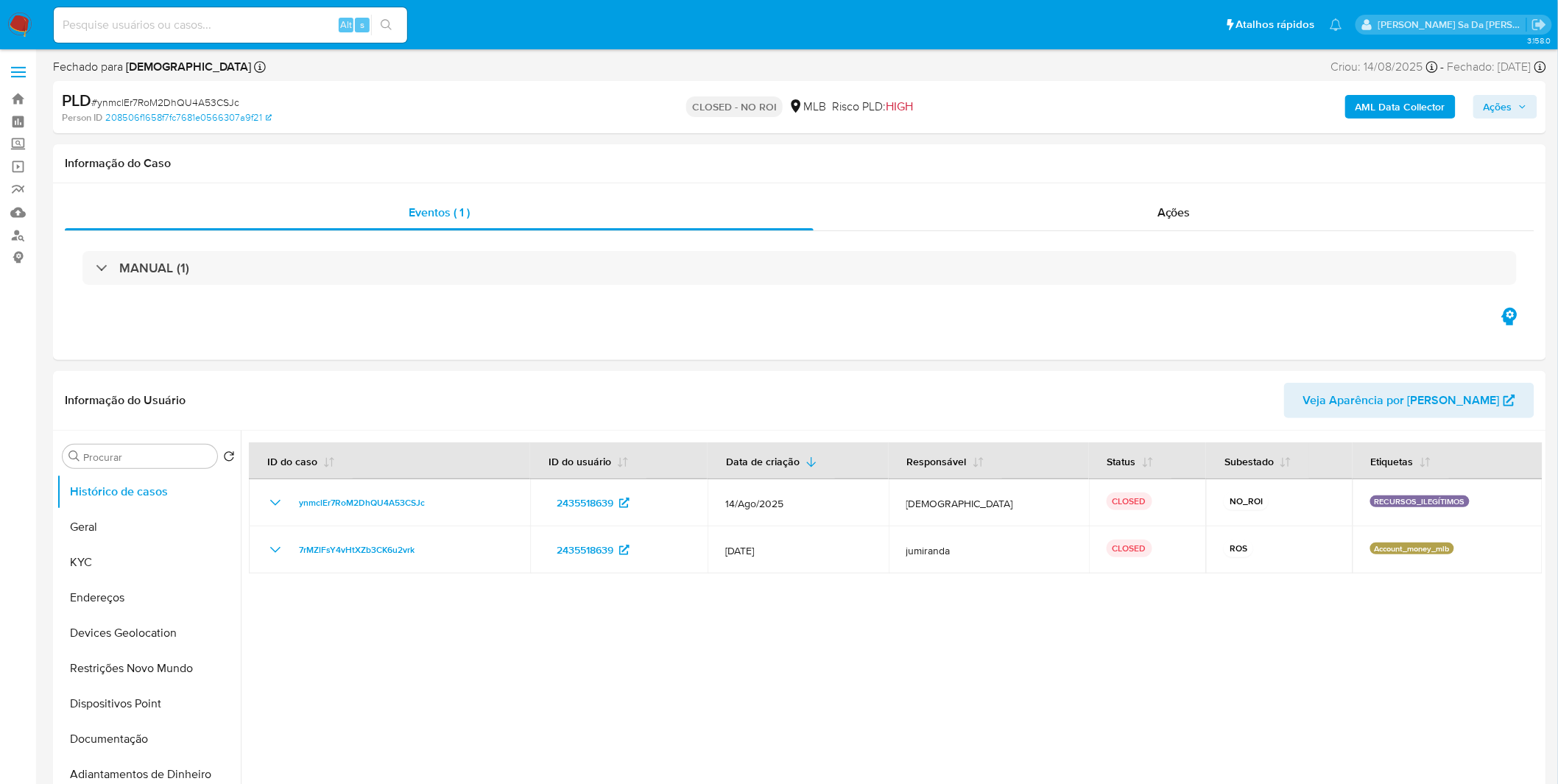
select select "10"
click at [251, 35] on div "Alt s" at bounding box center [231, 25] width 354 height 36
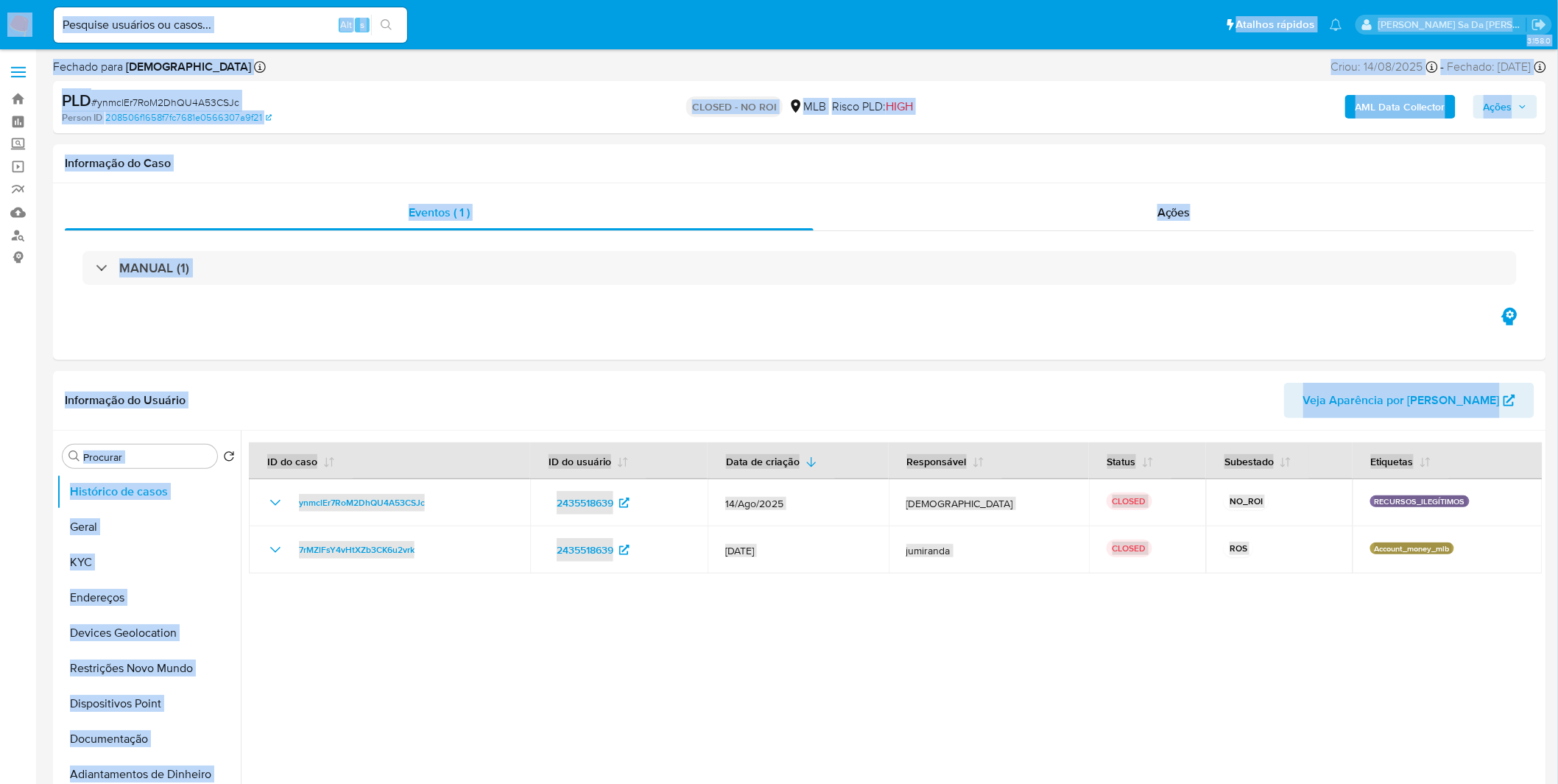
click at [254, 24] on input at bounding box center [231, 25] width 354 height 19
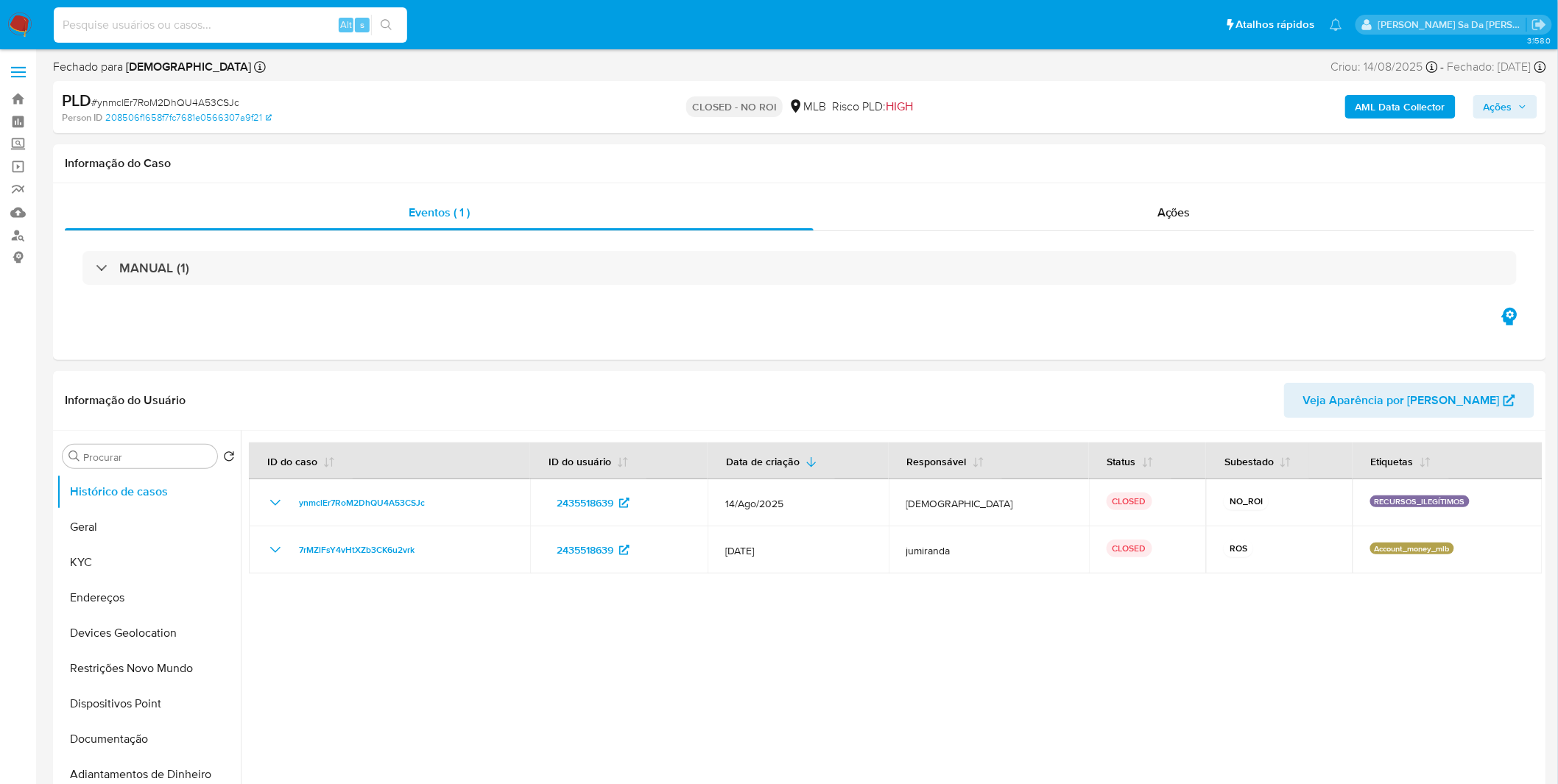
paste input "Jn4DQdjunw5bx8LFFt4RUTju"
type input "Jn4DQdjunw5bx8LFFt4RUTju"
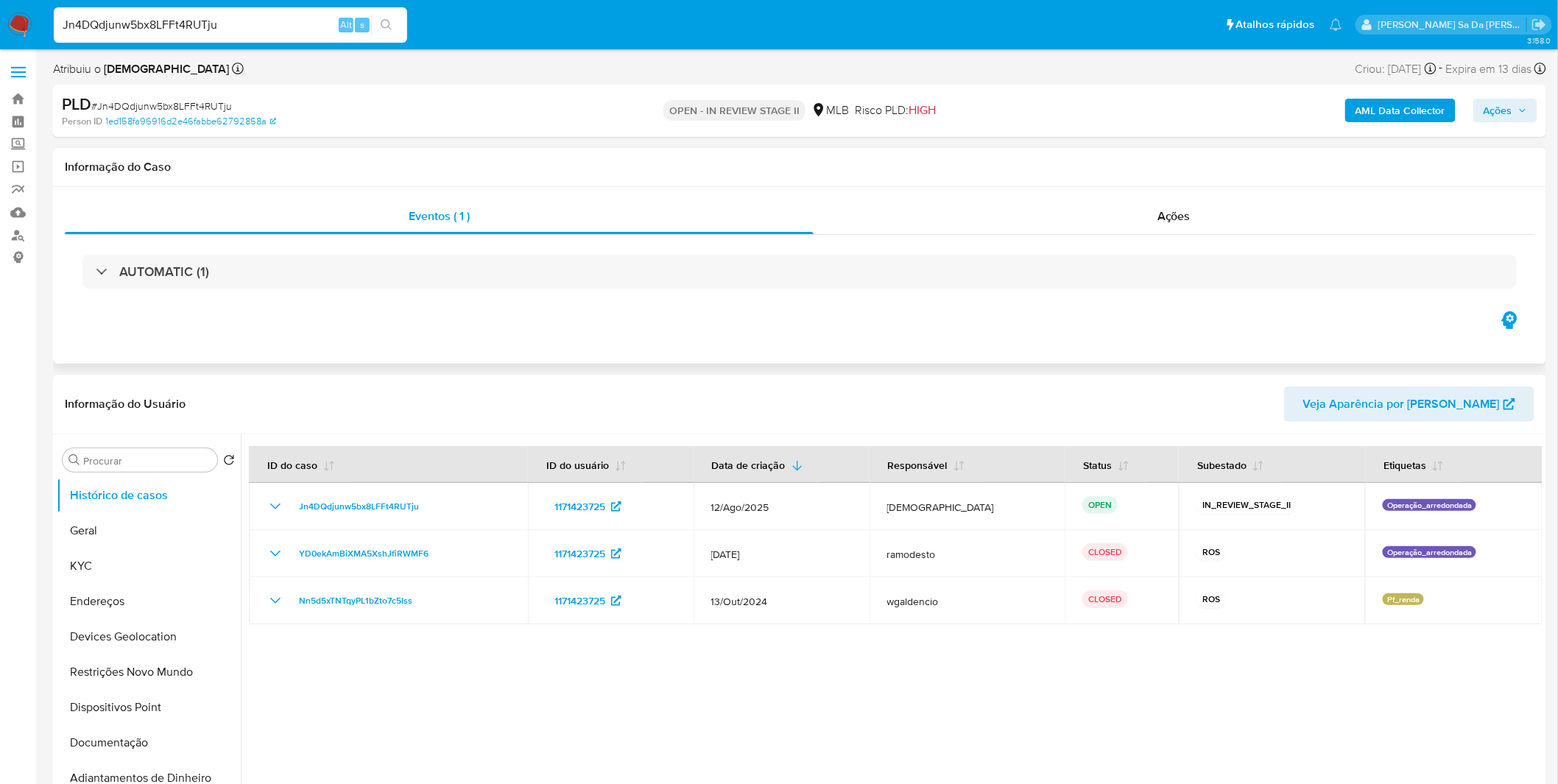
select select "10"
click at [151, 571] on button "KYC" at bounding box center [142, 566] width 172 height 36
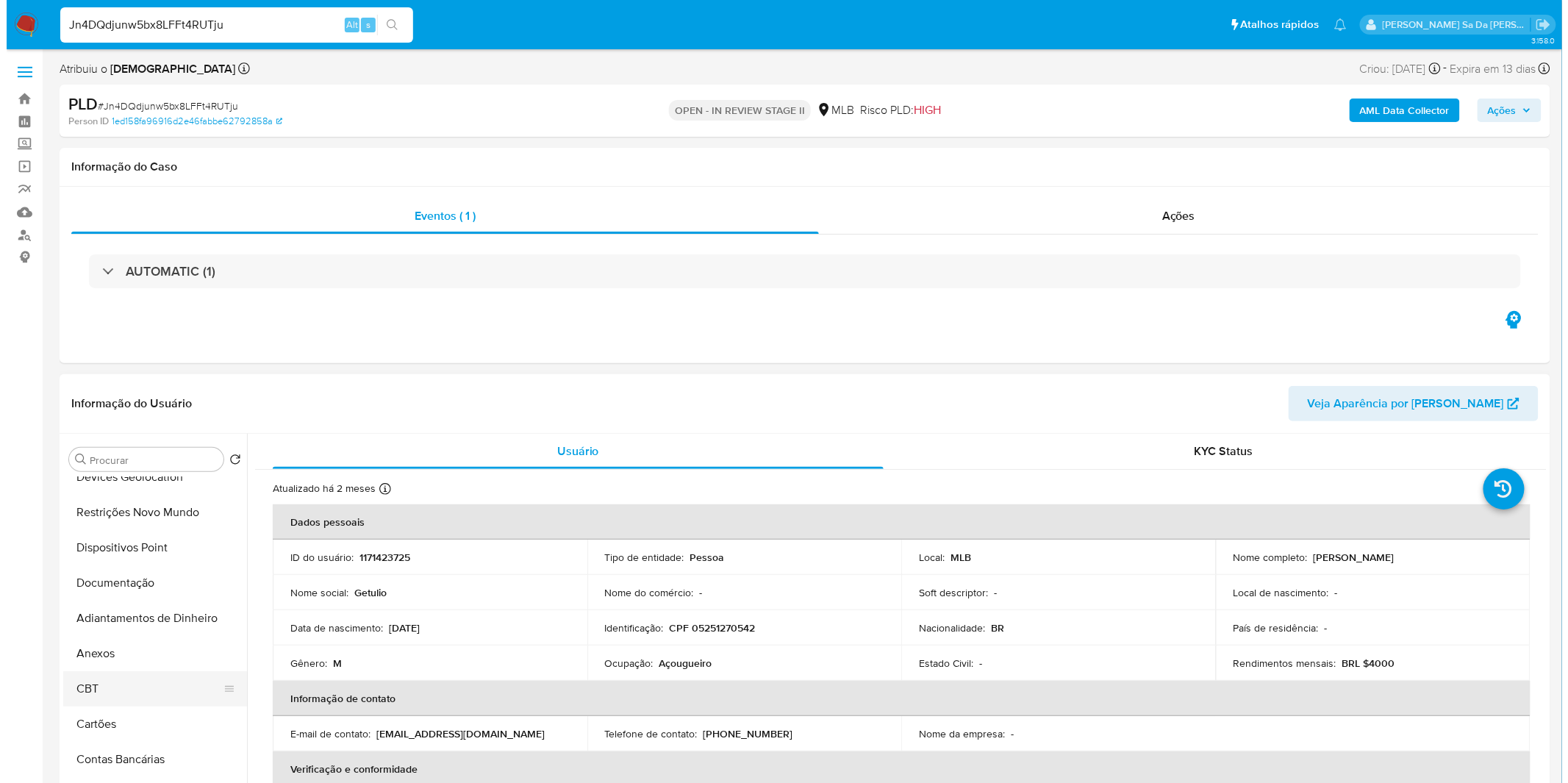
scroll to position [163, 0]
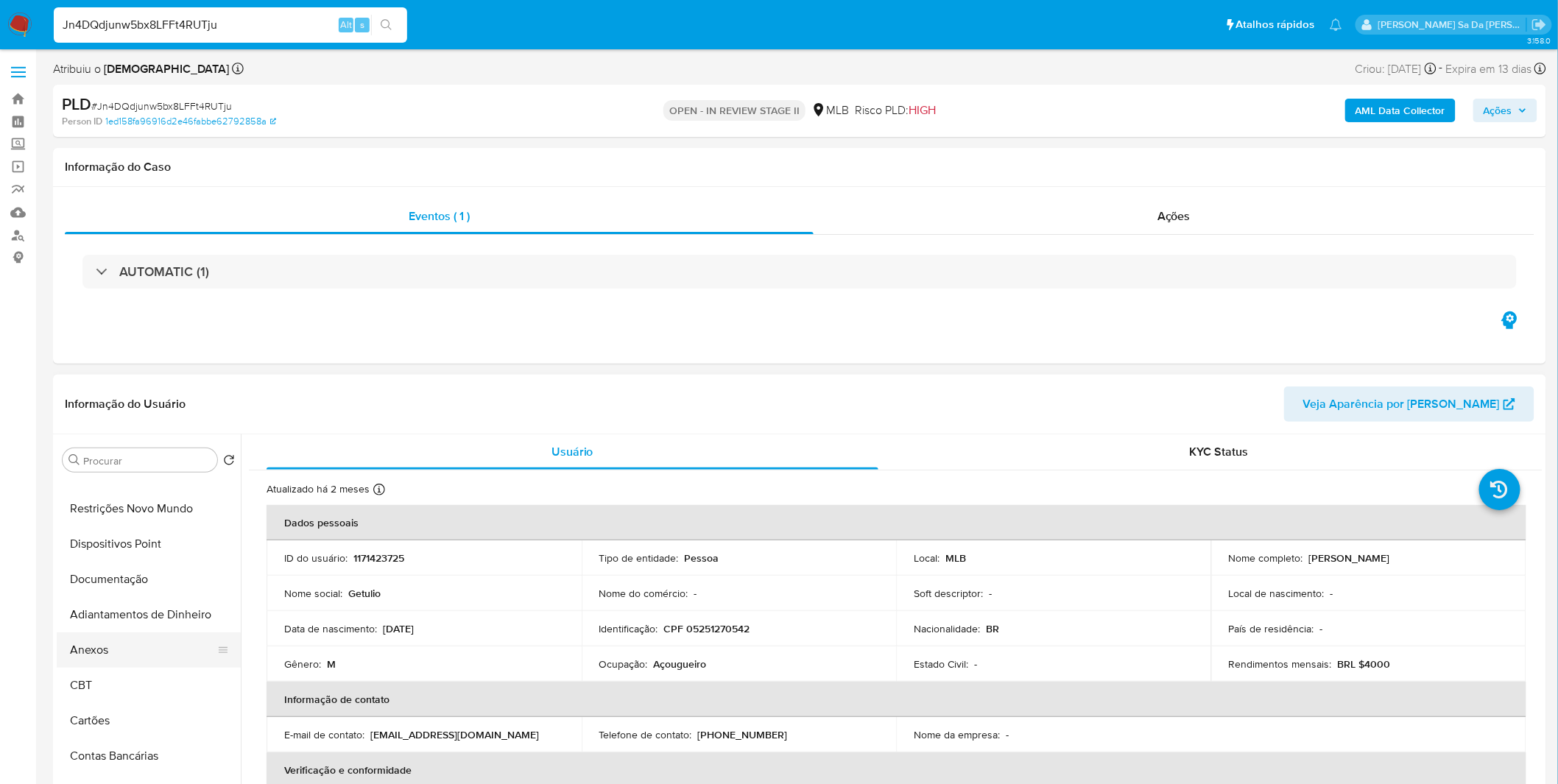
click at [144, 654] on button "Anexos" at bounding box center [142, 650] width 172 height 36
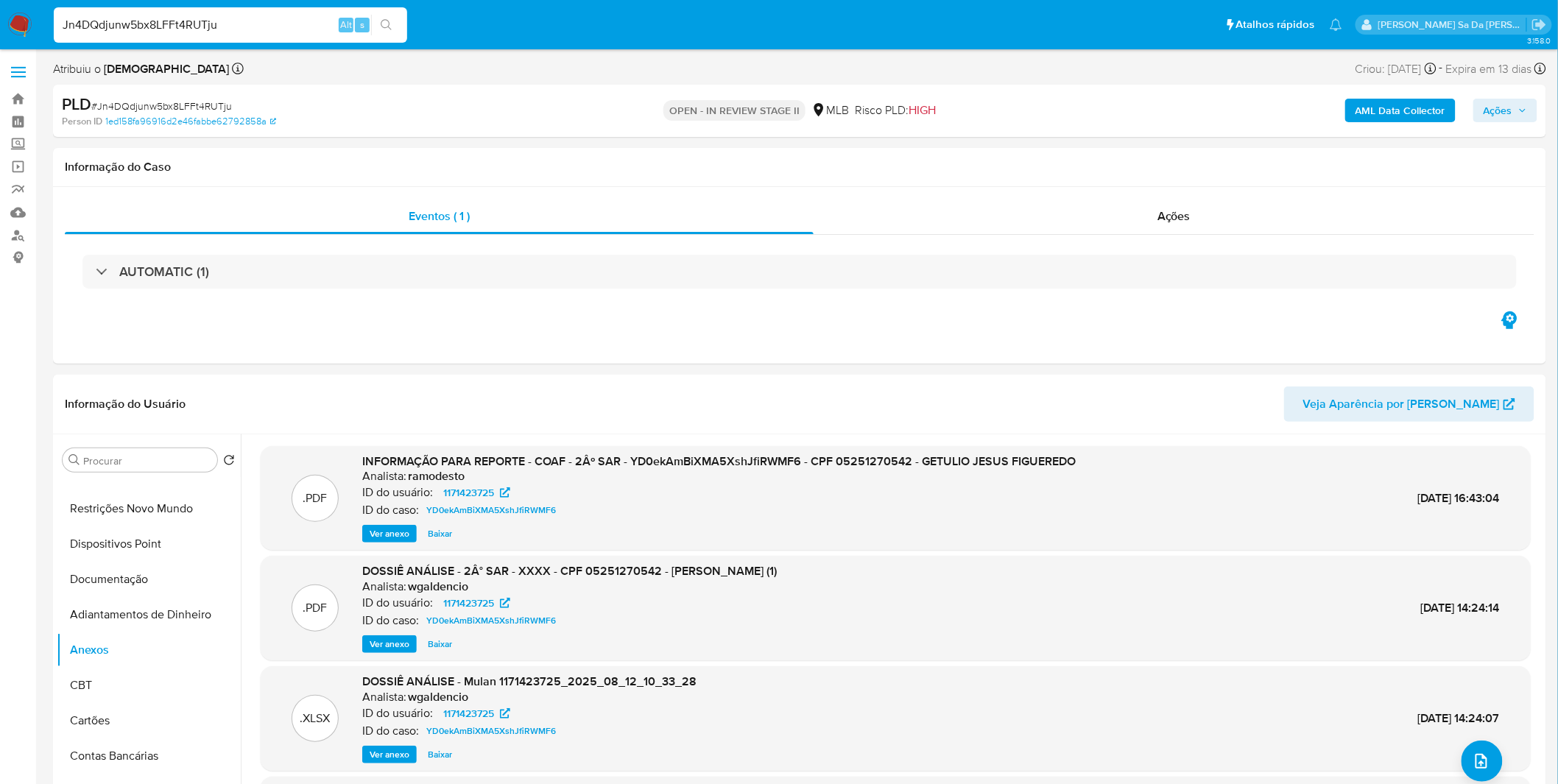
click at [1369, 108] on b "AML Data Collector" at bounding box center [1400, 110] width 90 height 24
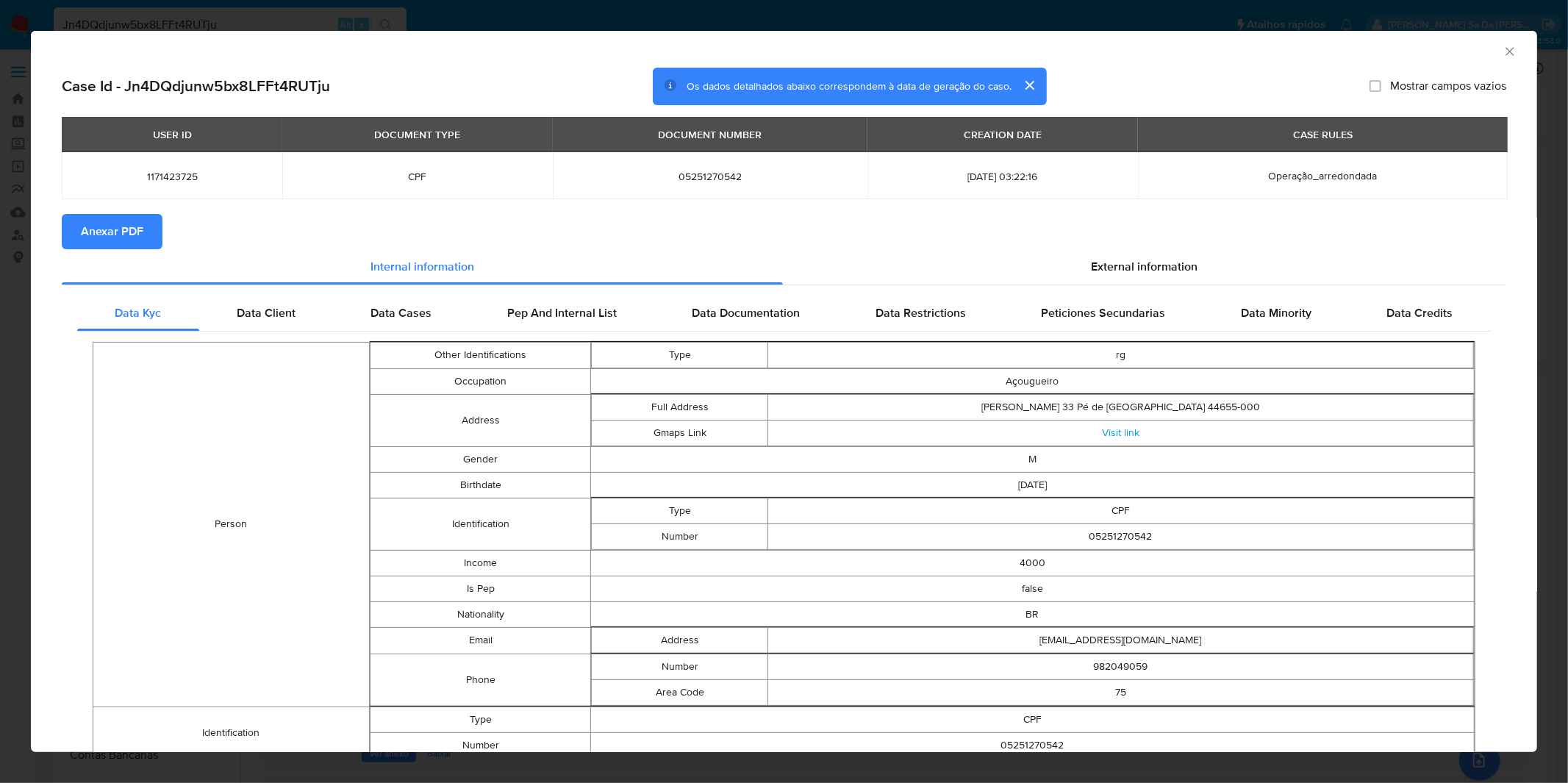
click at [125, 225] on span "Anexar PDF" at bounding box center [112, 232] width 63 height 33
click at [589, 20] on div "AML Data Collector Case Id - Jn4DQdjunw5bx8LFFt4RUTju Os dados detalhados abaix…" at bounding box center [784, 392] width 1568 height 783
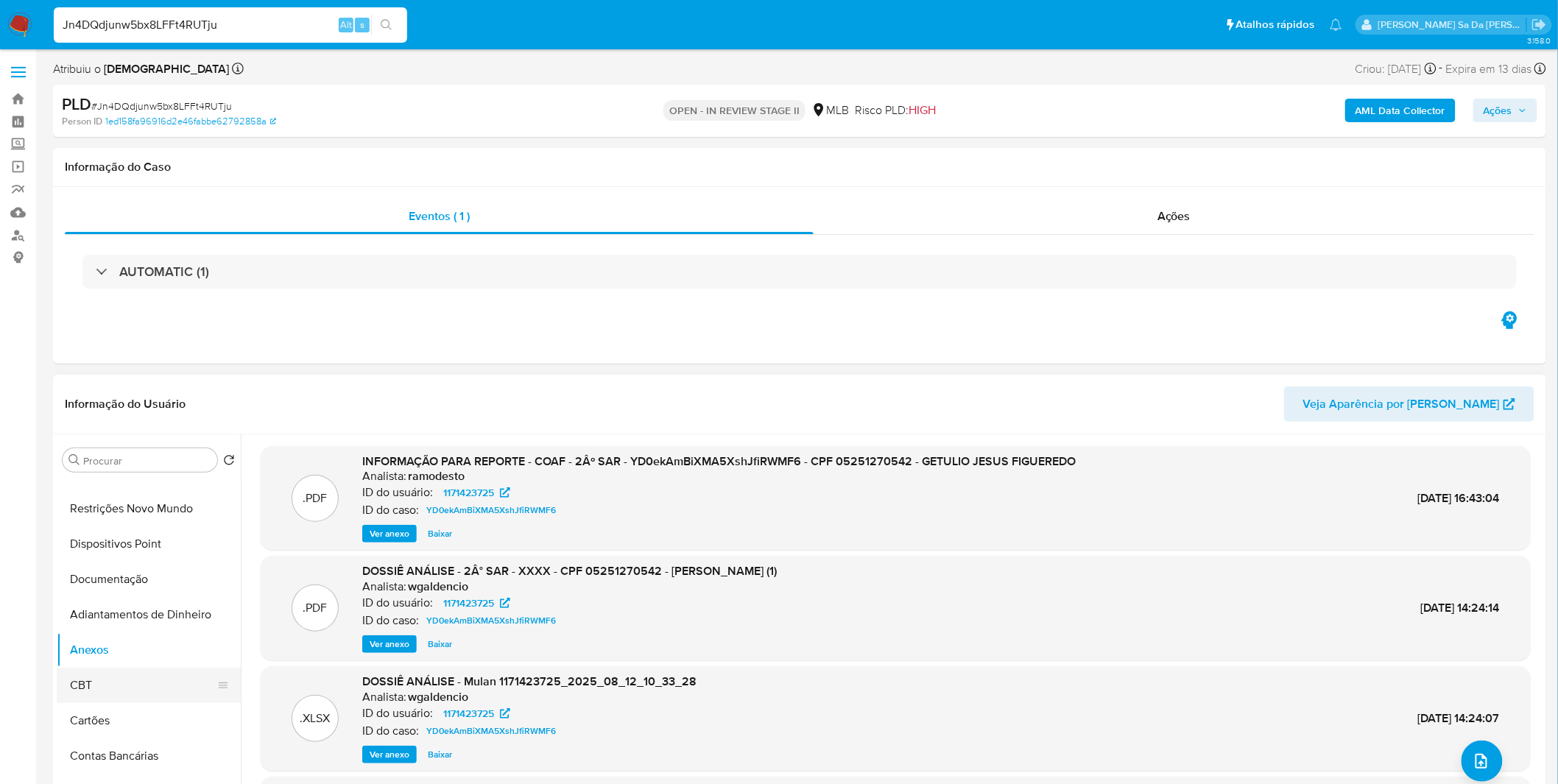
click at [139, 680] on button "CBT" at bounding box center [142, 686] width 172 height 36
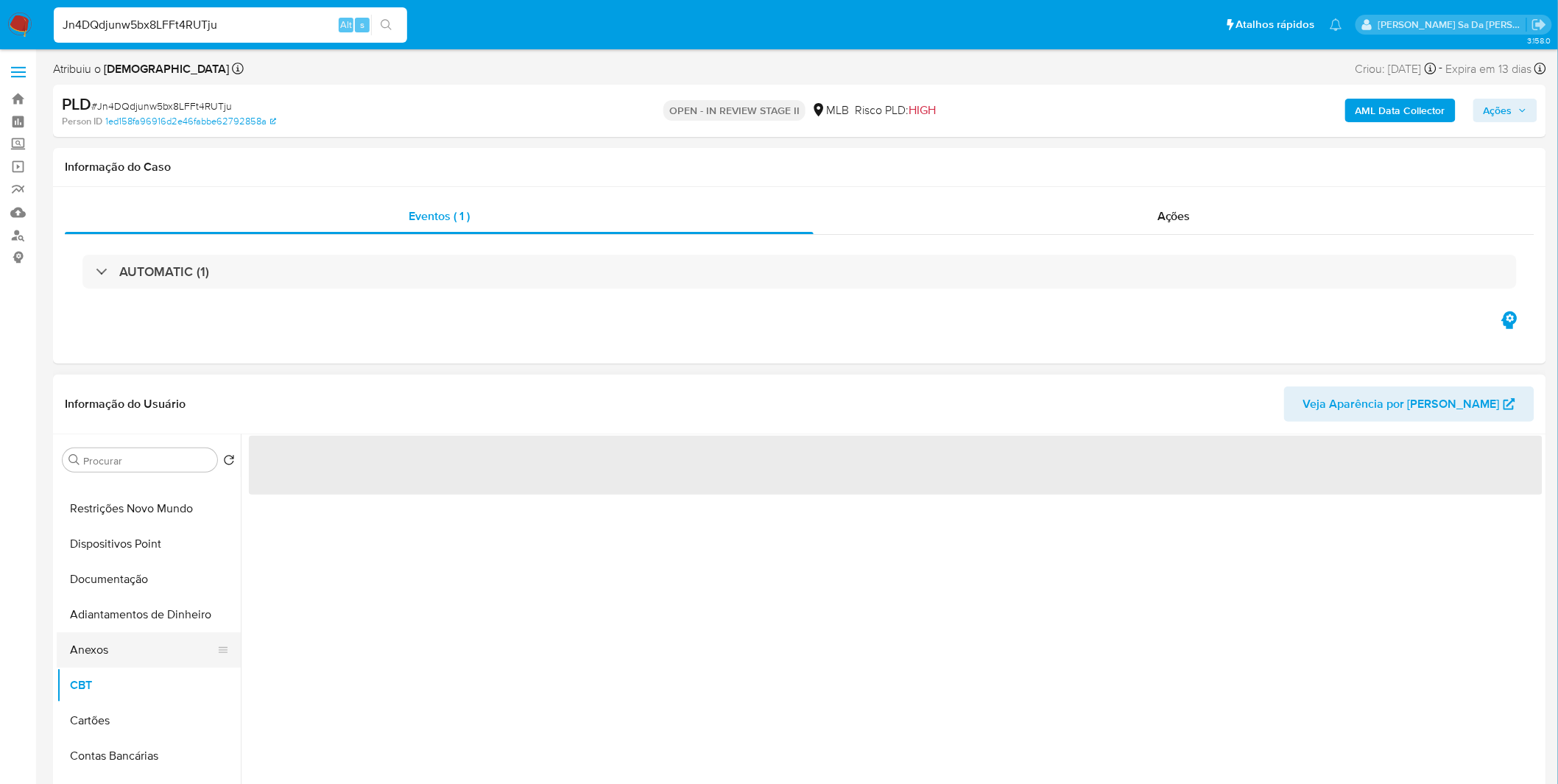
click at [162, 642] on button "Anexos" at bounding box center [142, 650] width 172 height 36
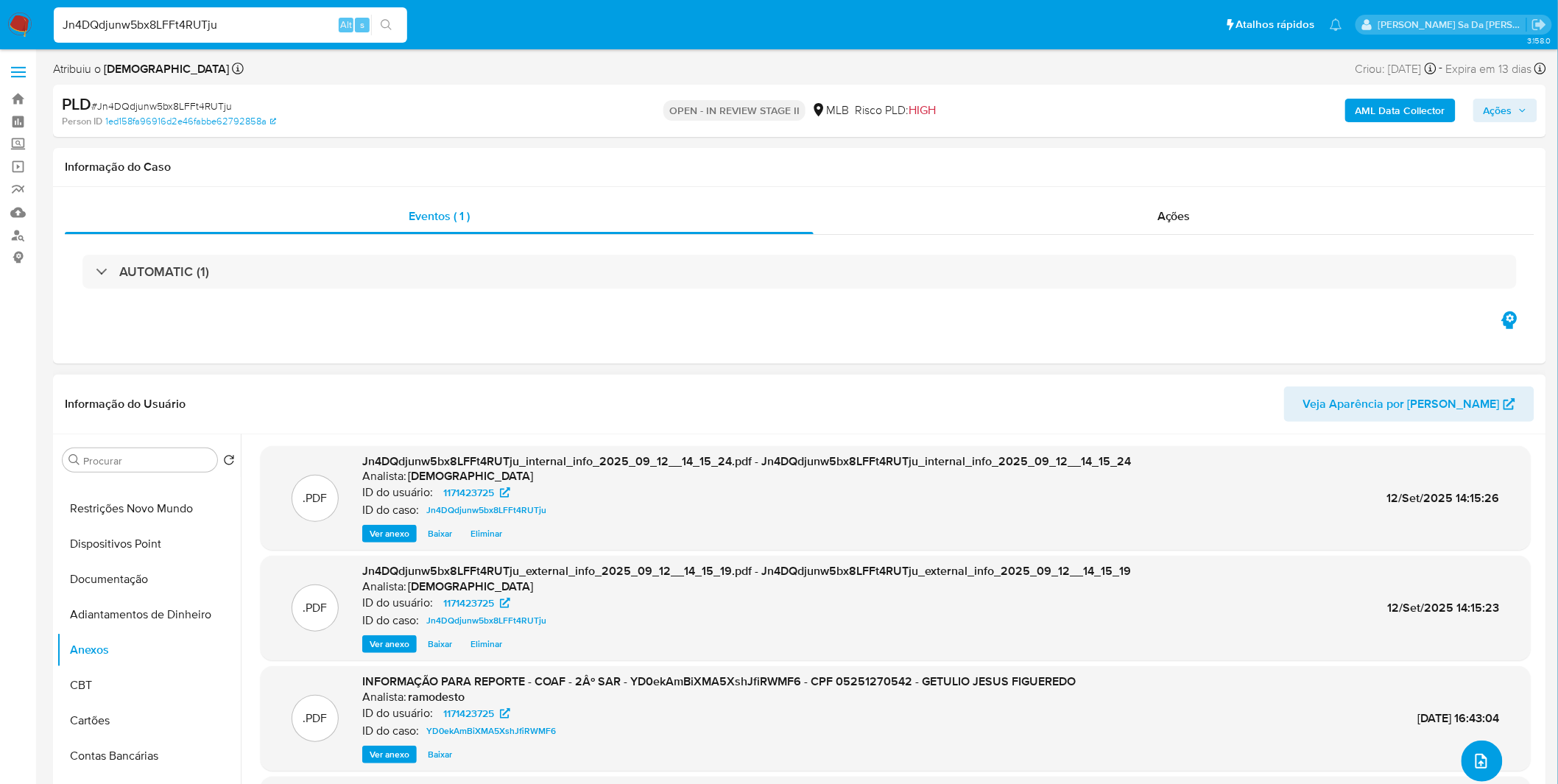
click at [1476, 768] on icon "upload-file" at bounding box center [1481, 761] width 17 height 17
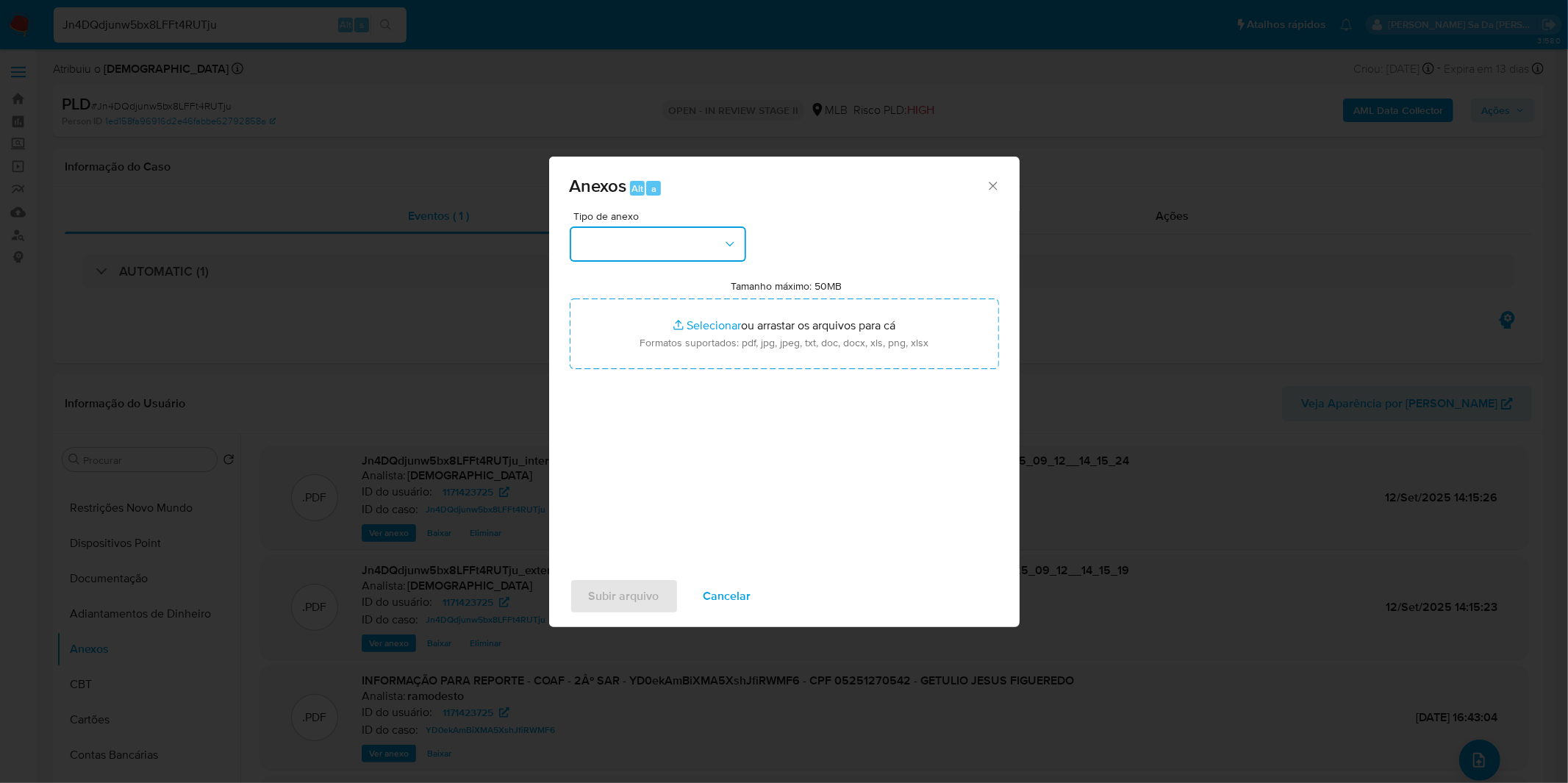
click at [699, 256] on button "button" at bounding box center [658, 244] width 177 height 36
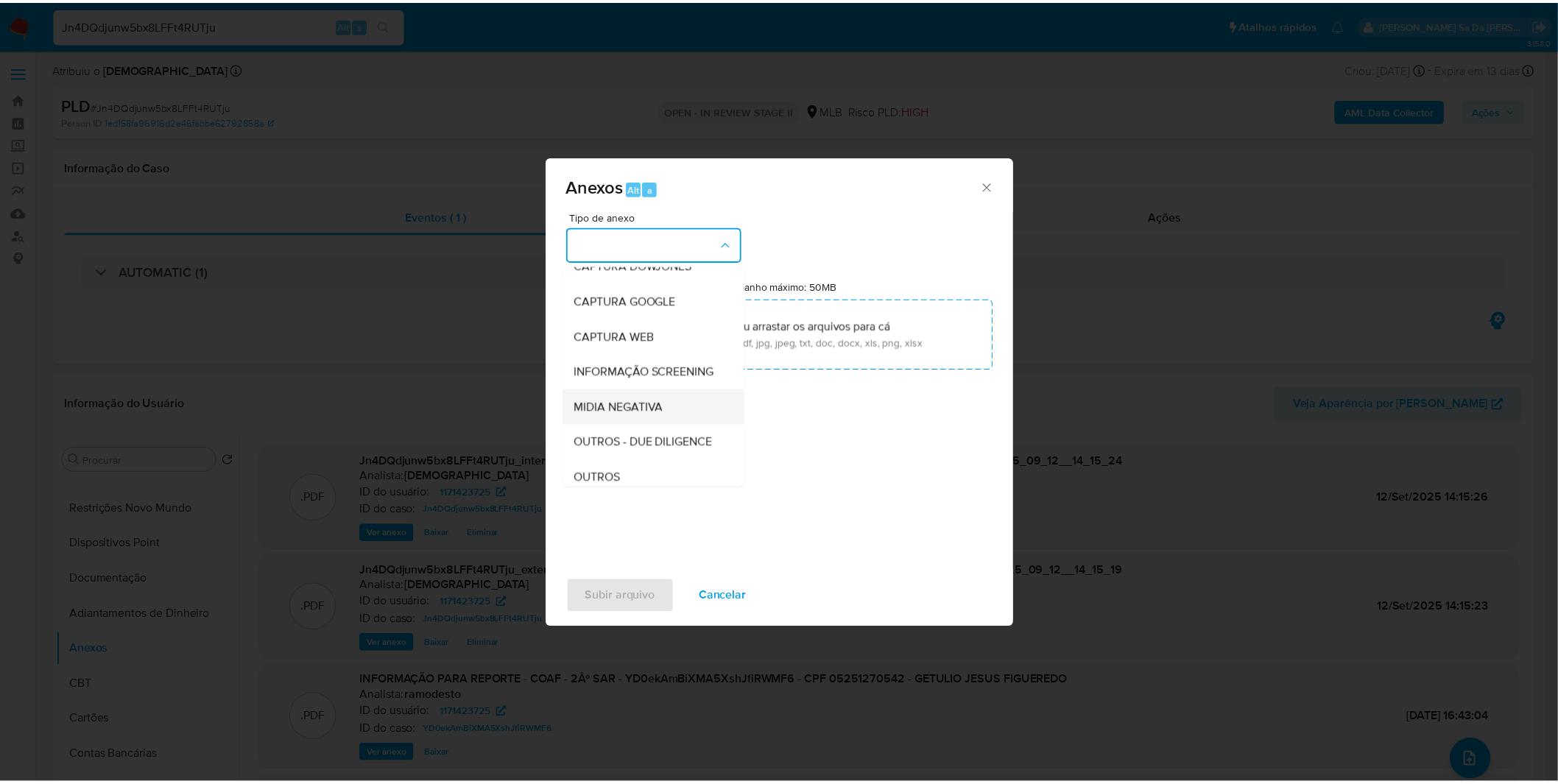
scroll to position [82, 0]
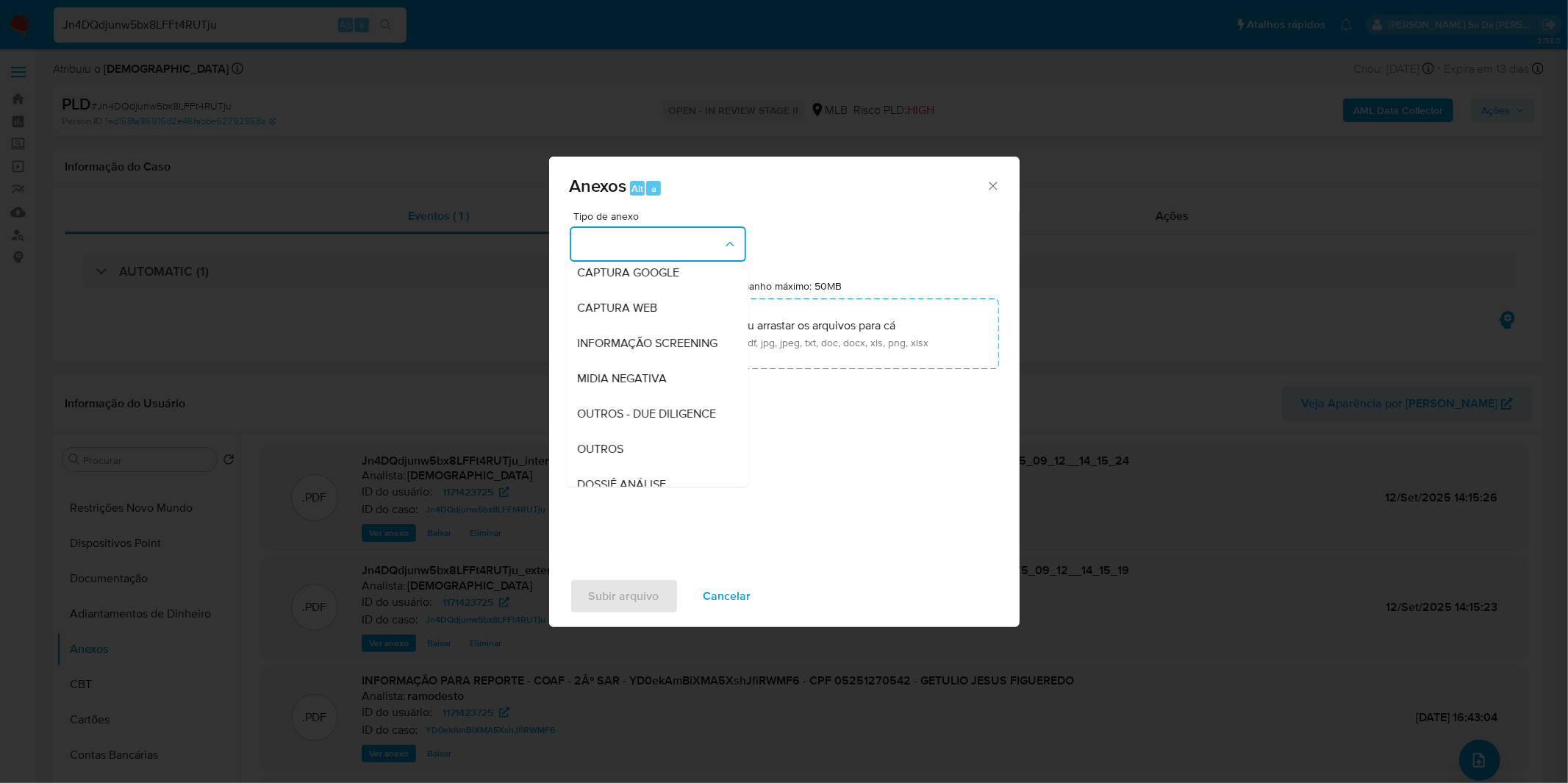
click at [637, 467] on div "OUTROS" at bounding box center [652, 449] width 150 height 36
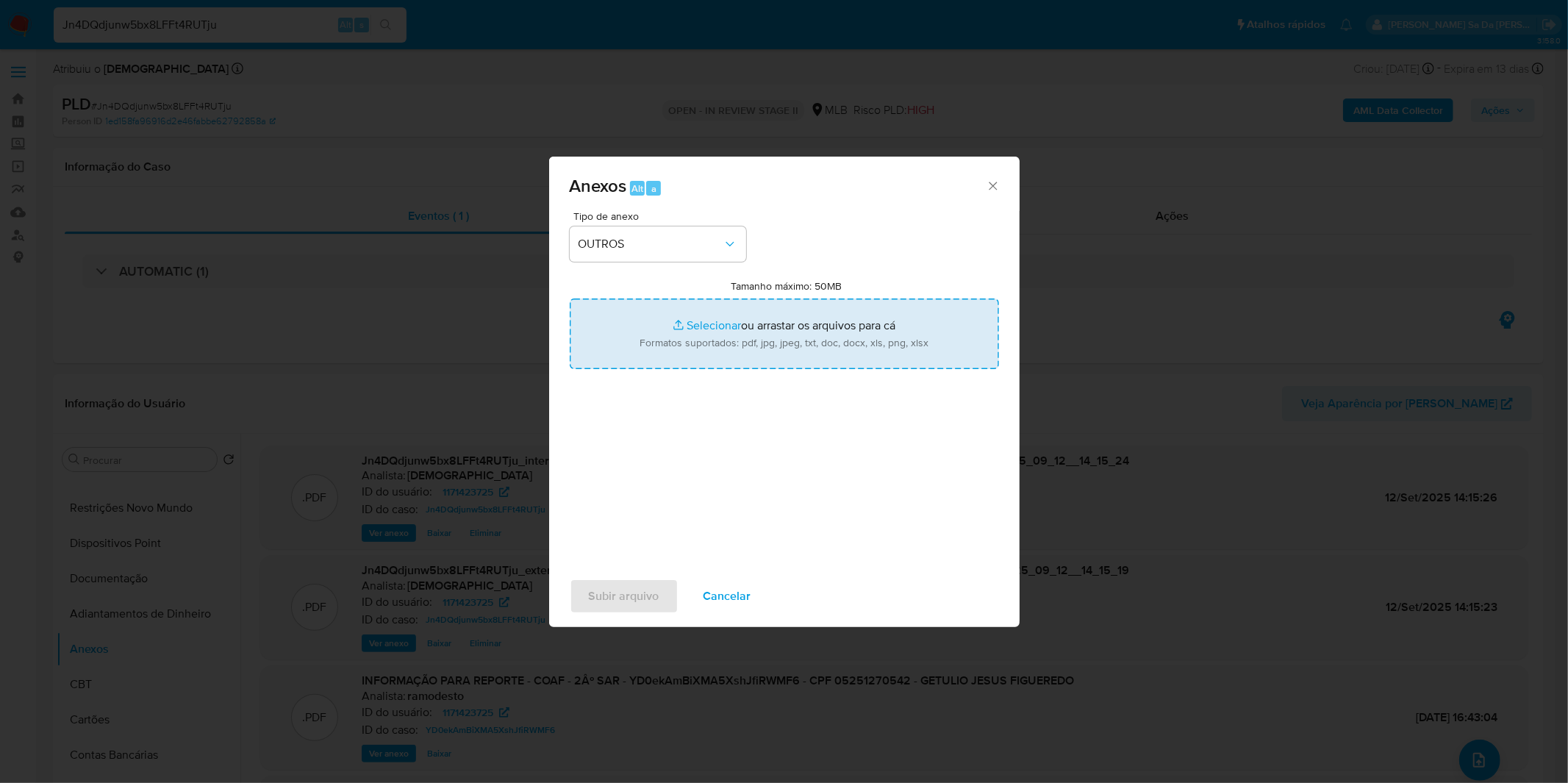
click at [693, 339] on input "Tamanho máximo: 50MB Selecionar arquivos" at bounding box center [784, 334] width 430 height 71
type input "C:\fakepath\DECLINIO - Jn4DQdjunw5bx8LFFt4RUTju - CPF 05251270542 - GETULIO JES…"
click at [660, 597] on button "Subir arquivo" at bounding box center [624, 596] width 109 height 36
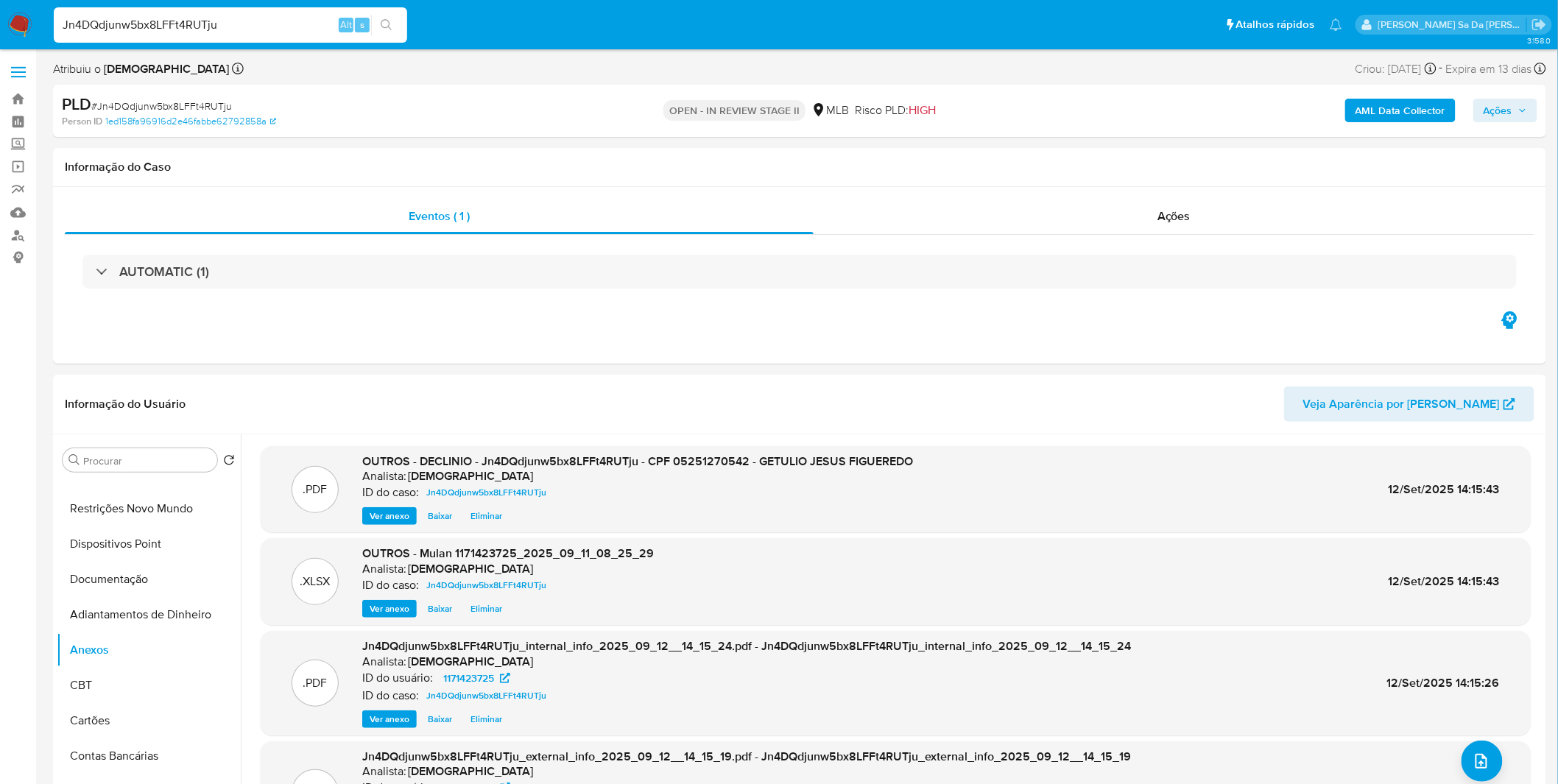
click at [1499, 114] on span "Ações" at bounding box center [1499, 110] width 29 height 24
click at [1162, 157] on button "Resolução do caso Alt r" at bounding box center [1095, 158] width 170 height 38
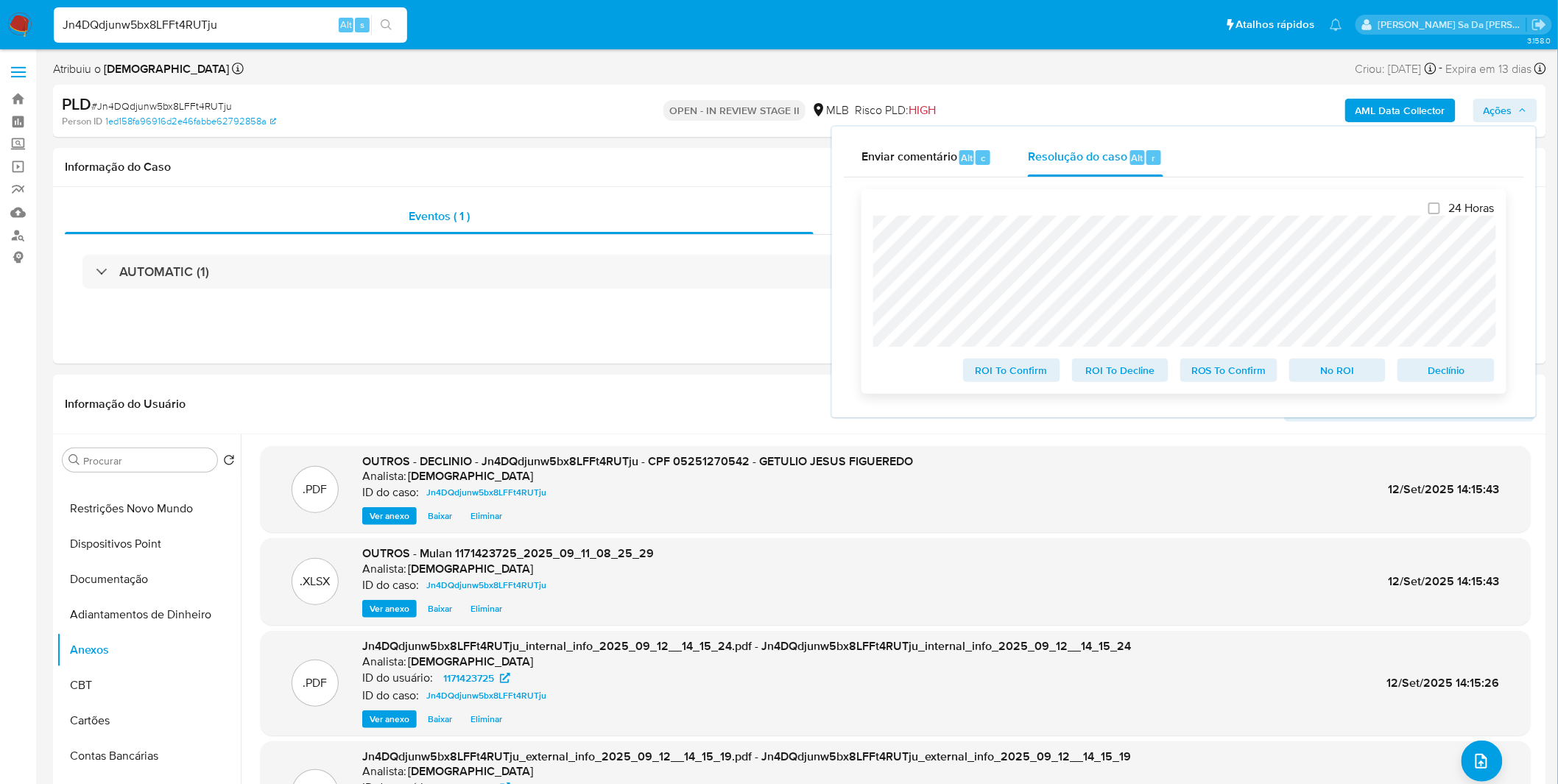
click at [1315, 370] on span "No ROI" at bounding box center [1338, 370] width 77 height 21
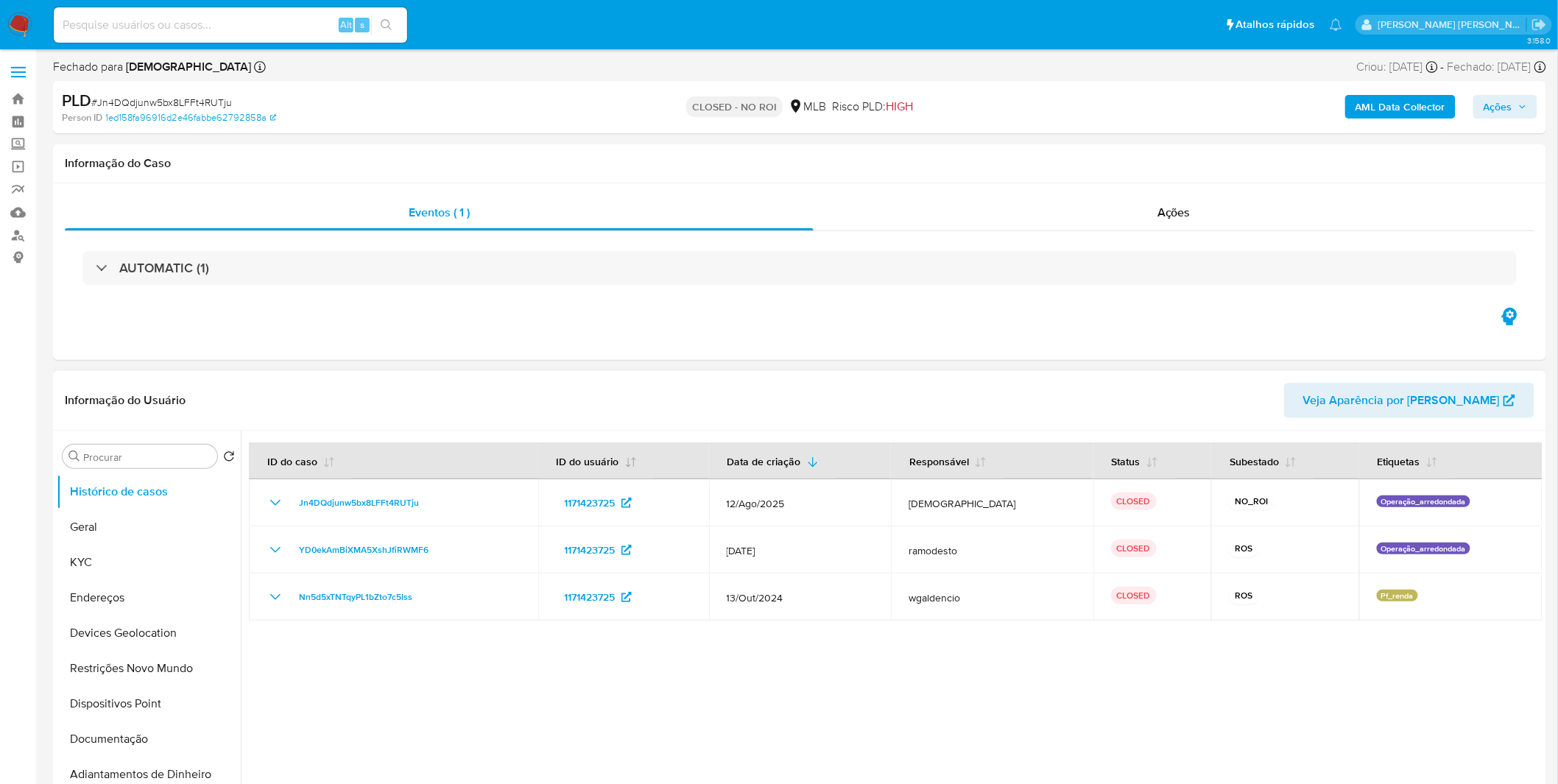
select select "10"
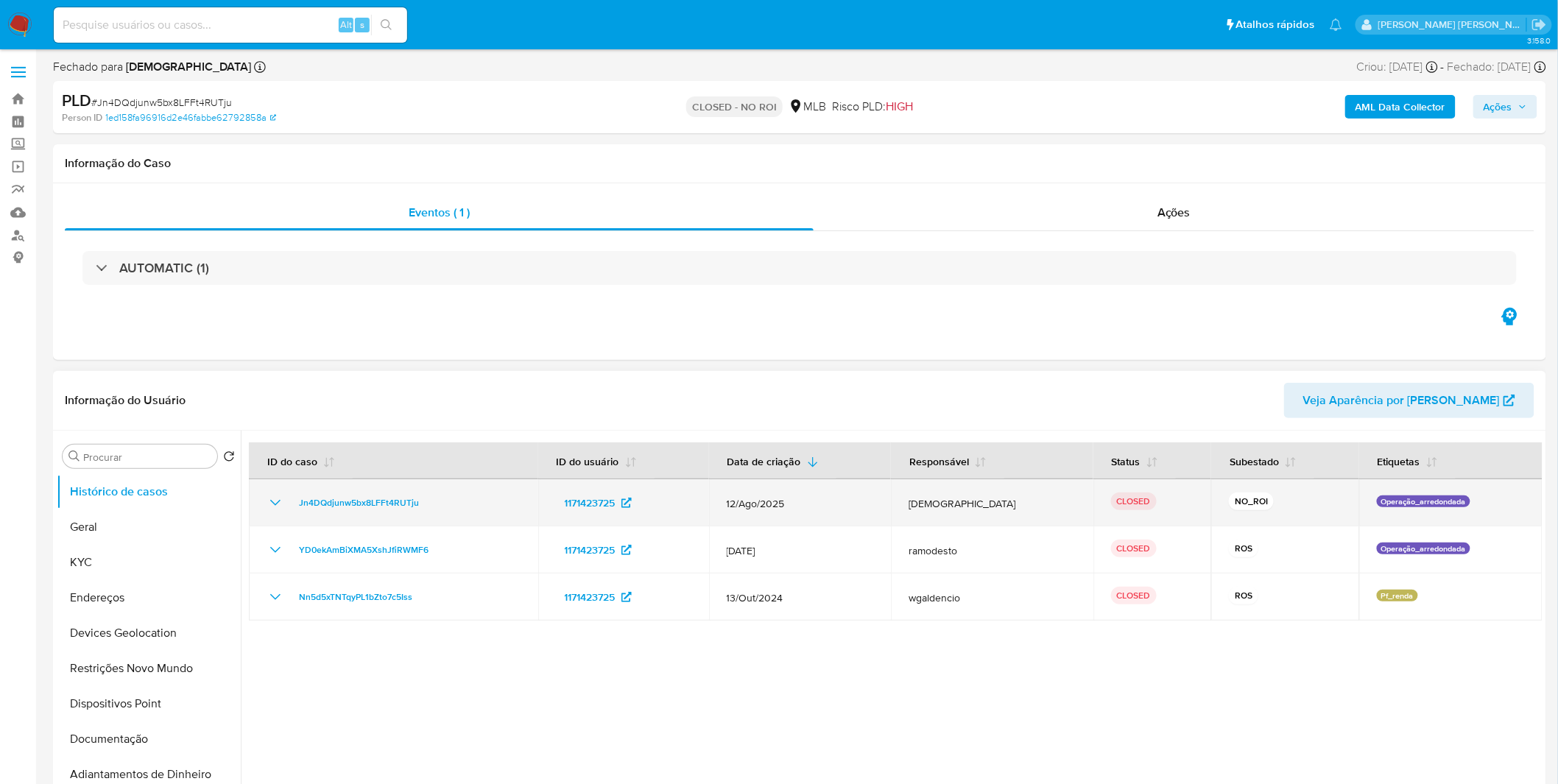
click at [263, 495] on td "Jn4DQdjunw5bx8LFFt4RUTju" at bounding box center [393, 503] width 289 height 47
click at [287, 511] on td "Jn4DQdjunw5bx8LFFt4RUTju" at bounding box center [393, 503] width 289 height 47
click at [276, 505] on icon "Mostrar/Ocultar" at bounding box center [274, 502] width 17 height 17
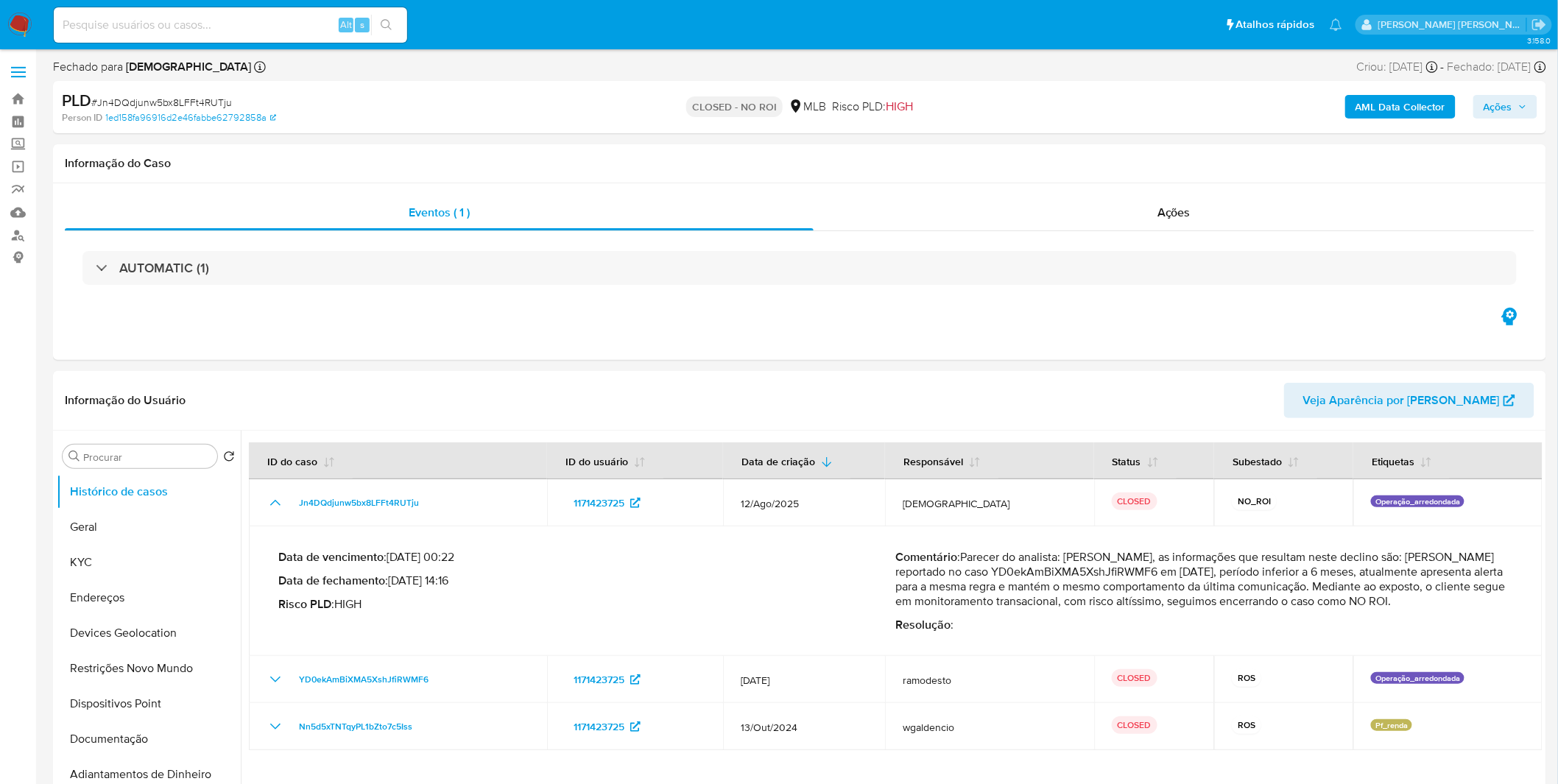
click at [25, 20] on img at bounding box center [19, 25] width 25 height 25
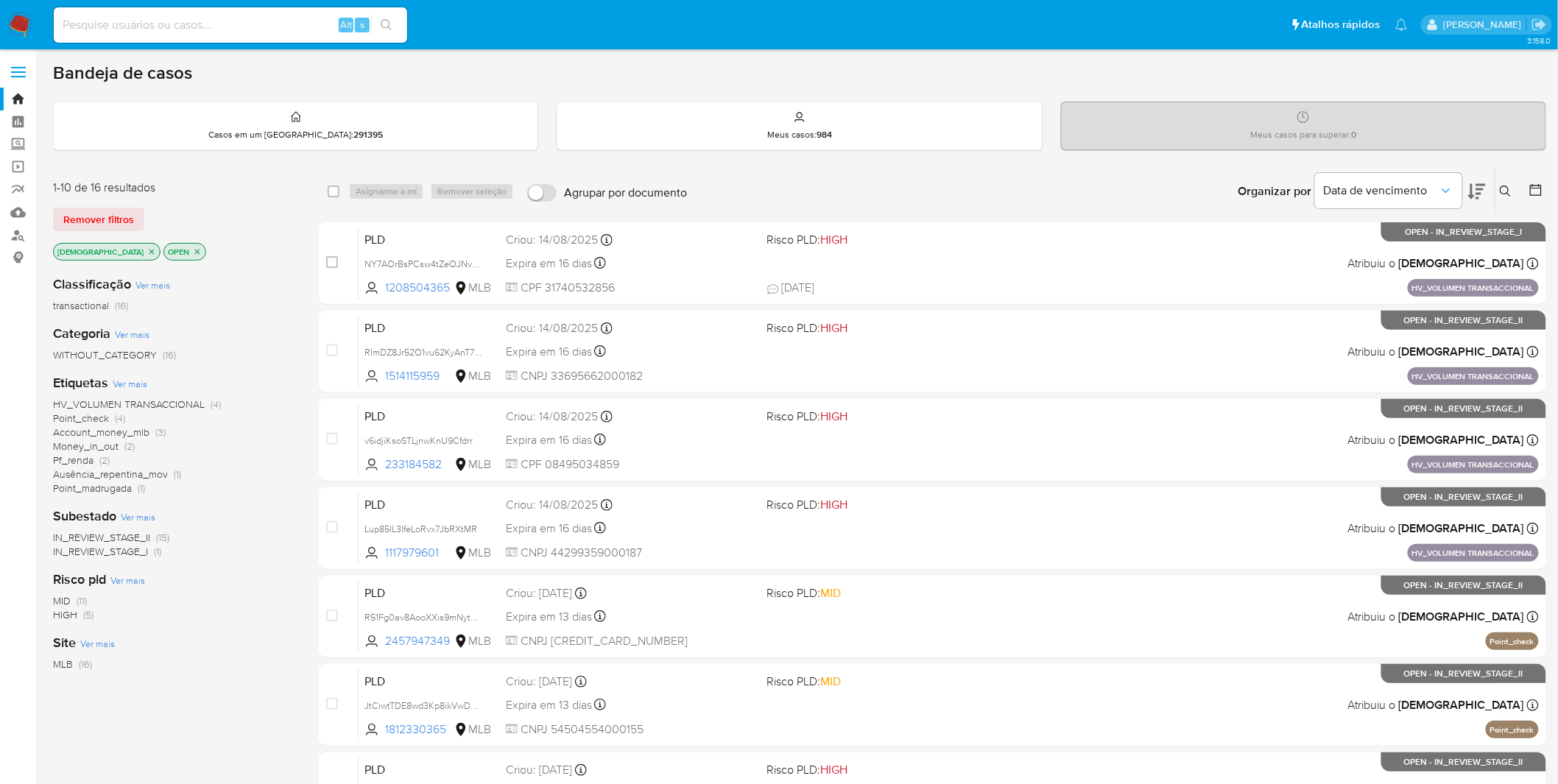
click at [106, 258] on p "isadacostaes" at bounding box center [107, 252] width 106 height 16
click at [113, 255] on p "[DEMOGRAPHIC_DATA]" at bounding box center [107, 252] width 106 height 16
click at [148, 253] on icon "close-filter" at bounding box center [152, 252] width 9 height 9
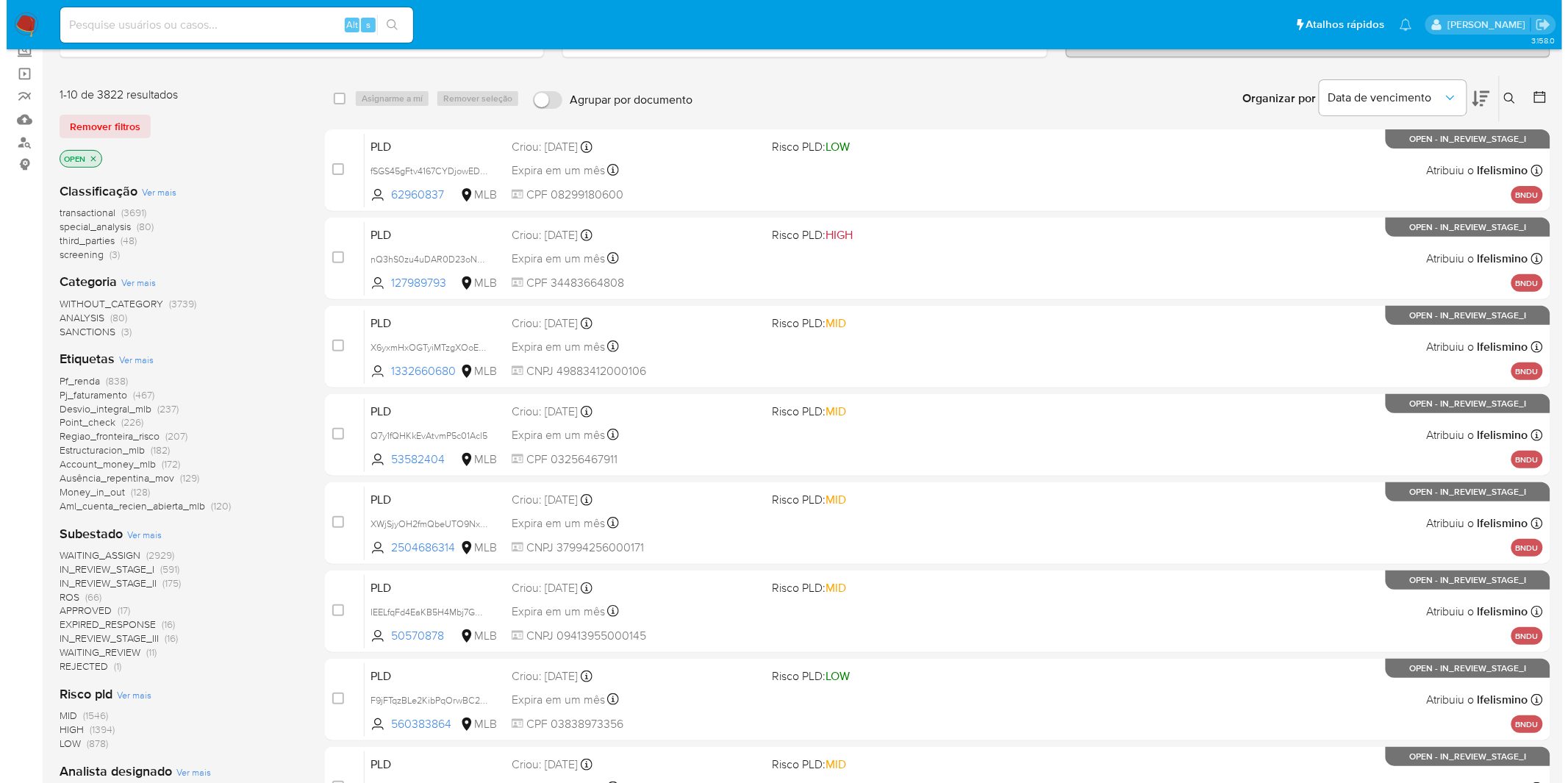
scroll to position [430, 0]
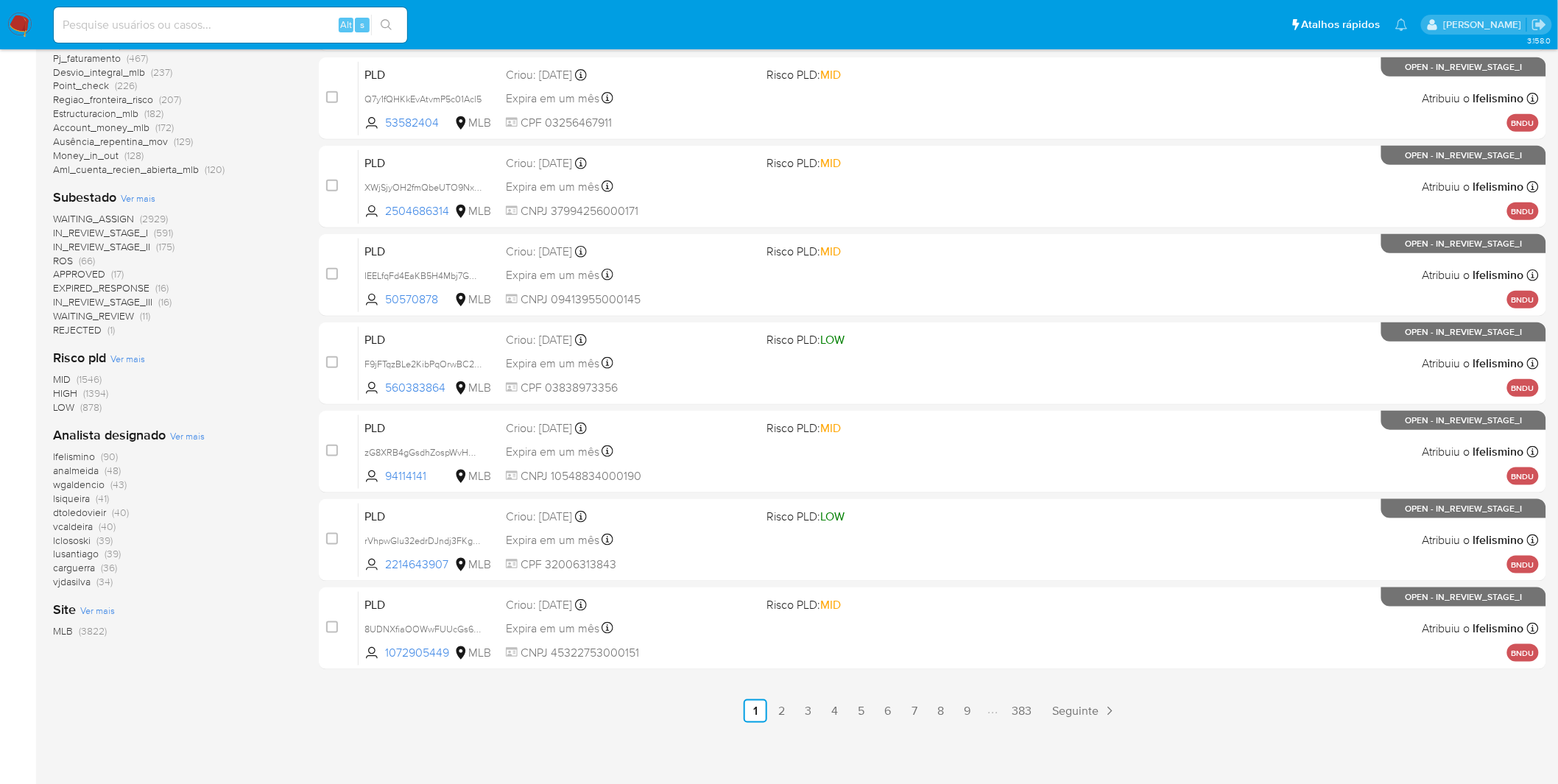
click at [187, 435] on span "Ver mais" at bounding box center [188, 436] width 35 height 14
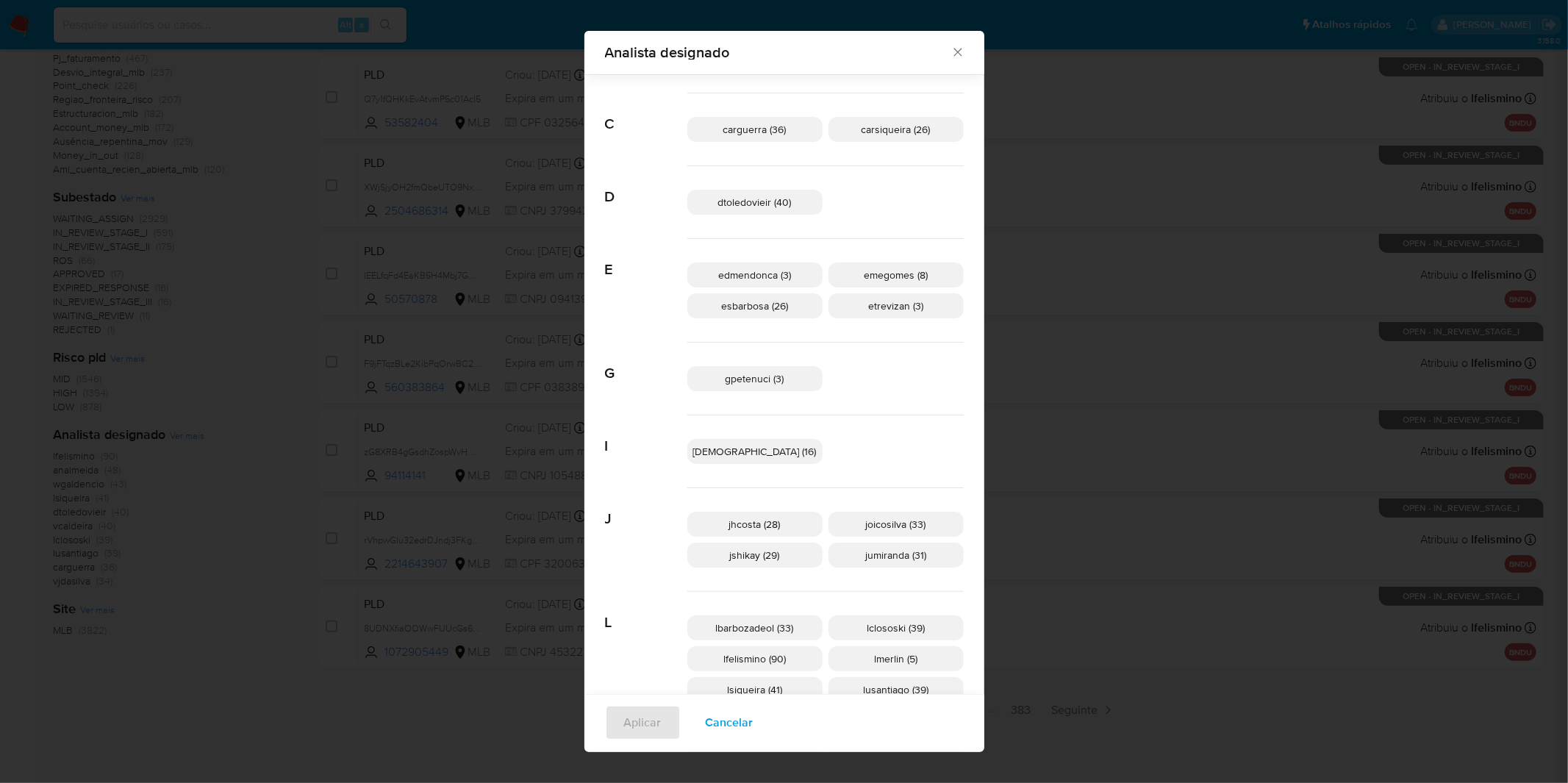
scroll to position [128, 0]
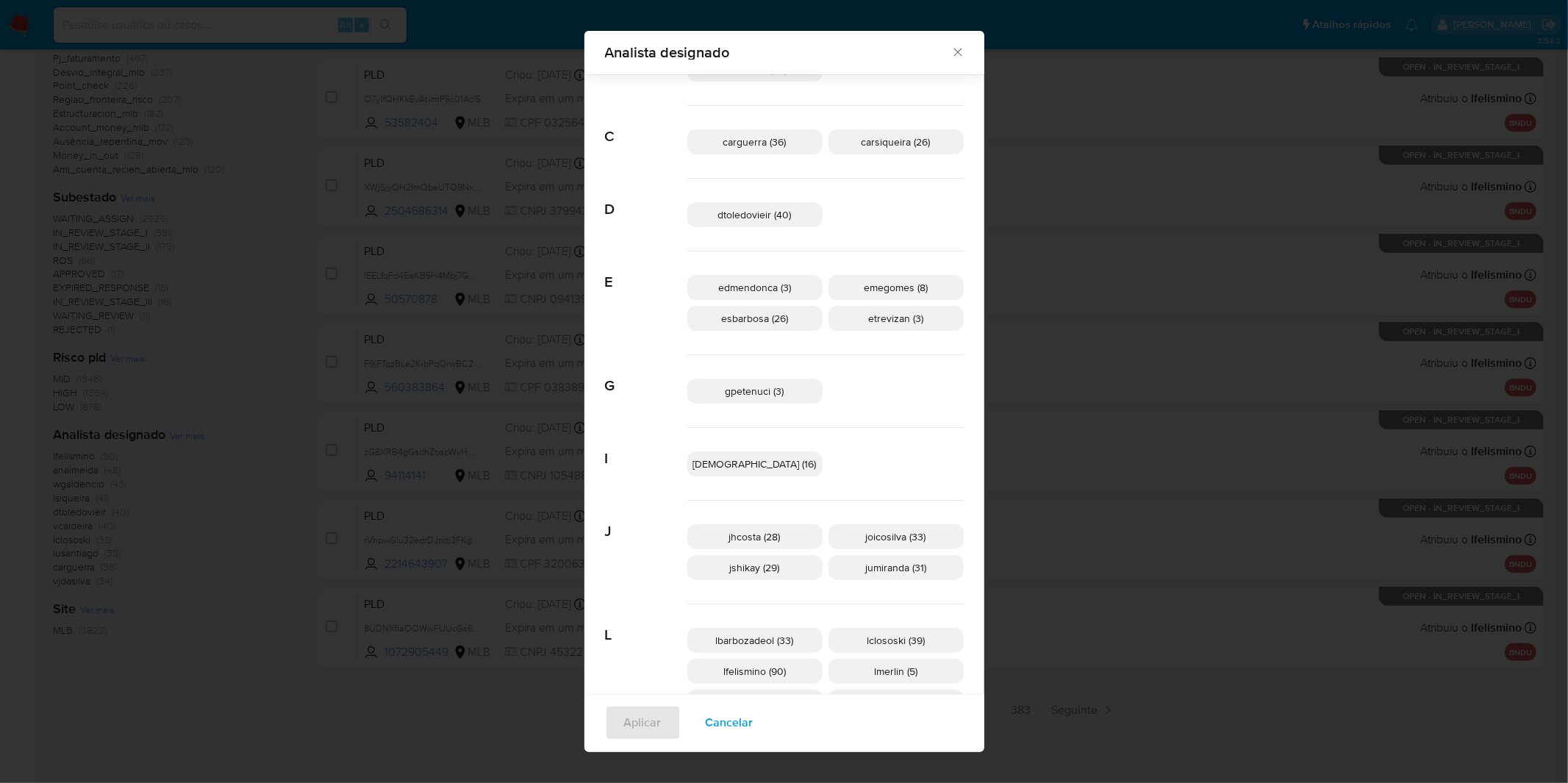
click at [744, 718] on span "Cancelar" at bounding box center [729, 723] width 48 height 33
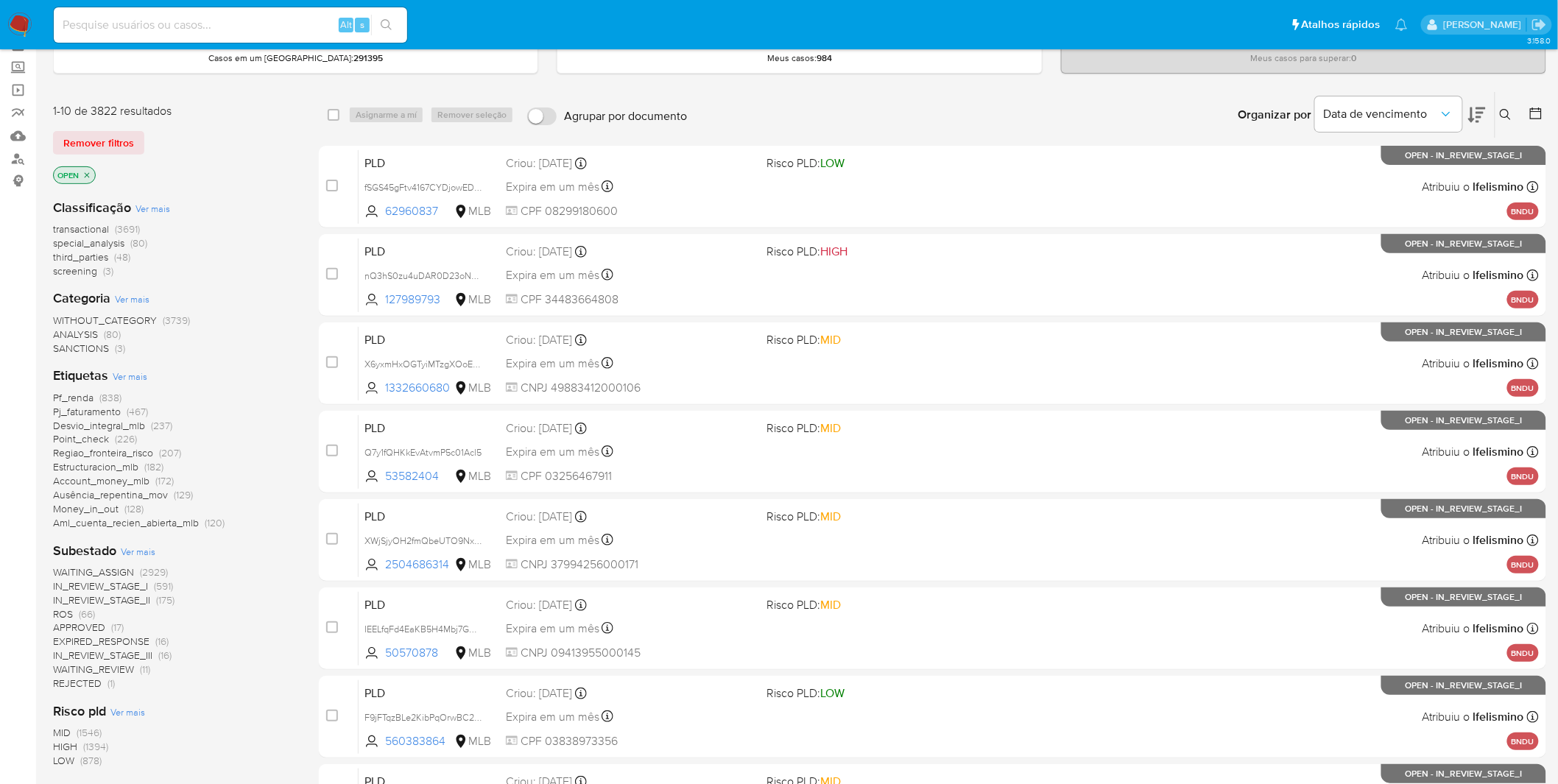
scroll to position [103, 0]
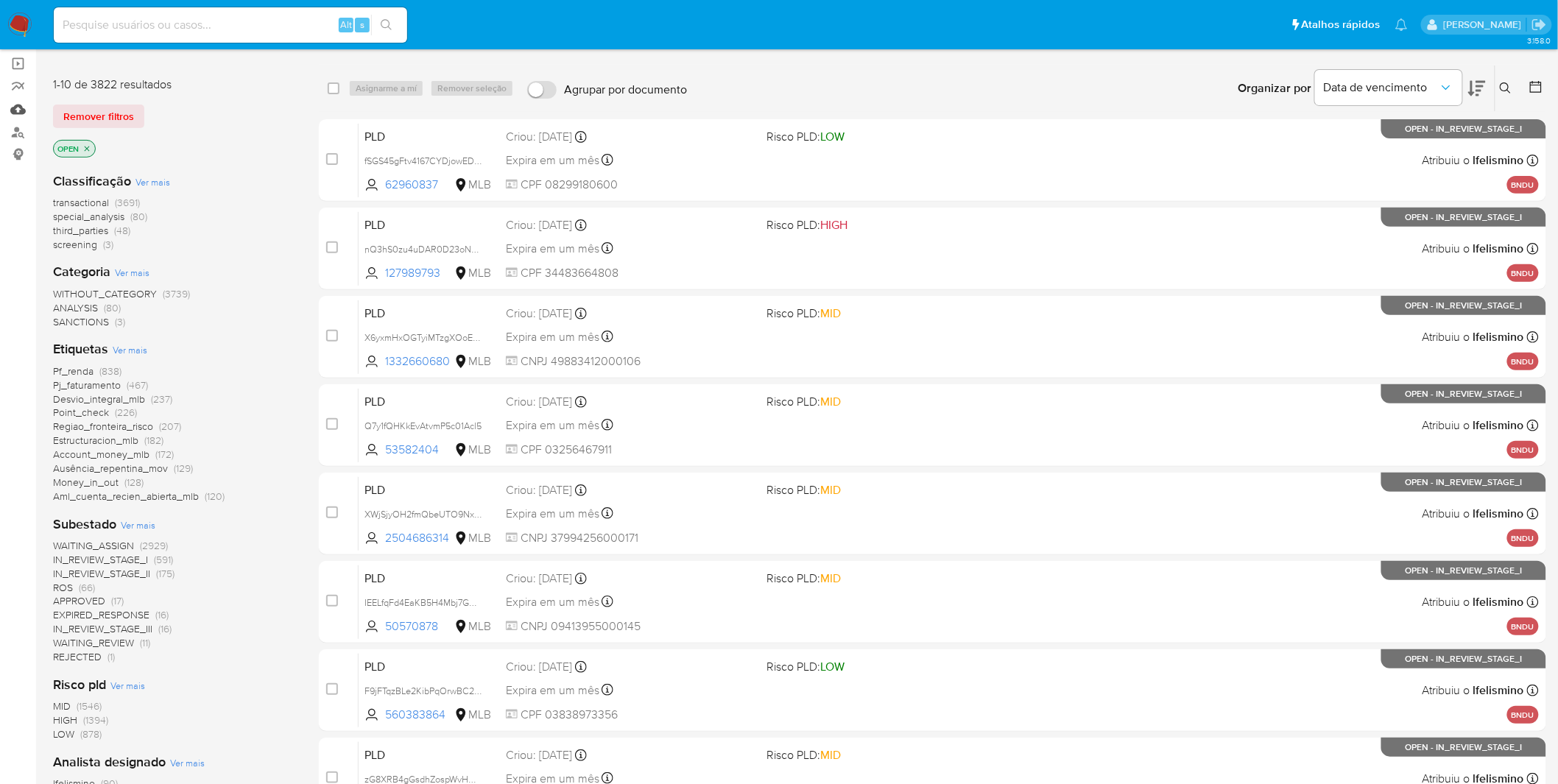
click at [14, 113] on link "Mulan" at bounding box center [88, 108] width 175 height 23
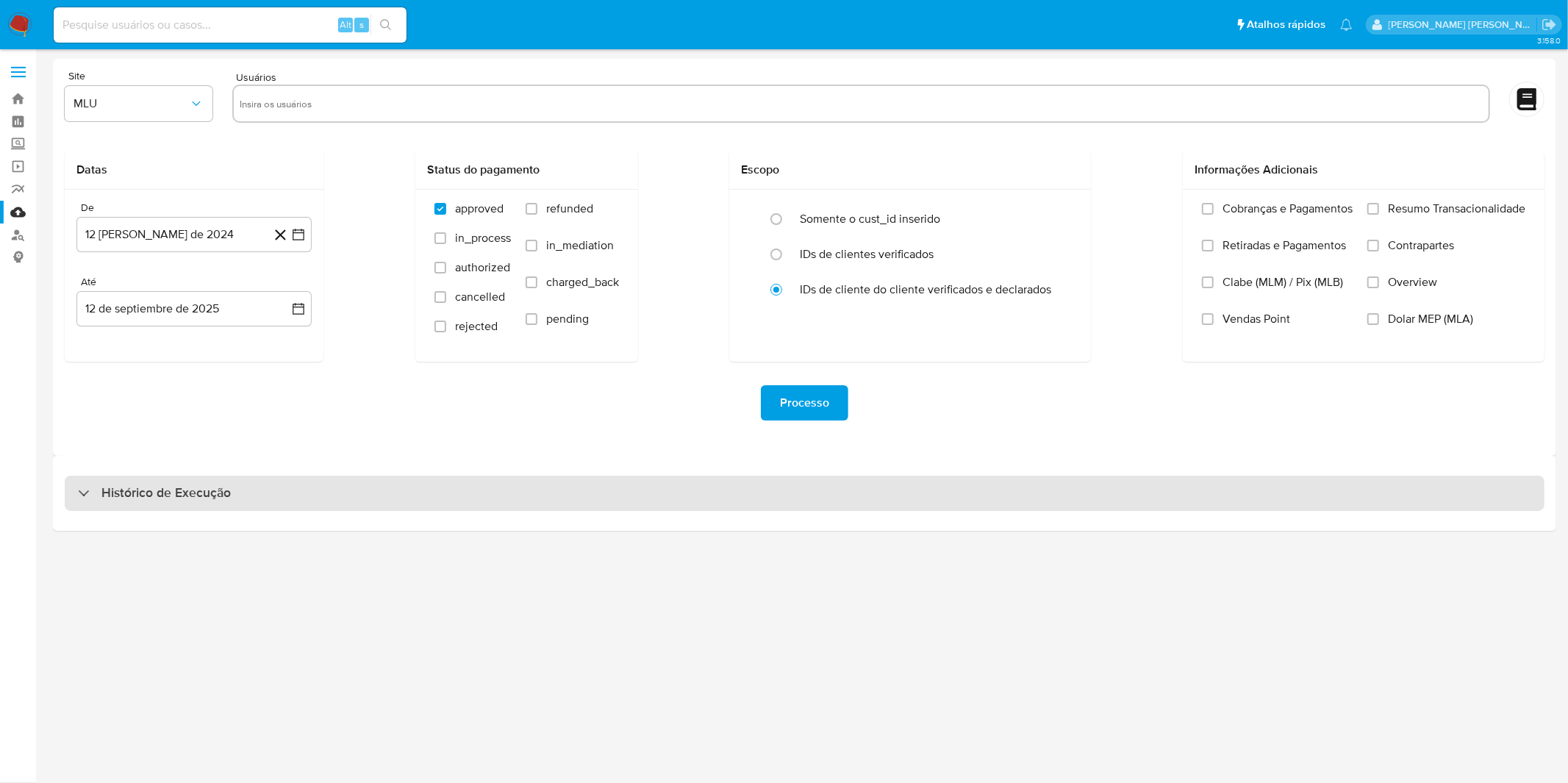
click at [407, 491] on div "Histórico de Execução" at bounding box center [804, 493] width 1480 height 36
select select "10"
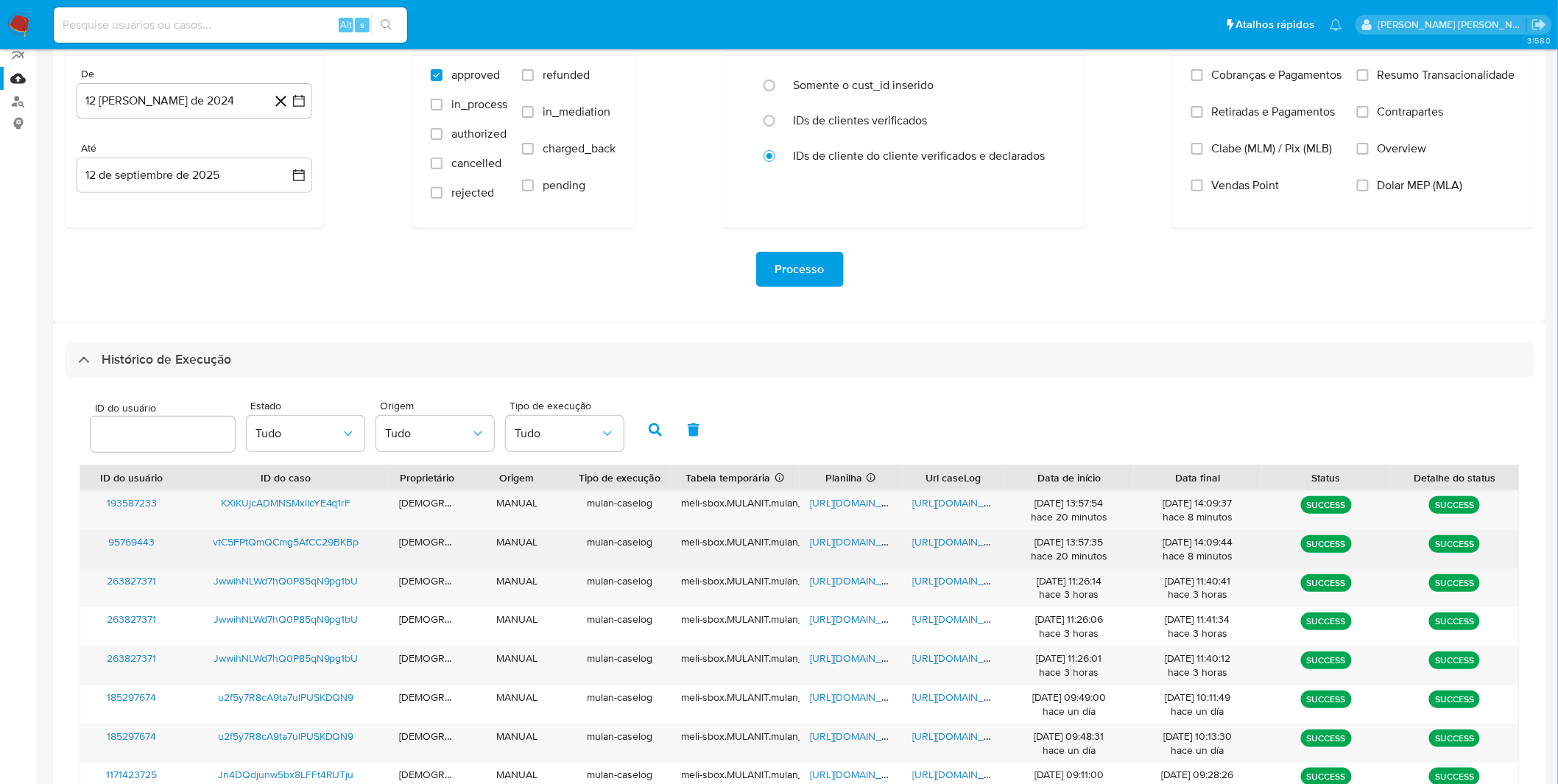
scroll to position [163, 0]
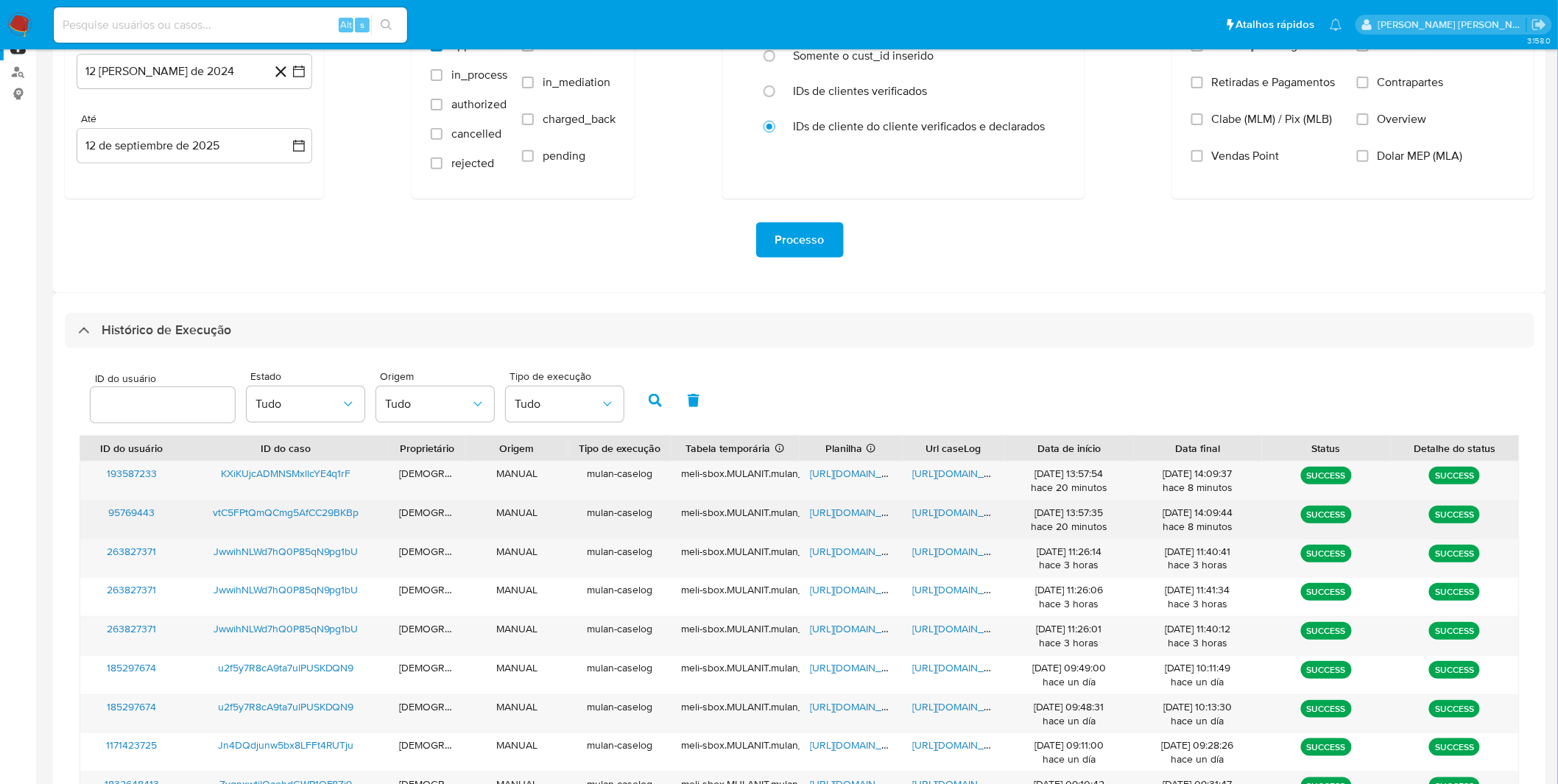
click at [948, 514] on span "[URL][DOMAIN_NAME]" at bounding box center [964, 512] width 101 height 15
click at [840, 517] on span "[URL][DOMAIN_NAME]" at bounding box center [861, 512] width 101 height 15
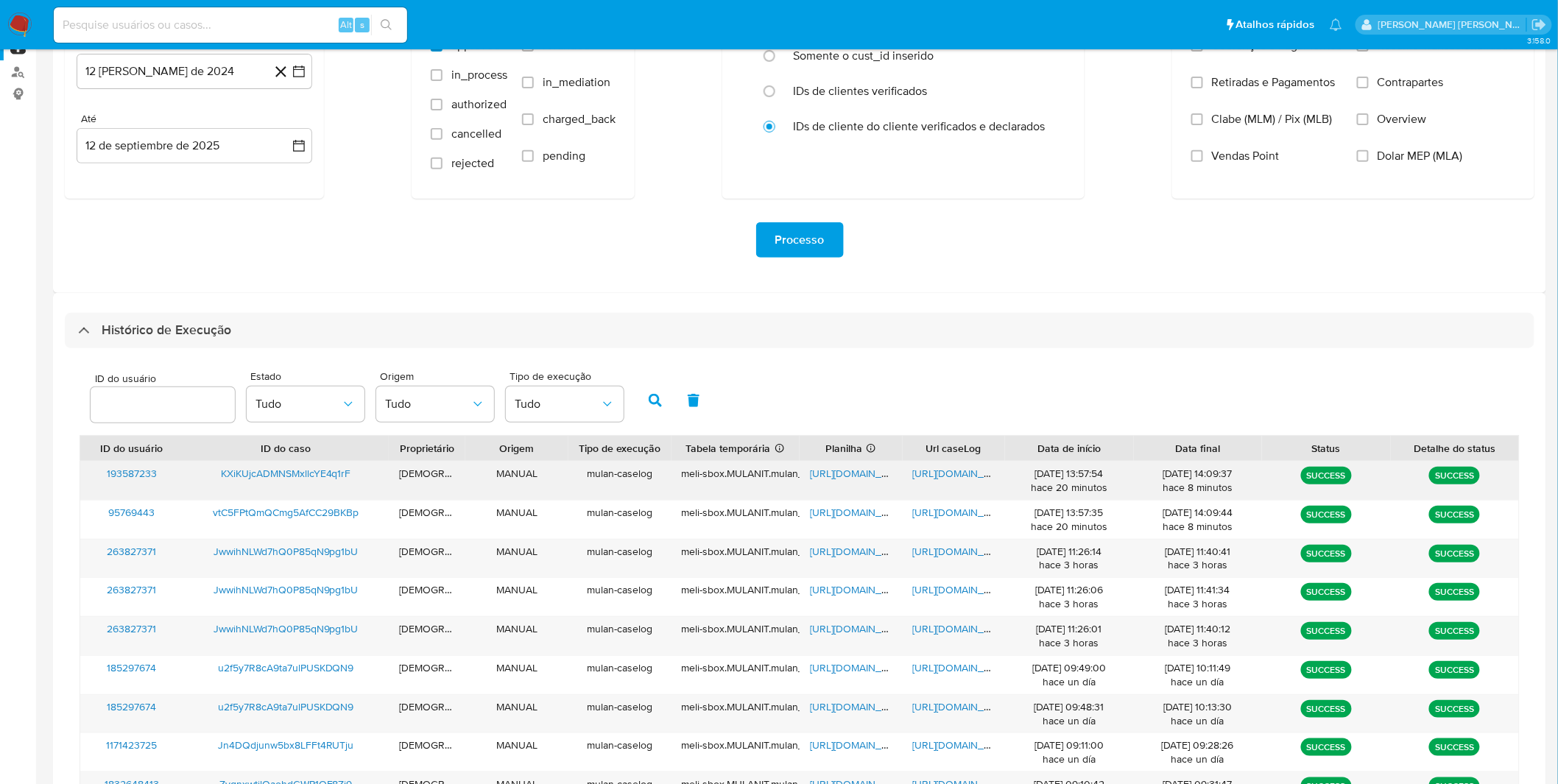
click at [929, 469] on span "[URL][DOMAIN_NAME]" at bounding box center [964, 473] width 101 height 15
click at [833, 480] on span "[URL][DOMAIN_NAME]" at bounding box center [861, 473] width 101 height 15
click at [20, 17] on img at bounding box center [19, 25] width 25 height 25
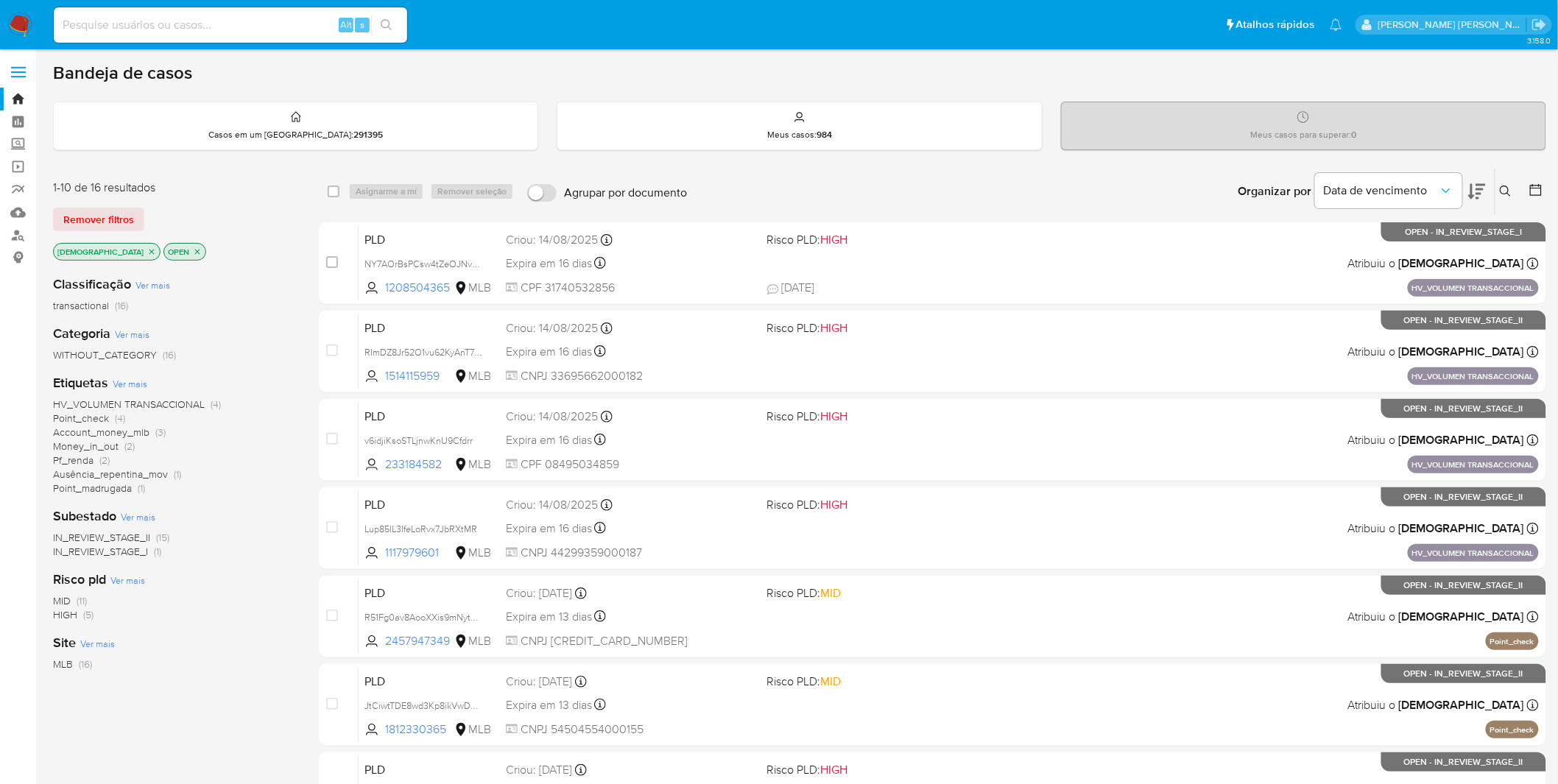
click at [172, 24] on input at bounding box center [231, 25] width 354 height 19
paste input "vtC5FPtQmQCmg5AfCC29BKBp"
type input "vtC5FPtQmQCmg5AfCC29BKBp"
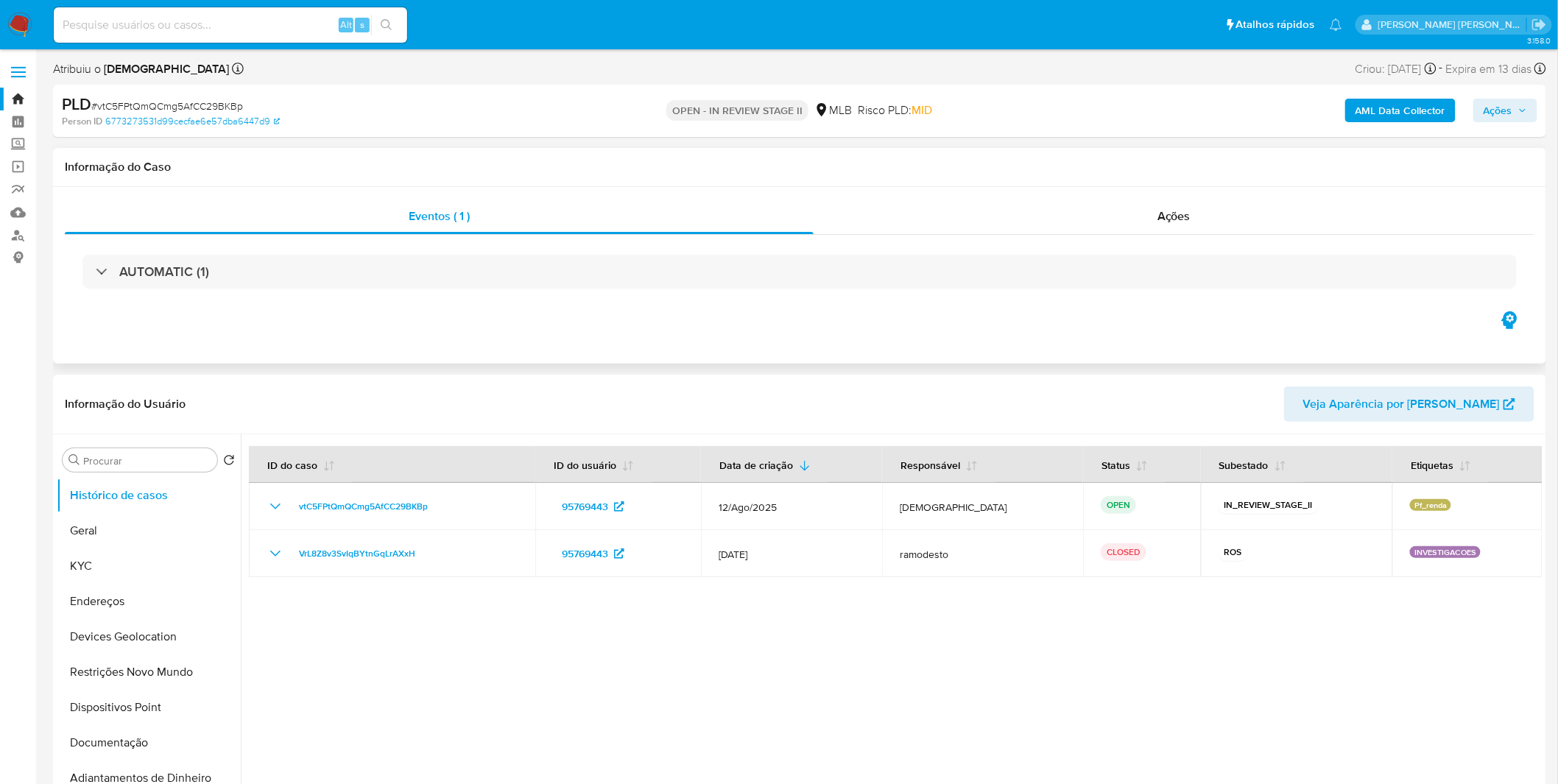
select select "10"
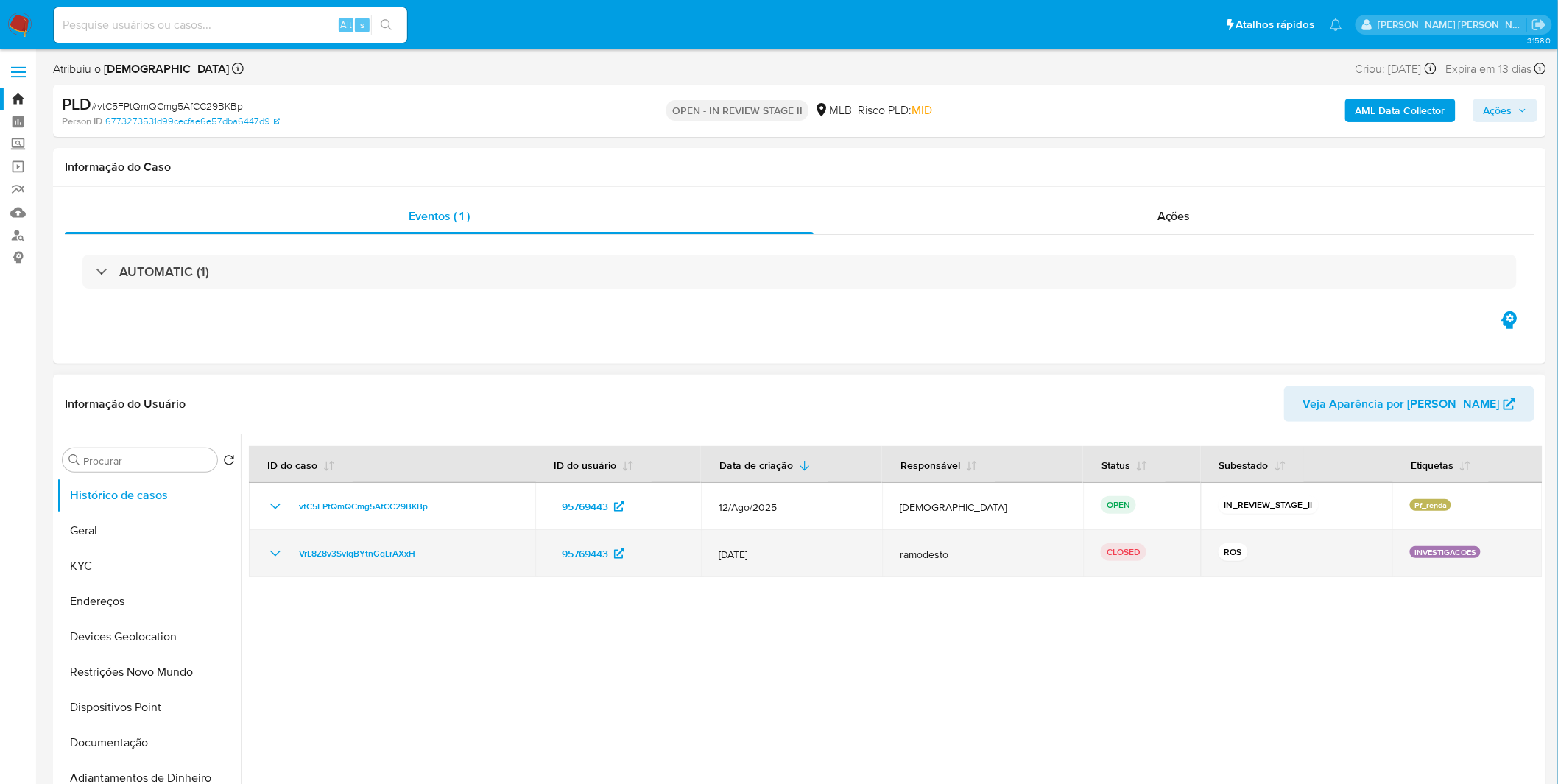
click at [274, 553] on icon "Mostrar/Ocultar" at bounding box center [274, 553] width 17 height 17
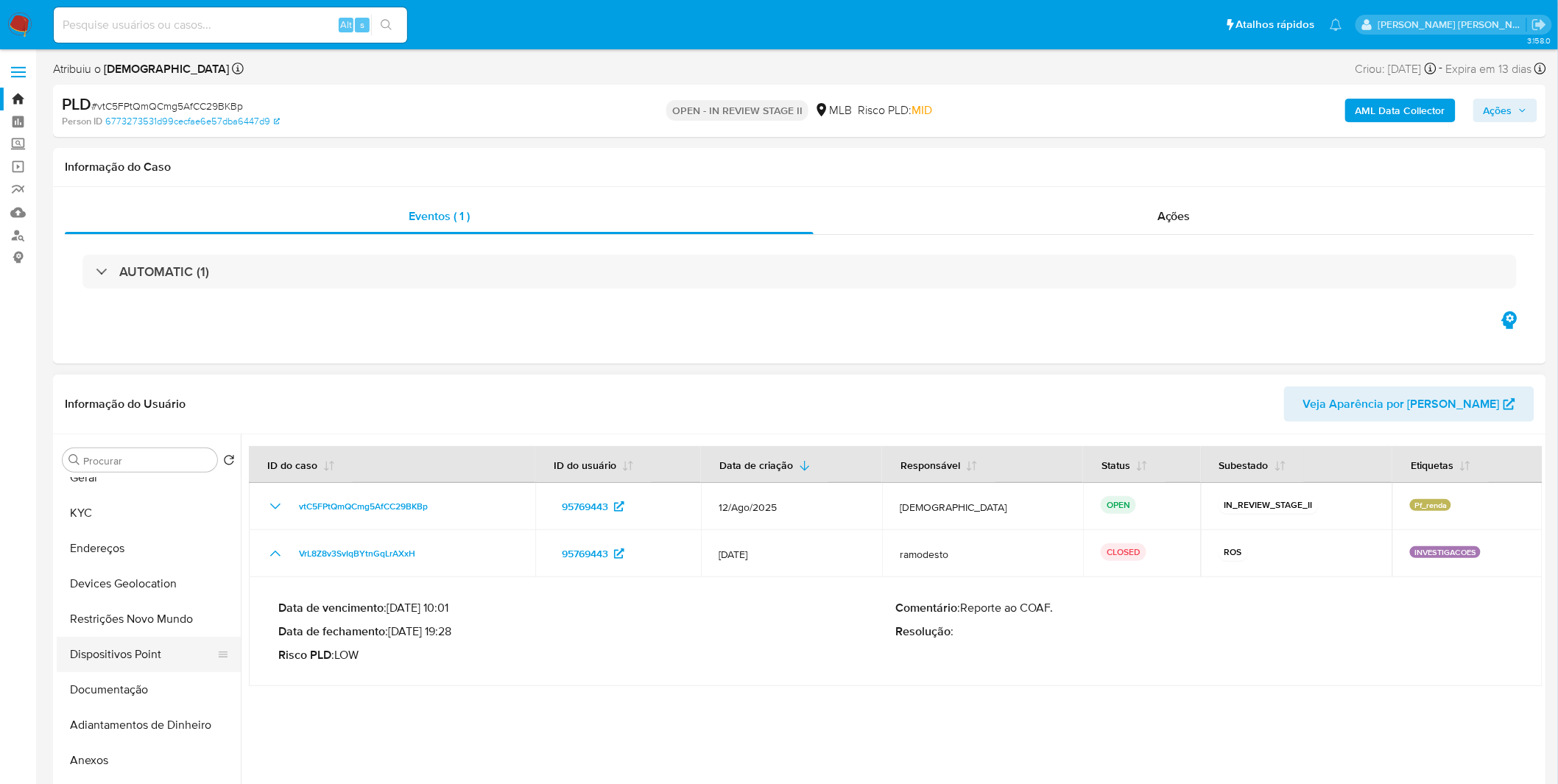
scroll to position [82, 0]
click at [106, 738] on button "Anexos" at bounding box center [142, 732] width 172 height 36
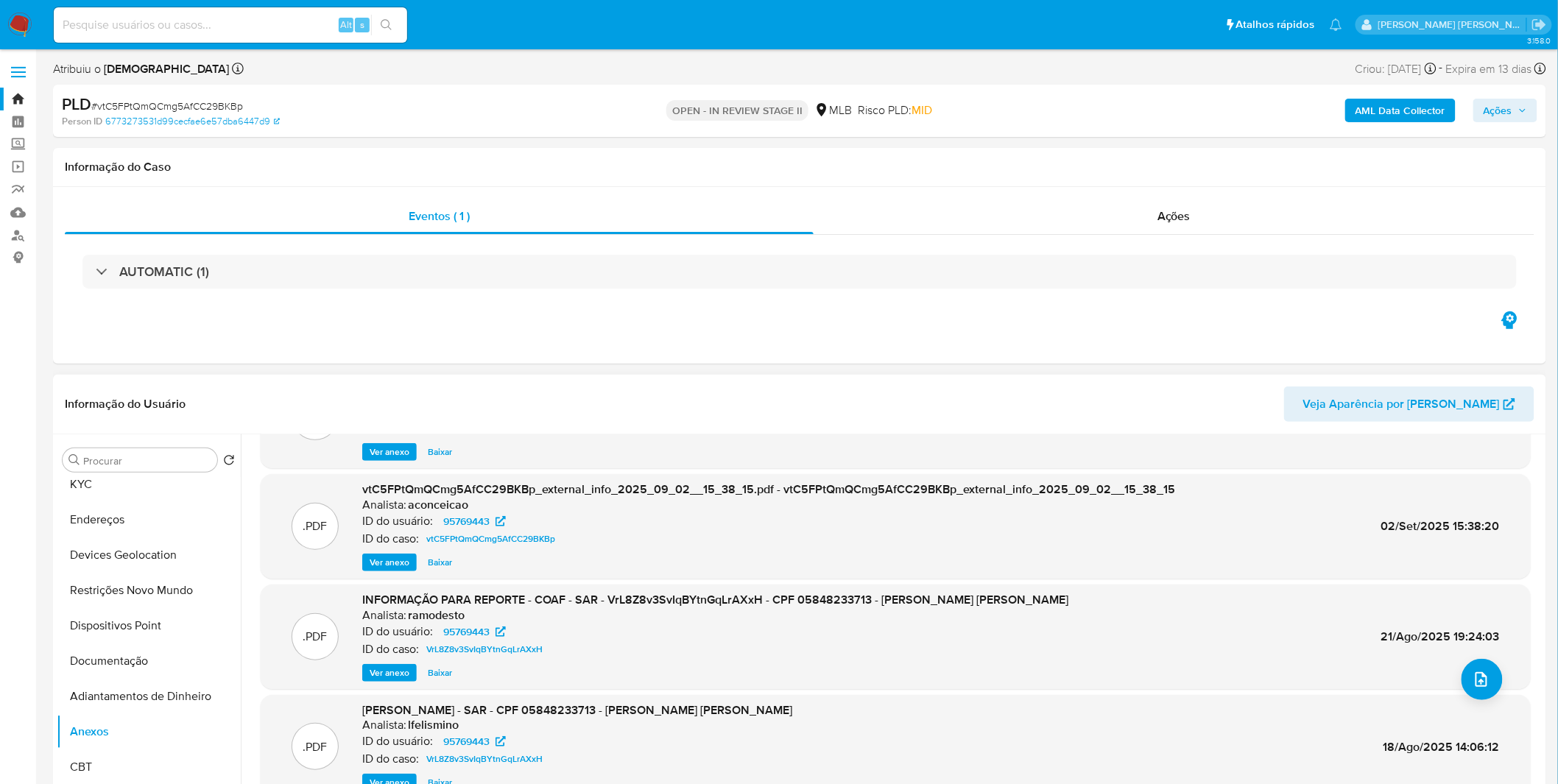
click at [385, 675] on span "Ver anexo" at bounding box center [389, 673] width 40 height 15
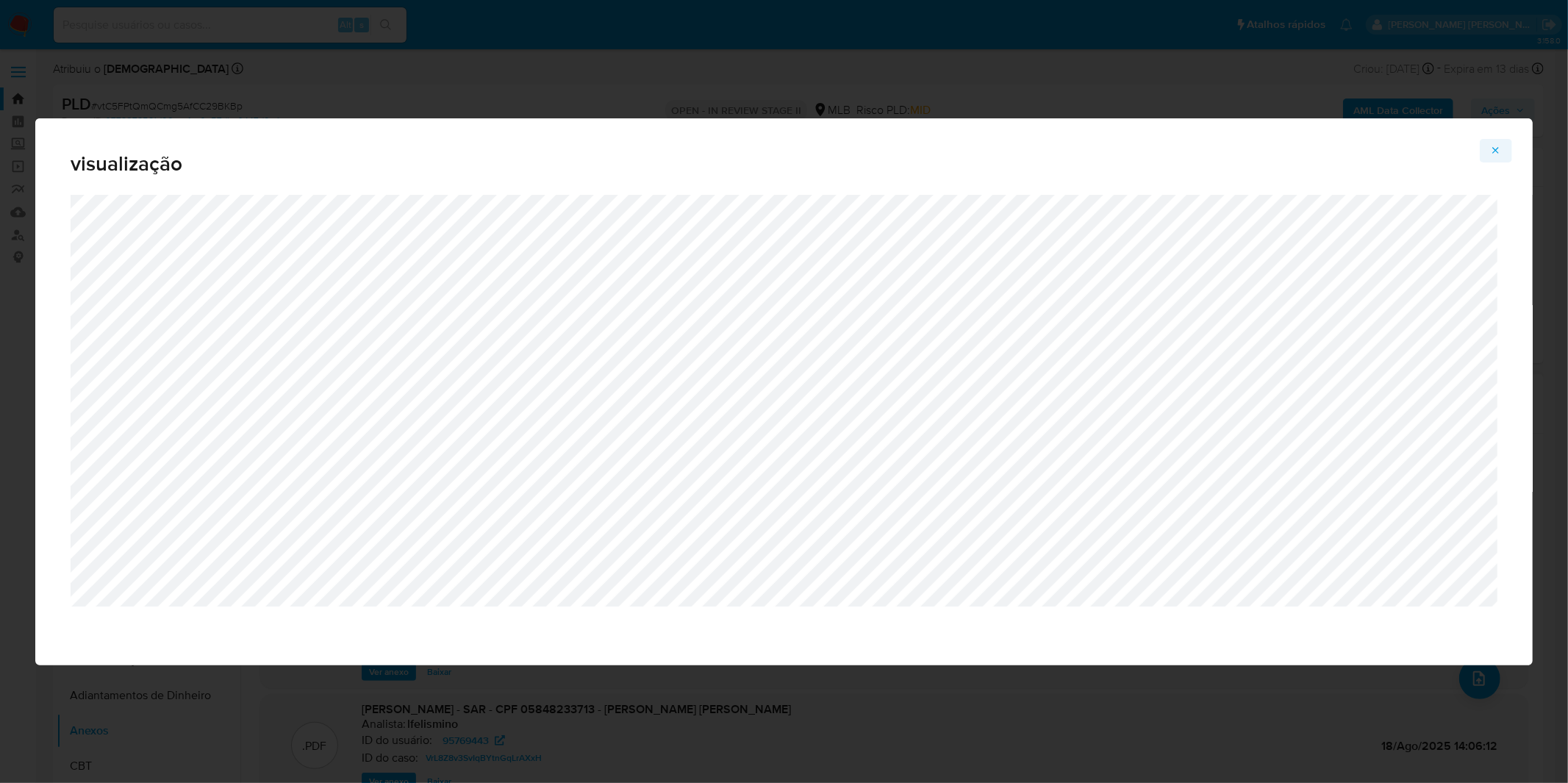
click at [1497, 156] on icon "Attachment preview" at bounding box center [1495, 150] width 12 height 12
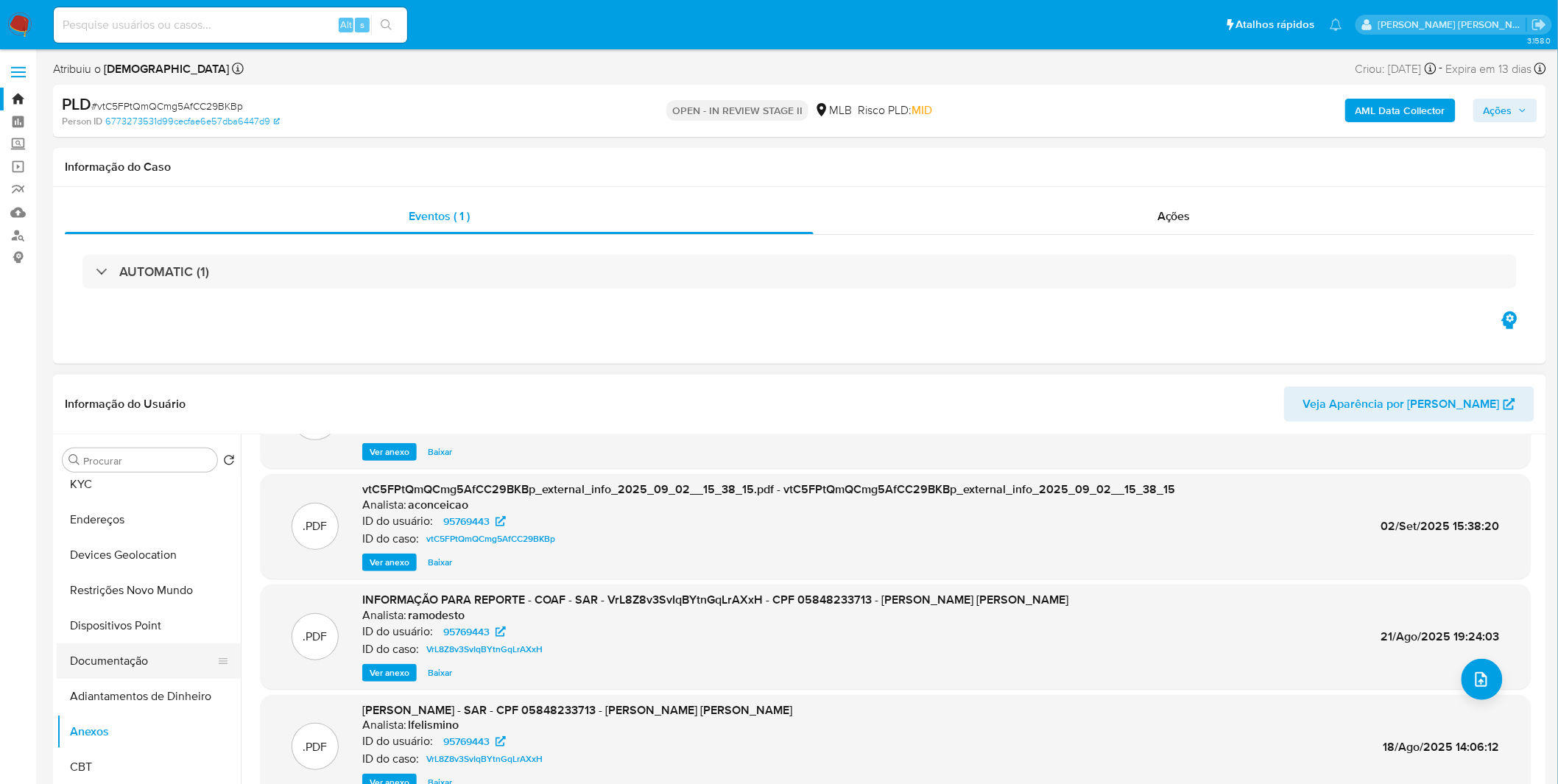
click at [115, 659] on button "Documentação" at bounding box center [142, 661] width 172 height 36
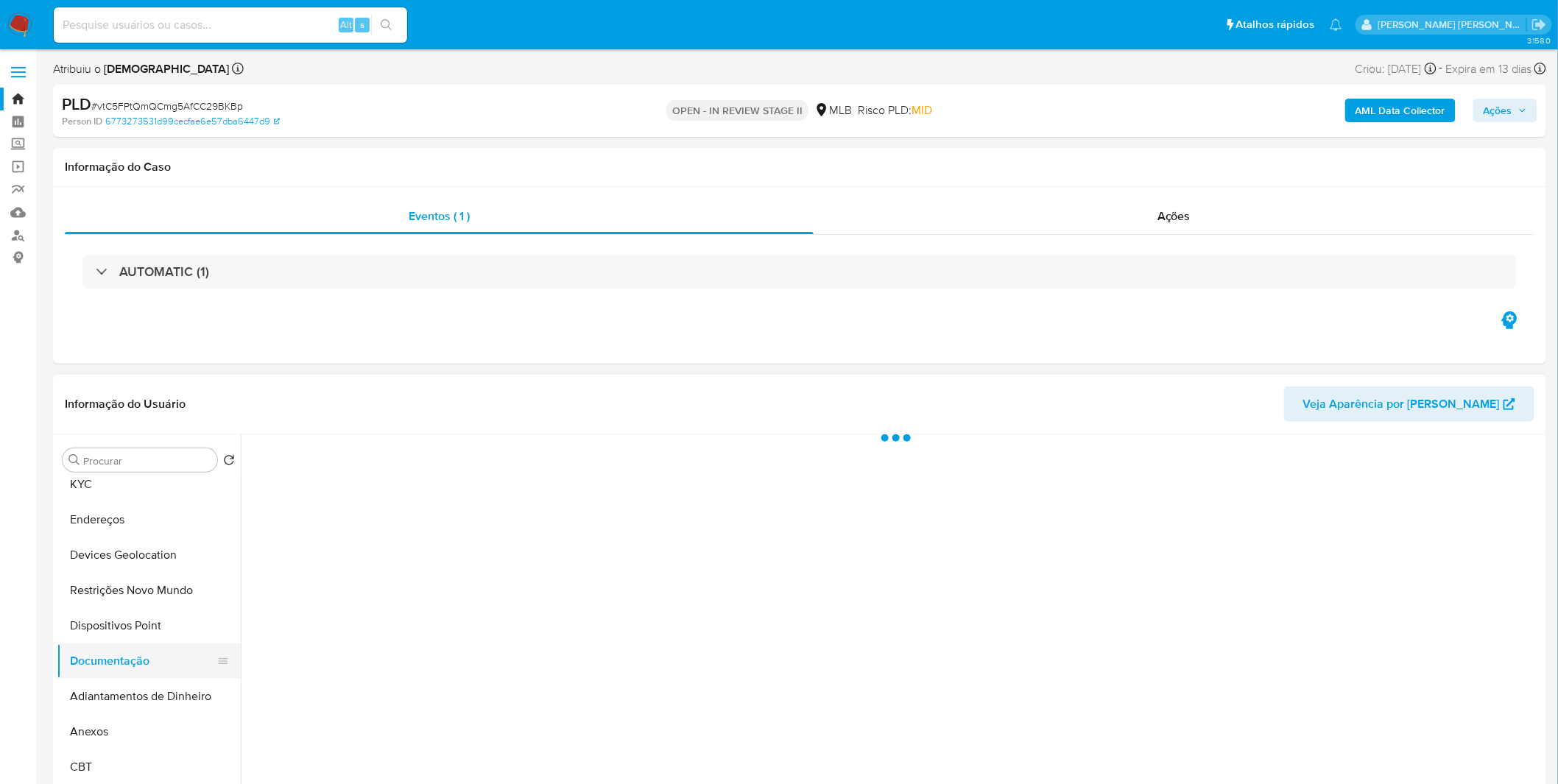
scroll to position [0, 0]
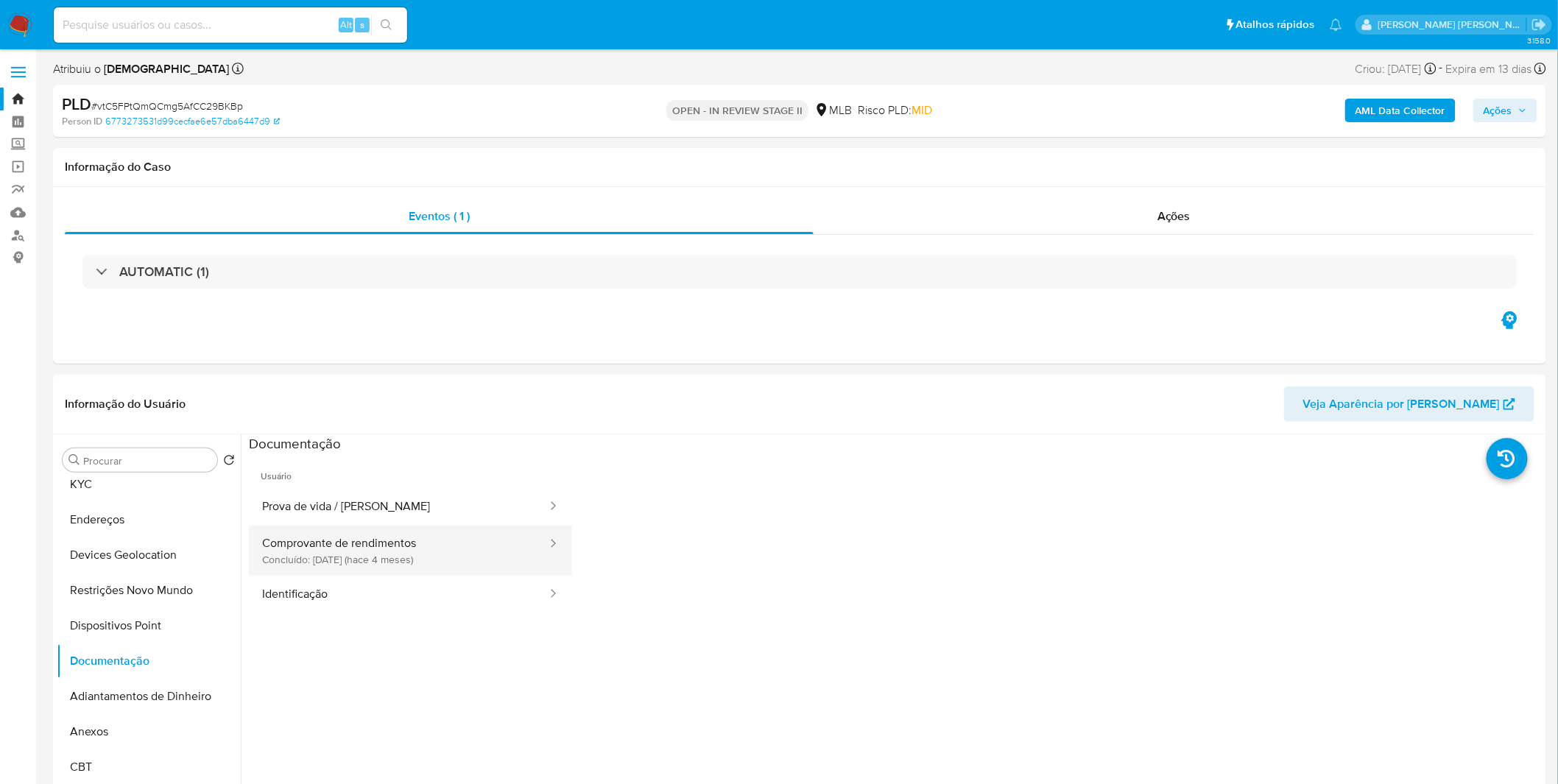
click at [394, 571] on button "Comprovante de rendimentos Concluído: 07/05/2025 (hace 4 meses)" at bounding box center [398, 551] width 300 height 50
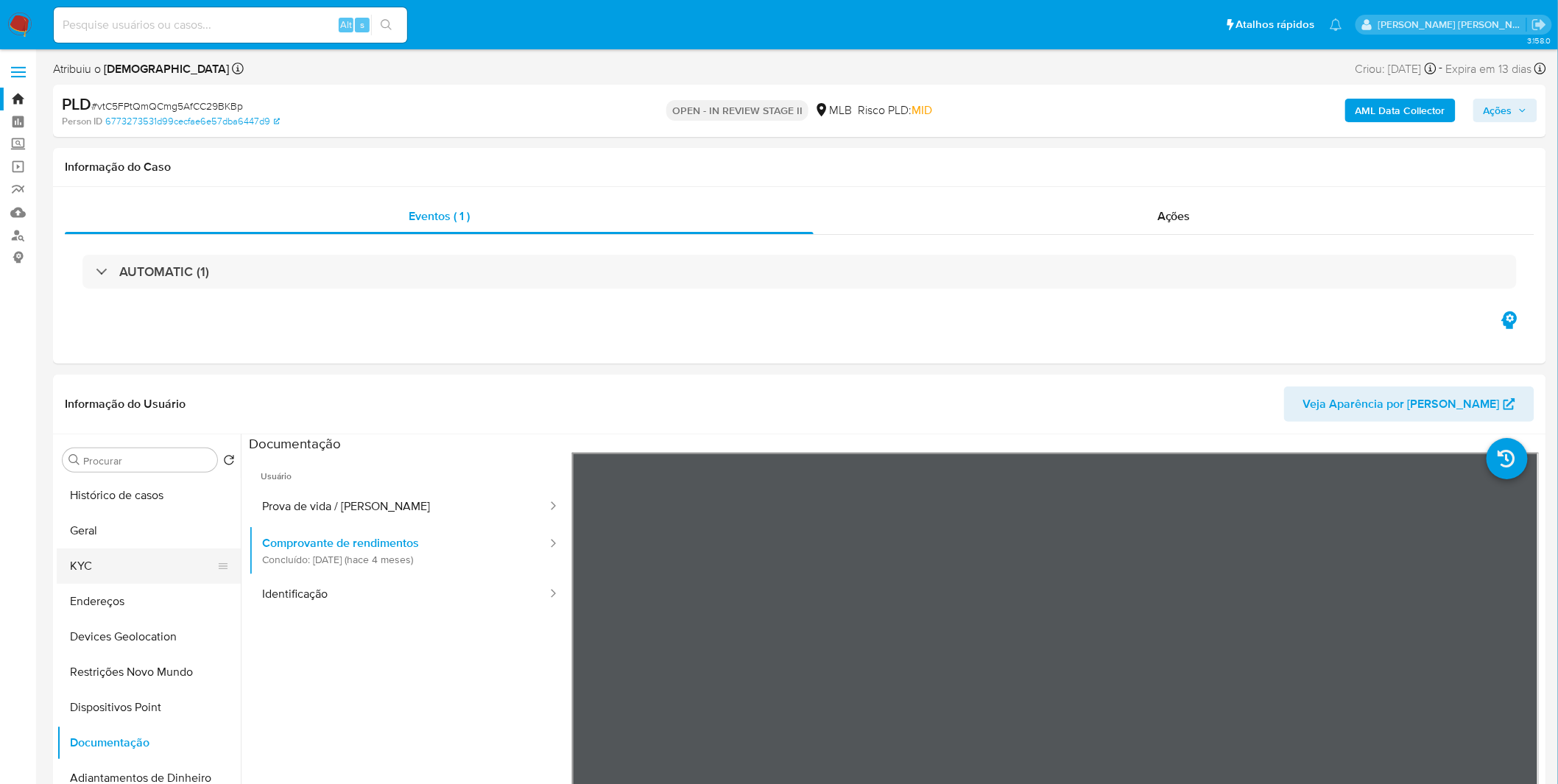
click at [126, 557] on button "KYC" at bounding box center [142, 566] width 172 height 36
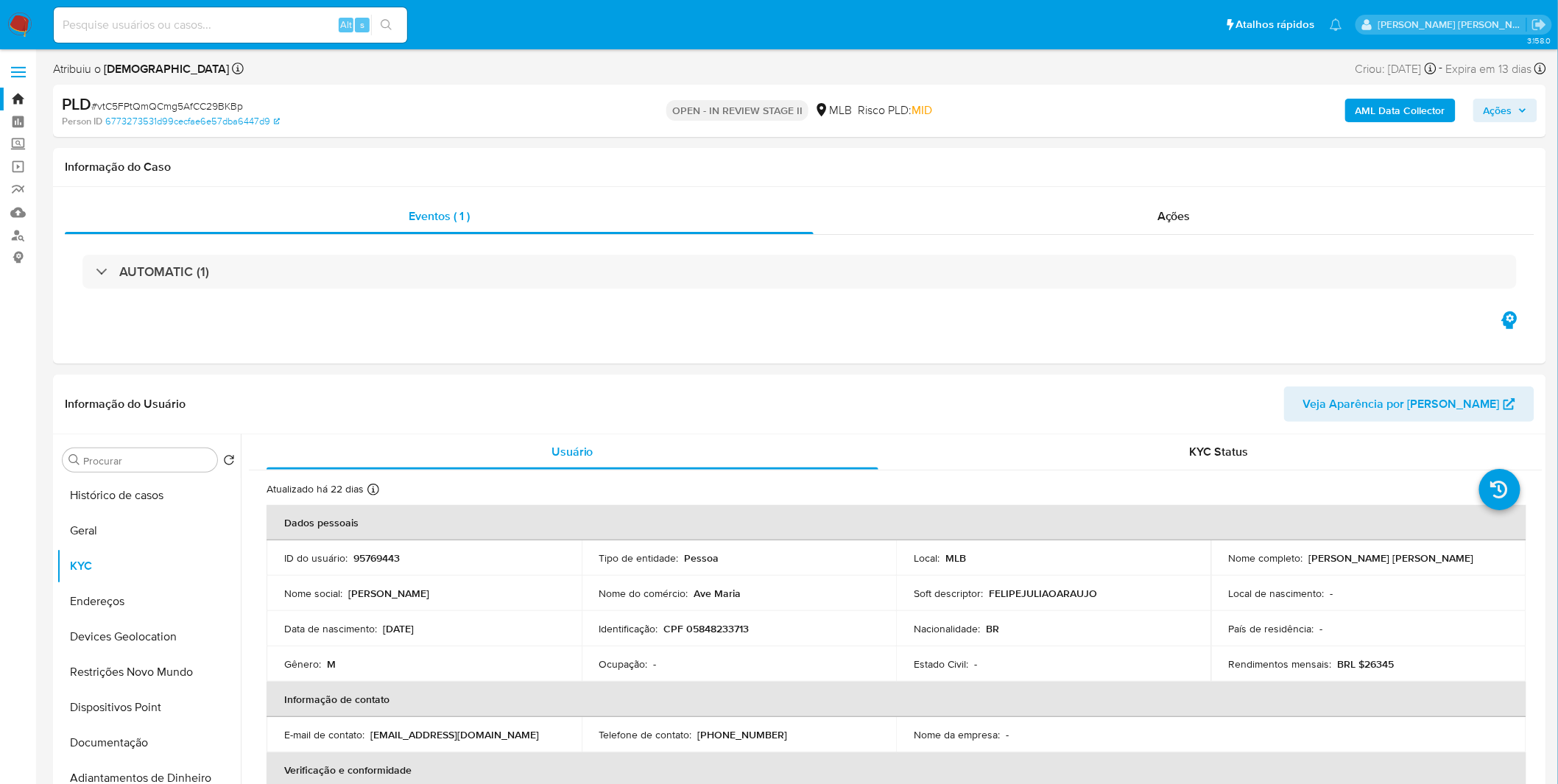
click at [692, 626] on p "CPF 05848233713" at bounding box center [707, 629] width 86 height 14
copy p "05848233713"
click at [157, 536] on button "Geral" at bounding box center [142, 531] width 172 height 36
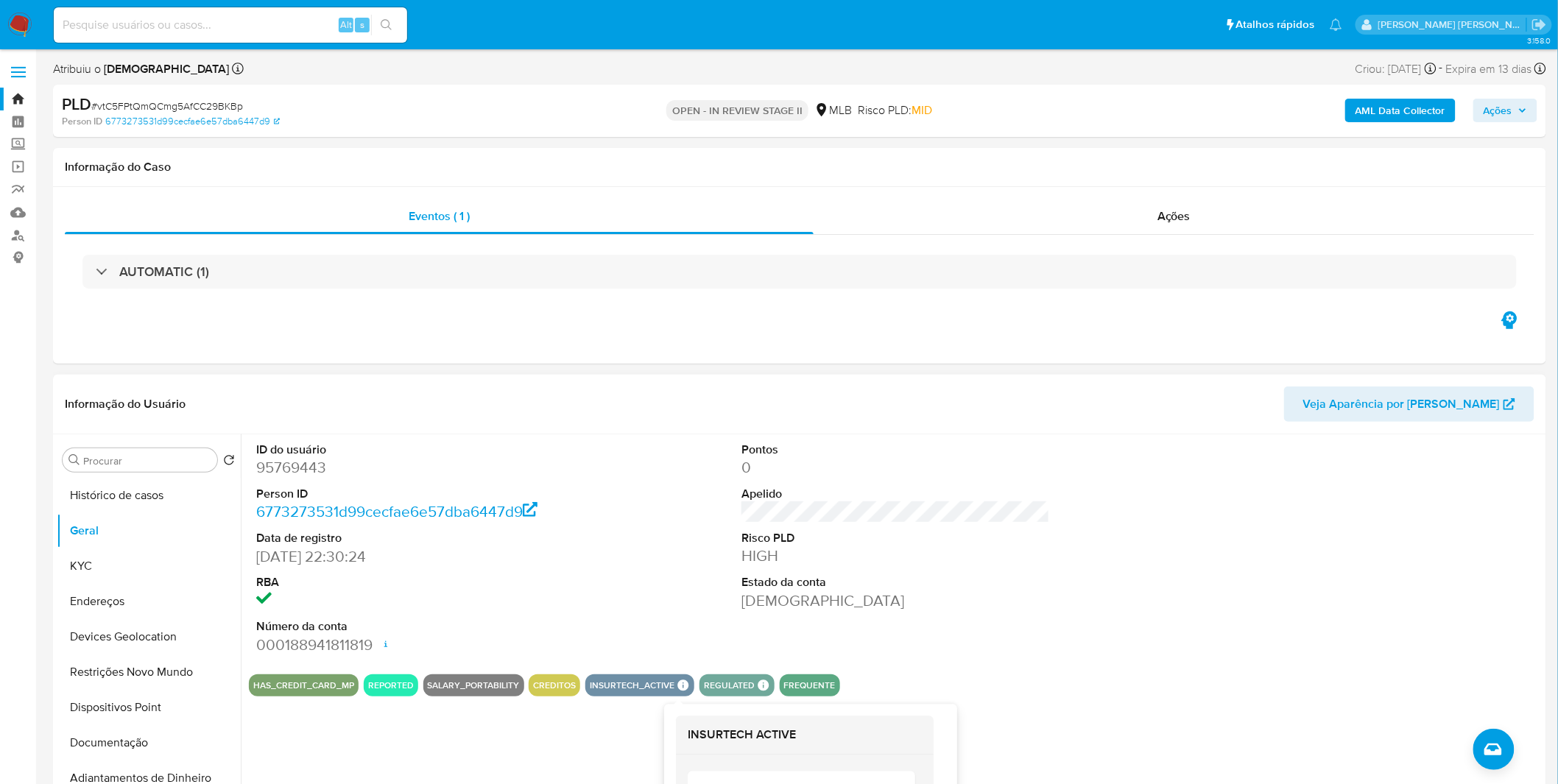
click at [660, 642] on div "ID do usuário 95769443 Person ID 6773273531d99cecfae6e57dba6447d9 Data de regis…" at bounding box center [895, 549] width 1294 height 228
click at [87, 542] on button "Geral" at bounding box center [142, 531] width 172 height 36
click at [622, 584] on div "ID do usuário 95769443 Person ID 6773273531d99cecfae6e57dba6447d9 Data de regis…" at bounding box center [895, 549] width 1294 height 228
click at [170, 579] on button "KYC" at bounding box center [142, 566] width 172 height 36
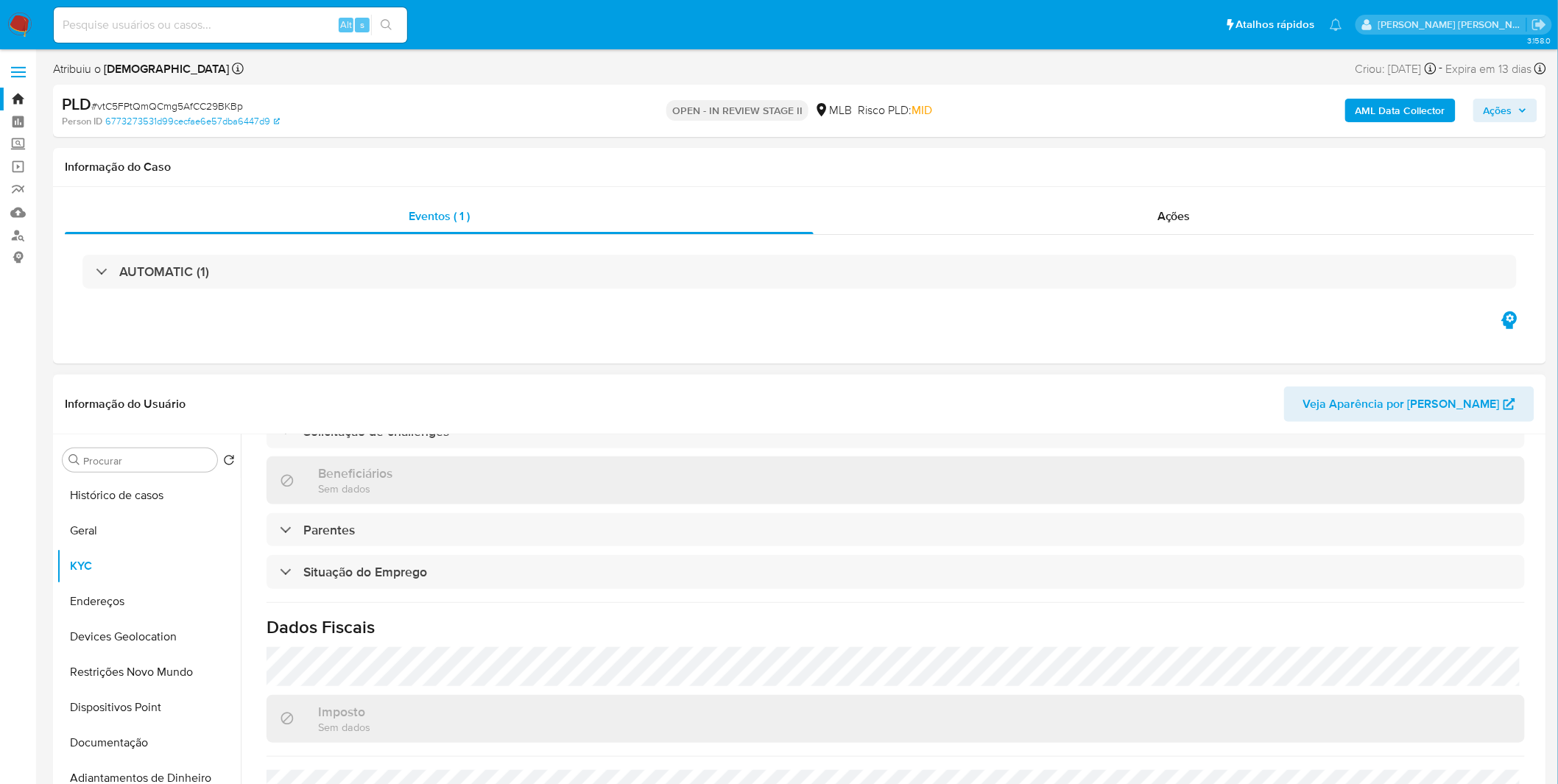
scroll to position [613, 0]
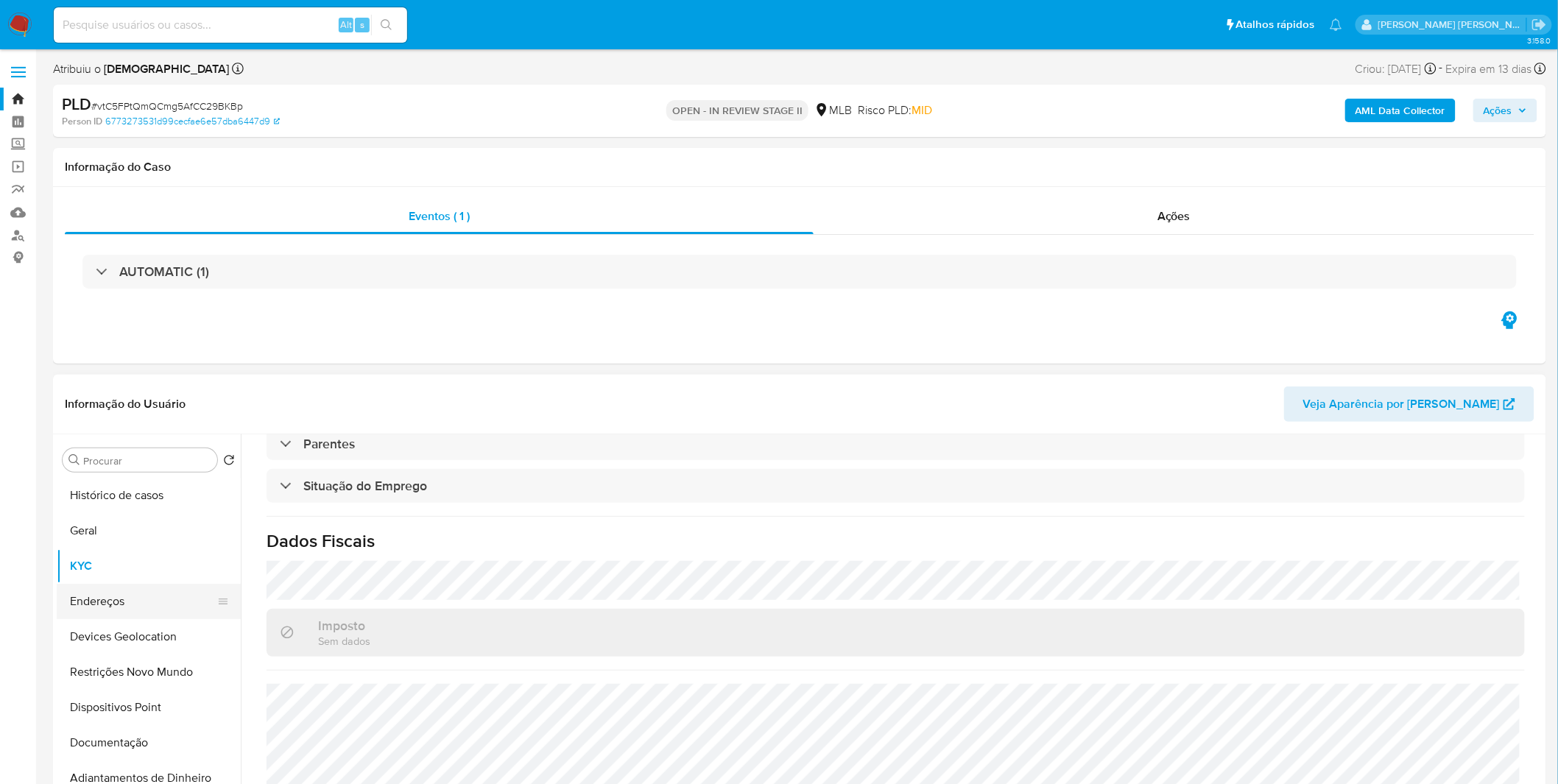
click at [96, 606] on button "Endereços" at bounding box center [142, 602] width 172 height 36
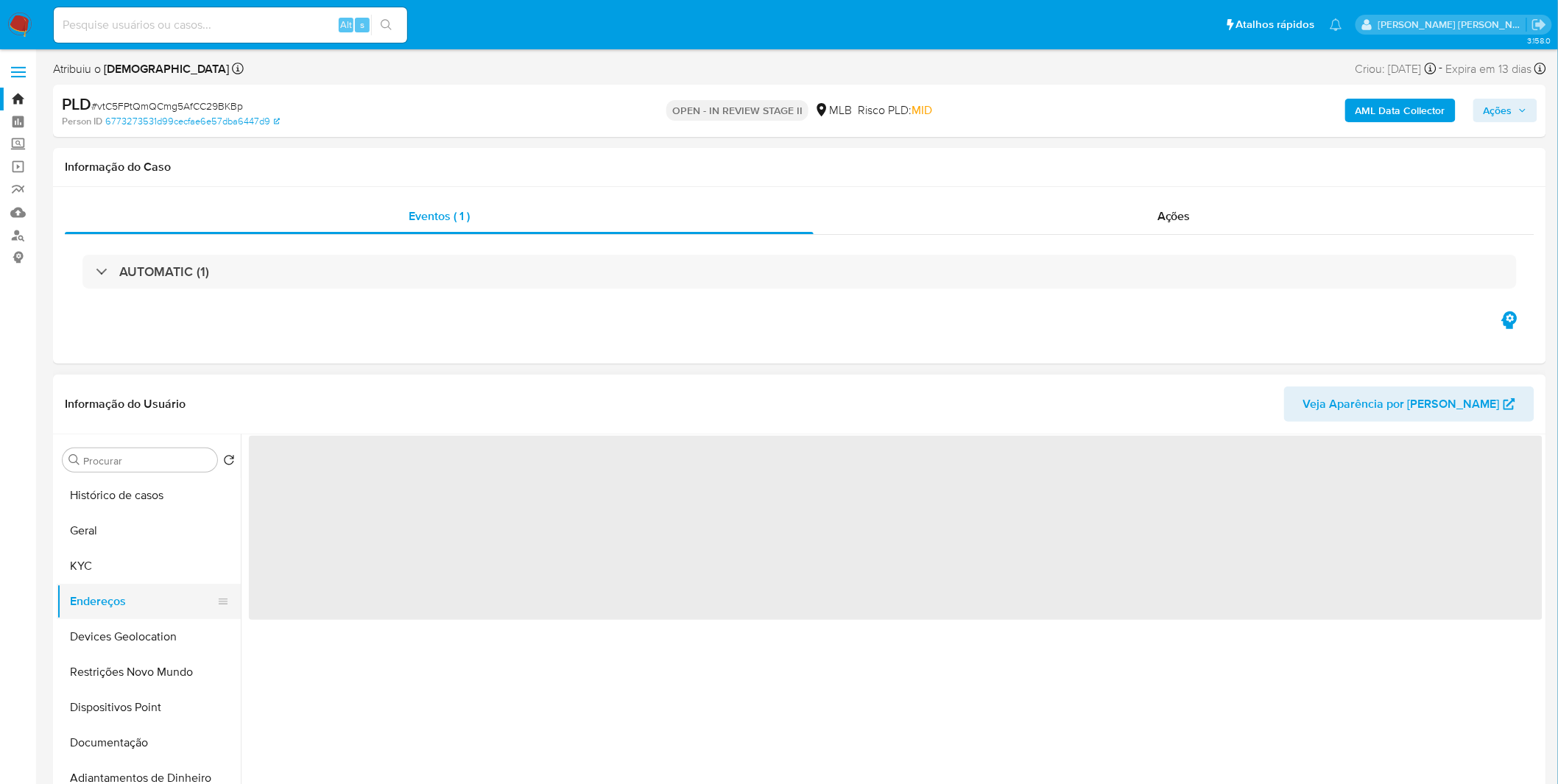
scroll to position [0, 0]
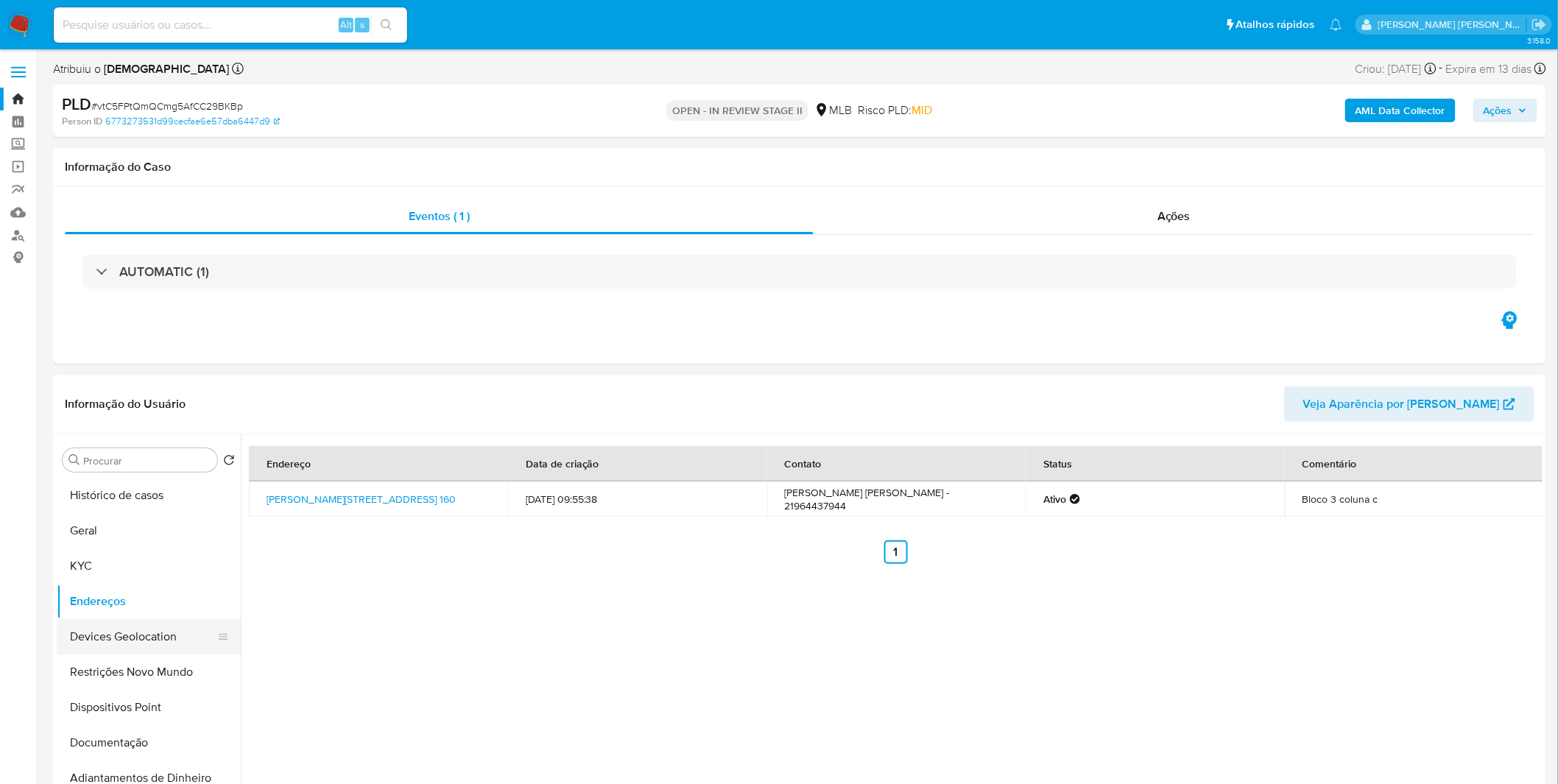
click at [148, 632] on button "Devices Geolocation" at bounding box center [142, 636] width 172 height 36
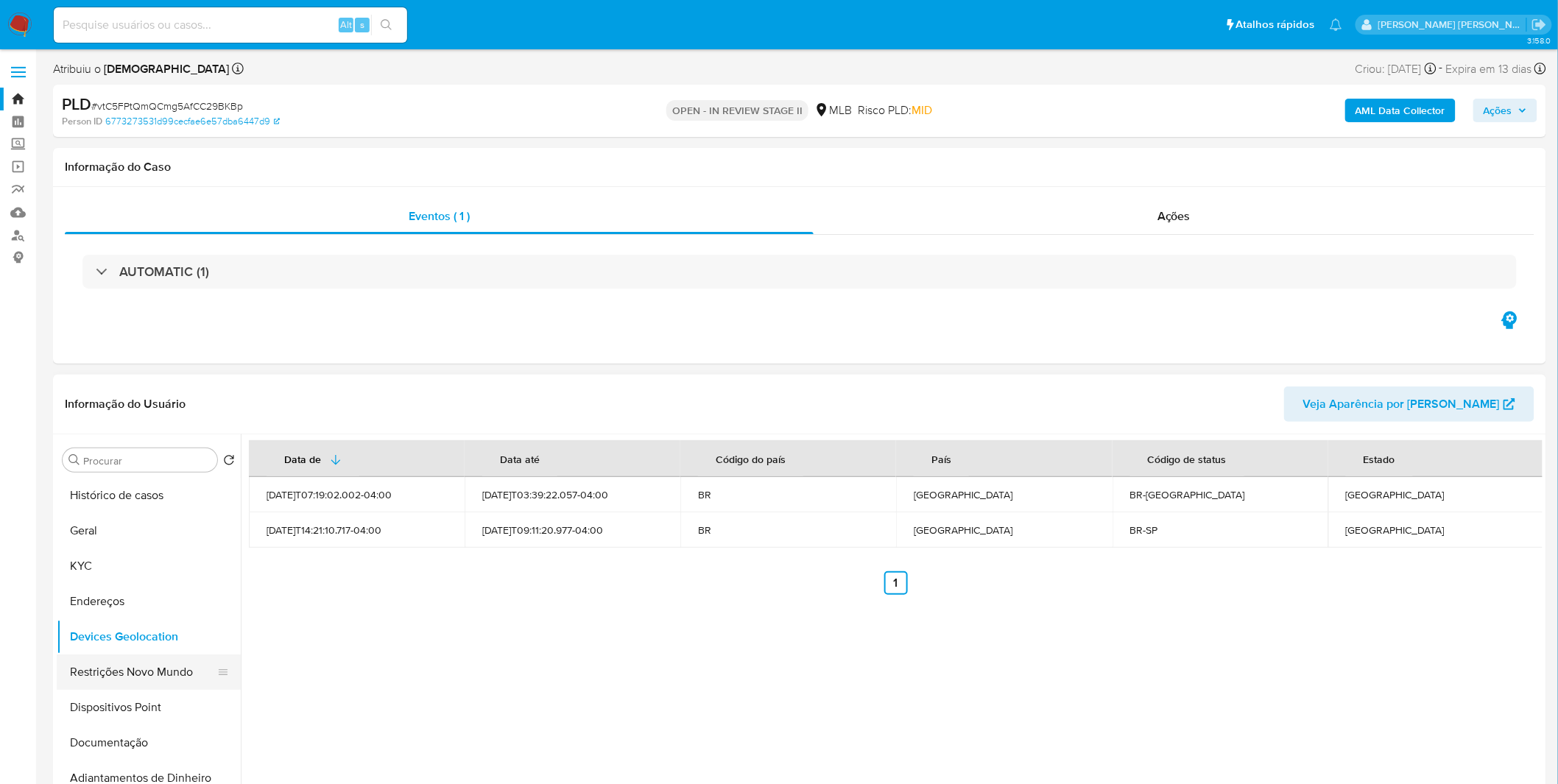
click at [94, 657] on button "Restrições Novo Mundo" at bounding box center [142, 672] width 172 height 36
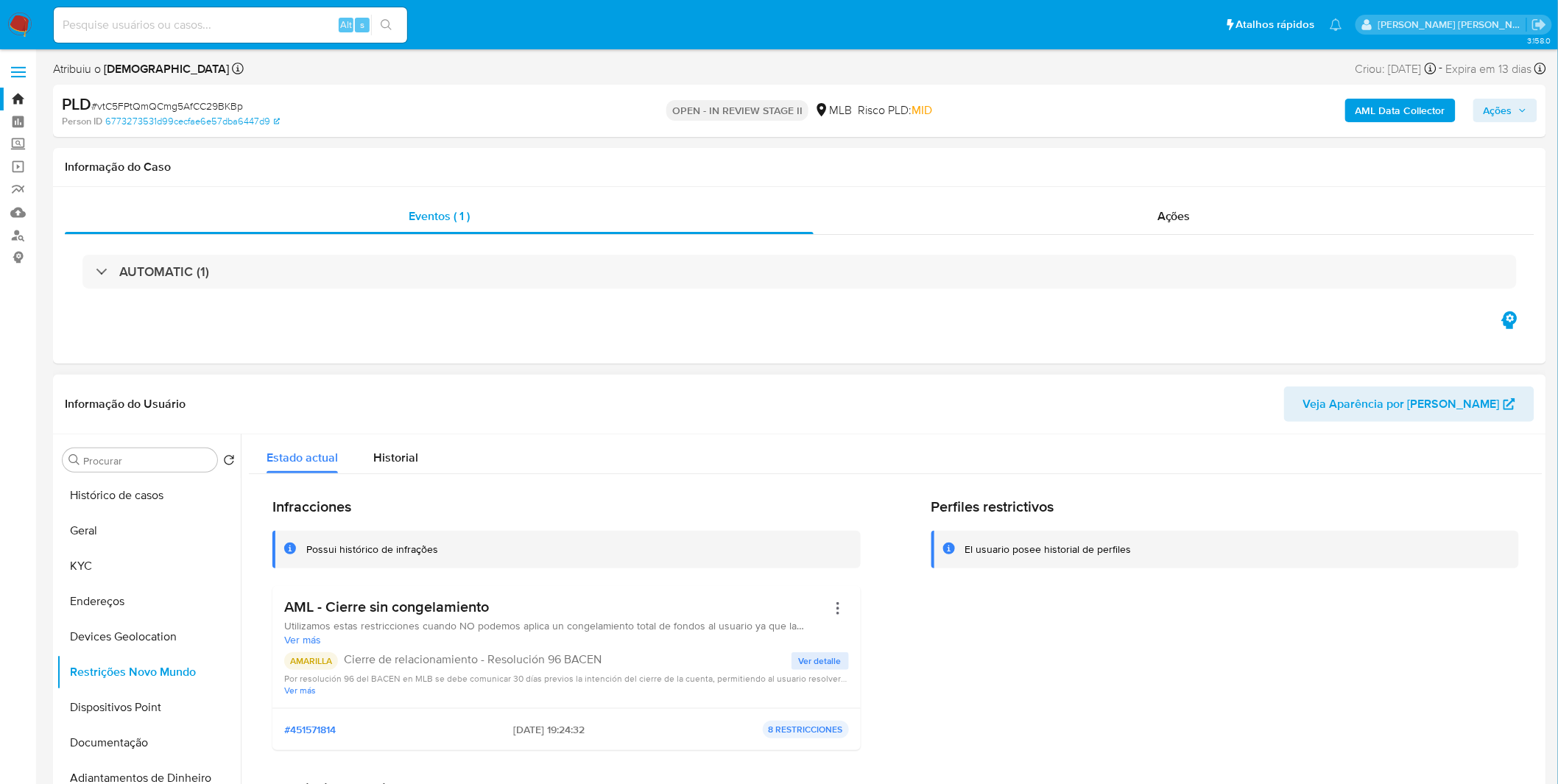
click at [481, 605] on h3 "AML - Cierre sin congelamiento" at bounding box center [555, 607] width 542 height 18
drag, startPoint x: 493, startPoint y: 604, endPoint x: 289, endPoint y: 595, distance: 204.2
click at [289, 598] on h3 "AML - Cierre sin congelamiento" at bounding box center [555, 607] width 542 height 18
drag, startPoint x: 485, startPoint y: 730, endPoint x: 547, endPoint y: 732, distance: 62.0
click at [552, 731] on div "#451571814 2025-08-21 - 19:24:32 8 RESTRICCIONES" at bounding box center [567, 729] width 565 height 17
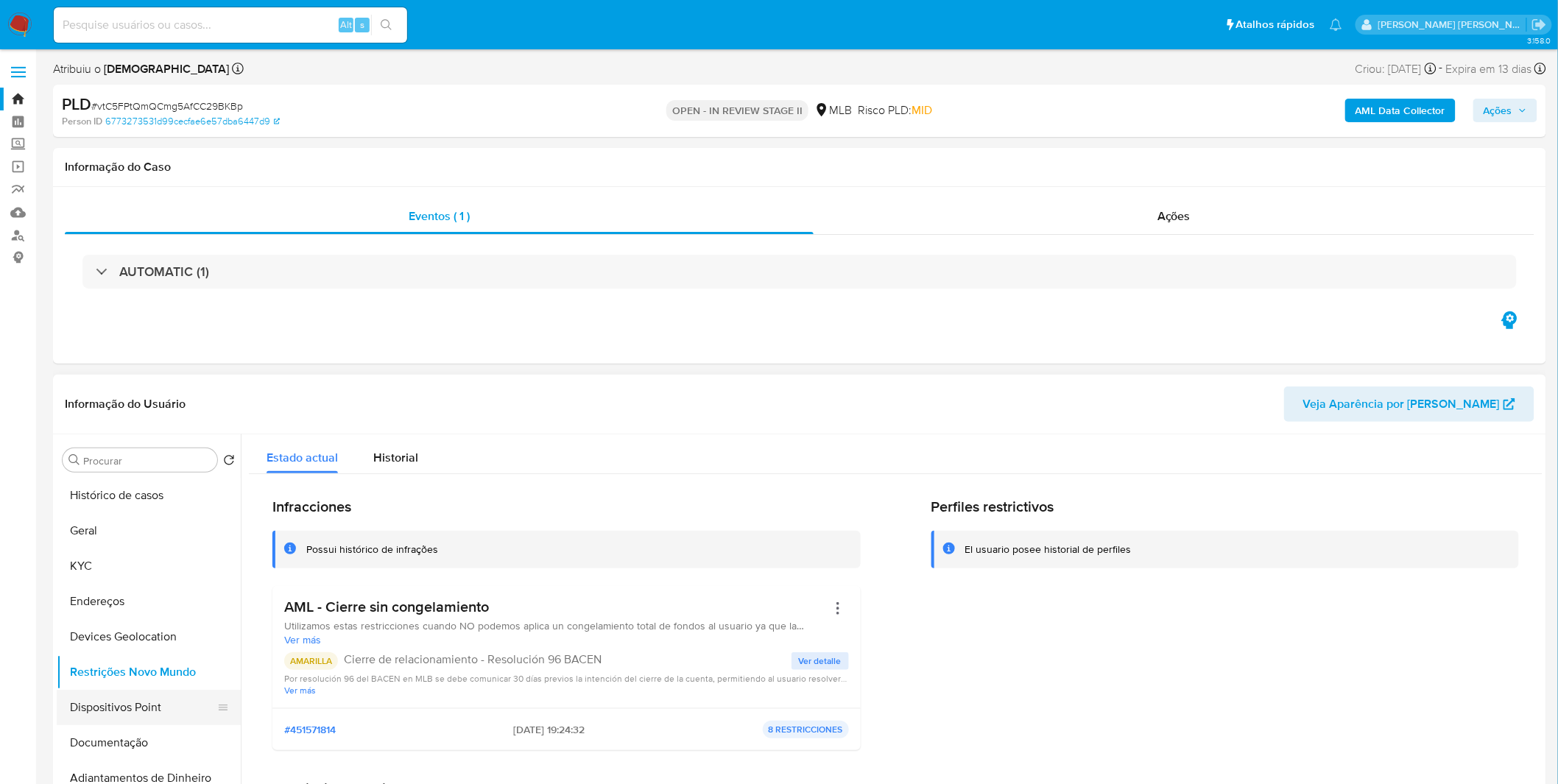
click at [121, 706] on button "Dispositivos Point" at bounding box center [142, 707] width 172 height 36
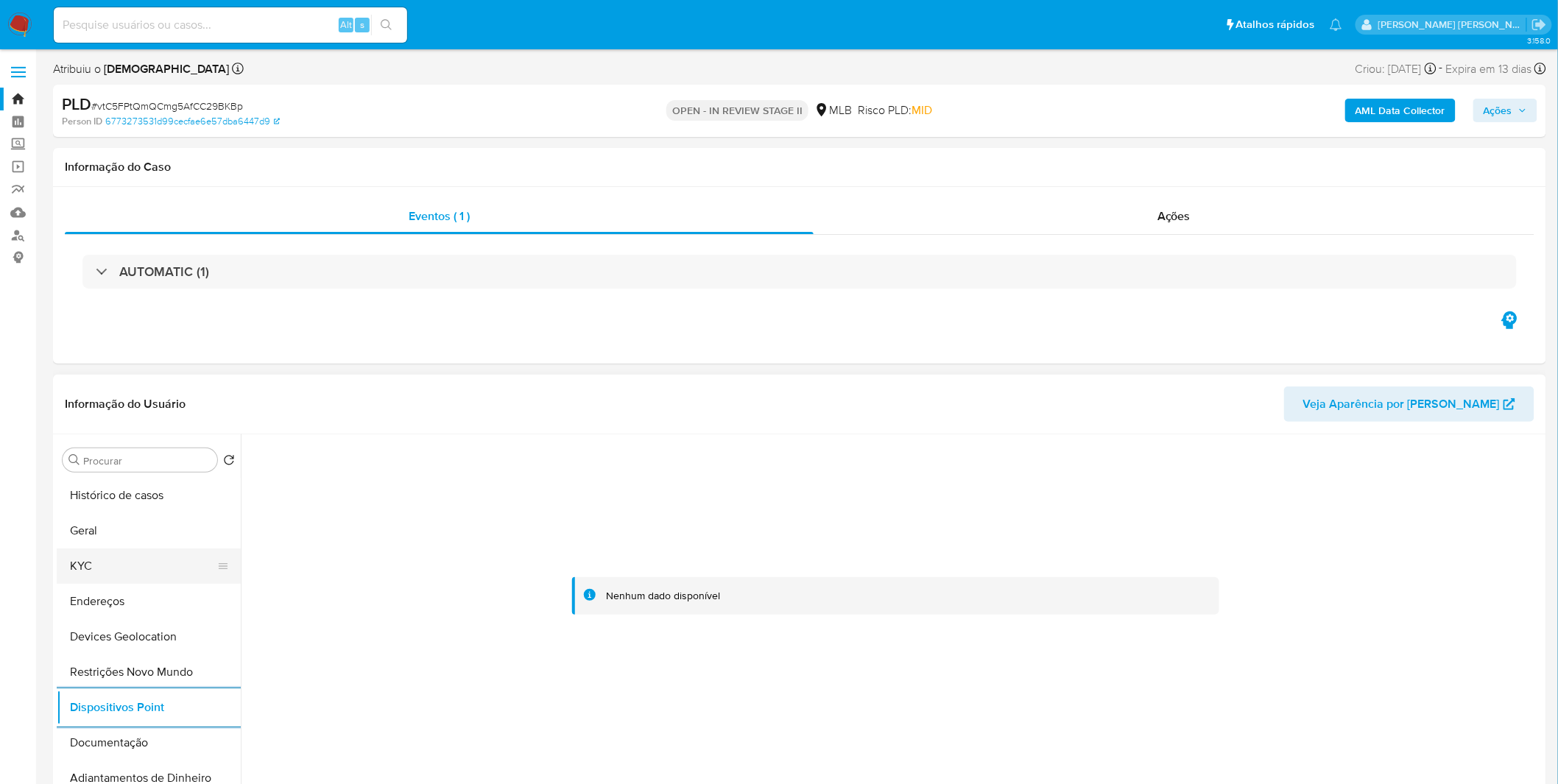
click at [148, 556] on button "KYC" at bounding box center [142, 566] width 172 height 36
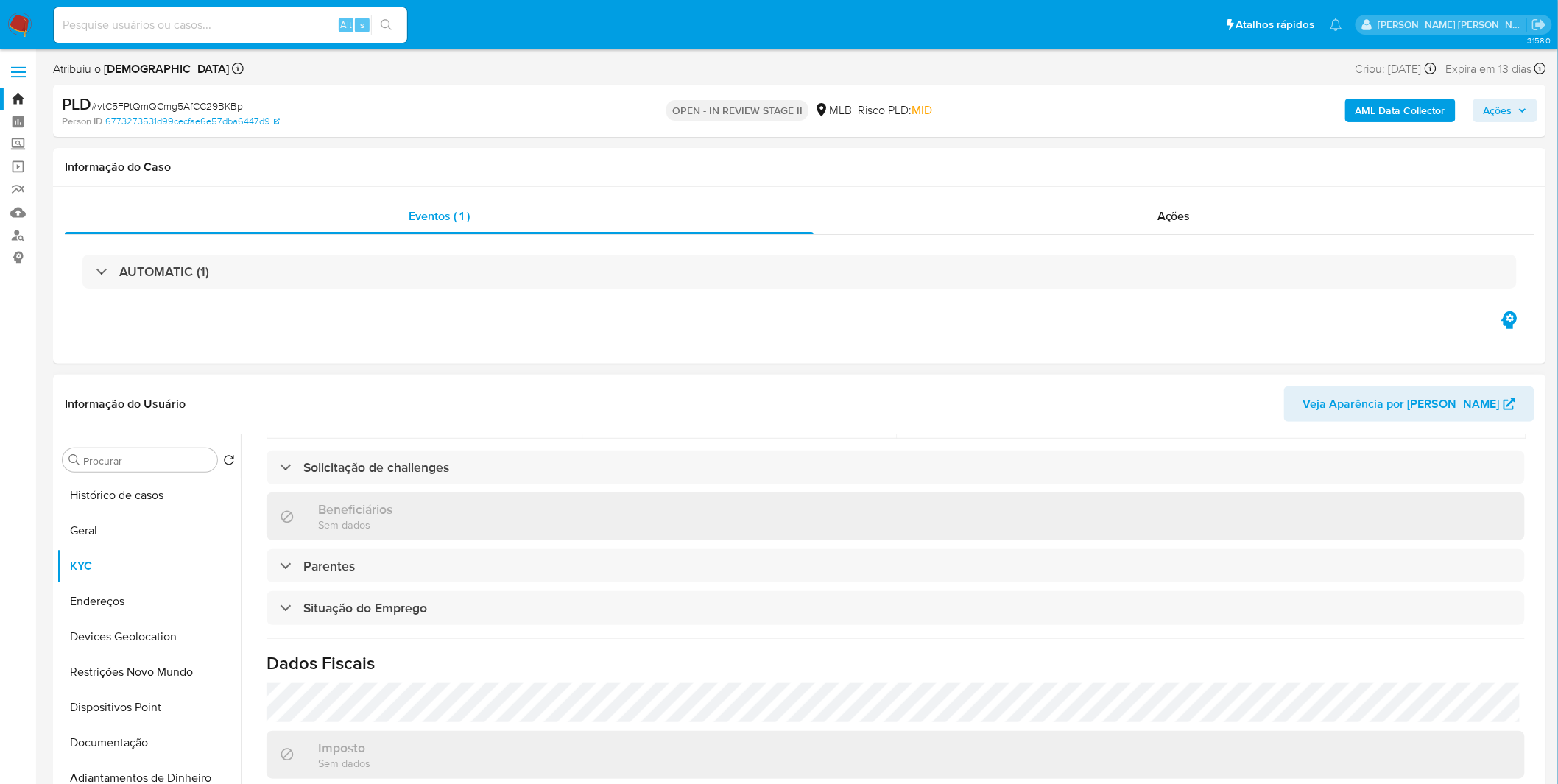
scroll to position [613, 0]
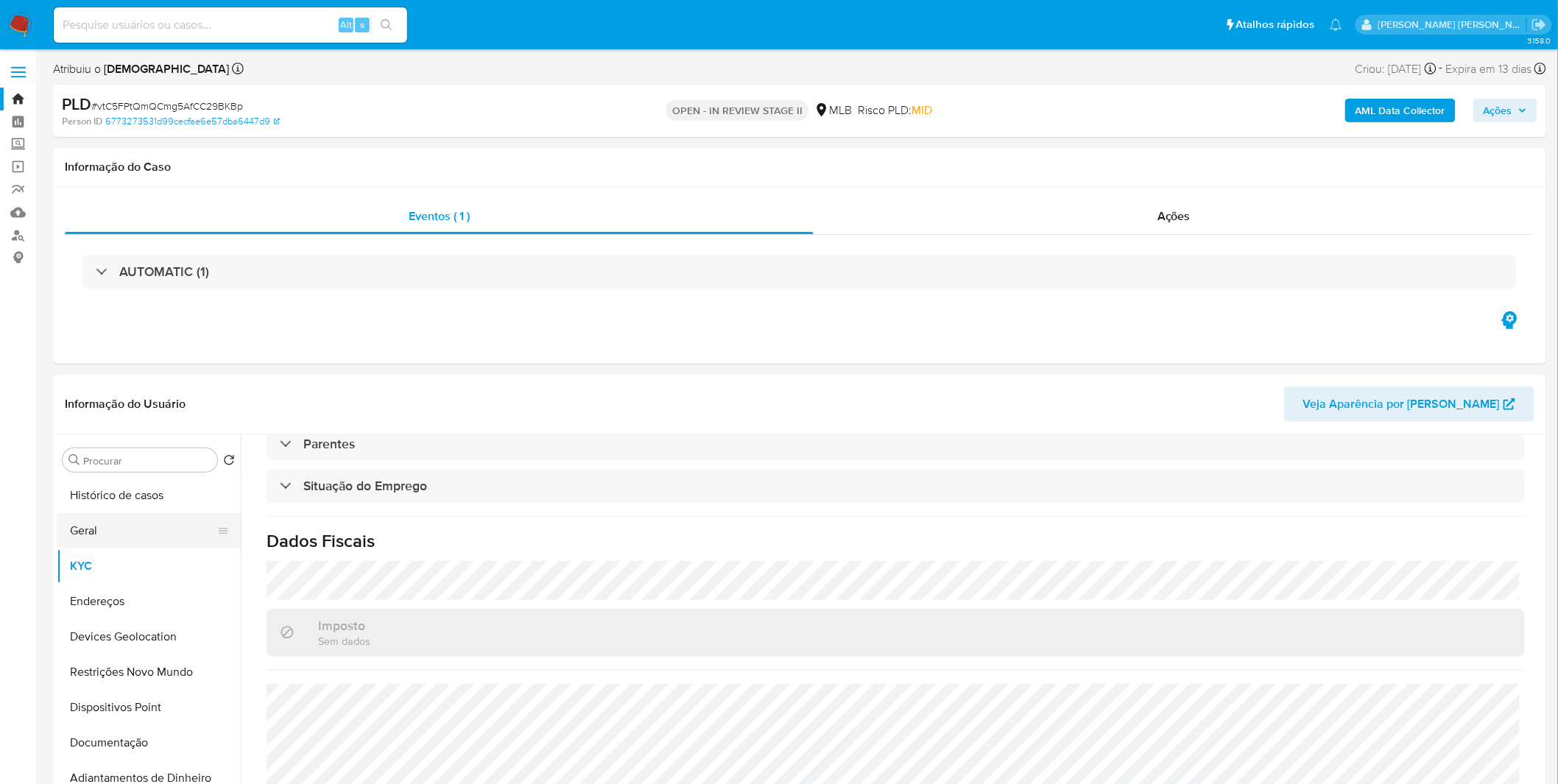
click at [140, 513] on button "Geral" at bounding box center [142, 531] width 172 height 36
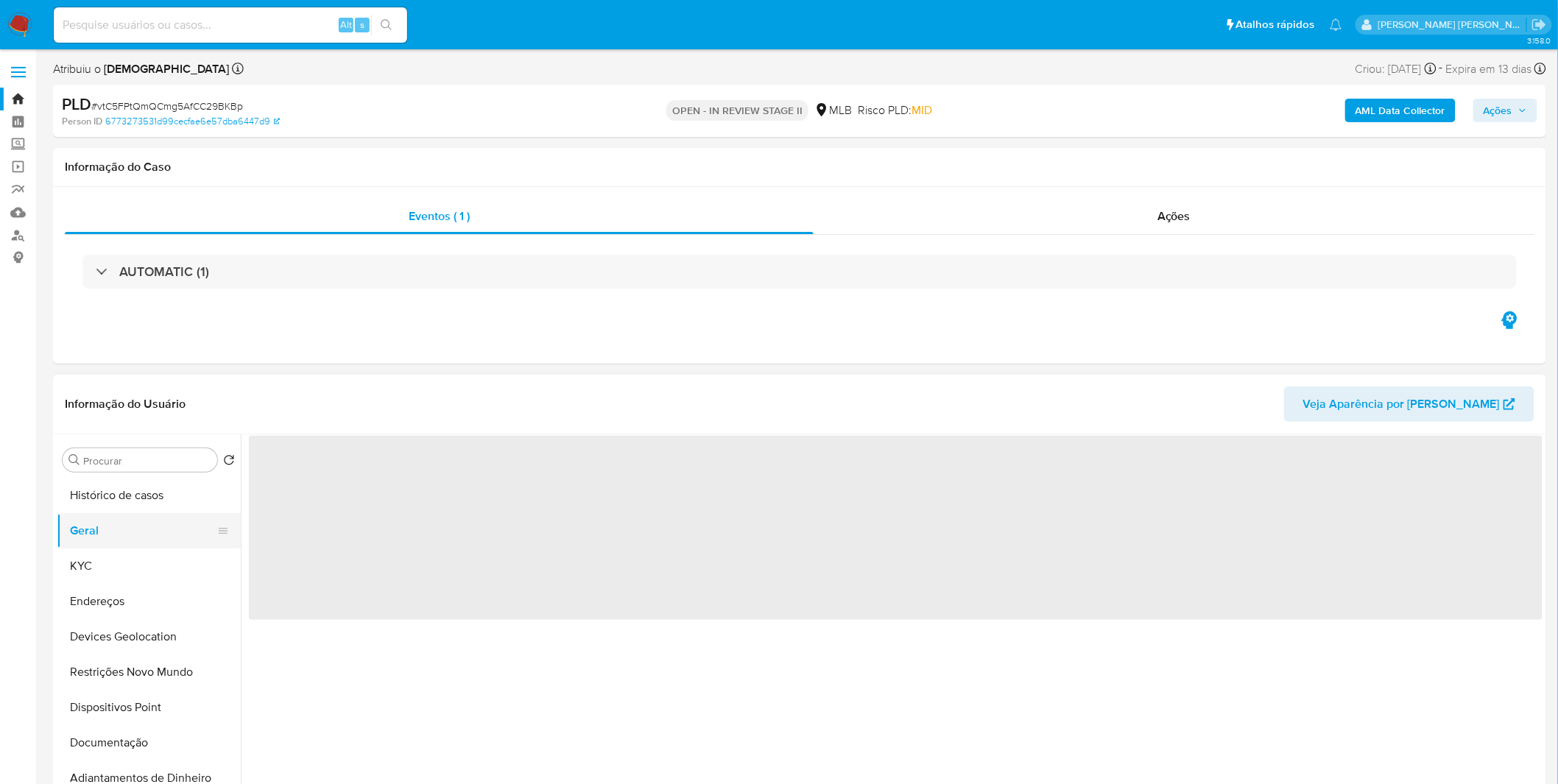
scroll to position [0, 0]
click at [133, 505] on button "Histórico de casos" at bounding box center [142, 495] width 172 height 36
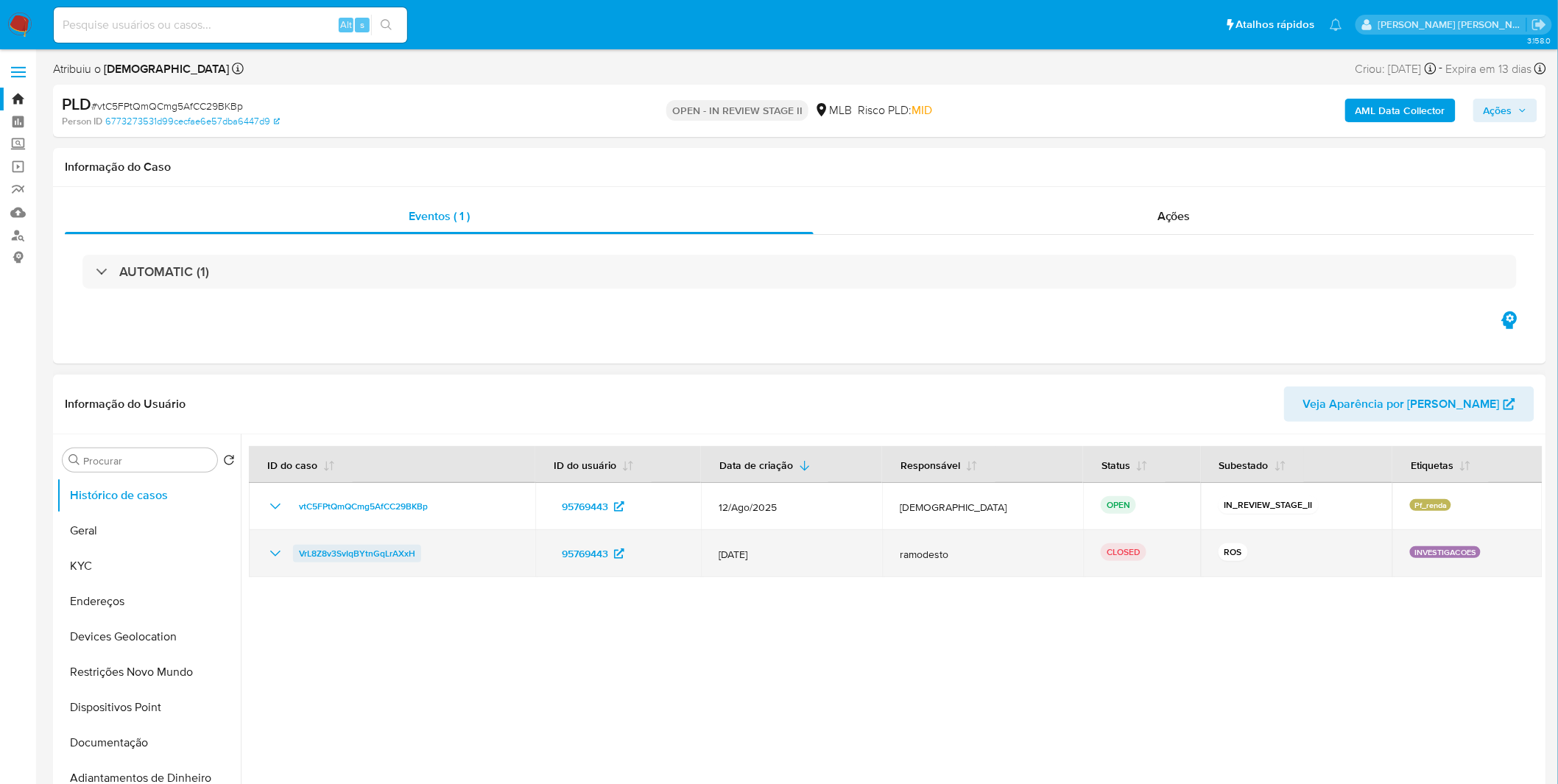
drag, startPoint x: 469, startPoint y: 549, endPoint x: 297, endPoint y: 558, distance: 172.2
click at [297, 558] on div "VrL8Z8v3SvIqBYtnGqLrAXxH" at bounding box center [391, 553] width 251 height 17
click at [273, 557] on icon "Mostrar/Ocultar" at bounding box center [274, 553] width 17 height 17
click at [278, 557] on icon "Mostrar/Ocultar" at bounding box center [274, 553] width 17 height 17
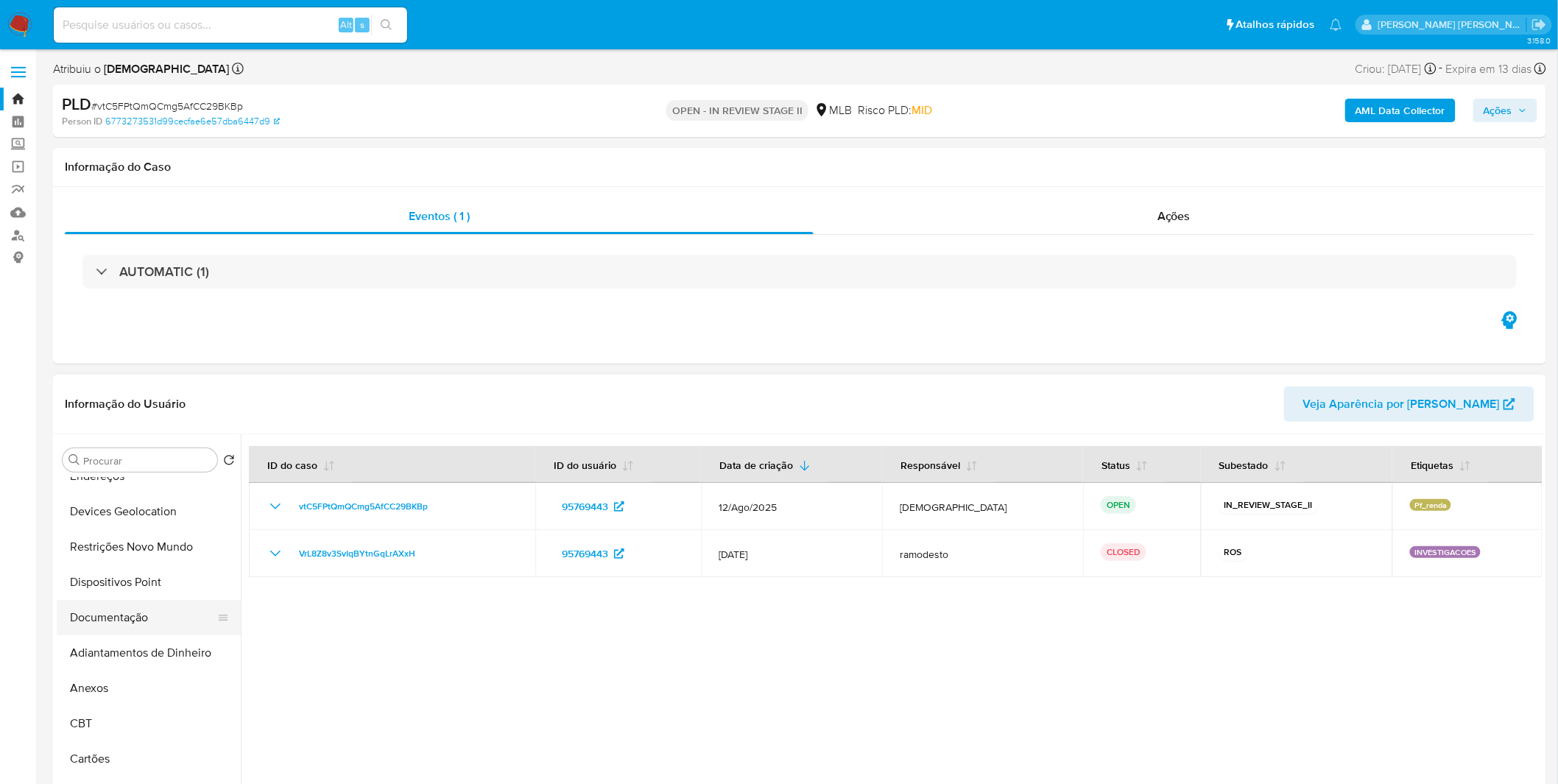
scroll to position [245, 0]
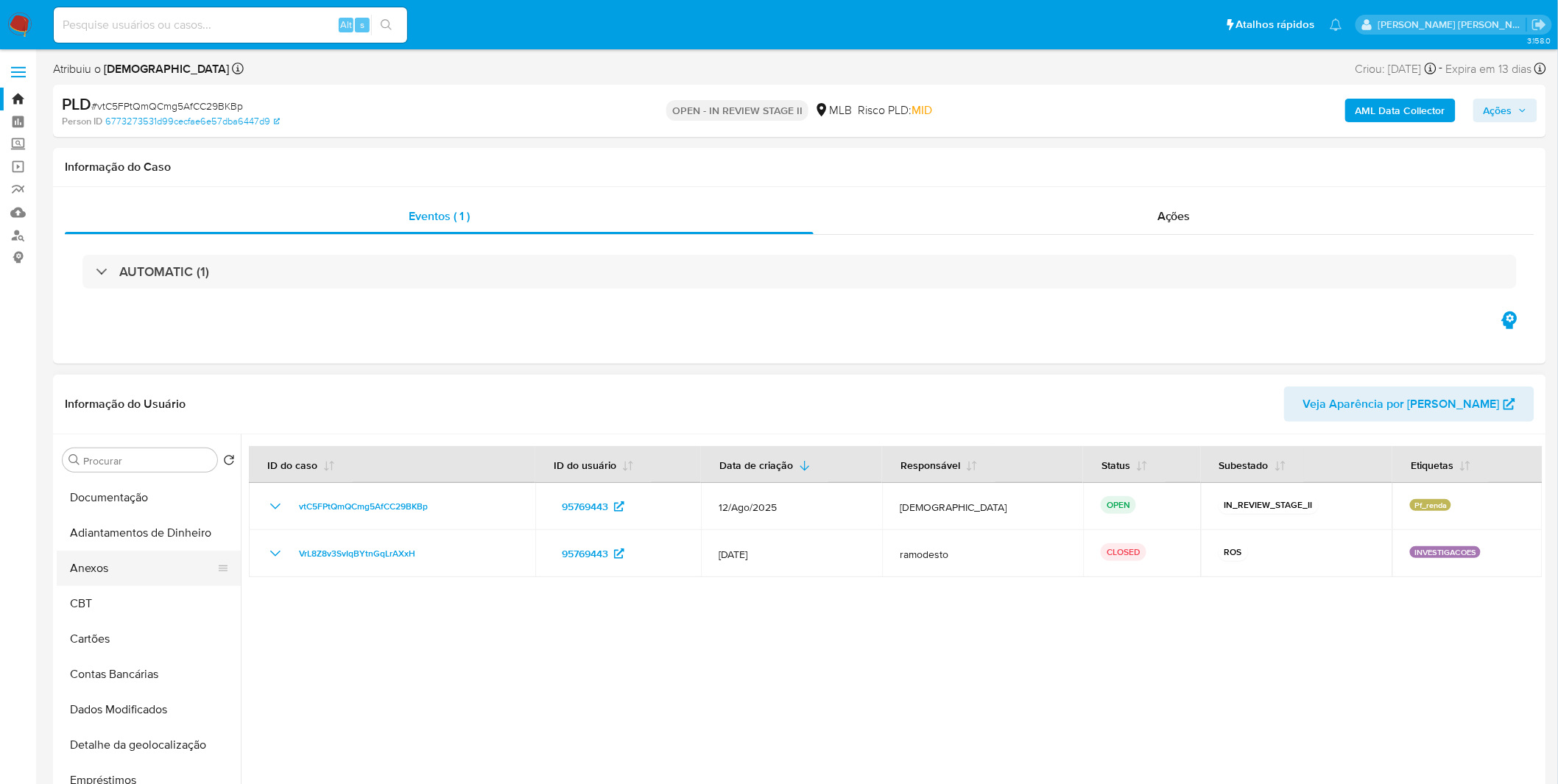
click at [129, 565] on button "Anexos" at bounding box center [142, 568] width 172 height 36
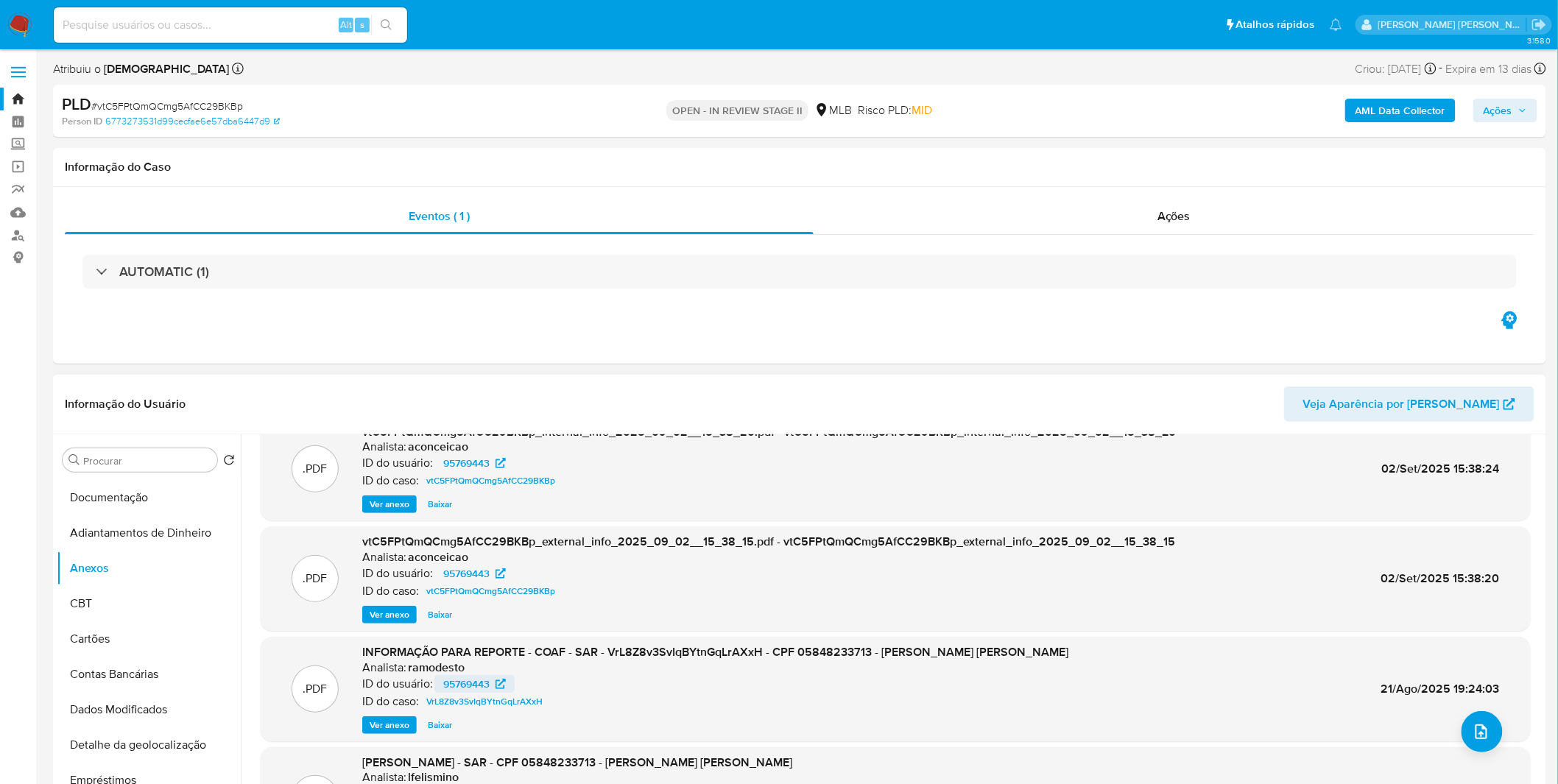
scroll to position [82, 0]
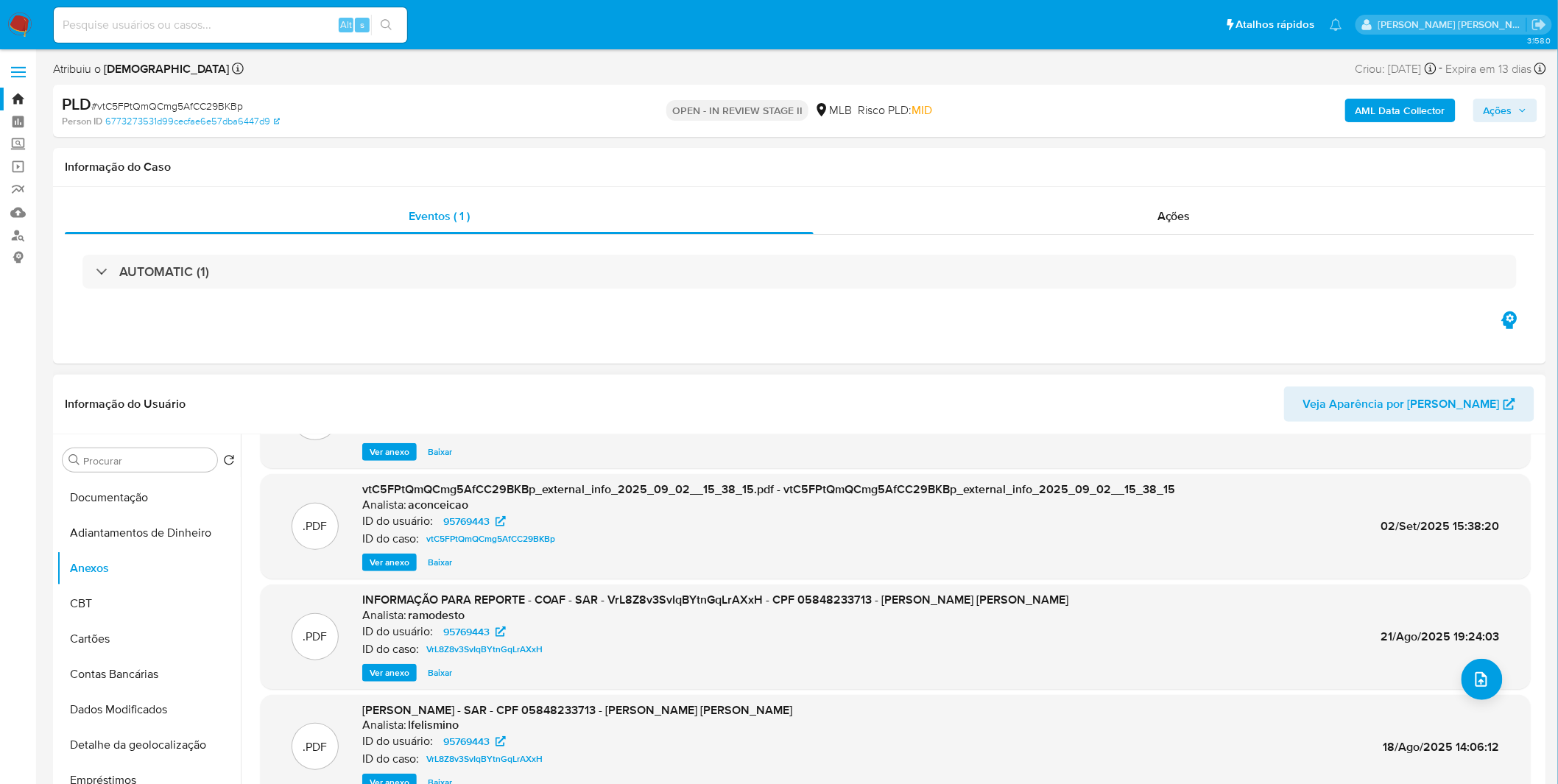
click at [391, 675] on span "Ver anexo" at bounding box center [389, 673] width 40 height 15
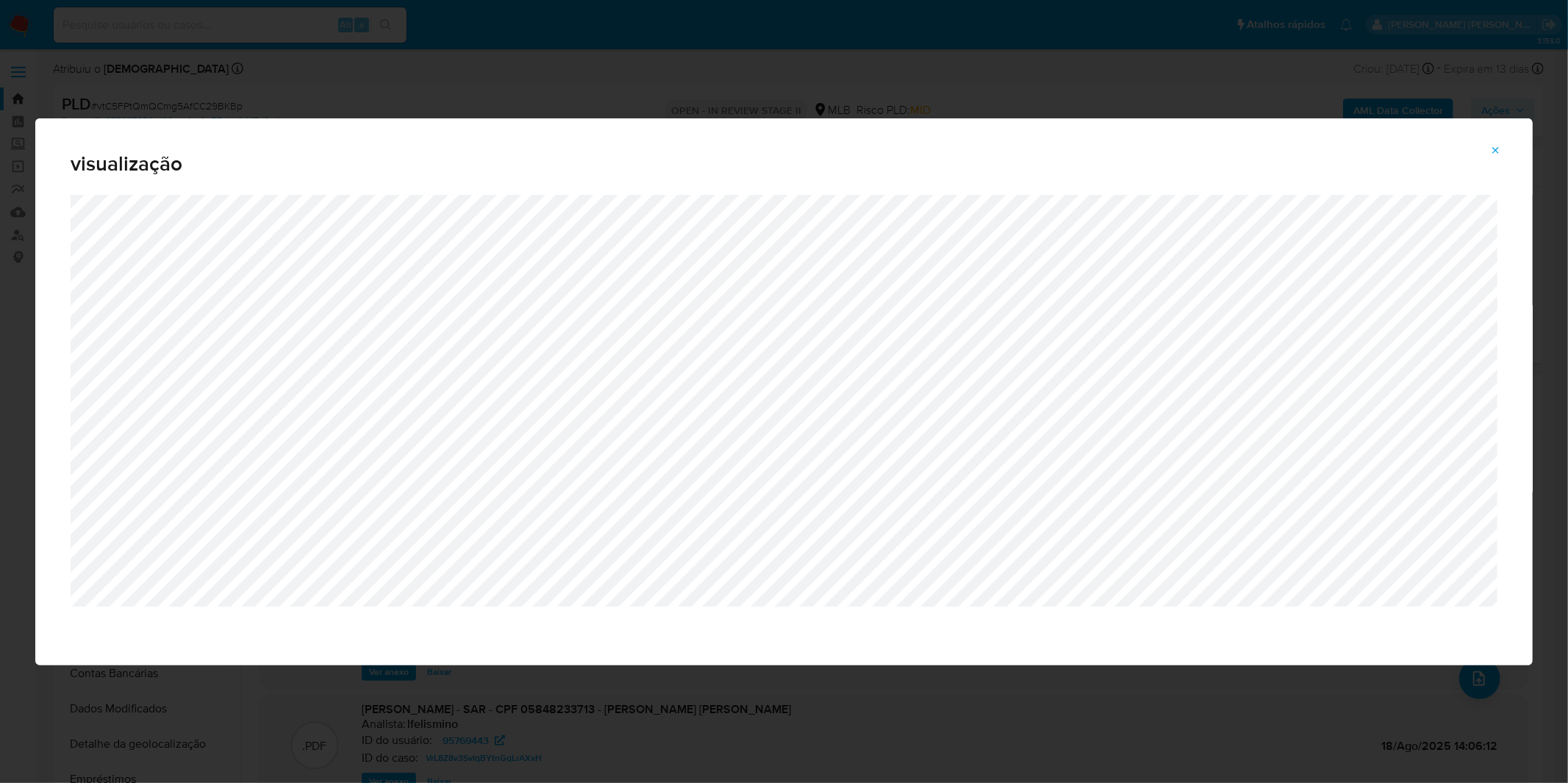
click at [1490, 145] on icon "Attachment preview" at bounding box center [1495, 150] width 12 height 12
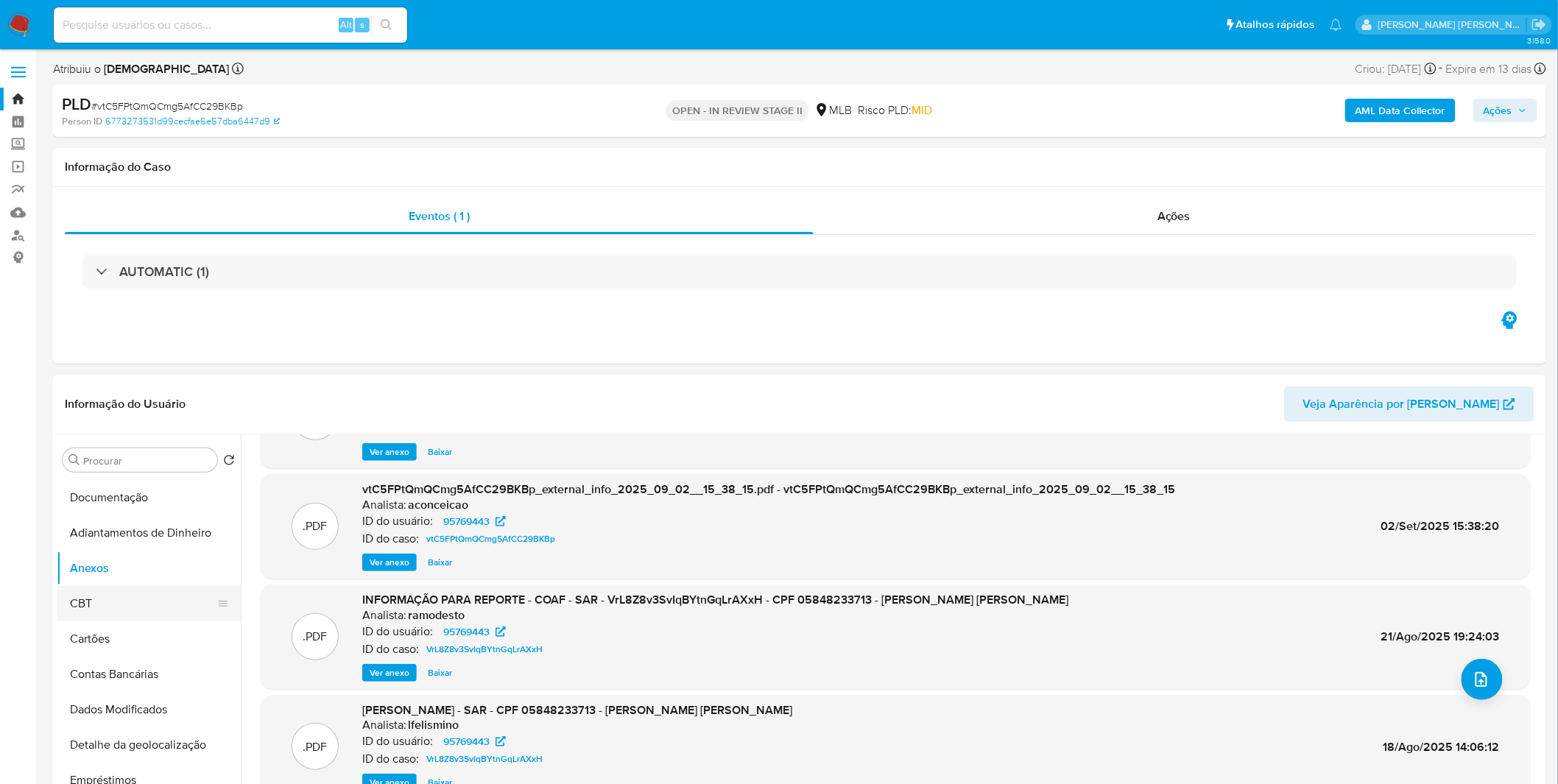
scroll to position [0, 0]
click at [143, 570] on button "KYC" at bounding box center [142, 566] width 172 height 36
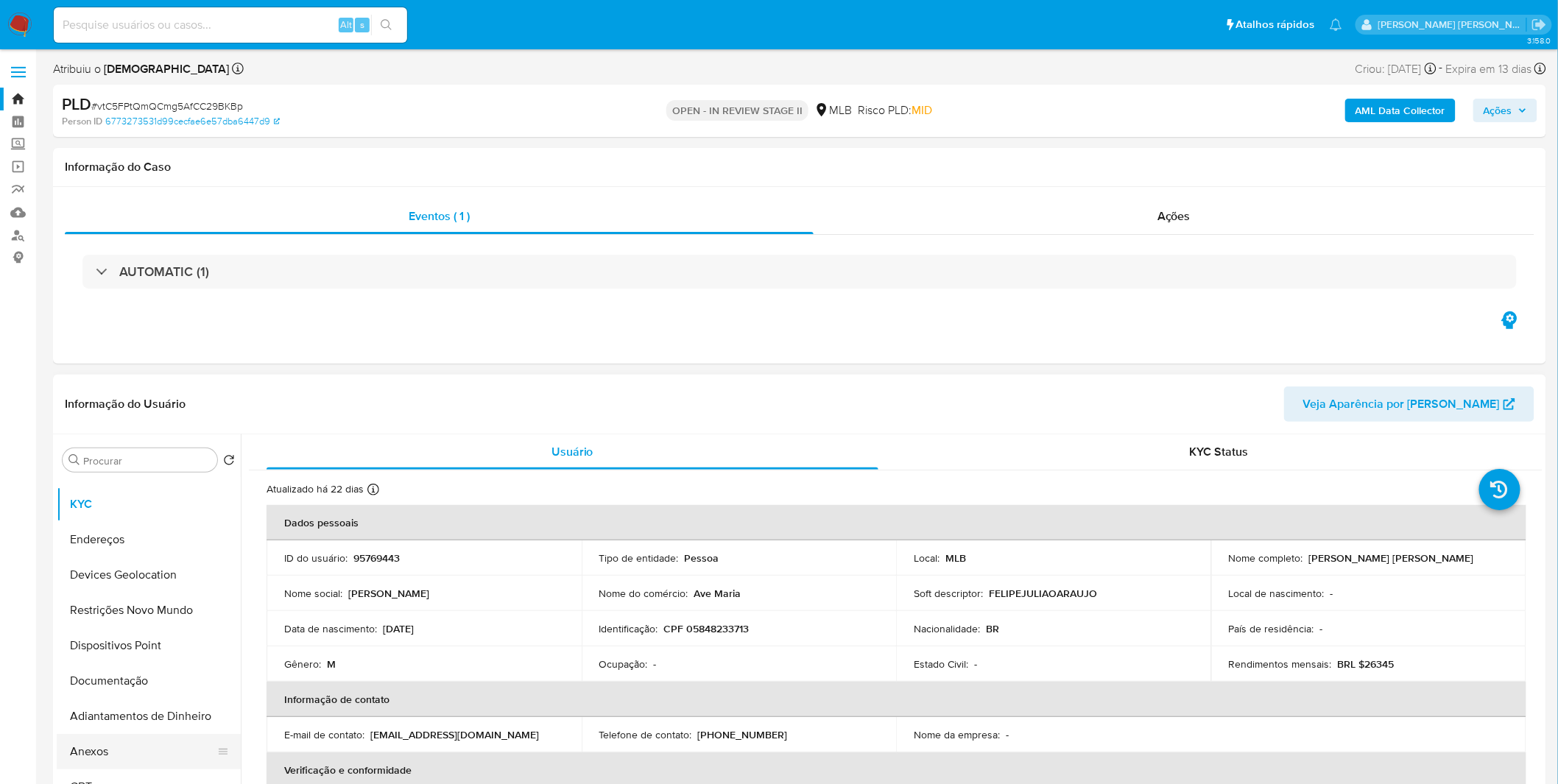
scroll to position [163, 0]
click at [132, 583] on button "Documentação" at bounding box center [142, 579] width 172 height 36
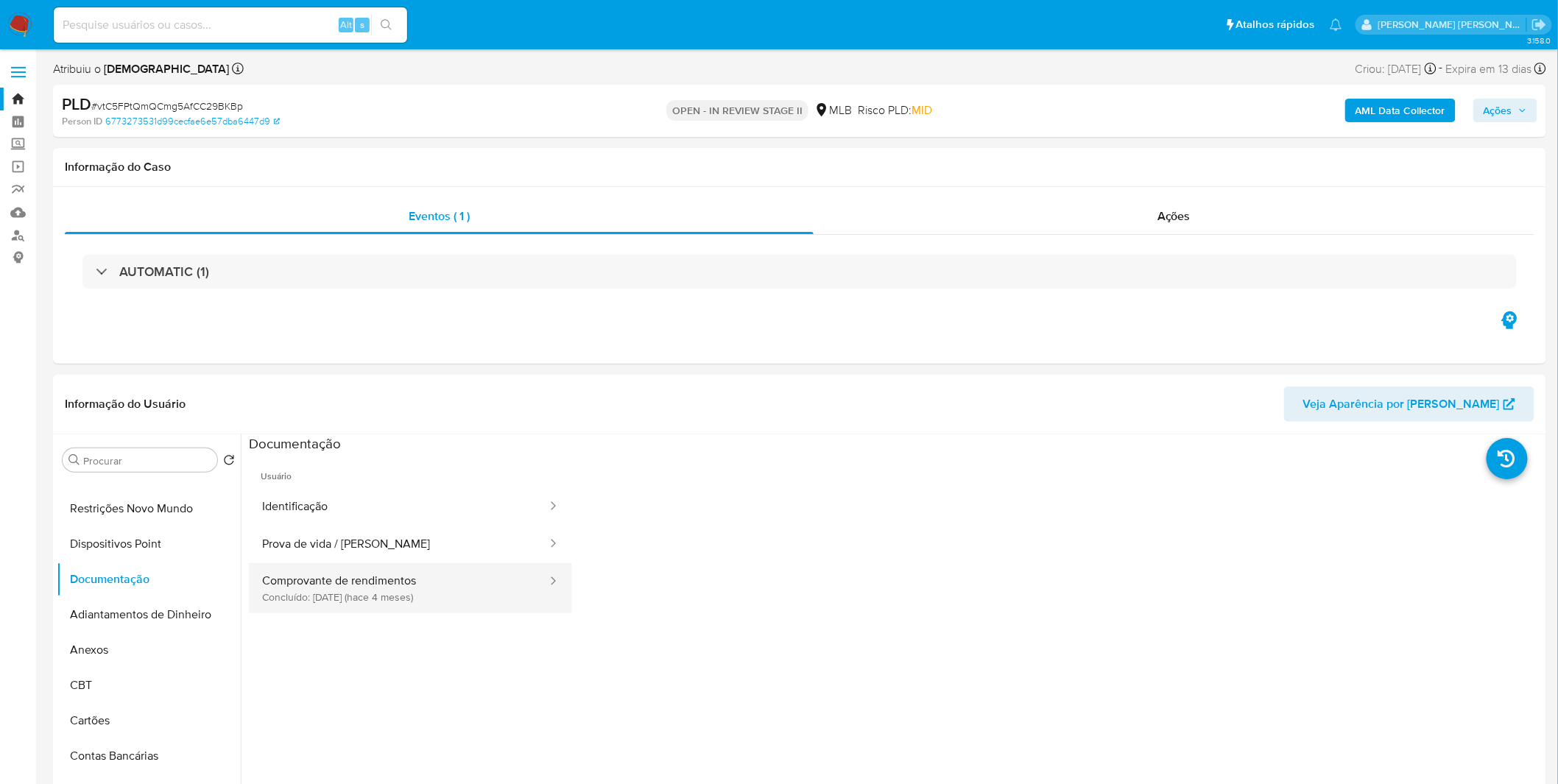
click at [400, 592] on button "Comprovante de rendimentos Concluído: 07/05/2025 (hace 4 meses)" at bounding box center [398, 588] width 300 height 50
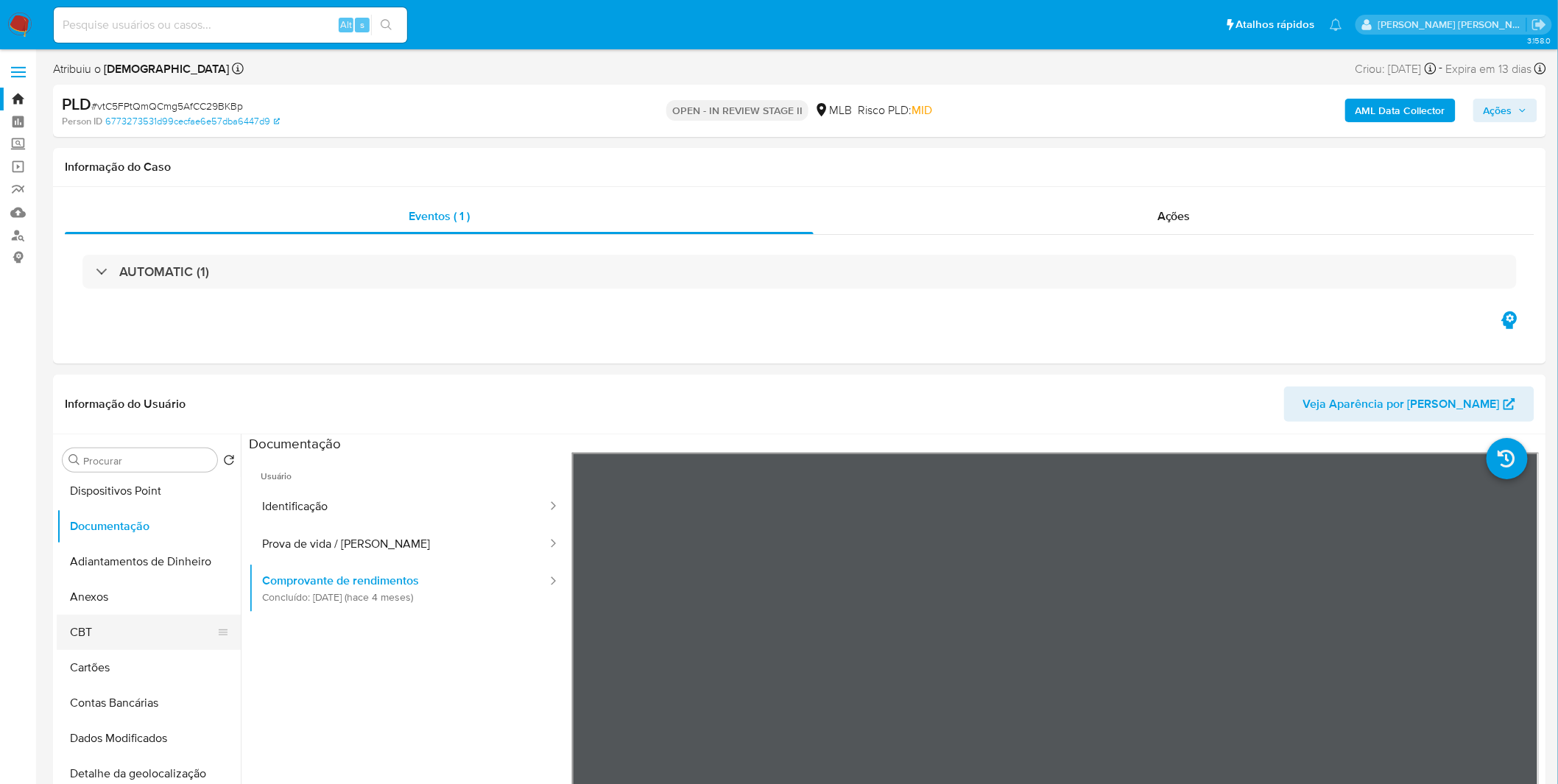
scroll to position [245, 0]
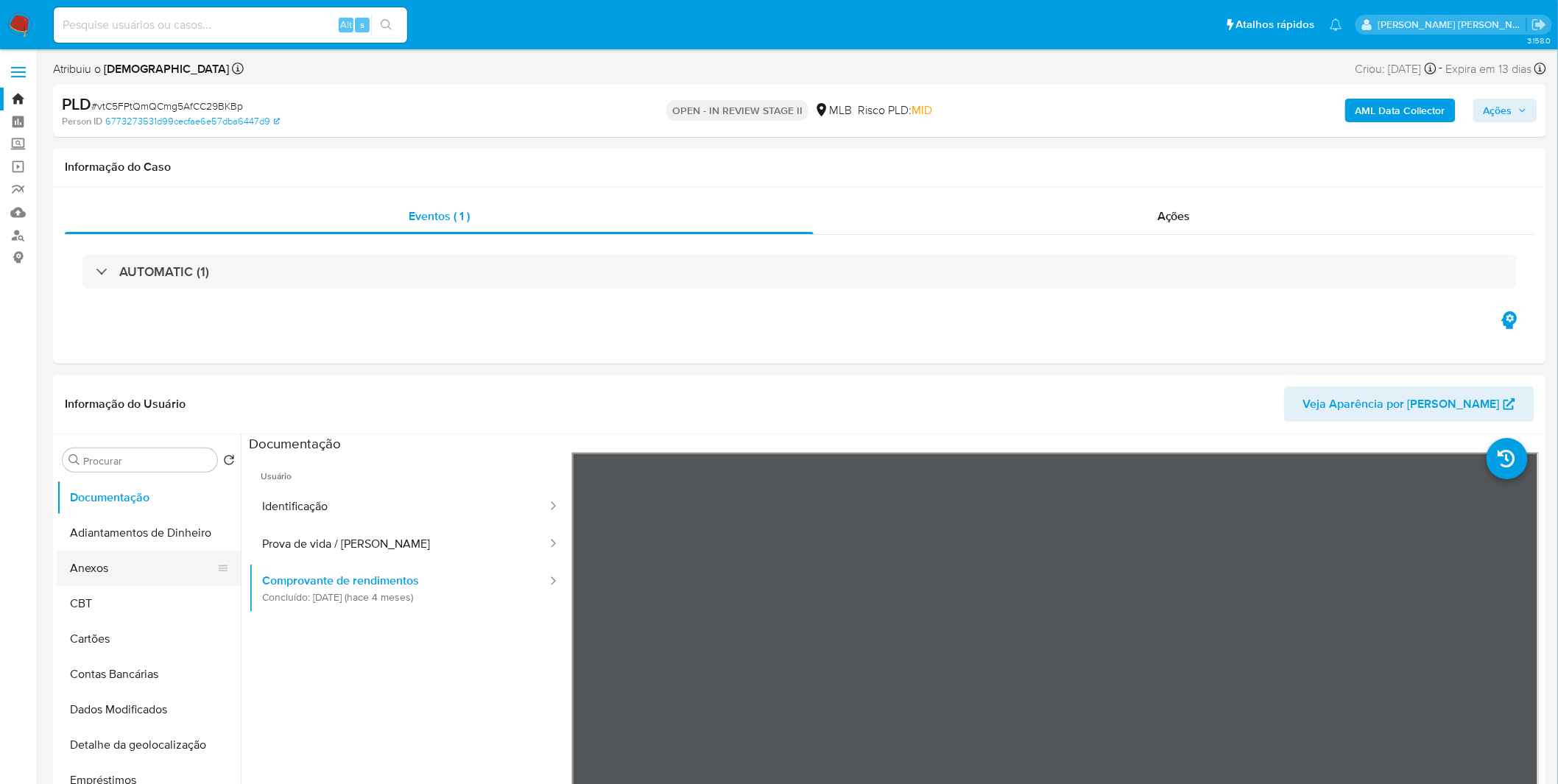
click at [146, 576] on button "Anexos" at bounding box center [142, 568] width 172 height 36
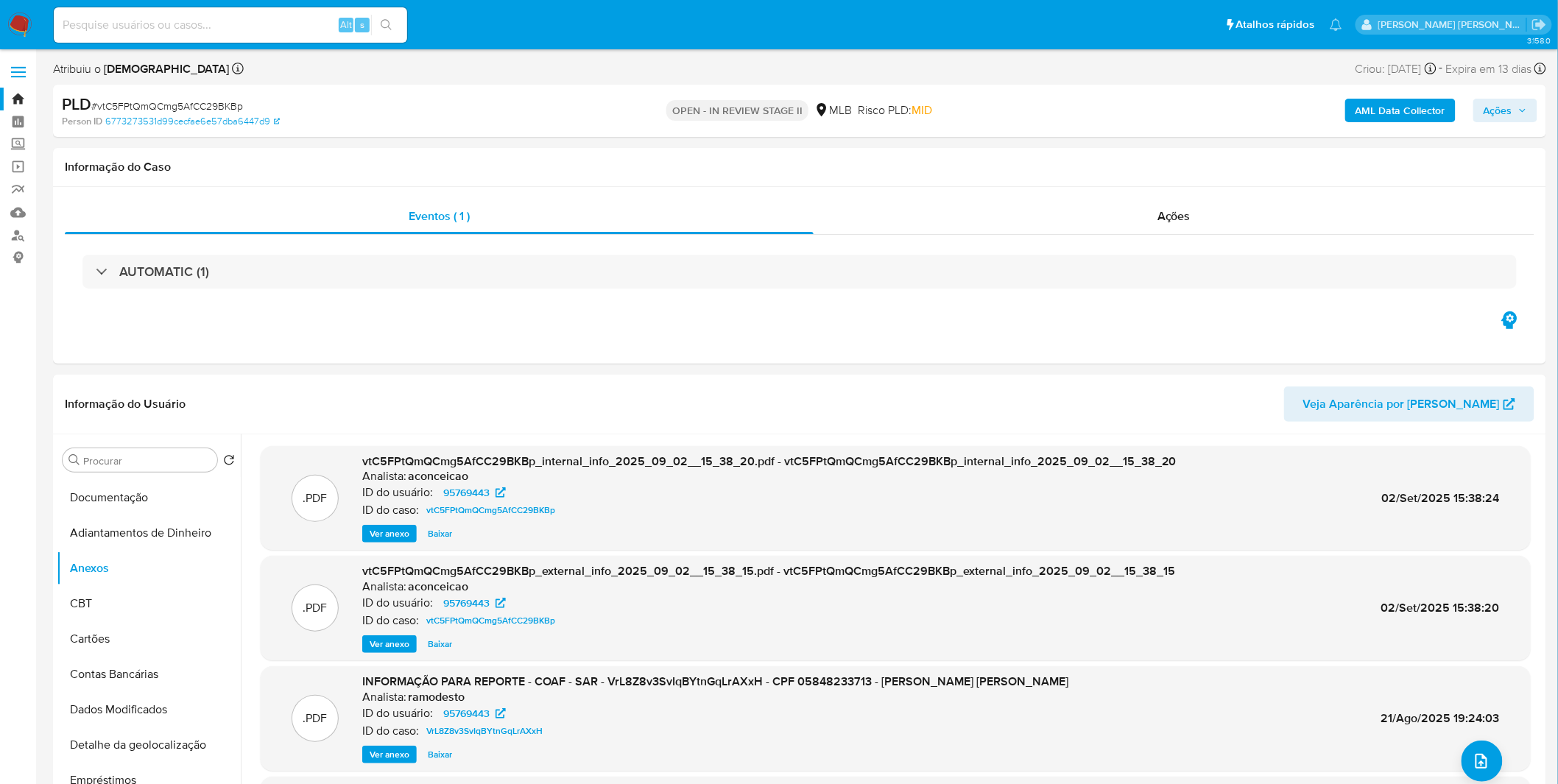
click at [392, 748] on span "Ver anexo" at bounding box center [389, 755] width 40 height 15
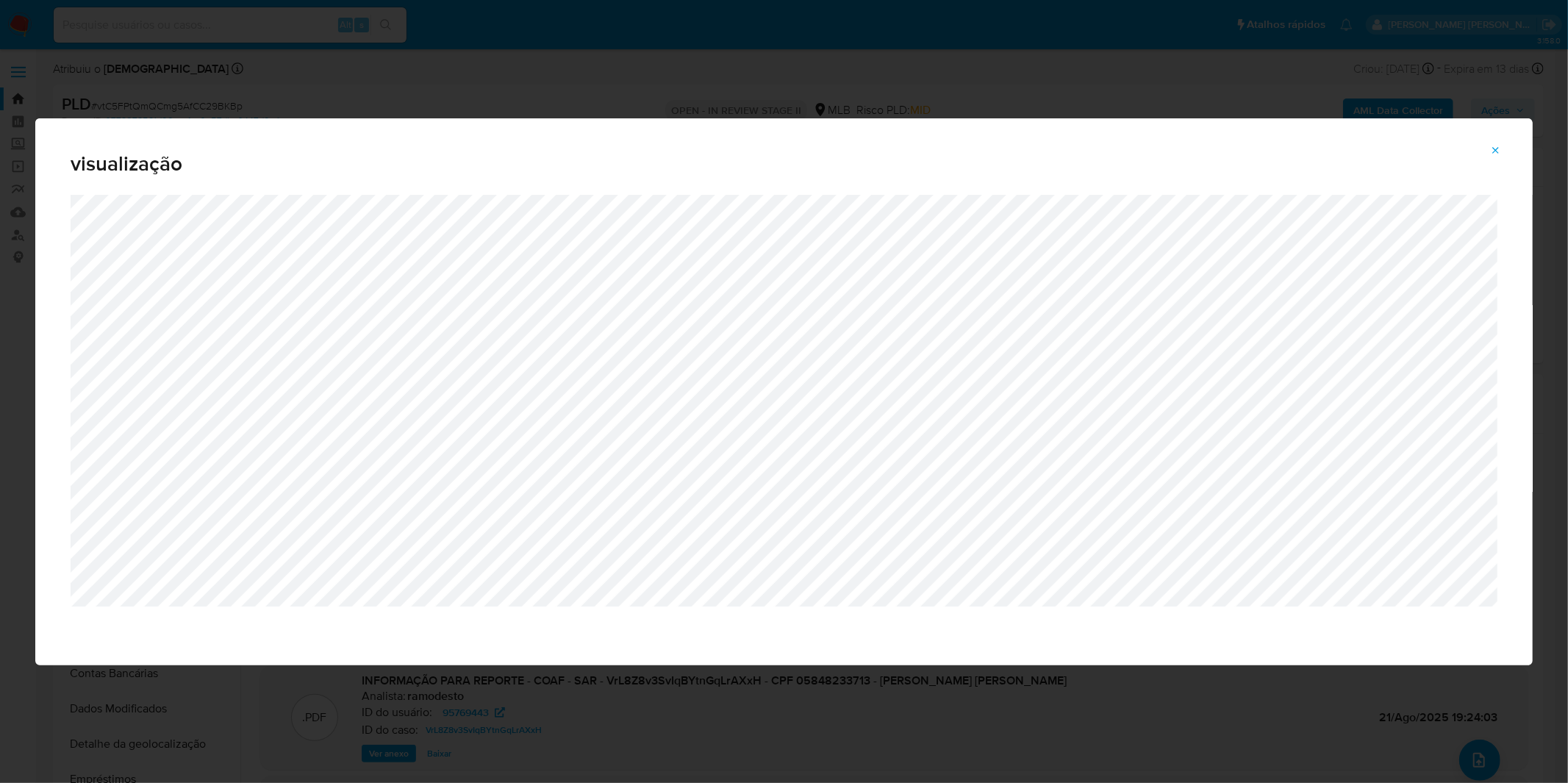
click at [1508, 153] on button "Attachment preview" at bounding box center [1496, 151] width 33 height 24
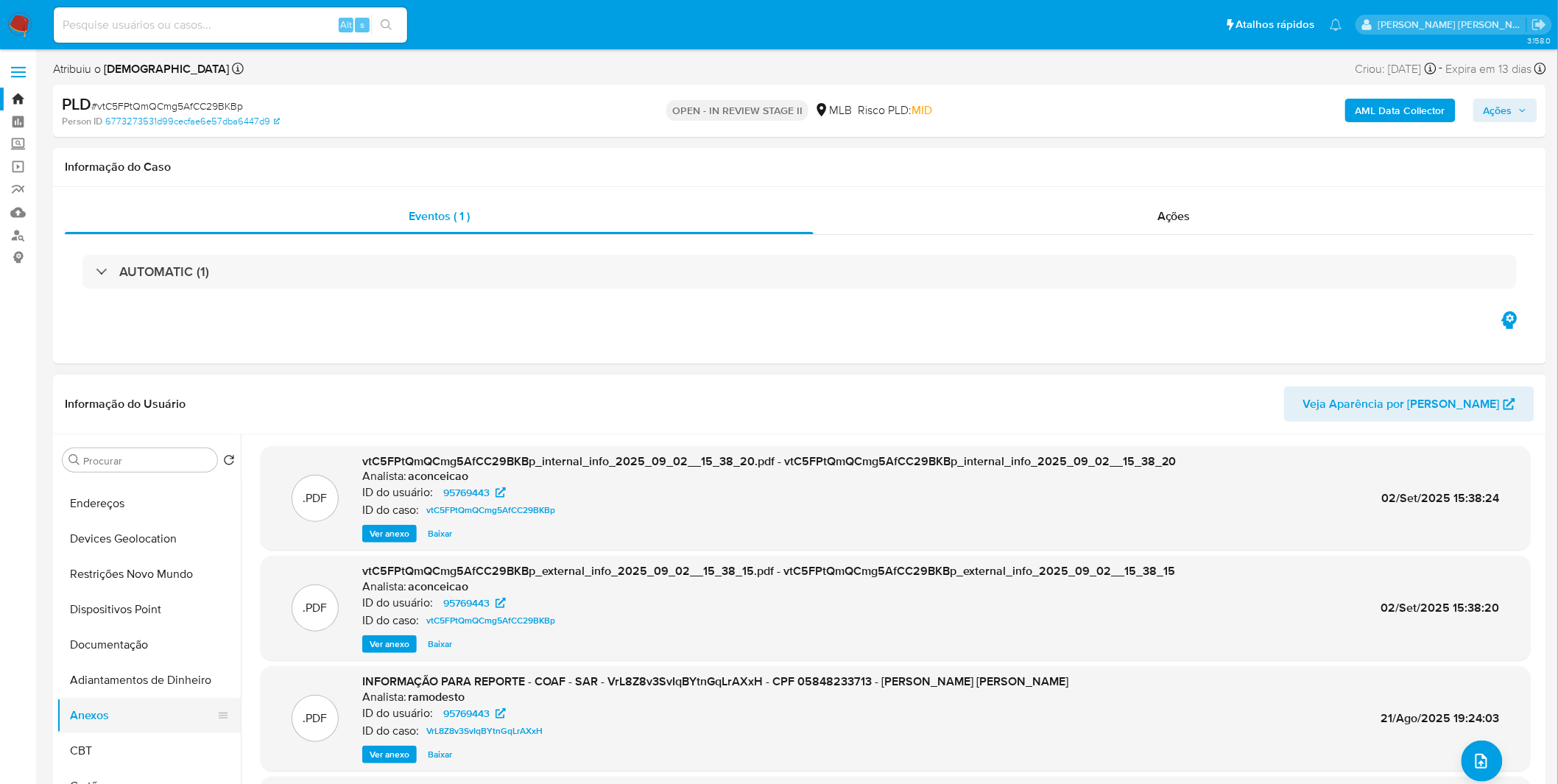
scroll to position [0, 0]
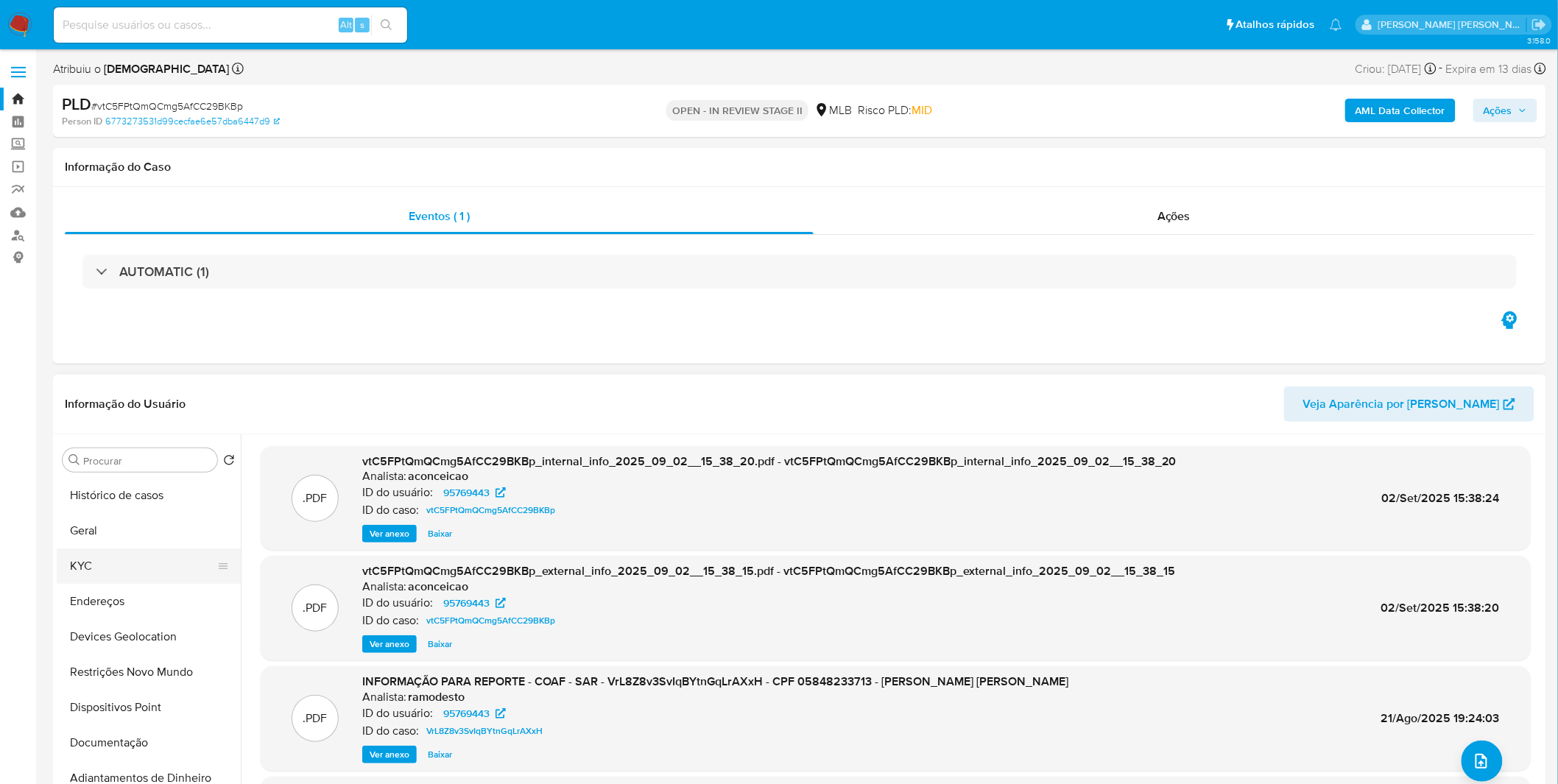
click at [116, 565] on button "KYC" at bounding box center [142, 566] width 172 height 36
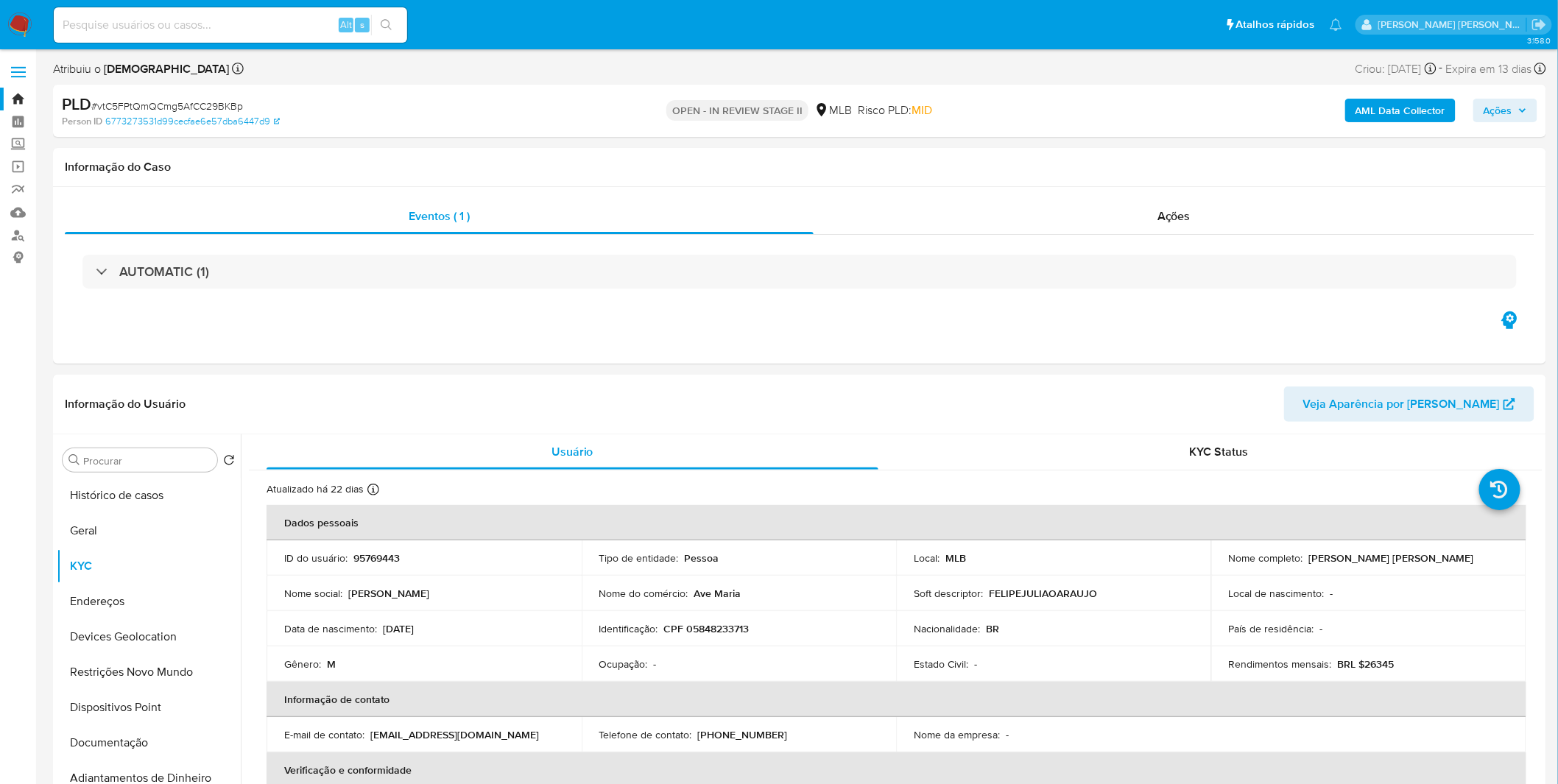
click at [180, 20] on input at bounding box center [231, 25] width 354 height 19
paste input "KXiKUjcADMNSMxllcYE4q1rF"
type input "KXiKUjcADMNSMxllcYE4q1rF"
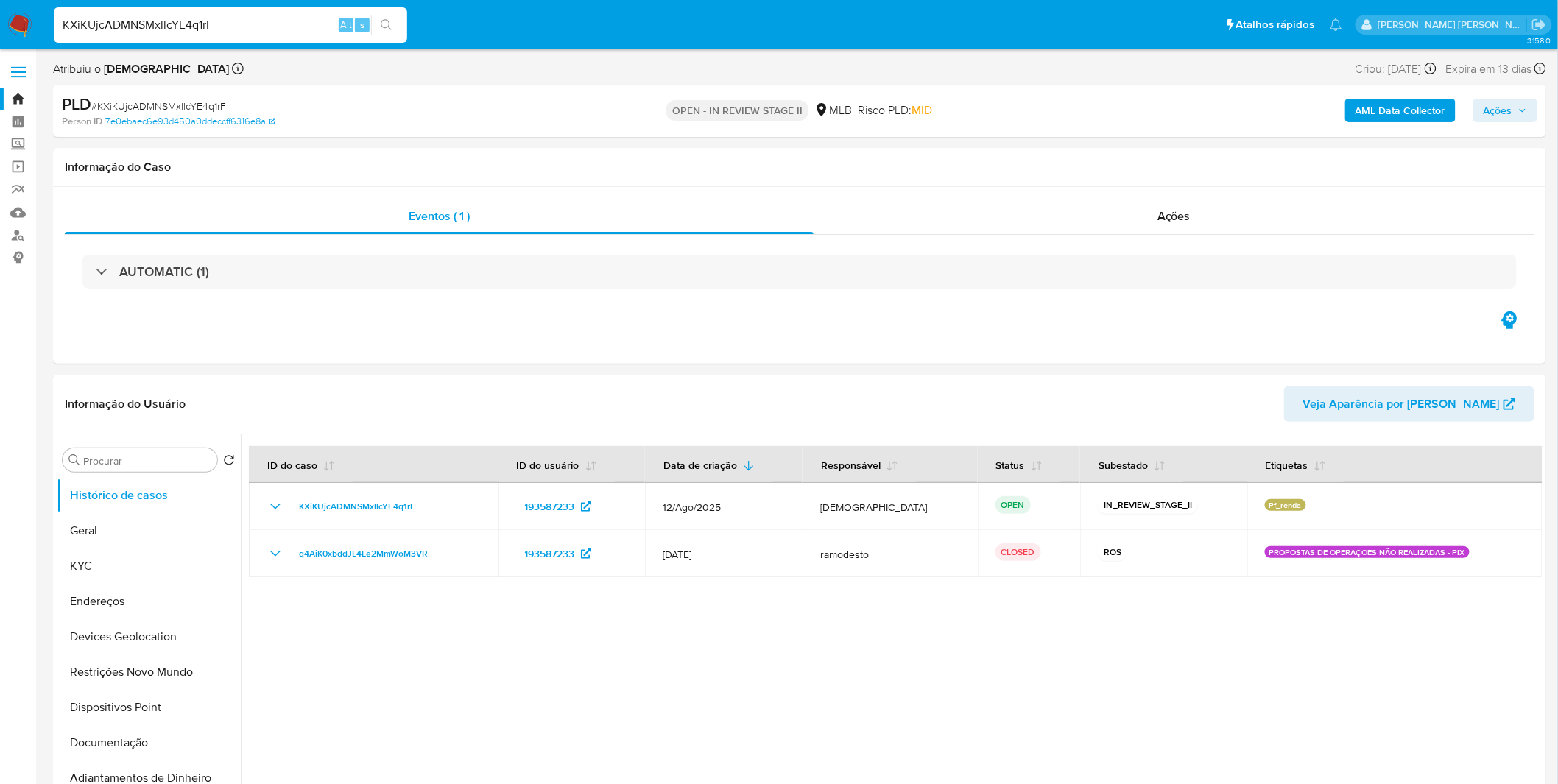
select select "10"
click at [477, 644] on div at bounding box center [892, 624] width 1302 height 377
click at [144, 542] on button "Geral" at bounding box center [142, 531] width 172 height 36
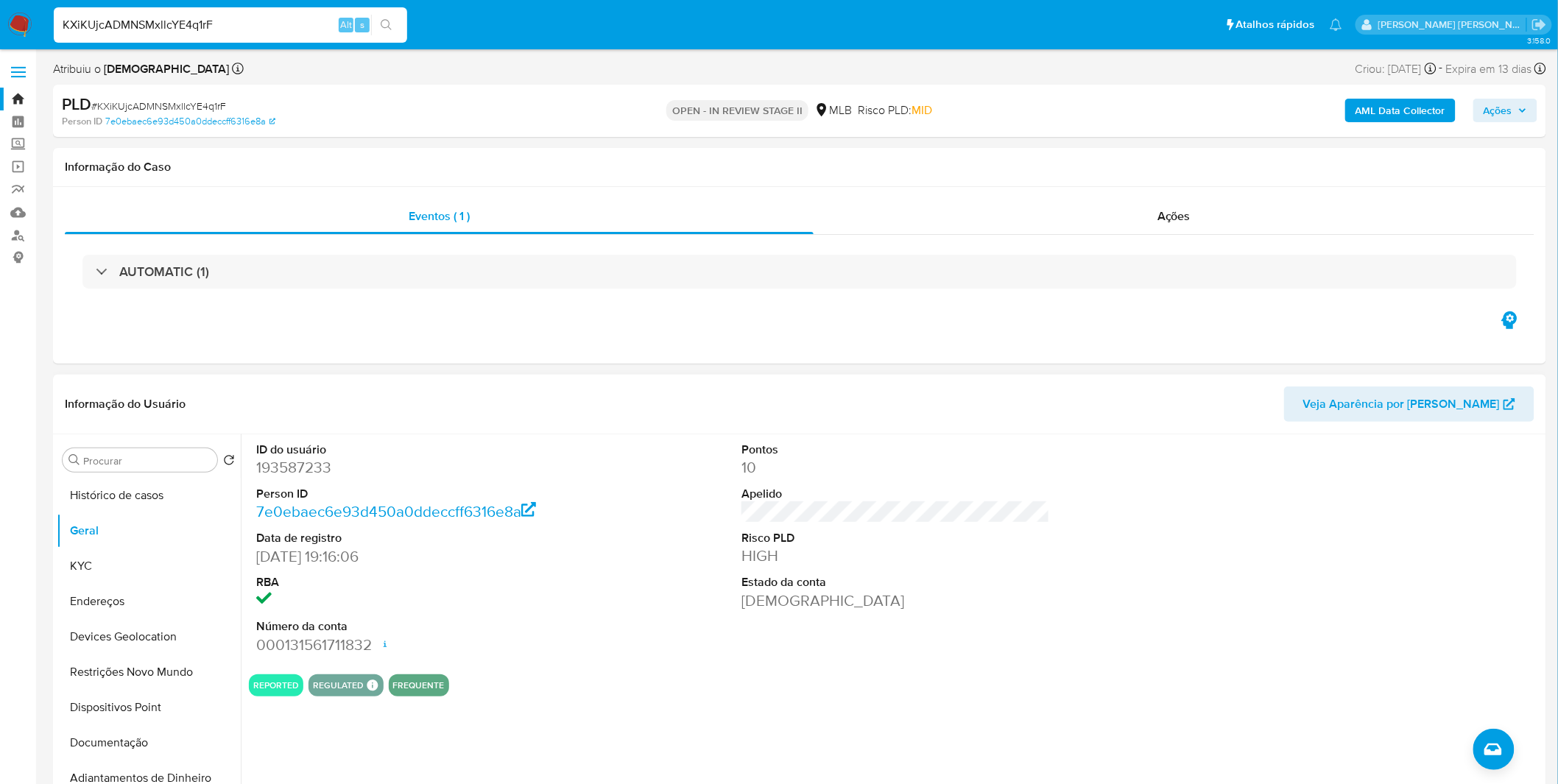
click at [308, 730] on div "ID do usuário 193587233 Person ID 7e0ebaec6e93d450a0ddeccff6316e8a Data de regi…" at bounding box center [892, 624] width 1302 height 377
click at [78, 571] on button "KYC" at bounding box center [142, 566] width 172 height 36
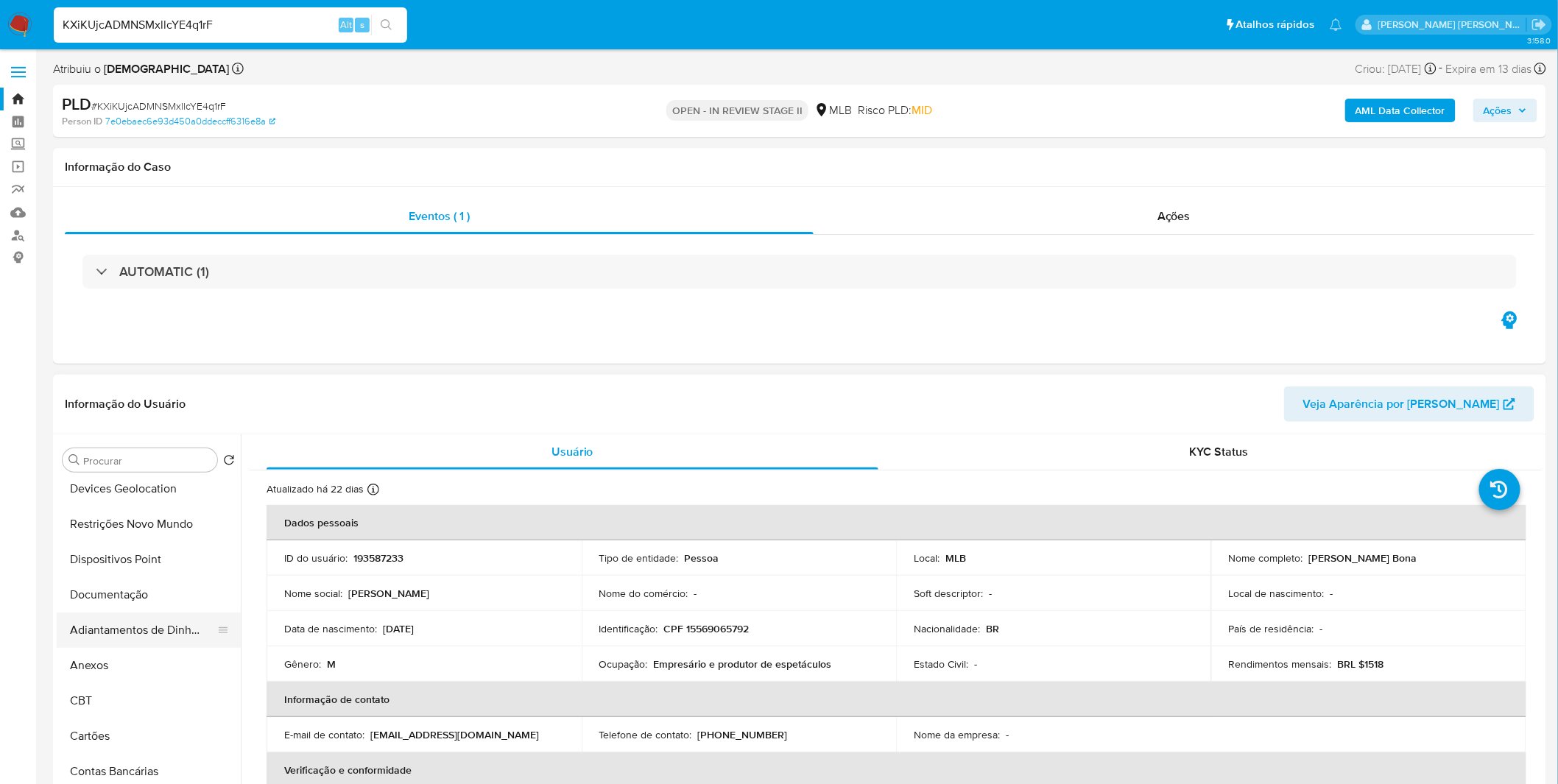
scroll to position [163, 0]
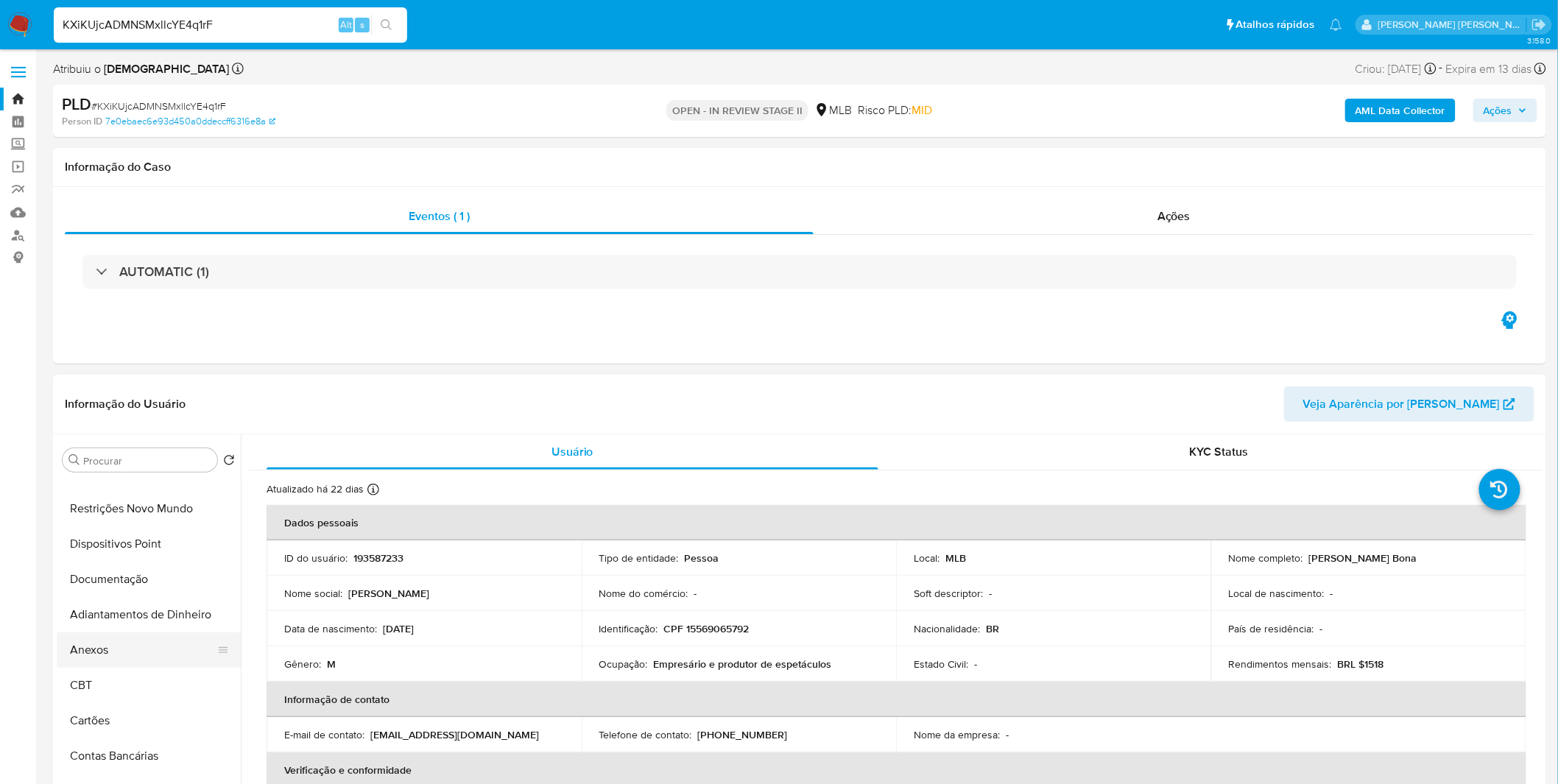
click at [121, 648] on button "Anexos" at bounding box center [142, 650] width 172 height 36
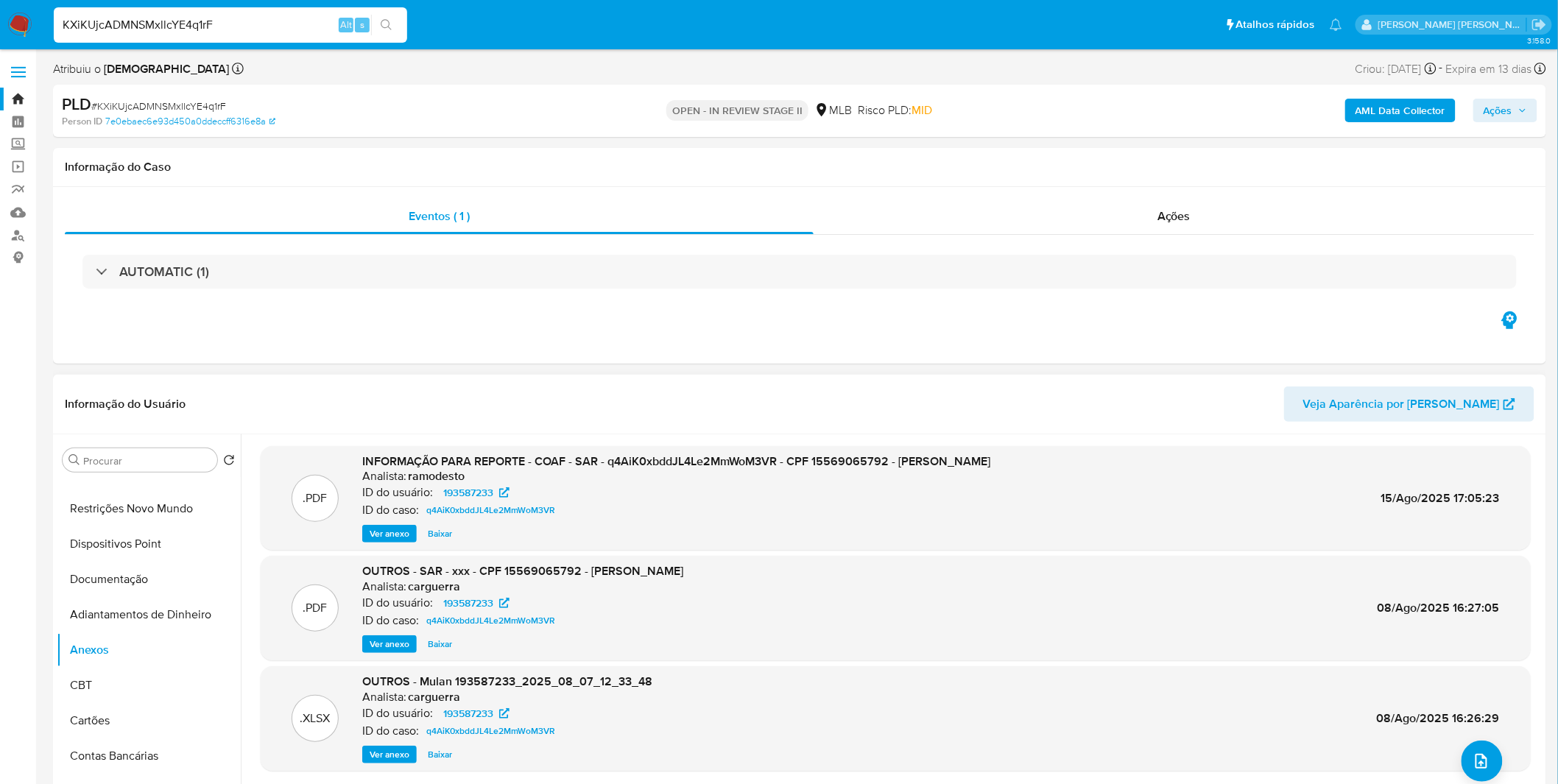
click at [405, 527] on span "Ver anexo" at bounding box center [389, 534] width 40 height 15
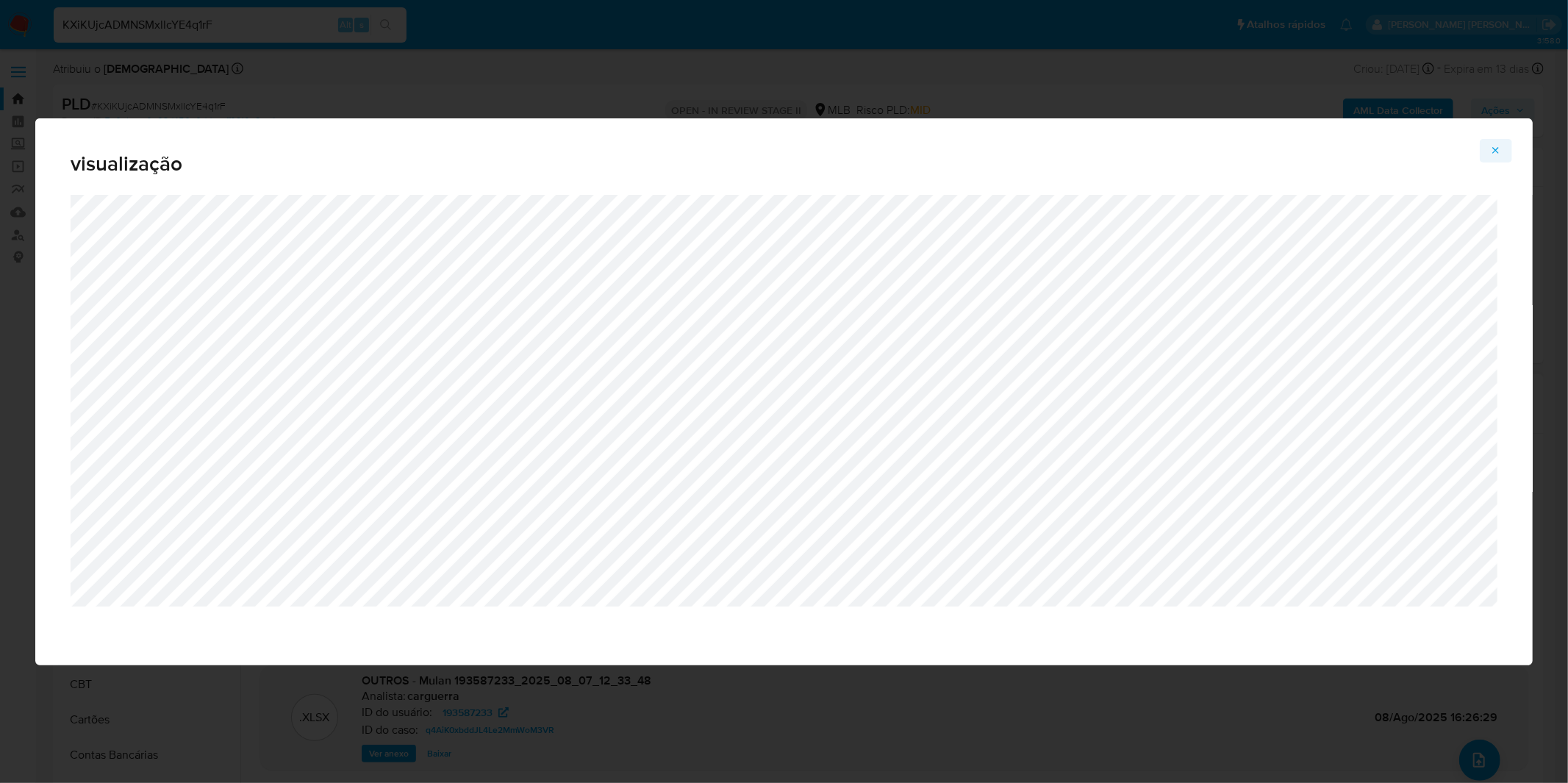
click at [1497, 145] on icon "Attachment preview" at bounding box center [1495, 150] width 12 height 12
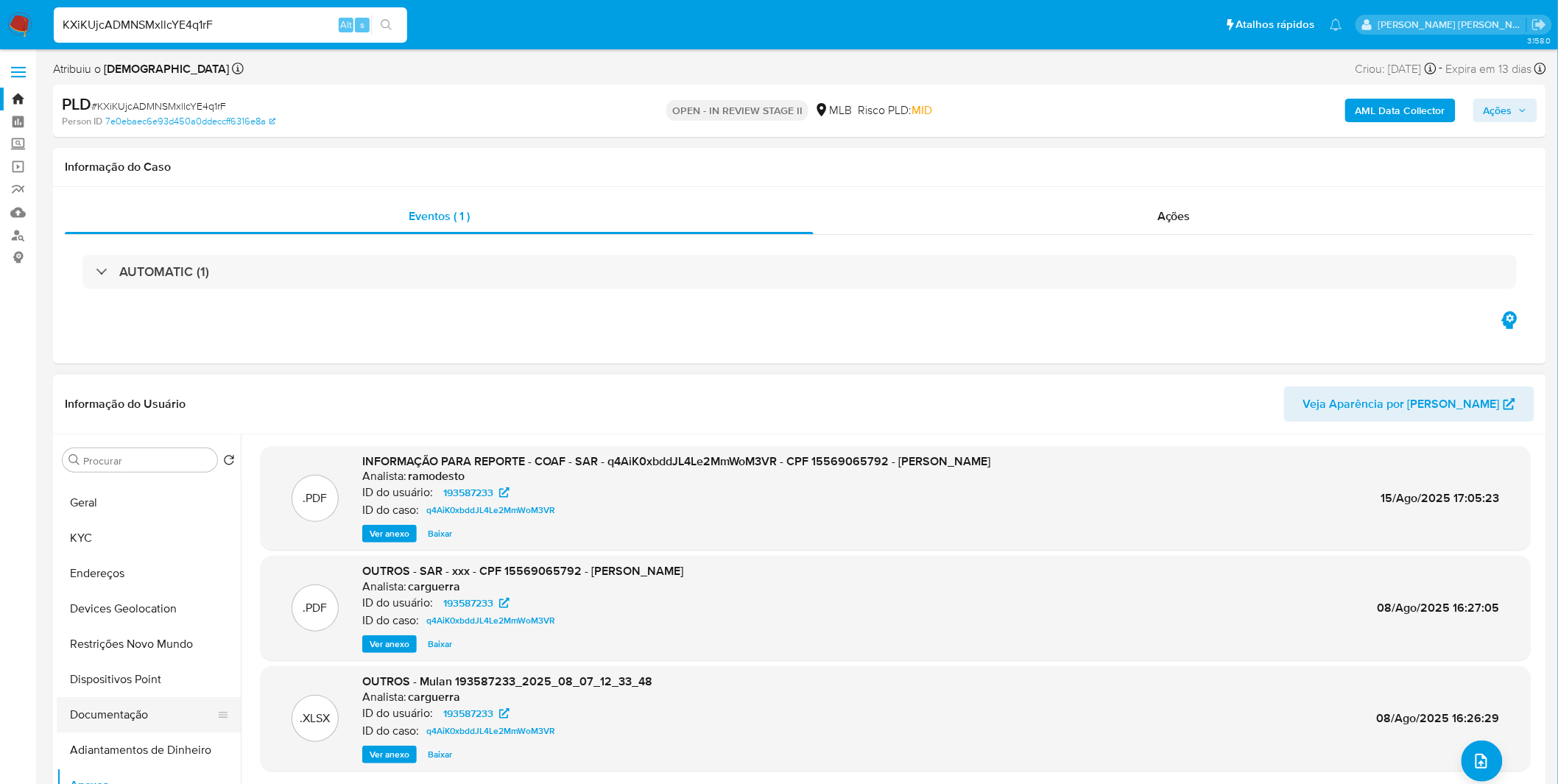
scroll to position [0, 0]
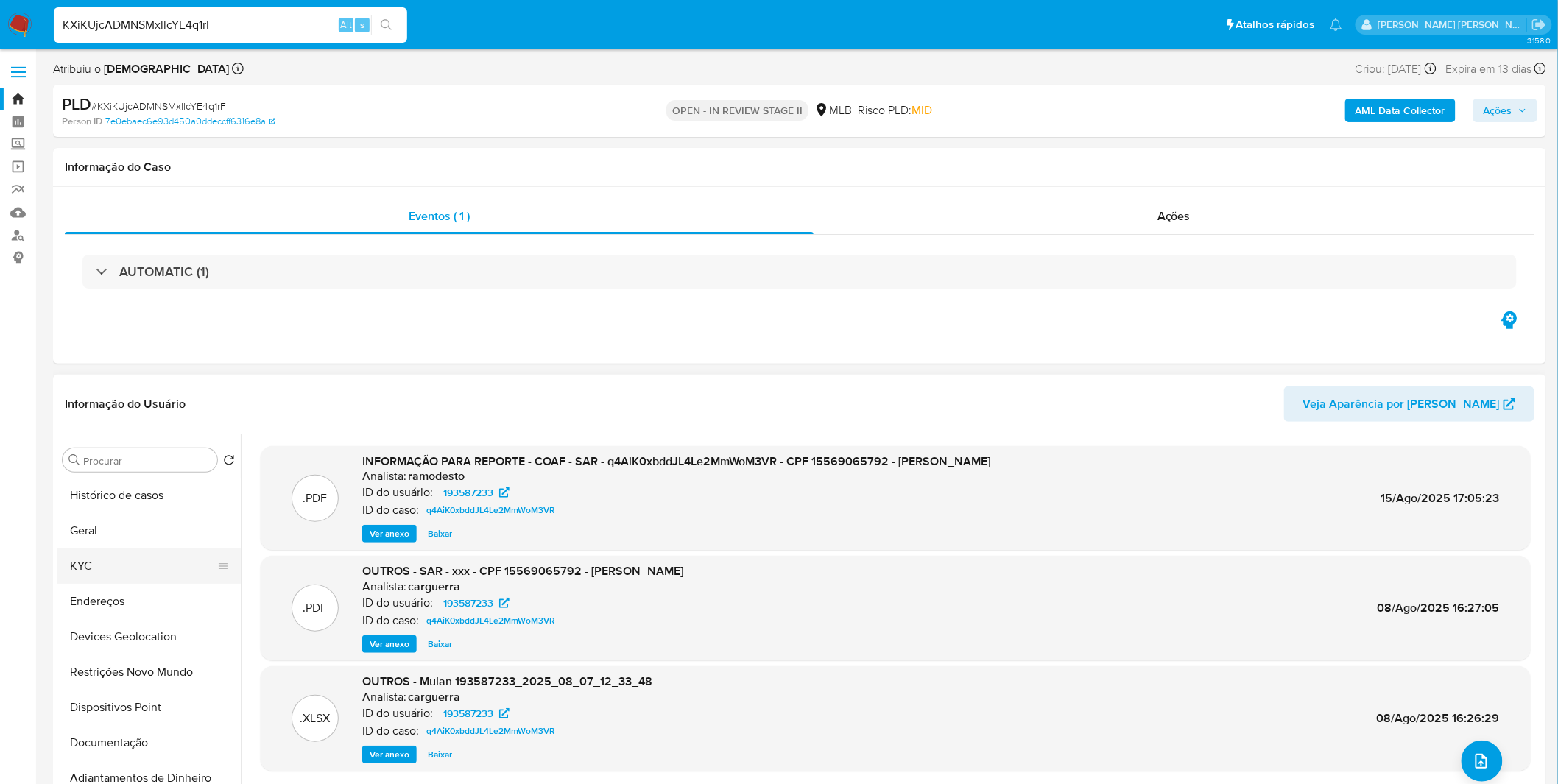
click at [123, 562] on button "KYC" at bounding box center [142, 566] width 172 height 36
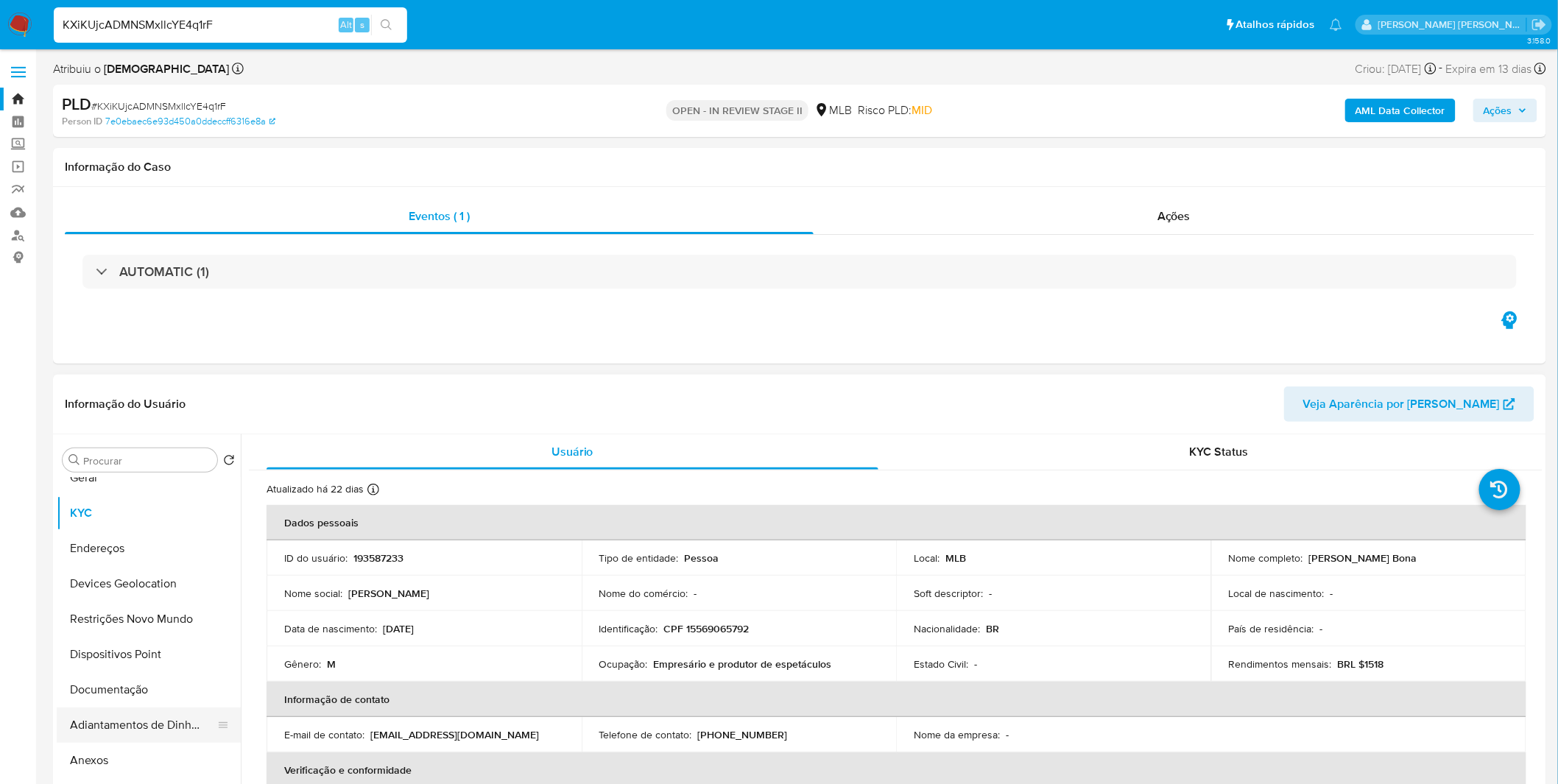
scroll to position [82, 0]
click at [120, 638] on button "Dispositivos Point" at bounding box center [142, 625] width 172 height 36
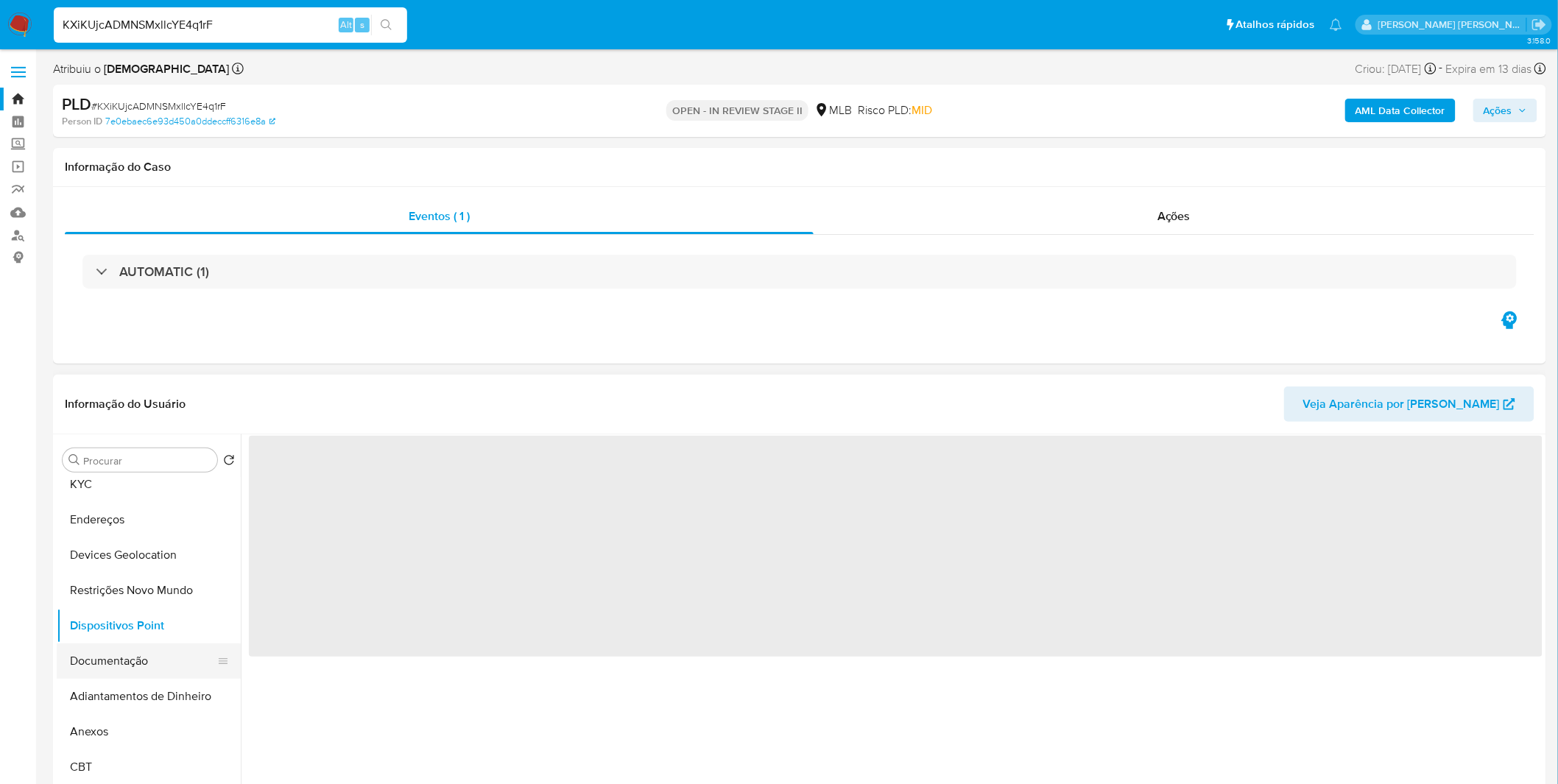
click at [123, 649] on button "Documentação" at bounding box center [142, 661] width 172 height 36
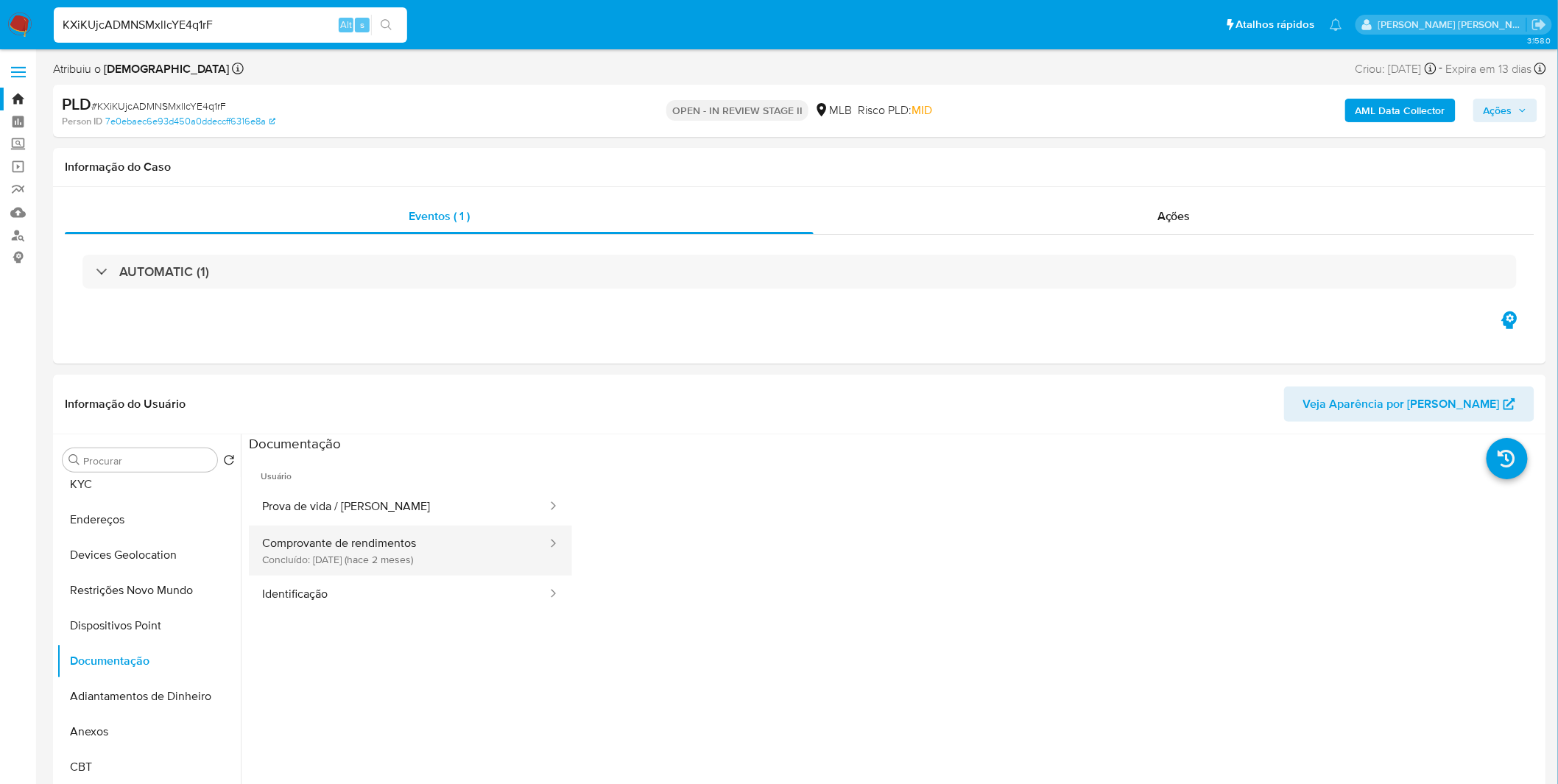
click at [399, 546] on button "Comprovante de rendimentos Concluído: 17/07/2025 (hace 2 meses)" at bounding box center [398, 551] width 300 height 50
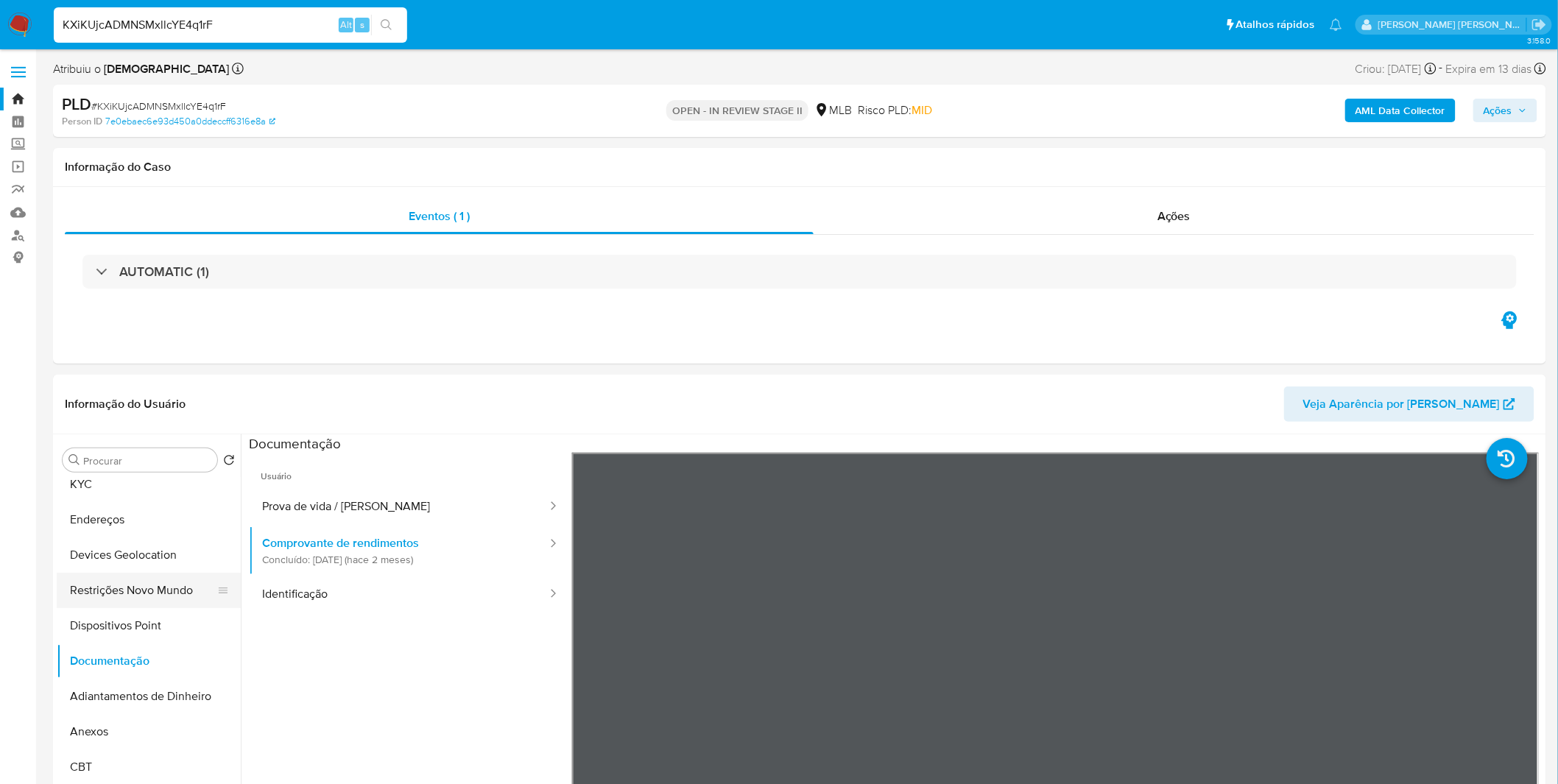
click at [97, 582] on button "Restrições Novo Mundo" at bounding box center [142, 590] width 172 height 36
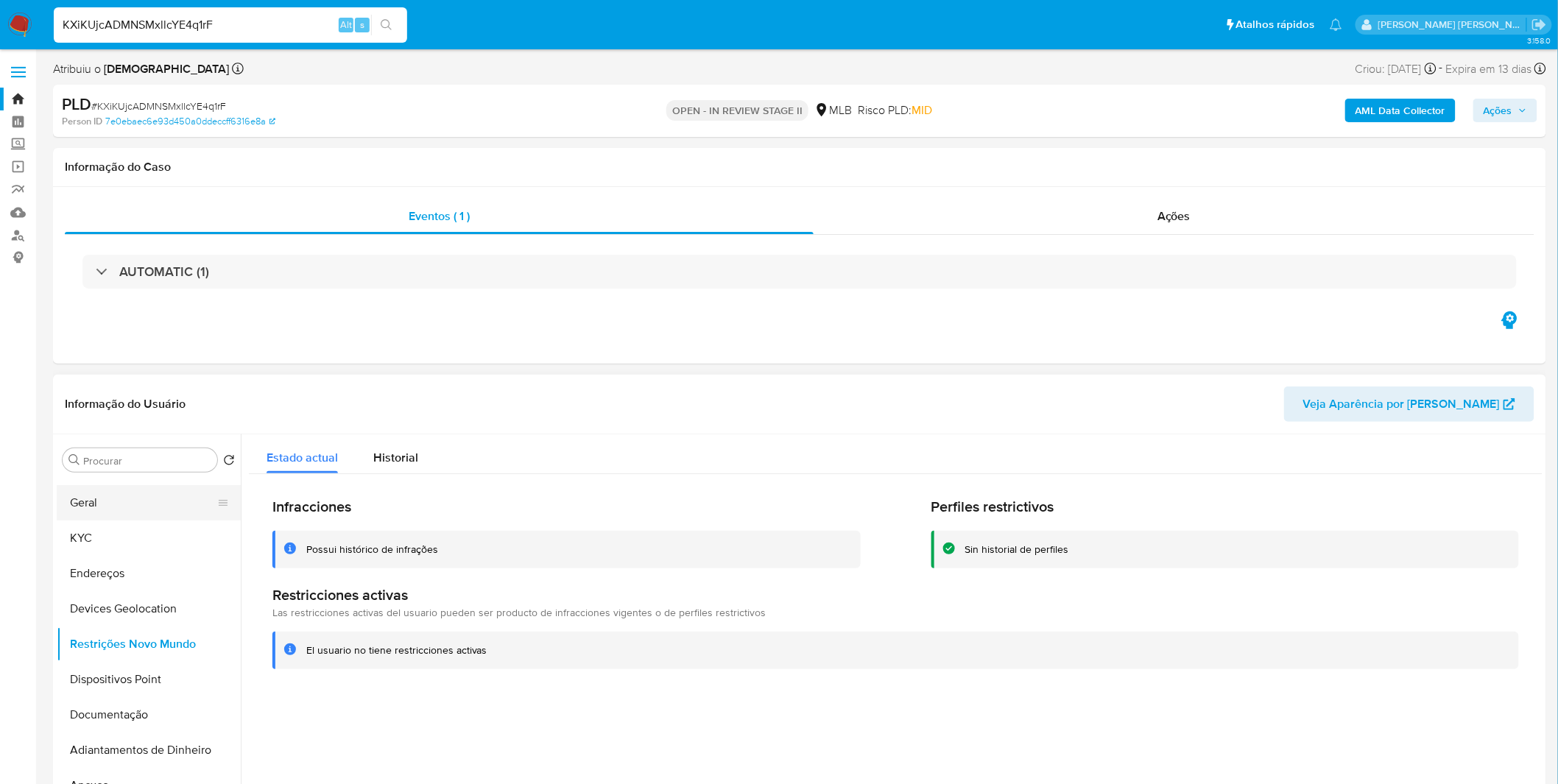
scroll to position [0, 0]
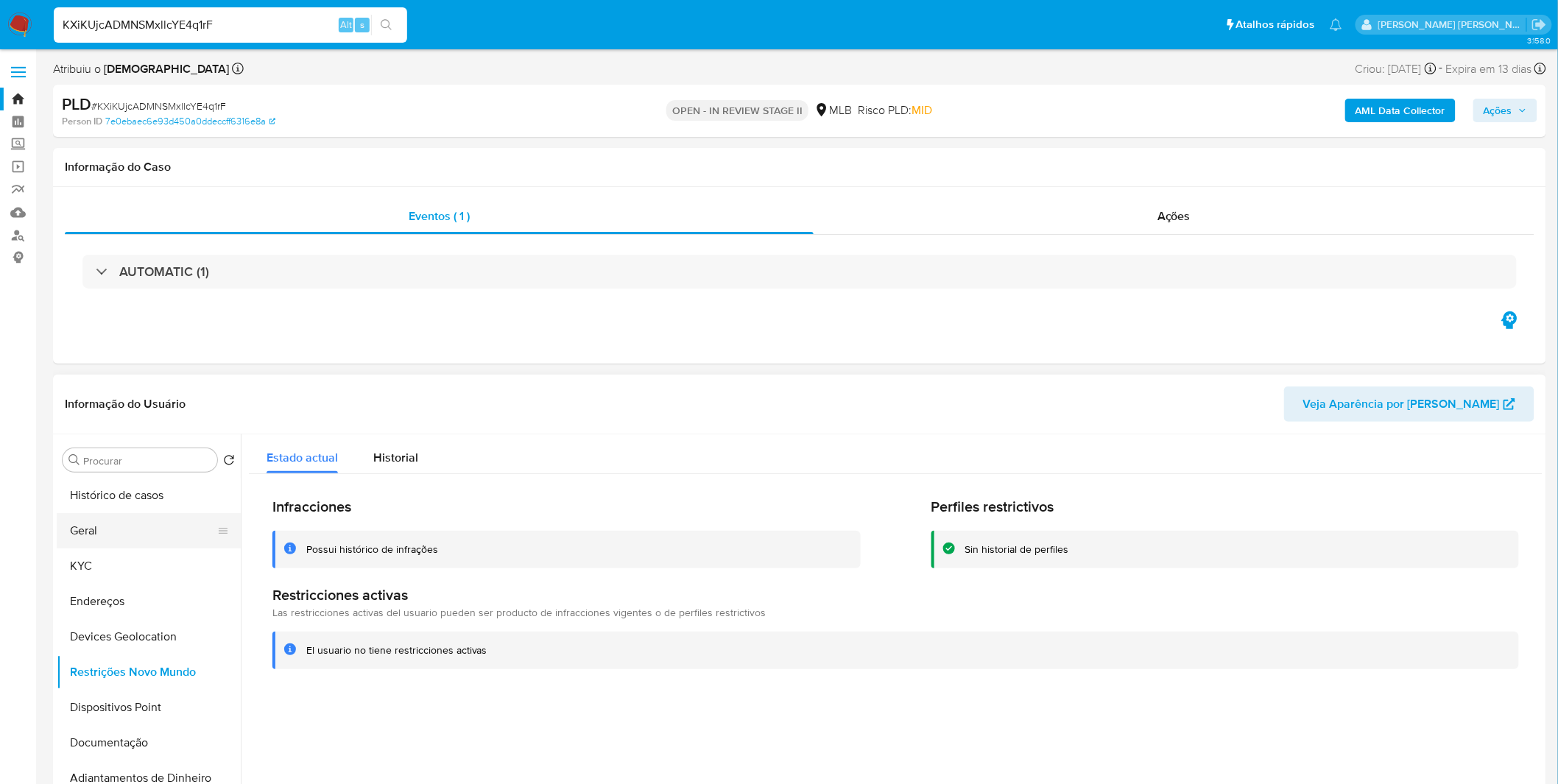
click at [128, 521] on button "Geral" at bounding box center [142, 531] width 172 height 36
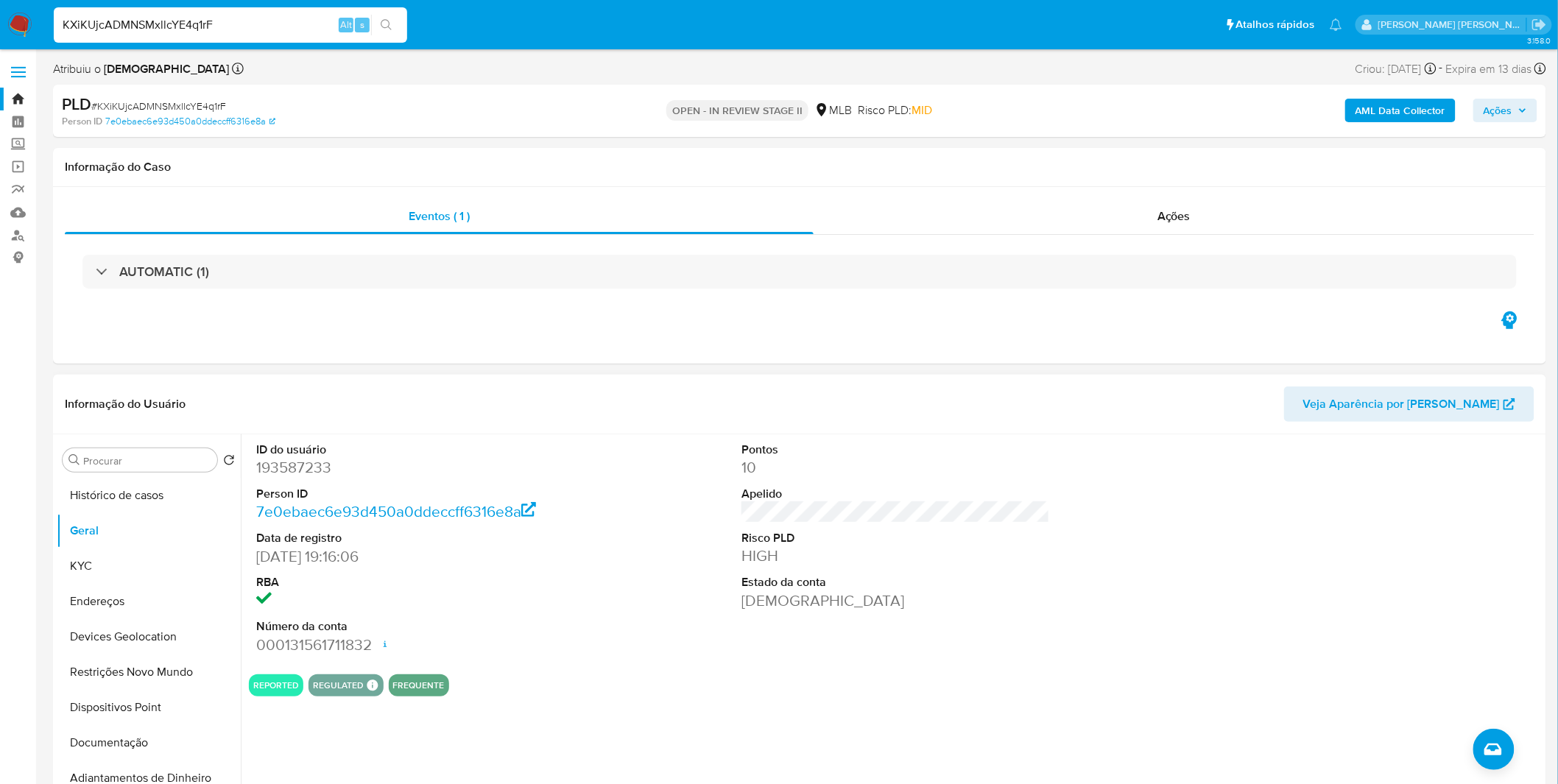
click at [941, 630] on div "Pontos 10 Apelido Risco PLD HIGH Estado da conta Ativa" at bounding box center [895, 549] width 324 height 228
click at [74, 575] on button "KYC" at bounding box center [142, 566] width 172 height 36
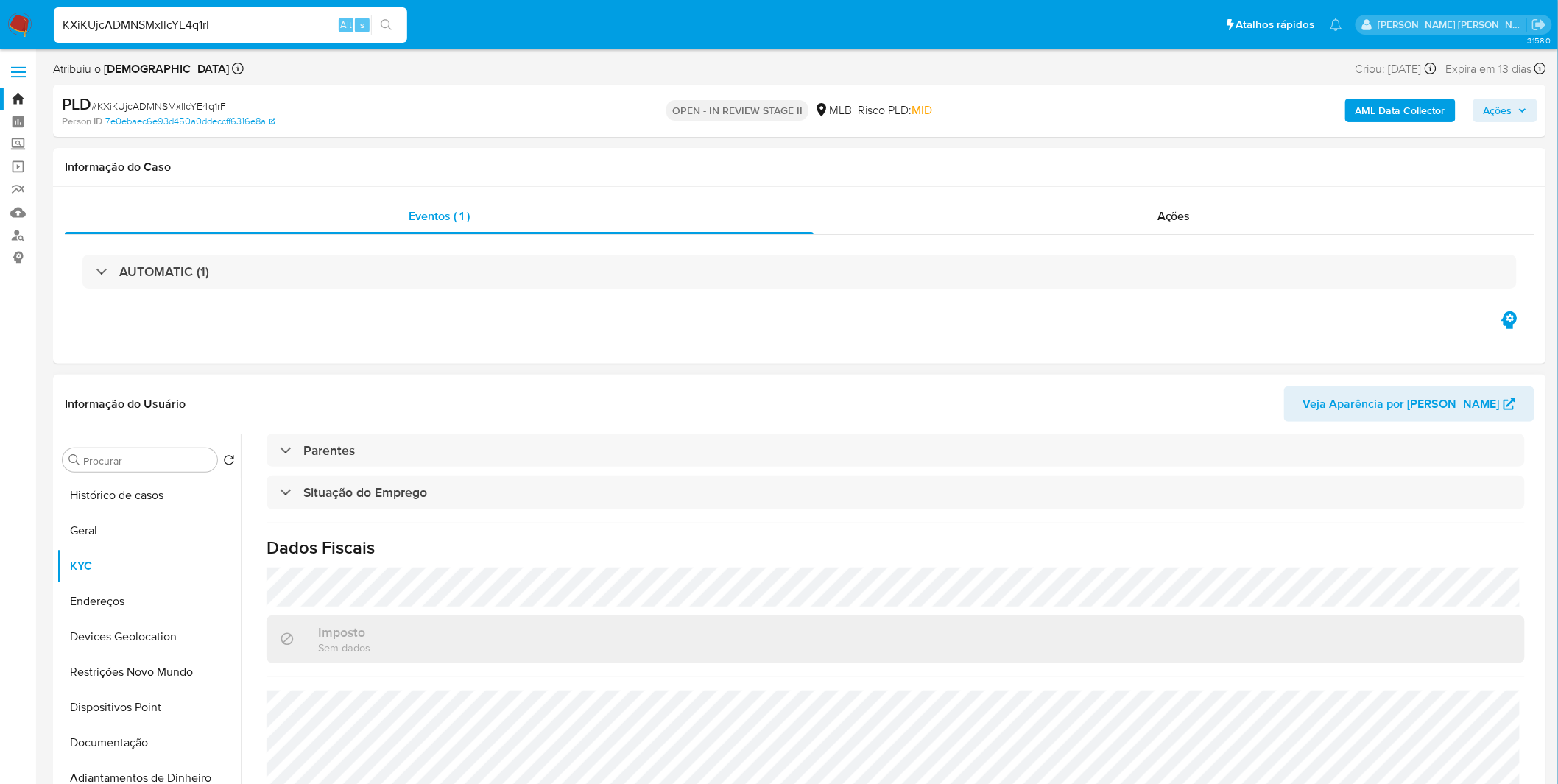
scroll to position [613, 0]
click at [122, 598] on button "Endereços" at bounding box center [142, 602] width 172 height 36
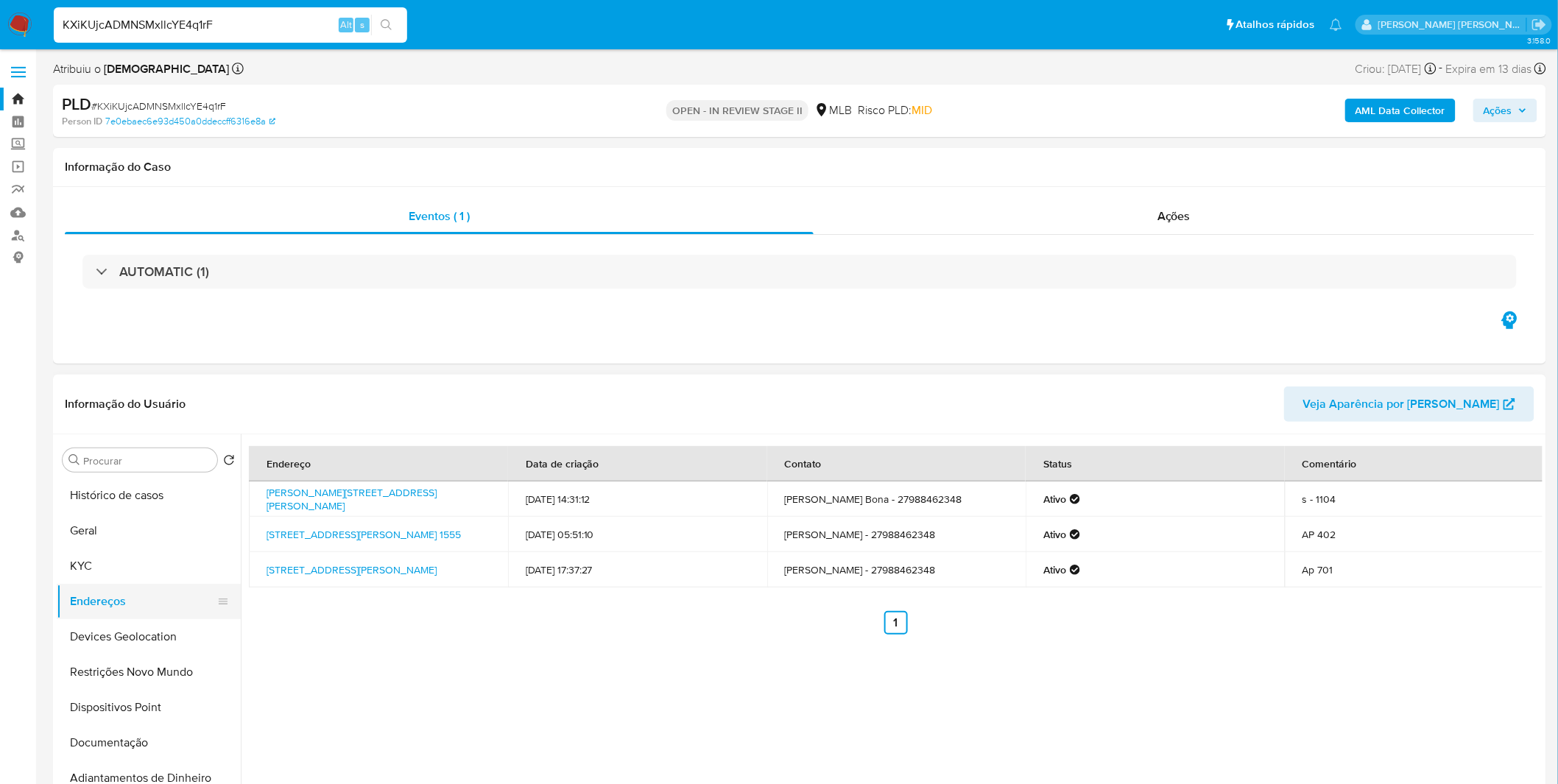
click at [163, 617] on button "Endereços" at bounding box center [142, 602] width 172 height 36
click at [163, 620] on button "Devices Geolocation" at bounding box center [142, 636] width 172 height 36
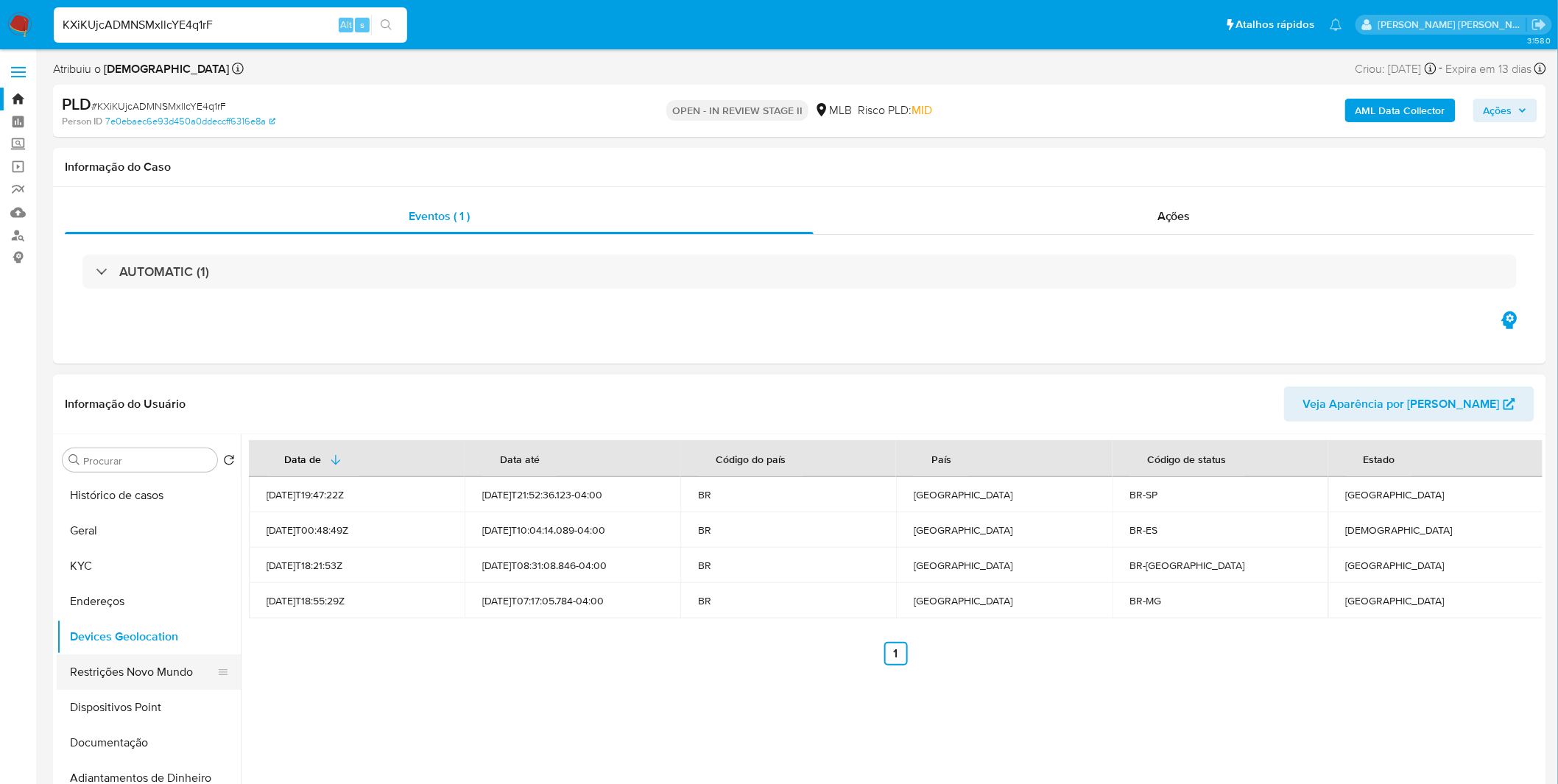
click at [99, 657] on button "Restrições Novo Mundo" at bounding box center [142, 672] width 172 height 36
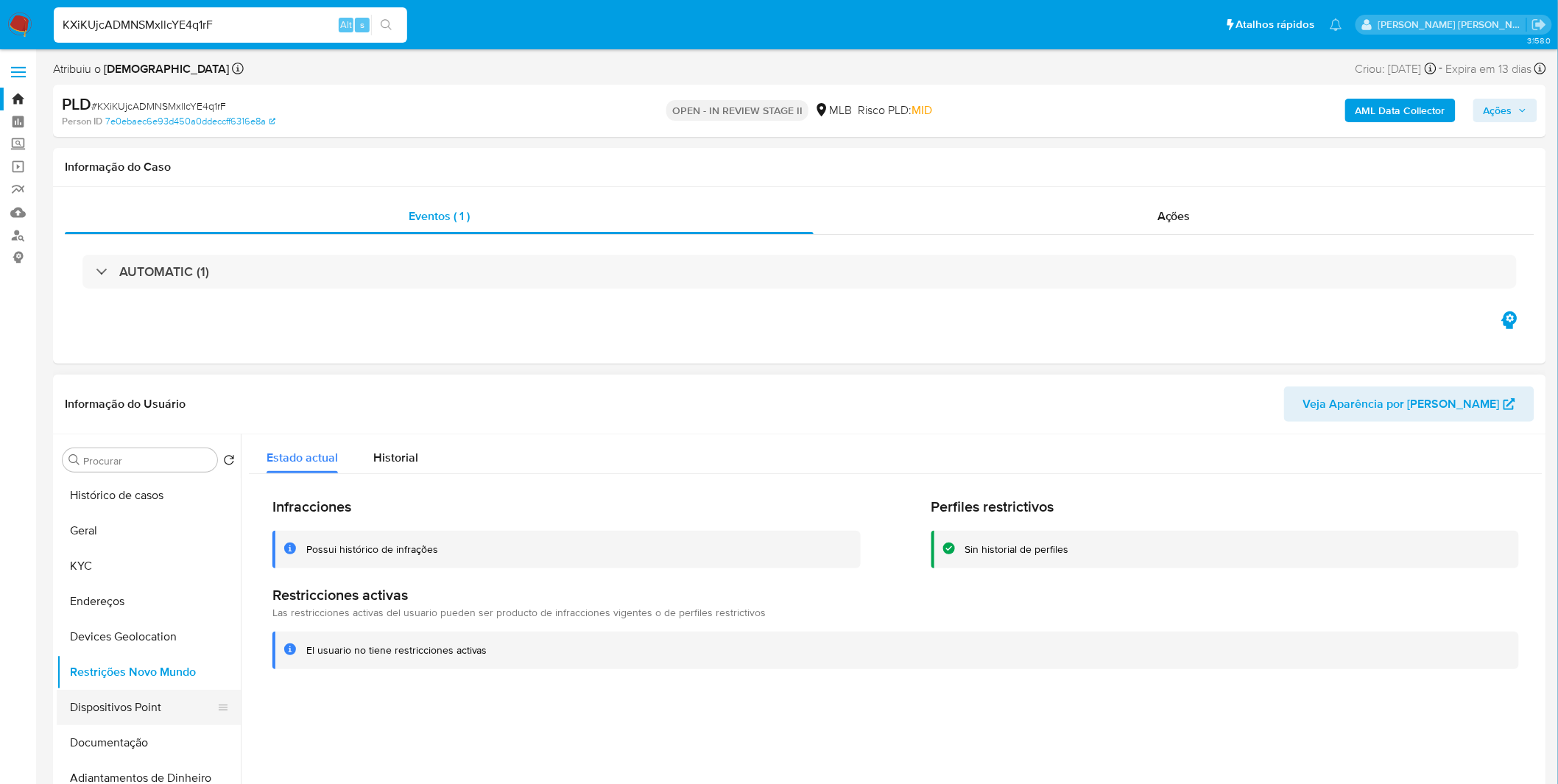
click at [90, 697] on button "Dispositivos Point" at bounding box center [142, 707] width 172 height 36
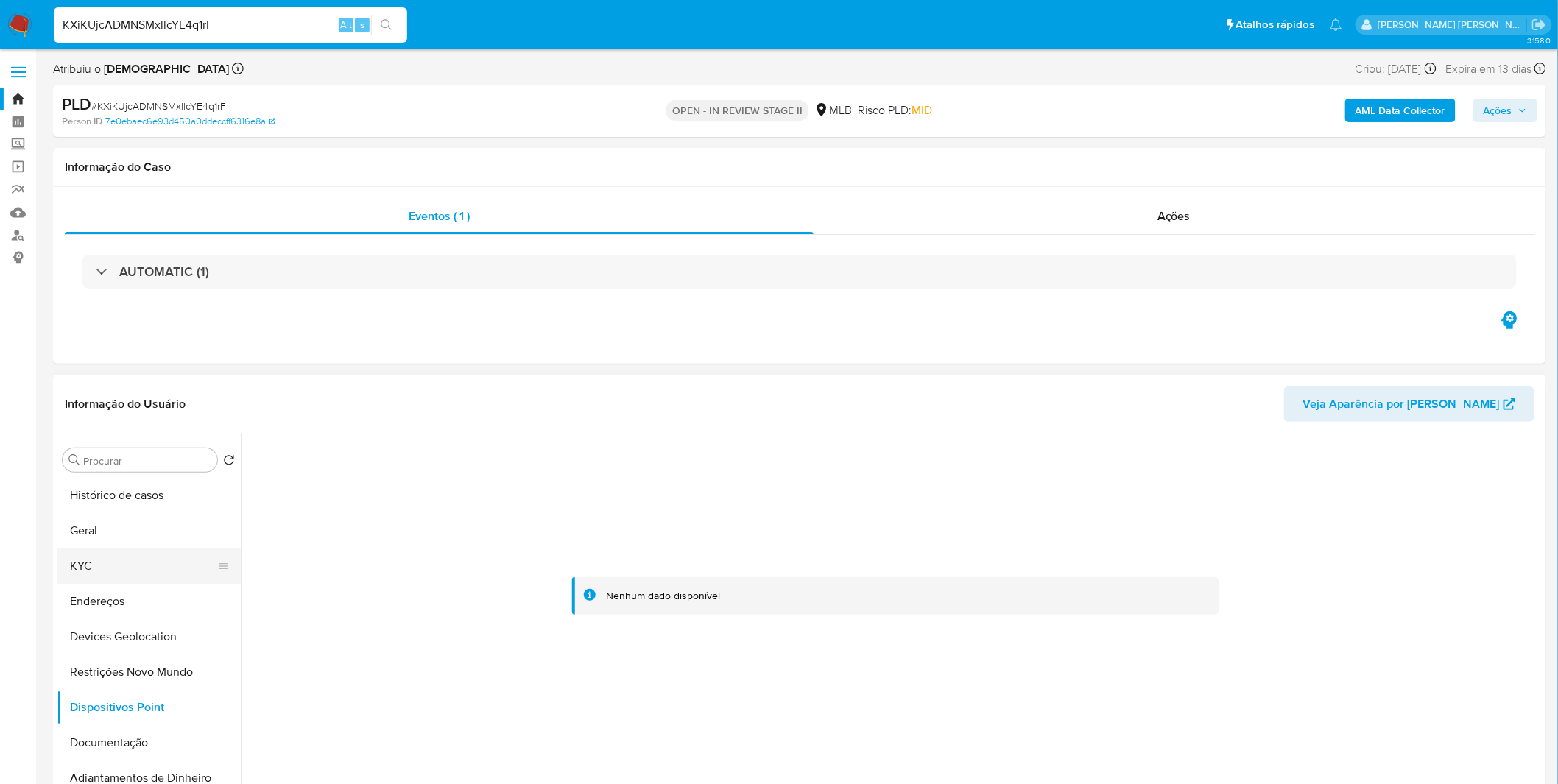
click at [130, 570] on button "KYC" at bounding box center [142, 566] width 172 height 36
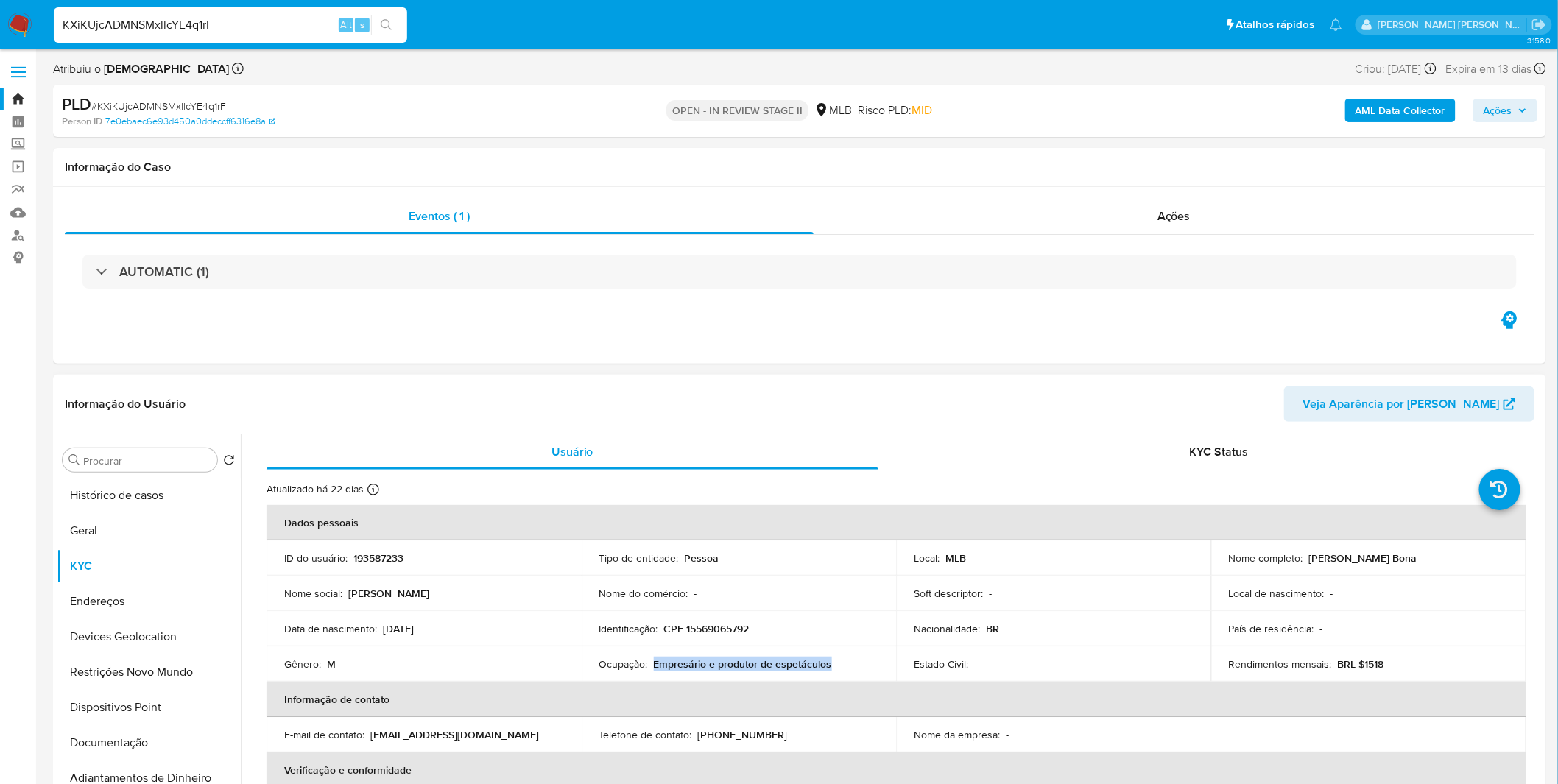
drag, startPoint x: 841, startPoint y: 663, endPoint x: 654, endPoint y: 661, distance: 187.0
click at [654, 661] on div "Ocupação : Empresário e produtor de espetáculos" at bounding box center [739, 664] width 280 height 14
copy p "Empresário e produtor de espetáculos"
click at [144, 511] on button "Histórico de casos" at bounding box center [142, 495] width 172 height 36
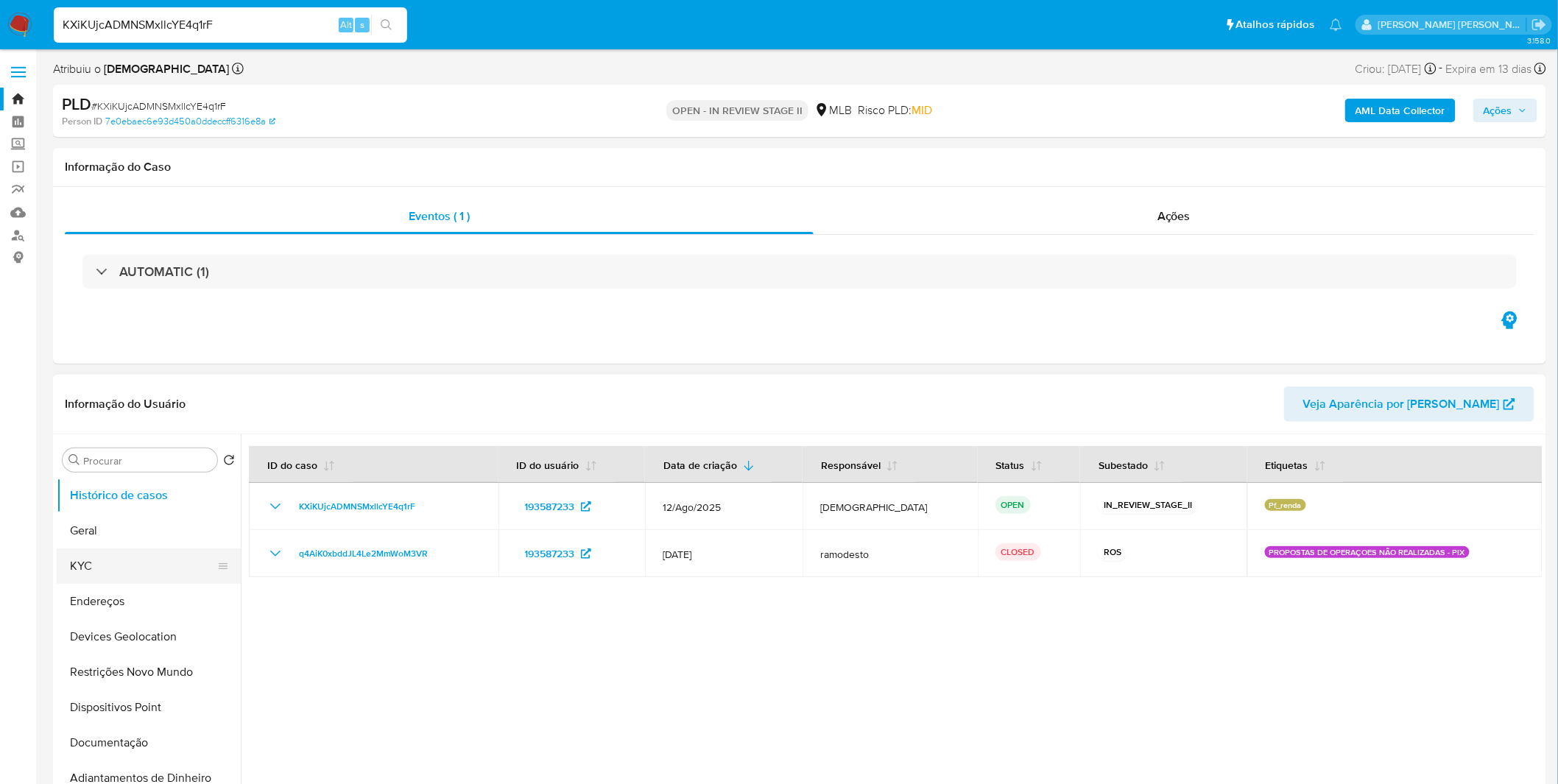
click at [152, 558] on button "KYC" at bounding box center [142, 566] width 172 height 36
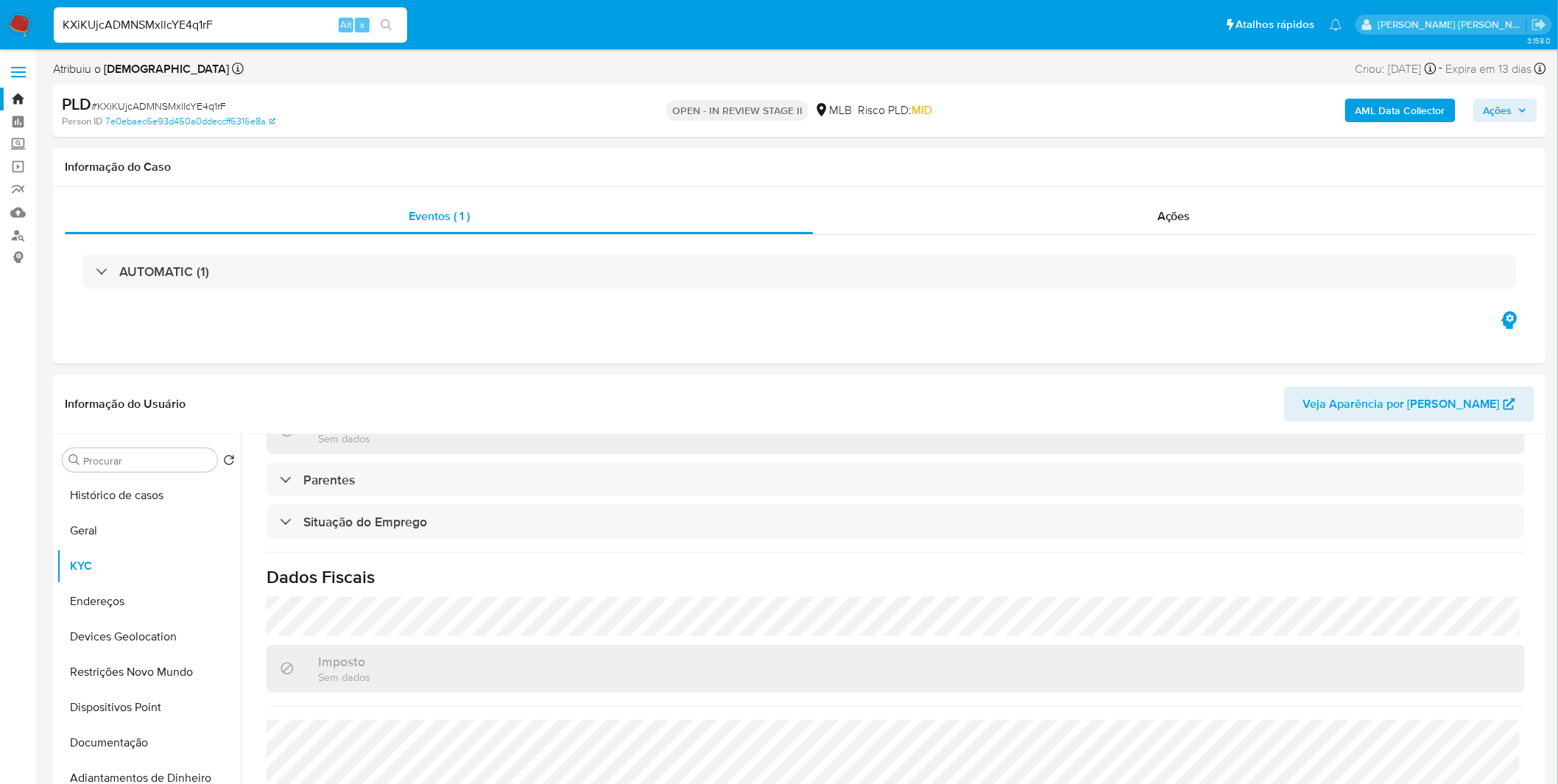
scroll to position [613, 0]
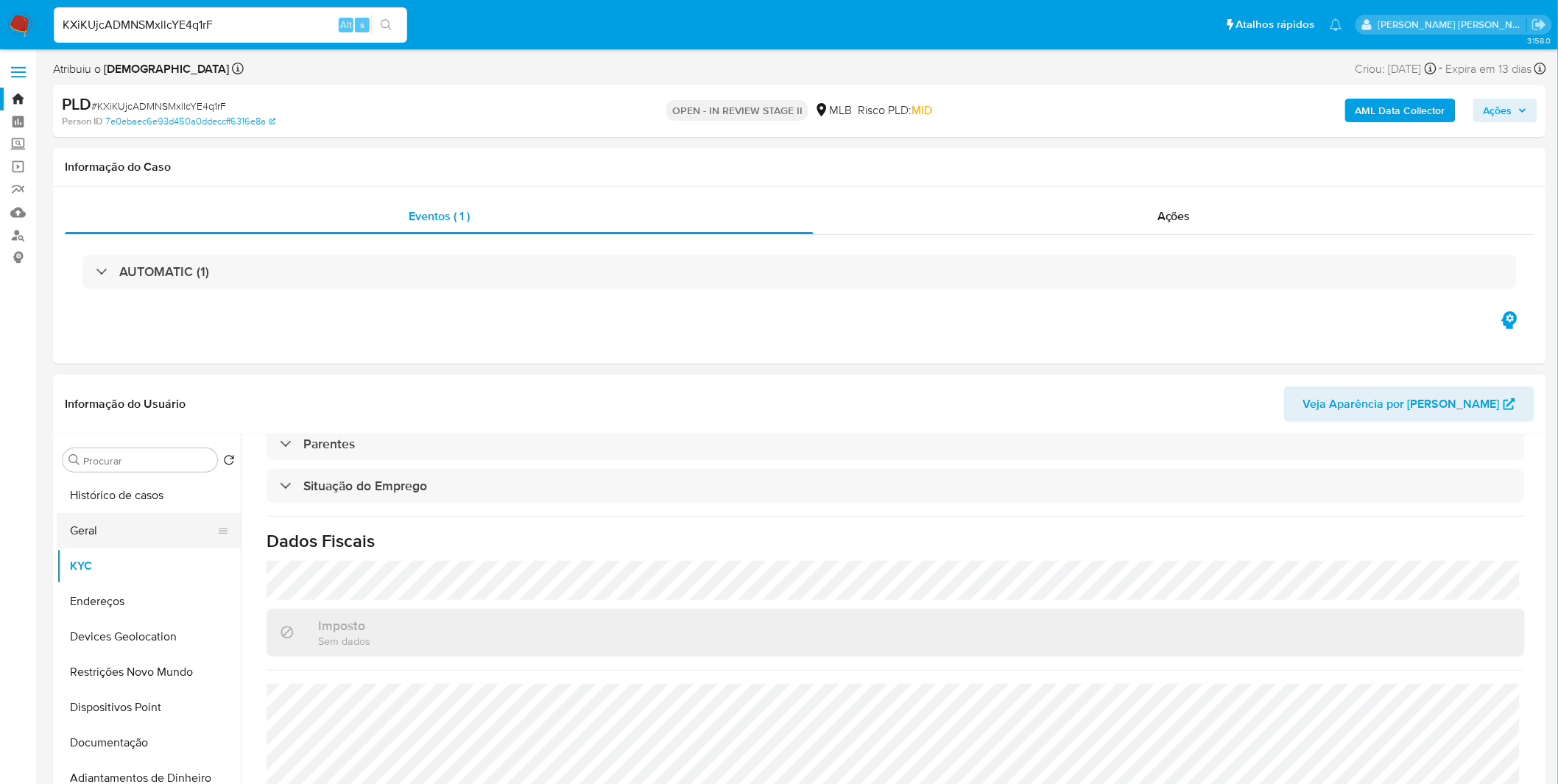
click at [152, 515] on button "Geral" at bounding box center [142, 531] width 172 height 36
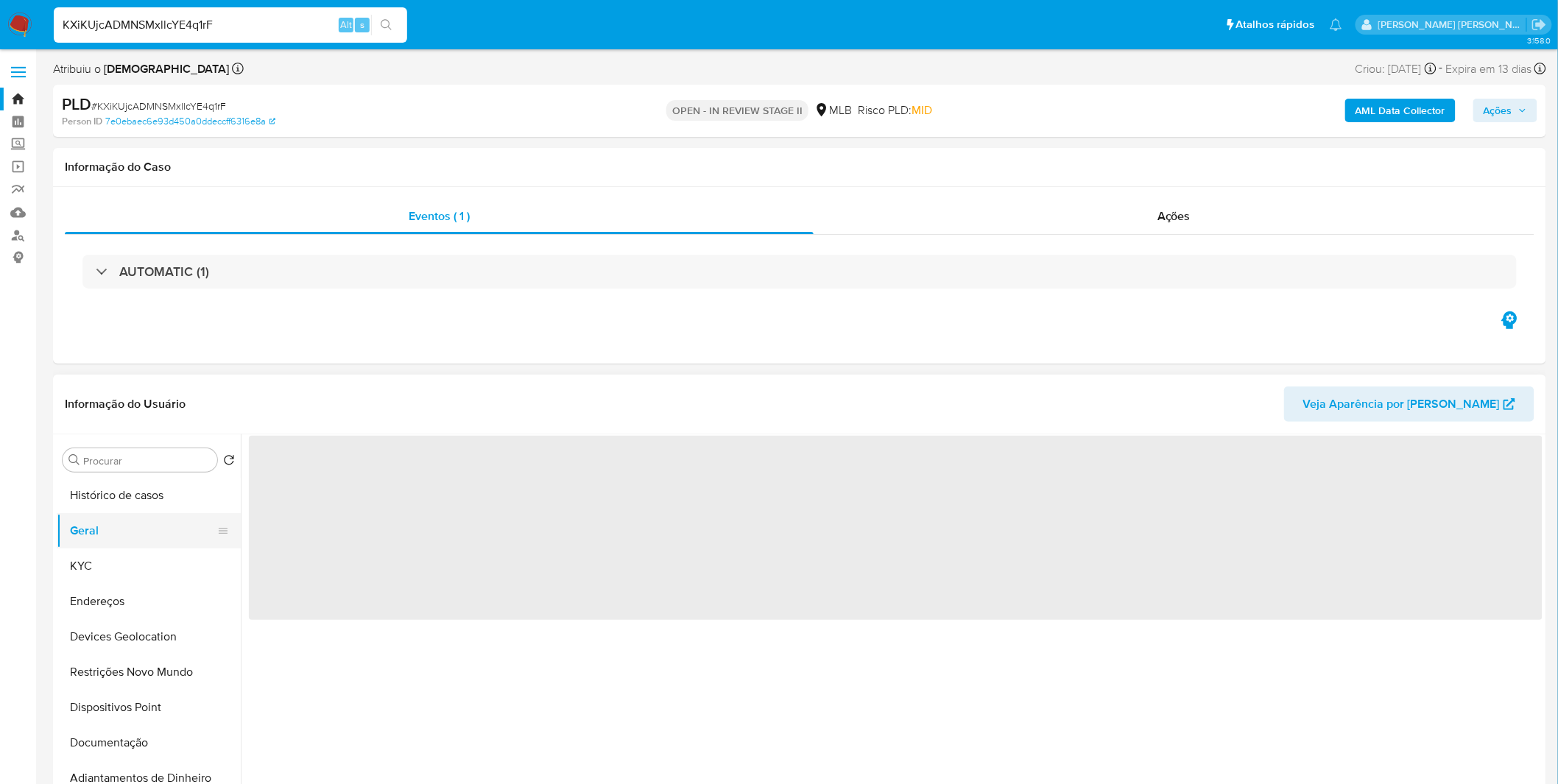
click at [150, 513] on button "Geral" at bounding box center [142, 531] width 172 height 36
click at [144, 504] on button "Histórico de casos" at bounding box center [142, 495] width 172 height 36
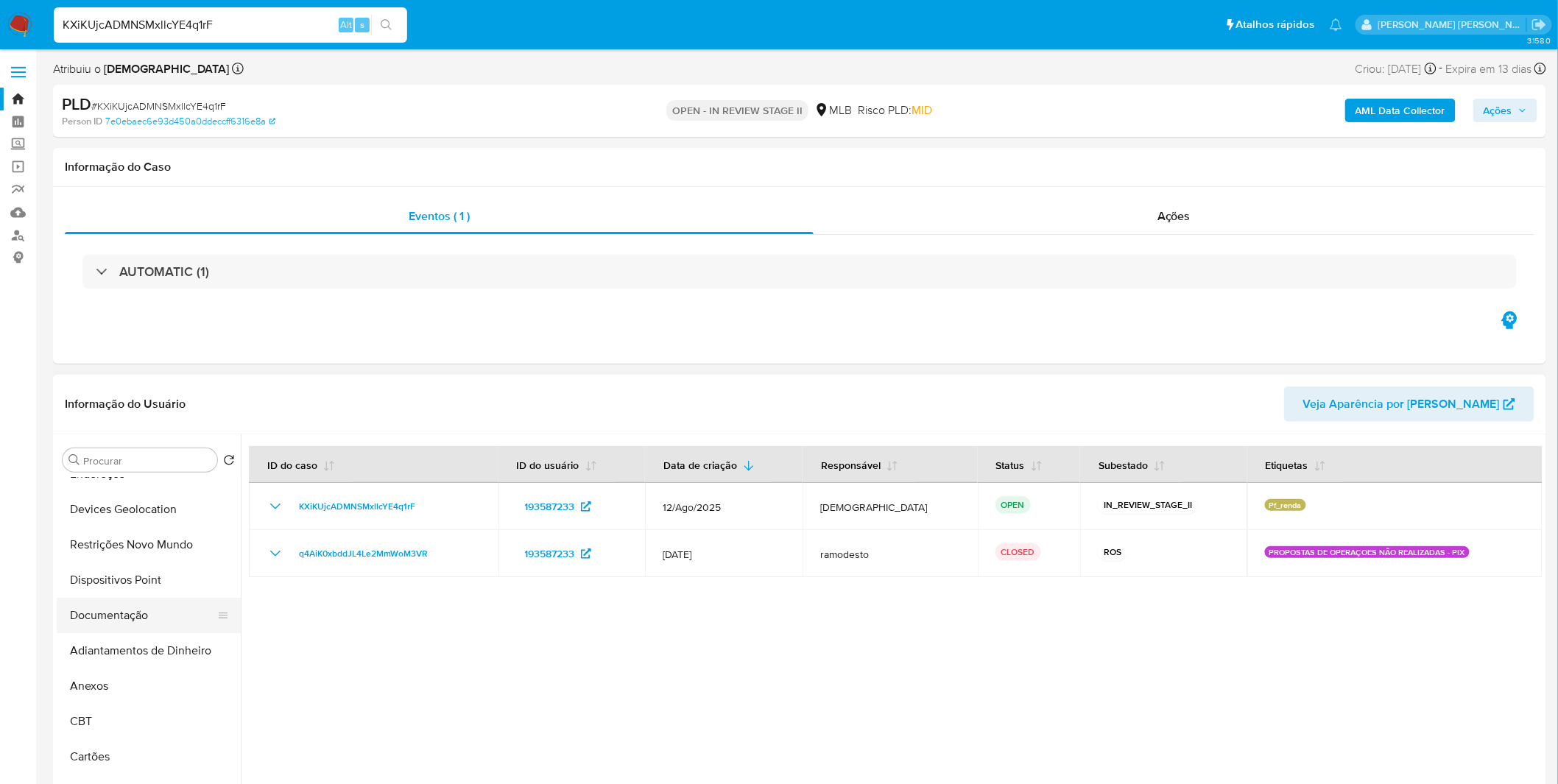
scroll to position [163, 0]
click at [133, 661] on button "Anexos" at bounding box center [142, 650] width 172 height 36
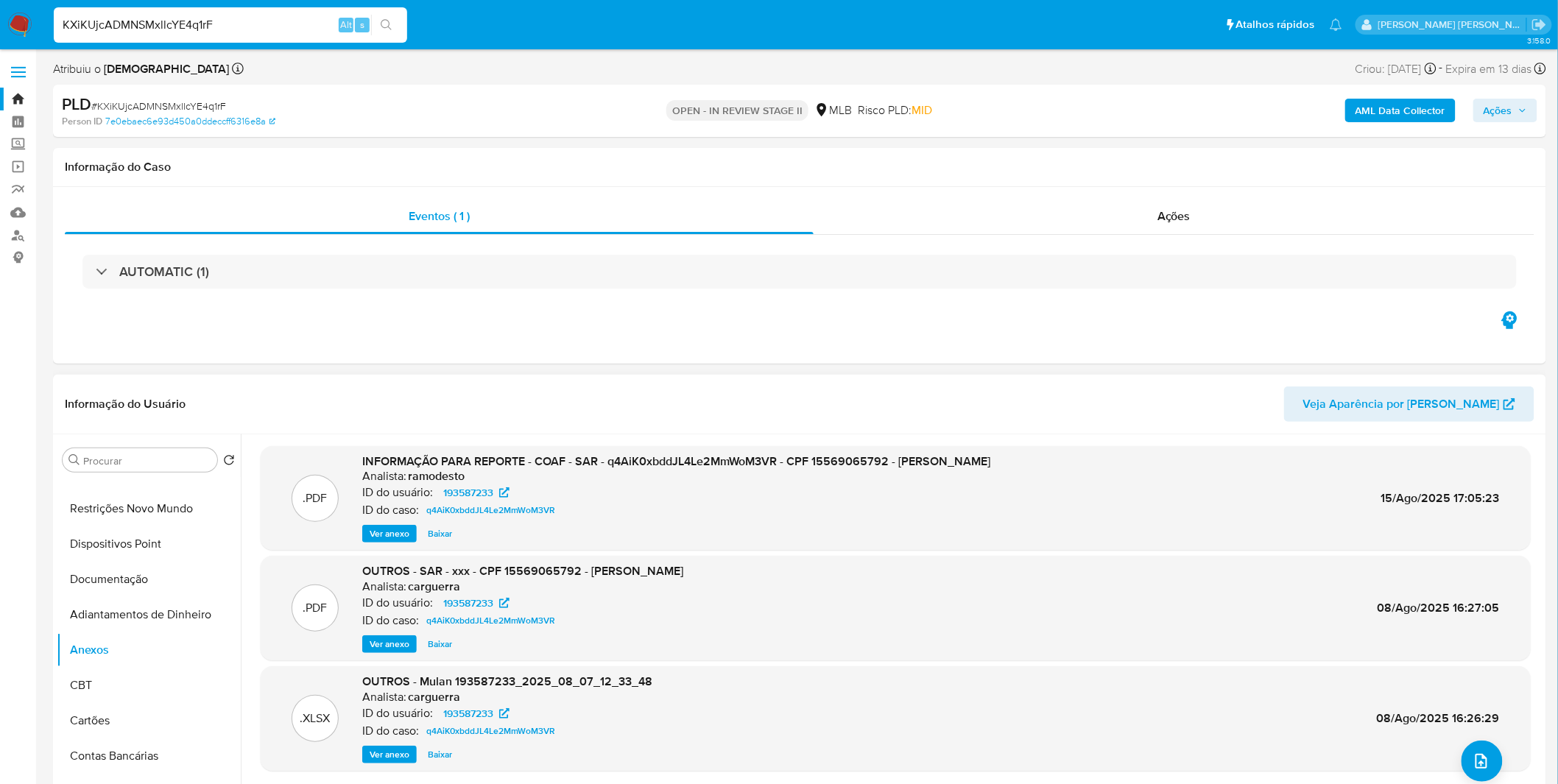
click at [381, 538] on span "Ver anexo" at bounding box center [389, 534] width 40 height 15
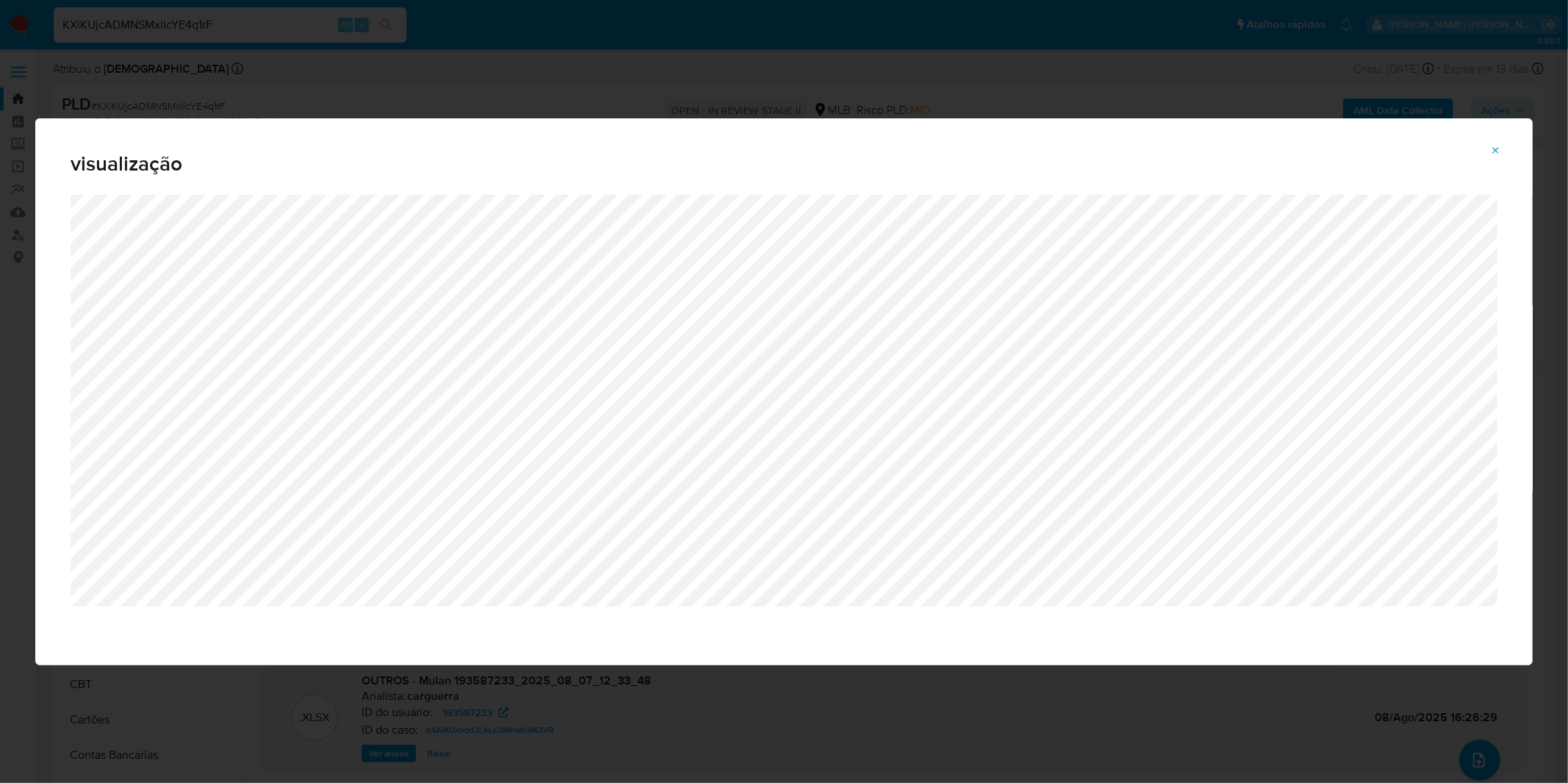
click at [1502, 147] on icon "Attachment preview" at bounding box center [1495, 150] width 12 height 12
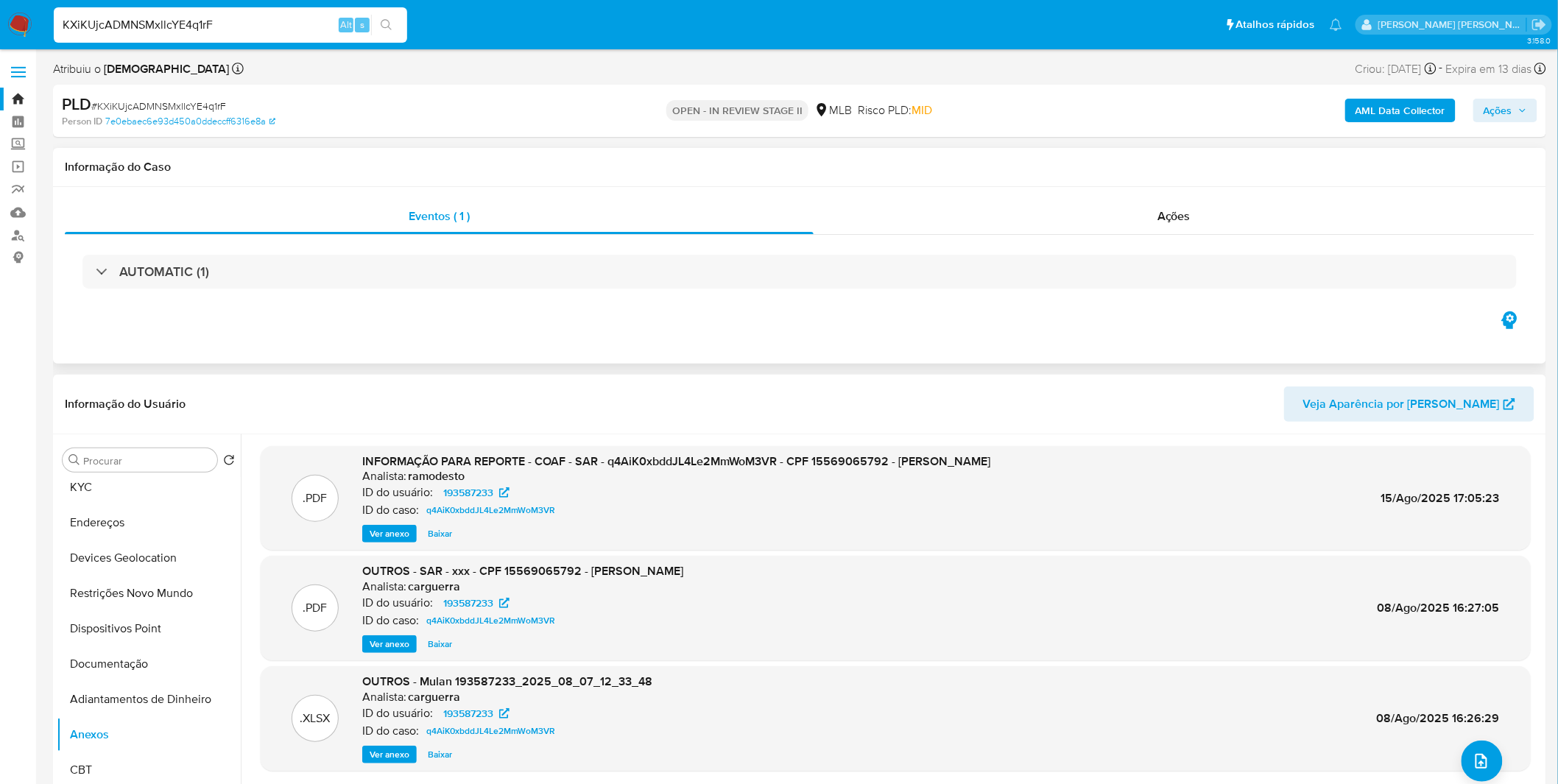
scroll to position [0, 0]
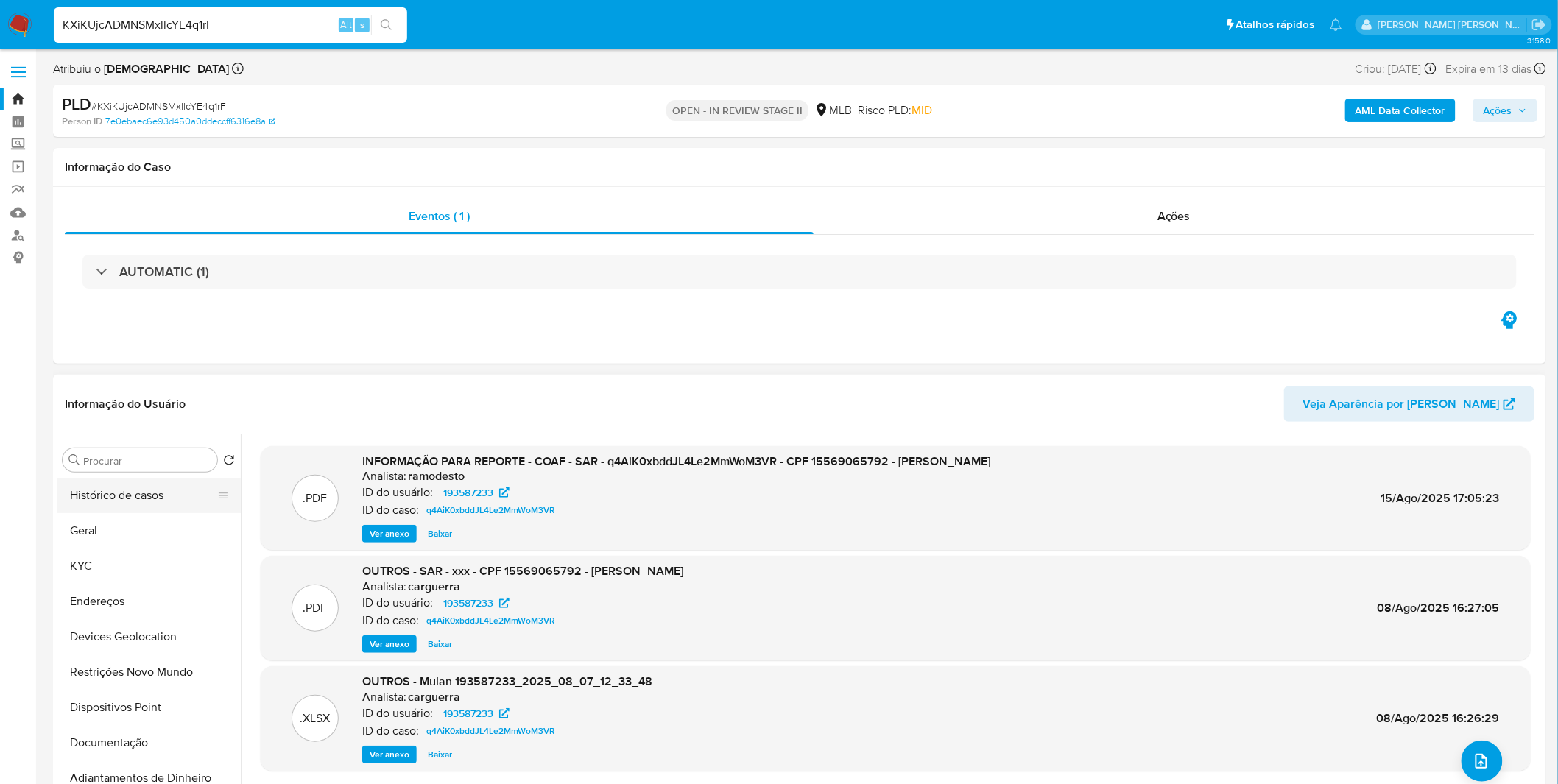
click at [136, 511] on button "Histórico de casos" at bounding box center [142, 495] width 172 height 36
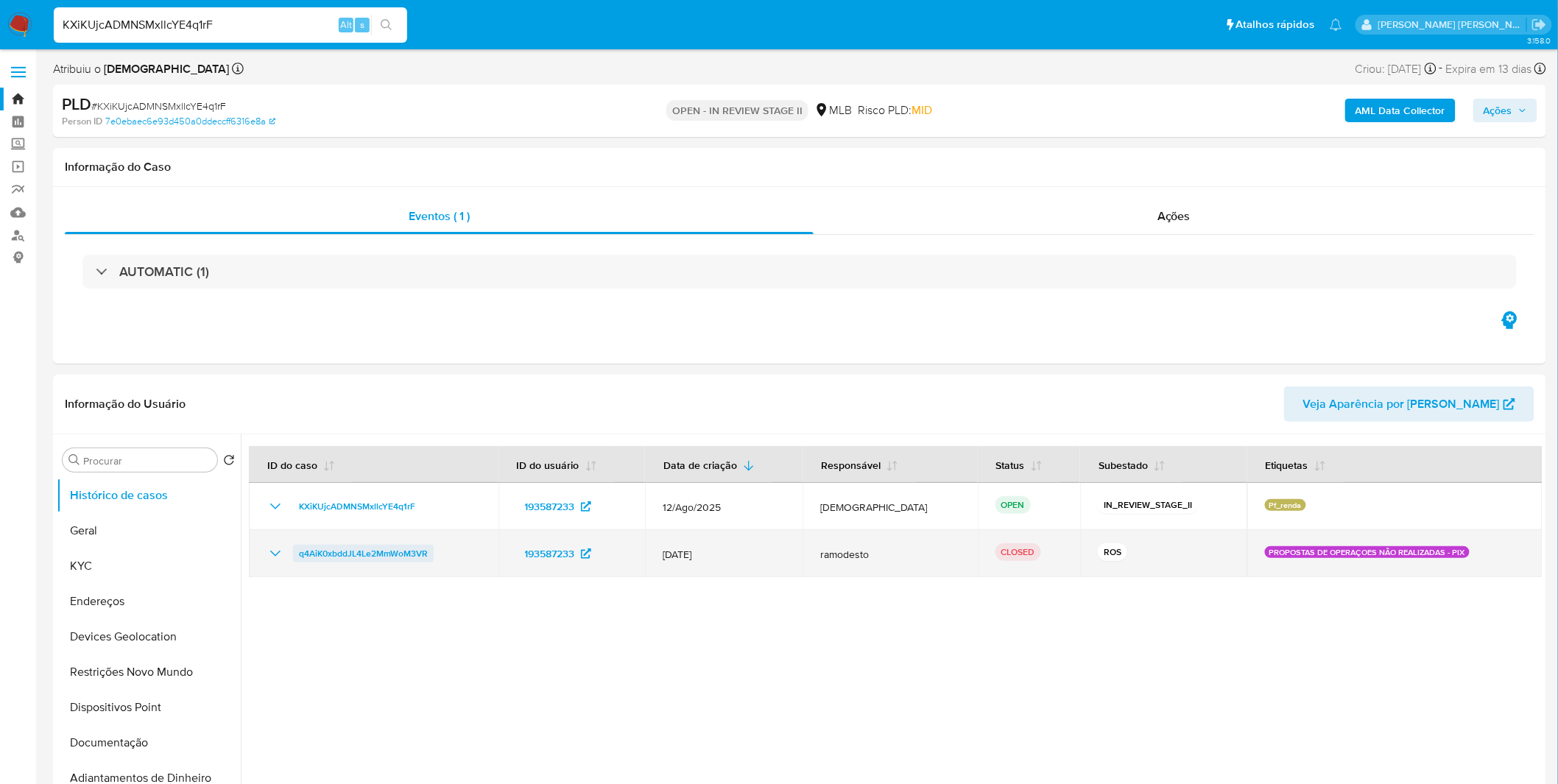
drag, startPoint x: 439, startPoint y: 553, endPoint x: 295, endPoint y: 553, distance: 144.0
click at [295, 553] on div "q4AiK0xbddJL4Le2MmWoM3VR" at bounding box center [373, 553] width 214 height 17
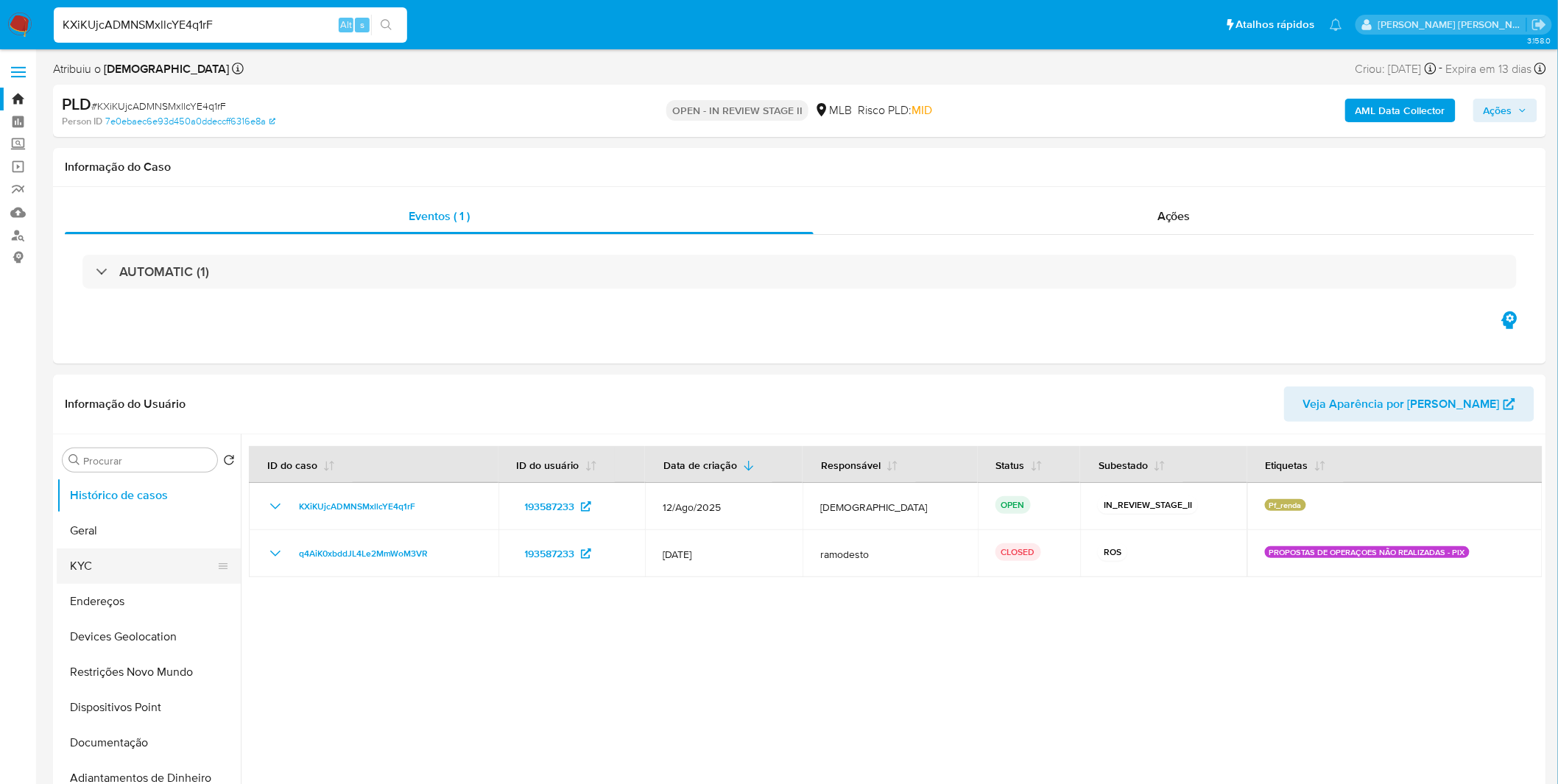
click at [163, 562] on button "KYC" at bounding box center [142, 566] width 172 height 36
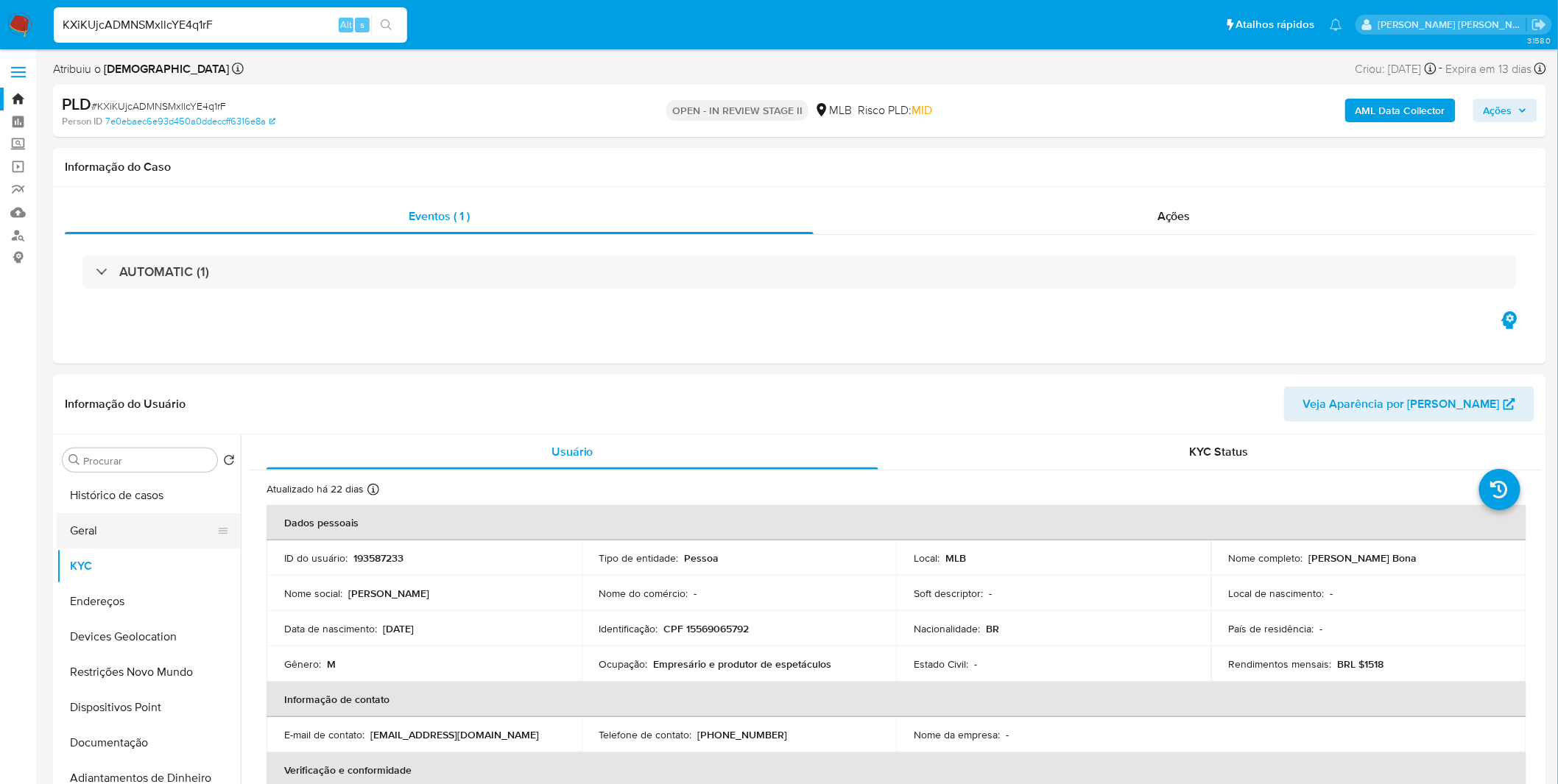
click at [180, 513] on button "Geral" at bounding box center [142, 531] width 172 height 36
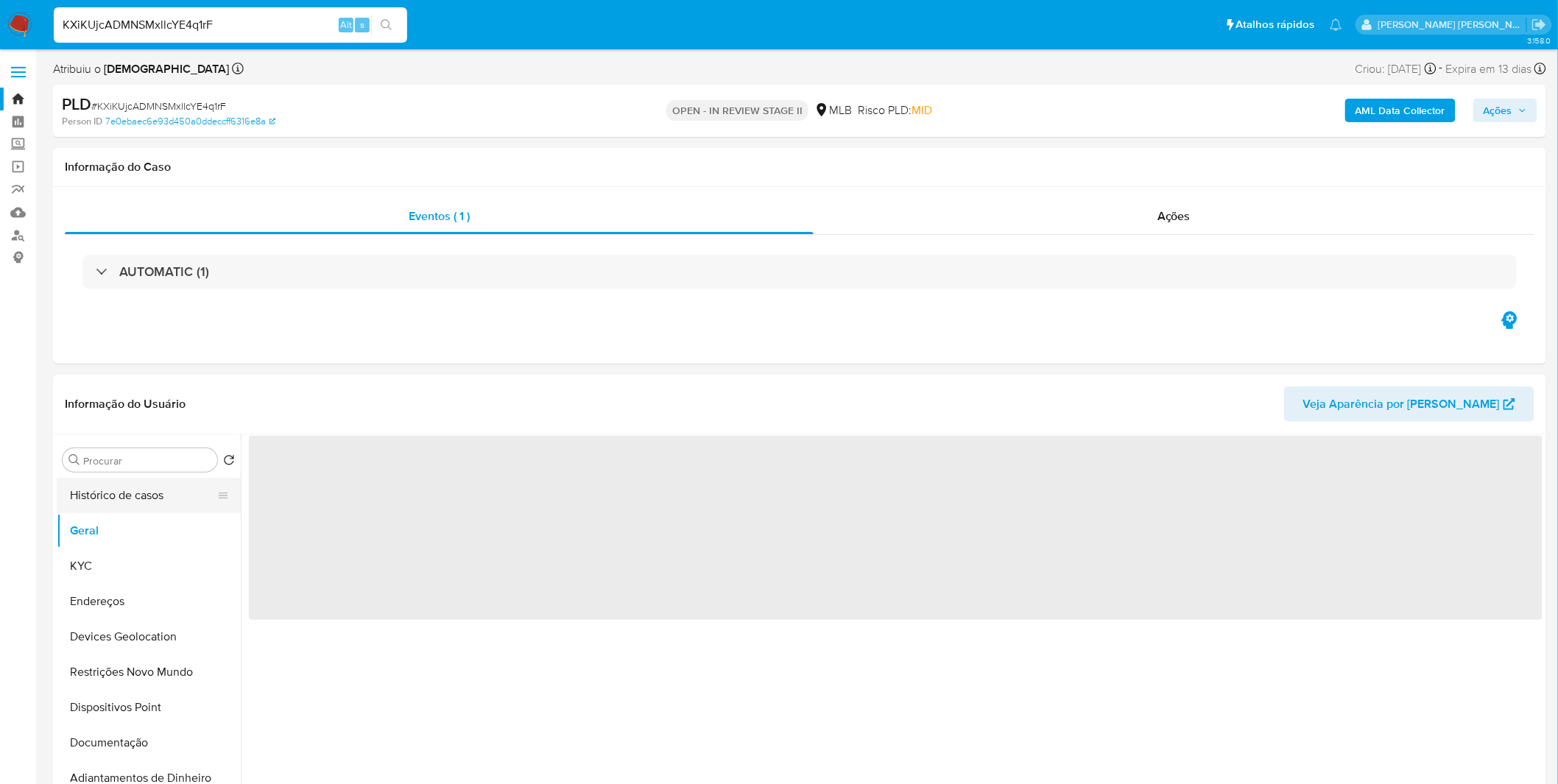
click at [175, 502] on button "Histórico de casos" at bounding box center [142, 495] width 172 height 36
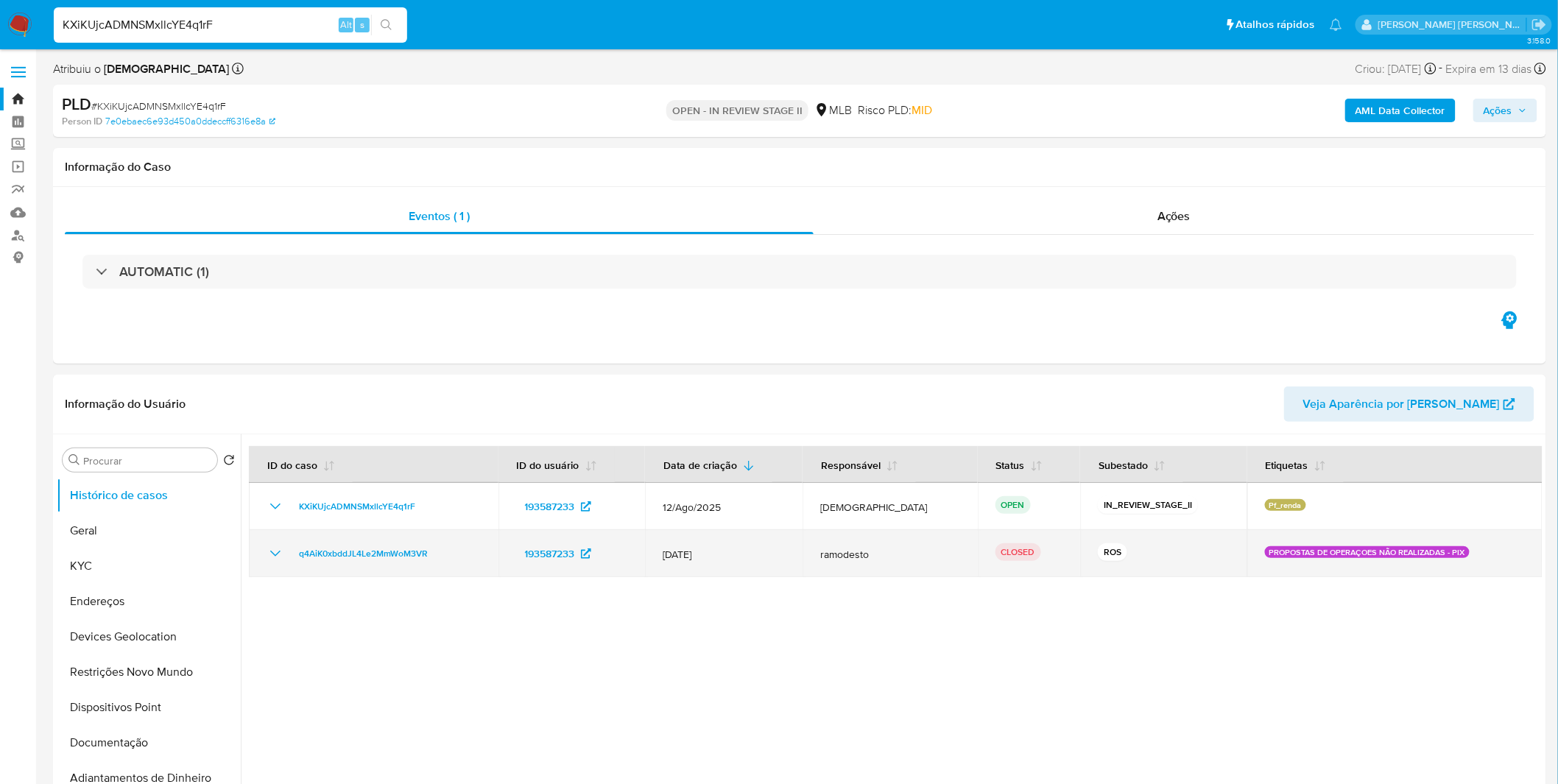
click at [274, 557] on icon "Mostrar/Ocultar" at bounding box center [274, 553] width 17 height 17
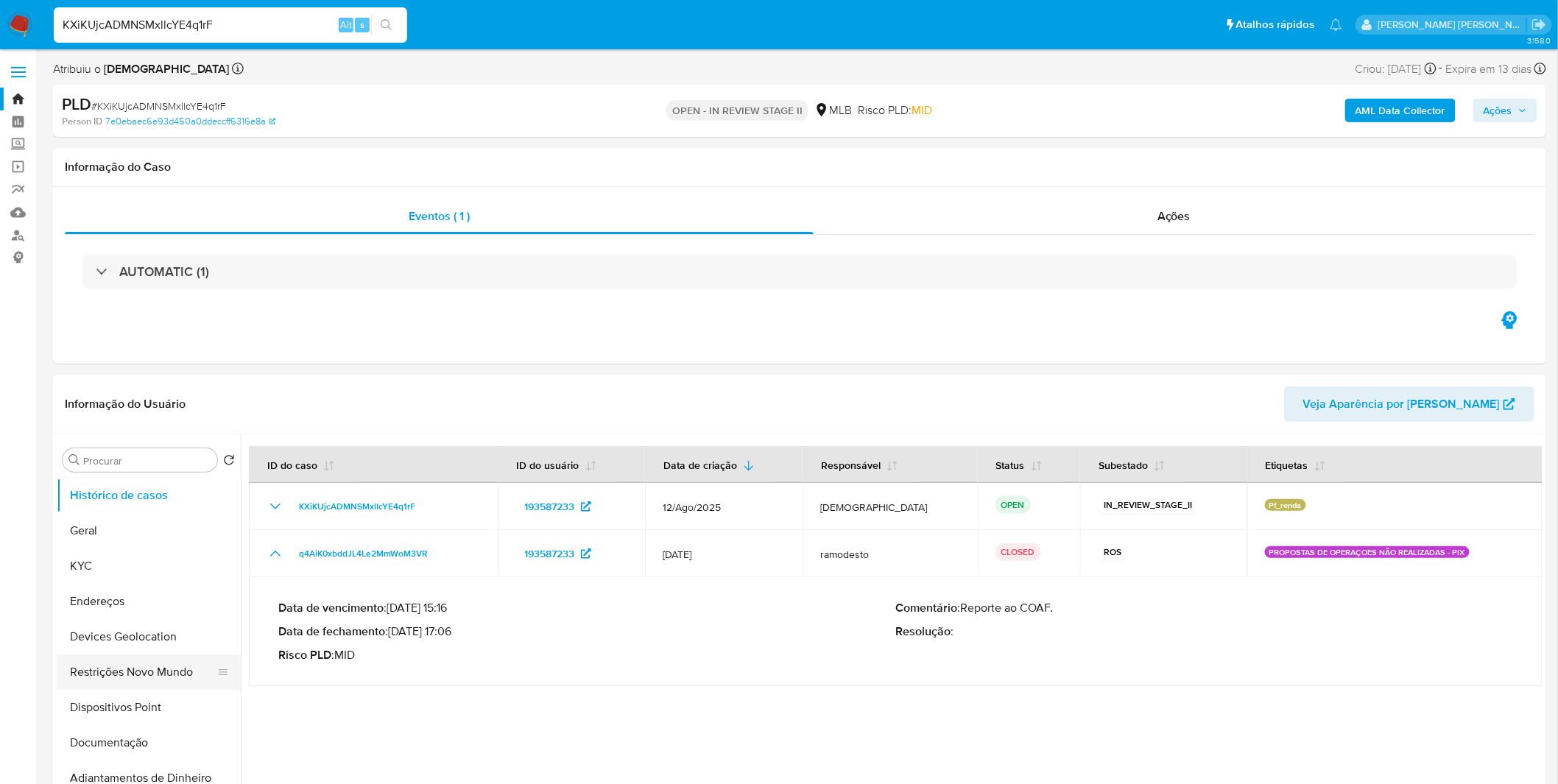
click at [142, 668] on button "Restrições Novo Mundo" at bounding box center [142, 672] width 172 height 36
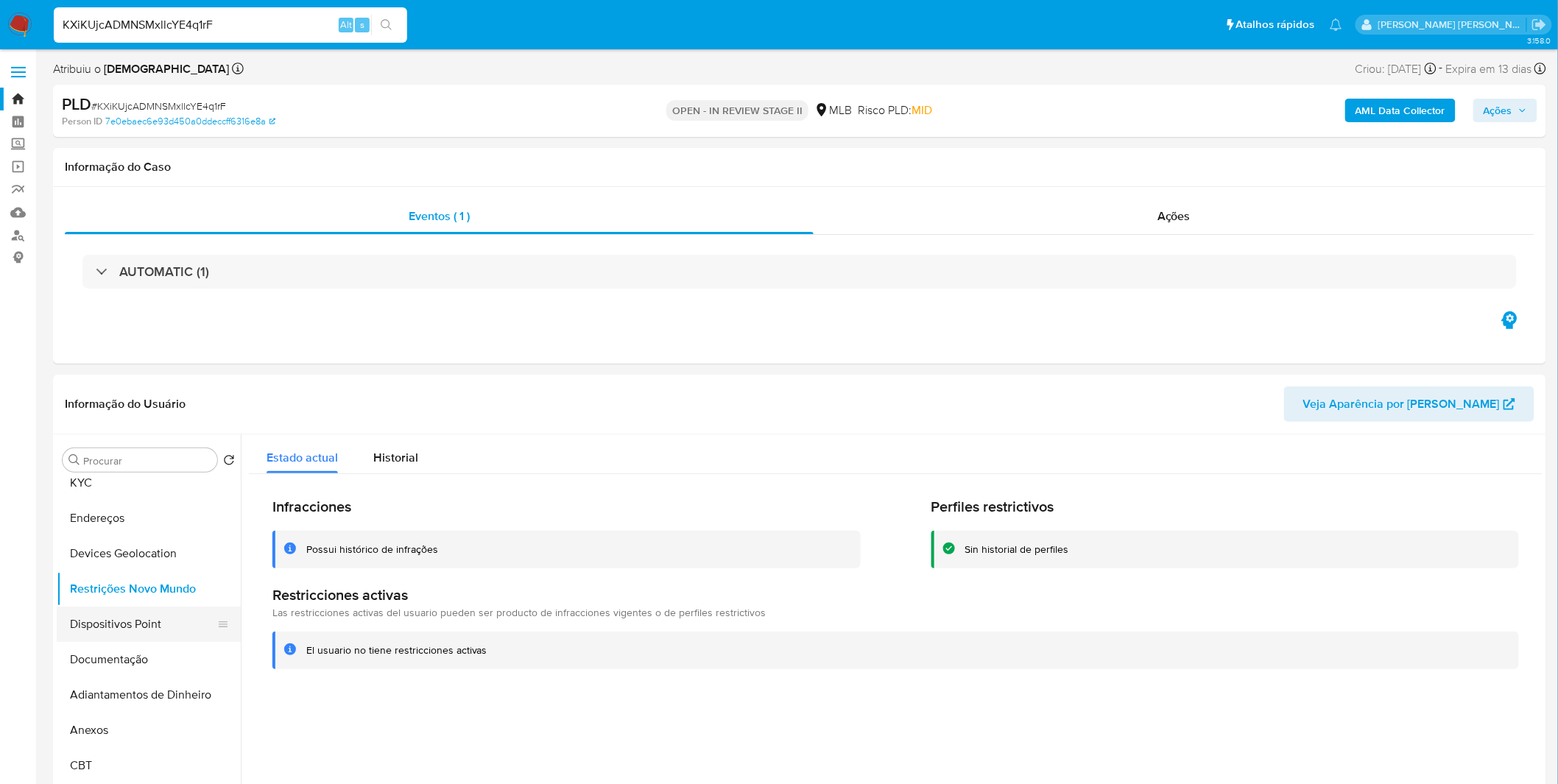
scroll to position [82, 0]
click at [120, 664] on button "Documentação" at bounding box center [142, 661] width 172 height 36
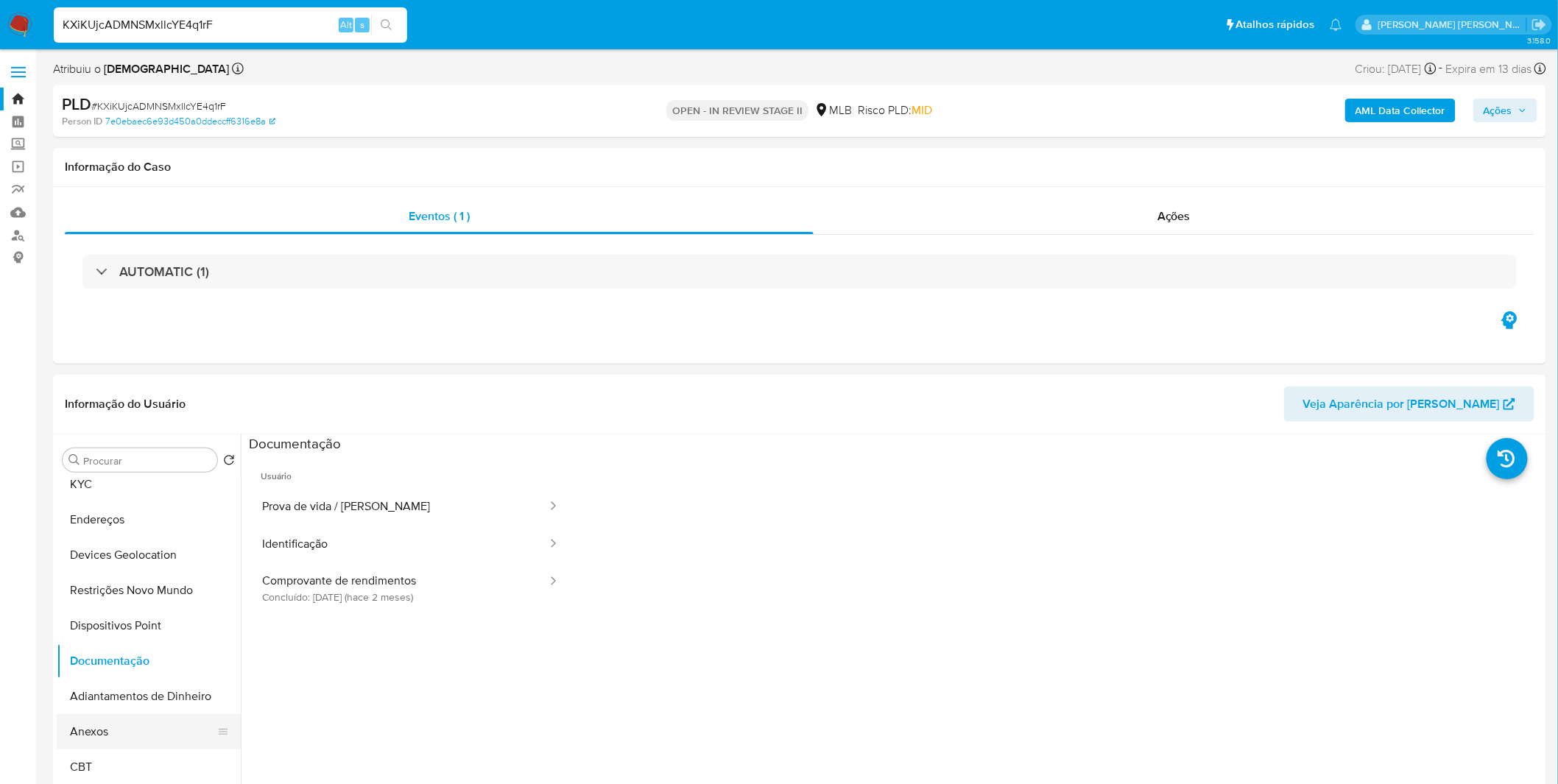
click at [109, 726] on button "Anexos" at bounding box center [142, 732] width 172 height 36
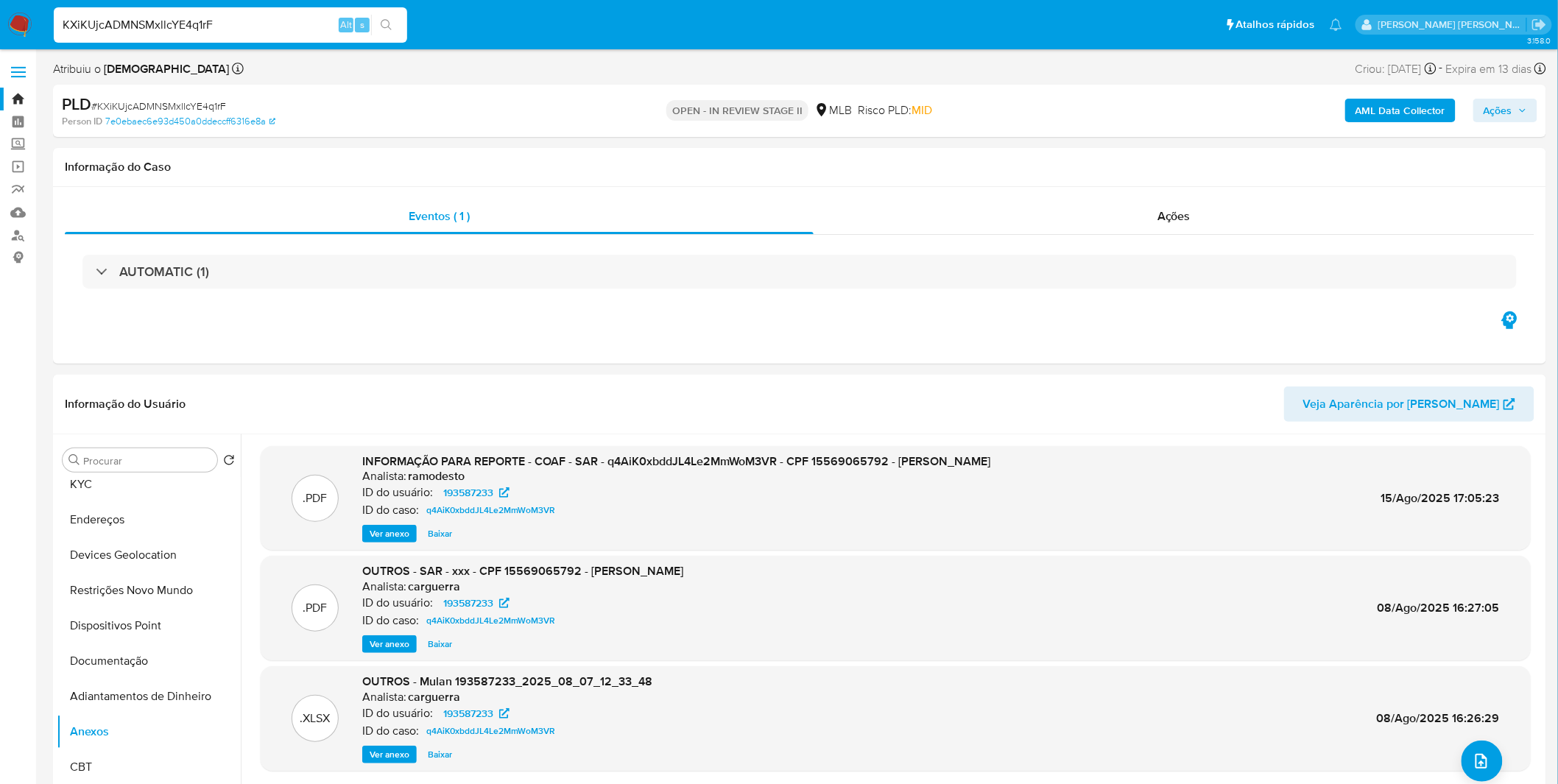
click at [366, 523] on div "INFORMAÇÃO PARA REPORTE - COAF - SAR - q4AiK0xbddJL4Le2MmWoM3VR - CPF 155690657…" at bounding box center [676, 499] width 628 height 90
click at [373, 527] on span "Ver anexo" at bounding box center [389, 534] width 40 height 15
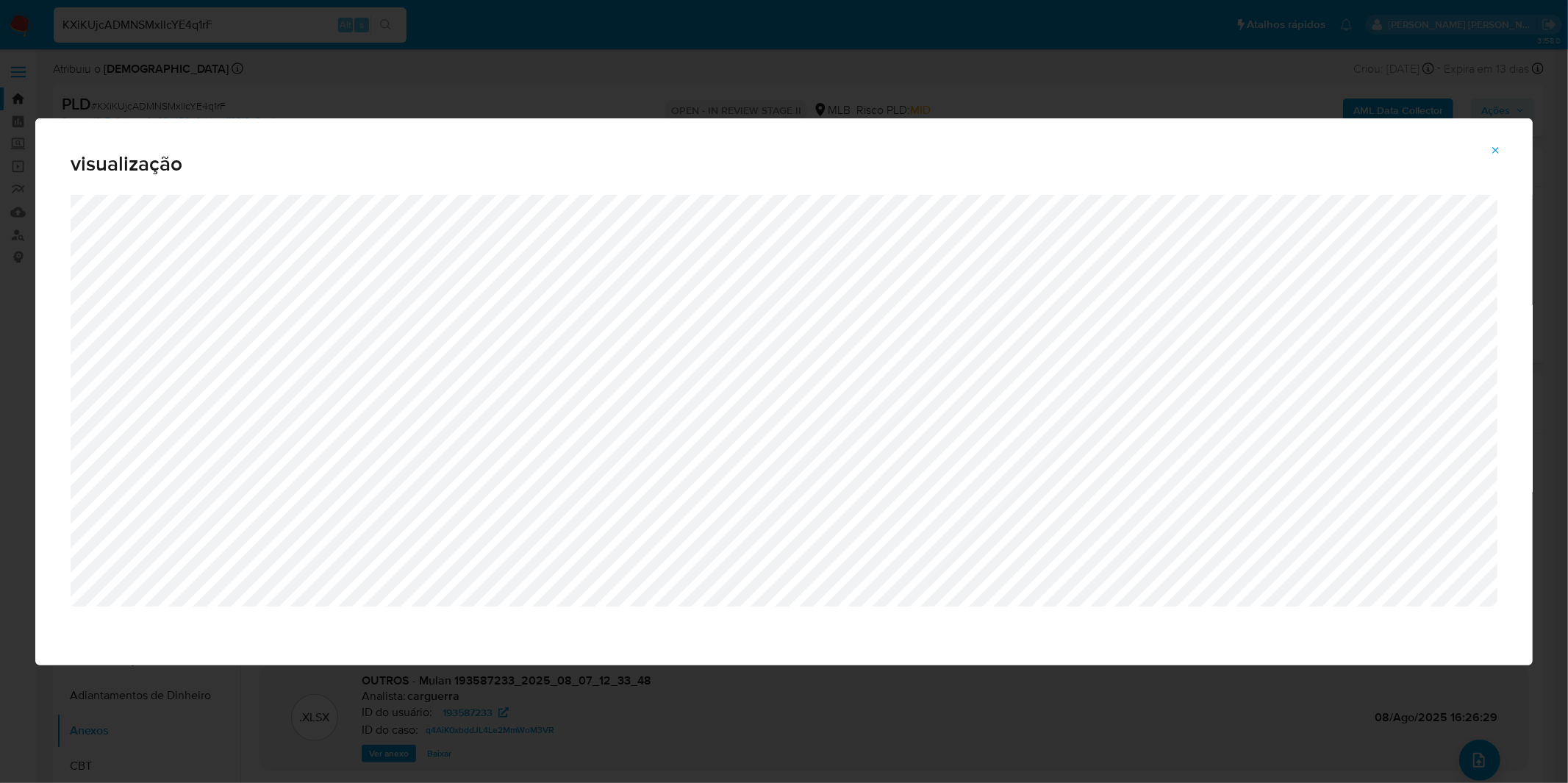
drag, startPoint x: 392, startPoint y: 78, endPoint x: 516, endPoint y: 88, distance: 124.4
click at [392, 78] on div "visualização" at bounding box center [784, 392] width 1568 height 783
click at [1496, 150] on icon "Attachment preview" at bounding box center [1496, 150] width 6 height 6
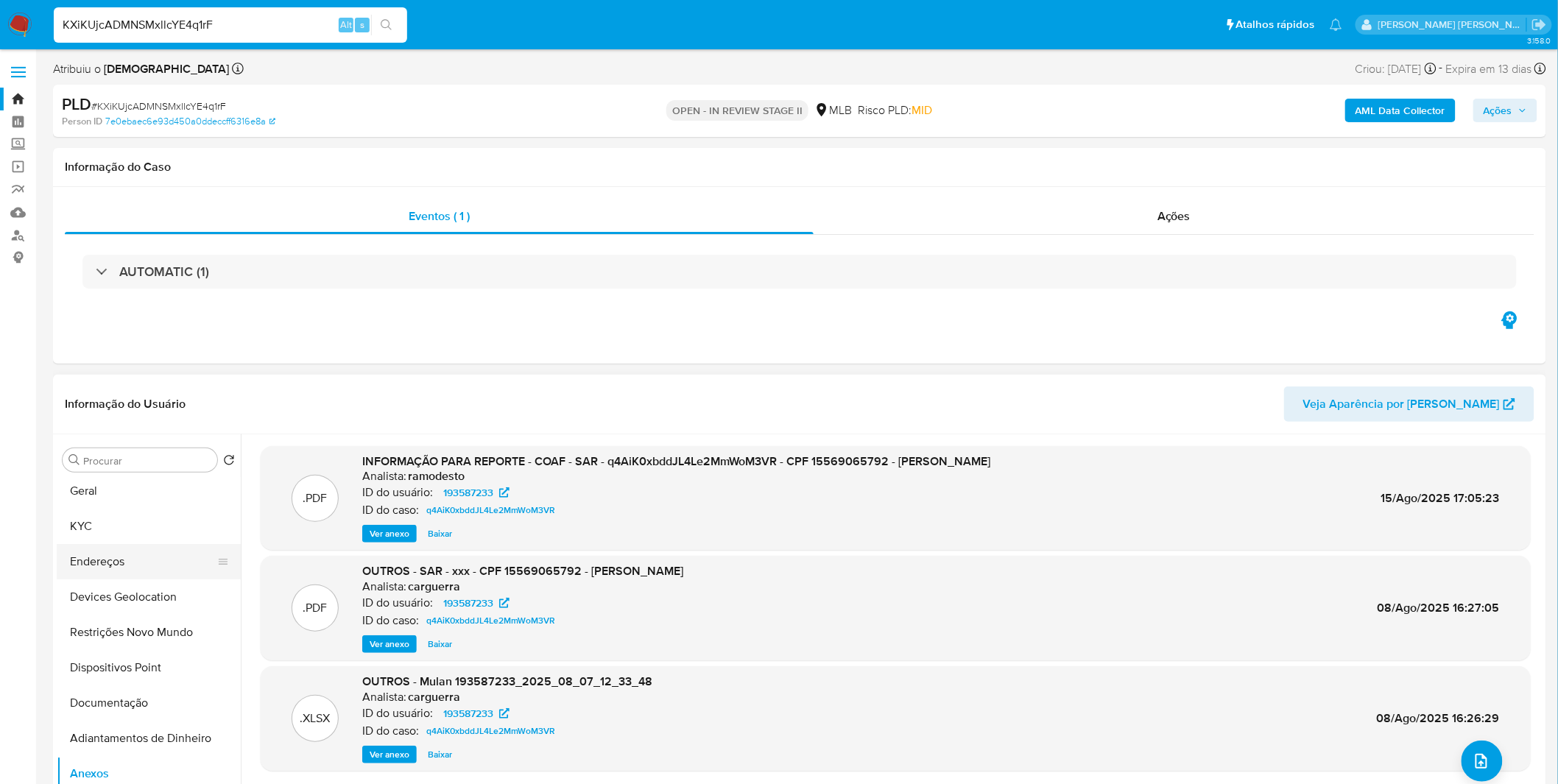
scroll to position [0, 0]
click at [124, 573] on button "KYC" at bounding box center [142, 566] width 172 height 36
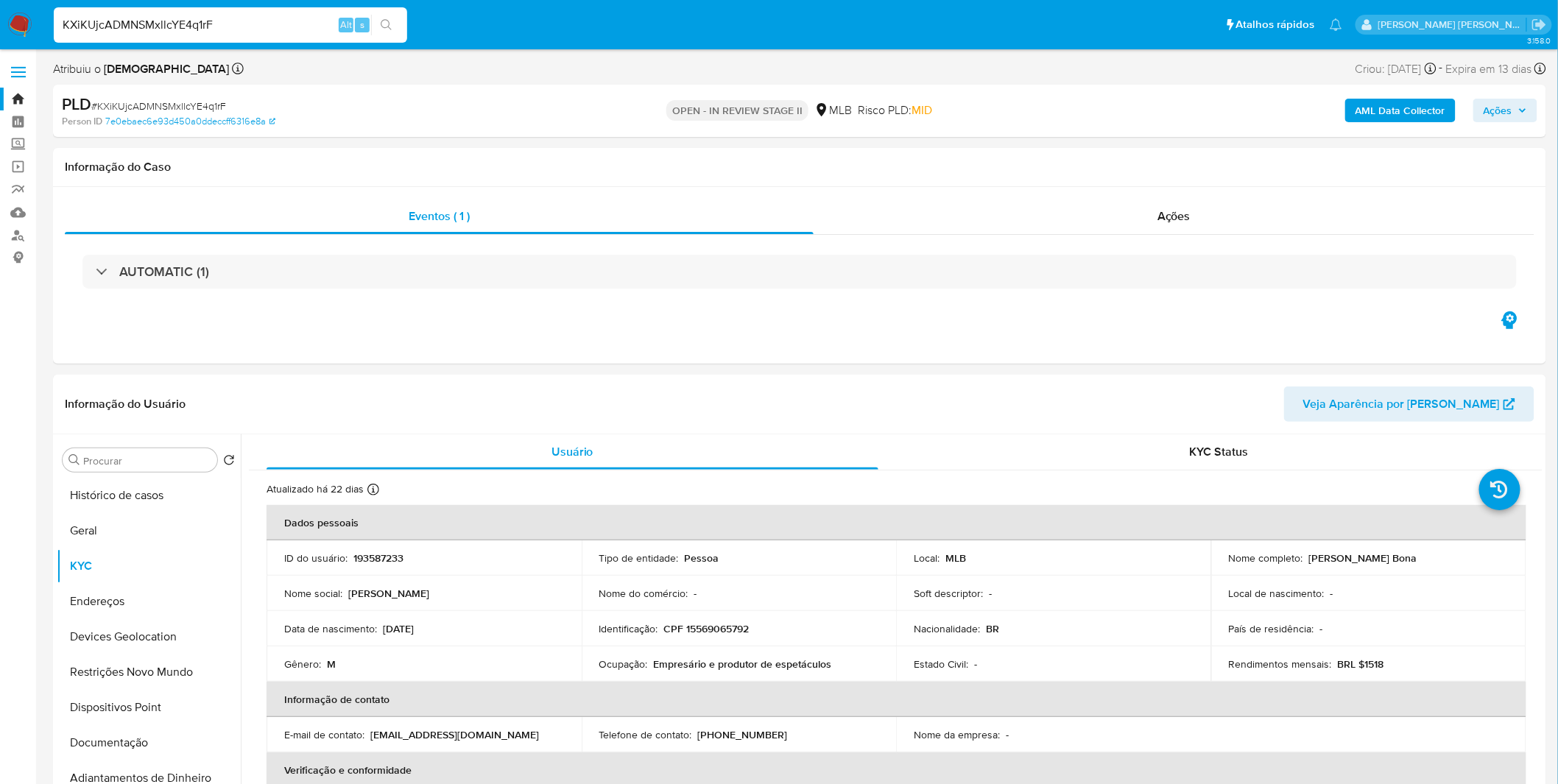
click at [16, 32] on img at bounding box center [19, 25] width 25 height 25
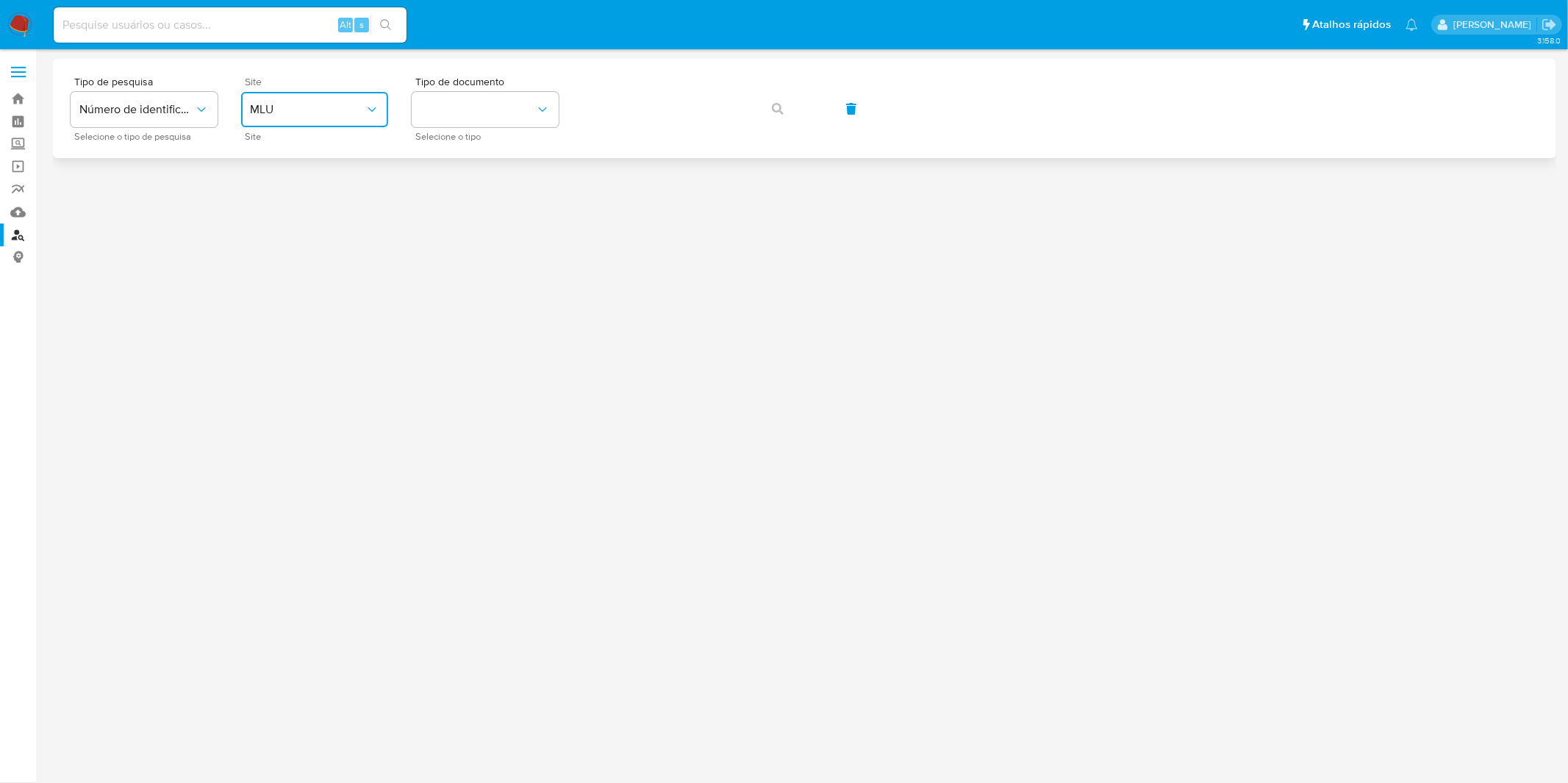
click at [297, 110] on span "MLU" at bounding box center [308, 109] width 115 height 15
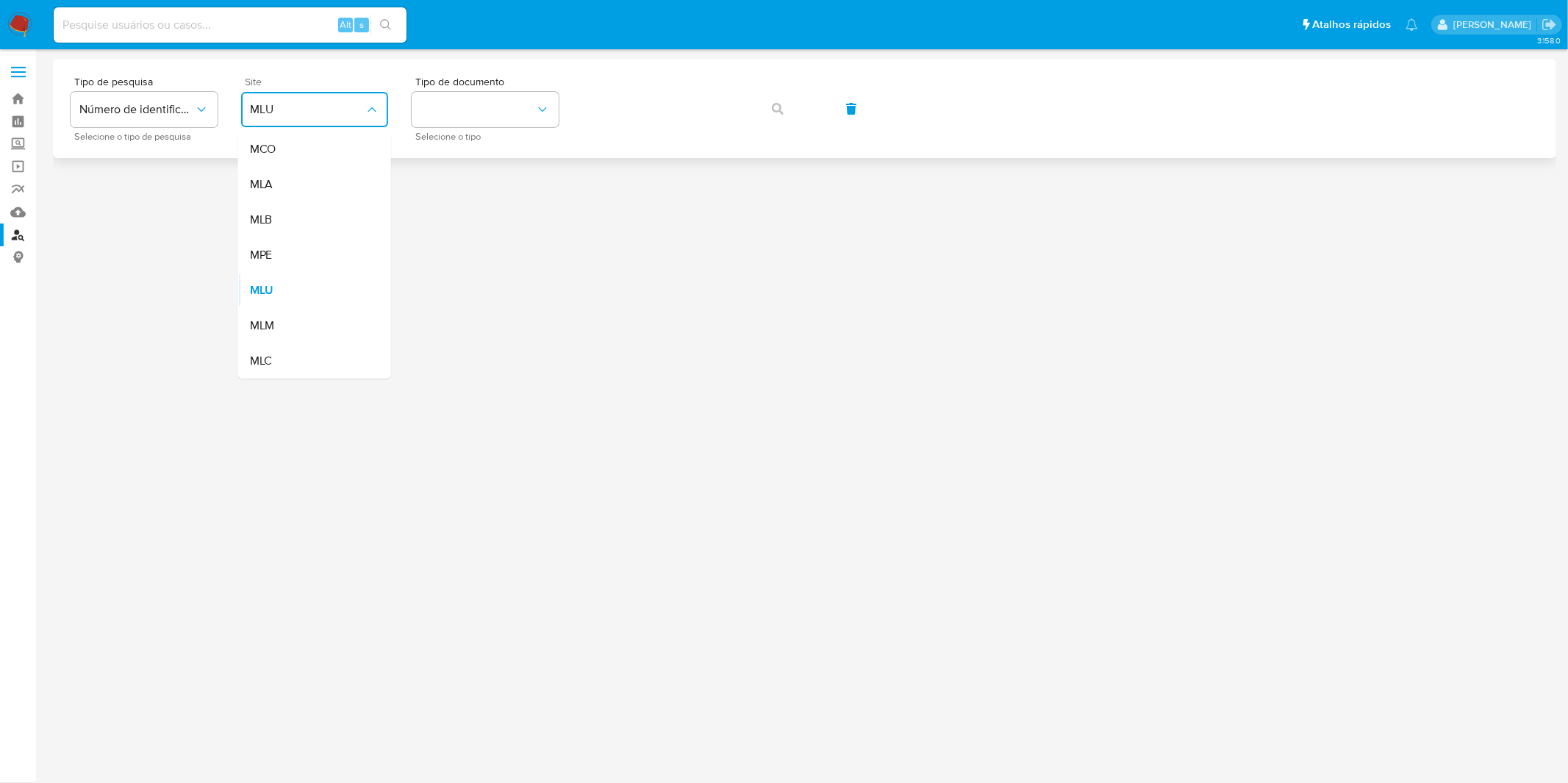
click at [297, 110] on span "MLU" at bounding box center [308, 109] width 115 height 15
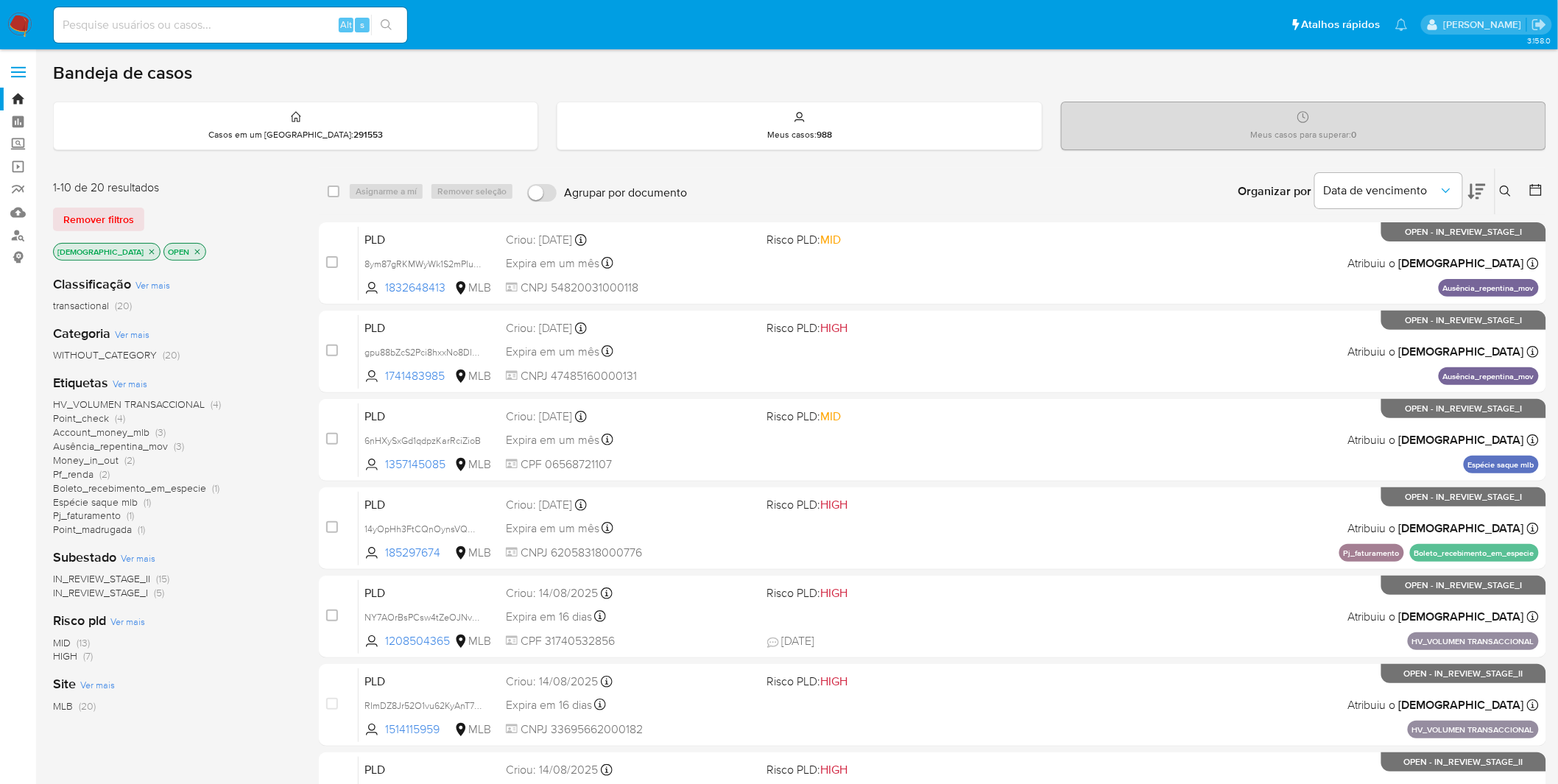
click at [167, 490] on span "Boleto_recebimento_em_especie" at bounding box center [129, 488] width 153 height 15
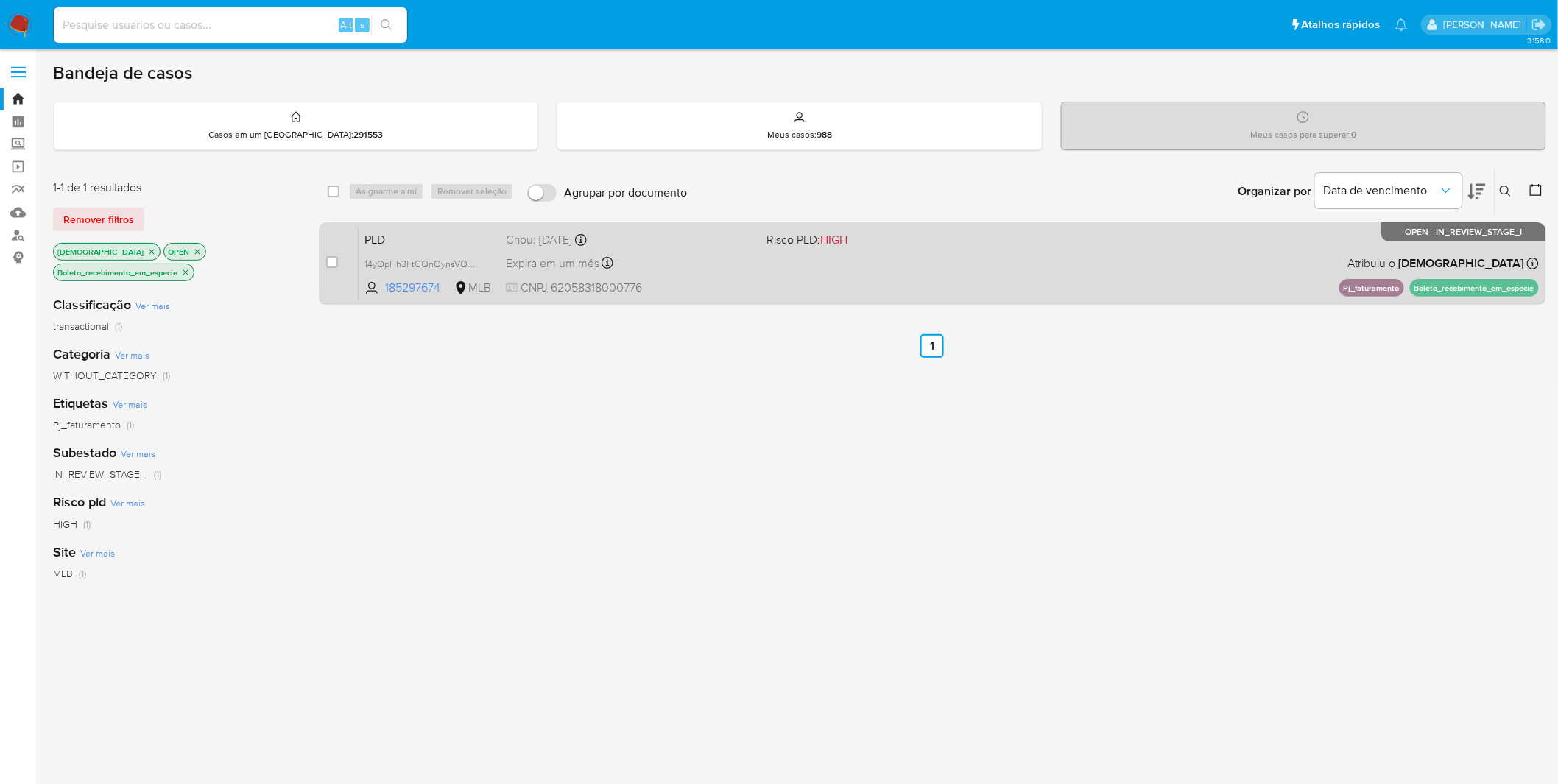
click at [808, 276] on div "PLD 14yOpHh3FtCQnOynsVQOrmJU 185297674 MLB Risco PLD: HIGH Criou: [DATE] Criou:…" at bounding box center [948, 263] width 1181 height 75
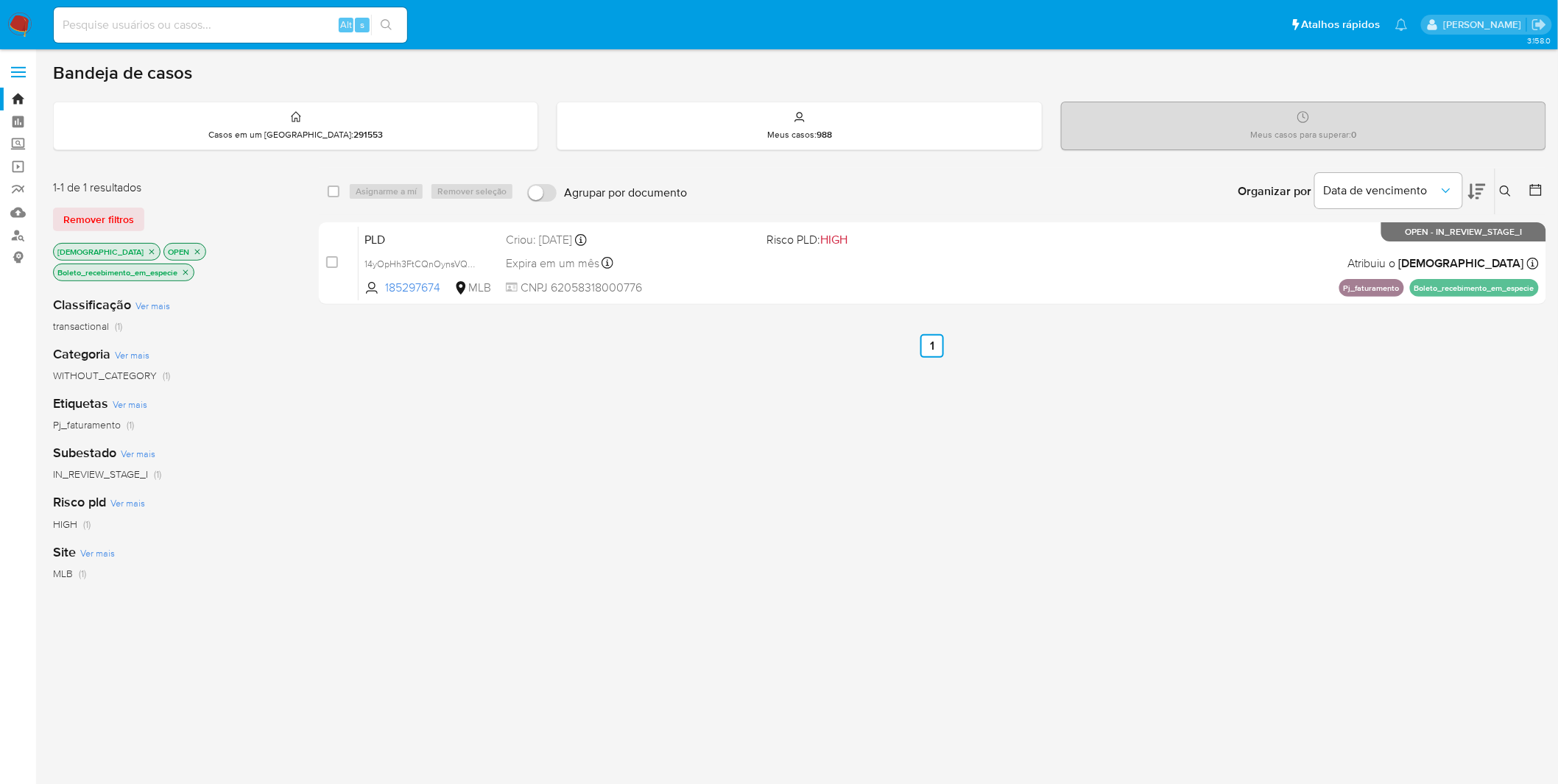
click at [244, 31] on input at bounding box center [231, 25] width 354 height 19
paste input "2jt0HWXMXYgNuazGRxEGJAgB"
type input "2jt0HWXMXYgNuazGRxEGJAgB"
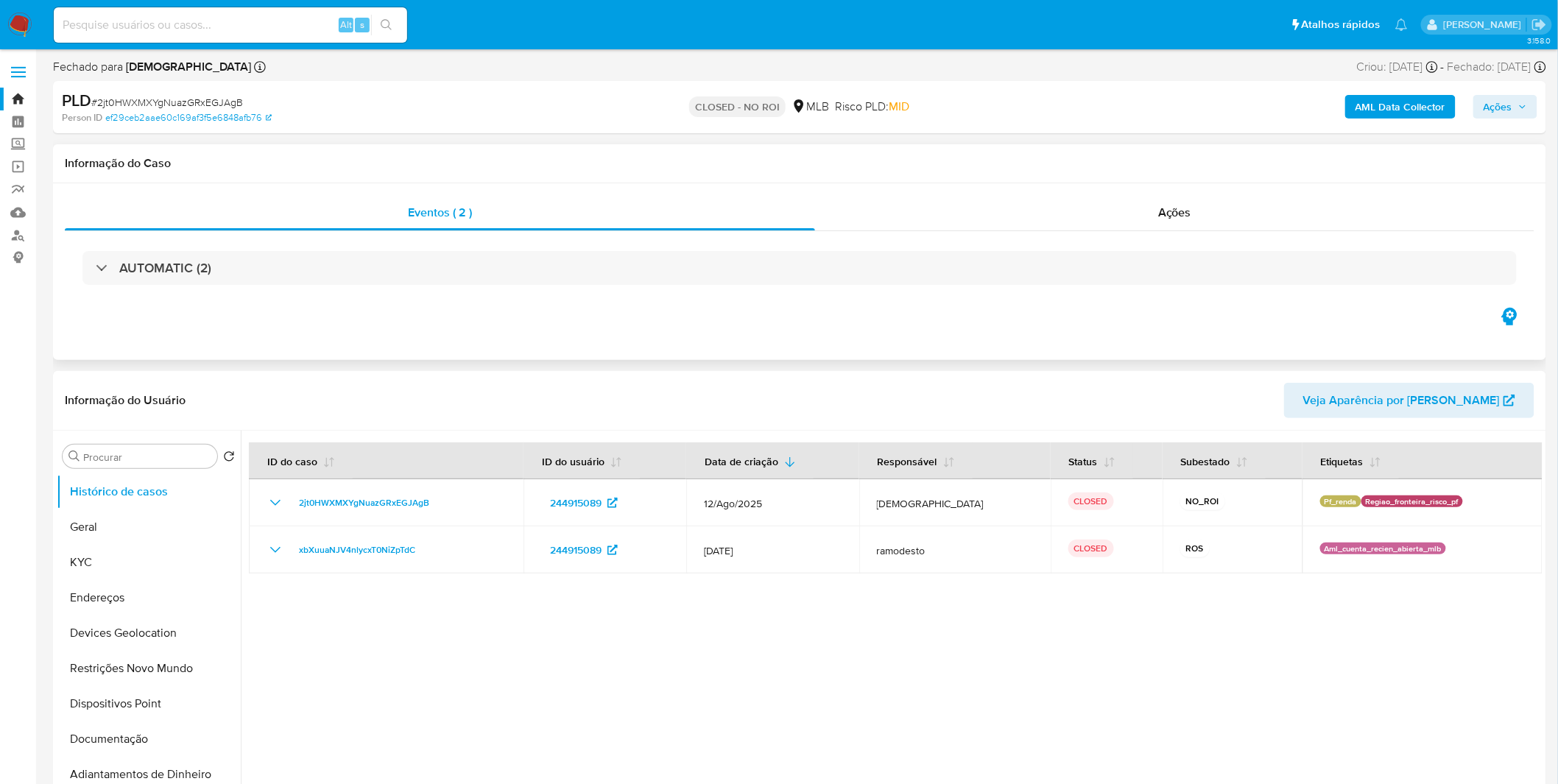
select select "10"
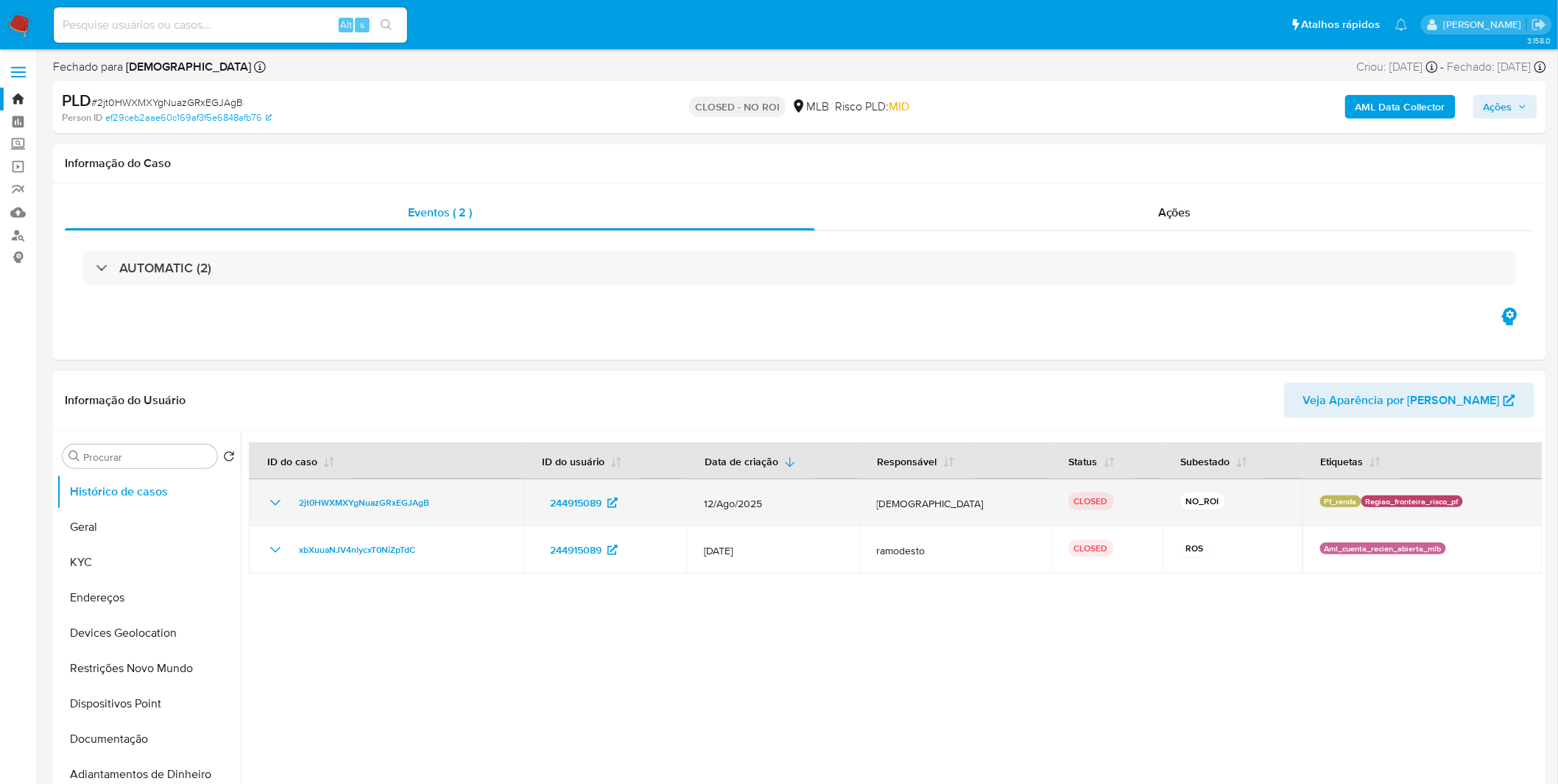
click at [273, 498] on icon "Mostrar/Ocultar" at bounding box center [274, 502] width 17 height 17
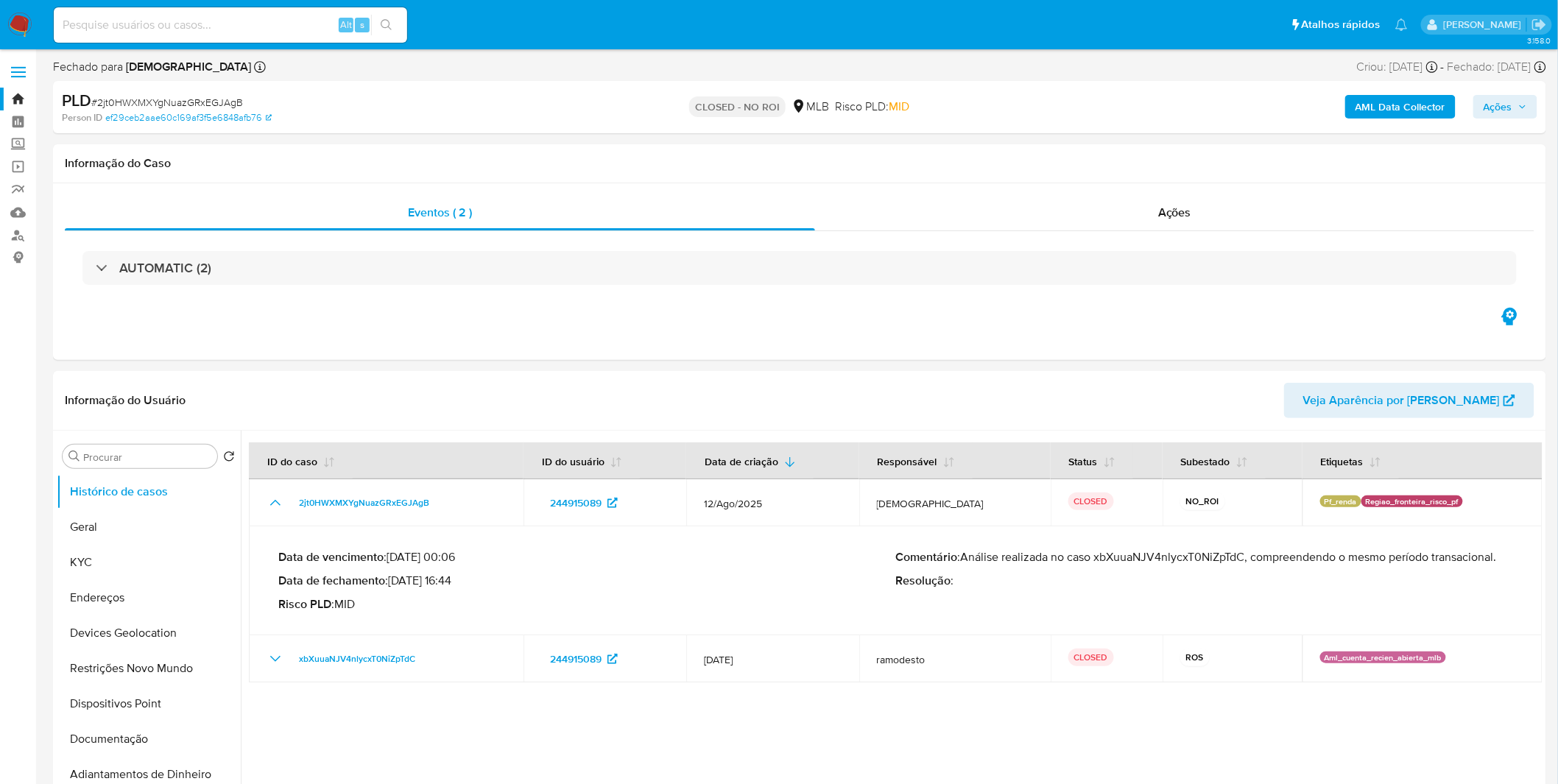
click at [181, 35] on div "Alt s" at bounding box center [231, 25] width 354 height 36
click at [195, 27] on input at bounding box center [231, 25] width 354 height 19
paste input "14yOpHh3FtCQnOynsVQOrmJU"
type input "14yOpHh3FtCQnOynsVQOrmJU"
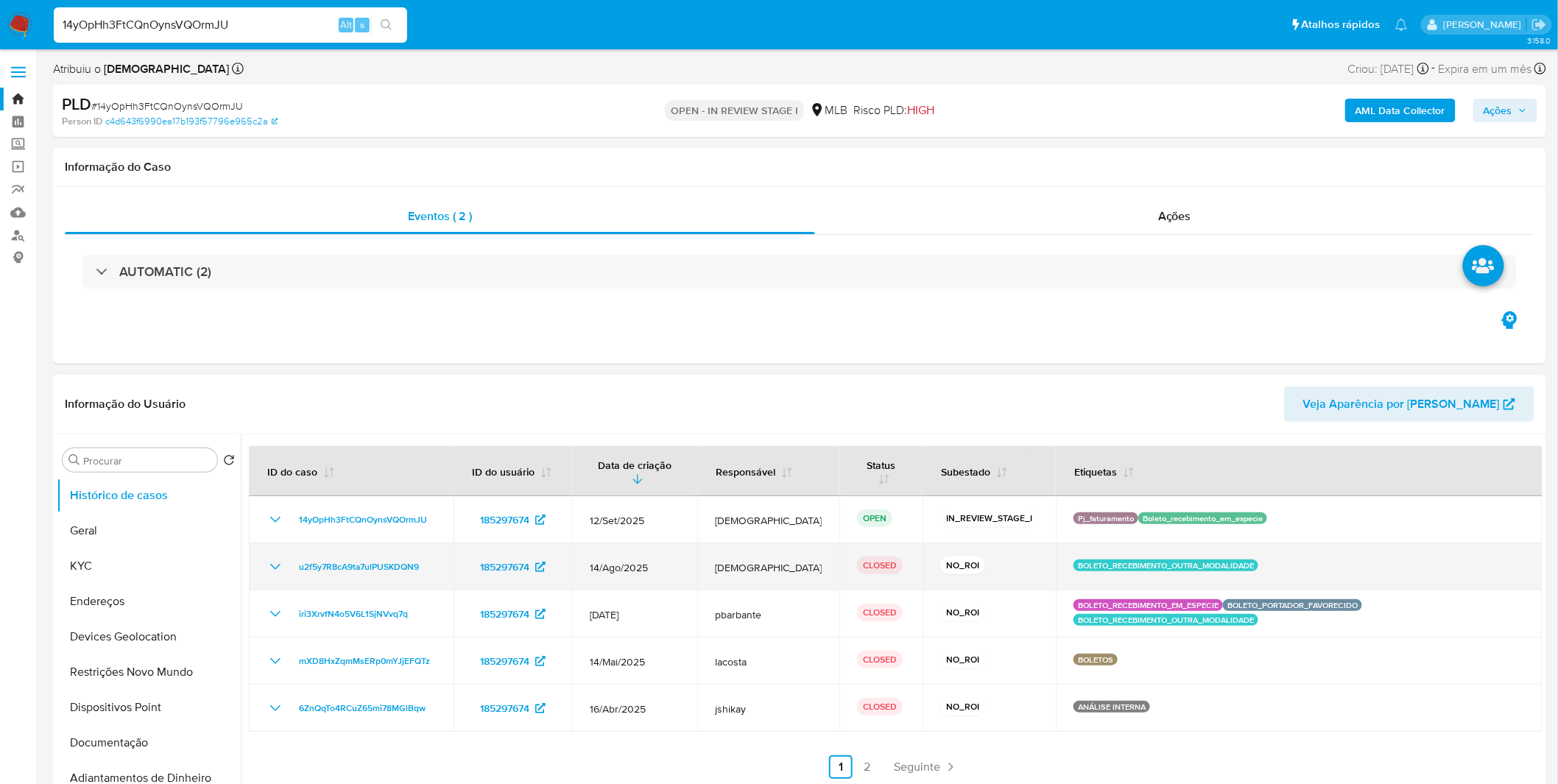
select select "10"
drag, startPoint x: 429, startPoint y: 565, endPoint x: 298, endPoint y: 570, distance: 131.1
click at [298, 570] on div "u2f5y7R8cA9ta7ulPUSKDQN9" at bounding box center [351, 566] width 170 height 17
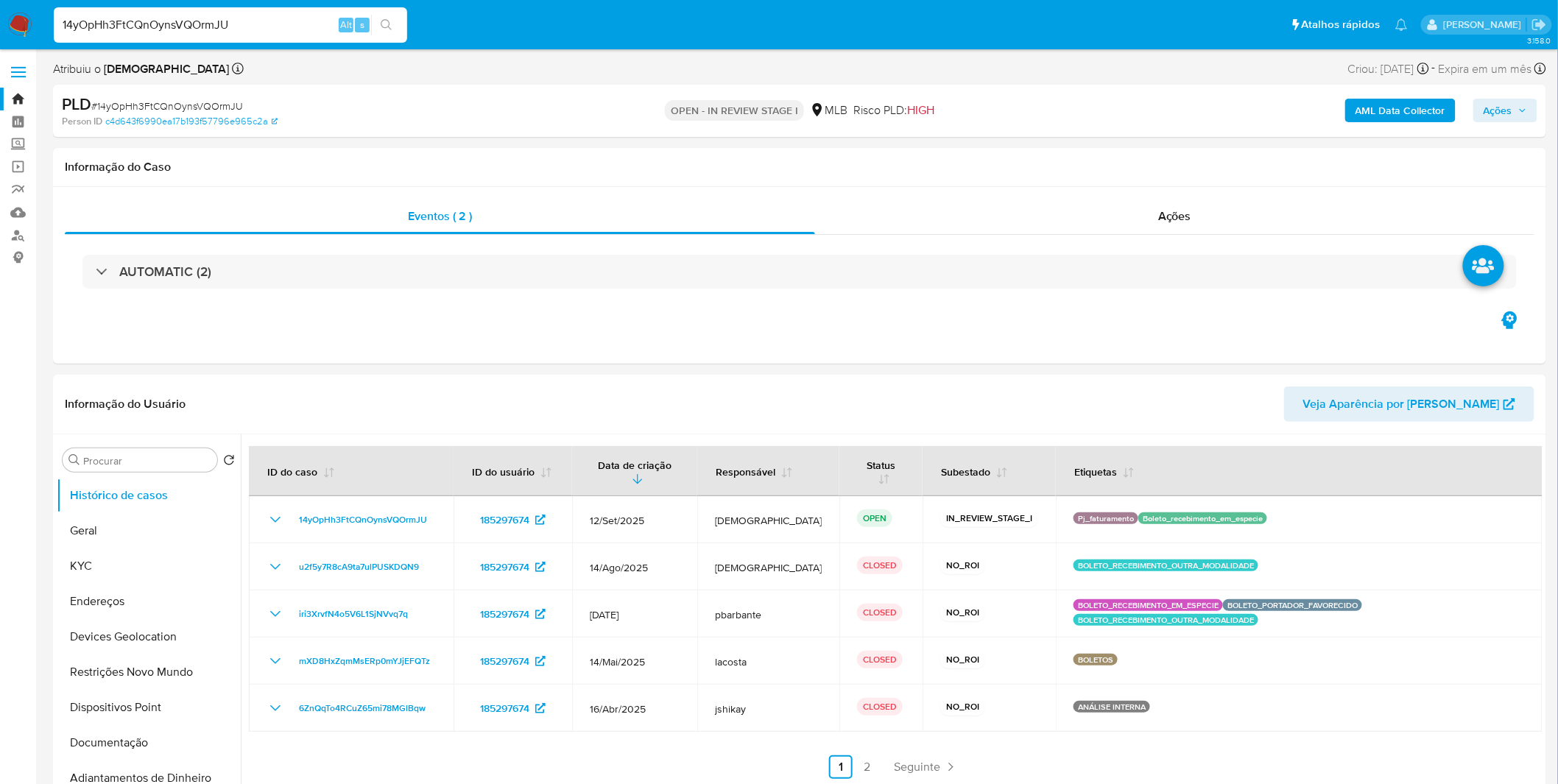
click at [1371, 107] on b "AML Data Collector" at bounding box center [1400, 110] width 90 height 24
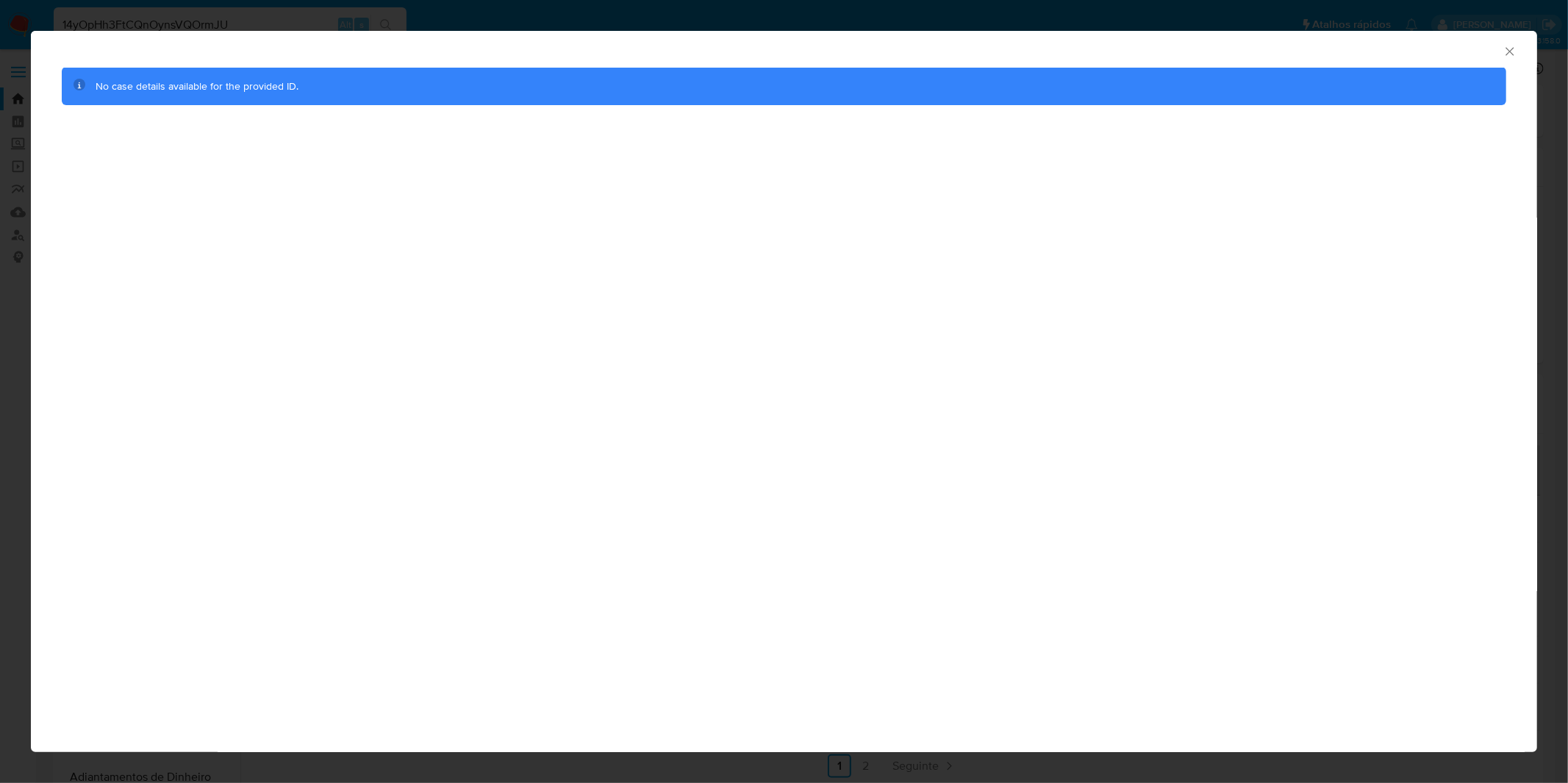
click at [1518, 50] on div "AML Data Collector" at bounding box center [784, 49] width 1506 height 36
click at [1512, 46] on icon "Fechar a janela" at bounding box center [1510, 51] width 15 height 15
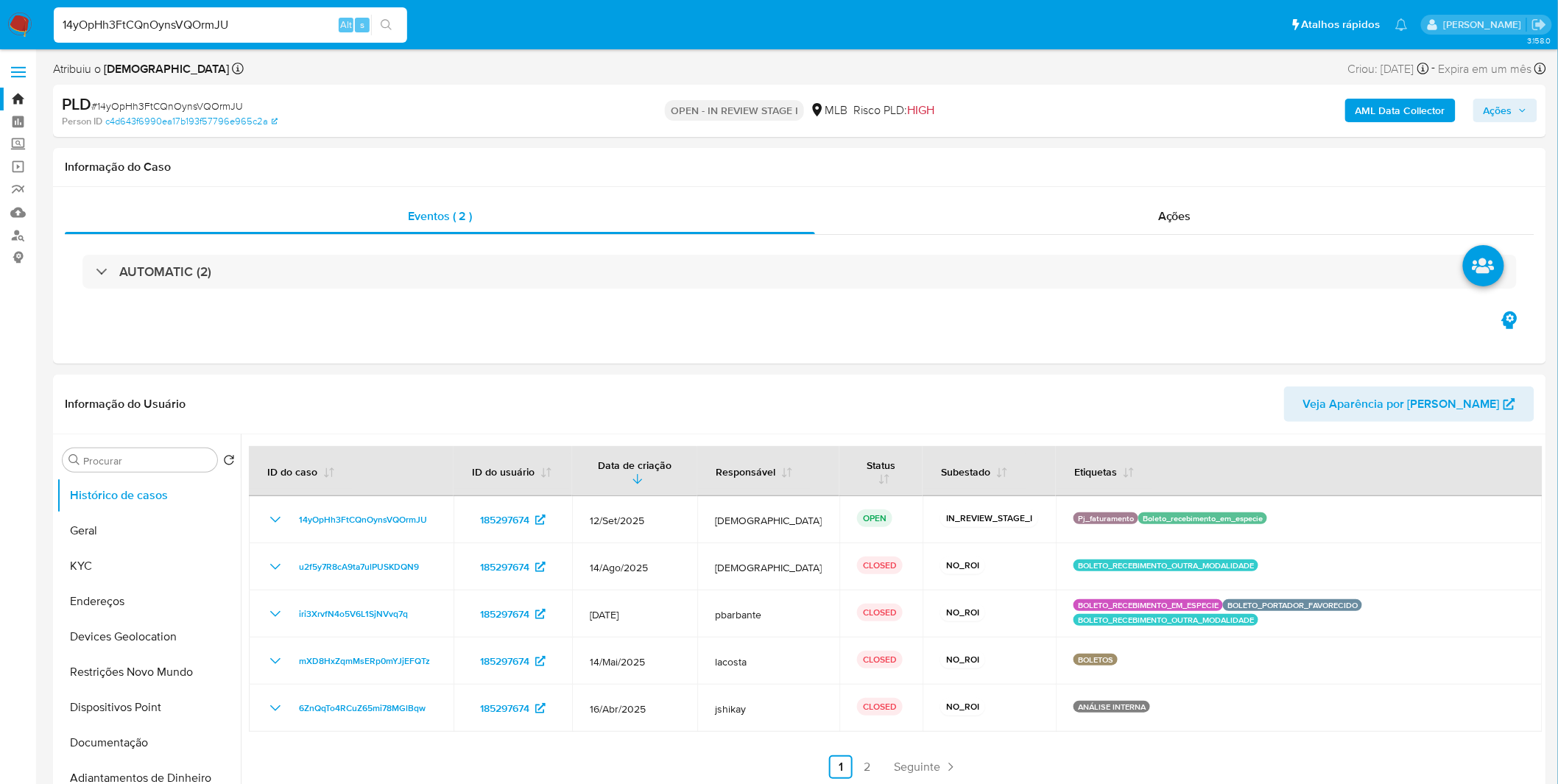
click at [1399, 116] on b "AML Data Collector" at bounding box center [1400, 110] width 90 height 24
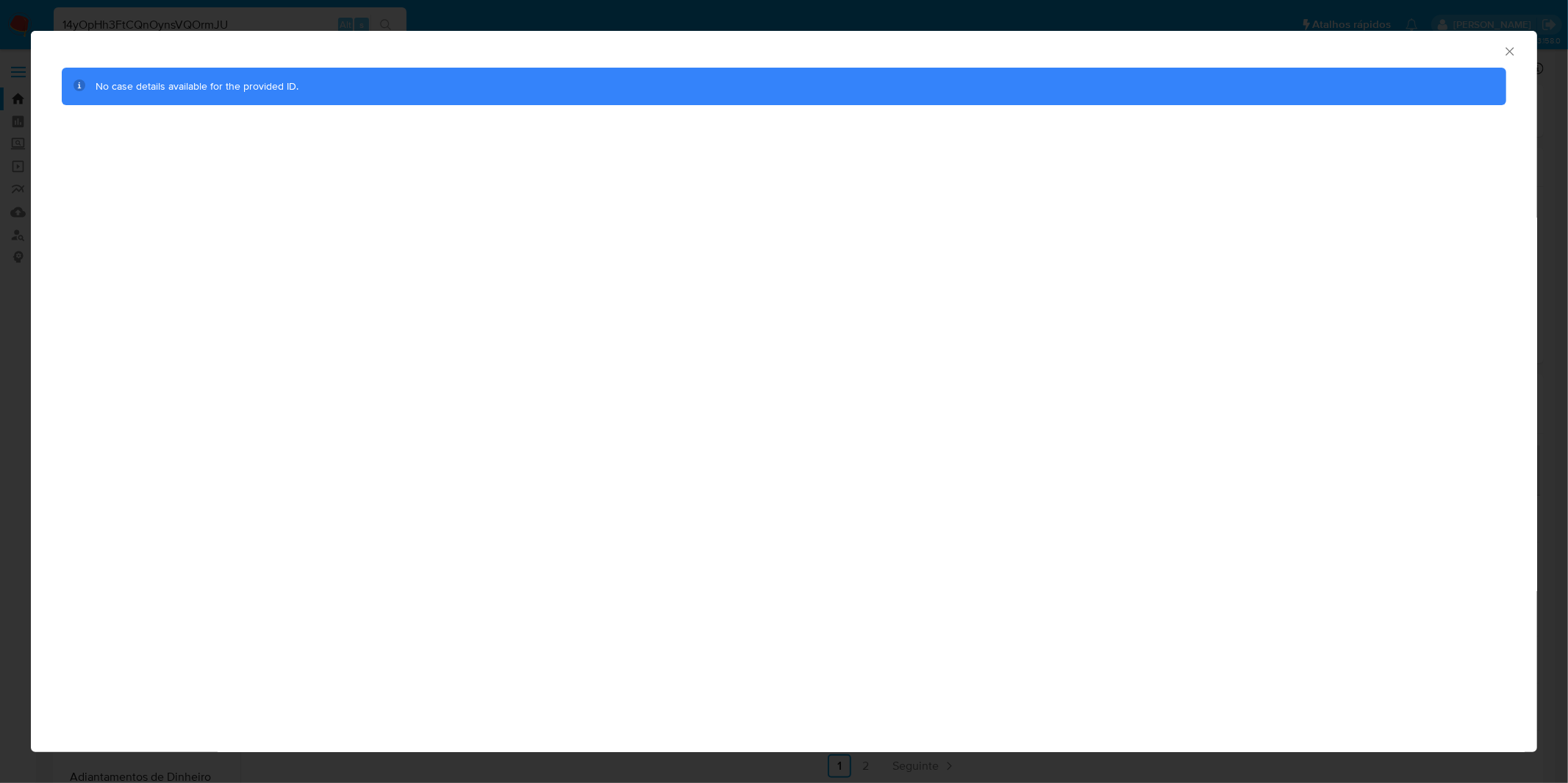
click at [1512, 52] on icon "Fechar a janela" at bounding box center [1510, 51] width 15 height 15
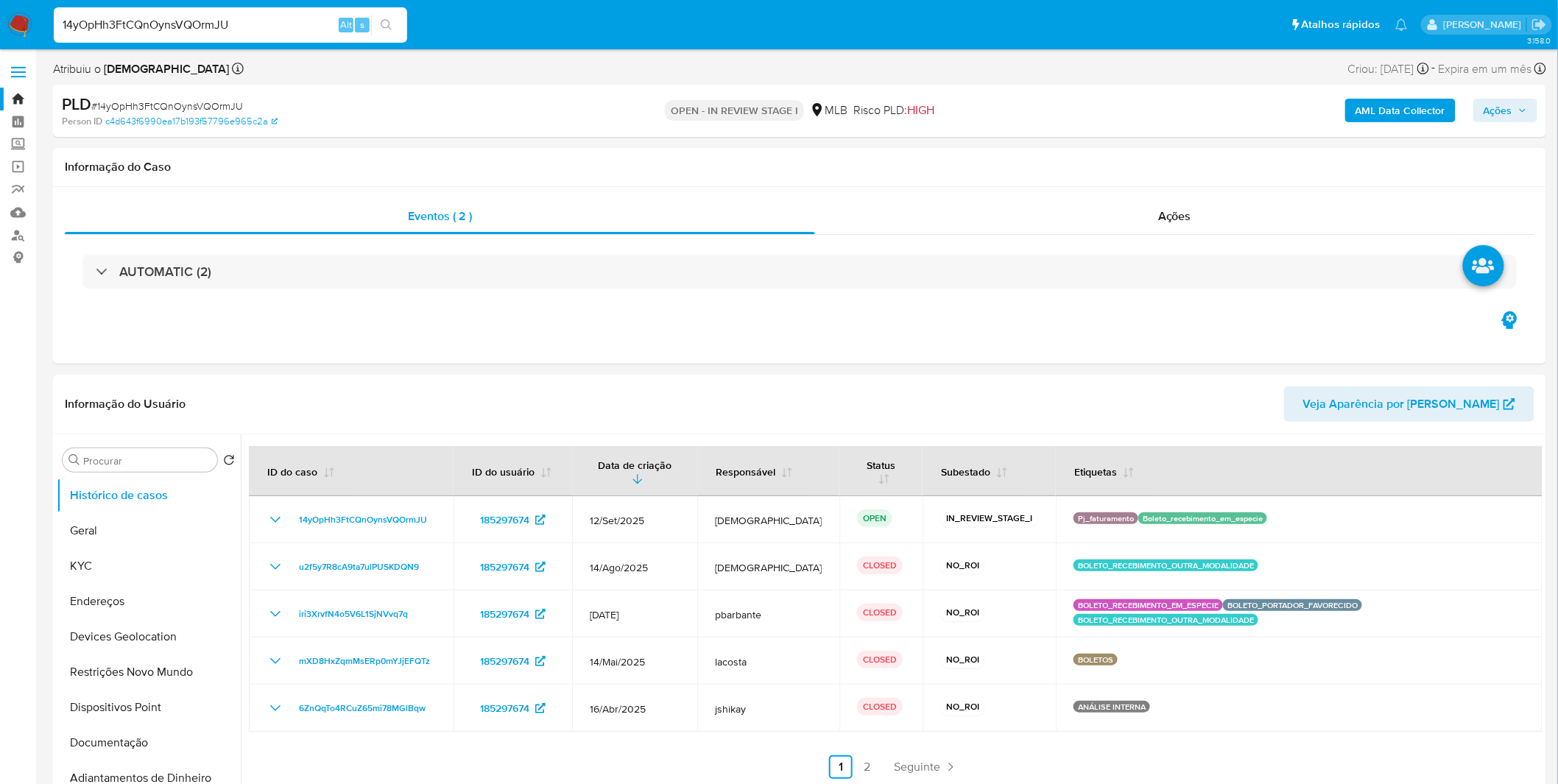
click at [1362, 108] on b "AML Data Collector" at bounding box center [1400, 110] width 90 height 24
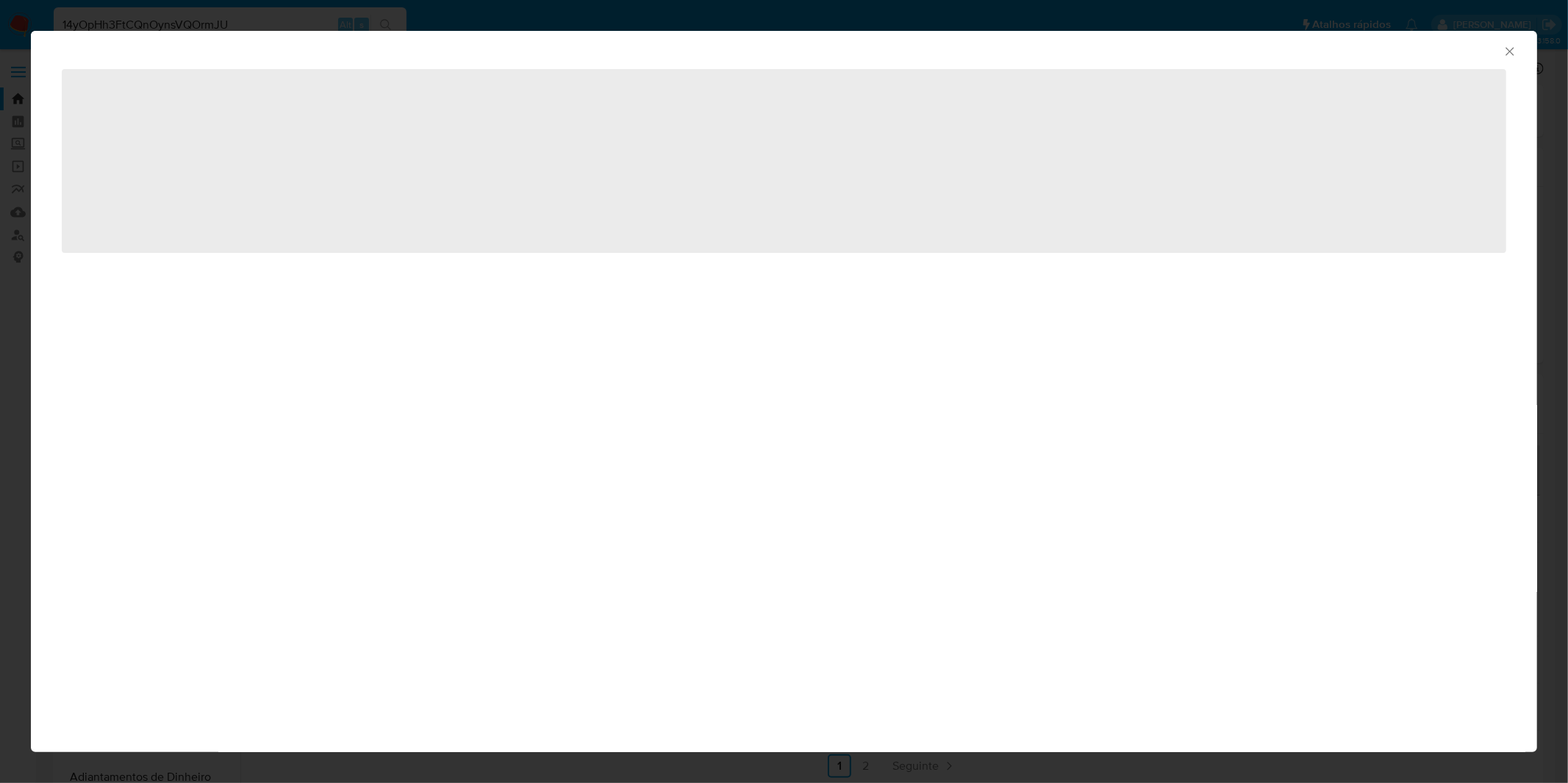
click at [1509, 52] on icon "Fechar a janela" at bounding box center [1509, 51] width 8 height 8
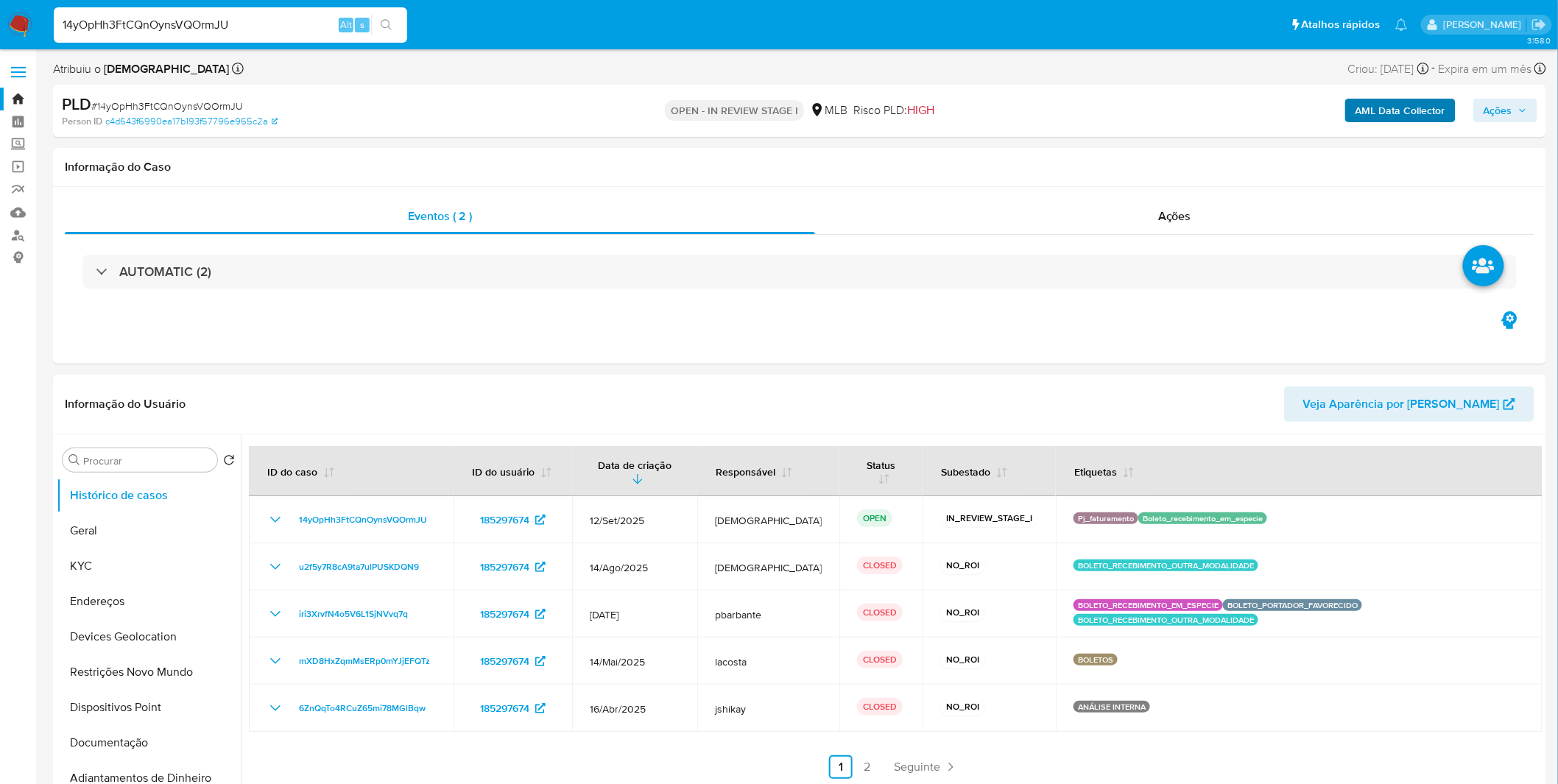
drag, startPoint x: 1491, startPoint y: 114, endPoint x: 1446, endPoint y: 121, distance: 45.5
click at [1492, 114] on span "Ações" at bounding box center [1499, 110] width 29 height 24
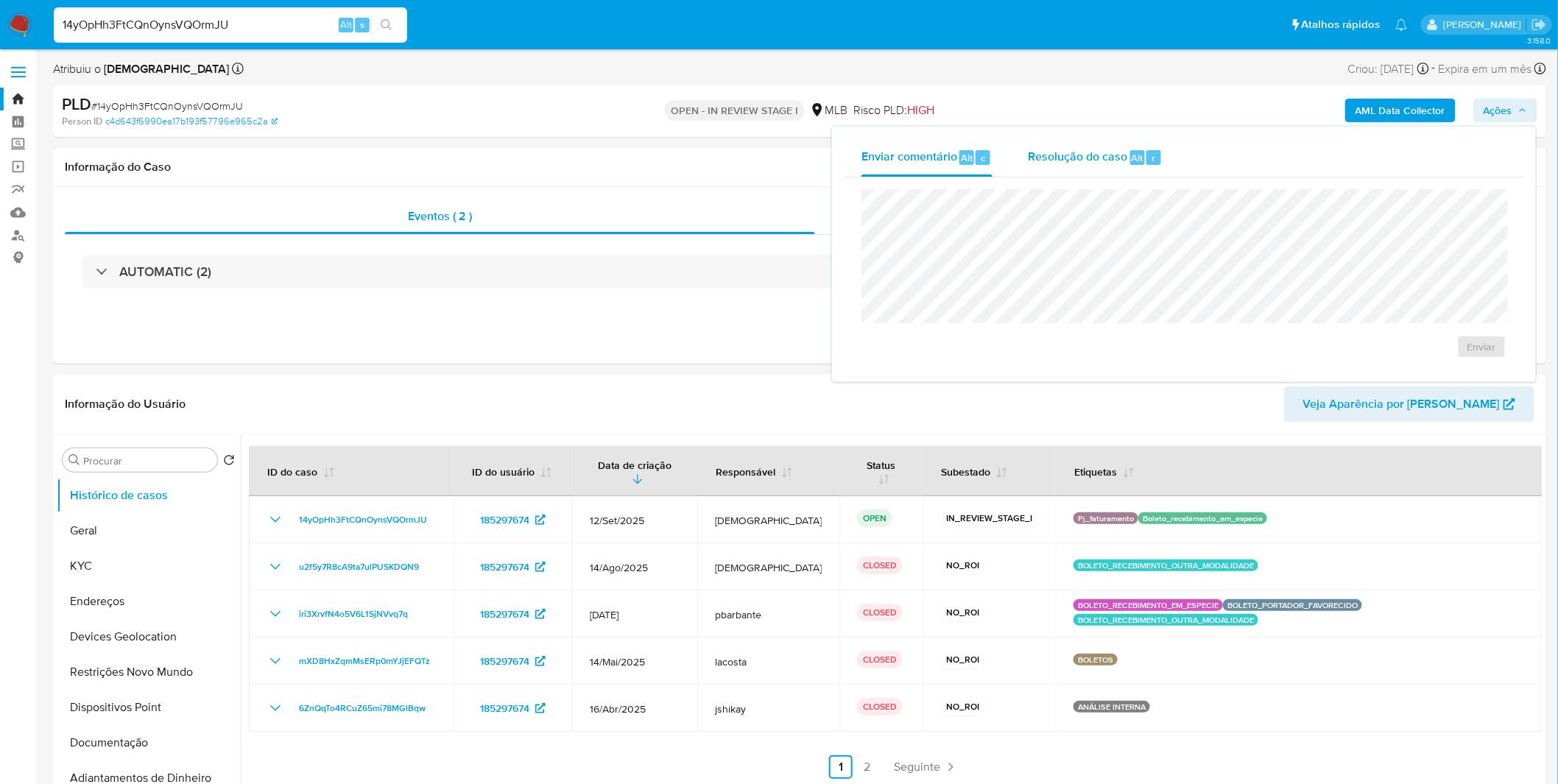
click at [1075, 167] on div "Resolução do caso Alt r" at bounding box center [1096, 158] width 135 height 38
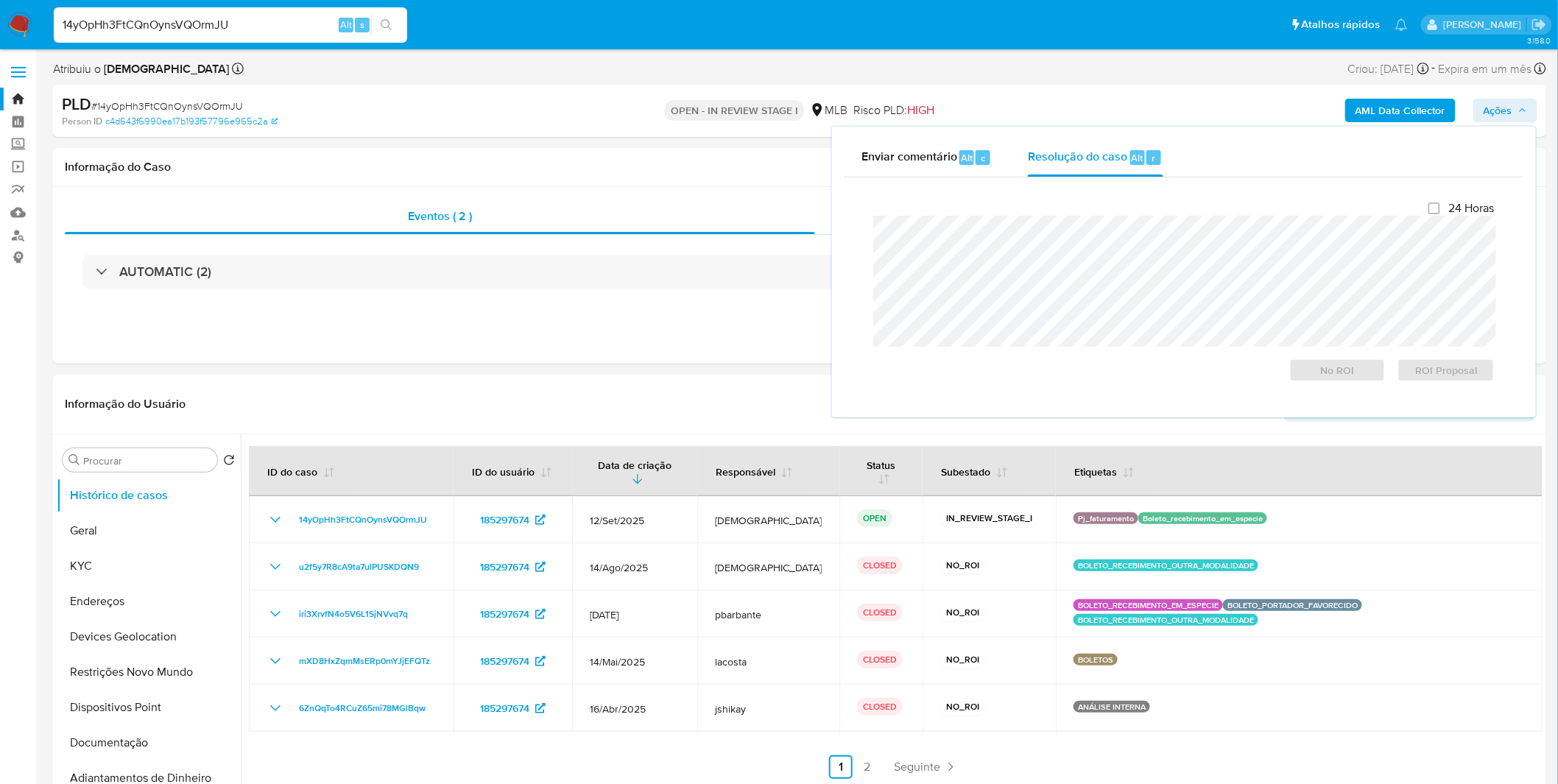
click at [1242, 123] on div "AML Data Collector Ações Enviar comentário Alt c Resolução do caso Alt r Fecham…" at bounding box center [1294, 111] width 489 height 35
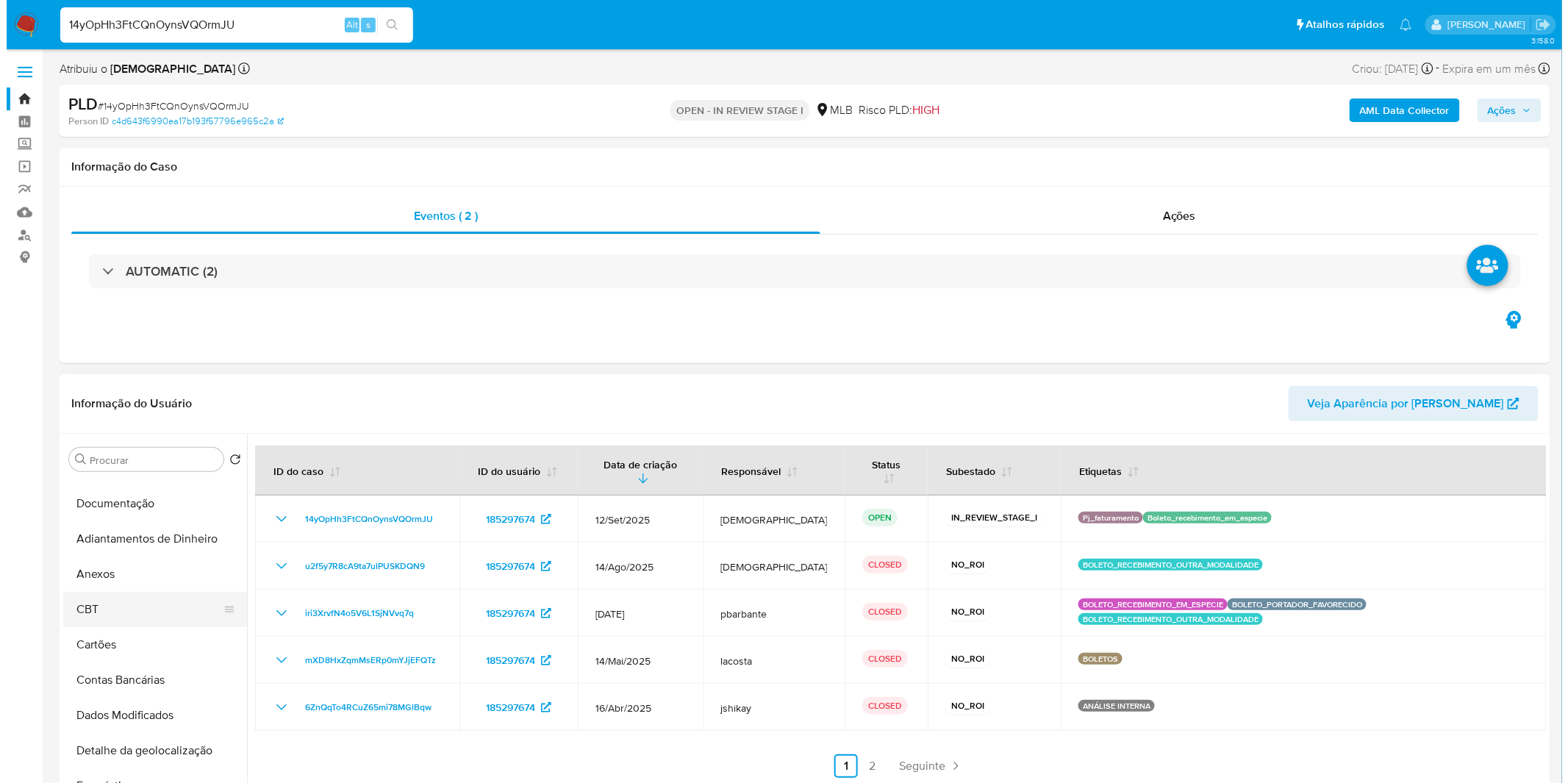
scroll to position [245, 0]
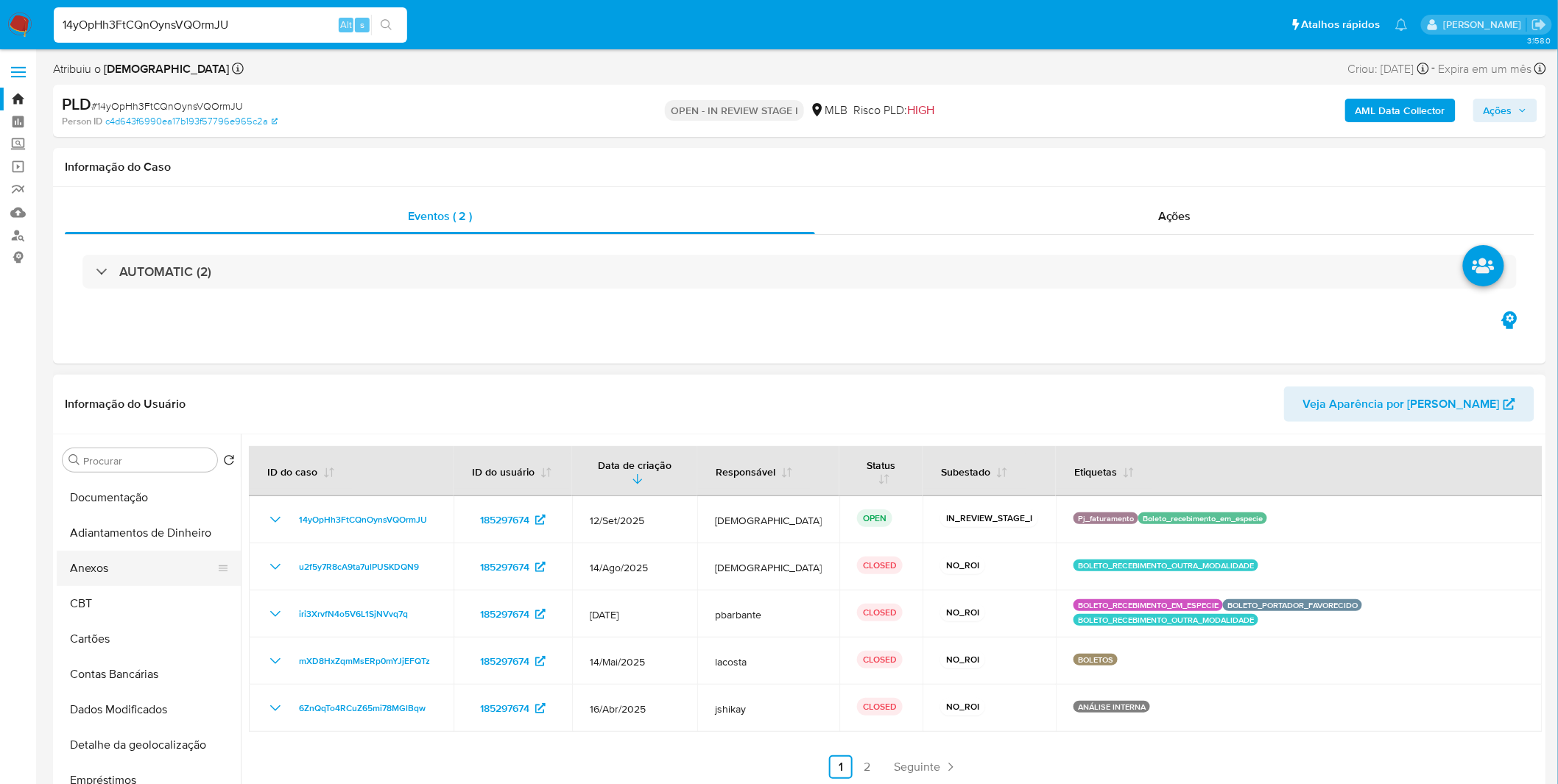
click at [109, 577] on button "Anexos" at bounding box center [142, 568] width 172 height 36
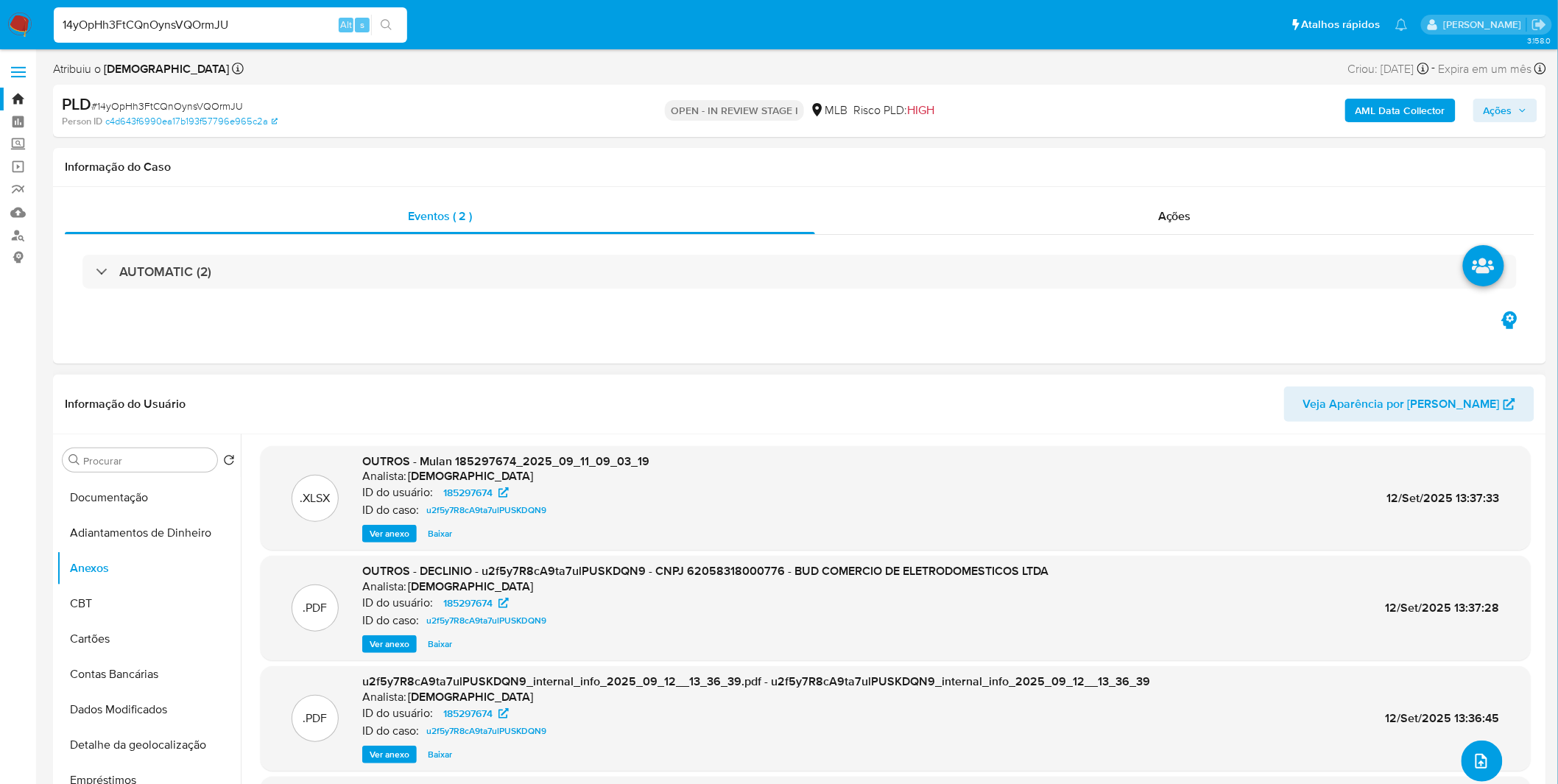
click at [1475, 763] on icon "upload-file" at bounding box center [1481, 761] width 17 height 17
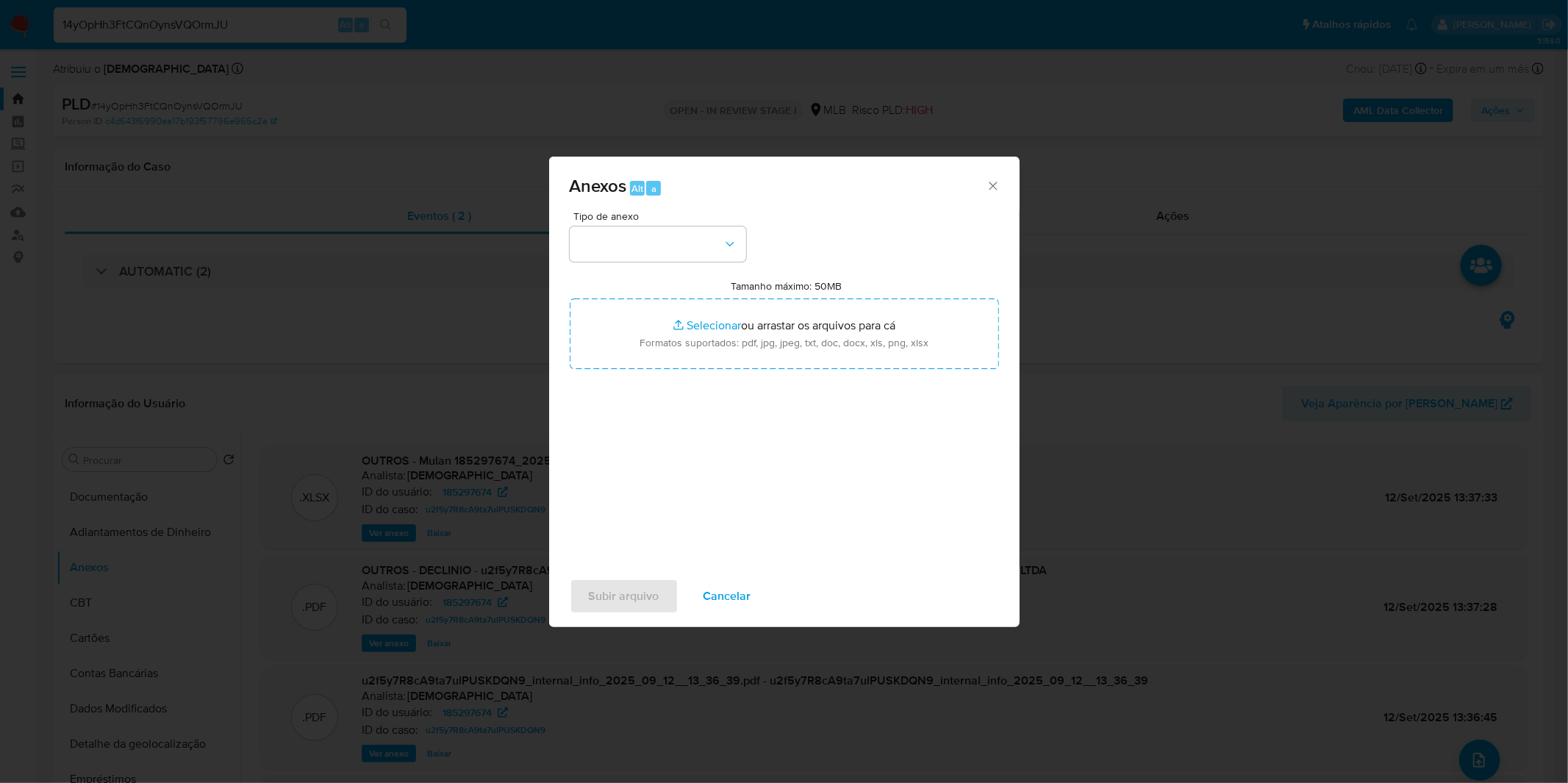
click at [741, 266] on div "Tipo de anexo Tamanho máximo: 50MB Selecionar arquivos Selecionar ou arrastar o…" at bounding box center [784, 384] width 430 height 347
click at [735, 259] on button "button" at bounding box center [658, 244] width 177 height 36
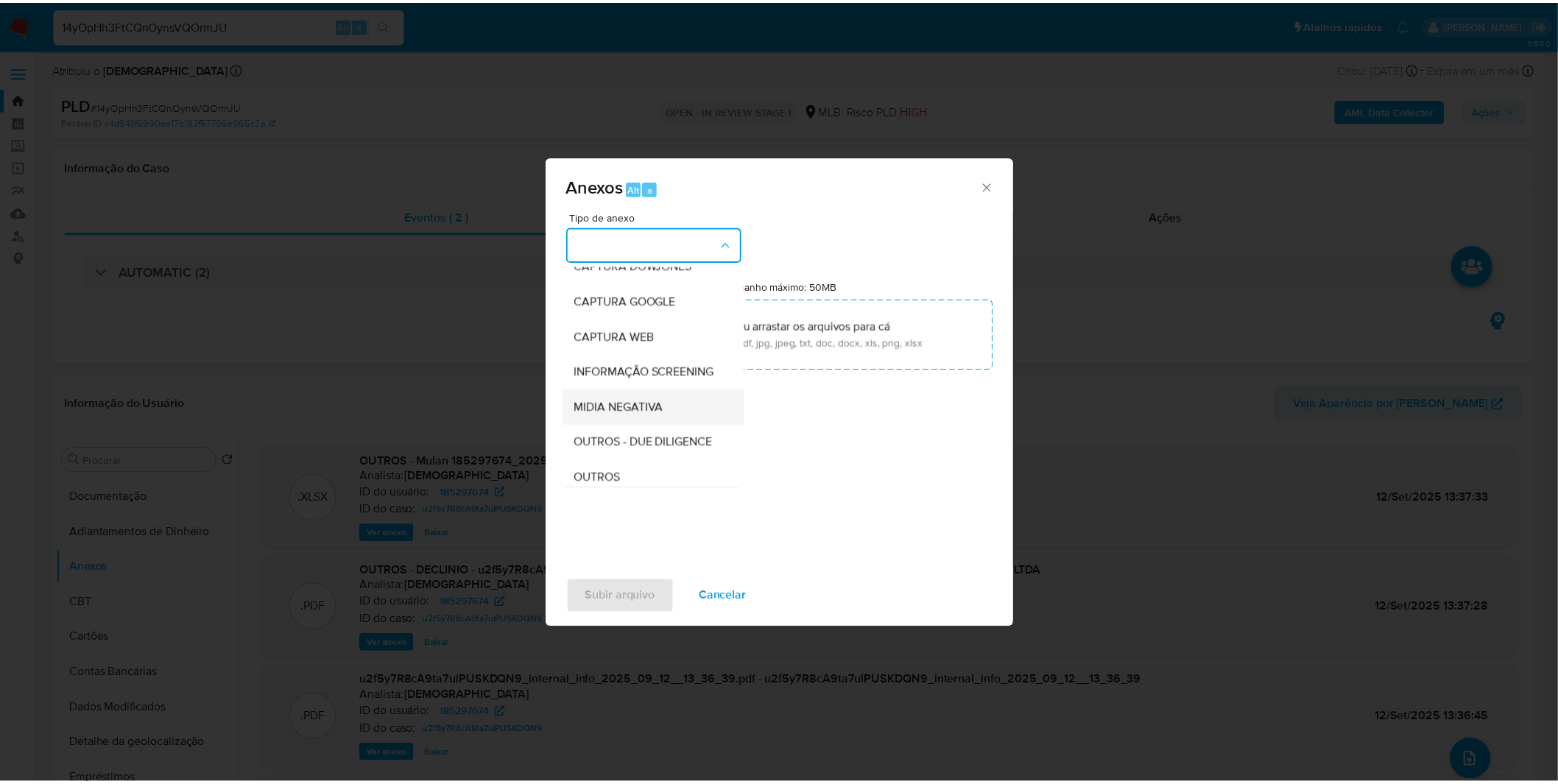
scroll to position [82, 0]
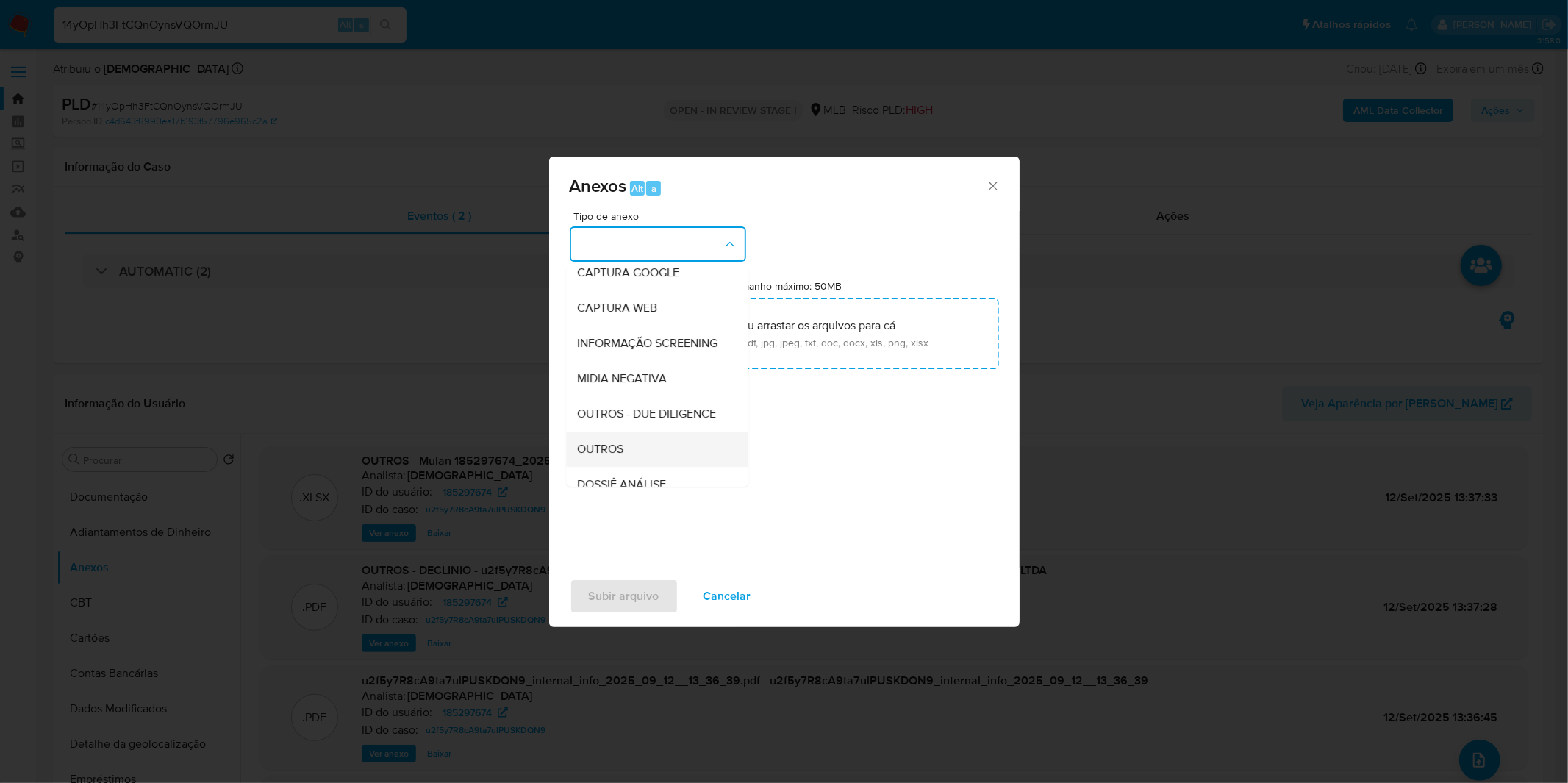
click at [622, 457] on span "OUTROS" at bounding box center [601, 449] width 46 height 15
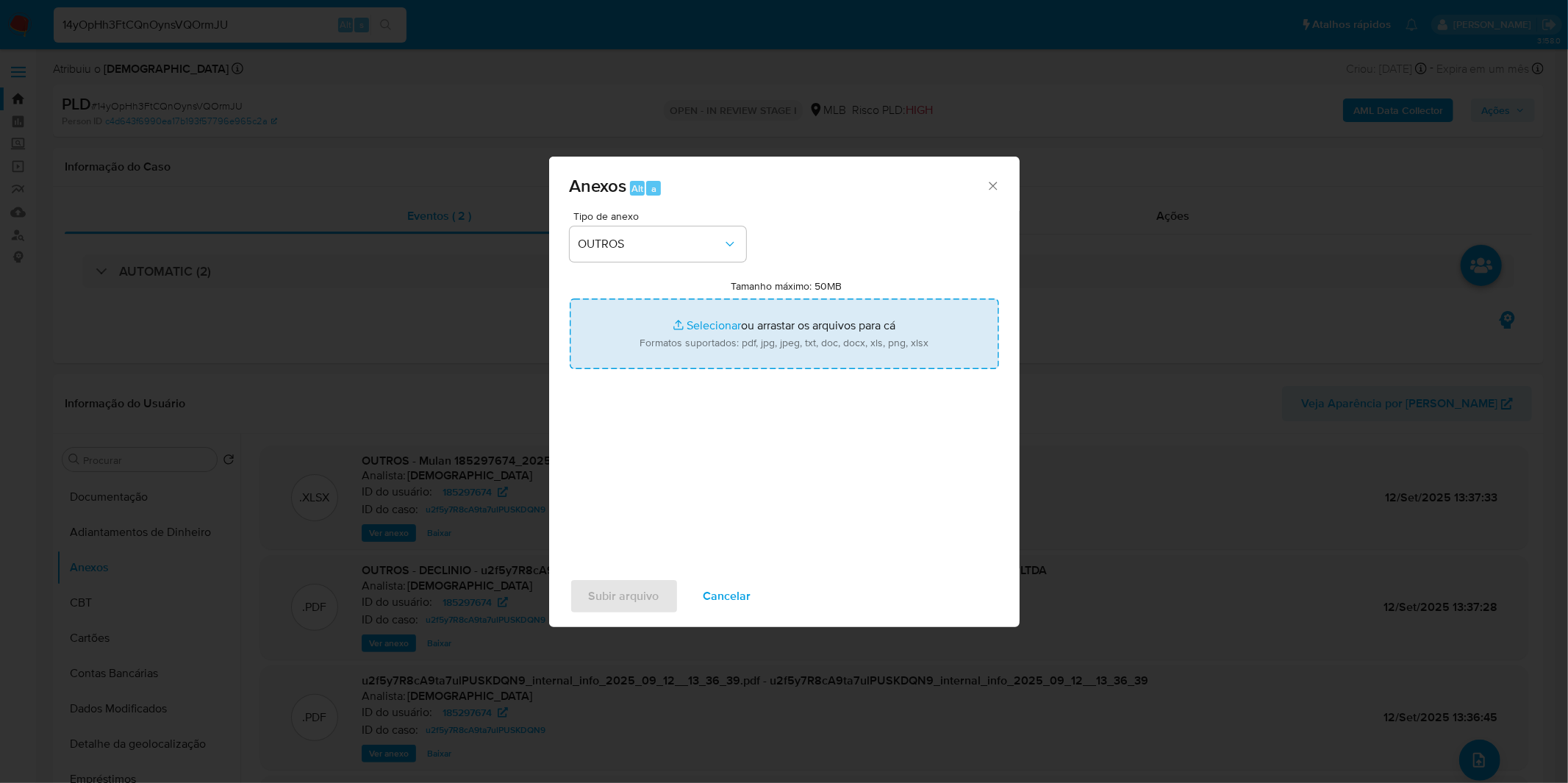
click at [683, 346] on input "Tamanho máximo: 50MB Selecionar arquivos" at bounding box center [784, 334] width 430 height 71
type input "C:\fakepath\Captura de tela 2025-09-12 152320.png"
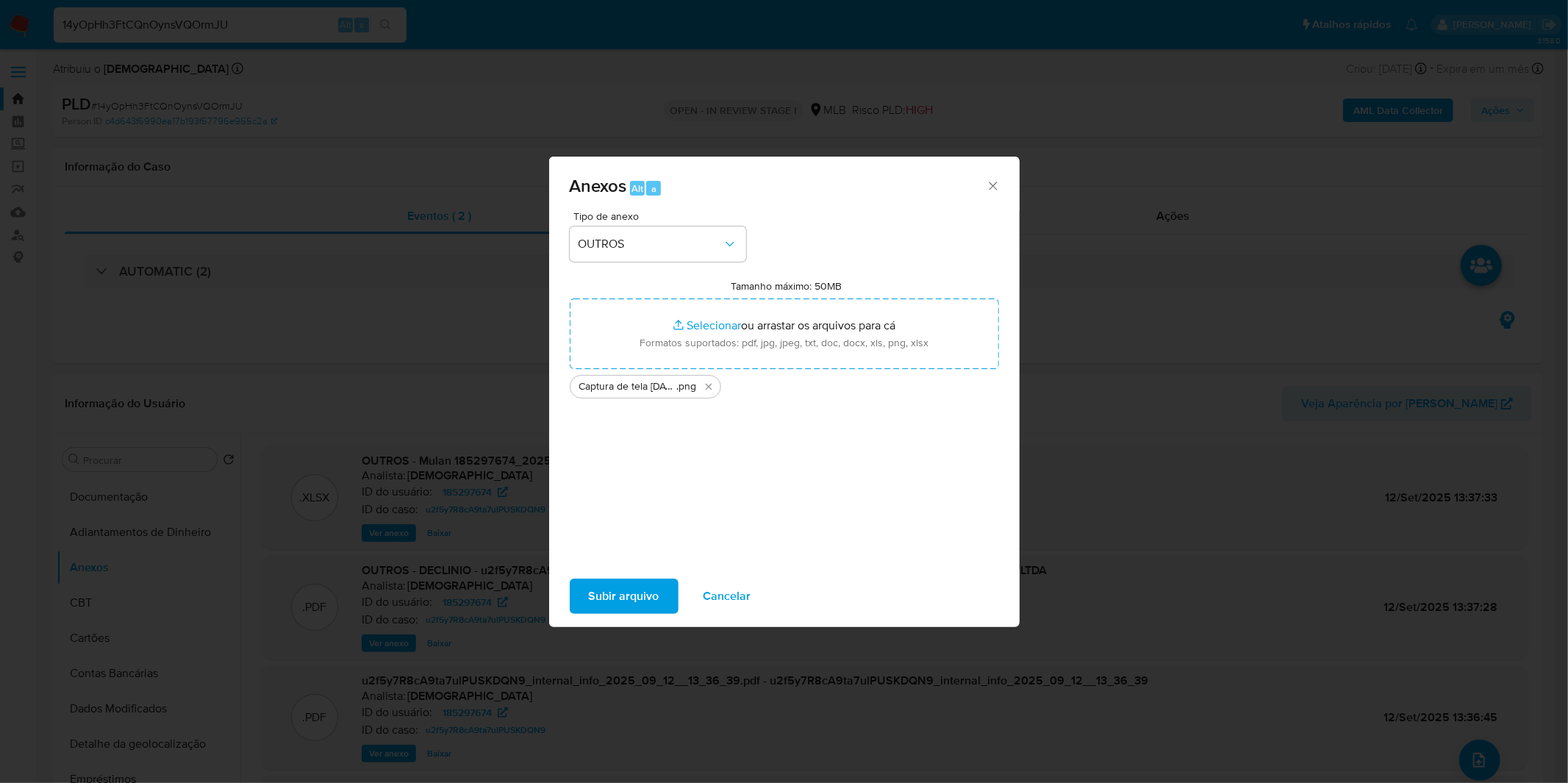
click at [635, 591] on span "Subir arquivo" at bounding box center [624, 596] width 71 height 33
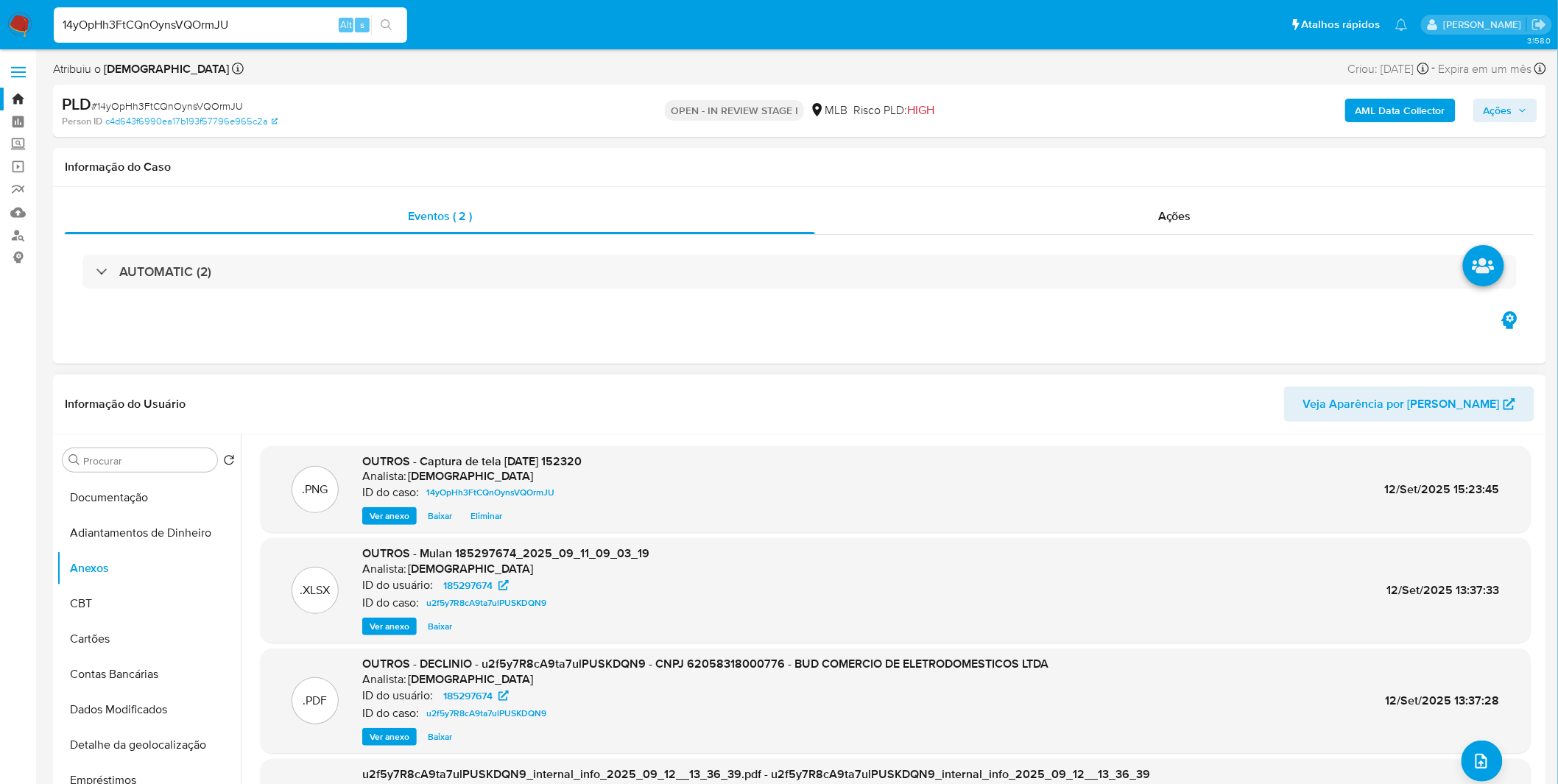
click at [381, 521] on span "Ver anexo" at bounding box center [389, 516] width 40 height 15
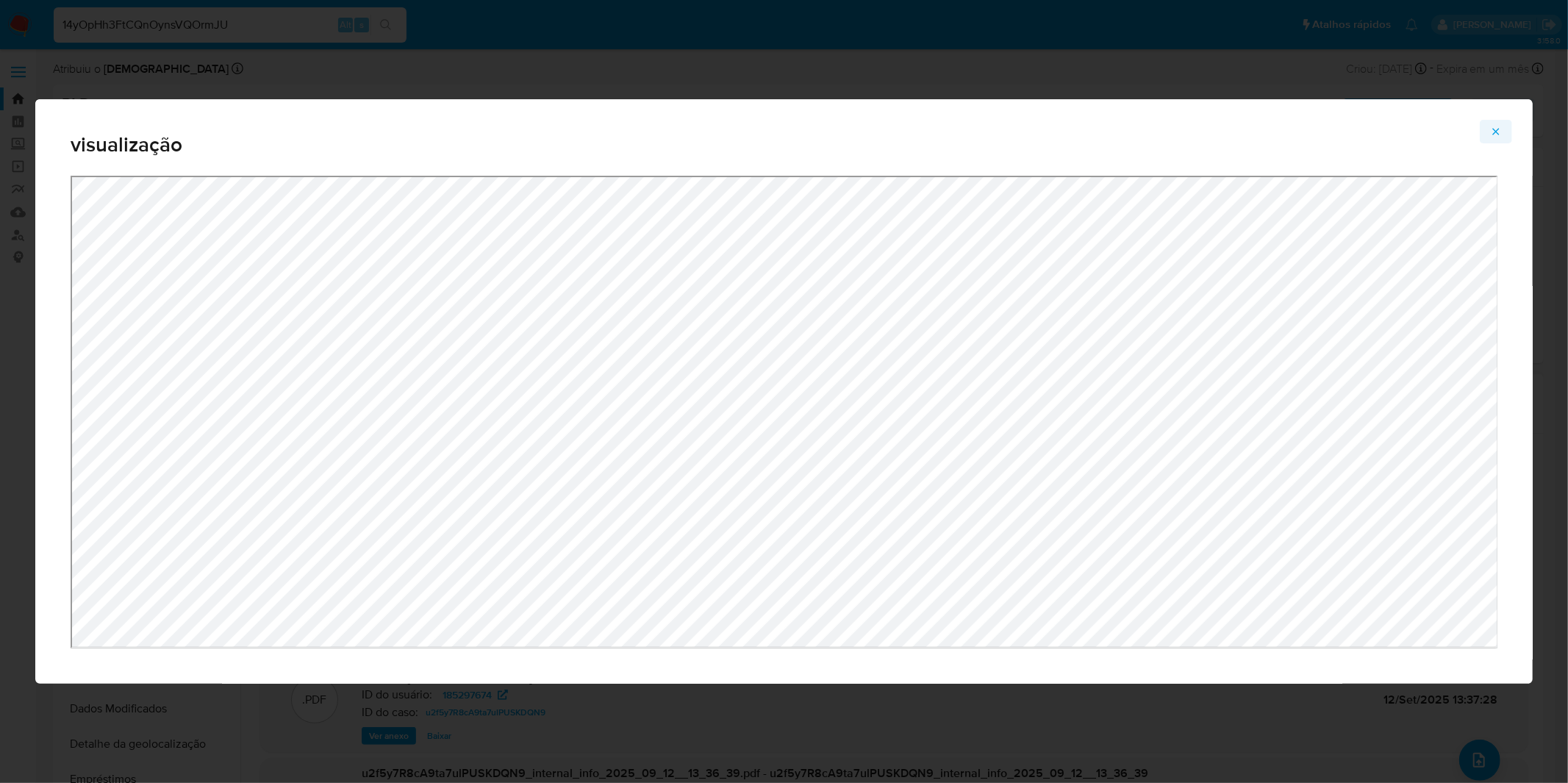
click at [1498, 130] on icon "Attachment preview" at bounding box center [1496, 131] width 6 height 6
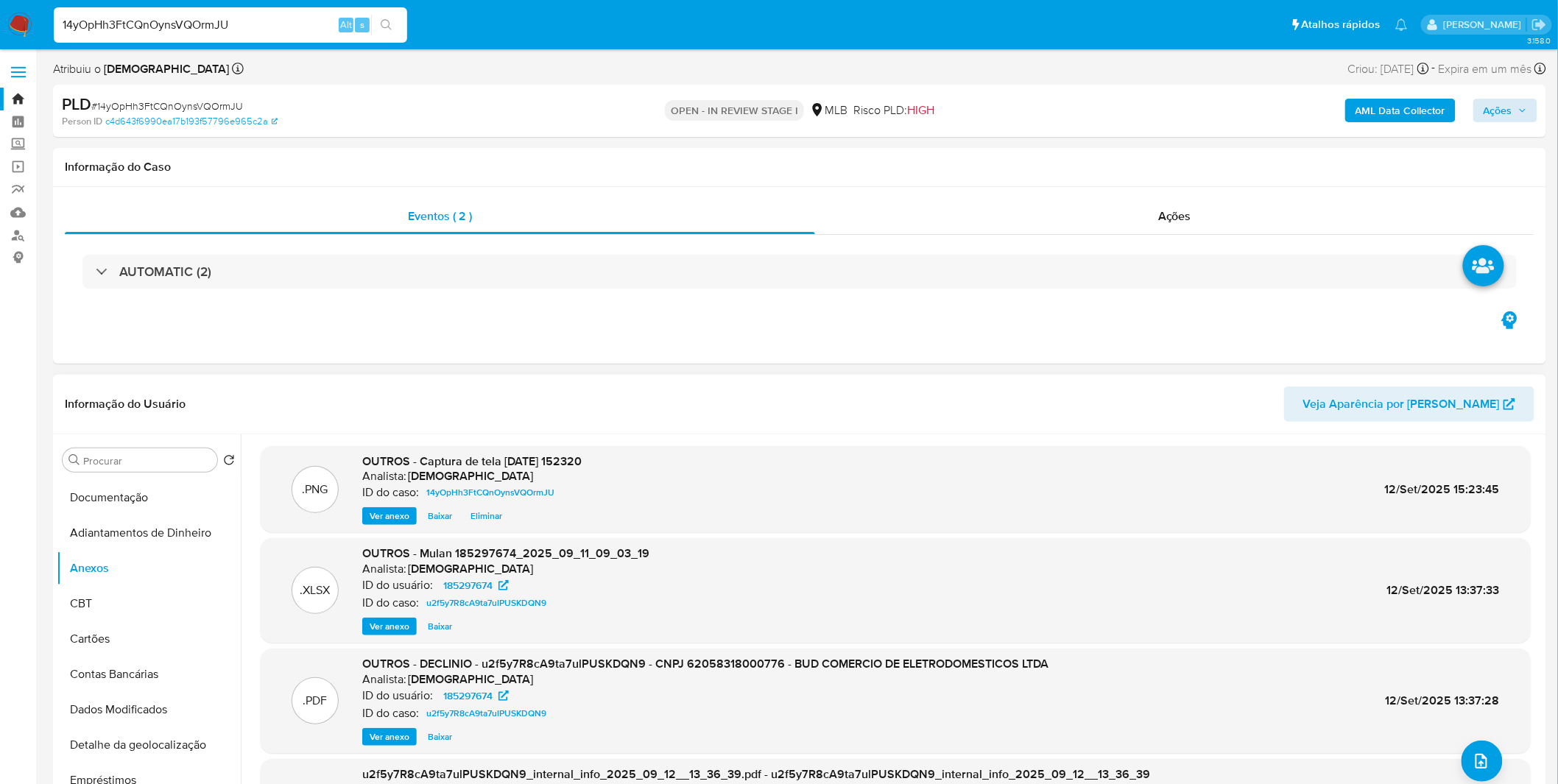
click at [1475, 108] on div "AML Data Collector Ações" at bounding box center [1294, 111] width 489 height 35
click at [1492, 106] on span "Ações" at bounding box center [1499, 110] width 29 height 24
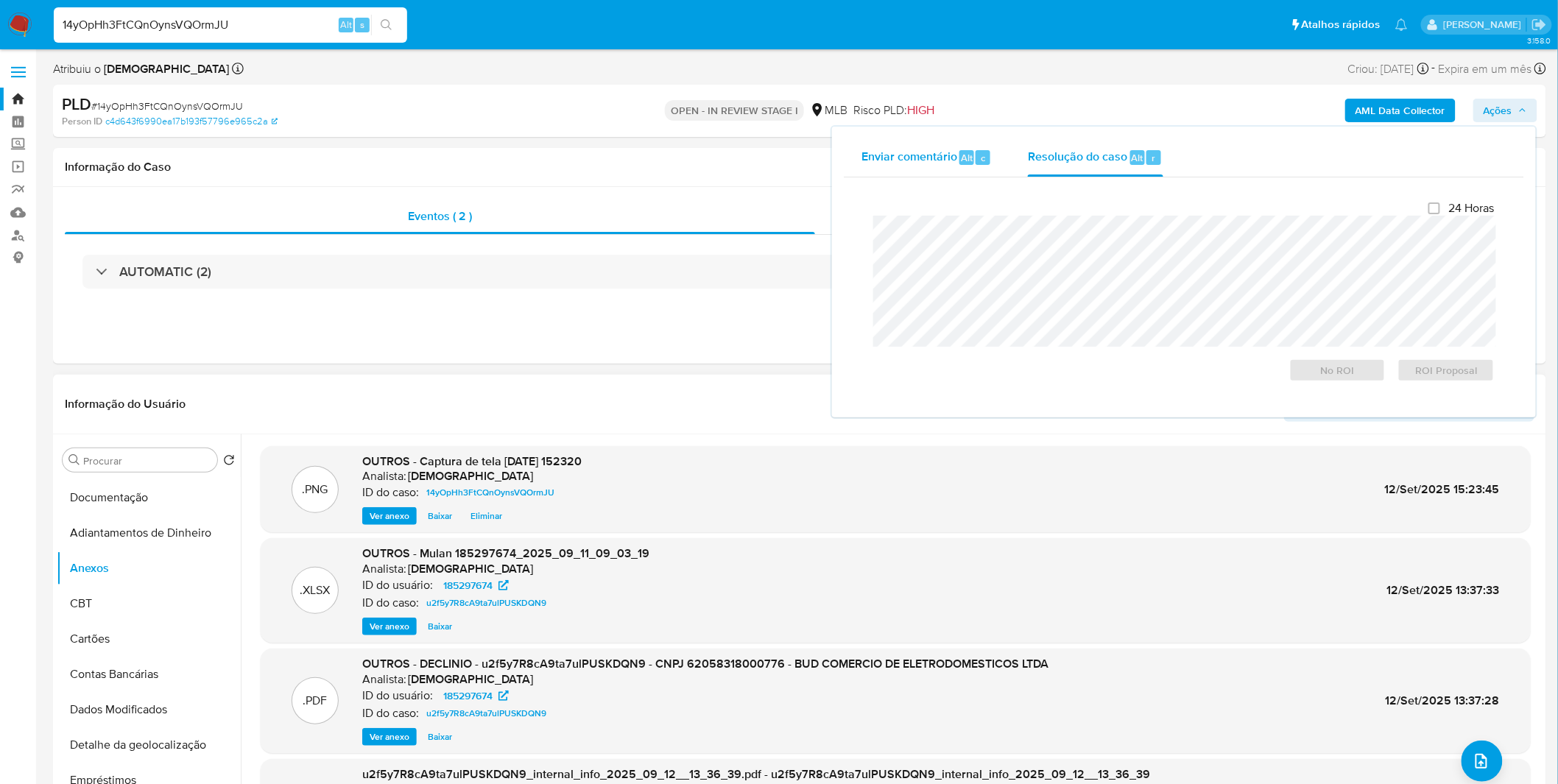
click at [951, 155] on span "Enviar comentário" at bounding box center [909, 157] width 96 height 17
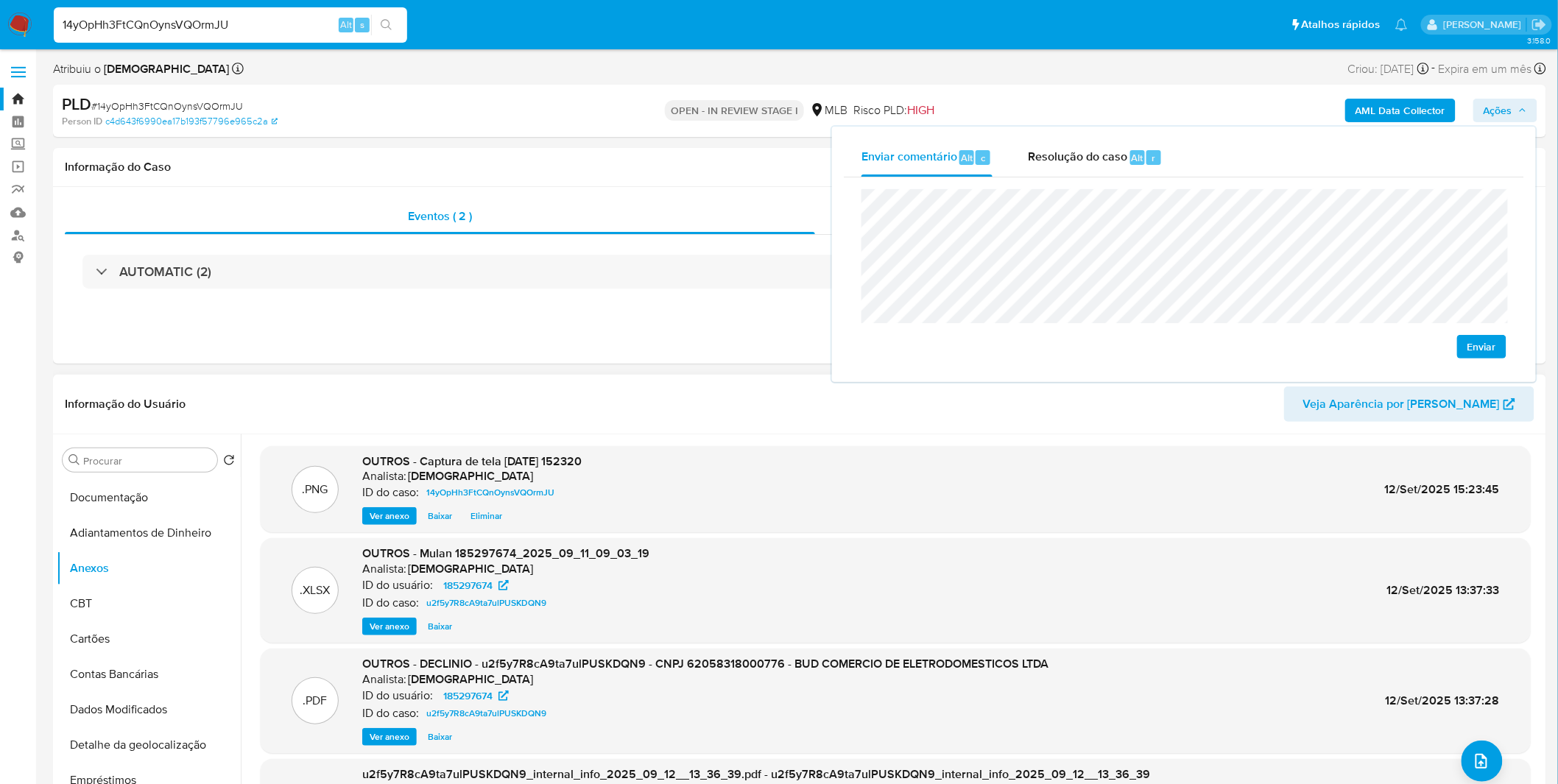
click at [134, 106] on span "# 14yOpHh3FtCQnOynsVQOrmJU" at bounding box center [167, 106] width 151 height 15
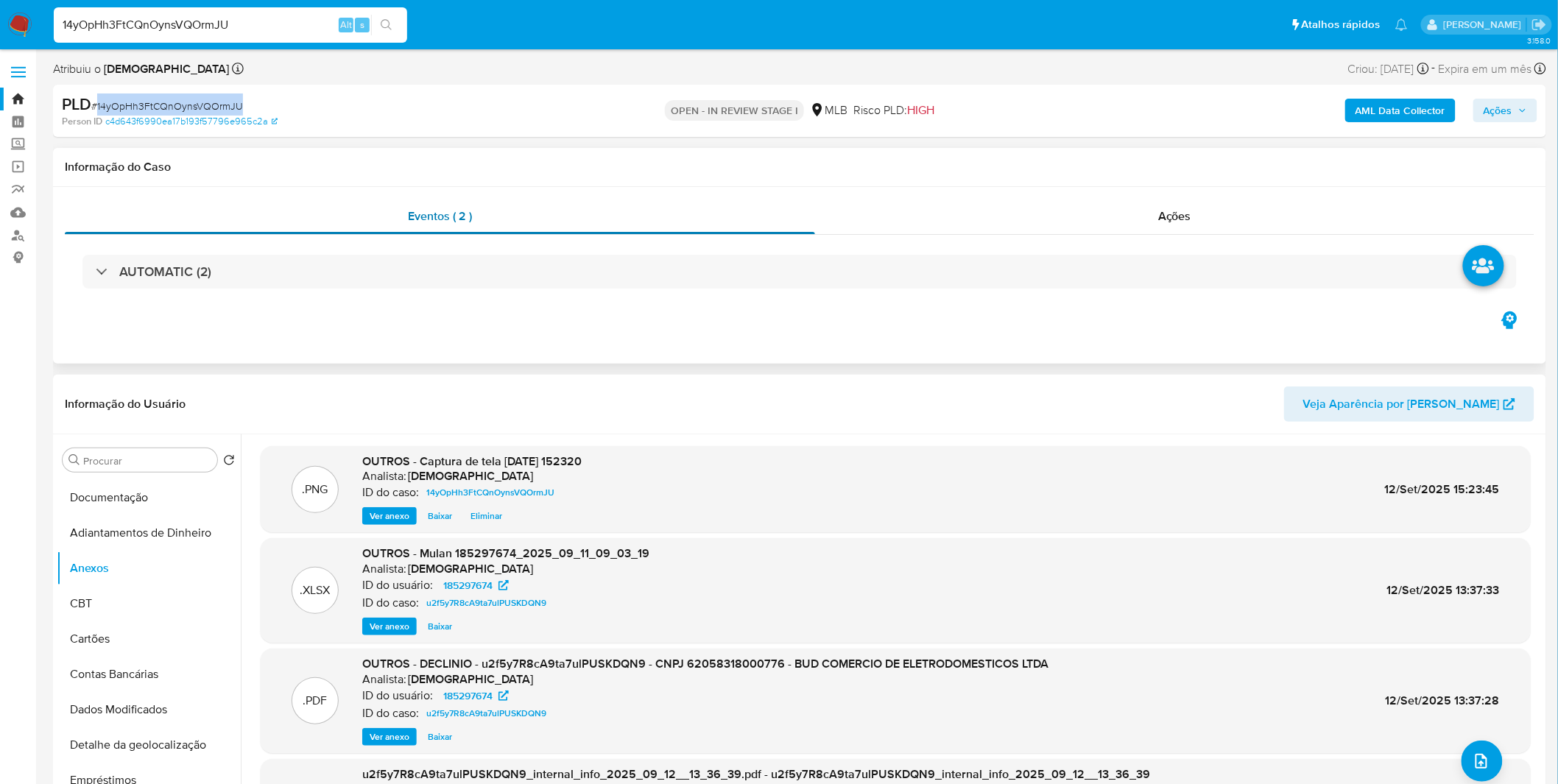
copy span "14yOpHh3FtCQnOynsVQOrmJU"
click at [1491, 98] on span "Ações" at bounding box center [1499, 110] width 29 height 24
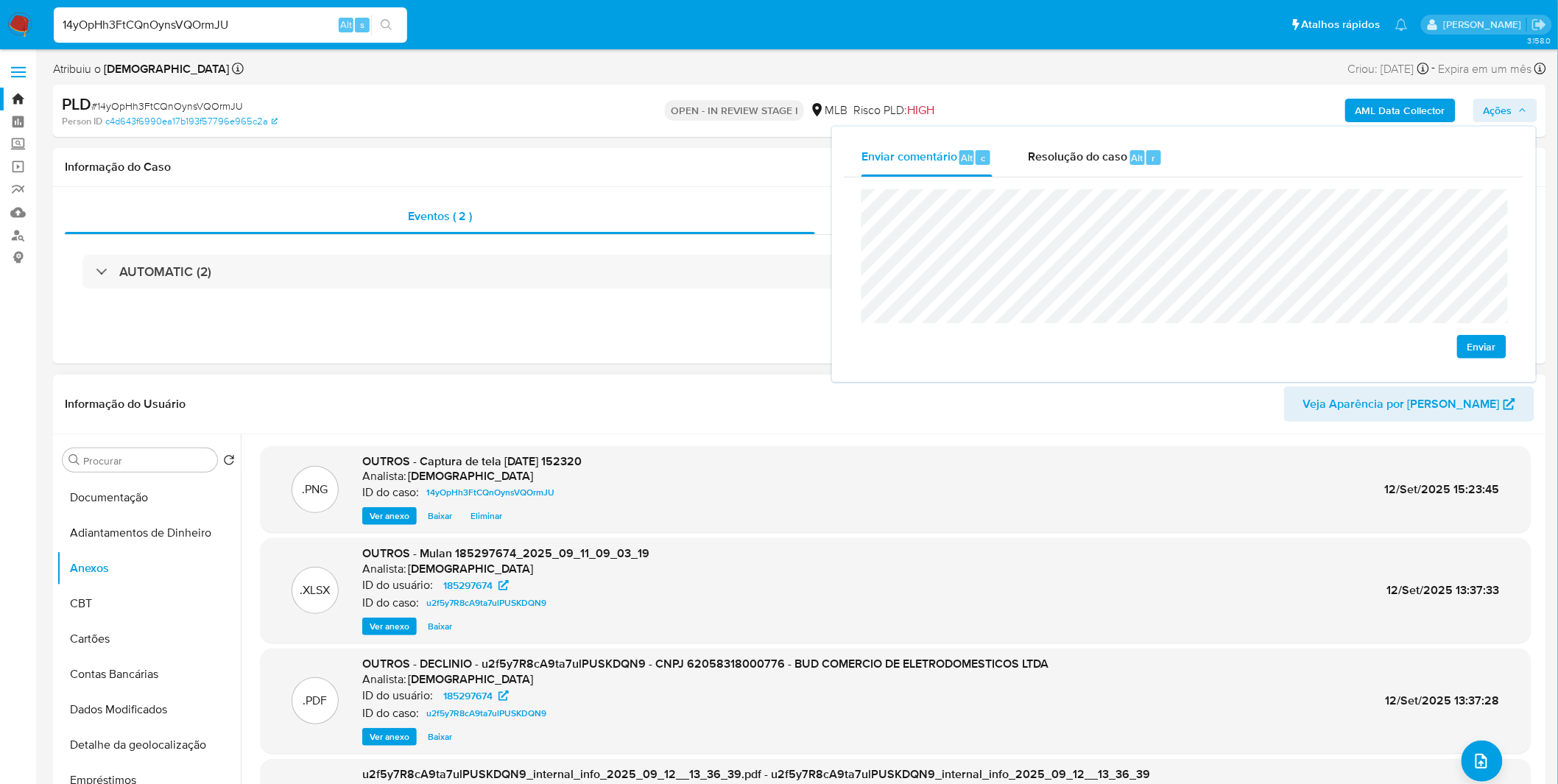
click at [1491, 350] on span "Enviar" at bounding box center [1482, 346] width 29 height 21
click at [1047, 170] on div "Resolução do caso Alt r" at bounding box center [1096, 158] width 135 height 38
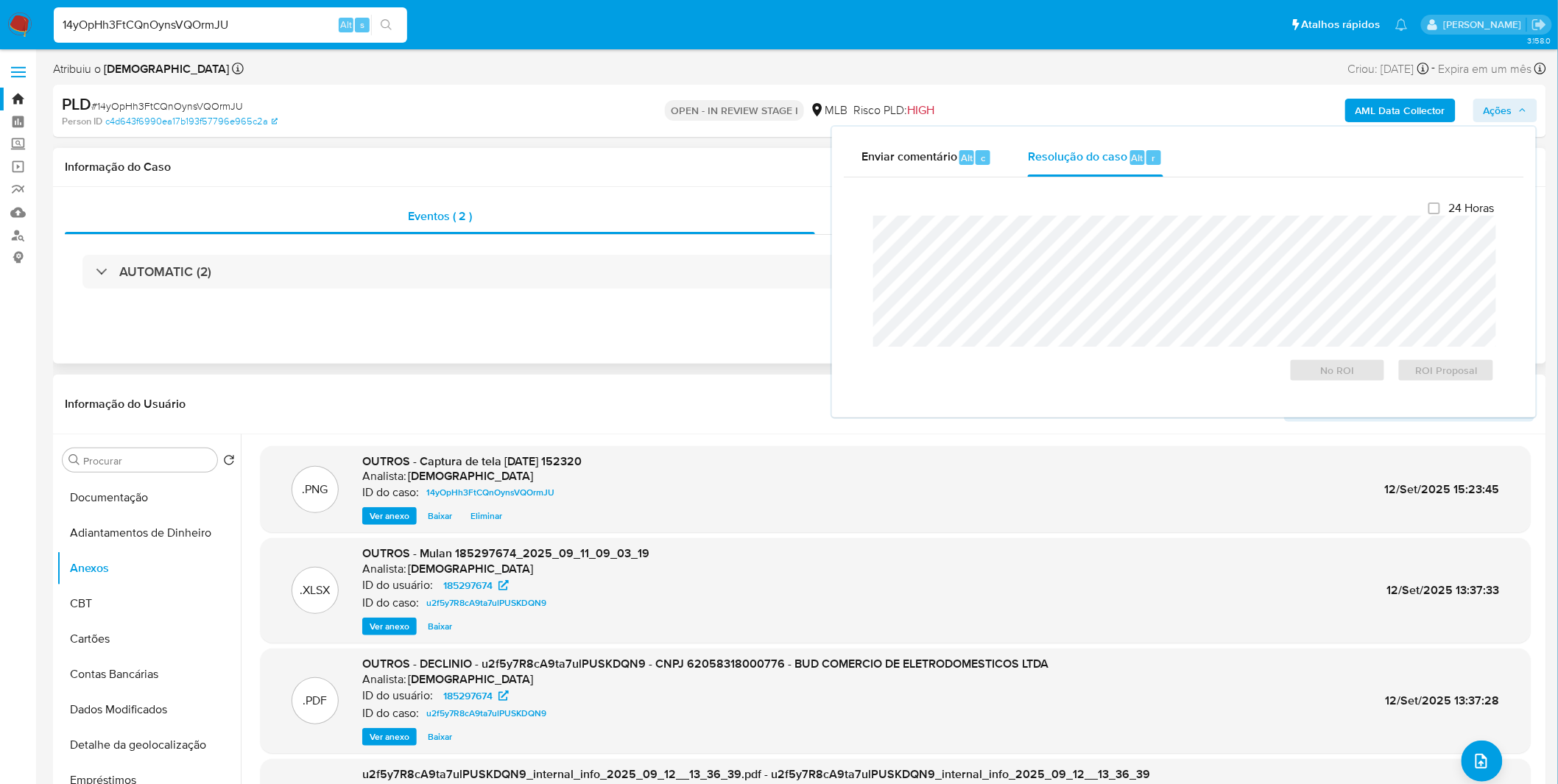
click at [687, 355] on div "Eventos ( 2 ) Ações AUTOMATIC (2)" at bounding box center [800, 275] width 1493 height 177
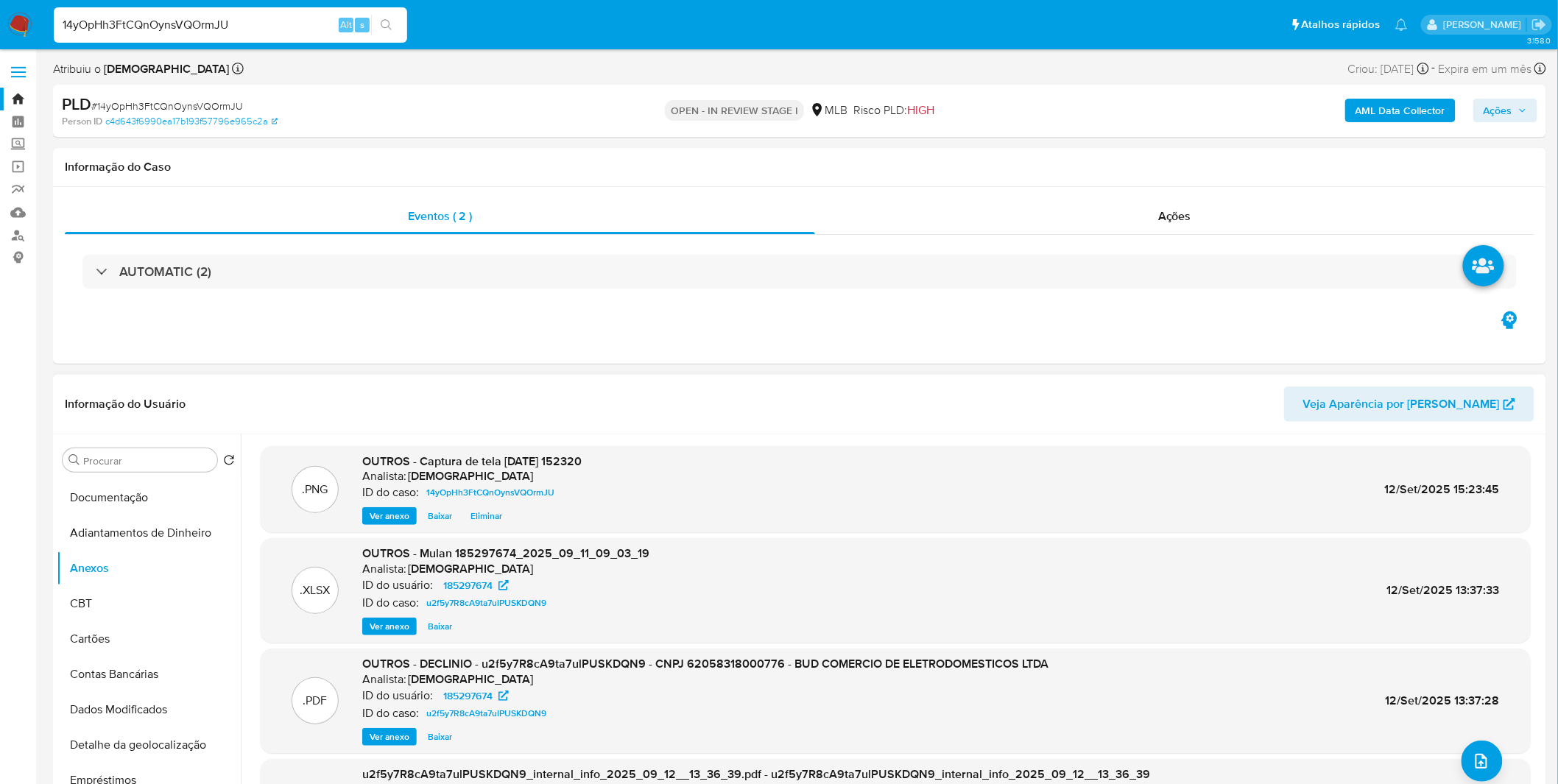
click at [153, 104] on span "# 14yOpHh3FtCQnOynsVQOrmJU" at bounding box center [167, 106] width 151 height 15
copy span "14yOpHh3FtCQnOynsVQOrmJU"
click at [111, 593] on button "CBT" at bounding box center [142, 603] width 172 height 36
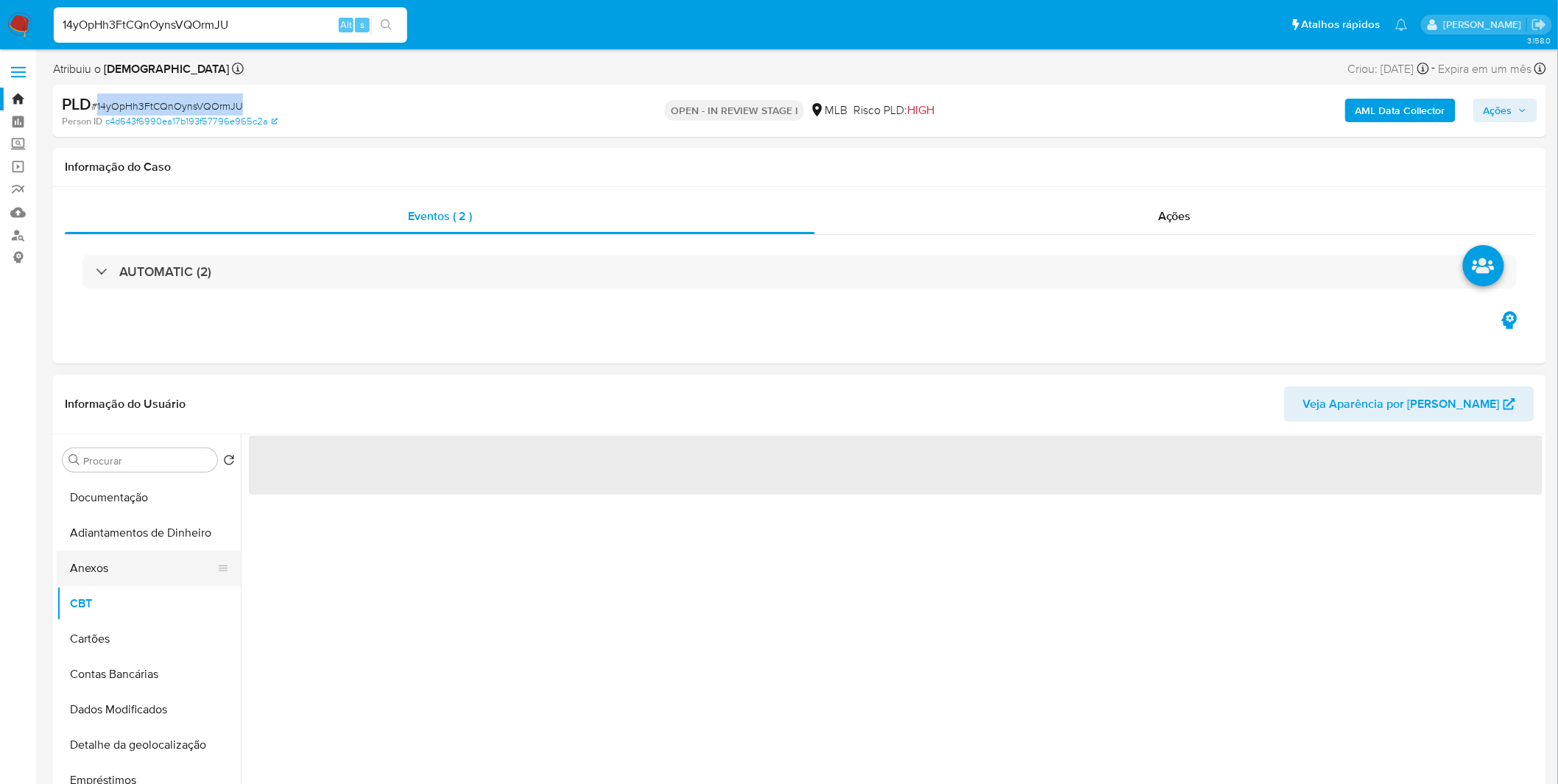
click at [113, 561] on button "Anexos" at bounding box center [142, 568] width 172 height 36
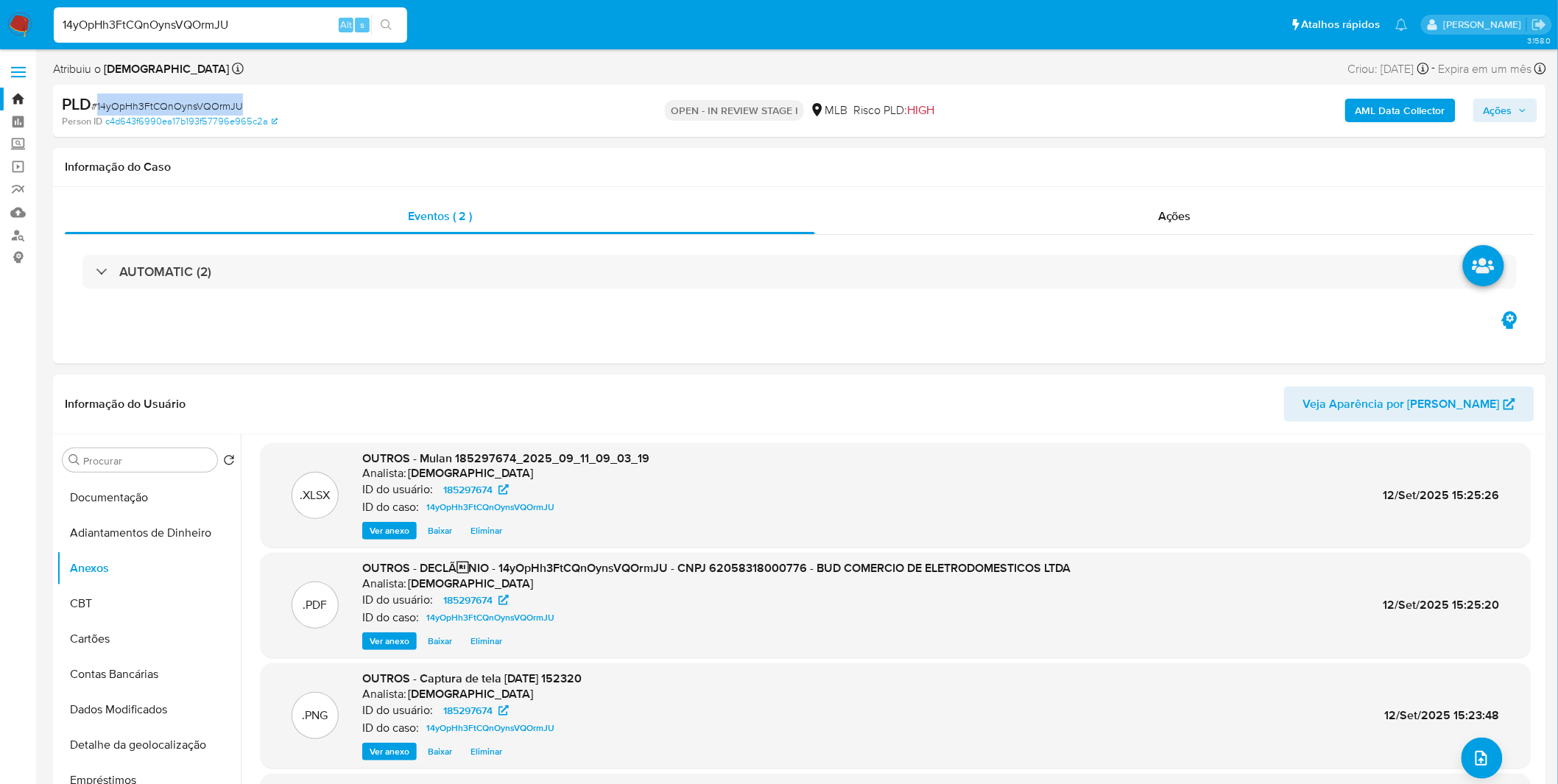
scroll to position [0, 0]
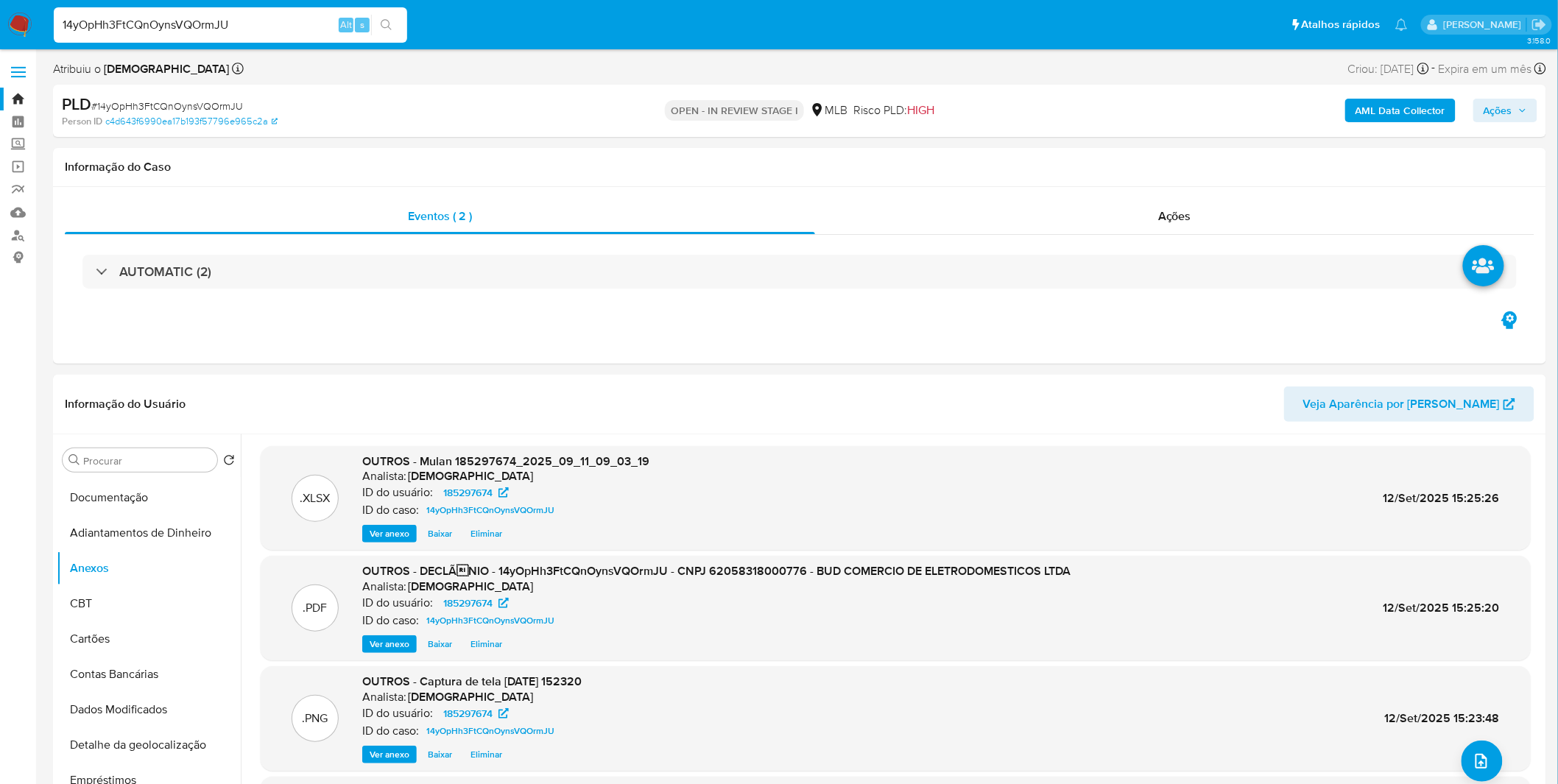
click at [1504, 97] on div "AML Data Collector Ações" at bounding box center [1294, 111] width 489 height 35
click at [1488, 106] on span "Ações" at bounding box center [1499, 110] width 29 height 24
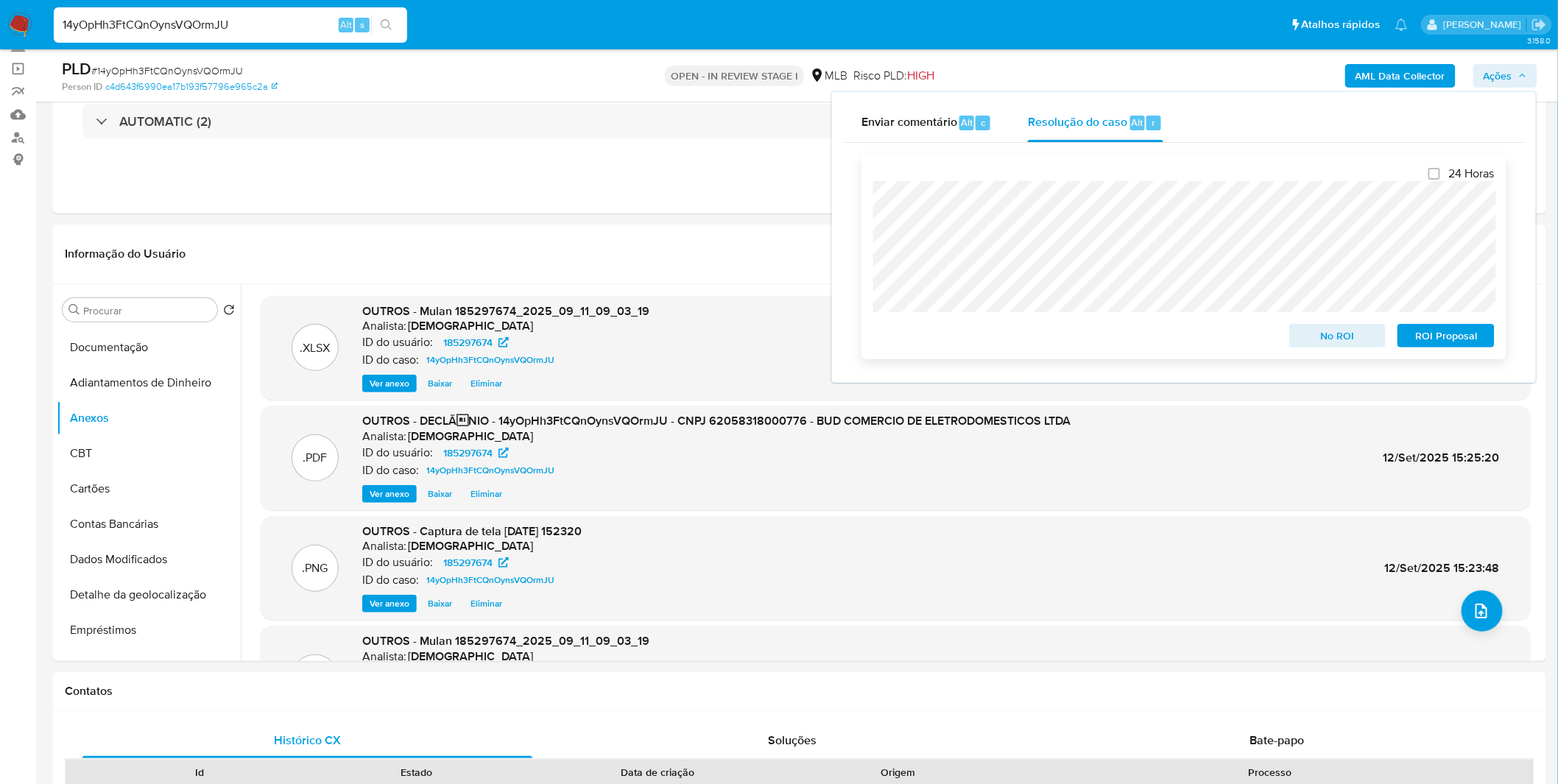
scroll to position [245, 0]
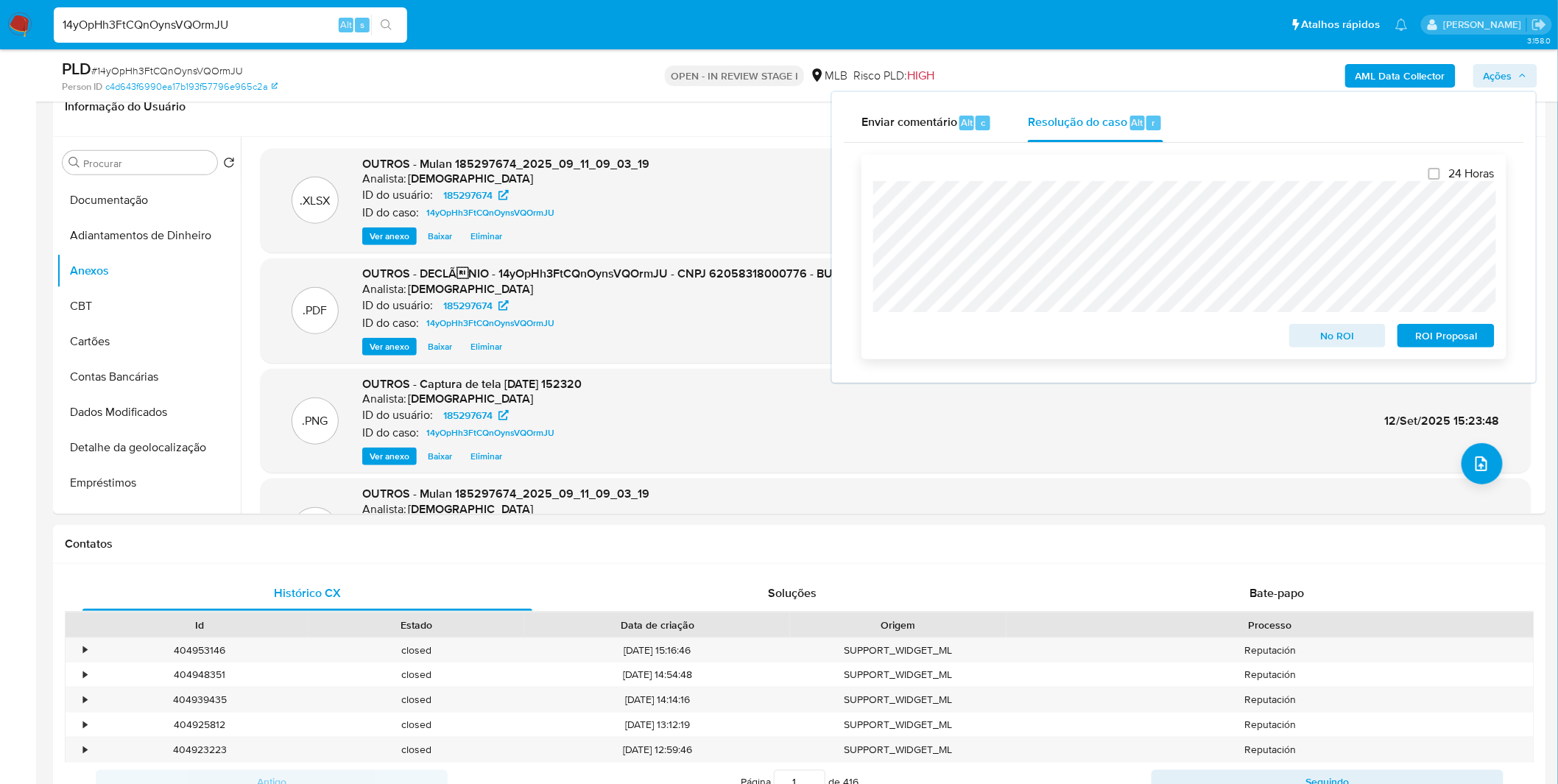
click at [1345, 335] on span "No ROI" at bounding box center [1338, 335] width 77 height 21
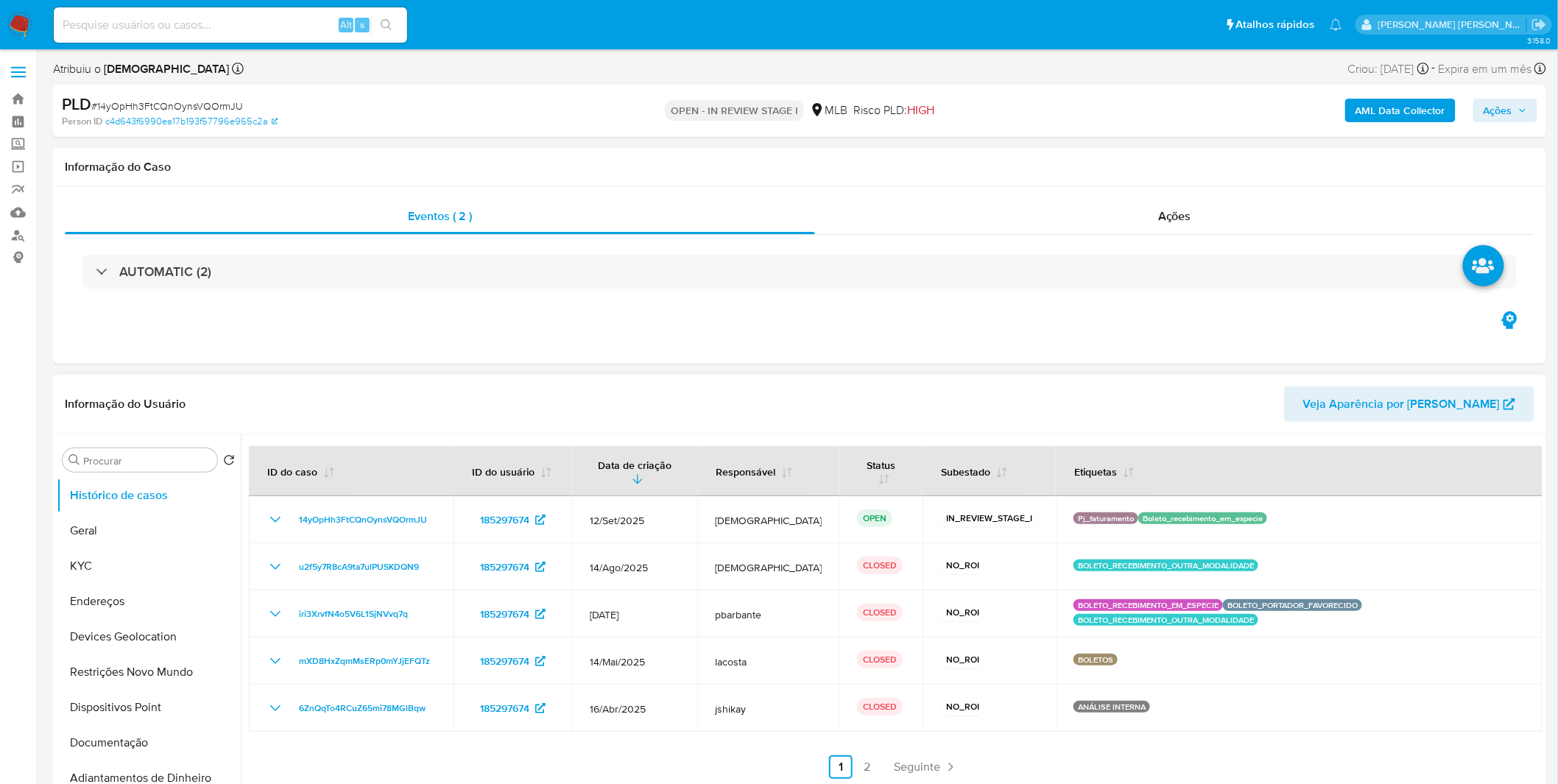
select select "10"
click at [212, 109] on span "# 14yOpHh3FtCQnOynsVQOrmJU" at bounding box center [167, 106] width 151 height 15
click at [212, 109] on span "# 14yOpHh3FtCQnOynsVQOrmJU" at bounding box center [167, 106] width 151 height 15
copy span "14yOpHh3FtCQnOynsVQOrmJU"
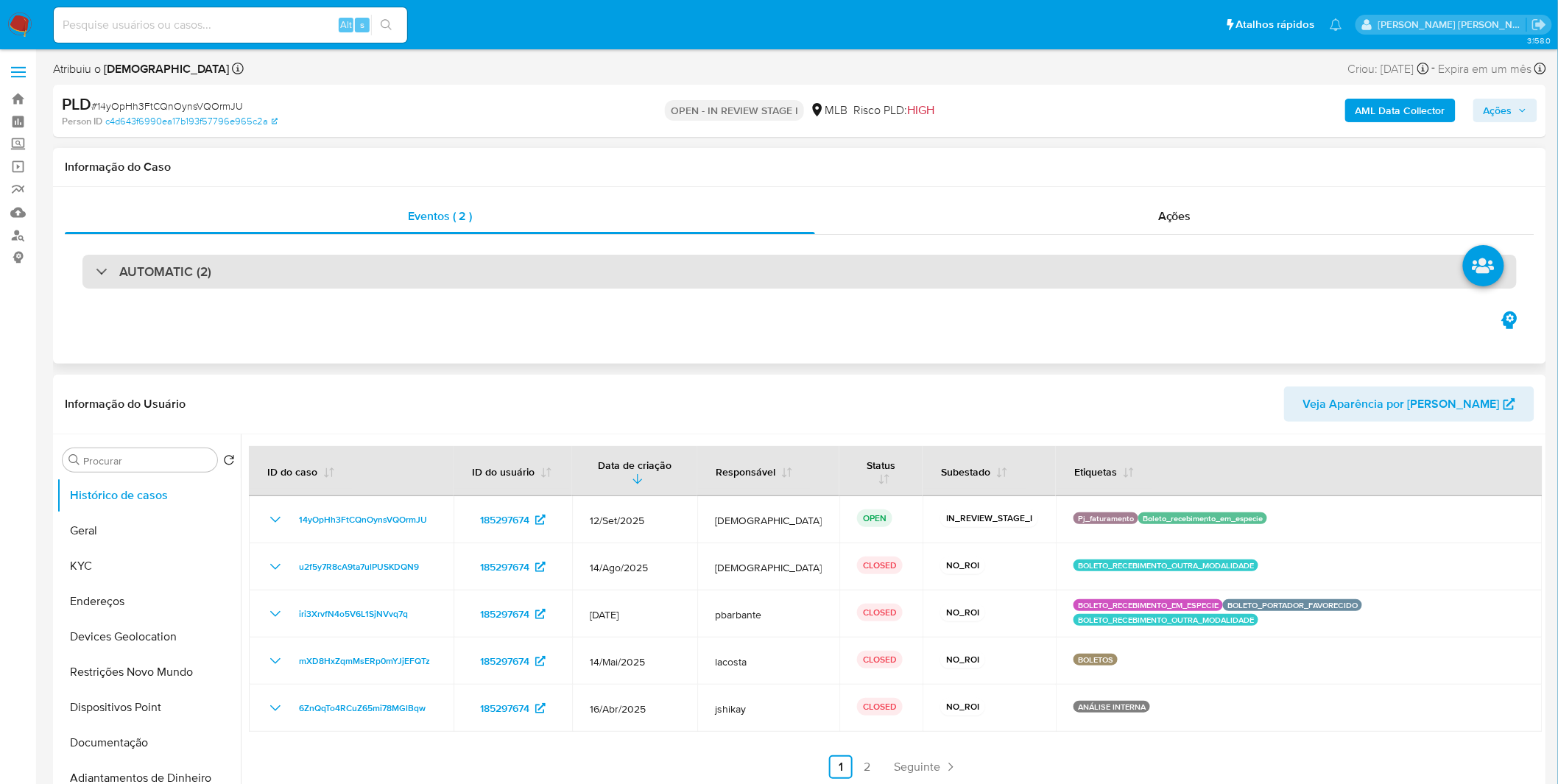
click at [170, 267] on h3 "AUTOMATIC (2)" at bounding box center [165, 272] width 92 height 16
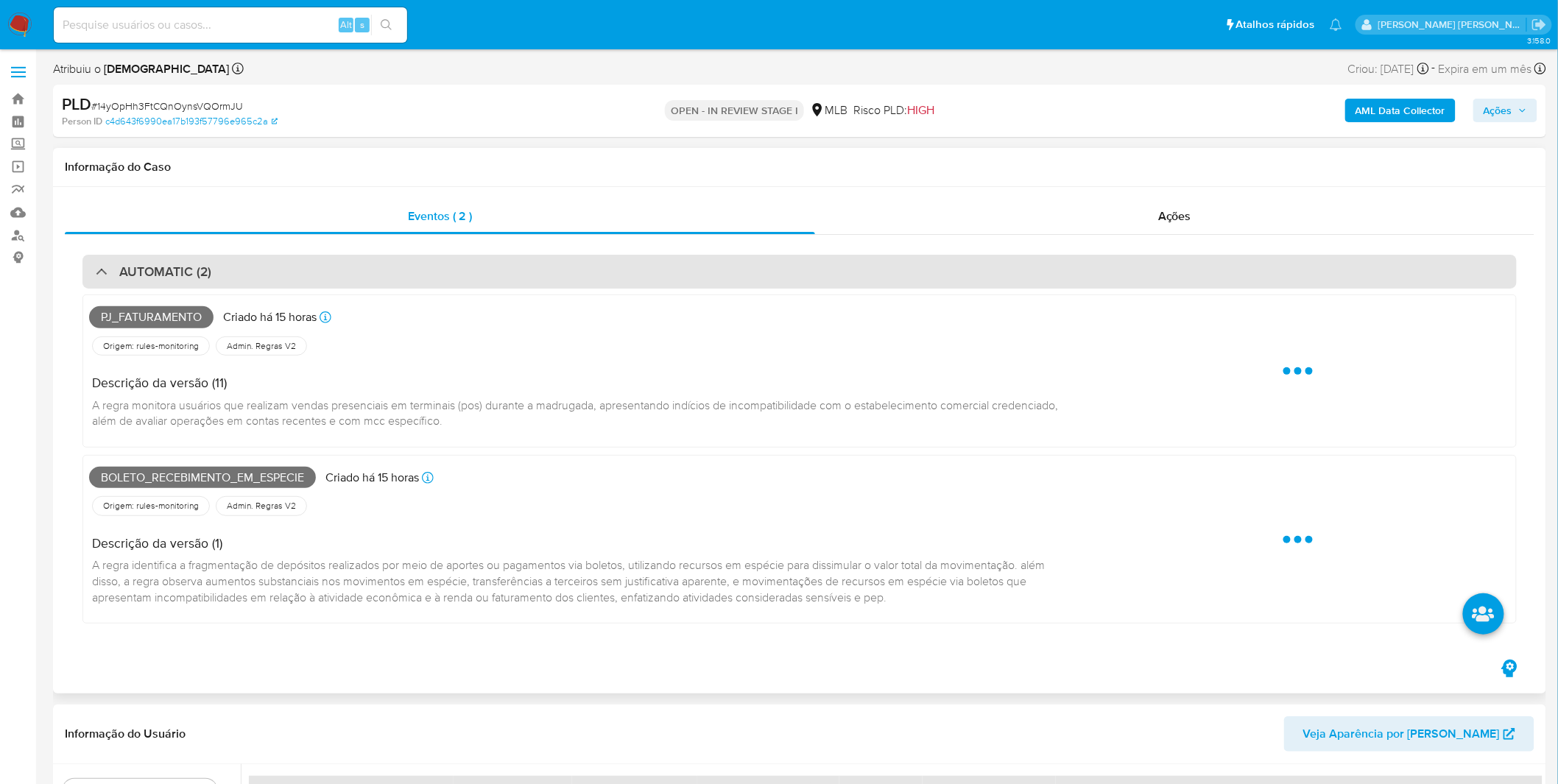
click at [170, 267] on h3 "AUTOMATIC (2)" at bounding box center [165, 272] width 92 height 16
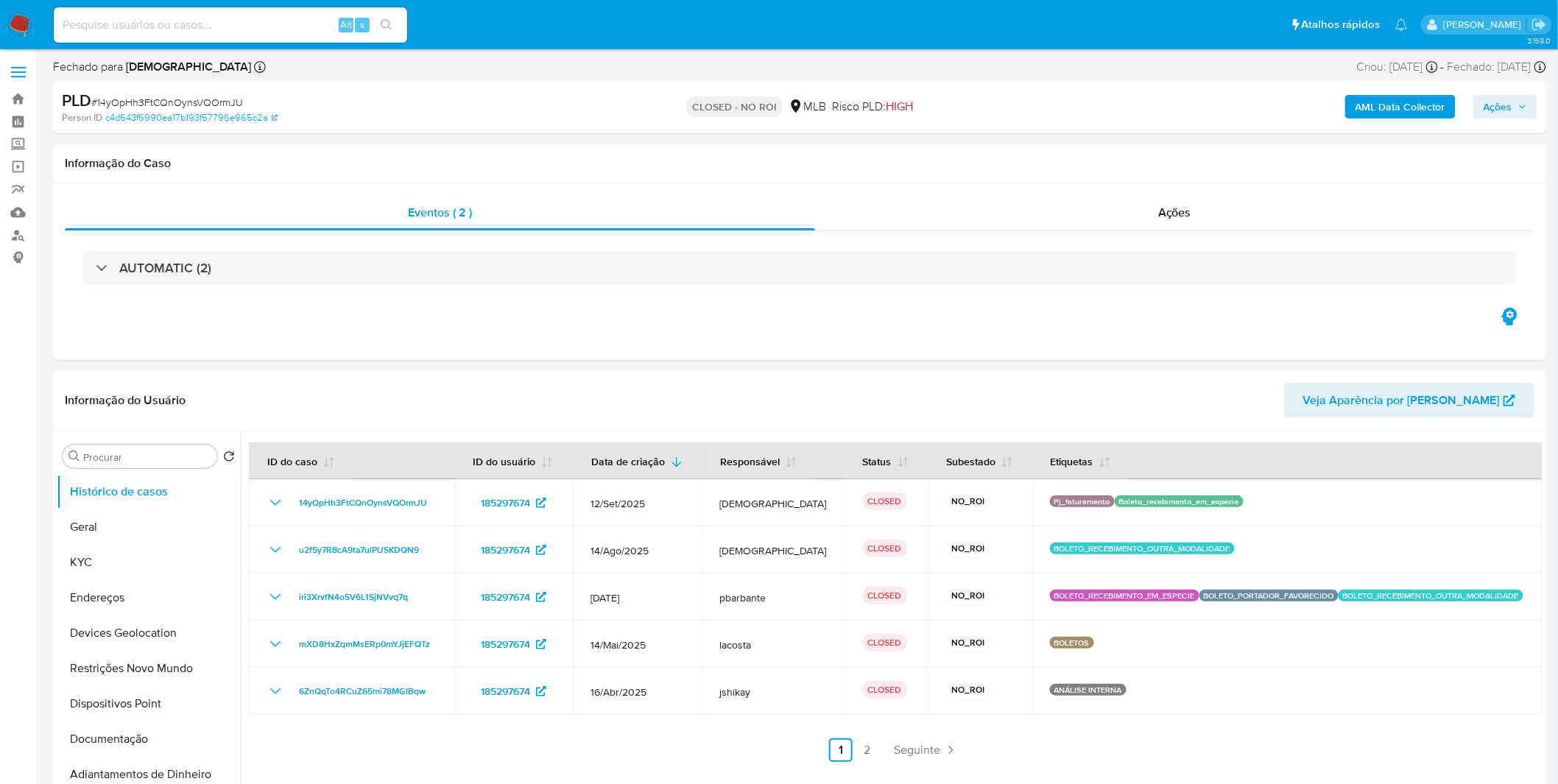
select select "10"
click at [36, 17] on nav "Pausado Ver notificaciones Alt s Atalhos rápidos Presiona las siguientes teclas…" at bounding box center [779, 25] width 1558 height 49
click at [18, 24] on img at bounding box center [19, 25] width 25 height 25
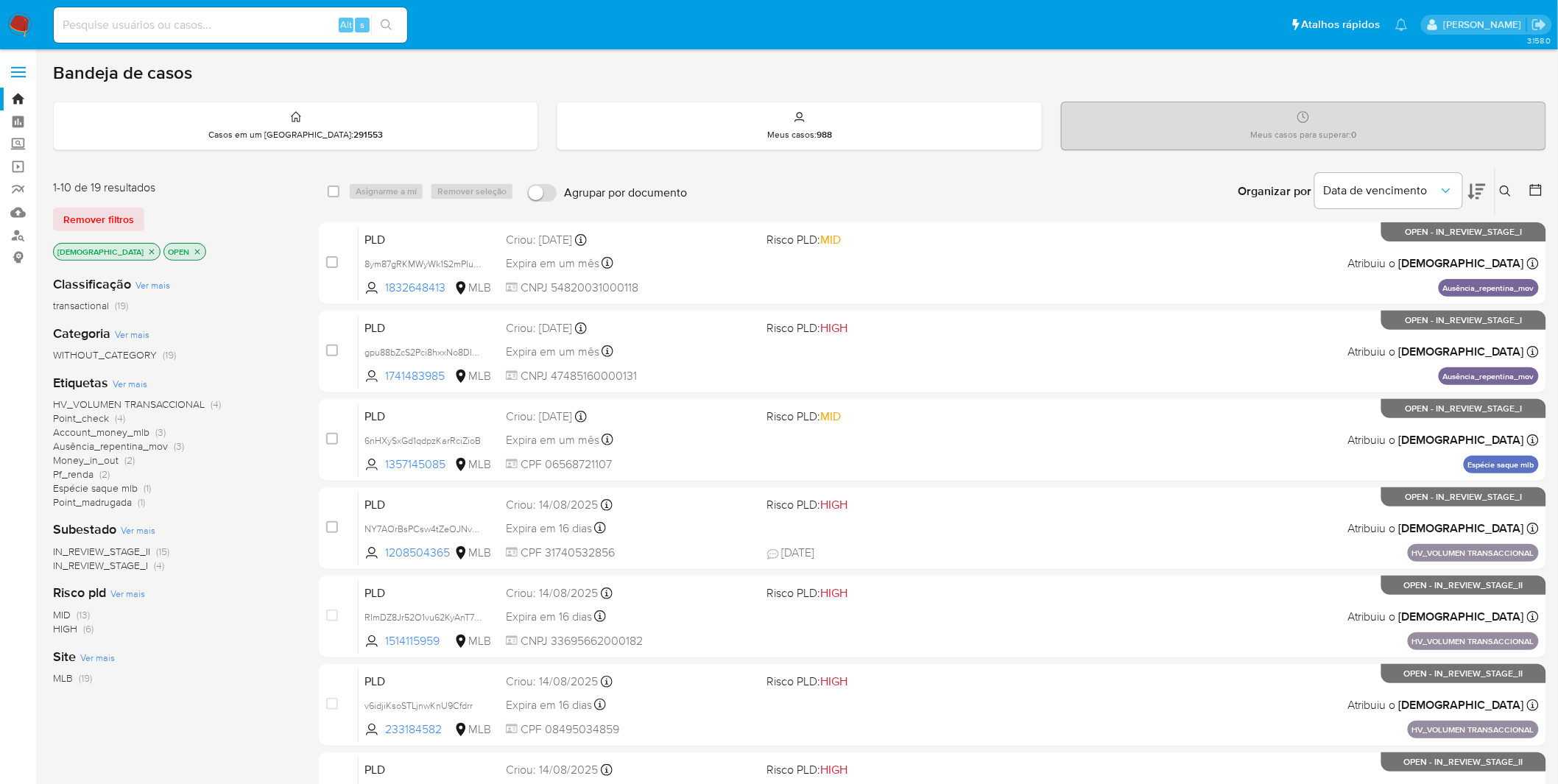
click at [26, 21] on img at bounding box center [19, 25] width 25 height 25
click at [22, 26] on img at bounding box center [19, 25] width 25 height 25
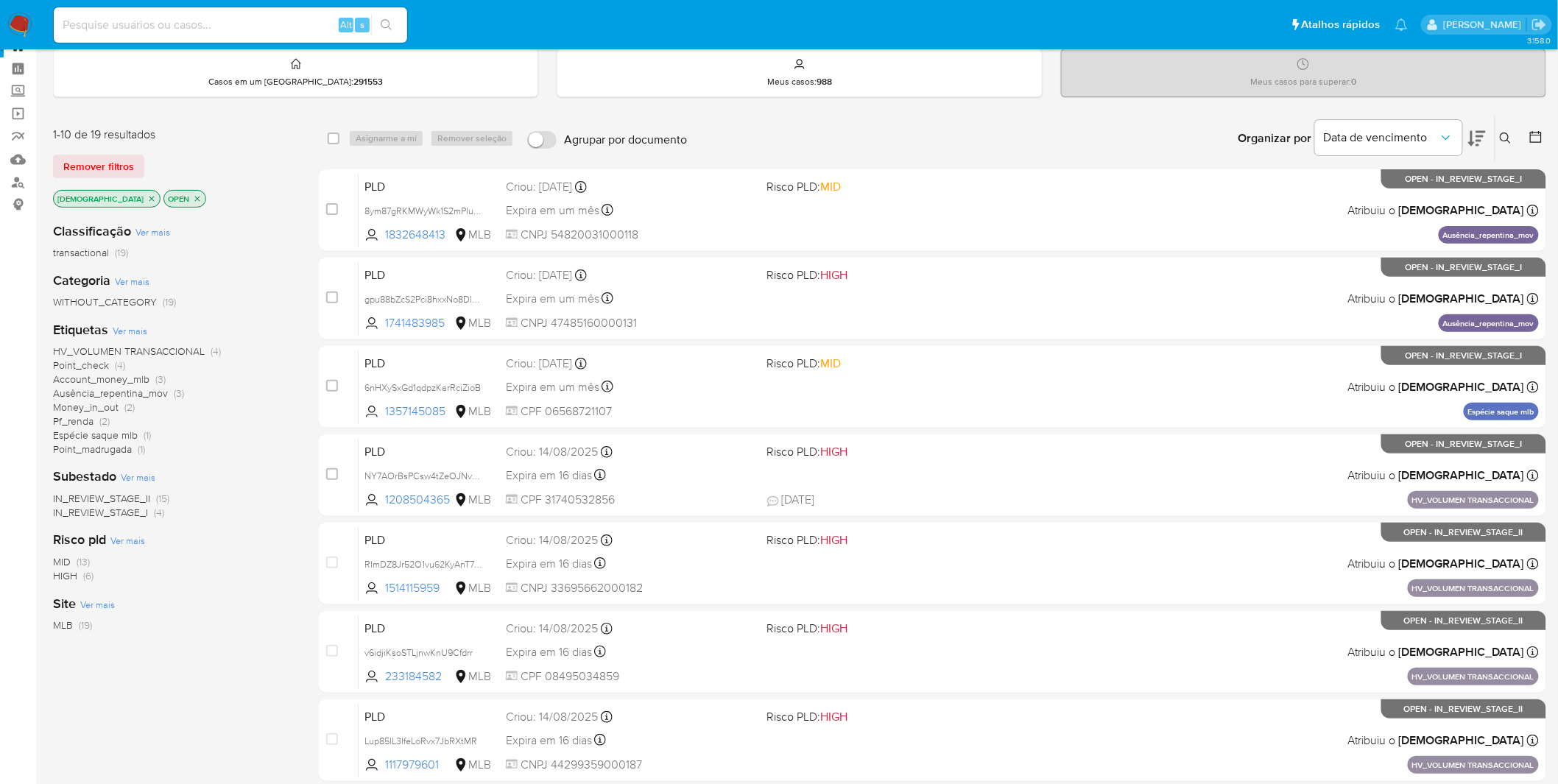
scroll to position [82, 0]
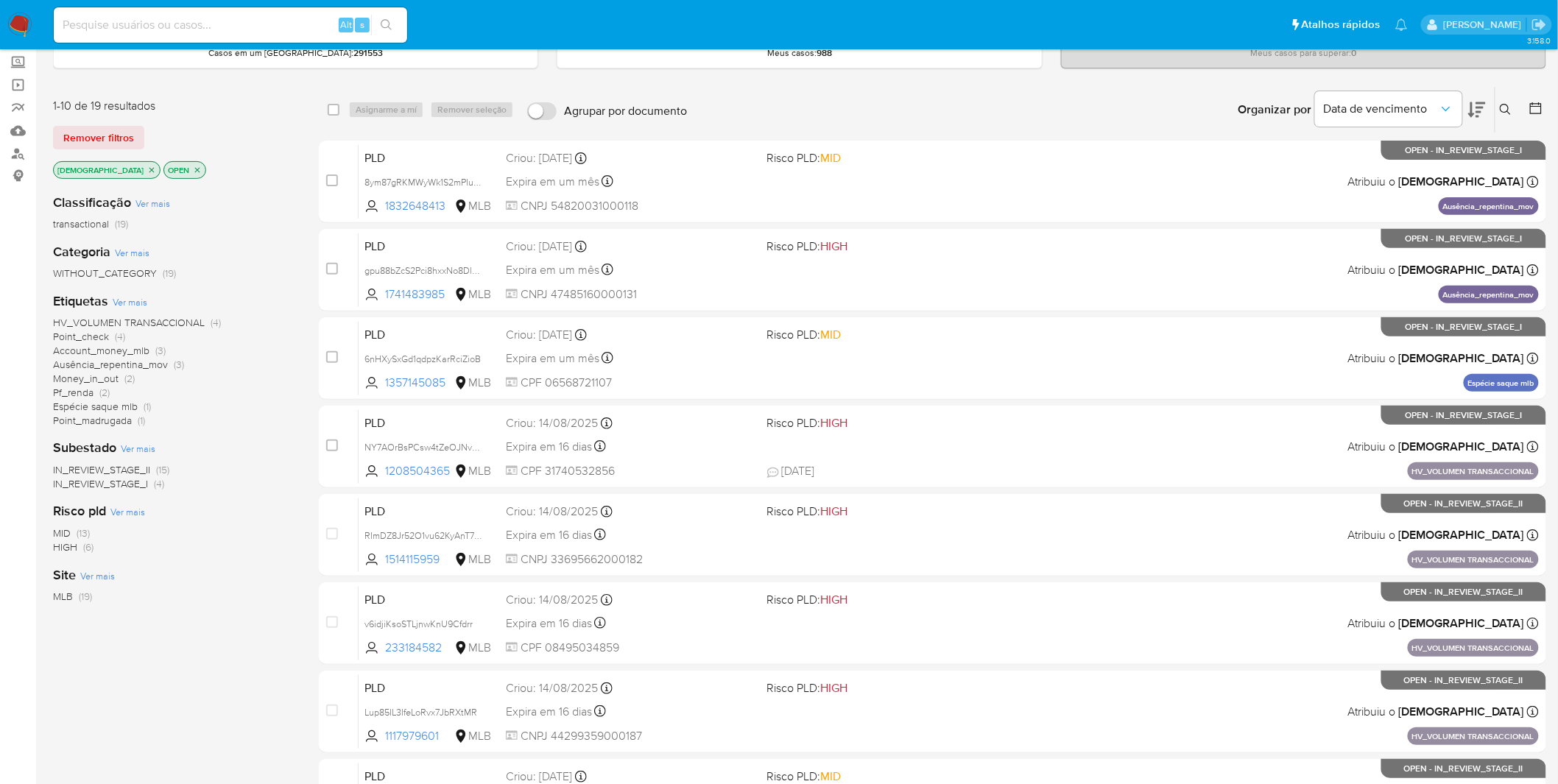
click at [148, 166] on icon "close-filter" at bounding box center [152, 170] width 9 height 9
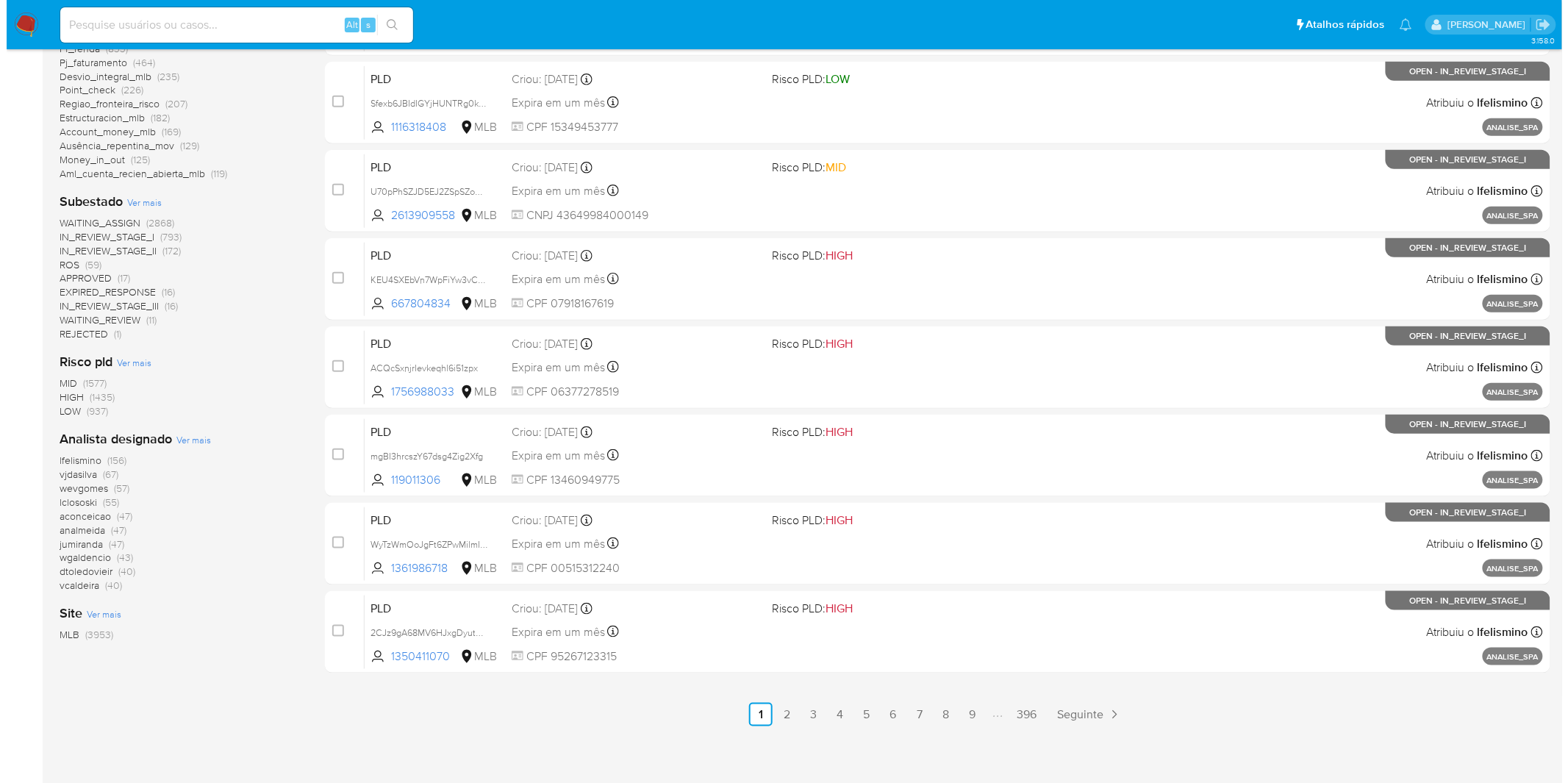
scroll to position [430, 0]
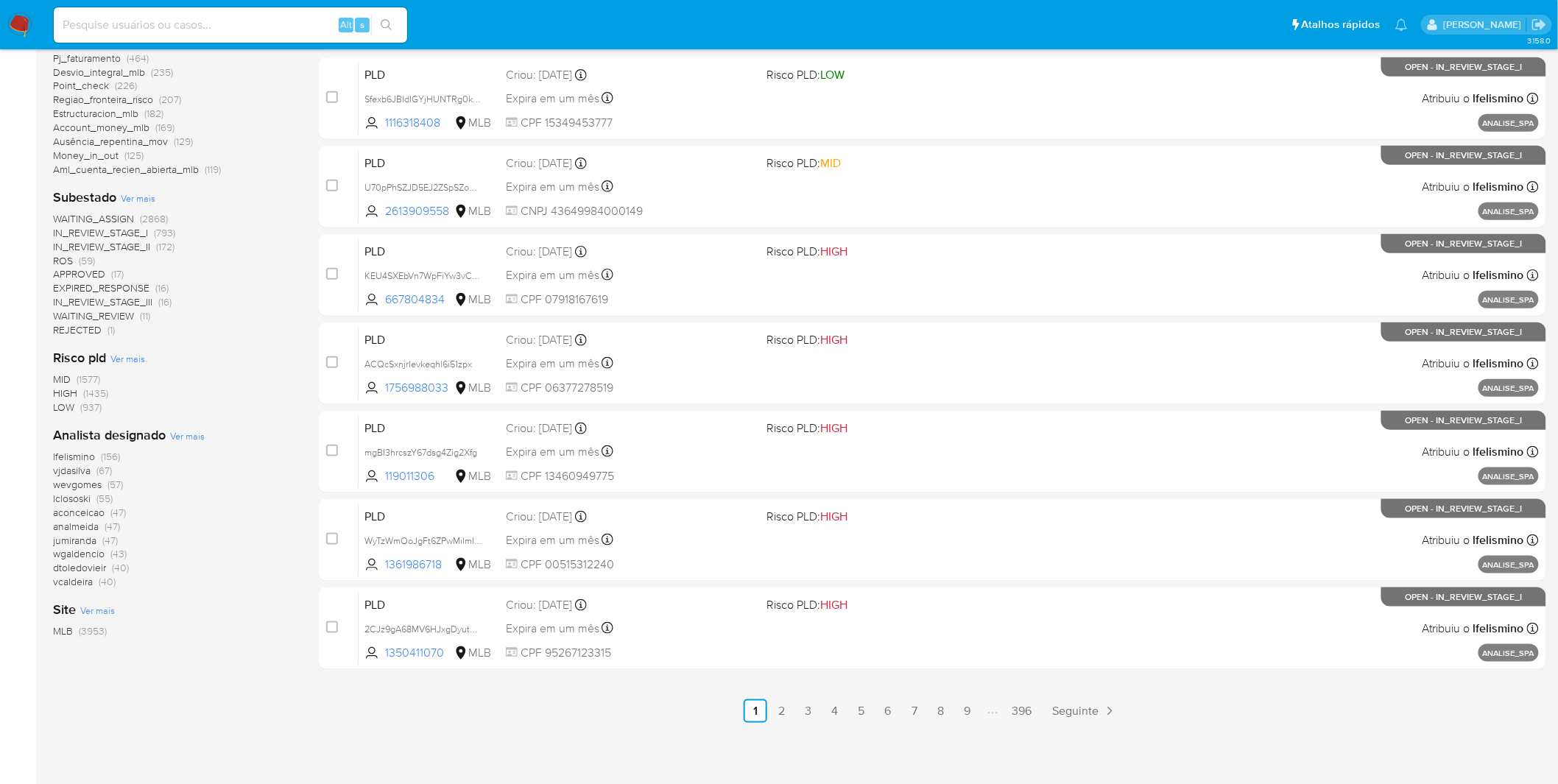
click at [186, 431] on span "Ver mais" at bounding box center [188, 436] width 35 height 14
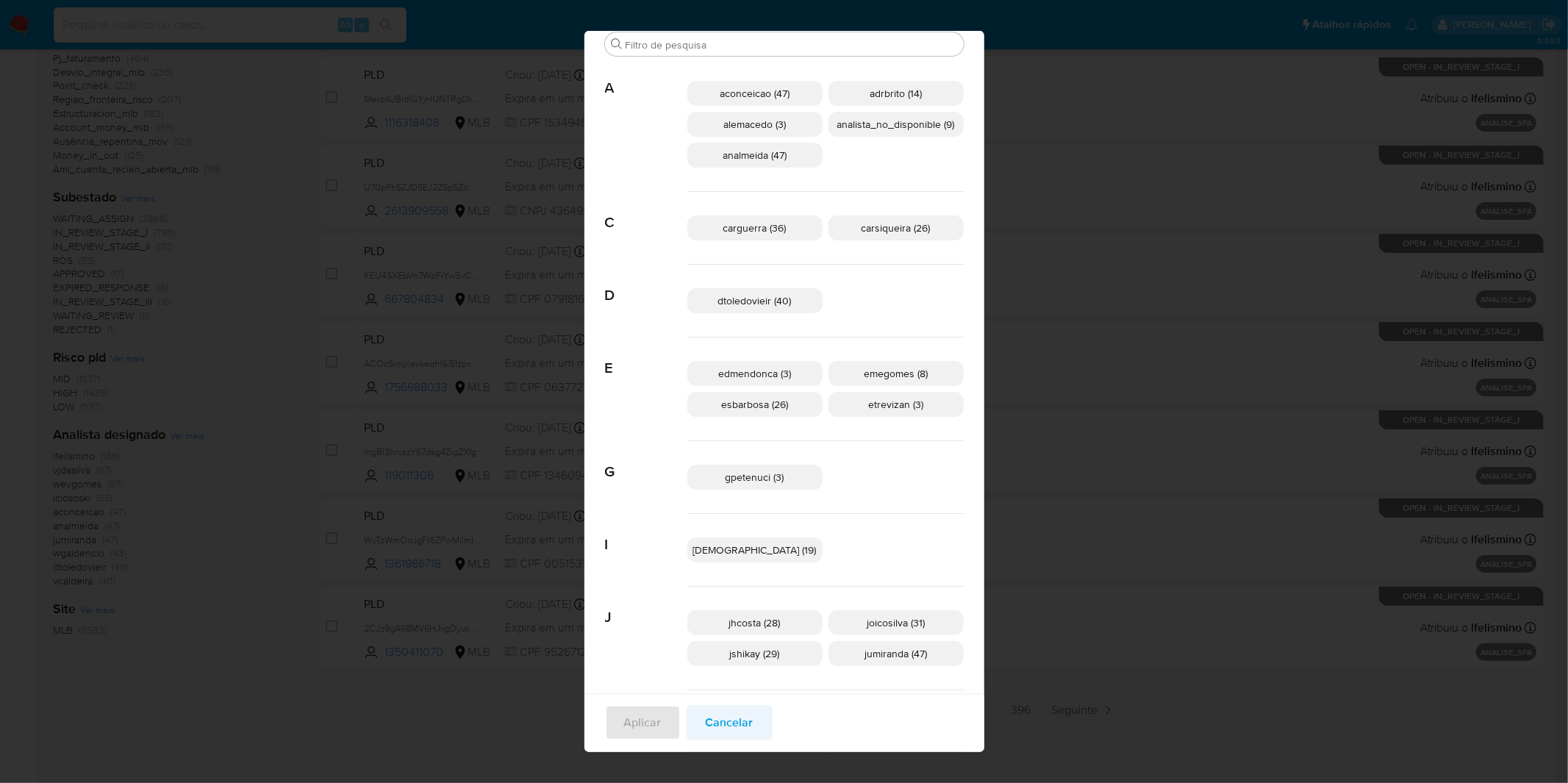
scroll to position [71, 0]
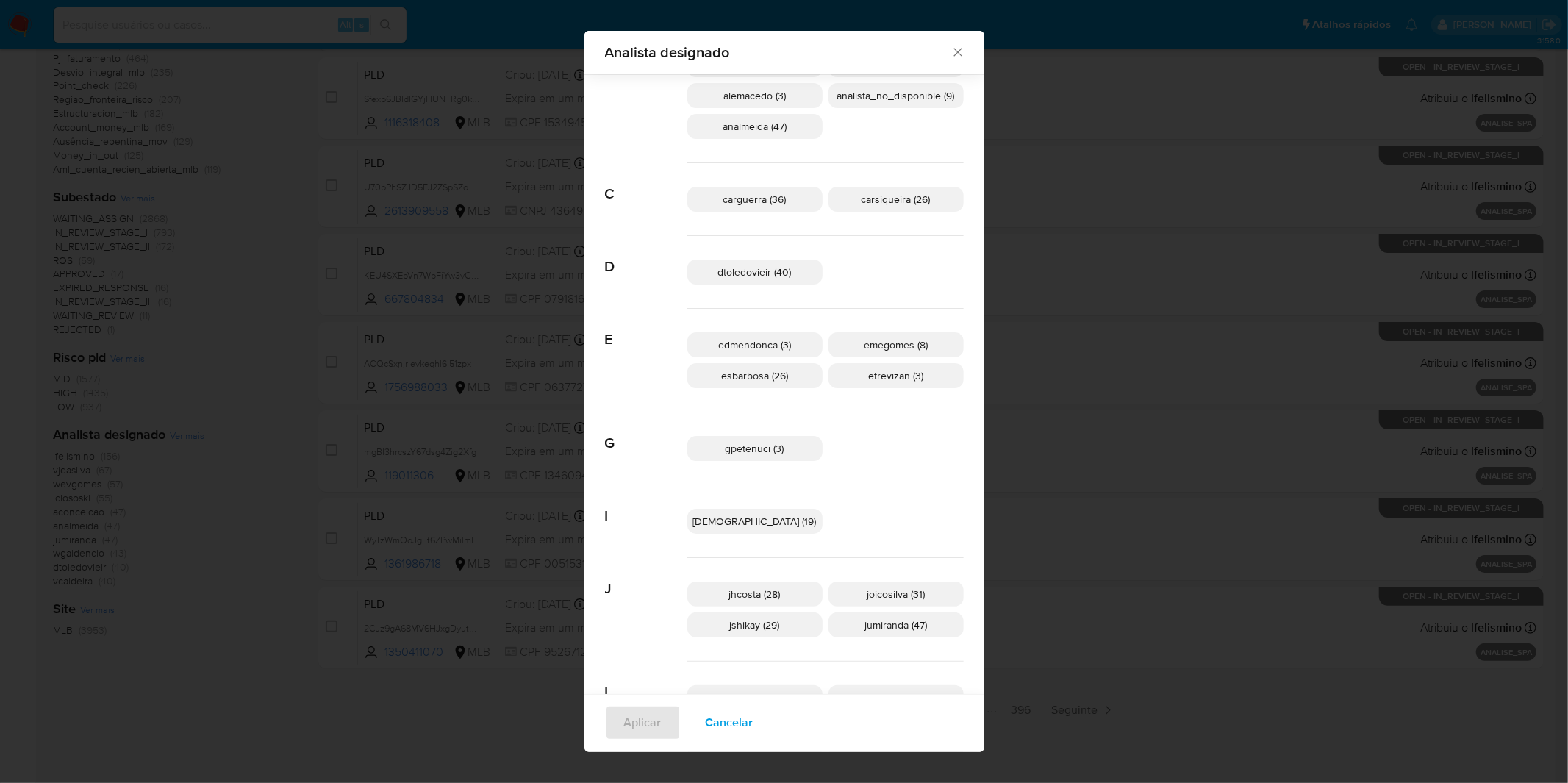
click at [754, 715] on button "Cancelar" at bounding box center [729, 723] width 86 height 36
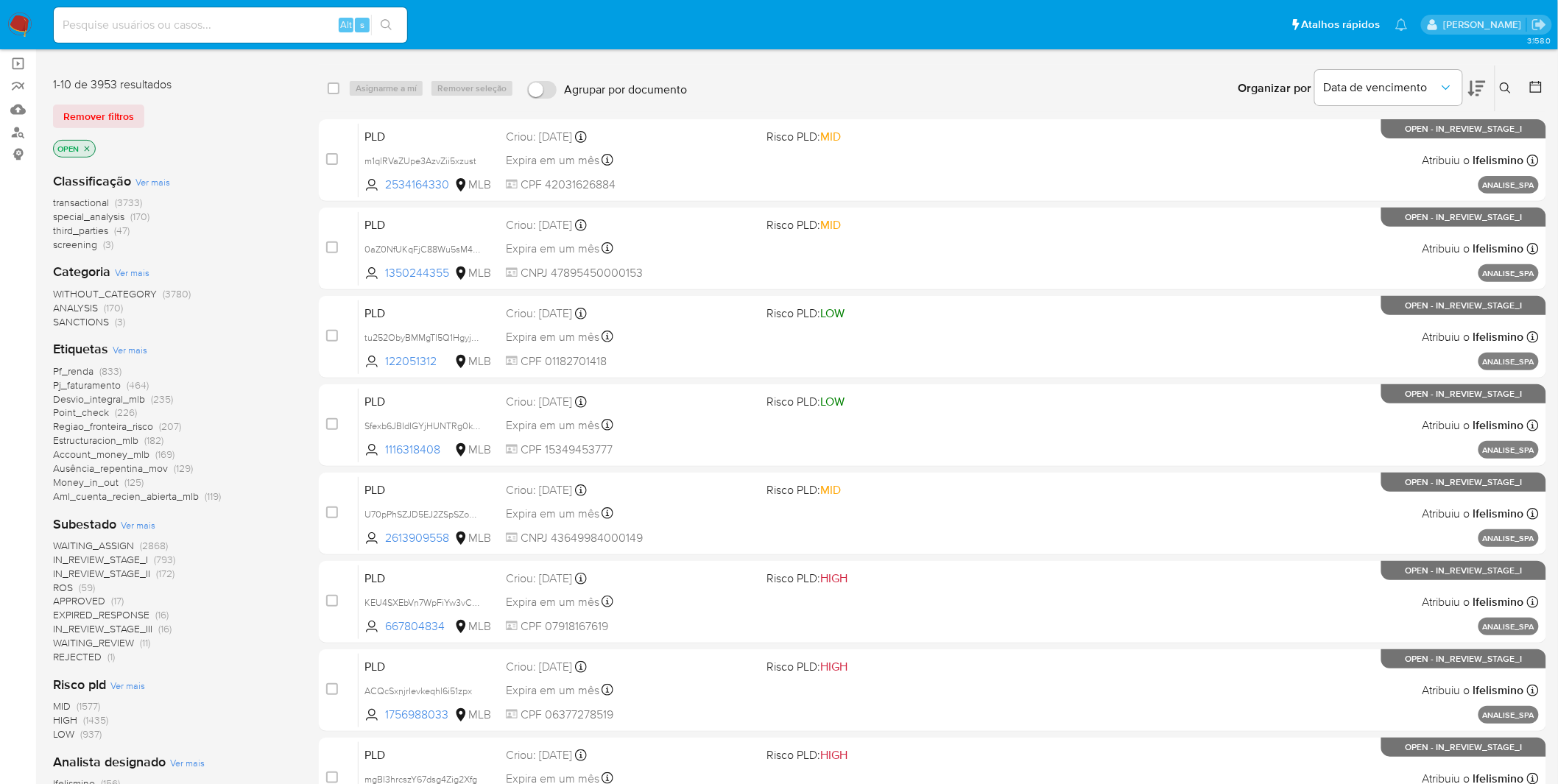
scroll to position [0, 0]
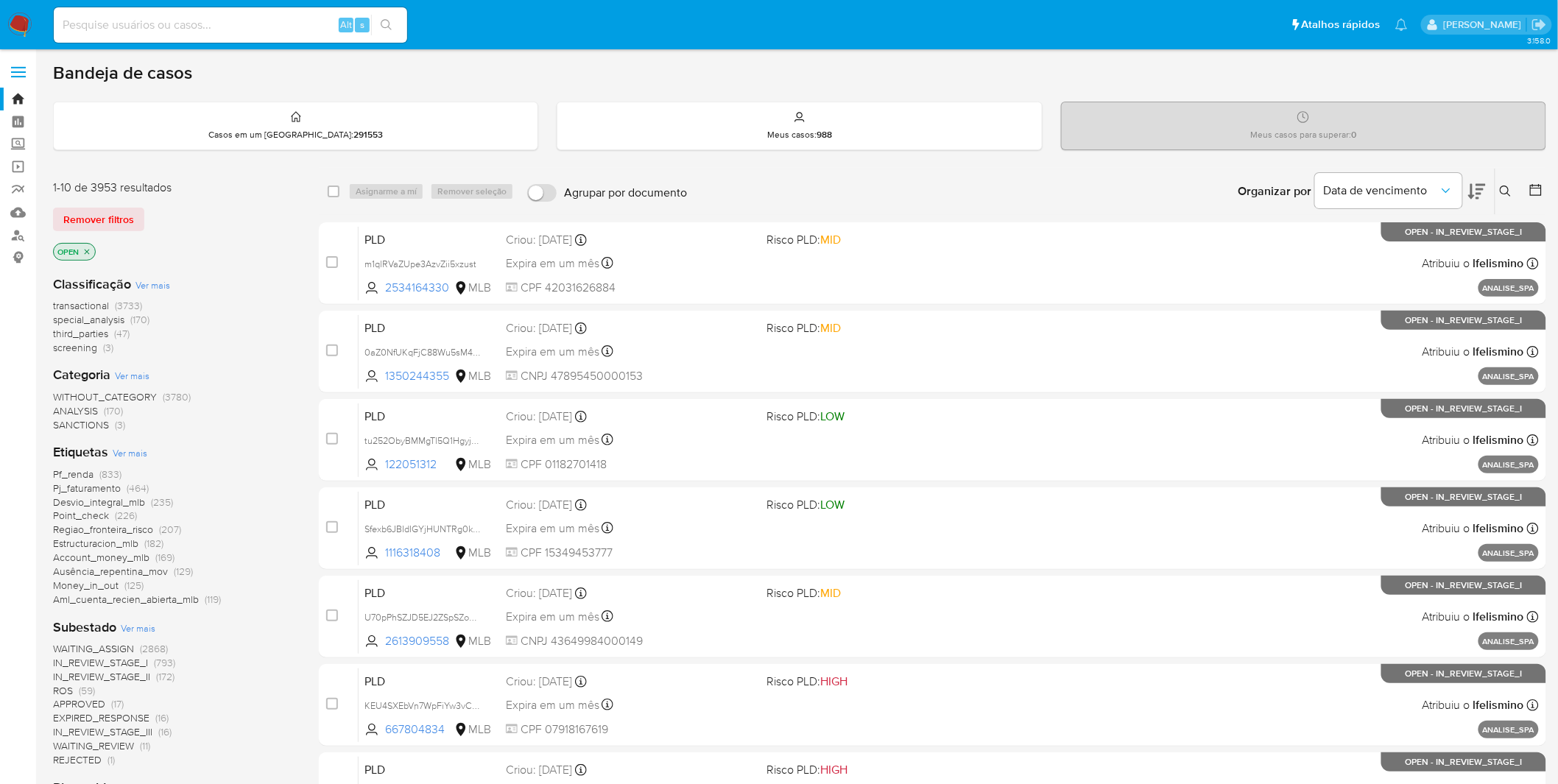
click at [25, 28] on img at bounding box center [19, 25] width 25 height 25
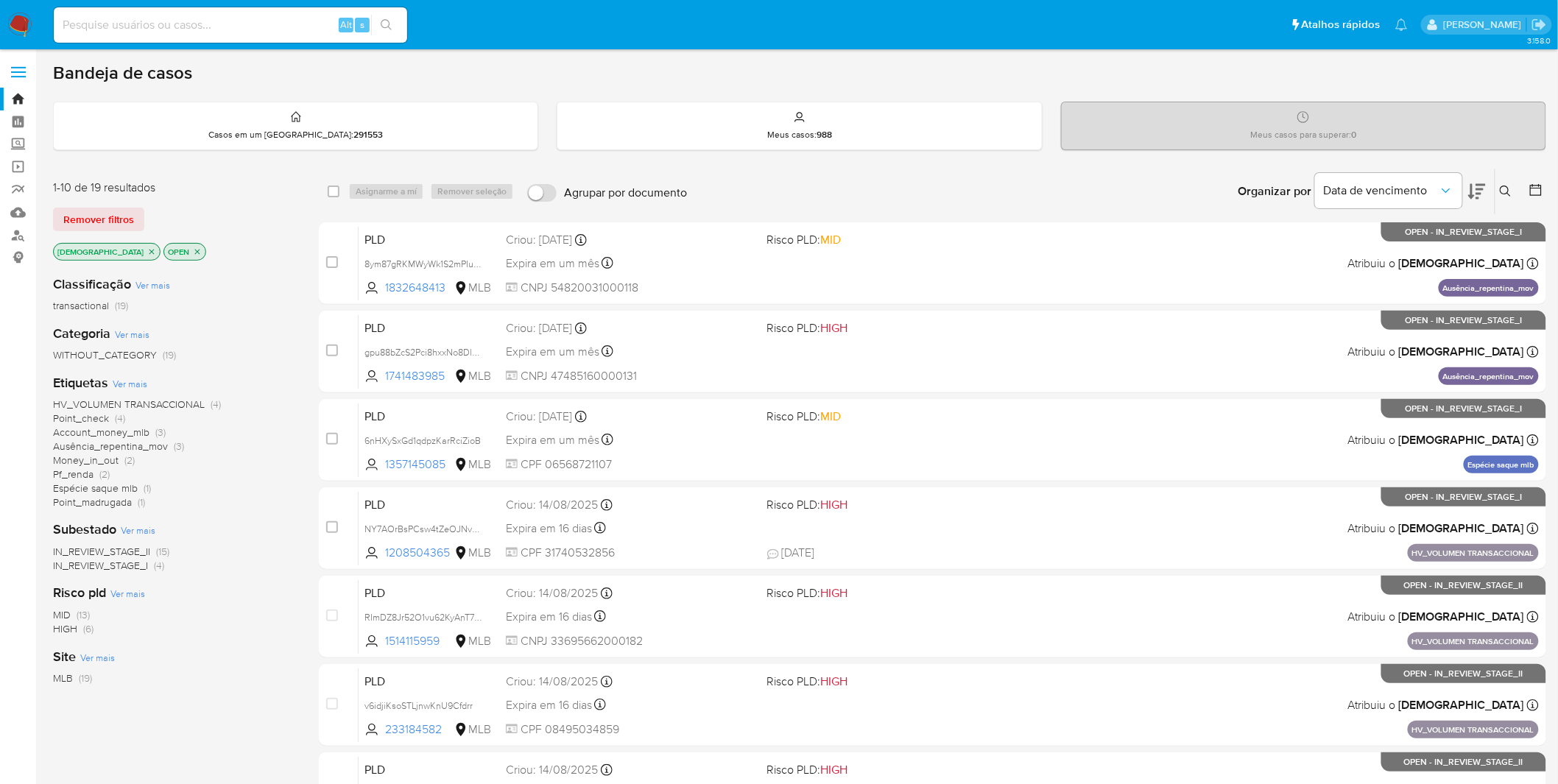
click at [26, 20] on img at bounding box center [19, 25] width 25 height 25
click at [29, 31] on img at bounding box center [19, 25] width 25 height 25
click at [185, 24] on input at bounding box center [231, 25] width 354 height 19
paste input "Lup85IL3IfeLoRvx7JbRXtMR"
type input "Lup85IL3IfeLoRvx7JbRXtMR"
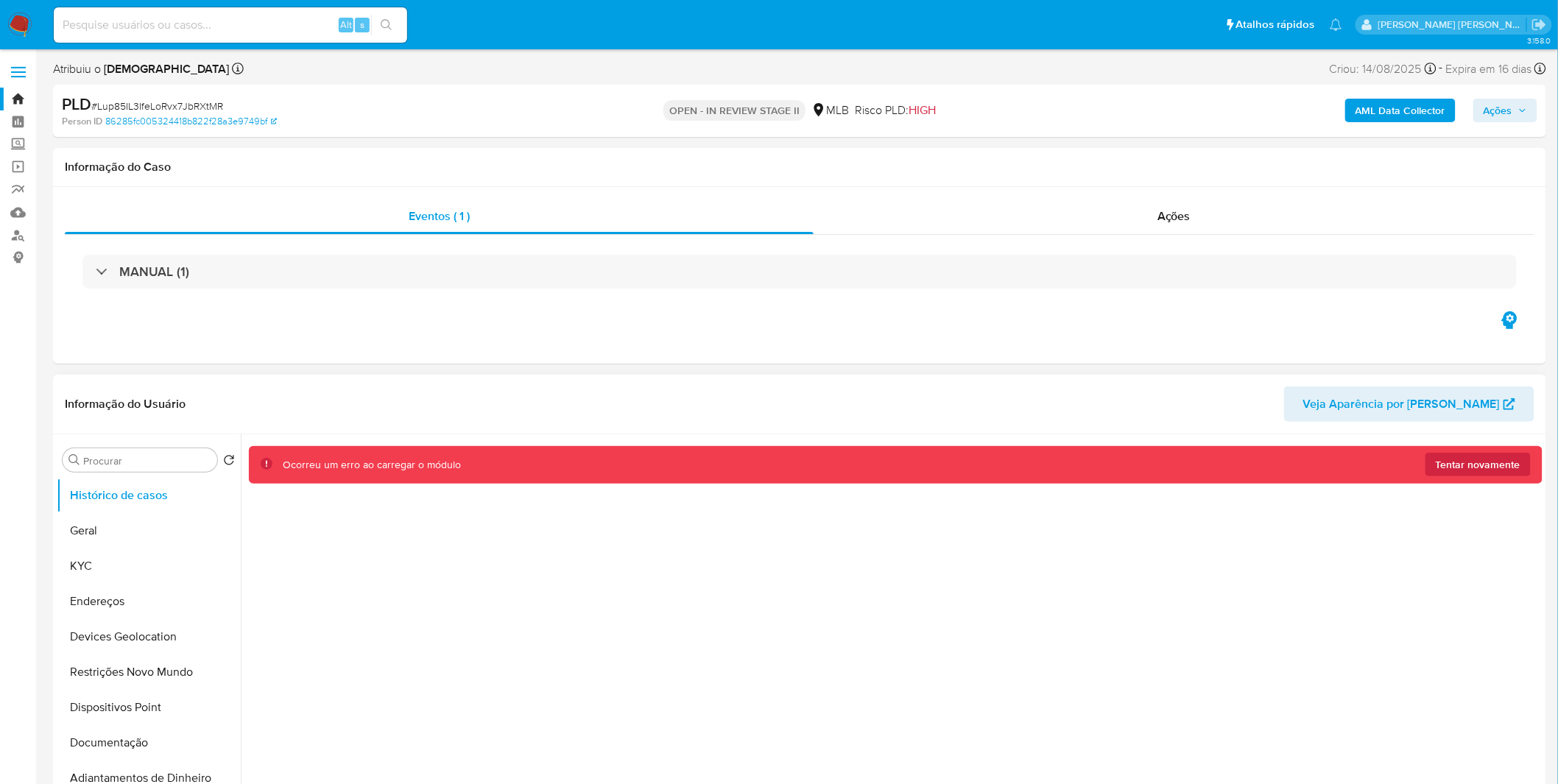
select select "10"
click at [1464, 468] on span "Tentar novamente" at bounding box center [1478, 465] width 85 height 24
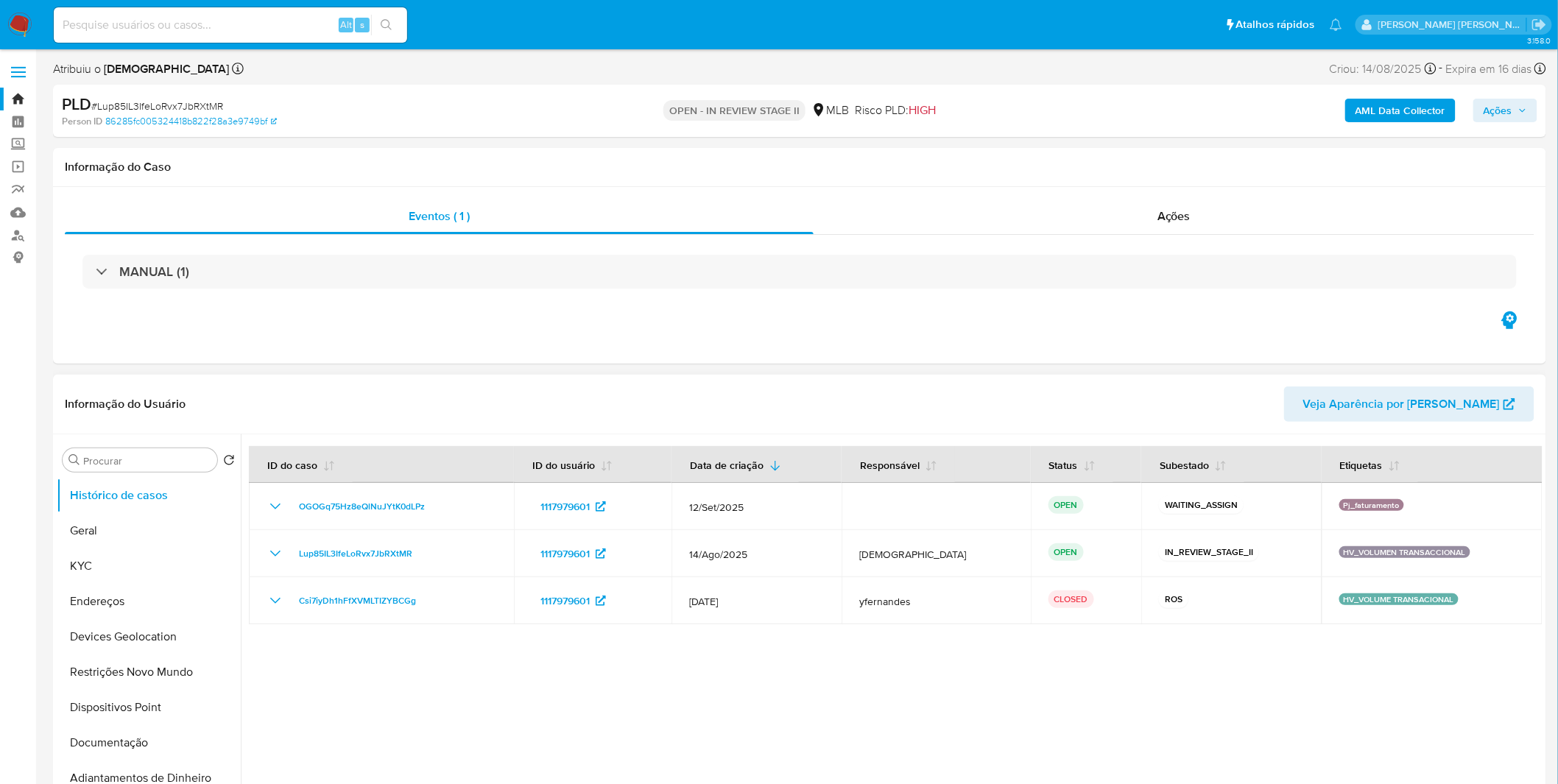
click at [254, 40] on div "Alt s" at bounding box center [231, 25] width 354 height 36
click at [263, 33] on input at bounding box center [231, 25] width 354 height 19
paste input "RImDZ8Jr52O1vu62KyAnT7vv"
type input "RImDZ8Jr52O1vu62KyAnT7vv"
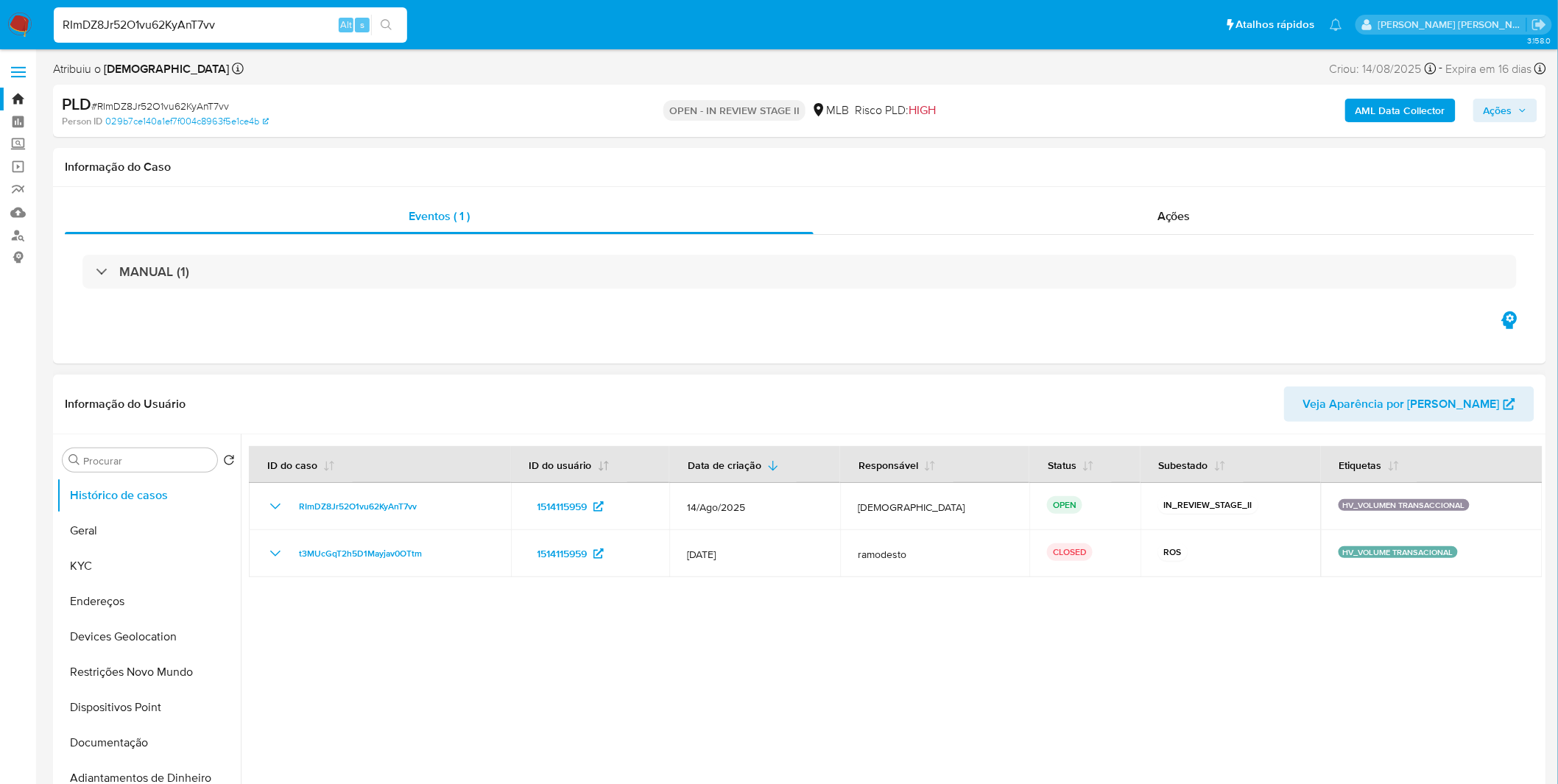
select select "10"
click at [288, 31] on input "RImDZ8Jr52O1vu62KyAnT7vv" at bounding box center [231, 25] width 354 height 19
paste input "NY7AOrBsPCsw4tZeOJNvEFcb"
type input "NY7AOrBsPCsw4tZeOJNvEFcb"
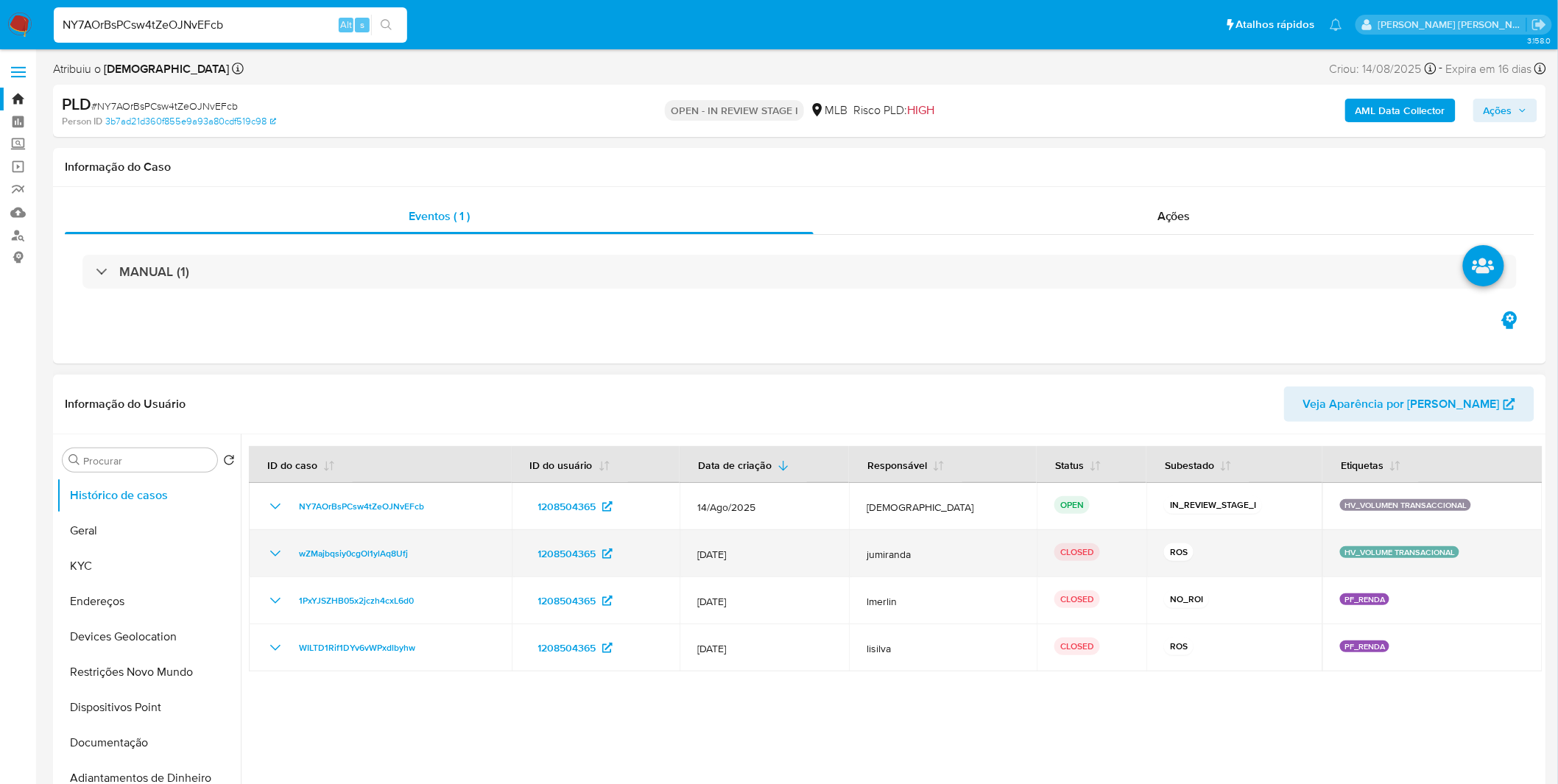
select select "10"
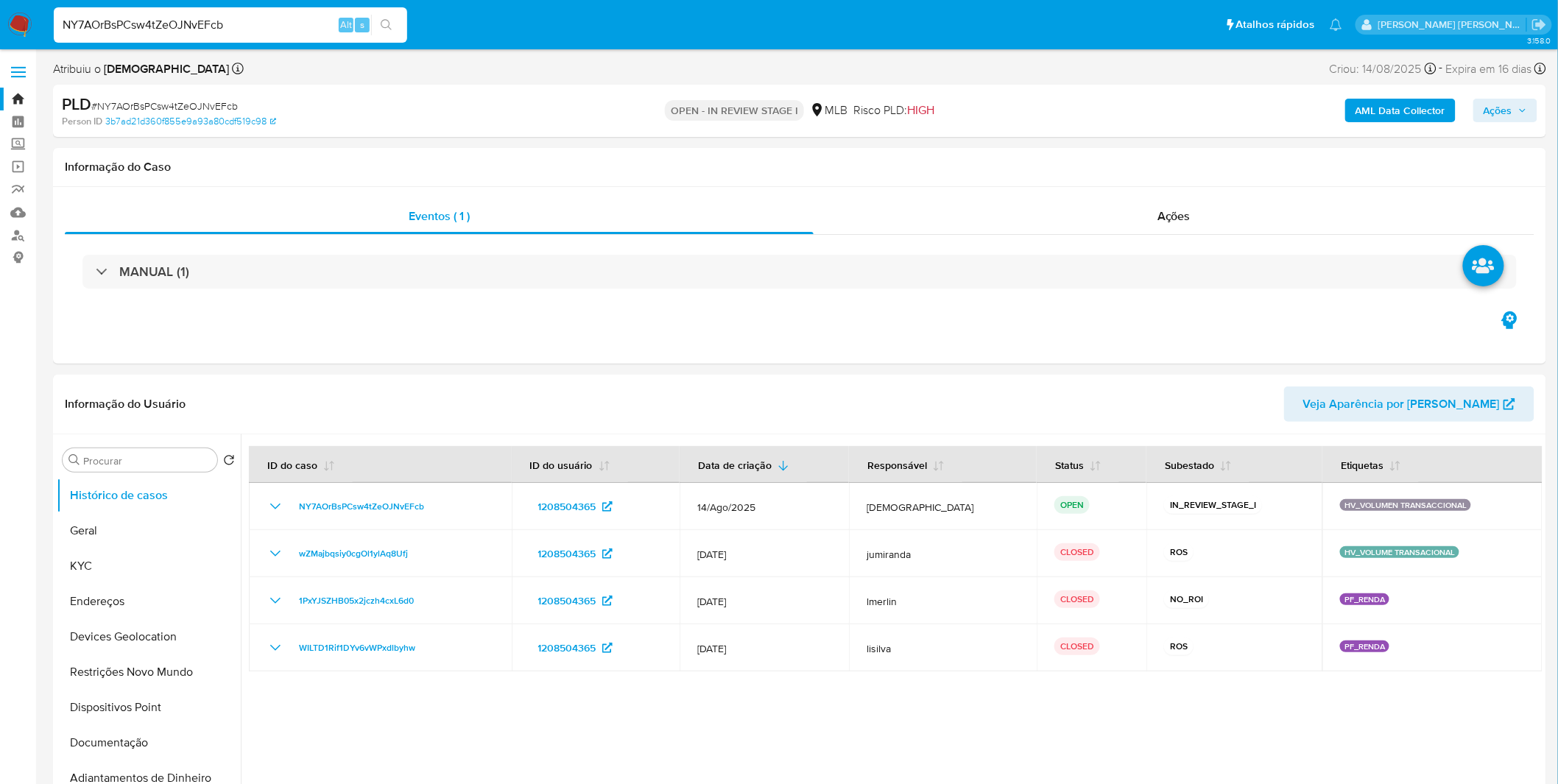
click at [276, 15] on input "NY7AOrBsPCsw4tZeOJNvEFcb" at bounding box center [231, 25] width 354 height 19
paste input "v6idjiKsoSTLjnwKnU9Cfdrr"
type input "v6idjiKsoSTLjnwKnU9Cfdrr"
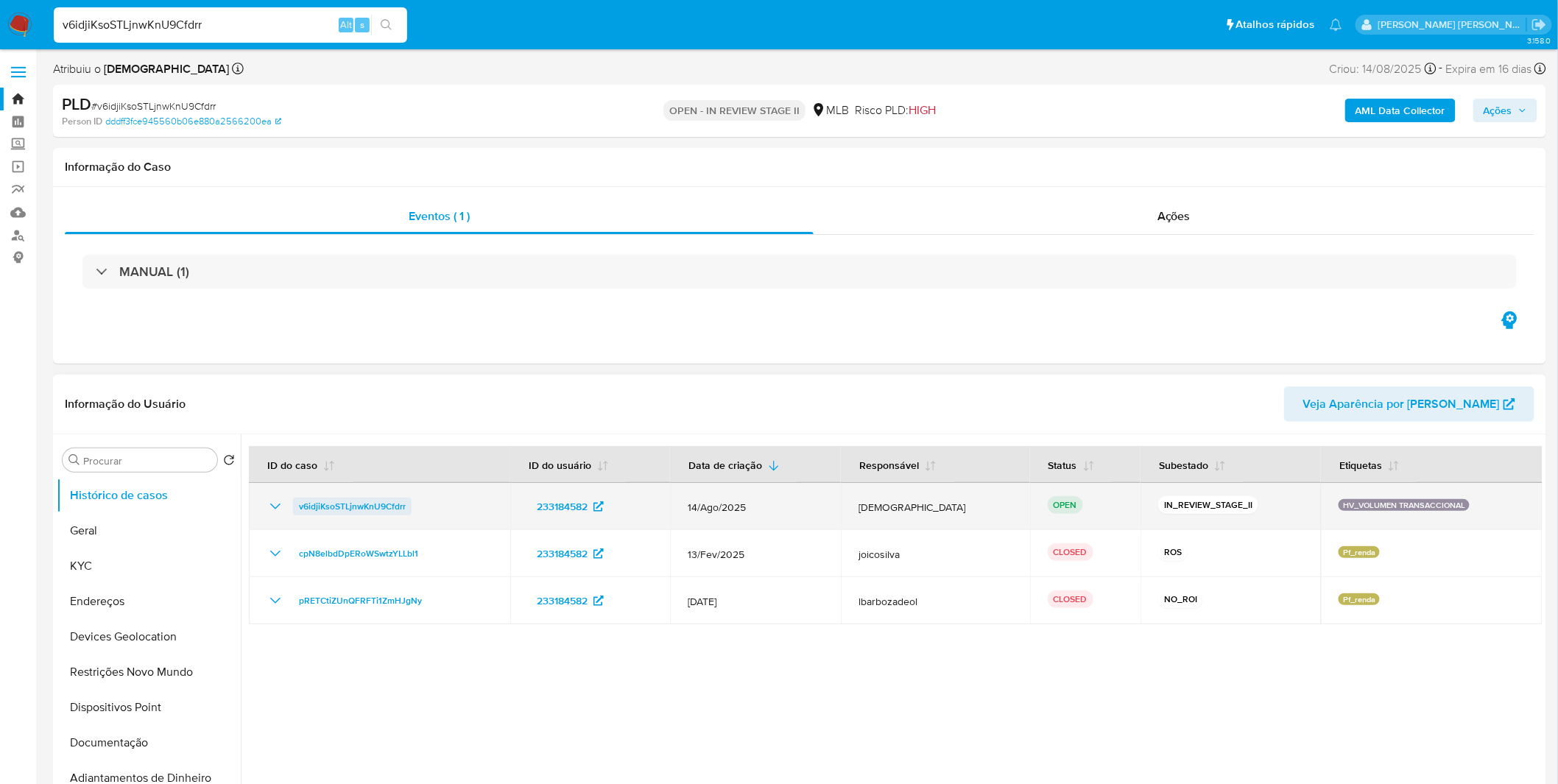
select select "10"
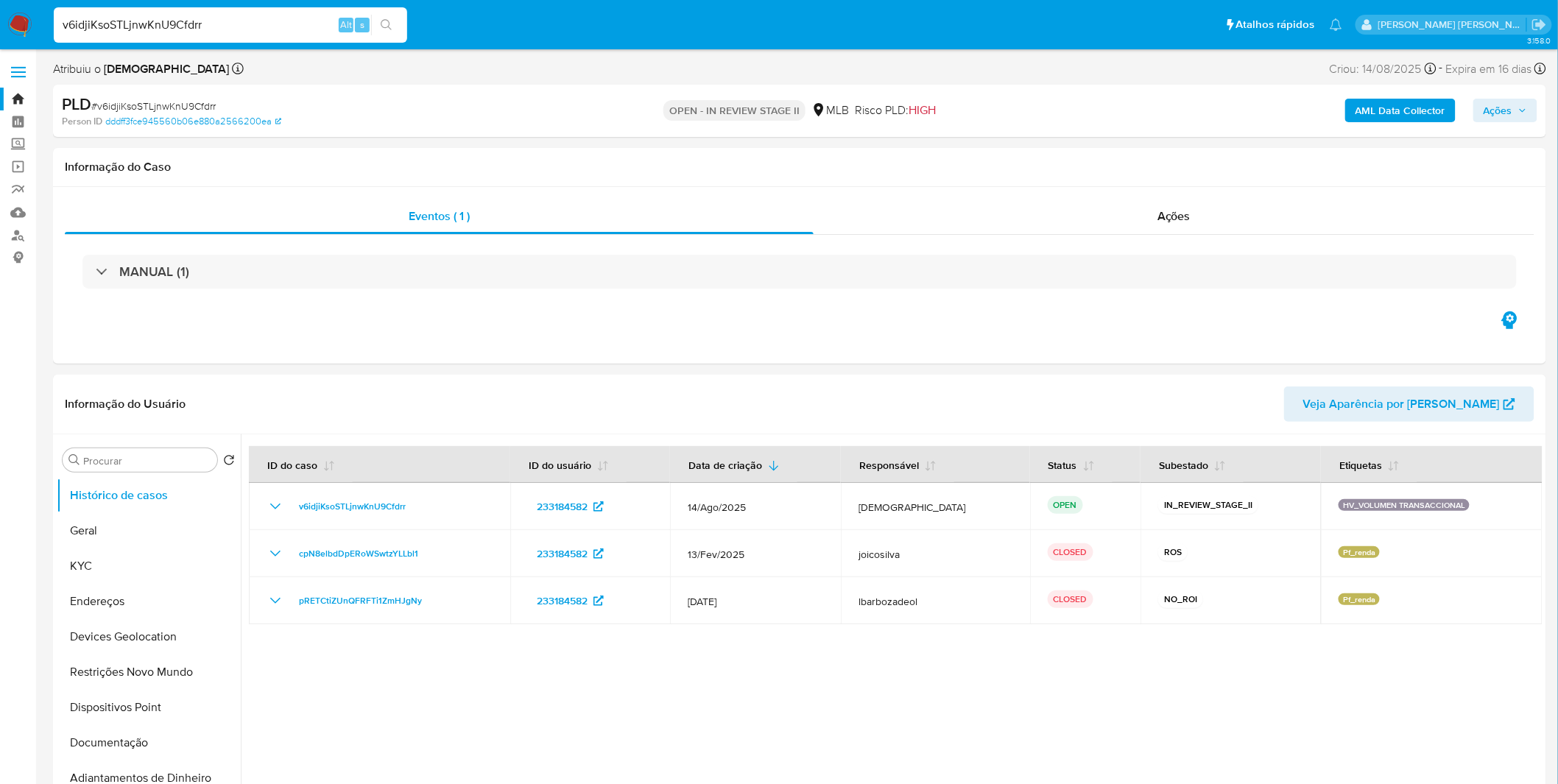
click at [192, 29] on input "v6idjiKsoSTLjnwKnU9Cfdrr" at bounding box center [231, 25] width 354 height 19
paste input "R51Fg0av8AooXXis9mNytDQ5"
type input "R51Fg0av8AooXXis9mNytDQ5"
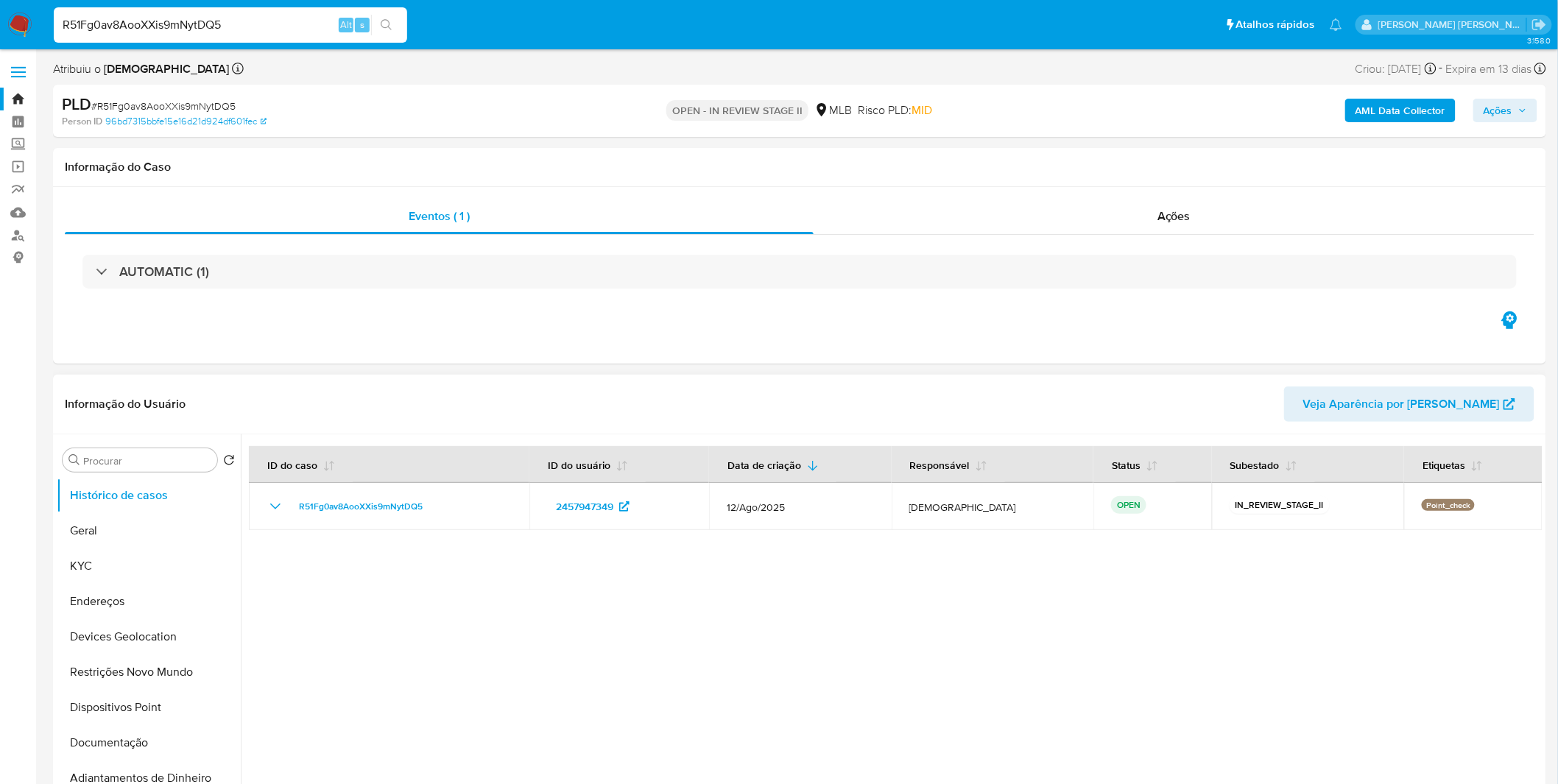
select select "10"
click at [301, 17] on input "R51Fg0av8AooXXis9mNytDQ5" at bounding box center [231, 25] width 354 height 19
paste input "08NL54u3e1e9GCu5rgmNdKss"
type input "08NL54u3e1e9GCu5rgmNdKss"
select select "10"
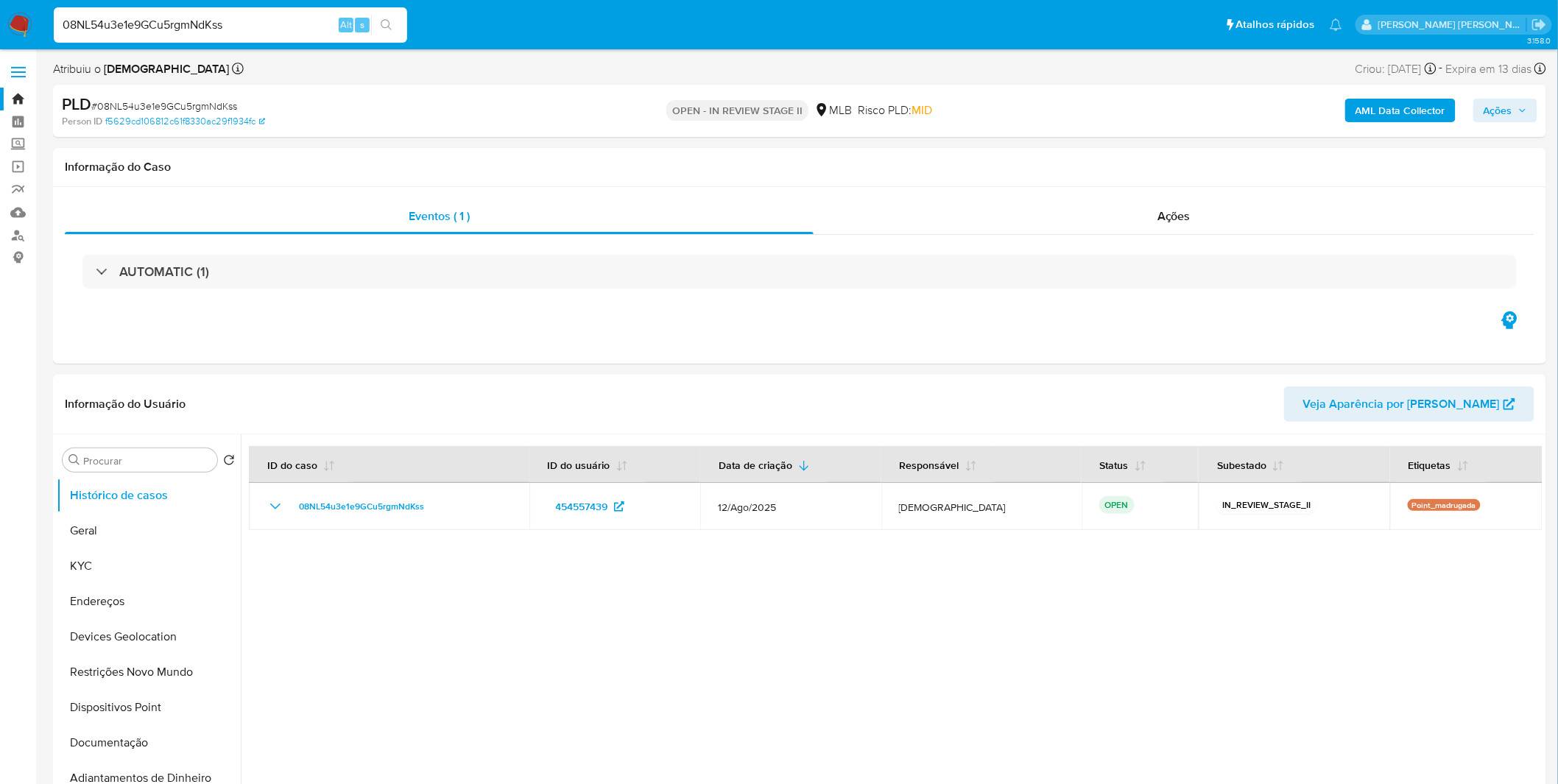
click at [255, 37] on div "08NL54u3e1e9GCu5rgmNdKss Alt s" at bounding box center [231, 25] width 354 height 36
click at [259, 30] on input "08NL54u3e1e9GCu5rgmNdKss" at bounding box center [231, 25] width 354 height 19
paste input "dPgLaB7oxOGCtQY4YSaGa3HD"
type input "dPgLaB7oxOGCtQY4YSaGa3HD"
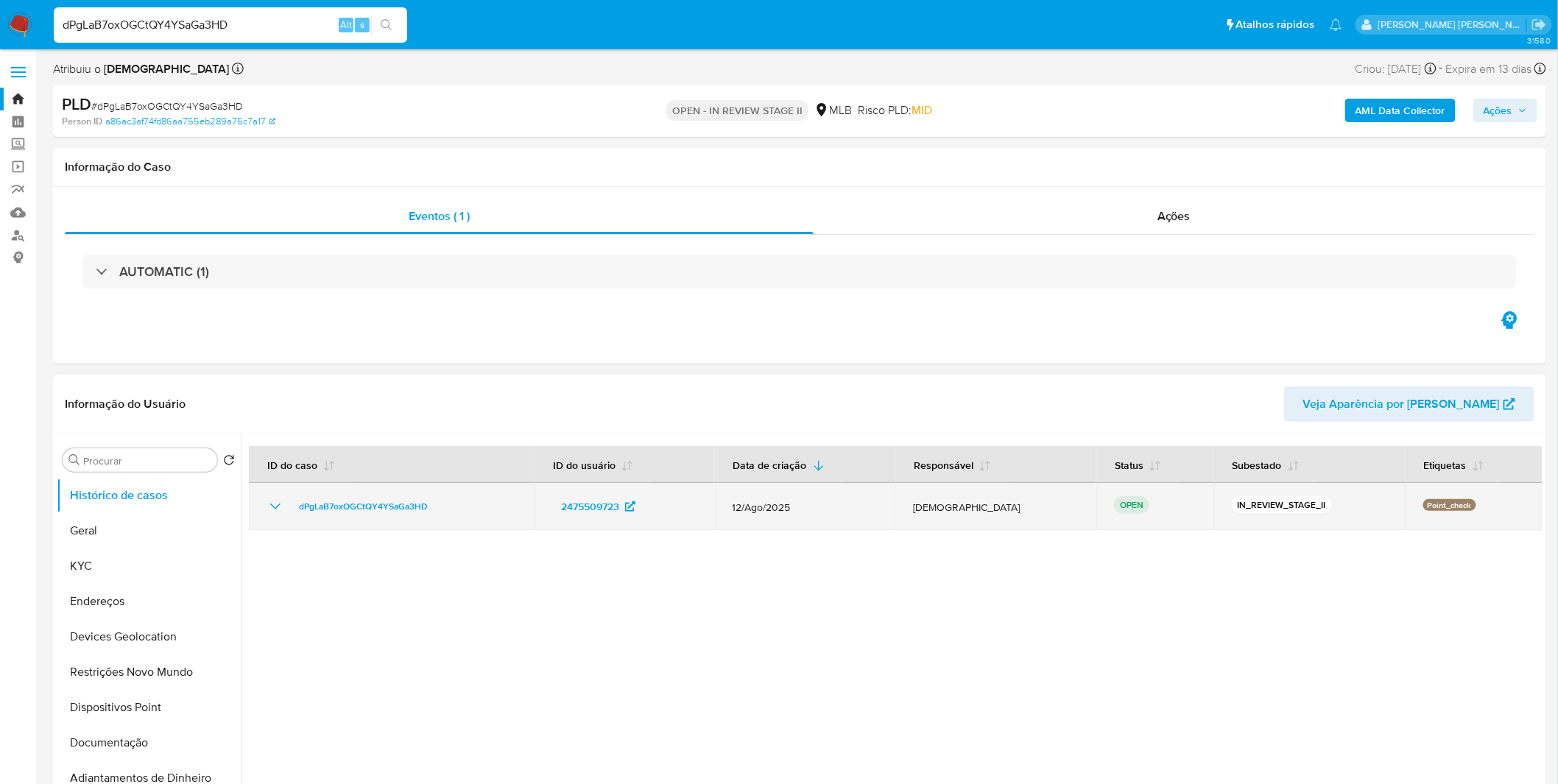
select select "10"
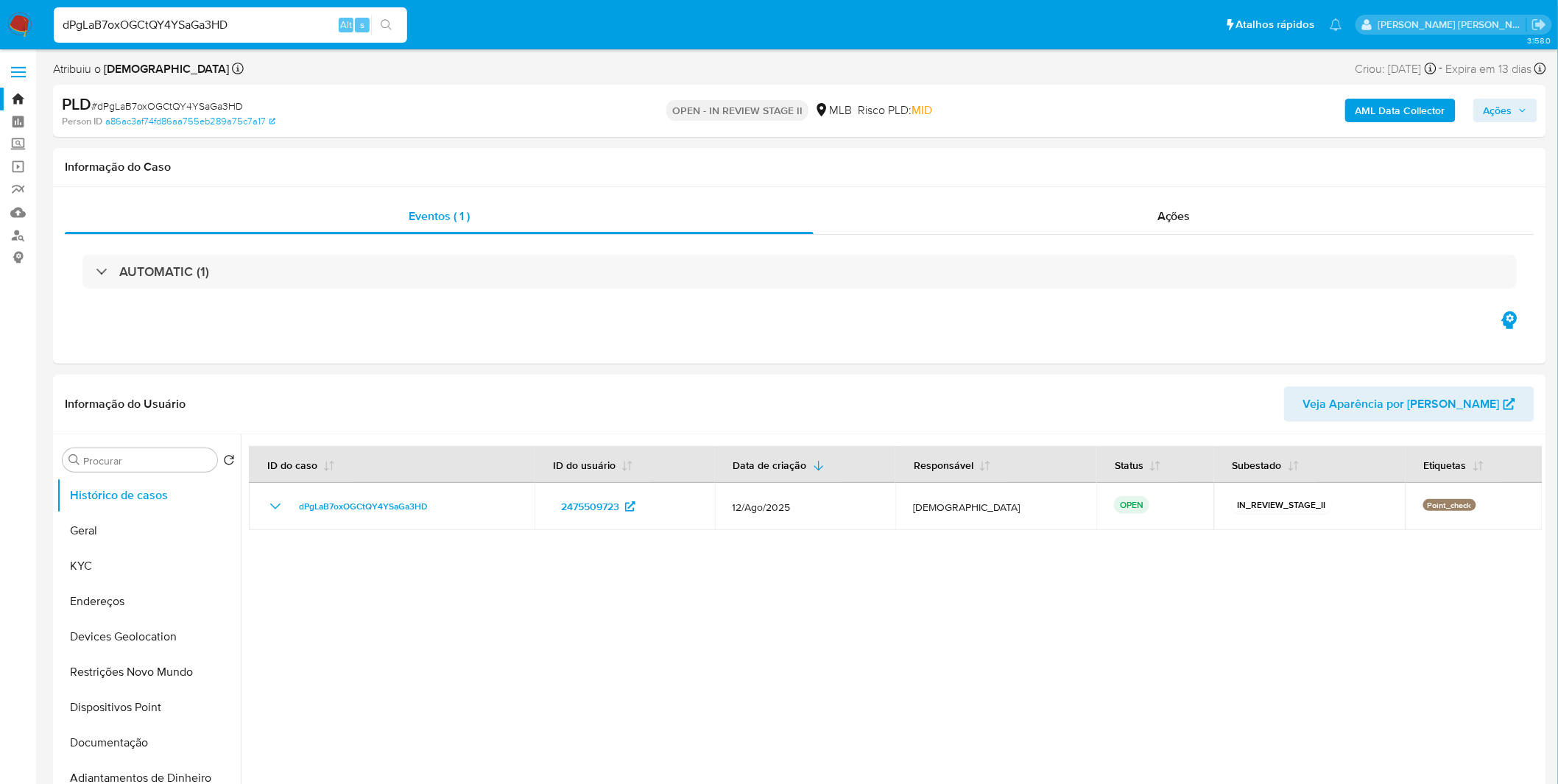
click at [273, 30] on input "dPgLaB7oxOGCtQY4YSaGa3HD" at bounding box center [231, 25] width 354 height 19
paste input "JtCiwtTDE8wd3Kp8ikVwDwDU"
type input "JtCiwtTDE8wd3Kp8ikVwDwDU"
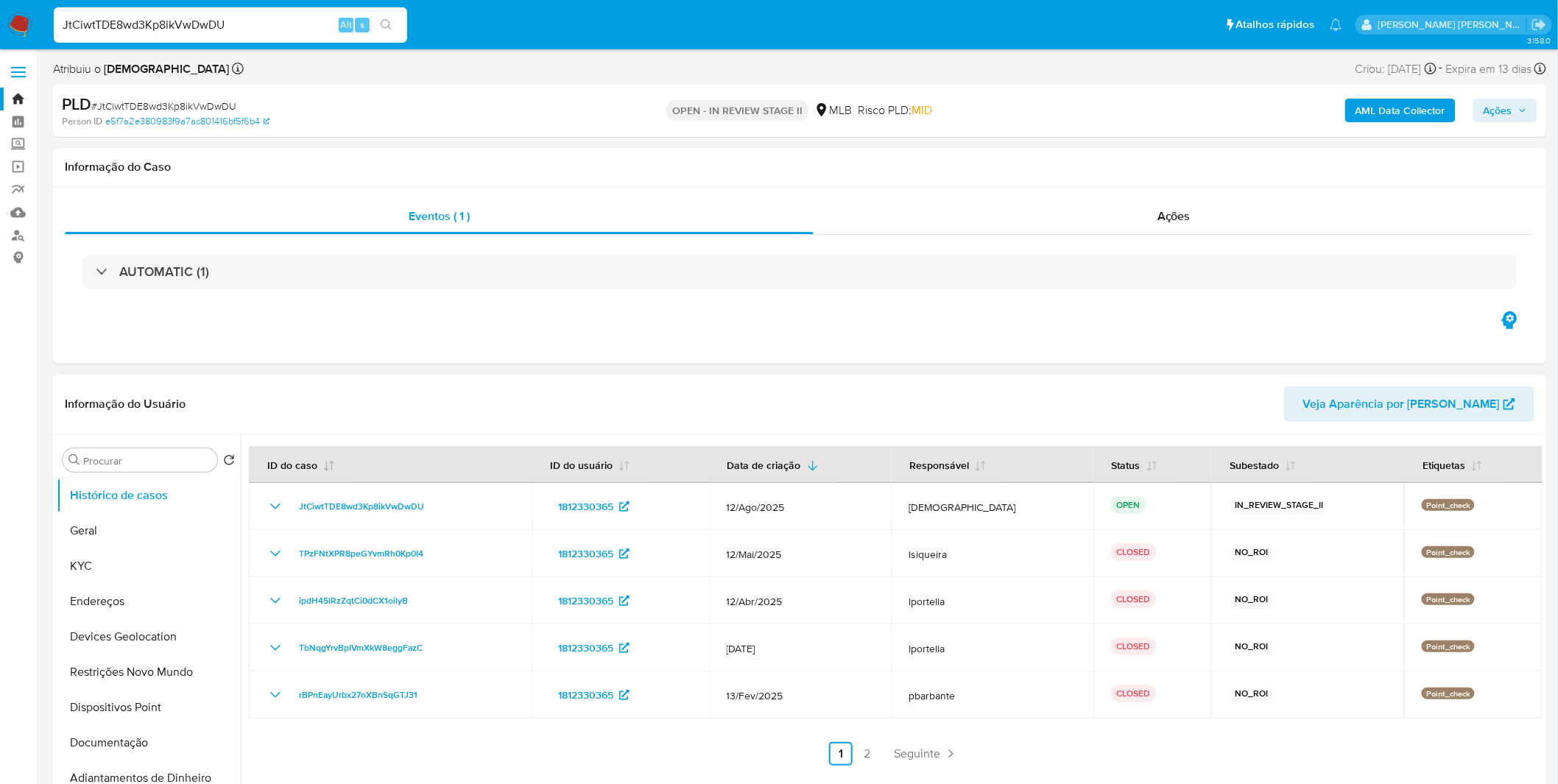
select select "10"
drag, startPoint x: 280, startPoint y: 29, endPoint x: 263, endPoint y: 47, distance: 24.8
click at [278, 34] on div "JtCiwtTDE8wd3Kp8ikVwDwDU Alt s" at bounding box center [231, 25] width 354 height 36
paste input "UUT0tNPXJgjVQgVHLhSDoZm9"
type input "UUT0tNPXJgjVQgVHLhSDoZm9"
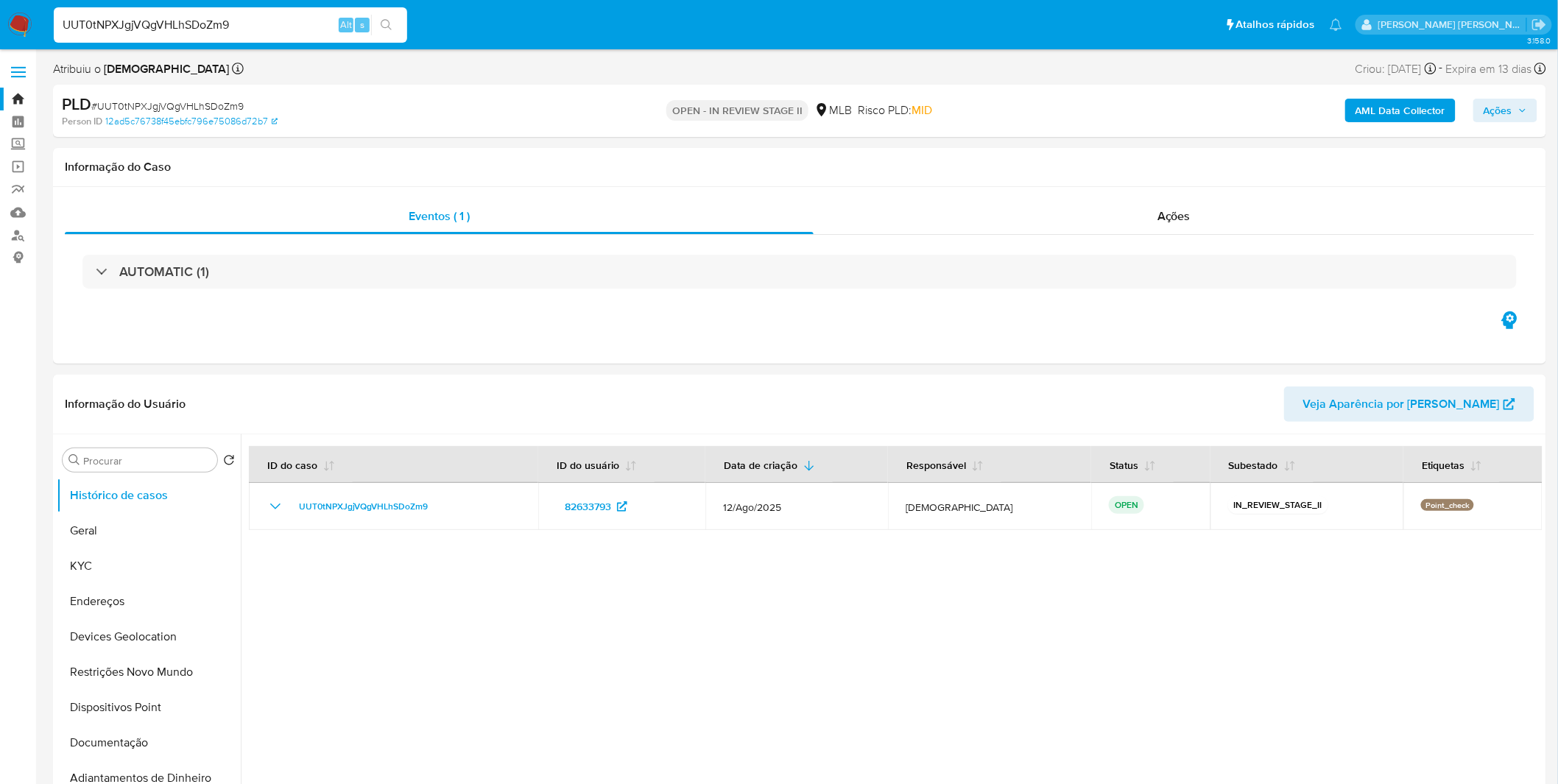
select select "10"
click at [273, 22] on input "UUT0tNPXJgjVQgVHLhSDoZm9" at bounding box center [231, 25] width 354 height 19
paste input "LevnEjZVaErTj2aHmSMuOUtP"
type input "LevnEjZVaErTj2aHmSMuOUtP"
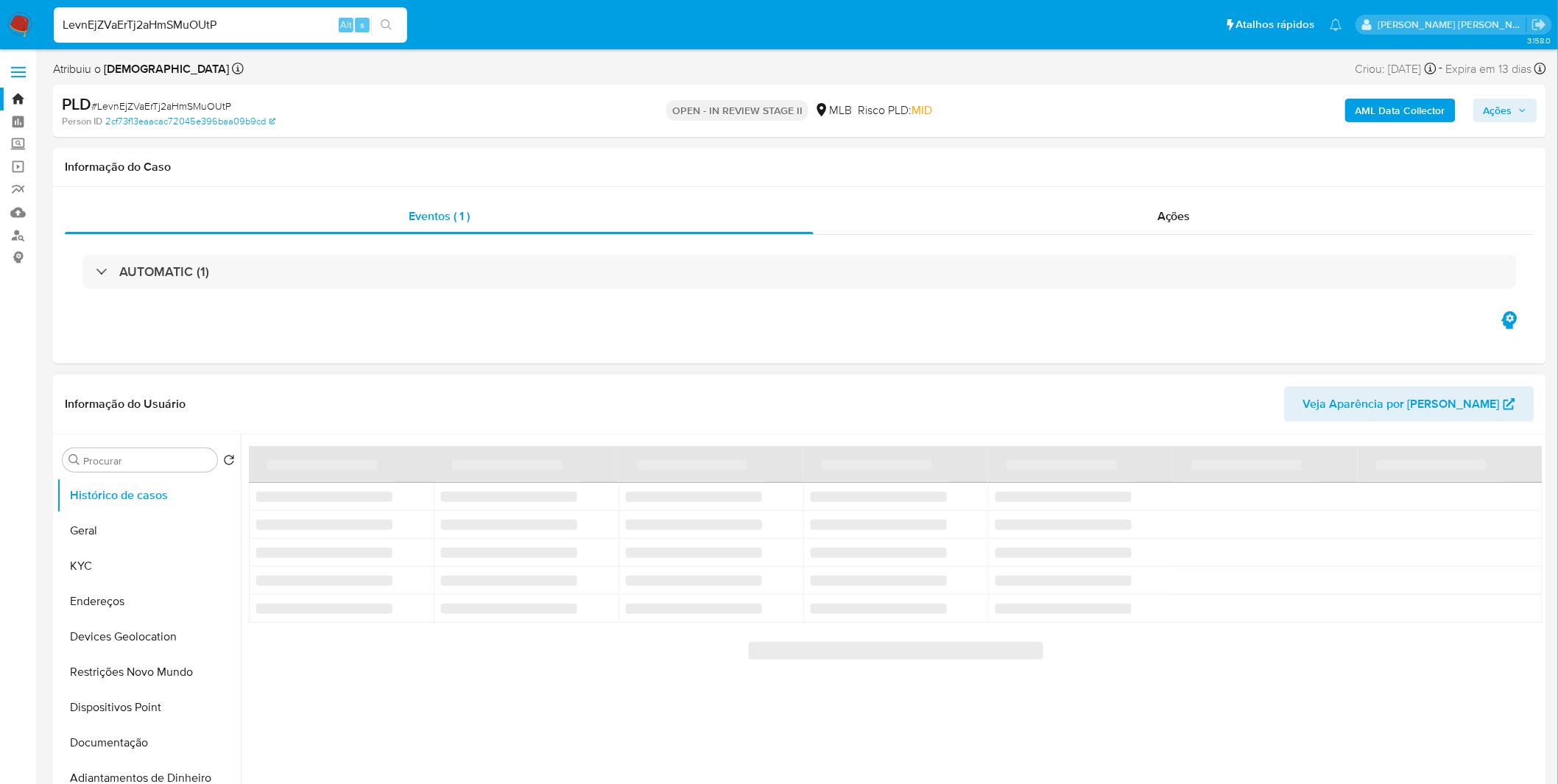
select select "10"
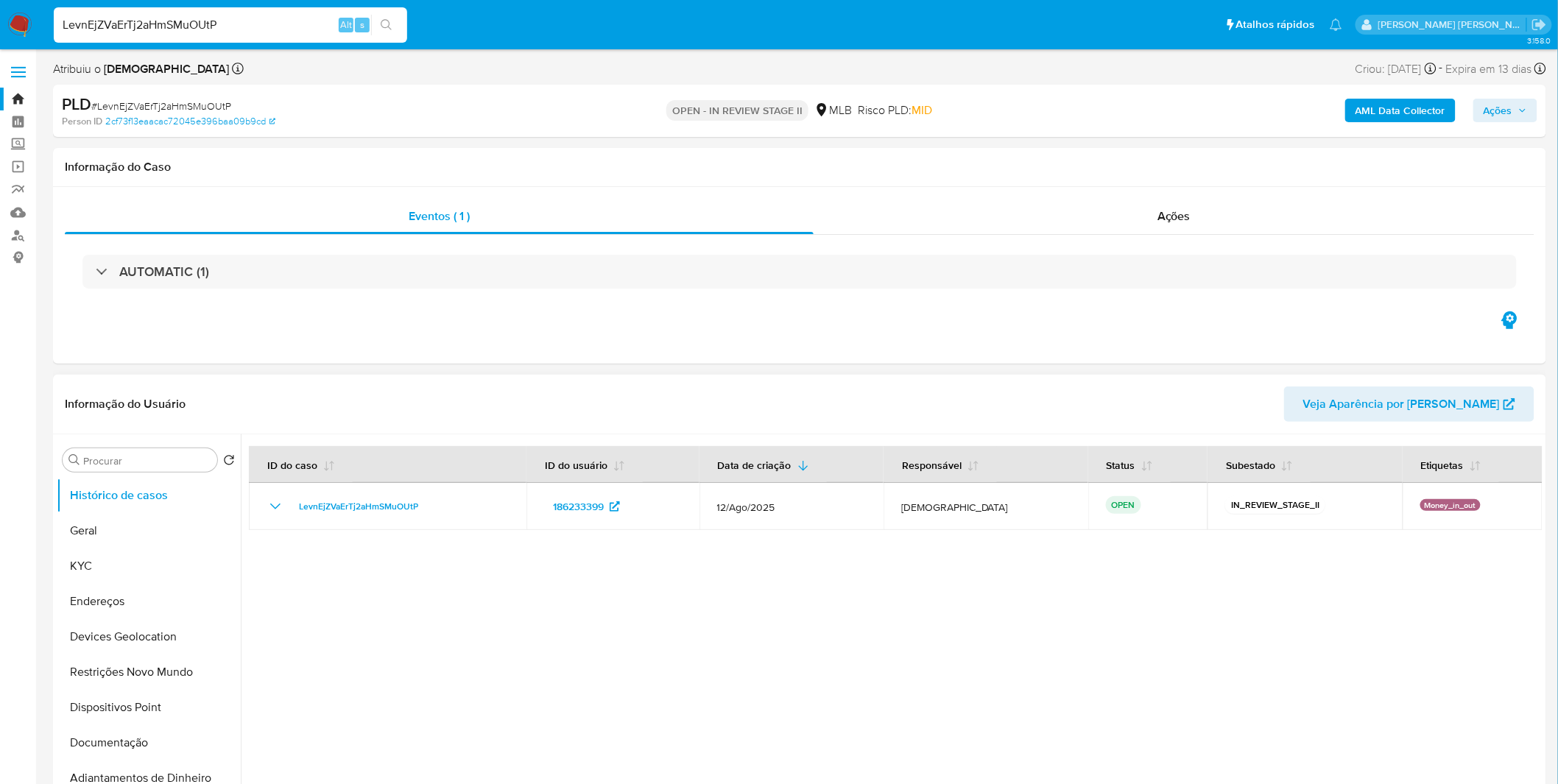
click at [174, 25] on input "LevnEjZVaErTj2aHmSMuOUtP" at bounding box center [231, 25] width 354 height 19
paste input "m7agwxQxyOrcAPh6B2JASkJl"
type input "m7agwxQxyOrcAPh6B2JASkJl"
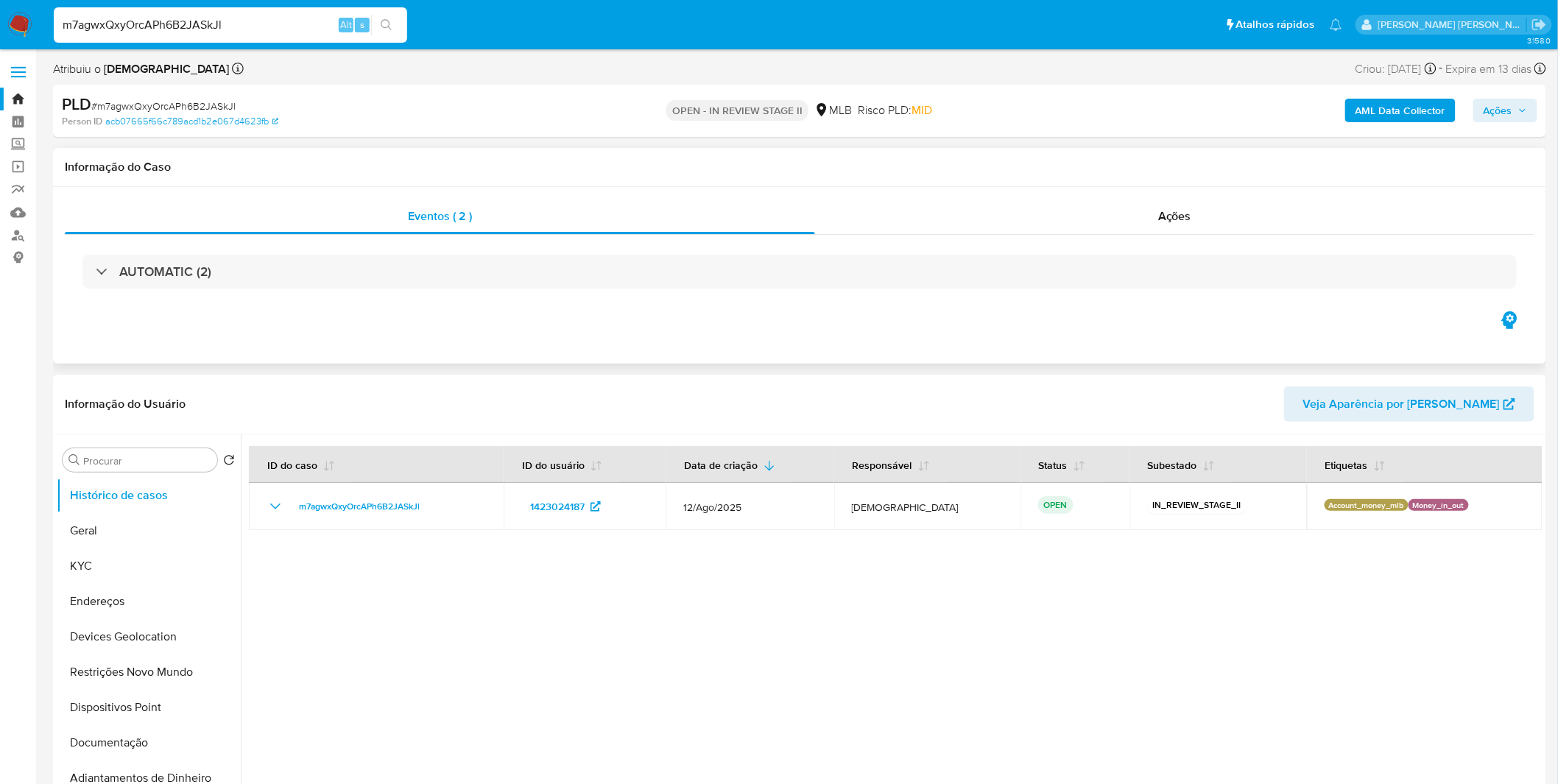
select select "10"
click at [242, 26] on input "m7agwxQxyOrcAPh6B2JASkJl" at bounding box center [231, 25] width 354 height 19
paste input "c5fuAnikYrfnJbHU44A95kno"
type input "c5fuAnikYrfnJbHU44A95kno"
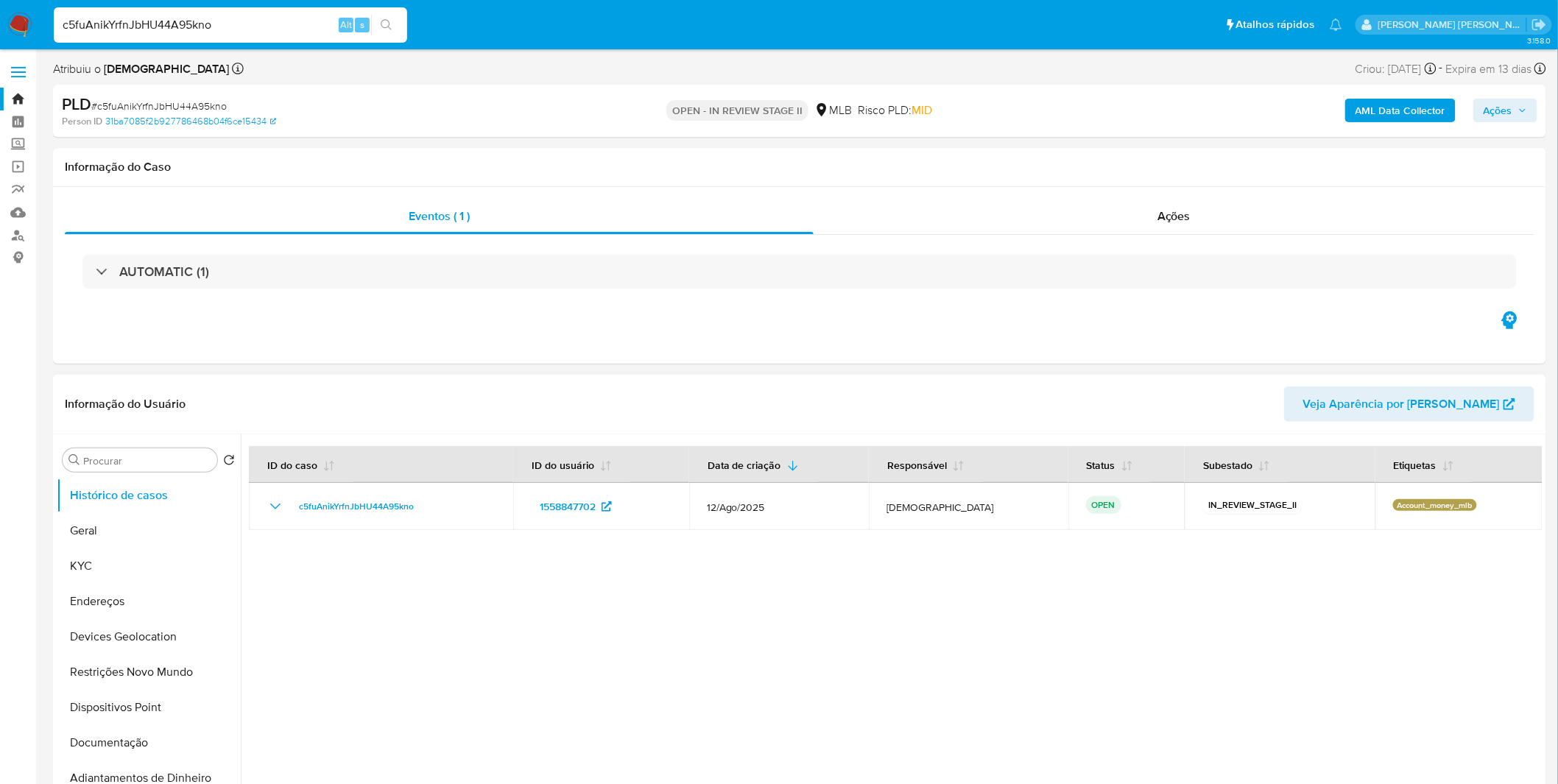
select select "10"
click at [182, 23] on input "c5fuAnikYrfnJbHU44A95kno" at bounding box center [231, 25] width 354 height 19
paste input "PViWzD5goF4QvY2N5j5GOVj2"
type input "PViWzD5goF4QvY2N5j5GOVj2"
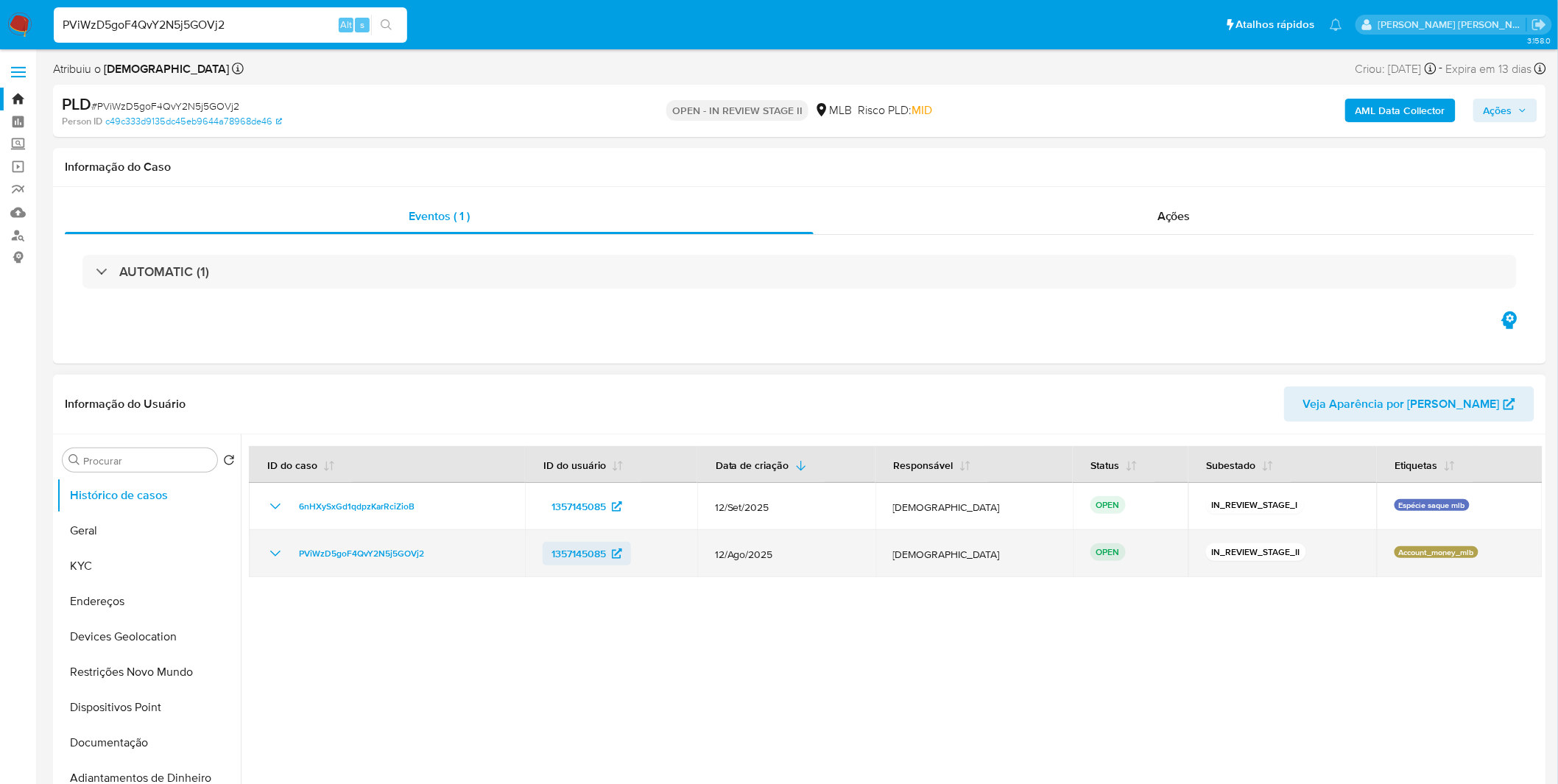
select select "10"
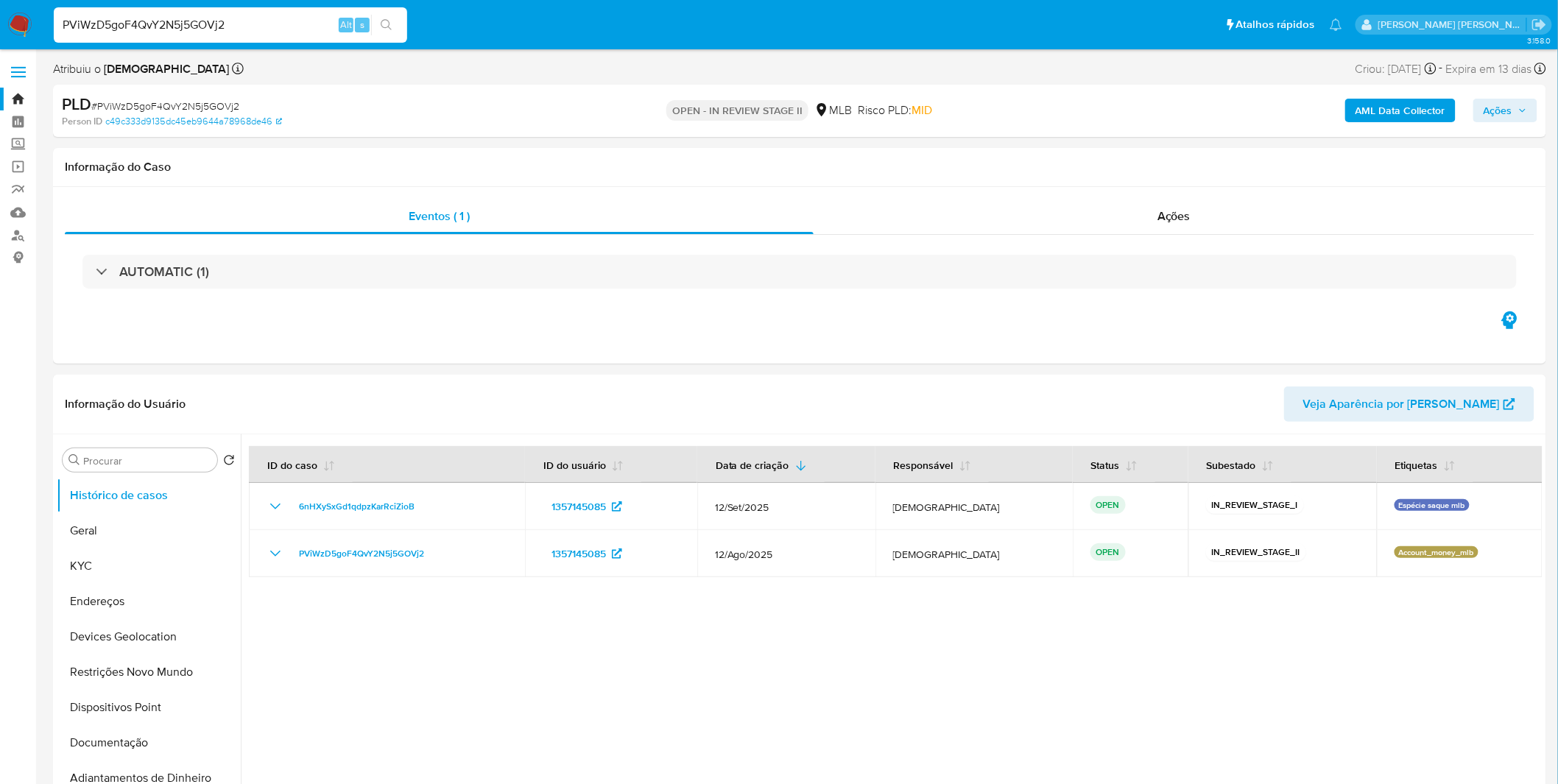
click at [253, 33] on input "PViWzD5goF4QvY2N5j5GOVj2" at bounding box center [231, 25] width 354 height 19
paste input "Lup85IL3IfeLoRvx7JbRXtMR"
type input "Lup85IL3IfeLoRvx7JbRXtMR"
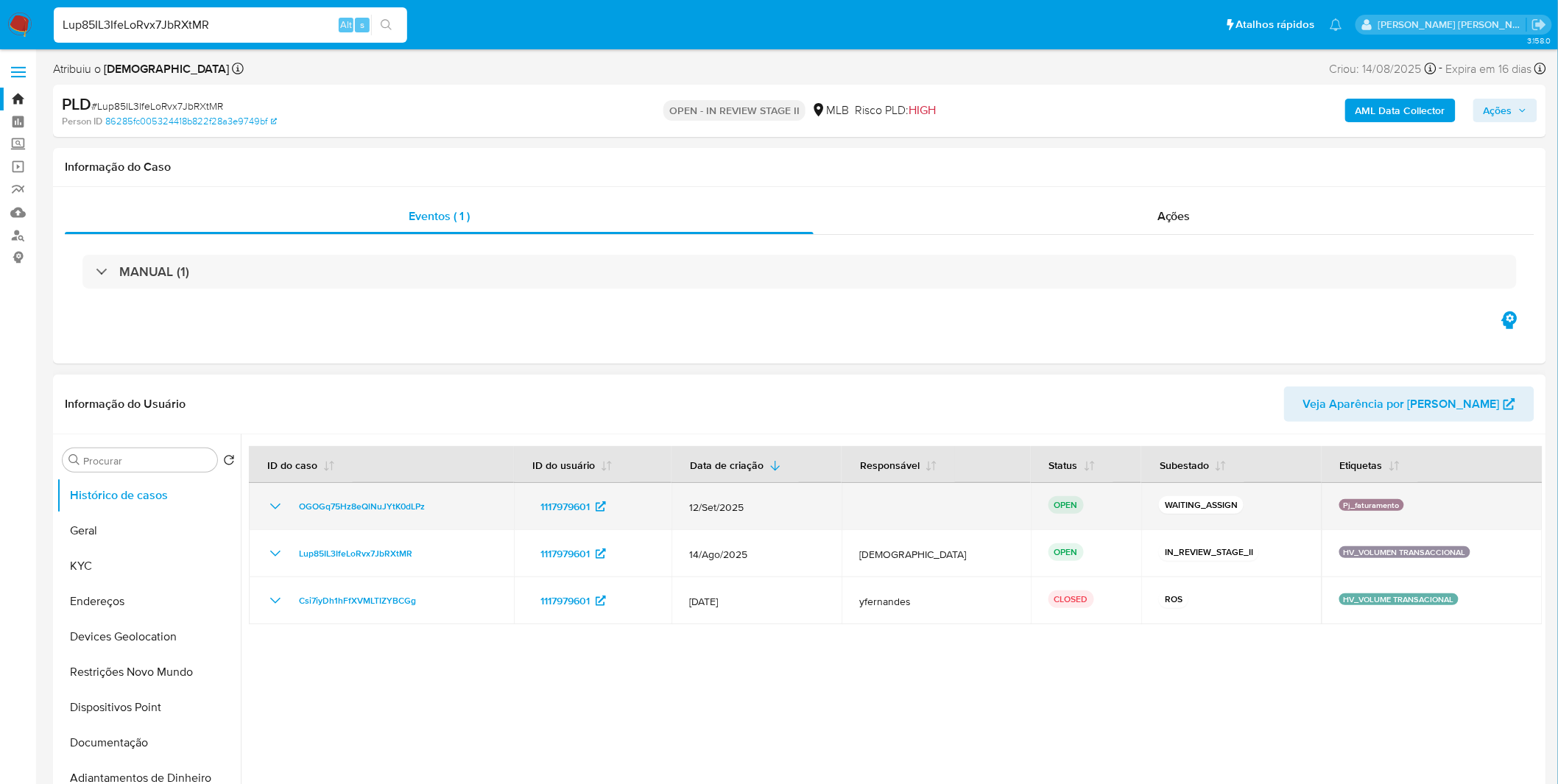
select select "10"
drag, startPoint x: 431, startPoint y: 511, endPoint x: 296, endPoint y: 511, distance: 135.0
click at [296, 511] on div "OGOGq75Hz8eQlNuJYtK0dLPz" at bounding box center [381, 506] width 230 height 17
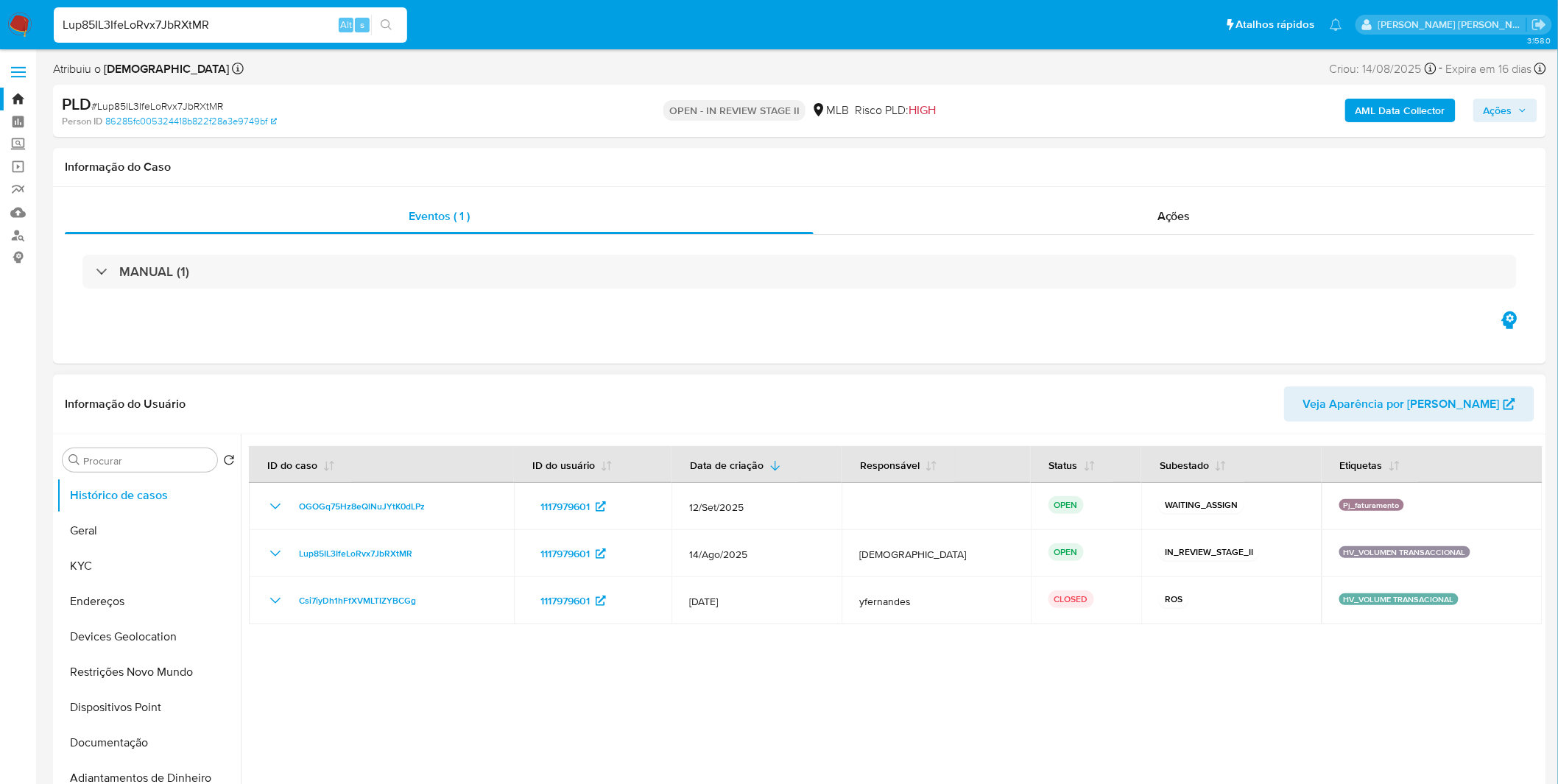
click at [1208, 686] on div at bounding box center [892, 624] width 1302 height 377
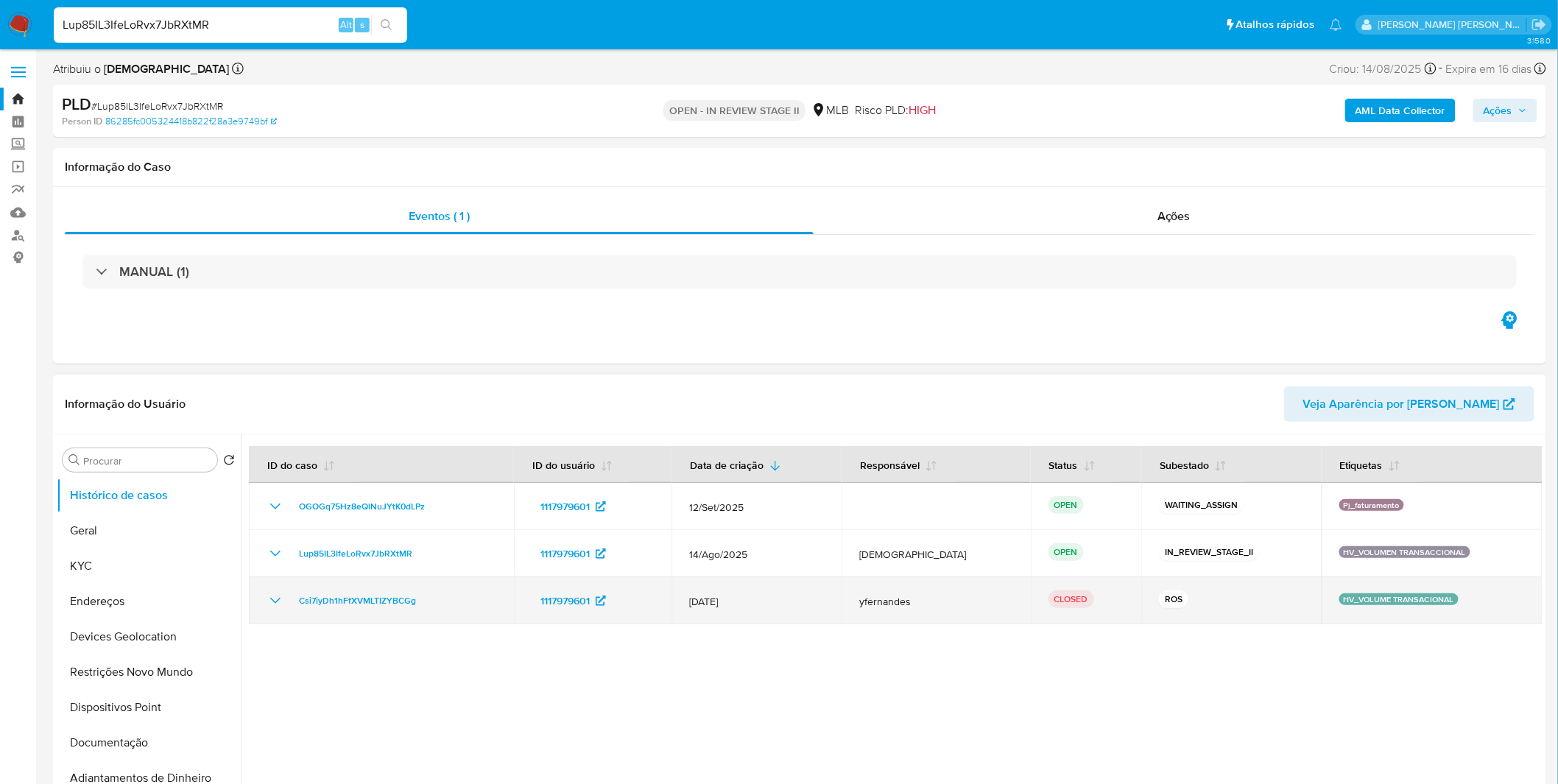
click at [278, 596] on icon "Mostrar/Ocultar" at bounding box center [274, 600] width 17 height 17
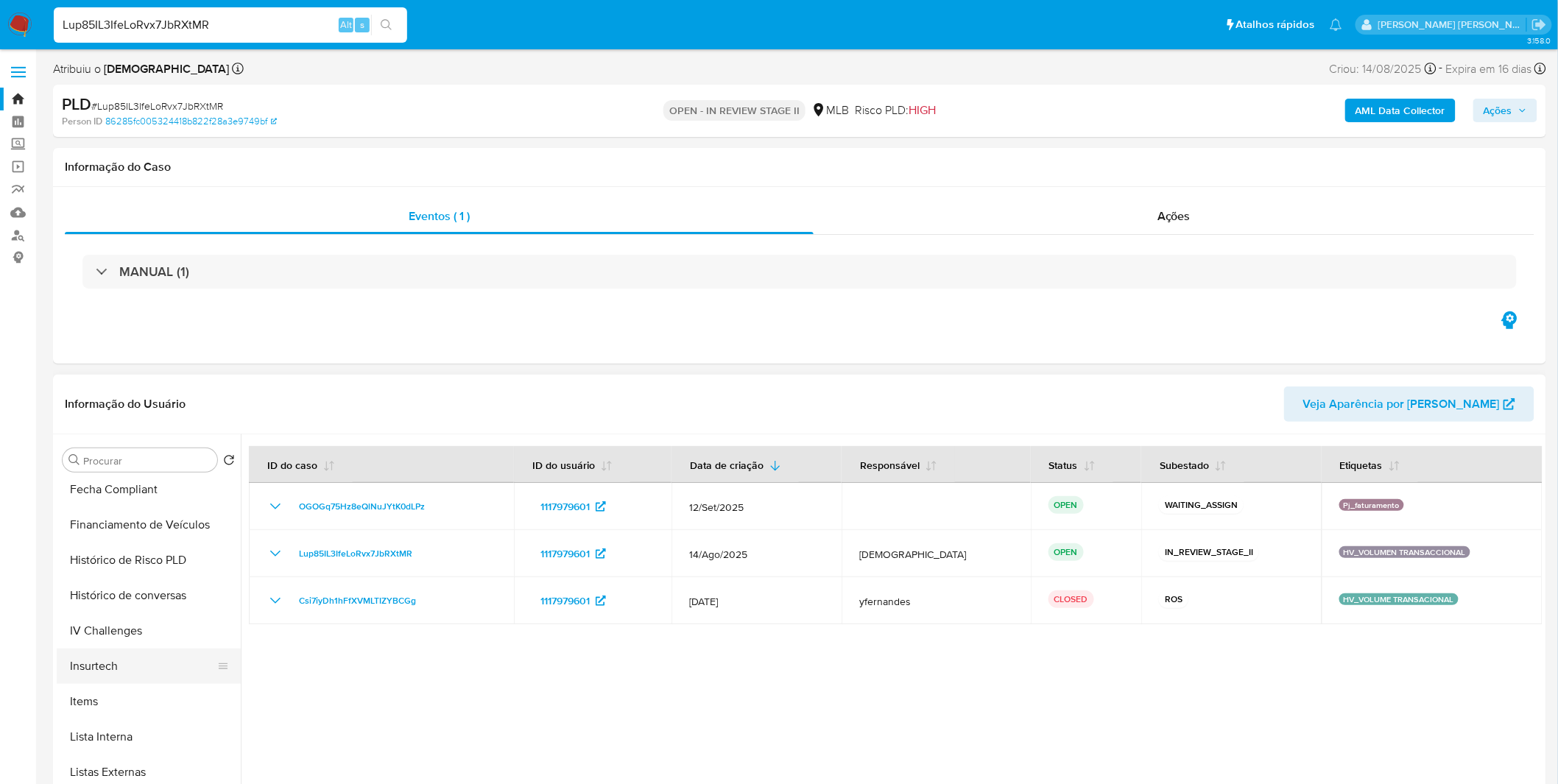
scroll to position [573, 0]
click at [139, 696] on button "Items" at bounding box center [142, 701] width 172 height 36
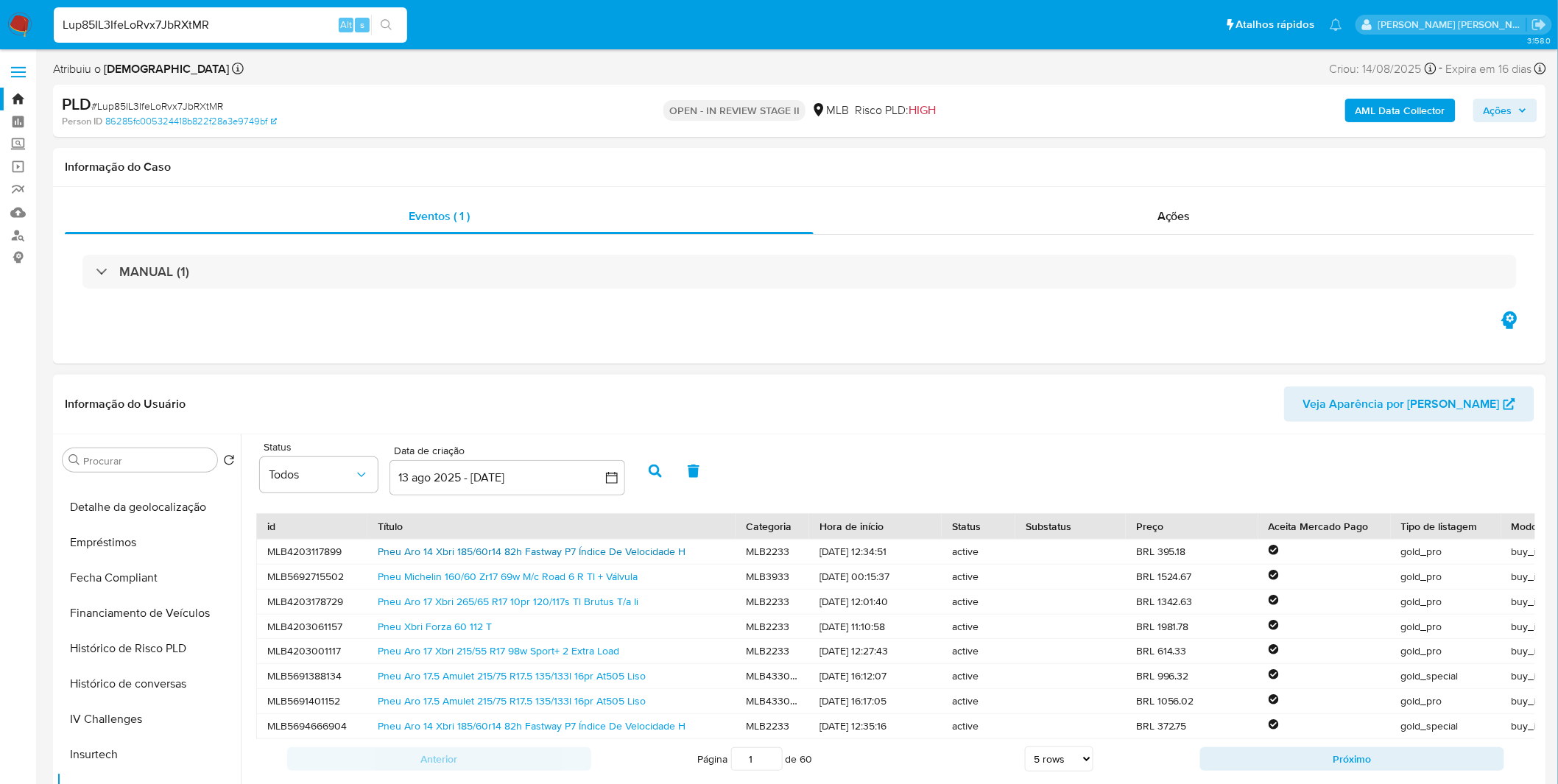
scroll to position [284, 0]
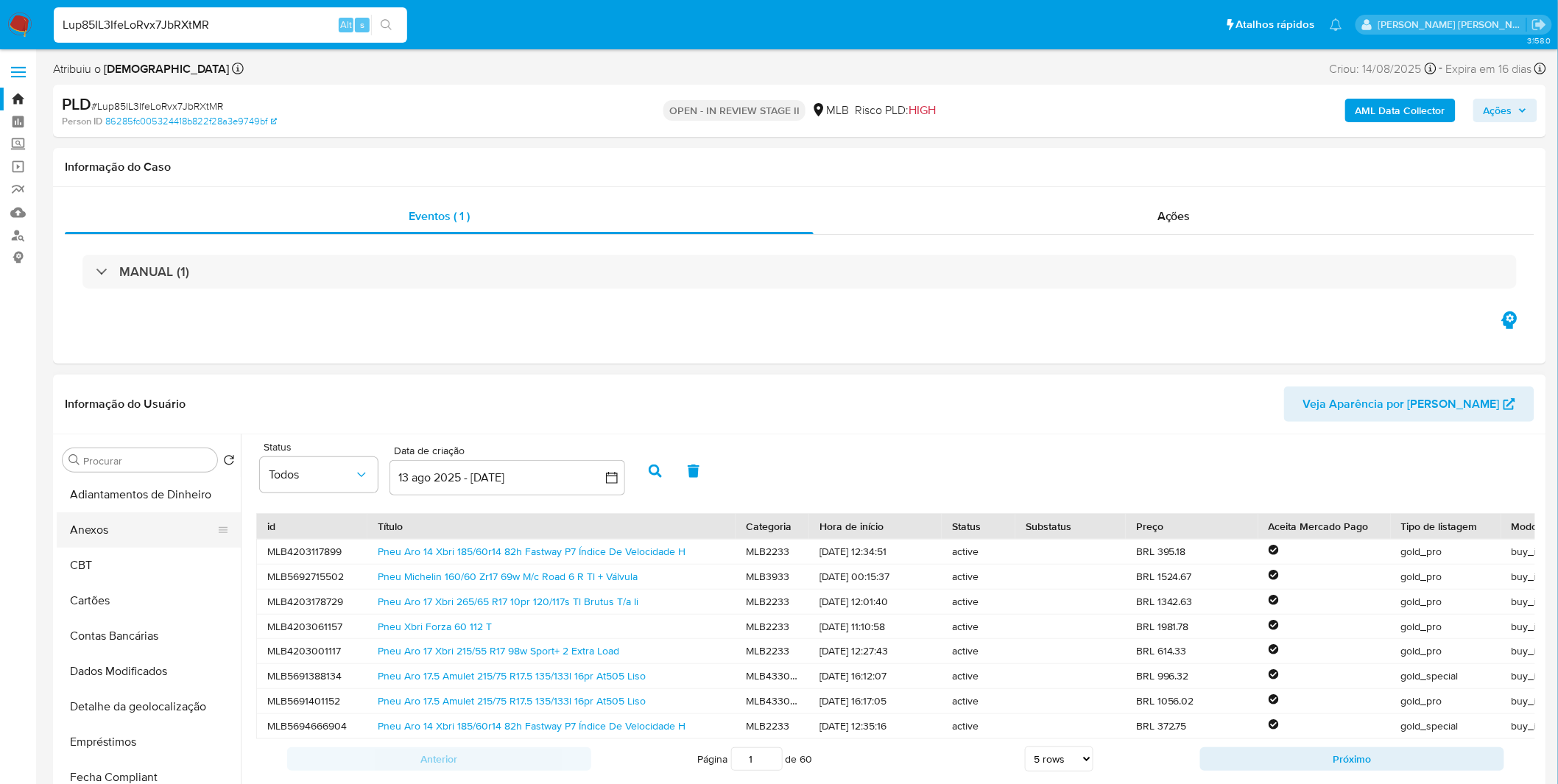
click at [129, 525] on button "Anexos" at bounding box center [142, 530] width 172 height 36
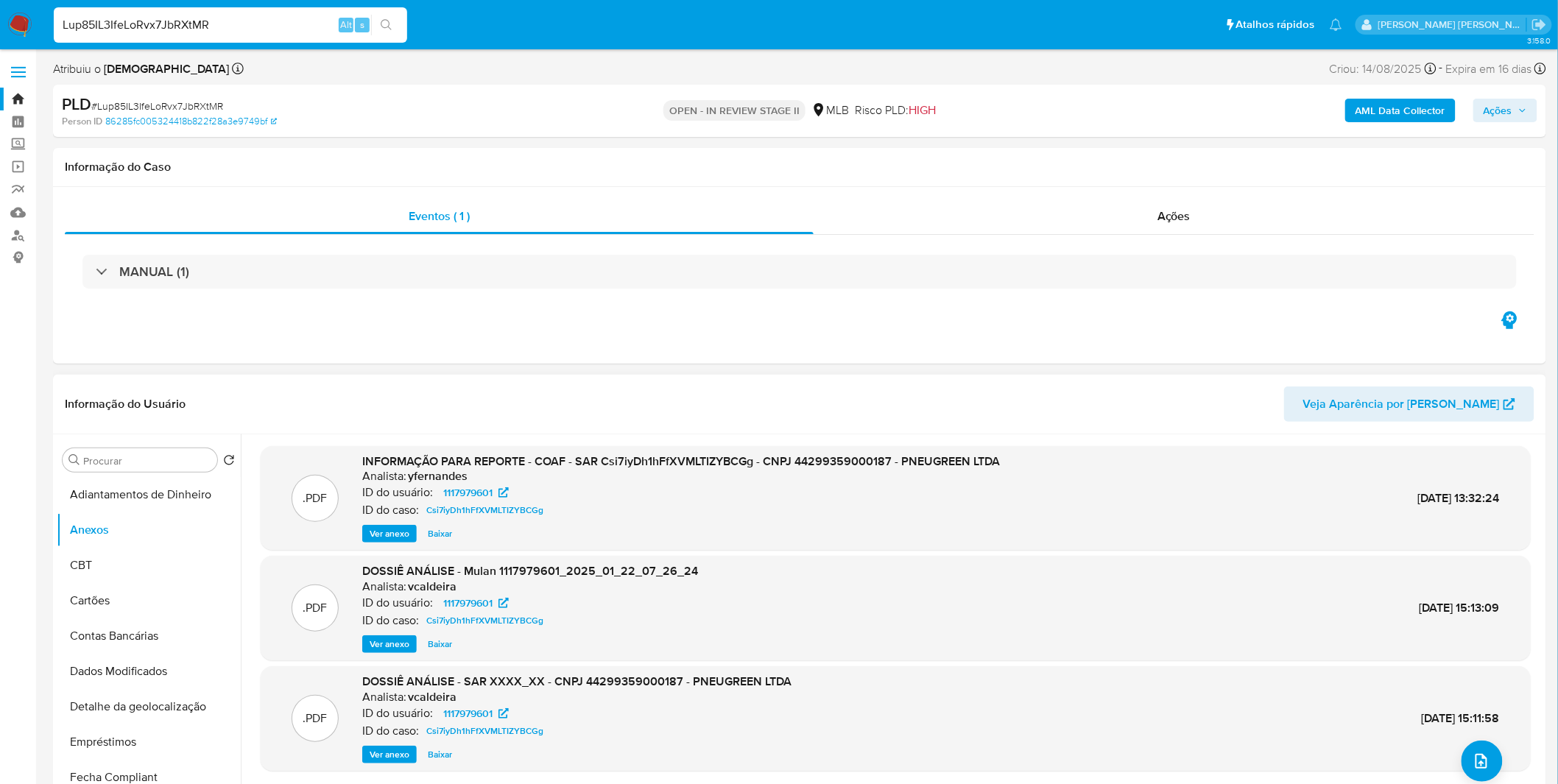
click at [385, 529] on span "Ver anexo" at bounding box center [389, 534] width 40 height 15
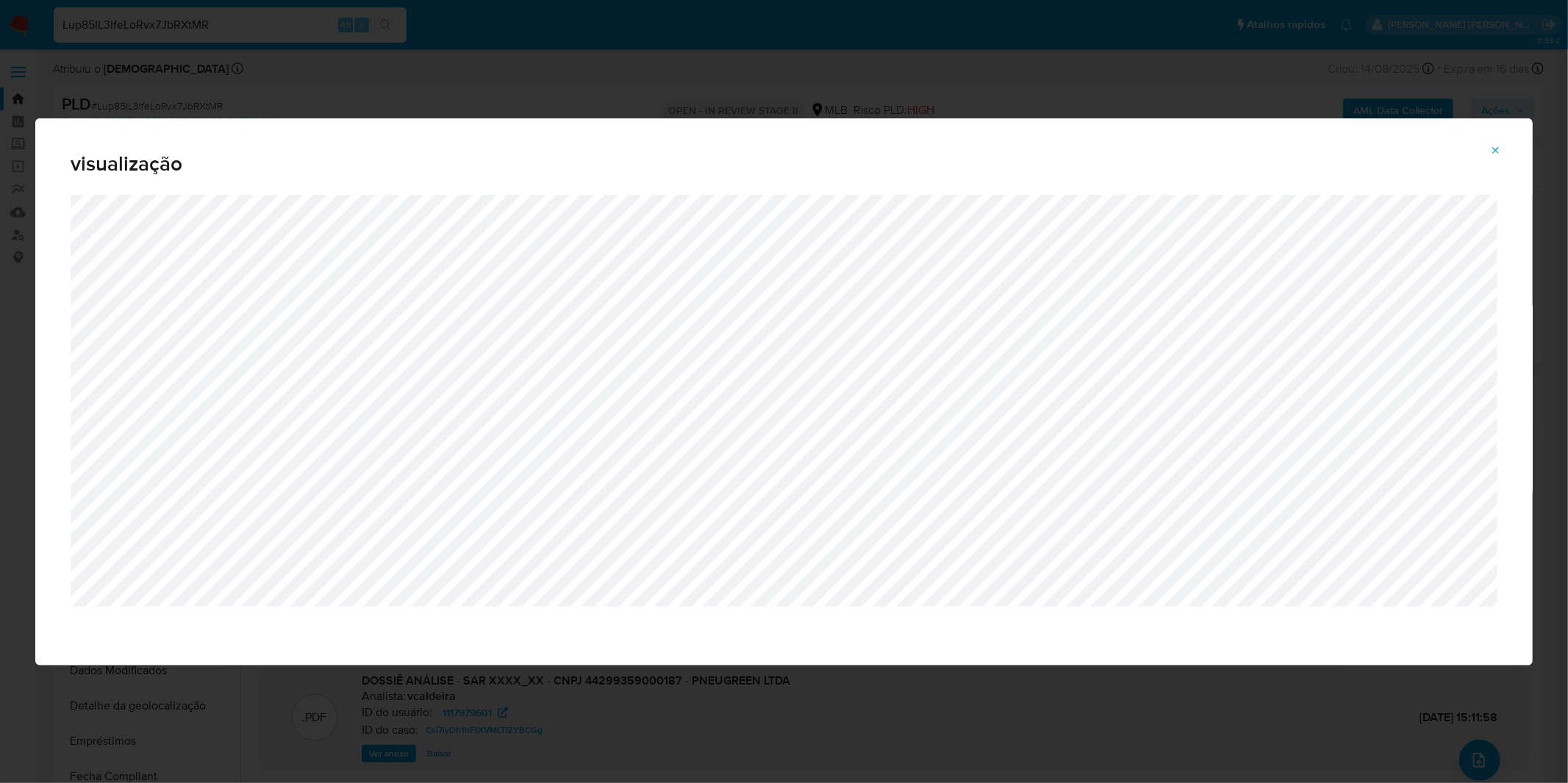
click at [1497, 140] on span "Attachment preview" at bounding box center [1495, 150] width 12 height 21
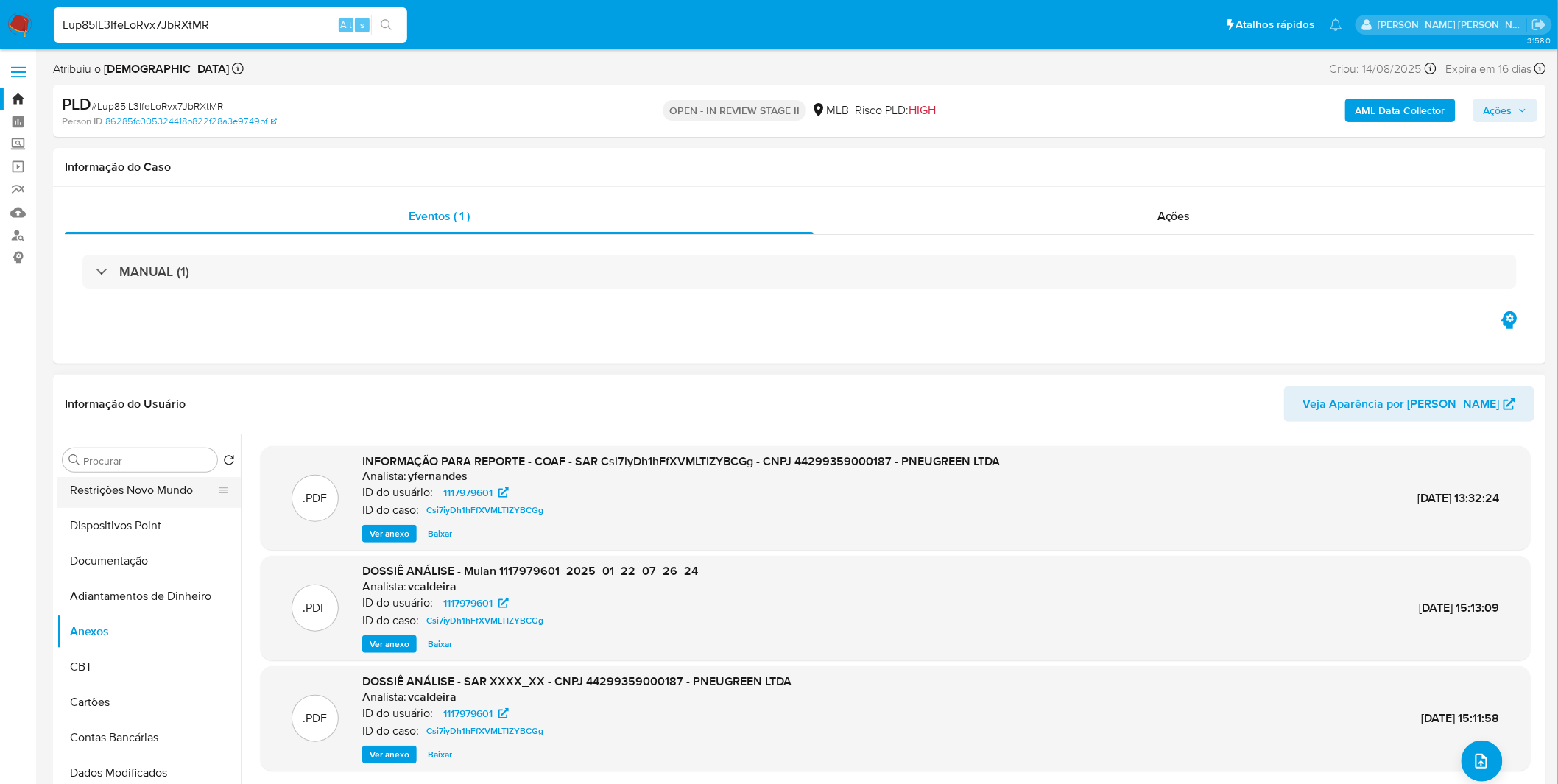
scroll to position [0, 0]
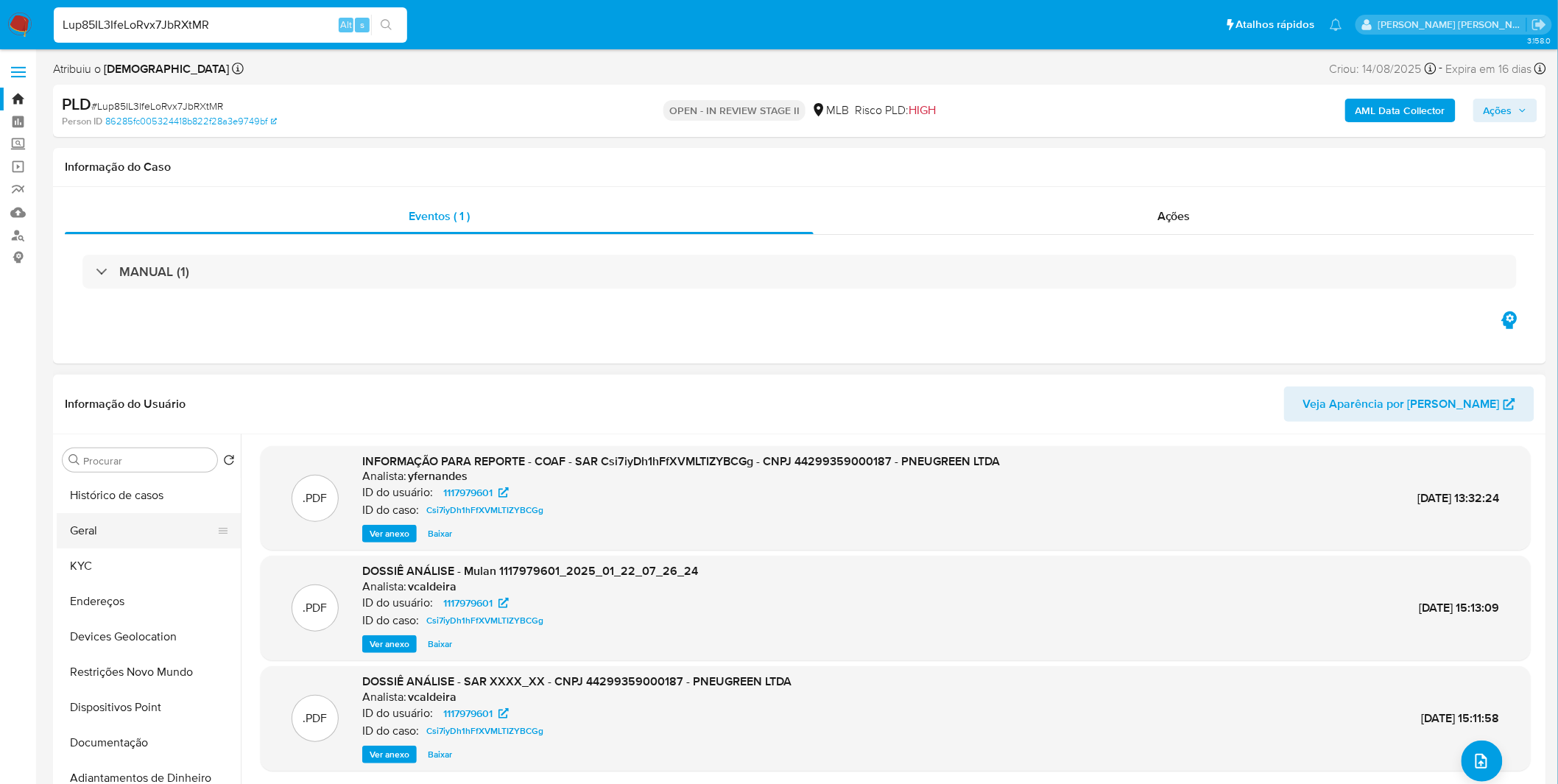
click at [151, 538] on button "Geral" at bounding box center [142, 531] width 172 height 36
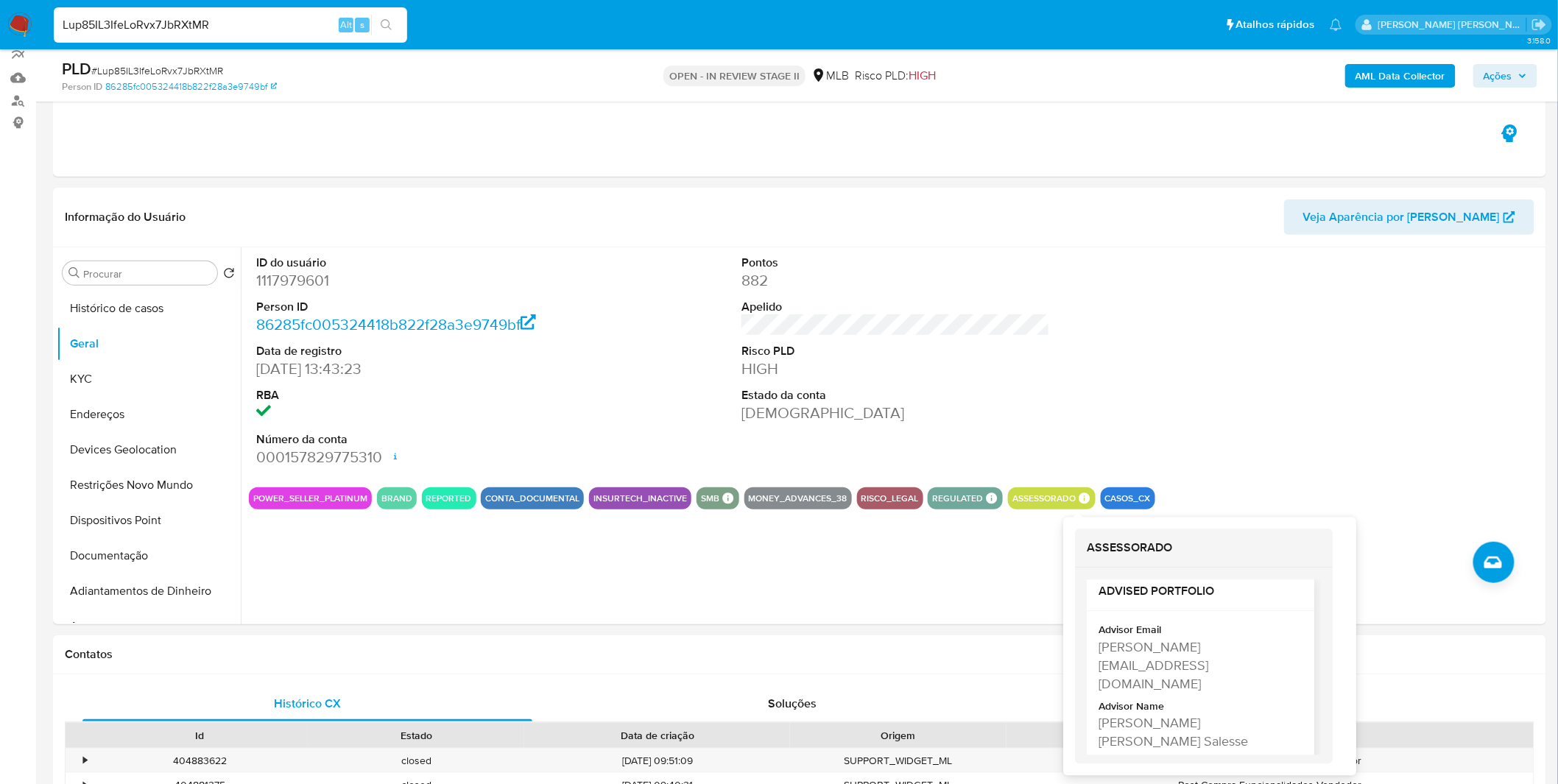
scroll to position [163, 0]
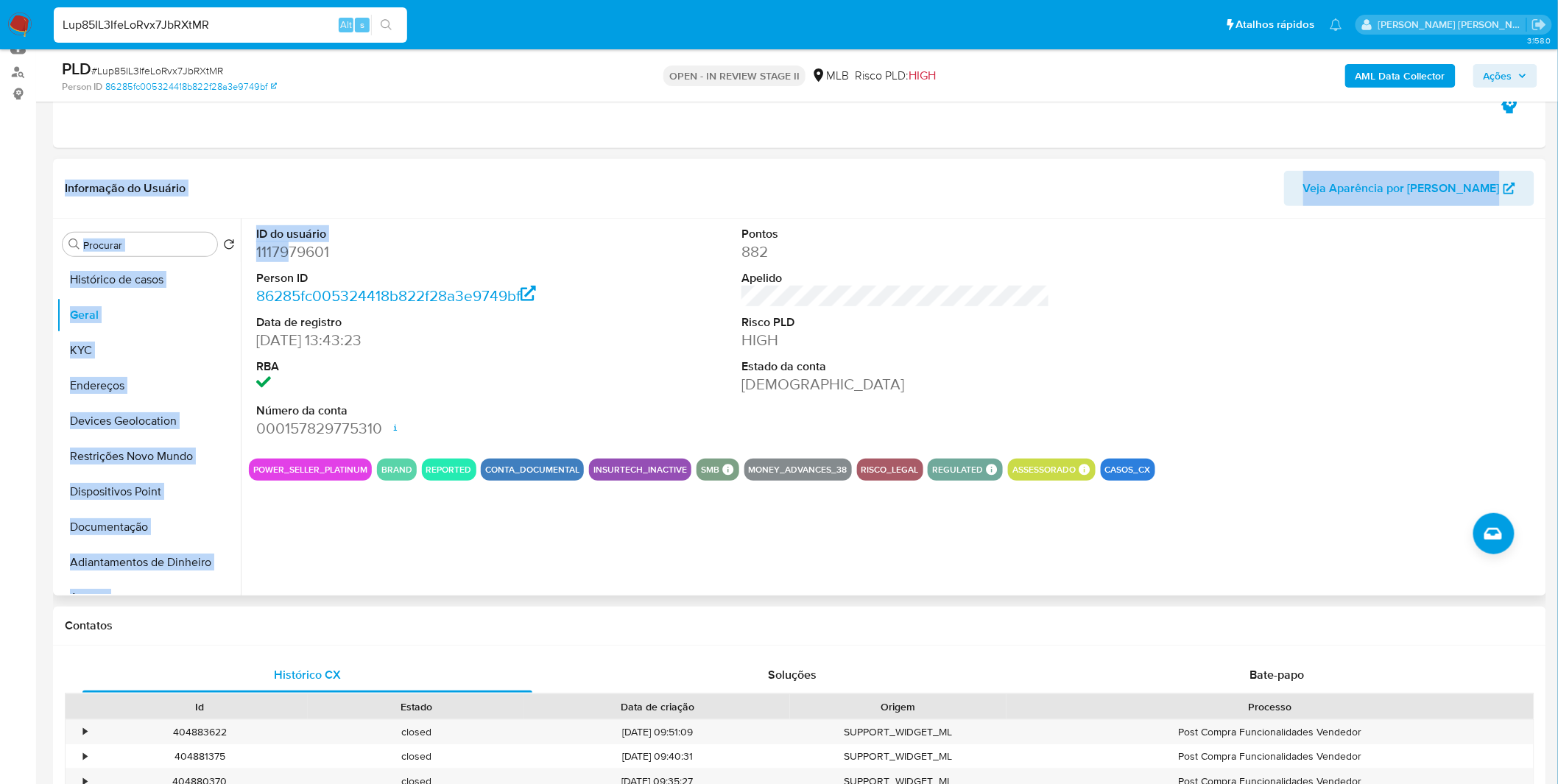
drag, startPoint x: 1294, startPoint y: 676, endPoint x: 289, endPoint y: 253, distance: 1090.4
click at [289, 253] on dd "1117979601" at bounding box center [410, 252] width 308 height 21
click at [285, 253] on dd "1117979601" at bounding box center [410, 252] width 308 height 21
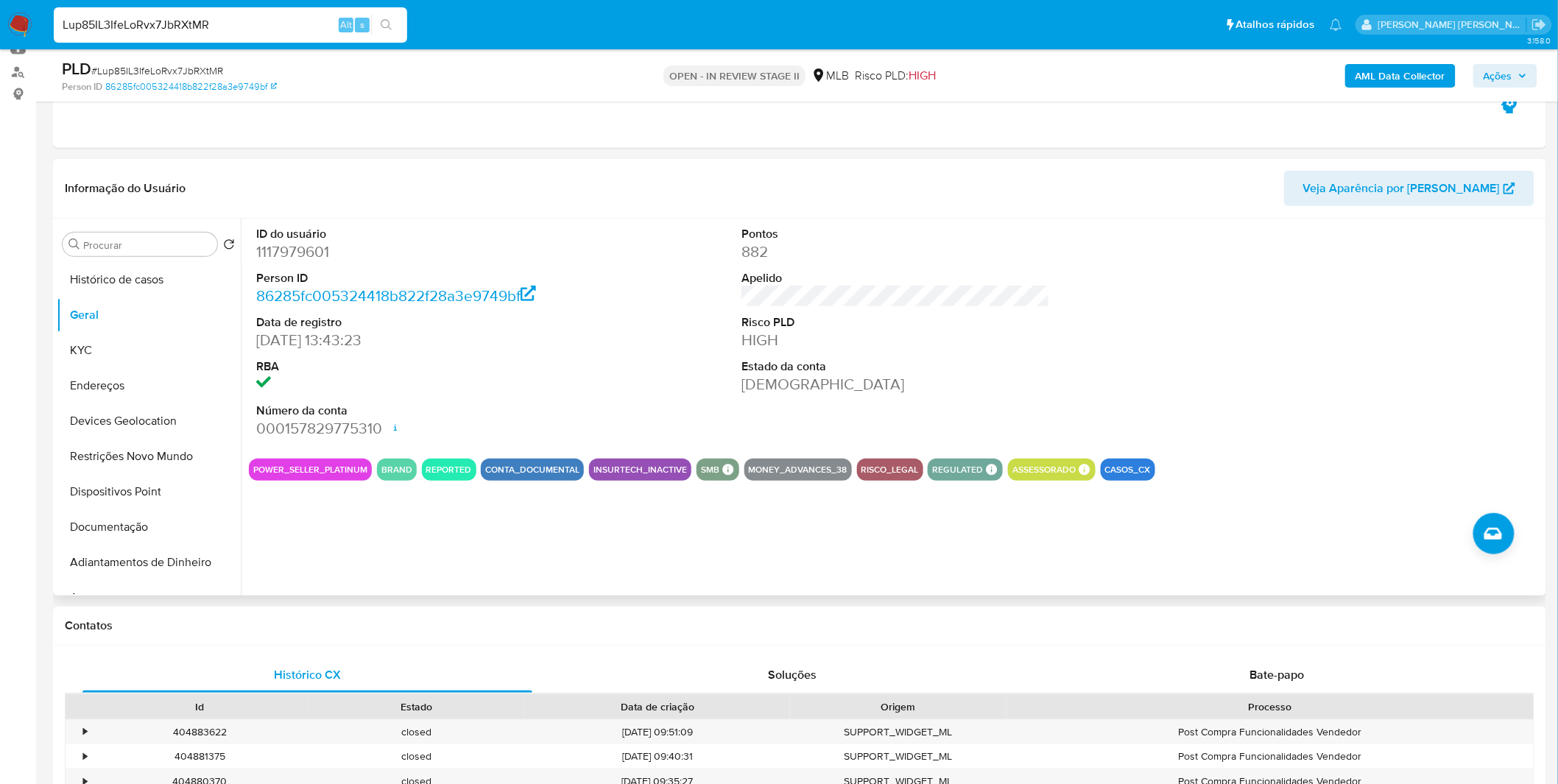
click at [301, 254] on dd "1117979601" at bounding box center [410, 252] width 308 height 21
copy dd "1117979601"
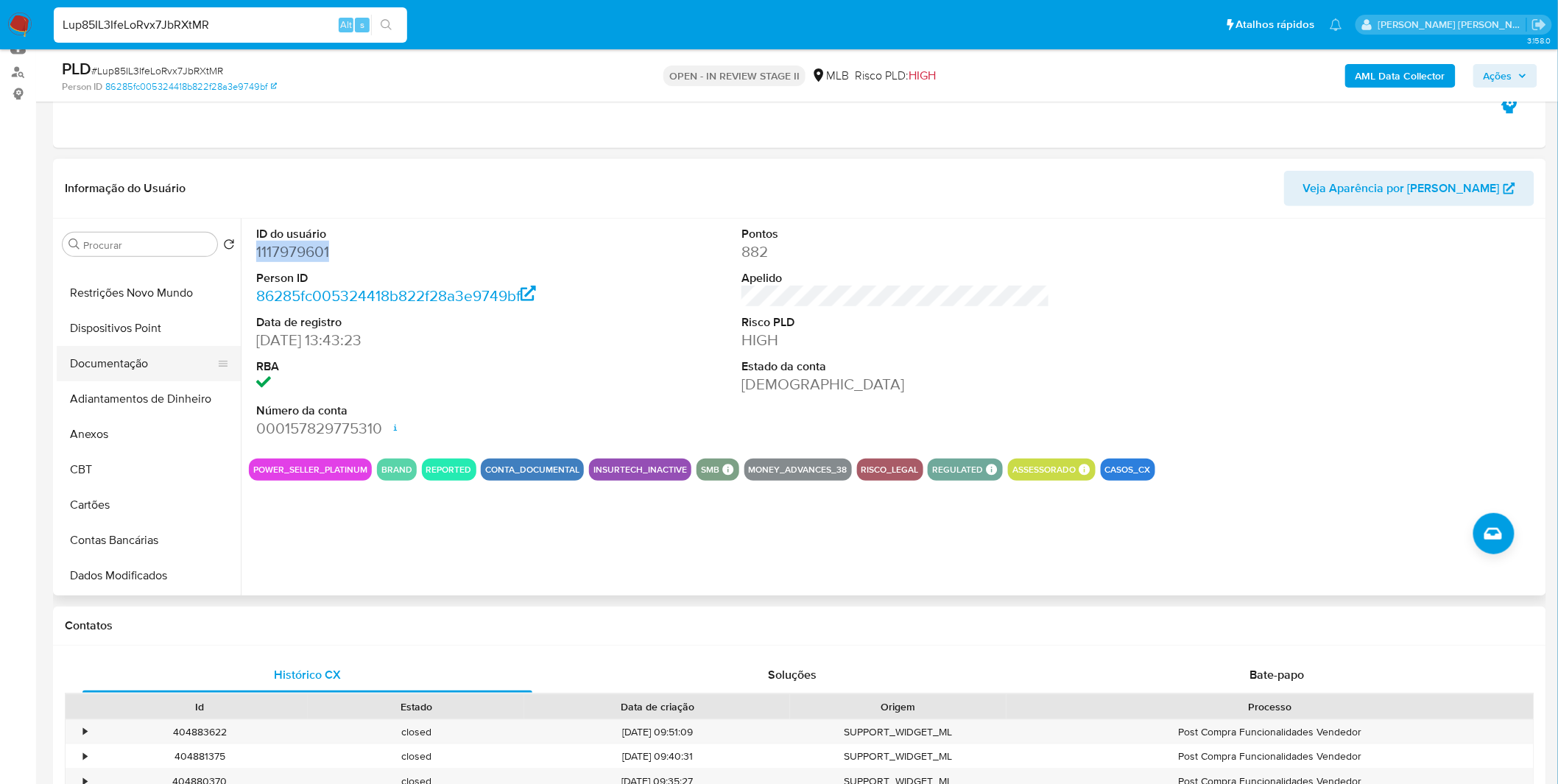
click at [114, 366] on button "Documentação" at bounding box center [142, 364] width 172 height 36
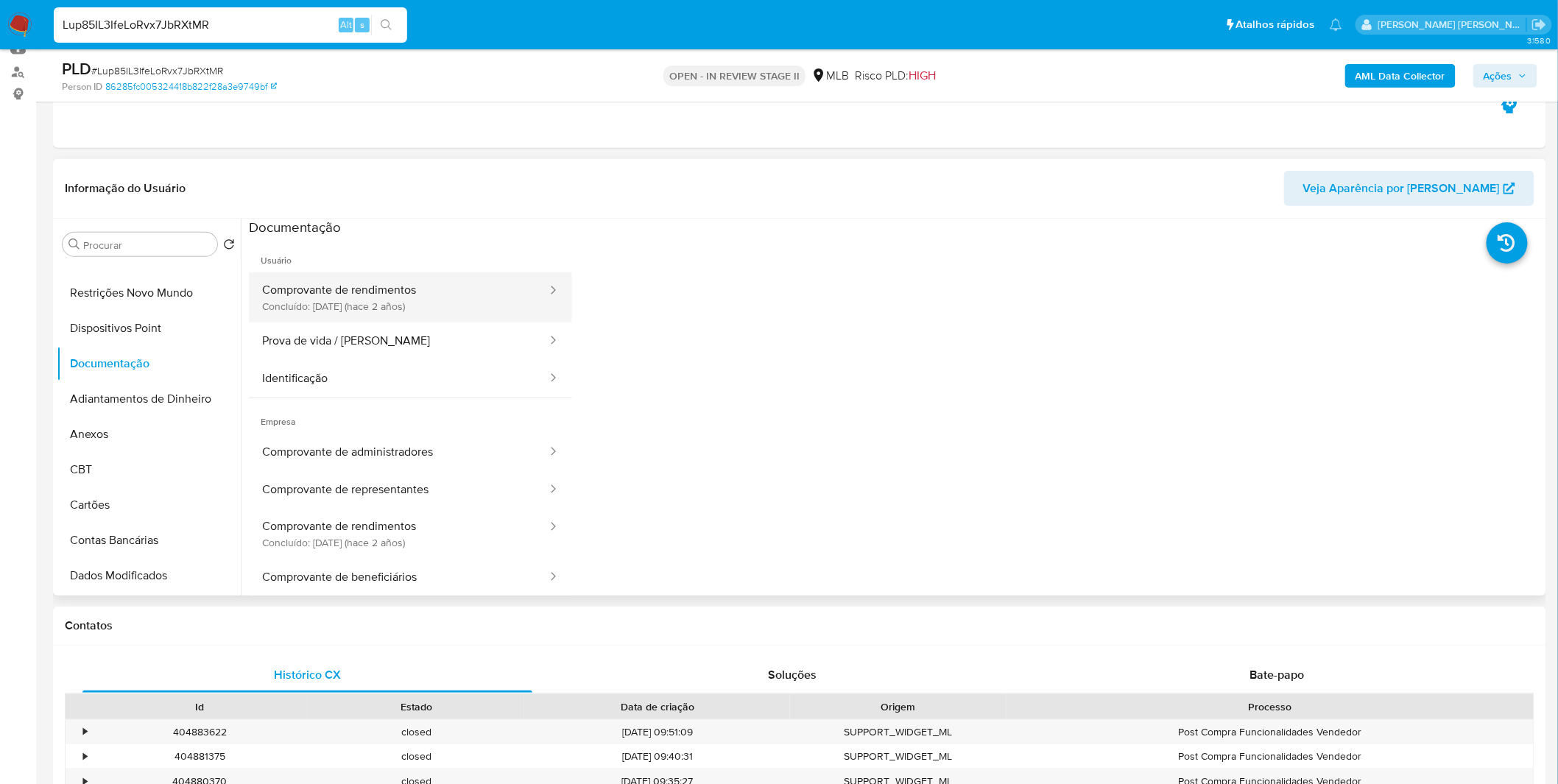
click at [395, 310] on button "Comprovante de rendimentos Concluído: 25/05/2023 (hace 2 años)" at bounding box center [398, 297] width 300 height 50
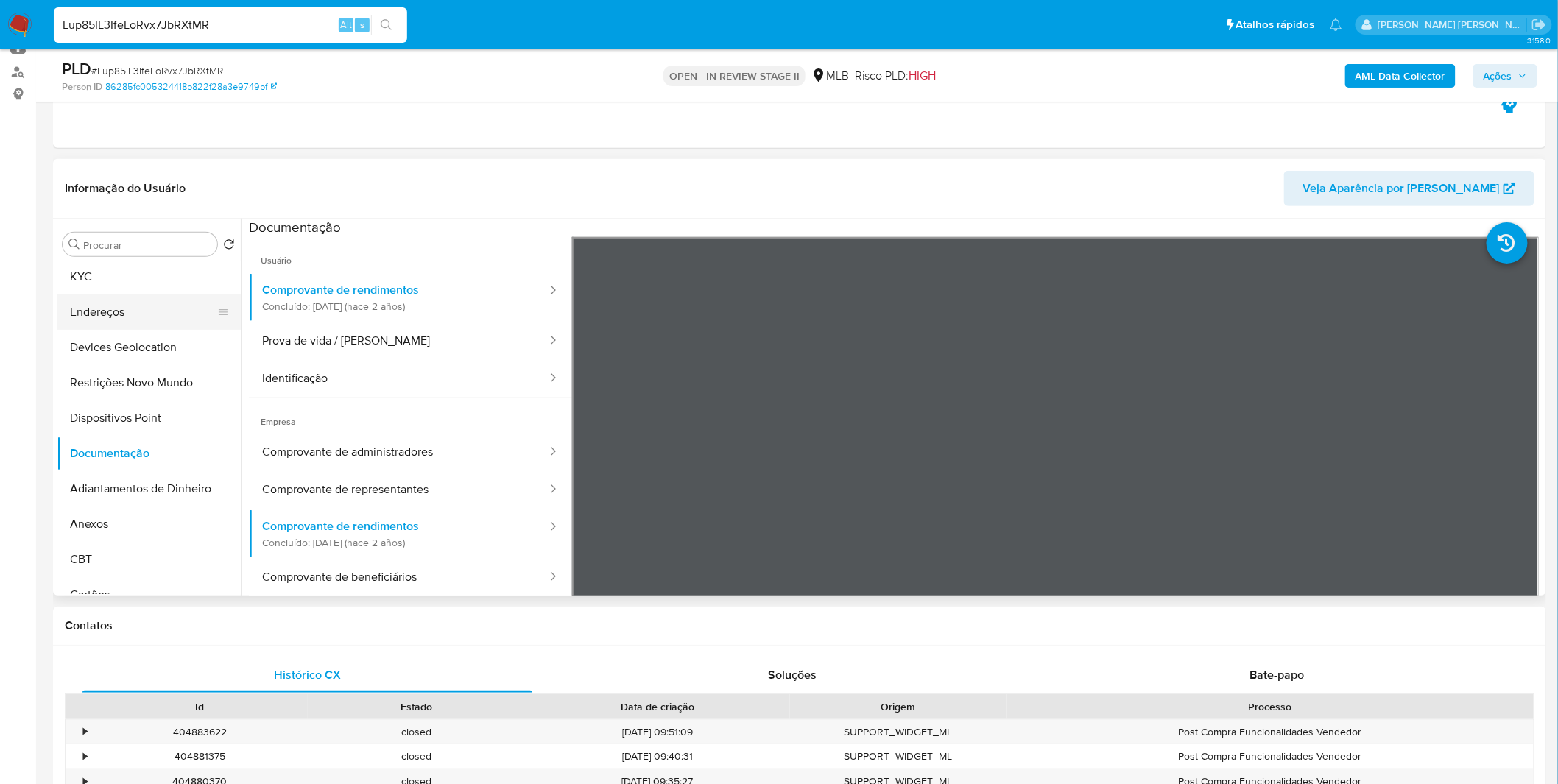
scroll to position [0, 0]
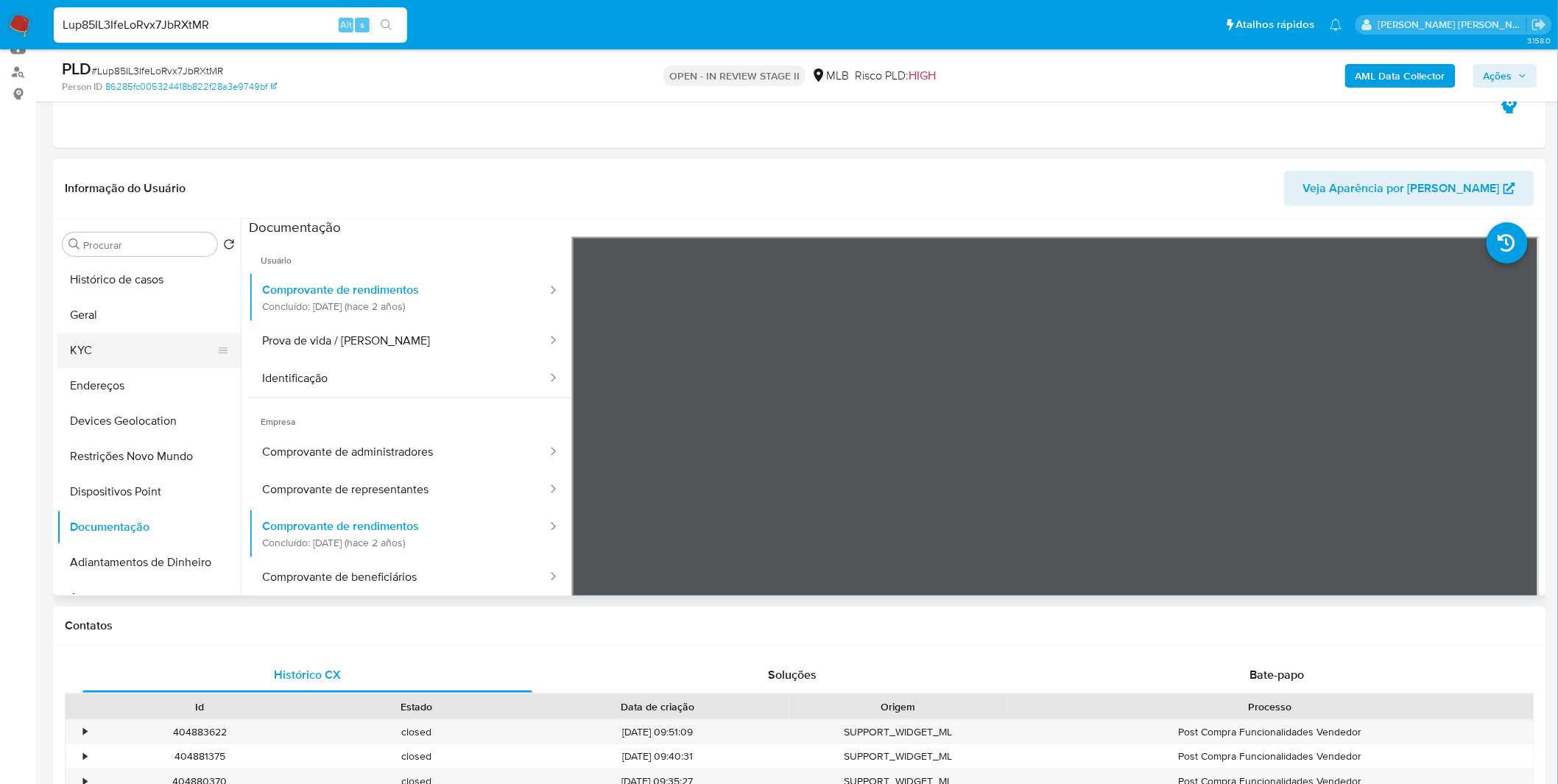
click at [110, 350] on button "KYC" at bounding box center [142, 350] width 172 height 36
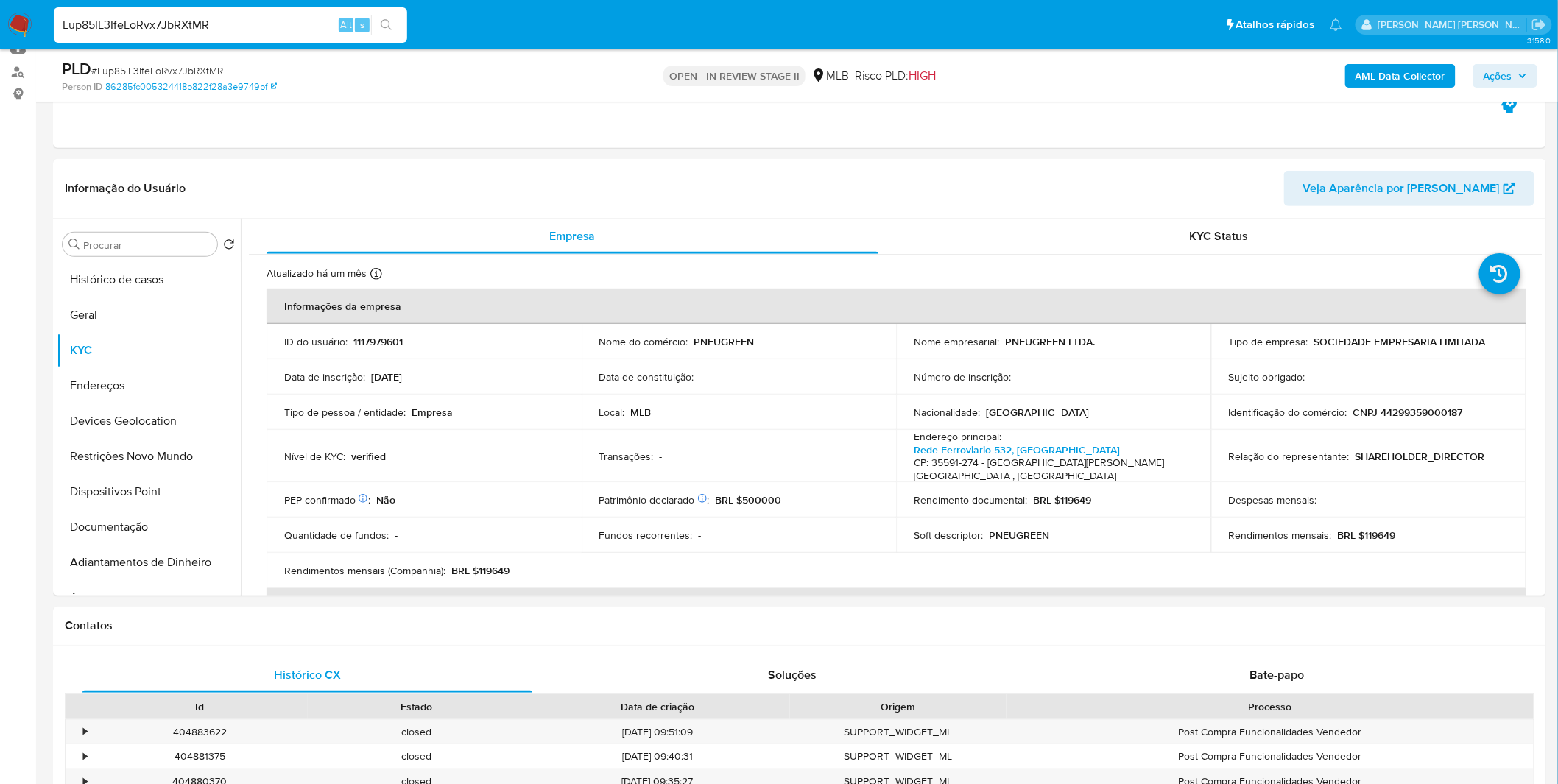
click at [259, 35] on div "Lup85IL3IfeLoRvx7JbRXtMR Alt s" at bounding box center [231, 25] width 354 height 36
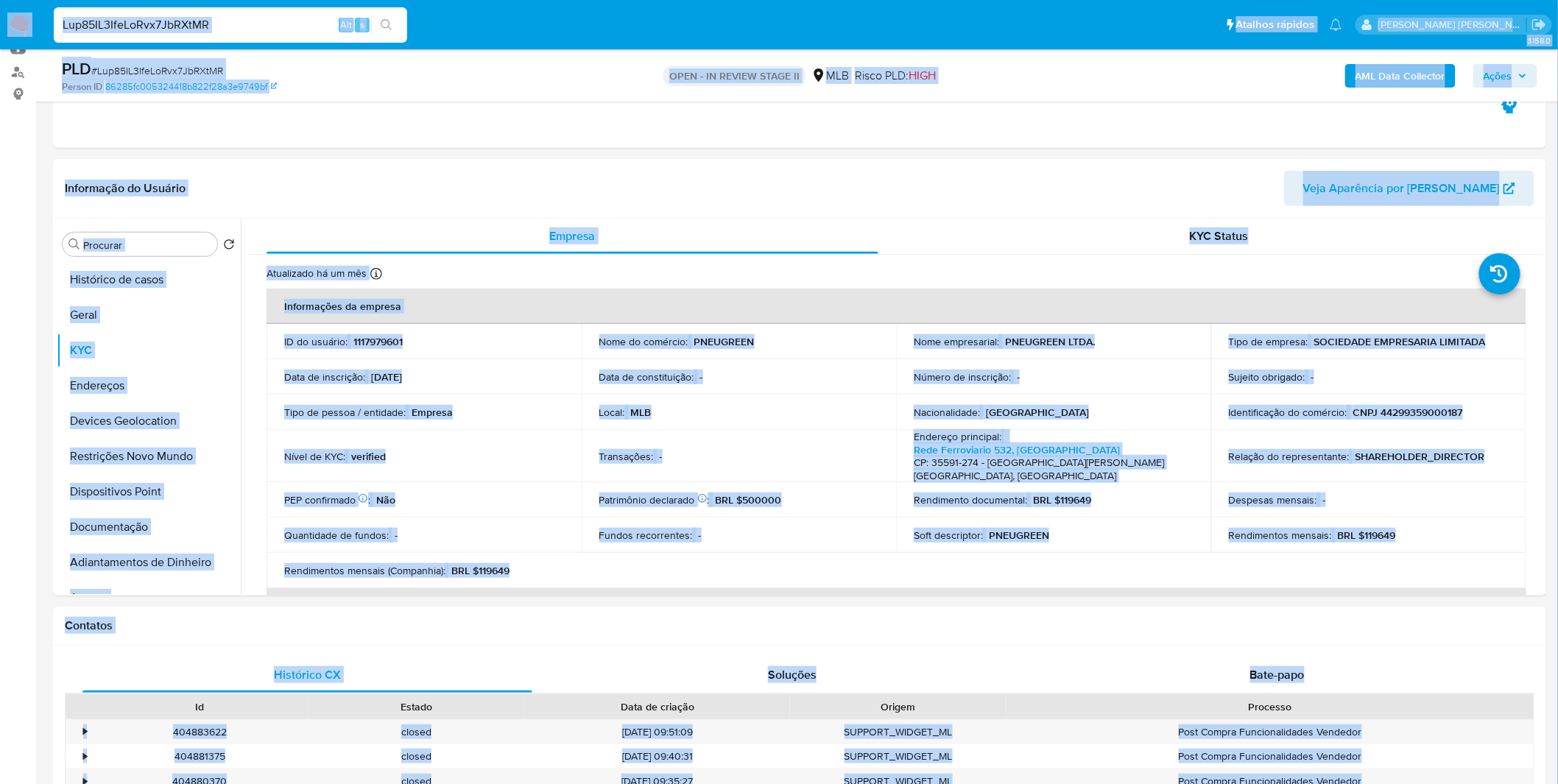
click at [273, 23] on input "Lup85IL3IfeLoRvx7JbRXtMR" at bounding box center [231, 25] width 354 height 19
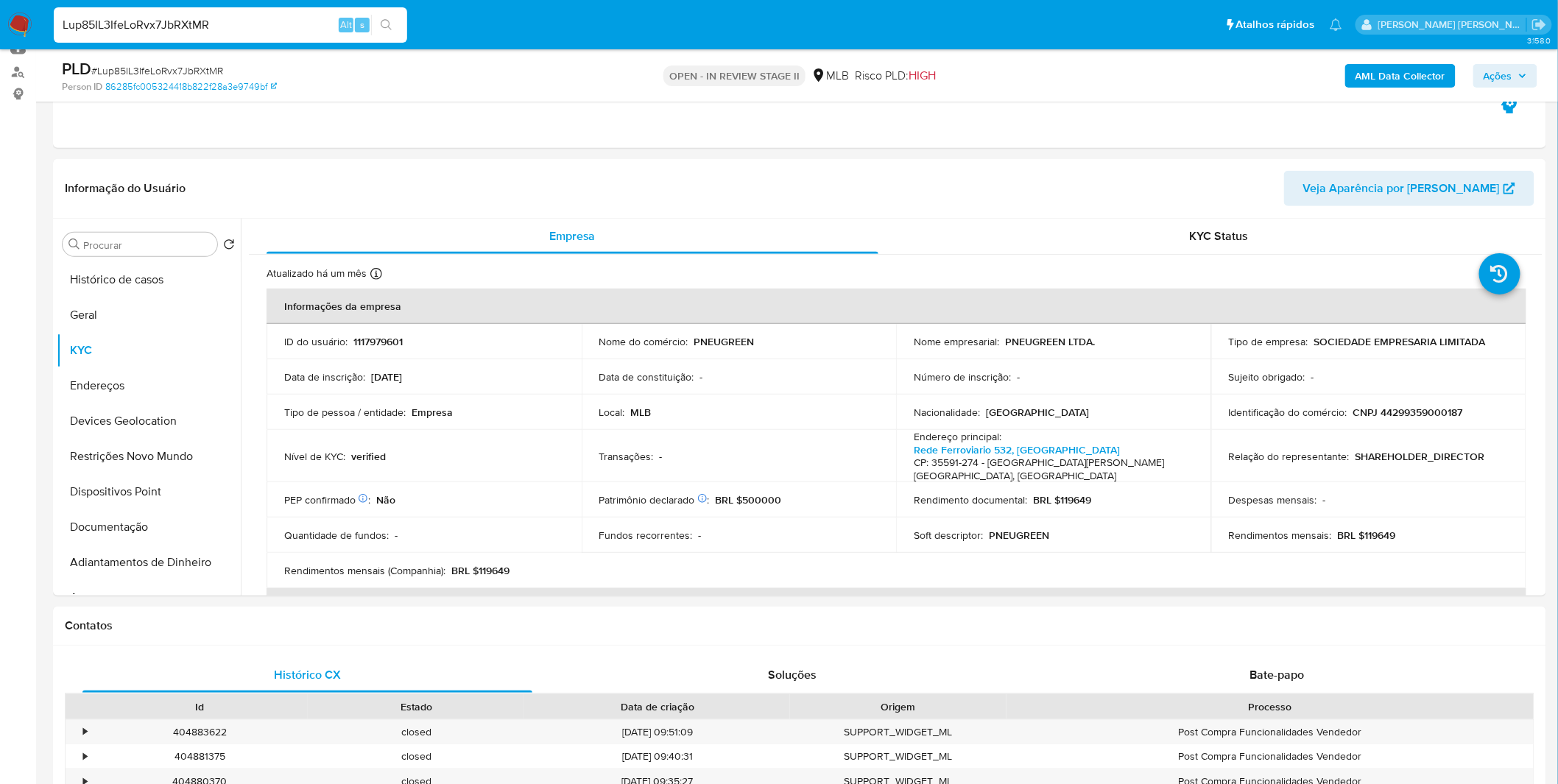
paste input "RImDZ8Jr52O1vu62KyAnT7vv"
type input "RImDZ8Jr52O1vu62KyAnT7vv"
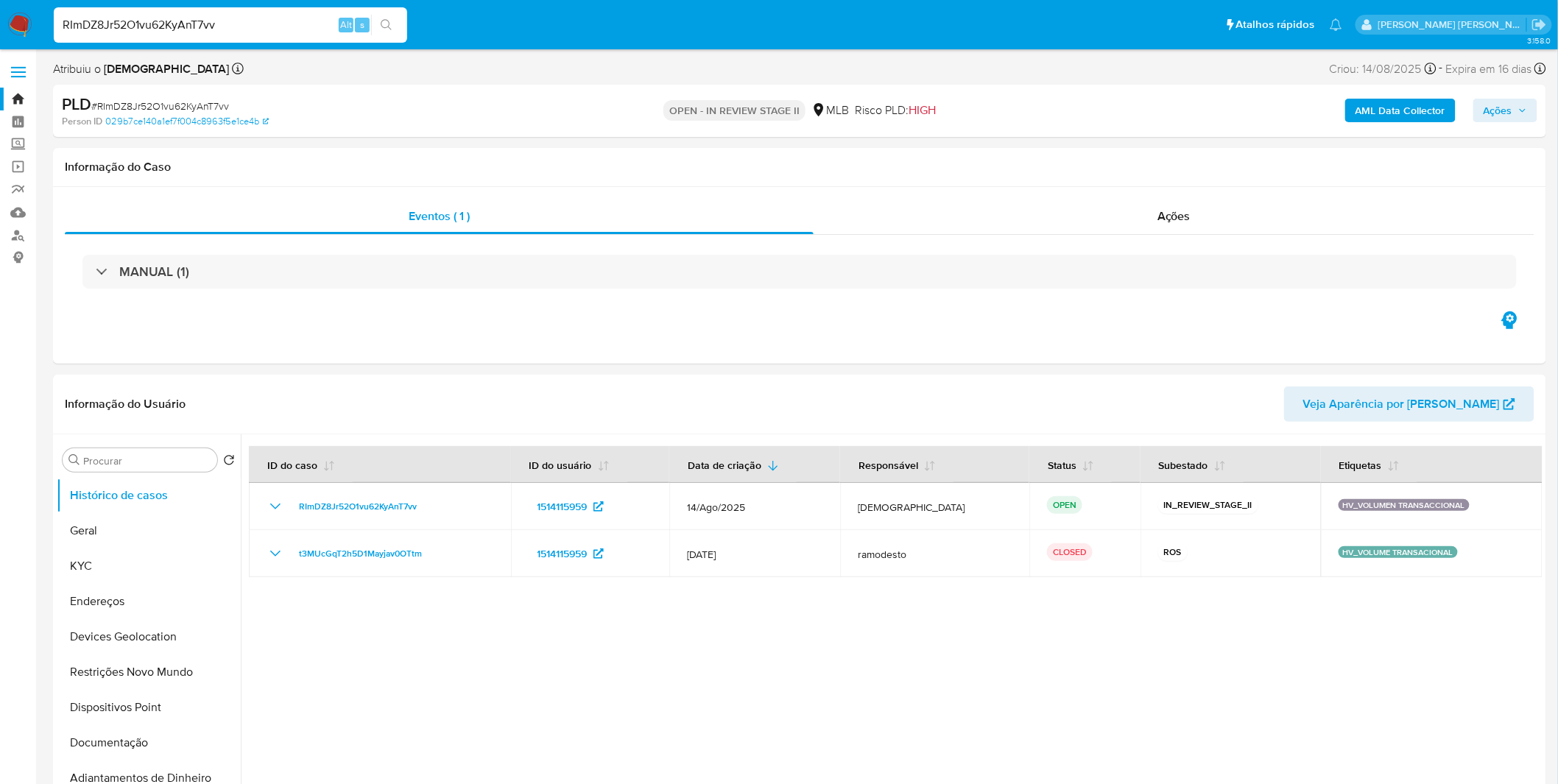
select select "10"
click at [163, 518] on button "Geral" at bounding box center [142, 531] width 172 height 36
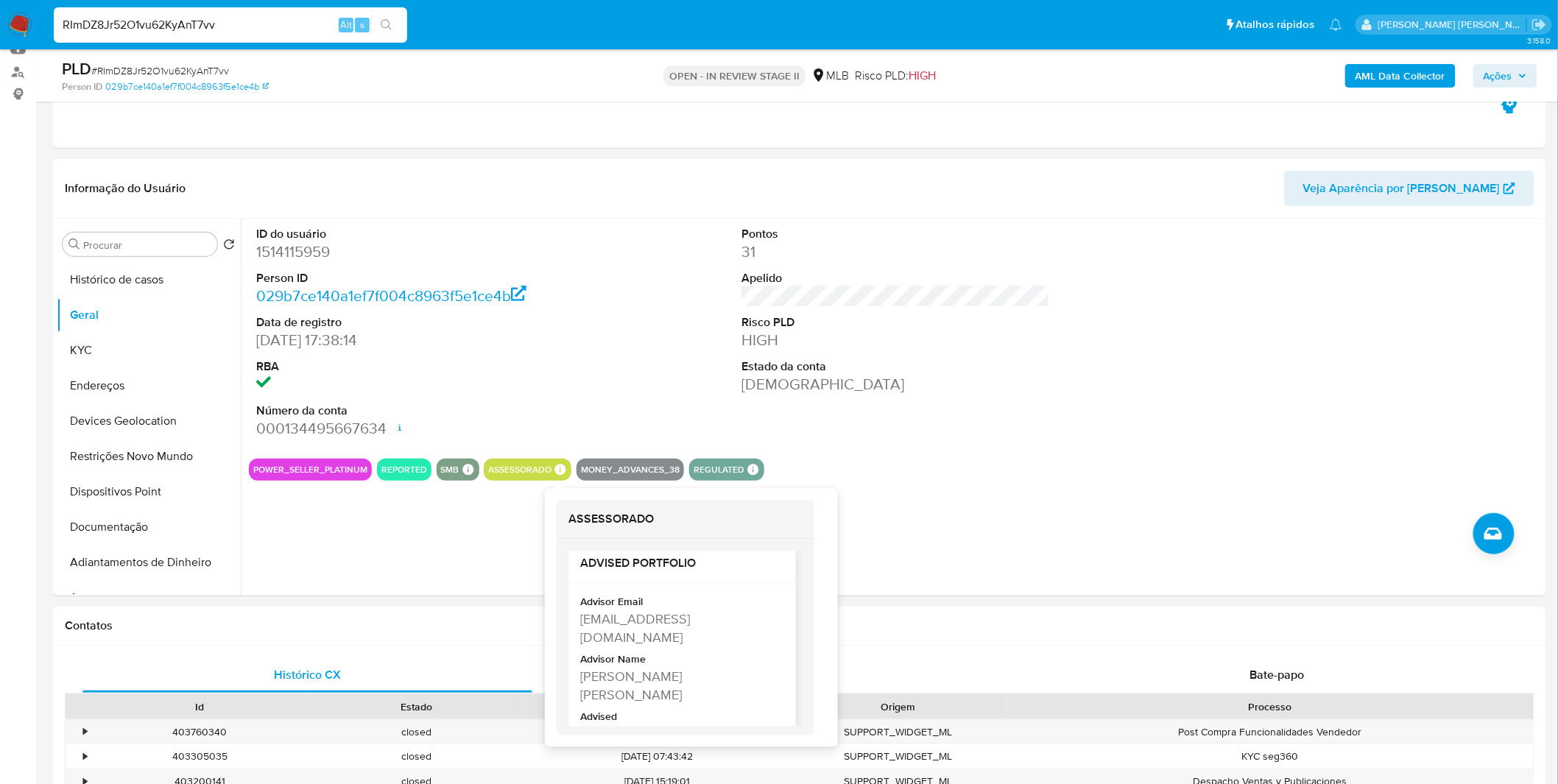
scroll to position [31, 0]
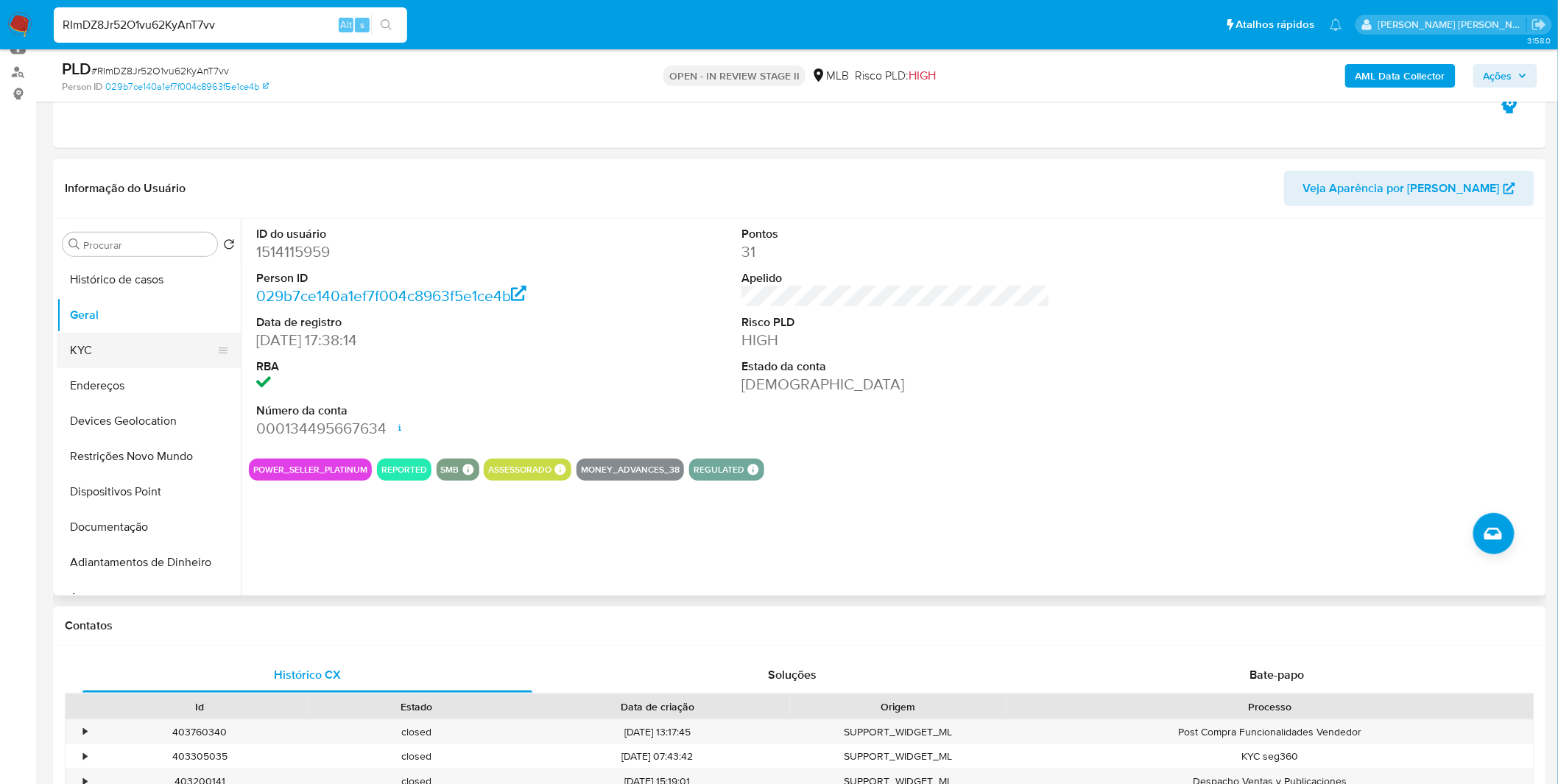
click at [160, 357] on button "KYC" at bounding box center [142, 350] width 172 height 36
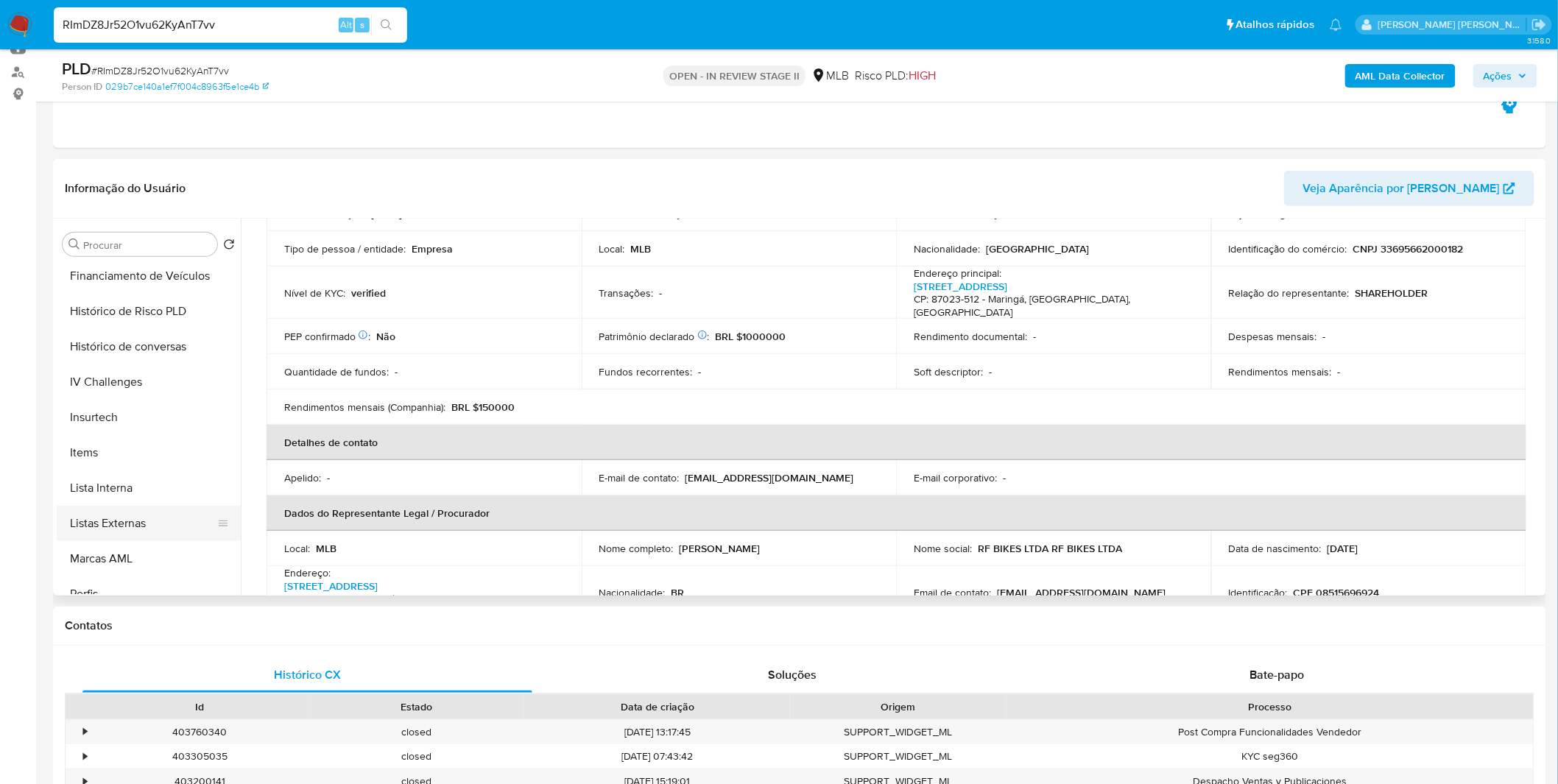
scroll to position [653, 0]
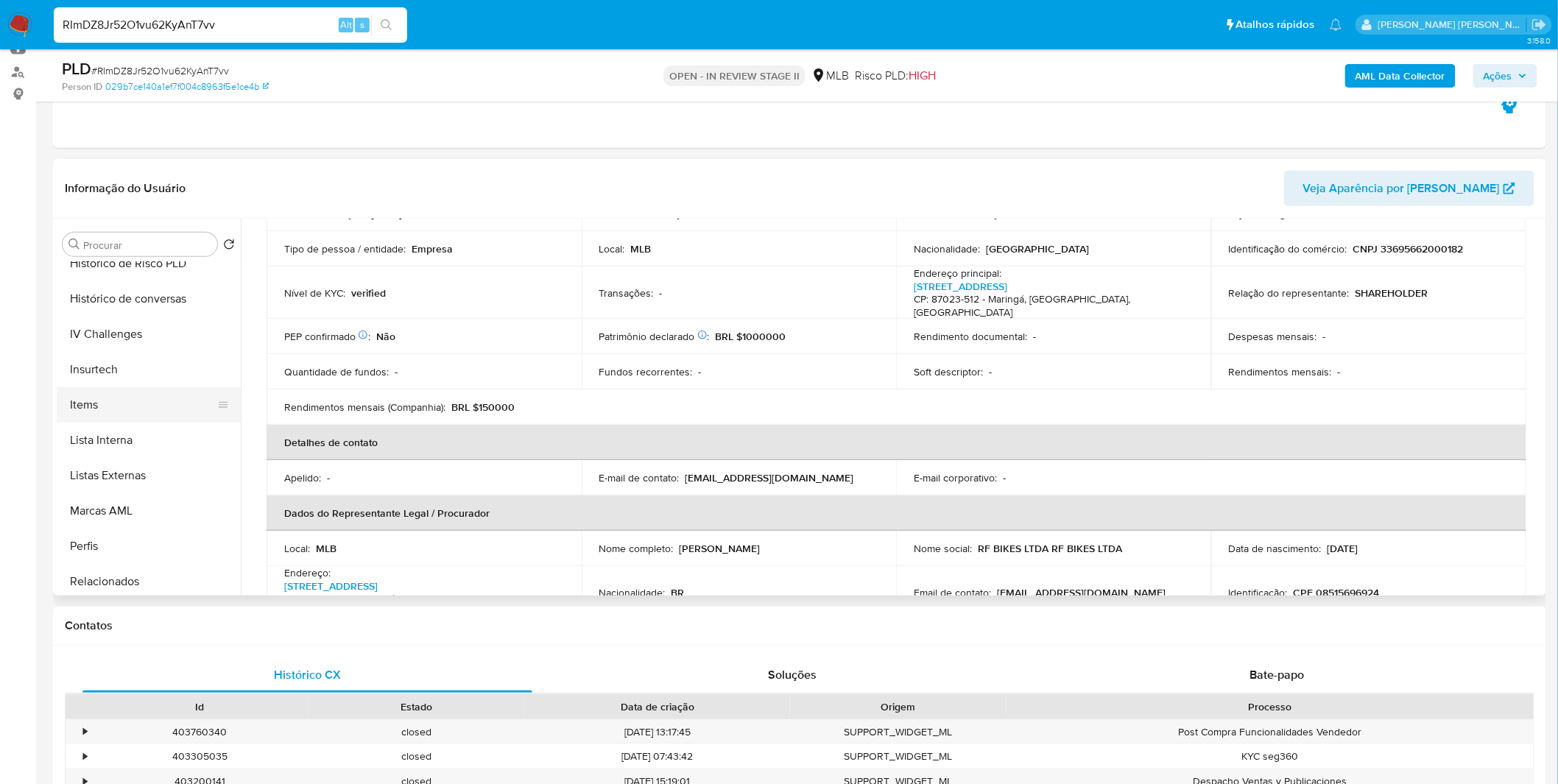
click at [151, 401] on button "Items" at bounding box center [142, 405] width 172 height 36
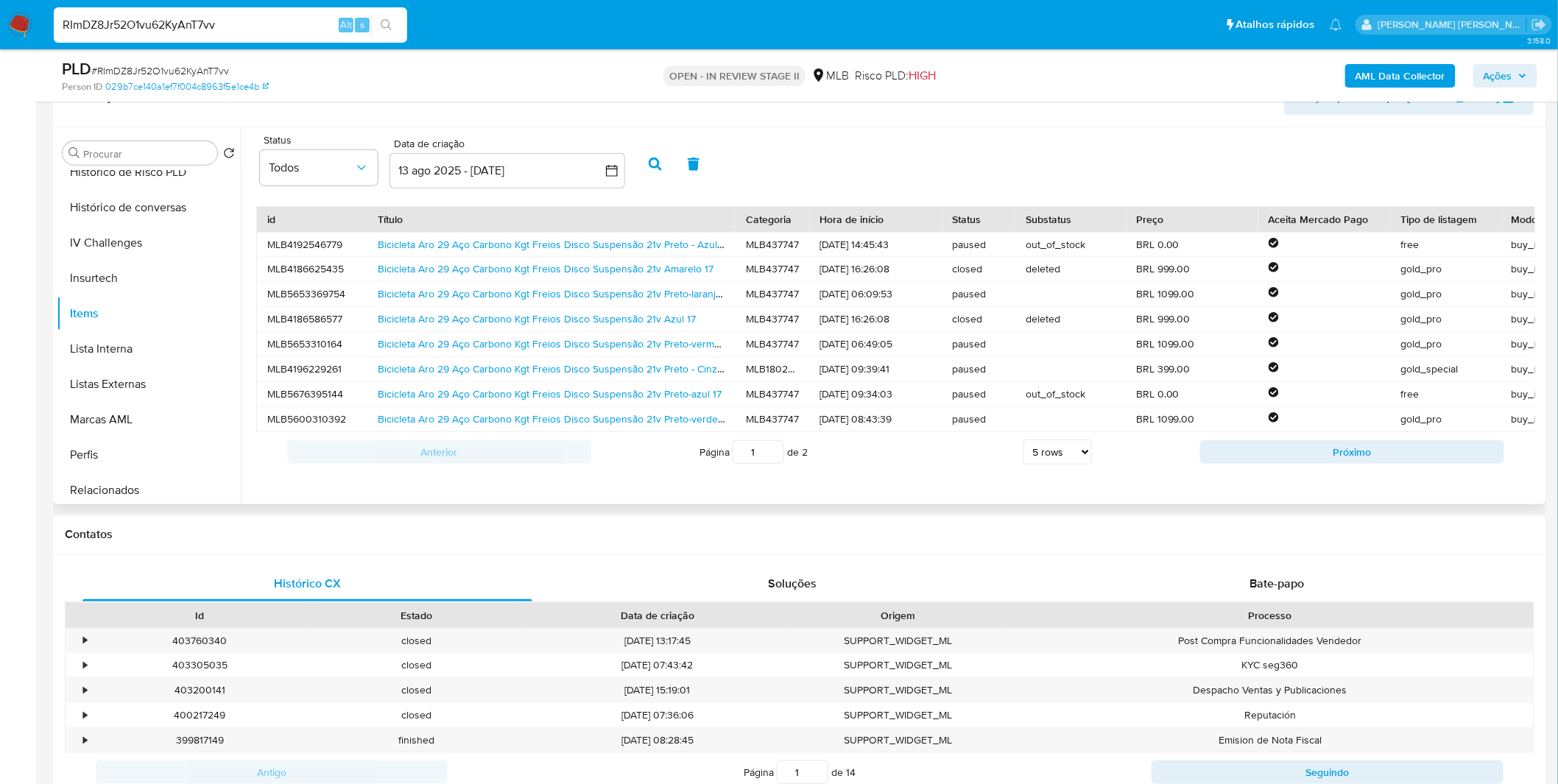
scroll to position [245, 0]
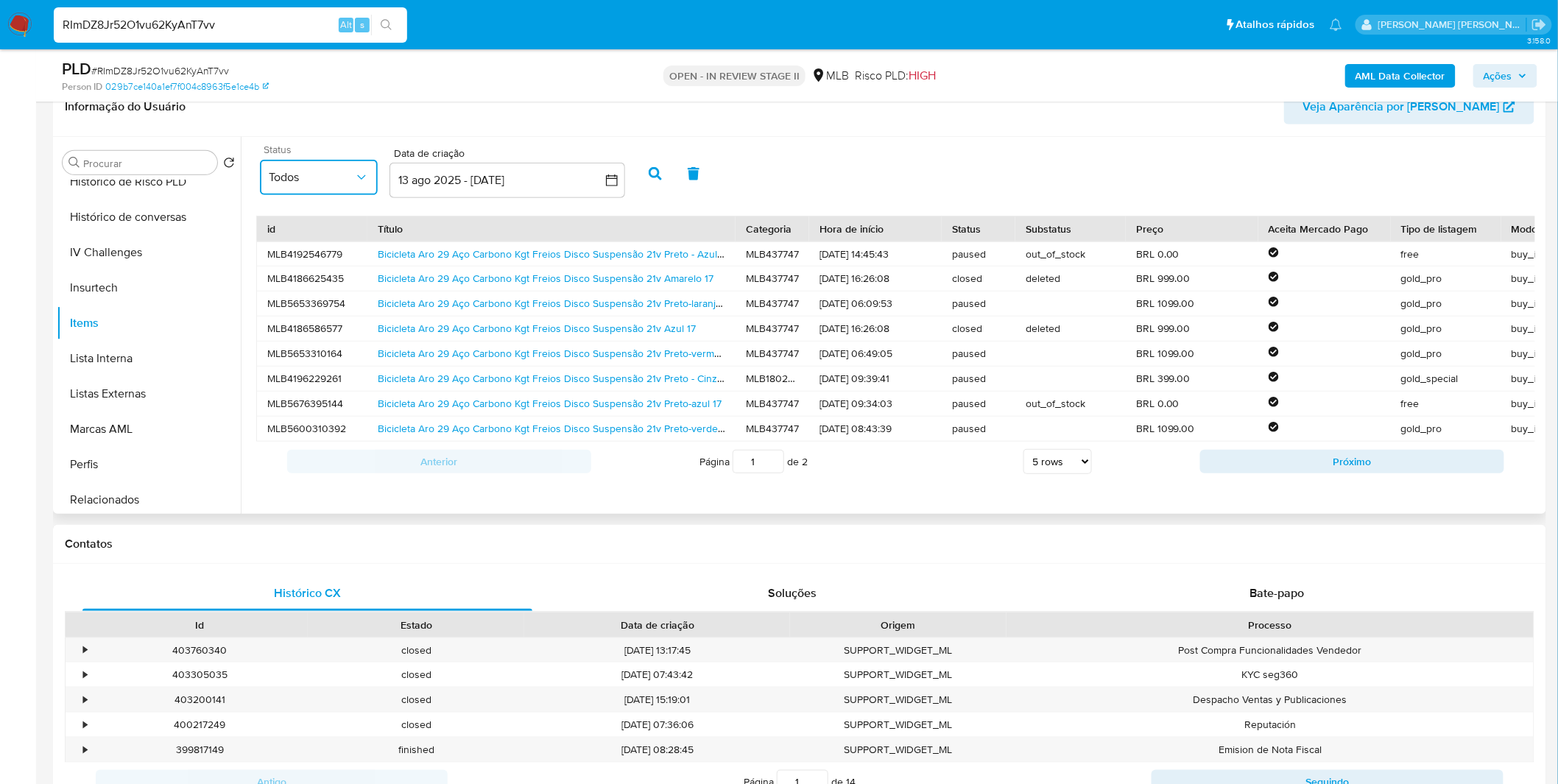
click at [369, 164] on button "Todos" at bounding box center [318, 177] width 118 height 36
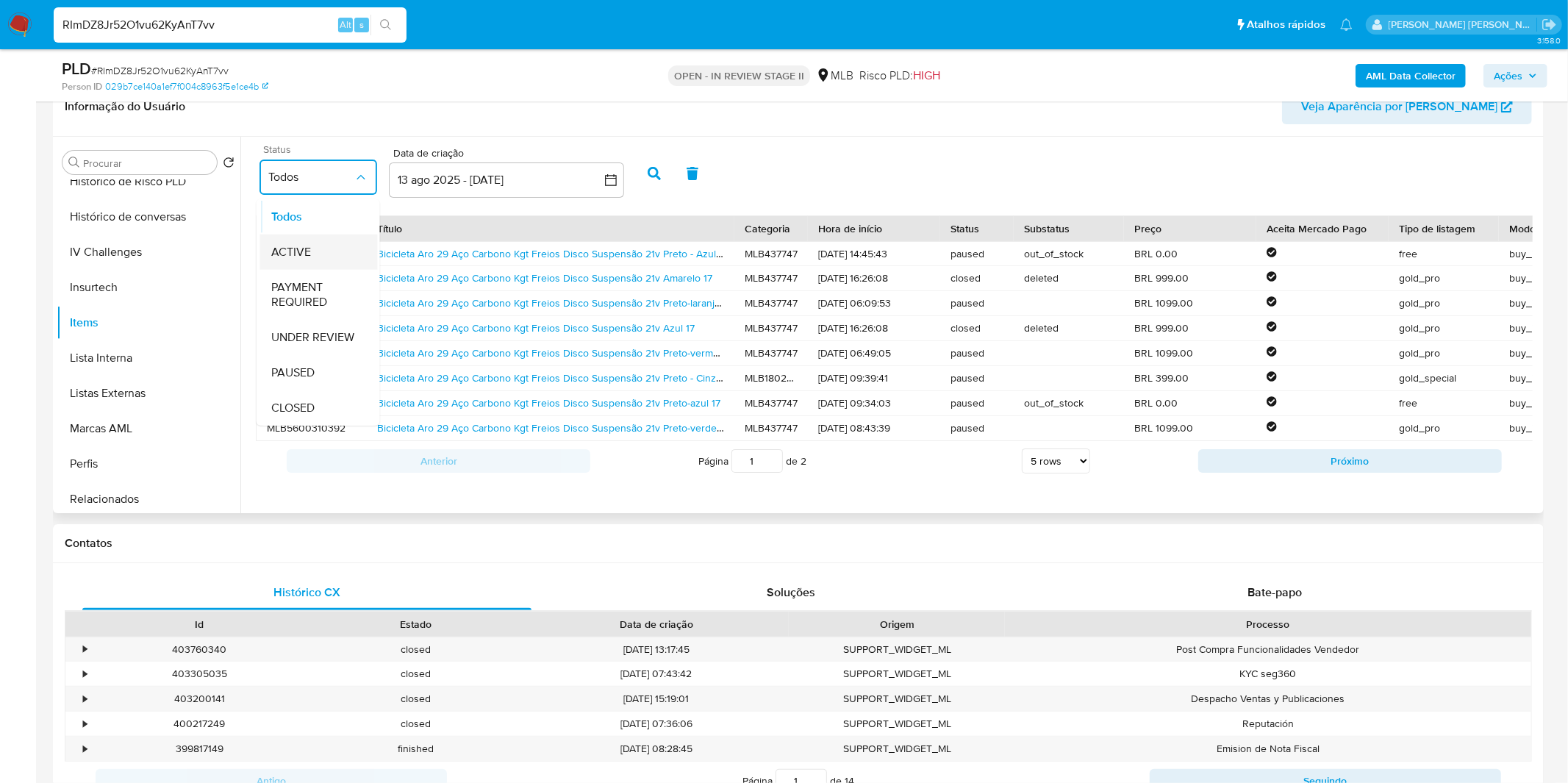
click at [343, 239] on div "ACTIVE" at bounding box center [319, 251] width 94 height 36
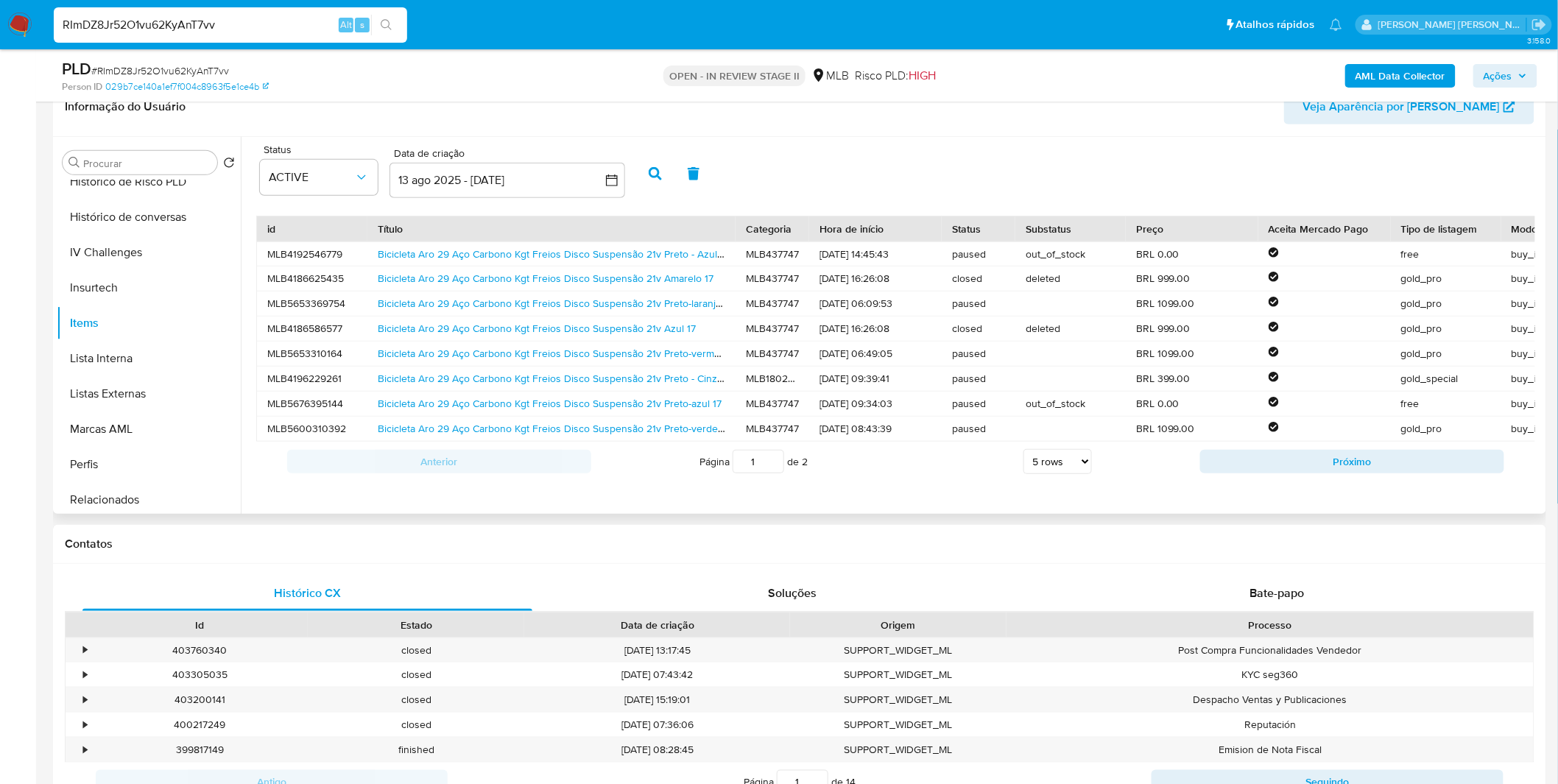
click at [655, 170] on icon "button" at bounding box center [655, 173] width 14 height 14
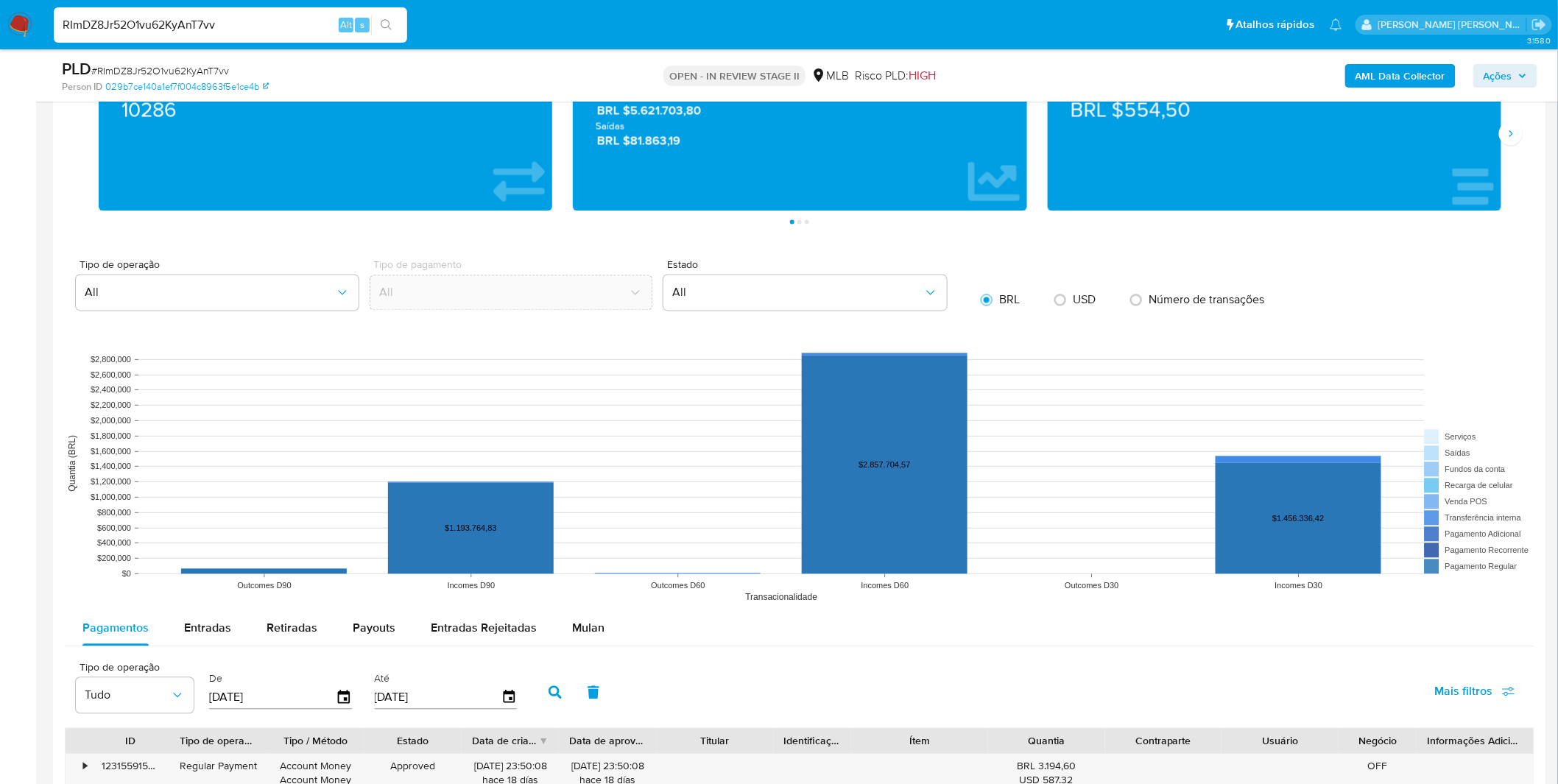
scroll to position [1227, 0]
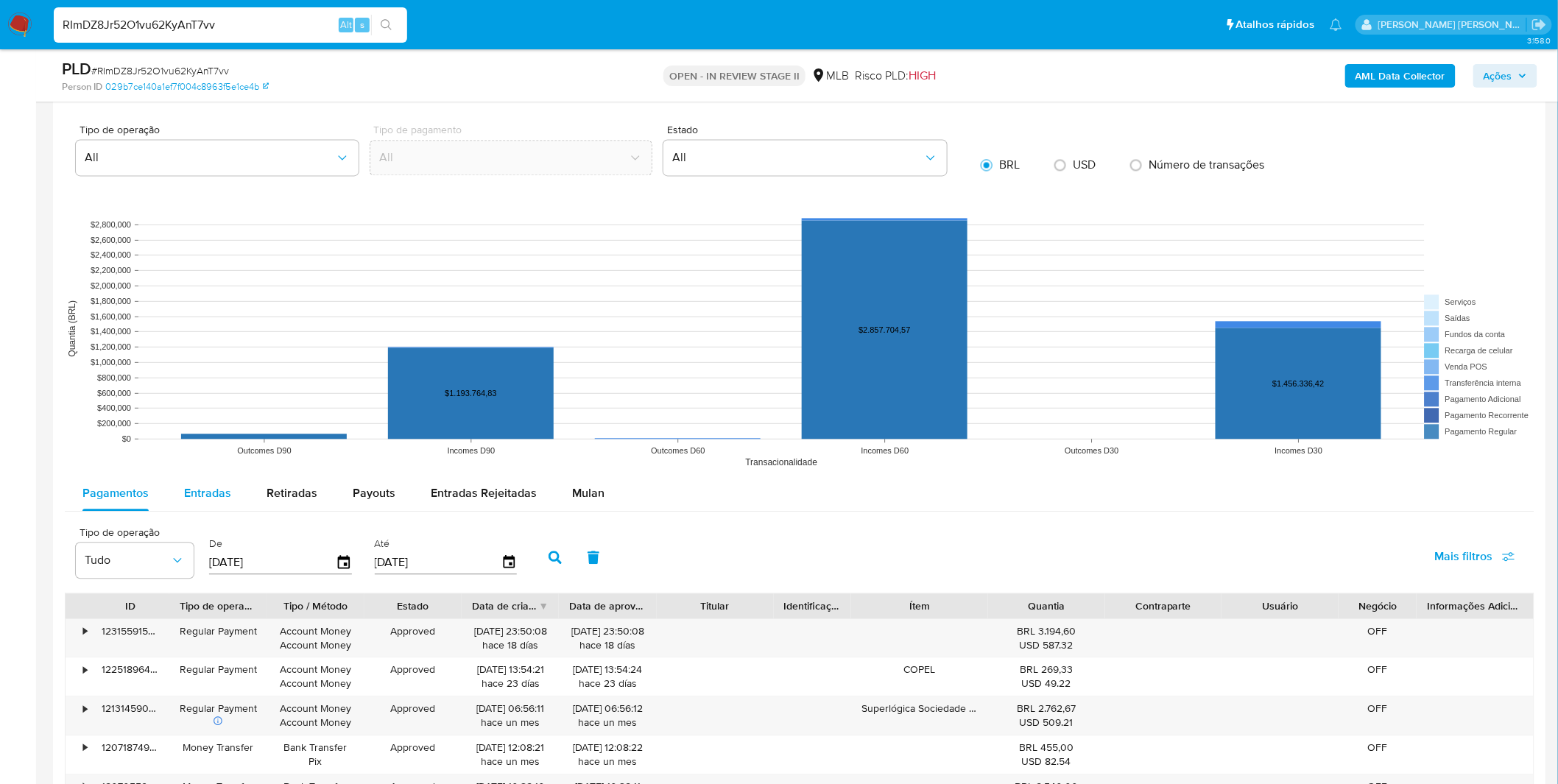
click at [214, 480] on div "Entradas" at bounding box center [208, 493] width 47 height 36
select select "10"
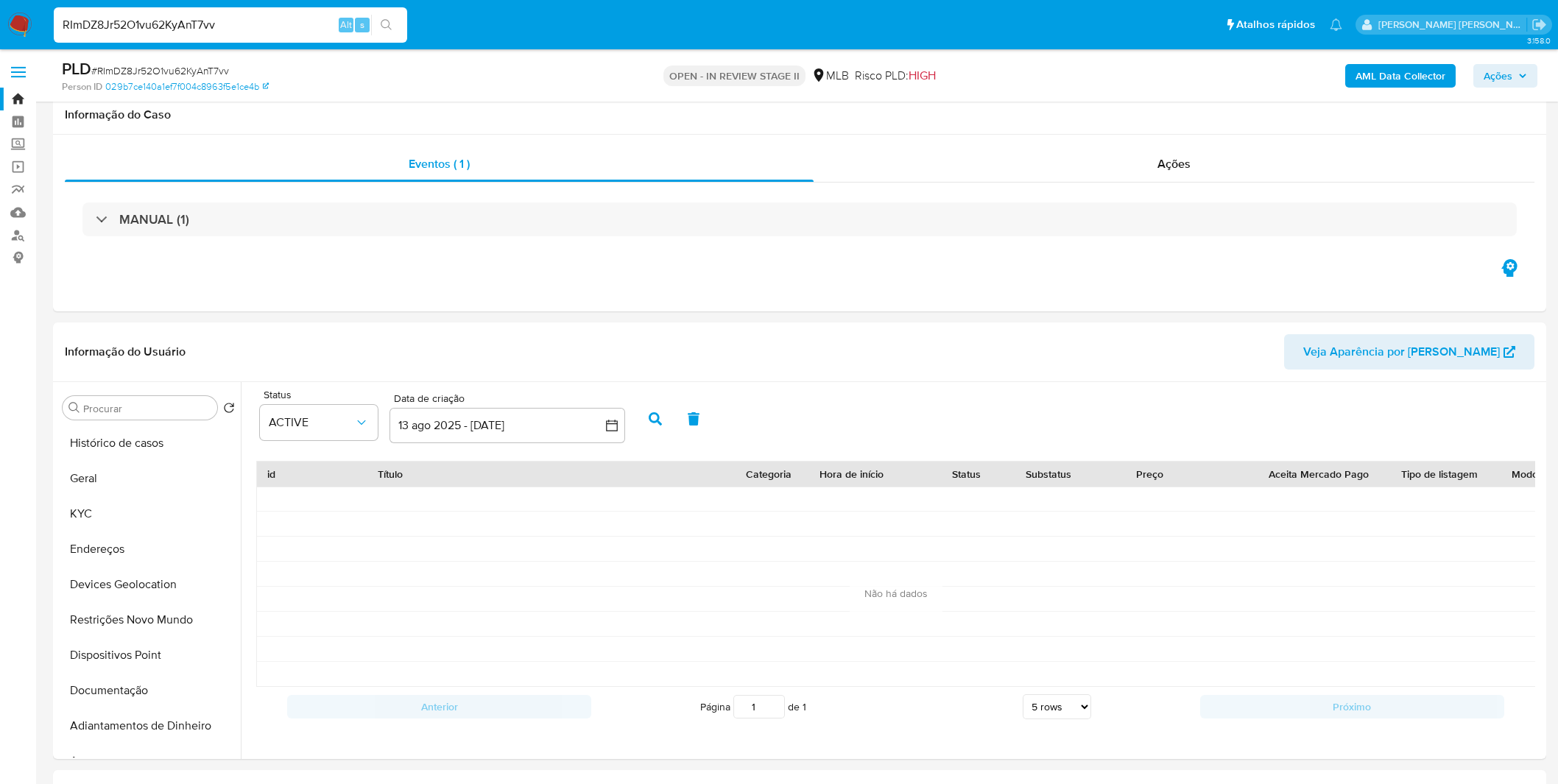
select select "10"
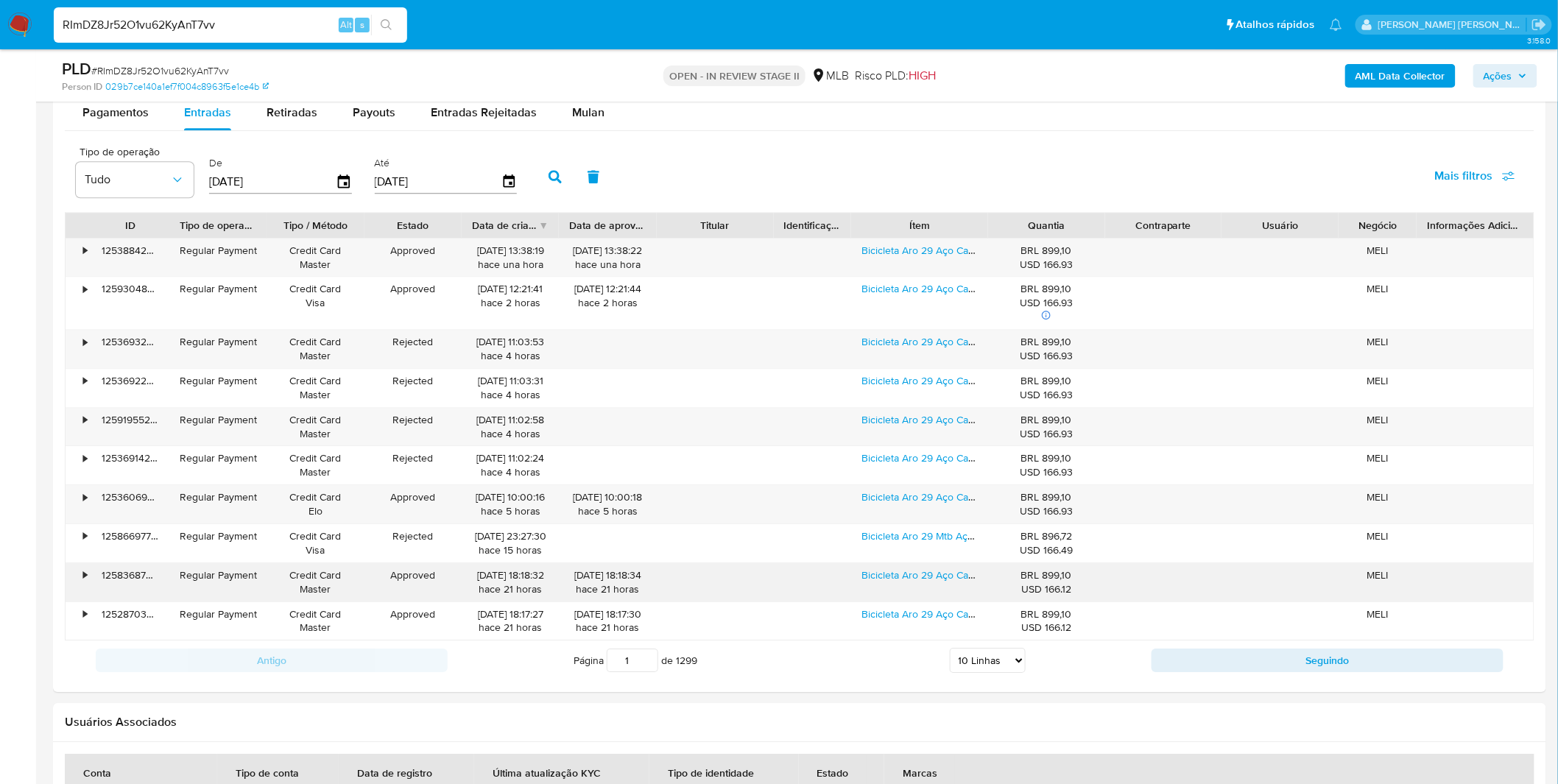
scroll to position [1636, 0]
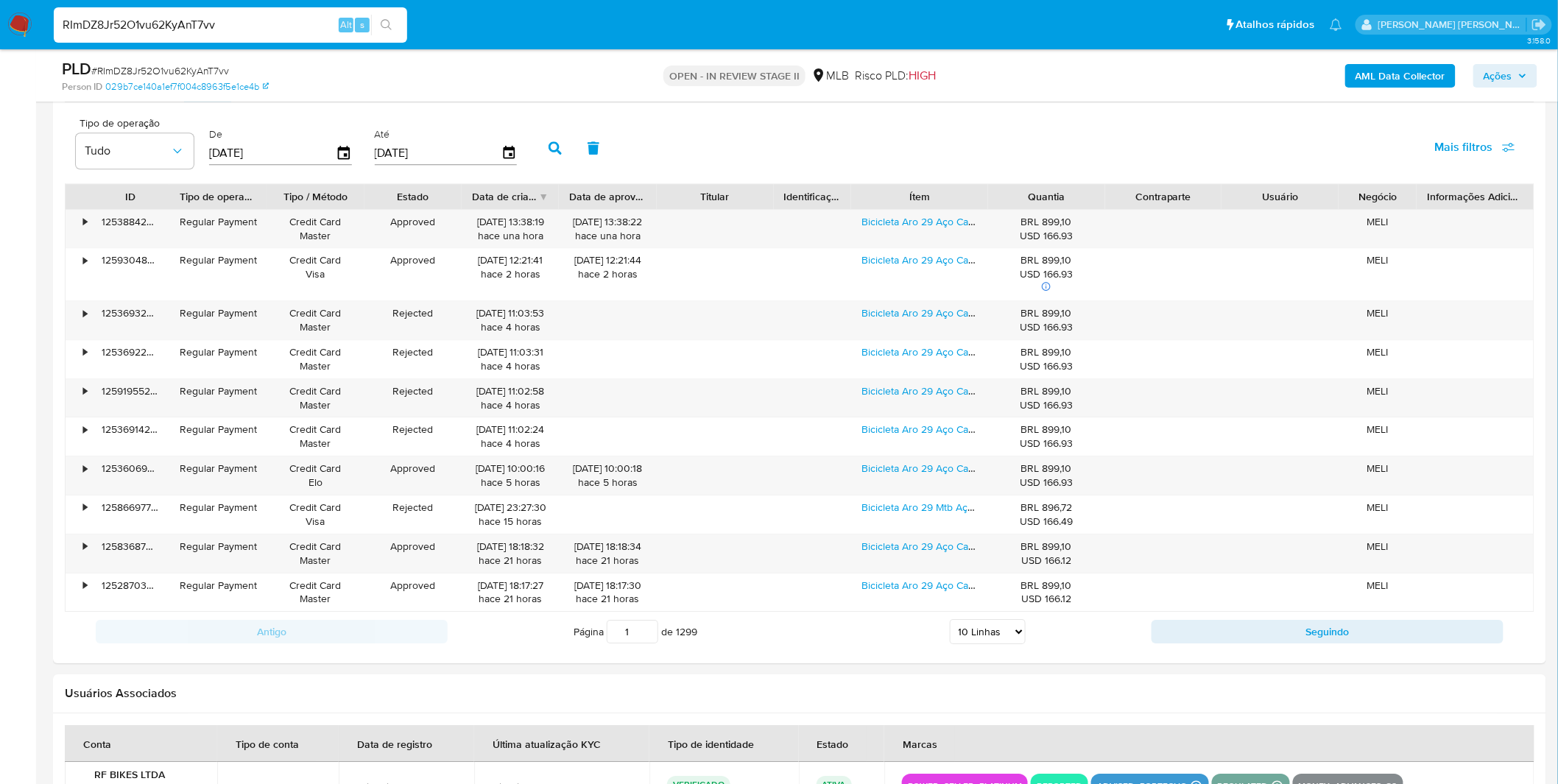
click at [992, 634] on select "5 Linhas 10 Linhas 20 Linhas 25 Linhas 50 Linhas 100 Linhas" at bounding box center [987, 631] width 76 height 25
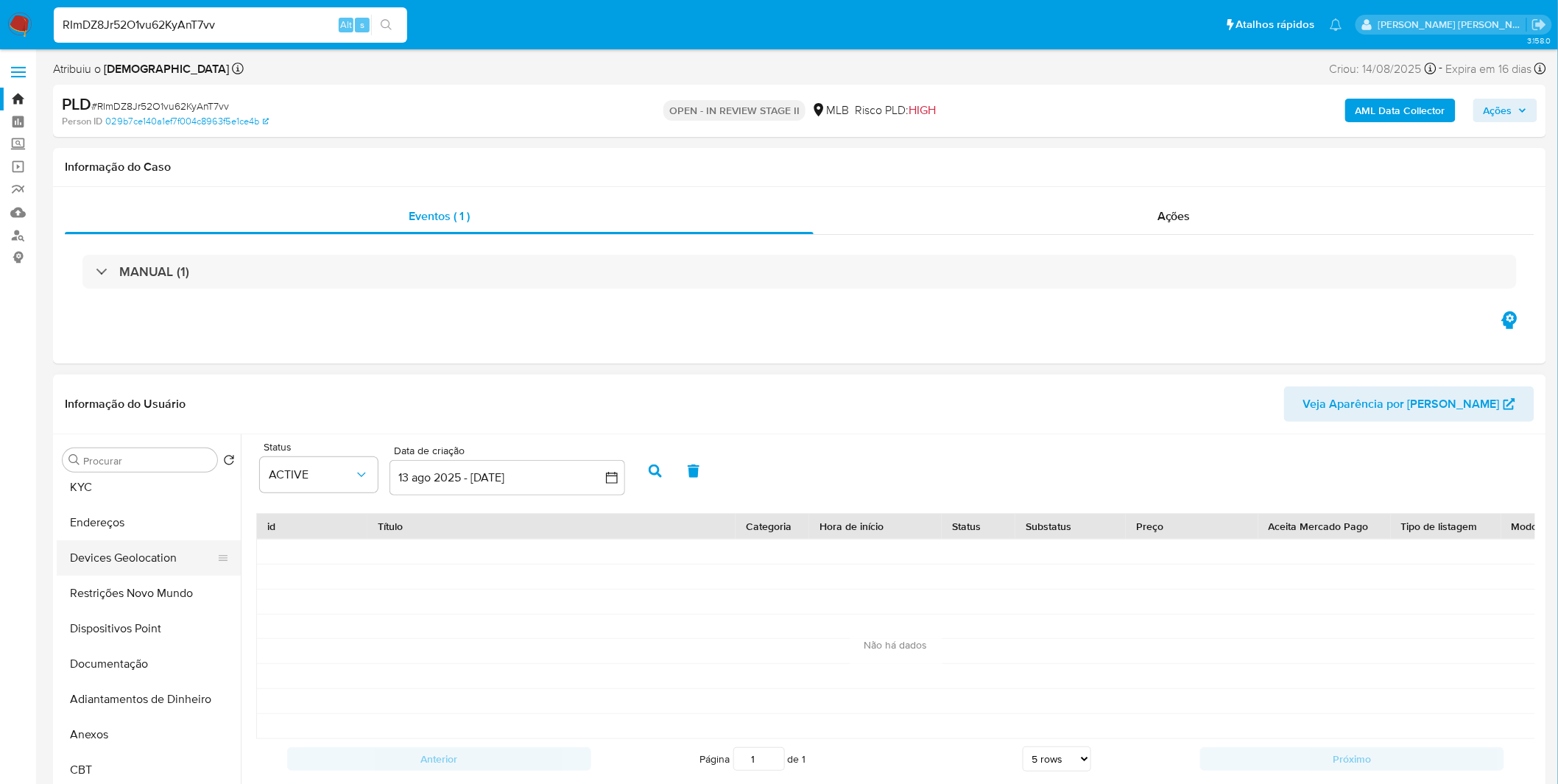
scroll to position [0, 0]
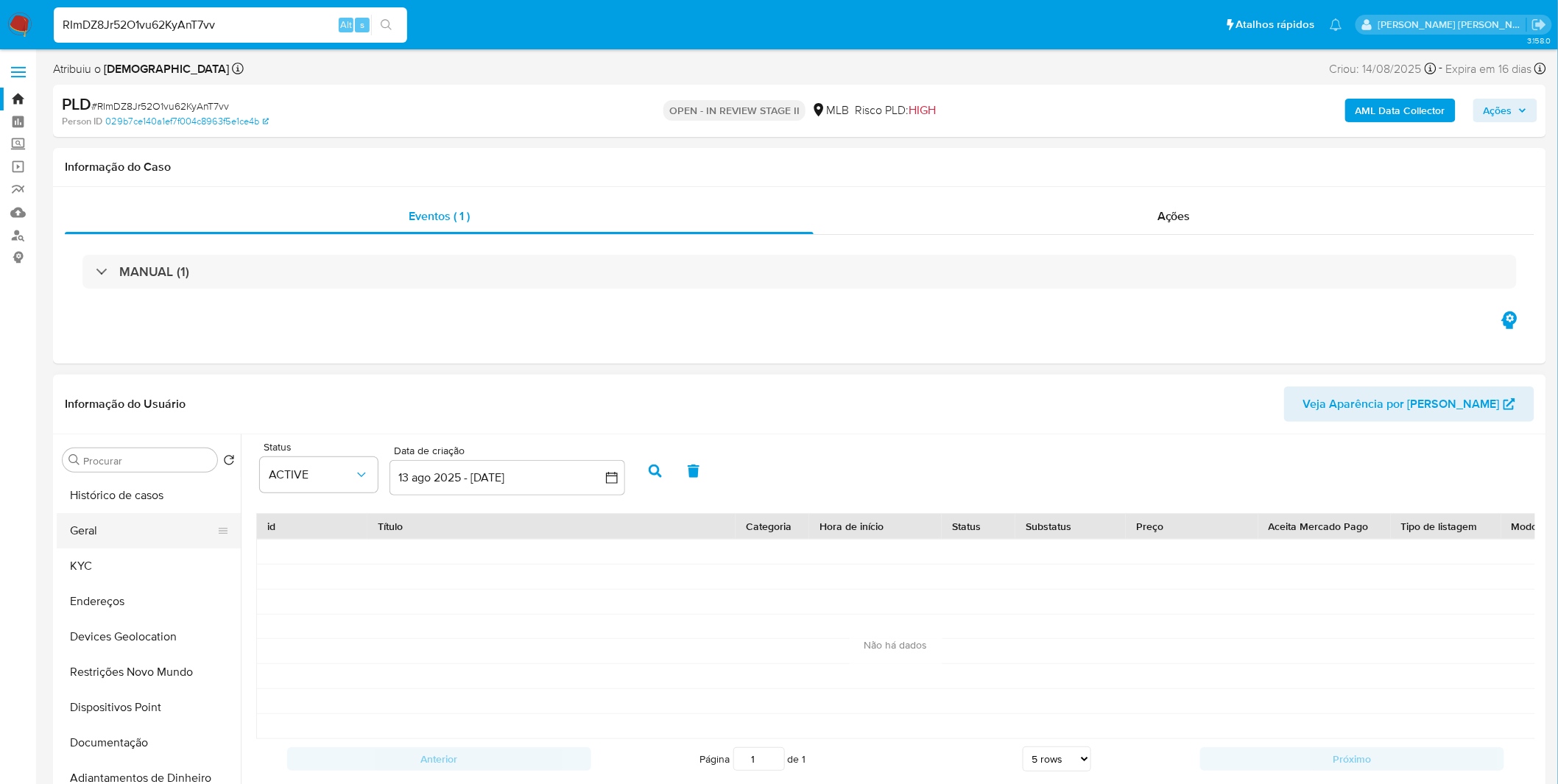
click at [115, 527] on button "Geral" at bounding box center [142, 531] width 172 height 36
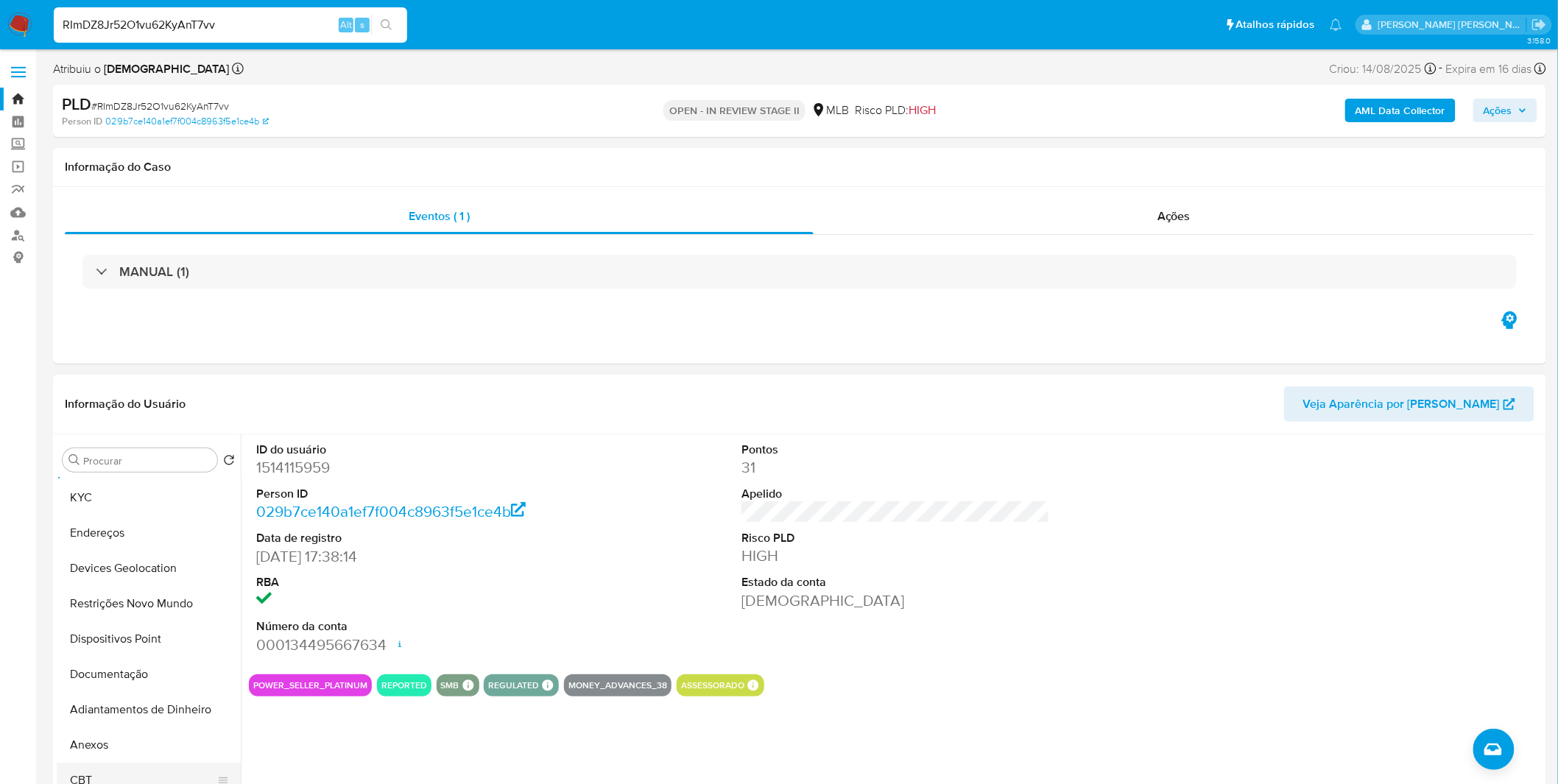
scroll to position [163, 0]
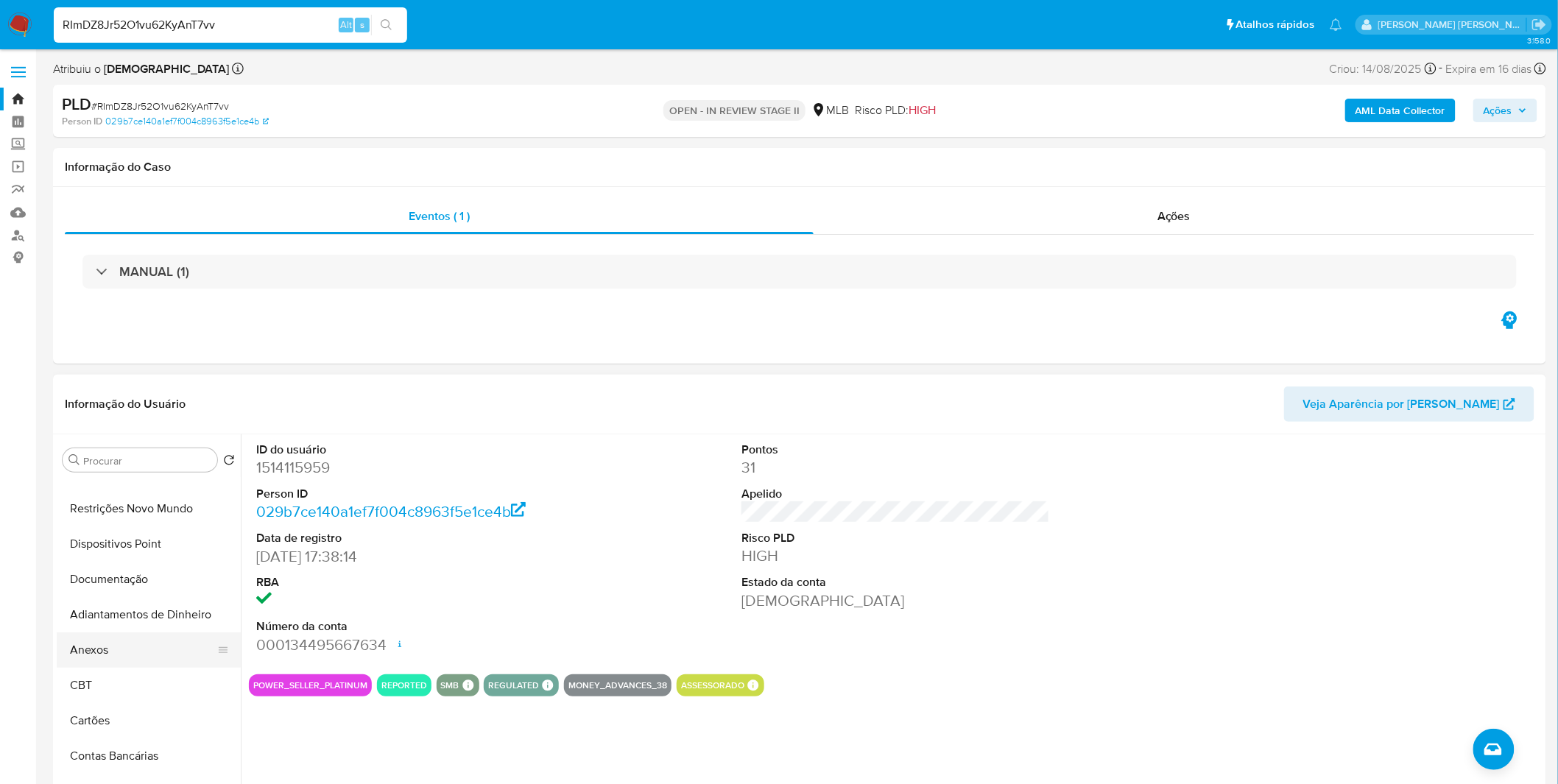
click at [109, 642] on button "Anexos" at bounding box center [142, 650] width 172 height 36
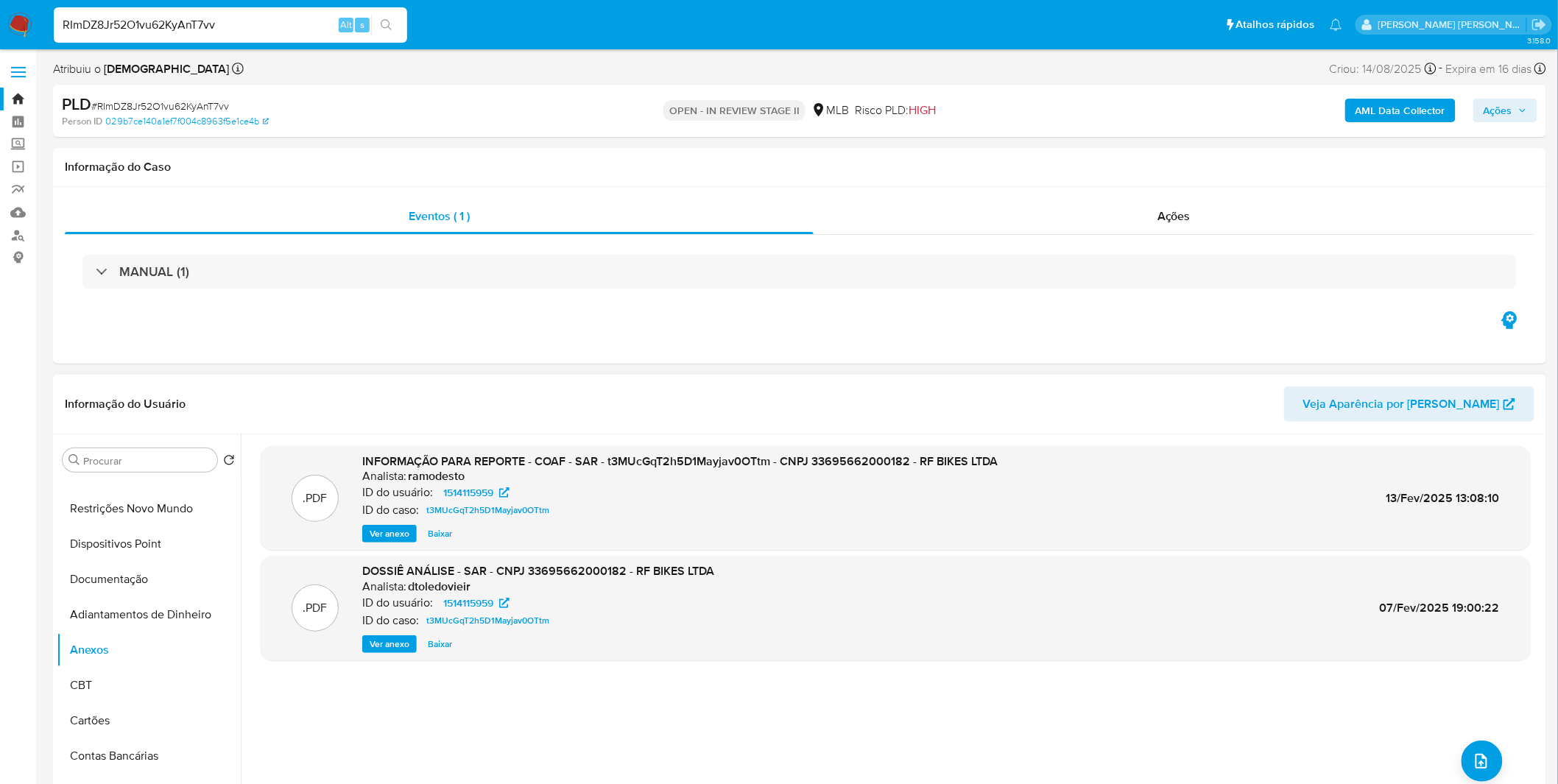
click at [376, 535] on span "Ver anexo" at bounding box center [389, 534] width 40 height 15
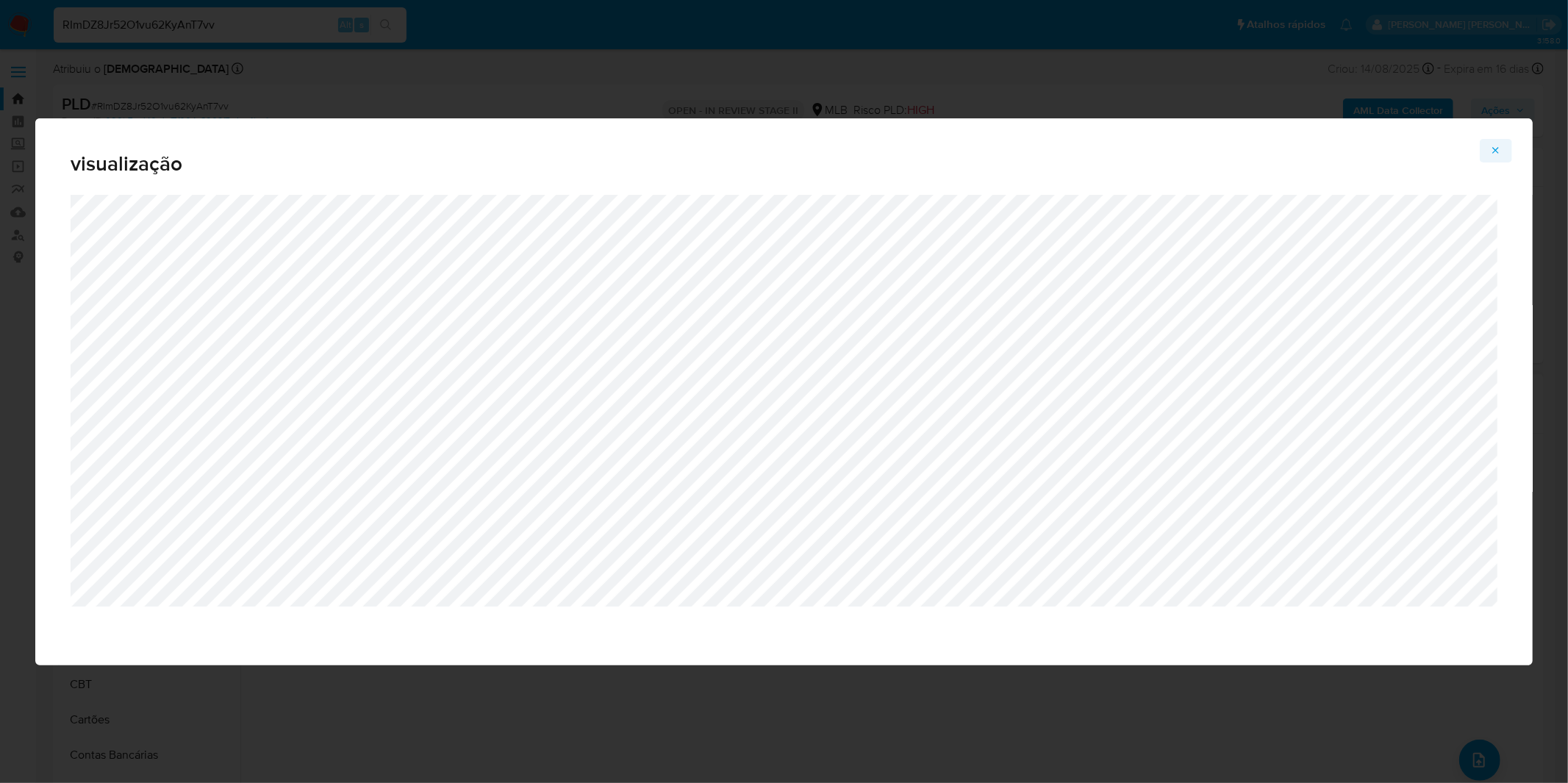
click at [1493, 158] on span "Attachment preview" at bounding box center [1495, 150] width 12 height 21
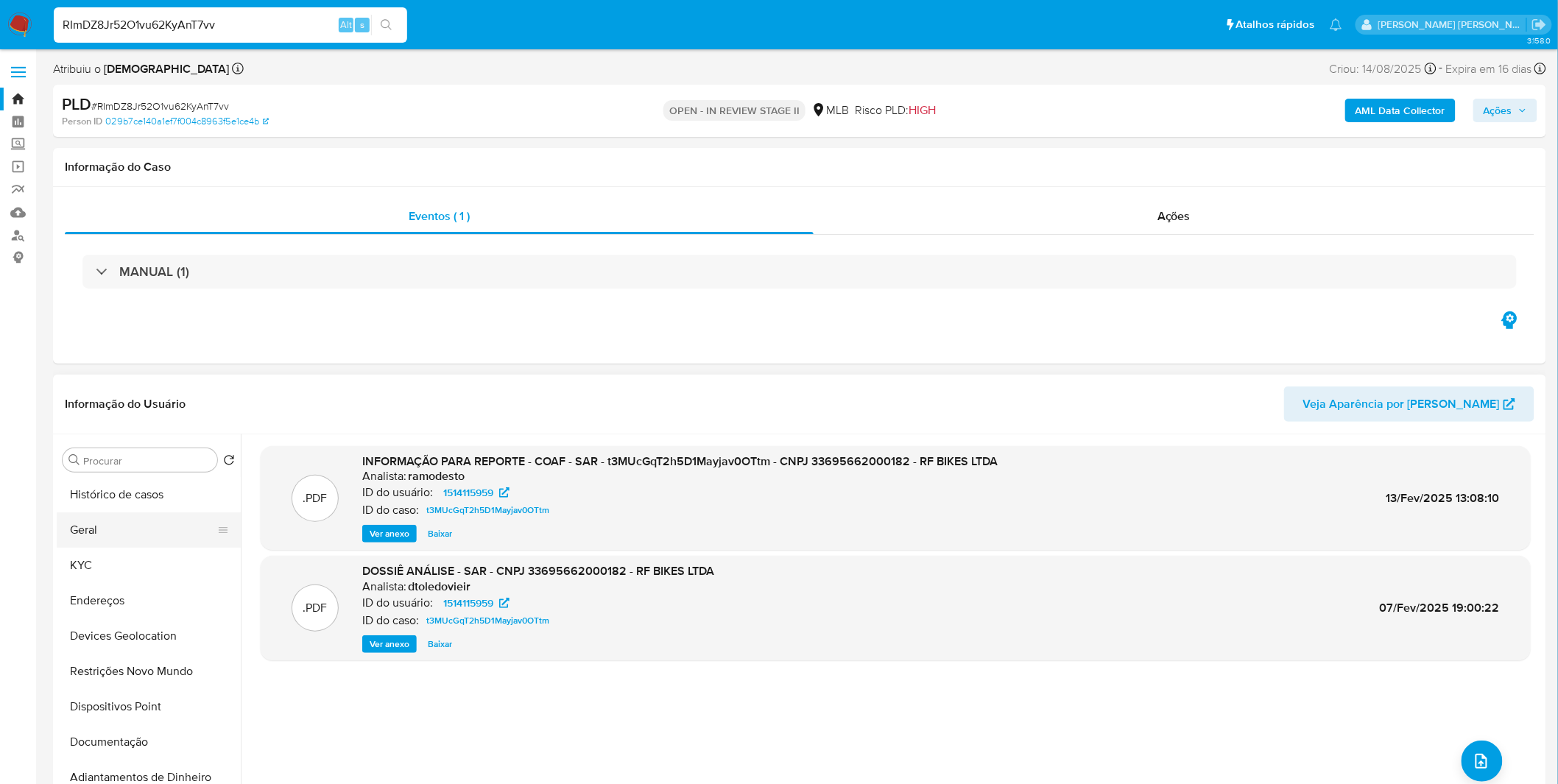
scroll to position [0, 0]
click at [155, 491] on button "Histórico de casos" at bounding box center [142, 495] width 172 height 36
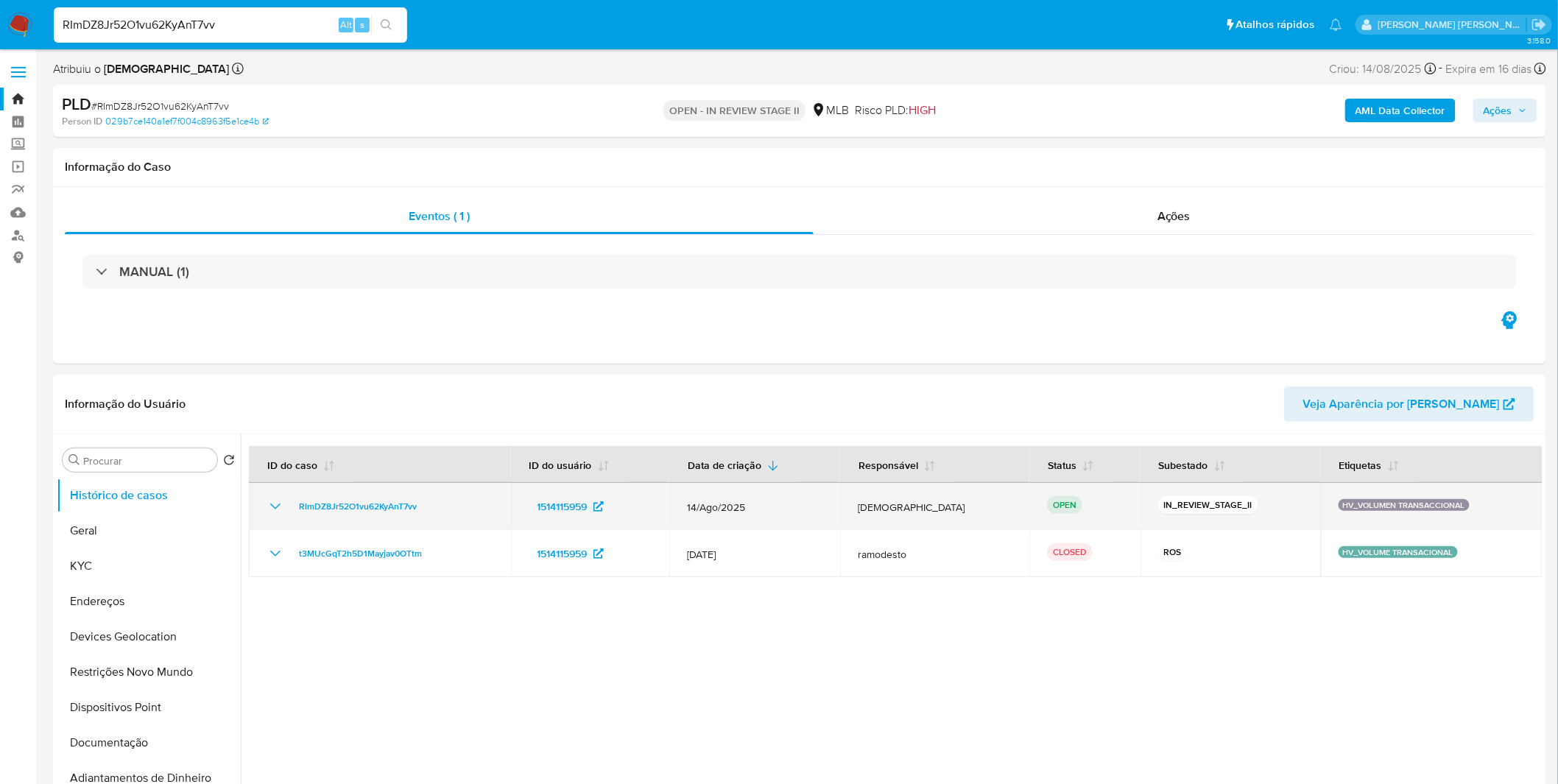
click at [270, 502] on icon "Mostrar/Ocultar" at bounding box center [274, 506] width 17 height 17
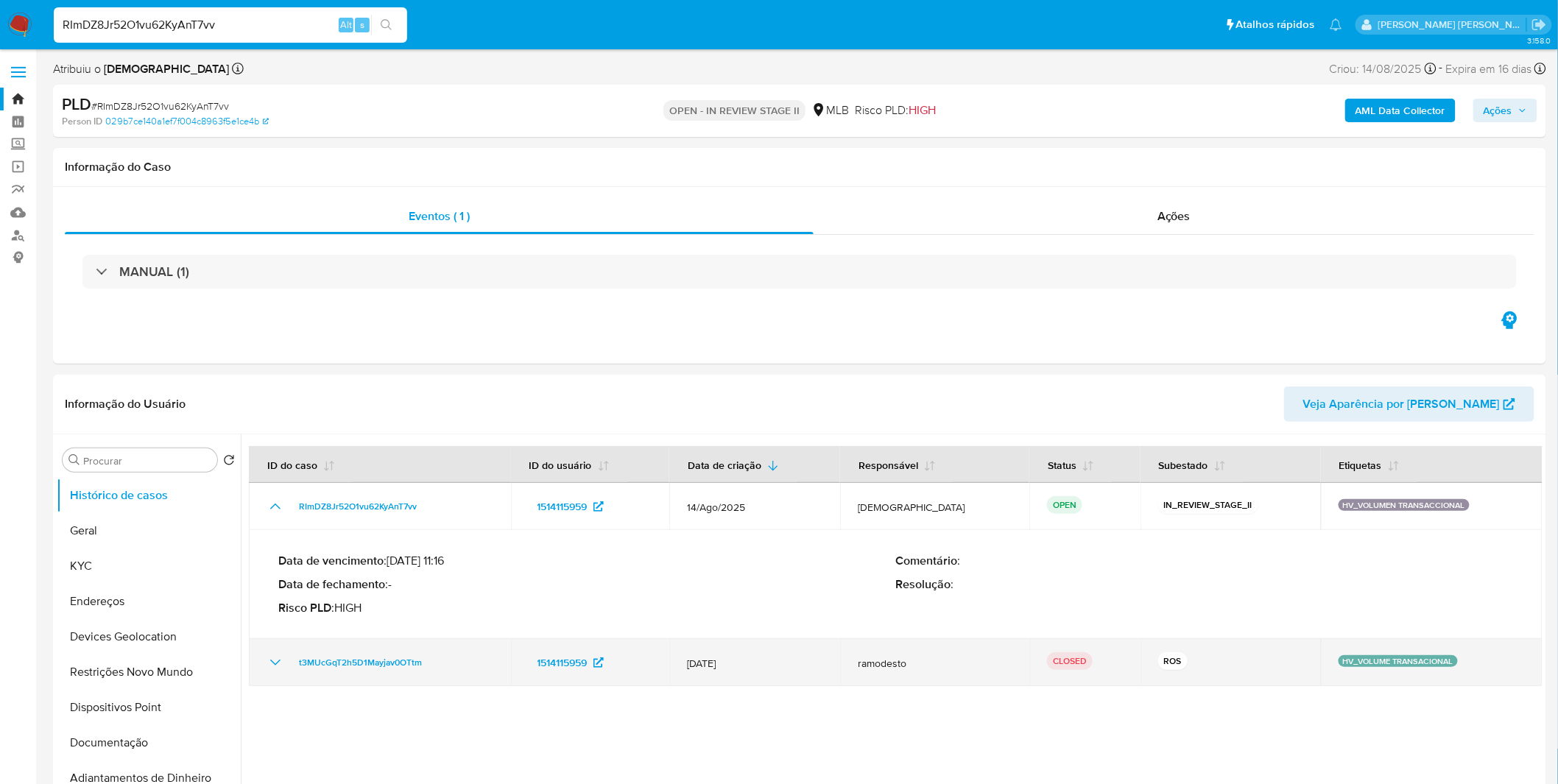
click at [278, 639] on td "t3MUcGqT2h5D1Mayjav0OTtm" at bounding box center [380, 663] width 263 height 47
click at [278, 654] on icon "Mostrar/Ocultar" at bounding box center [274, 662] width 17 height 17
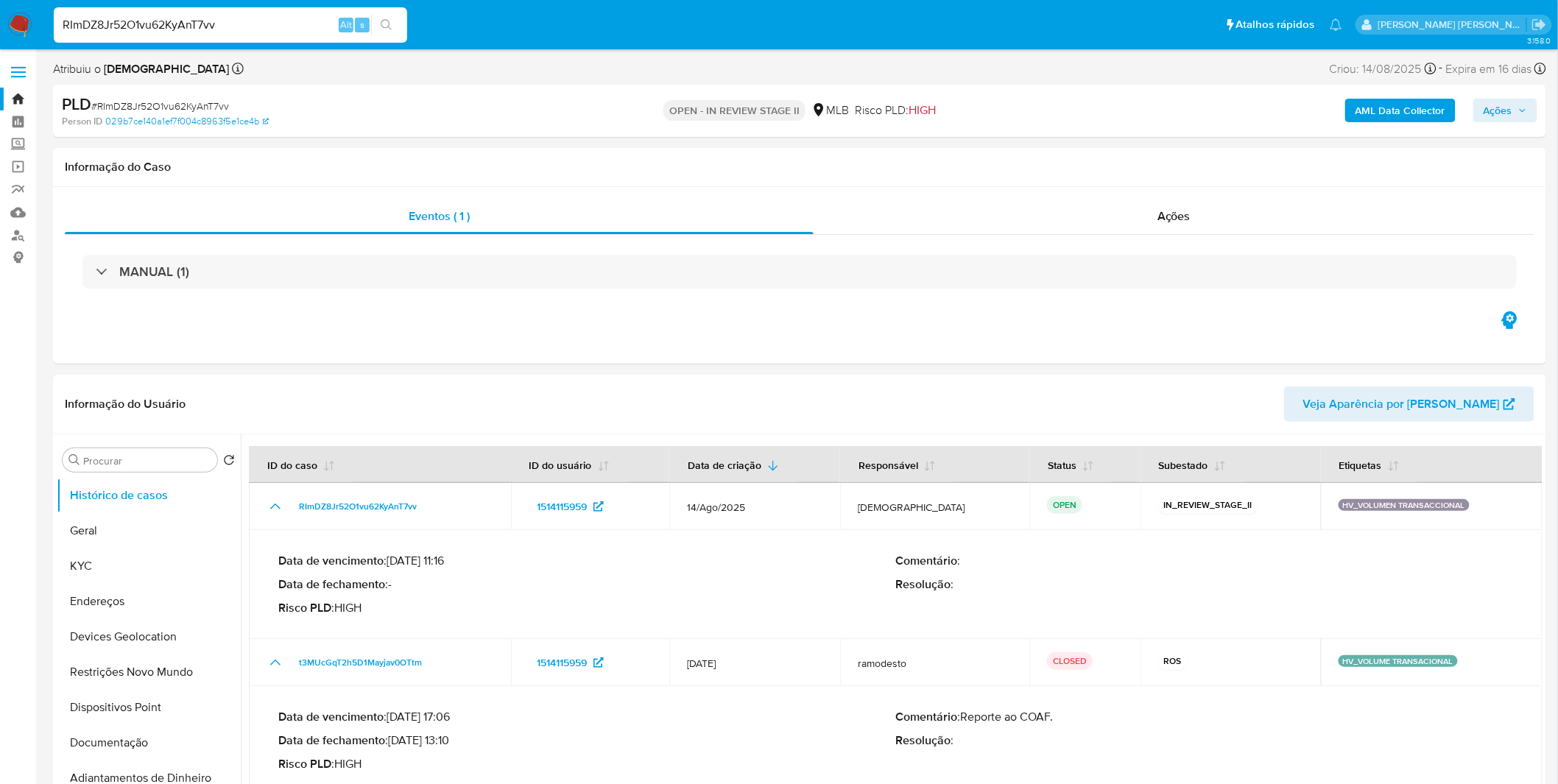
click at [276, 20] on input "RImDZ8Jr52O1vu62KyAnT7vv" at bounding box center [231, 25] width 354 height 19
paste input "Lup85IL3IfeLoRvx7JbRXtMR"
type input "Lup85IL3IfeLoRvx7JbRXtMR"
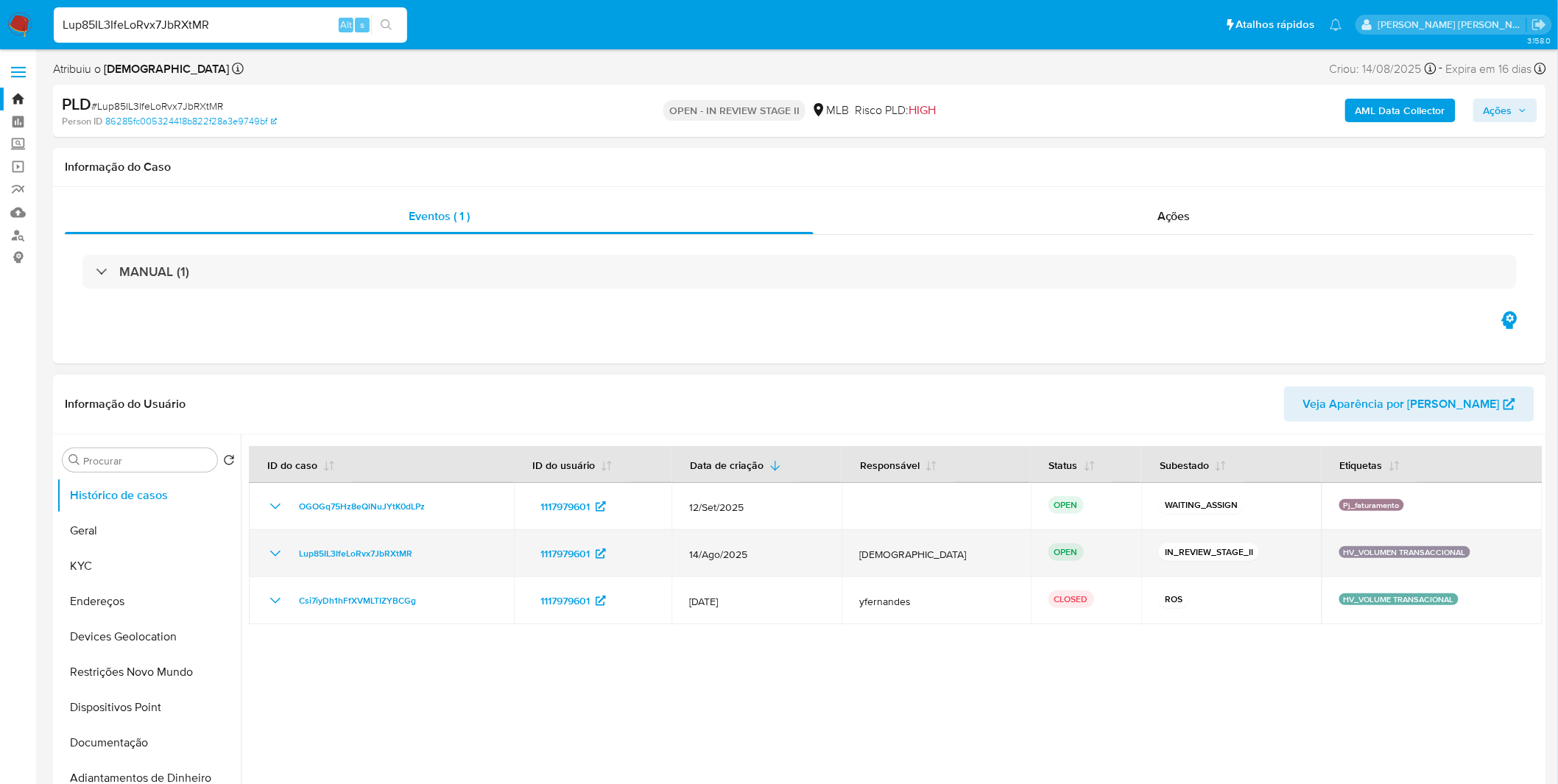
select select "10"
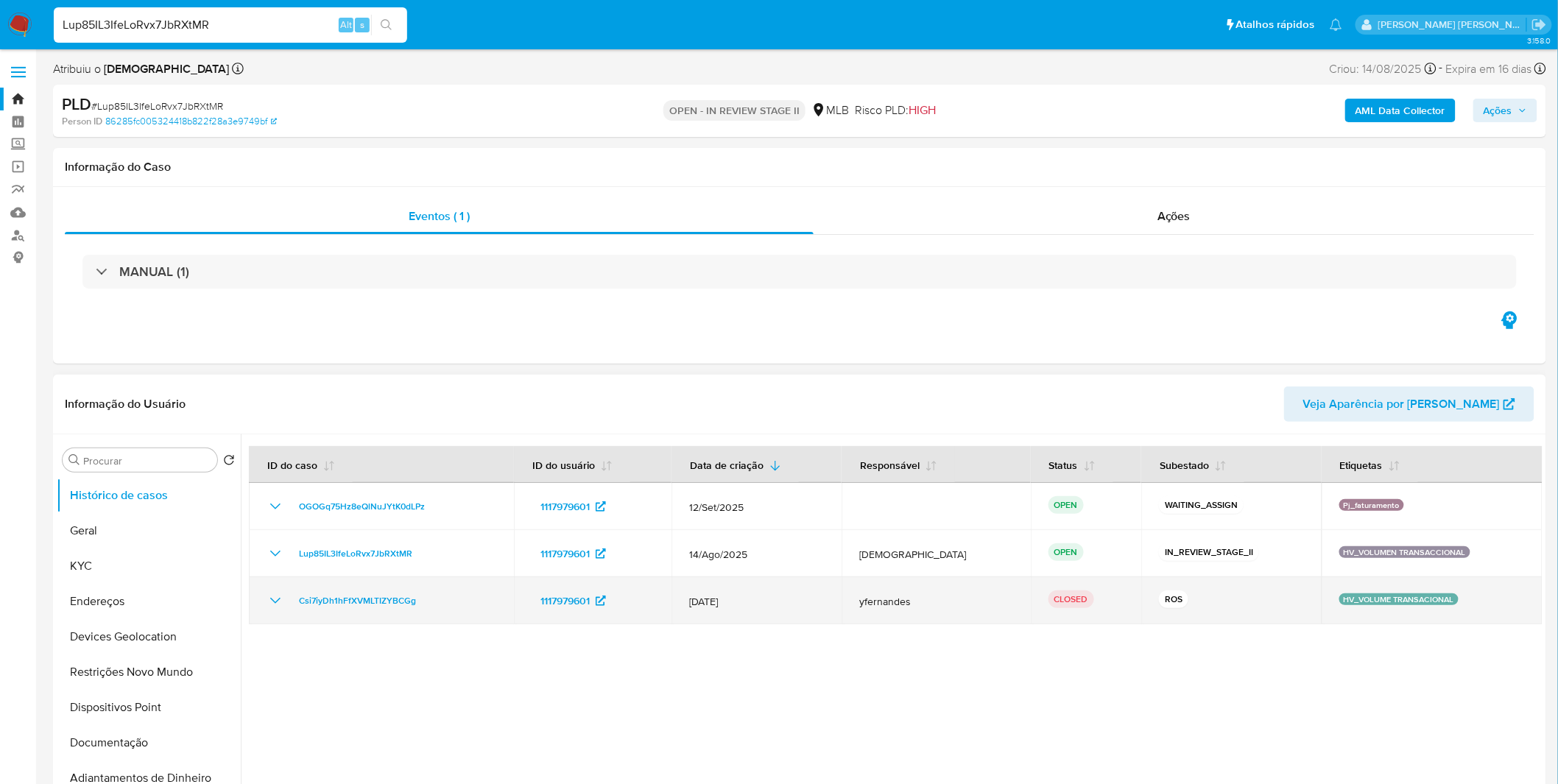
click at [278, 597] on icon "Mostrar/Ocultar" at bounding box center [274, 600] width 17 height 17
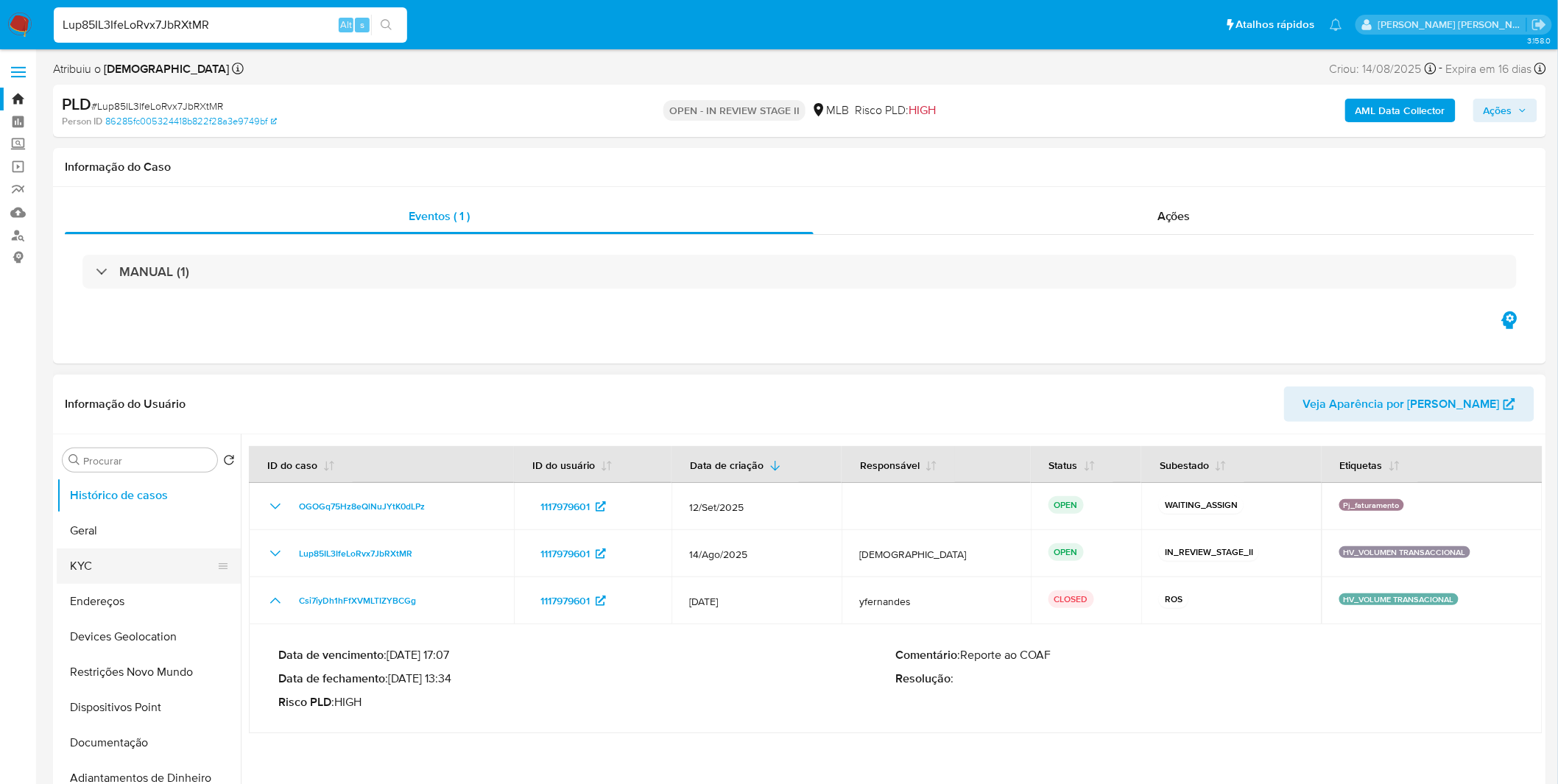
drag, startPoint x: 141, startPoint y: 542, endPoint x: 127, endPoint y: 550, distance: 16.1
click at [132, 546] on button "Geral" at bounding box center [149, 531] width 184 height 36
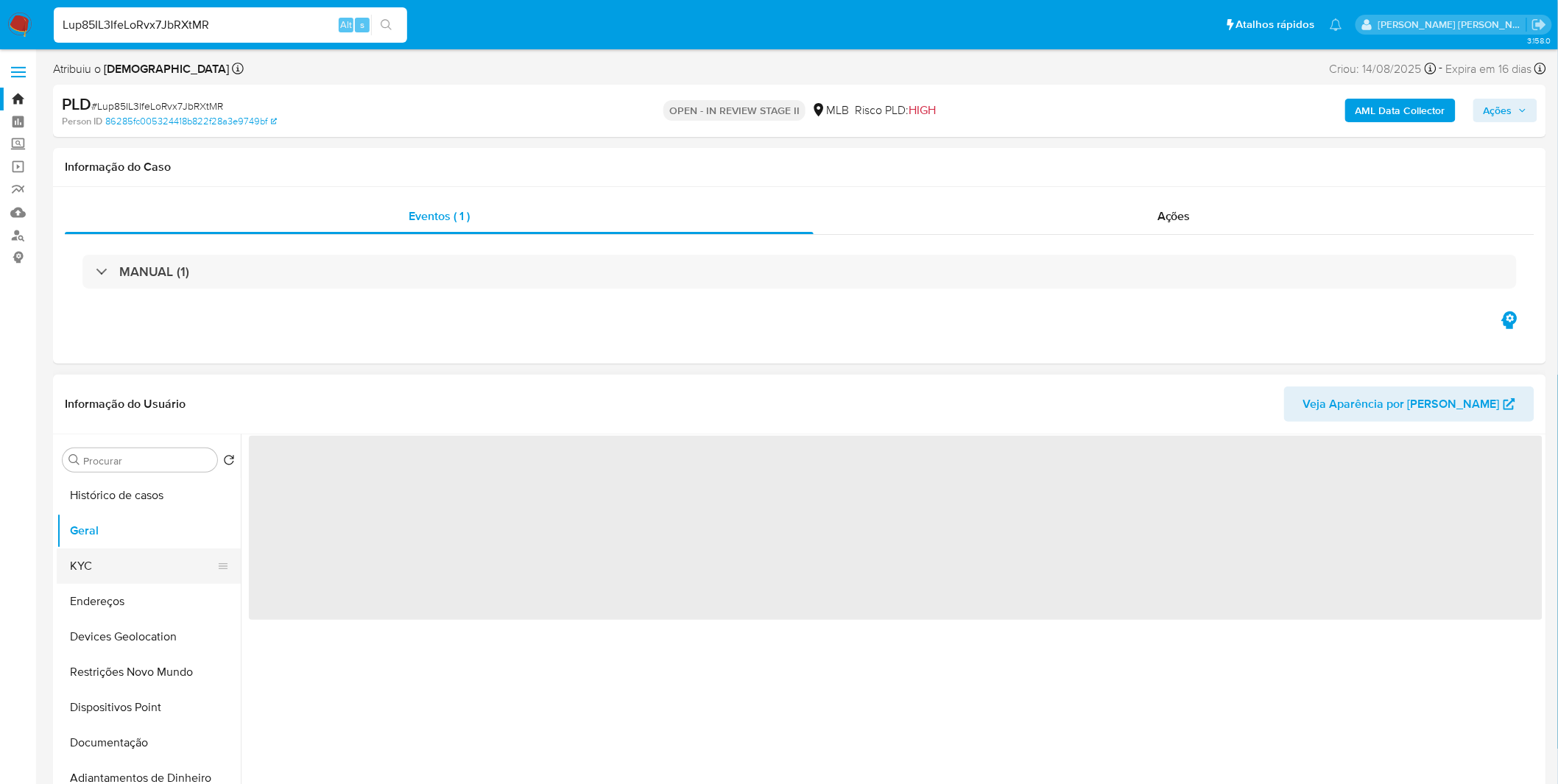
drag, startPoint x: 131, startPoint y: 565, endPoint x: 201, endPoint y: 552, distance: 71.2
click at [132, 565] on button "KYC" at bounding box center [142, 566] width 172 height 36
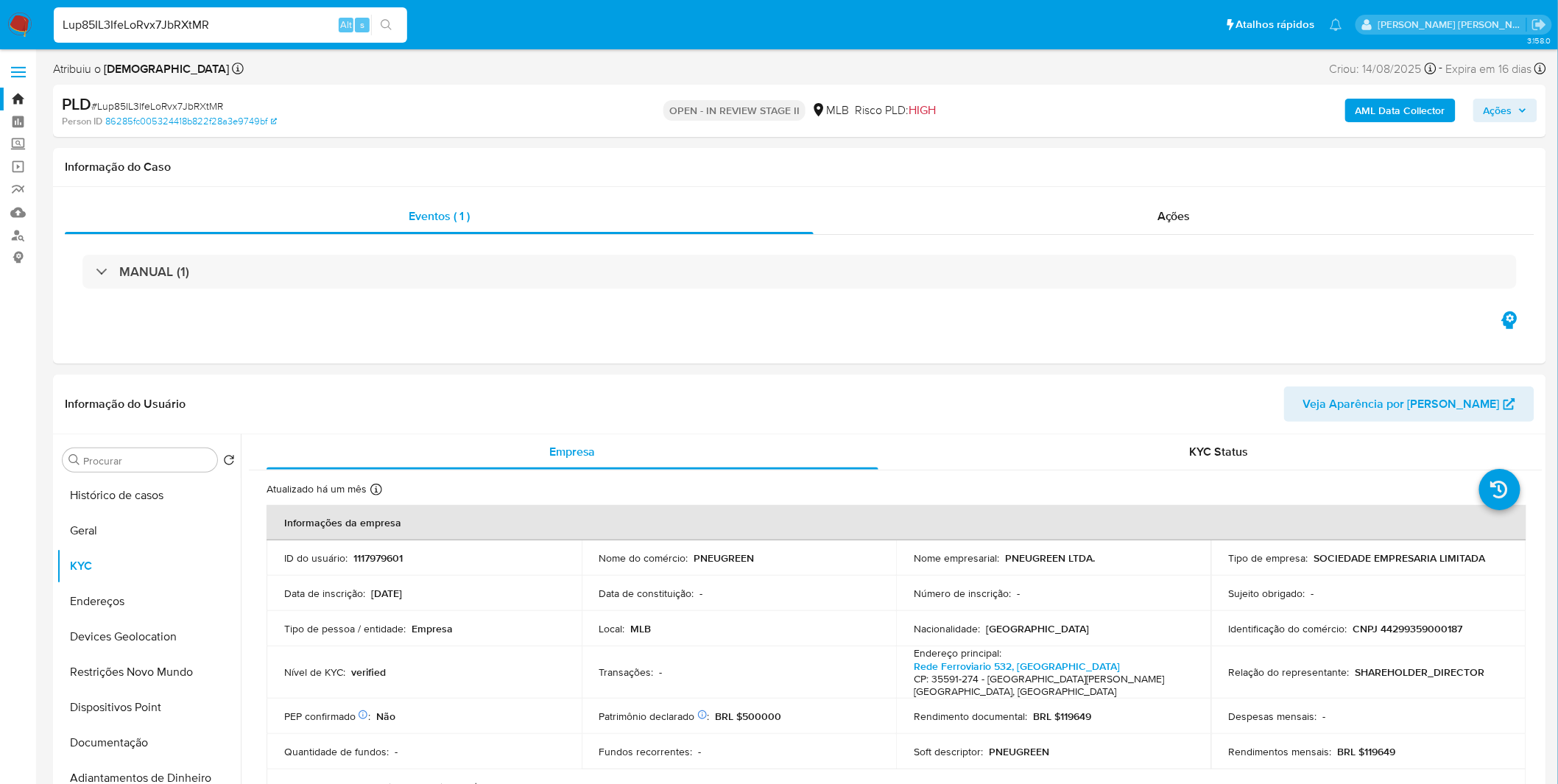
click at [149, 25] on input "Lup85IL3IfeLoRvx7JbRXtMR" at bounding box center [231, 25] width 354 height 19
paste input "RImDZ8Jr52O1vu62KyAnT7vv"
type input "RImDZ8Jr52O1vu62KyAnT7vv"
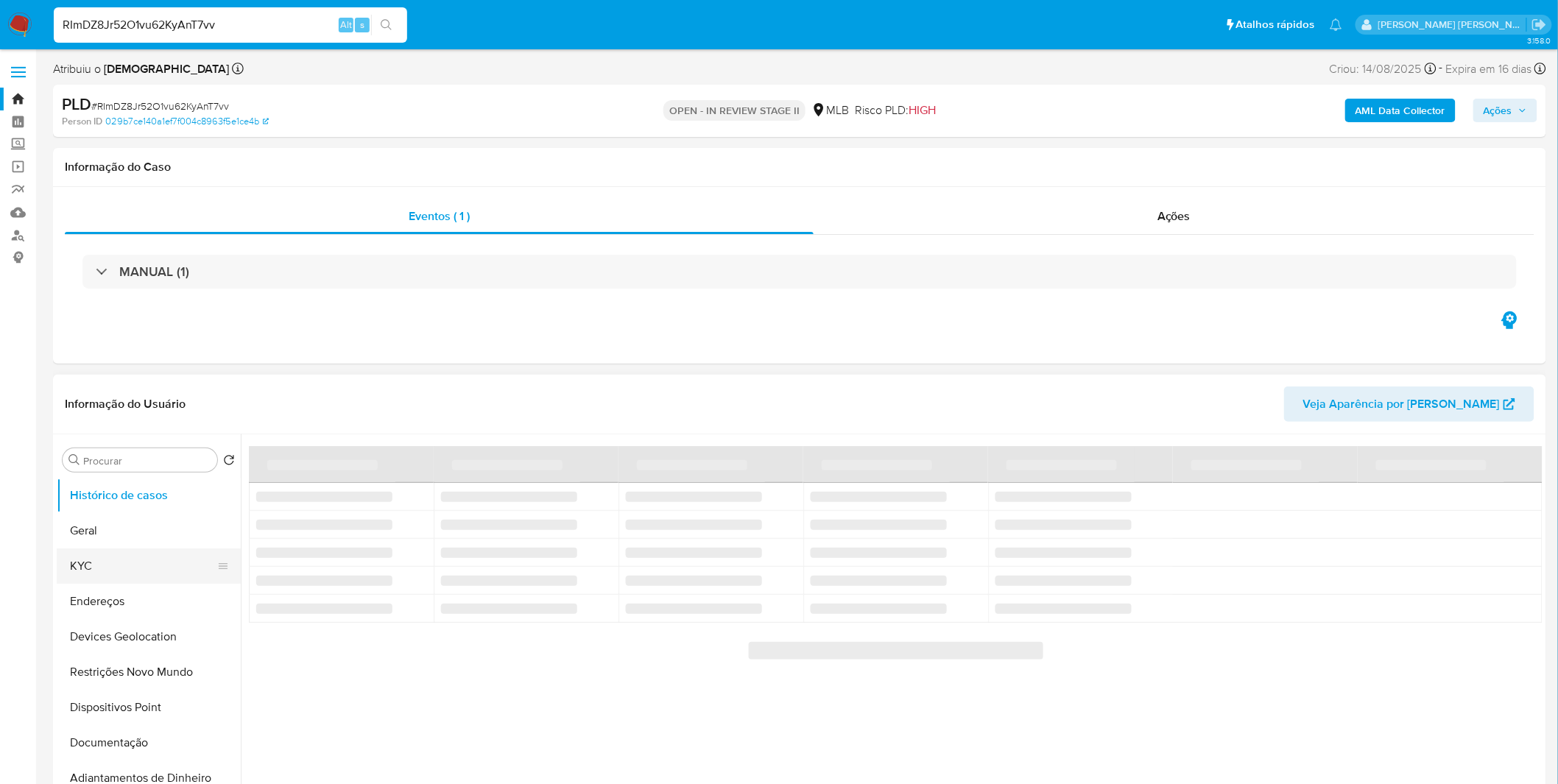
click at [145, 562] on button "KYC" at bounding box center [142, 566] width 172 height 36
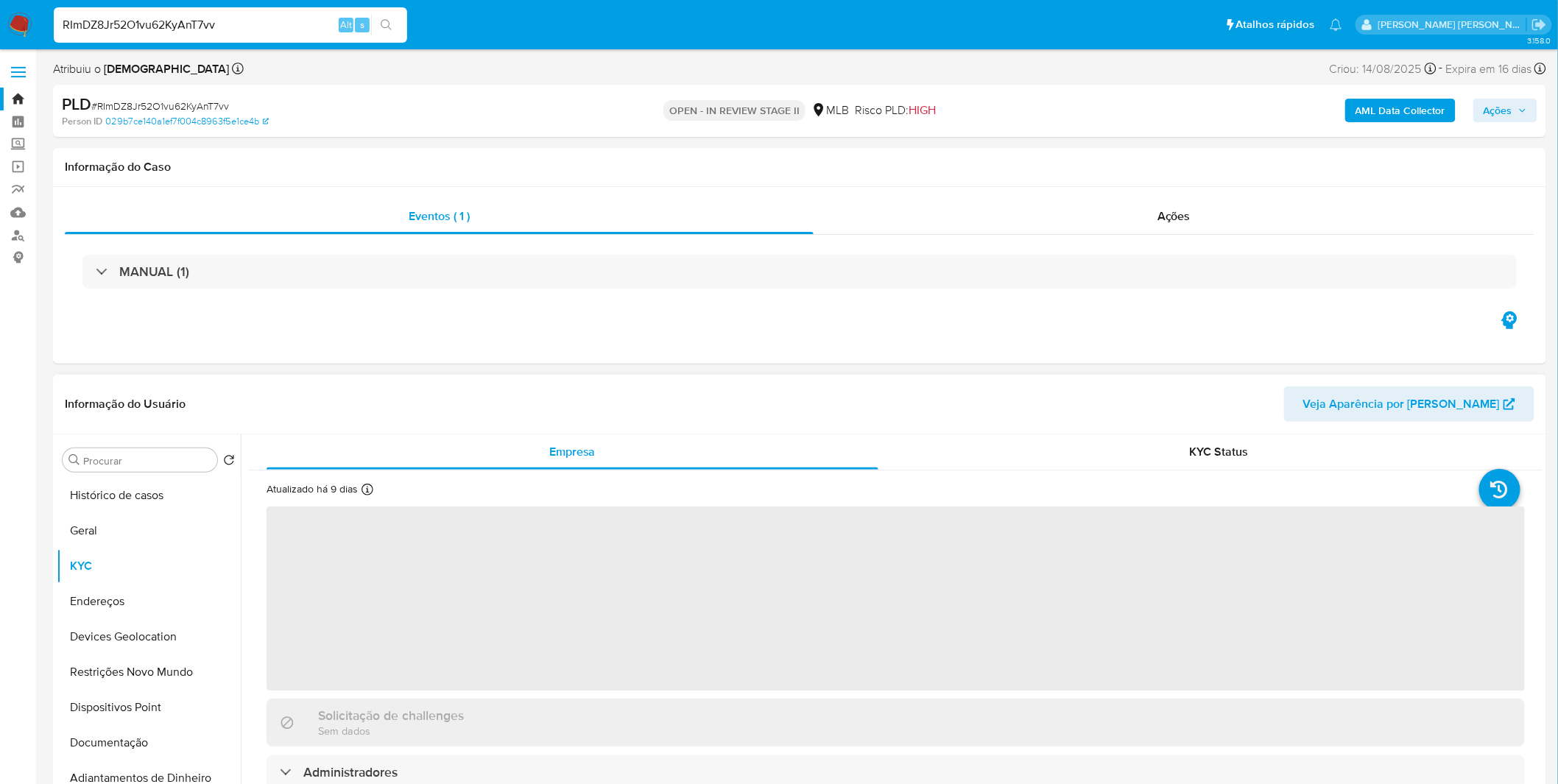
select select "10"
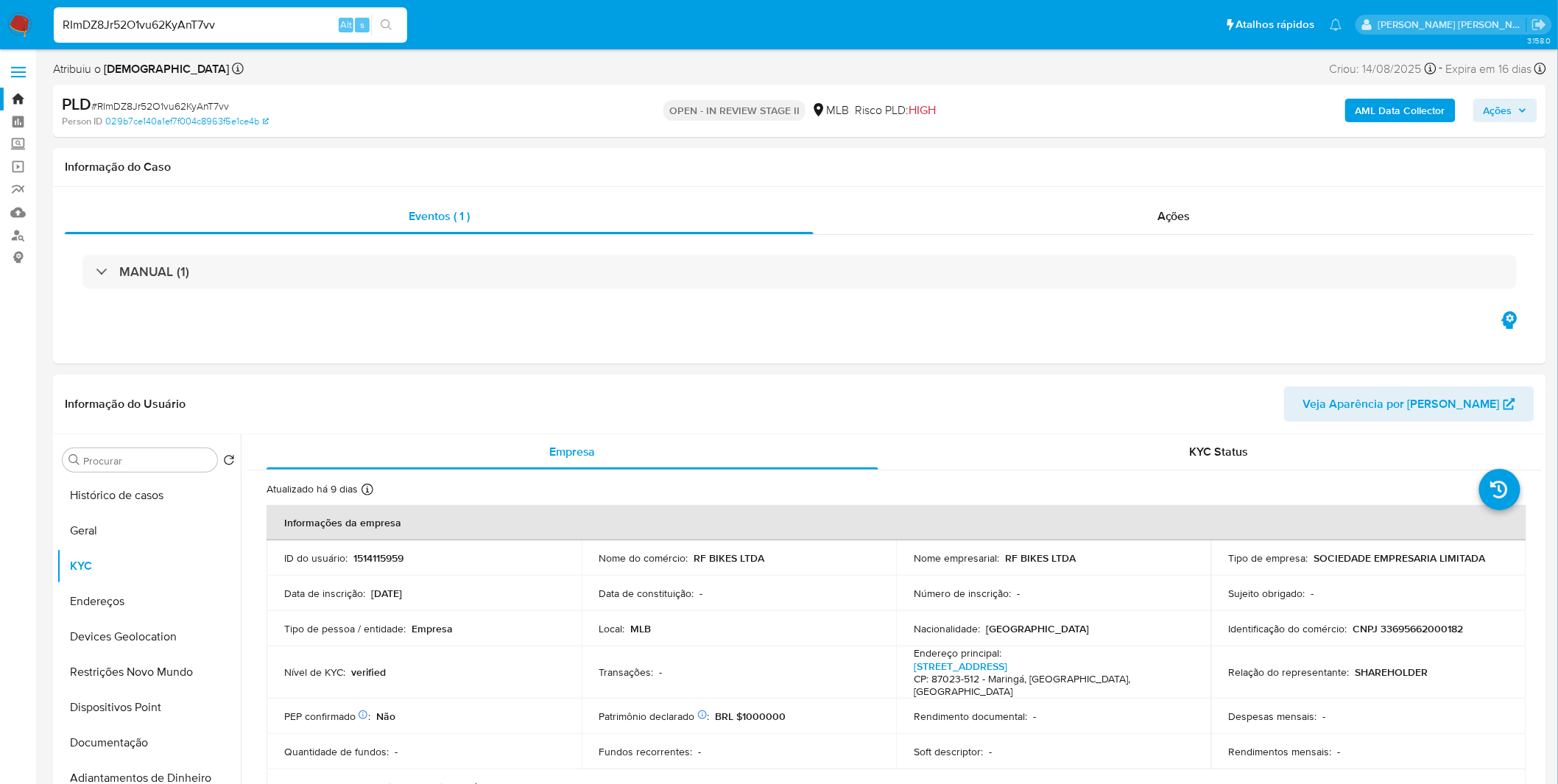
click at [145, 18] on input "RImDZ8Jr52O1vu62KyAnT7vv" at bounding box center [231, 25] width 354 height 19
paste input "NY7AOrBsPCsw4tZeOJNvEFcb"
type input "NY7AOrBsPCsw4tZeOJNvEFcb"
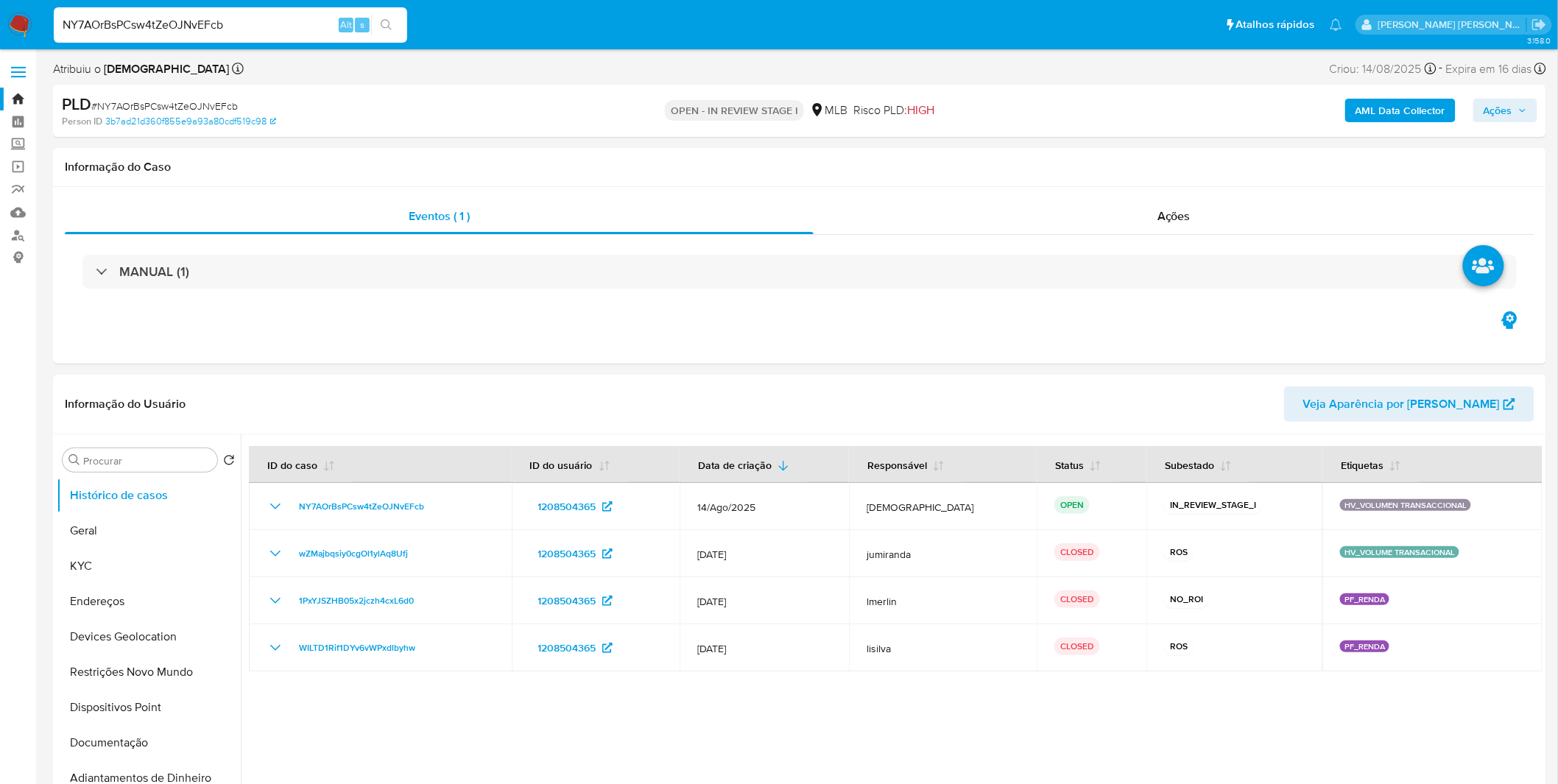
select select "10"
click at [117, 565] on button "KYC" at bounding box center [142, 566] width 172 height 36
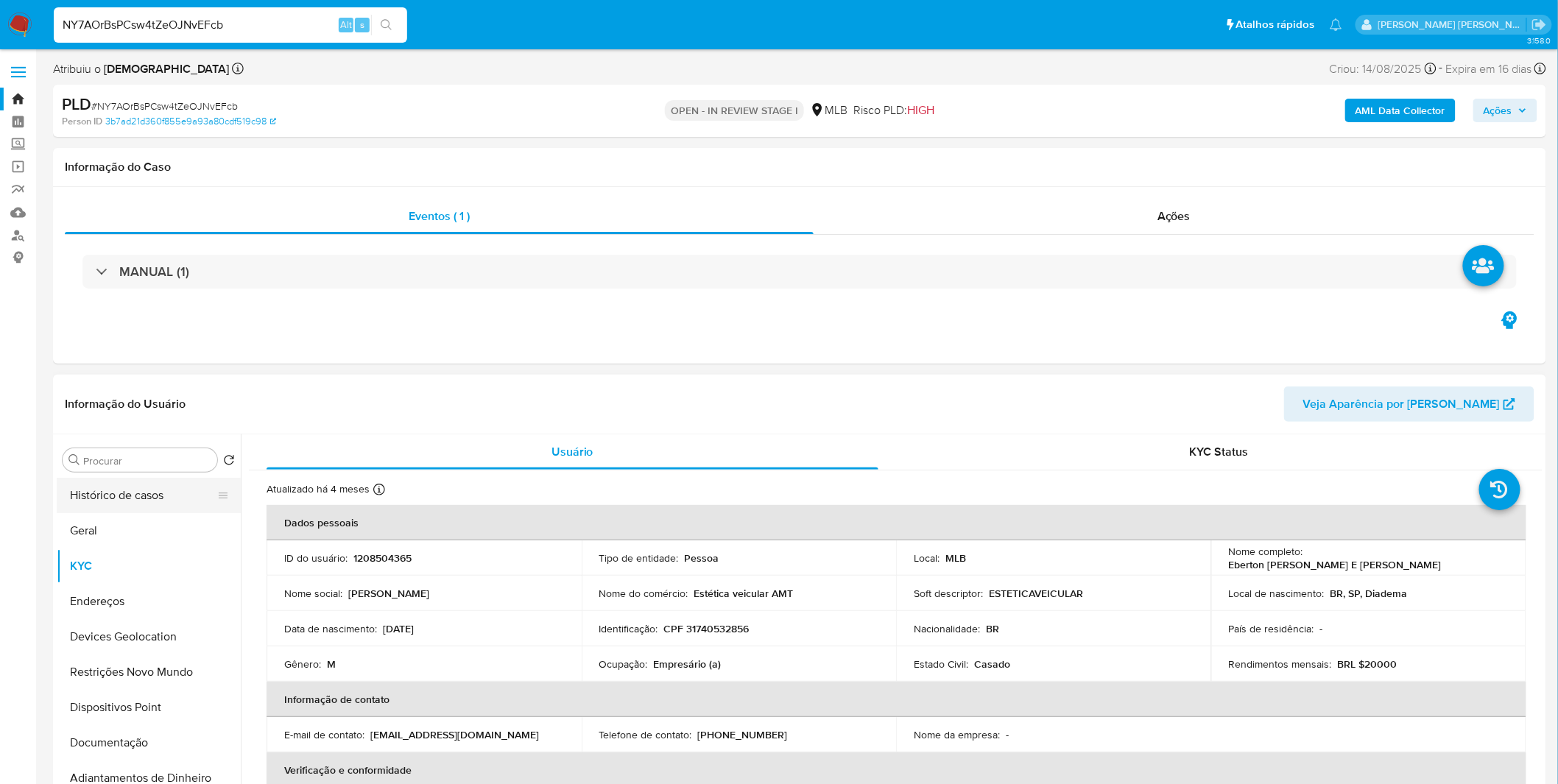
click at [148, 496] on button "Histórico de casos" at bounding box center [142, 495] width 172 height 36
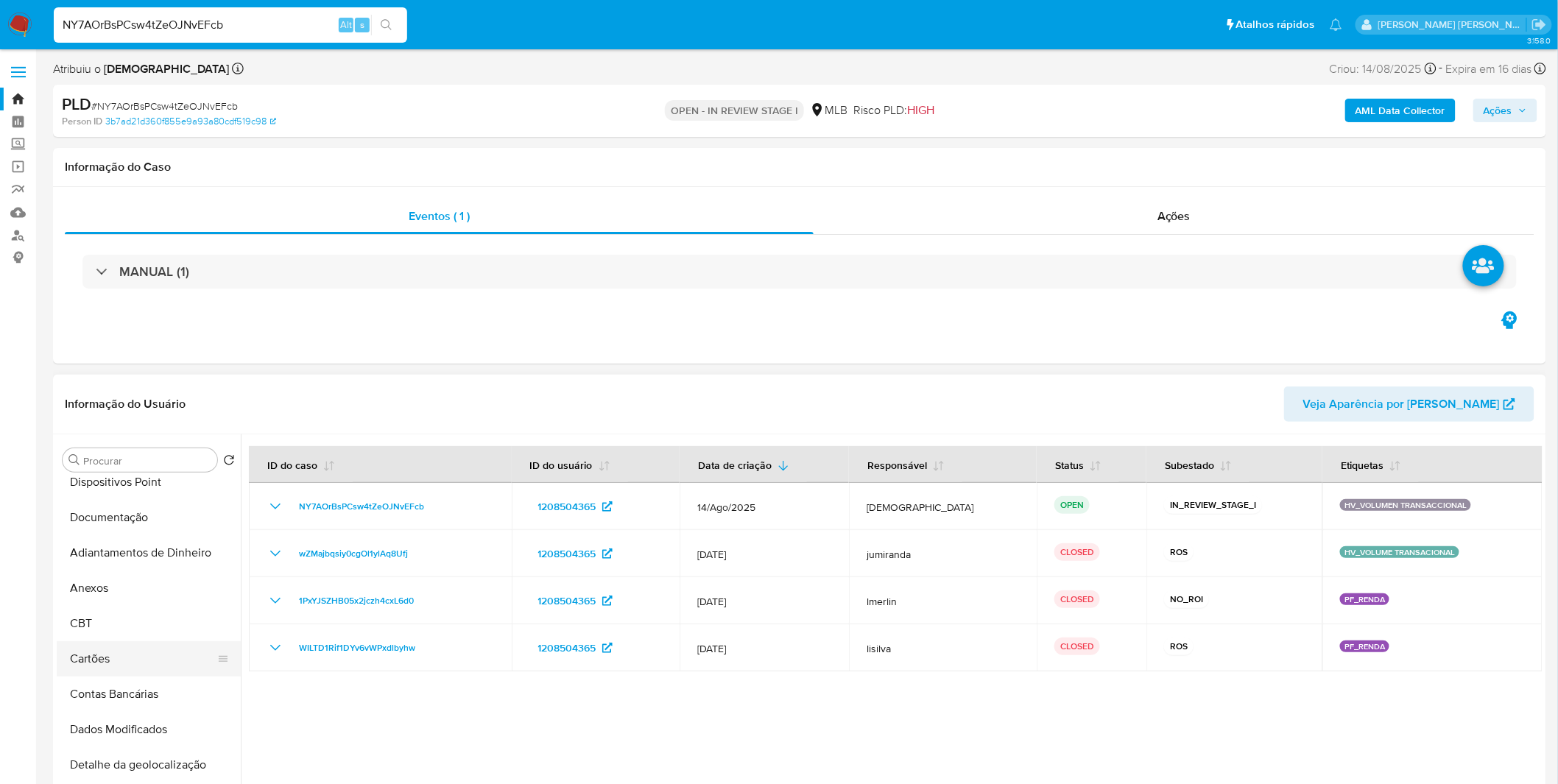
scroll to position [245, 0]
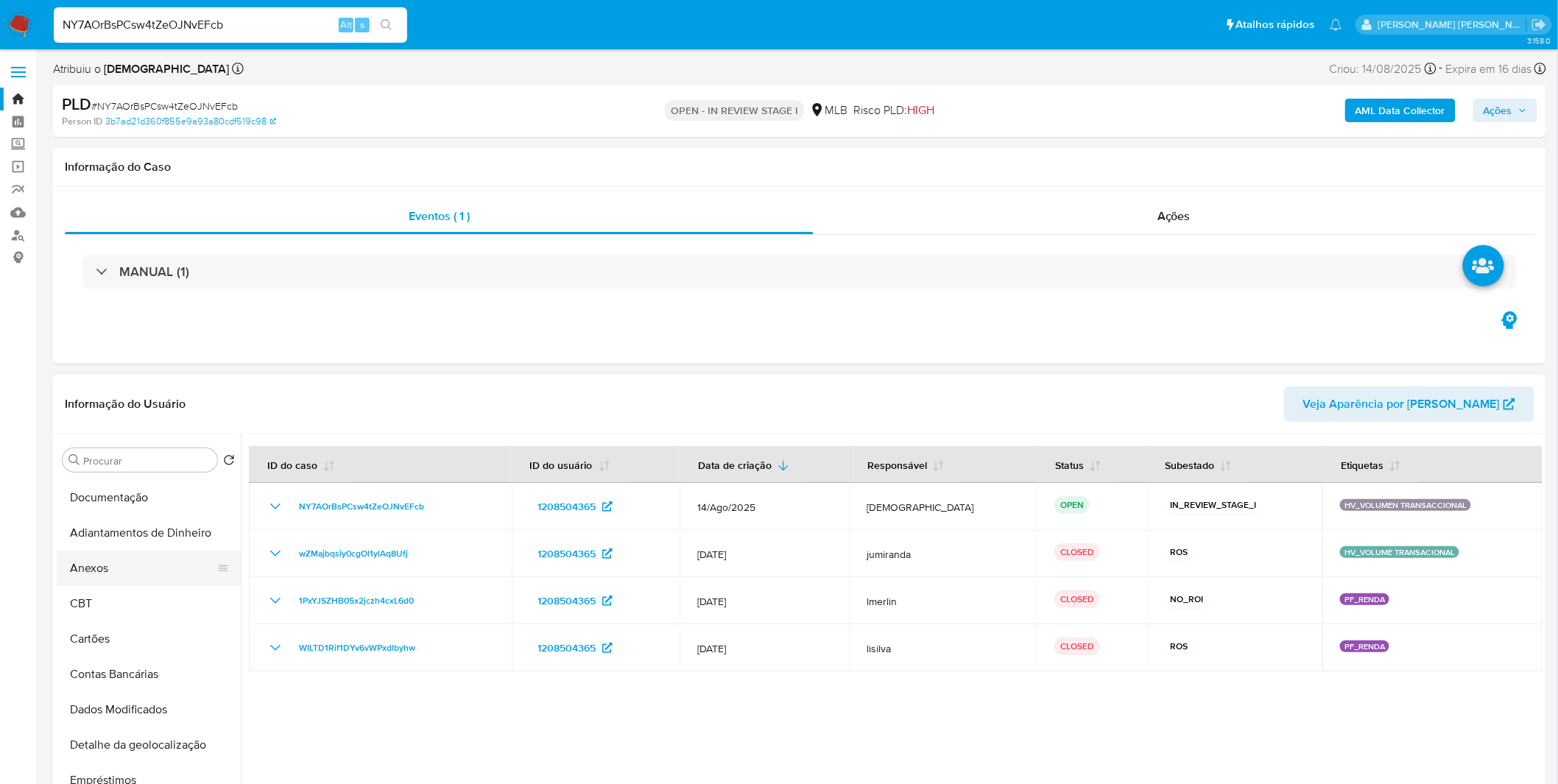
click at [131, 567] on button "Anexos" at bounding box center [142, 568] width 172 height 36
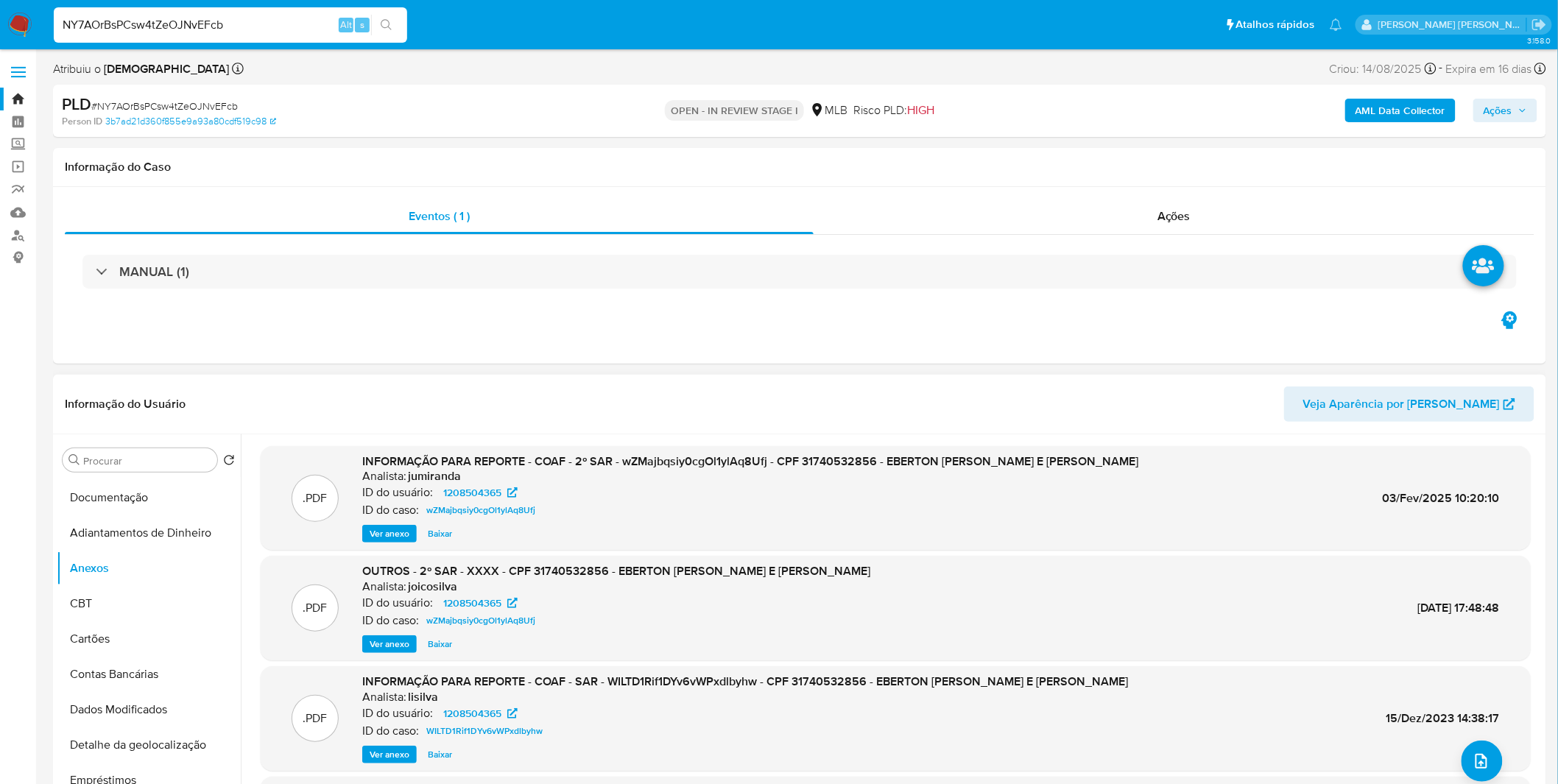
click at [384, 534] on span "Ver anexo" at bounding box center [389, 534] width 40 height 15
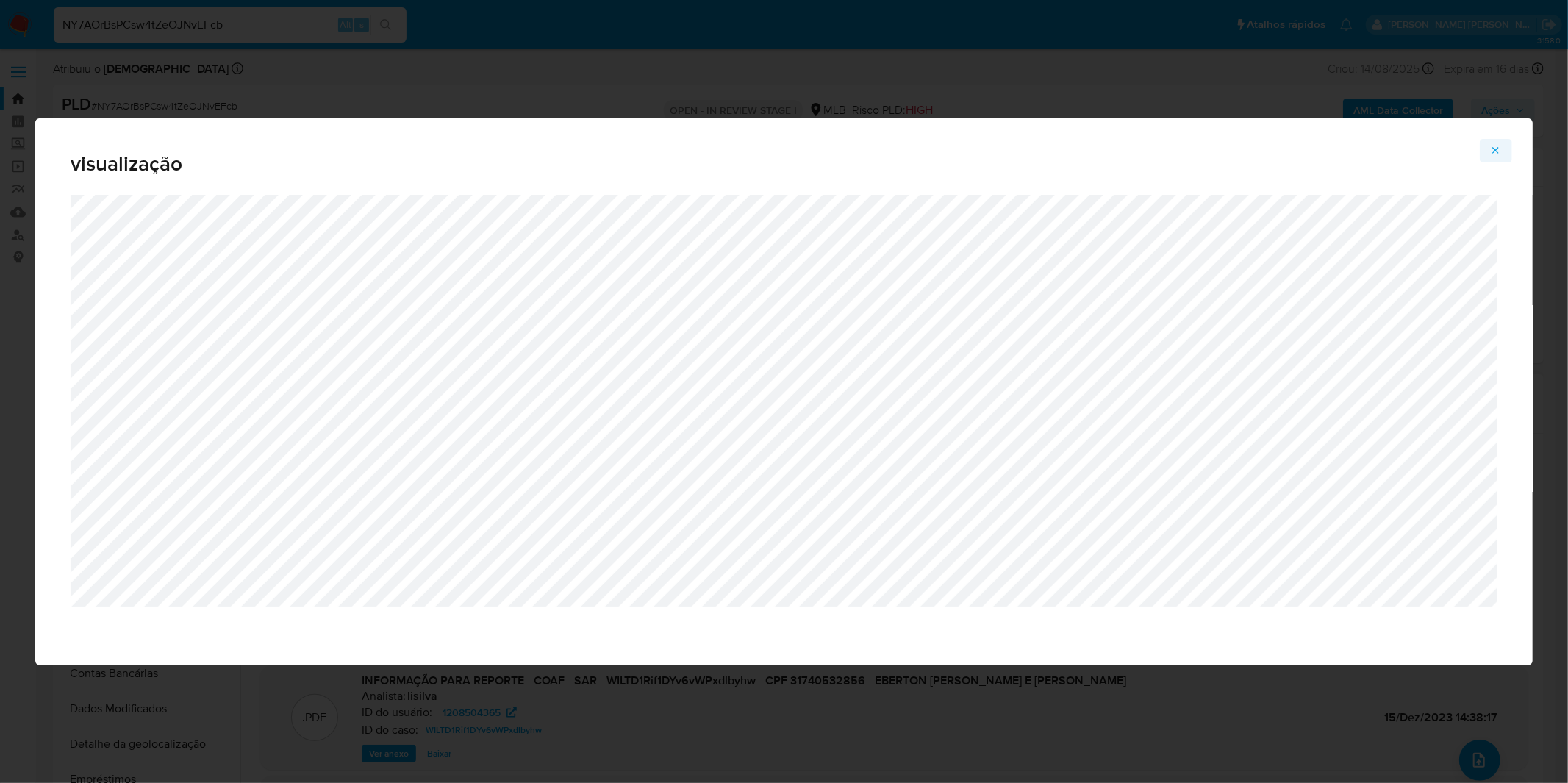
click at [1500, 157] on span "Attachment preview" at bounding box center [1495, 150] width 12 height 21
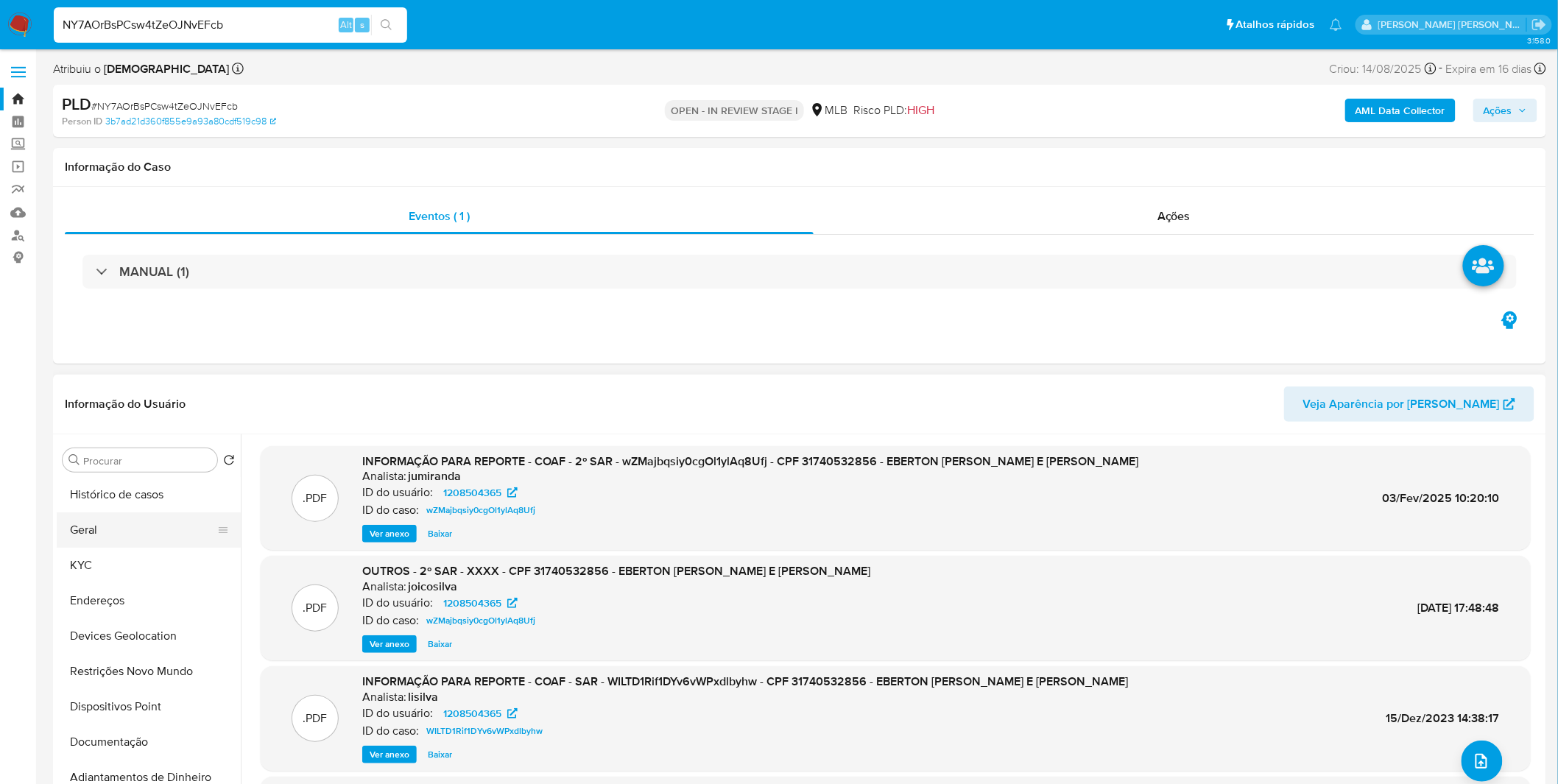
scroll to position [0, 0]
click at [116, 487] on button "Histórico de casos" at bounding box center [142, 495] width 172 height 36
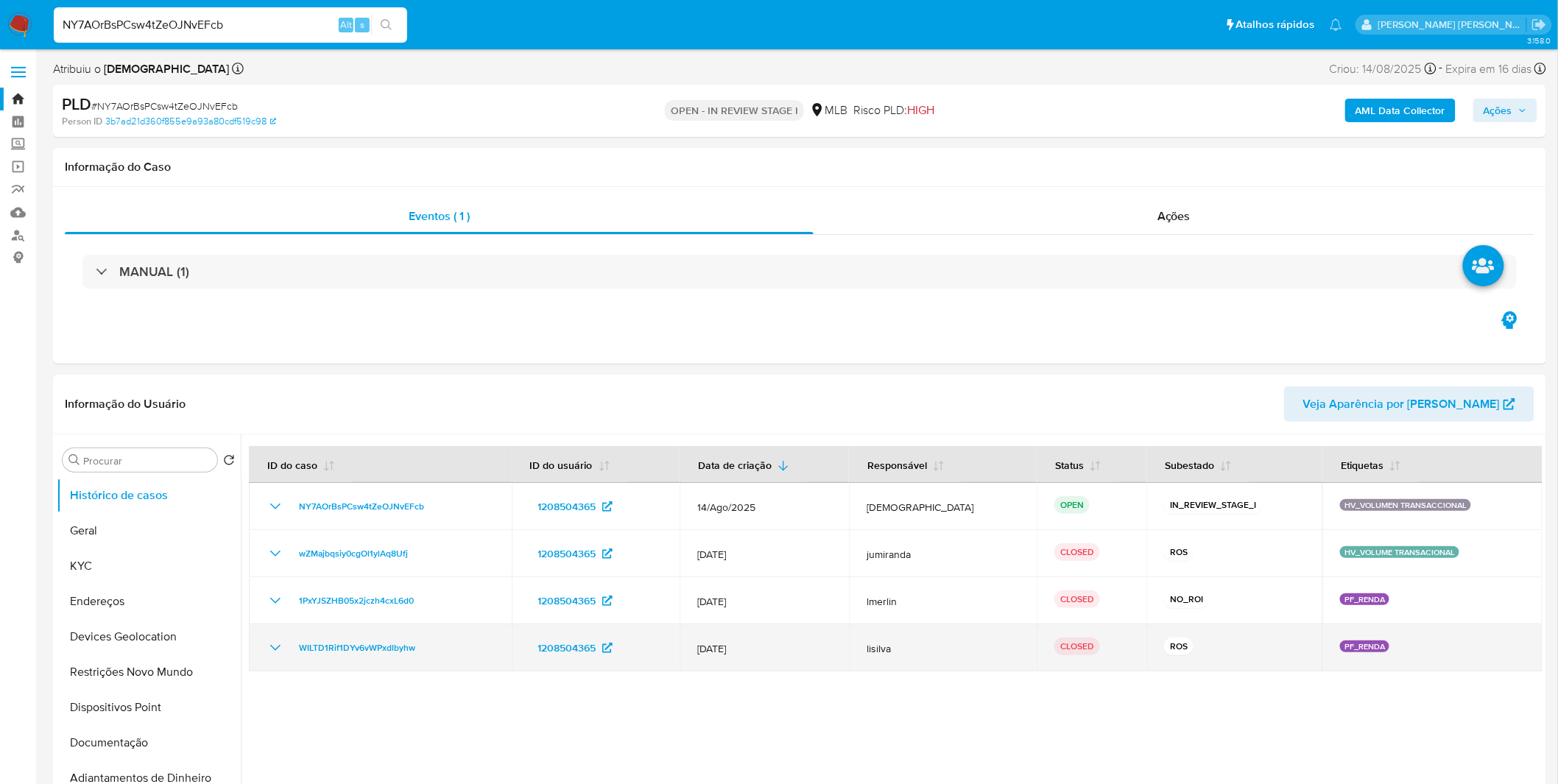
click at [282, 645] on icon "Mostrar/Ocultar" at bounding box center [274, 647] width 17 height 17
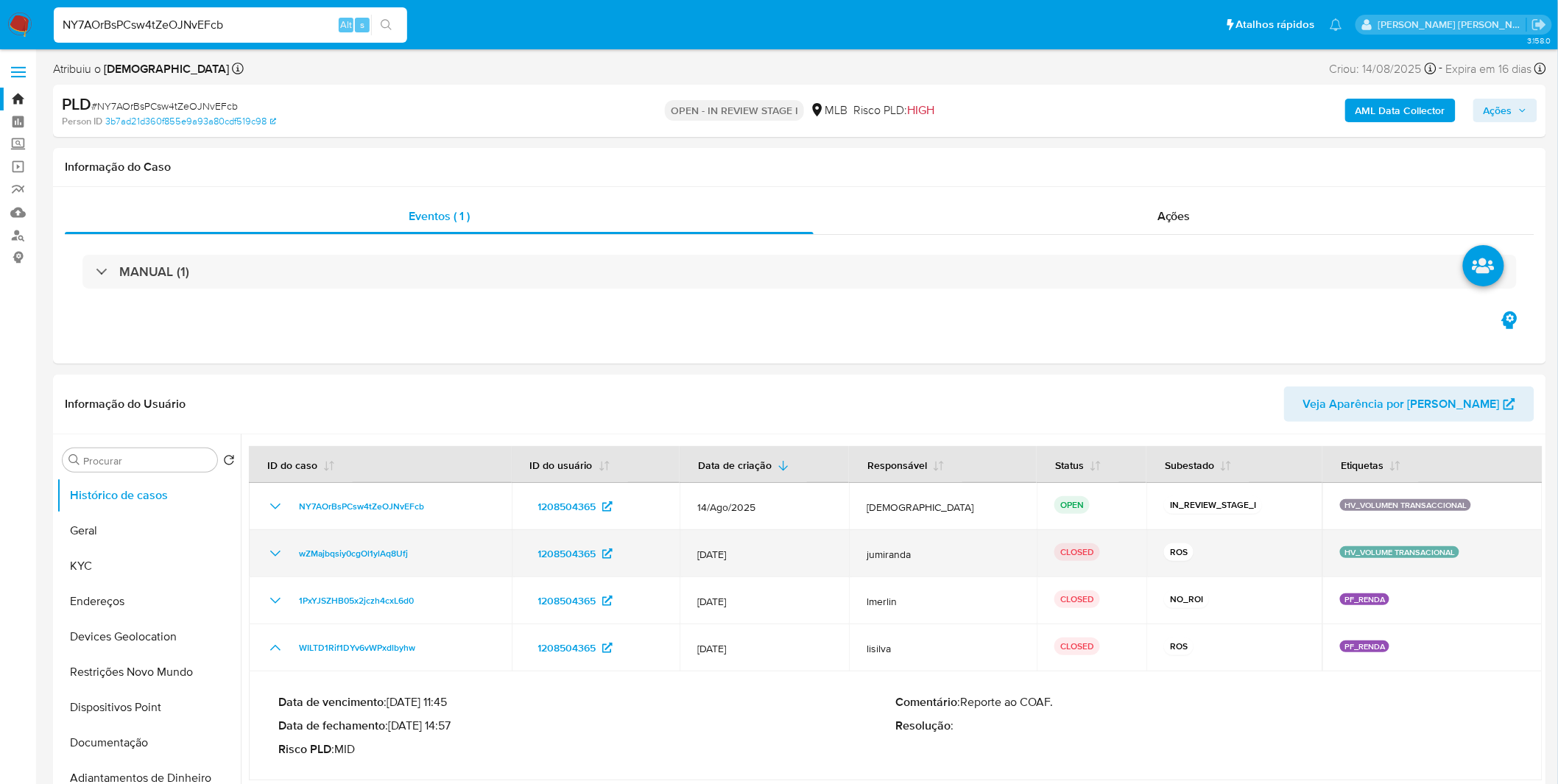
click at [282, 557] on icon "Mostrar/Ocultar" at bounding box center [274, 553] width 17 height 17
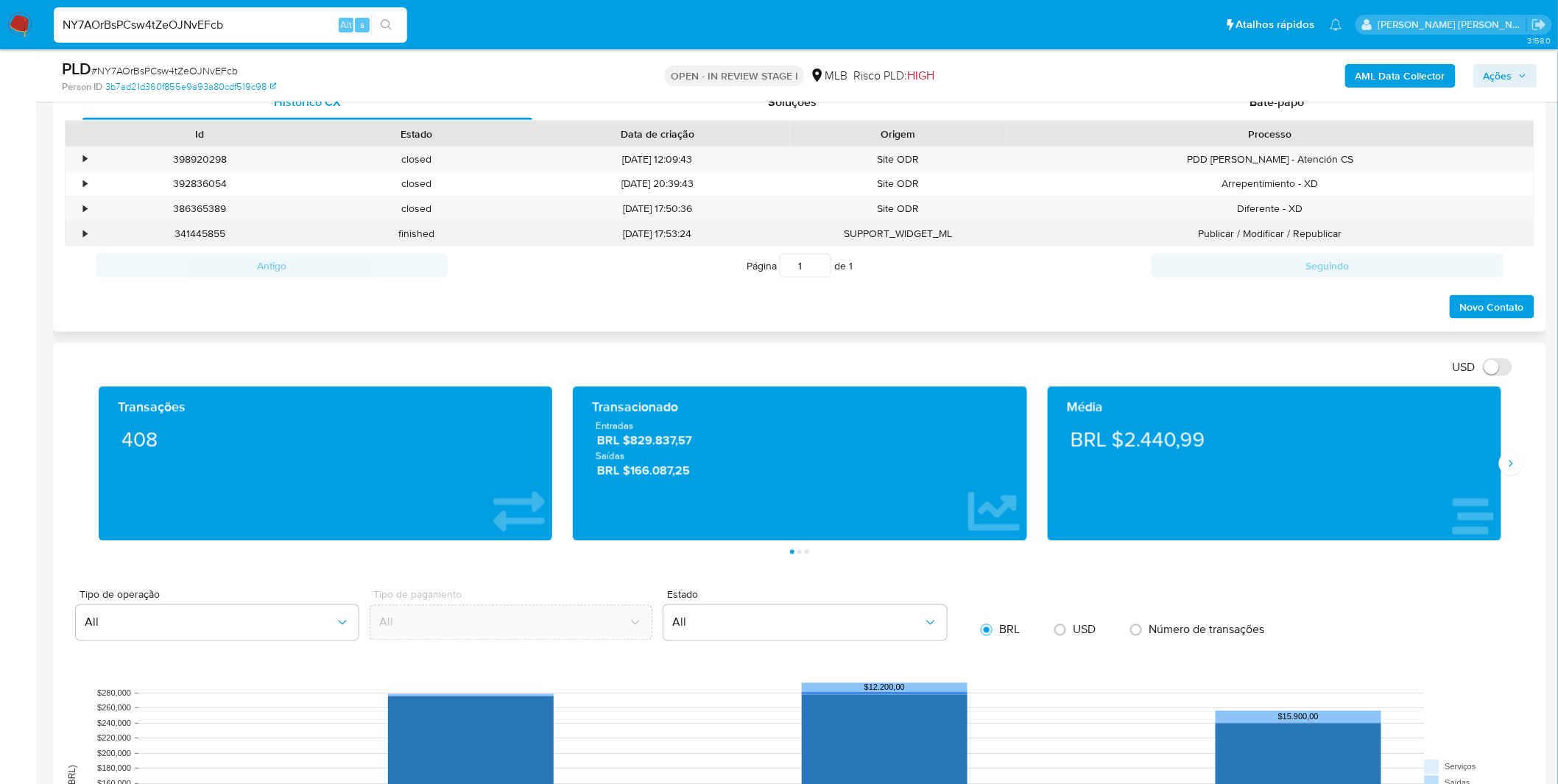
scroll to position [490, 0]
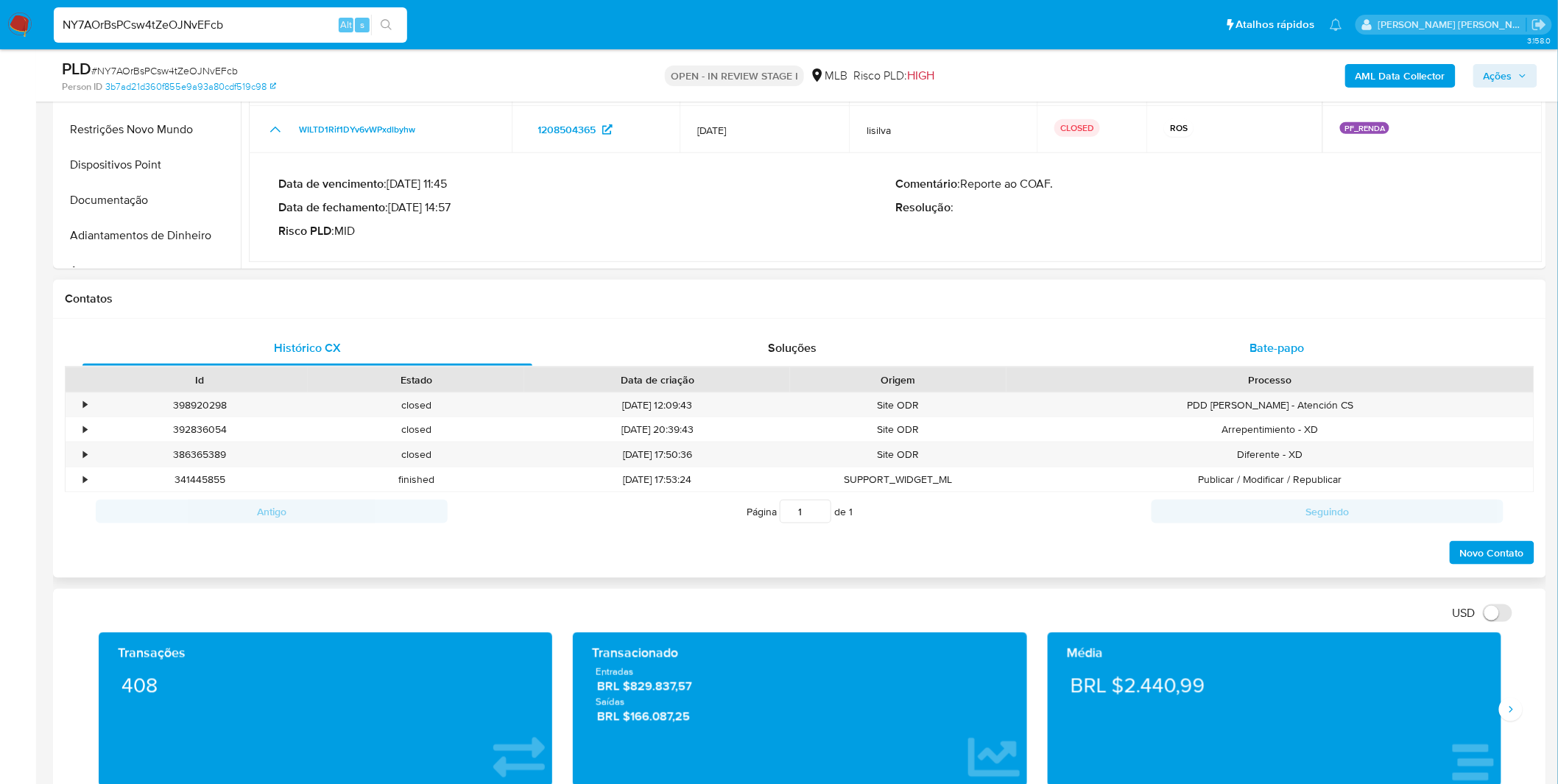
click at [1205, 351] on div "Bate-papo" at bounding box center [1277, 348] width 450 height 36
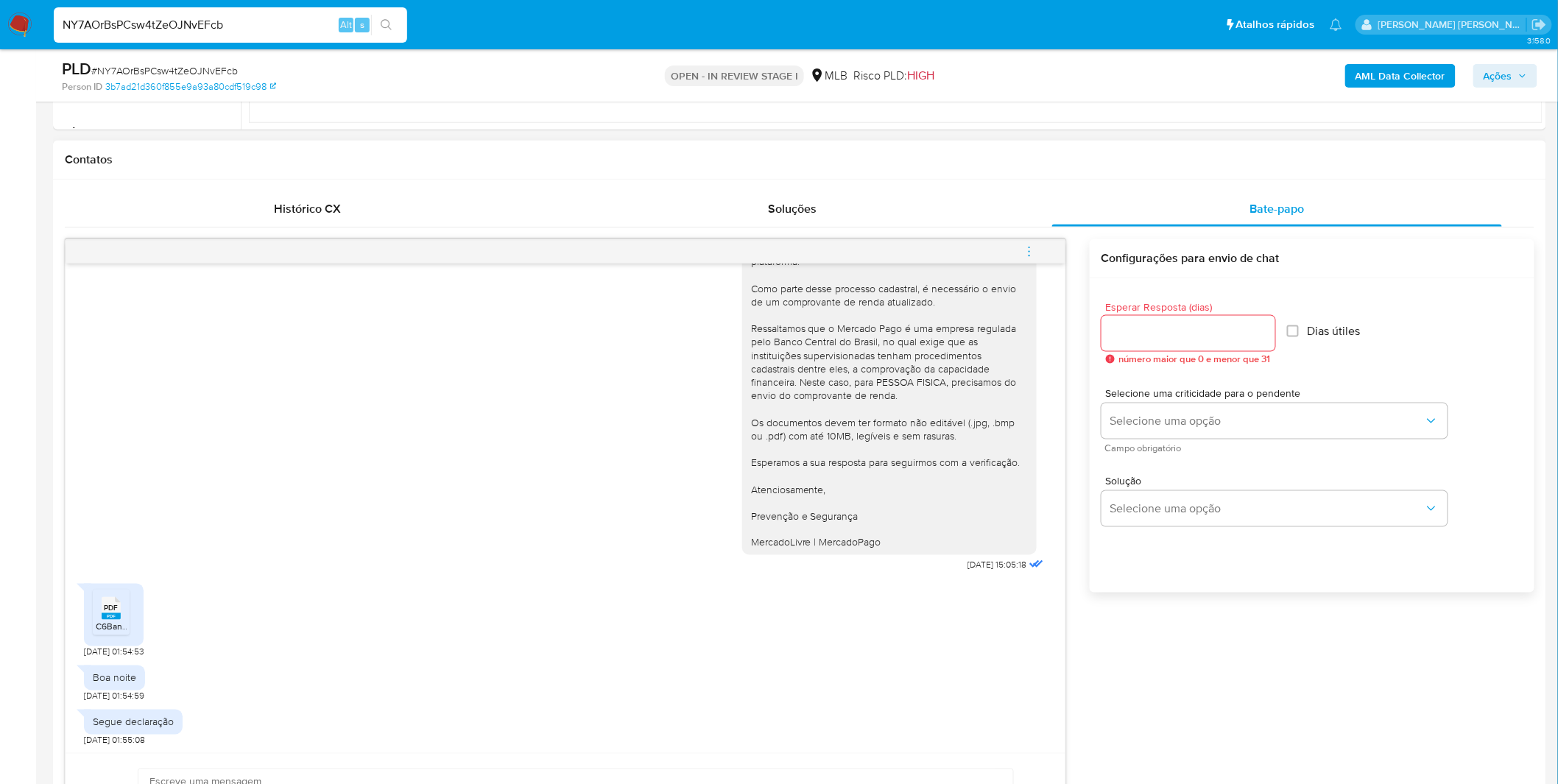
scroll to position [654, 0]
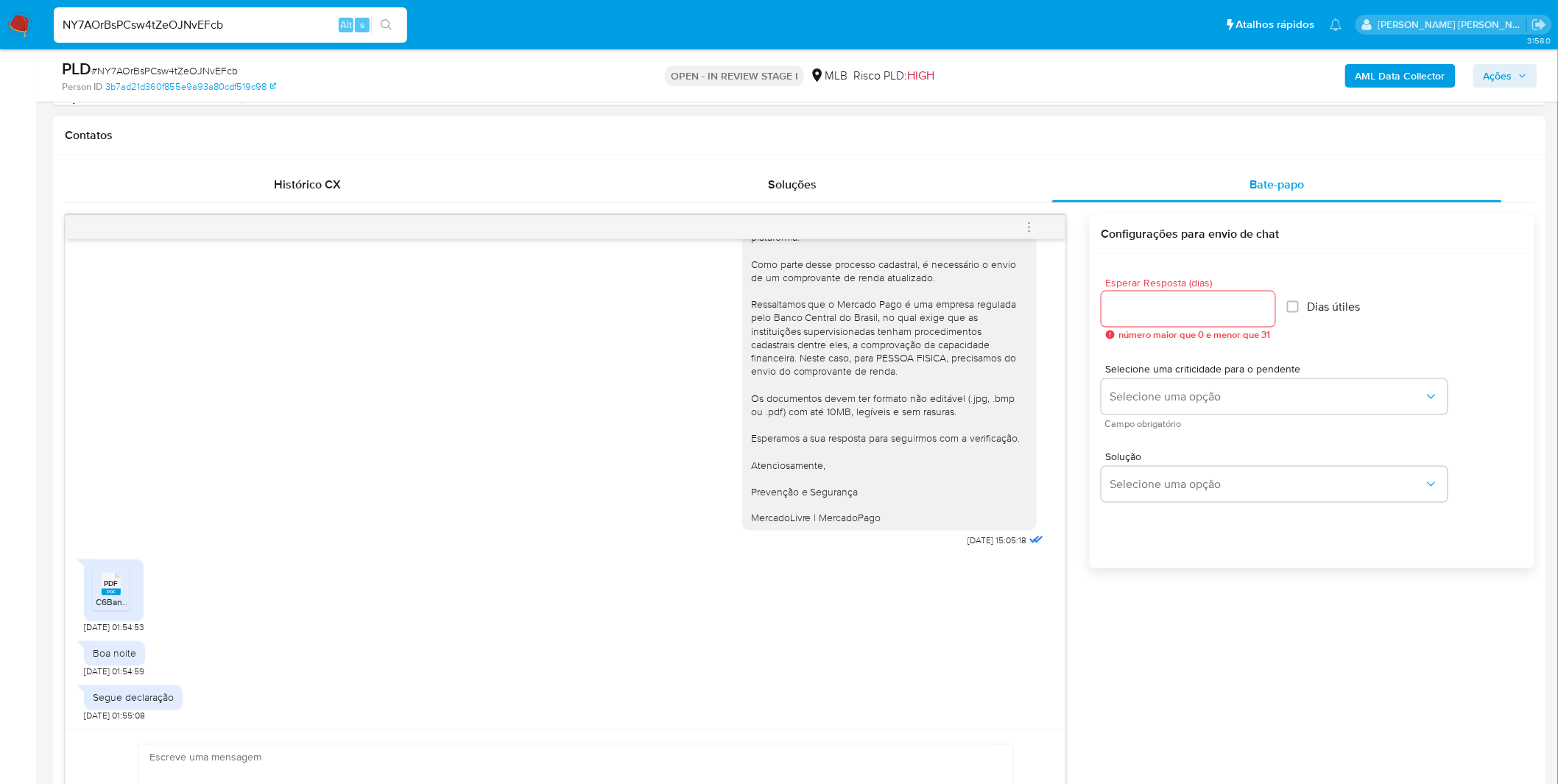
click at [121, 593] on div "PDF PDF" at bounding box center [111, 583] width 31 height 29
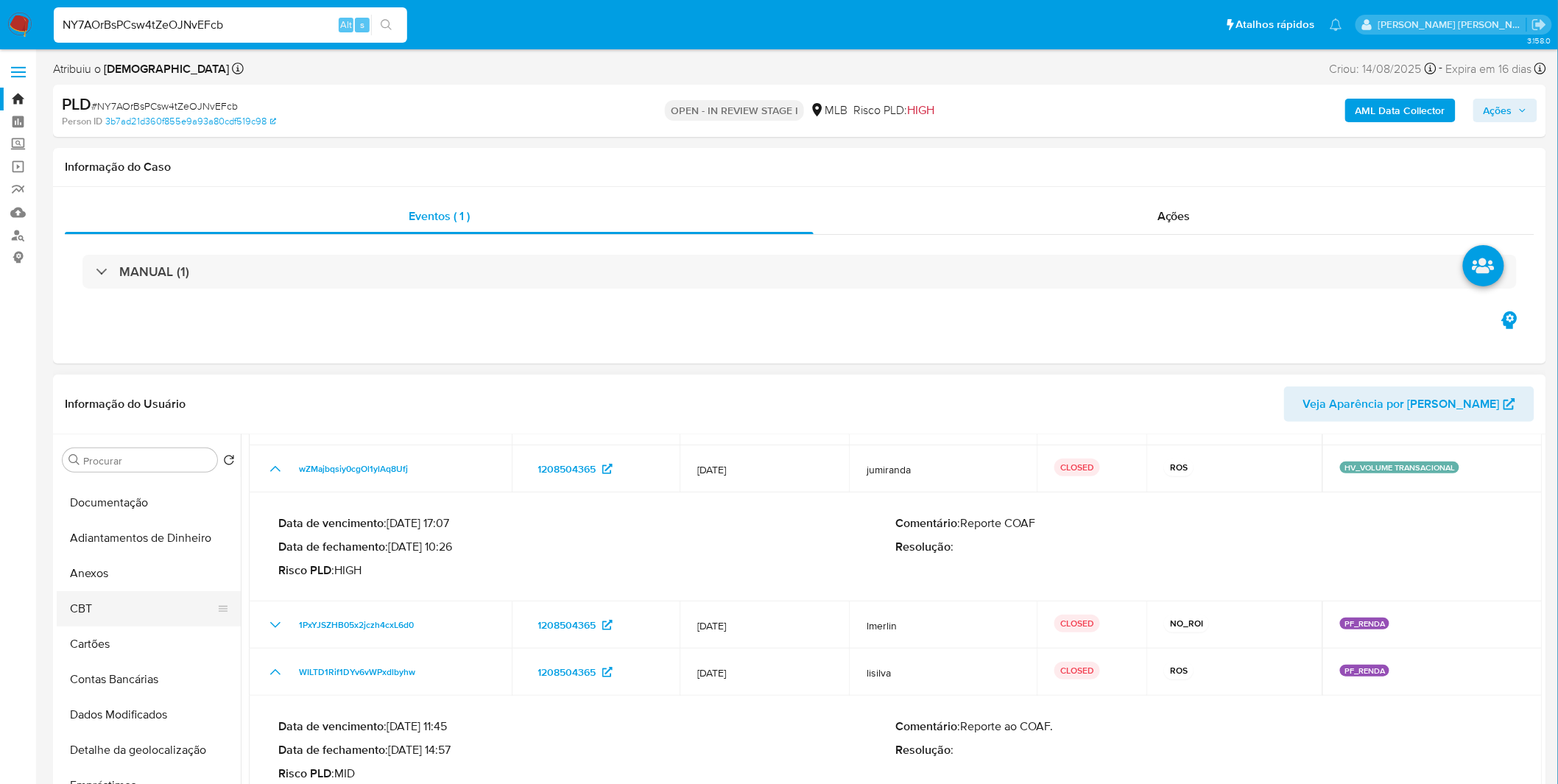
scroll to position [245, 0]
click at [143, 580] on button "Anexos" at bounding box center [142, 568] width 172 height 36
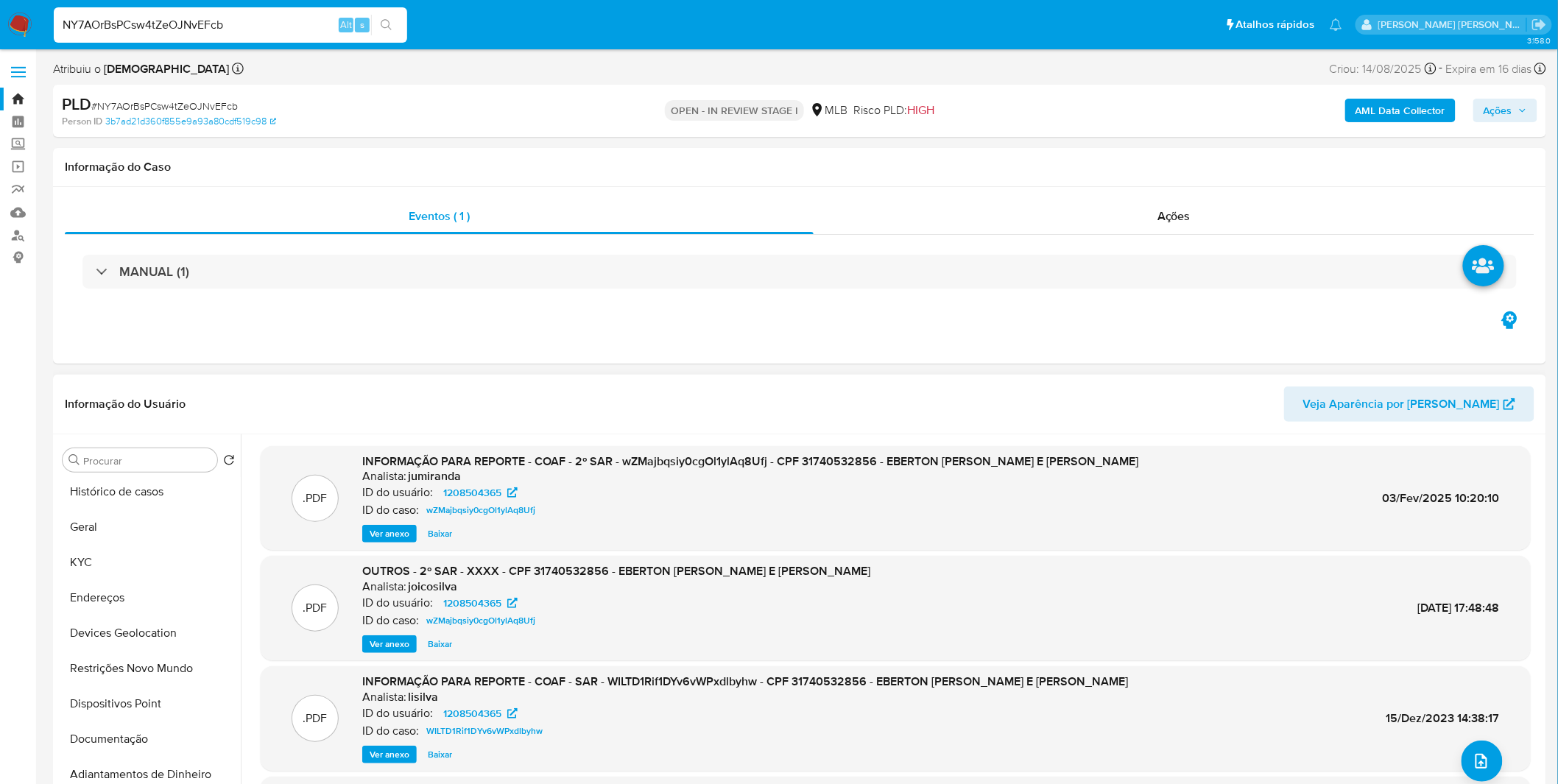
scroll to position [0, 0]
click at [109, 738] on button "Documentação" at bounding box center [142, 743] width 172 height 36
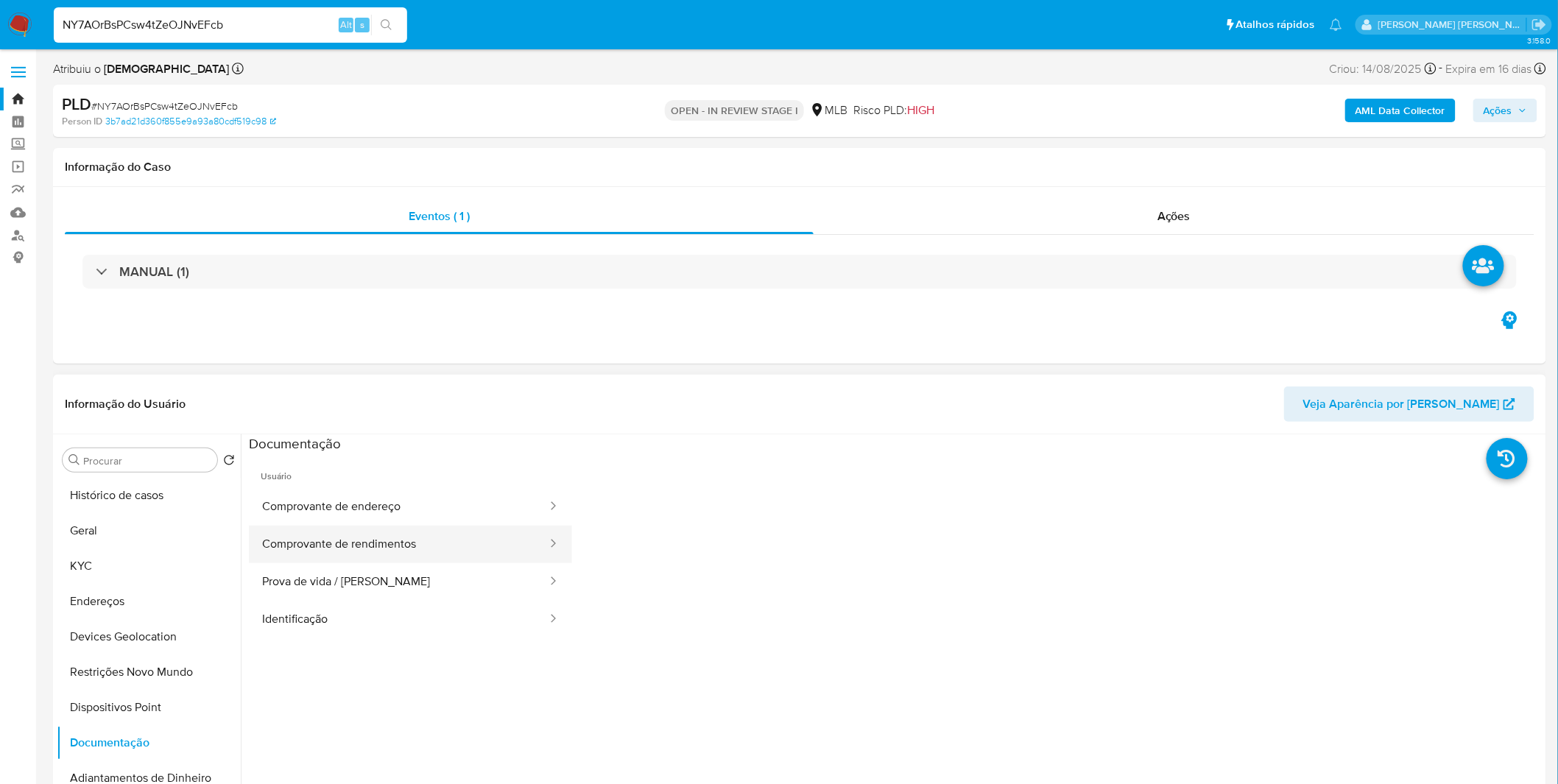
click at [458, 548] on button "Comprovante de rendimentos" at bounding box center [398, 544] width 300 height 37
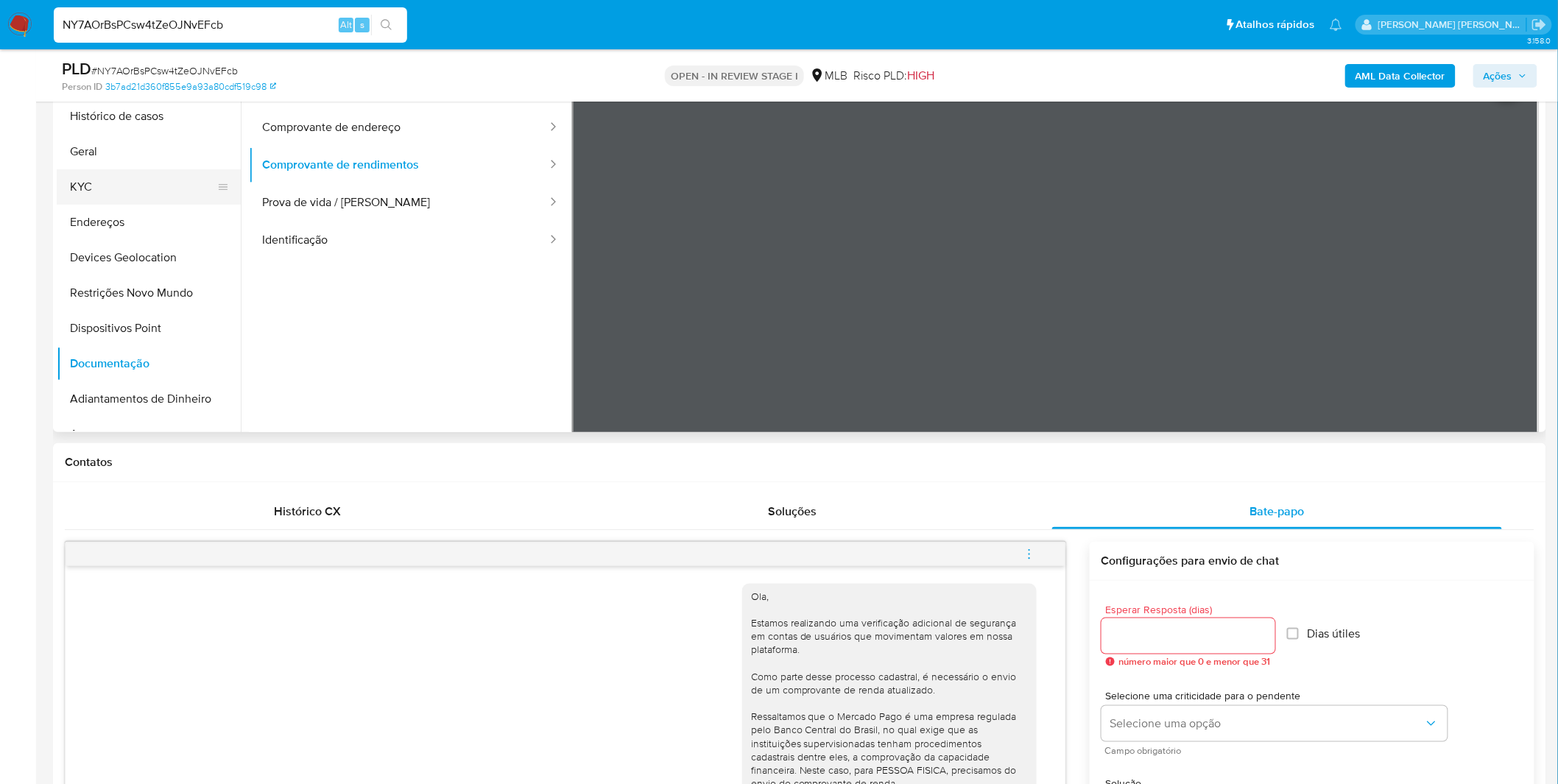
click at [148, 179] on button "KYC" at bounding box center [142, 187] width 172 height 36
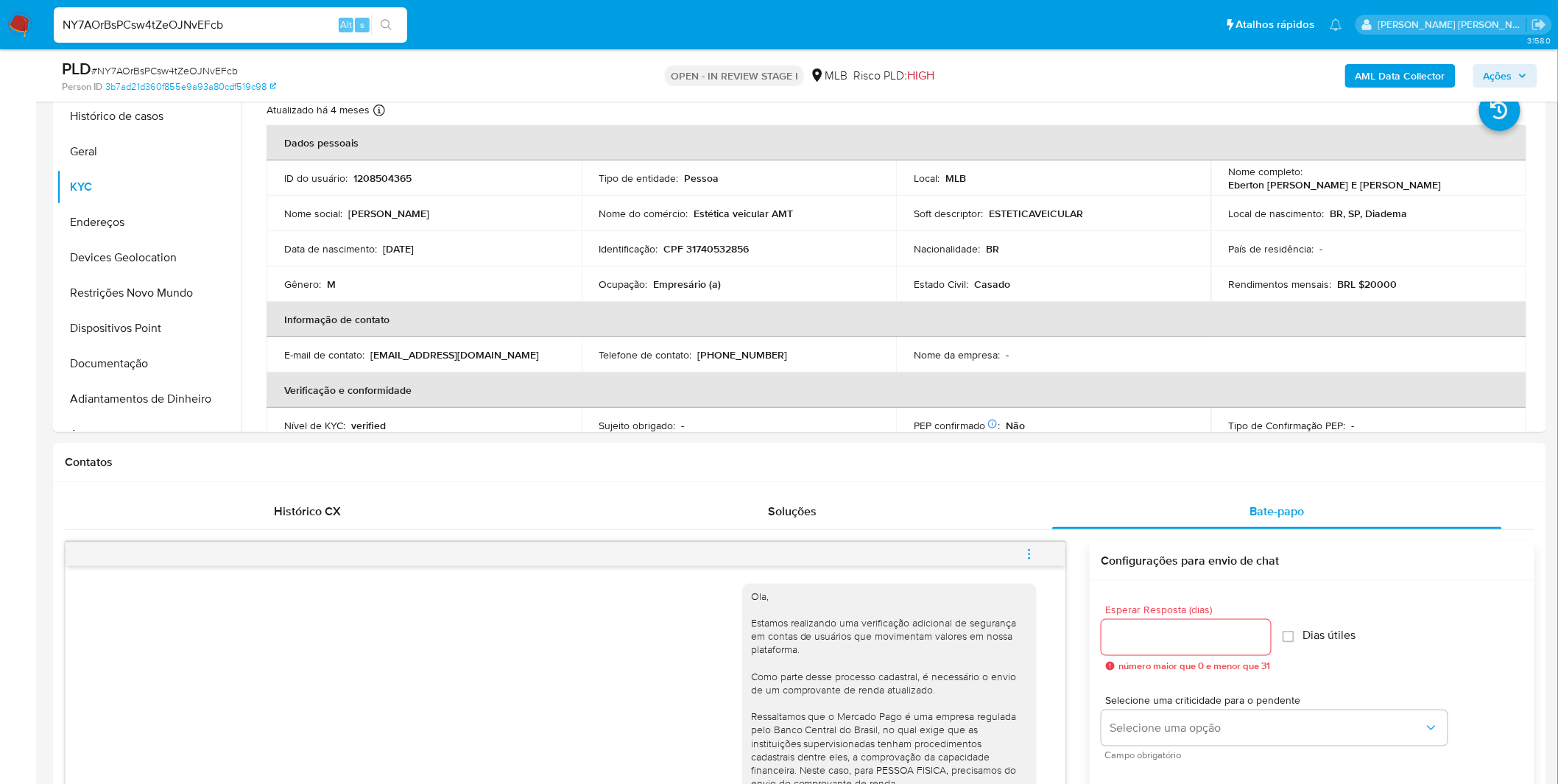
click at [15, 17] on img at bounding box center [19, 25] width 25 height 25
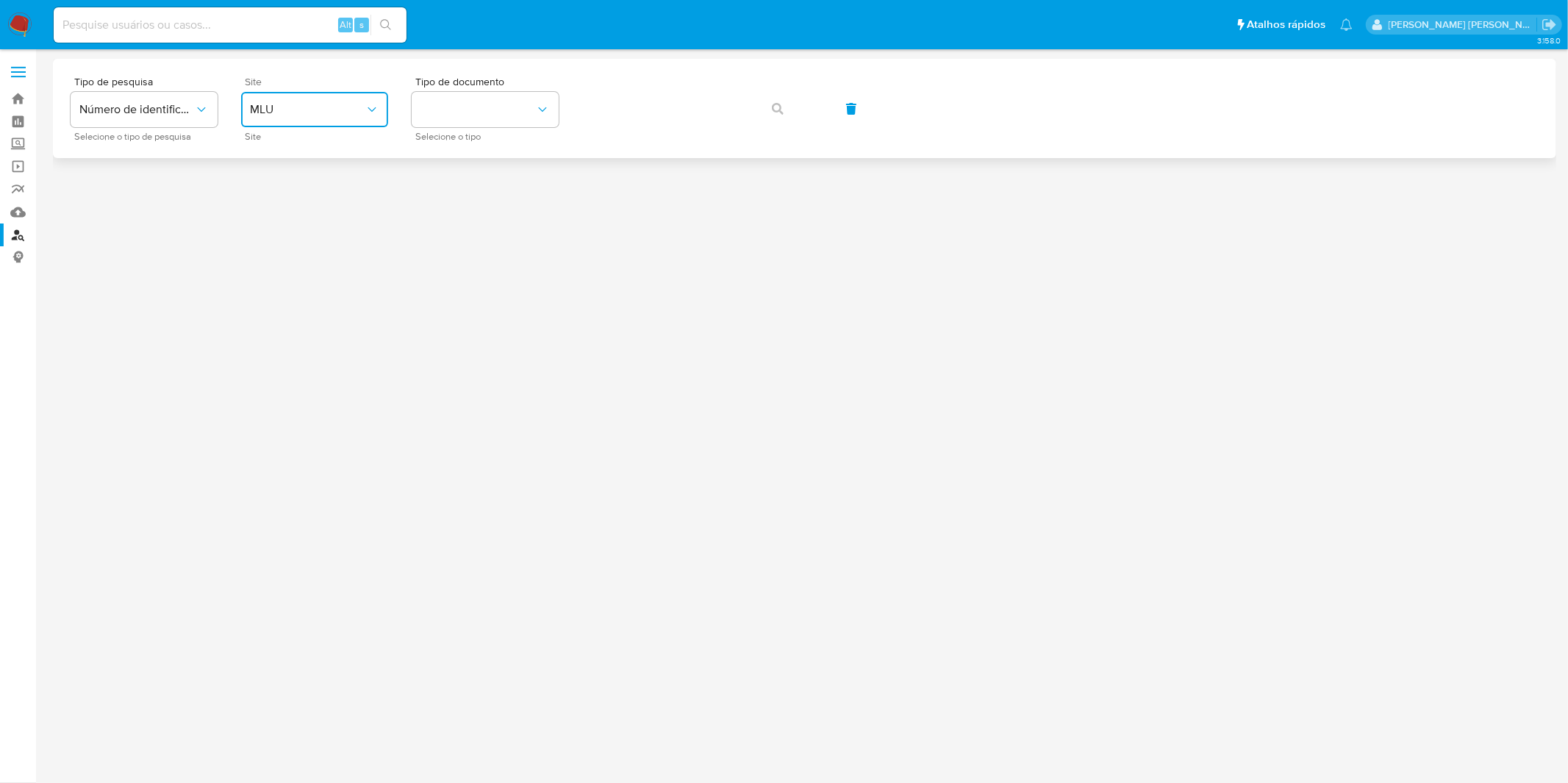
click at [373, 105] on icon "site_id" at bounding box center [372, 109] width 15 height 15
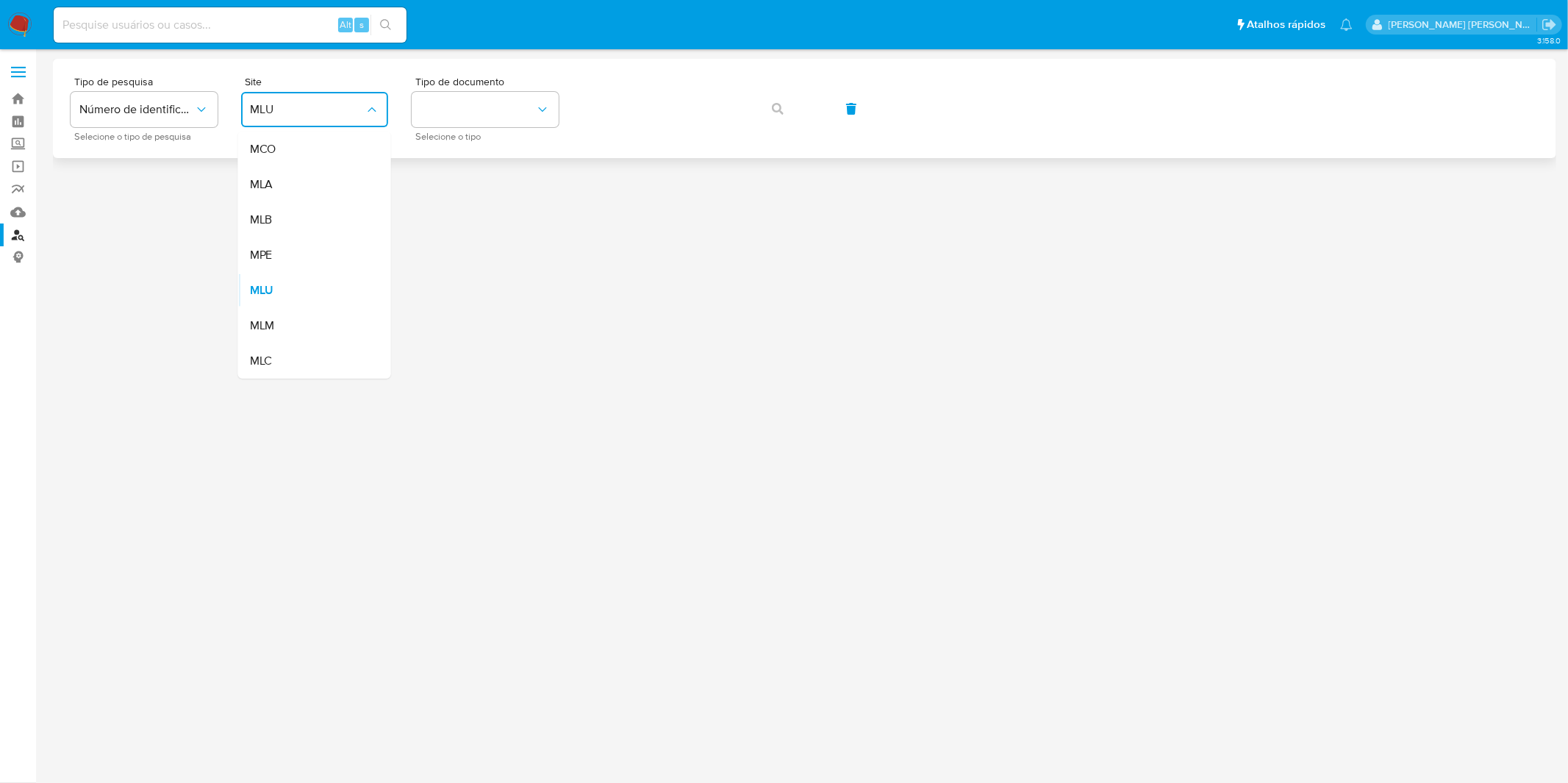
drag, startPoint x: 343, startPoint y: 210, endPoint x: 447, endPoint y: 155, distance: 117.6
click at [346, 210] on div "MLB" at bounding box center [310, 219] width 120 height 36
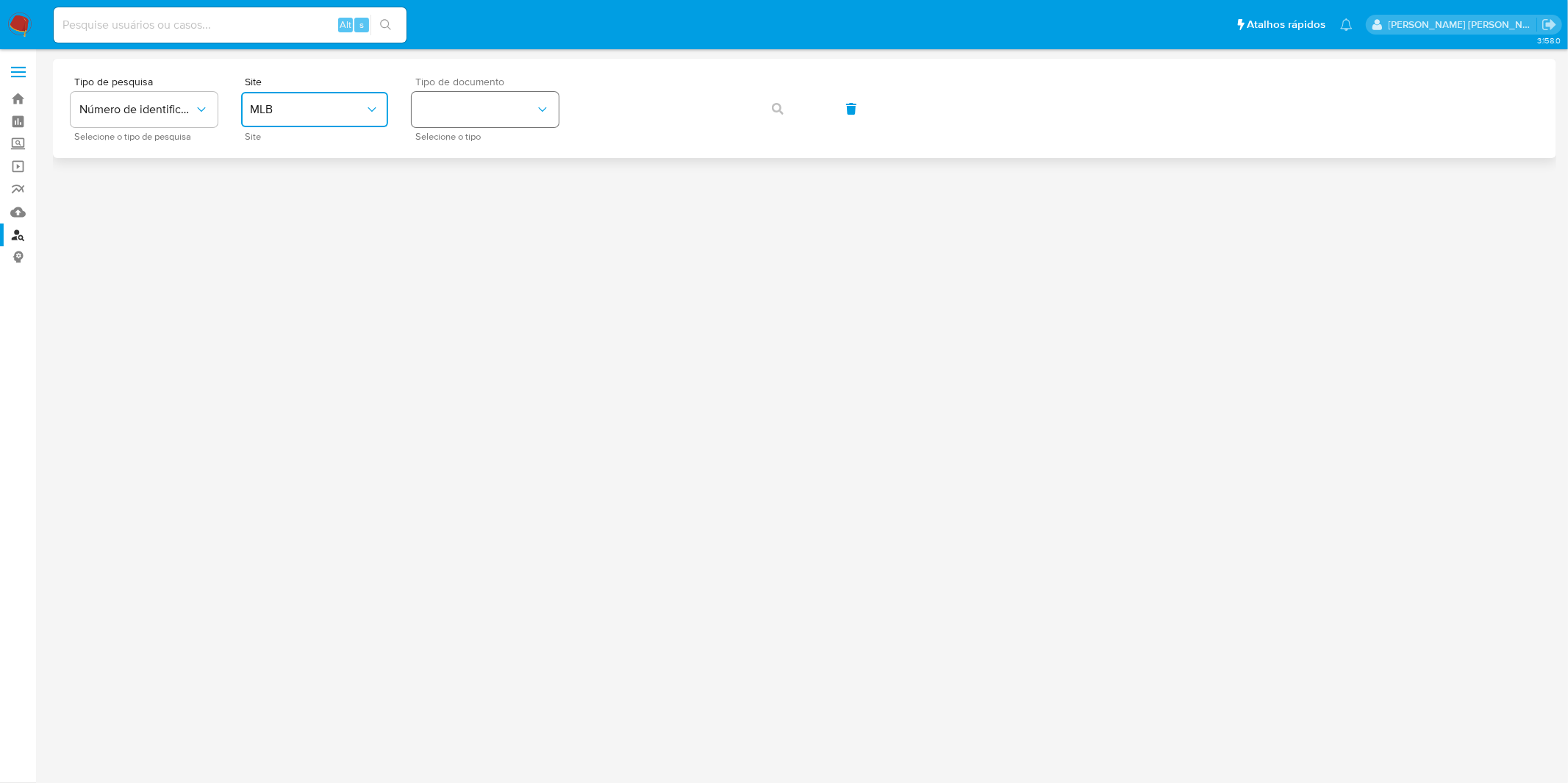
click at [504, 108] on button "identificationType" at bounding box center [485, 109] width 147 height 36
drag, startPoint x: 517, startPoint y: 197, endPoint x: 592, endPoint y: 132, distance: 99.2
click at [518, 197] on div "CPF CPF" at bounding box center [481, 207] width 120 height 50
click at [782, 107] on icon "button" at bounding box center [777, 108] width 12 height 12
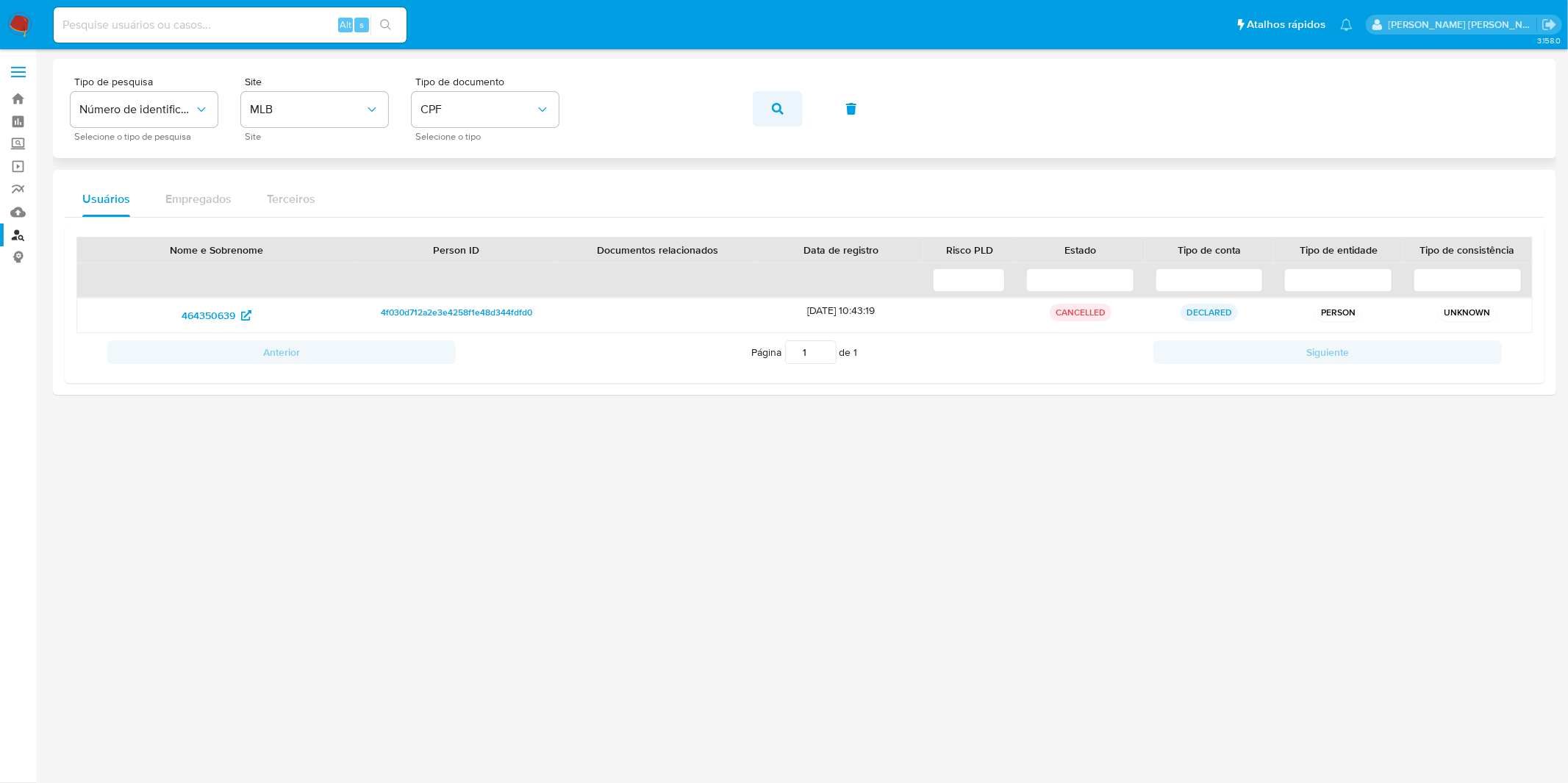
click at [776, 117] on span "button" at bounding box center [777, 109] width 12 height 33
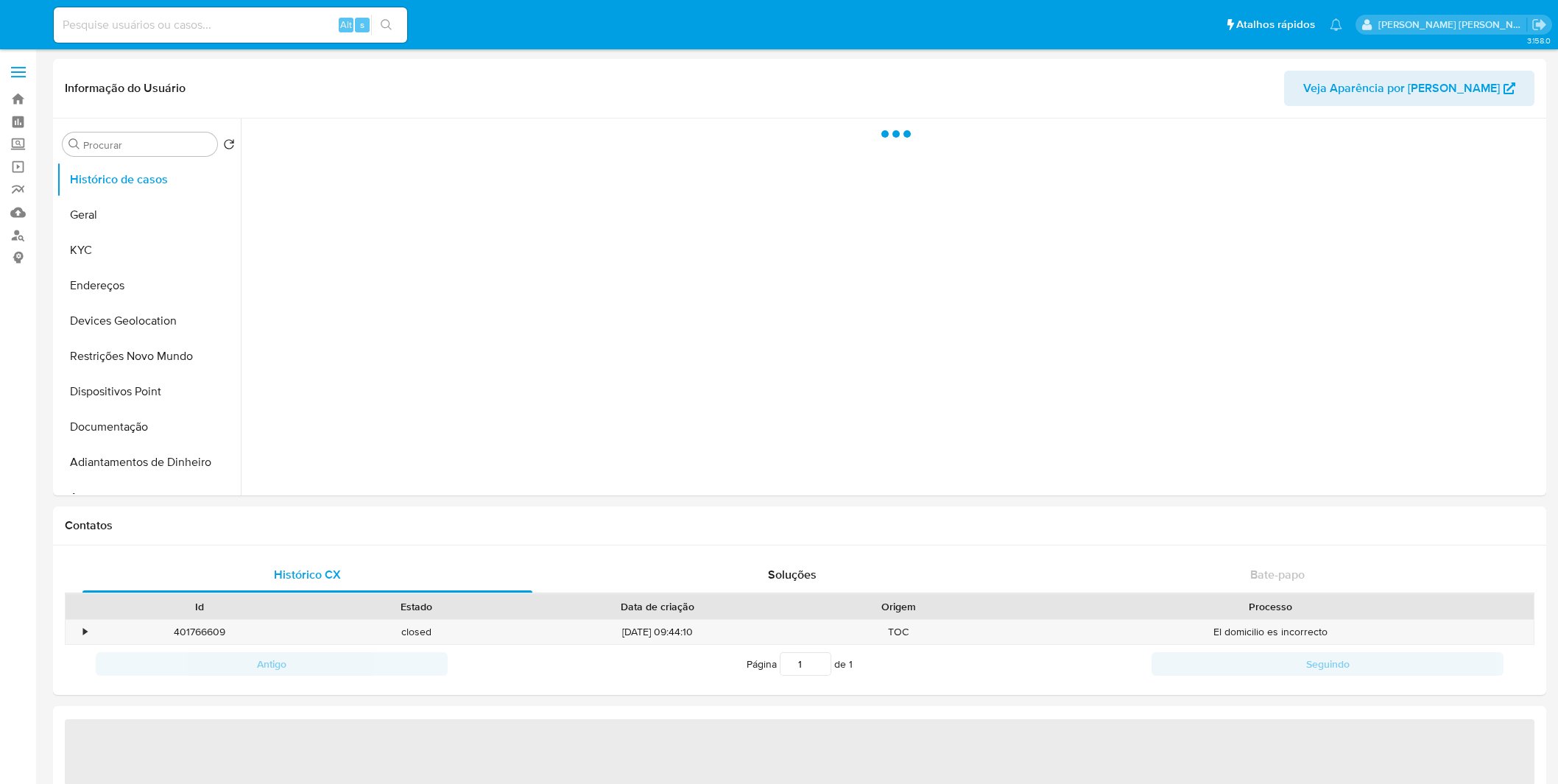
select select "10"
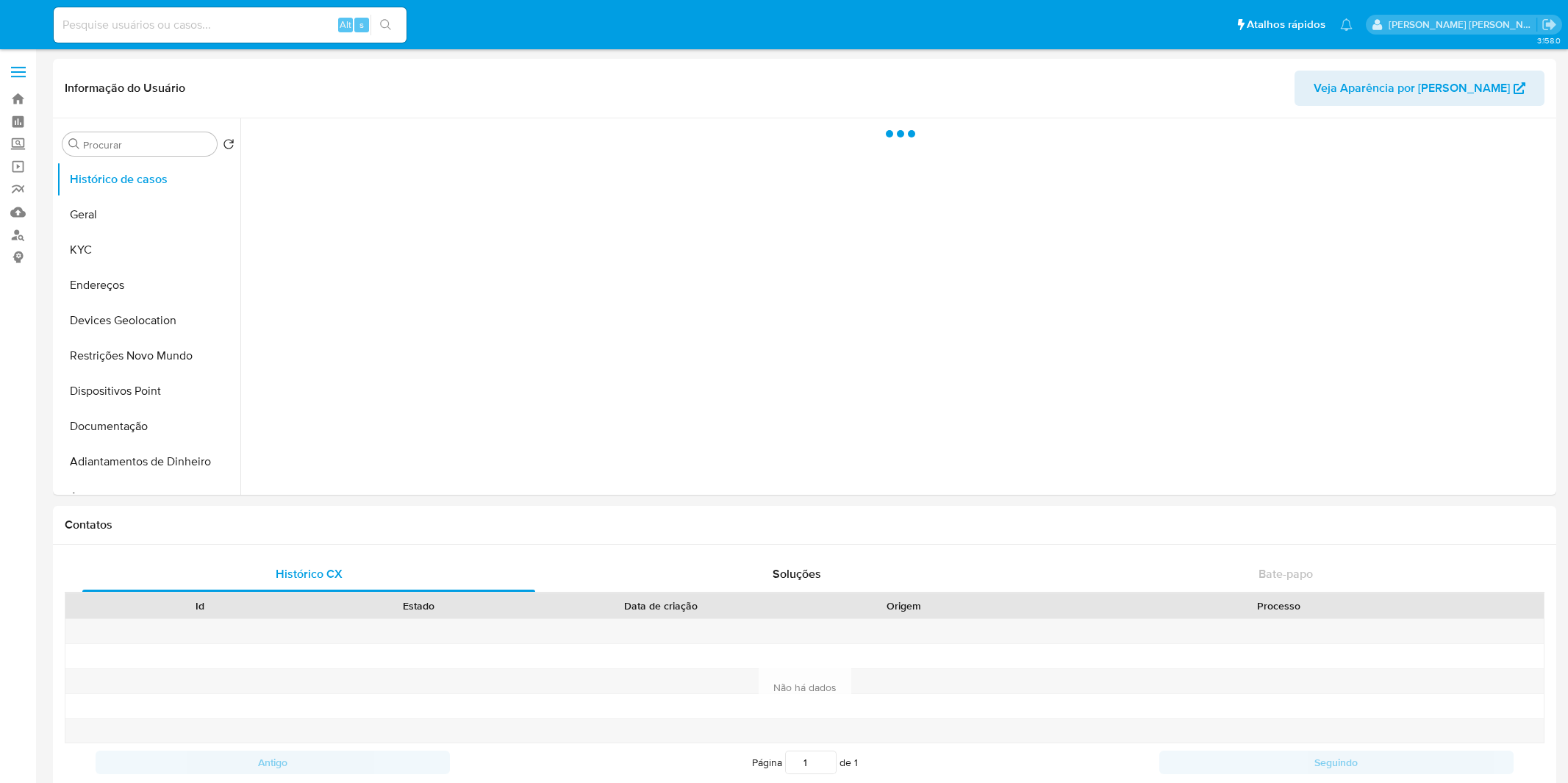
select select "10"
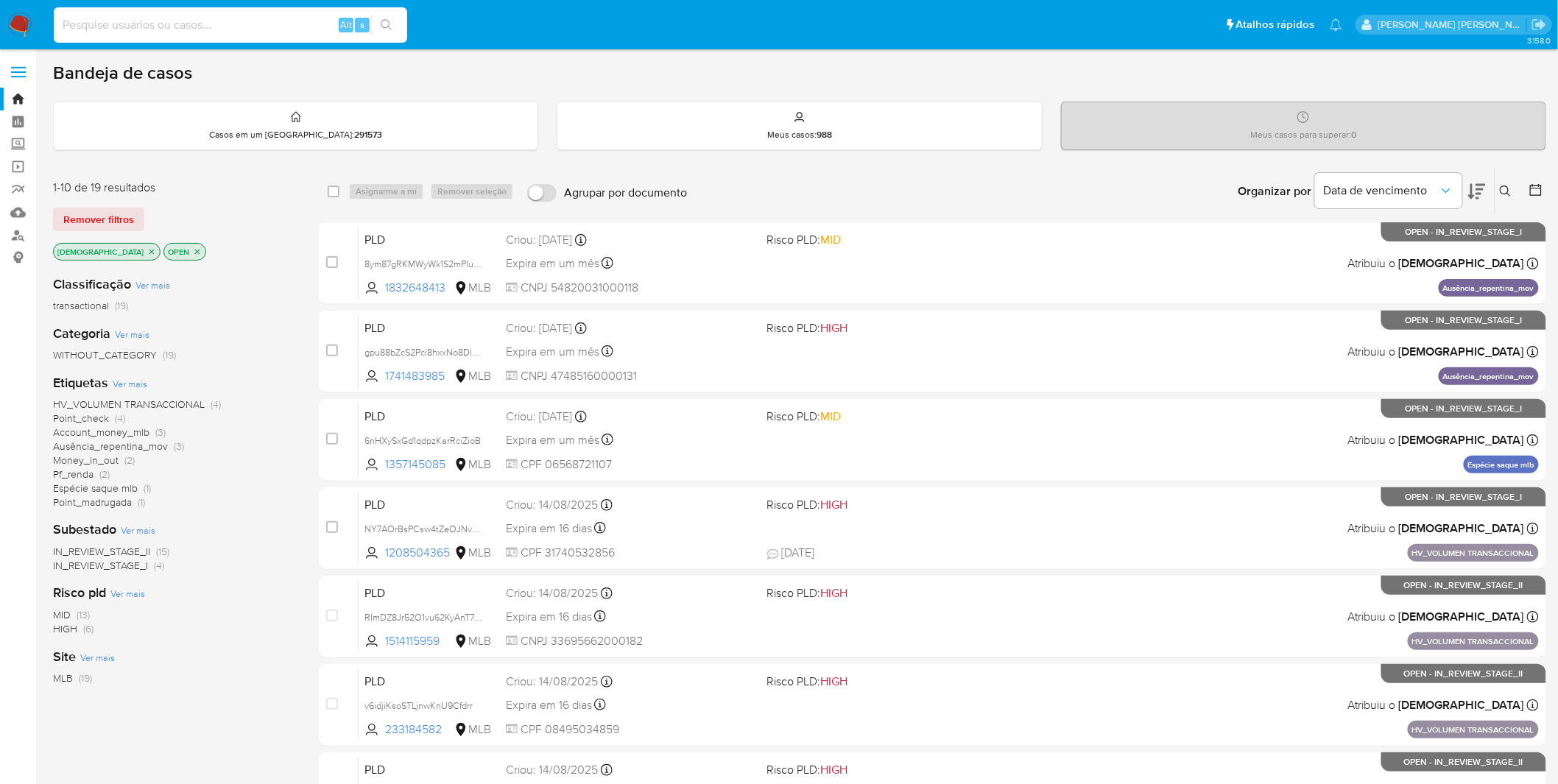
click at [148, 24] on input at bounding box center [231, 25] width 354 height 19
paste input "v6idjiKsoSTLjnwKnU9Cfdrr"
type input "v6idjiKsoSTLjnwKnU9Cfdrr"
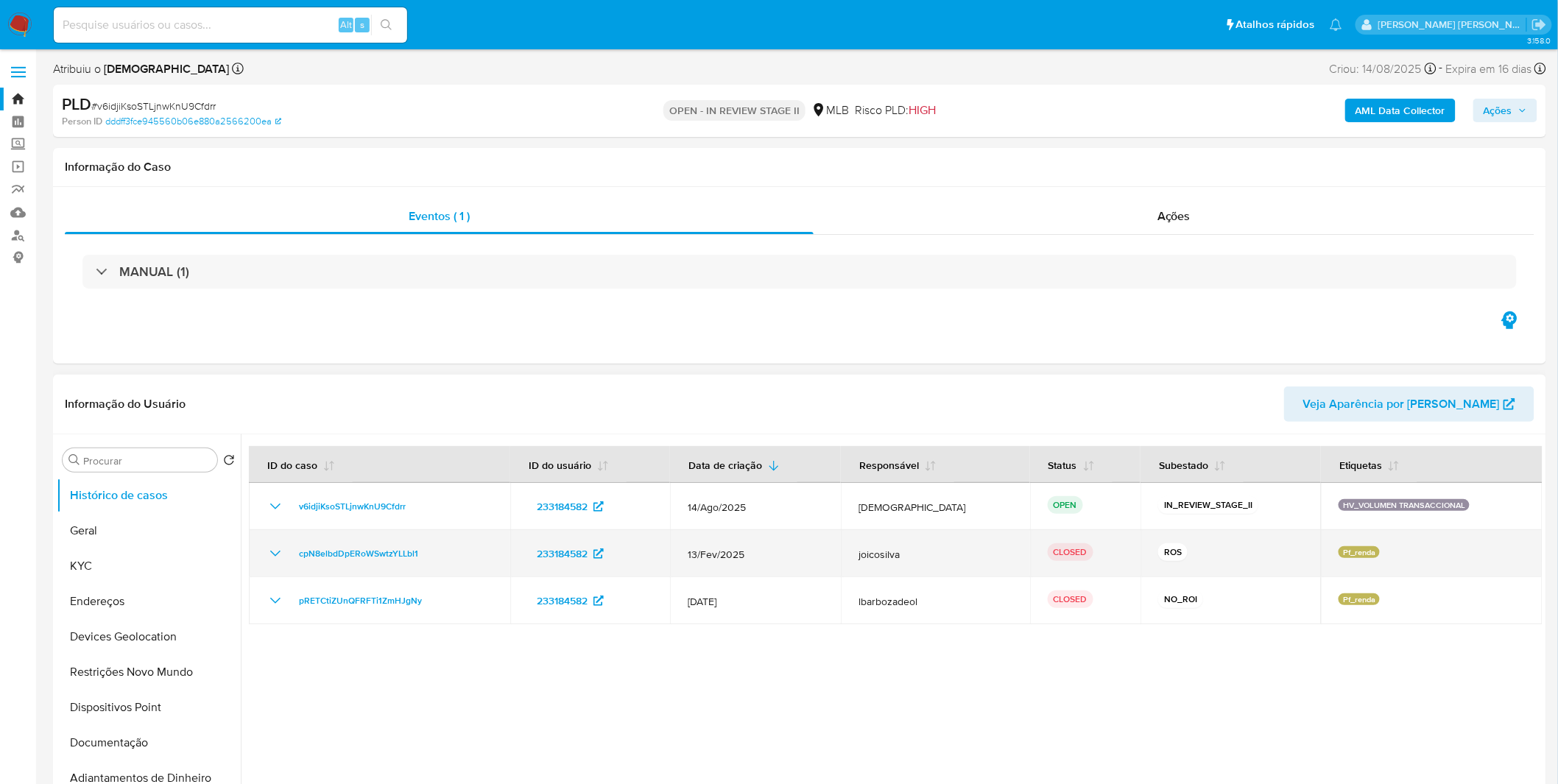
select select "10"
click at [273, 546] on icon "Mostrar/Ocultar" at bounding box center [274, 553] width 17 height 17
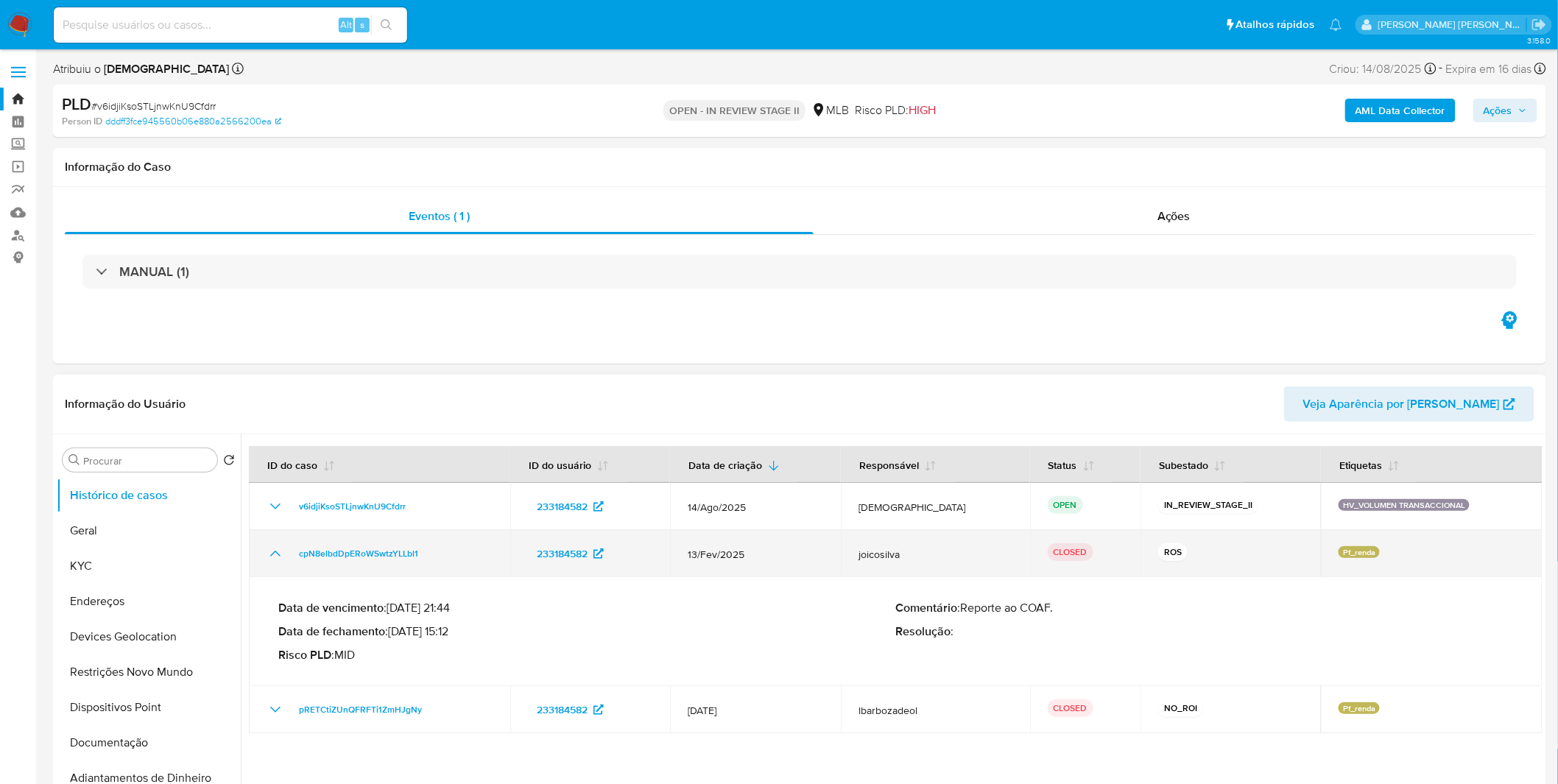
click at [273, 546] on icon "Mostrar/Ocultar" at bounding box center [274, 553] width 17 height 17
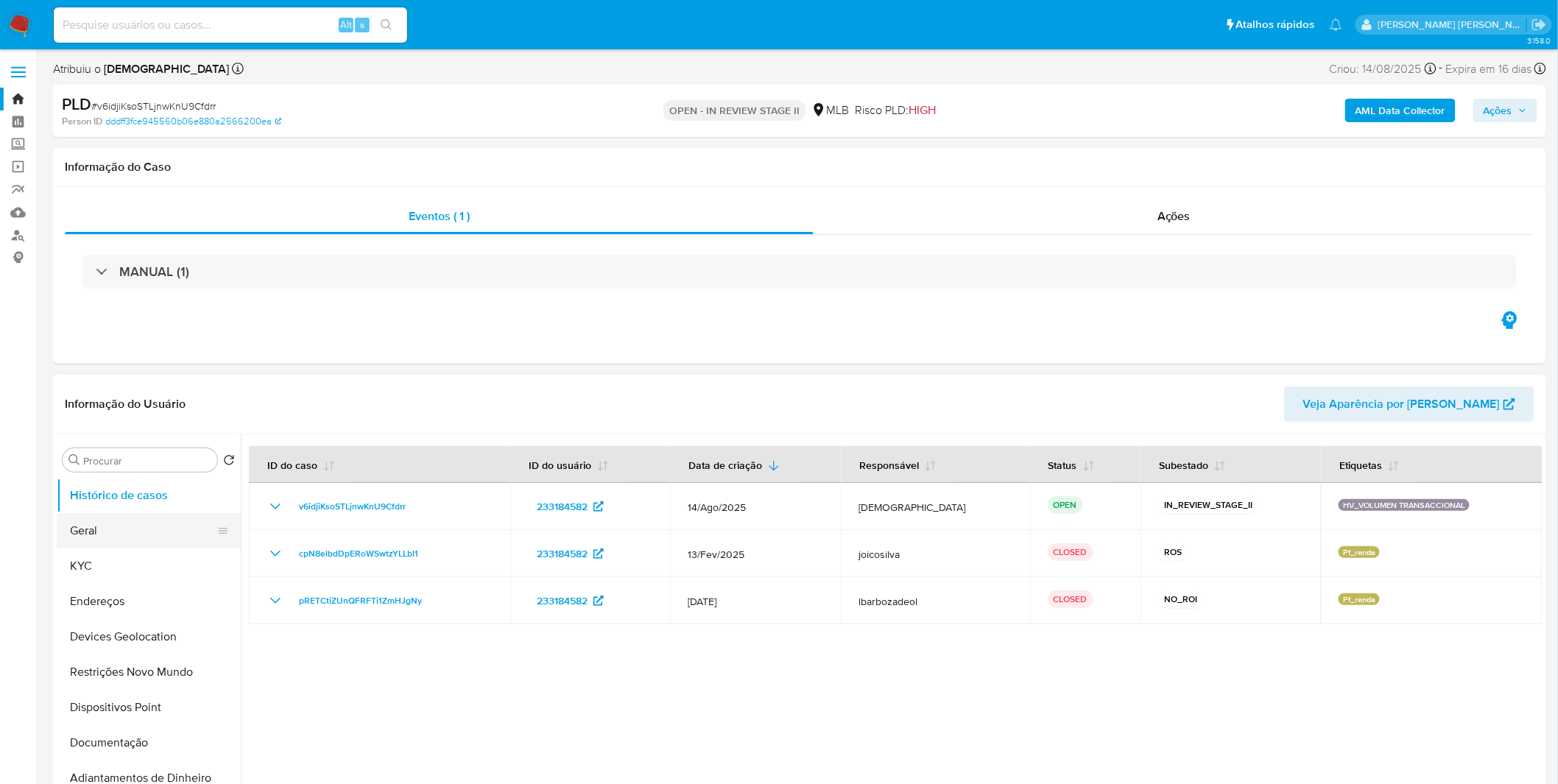
click at [145, 538] on button "Geral" at bounding box center [142, 531] width 172 height 36
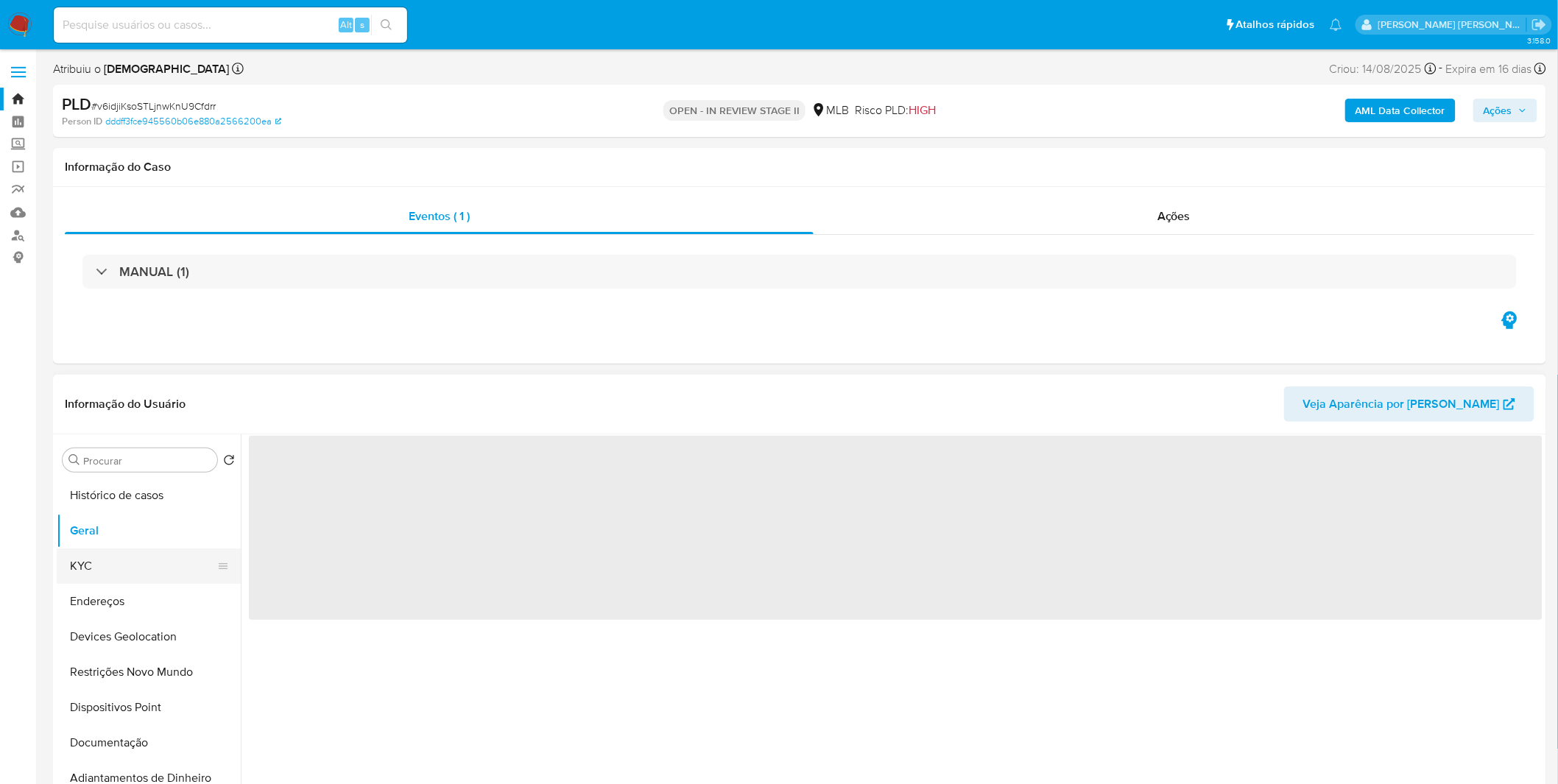
click at [148, 556] on button "KYC" at bounding box center [142, 566] width 172 height 36
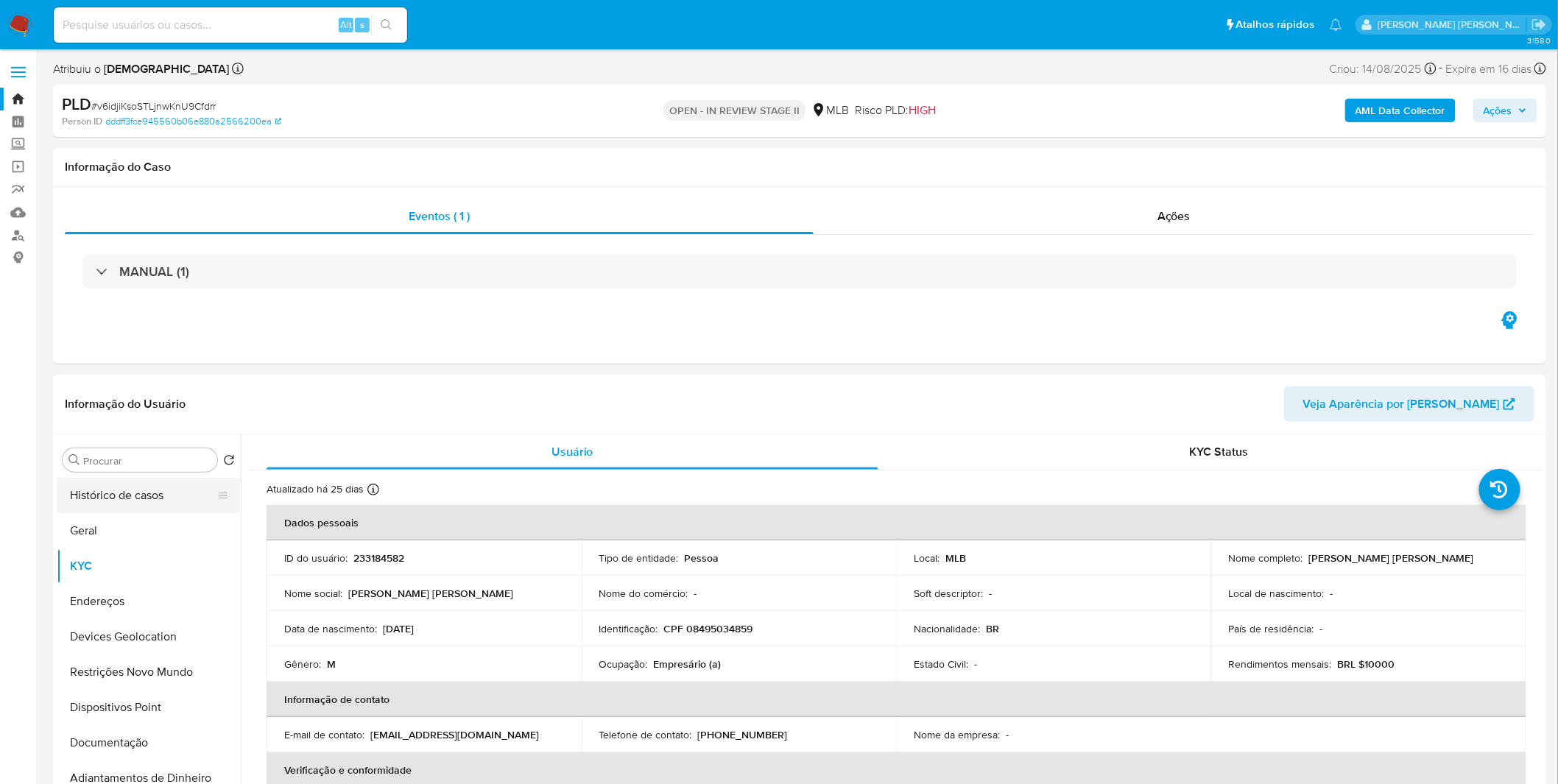
click at [150, 494] on button "Histórico de casos" at bounding box center [142, 495] width 172 height 36
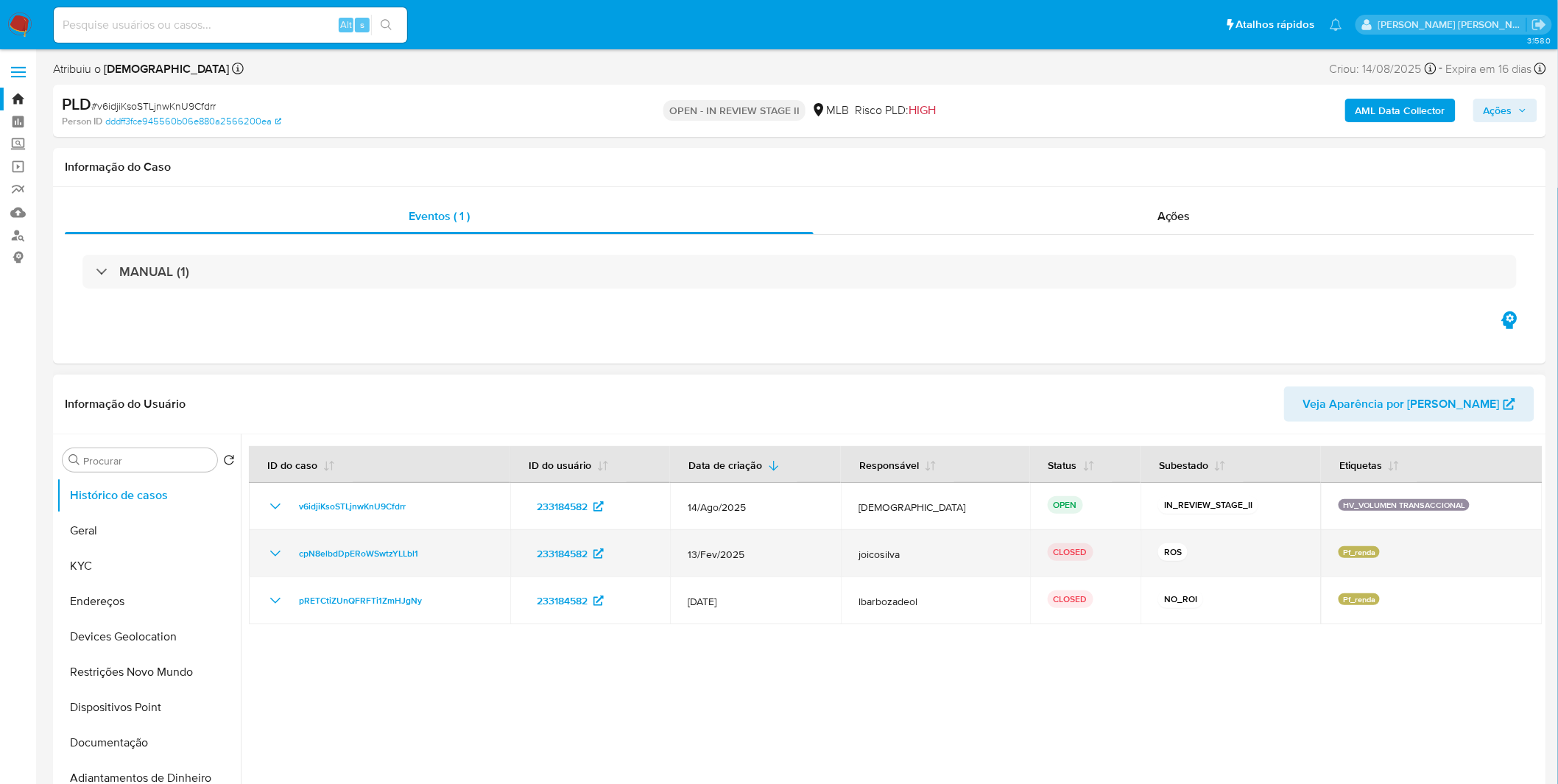
click at [285, 545] on div "cpN8elbdDpERoWSwtzYLLbl1" at bounding box center [379, 553] width 226 height 17
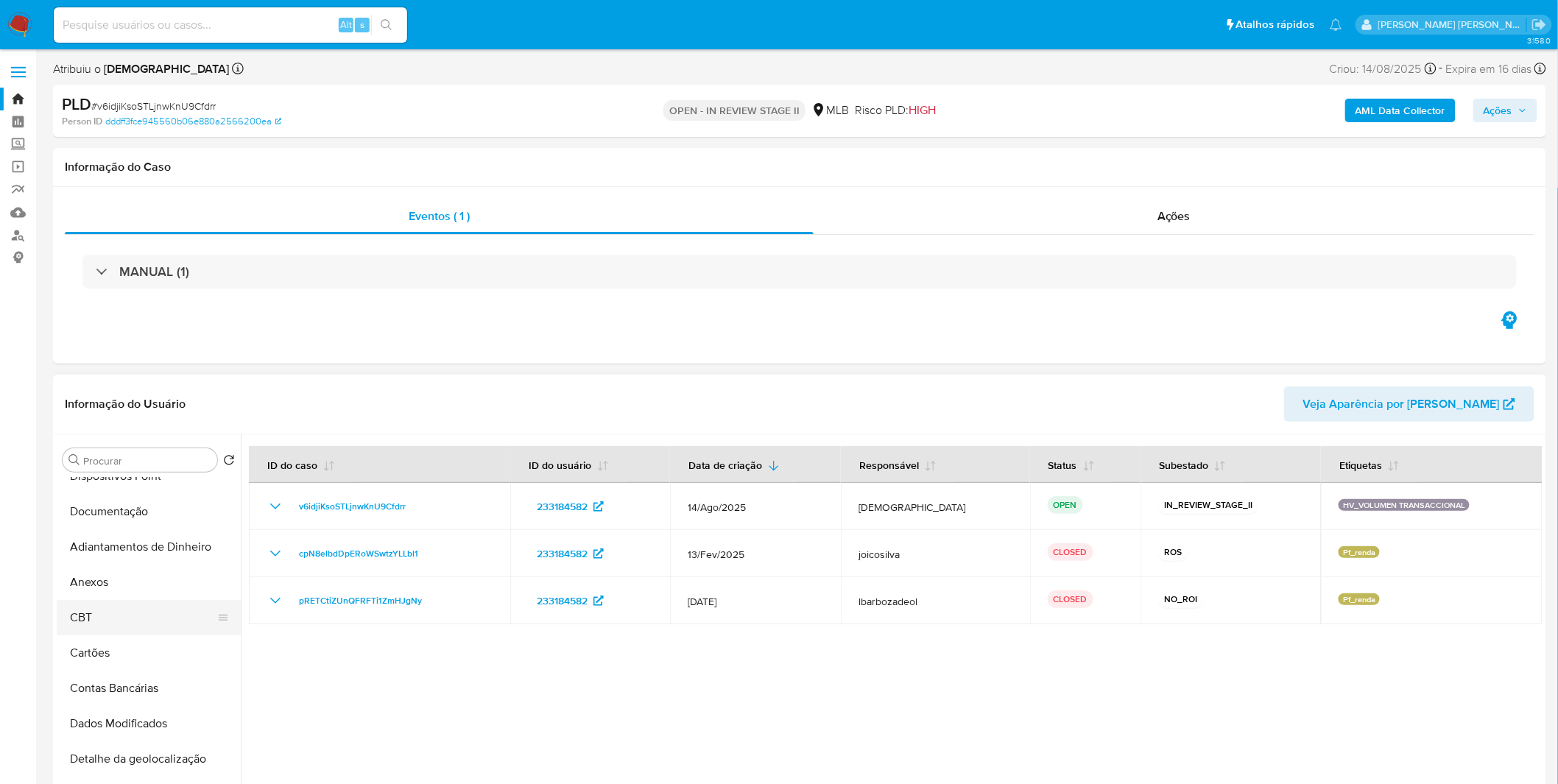
scroll to position [245, 0]
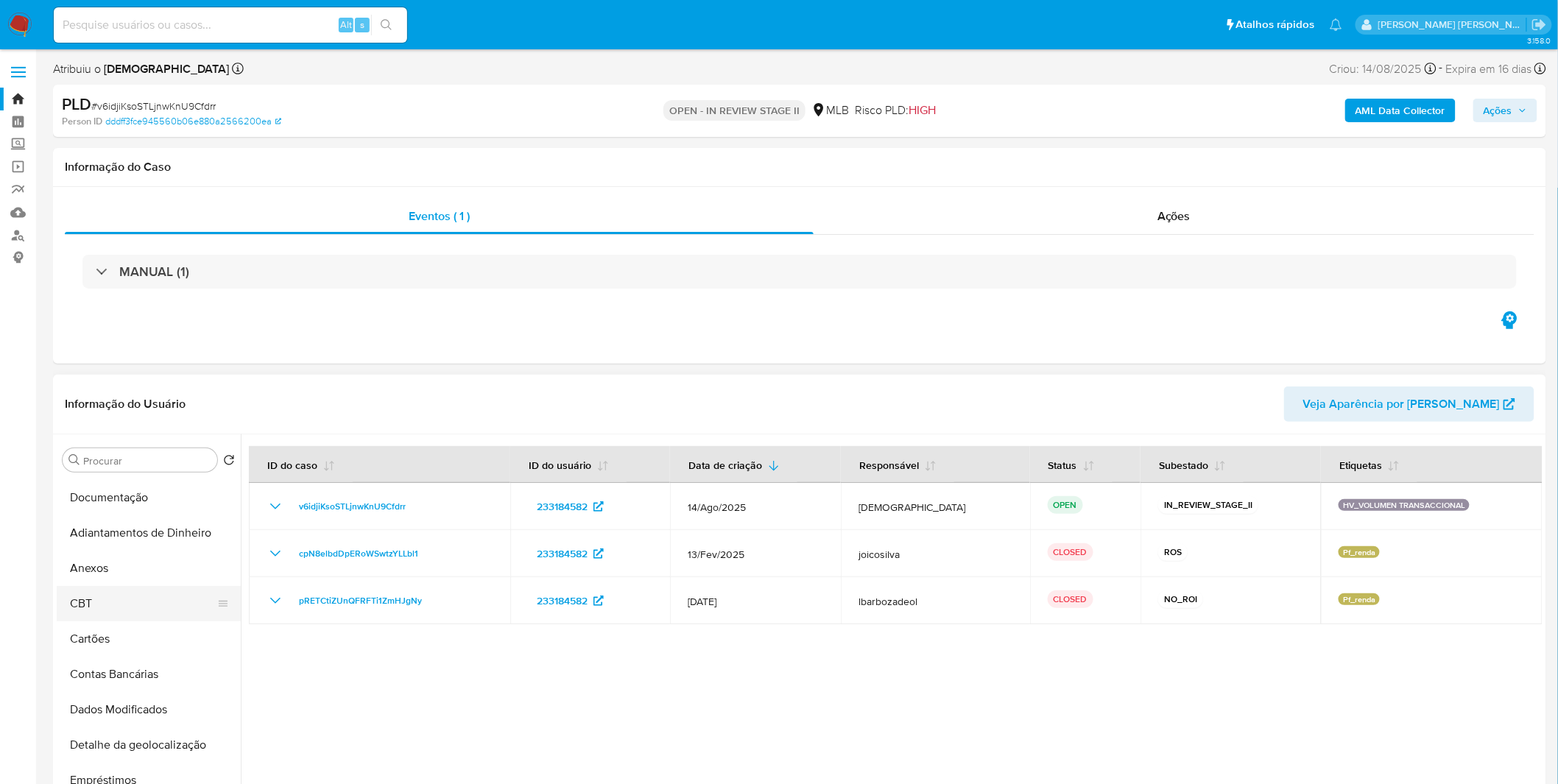
click at [124, 602] on button "CBT" at bounding box center [142, 603] width 172 height 36
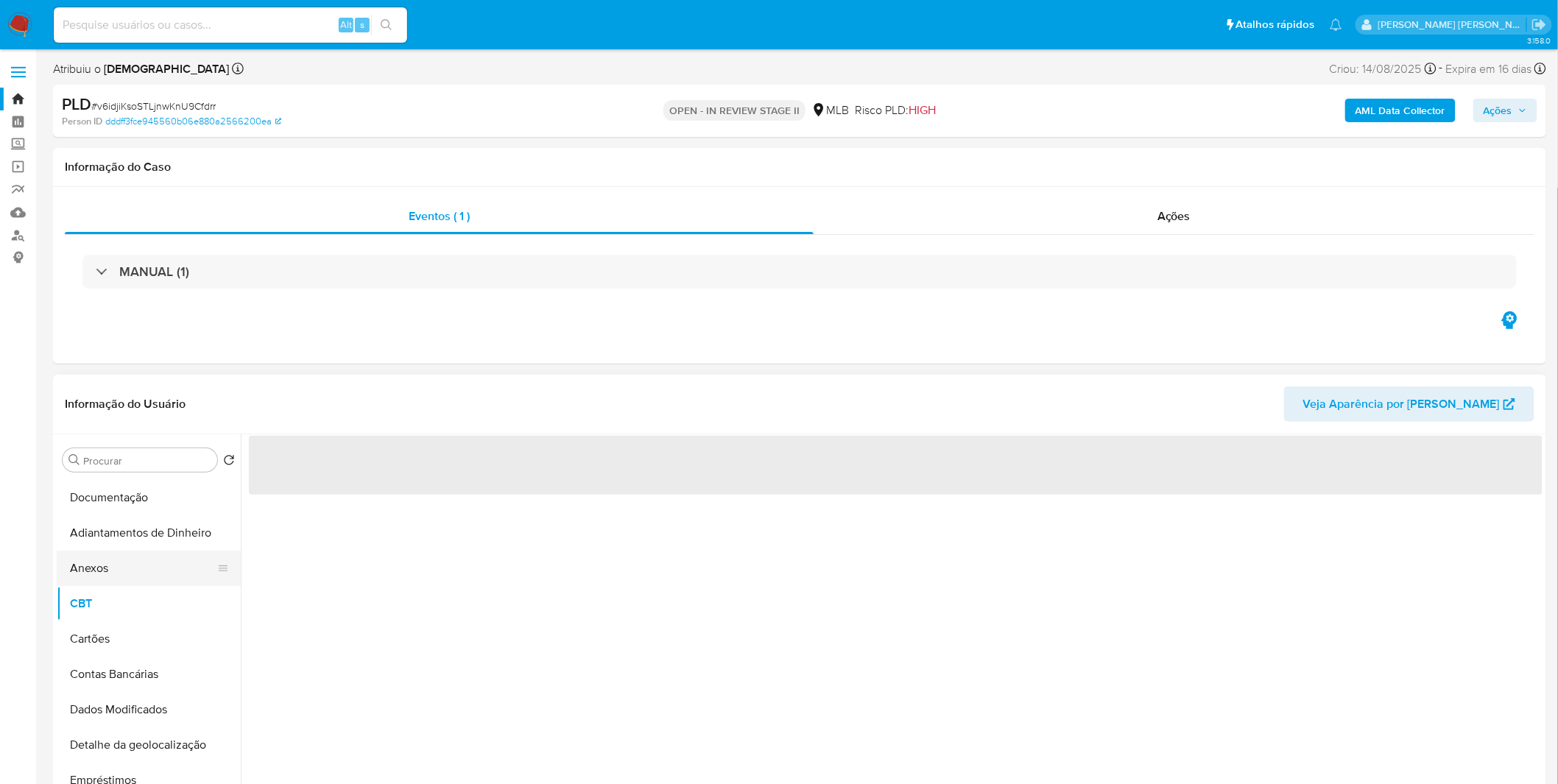
click at [119, 579] on button "Anexos" at bounding box center [142, 568] width 172 height 36
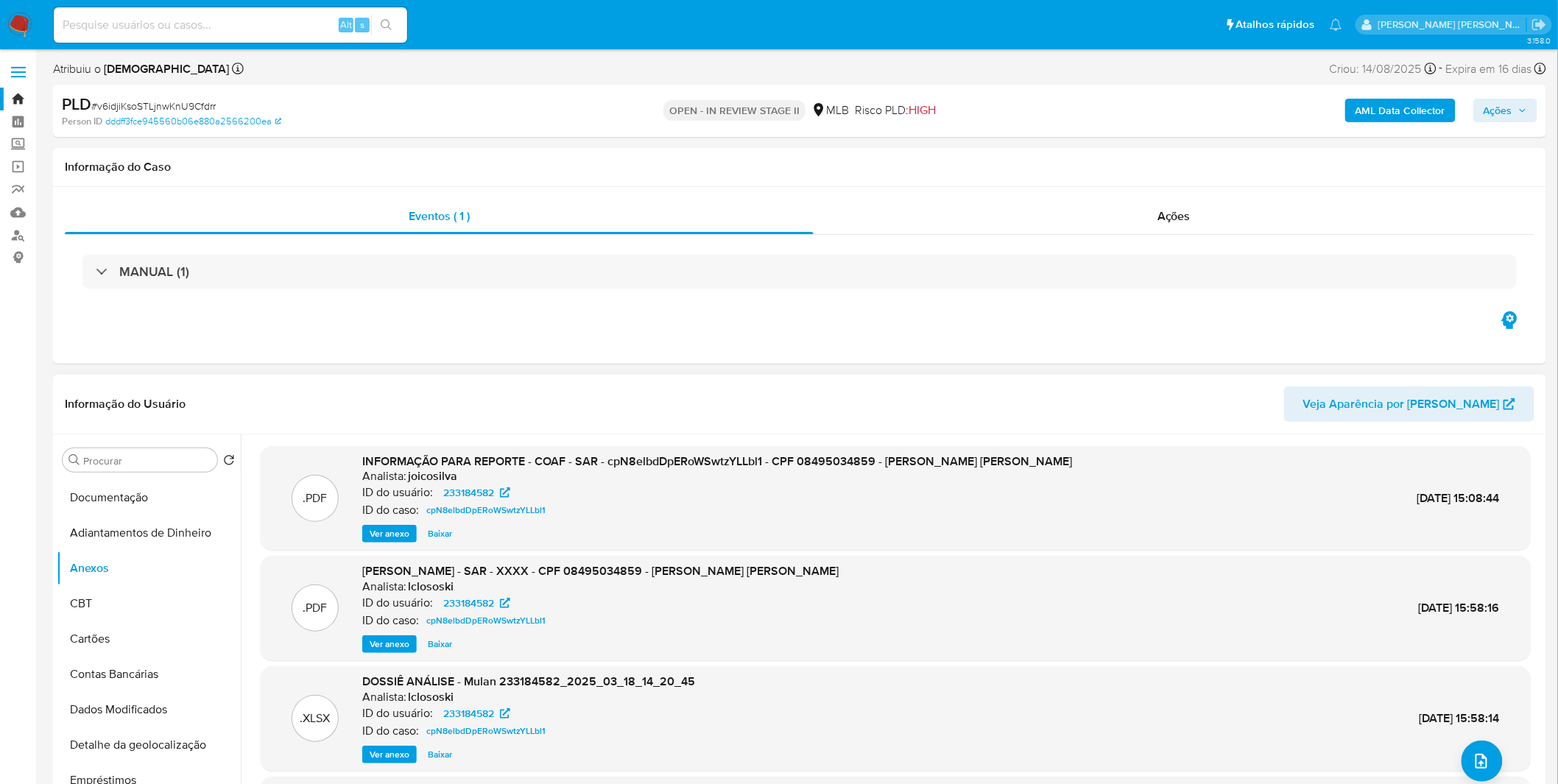
click at [385, 535] on span "Ver anexo" at bounding box center [389, 534] width 40 height 15
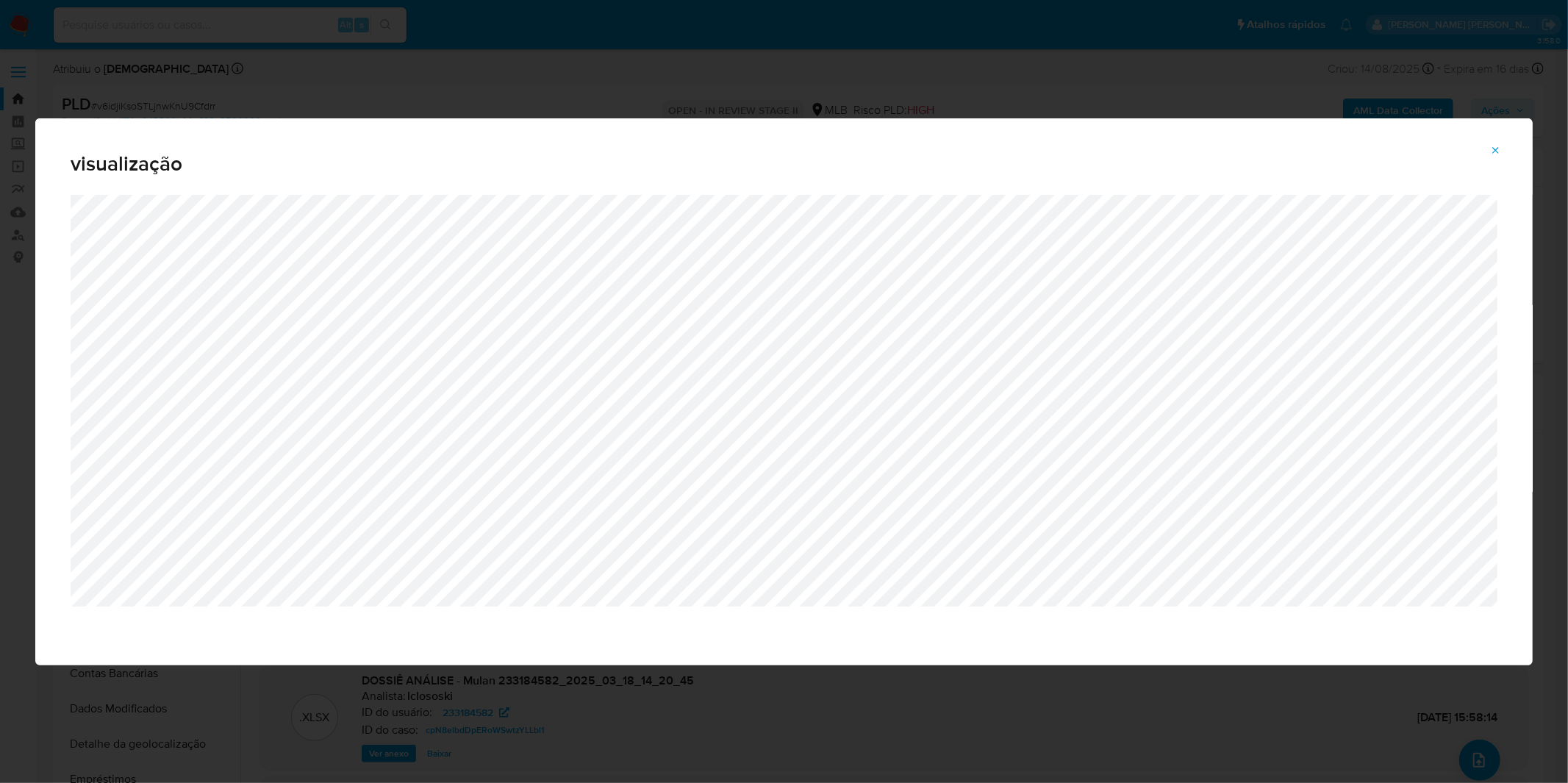
click at [1511, 143] on button "Attachment preview" at bounding box center [1496, 151] width 33 height 24
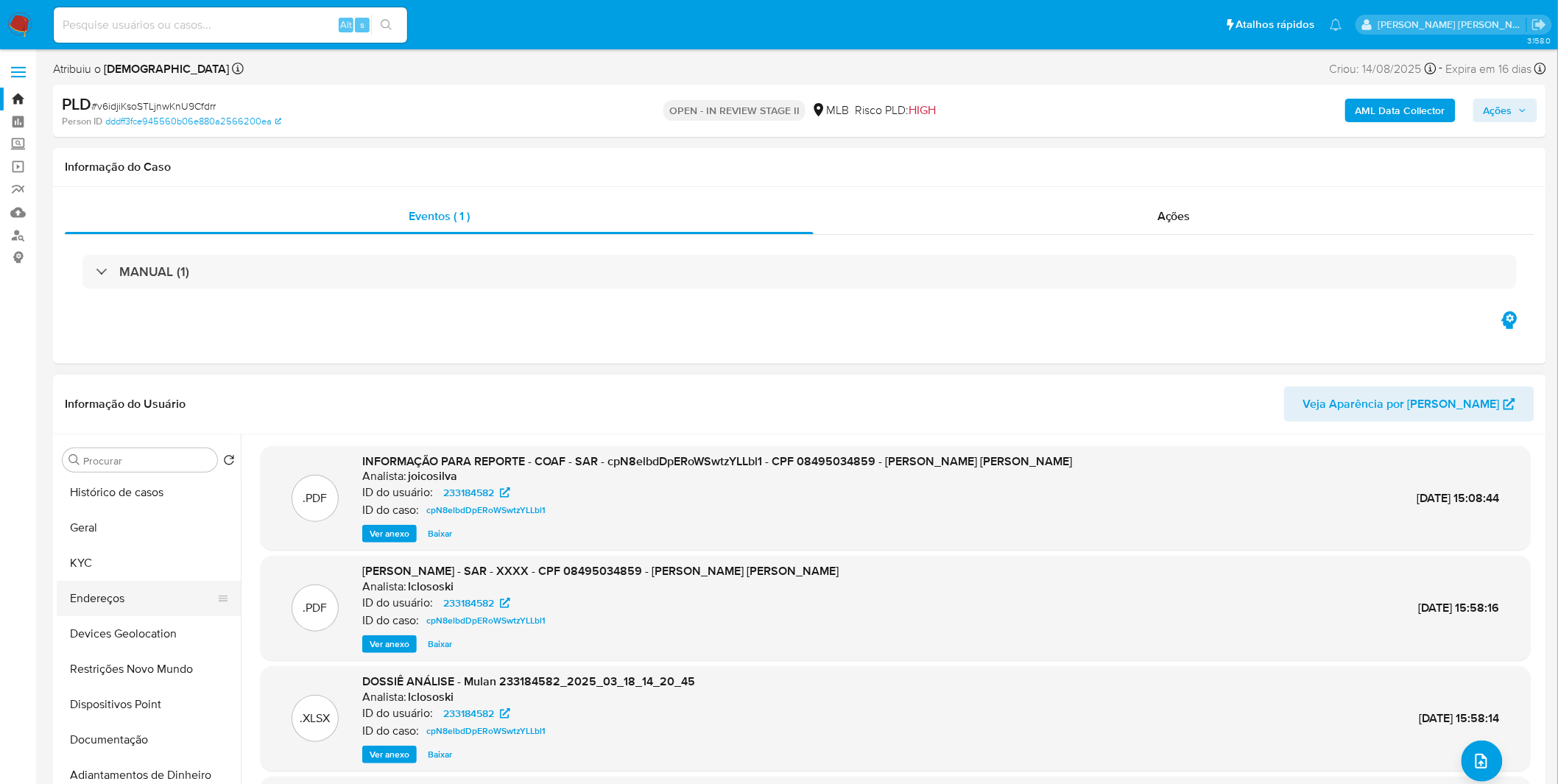
scroll to position [0, 0]
click at [110, 508] on button "Histórico de casos" at bounding box center [142, 495] width 172 height 36
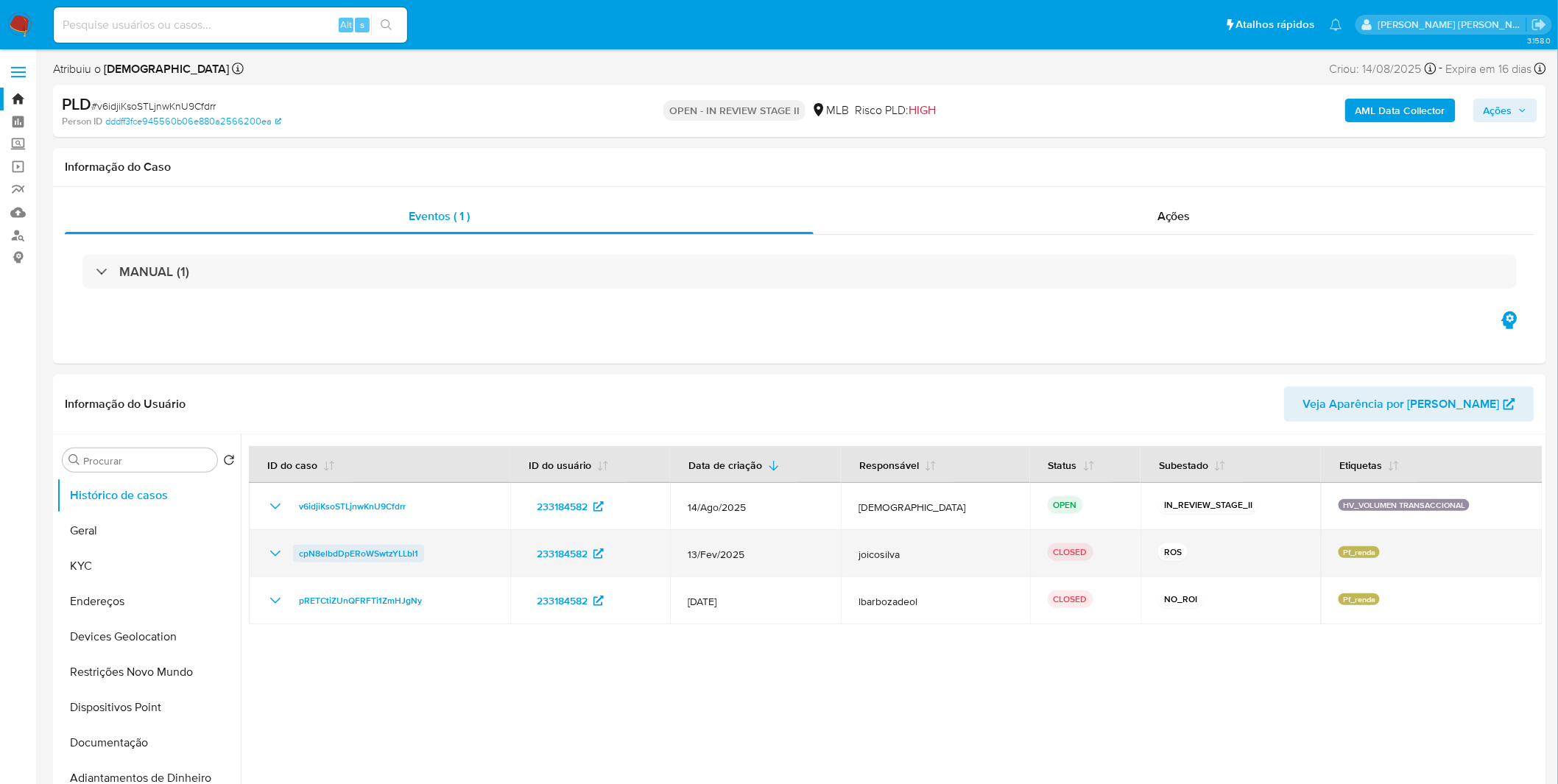
drag, startPoint x: 464, startPoint y: 561, endPoint x: 297, endPoint y: 552, distance: 167.2
click at [297, 552] on div "cpN8elbdDpERoWSwtzYLLbl1" at bounding box center [379, 553] width 226 height 17
click at [263, 557] on td "cpN8elbdDpERoWSwtzYLLbl1" at bounding box center [379, 554] width 262 height 47
click at [270, 552] on icon "Mostrar/Ocultar" at bounding box center [274, 553] width 17 height 17
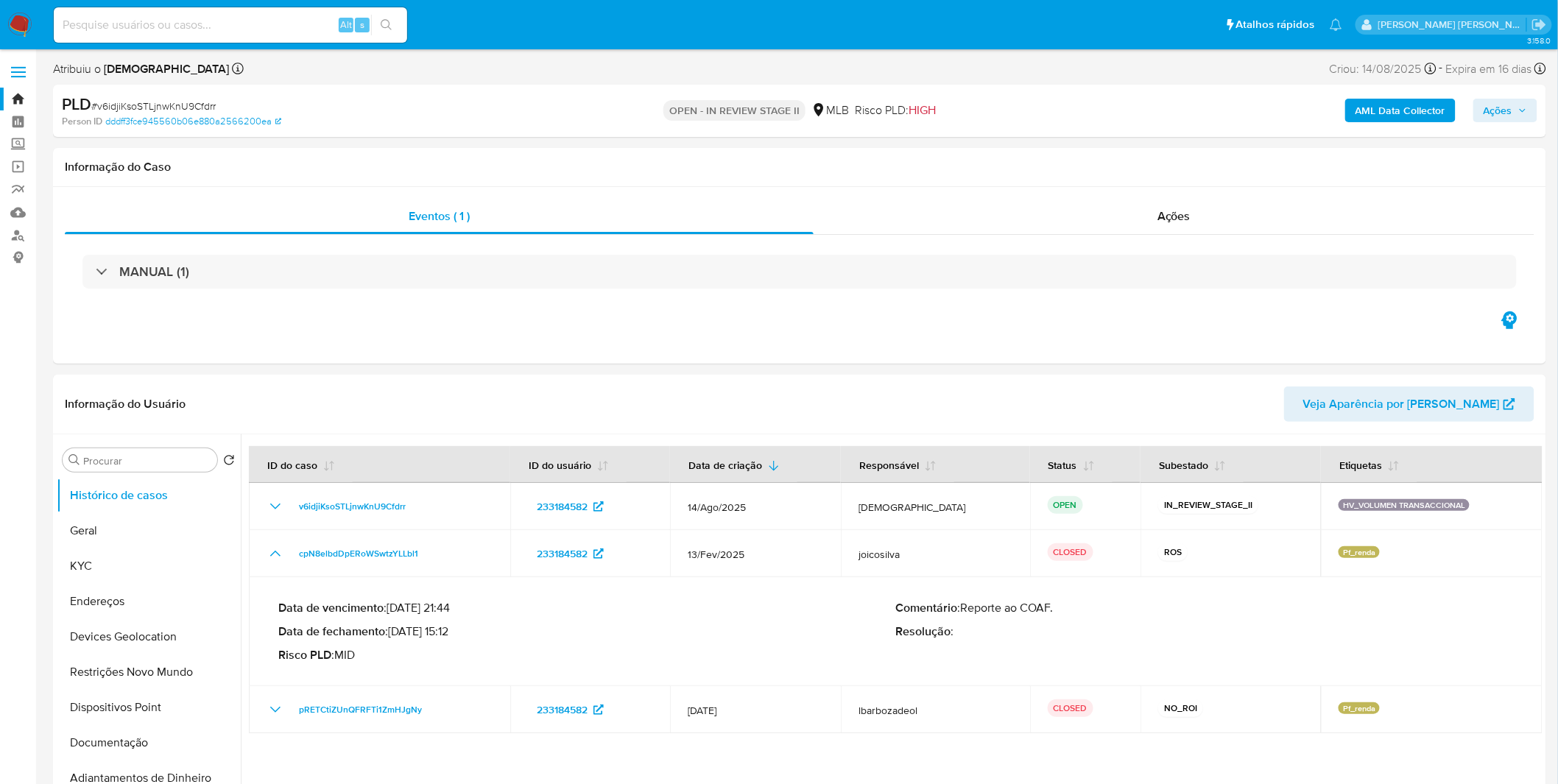
click at [25, 15] on img at bounding box center [19, 25] width 25 height 25
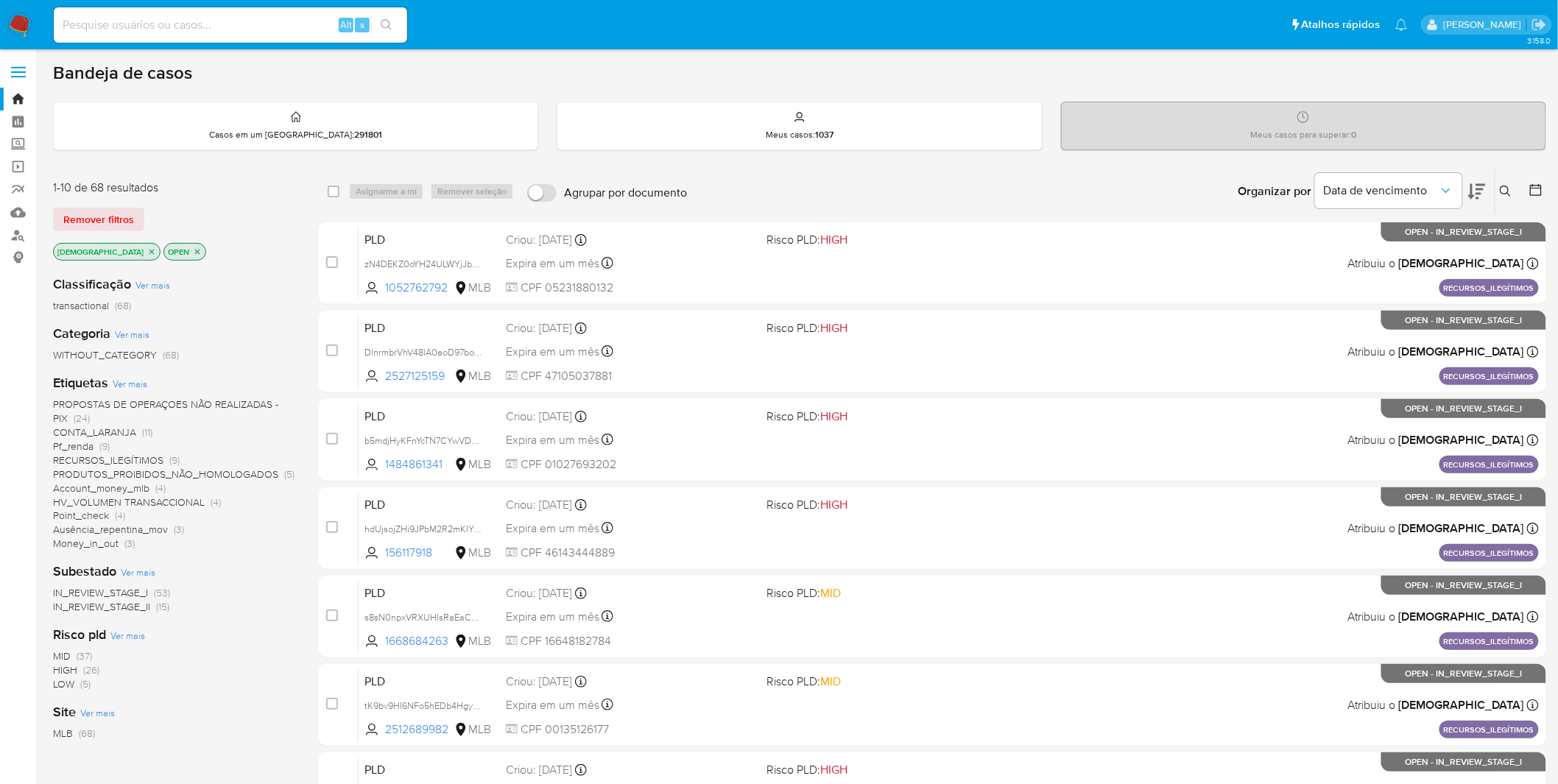
click at [18, 11] on nav "Pausado Ver notificaciones Alt s Atalhos rápidos Presiona las siguientes teclas…" at bounding box center [779, 25] width 1558 height 49
click at [20, 17] on img at bounding box center [19, 25] width 25 height 25
click at [144, 36] on div "Alt s" at bounding box center [231, 25] width 354 height 36
click at [149, 28] on input at bounding box center [231, 25] width 354 height 19
paste input "OGOGq75Hz8eQlNuJYtK0dLPz"
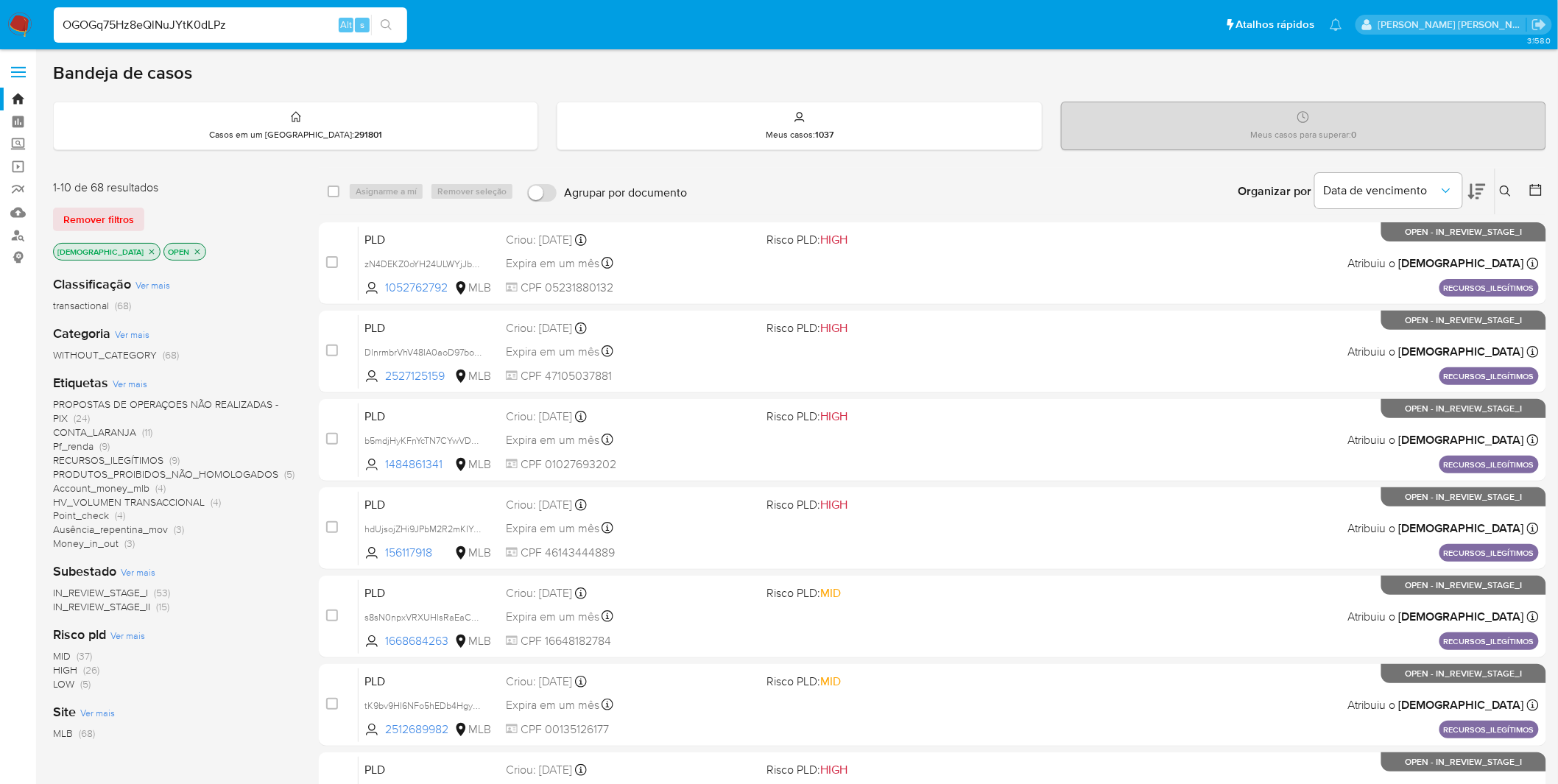
type input "OGOGq75Hz8eQlNuJYtK0dLPz"
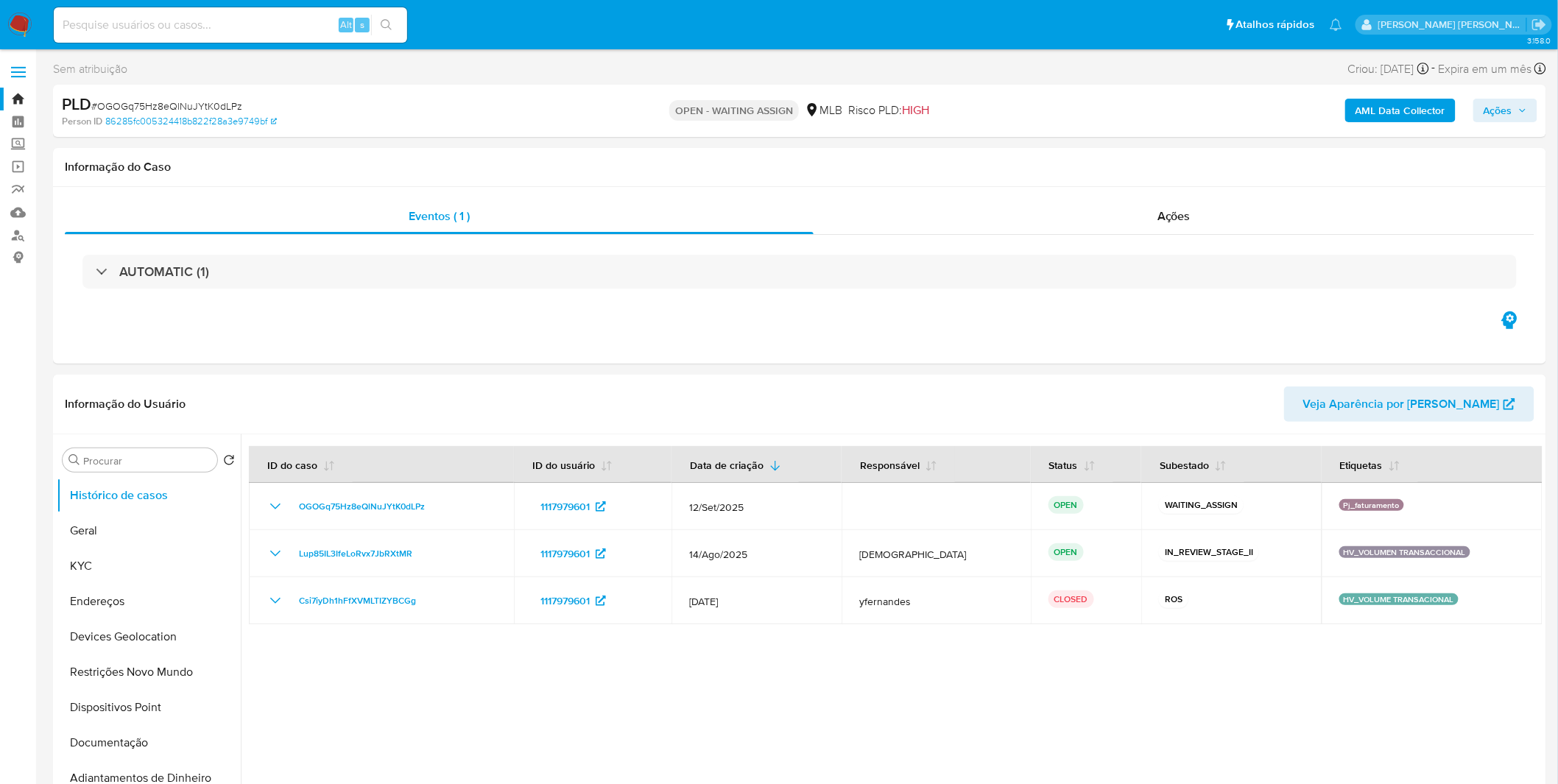
select select "10"
click at [29, 20] on img at bounding box center [19, 25] width 25 height 25
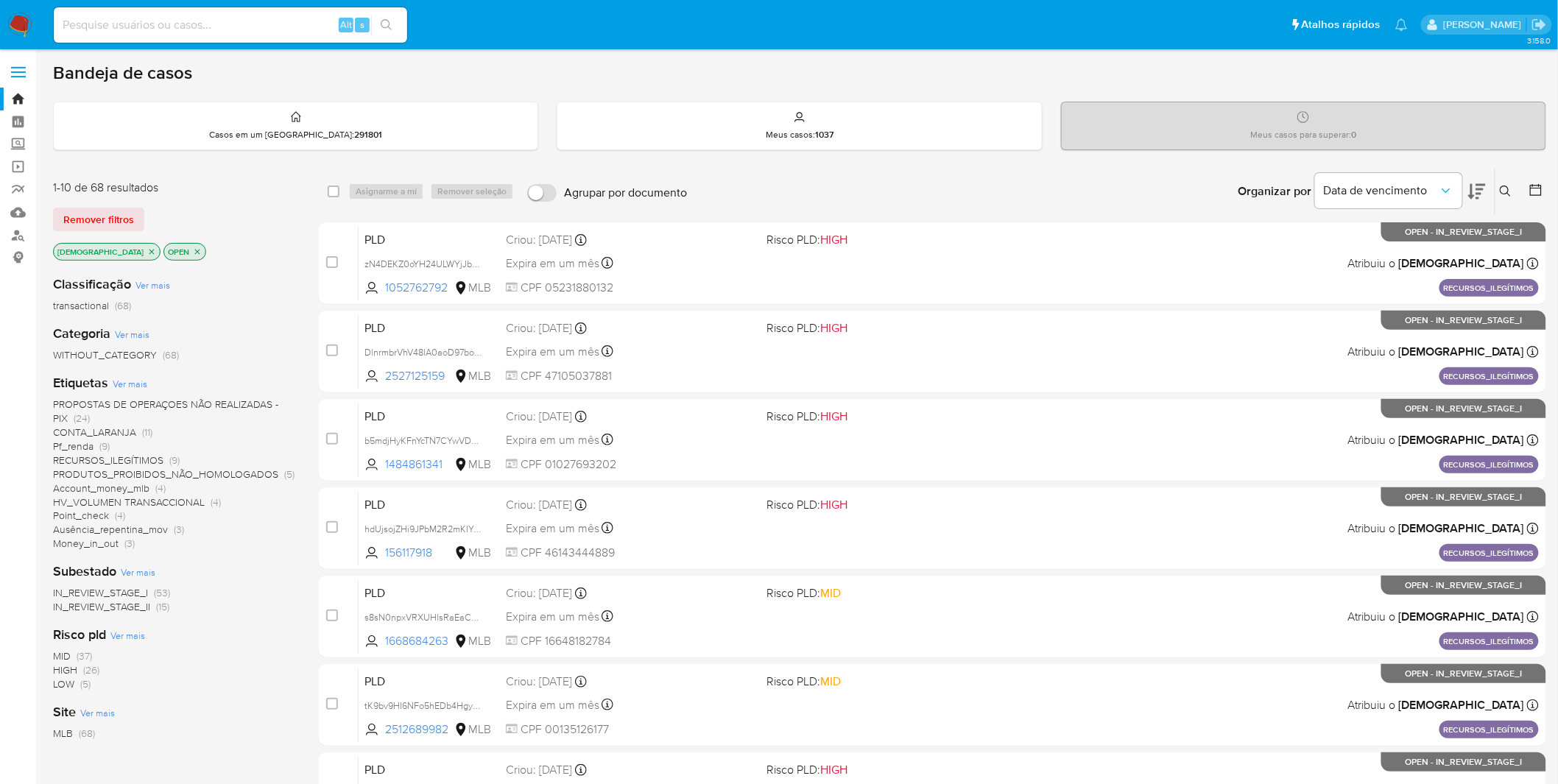
click at [193, 507] on span "HV_VOLUMEN TRANSACCIONAL" at bounding box center [129, 502] width 151 height 15
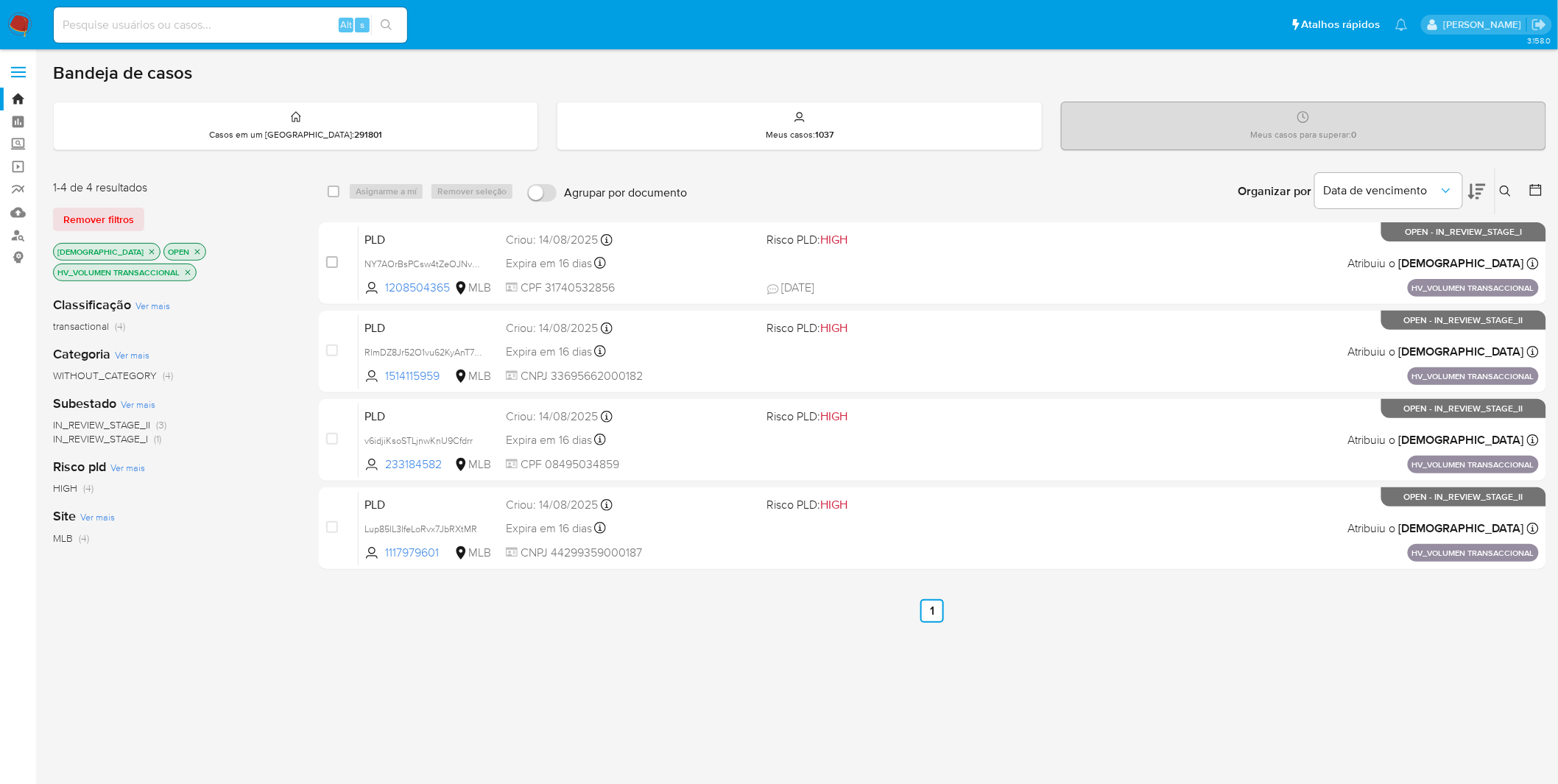
click at [16, 19] on img at bounding box center [19, 25] width 25 height 25
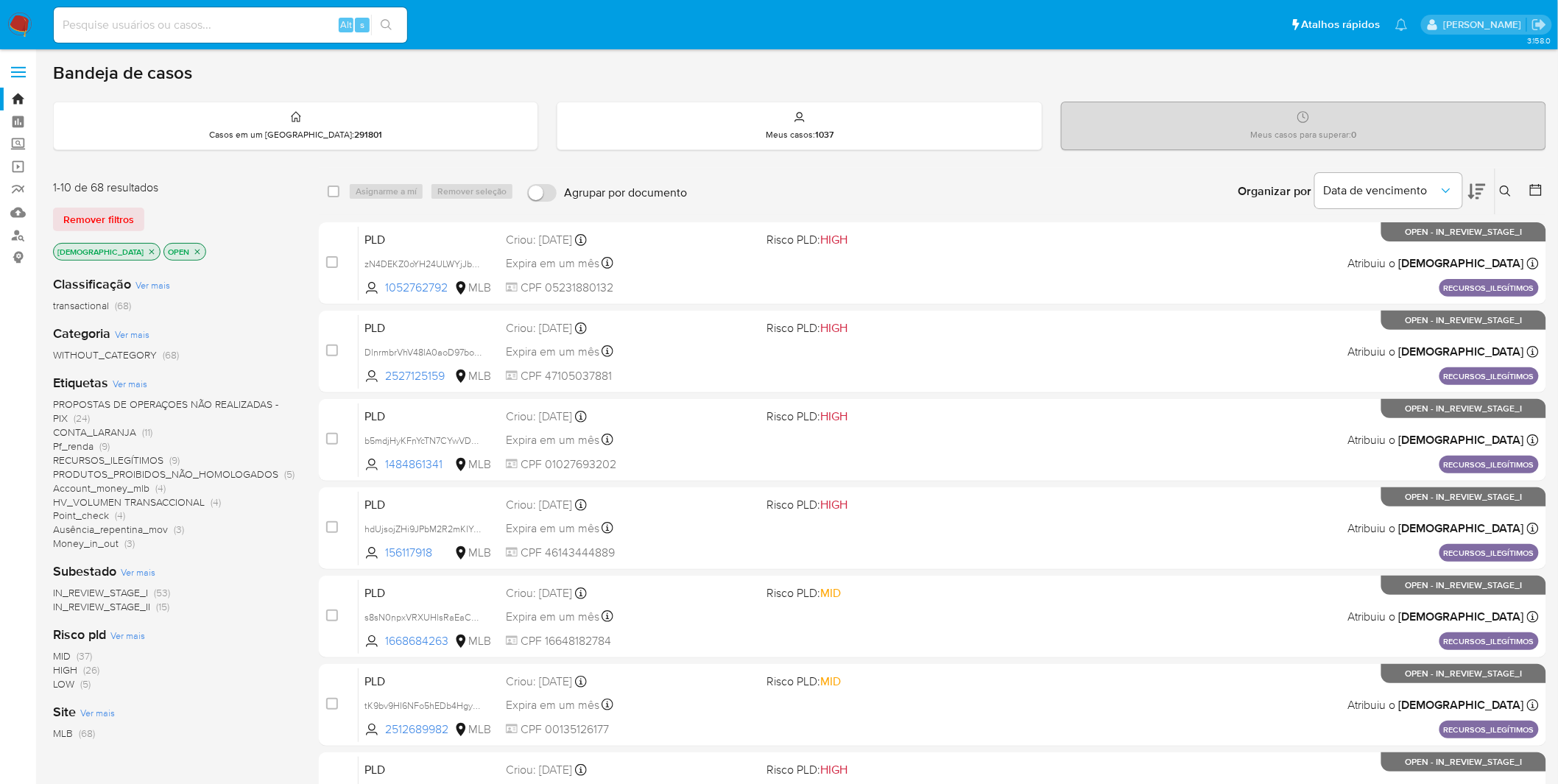
click at [118, 245] on p "[DEMOGRAPHIC_DATA]" at bounding box center [107, 252] width 106 height 16
click at [148, 252] on icon "close-filter" at bounding box center [152, 252] width 9 height 9
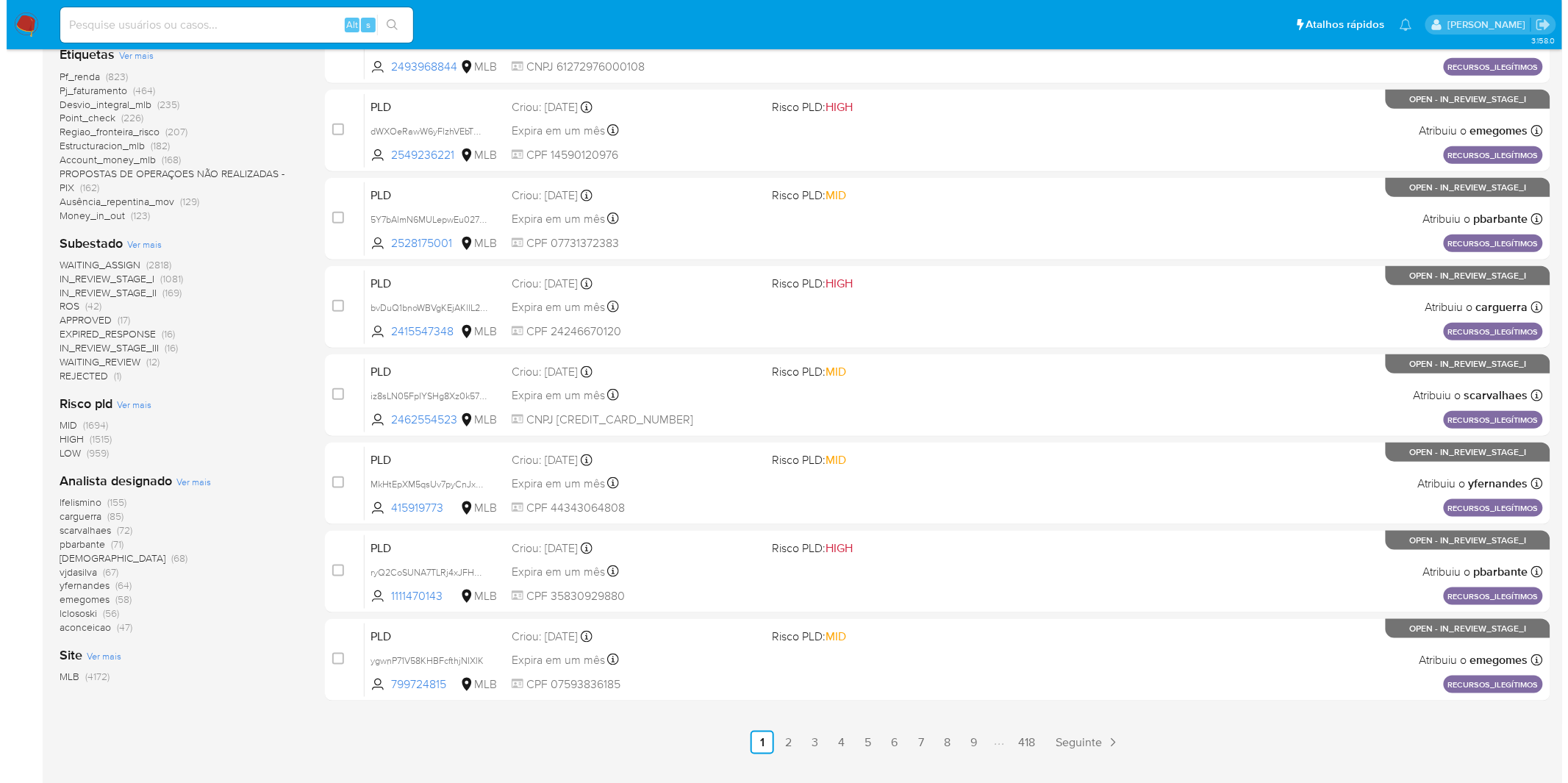
scroll to position [430, 0]
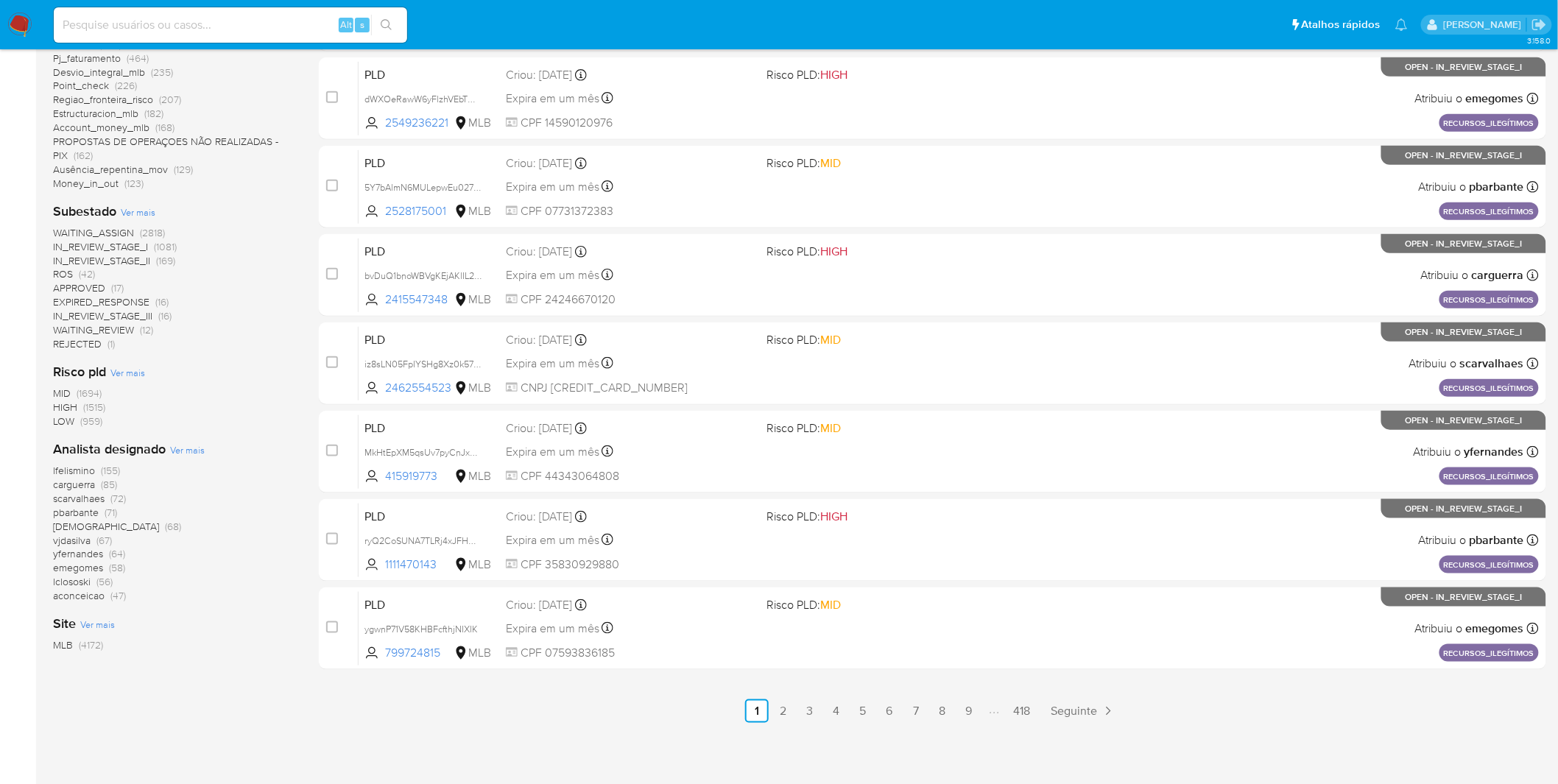
click at [193, 447] on span "Ver mais" at bounding box center [188, 449] width 35 height 14
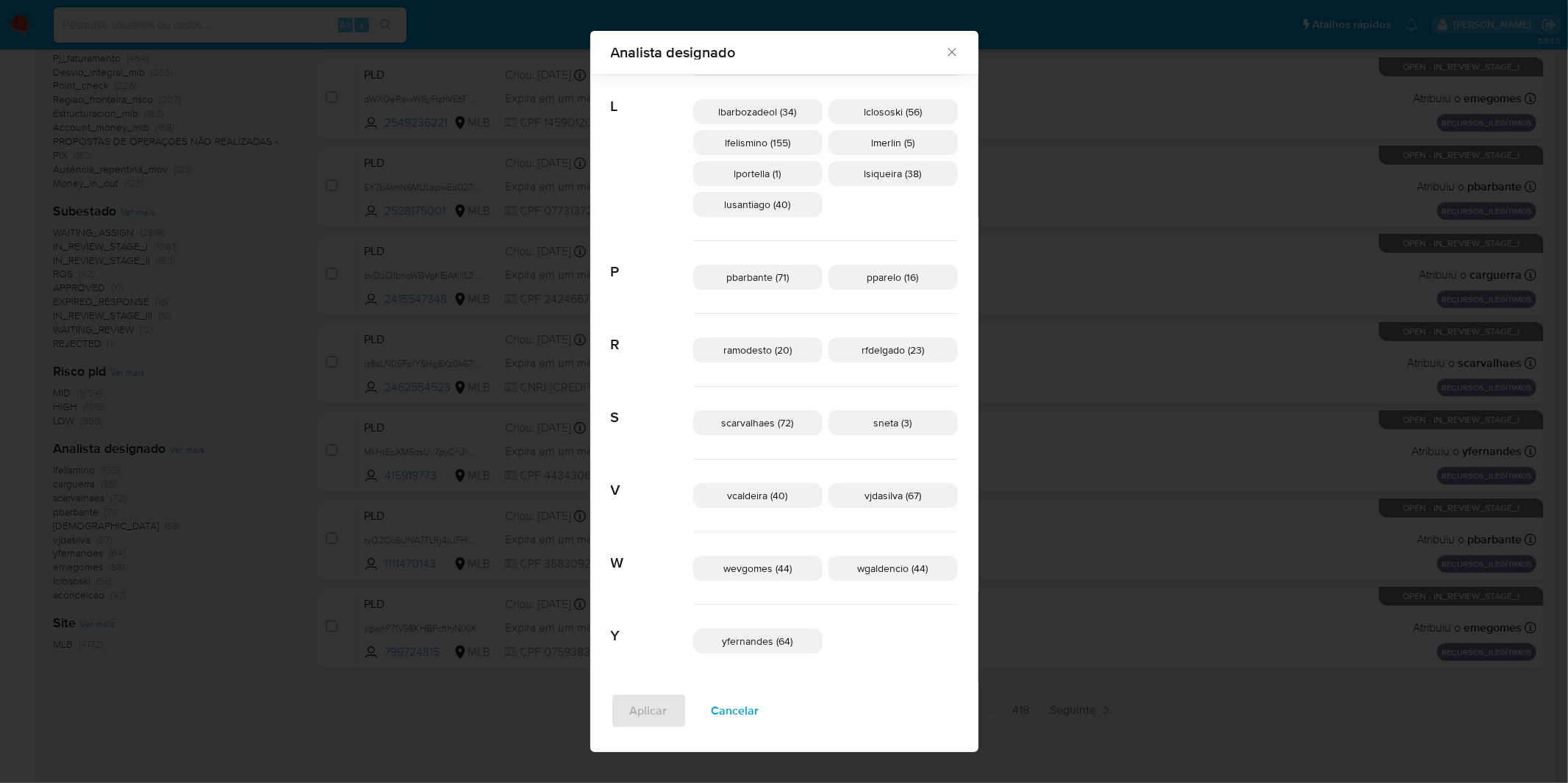
scroll to position [692, 0]
click at [733, 705] on span "Cancelar" at bounding box center [735, 711] width 48 height 33
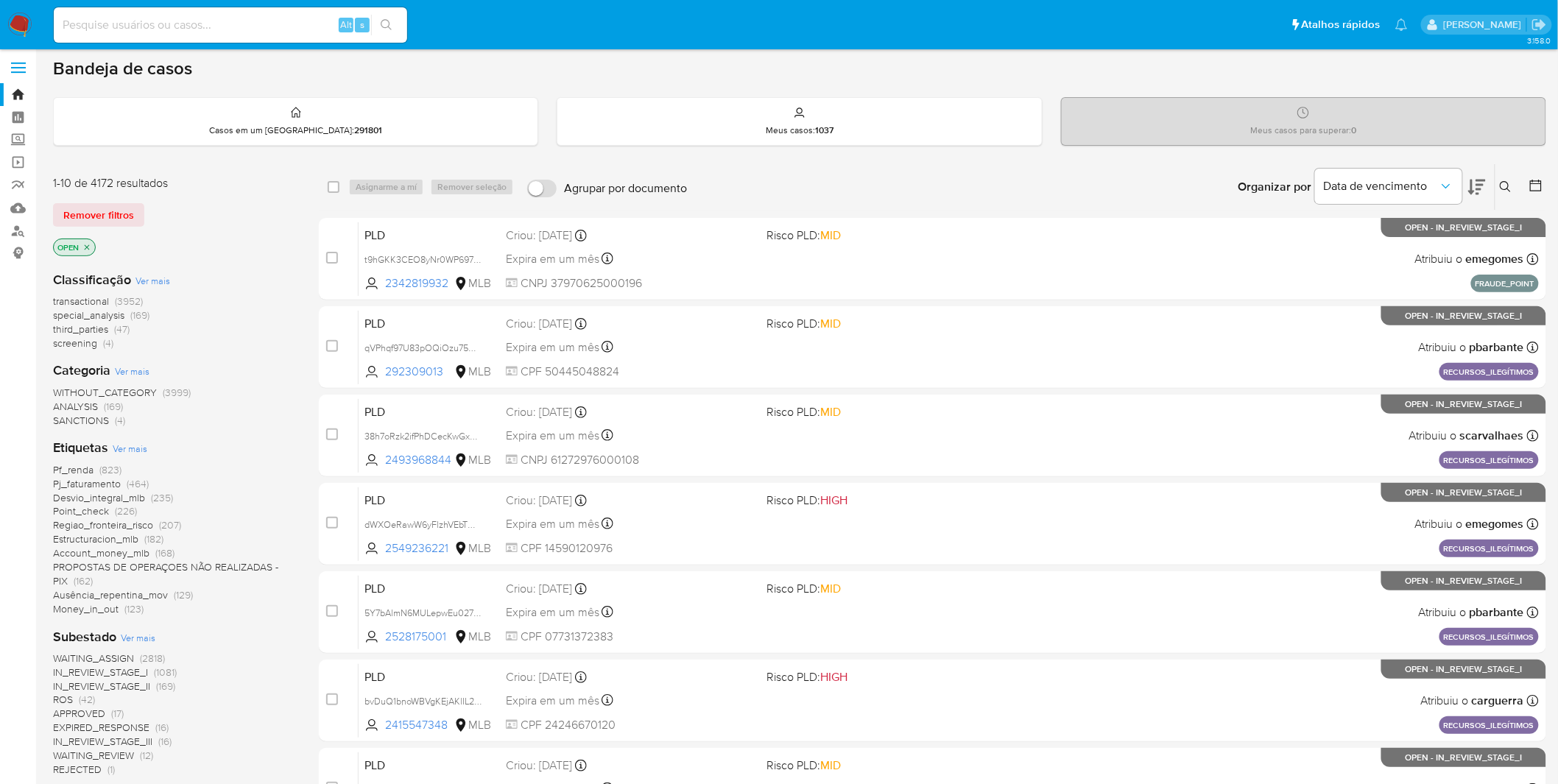
scroll to position [0, 0]
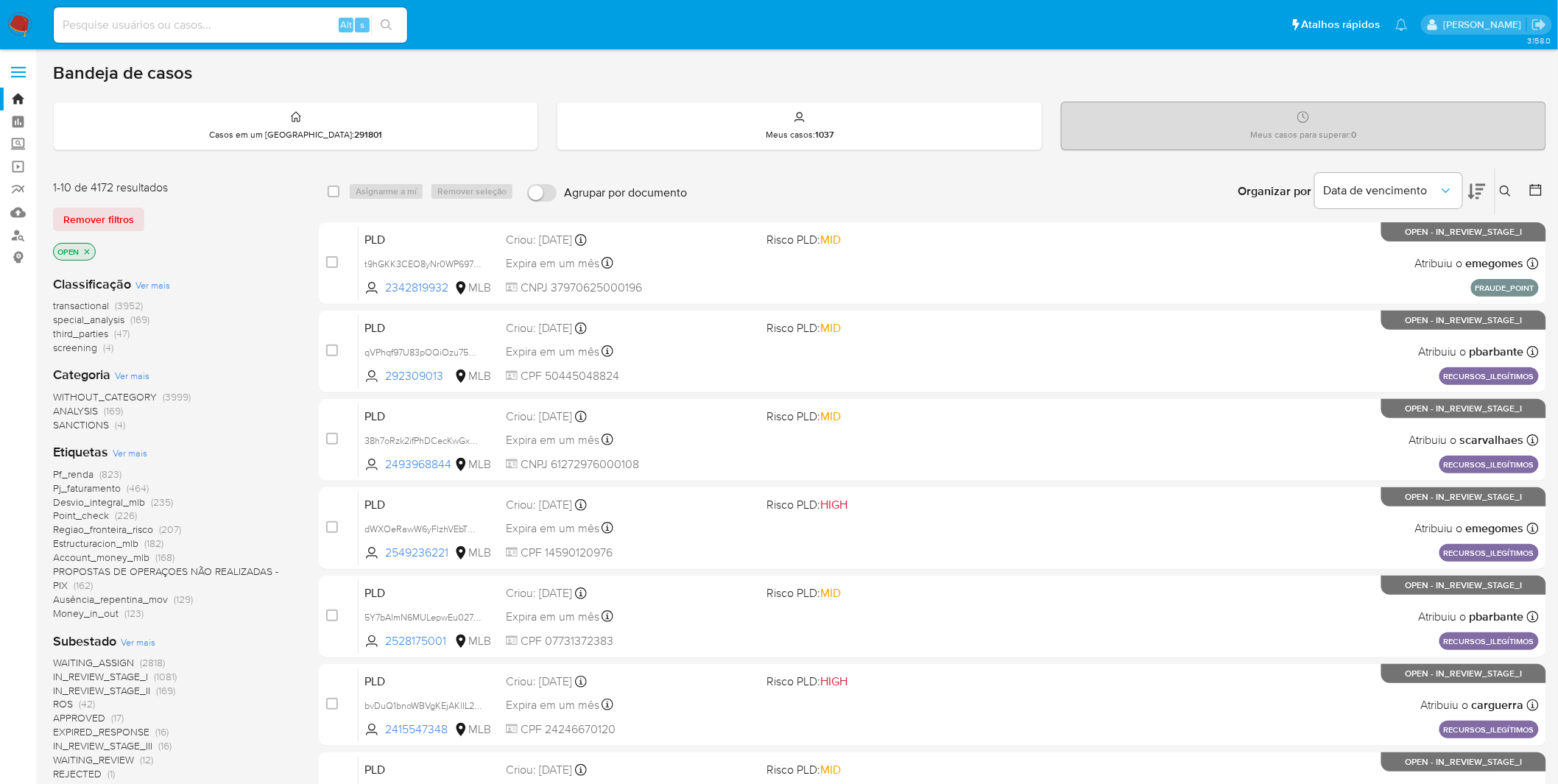
click at [17, 32] on img at bounding box center [19, 25] width 25 height 25
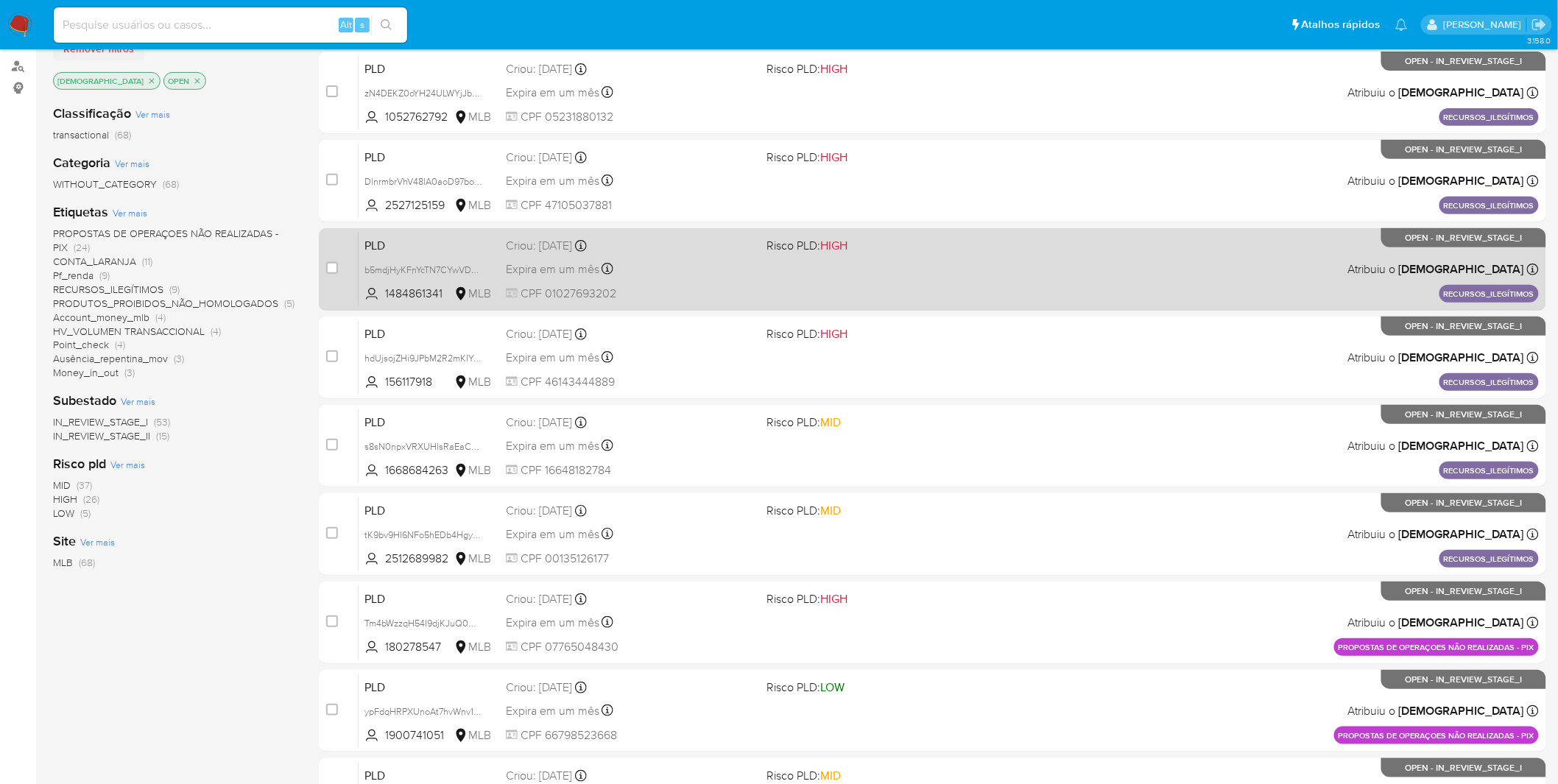
scroll to position [430, 0]
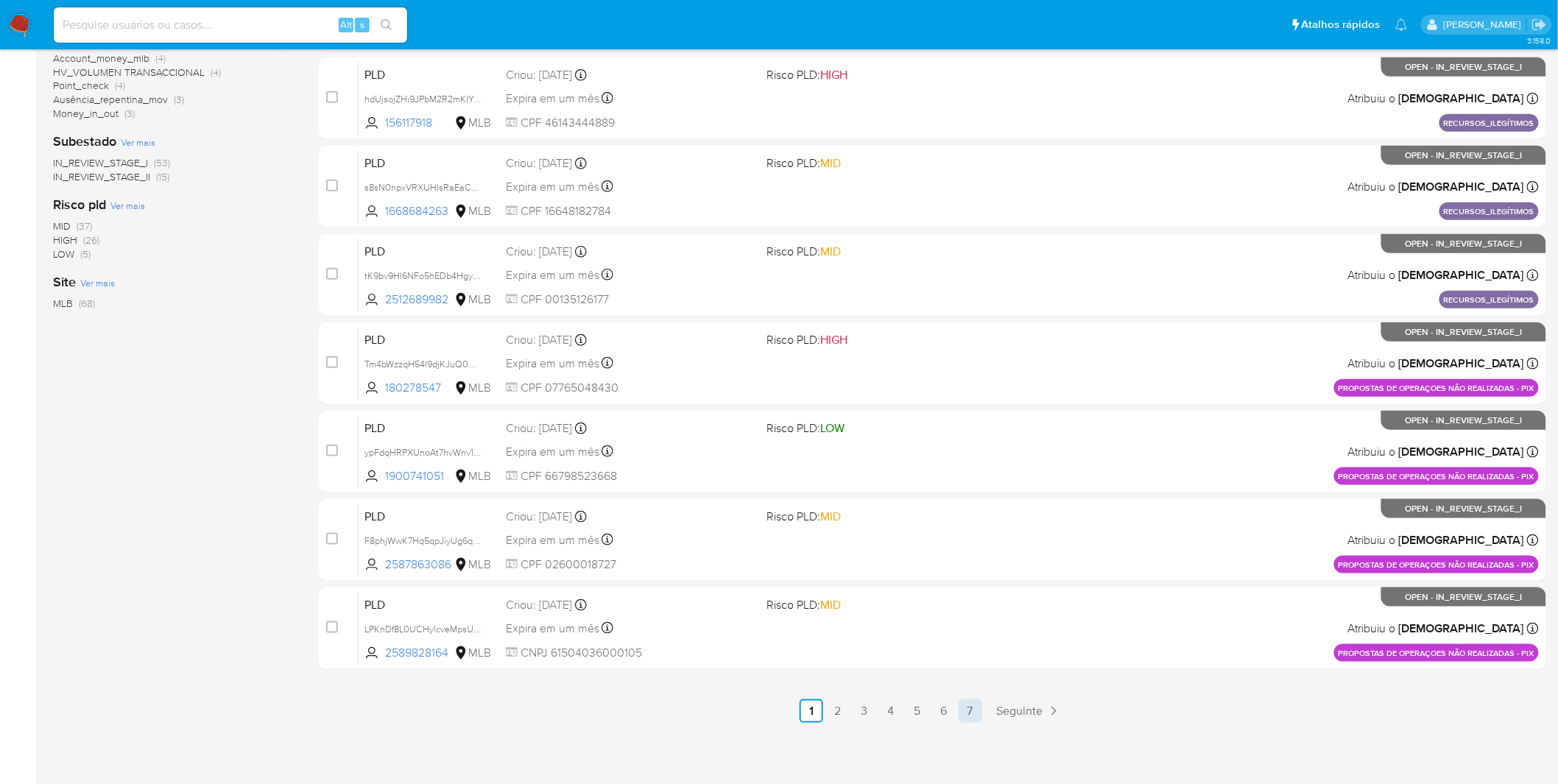
click at [973, 711] on link "7" at bounding box center [971, 711] width 24 height 24
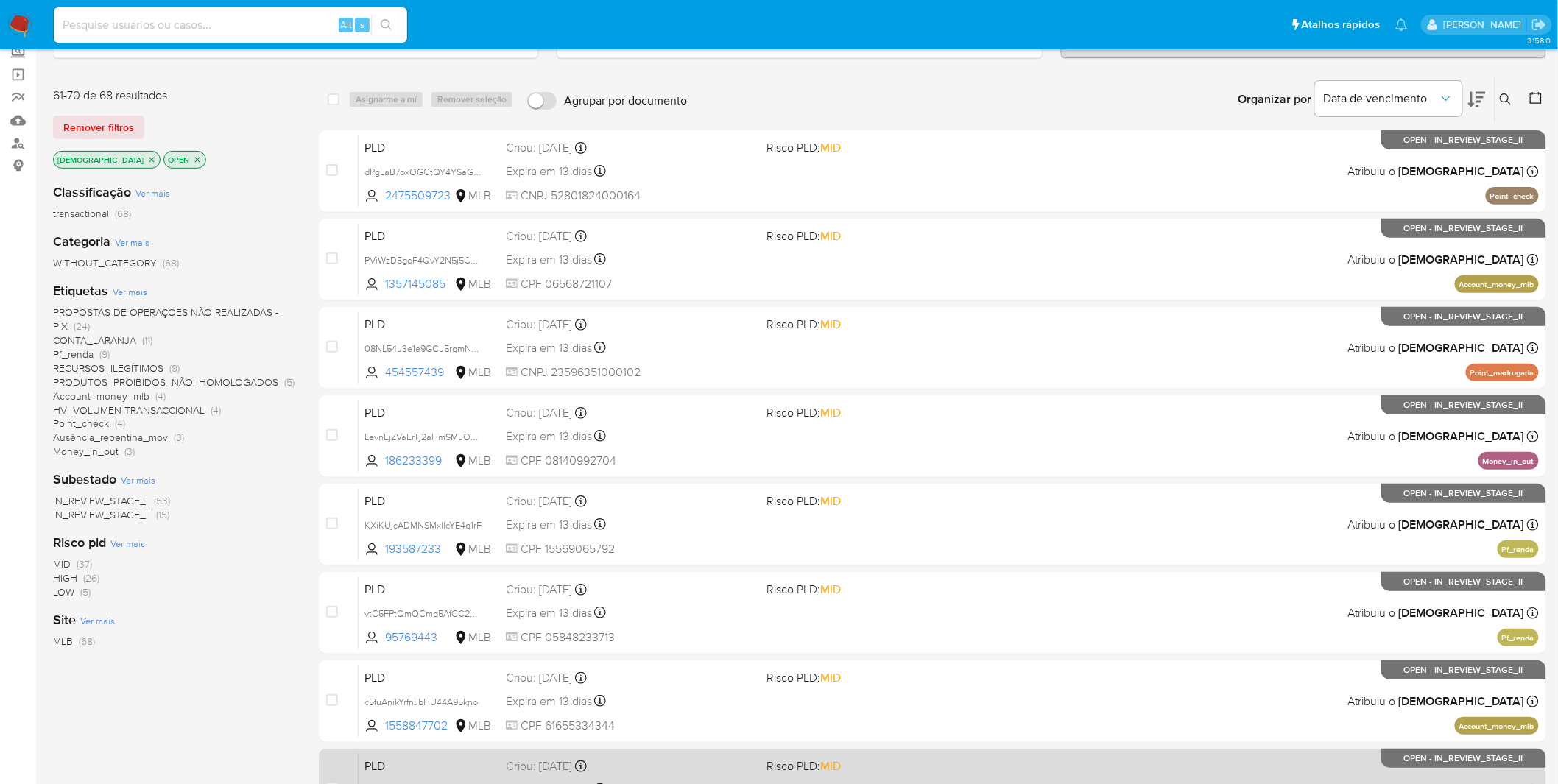
scroll to position [253, 0]
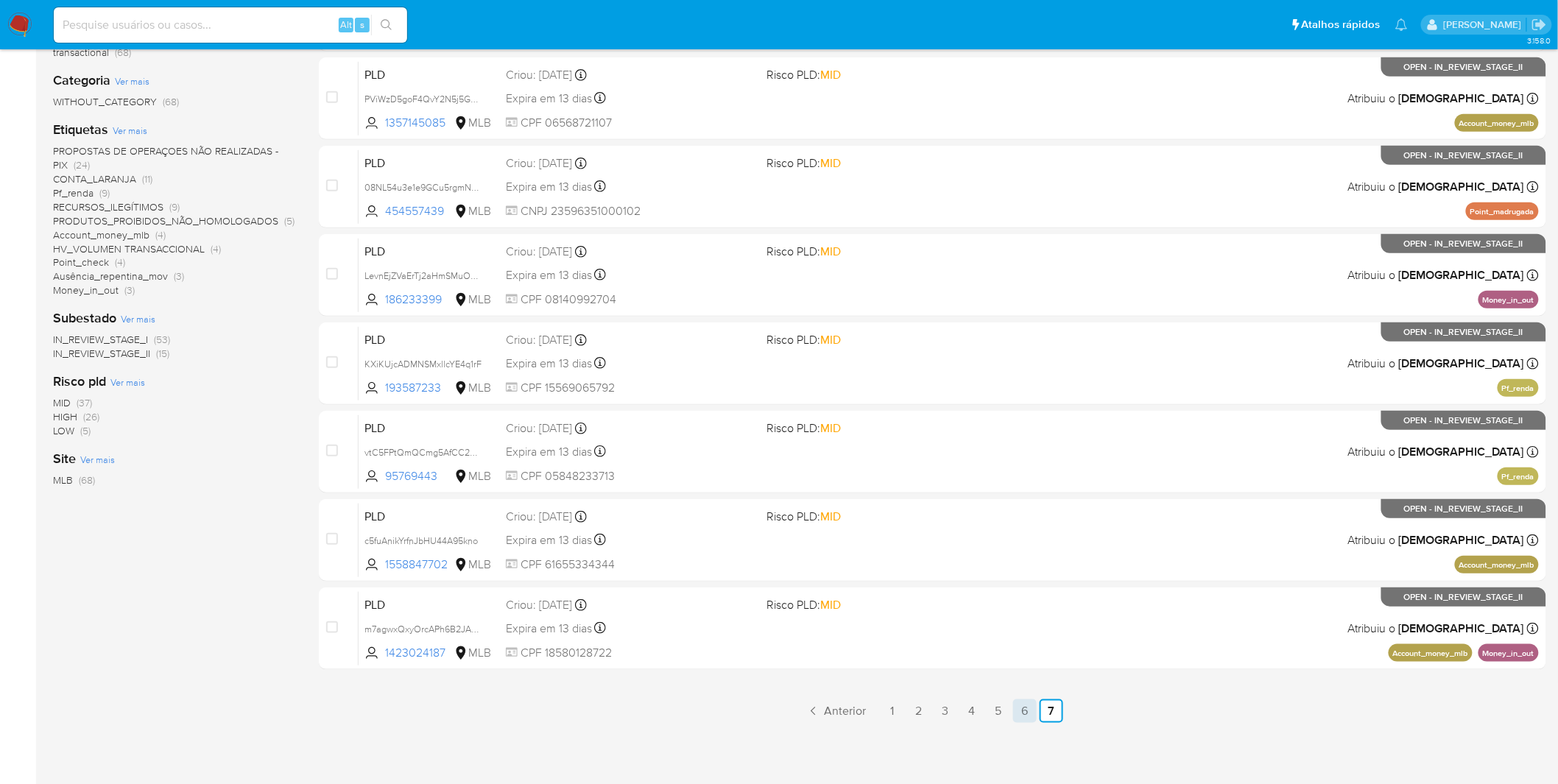
click at [1026, 715] on link "6" at bounding box center [1025, 711] width 24 height 24
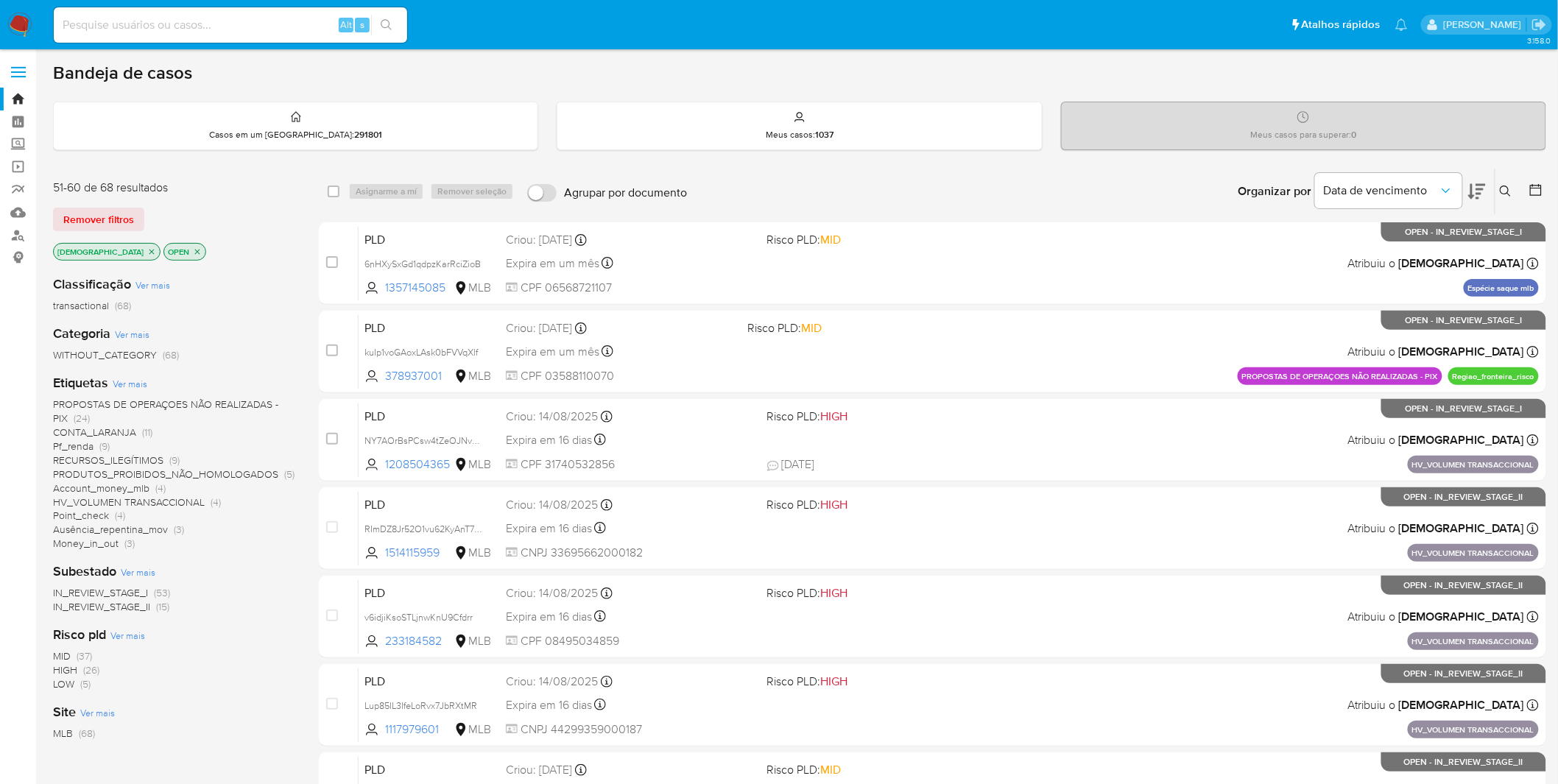
click at [20, 20] on img at bounding box center [19, 25] width 25 height 25
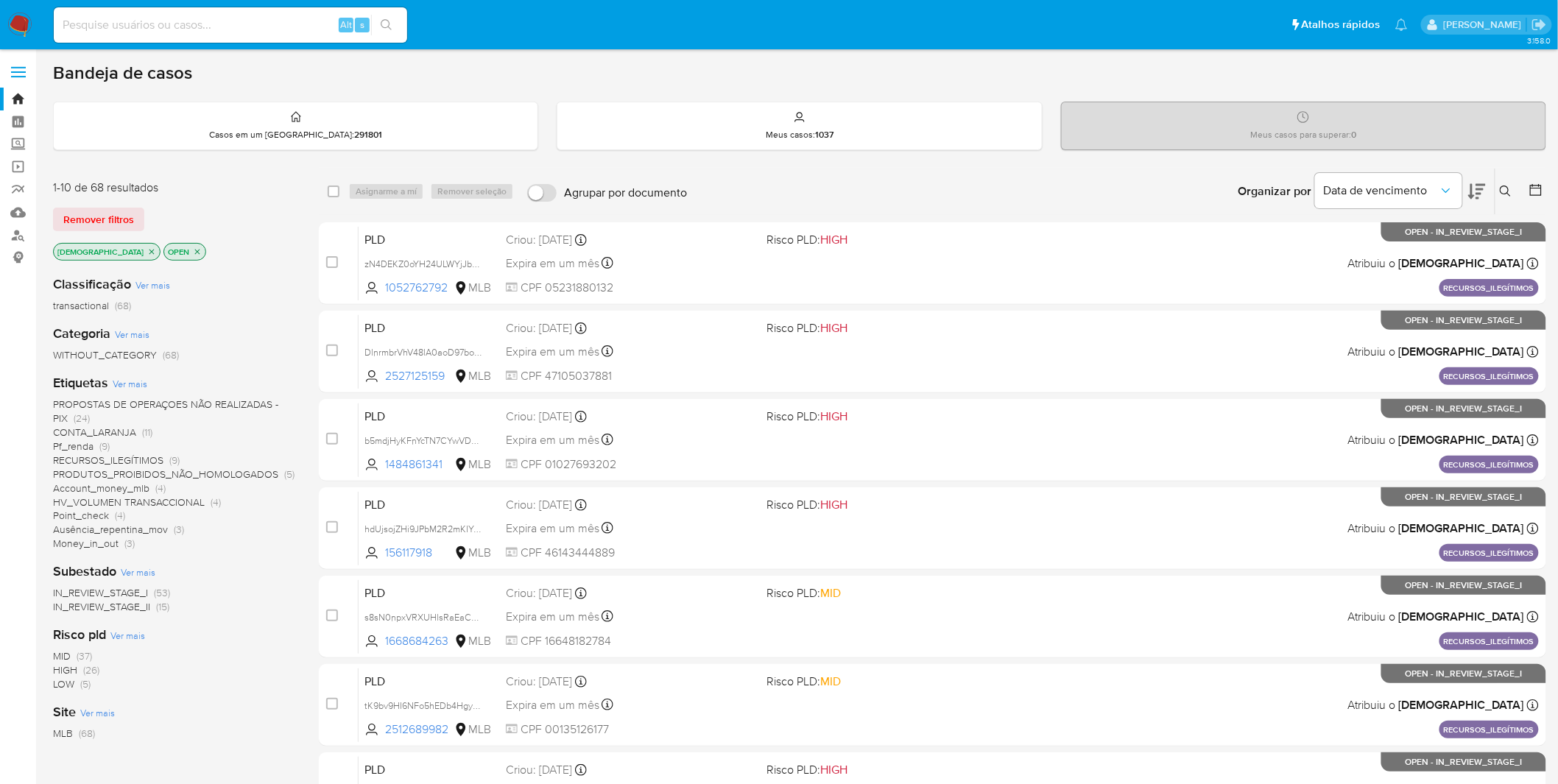
click at [26, 23] on img at bounding box center [19, 25] width 25 height 25
click at [130, 387] on span "Ver mais" at bounding box center [130, 384] width 35 height 14
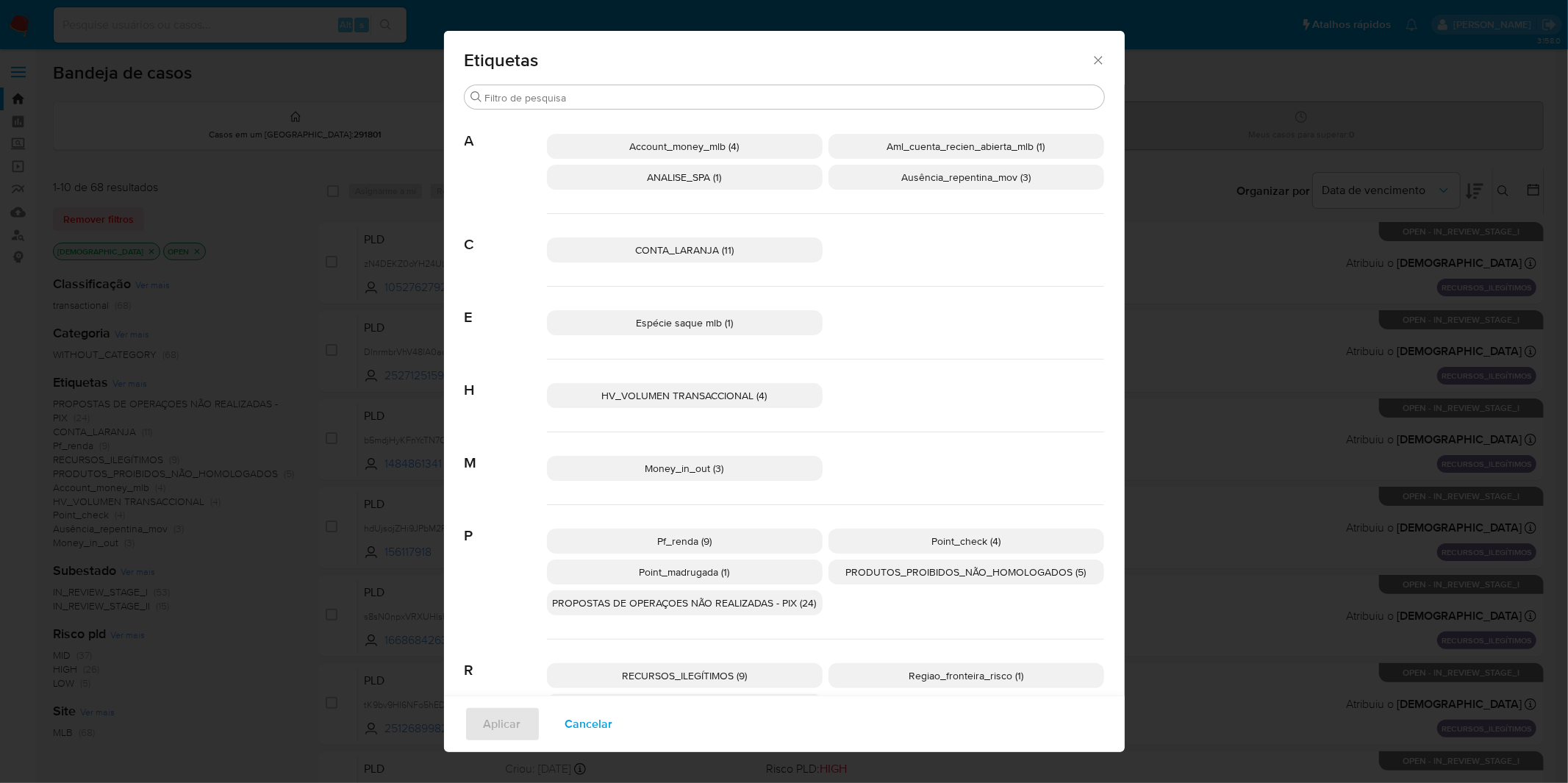
click at [728, 181] on p "ANALISE_SPA (1)" at bounding box center [684, 177] width 276 height 25
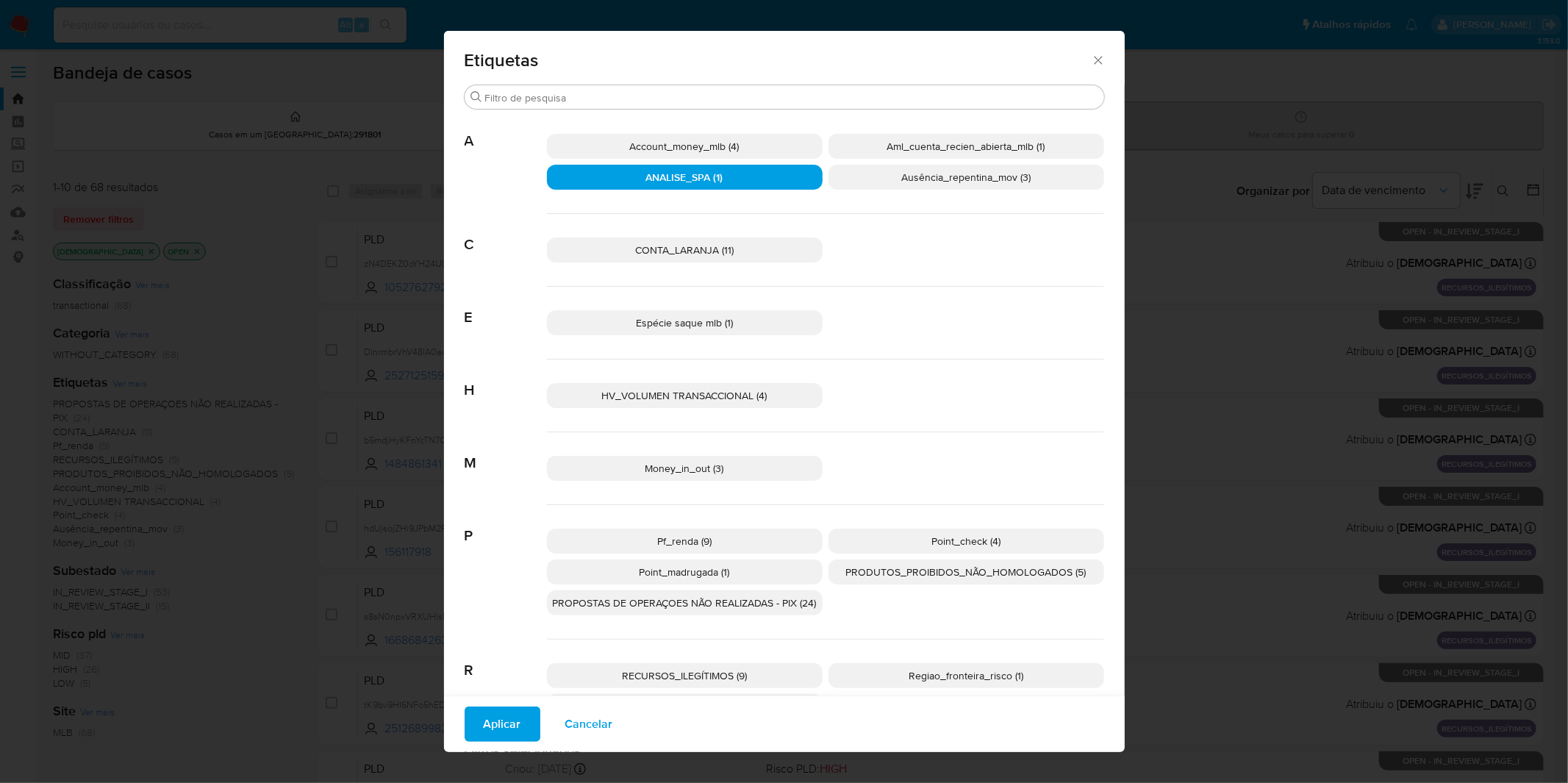
click at [522, 717] on button "Aplicar" at bounding box center [502, 724] width 76 height 36
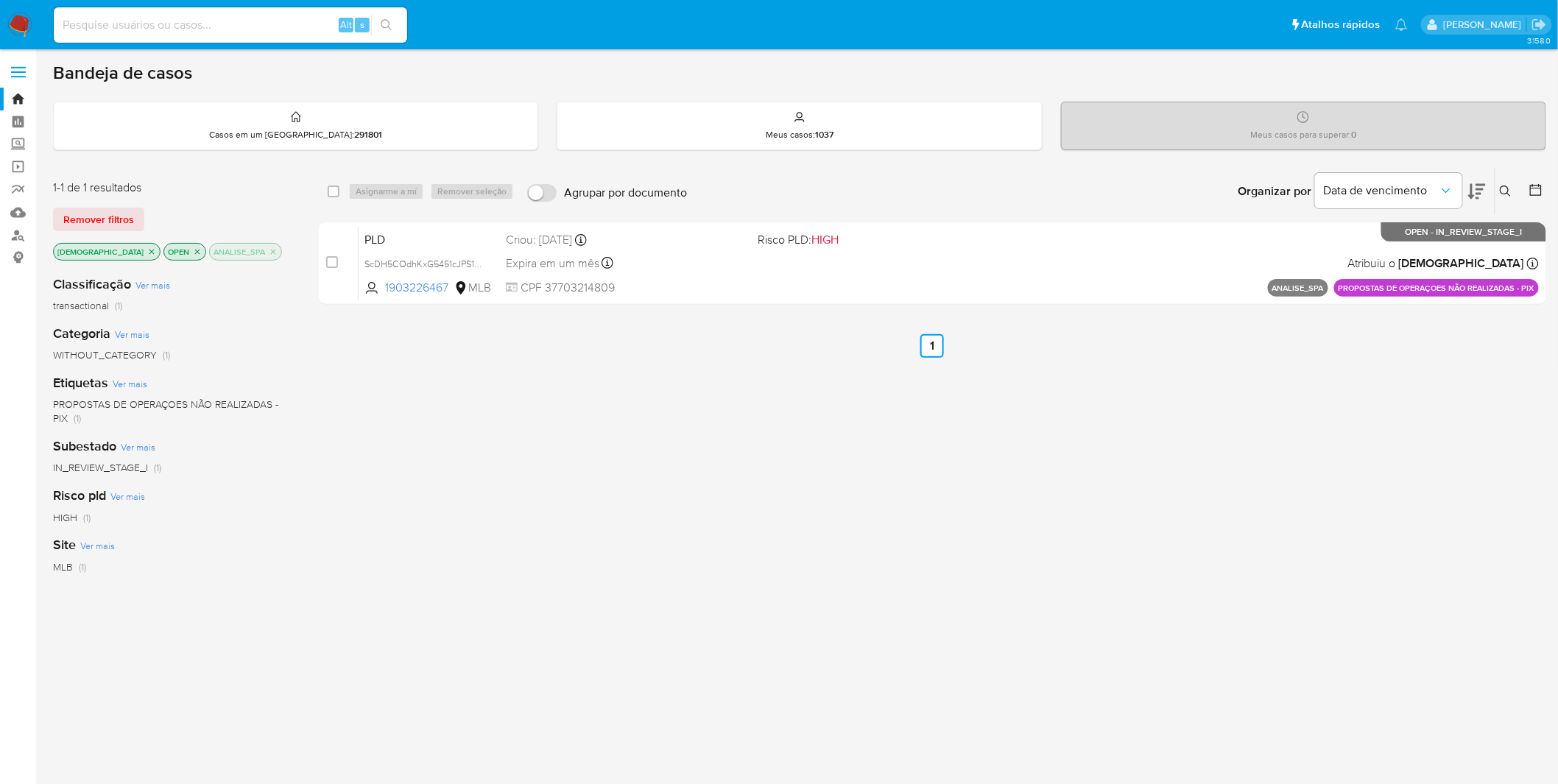
click at [243, 251] on div "ANALISE_SPA" at bounding box center [245, 252] width 73 height 17
click at [269, 247] on icon "close-filter" at bounding box center [273, 252] width 9 height 9
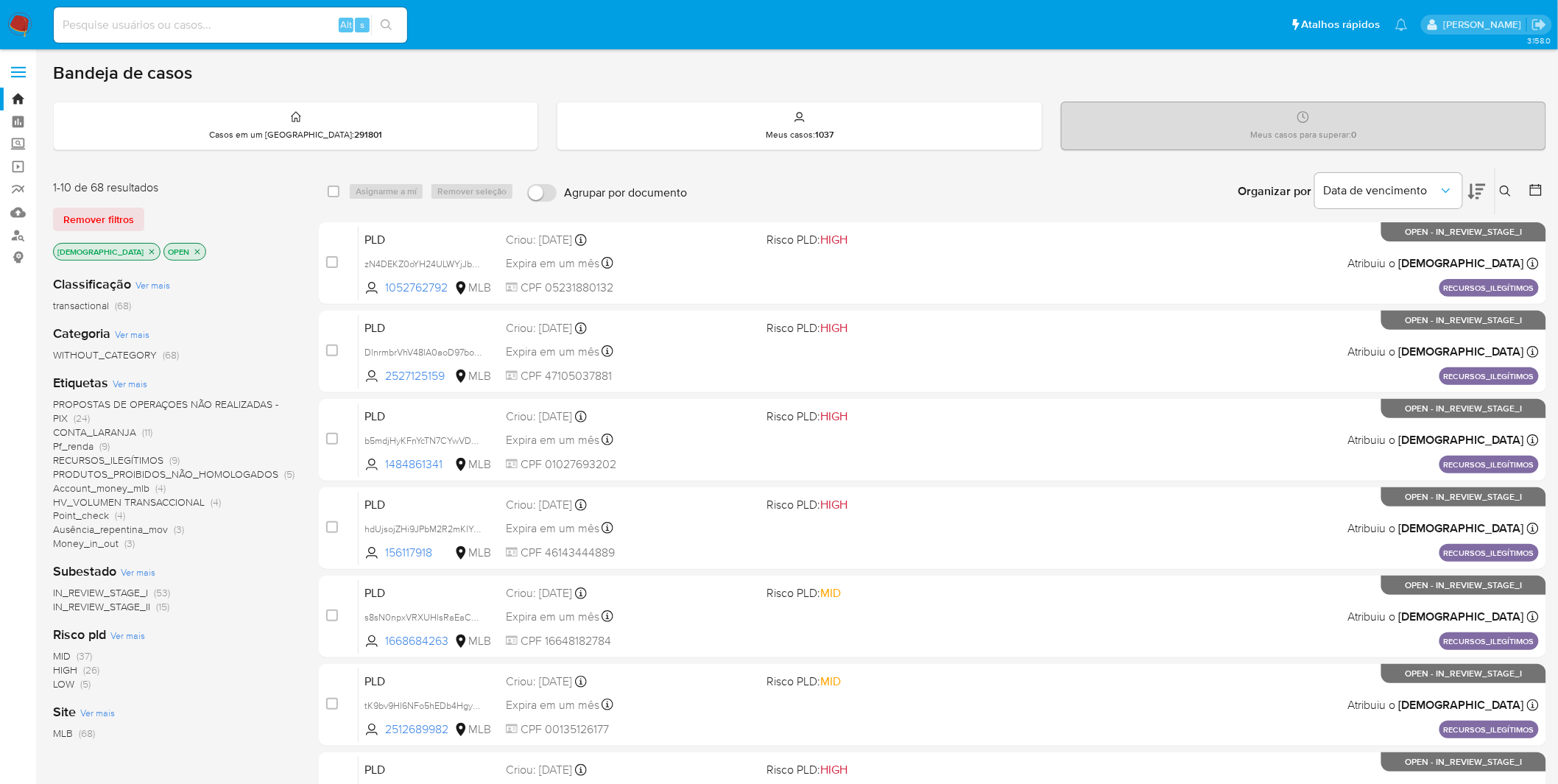
click at [148, 254] on icon "close-filter" at bounding box center [152, 252] width 9 height 9
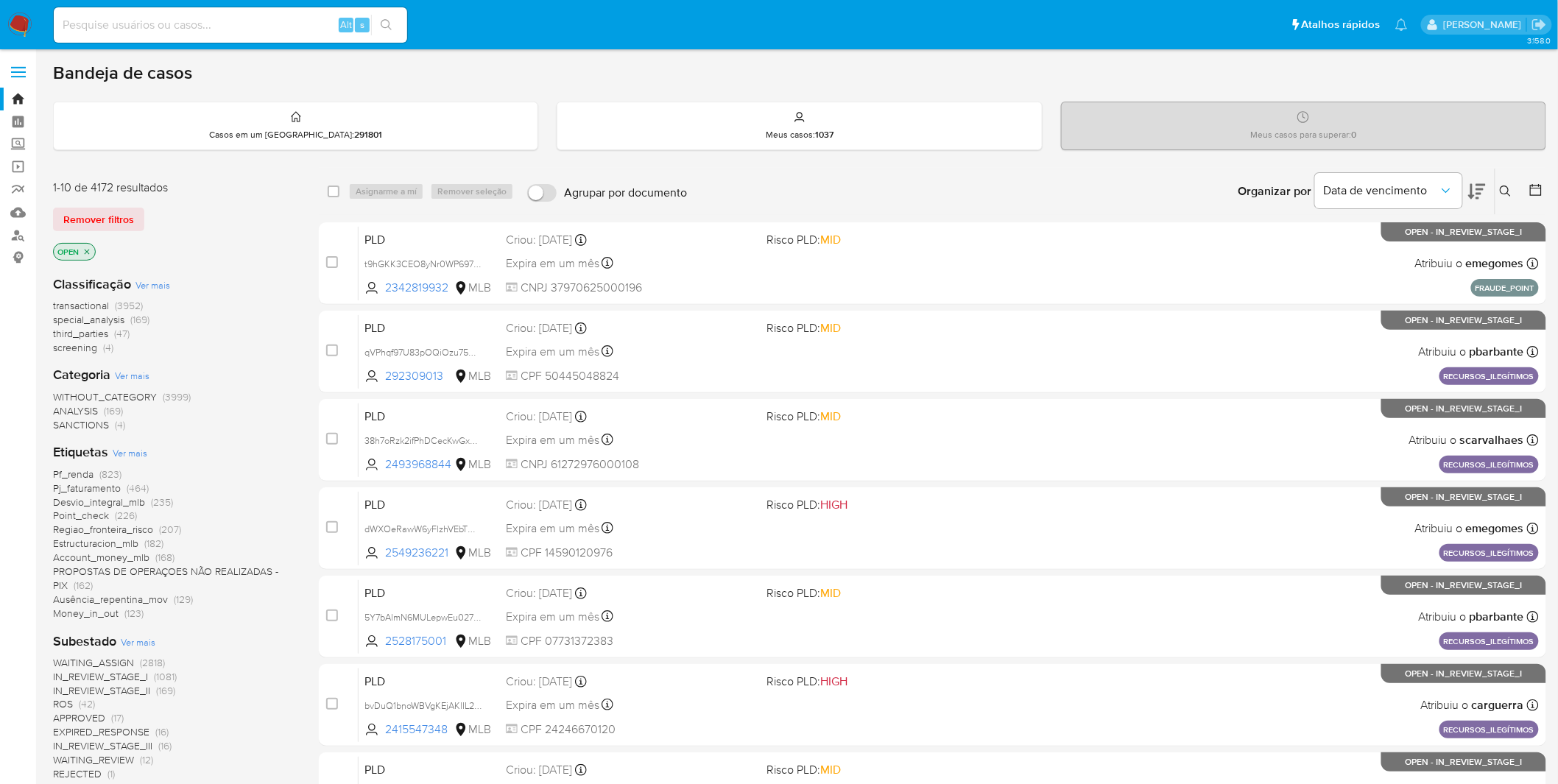
click at [128, 454] on span "Ver mais" at bounding box center [130, 453] width 35 height 14
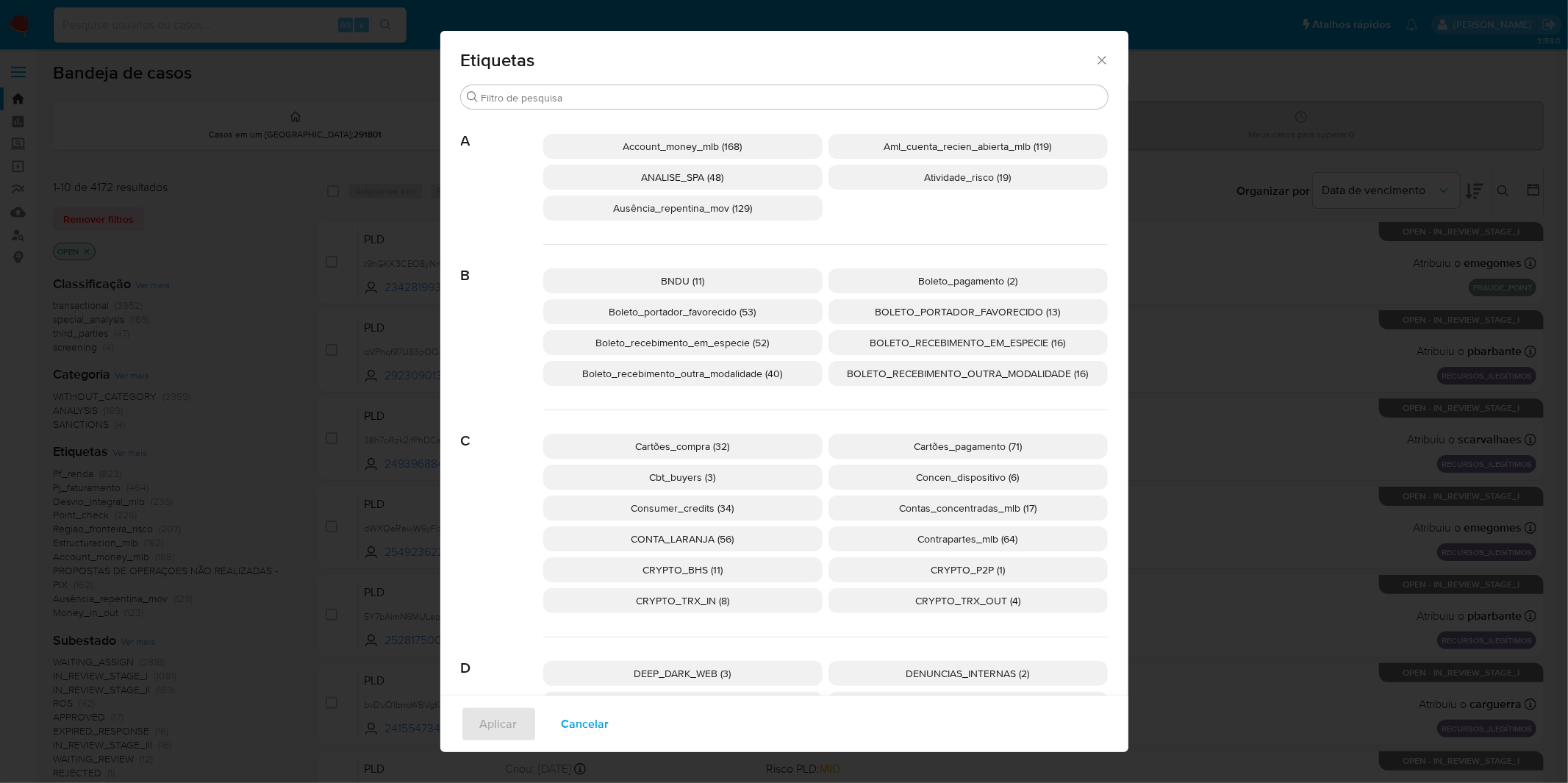
click at [696, 178] on span "ANALISE_SPA (48)" at bounding box center [683, 178] width 82 height 15
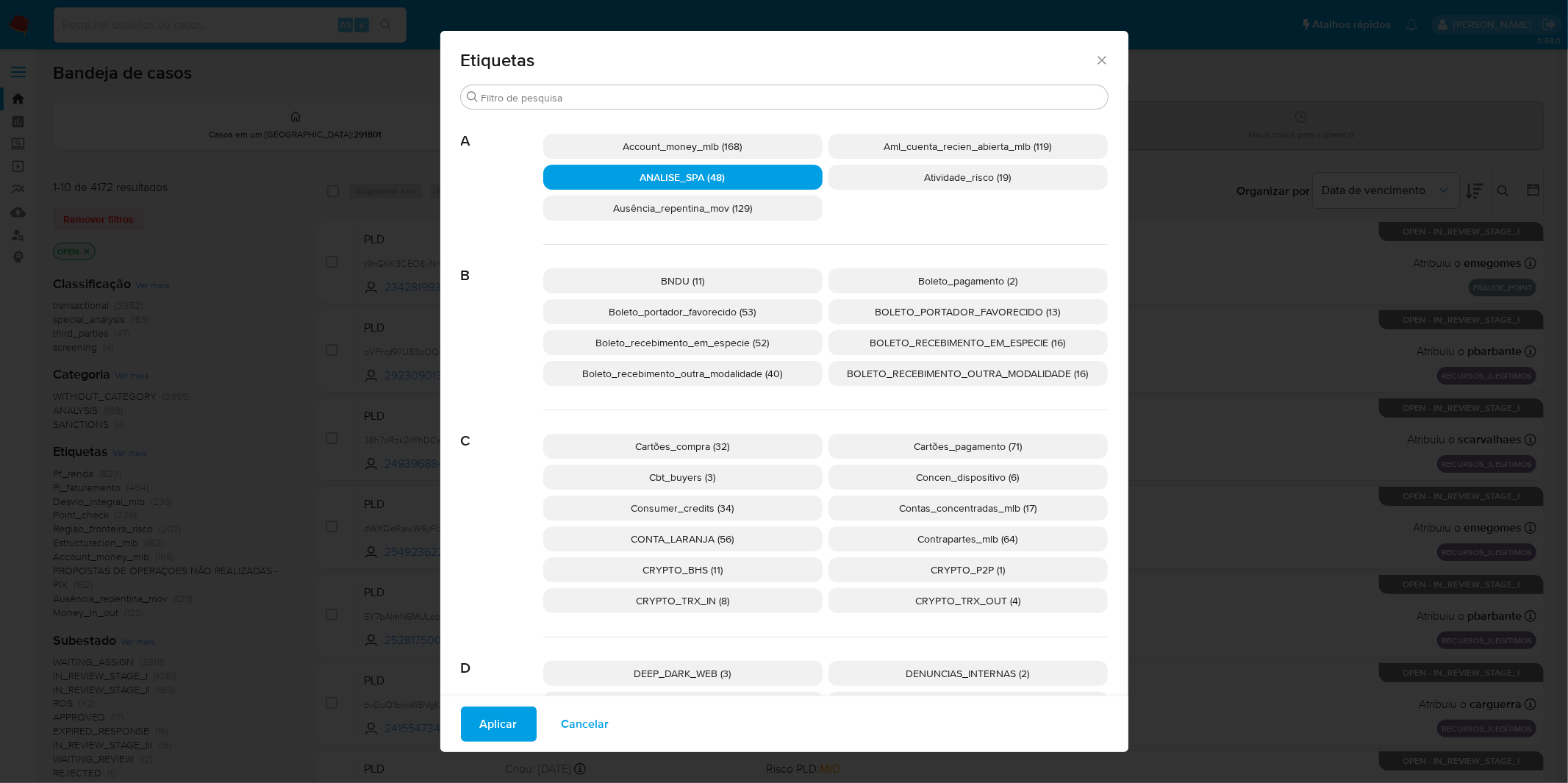
click at [502, 714] on span "Aplicar" at bounding box center [498, 725] width 37 height 33
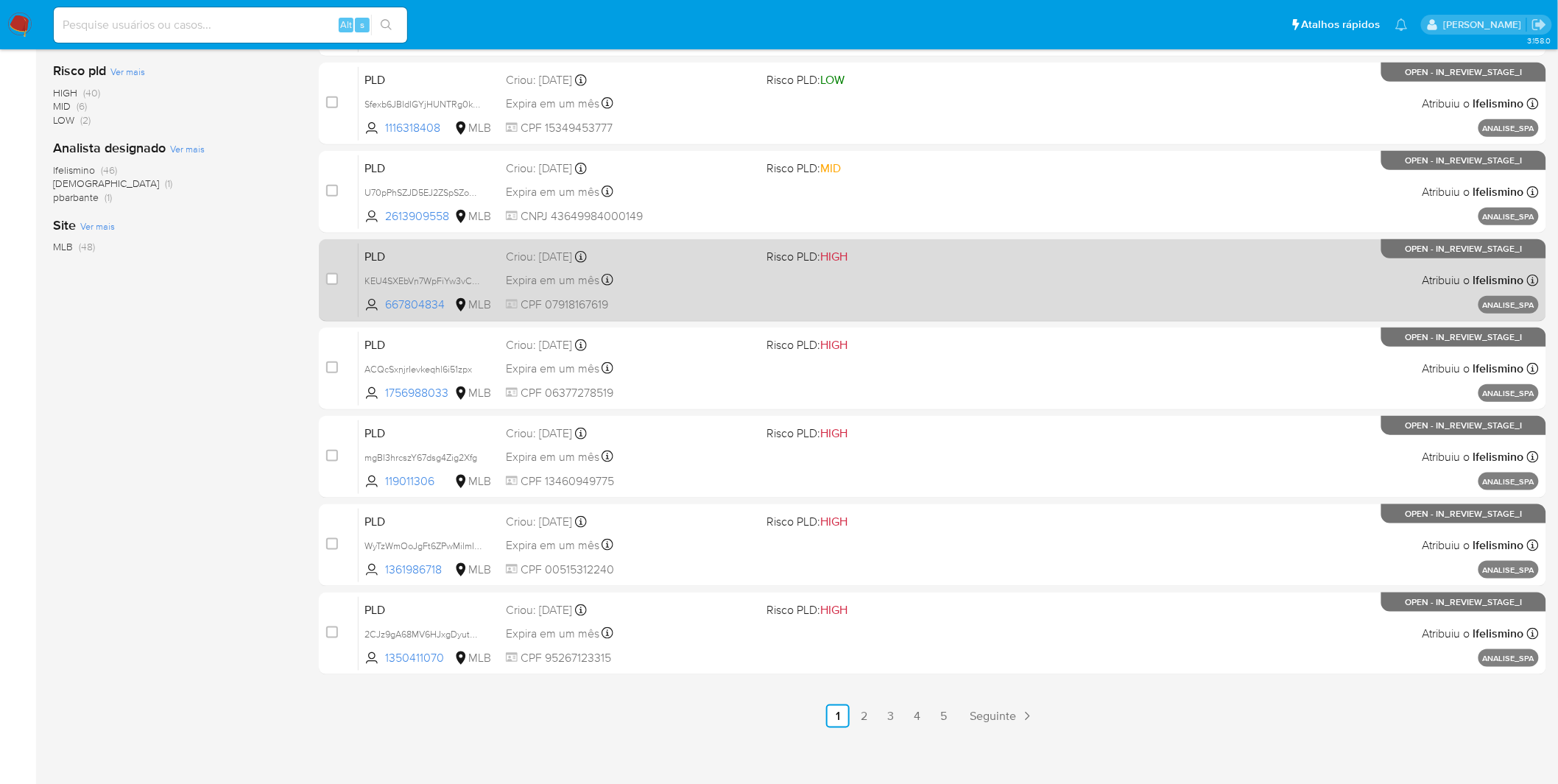
scroll to position [430, 0]
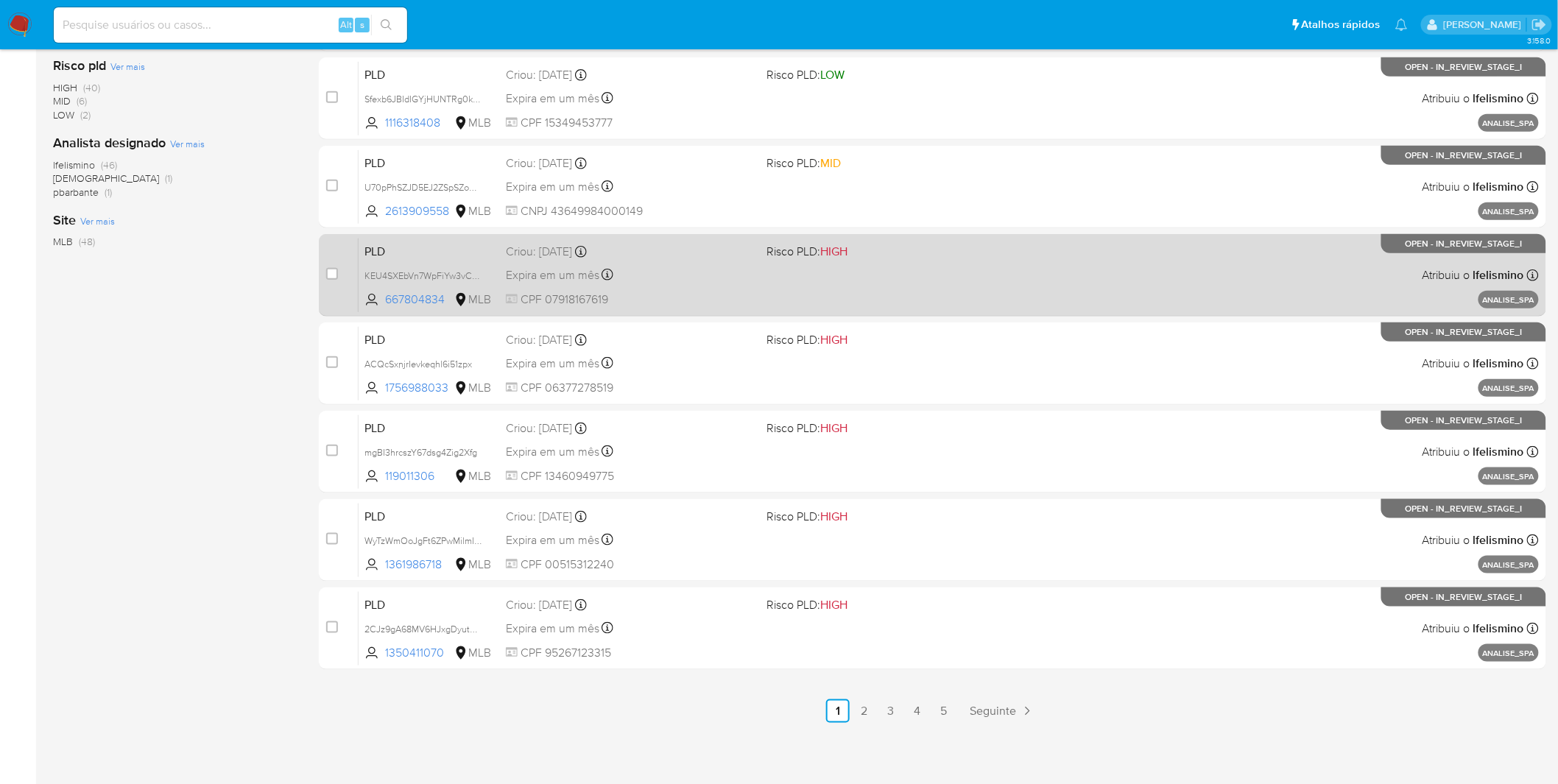
click at [936, 715] on link "5" at bounding box center [944, 711] width 24 height 24
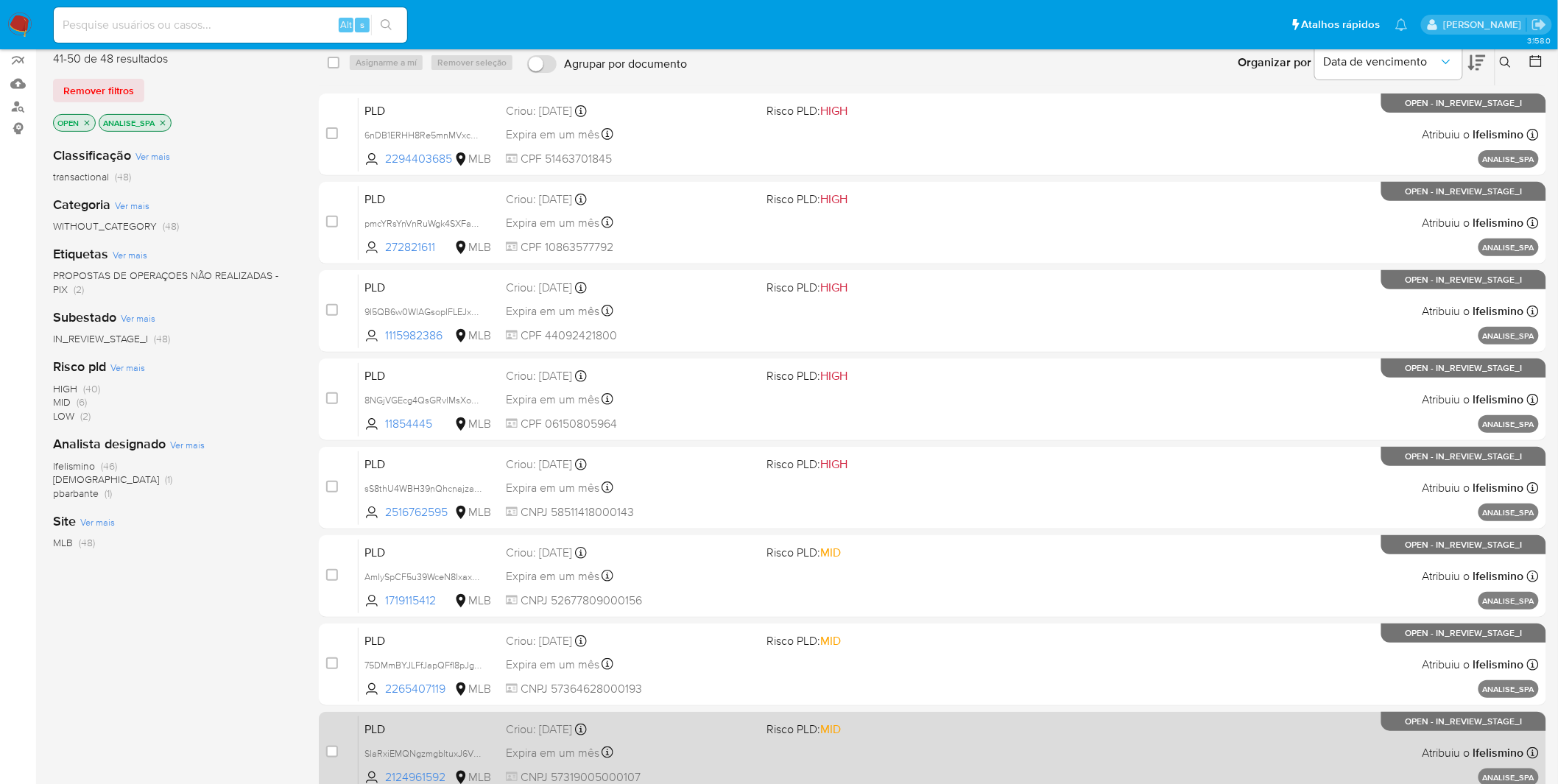
scroll to position [253, 0]
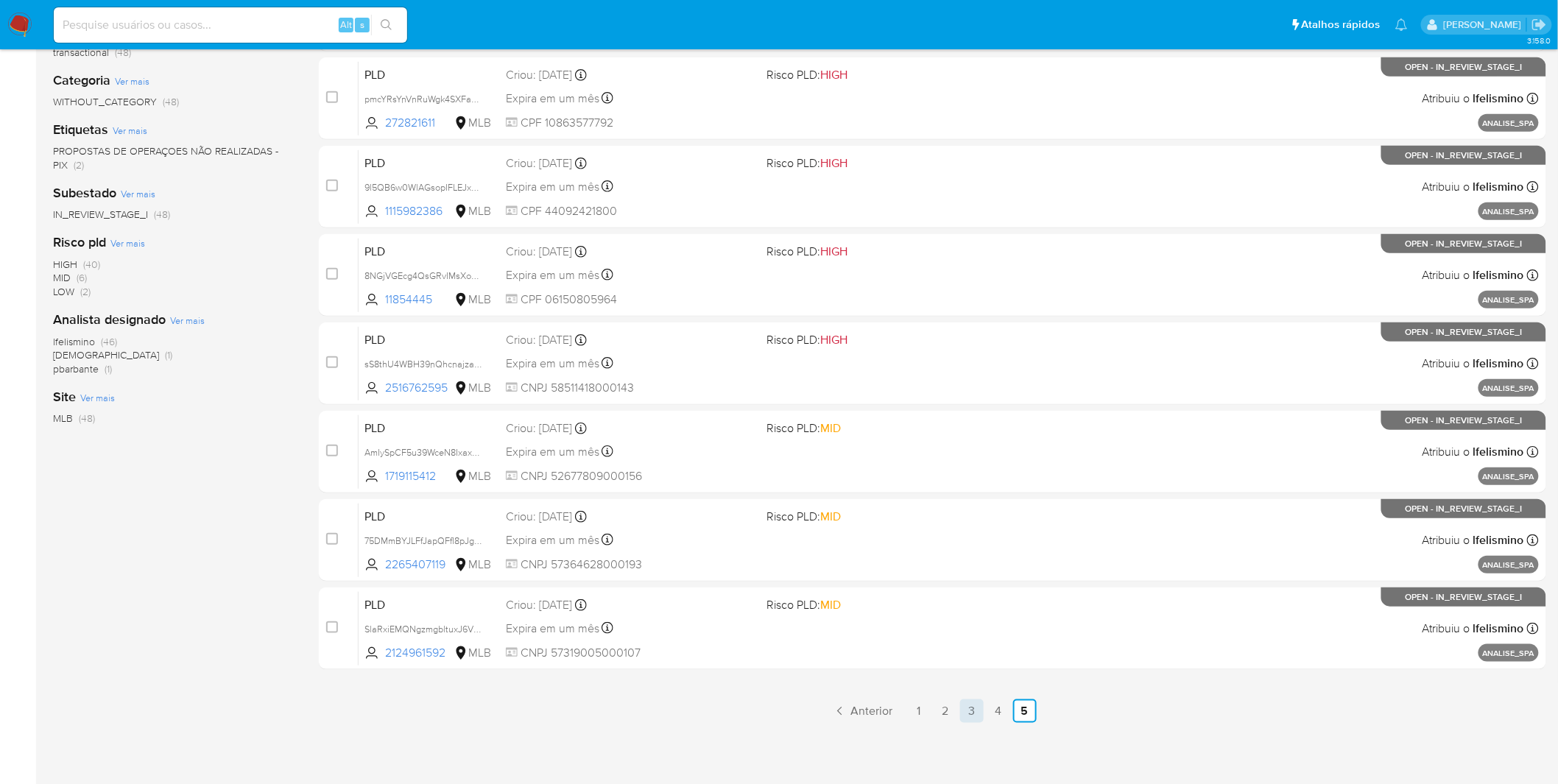
click at [973, 708] on link "3" at bounding box center [972, 711] width 24 height 24
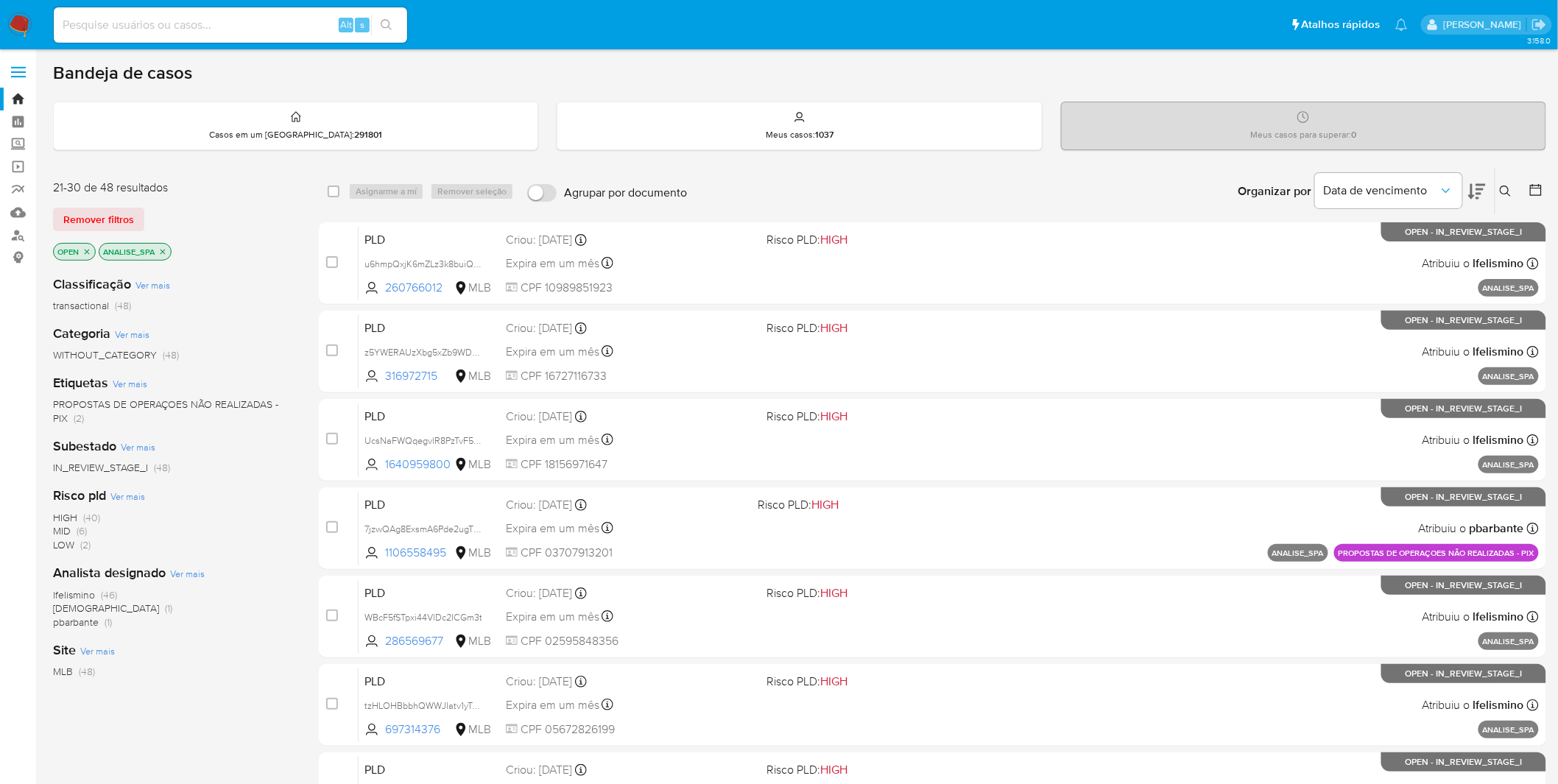
click at [19, 15] on img at bounding box center [19, 25] width 25 height 25
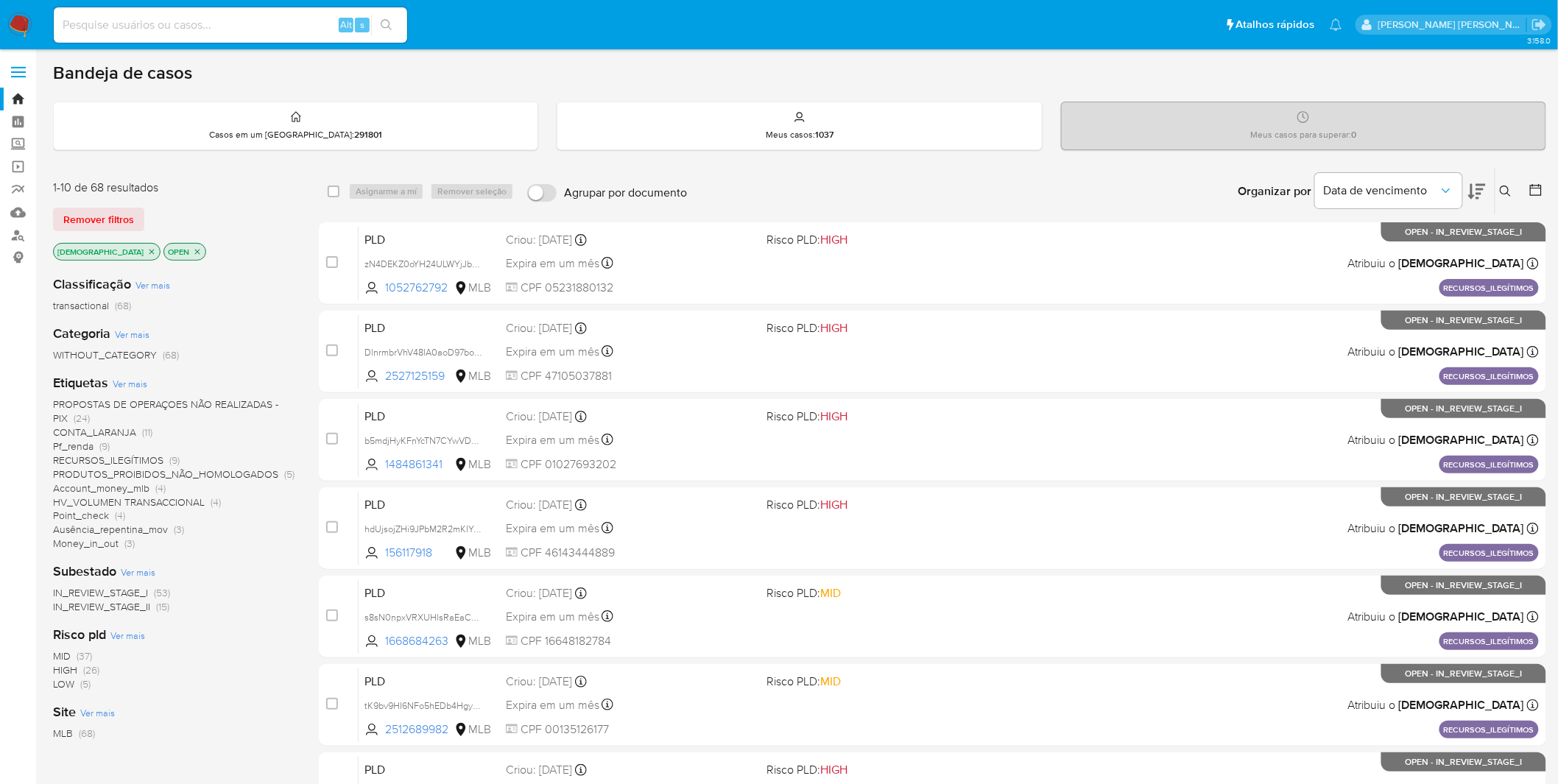
click at [171, 28] on input at bounding box center [231, 25] width 354 height 19
paste input "m7agwxQxyOrcAPh6B2JASkJl"
type input "m7agwxQxyOrcAPh6B2JASkJl"
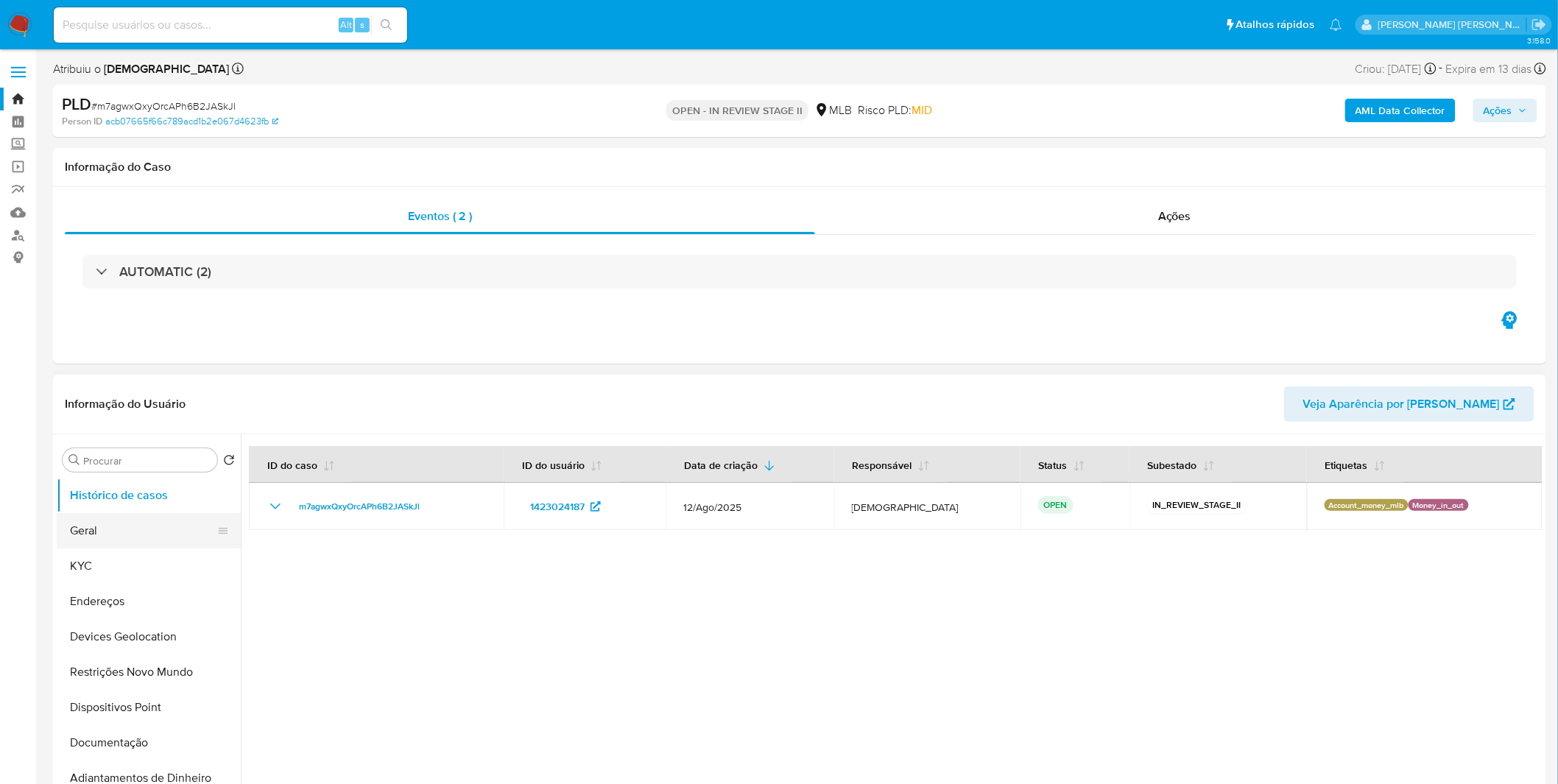
select select "10"
click at [162, 563] on button "KYC" at bounding box center [142, 566] width 172 height 36
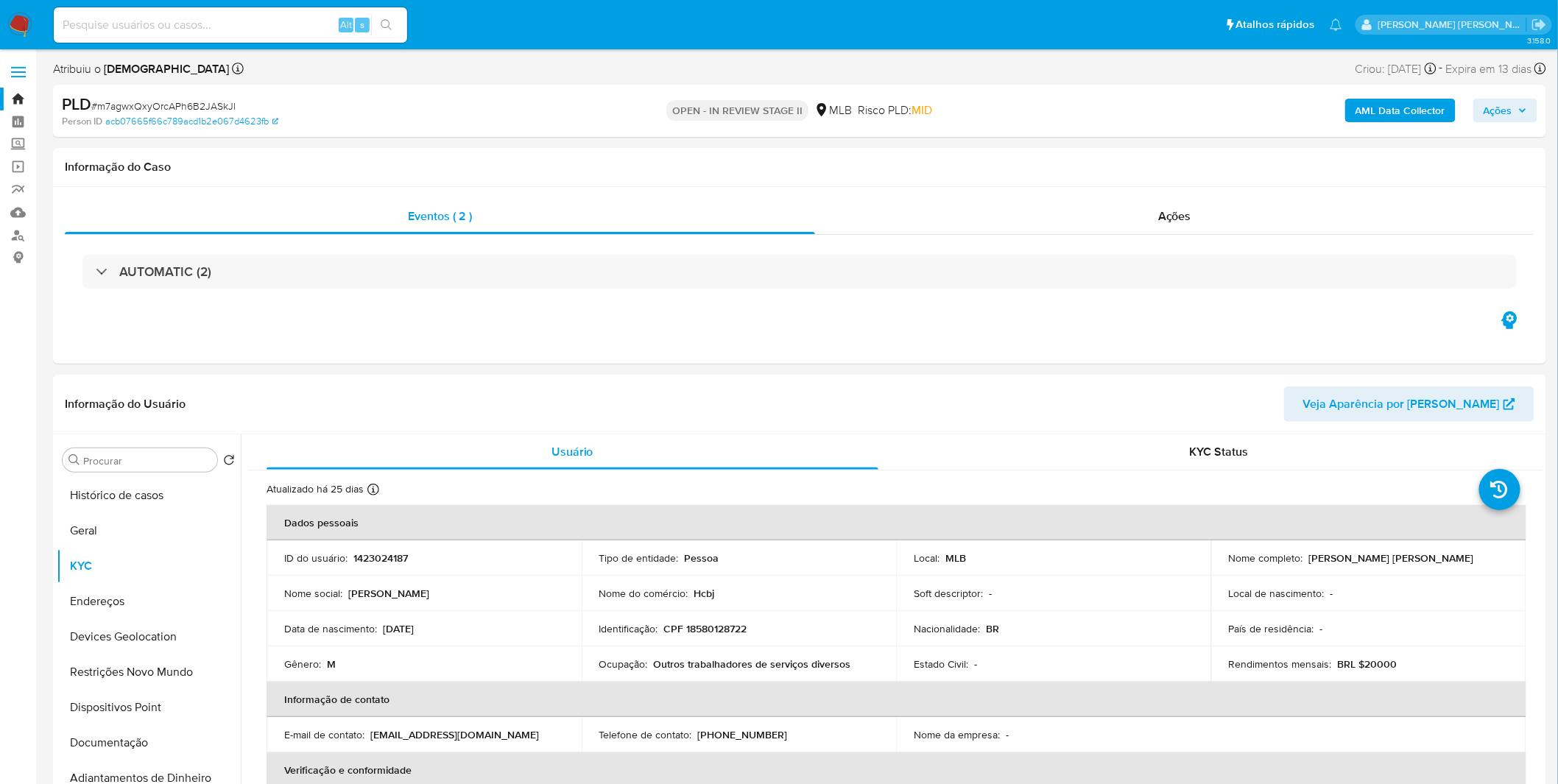
click at [113, 25] on input at bounding box center [231, 25] width 354 height 19
paste input "c5fuAnikYrfnJbHU44A95kno"
type input "c5fuAnikYrfnJbHU44A95kno"
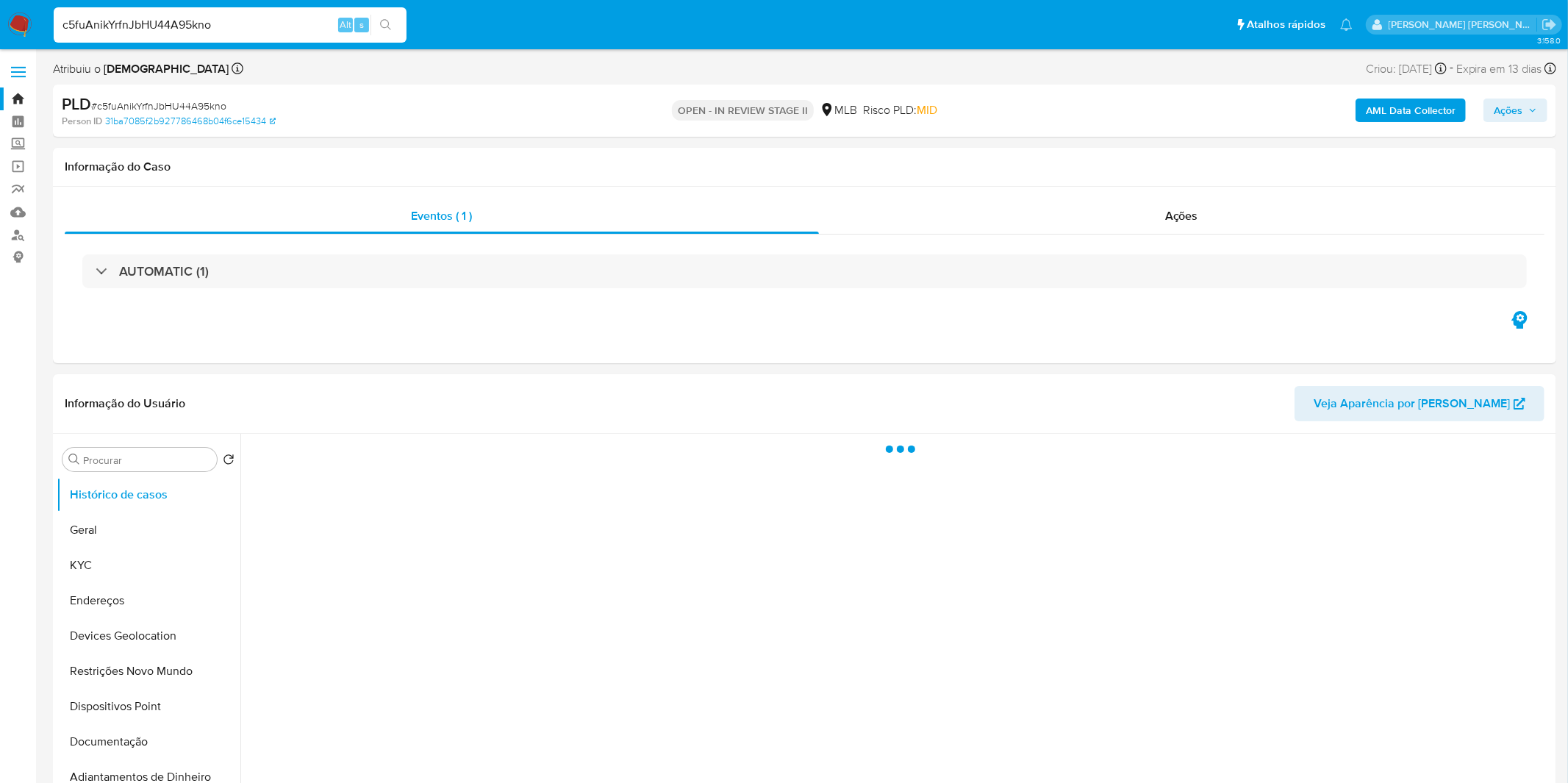
select select "10"
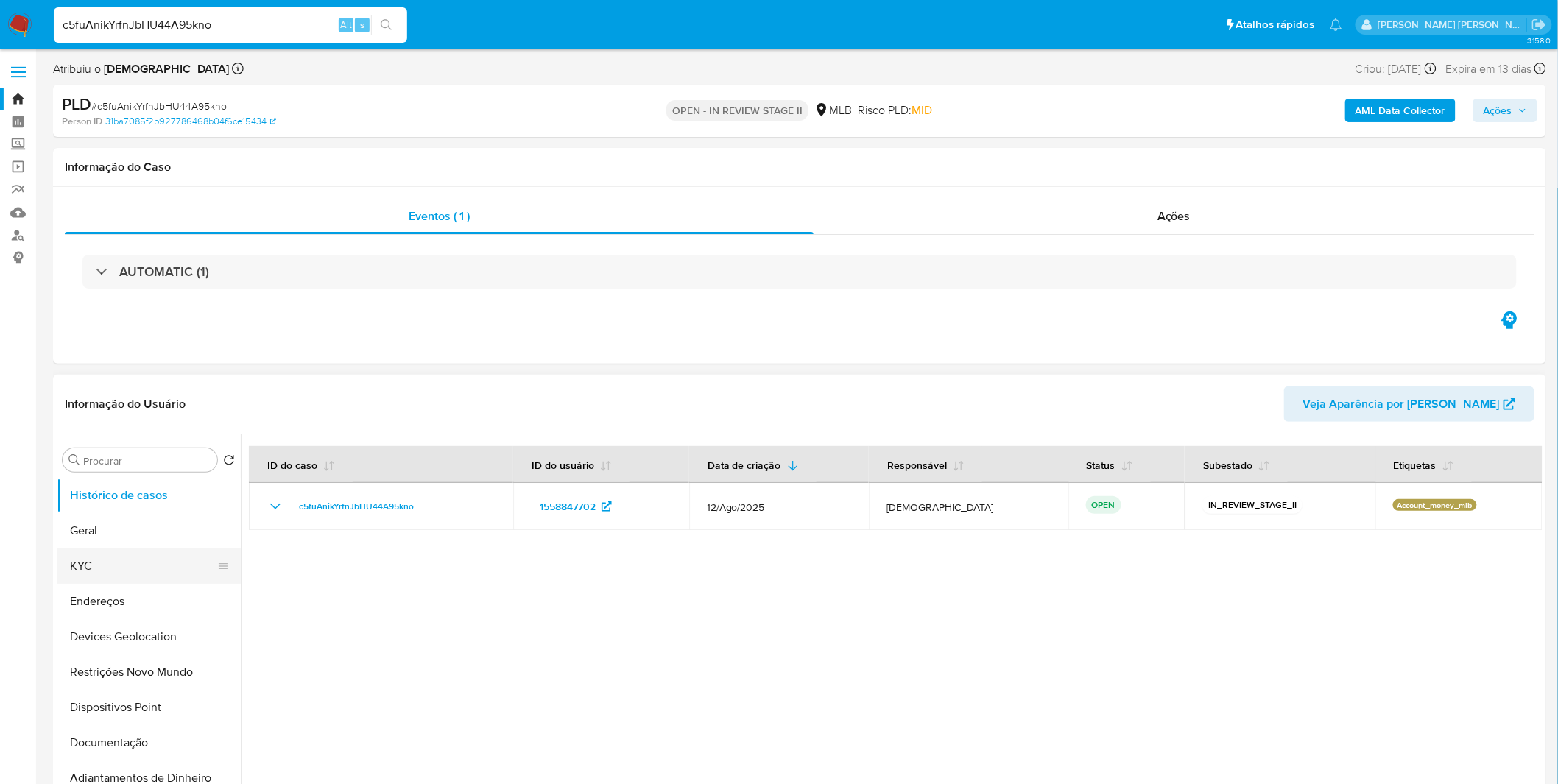
click at [159, 564] on button "KYC" at bounding box center [142, 566] width 172 height 36
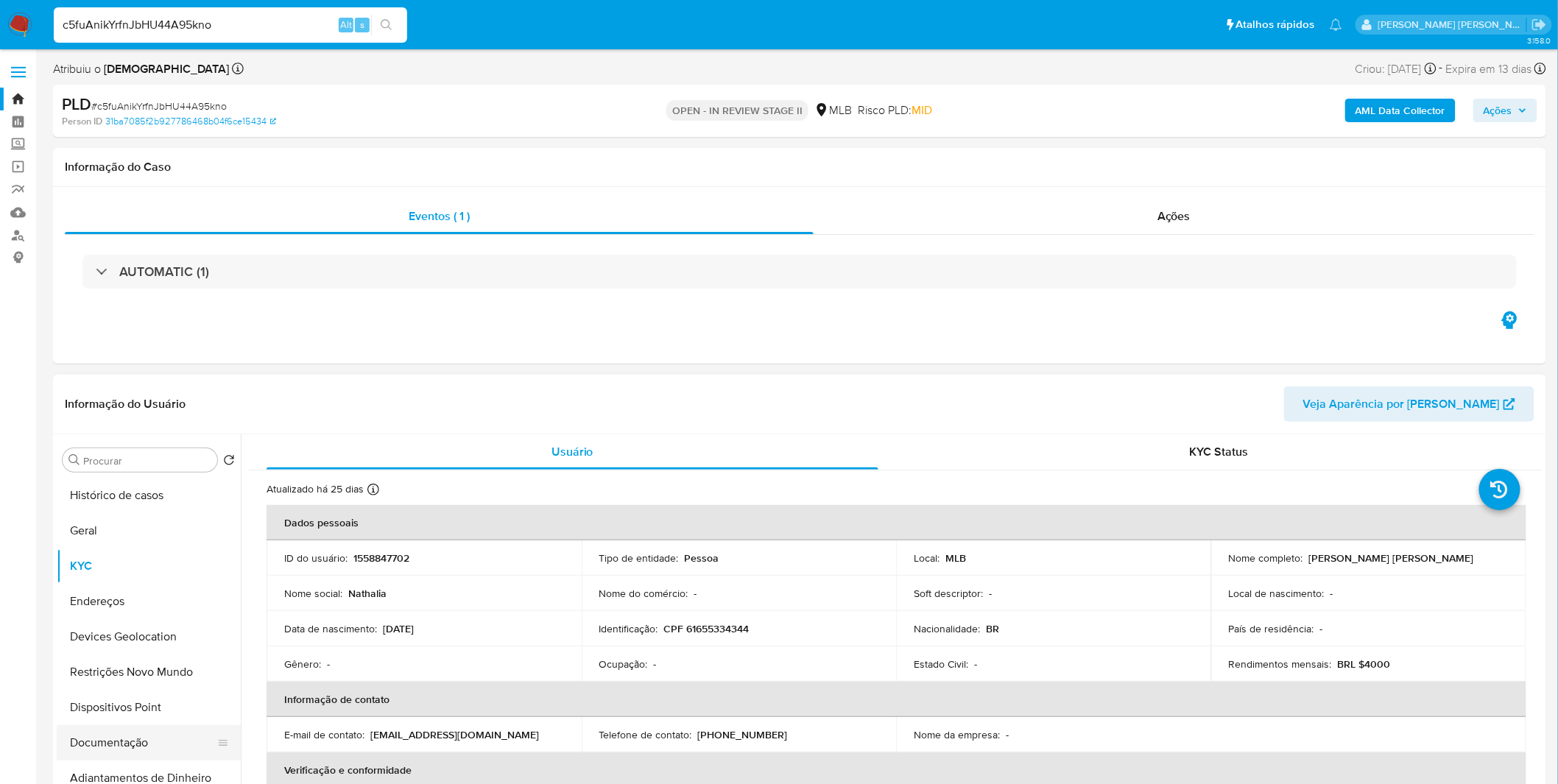
click at [142, 742] on button "Documentação" at bounding box center [142, 743] width 172 height 36
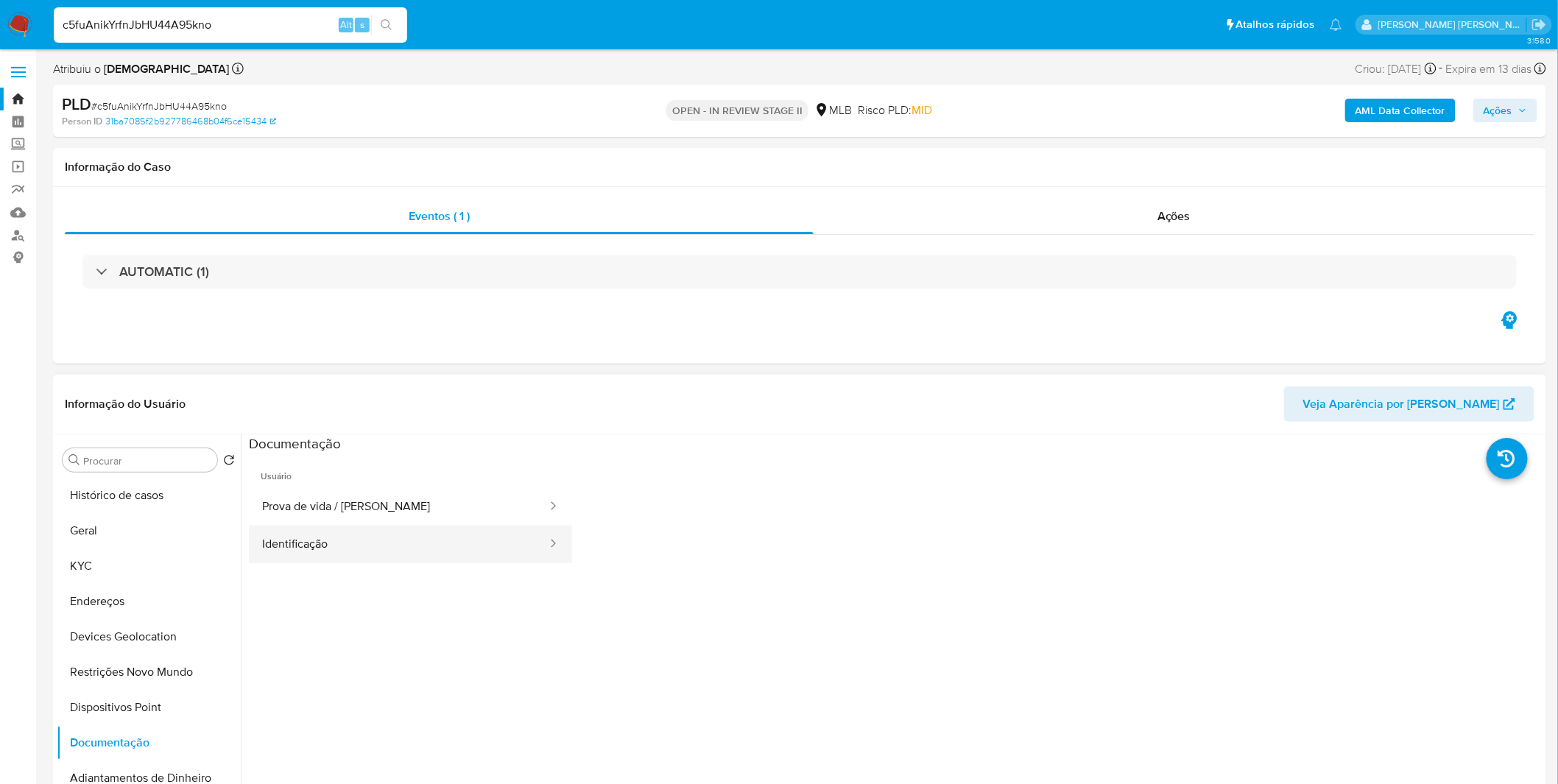
click at [350, 528] on button "Identificação" at bounding box center [398, 544] width 300 height 37
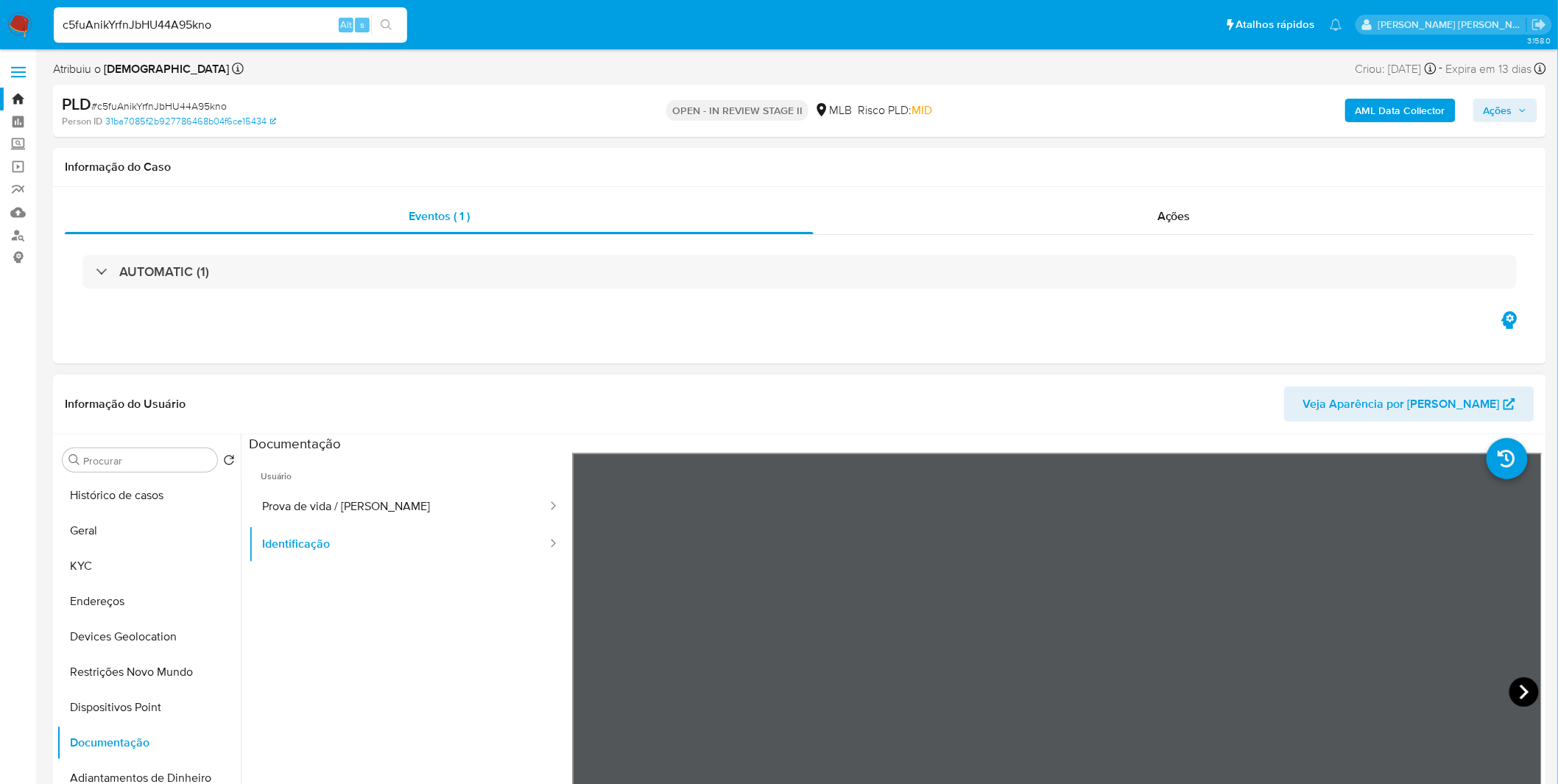
click at [1529, 690] on icon at bounding box center [1524, 692] width 29 height 29
click at [160, 576] on button "KYC" at bounding box center [142, 566] width 172 height 36
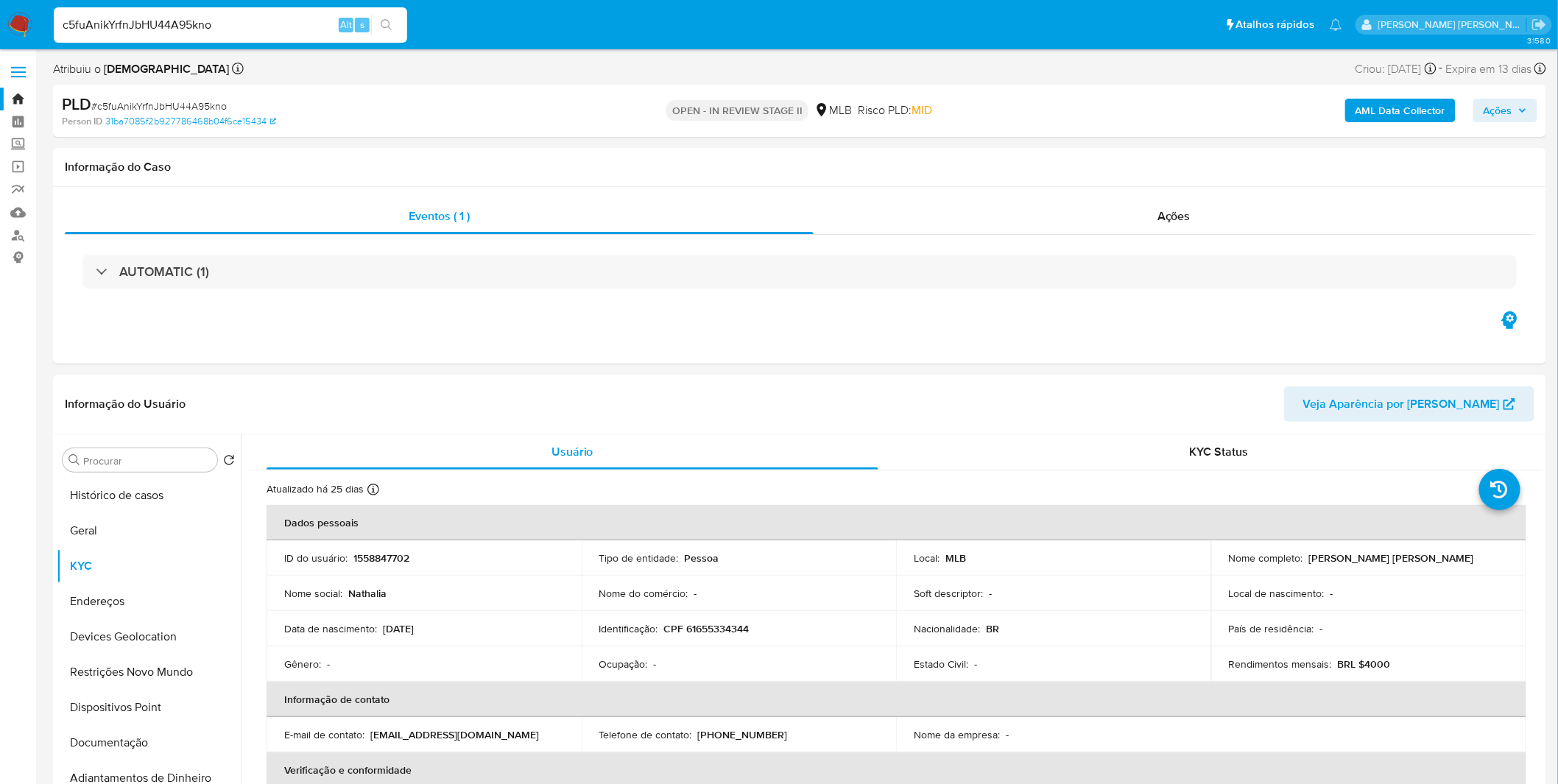
click at [135, 30] on input "c5fuAnikYrfnJbHU44A95kno" at bounding box center [231, 25] width 354 height 19
paste input "PViWzD5goF4QvY2N5j5GOVj2"
type input "PViWzD5goF4QvY2N5j5GOVj2"
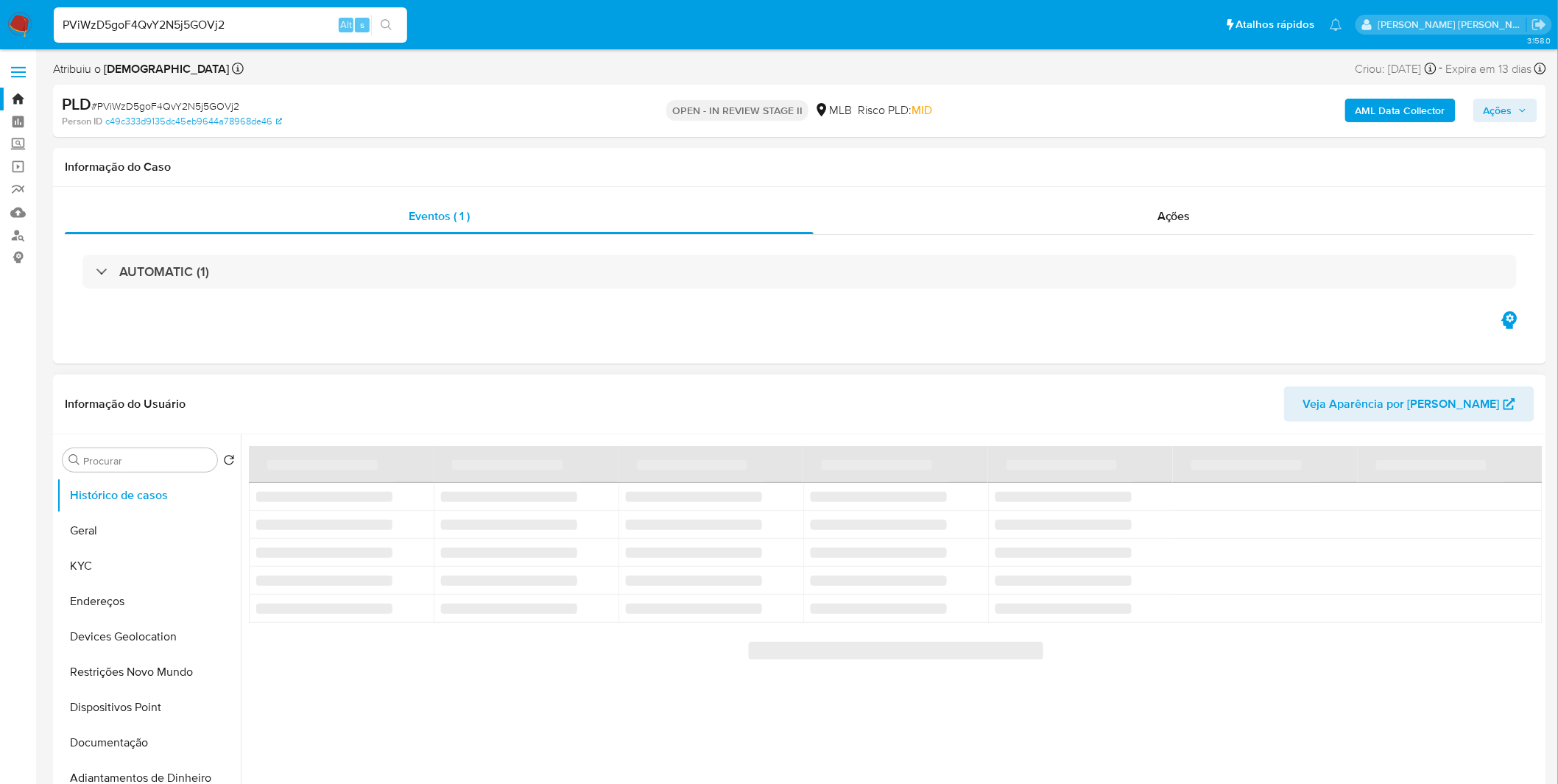
select select "10"
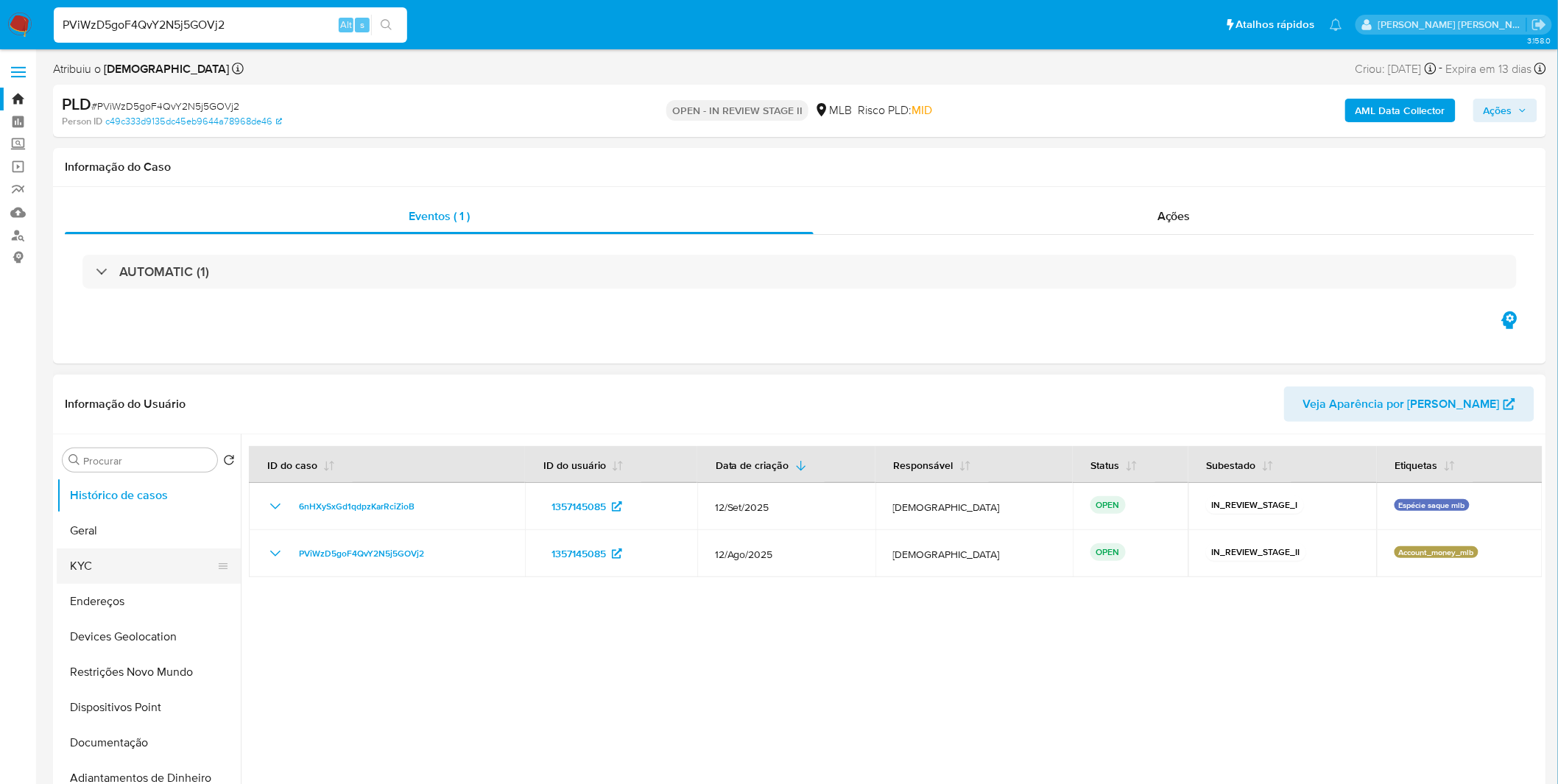
click at [163, 574] on button "KYC" at bounding box center [142, 566] width 172 height 36
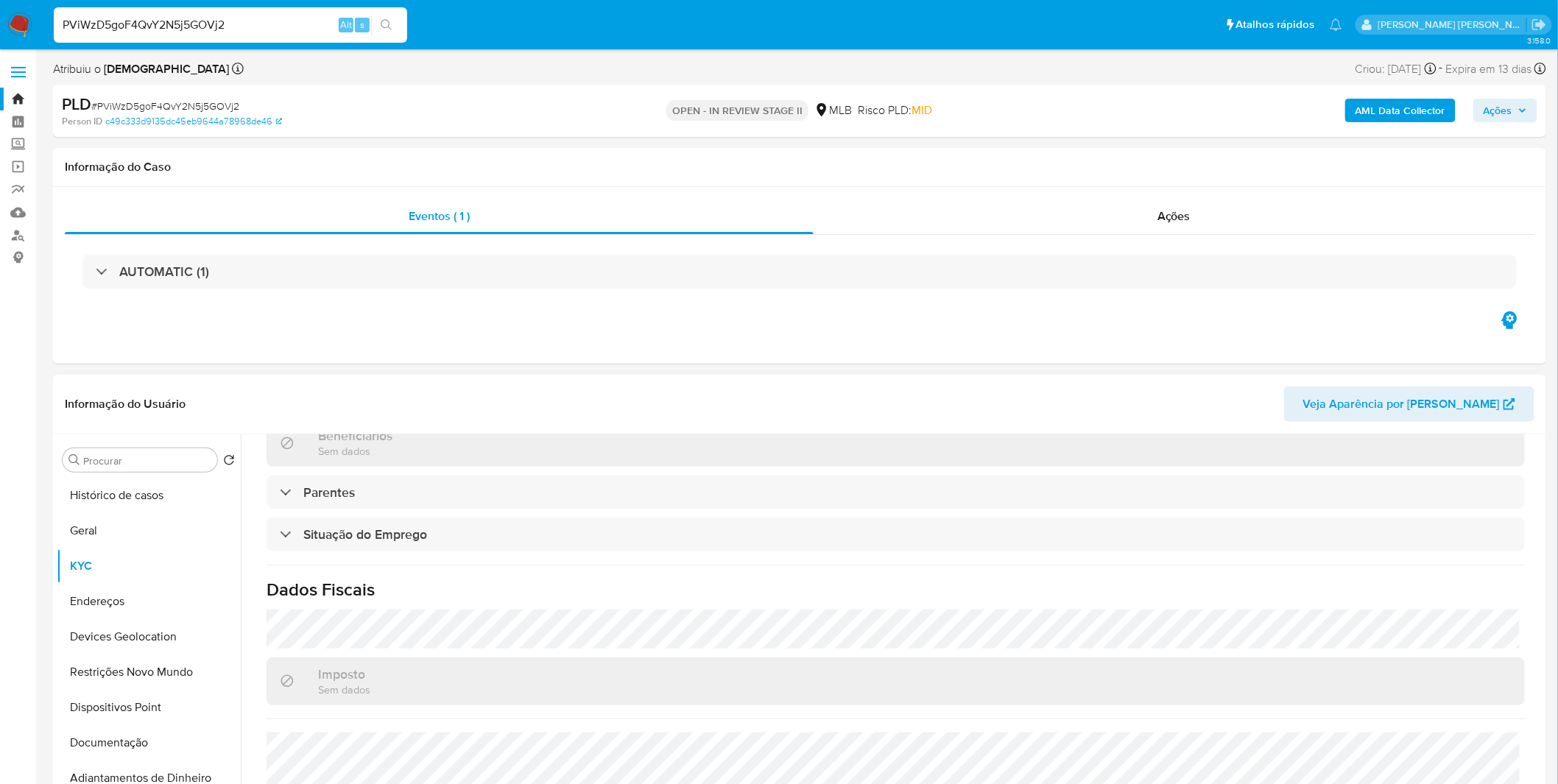
scroll to position [613, 0]
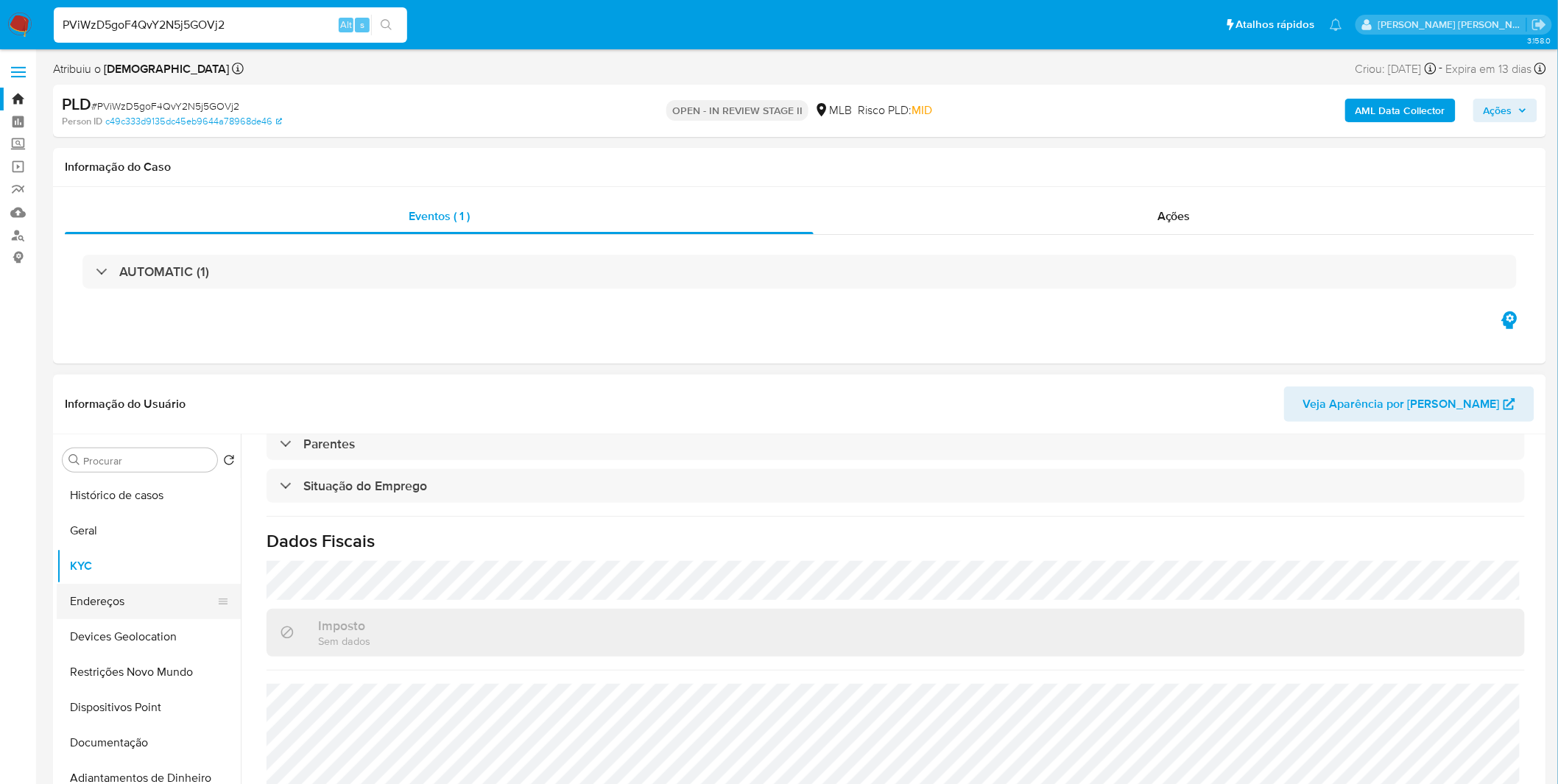
click at [153, 601] on button "Endereços" at bounding box center [142, 602] width 172 height 36
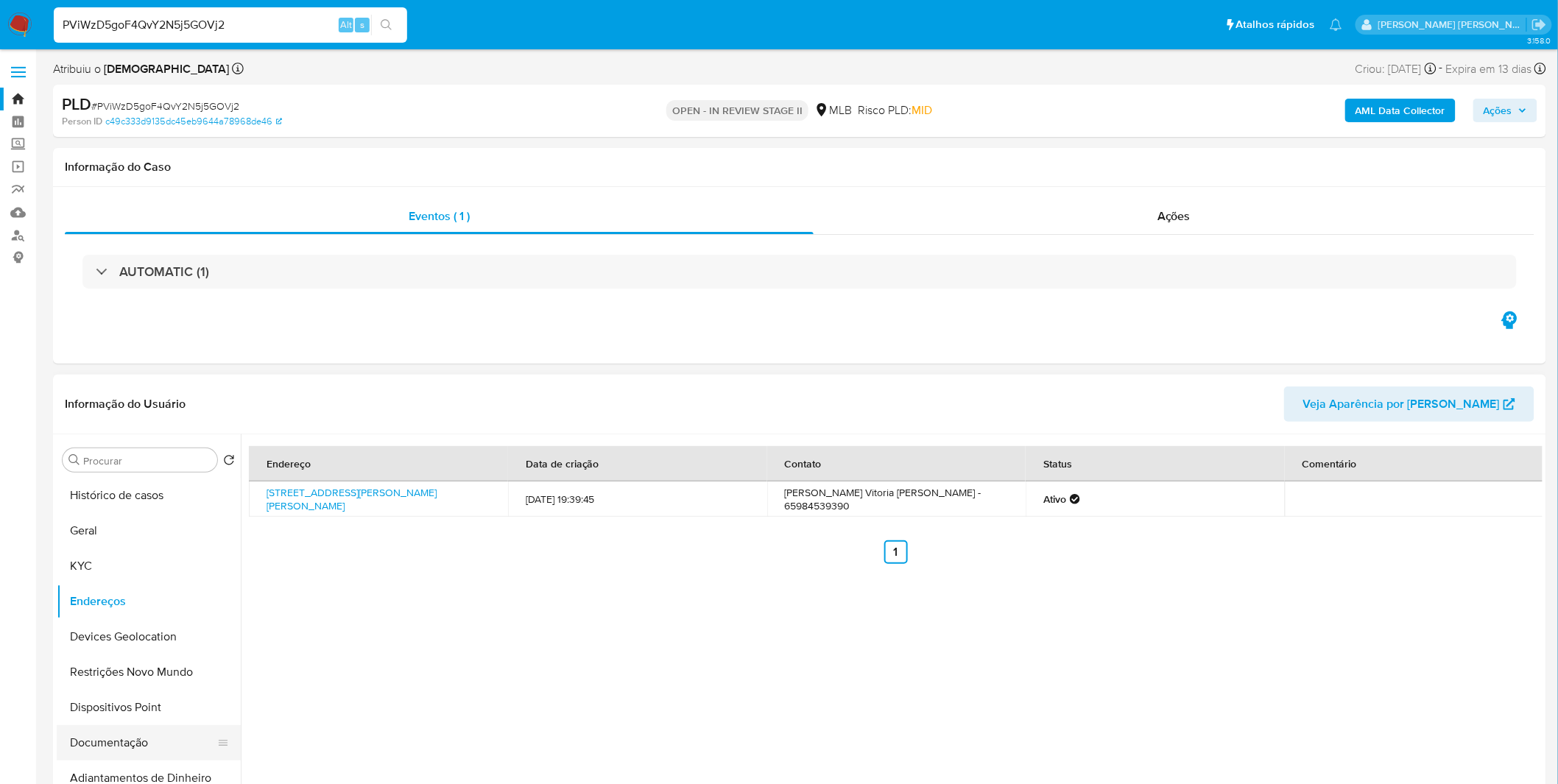
click at [167, 726] on ul "Histórico de casos Geral KYC Endereços Devices Geolocation Restrições Novo Mund…" at bounding box center [149, 644] width 184 height 332
click at [168, 732] on button "Documentação" at bounding box center [142, 743] width 172 height 36
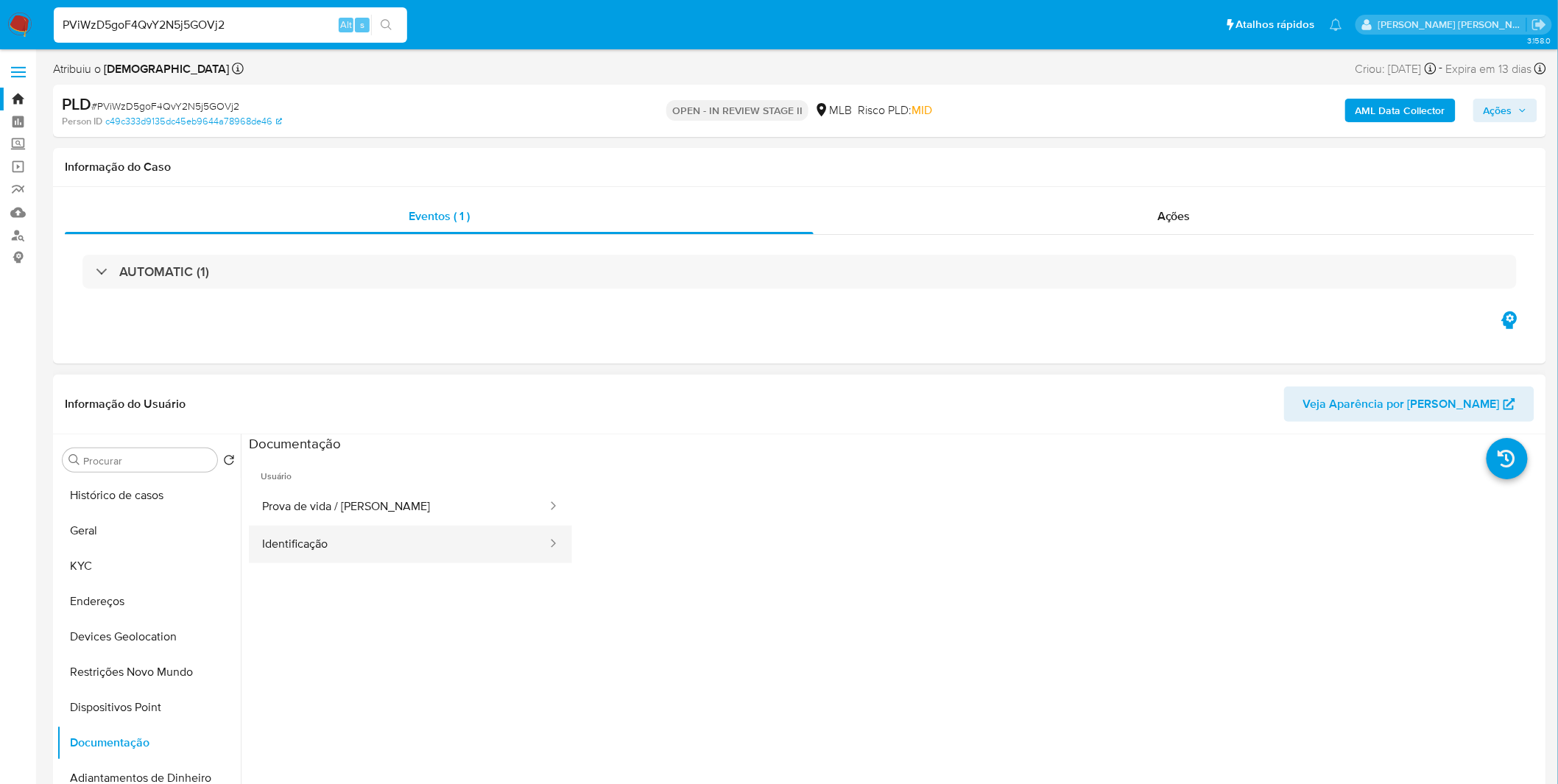
click at [403, 542] on button "Identificação" at bounding box center [398, 544] width 300 height 37
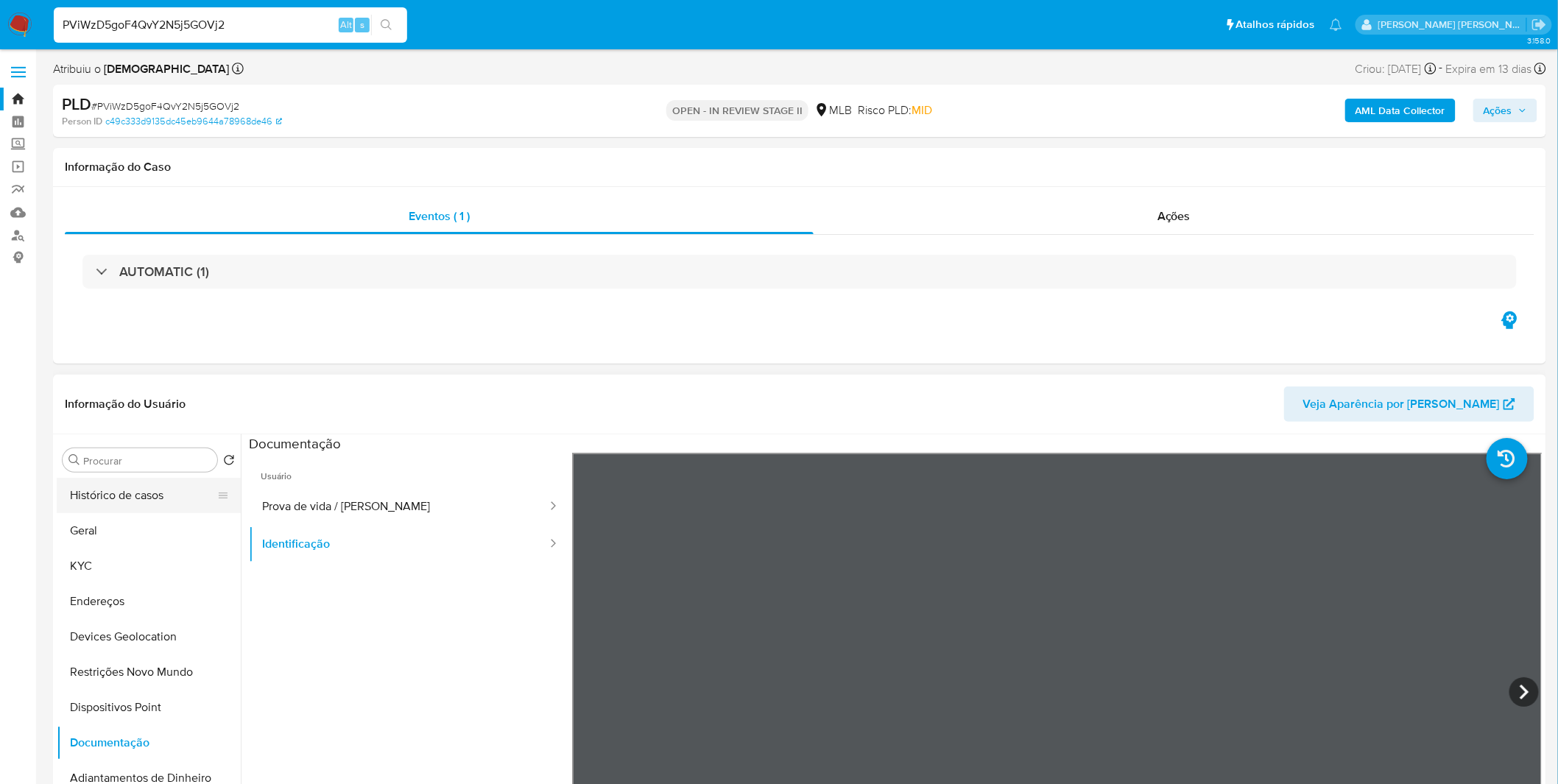
click at [149, 495] on button "Histórico de casos" at bounding box center [142, 495] width 172 height 36
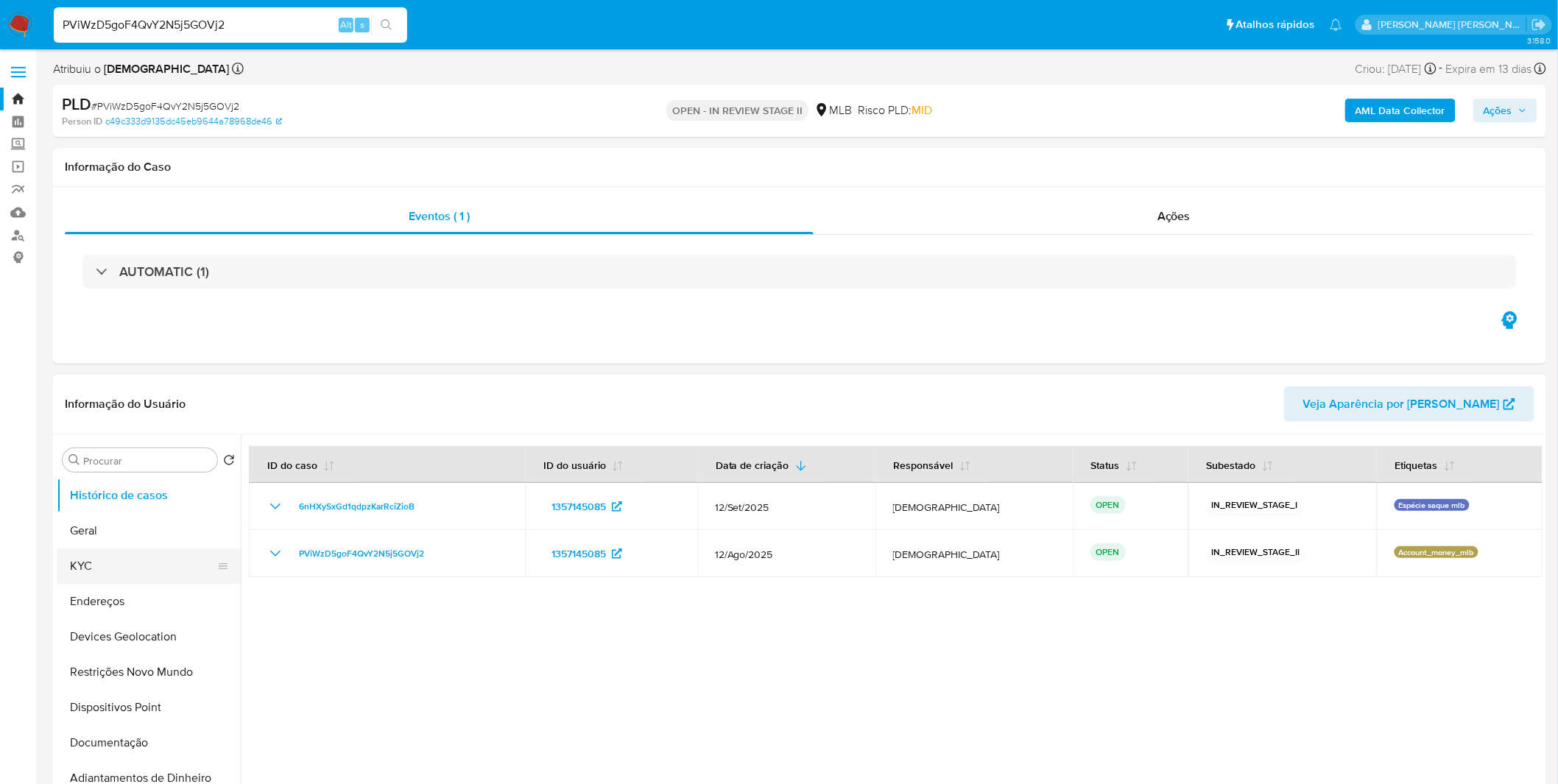
click at [129, 570] on button "KYC" at bounding box center [142, 566] width 172 height 36
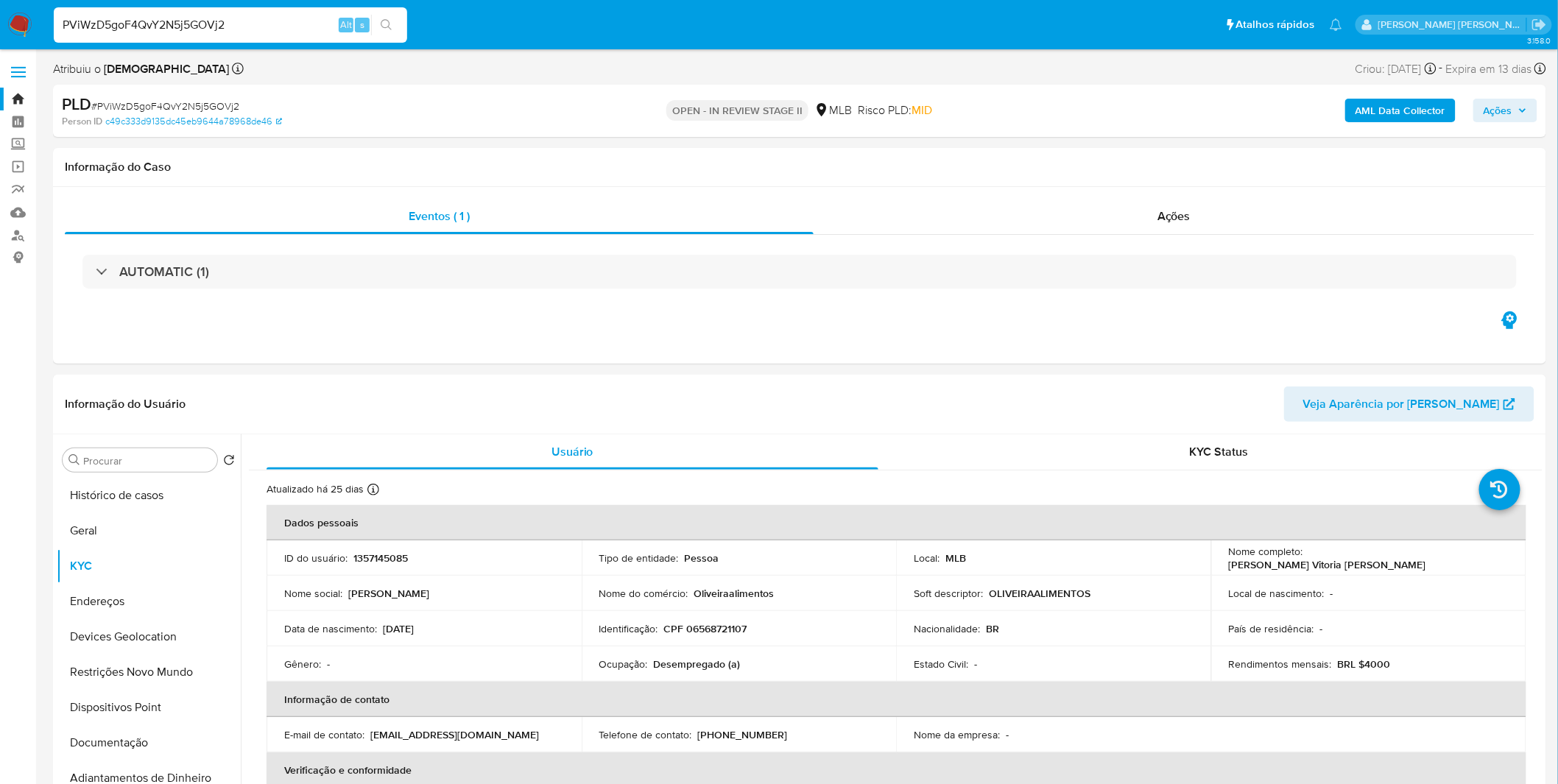
click at [278, 22] on input "PViWzD5goF4QvY2N5j5GOVj2" at bounding box center [231, 25] width 354 height 19
paste input "LevnEjZVaErTj2aHmSMuOUtP"
type input "LevnEjZVaErTj2aHmSMuOUtP"
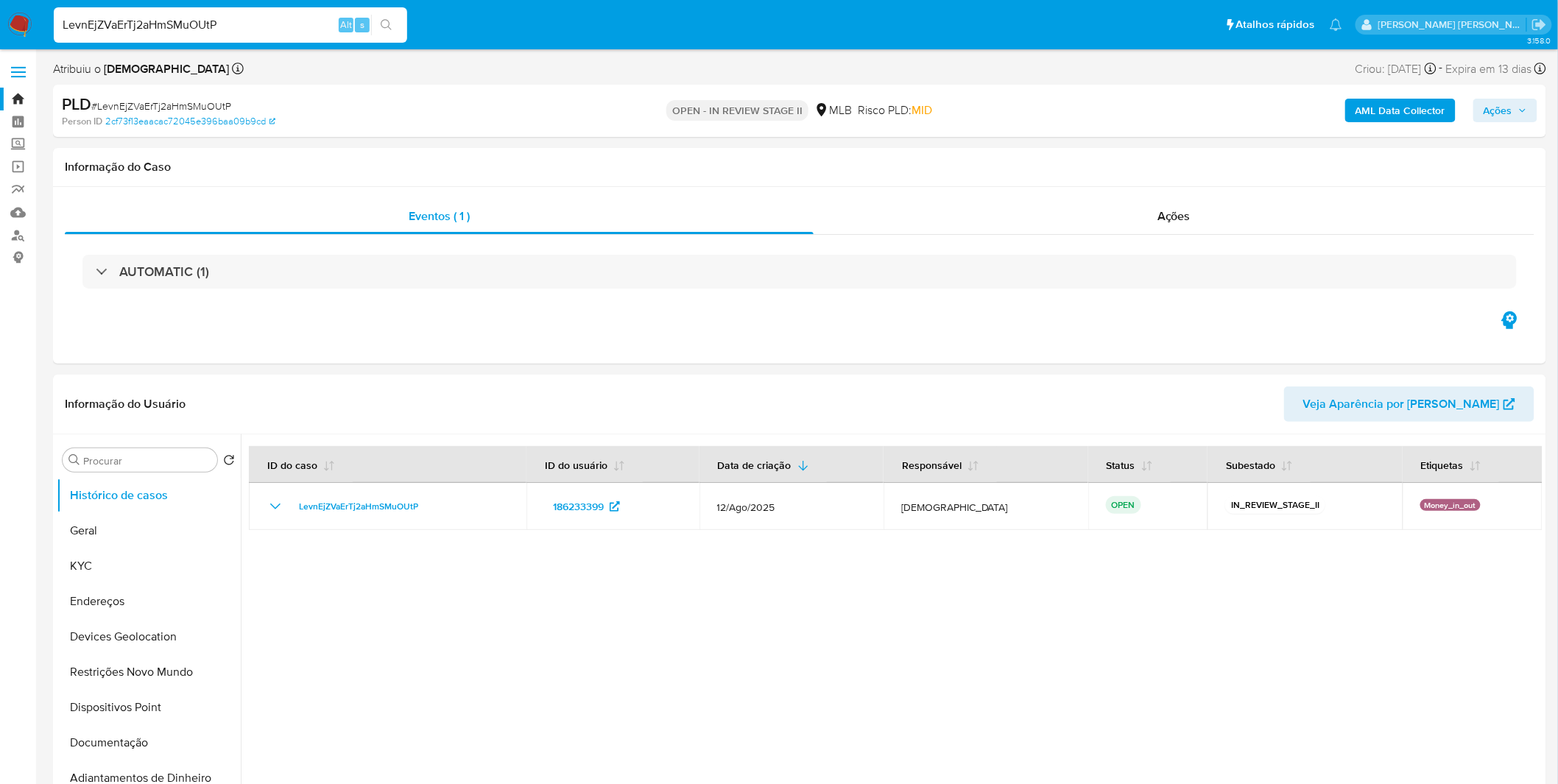
select select "10"
click at [98, 553] on button "KYC" at bounding box center [142, 566] width 172 height 36
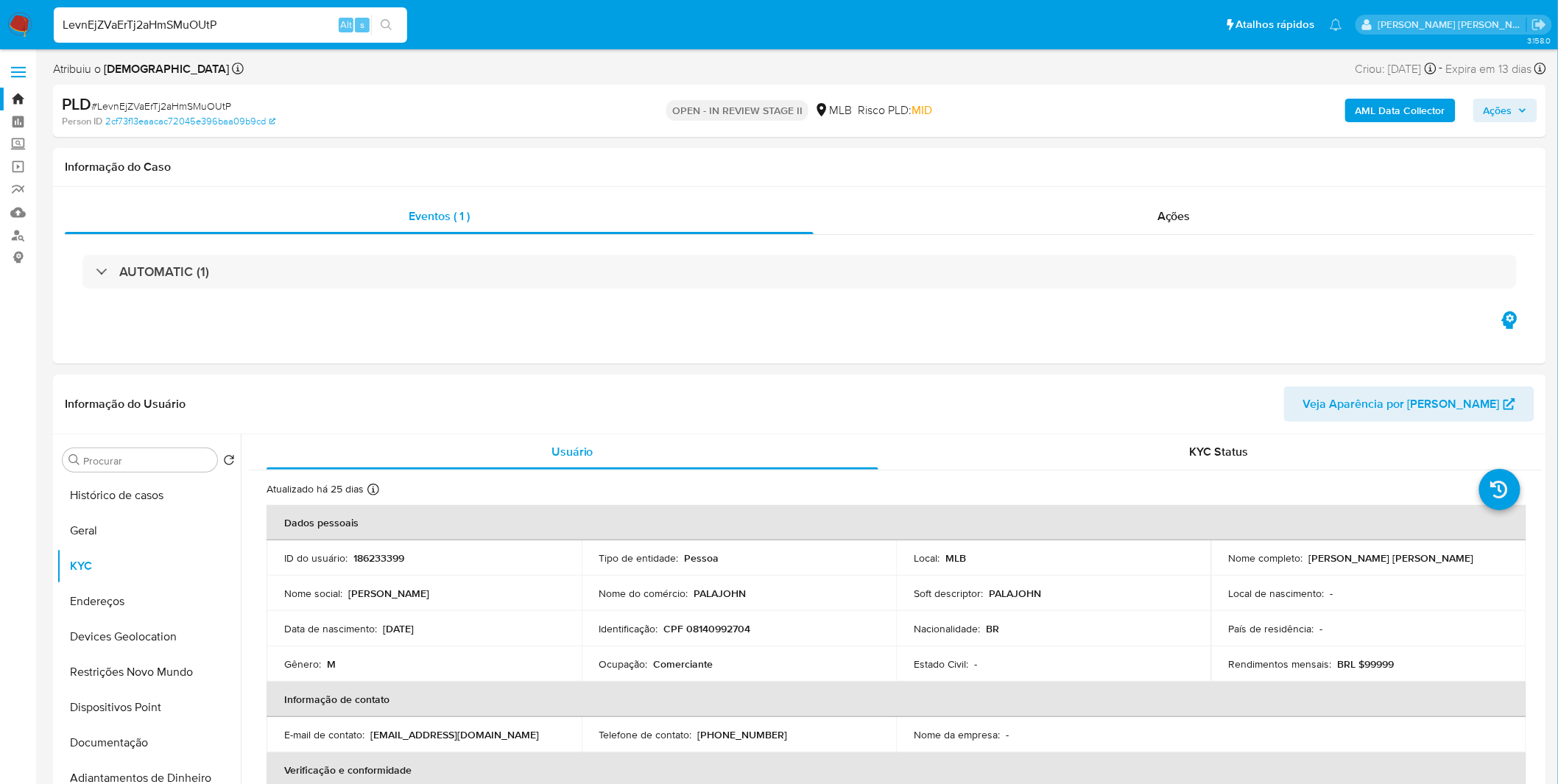
click at [15, 24] on img at bounding box center [19, 25] width 25 height 25
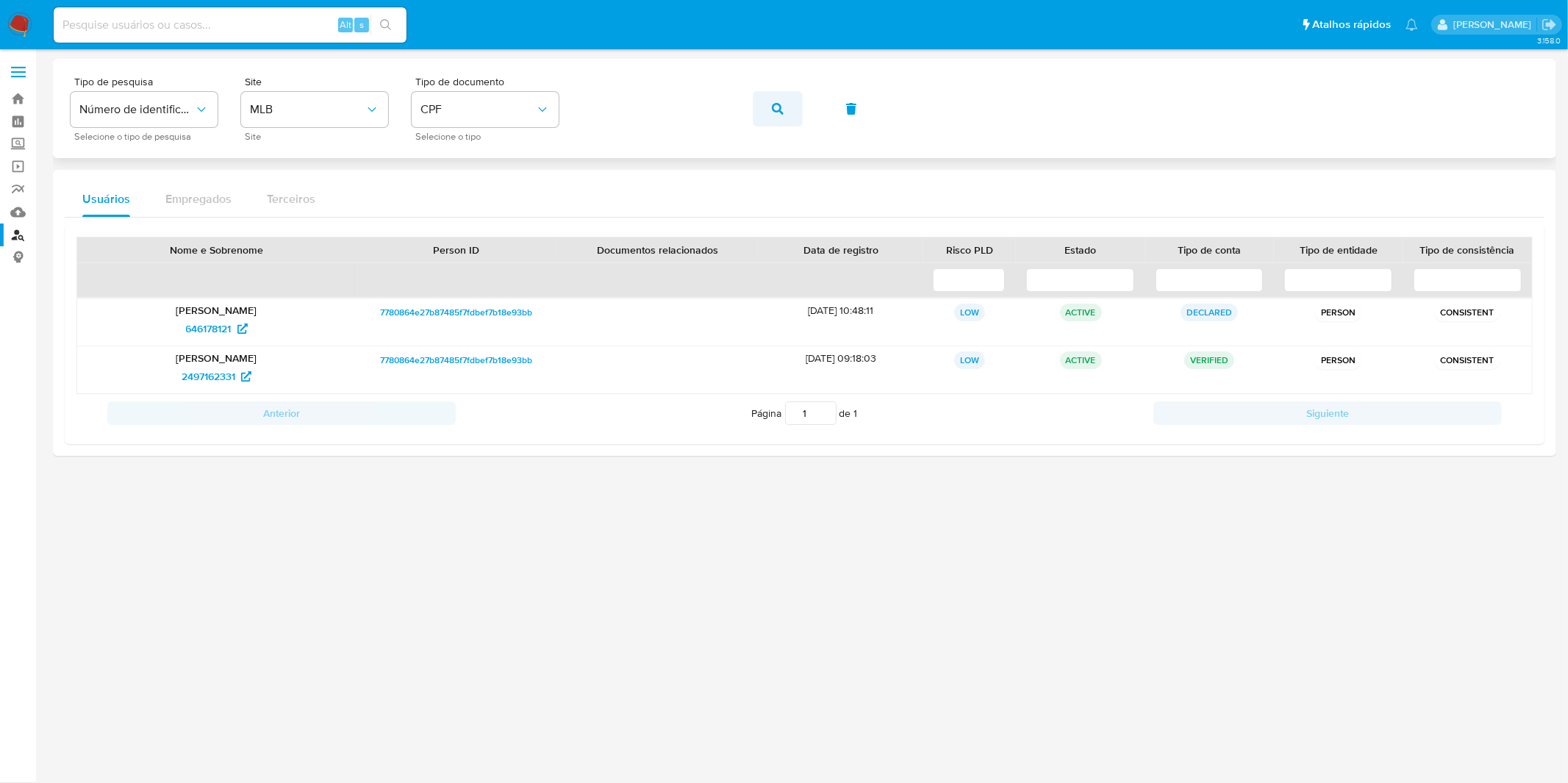
click at [767, 119] on button "button" at bounding box center [777, 108] width 50 height 36
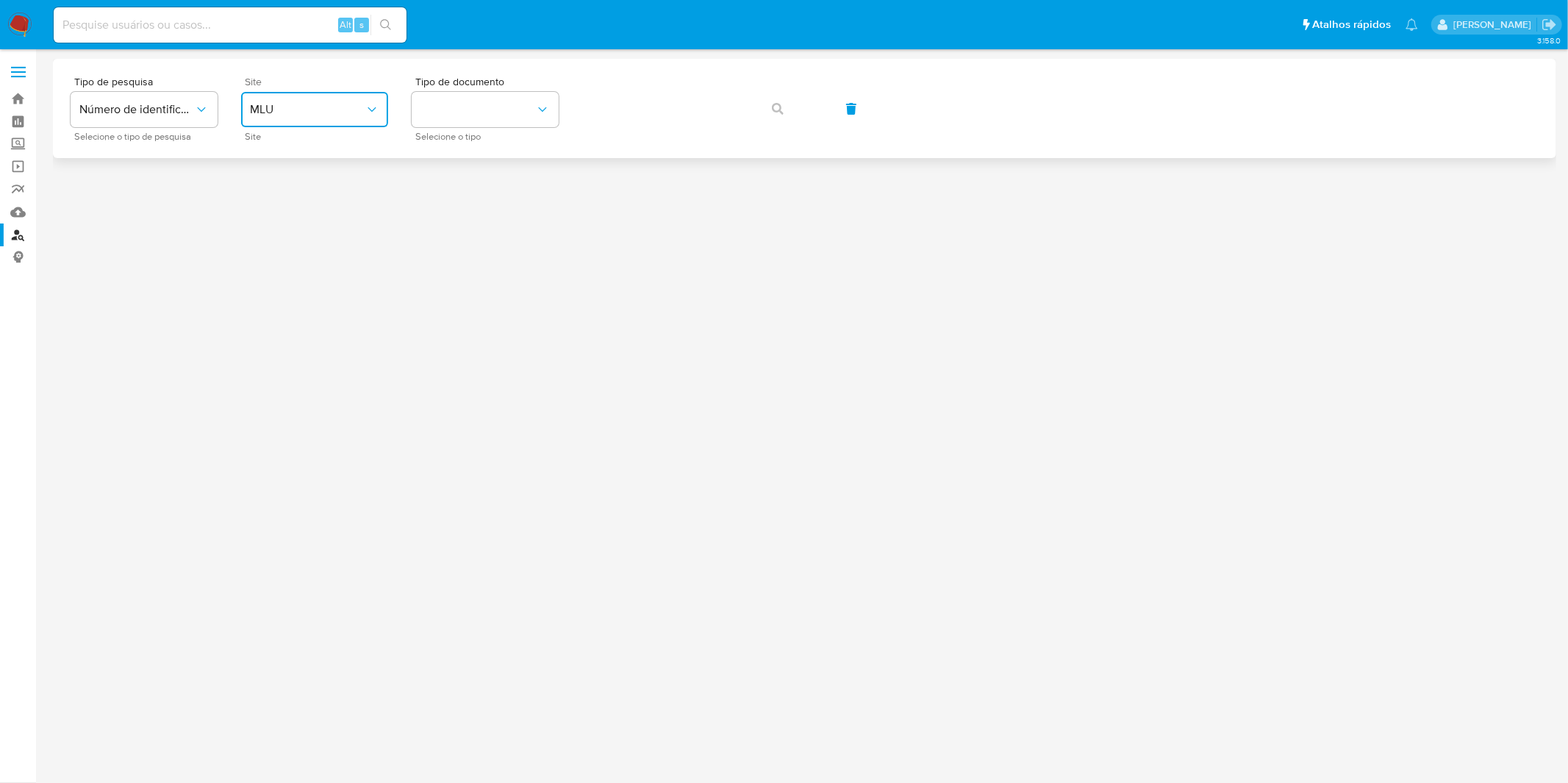
click at [350, 106] on span "MLU" at bounding box center [308, 109] width 115 height 15
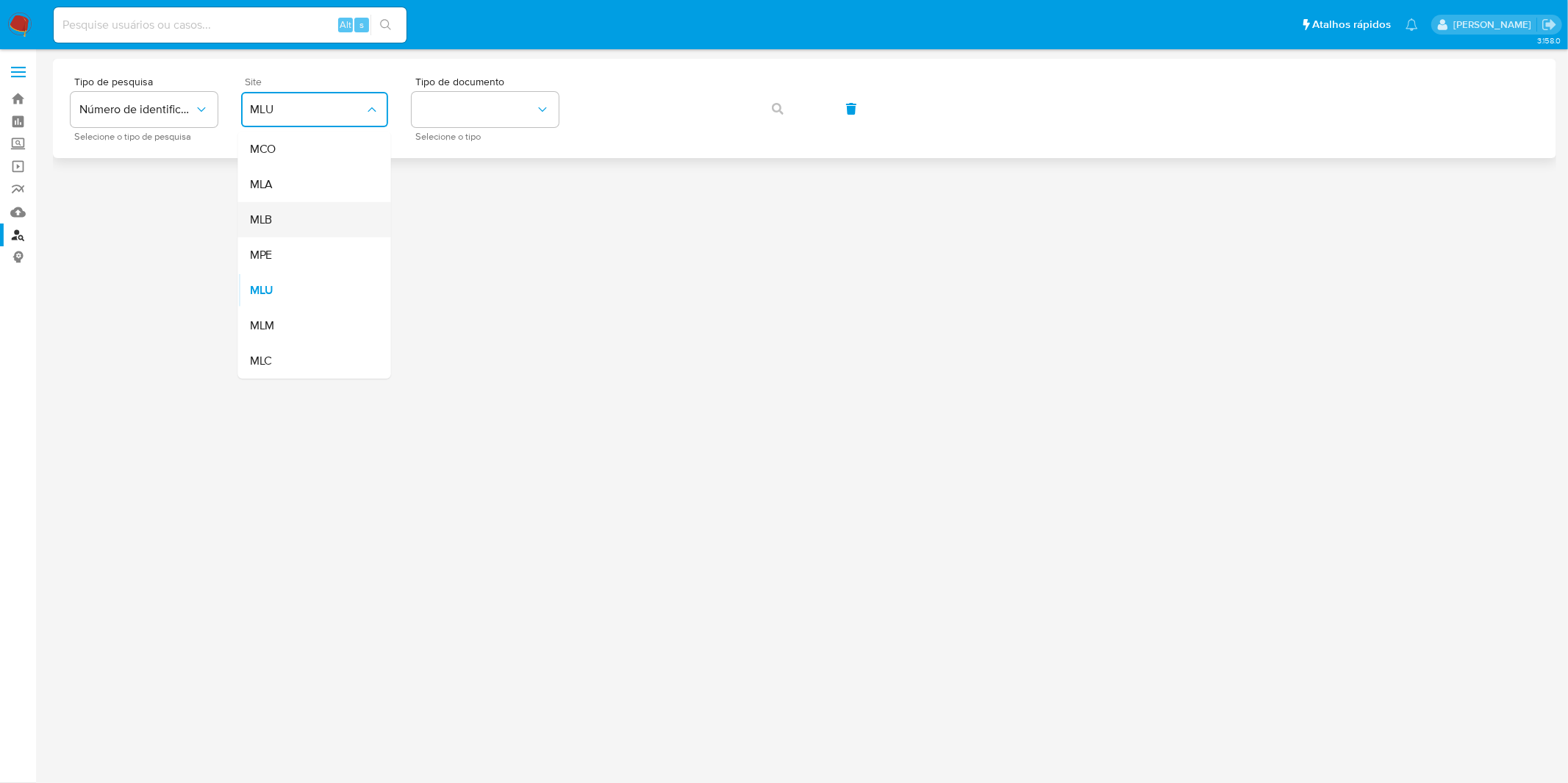
click at [358, 216] on div "MLB" at bounding box center [310, 219] width 120 height 36
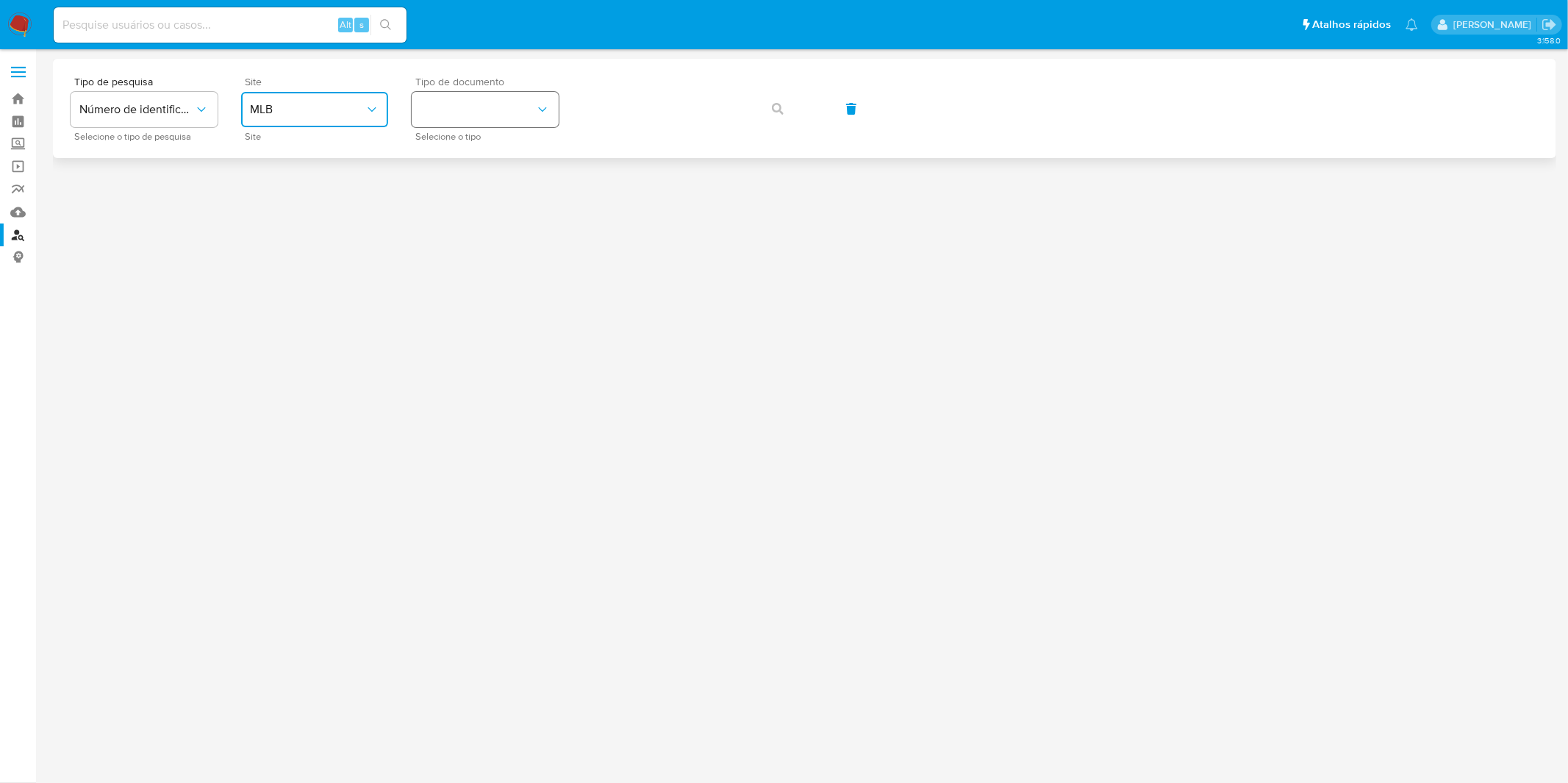
click at [459, 120] on button "identificationType" at bounding box center [485, 109] width 147 height 36
click at [481, 210] on div "CPF CPF" at bounding box center [481, 207] width 120 height 50
click at [790, 113] on button "button" at bounding box center [777, 108] width 50 height 36
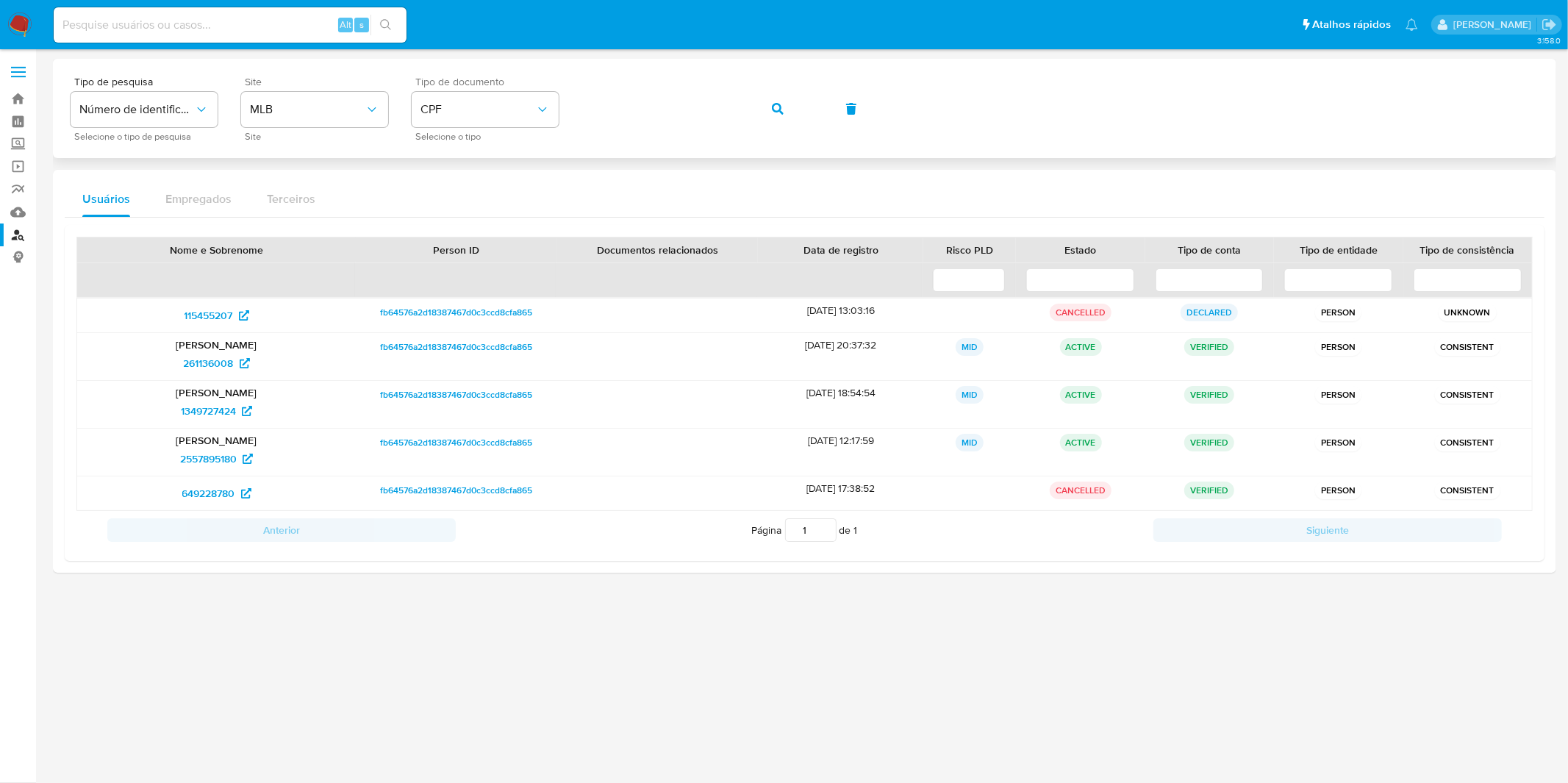
click at [760, 110] on button "button" at bounding box center [777, 108] width 50 height 36
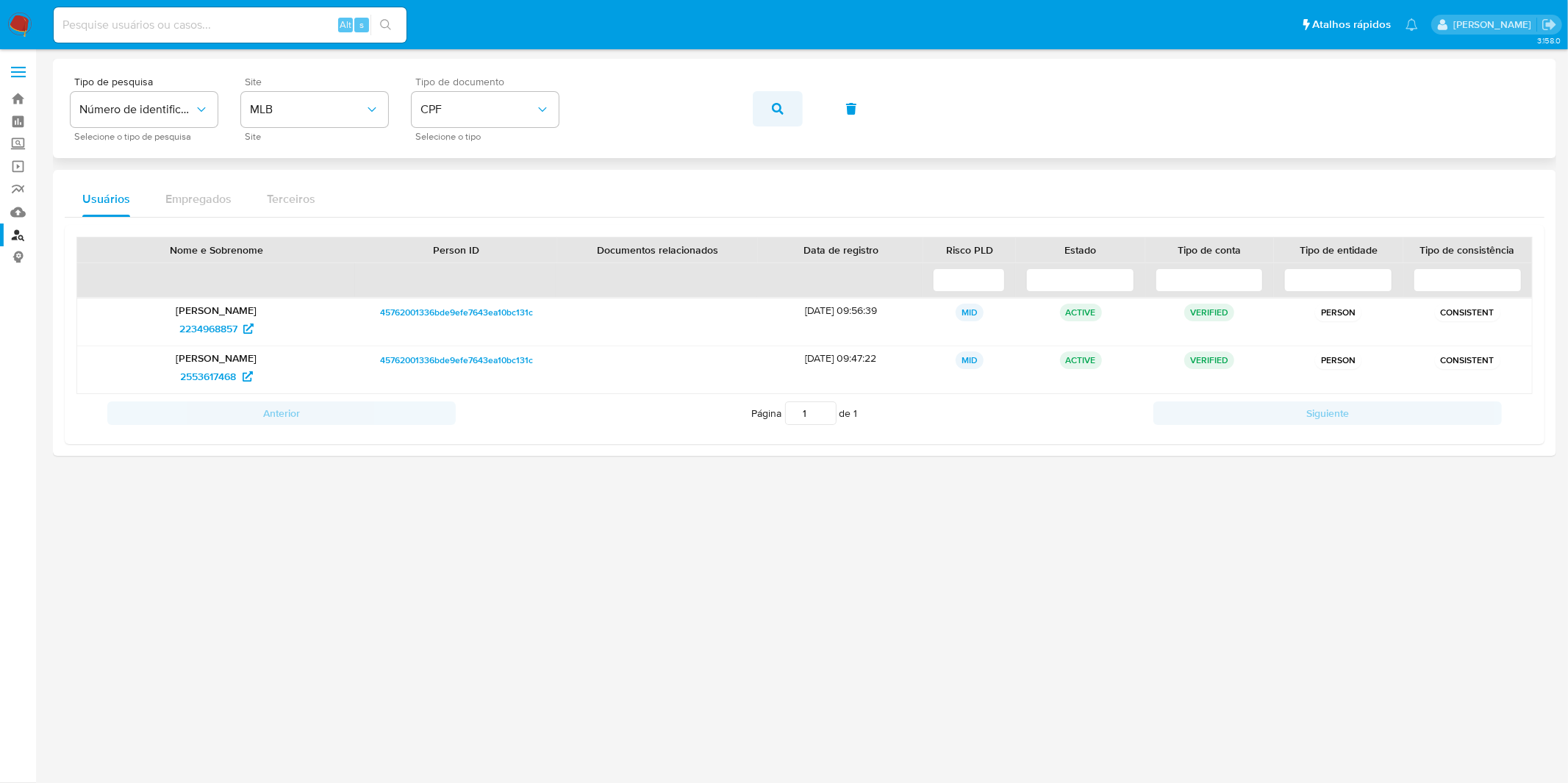
click at [790, 115] on button "button" at bounding box center [777, 108] width 50 height 36
click at [774, 109] on icon "button" at bounding box center [777, 108] width 12 height 12
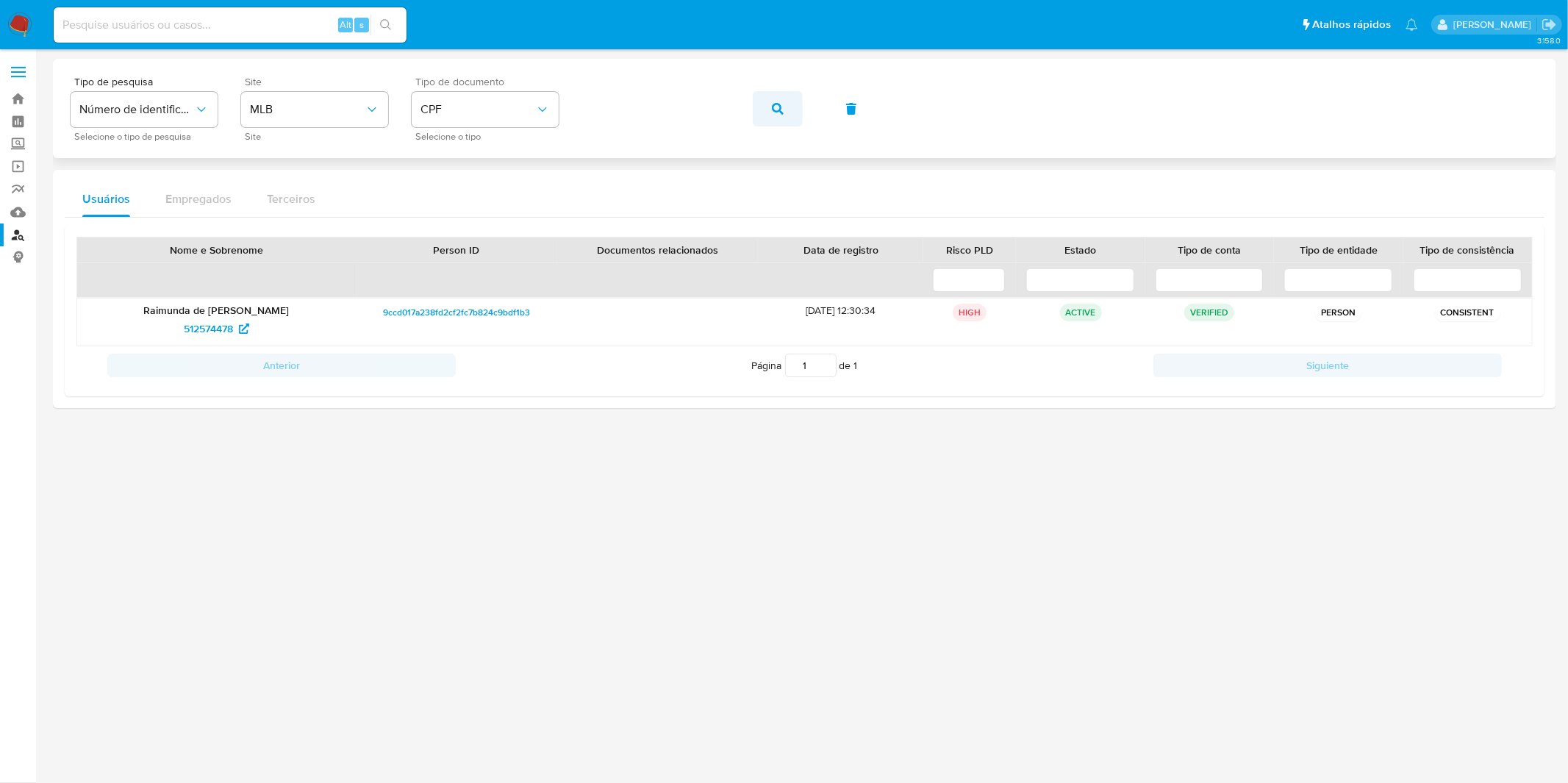
click at [765, 109] on button "button" at bounding box center [777, 108] width 50 height 36
click at [794, 115] on button "button" at bounding box center [777, 108] width 50 height 36
click at [770, 107] on button "button" at bounding box center [777, 108] width 50 height 36
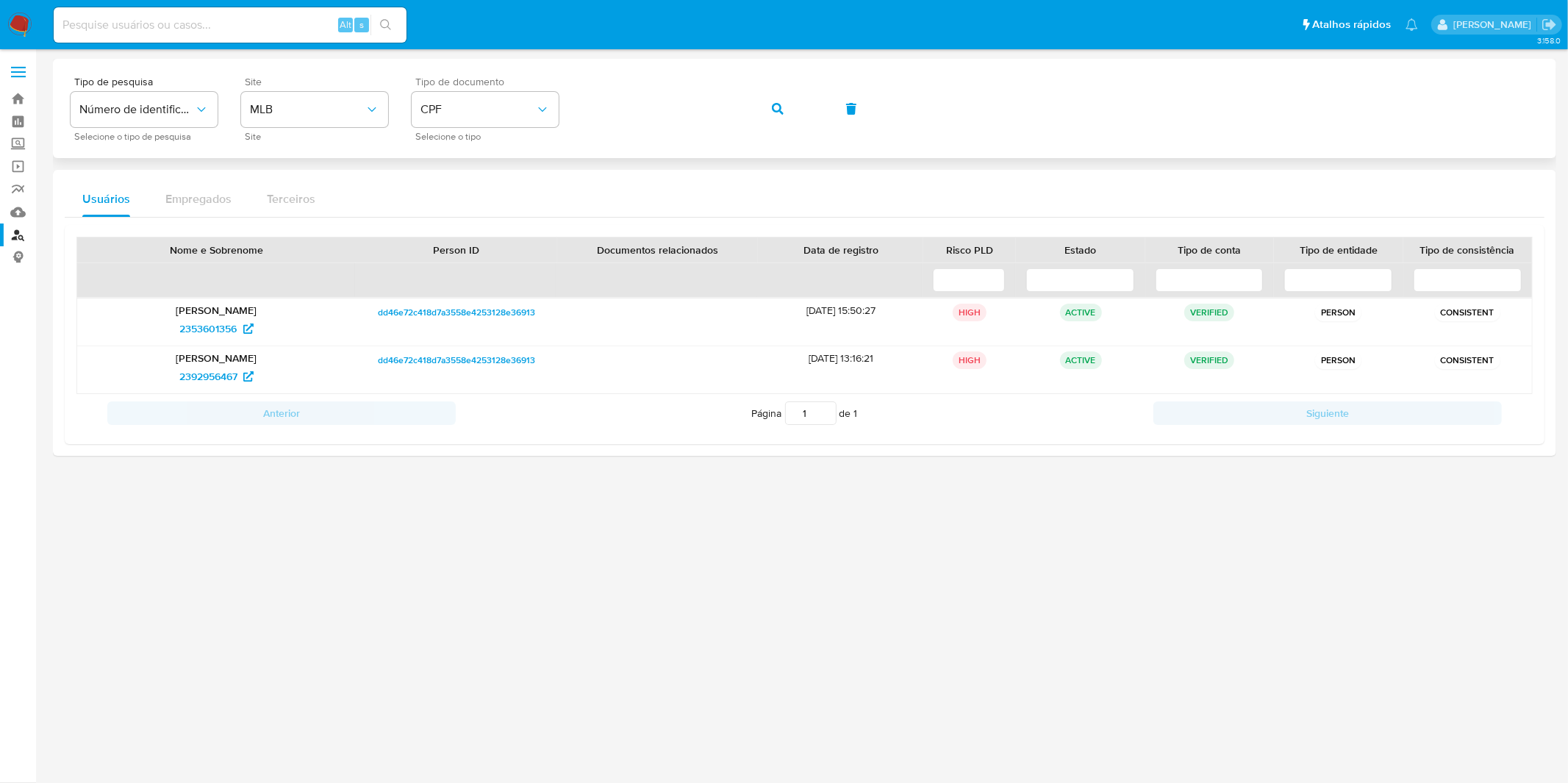
click at [751, 113] on div "Tipo de pesquisa Número de identificação Selecione o tipo de pesquisa Site MLB …" at bounding box center [804, 108] width 1468 height 64
click at [766, 113] on button "button" at bounding box center [777, 108] width 50 height 36
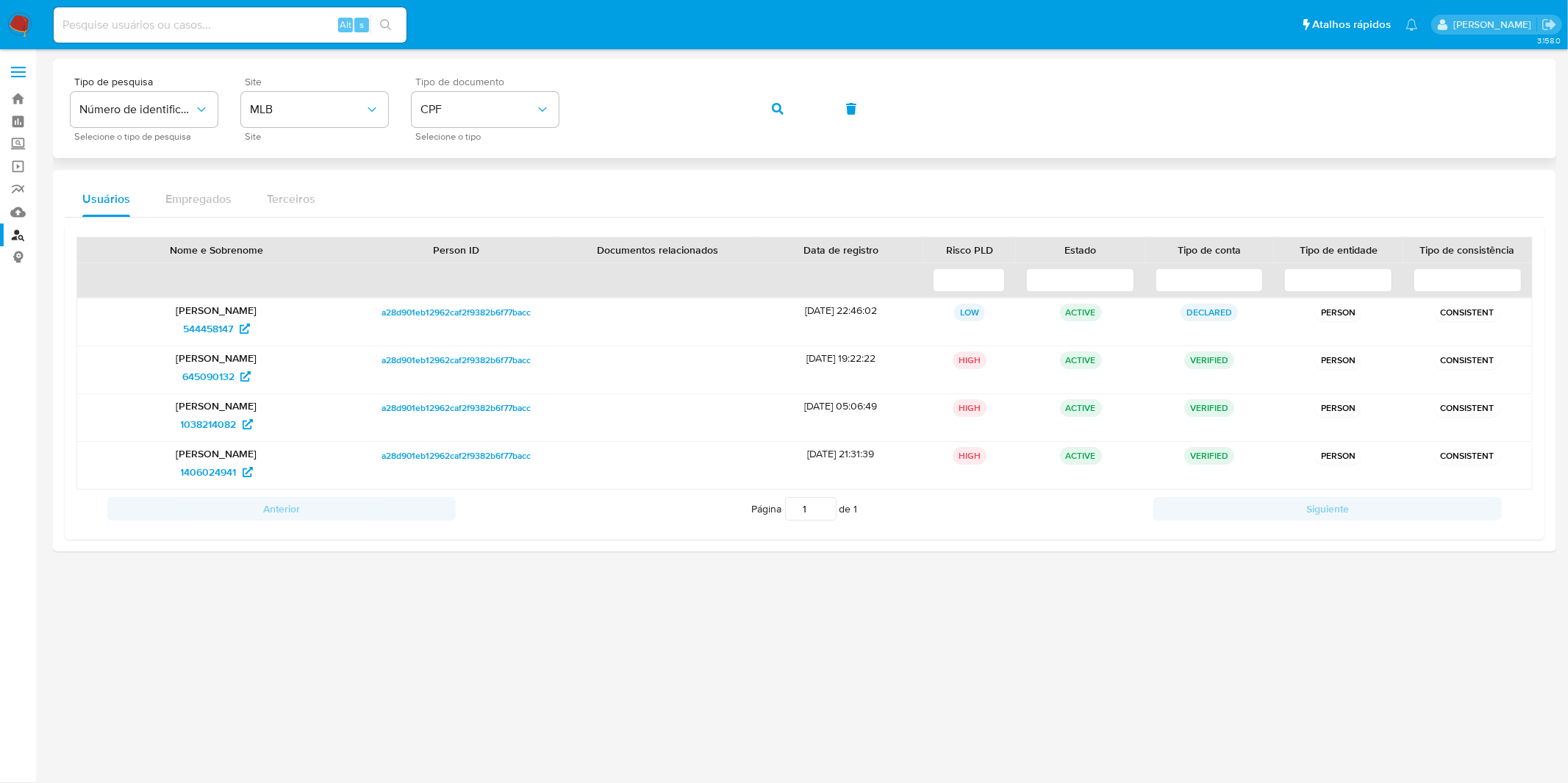
click at [813, 121] on div "Tipo de pesquisa Número de identificação Selecione o tipo de pesquisa Site MLB …" at bounding box center [804, 108] width 1468 height 64
click at [794, 113] on button "button" at bounding box center [777, 108] width 50 height 36
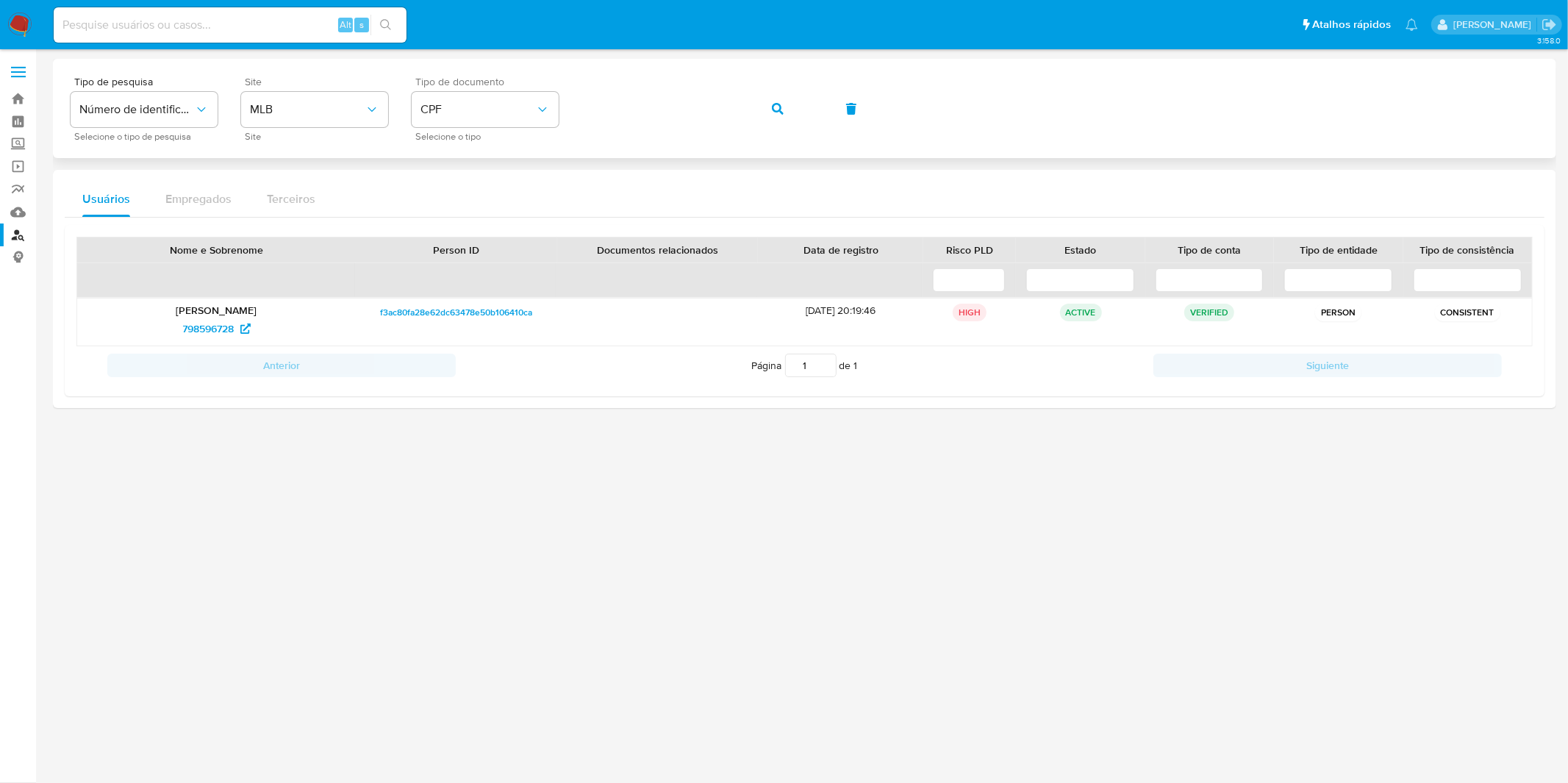
click at [804, 108] on div "Tipo de pesquisa Número de identificação Selecione o tipo de pesquisa Site MLB …" at bounding box center [804, 108] width 1468 height 64
click at [787, 107] on button "button" at bounding box center [777, 108] width 50 height 36
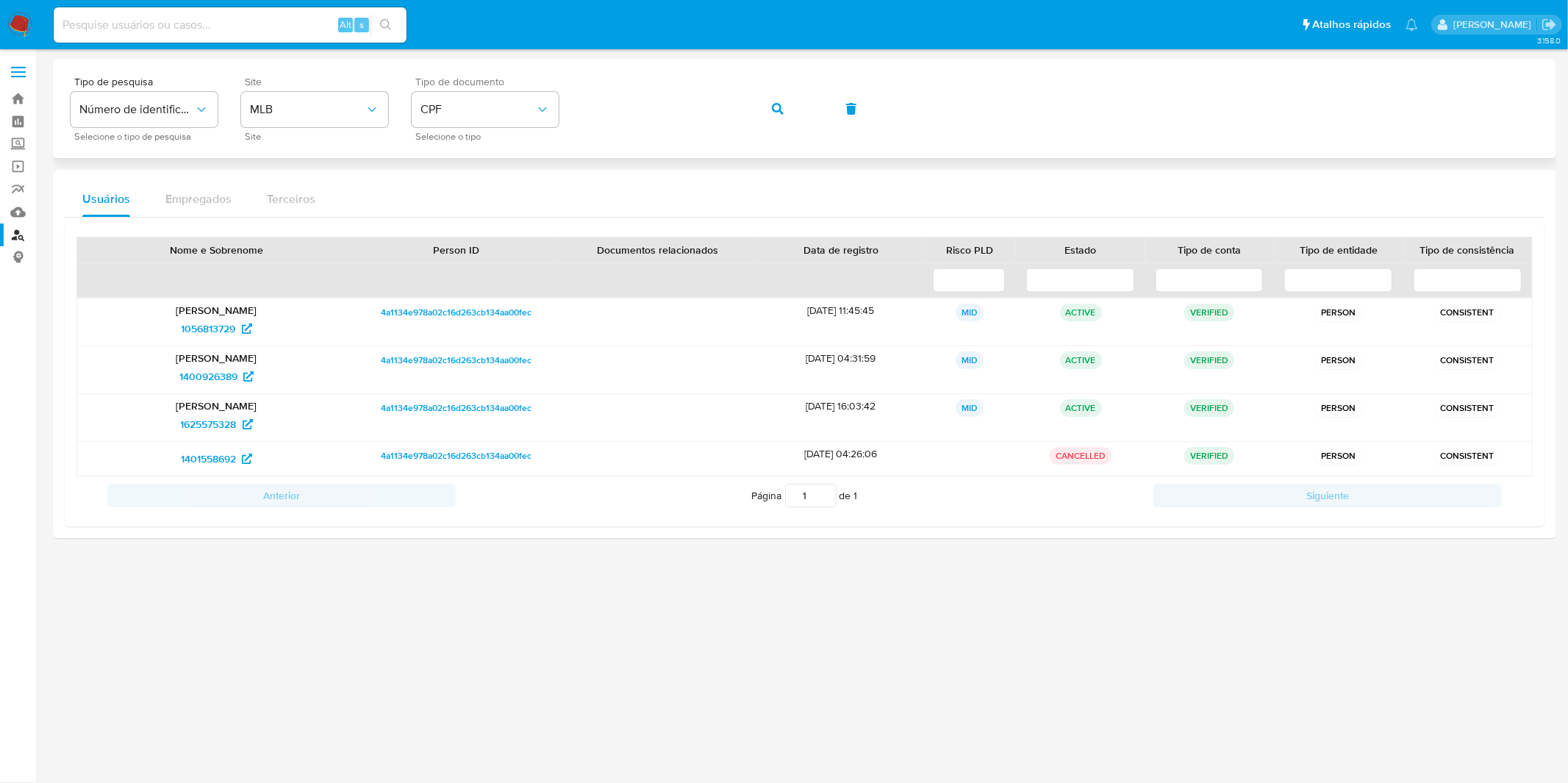
click at [768, 107] on button "button" at bounding box center [777, 108] width 50 height 36
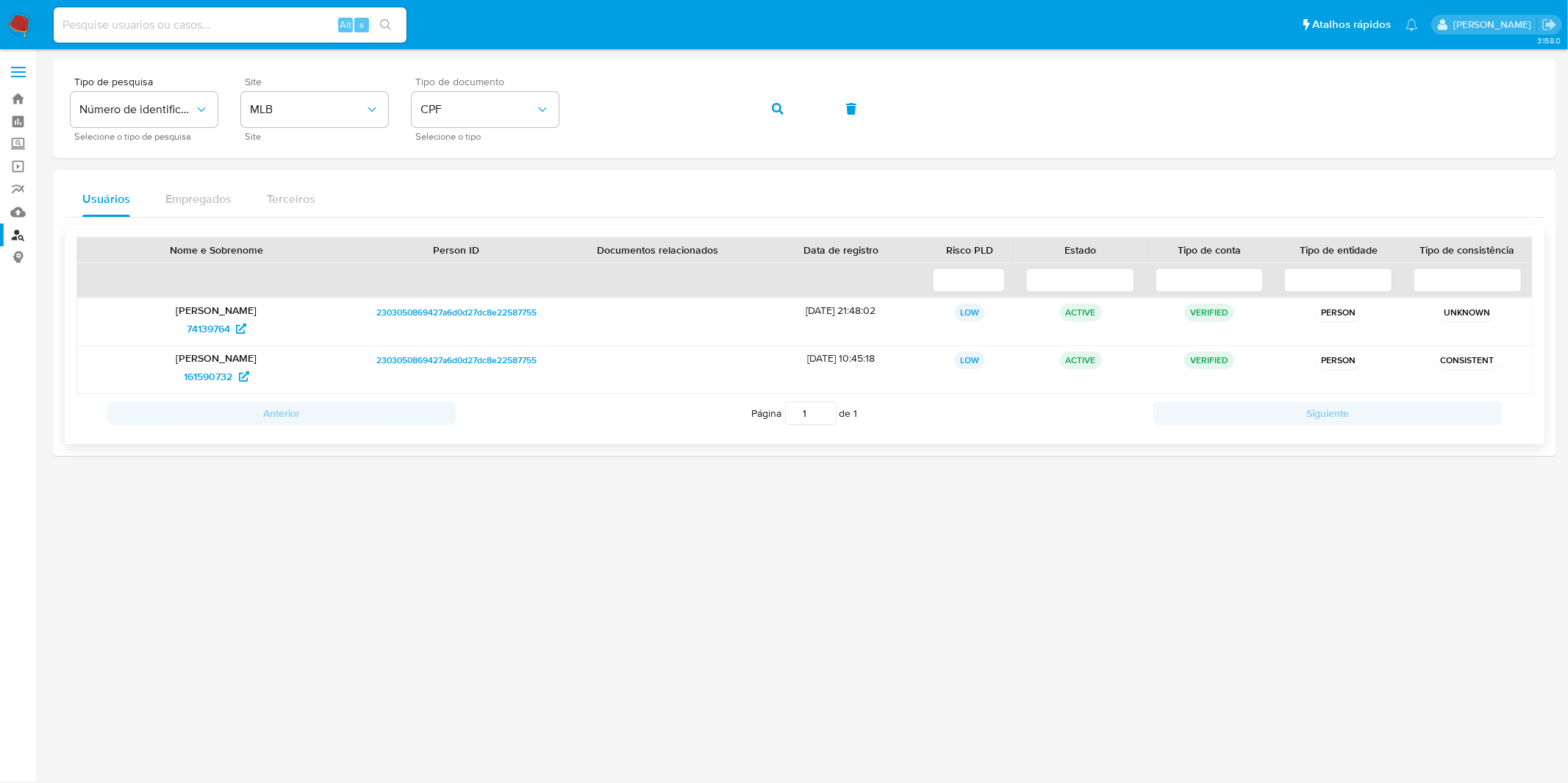
drag, startPoint x: 217, startPoint y: 373, endPoint x: 219, endPoint y: 363, distance: 10.2
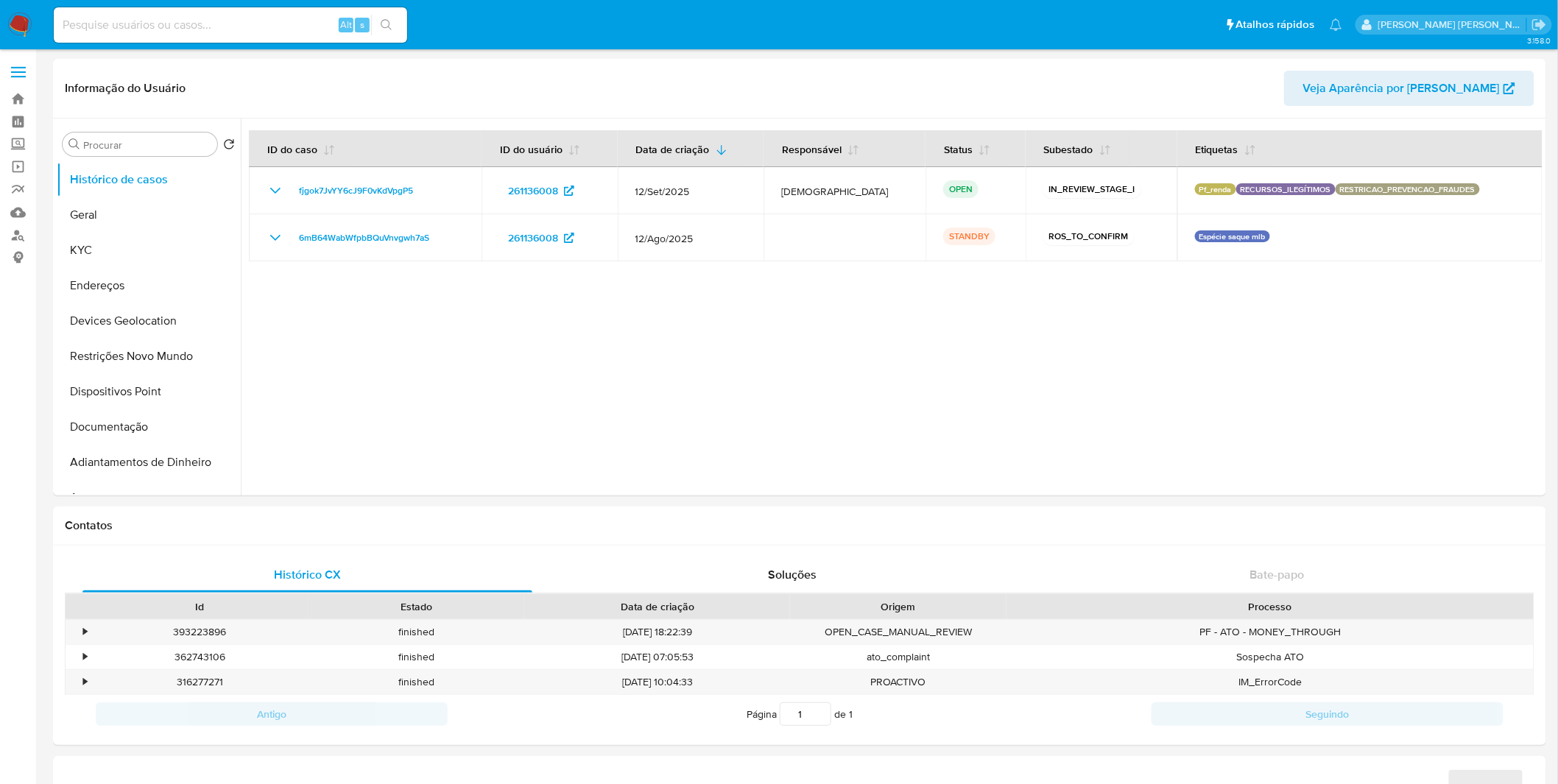
select select "10"
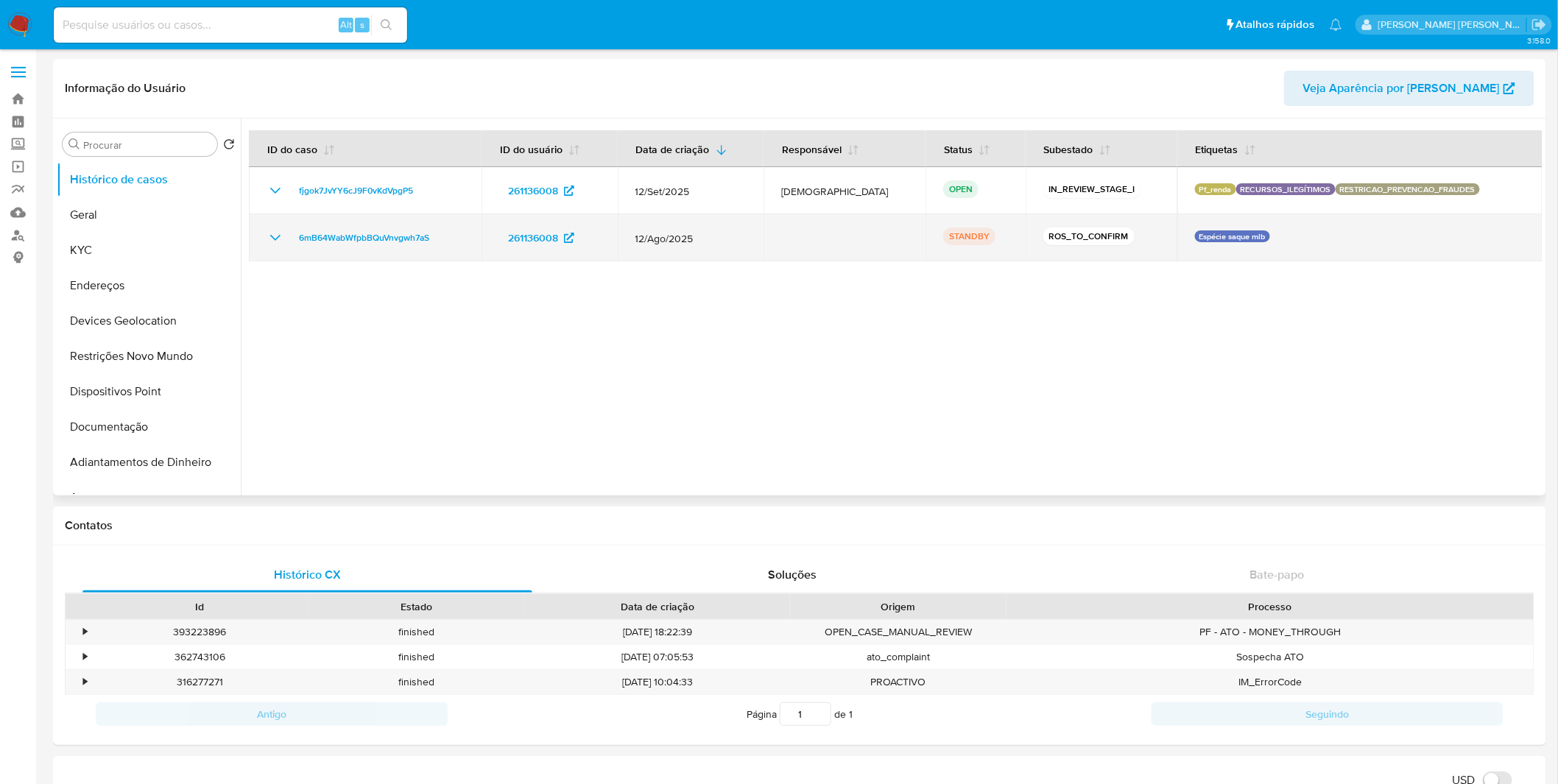
click at [270, 233] on icon "Mostrar/Ocultar" at bounding box center [274, 237] width 17 height 17
click at [273, 232] on icon "Mostrar/Ocultar" at bounding box center [274, 237] width 17 height 17
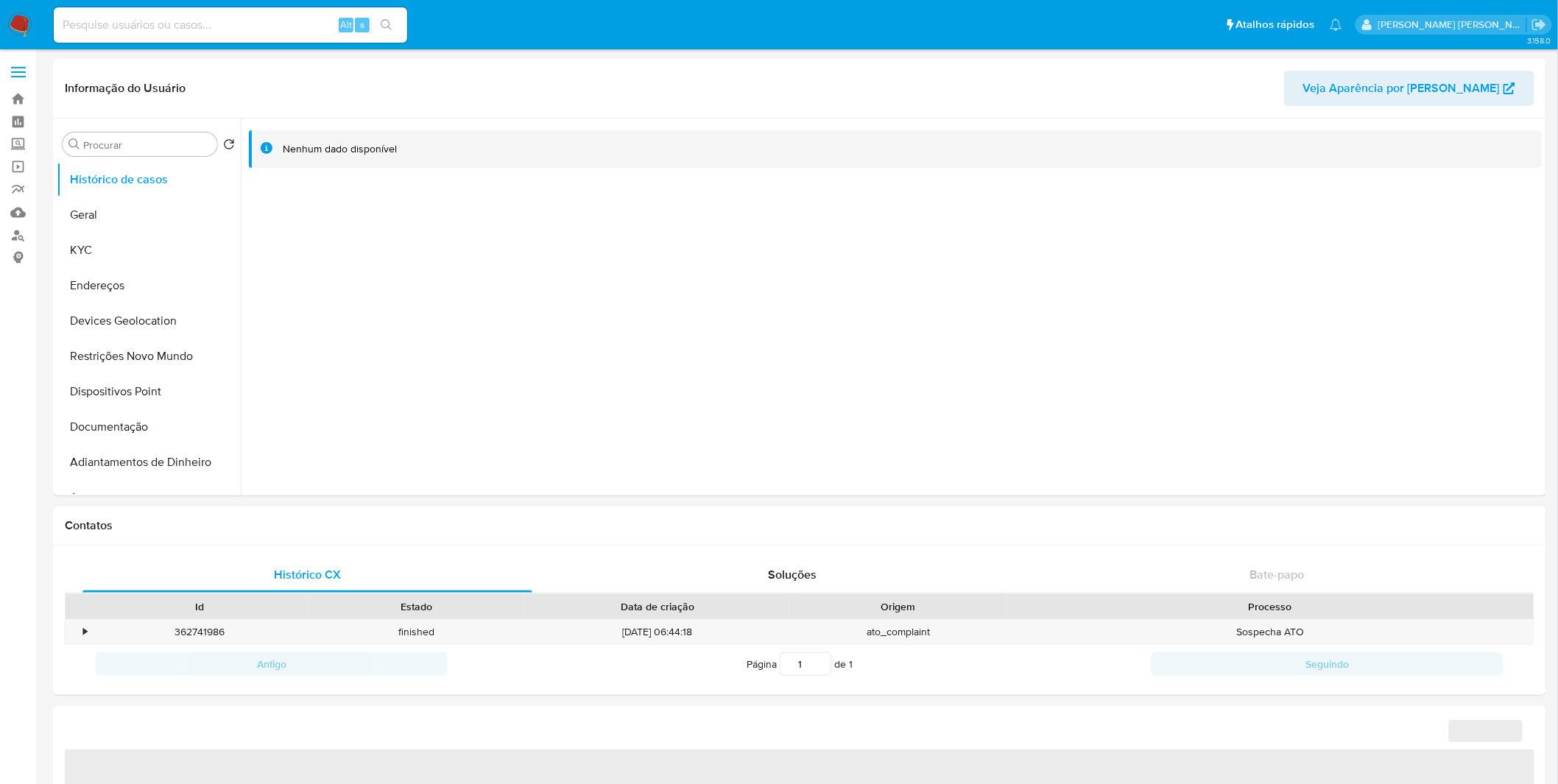
select select "10"
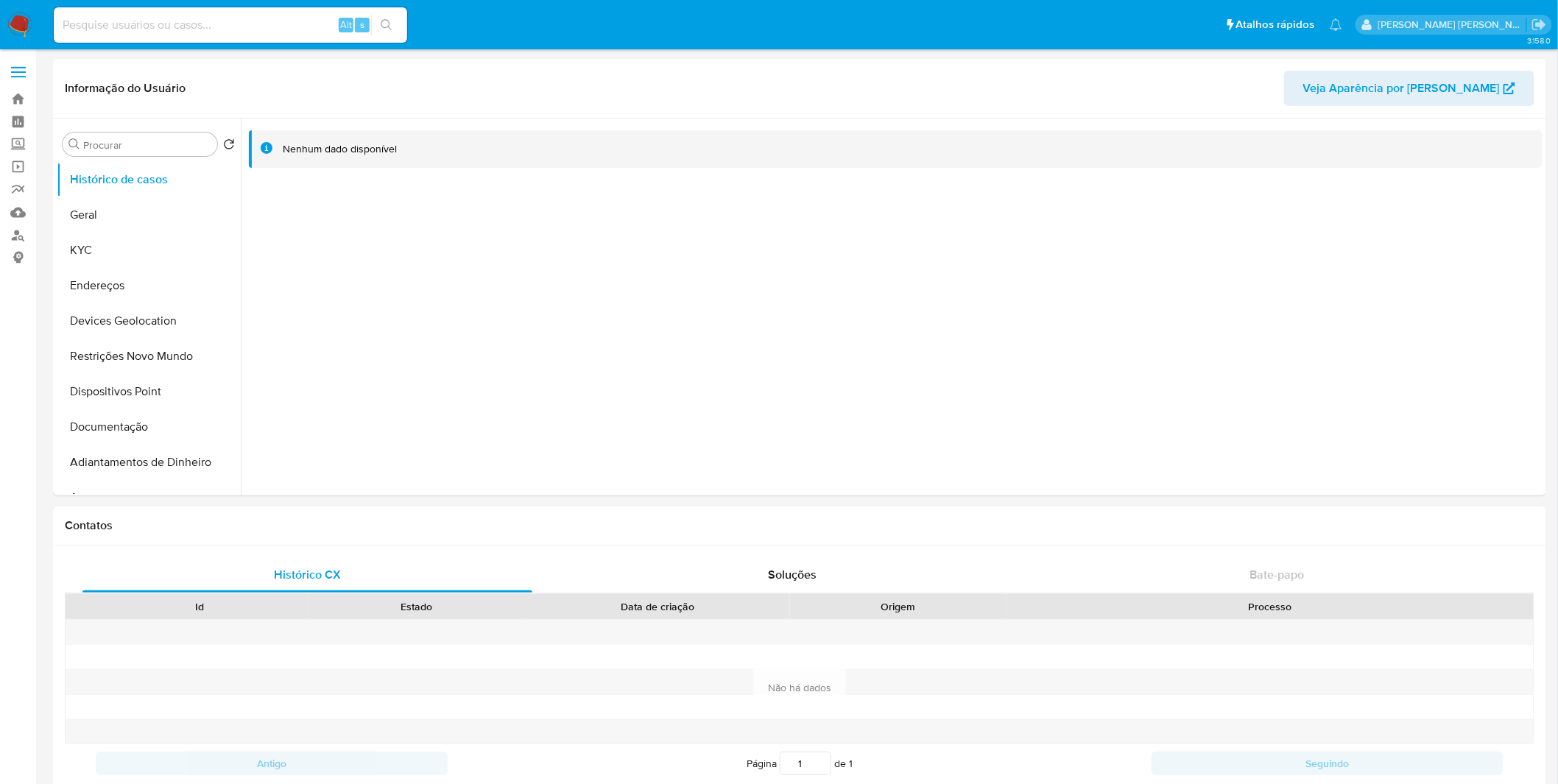
select select "10"
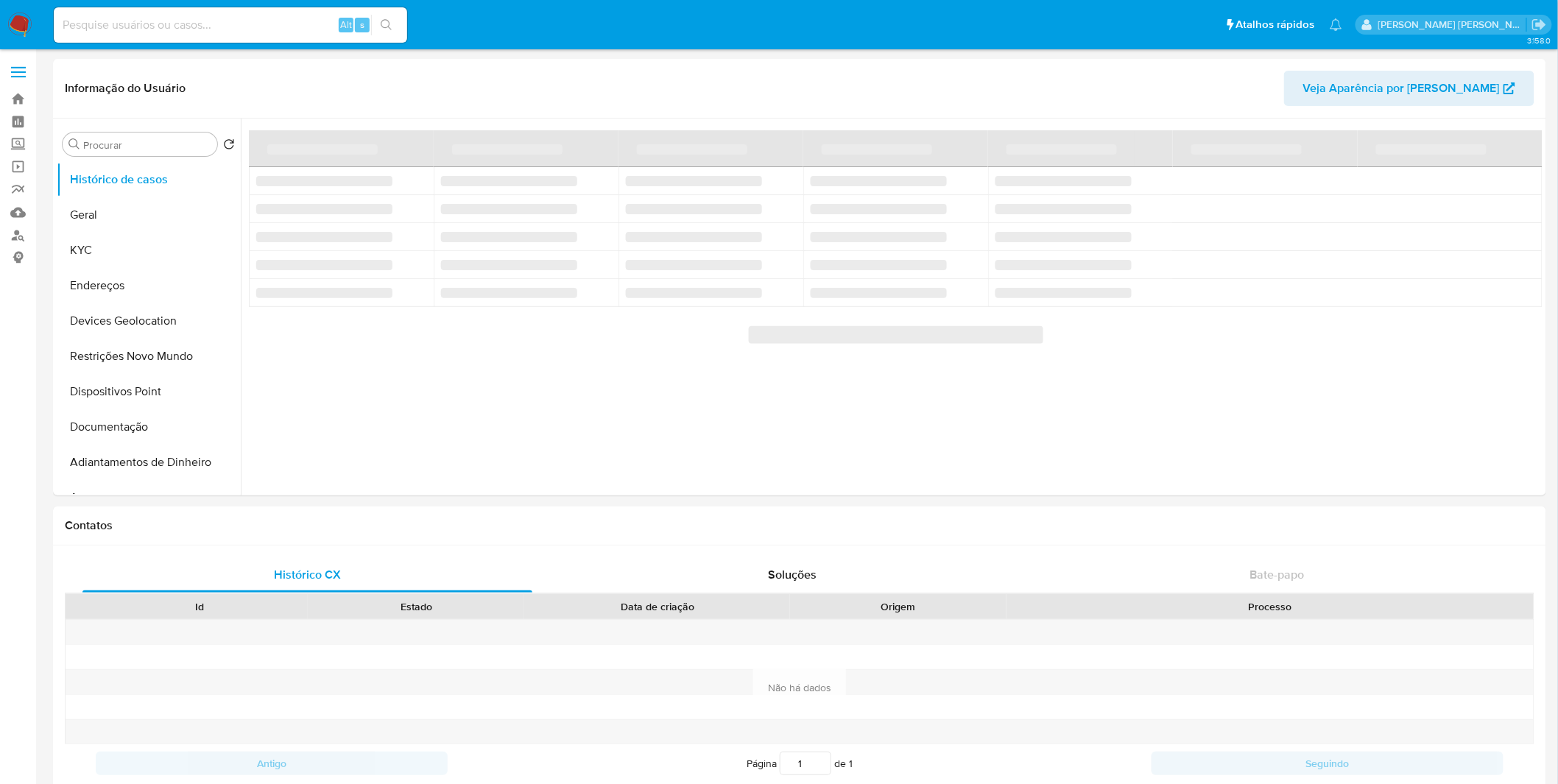
select select "10"
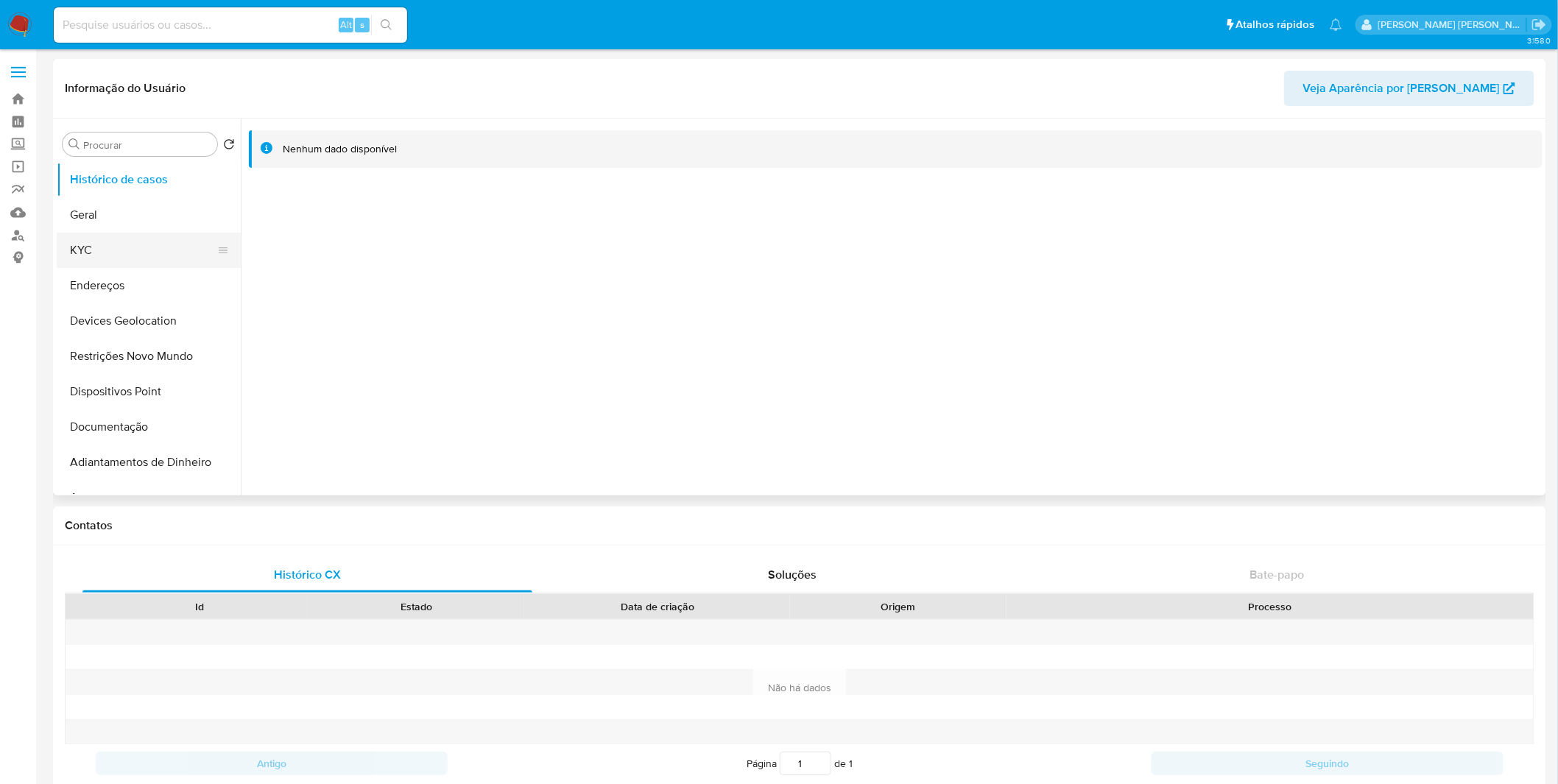
click at [144, 251] on button "KYC" at bounding box center [142, 250] width 172 height 36
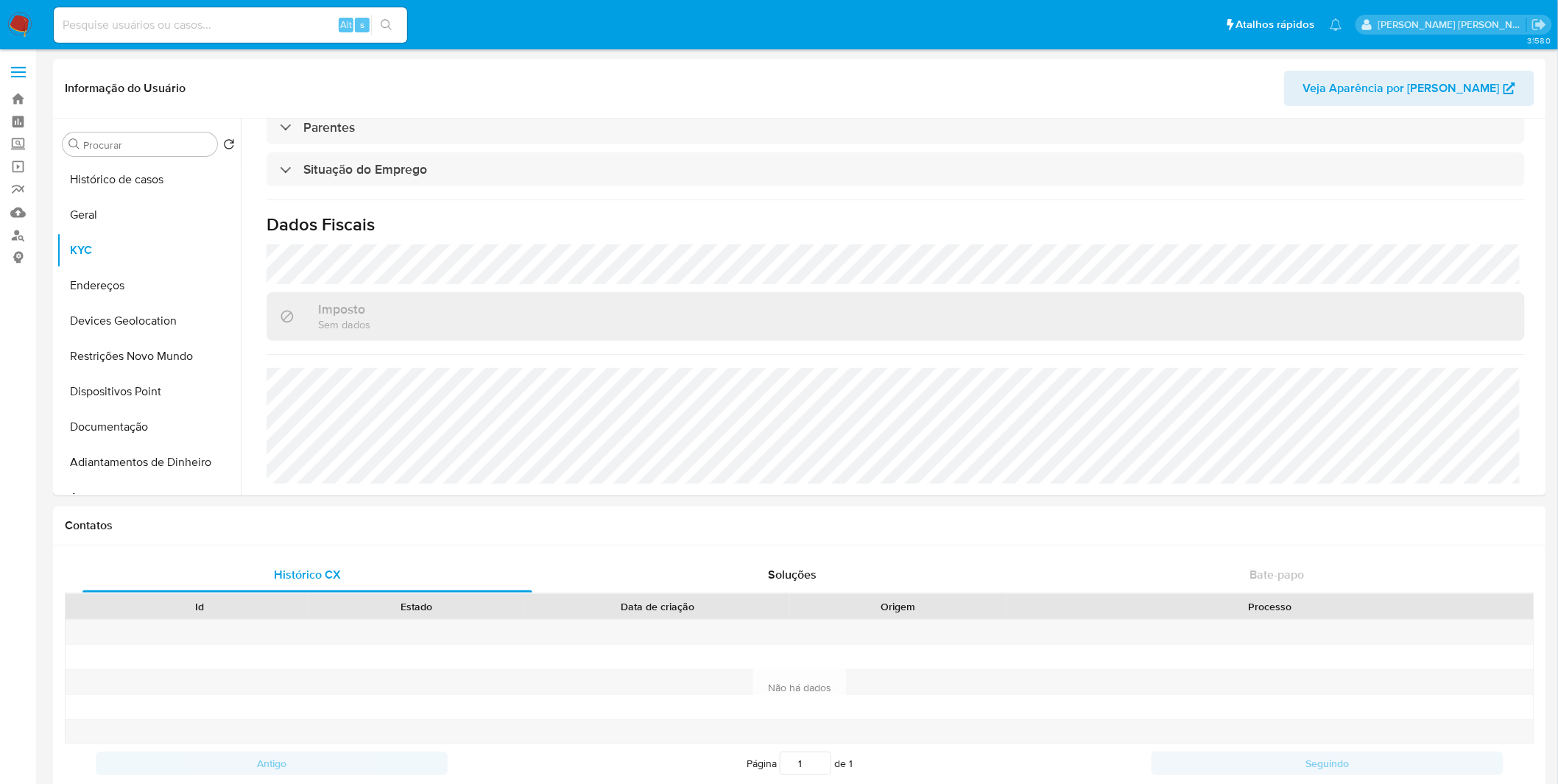
scroll to position [627, 0]
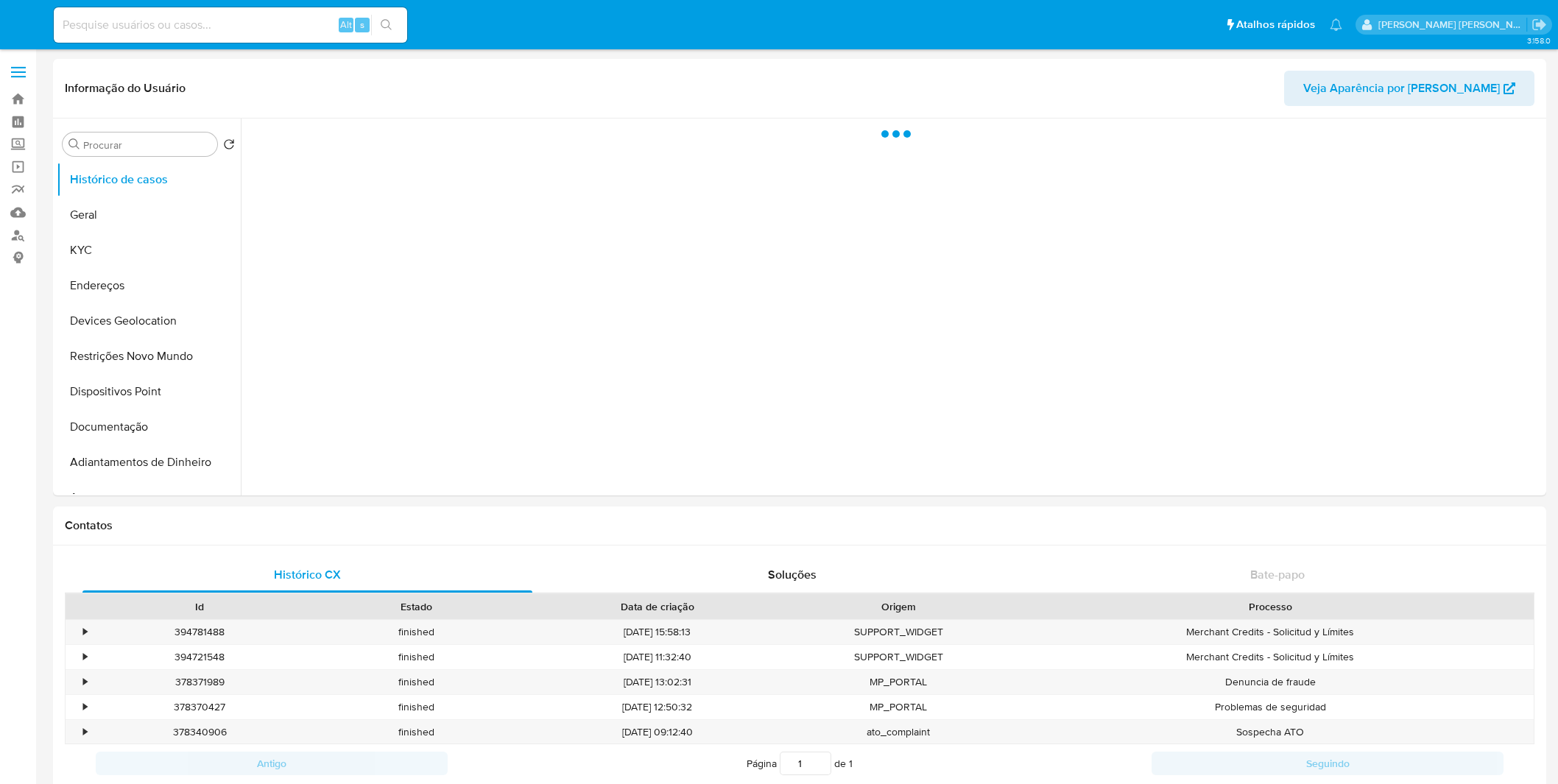
select select "10"
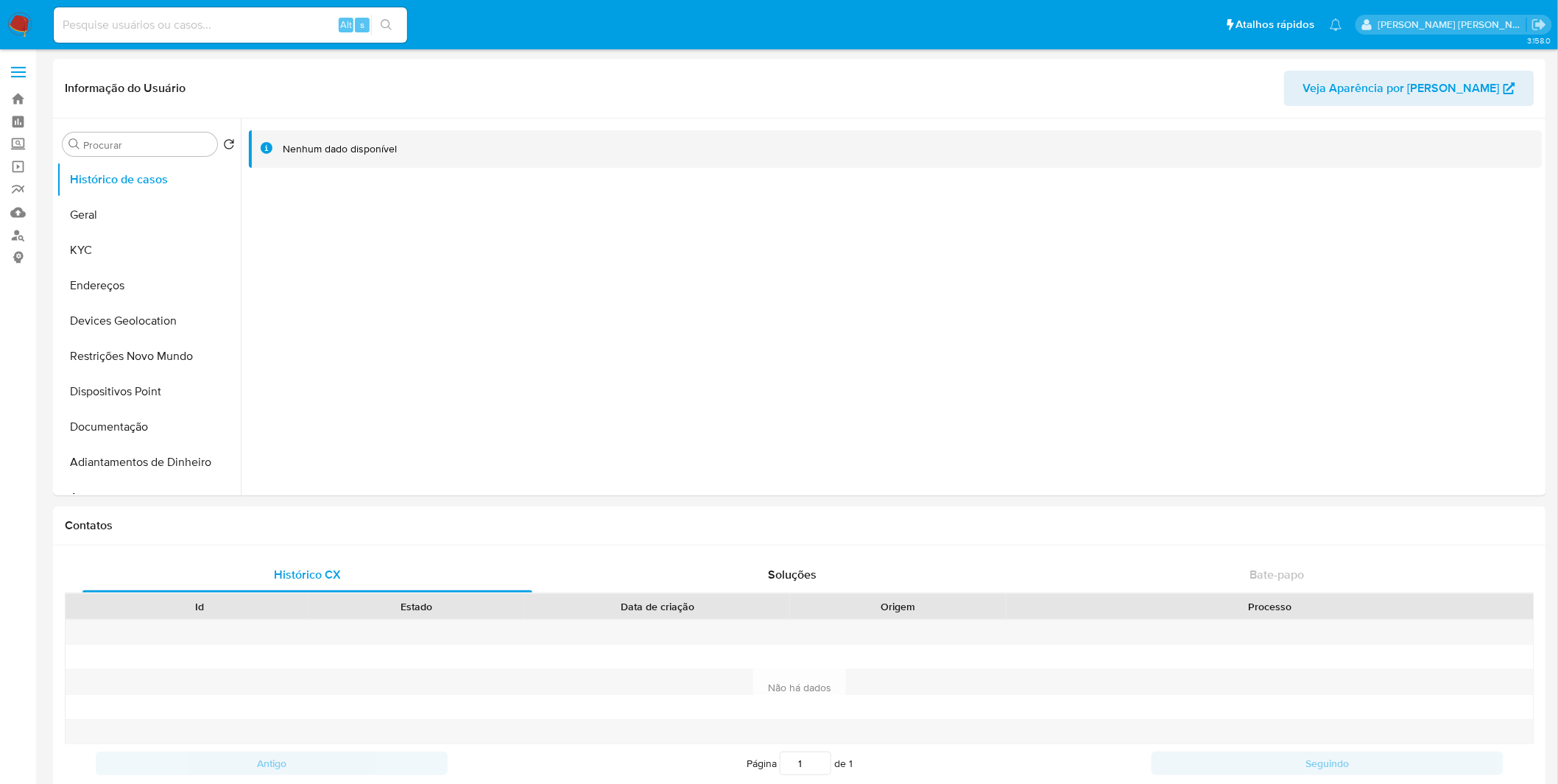
select select "10"
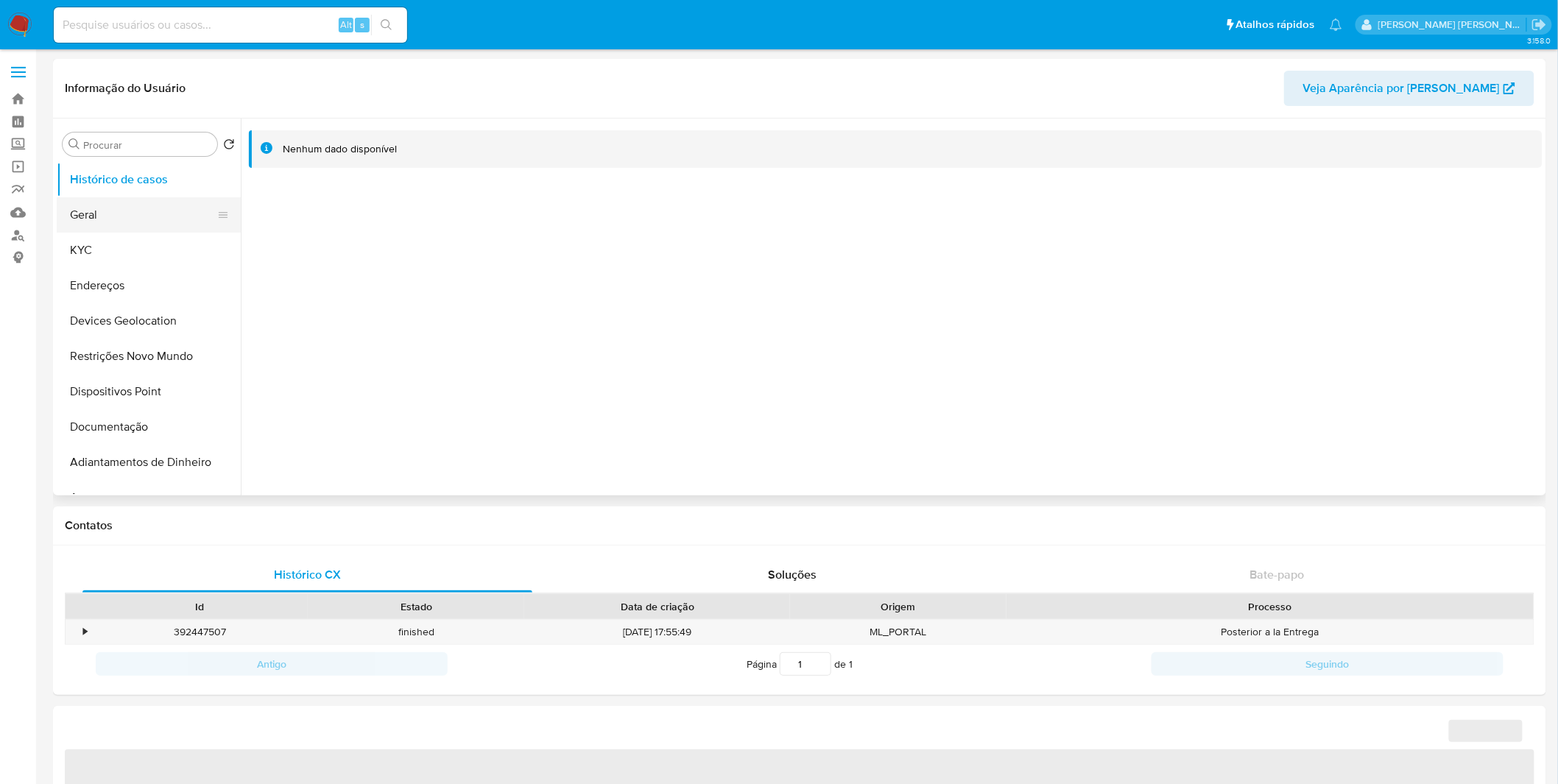
select select "10"
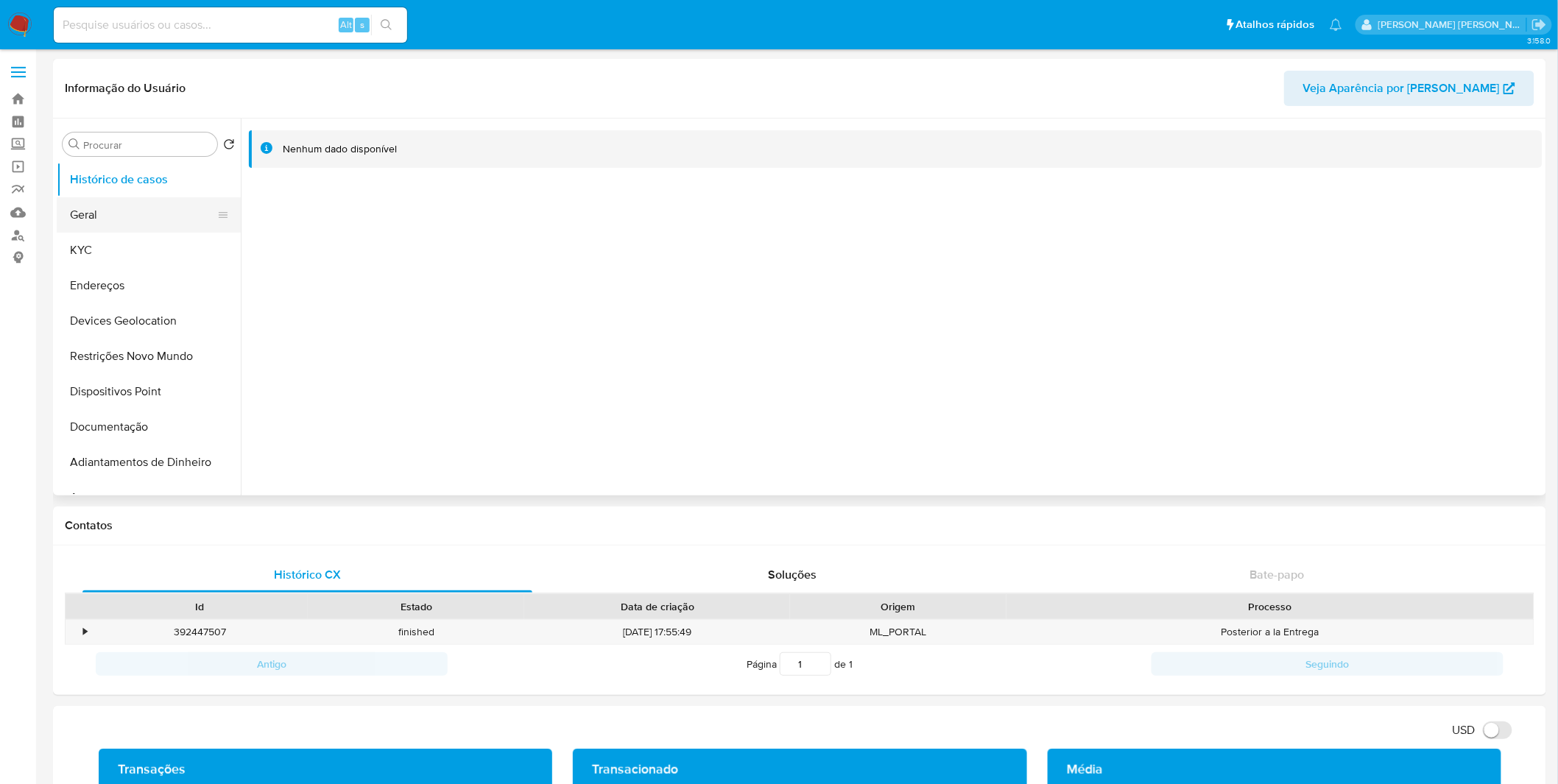
click at [174, 226] on button "Geral" at bounding box center [142, 214] width 172 height 36
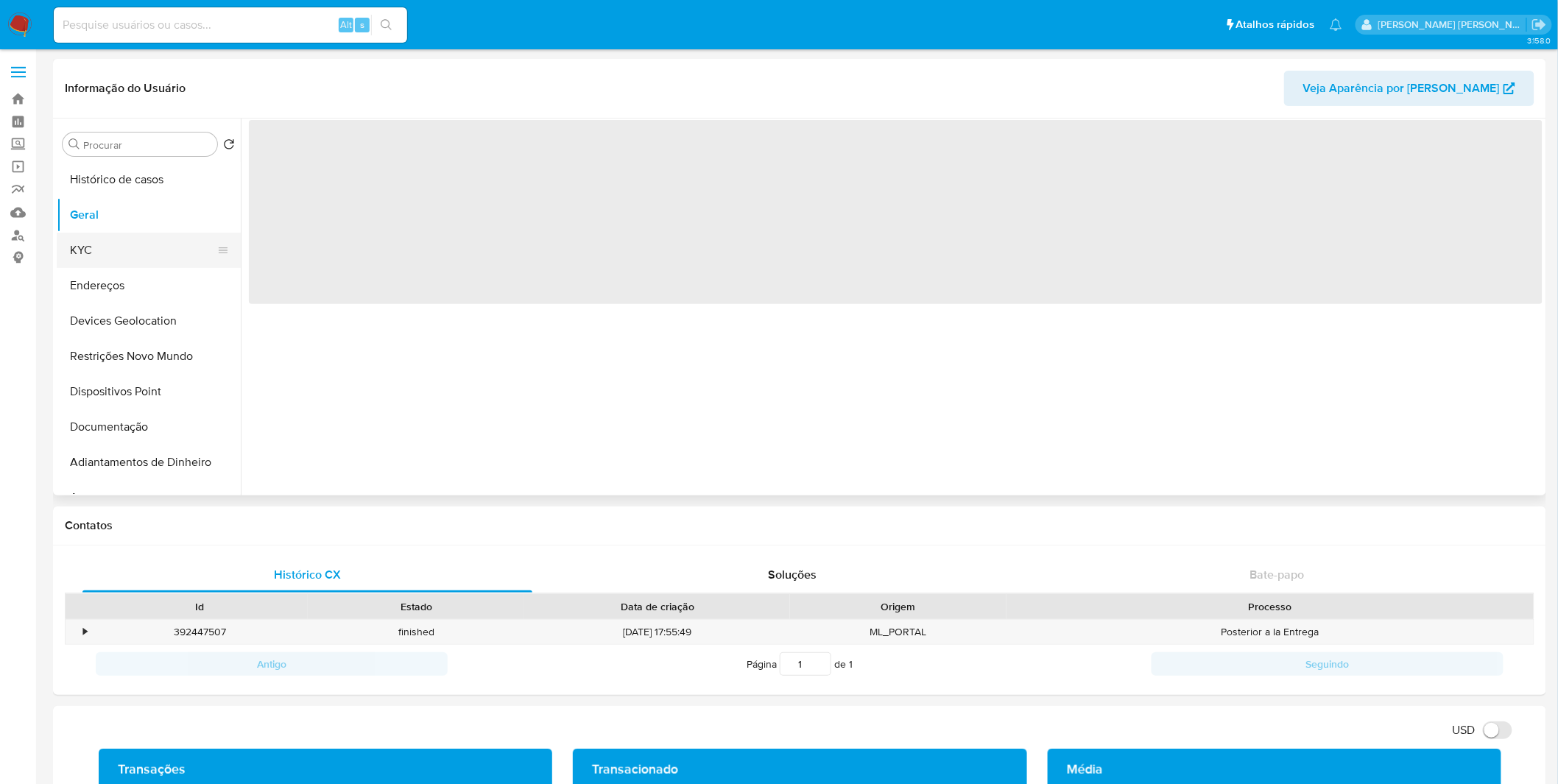
click at [178, 253] on button "KYC" at bounding box center [142, 250] width 172 height 36
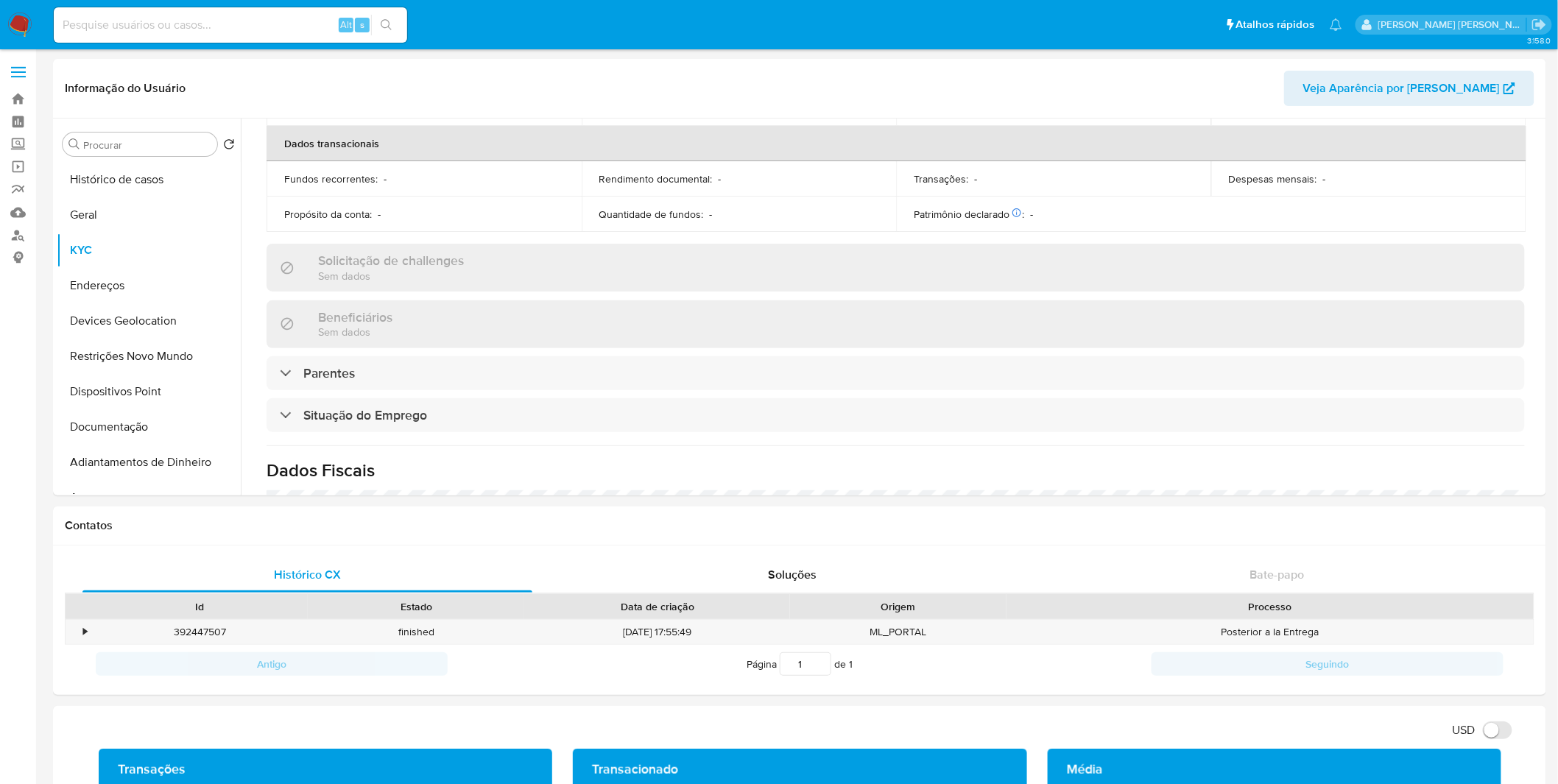
scroll to position [631, 0]
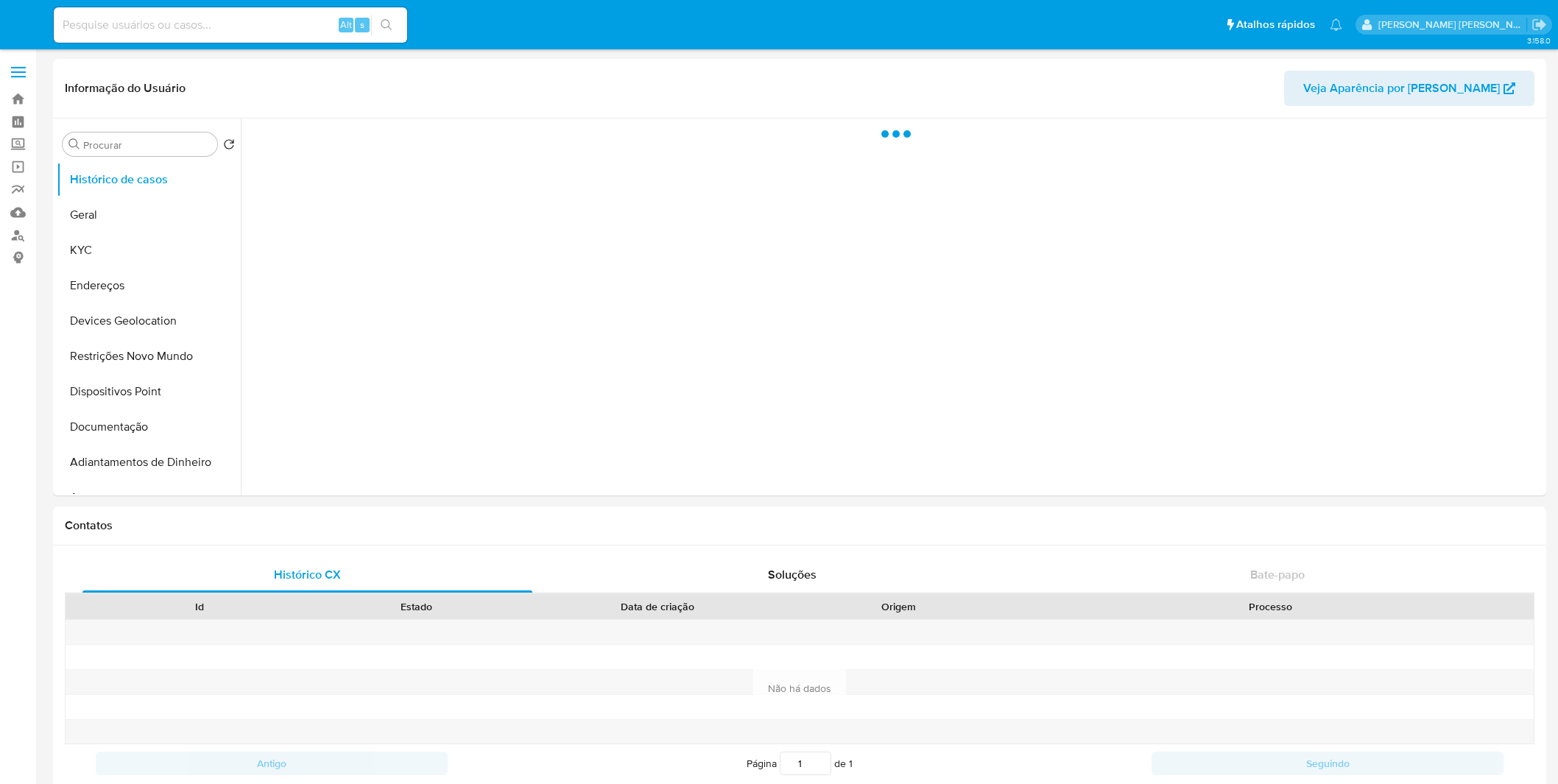
select select "10"
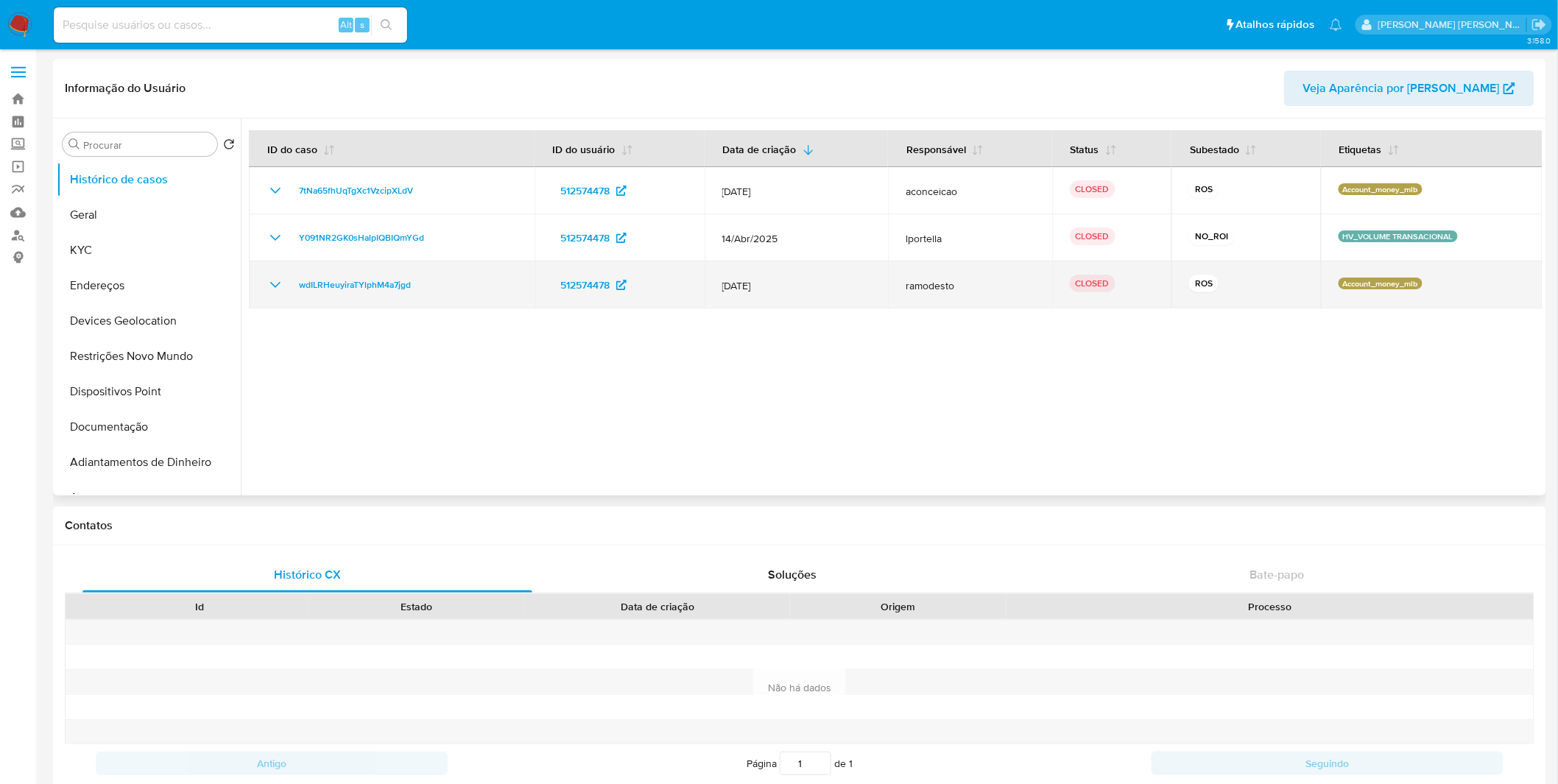
click at [267, 282] on icon "Mostrar/Ocultar" at bounding box center [274, 284] width 17 height 17
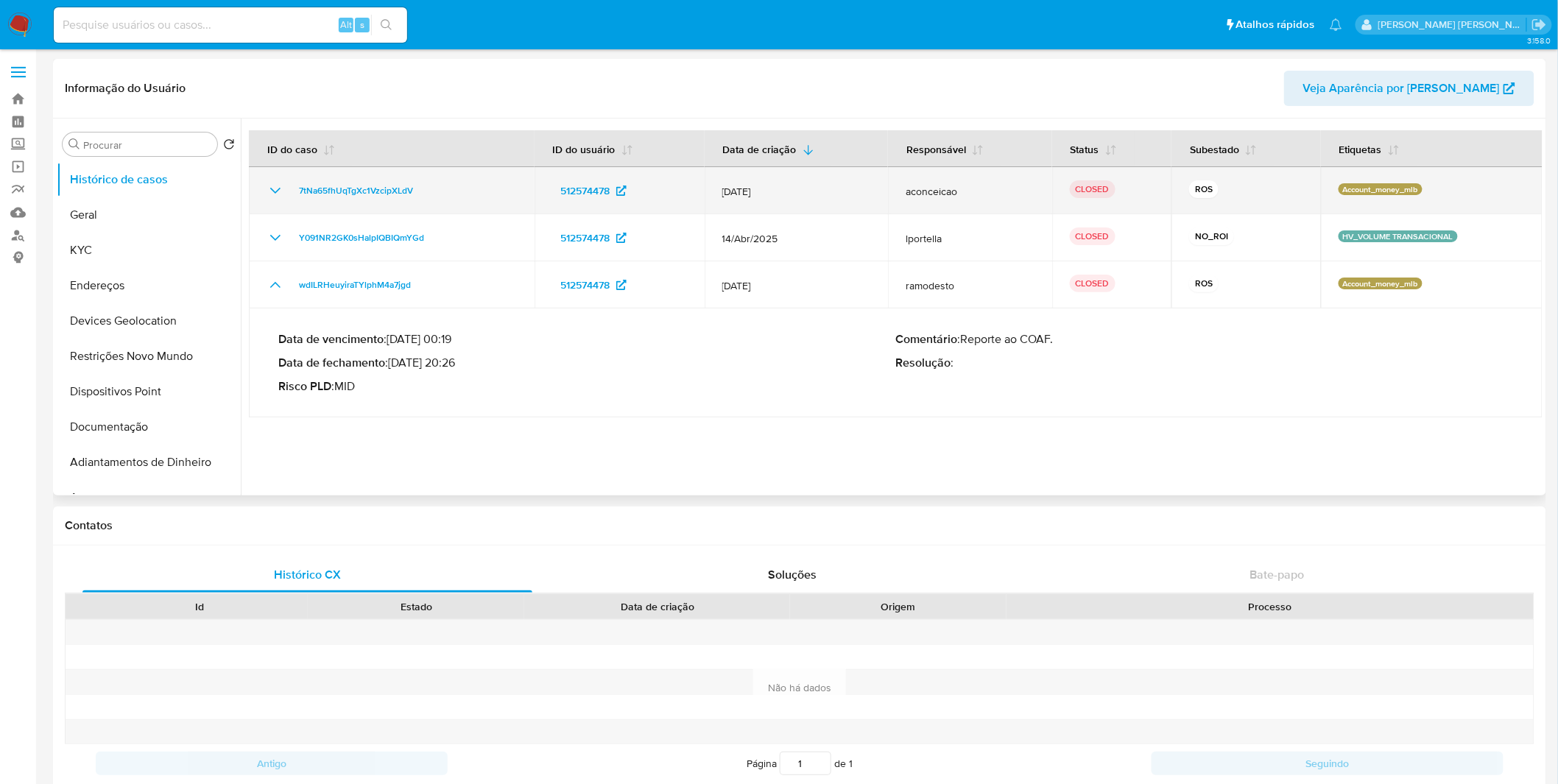
click at [273, 201] on td "7tNa65fhUqTgXc1VzcipXLdV" at bounding box center [391, 191] width 285 height 47
click at [273, 194] on icon "Mostrar/Ocultar" at bounding box center [274, 191] width 17 height 17
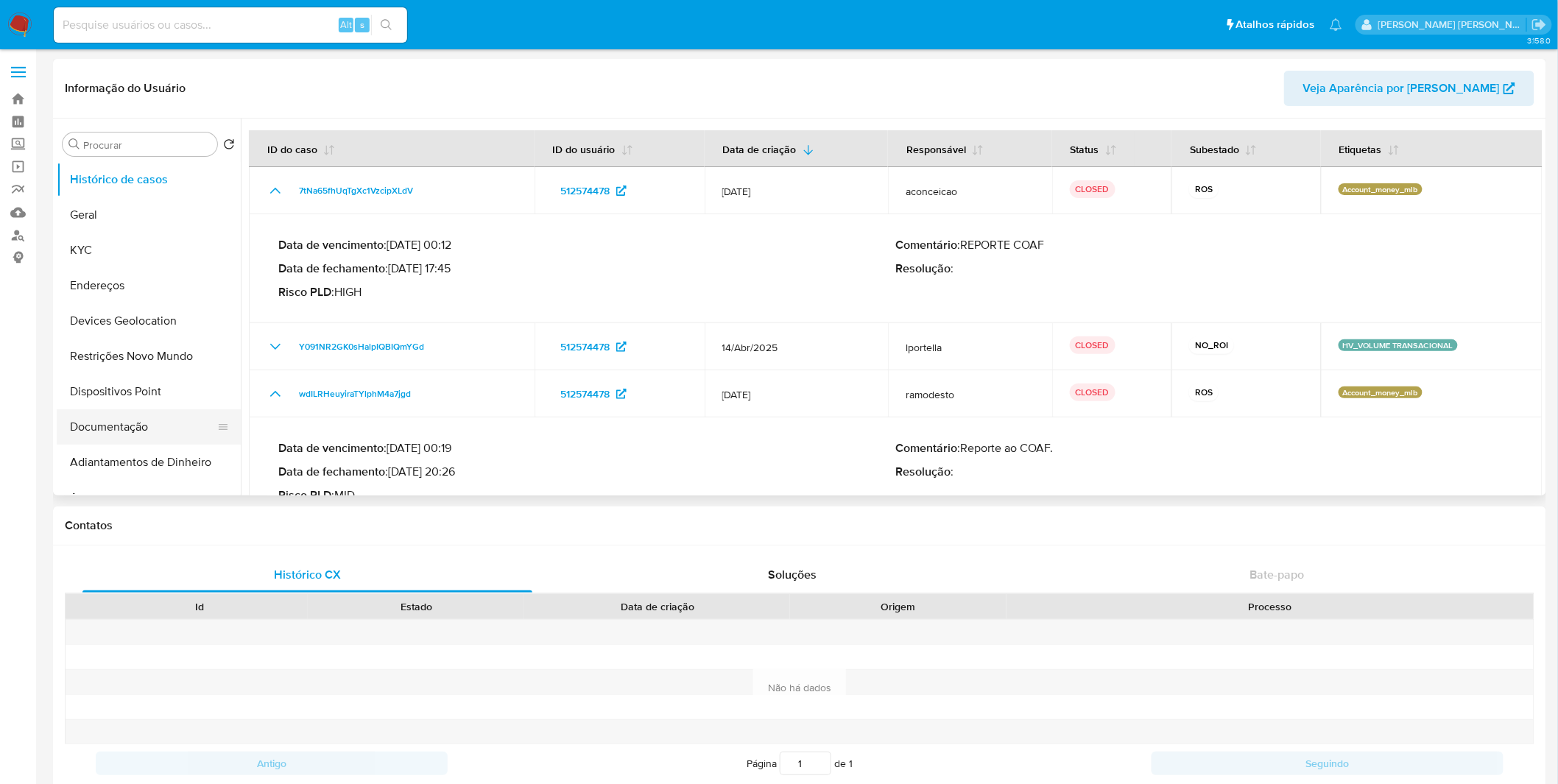
click at [157, 438] on button "Documentação" at bounding box center [142, 427] width 172 height 36
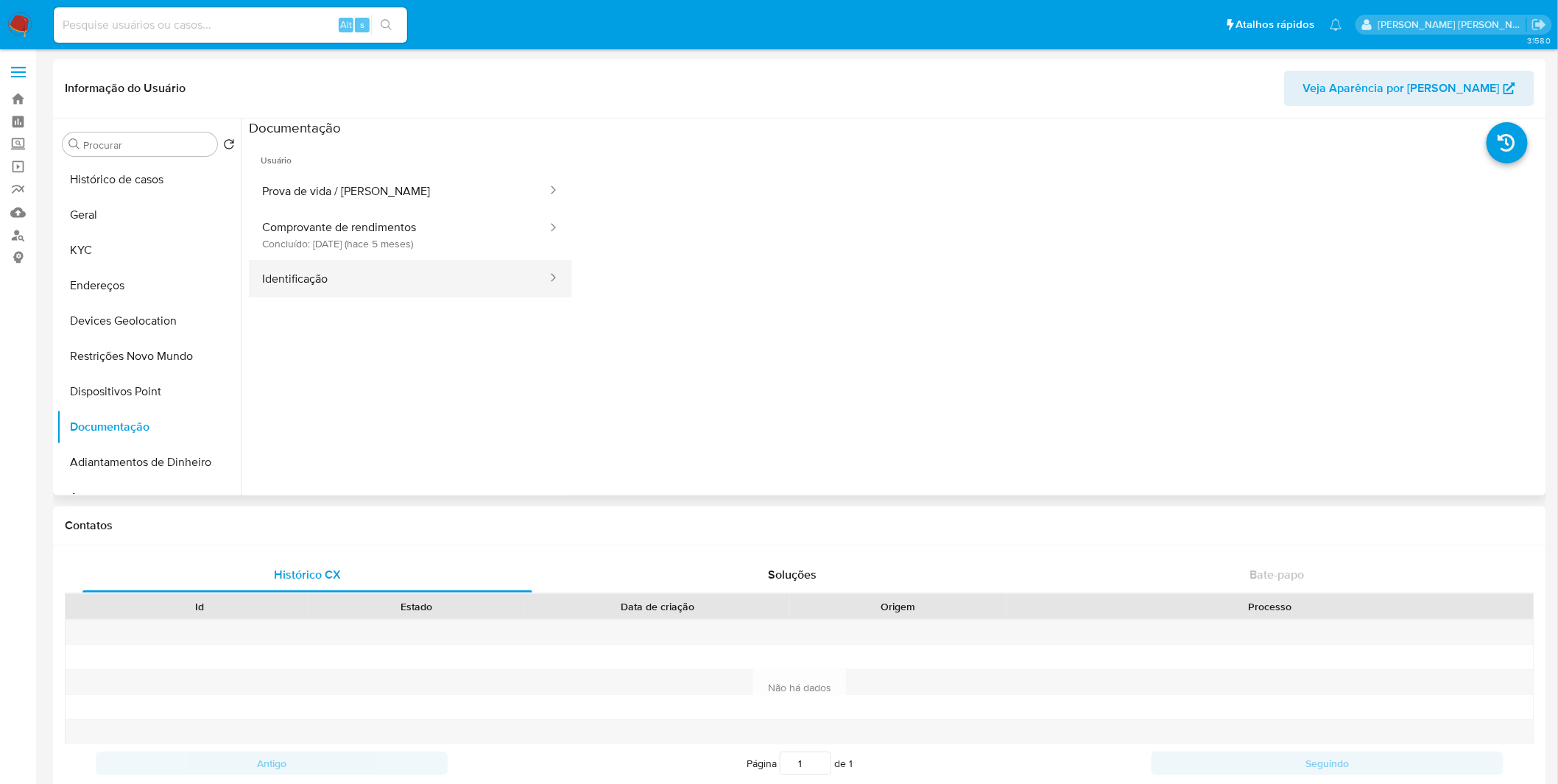
click at [400, 266] on button "Identificação" at bounding box center [398, 278] width 300 height 37
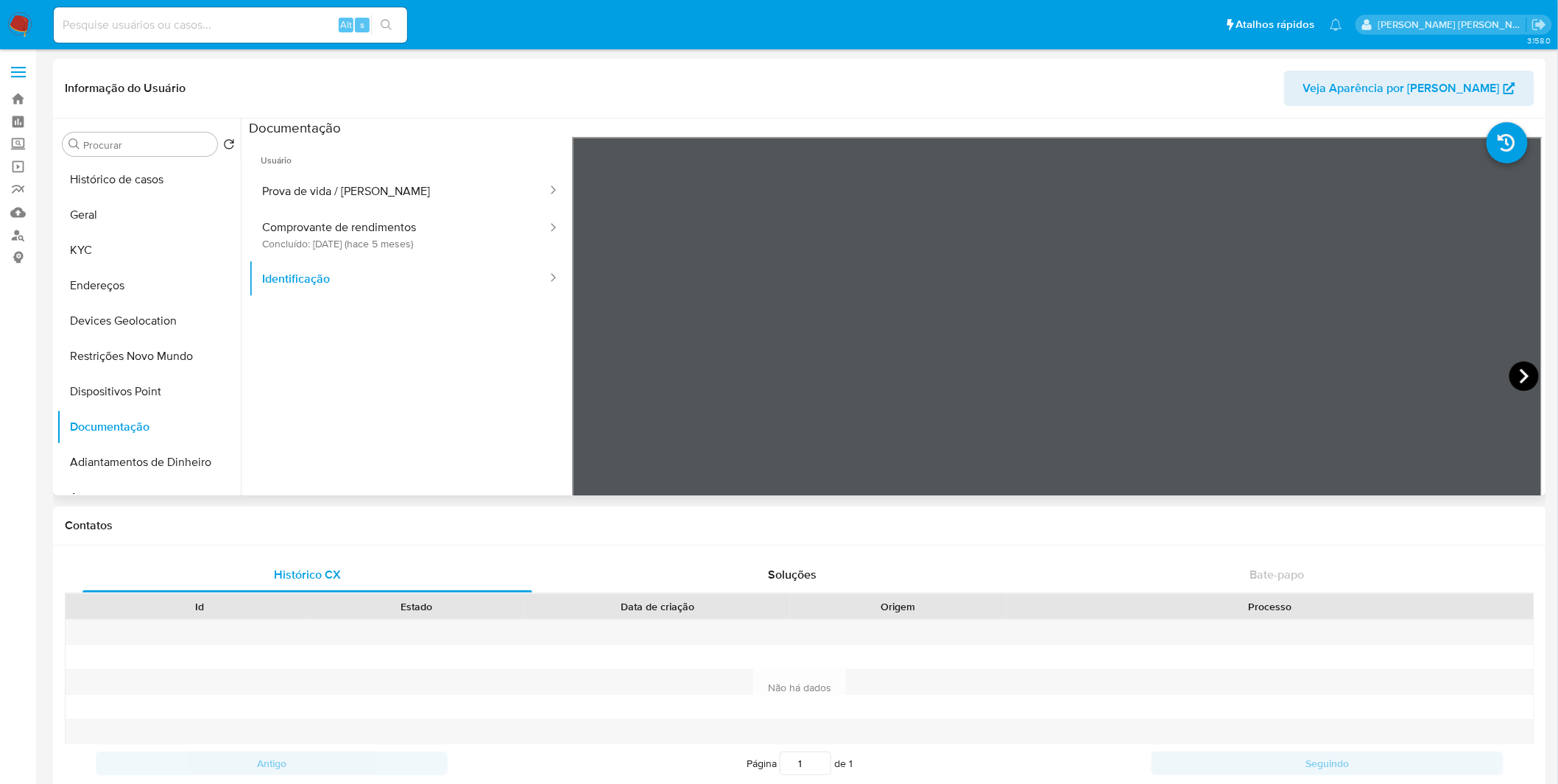
click at [1512, 371] on icon at bounding box center [1524, 377] width 29 height 29
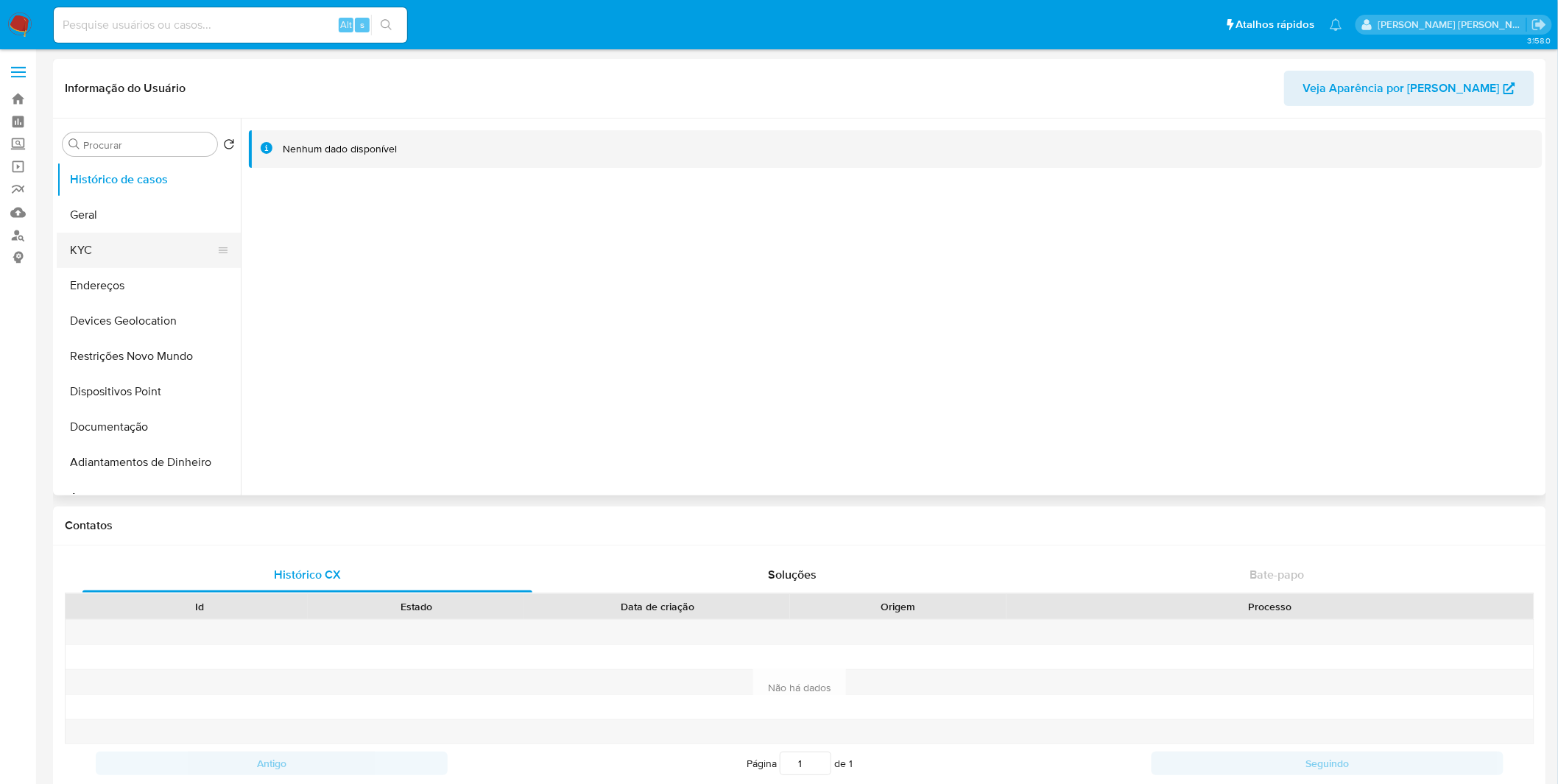
select select "10"
click at [98, 251] on button "KYC" at bounding box center [142, 250] width 172 height 36
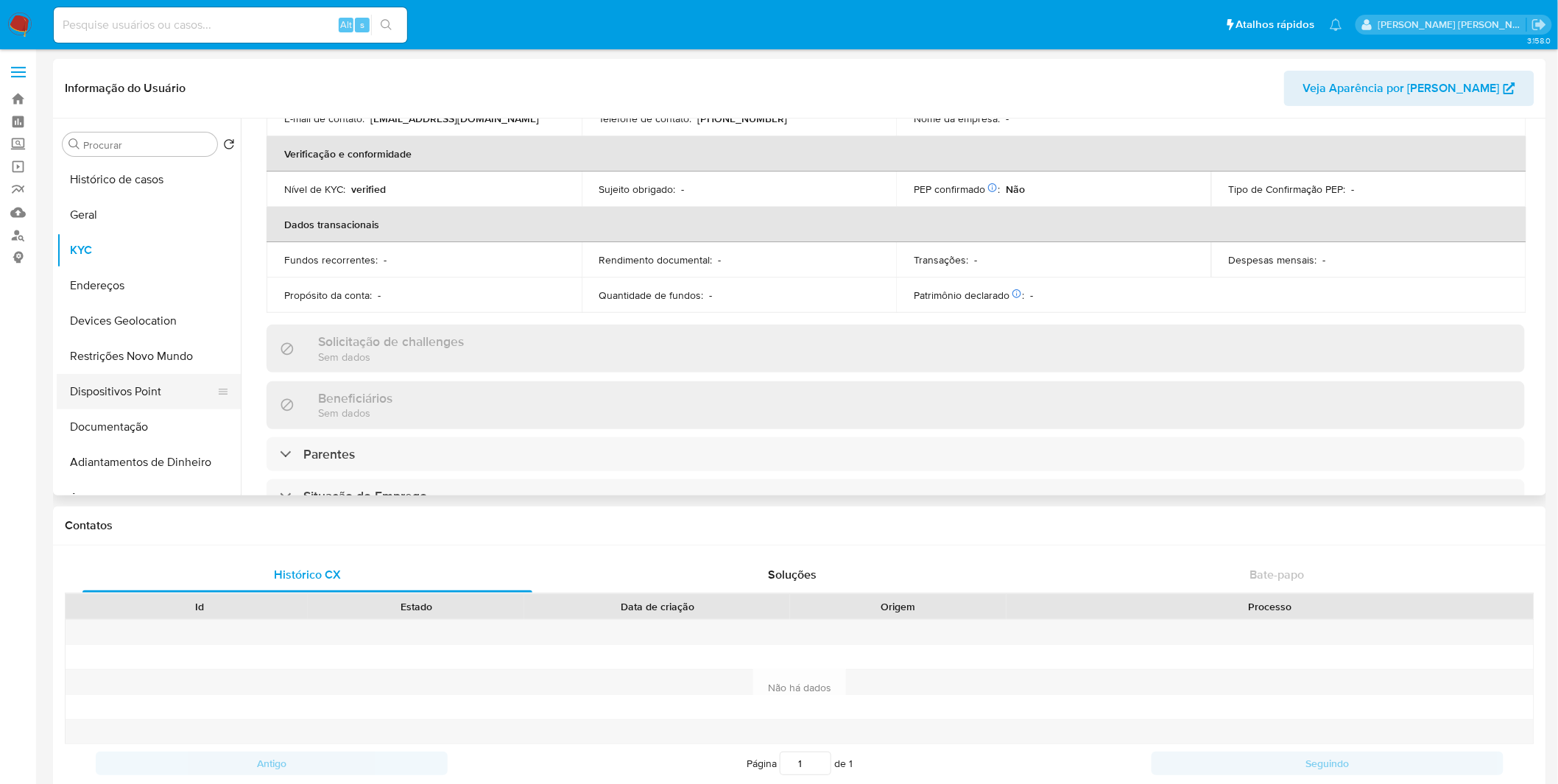
scroll to position [300, 0]
click at [123, 418] on button "Documentação" at bounding box center [142, 427] width 172 height 36
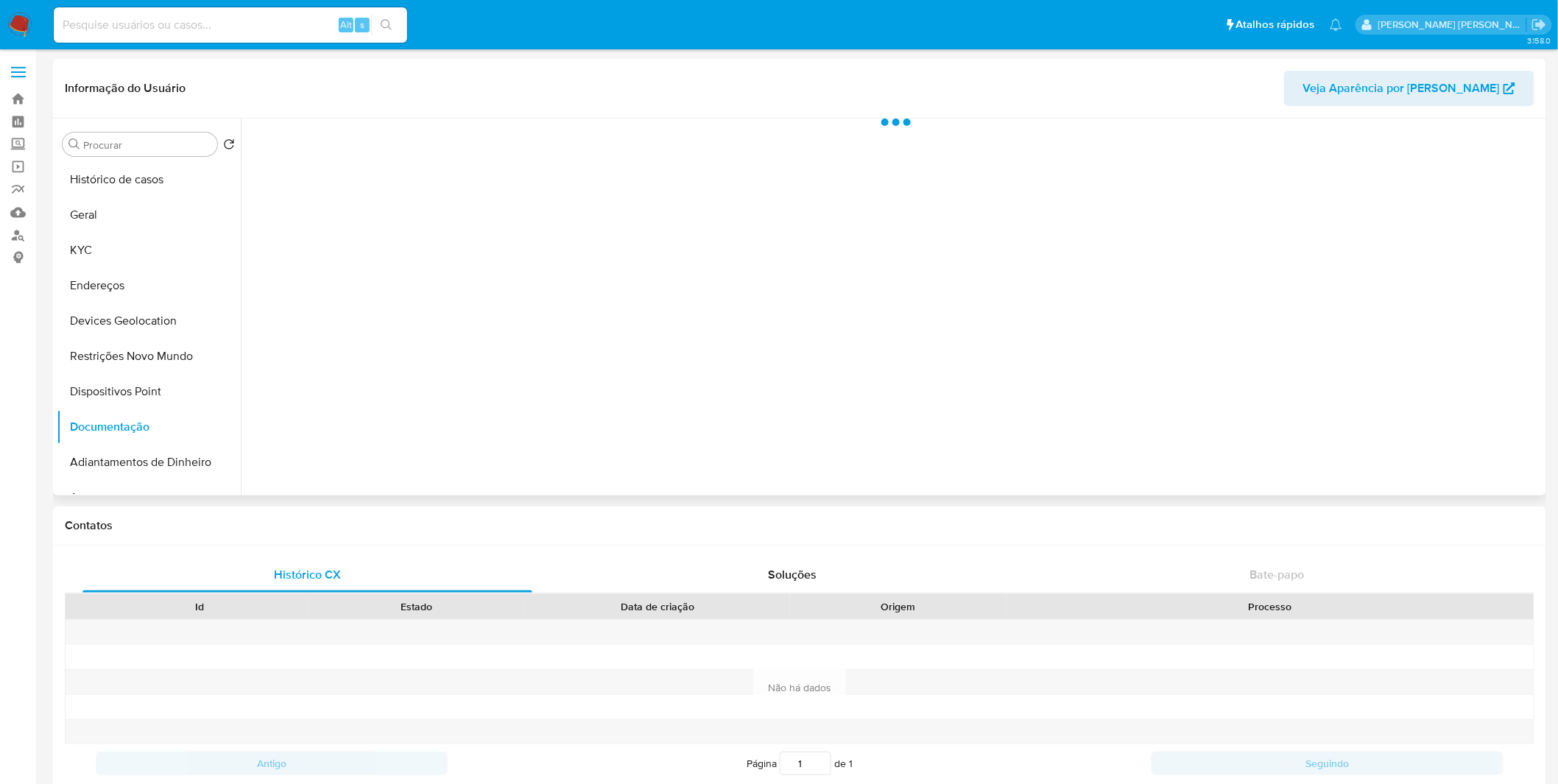
scroll to position [0, 0]
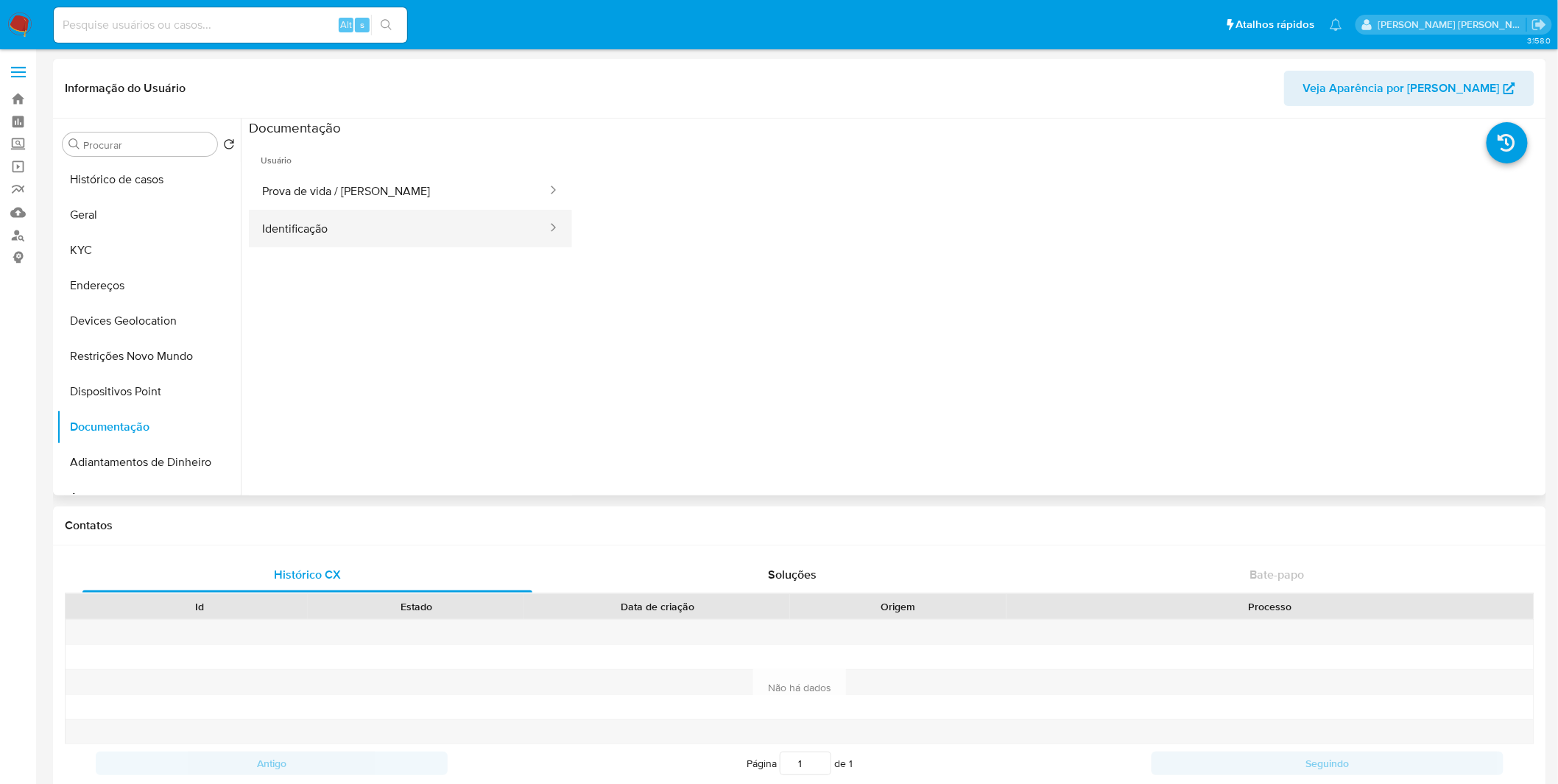
click at [358, 232] on button "Identificação" at bounding box center [398, 228] width 300 height 37
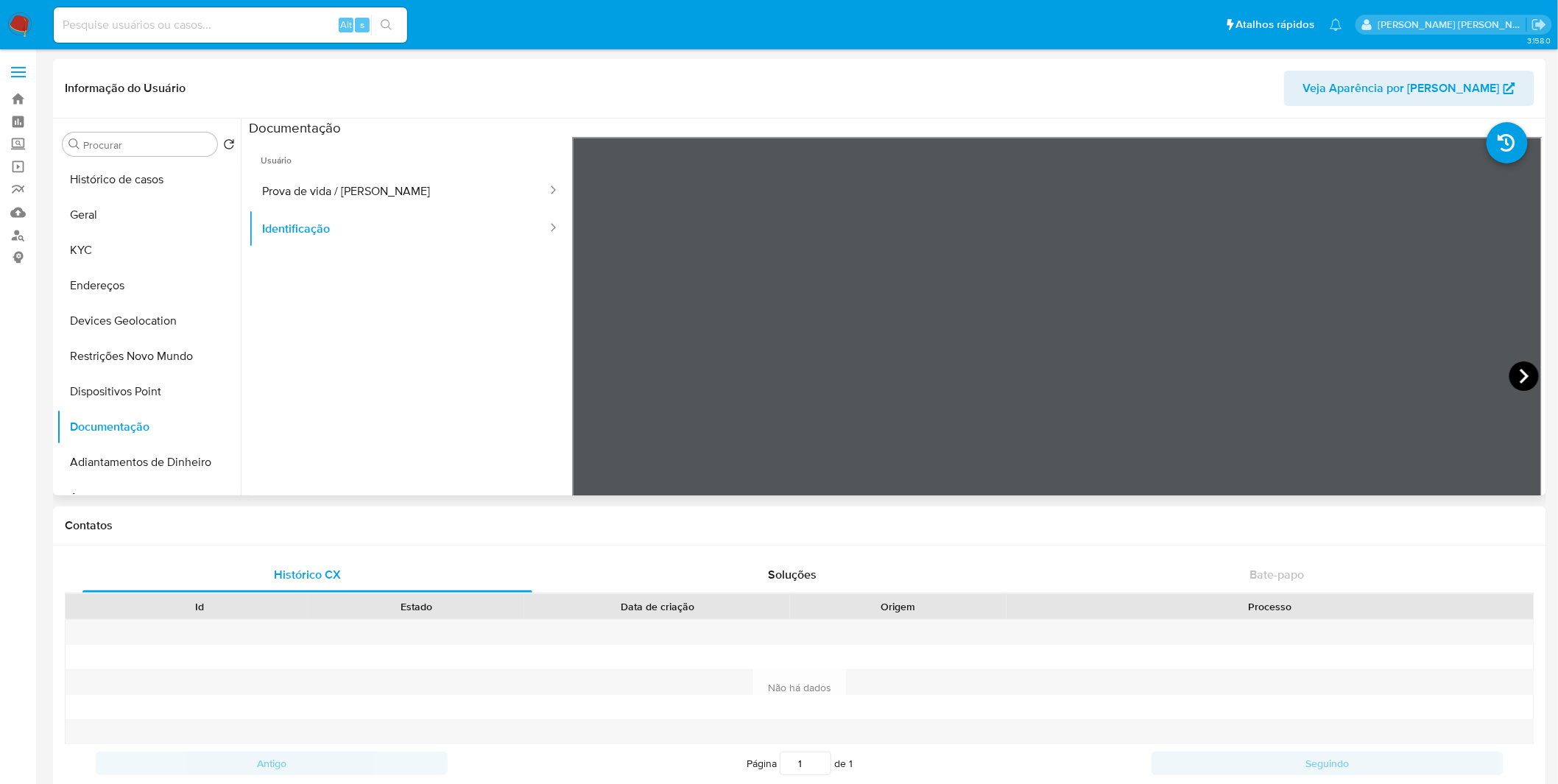
click at [1512, 377] on icon at bounding box center [1524, 377] width 29 height 29
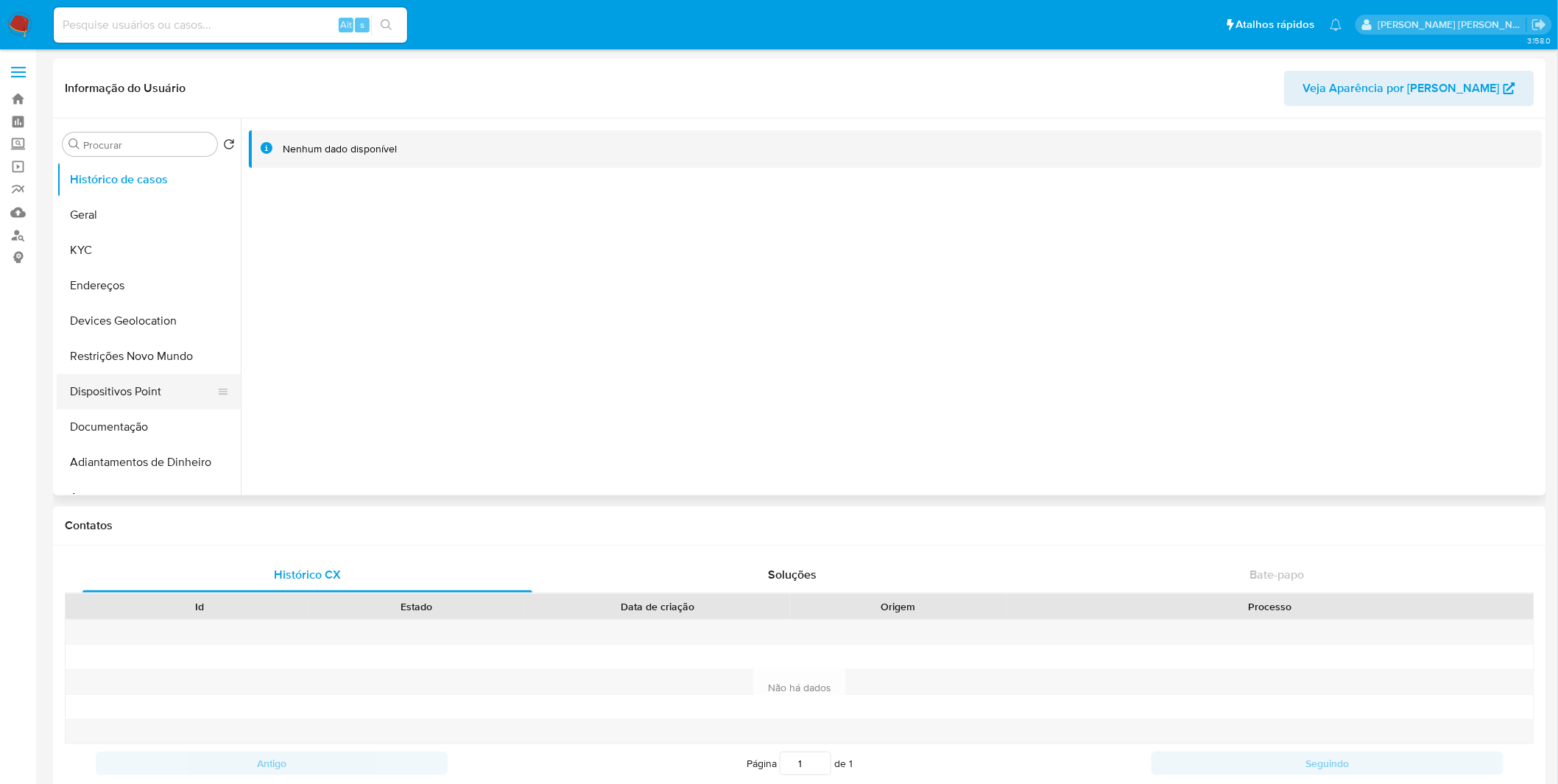
select select "10"
click at [136, 419] on button "Documentação" at bounding box center [142, 427] width 172 height 36
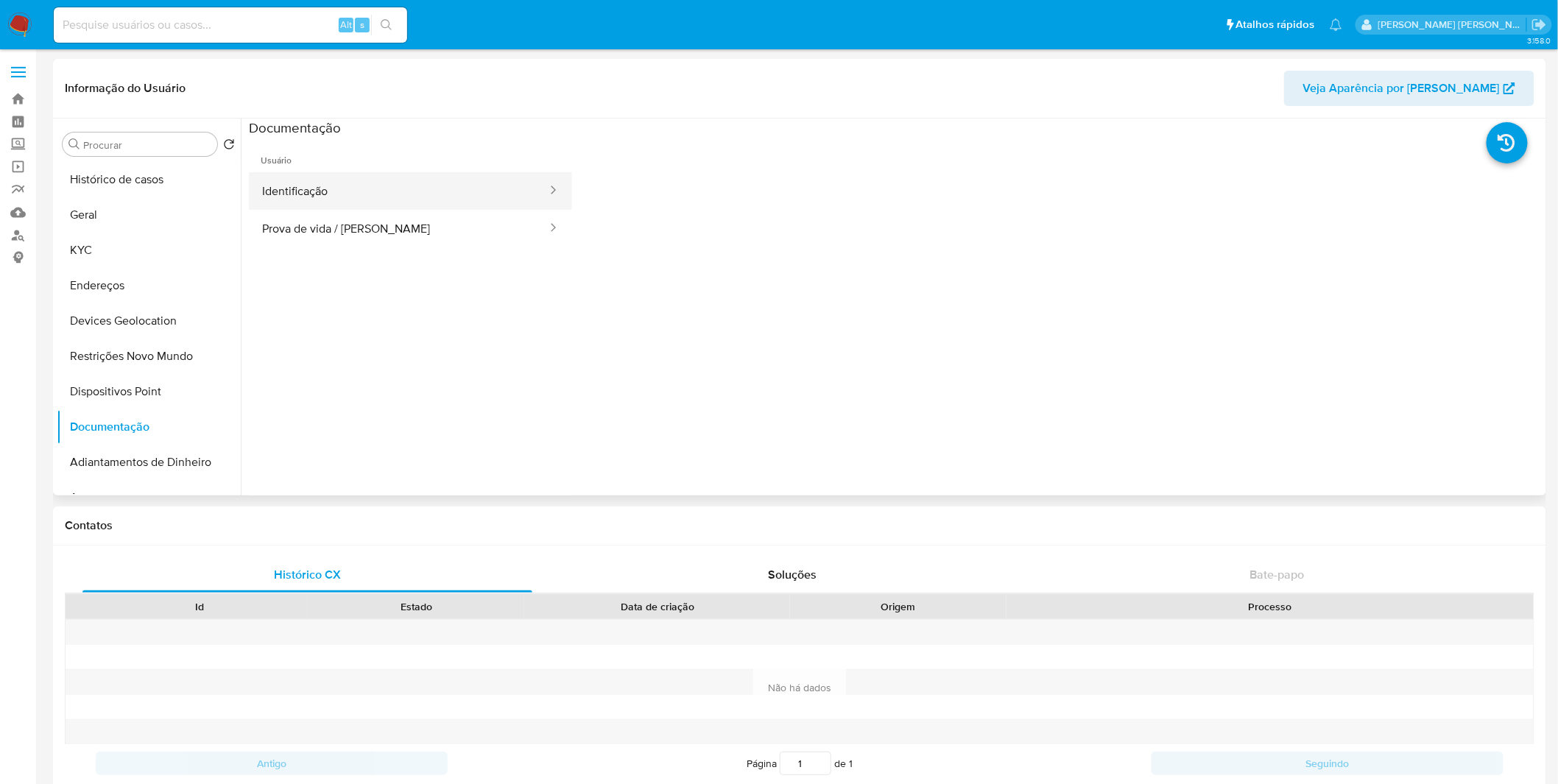
click at [372, 204] on button "Identificação" at bounding box center [398, 191] width 300 height 37
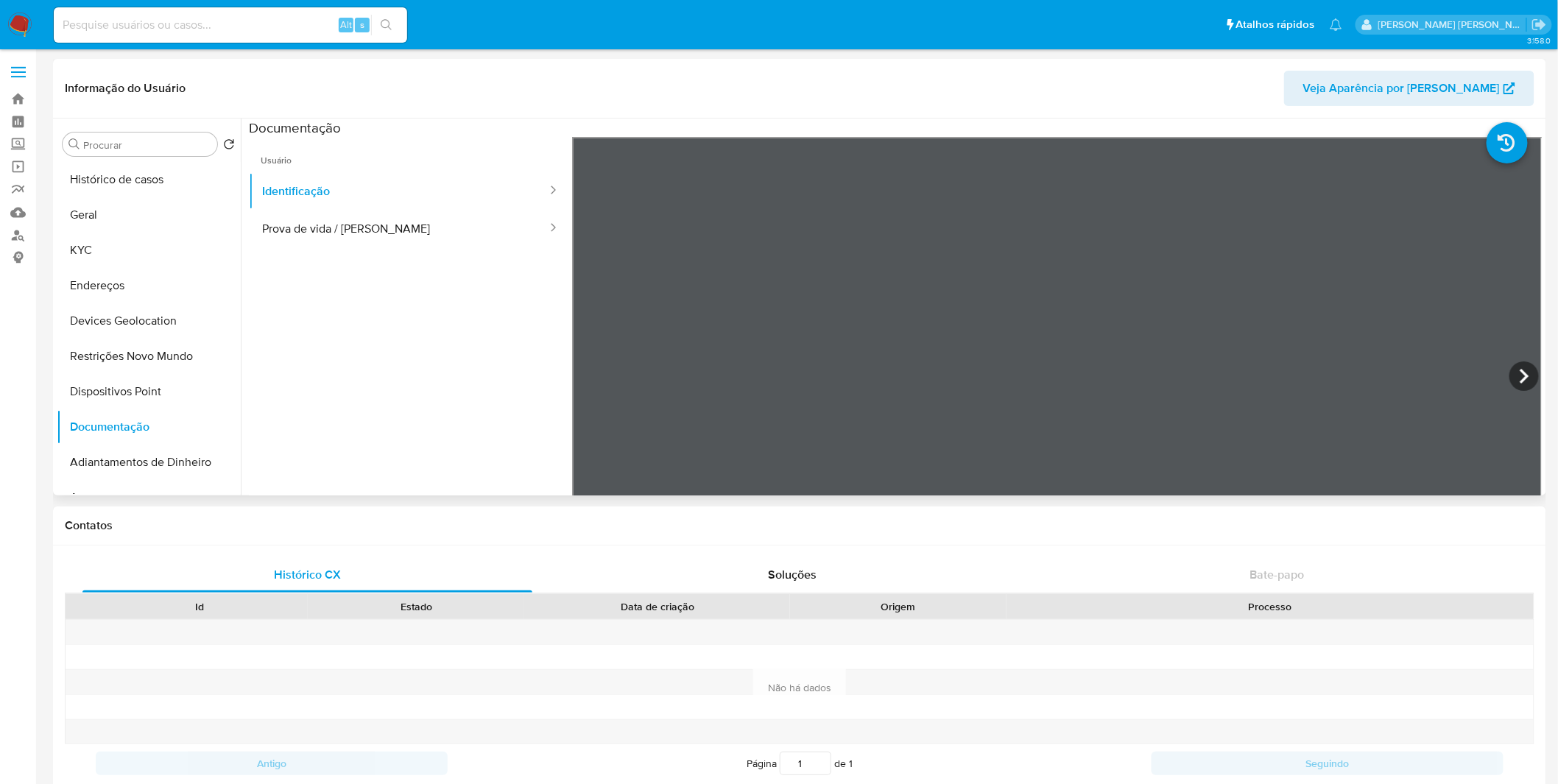
click at [1499, 371] on div at bounding box center [1058, 378] width 971 height 483
click at [1510, 373] on icon at bounding box center [1524, 377] width 29 height 29
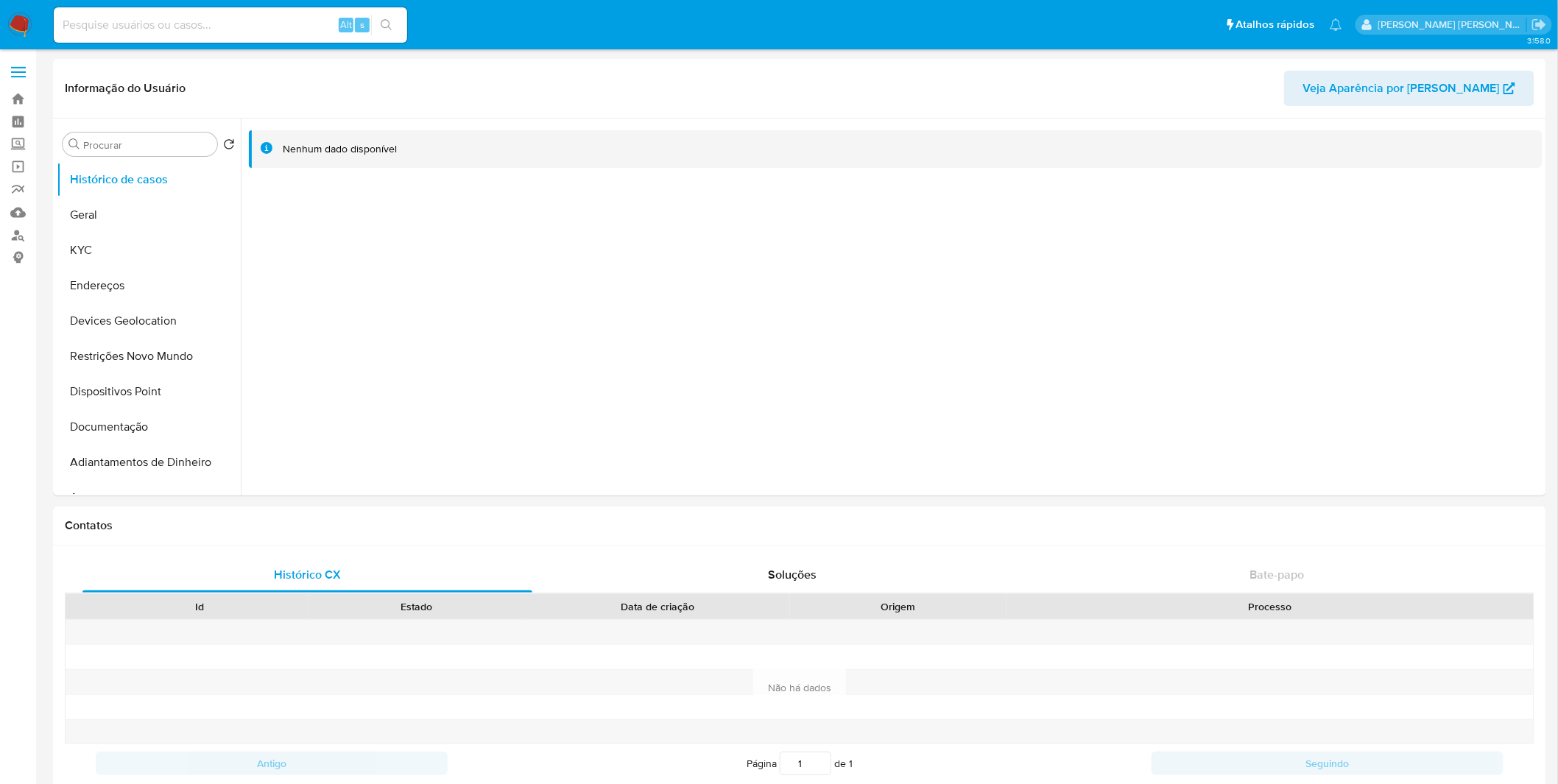
select select "10"
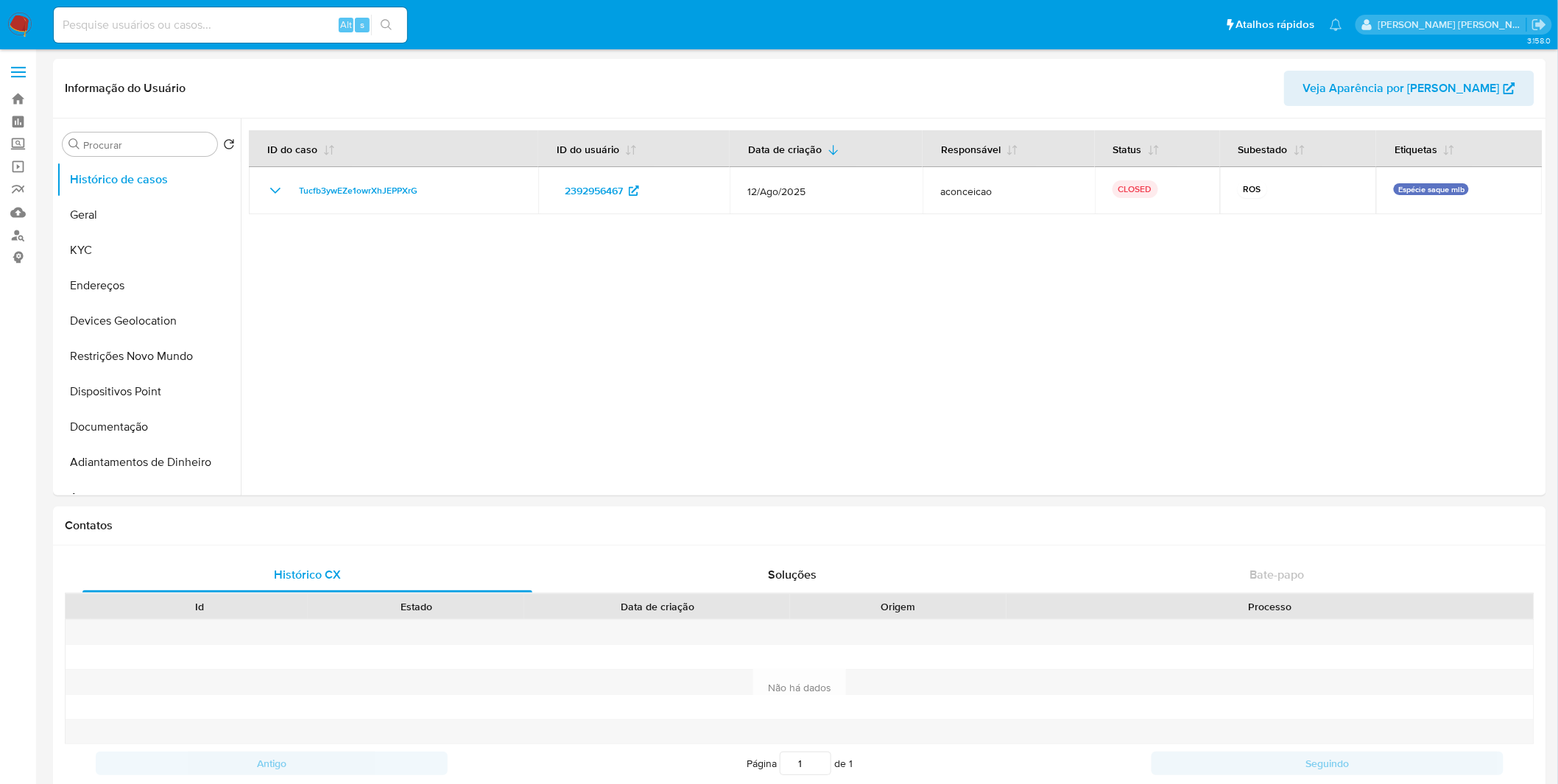
select select "10"
click at [157, 253] on button "KYC" at bounding box center [142, 250] width 172 height 36
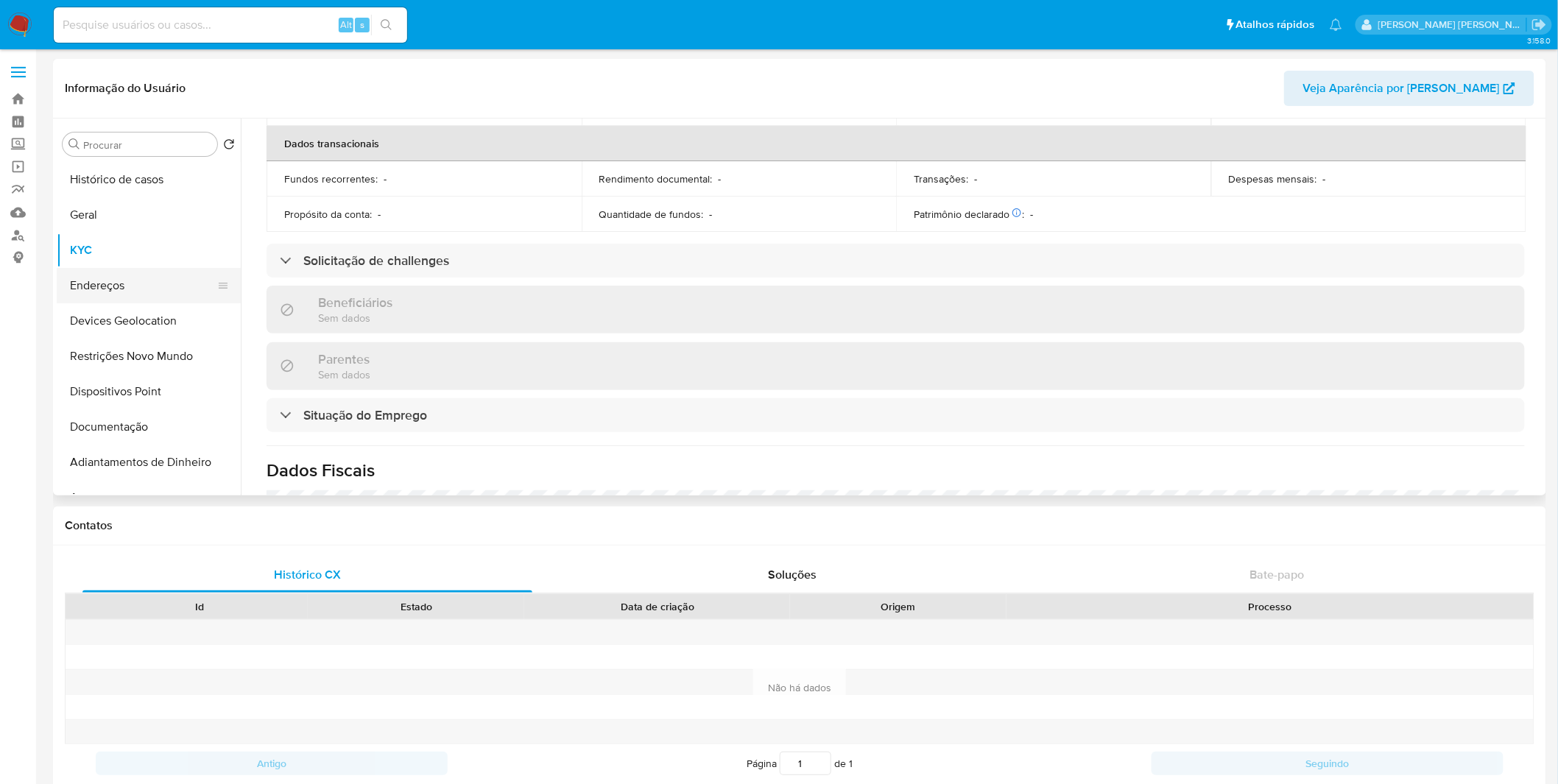
scroll to position [627, 0]
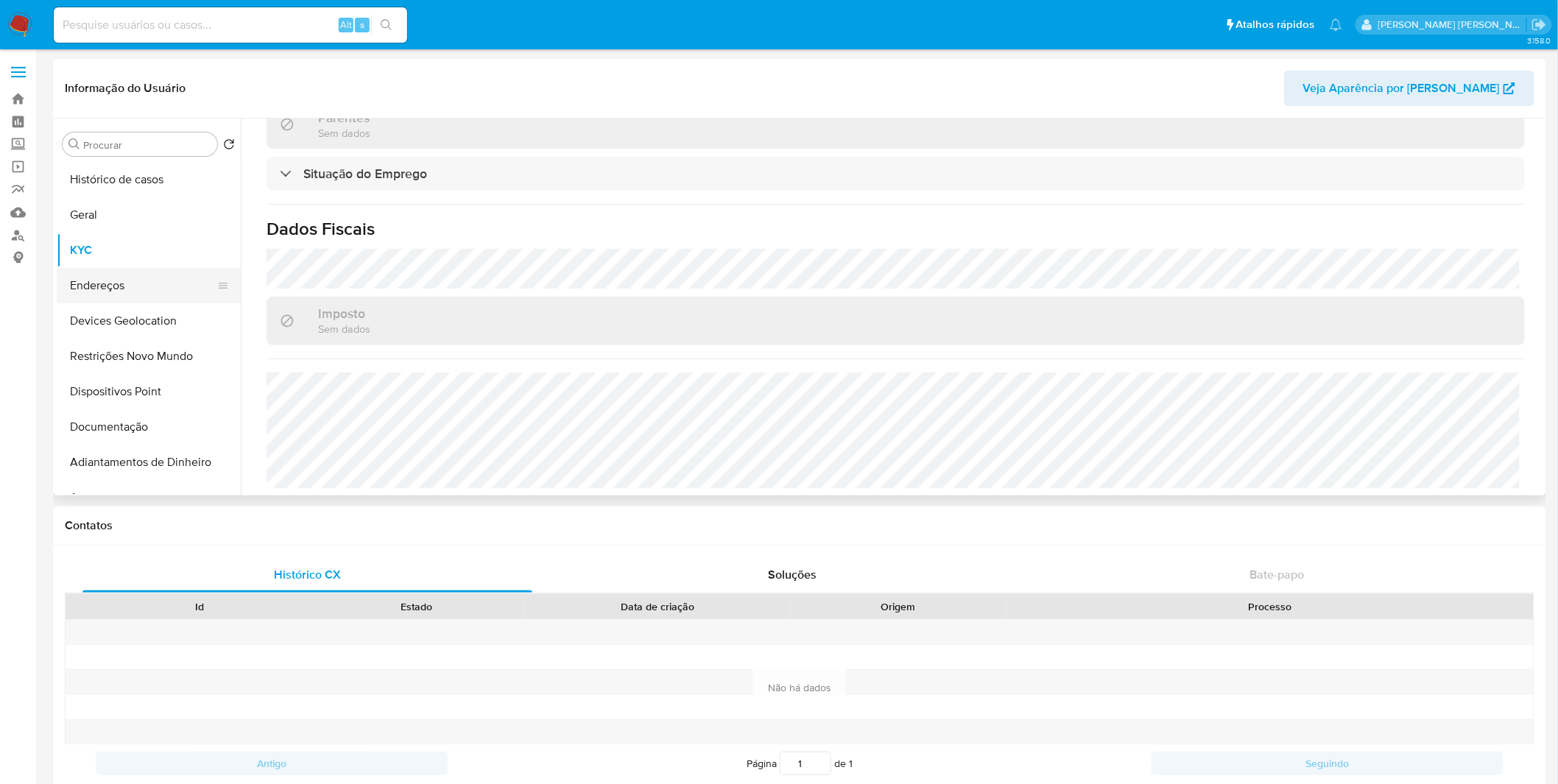
click at [155, 283] on button "Endereços" at bounding box center [142, 285] width 172 height 36
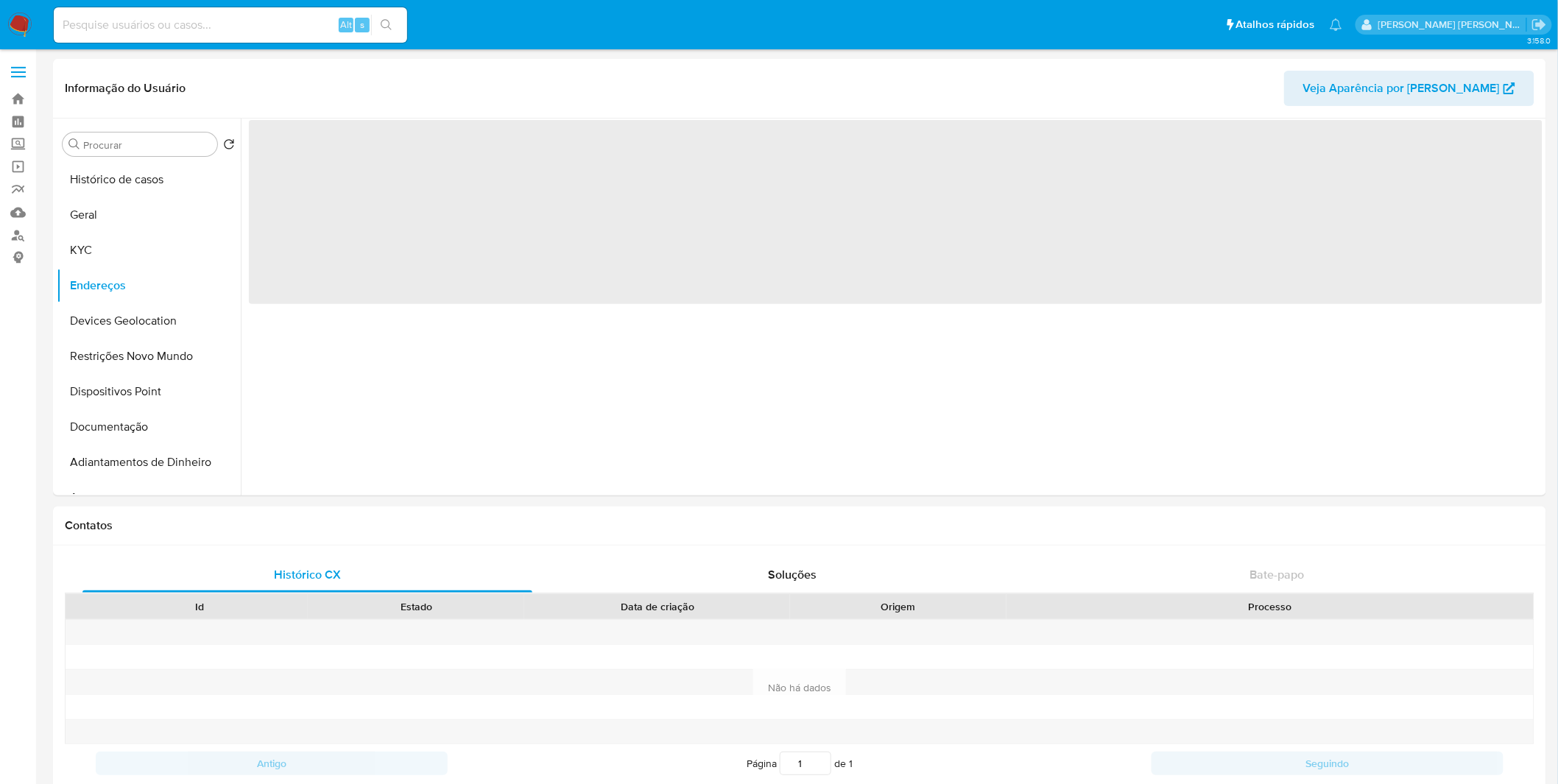
scroll to position [0, 0]
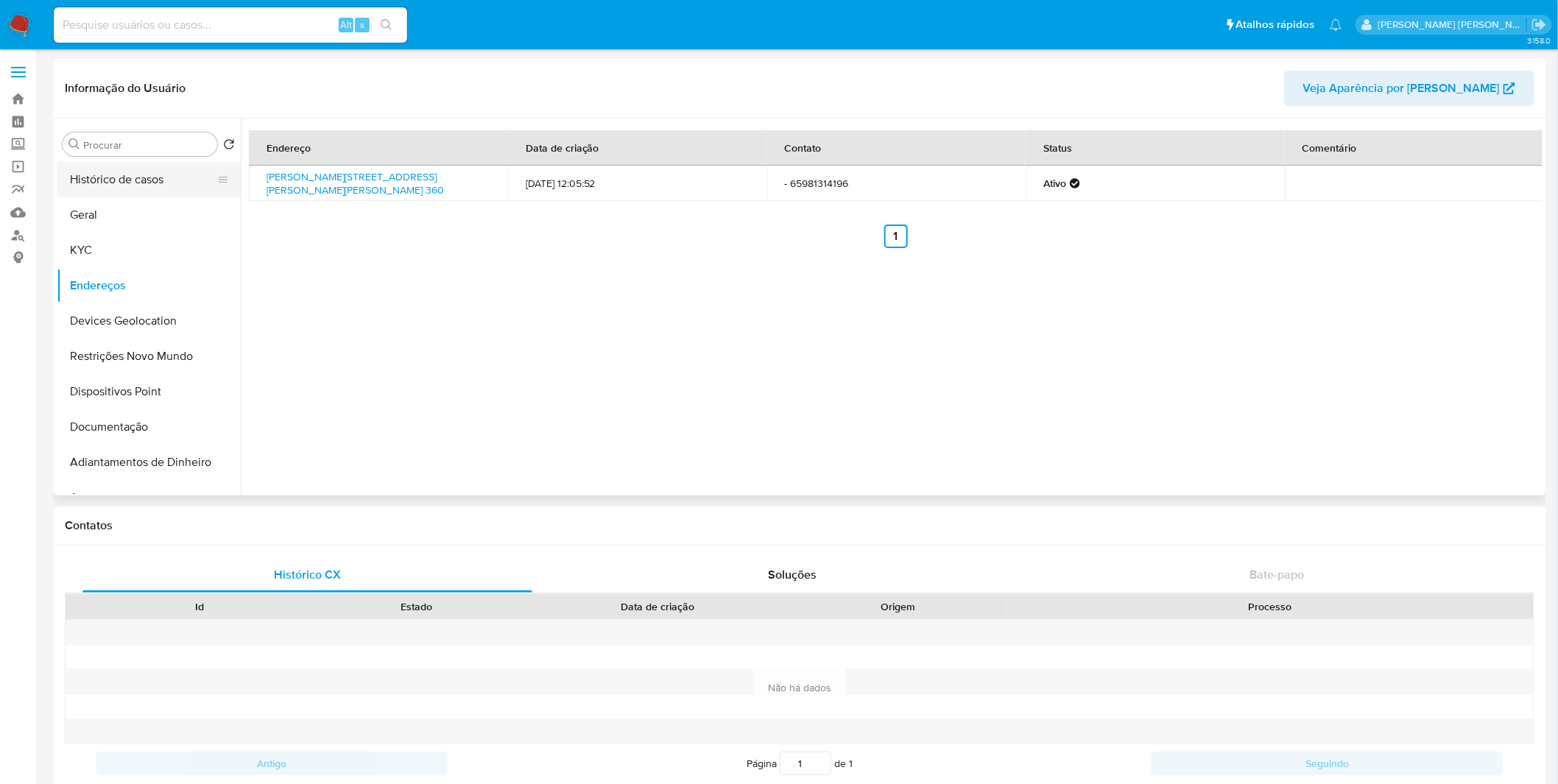
click at [149, 179] on button "Histórico de casos" at bounding box center [142, 180] width 172 height 36
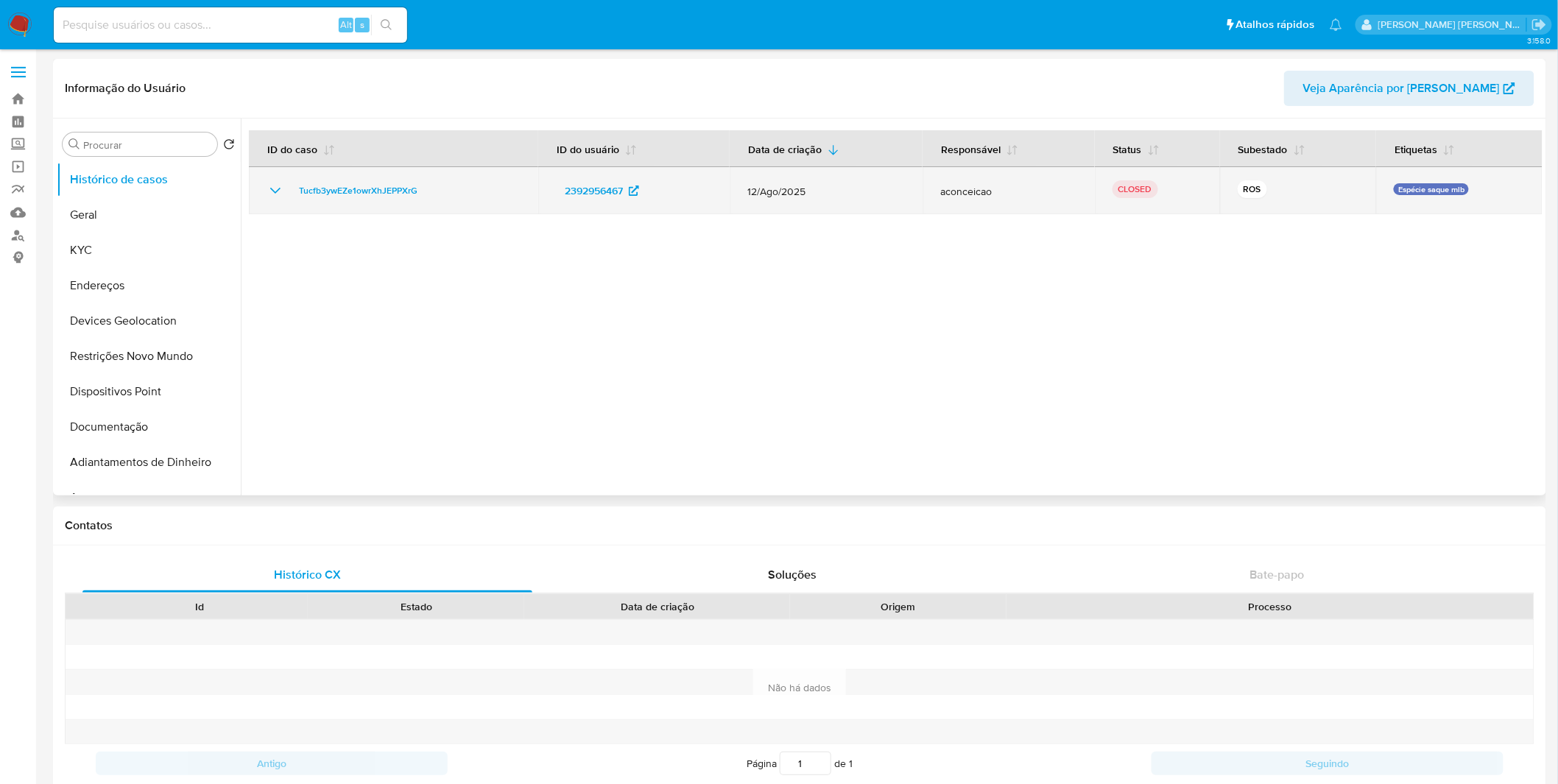
click at [273, 189] on icon "Mostrar/Ocultar" at bounding box center [274, 191] width 17 height 17
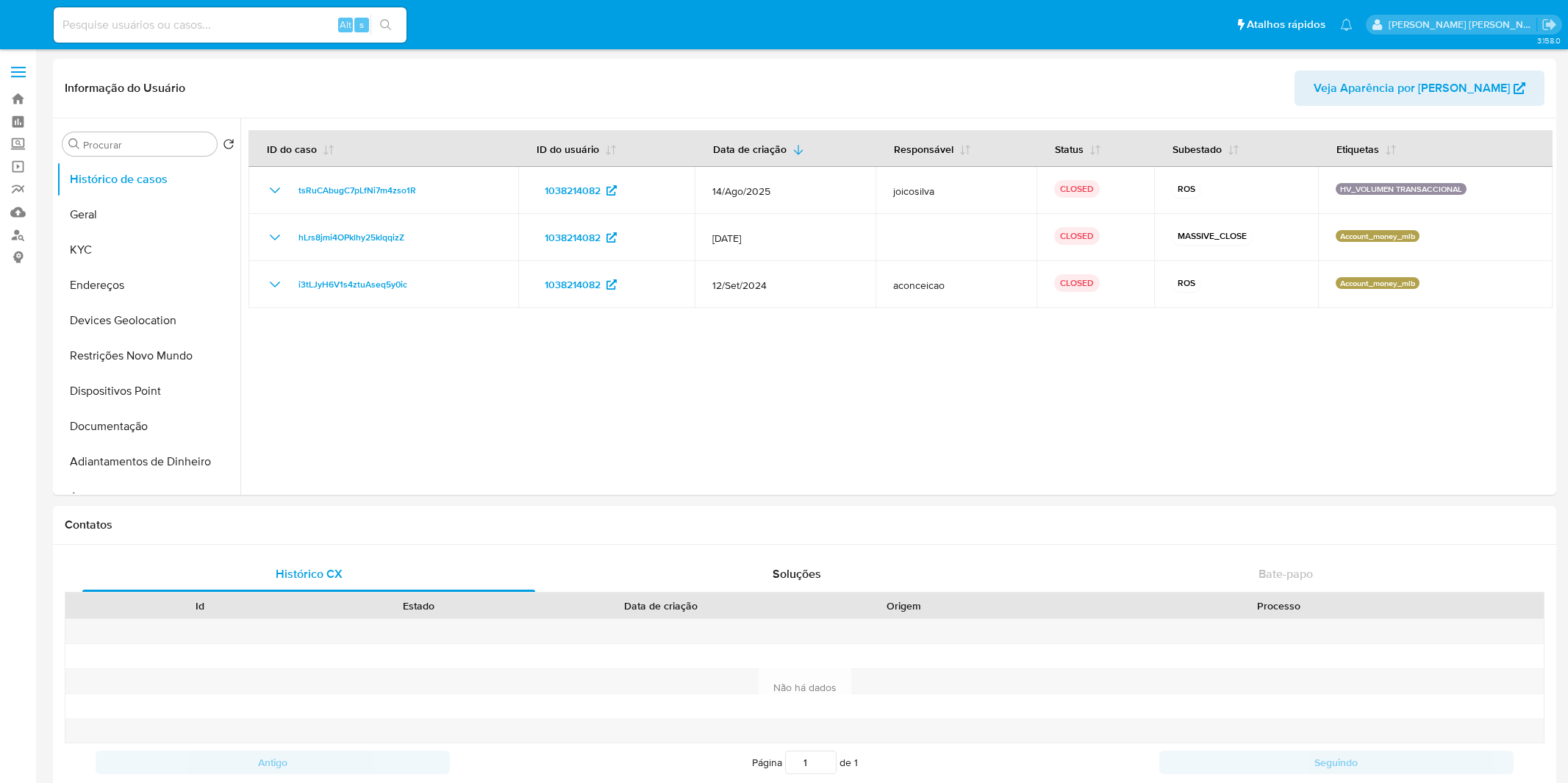
select select "10"
click at [164, 236] on button "KYC" at bounding box center [142, 249] width 172 height 36
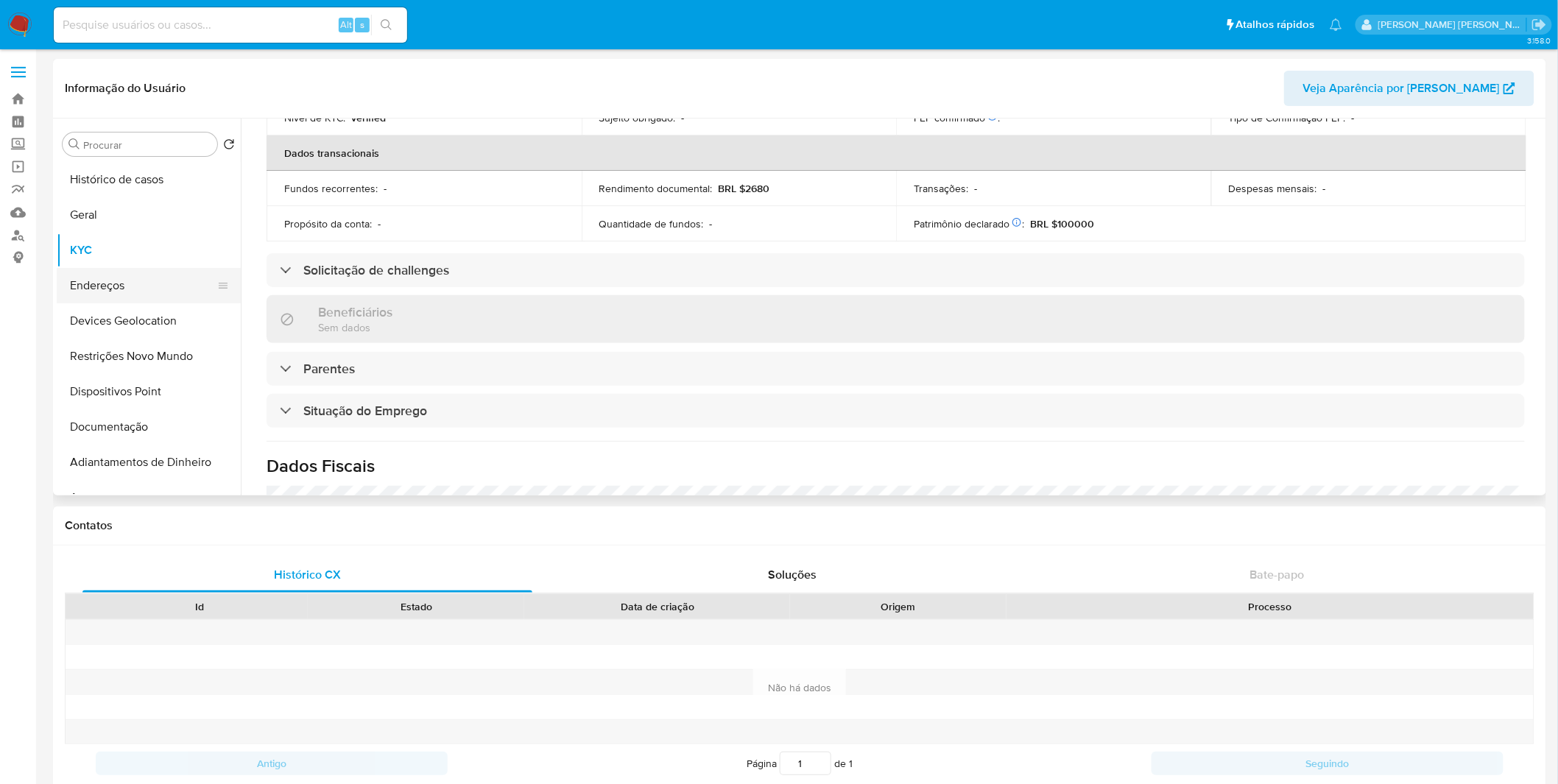
scroll to position [613, 0]
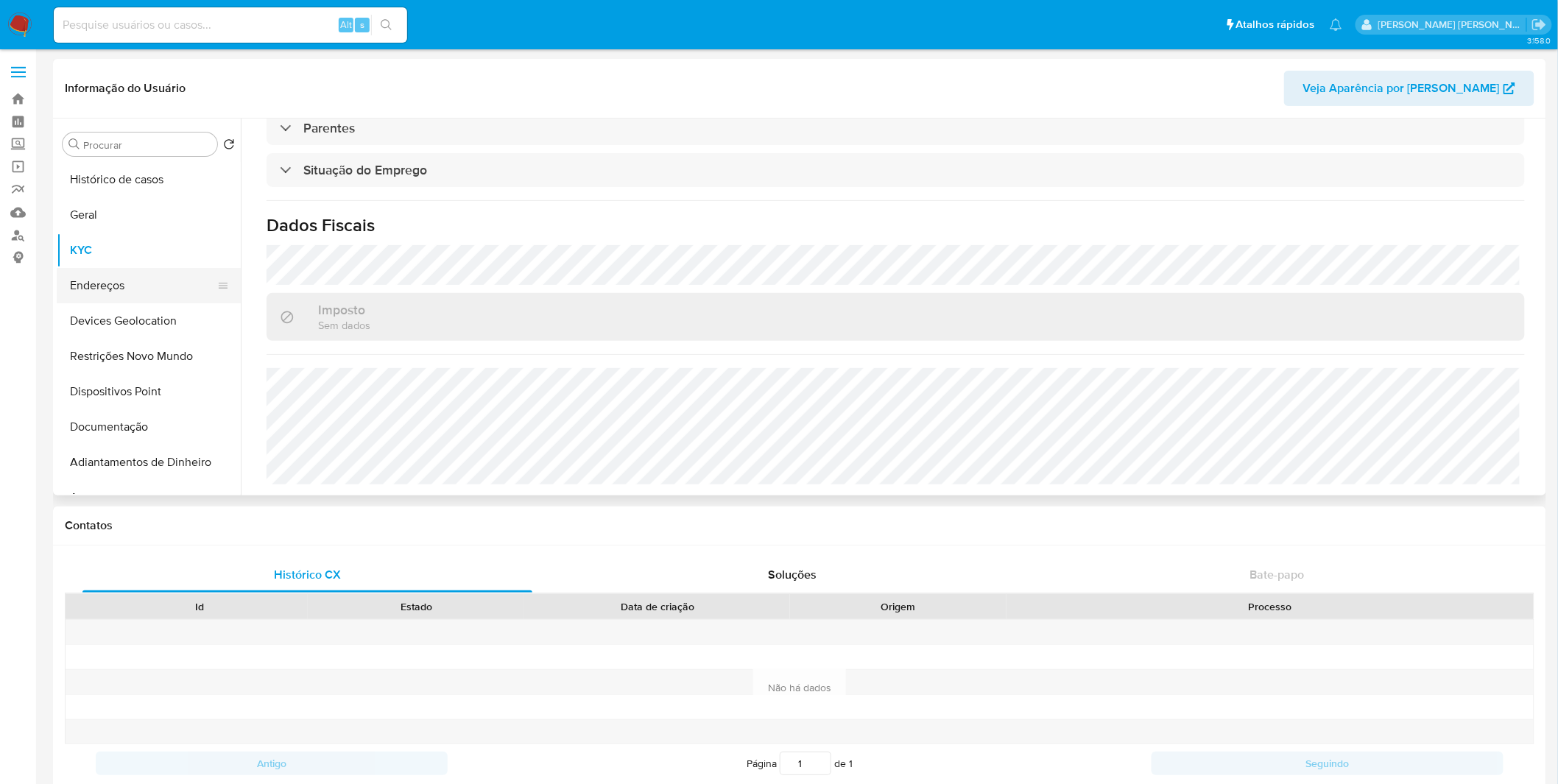
click at [150, 293] on button "Endereços" at bounding box center [142, 285] width 172 height 36
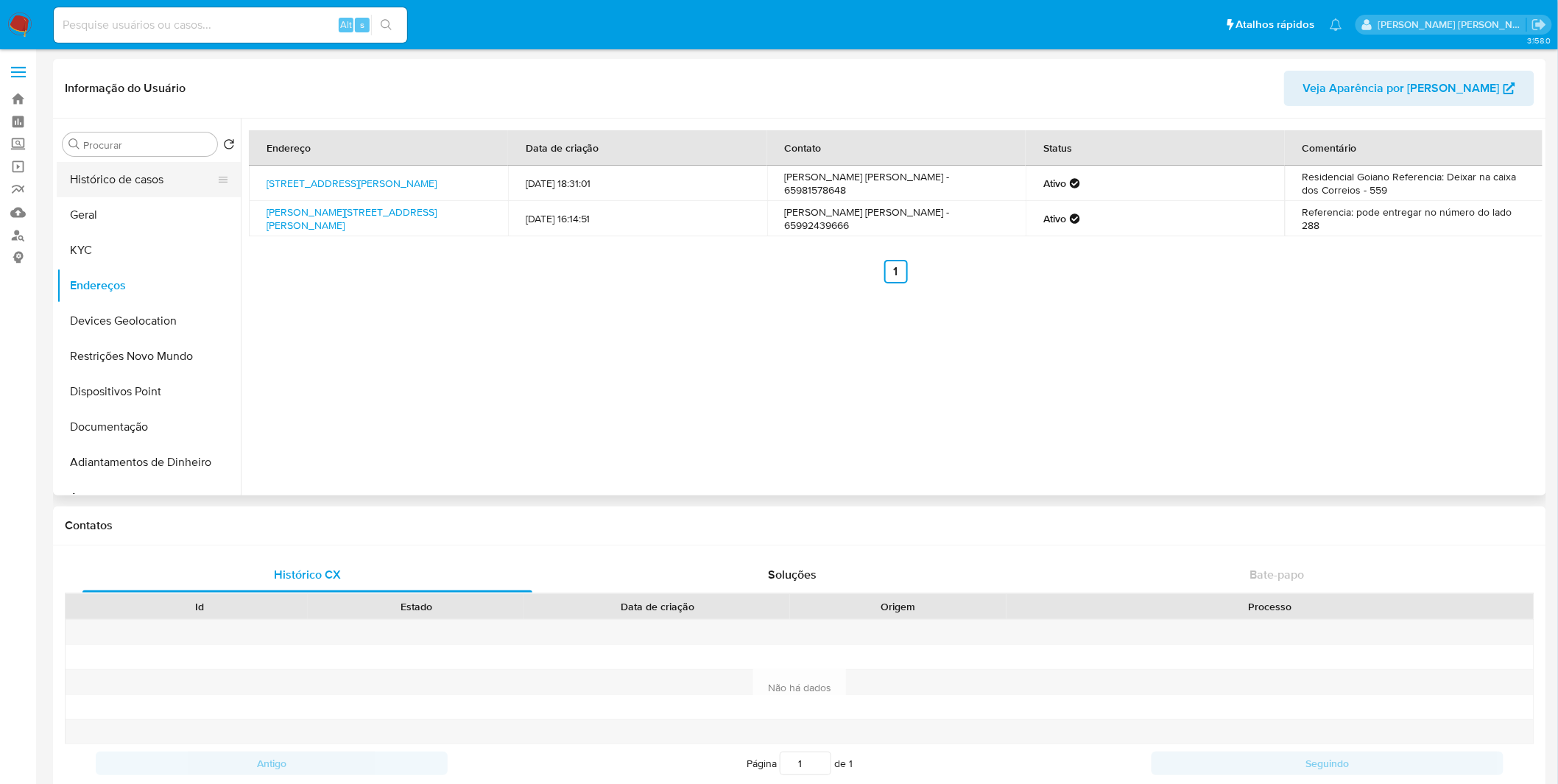
click at [150, 181] on button "Histórico de casos" at bounding box center [142, 180] width 172 height 36
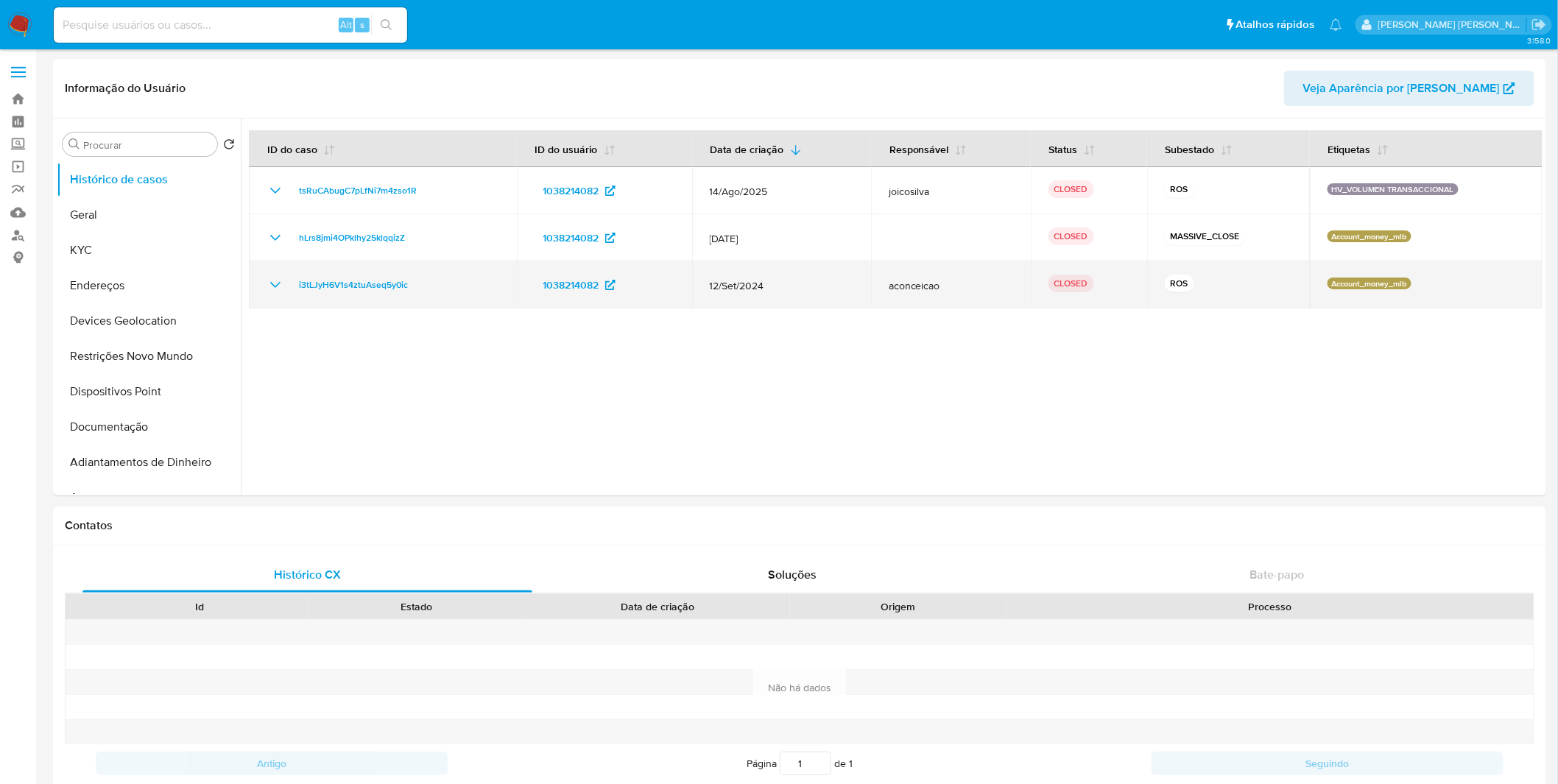
click at [275, 277] on icon "Mostrar/Ocultar" at bounding box center [274, 284] width 17 height 17
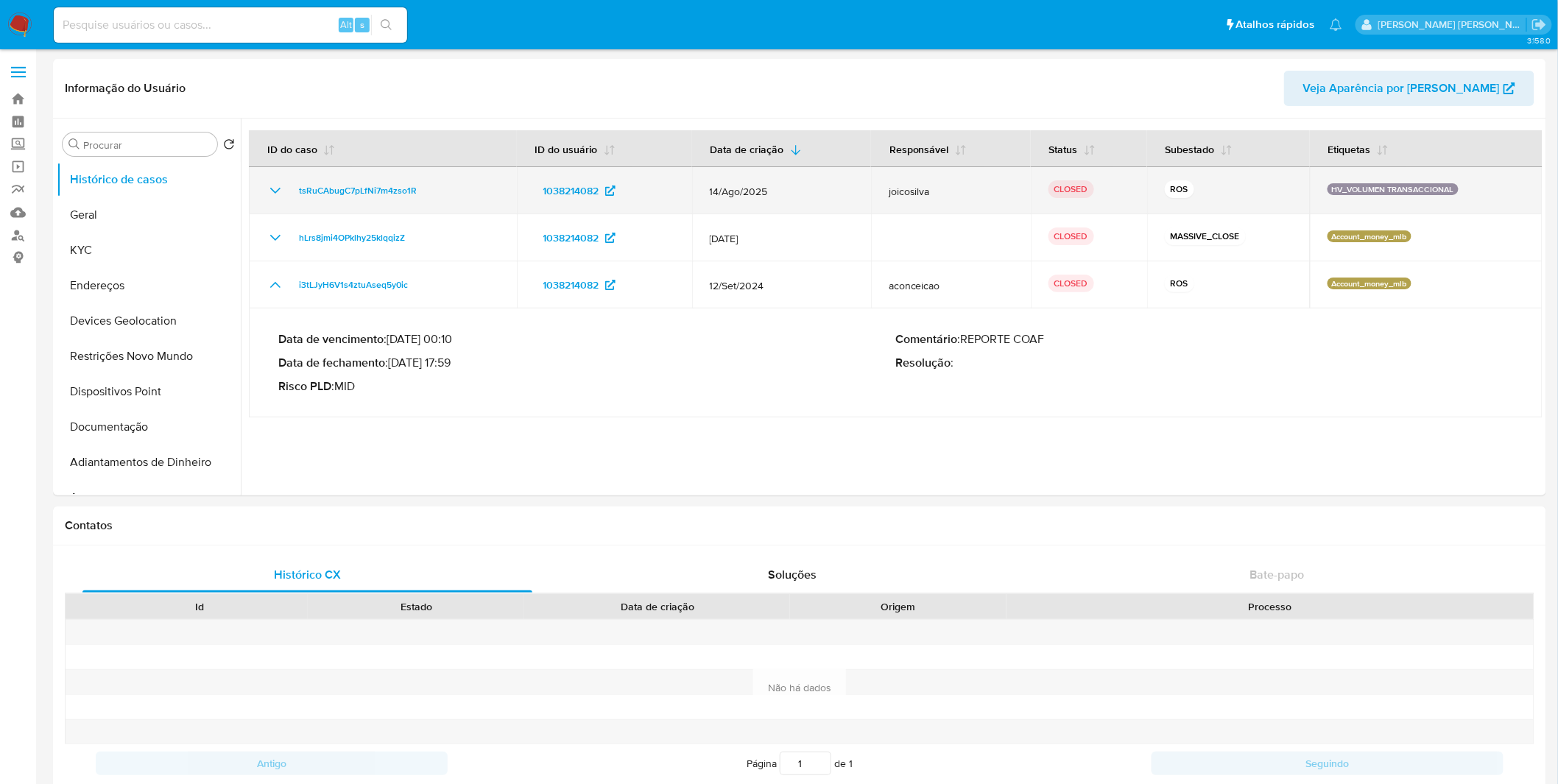
click at [276, 200] on td "tsRuCAbugC7pLfNi7m4zso1R" at bounding box center [383, 191] width 268 height 47
click at [273, 200] on td "tsRuCAbugC7pLfNi7m4zso1R" at bounding box center [383, 191] width 268 height 47
click at [277, 193] on icon "Mostrar/Ocultar" at bounding box center [274, 191] width 17 height 17
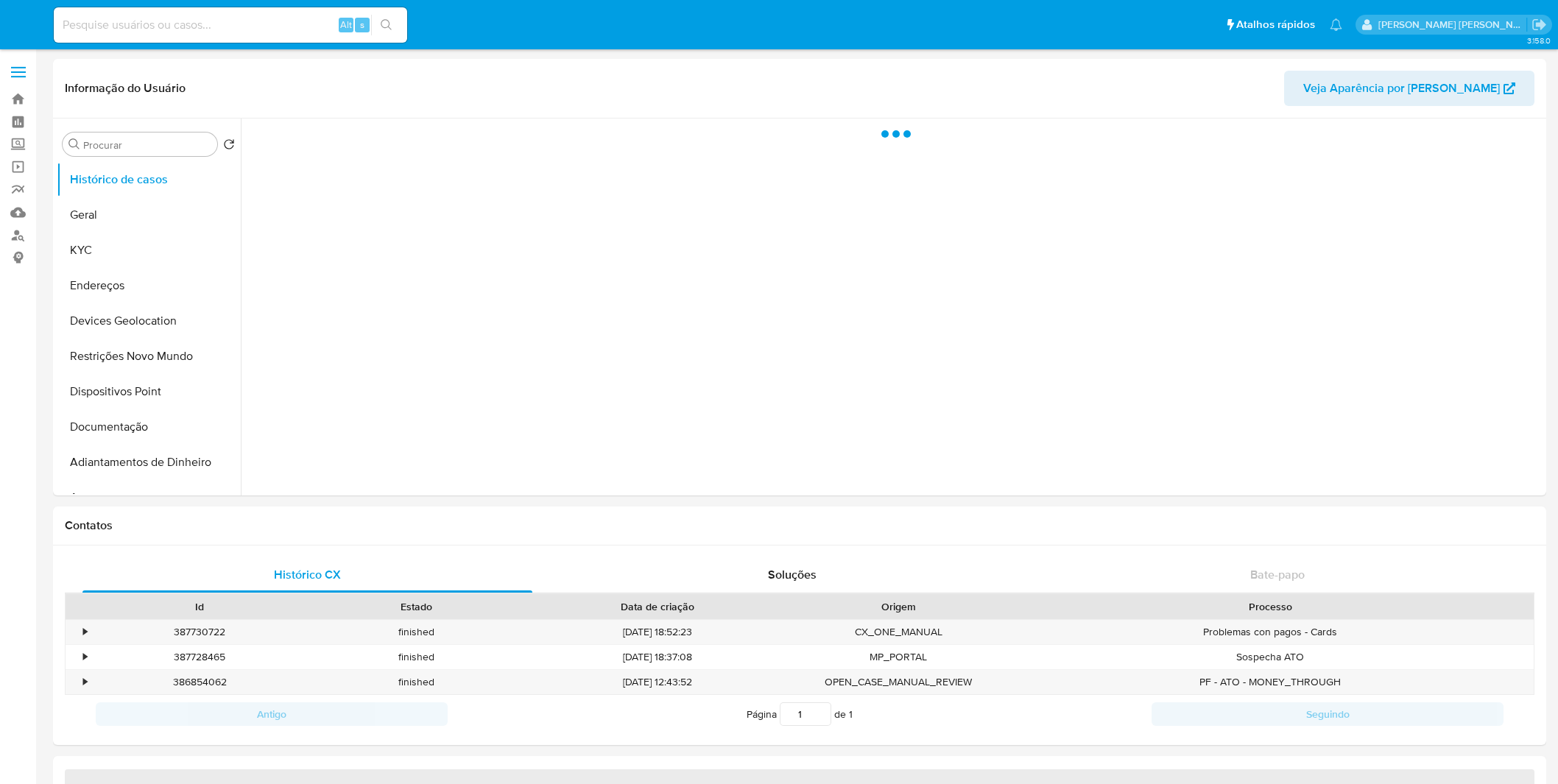
select select "10"
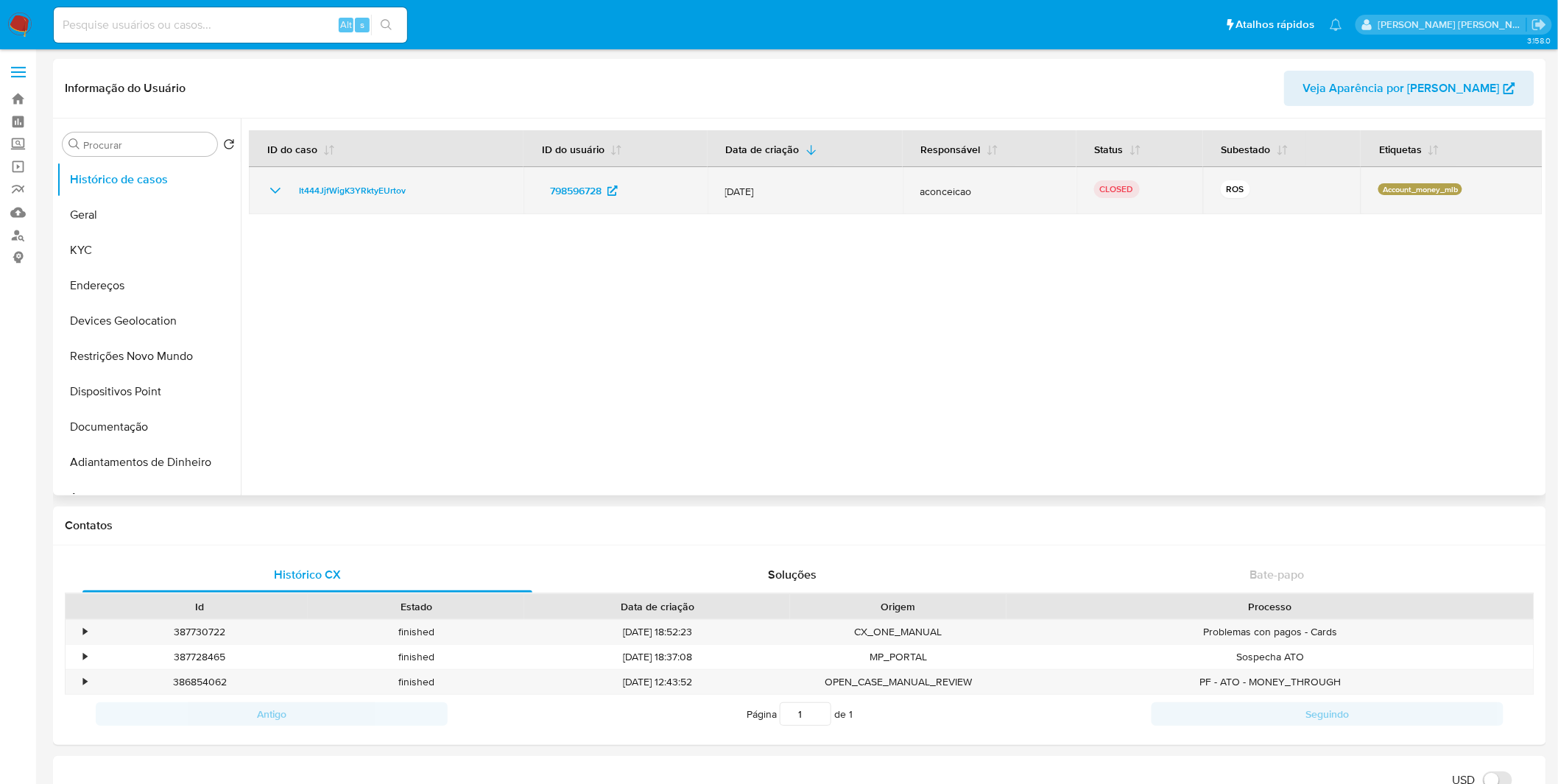
click at [276, 185] on icon "Mostrar/Ocultar" at bounding box center [274, 191] width 17 height 17
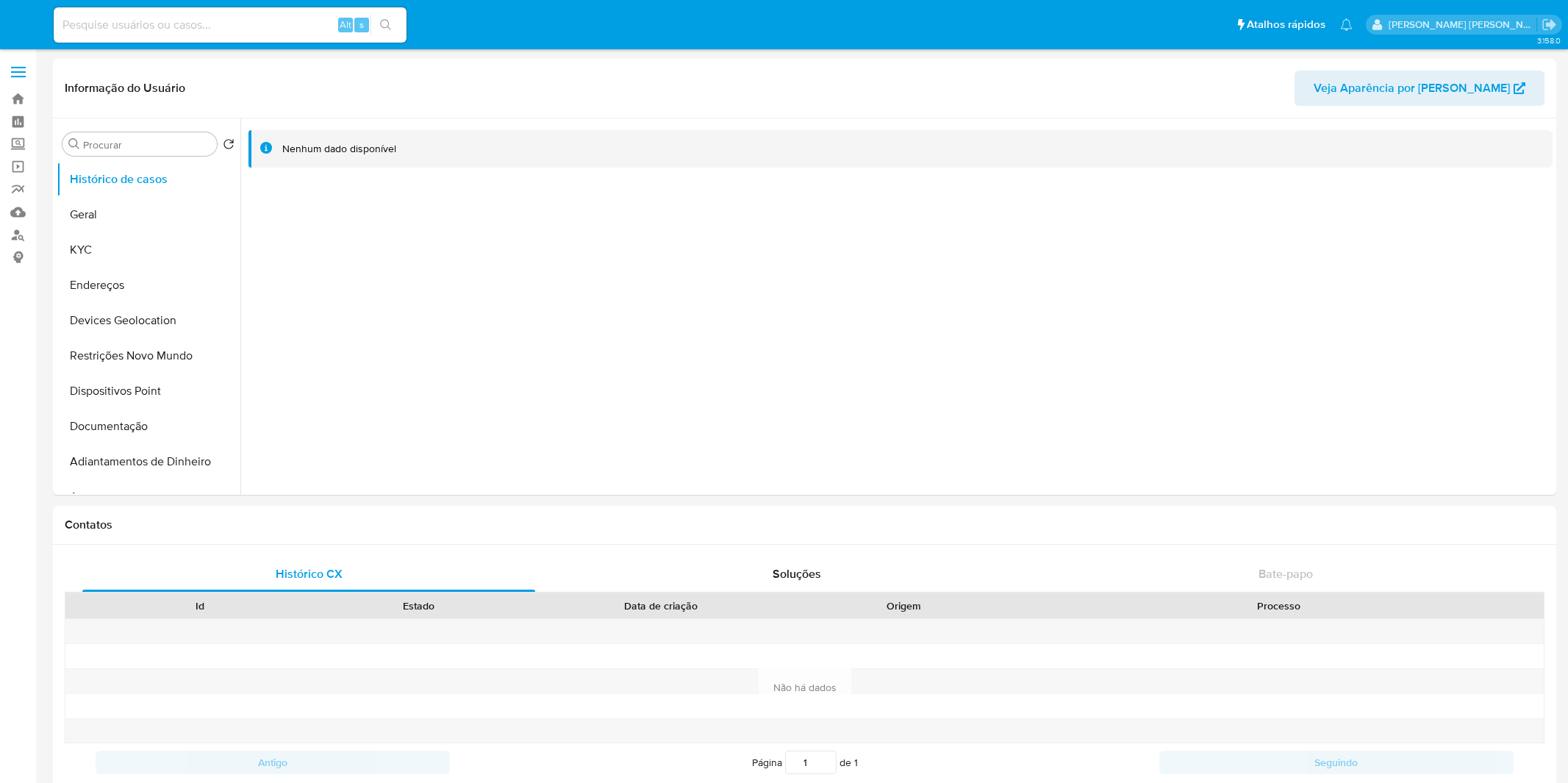
select select "10"
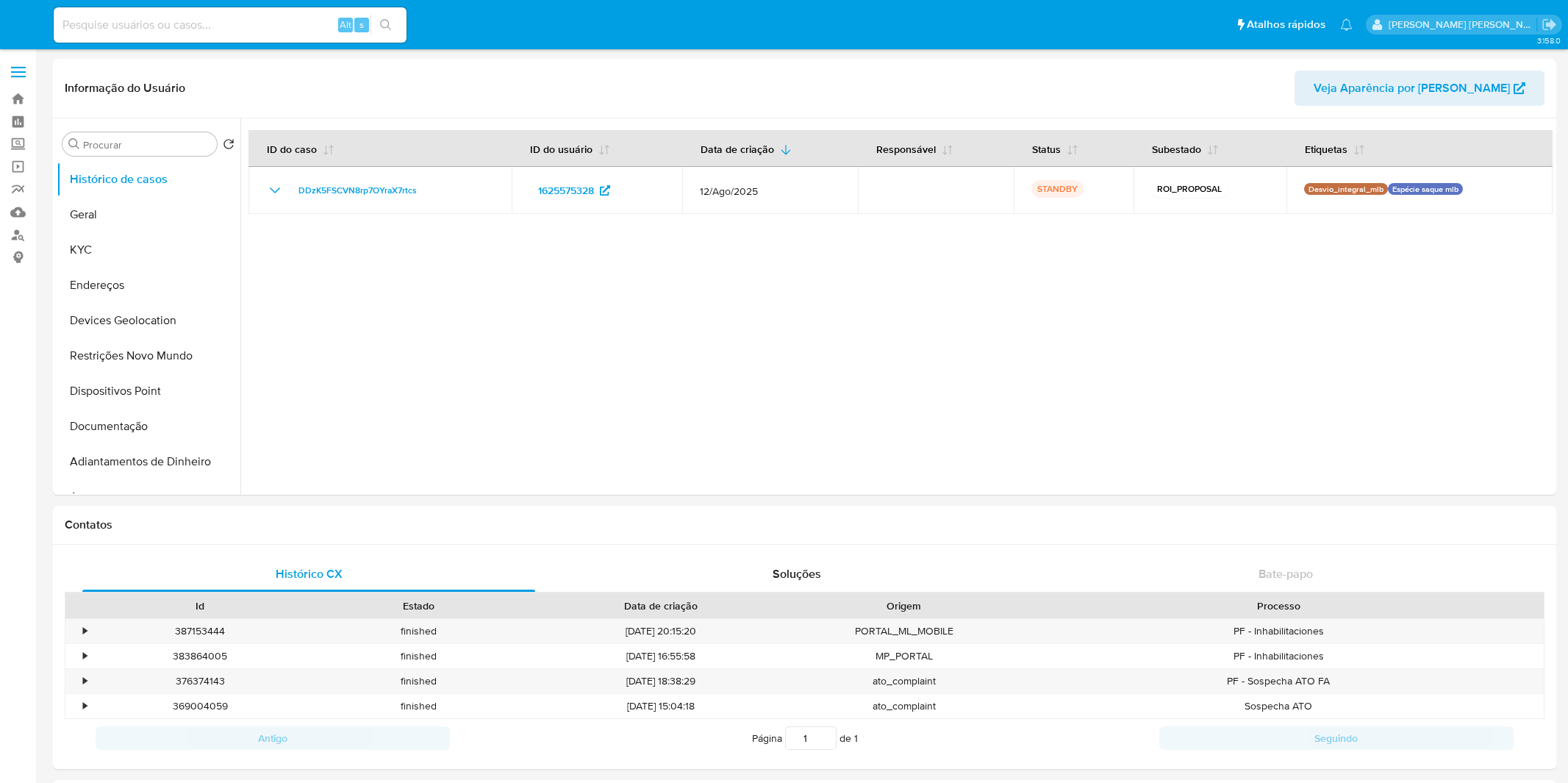
select select "10"
click at [151, 239] on button "KYC" at bounding box center [142, 249] width 172 height 36
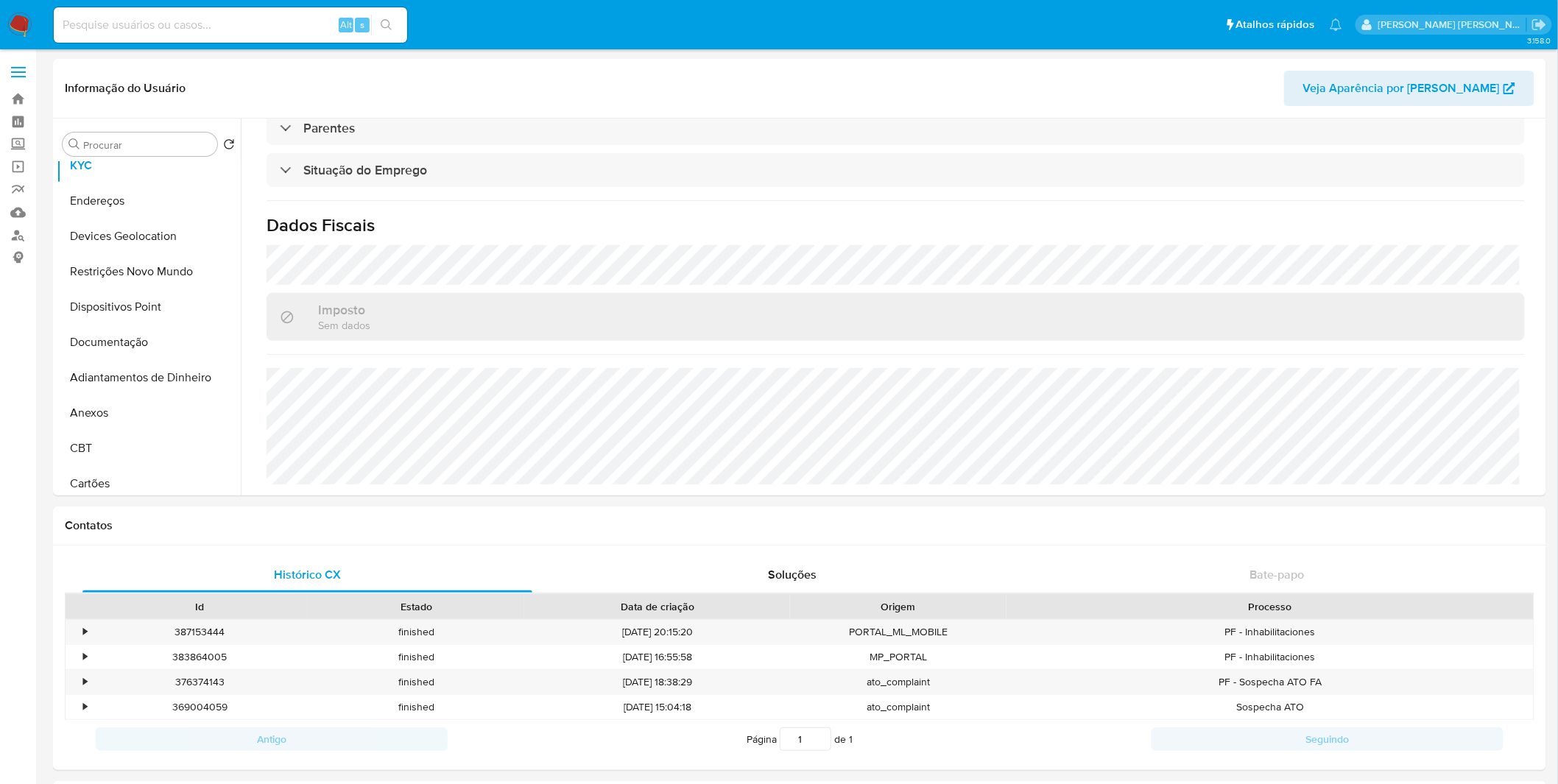
scroll to position [245, 0]
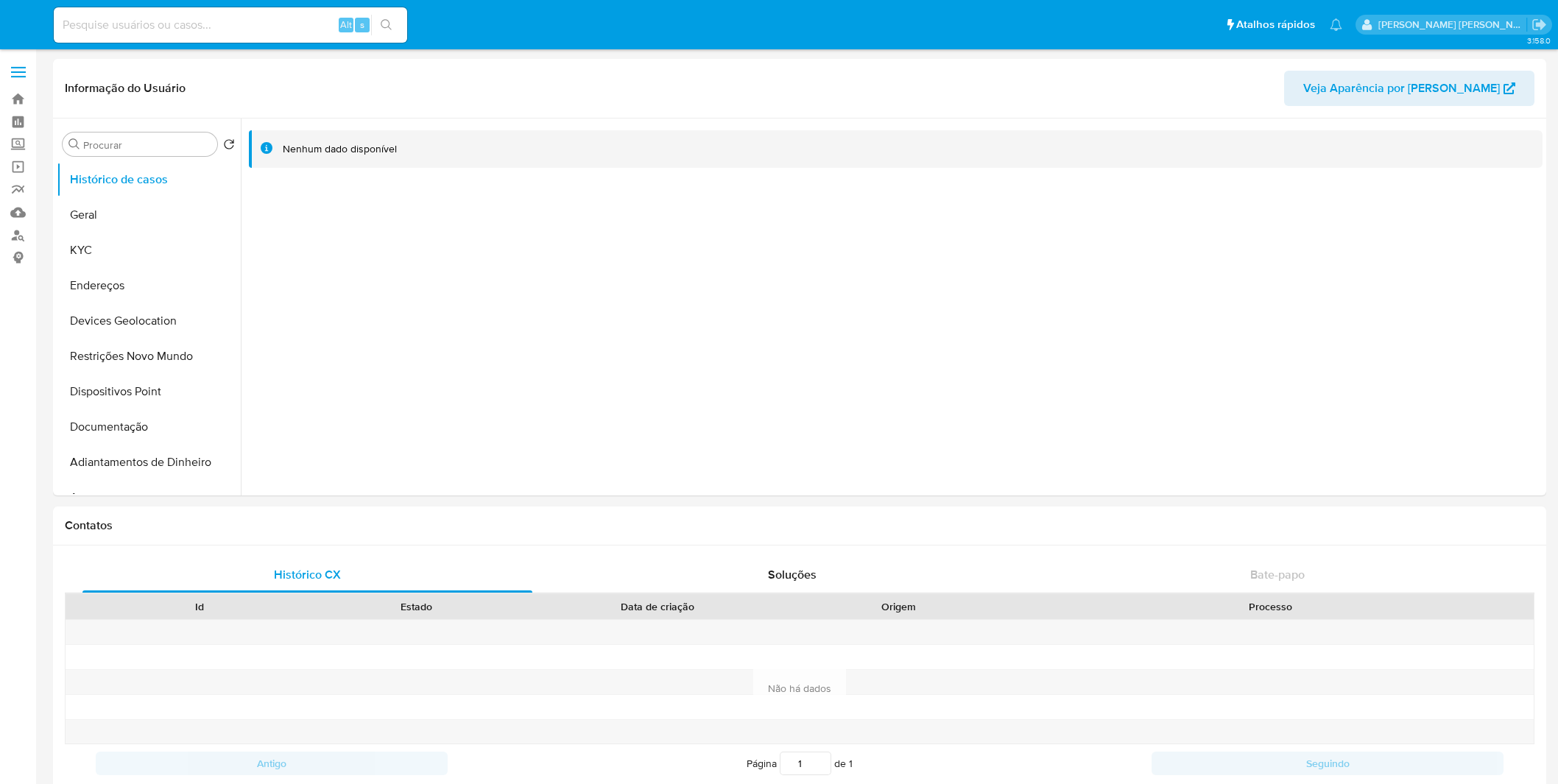
select select "10"
click at [135, 223] on button "Geral" at bounding box center [142, 214] width 172 height 36
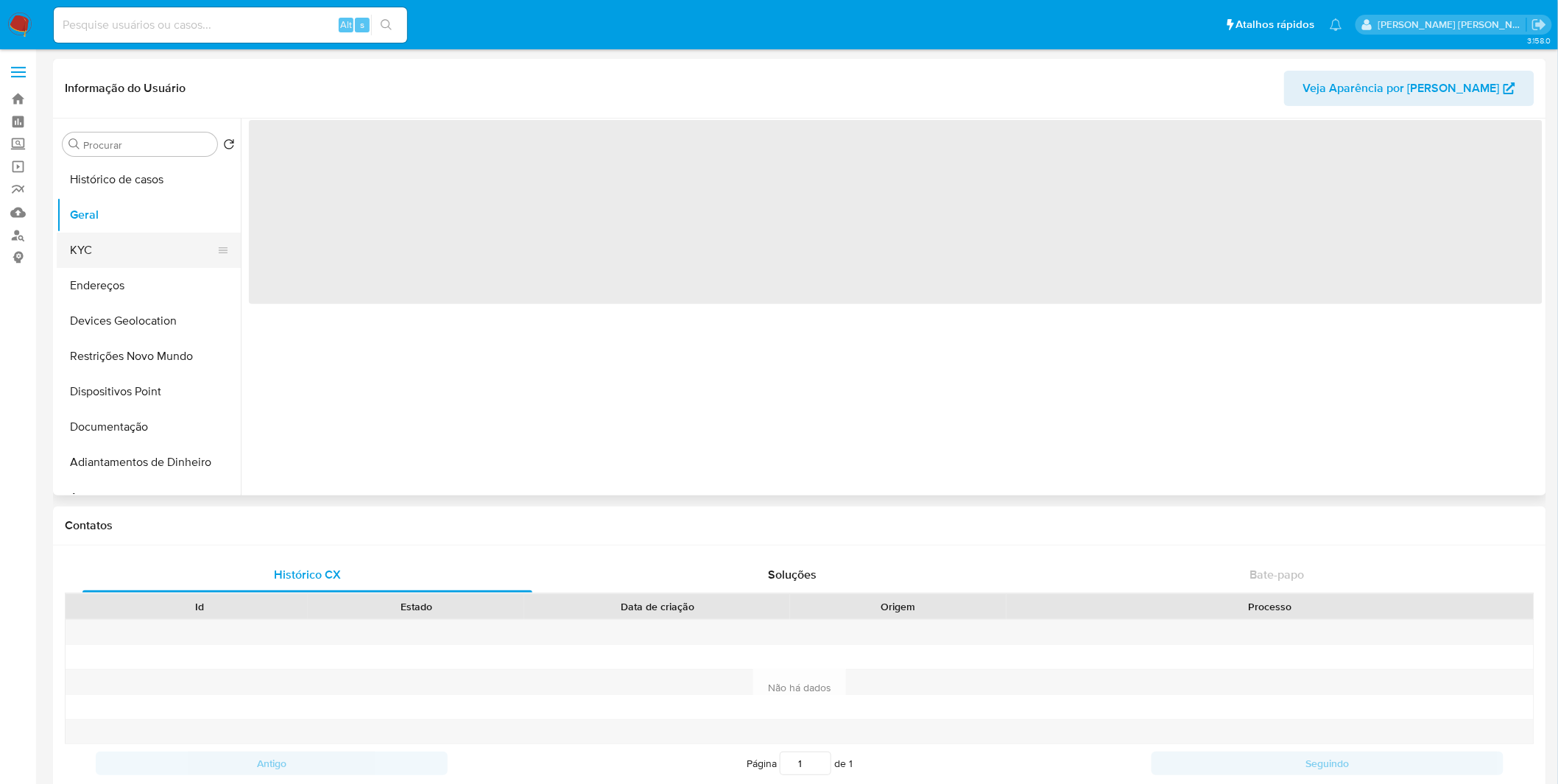
click at [131, 254] on button "KYC" at bounding box center [142, 250] width 172 height 36
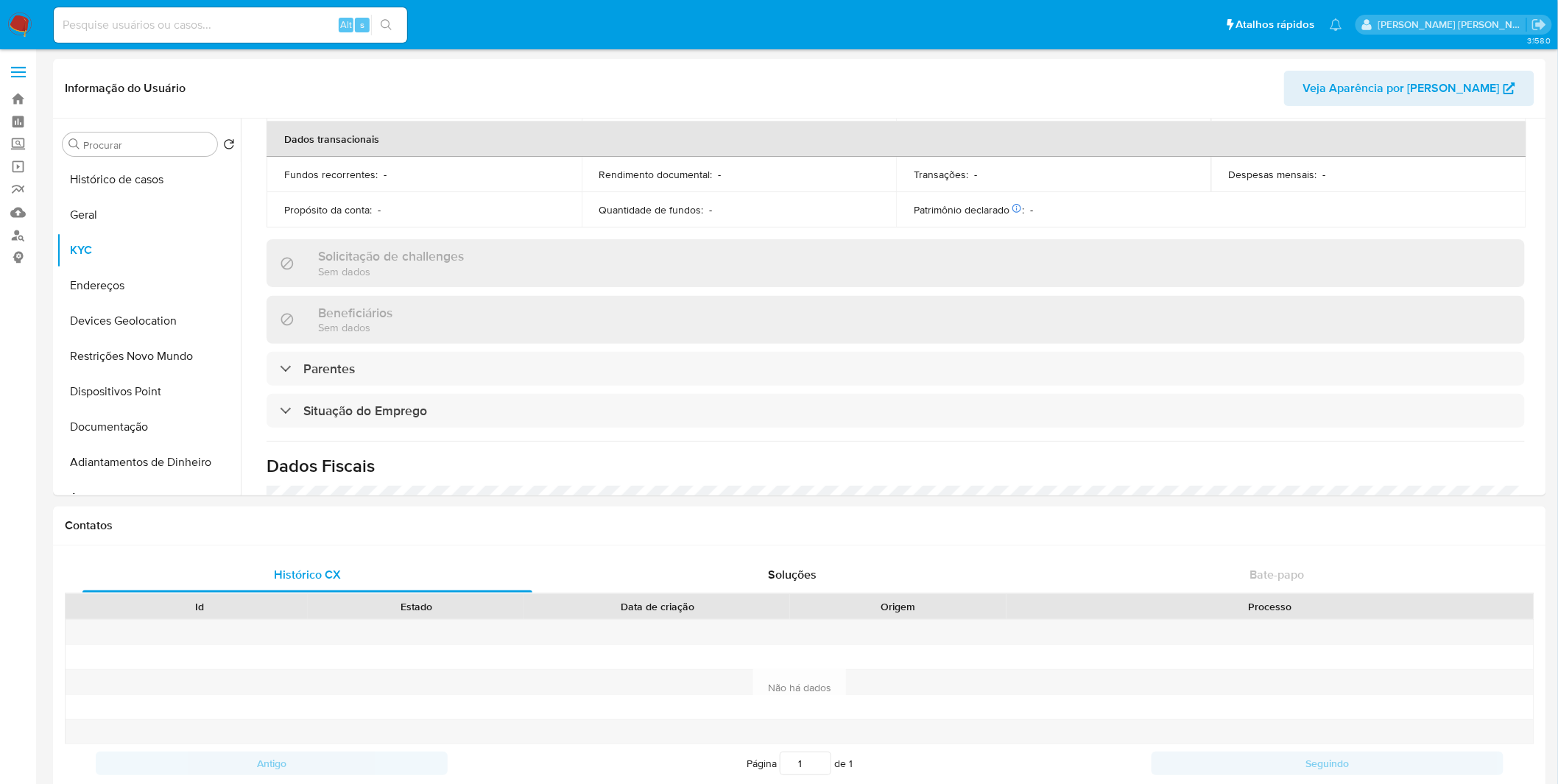
scroll to position [627, 0]
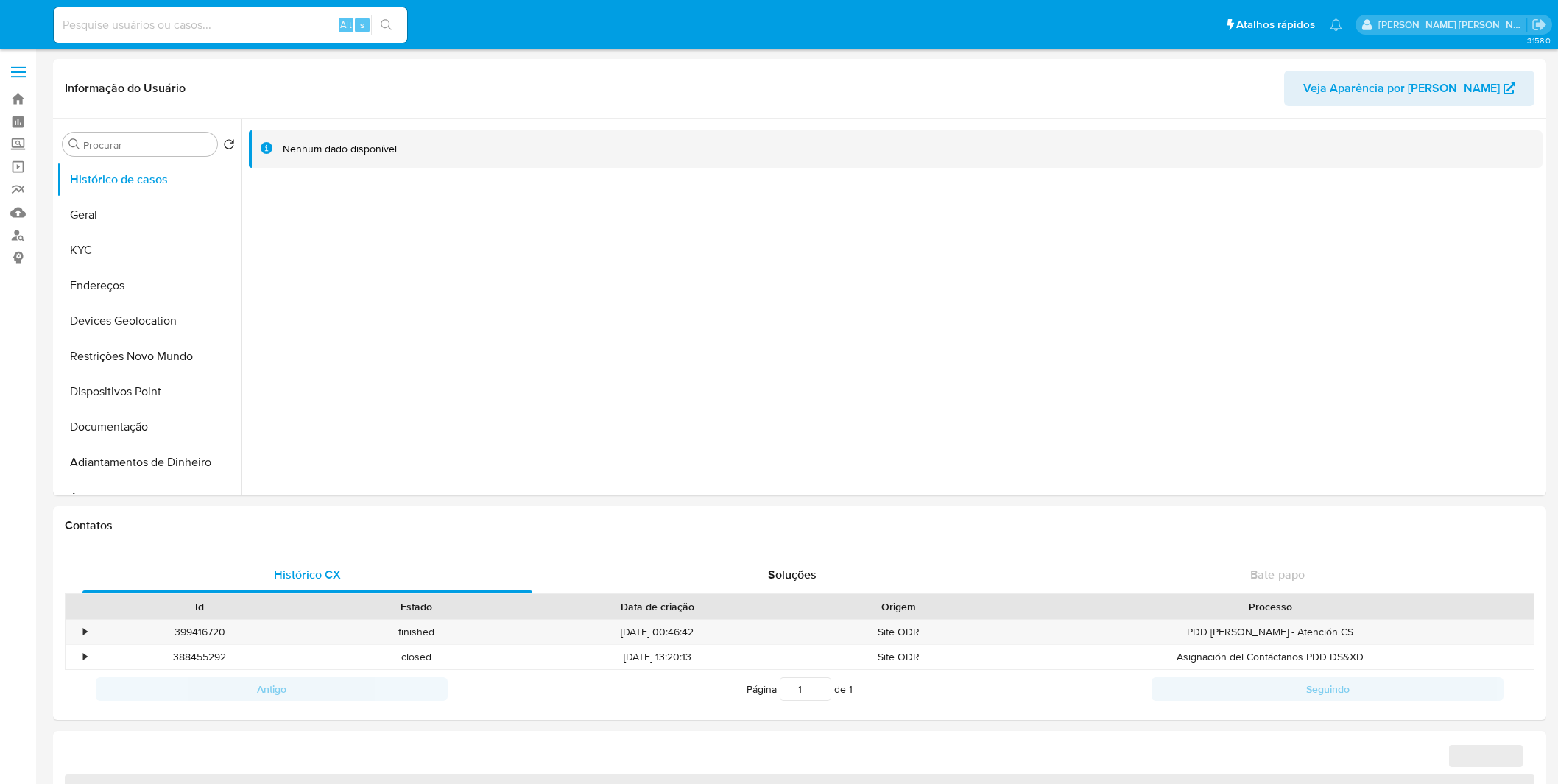
select select "10"
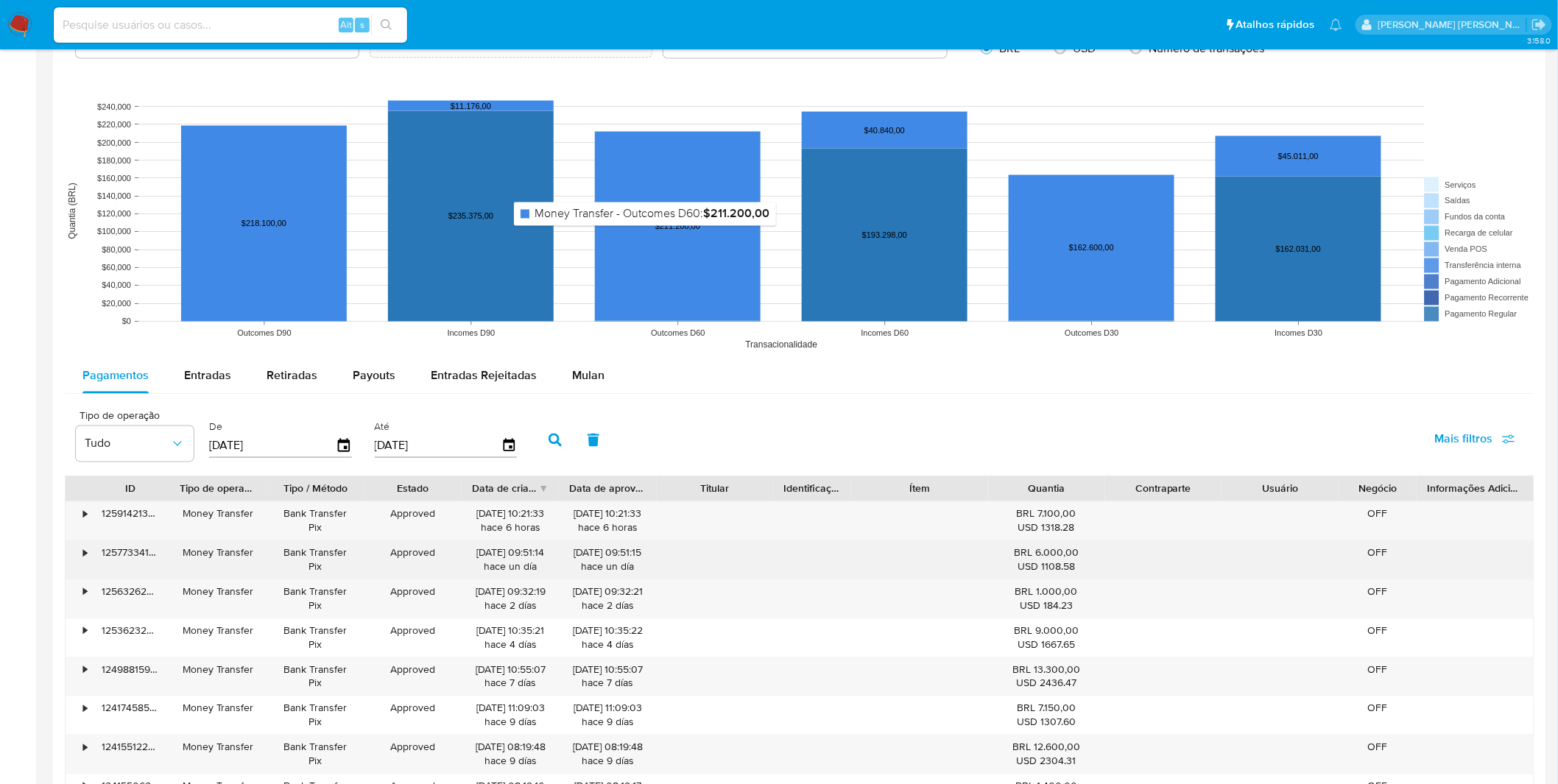
scroll to position [982, 0]
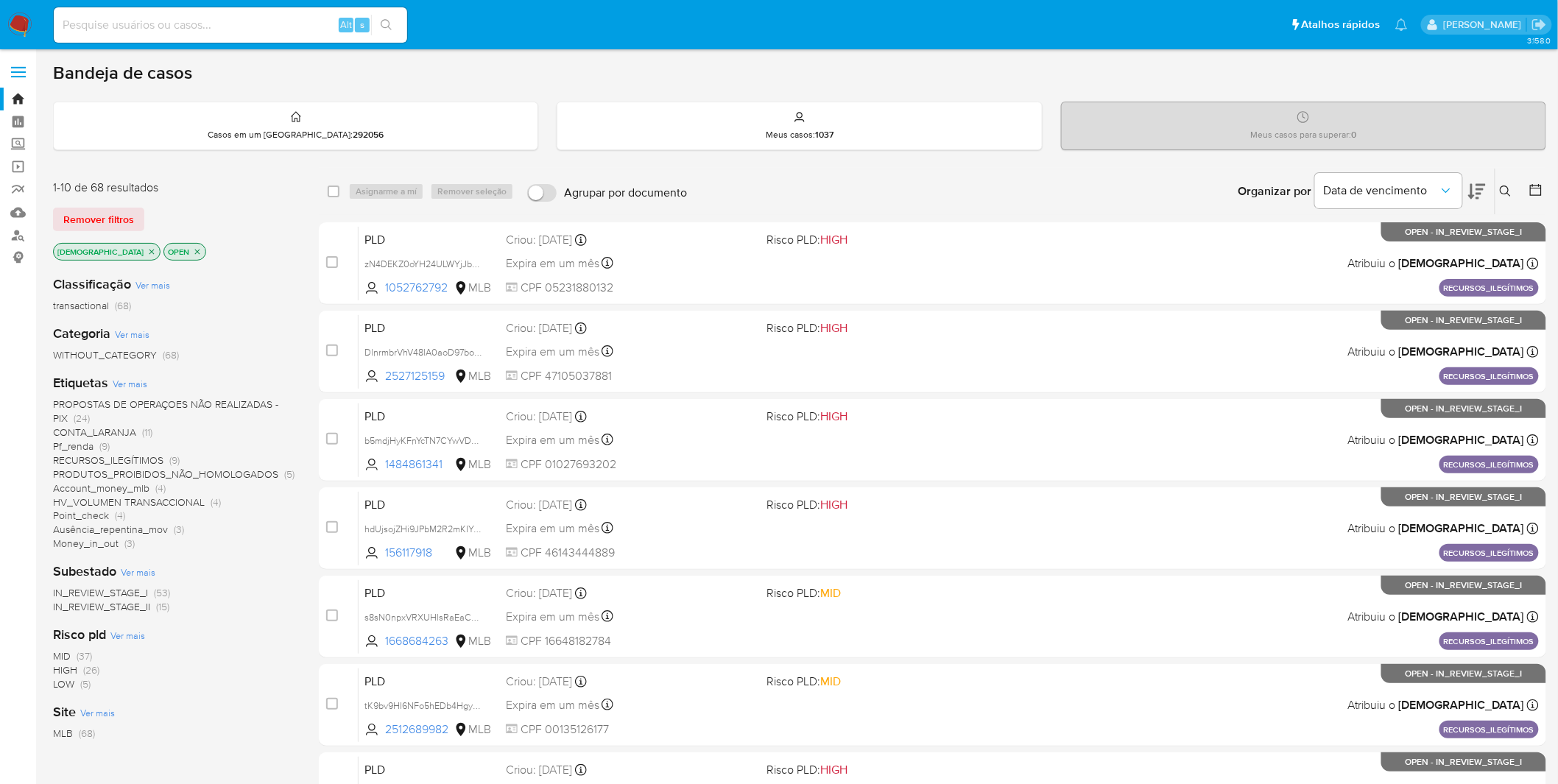
click at [25, 19] on img at bounding box center [19, 25] width 25 height 25
click at [139, 524] on span "Ausência_repentina_mov" at bounding box center [110, 530] width 115 height 15
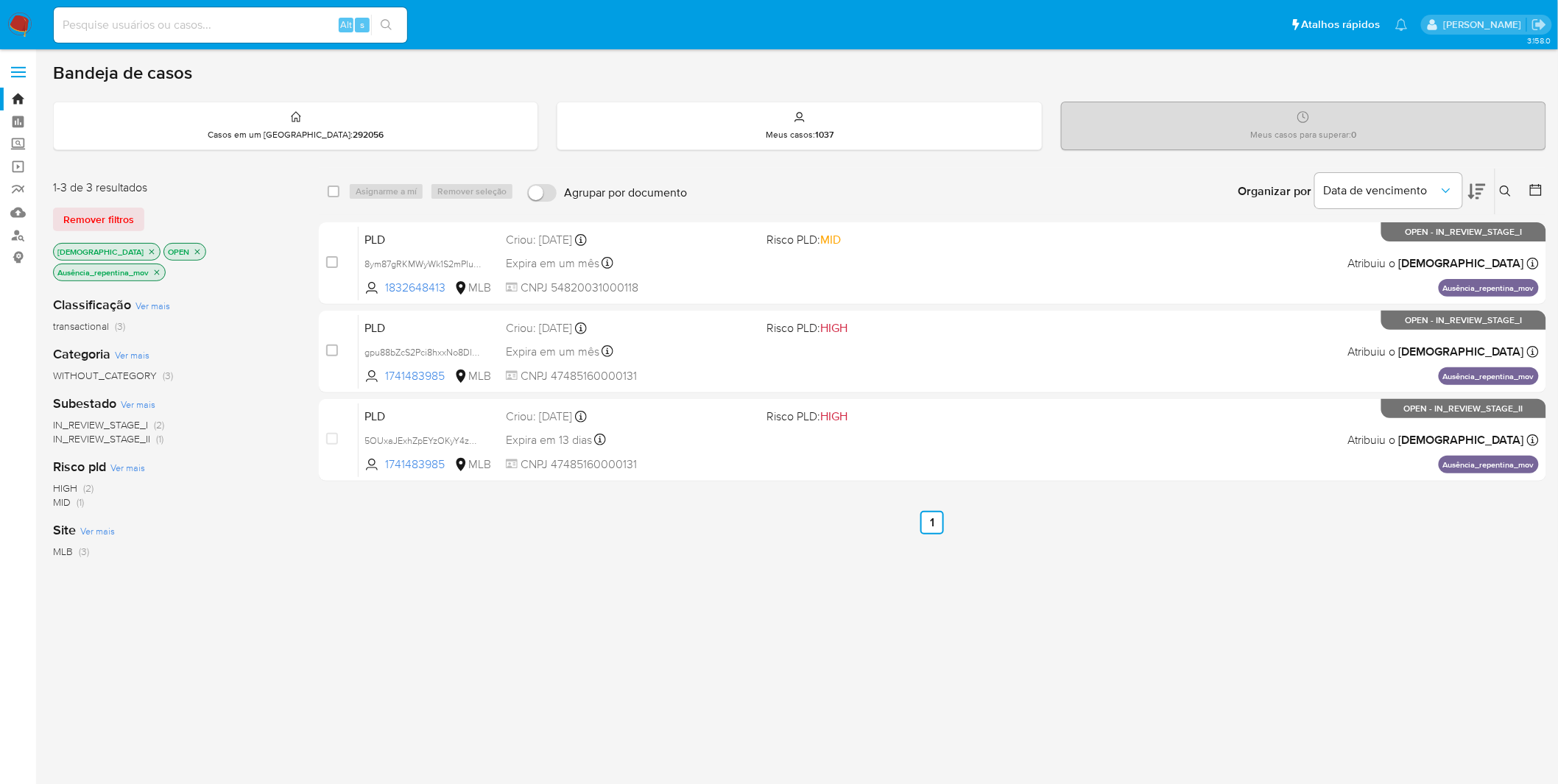
click at [29, 19] on img at bounding box center [19, 25] width 25 height 25
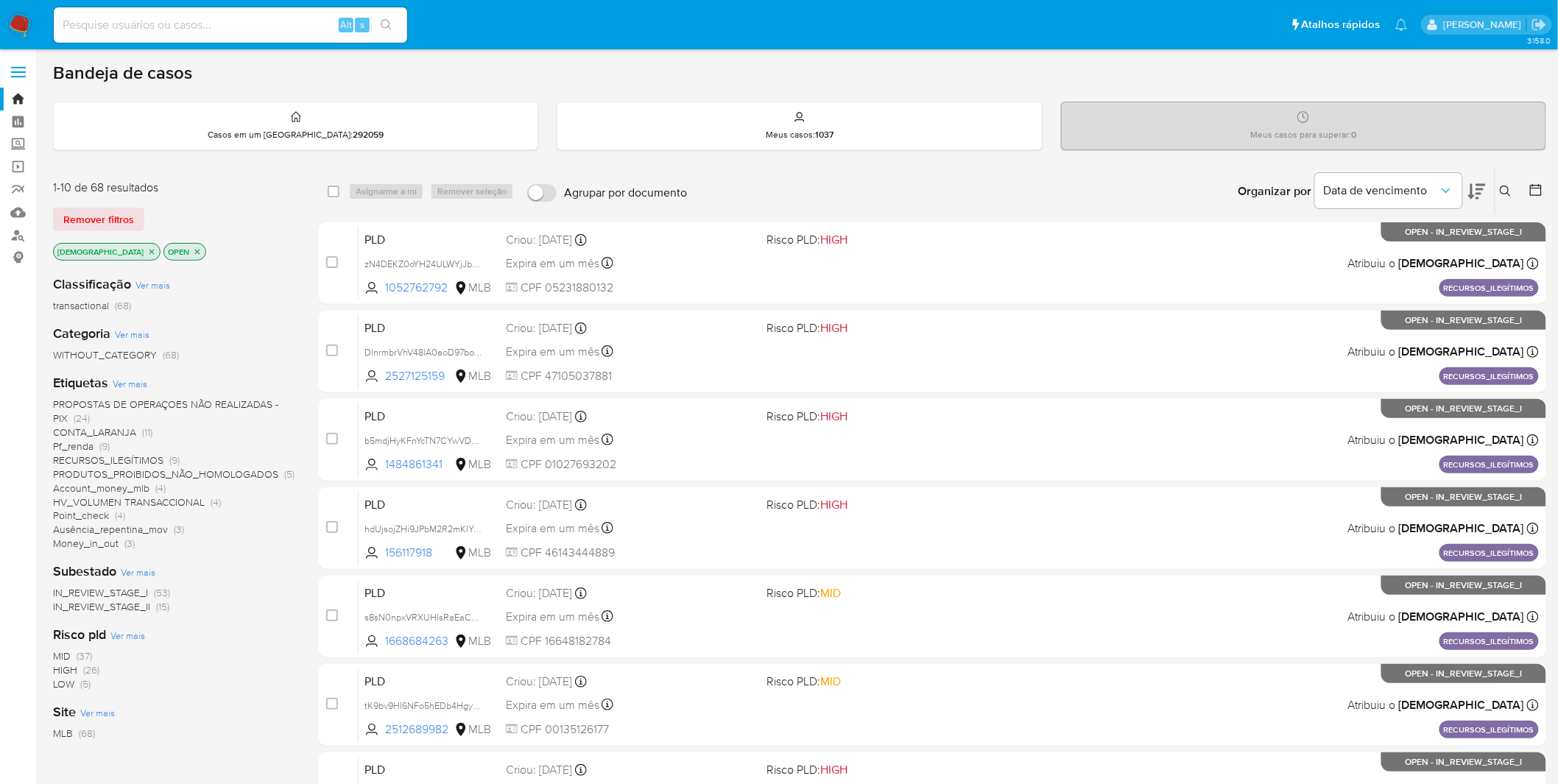
click at [25, 20] on img at bounding box center [19, 25] width 25 height 25
click at [148, 247] on icon "close-filter" at bounding box center [152, 252] width 9 height 9
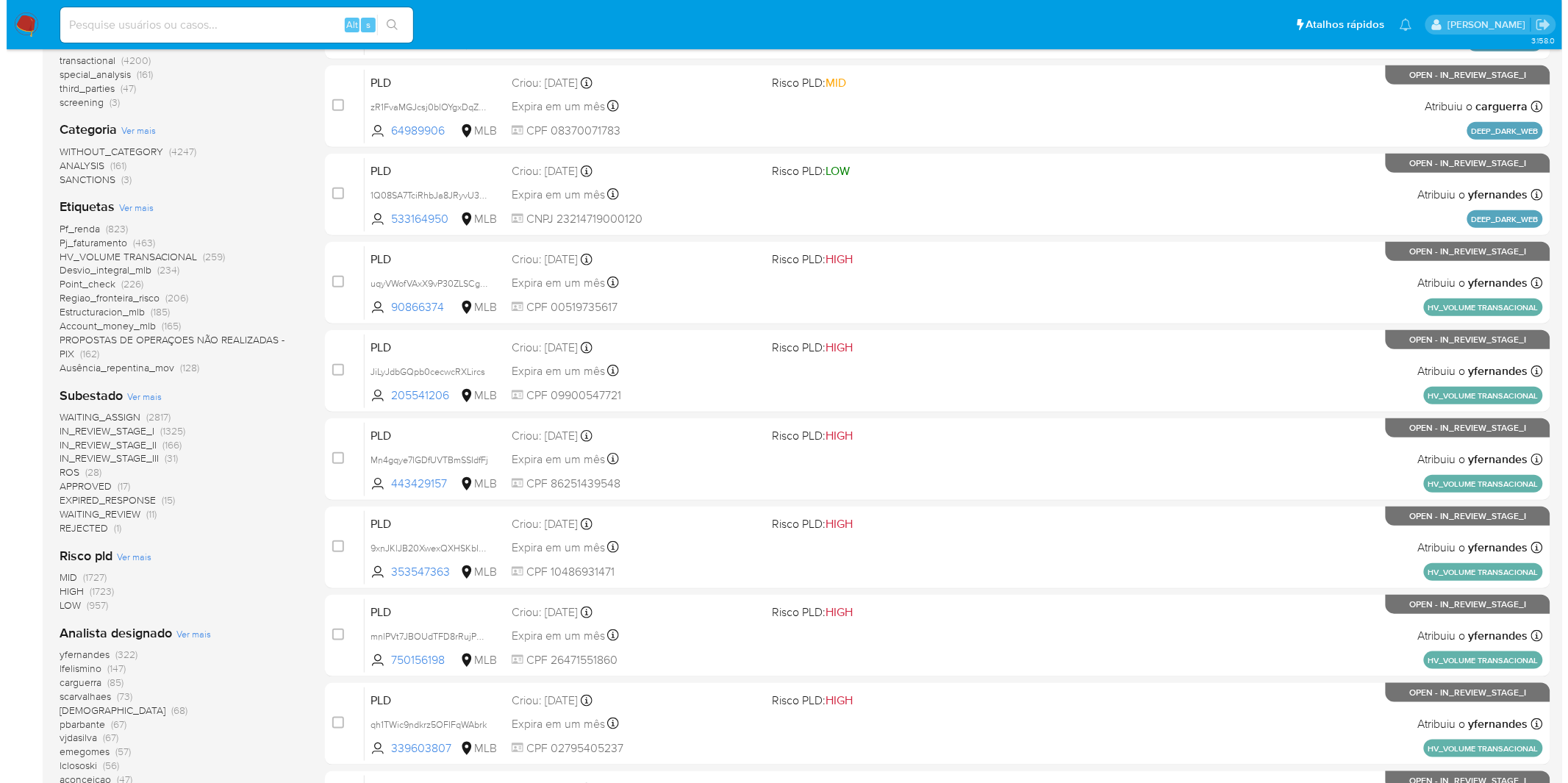
scroll to position [327, 0]
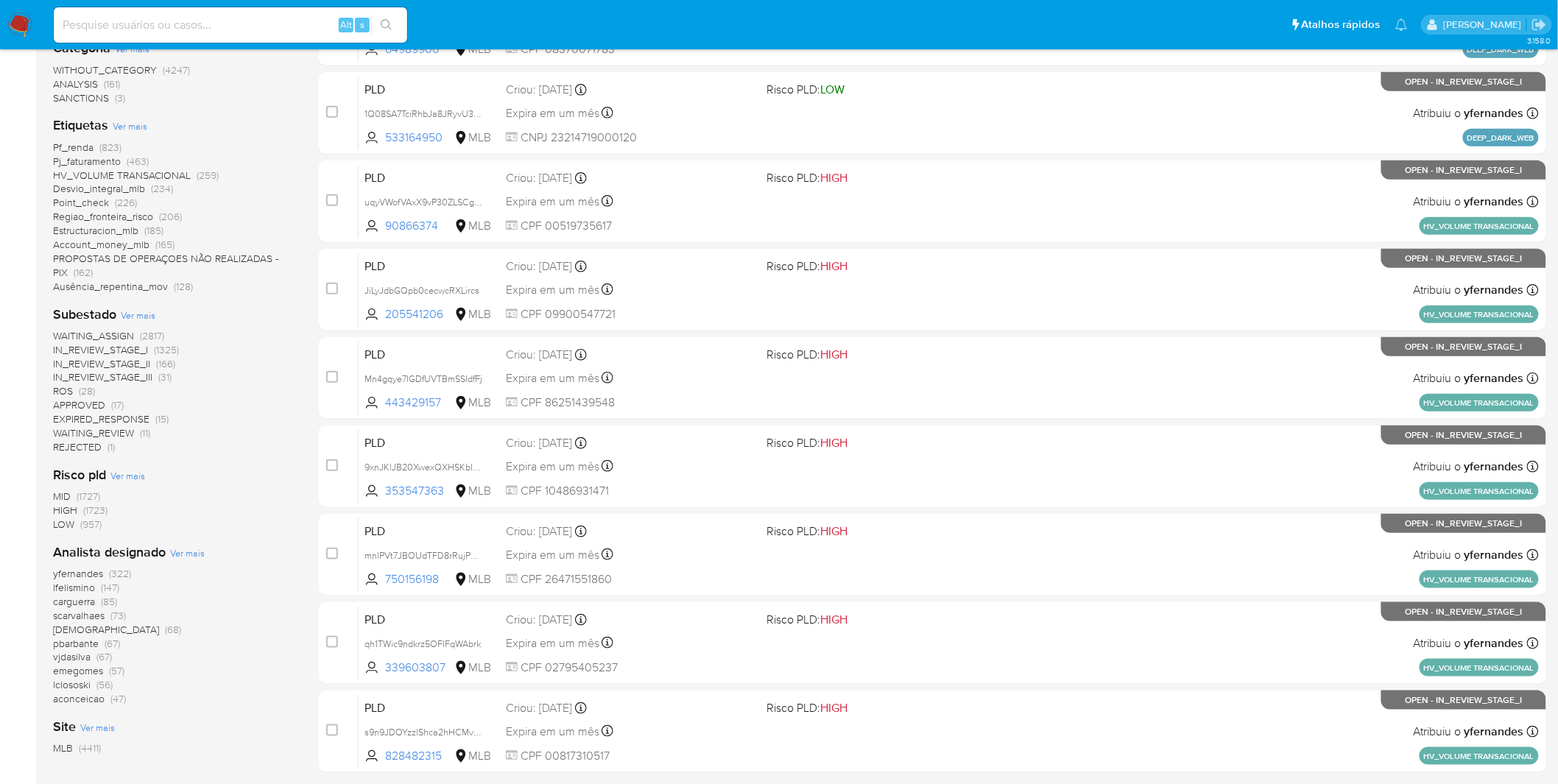
click at [190, 554] on span "Ver mais" at bounding box center [188, 552] width 35 height 14
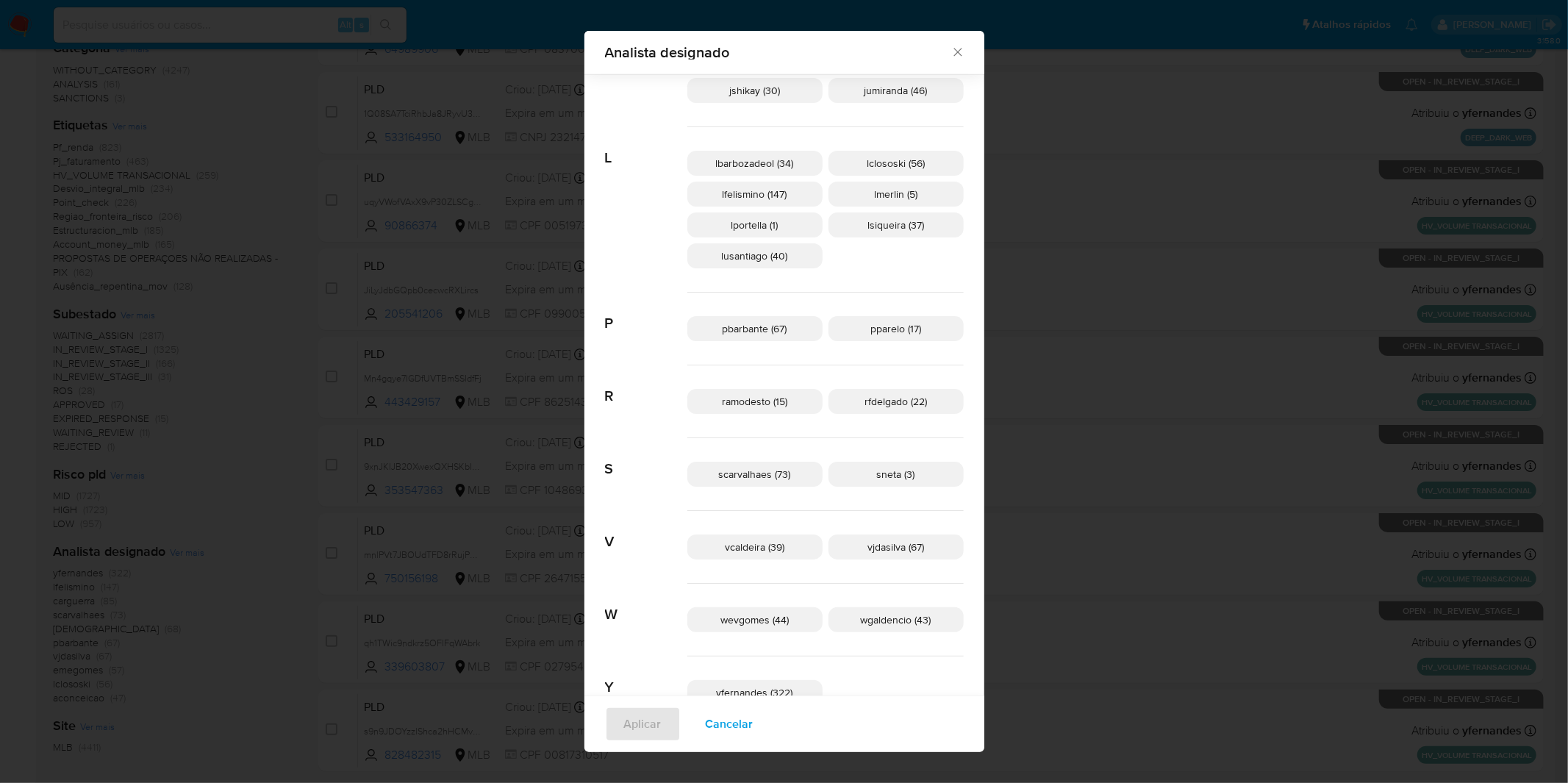
scroll to position [648, 0]
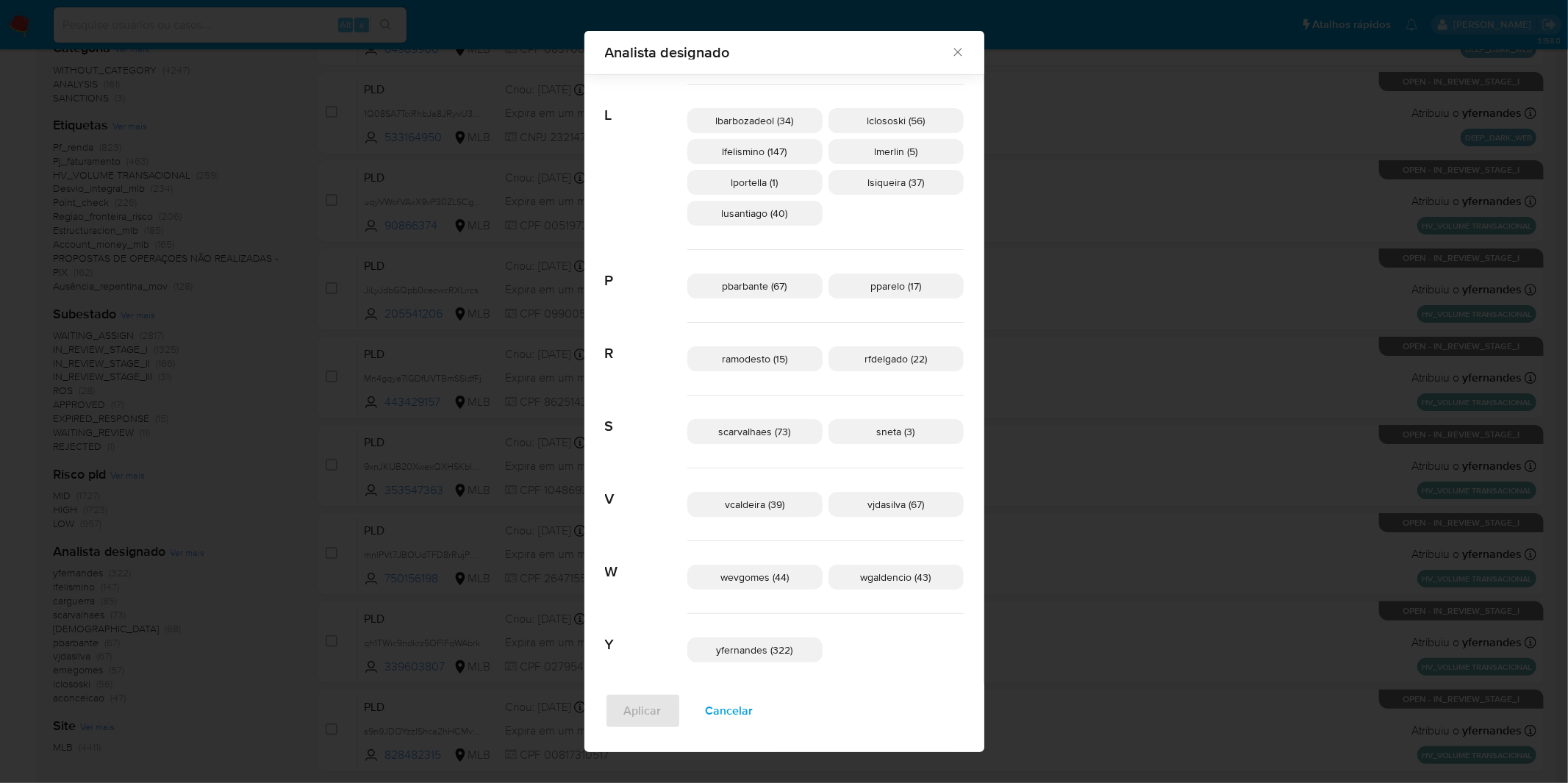
click at [774, 660] on p "yfernandes (322)" at bounding box center [754, 649] width 136 height 25
click at [657, 712] on span "Aplicar" at bounding box center [642, 711] width 37 height 33
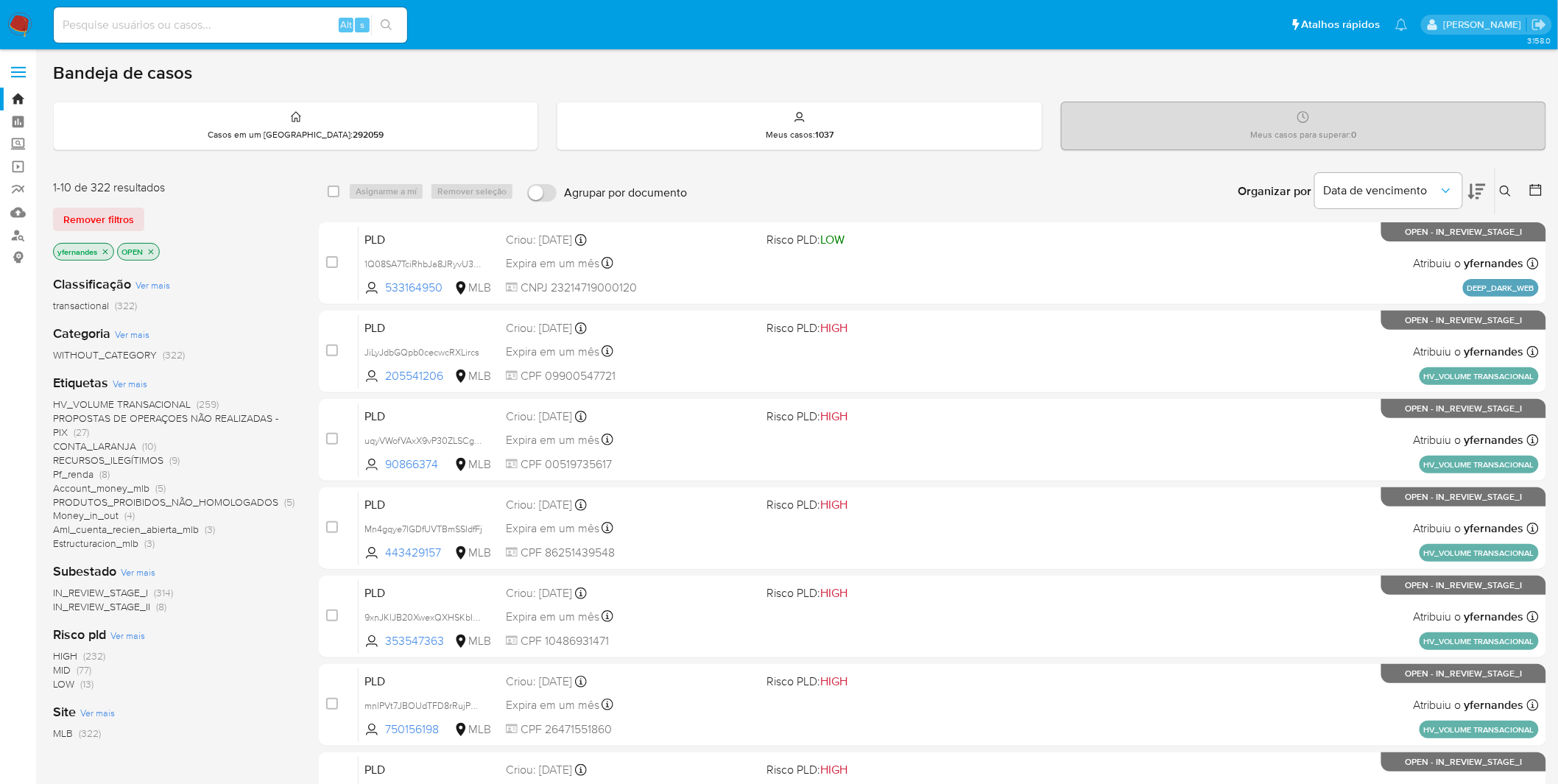
click at [29, 27] on img at bounding box center [19, 25] width 25 height 25
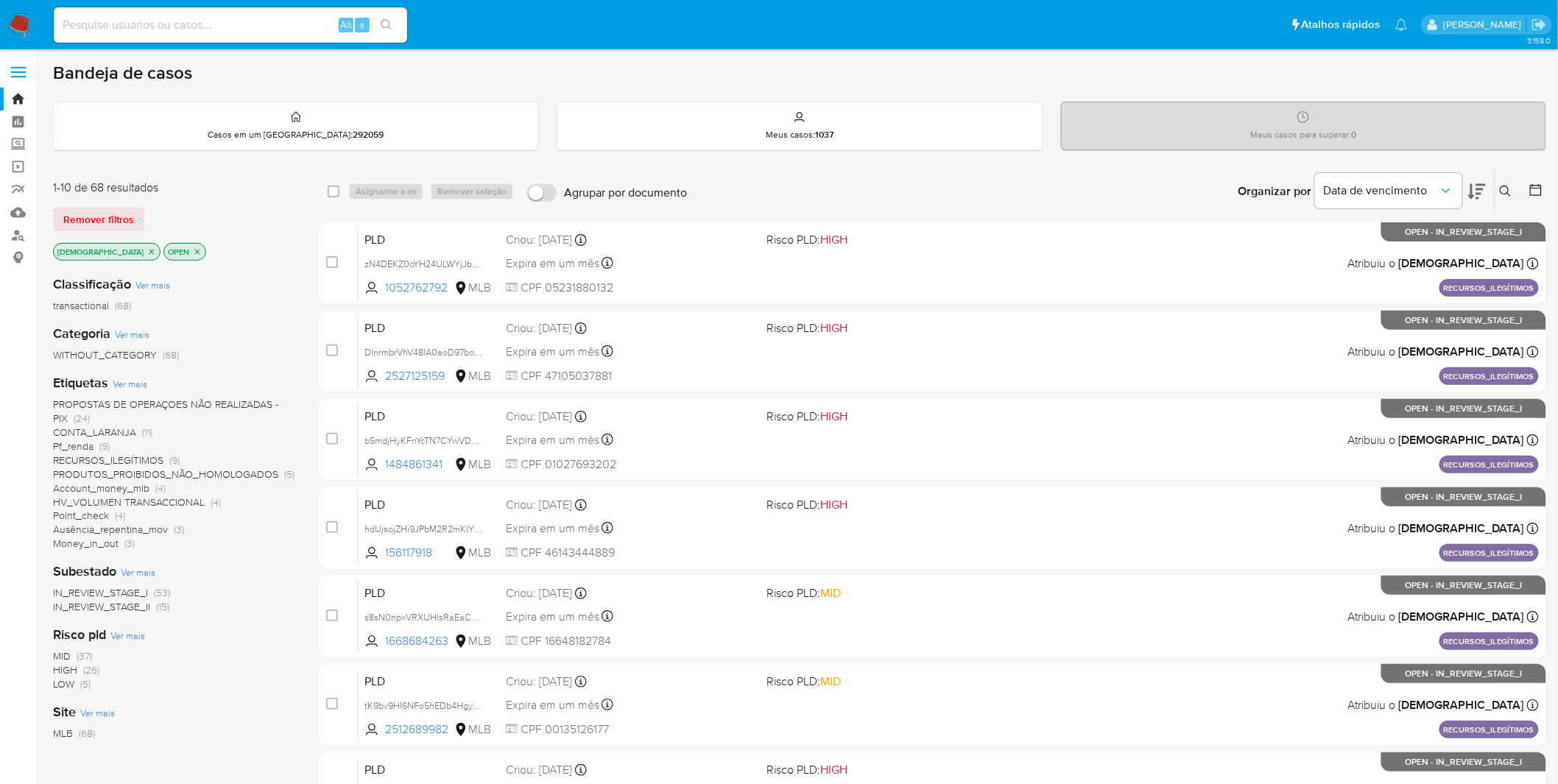
click at [217, 408] on span "PROPOSTAS DE OPERAÇOES NÃO REALIZADAS - PIX" at bounding box center [165, 411] width 225 height 29
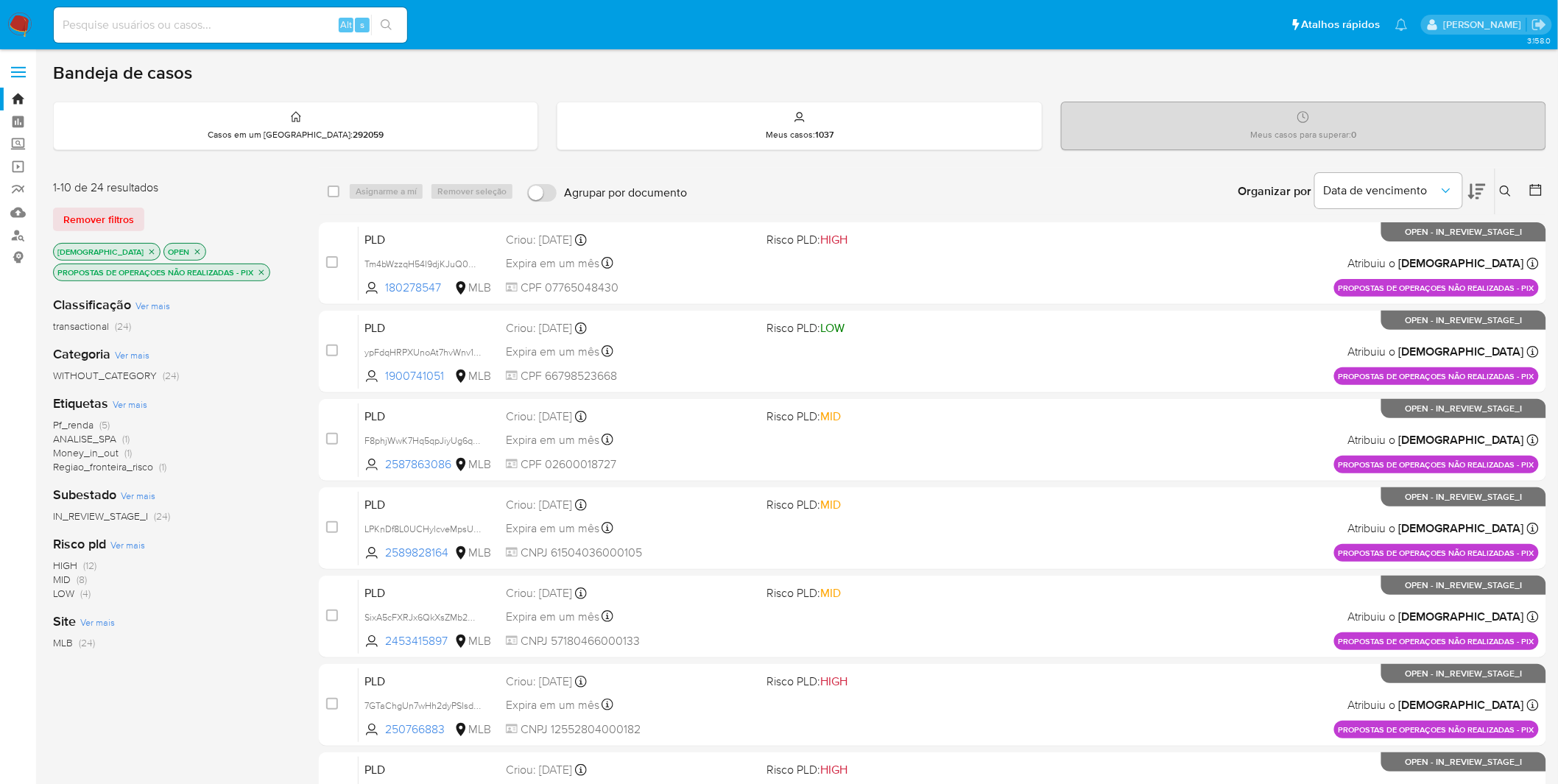
click at [259, 270] on icon "close-filter" at bounding box center [262, 273] width 9 height 9
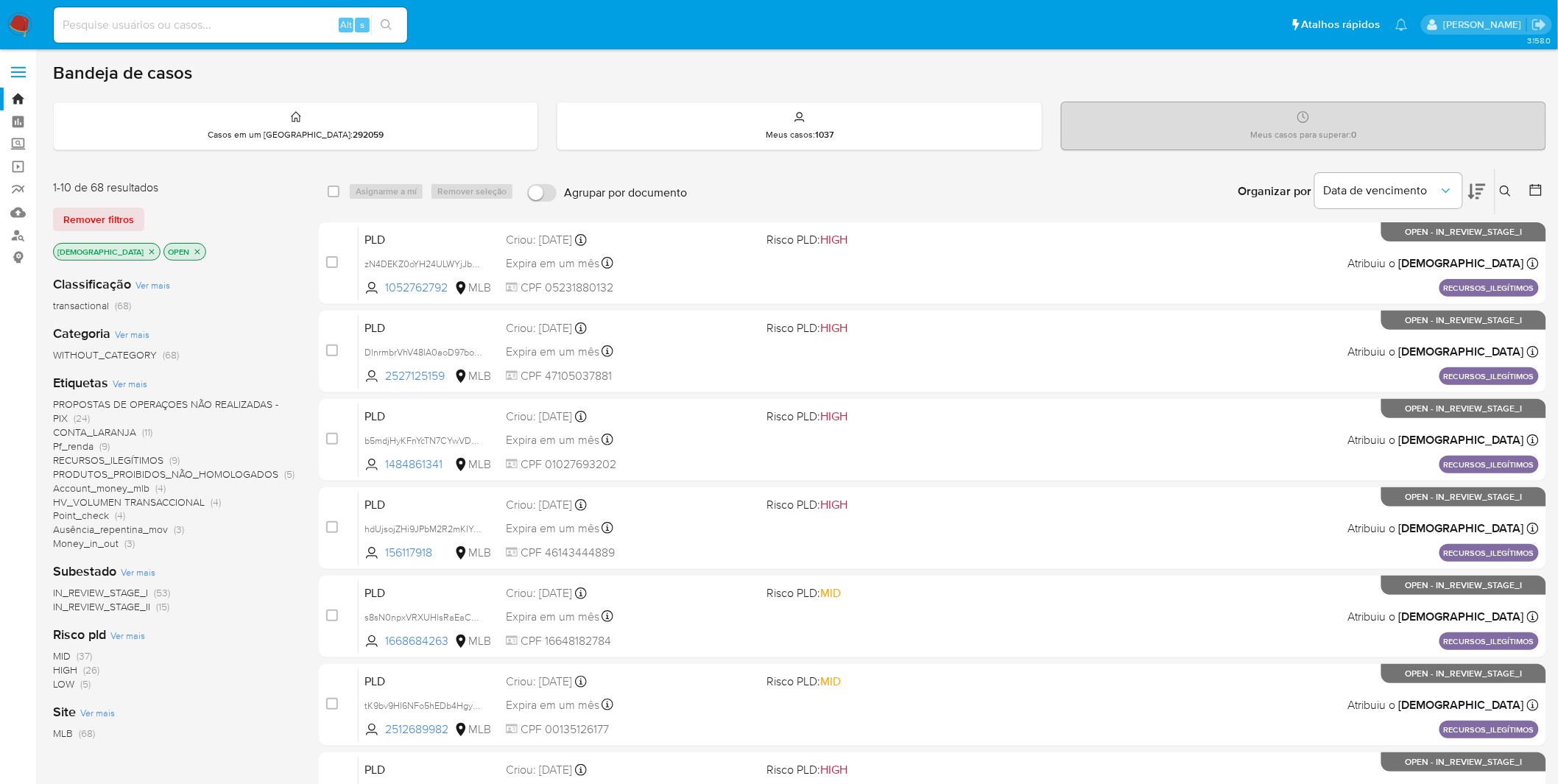
click at [15, 13] on img at bounding box center [19, 25] width 25 height 25
click at [127, 387] on span "Ver mais" at bounding box center [130, 384] width 35 height 14
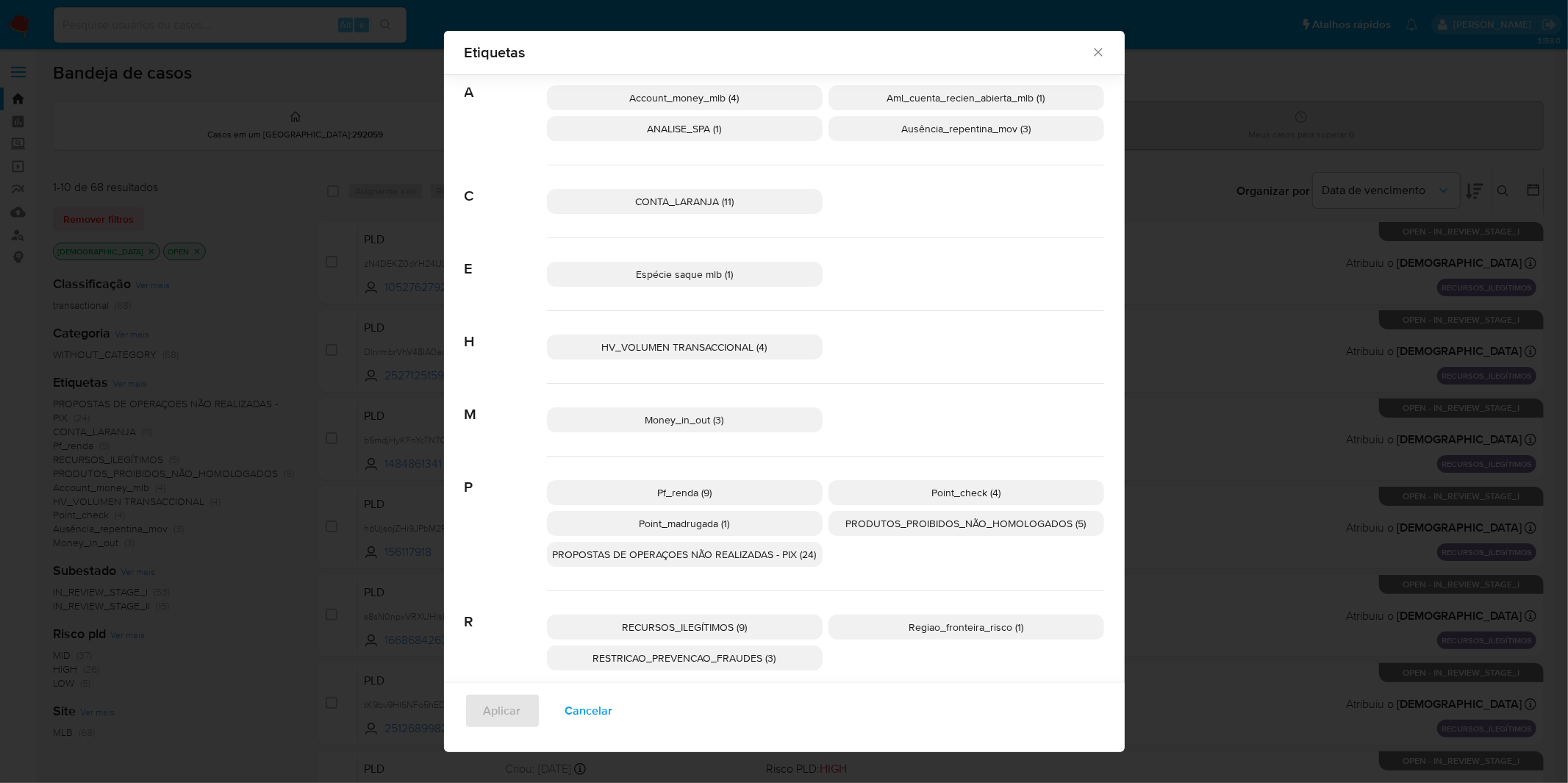
scroll to position [46, 0]
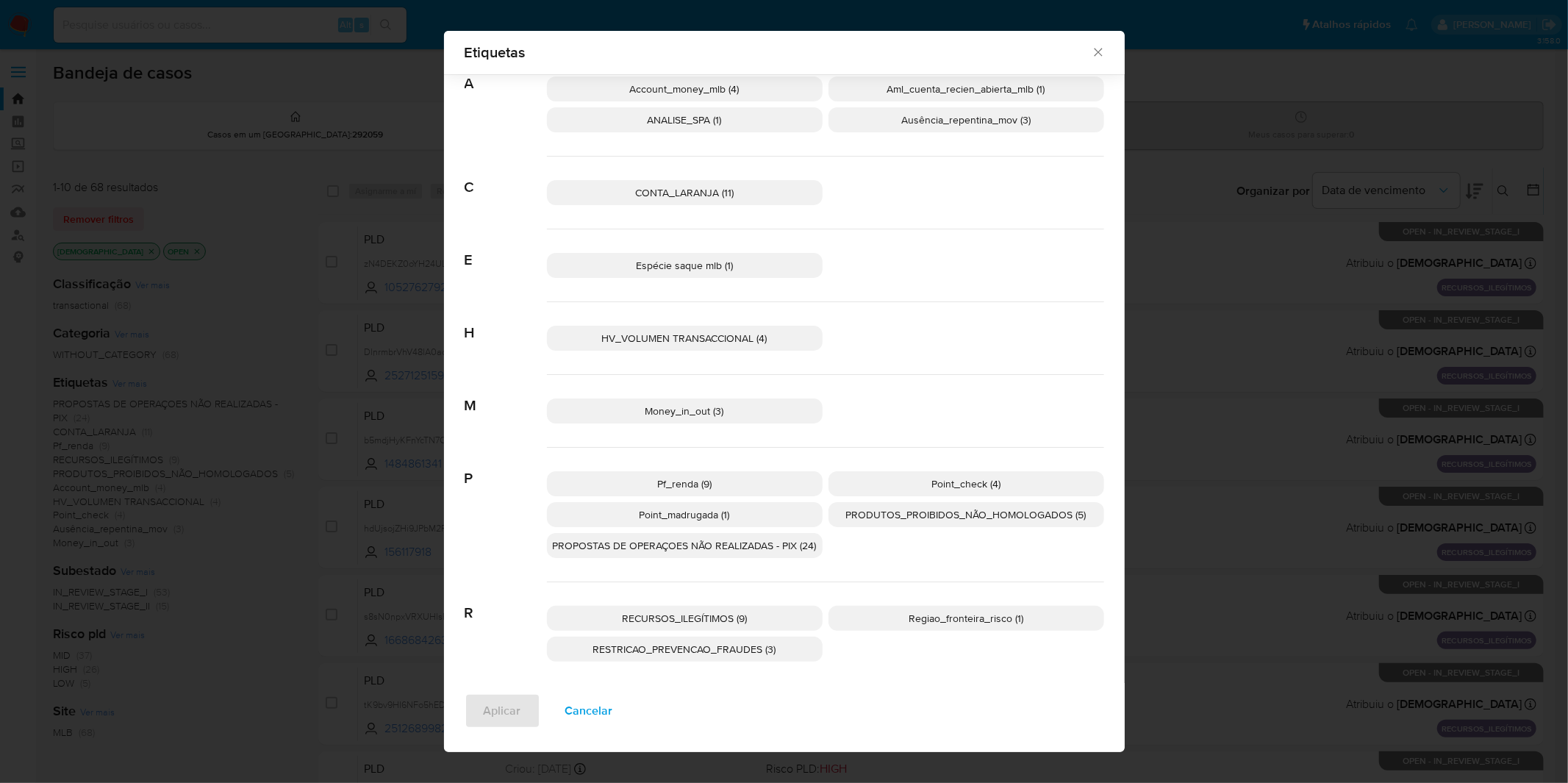
click at [594, 719] on span "Cancelar" at bounding box center [589, 711] width 48 height 33
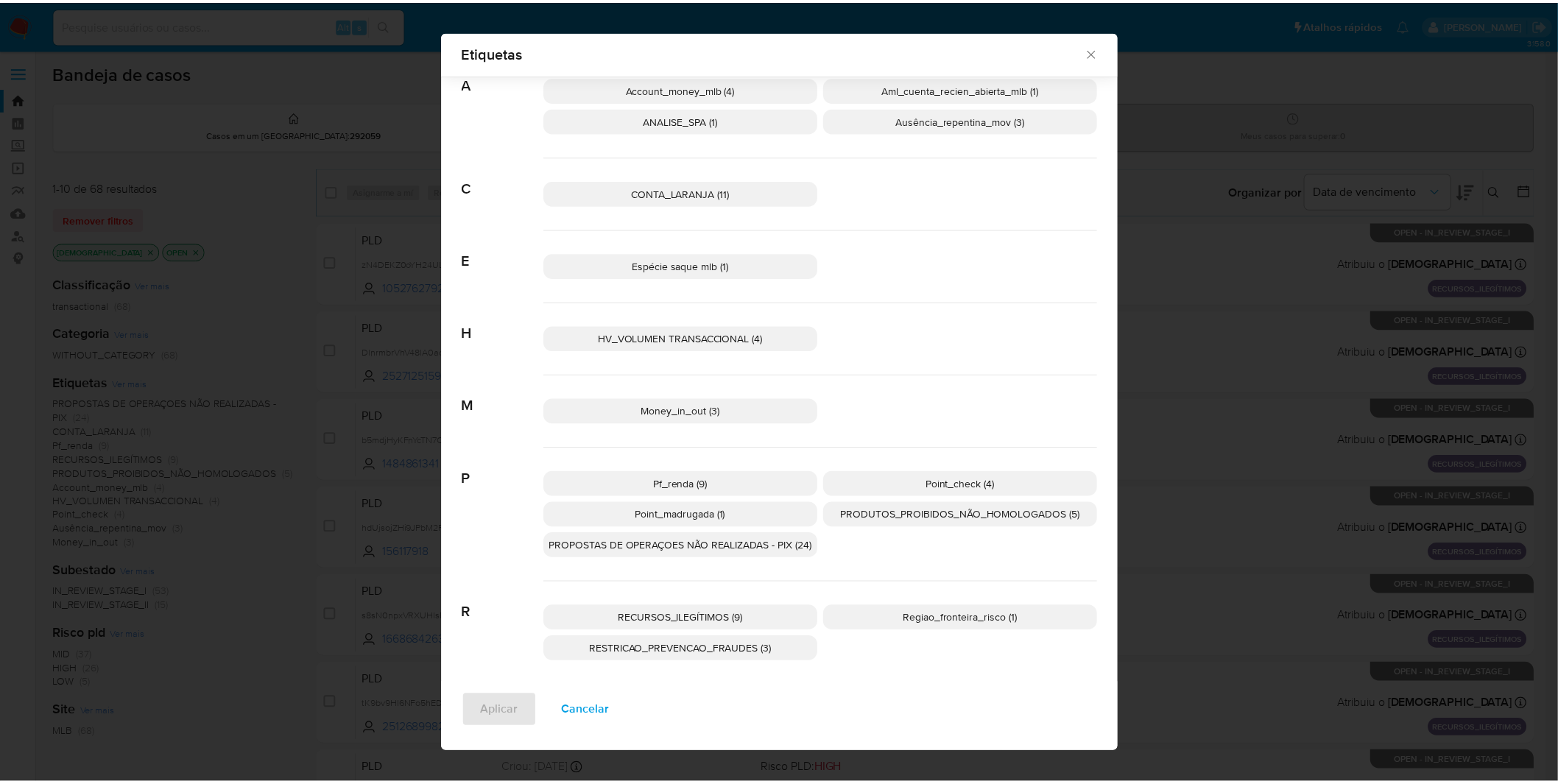
scroll to position [0, 0]
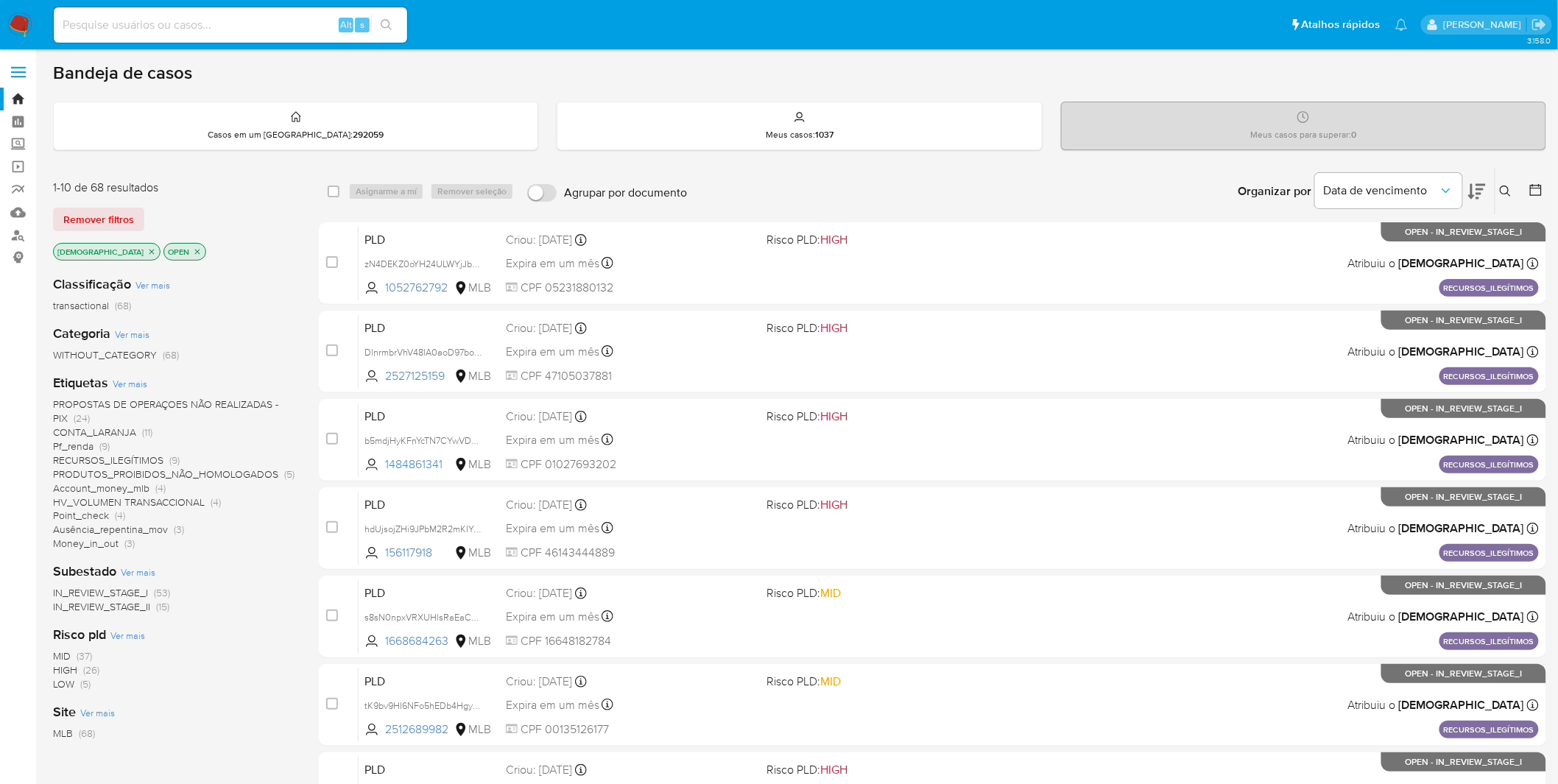
click at [20, 26] on img at bounding box center [19, 25] width 25 height 25
click at [118, 249] on p "[DEMOGRAPHIC_DATA]" at bounding box center [107, 252] width 106 height 16
click at [150, 249] on icon "close-filter" at bounding box center [152, 252] width 5 height 5
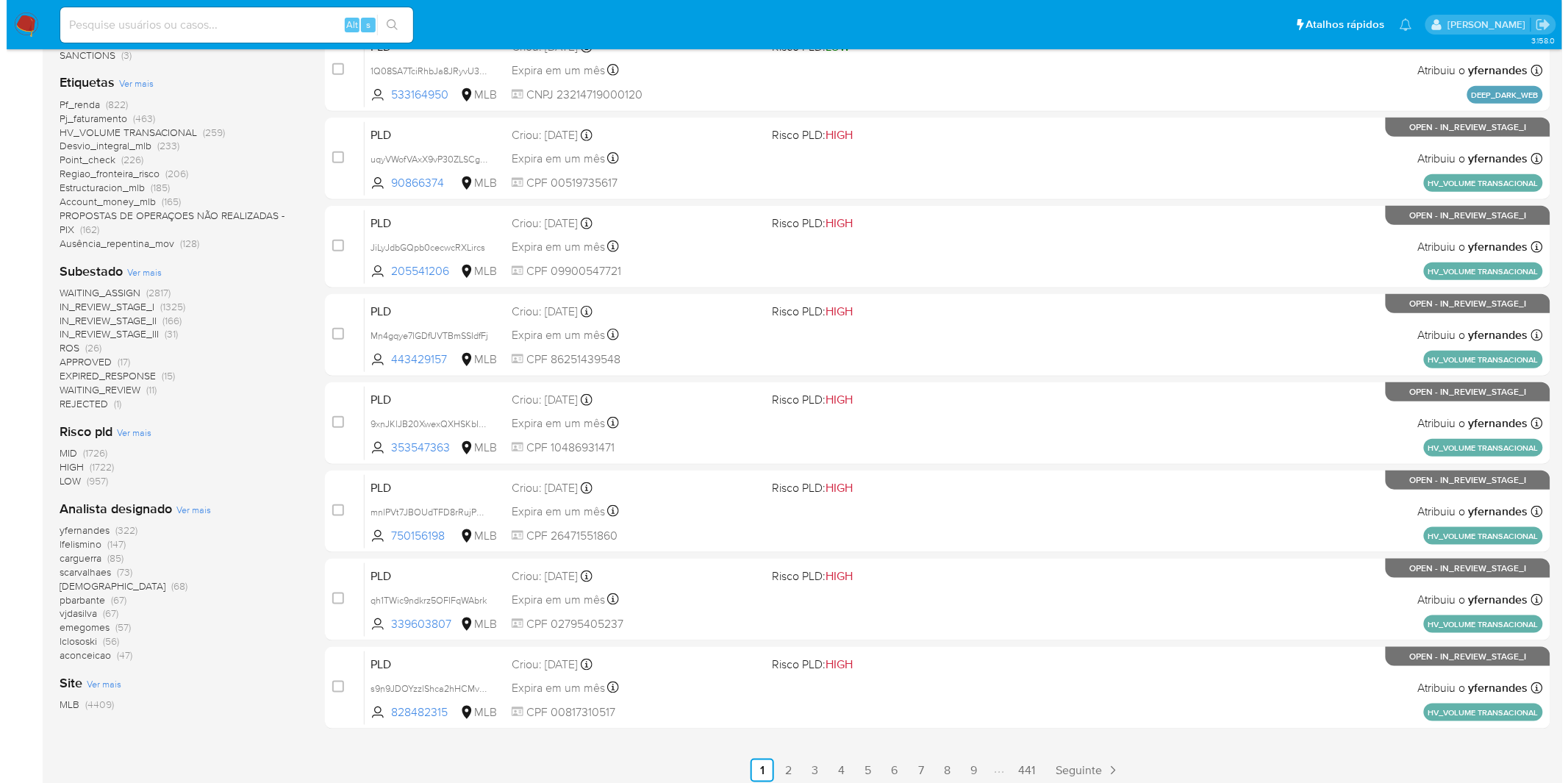
scroll to position [408, 0]
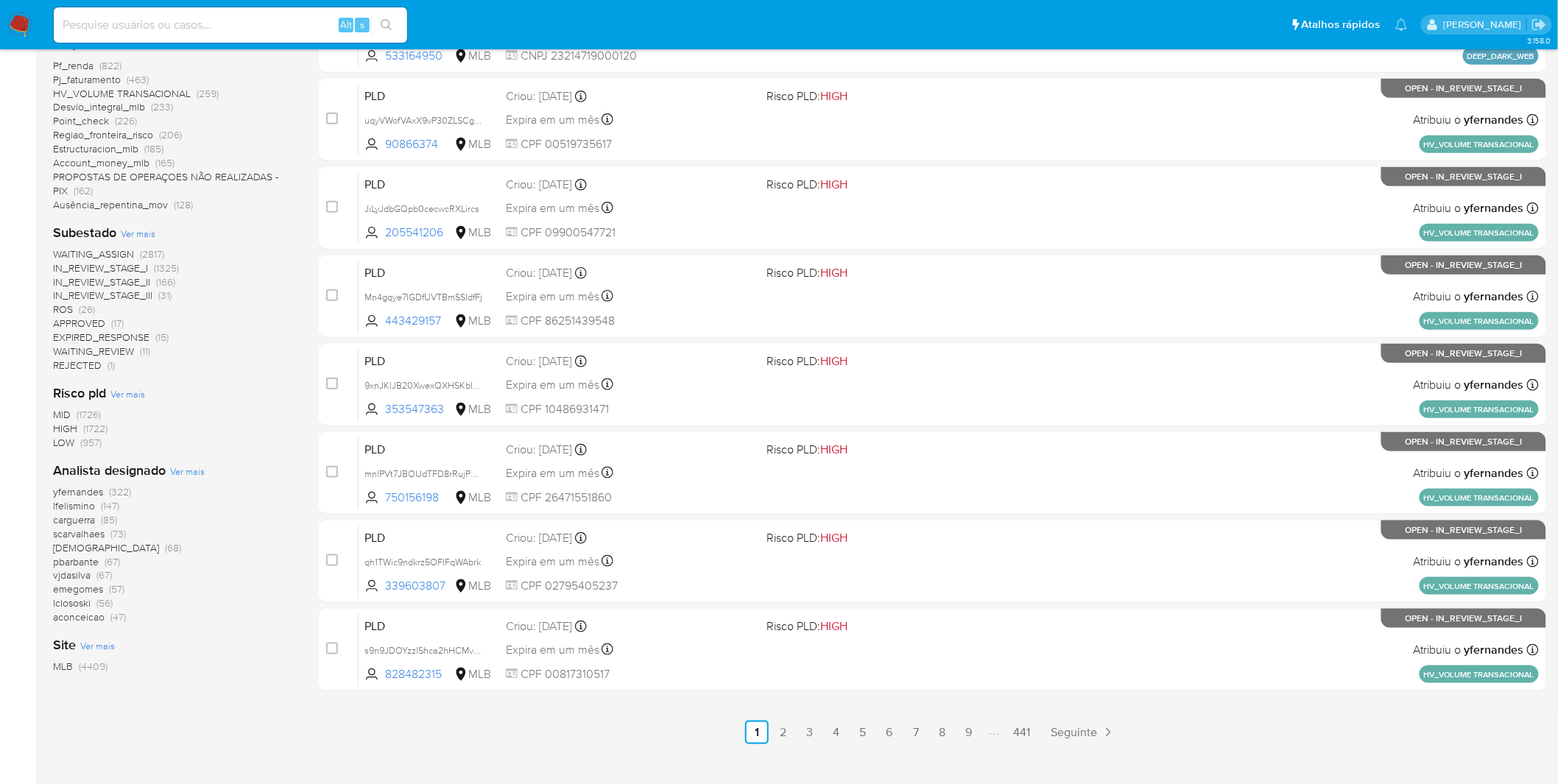
click at [193, 467] on span "Ver mais" at bounding box center [188, 471] width 35 height 14
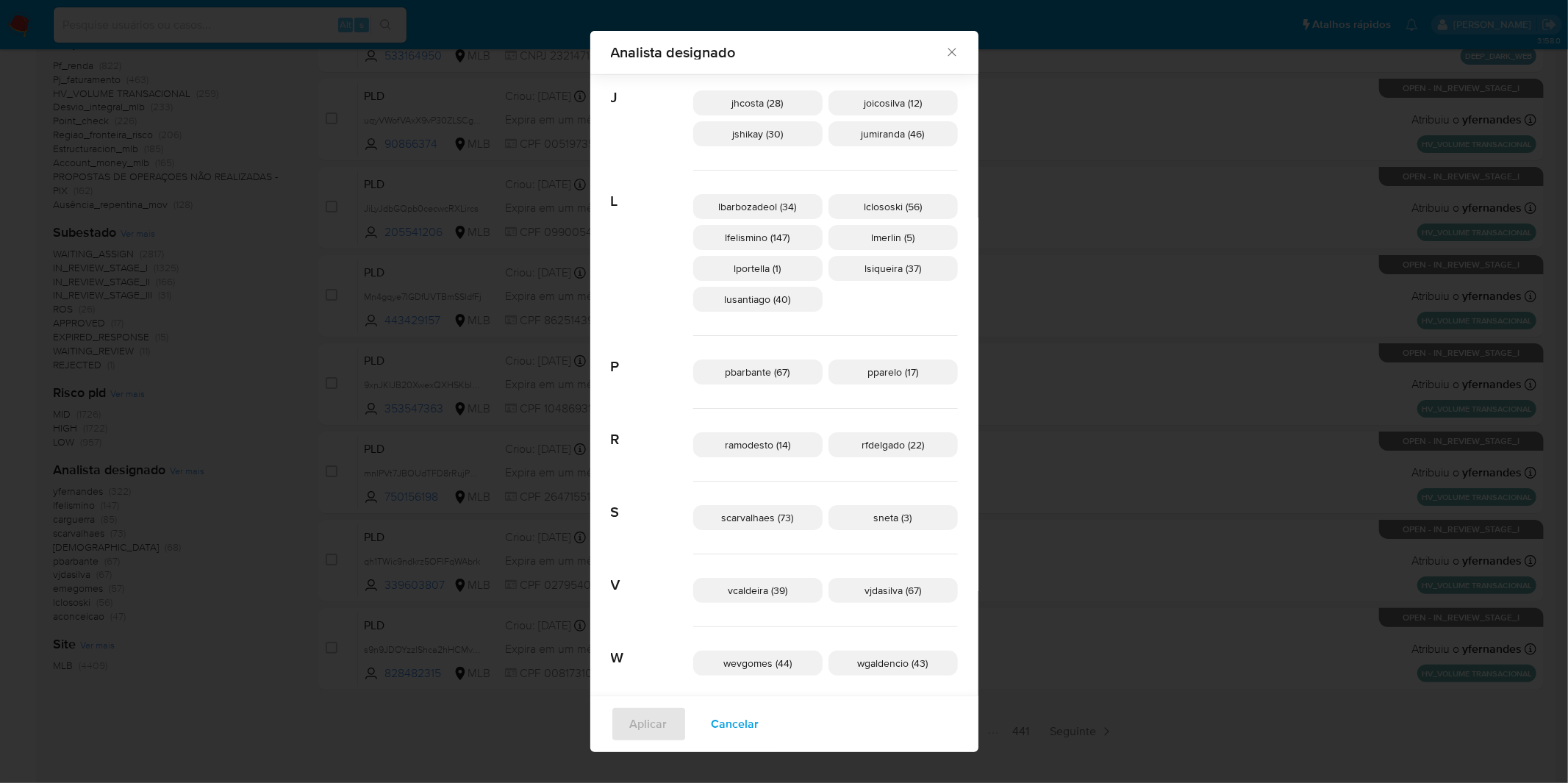
scroll to position [648, 0]
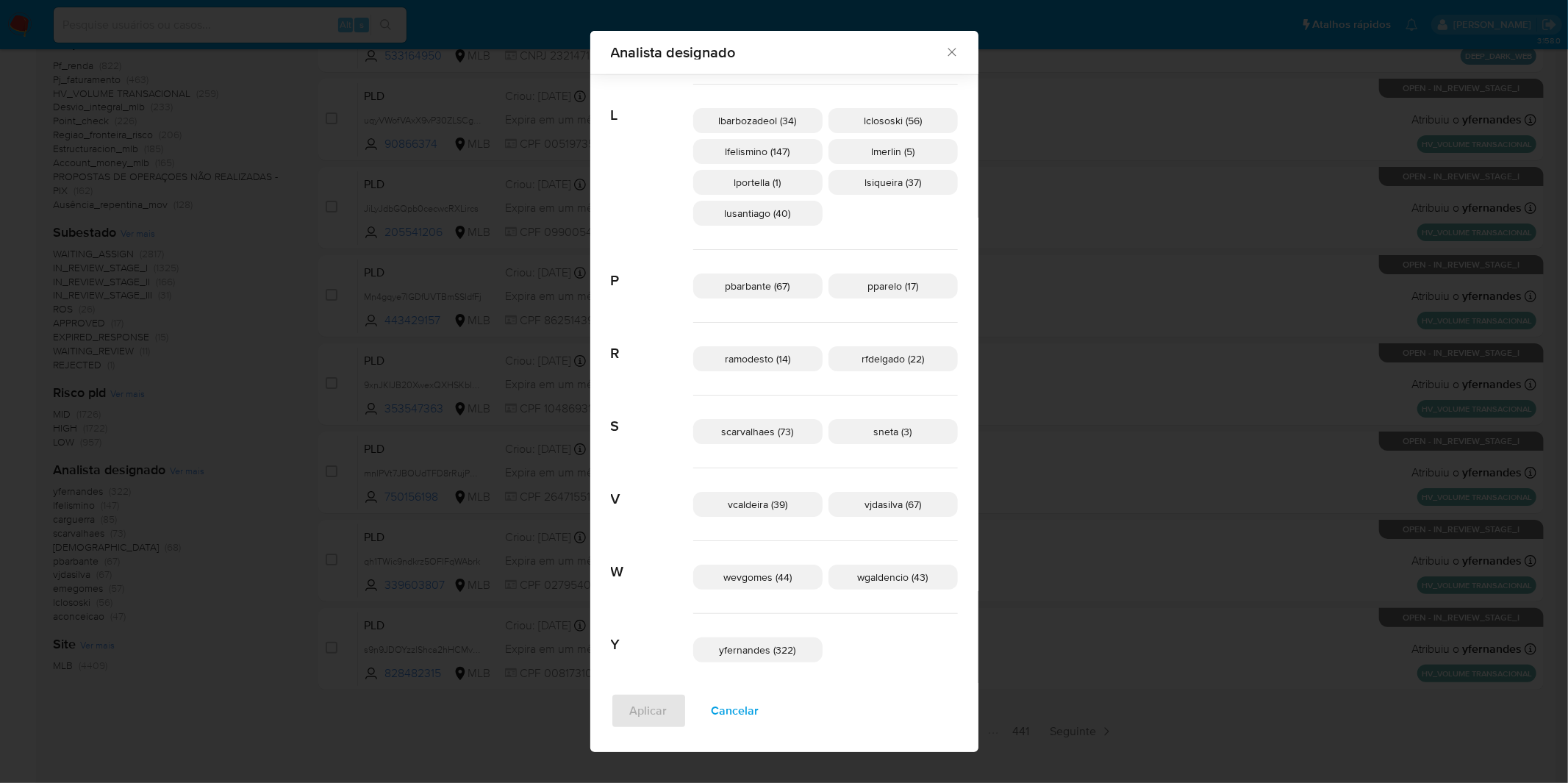
click at [730, 652] on span "yfernandes (322)" at bounding box center [758, 650] width 76 height 15
click at [637, 702] on span "Aplicar" at bounding box center [648, 711] width 37 height 33
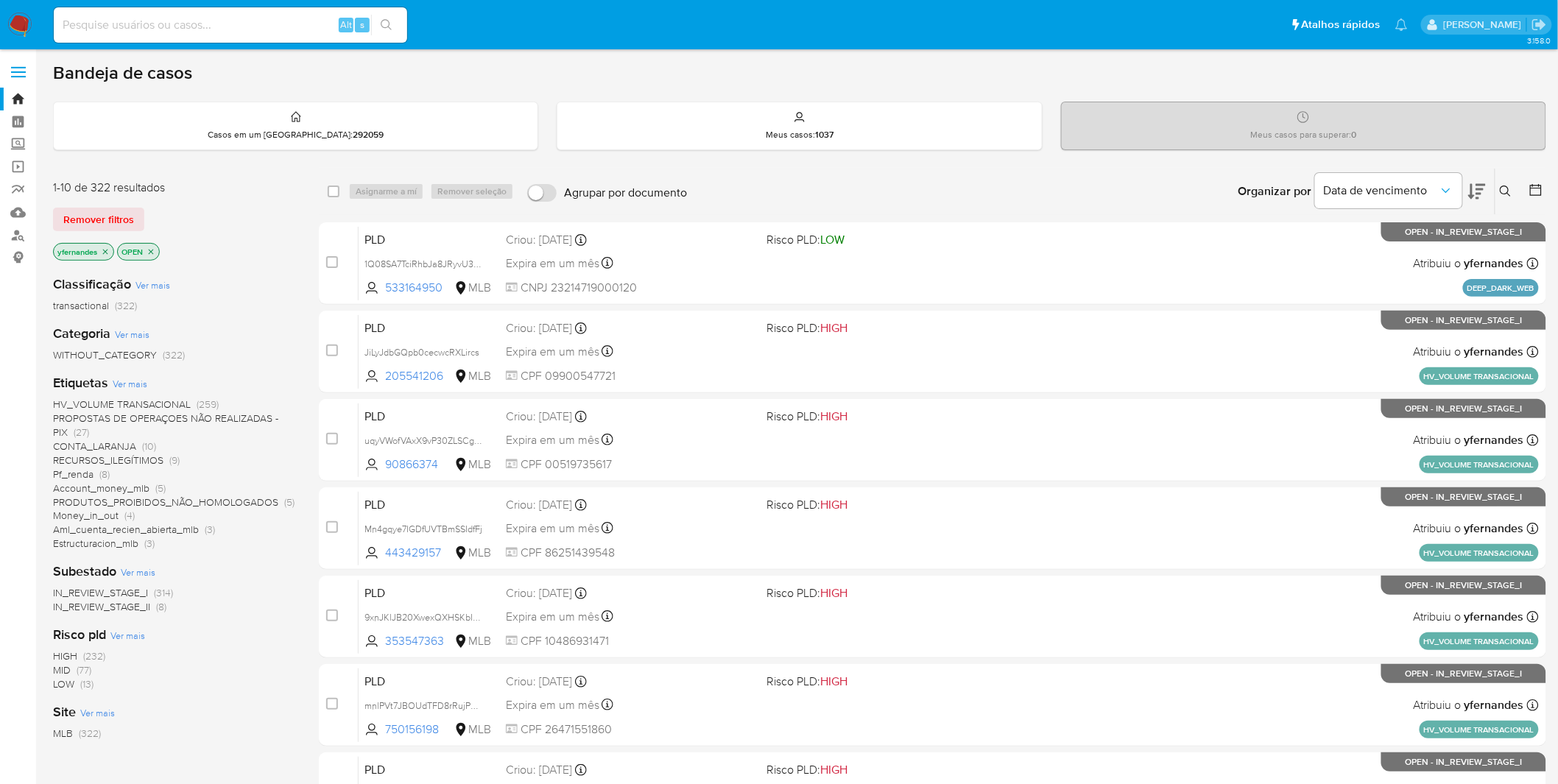
click at [164, 397] on span "HV_VOLUME TRANSACIONAL" at bounding box center [121, 404] width 138 height 15
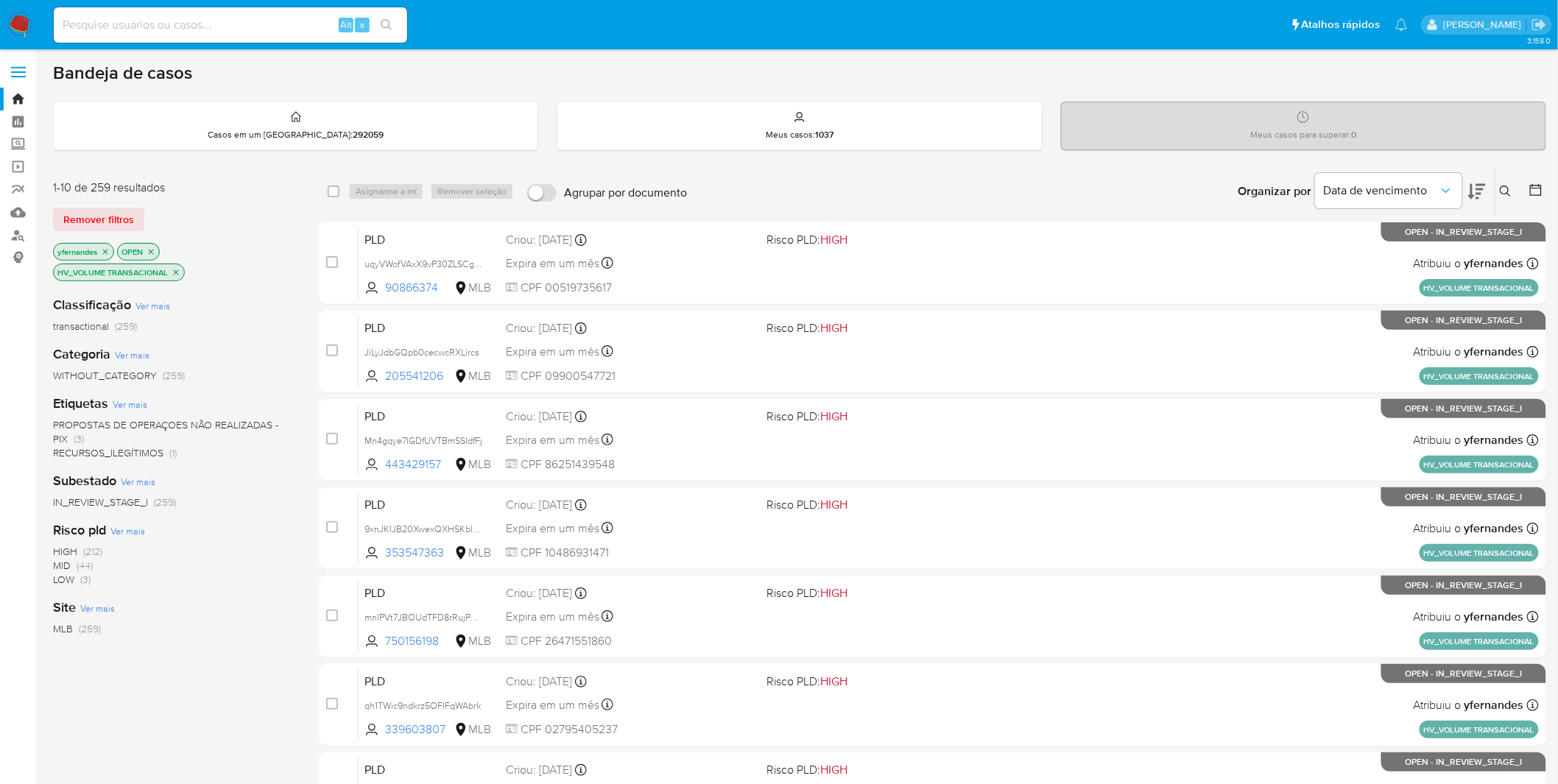
click at [18, 25] on img at bounding box center [19, 25] width 25 height 25
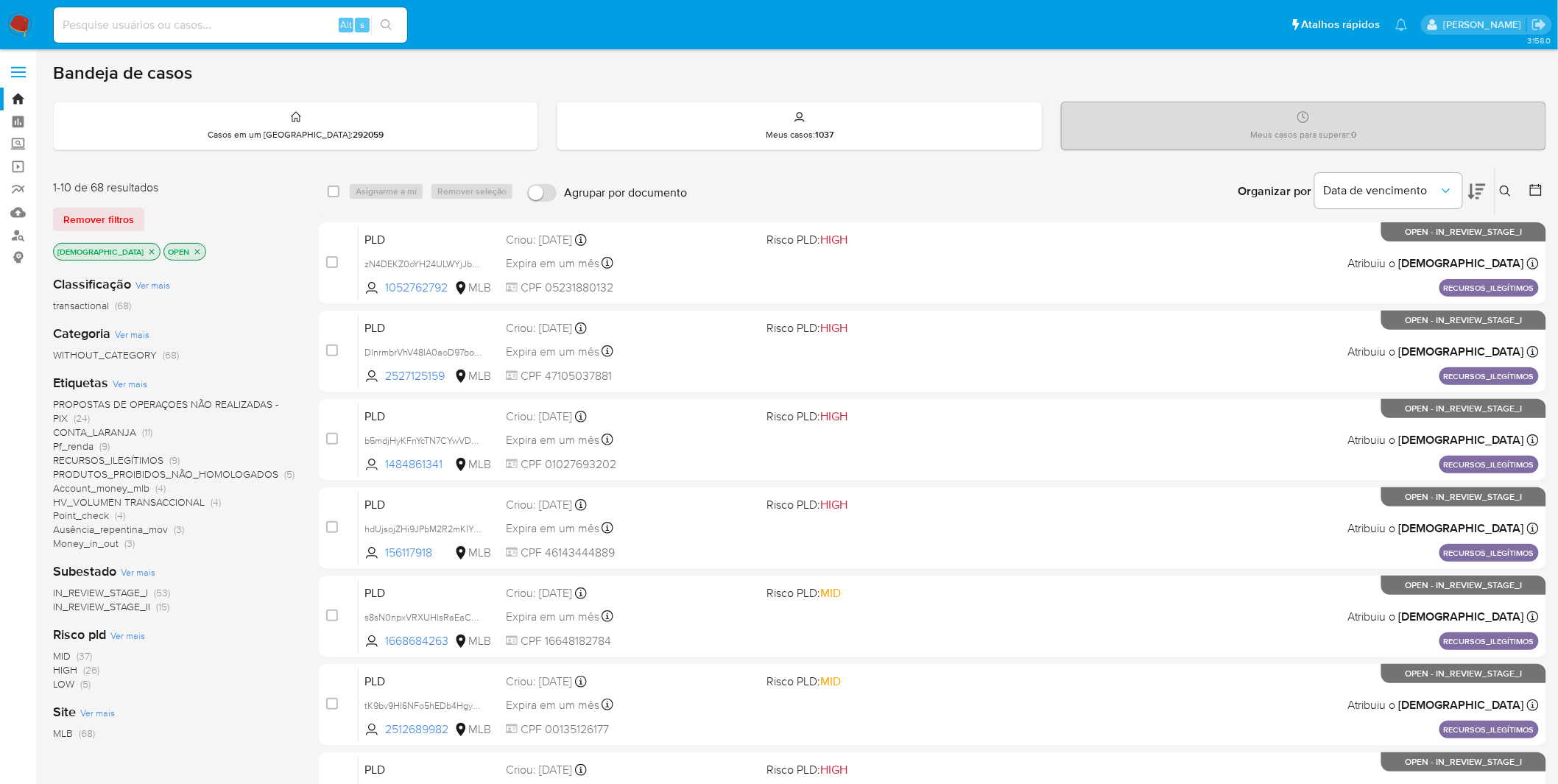
click at [25, 13] on img at bounding box center [19, 25] width 25 height 25
click at [17, 20] on img at bounding box center [19, 25] width 25 height 25
click at [148, 247] on icon "close-filter" at bounding box center [152, 252] width 9 height 9
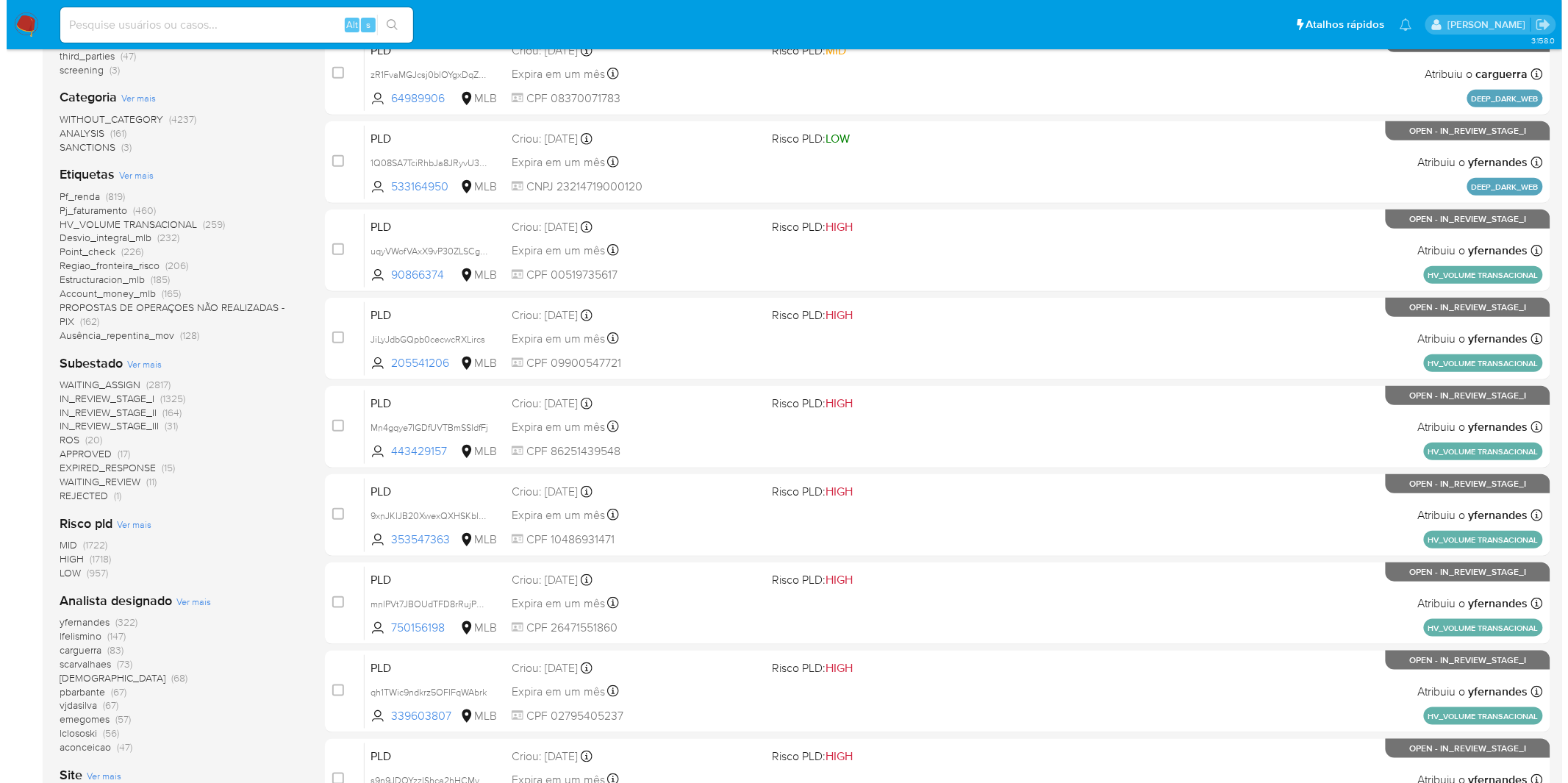
scroll to position [327, 0]
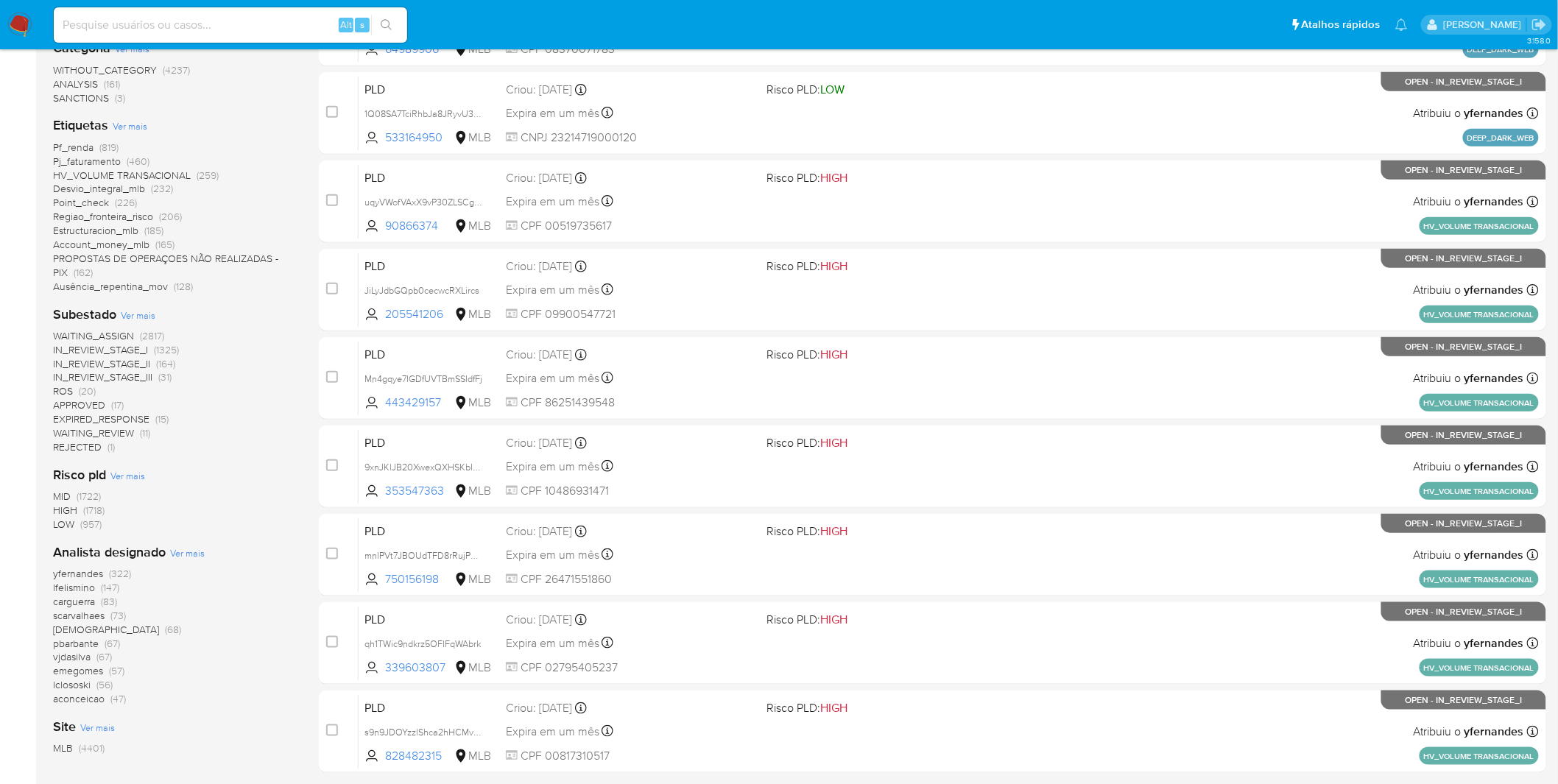
click at [174, 550] on span "Ver mais" at bounding box center [188, 552] width 35 height 14
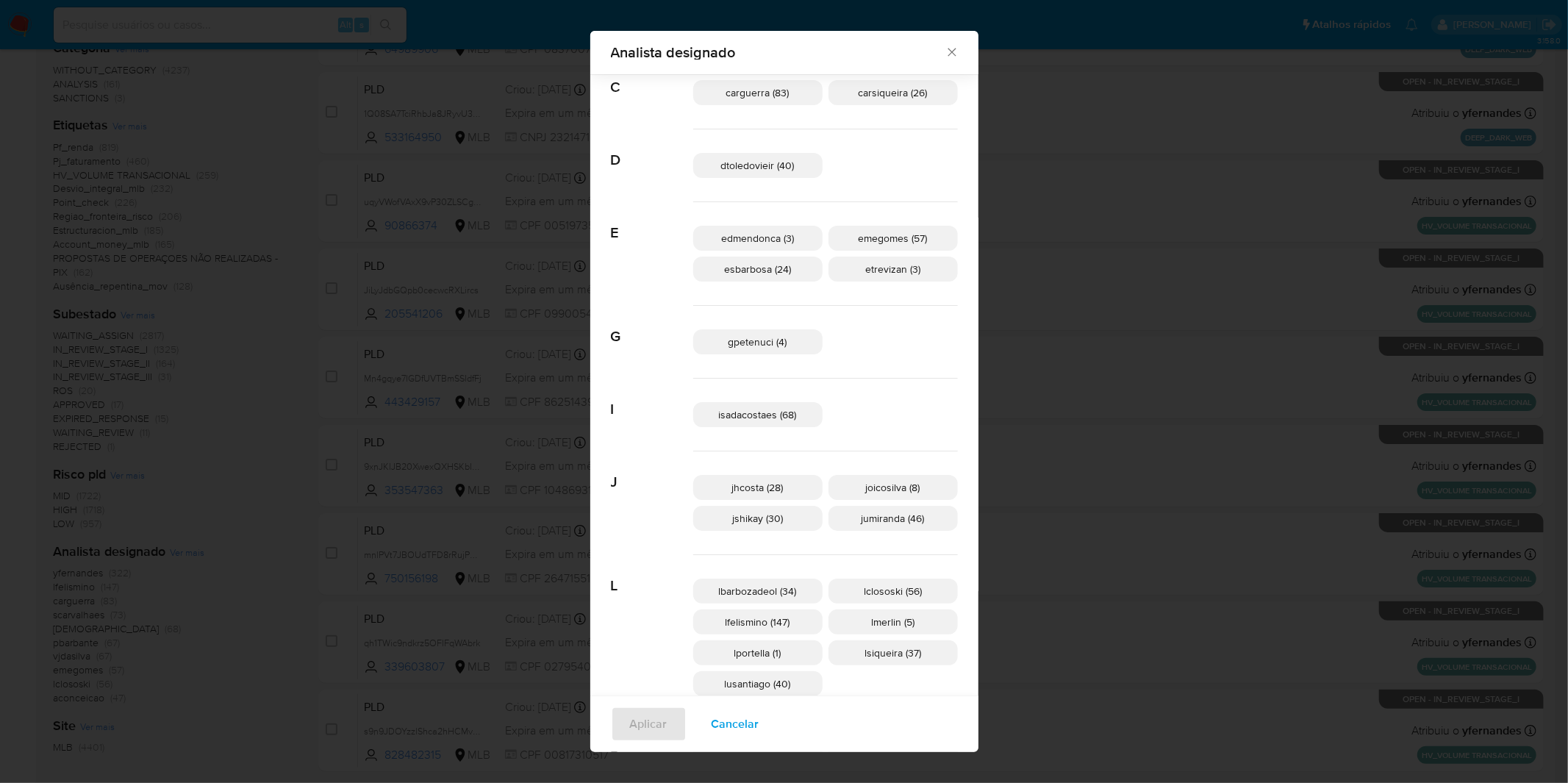
scroll to position [152, 0]
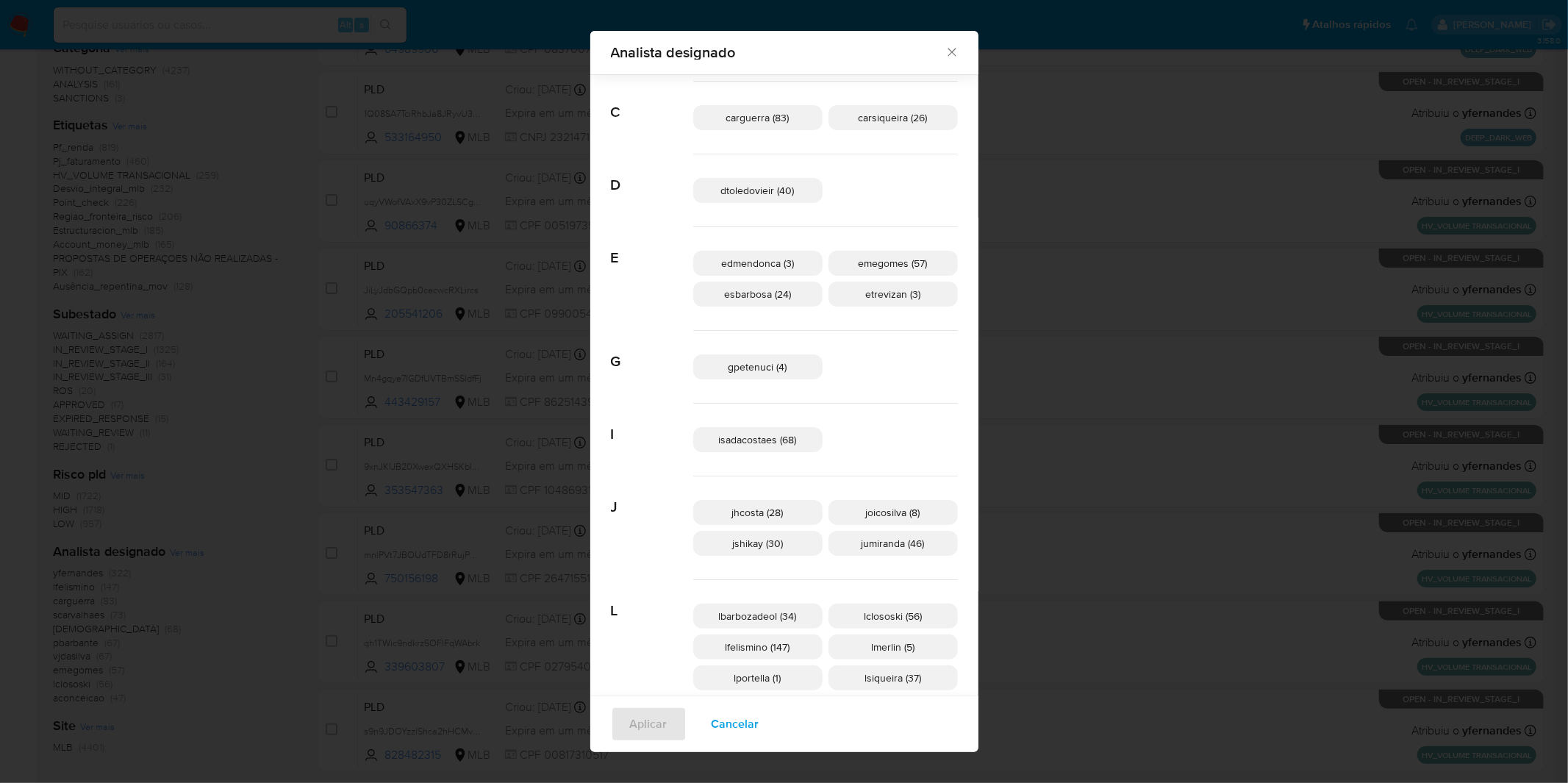
click at [763, 361] on span "gpetenuci (4)" at bounding box center [757, 367] width 59 height 15
click at [645, 725] on span "Aplicar" at bounding box center [648, 725] width 37 height 33
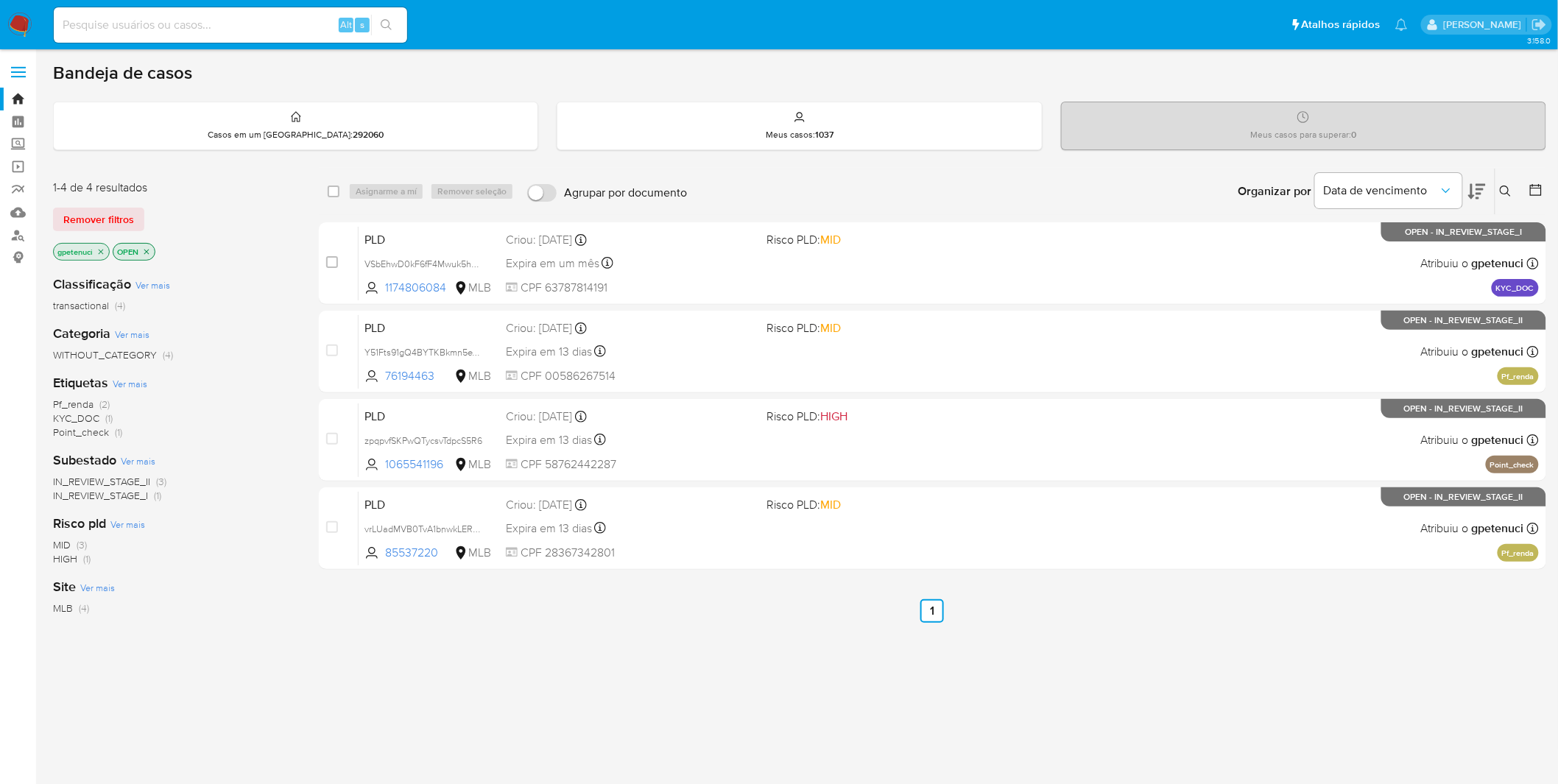
click at [24, 26] on img at bounding box center [19, 25] width 25 height 25
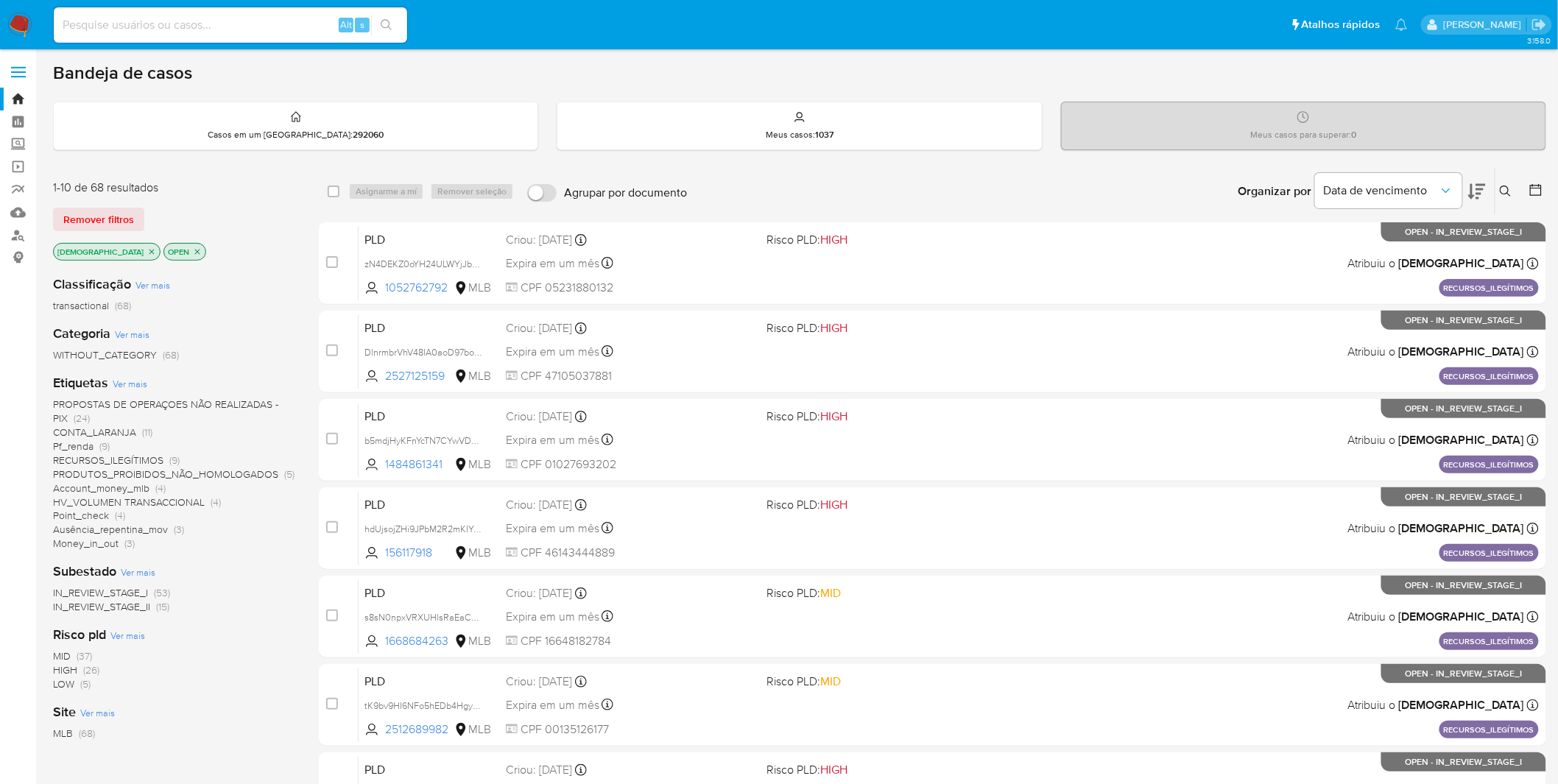
click at [106, 253] on p "[DEMOGRAPHIC_DATA]" at bounding box center [107, 252] width 106 height 16
click at [148, 252] on icon "close-filter" at bounding box center [152, 252] width 9 height 9
